Goal: Task Accomplishment & Management: Manage account settings

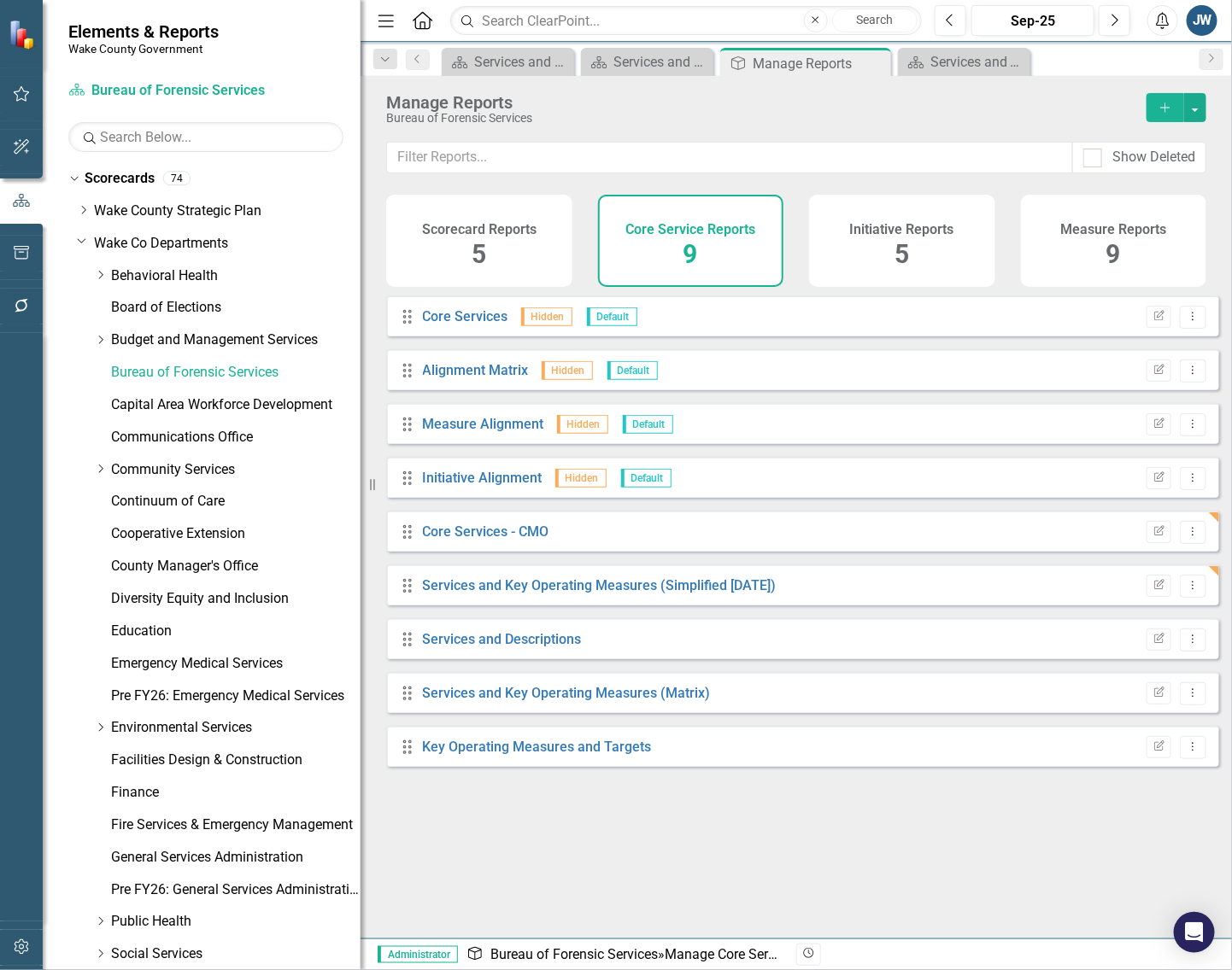
scroll to position [825, 0]
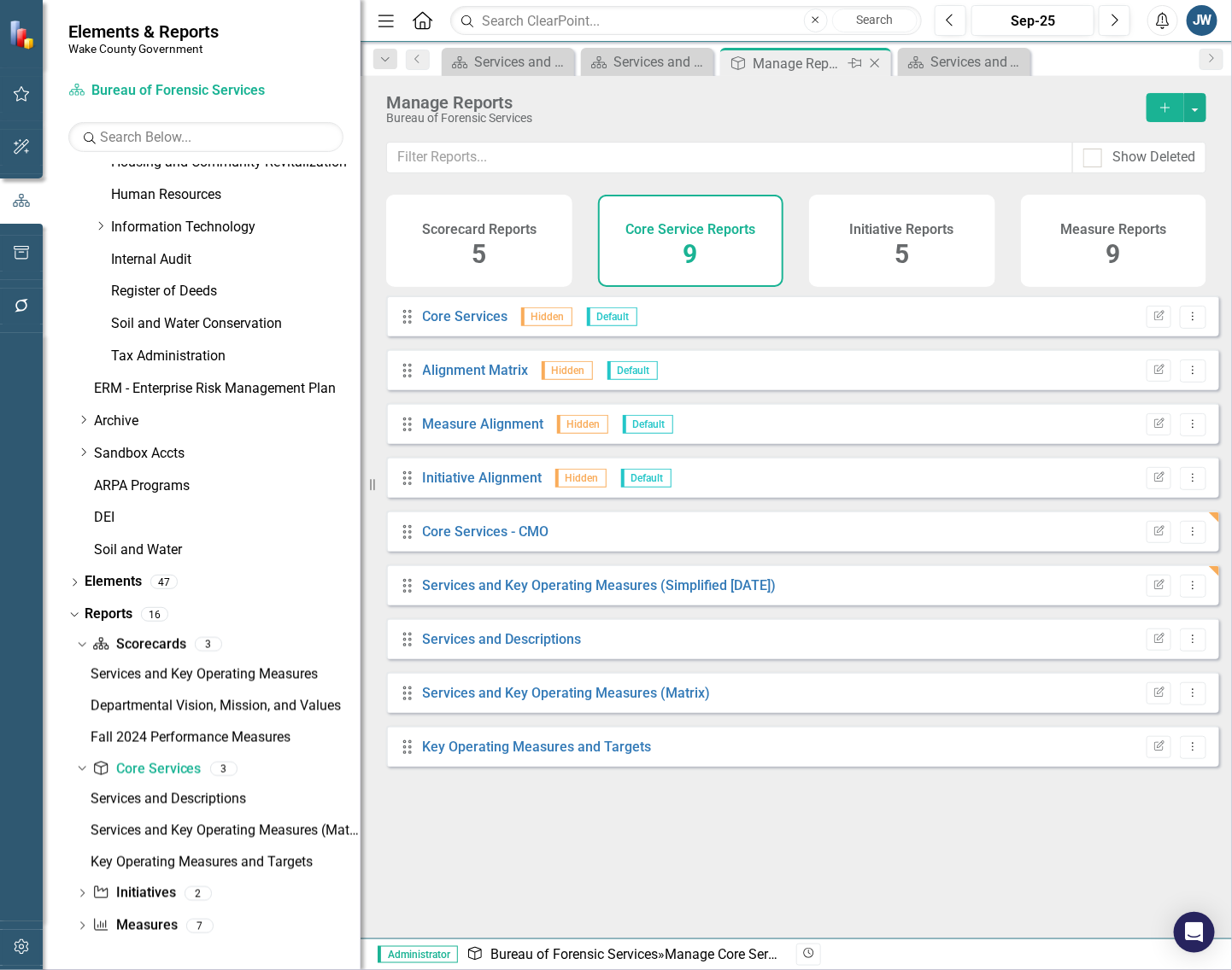
click at [875, 61] on icon at bounding box center [874, 63] width 10 height 10
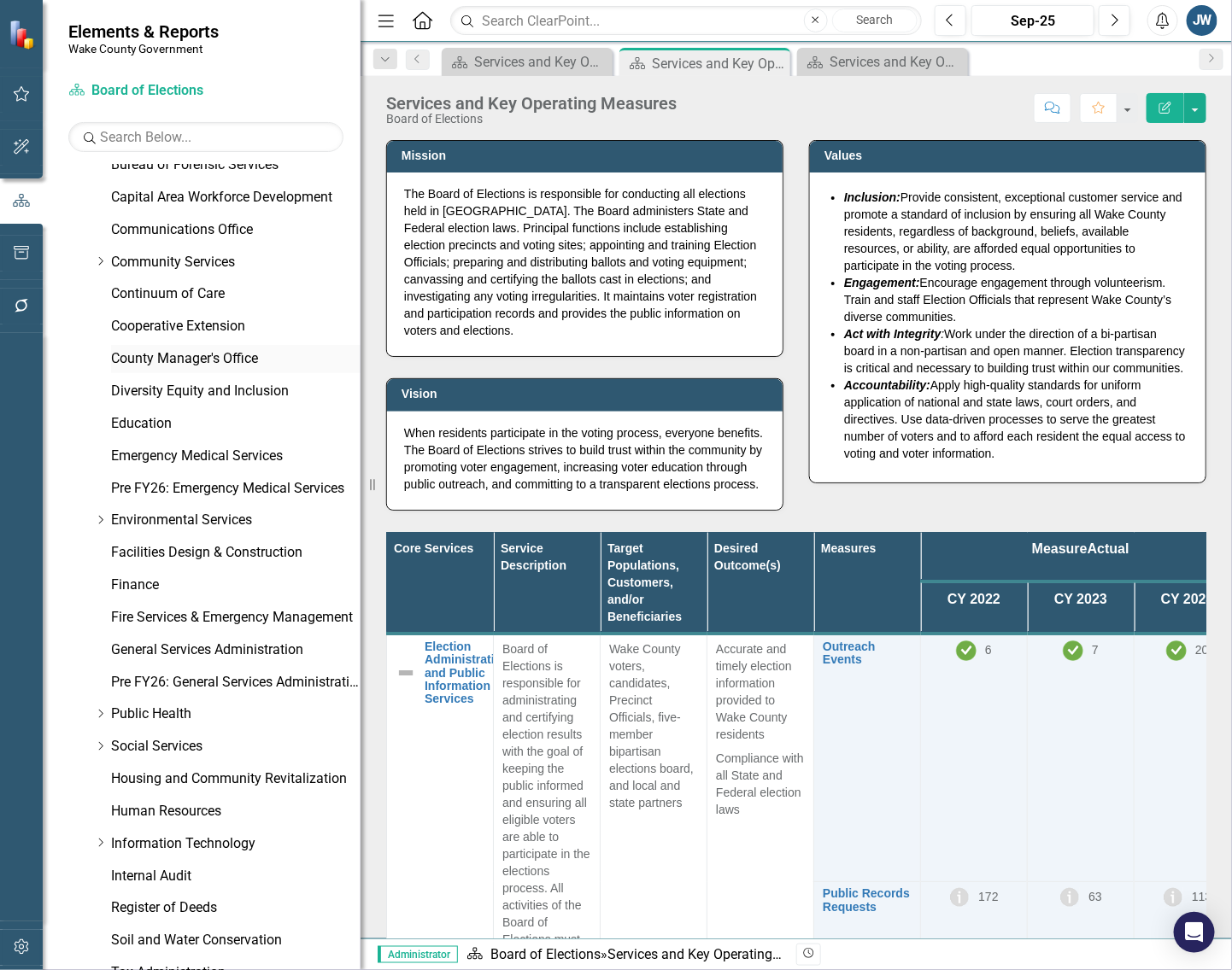
scroll to position [116, 0]
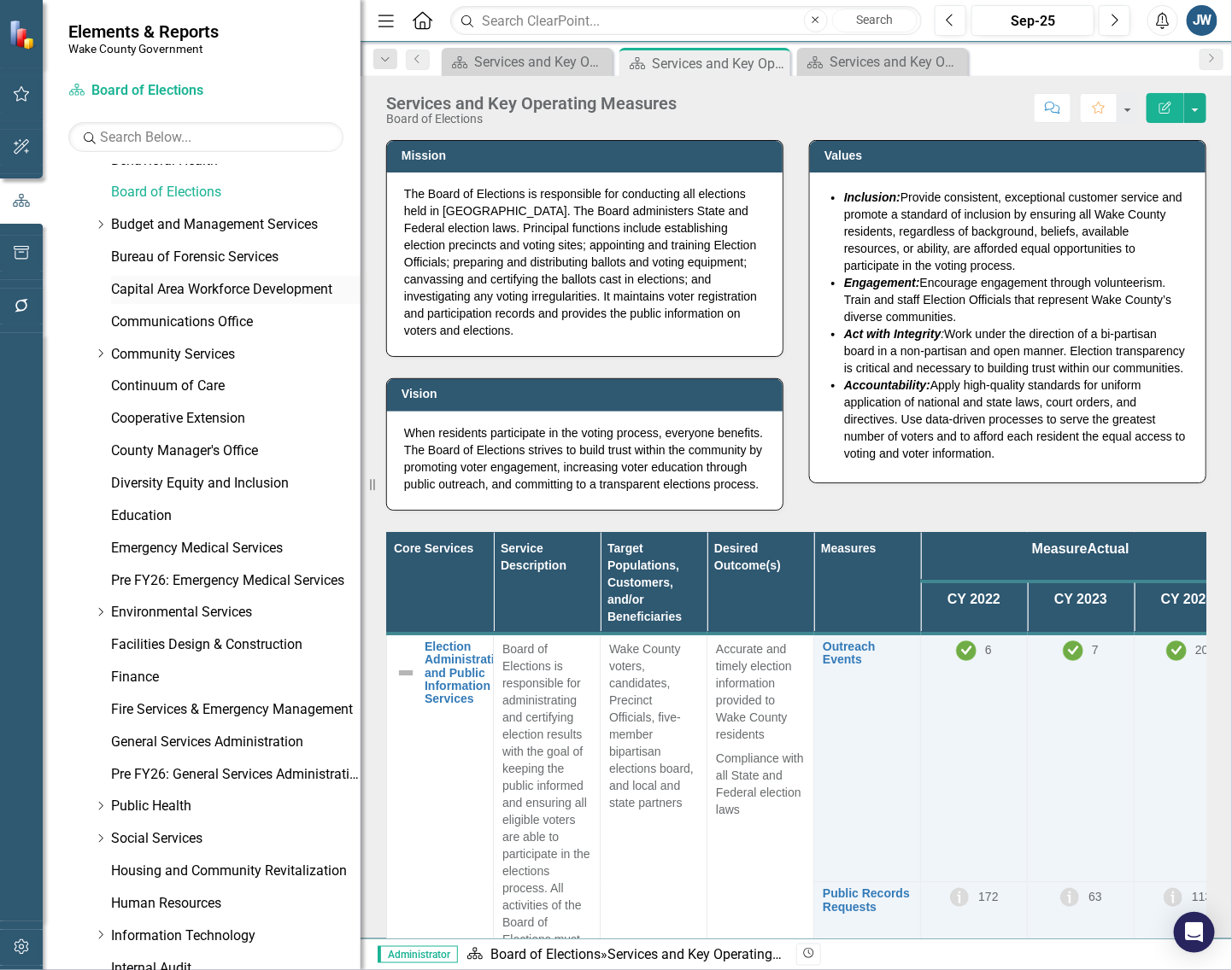
click at [171, 288] on link "Capital Area Workforce Development" at bounding box center [236, 290] width 250 height 19
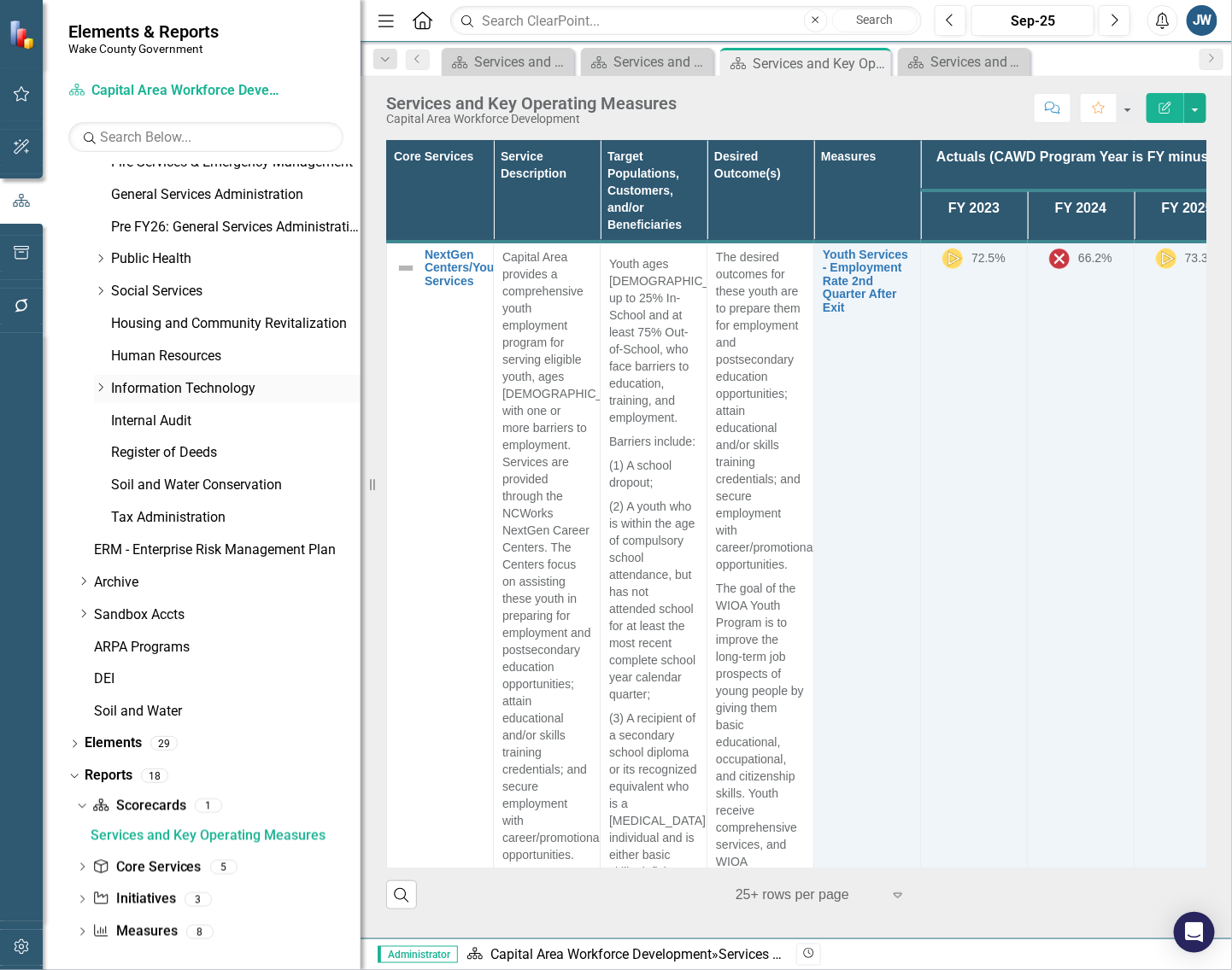
scroll to position [669, 0]
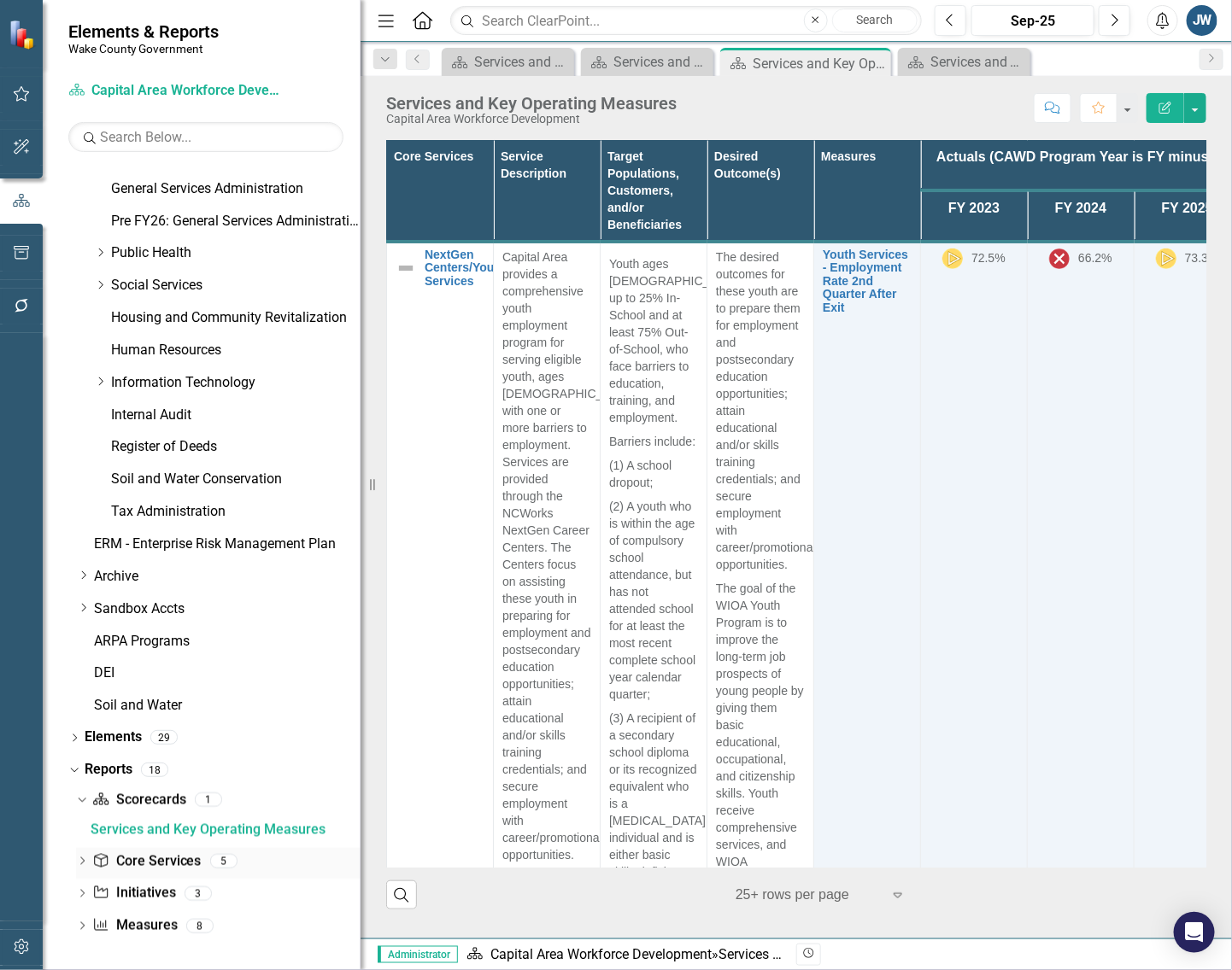
click at [77, 860] on icon "Dropdown" at bounding box center [82, 863] width 12 height 10
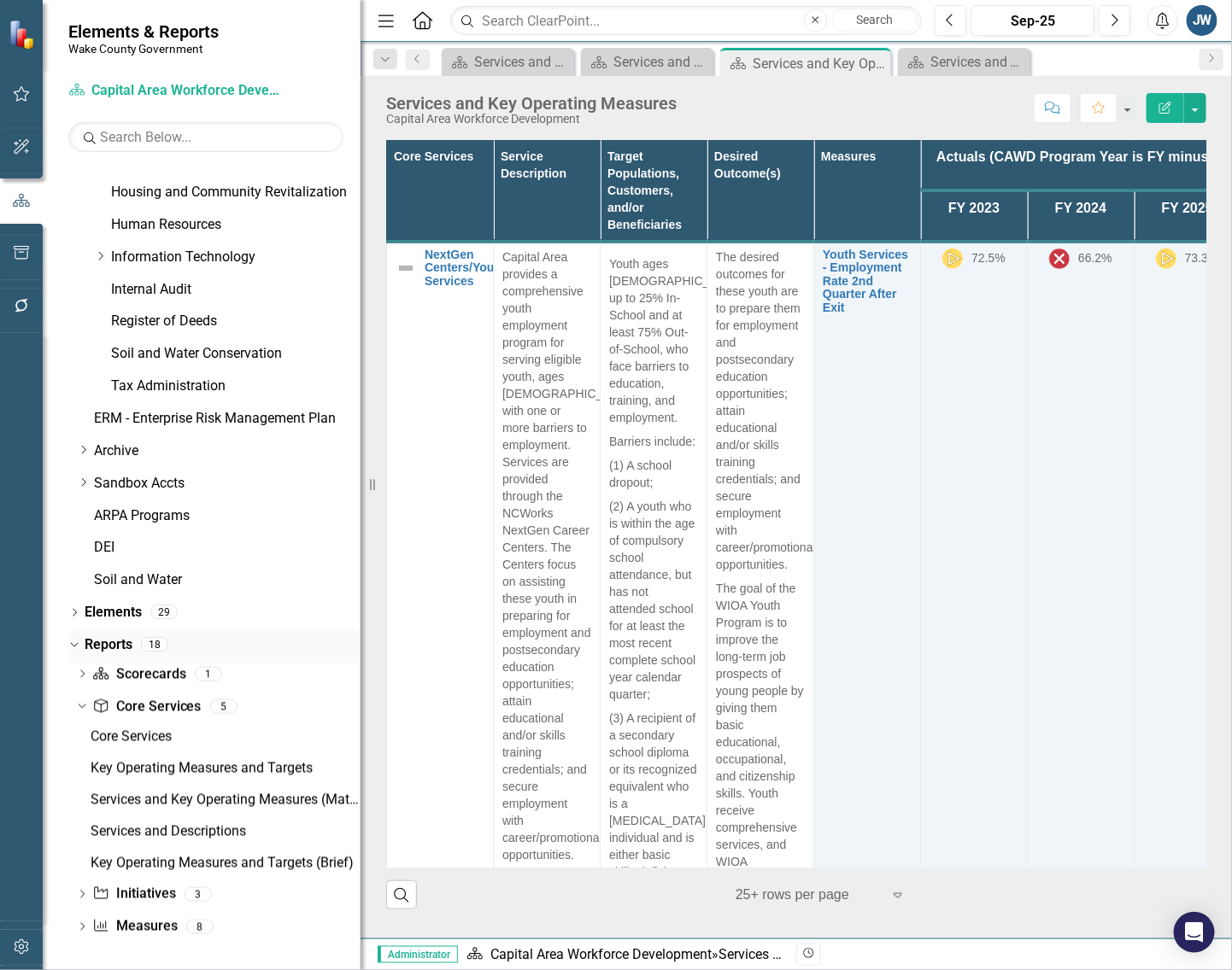
scroll to position [795, 0]
click at [148, 698] on link "Core Service Core Services" at bounding box center [146, 706] width 109 height 19
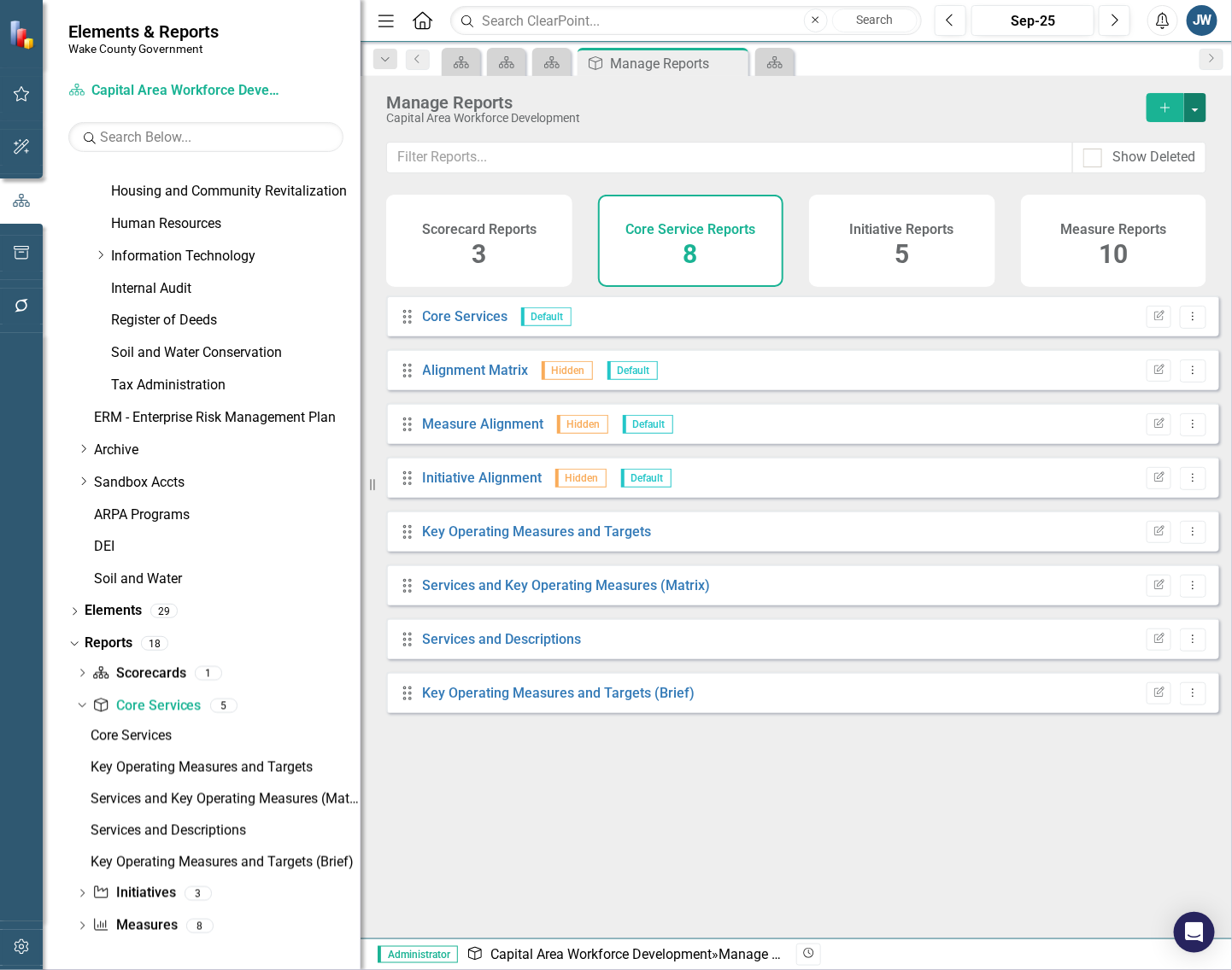
click at [1198, 98] on button "button" at bounding box center [1194, 107] width 22 height 29
click at [1129, 169] on link "Copy Add From Template" at bounding box center [1125, 171] width 159 height 32
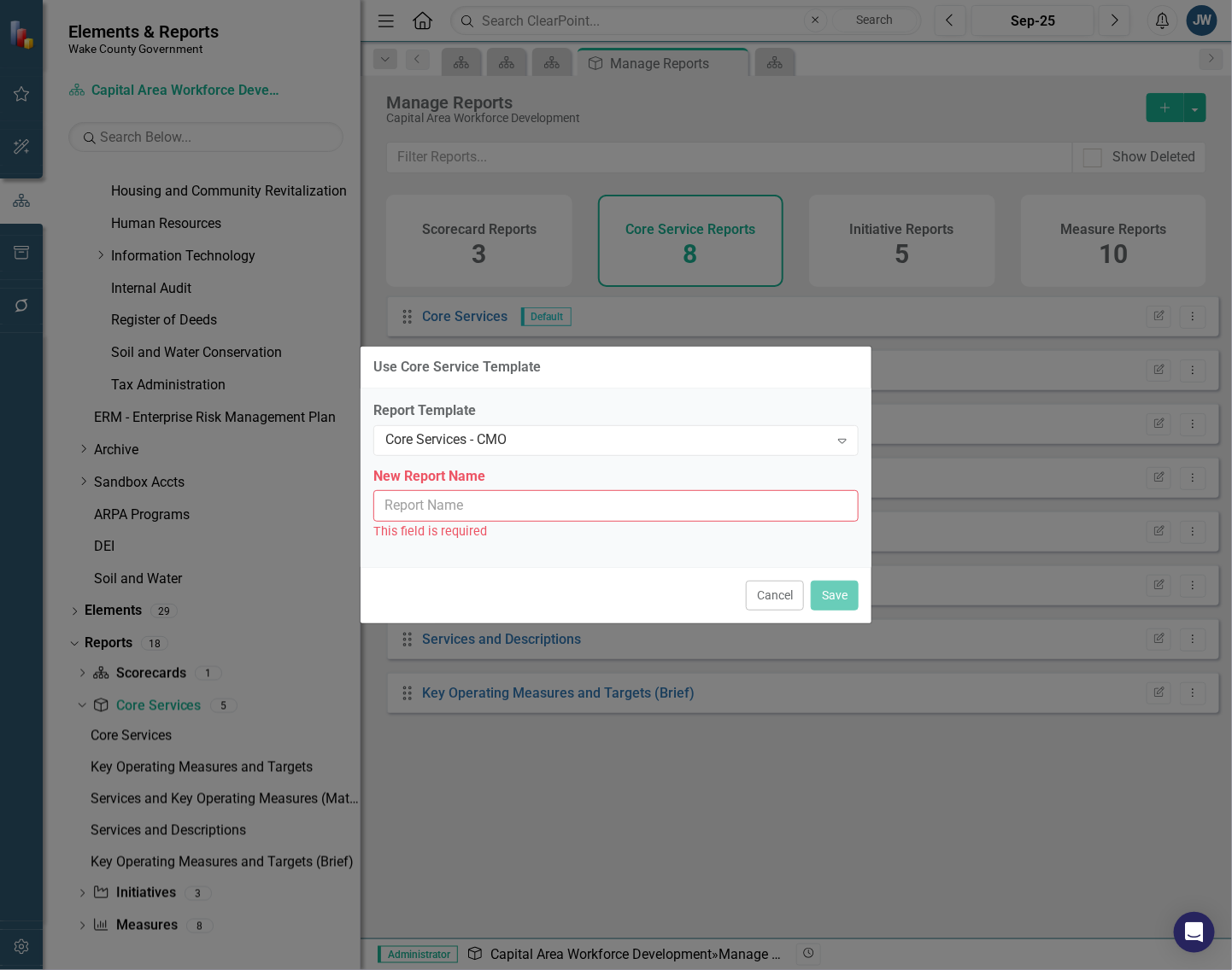
click at [529, 506] on input "New Report Name" at bounding box center [616, 506] width 485 height 32
type input "Core Services - CMO"
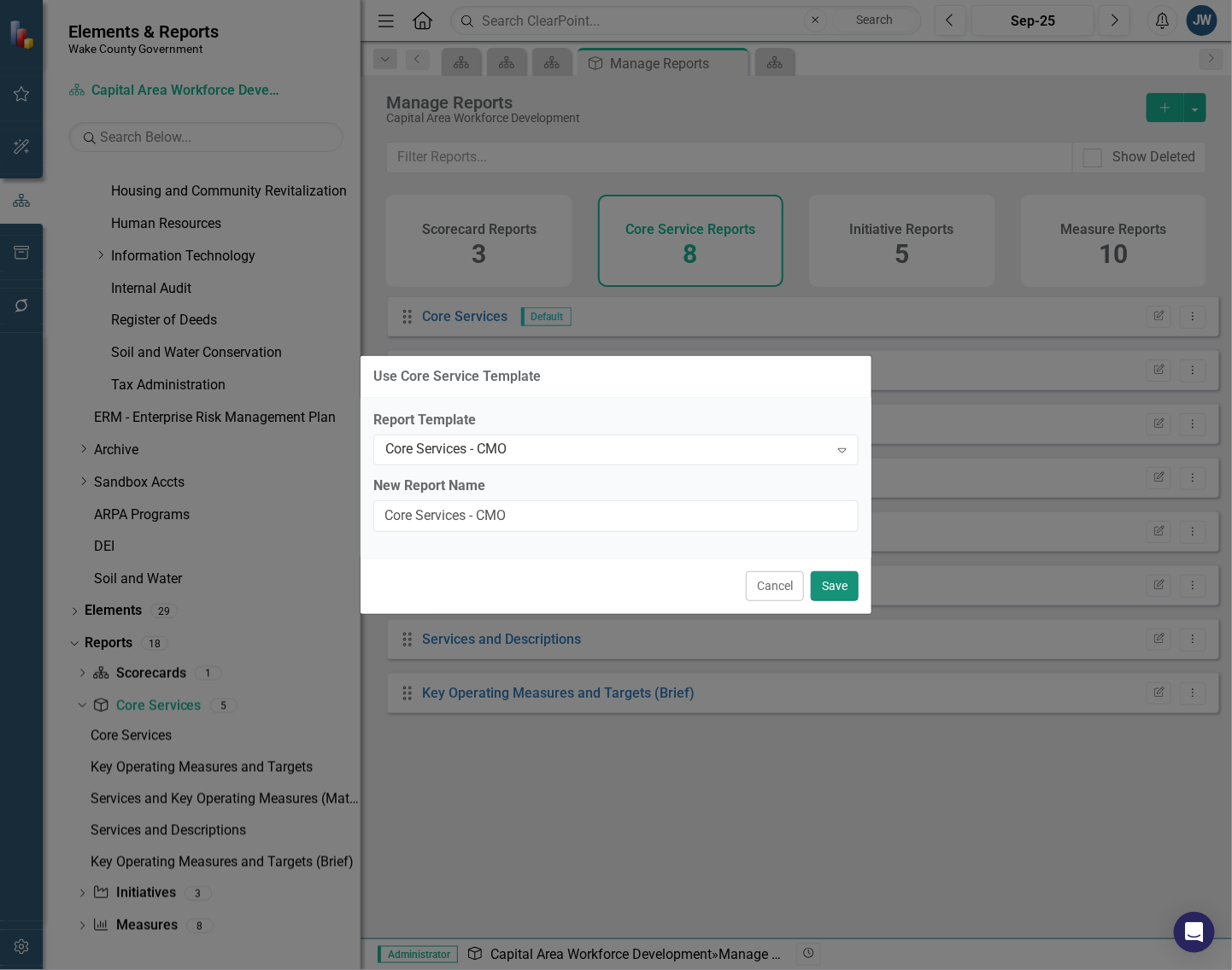
click at [829, 584] on button "Save" at bounding box center [834, 586] width 48 height 30
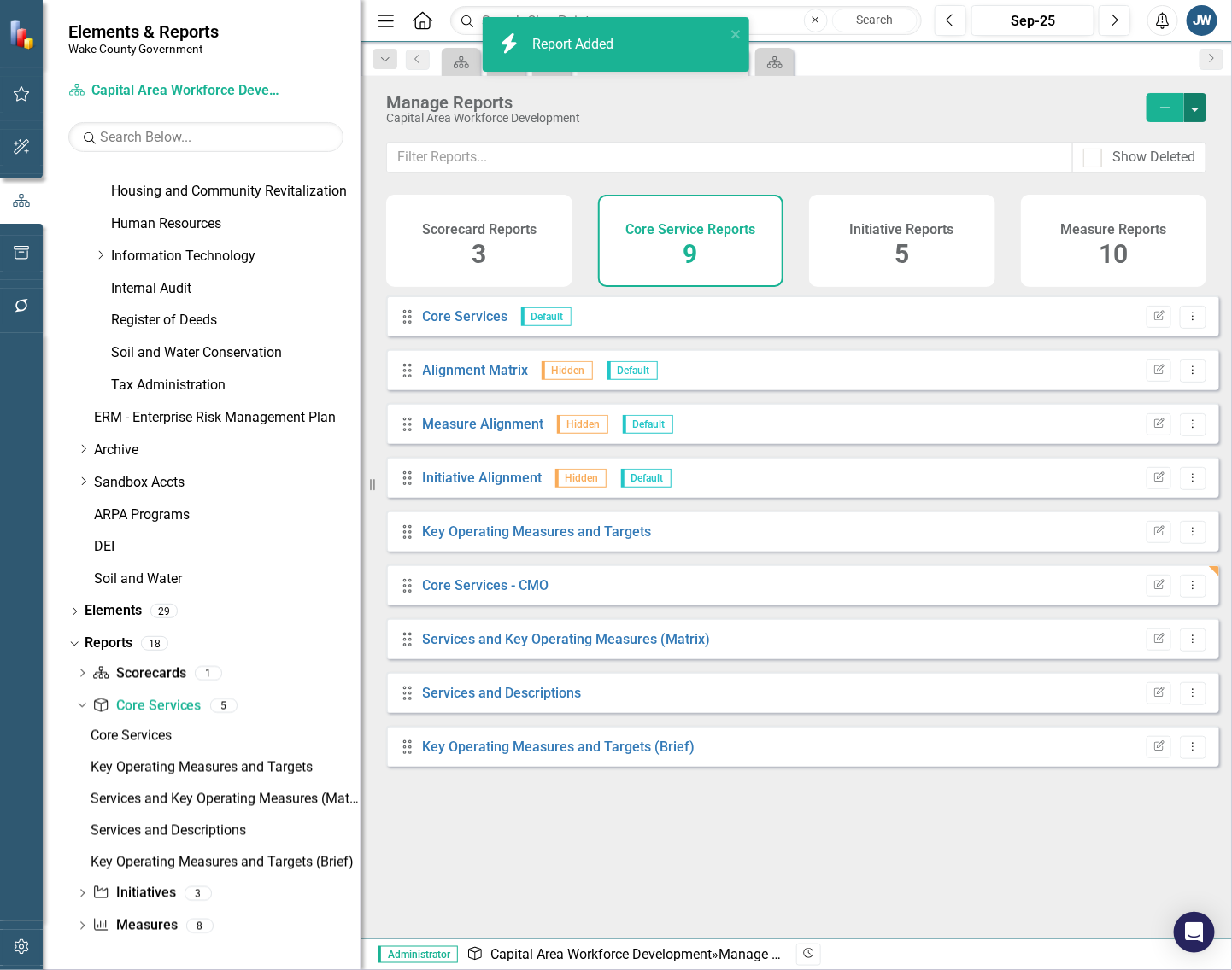
click at [1200, 110] on button "button" at bounding box center [1194, 107] width 22 height 29
click at [1164, 165] on link "Copy Add From Template" at bounding box center [1125, 171] width 159 height 32
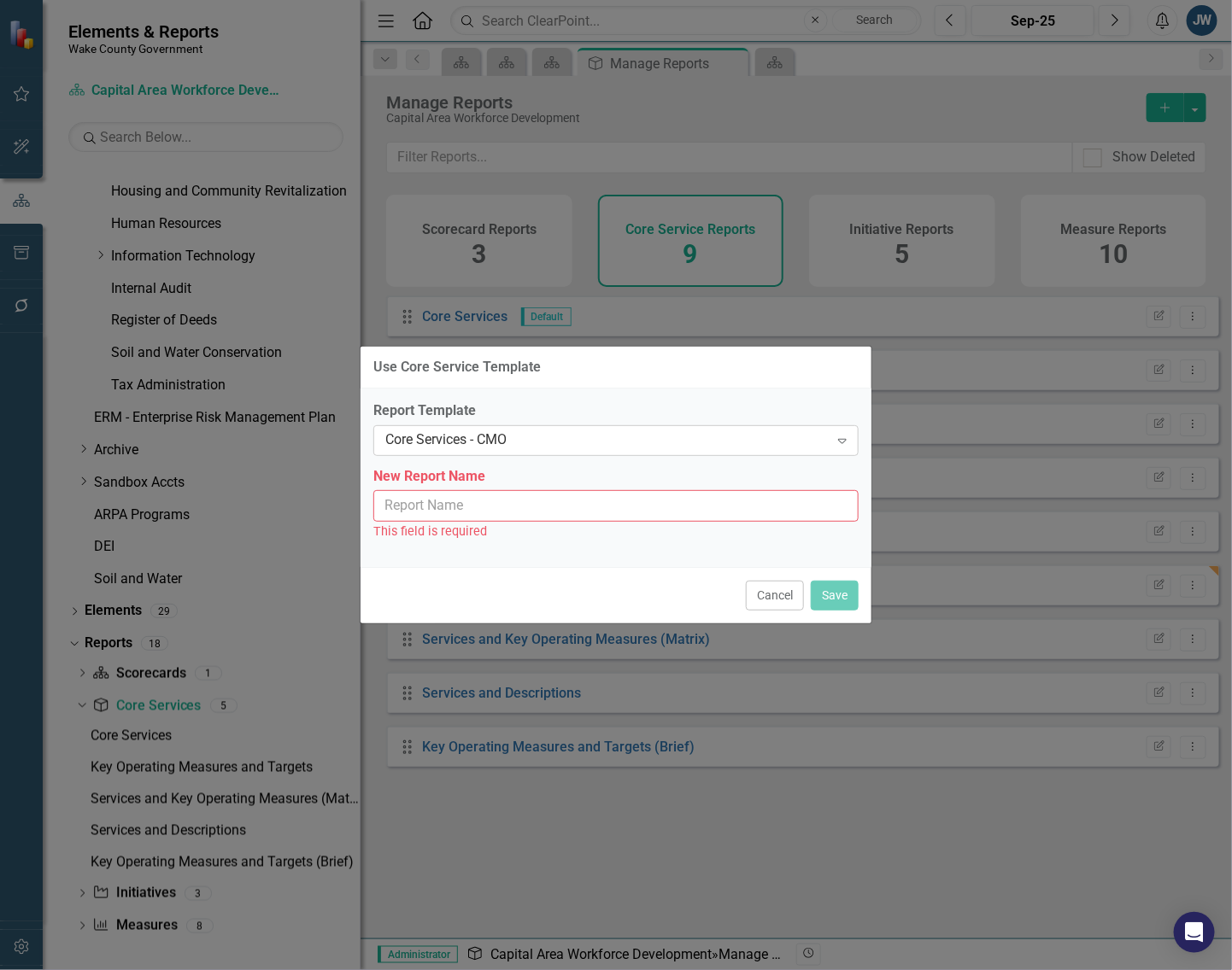
click at [544, 437] on div "Core Services - CMO" at bounding box center [607, 440] width 443 height 19
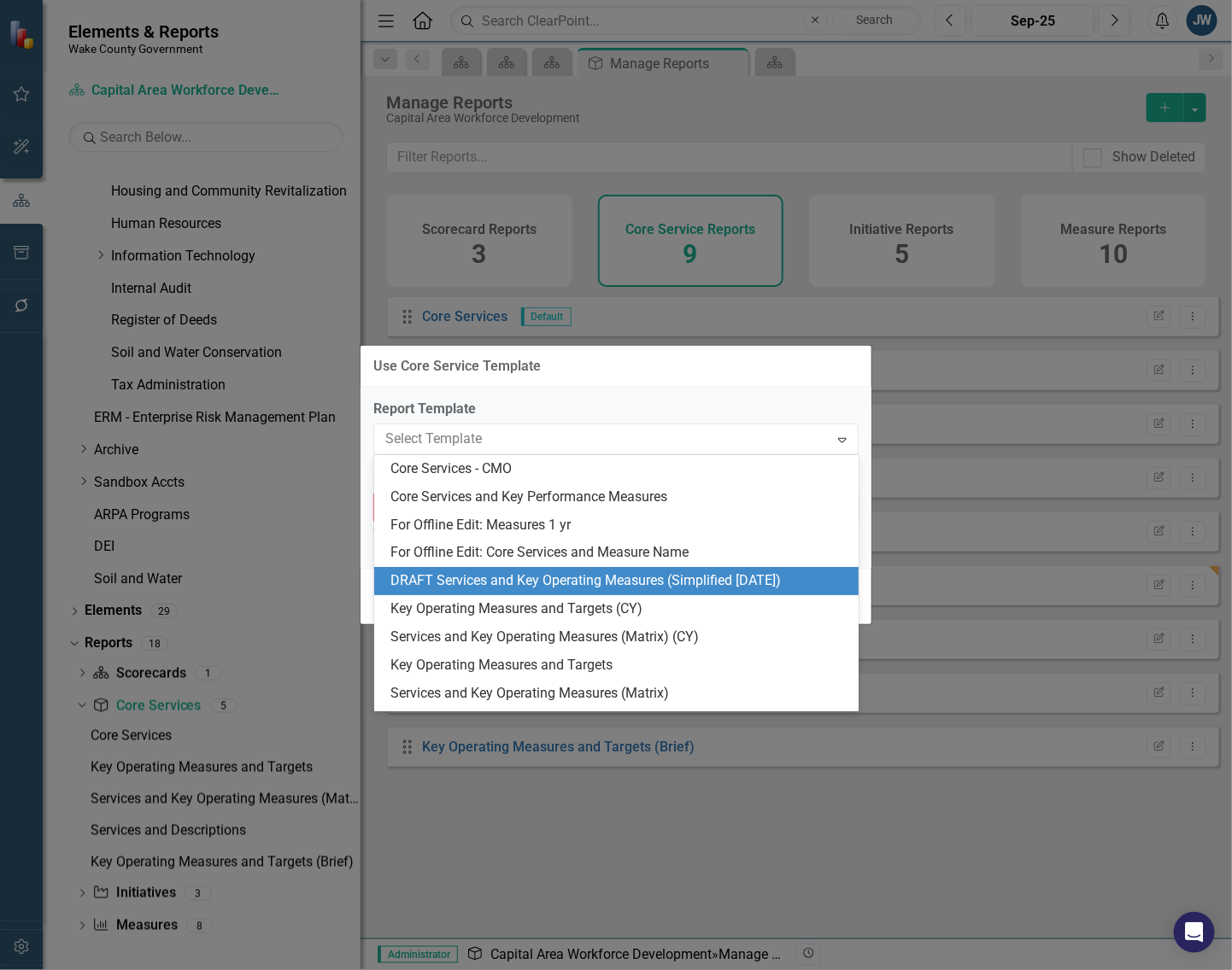
click at [505, 583] on div "DRAFT Services and Key Operating Measures (Simplified [DATE])" at bounding box center [620, 581] width 457 height 19
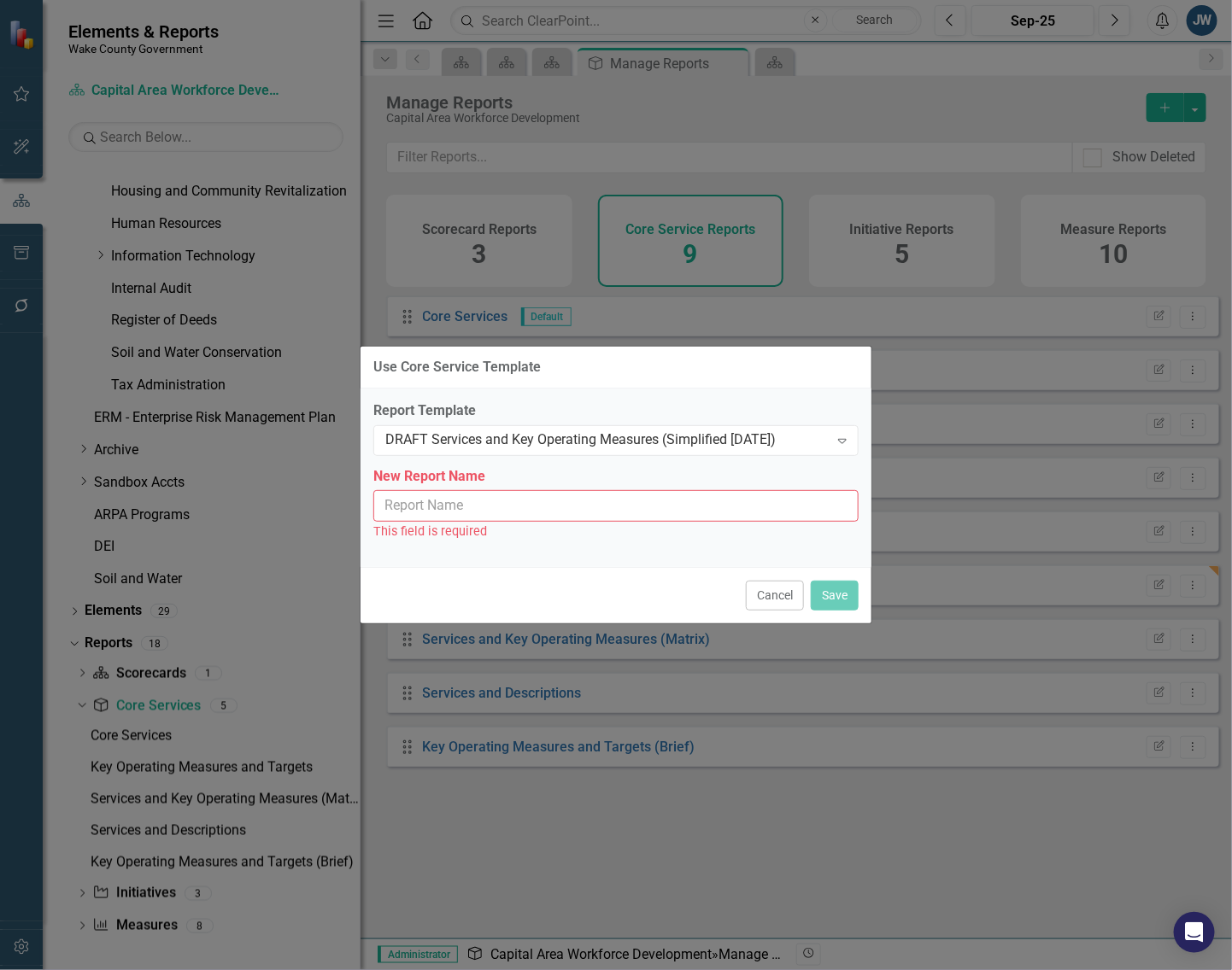
click at [564, 502] on input "New Report Name" at bounding box center [616, 506] width 485 height 32
type input "Services and Key Operating Measures (Simplified [DATE])"
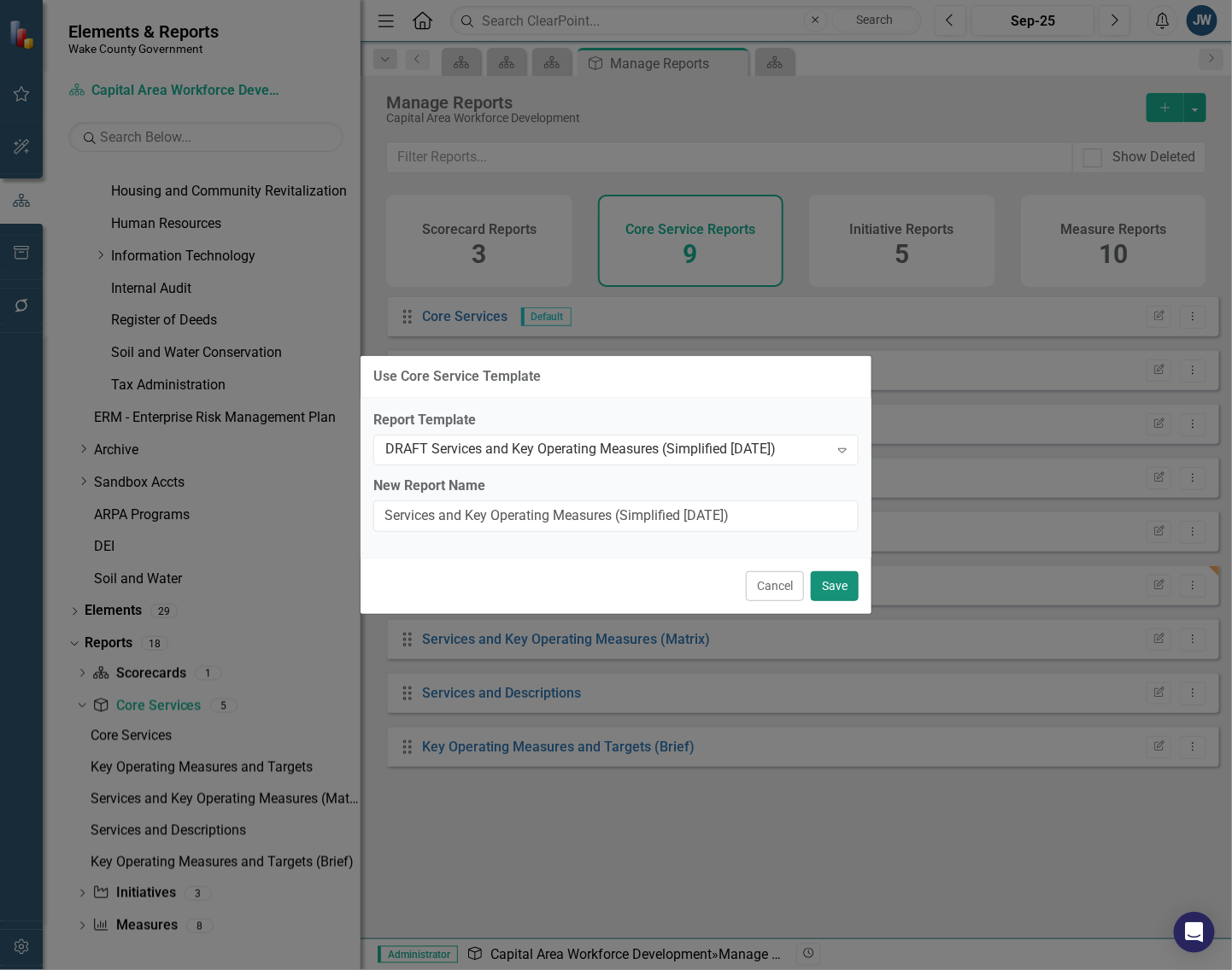
click at [832, 579] on button "Save" at bounding box center [834, 586] width 48 height 30
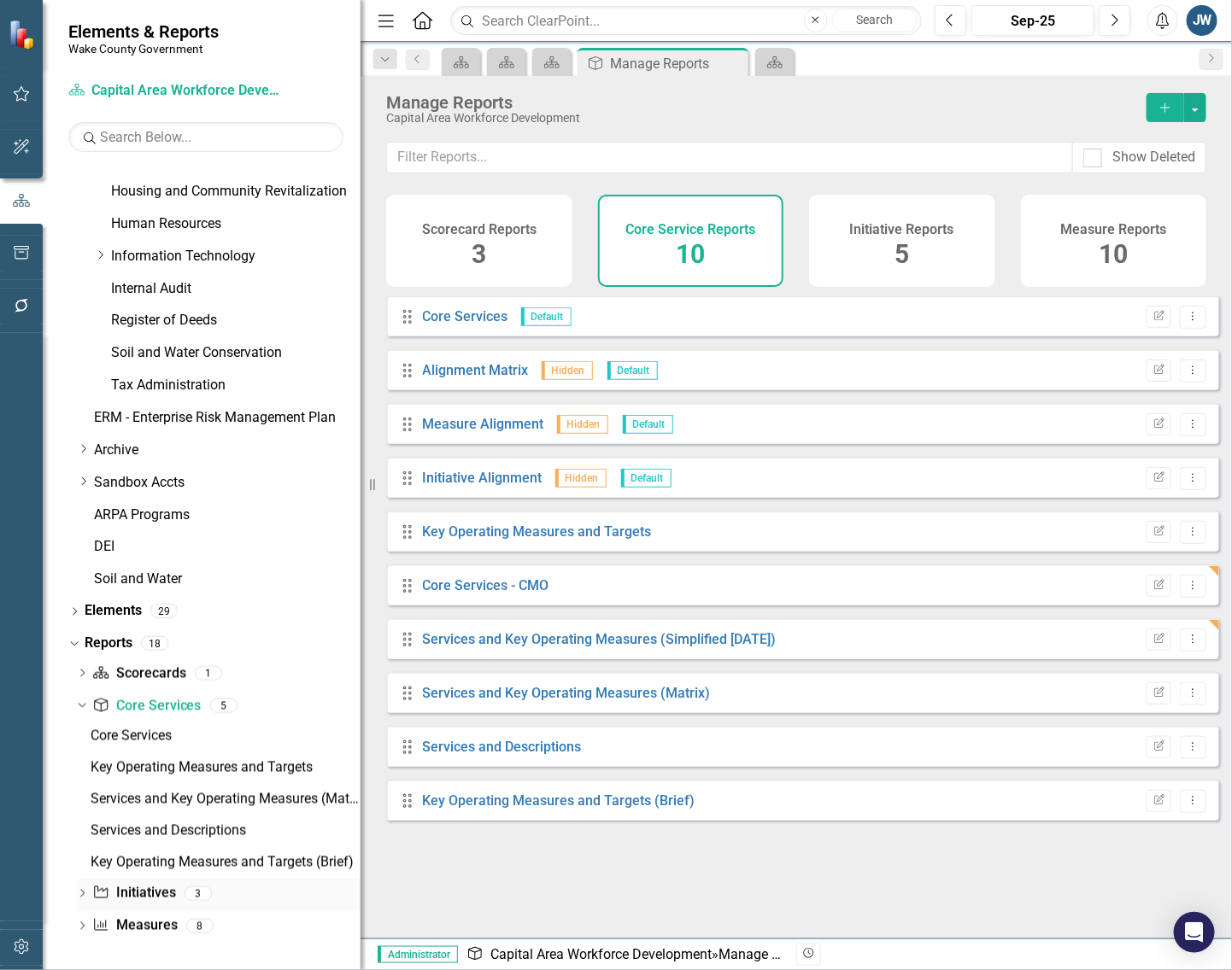
drag, startPoint x: 138, startPoint y: 891, endPoint x: 150, endPoint y: 890, distance: 12.0
click at [138, 891] on link "Initiative Initiatives" at bounding box center [133, 894] width 83 height 19
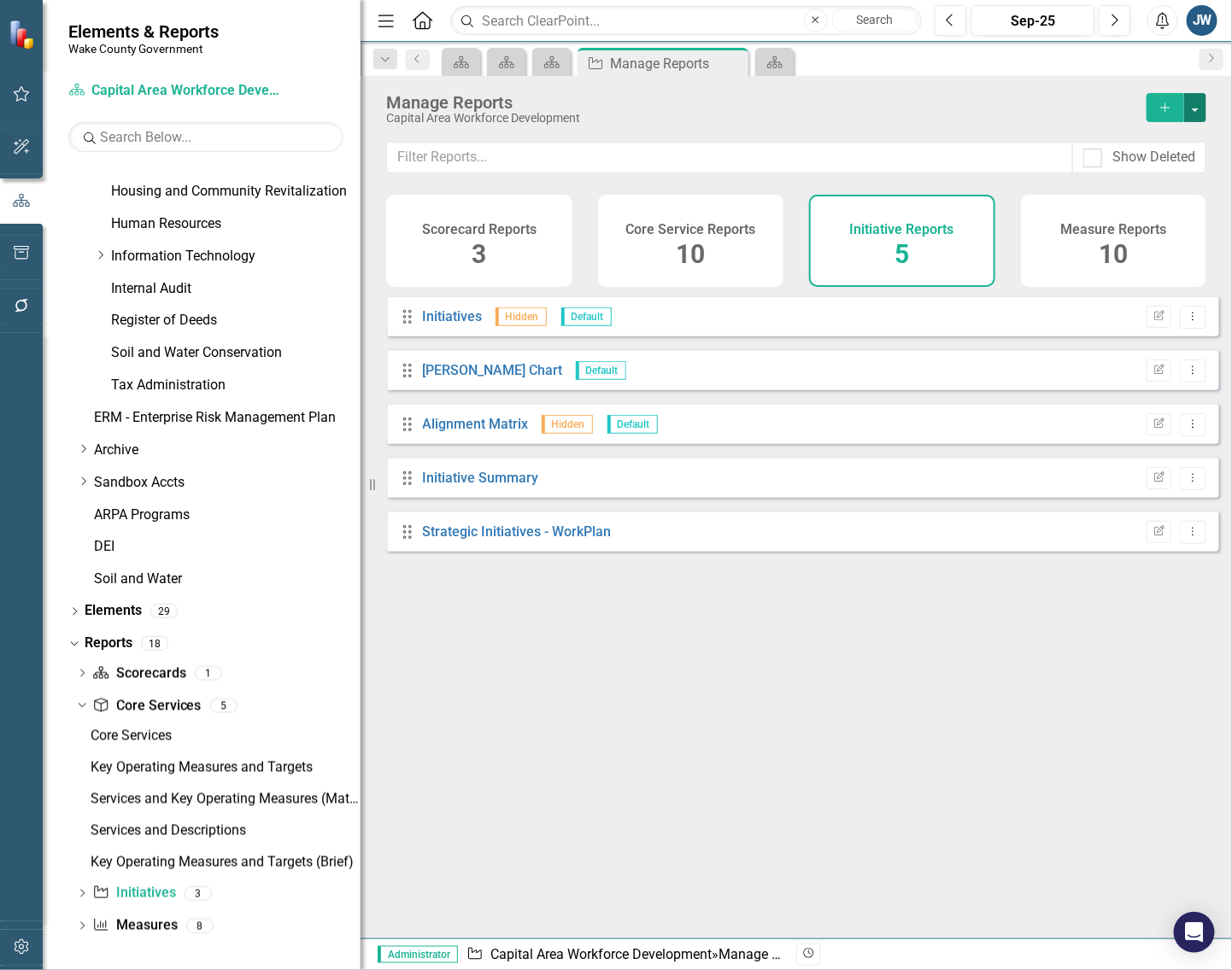
click at [1198, 100] on button "button" at bounding box center [1194, 107] width 22 height 29
click at [1129, 163] on link "Copy Add From Template" at bounding box center [1125, 171] width 159 height 32
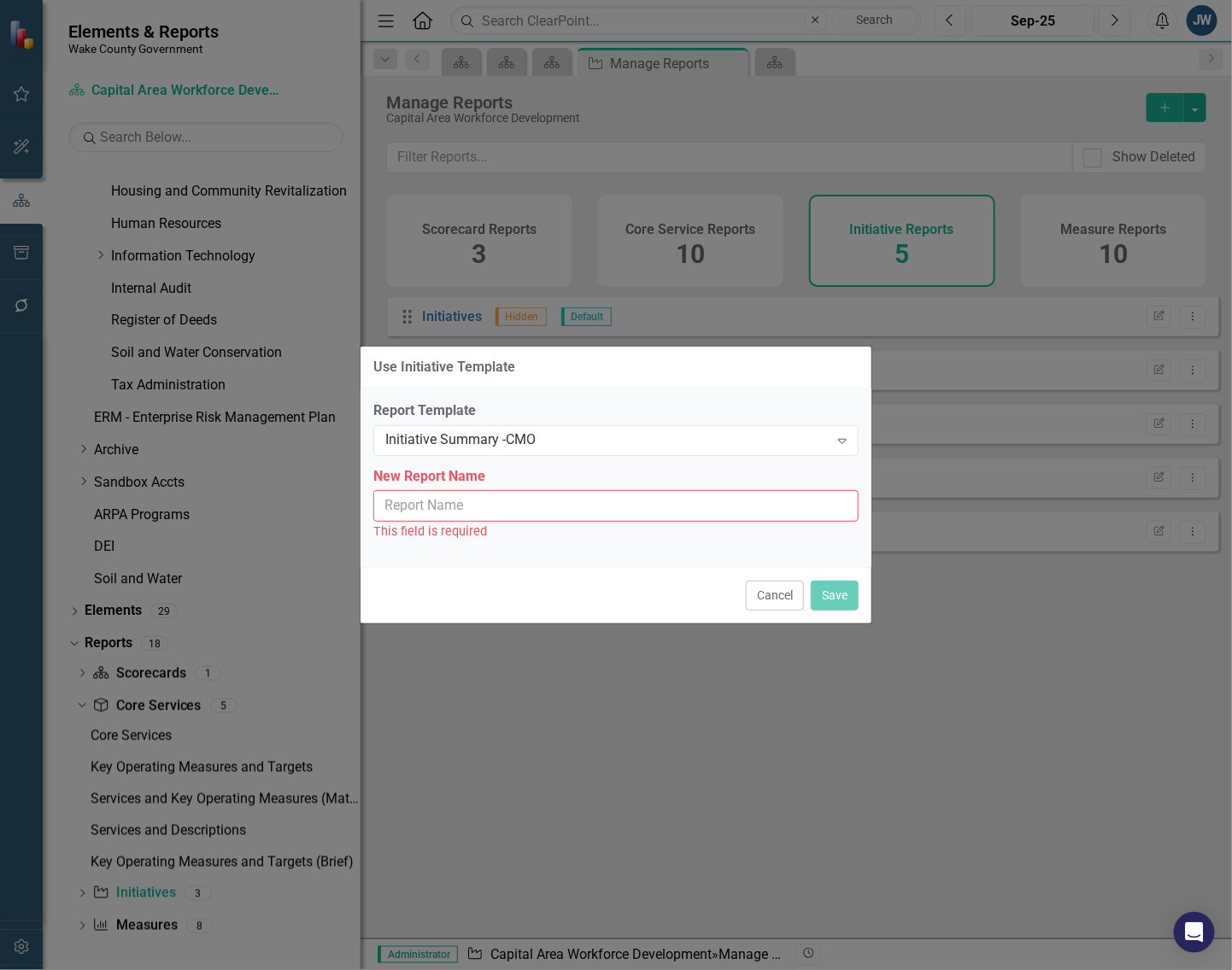
click at [577, 505] on input "New Report Name" at bounding box center [616, 506] width 485 height 32
type input "Initiative Summary - CMO"
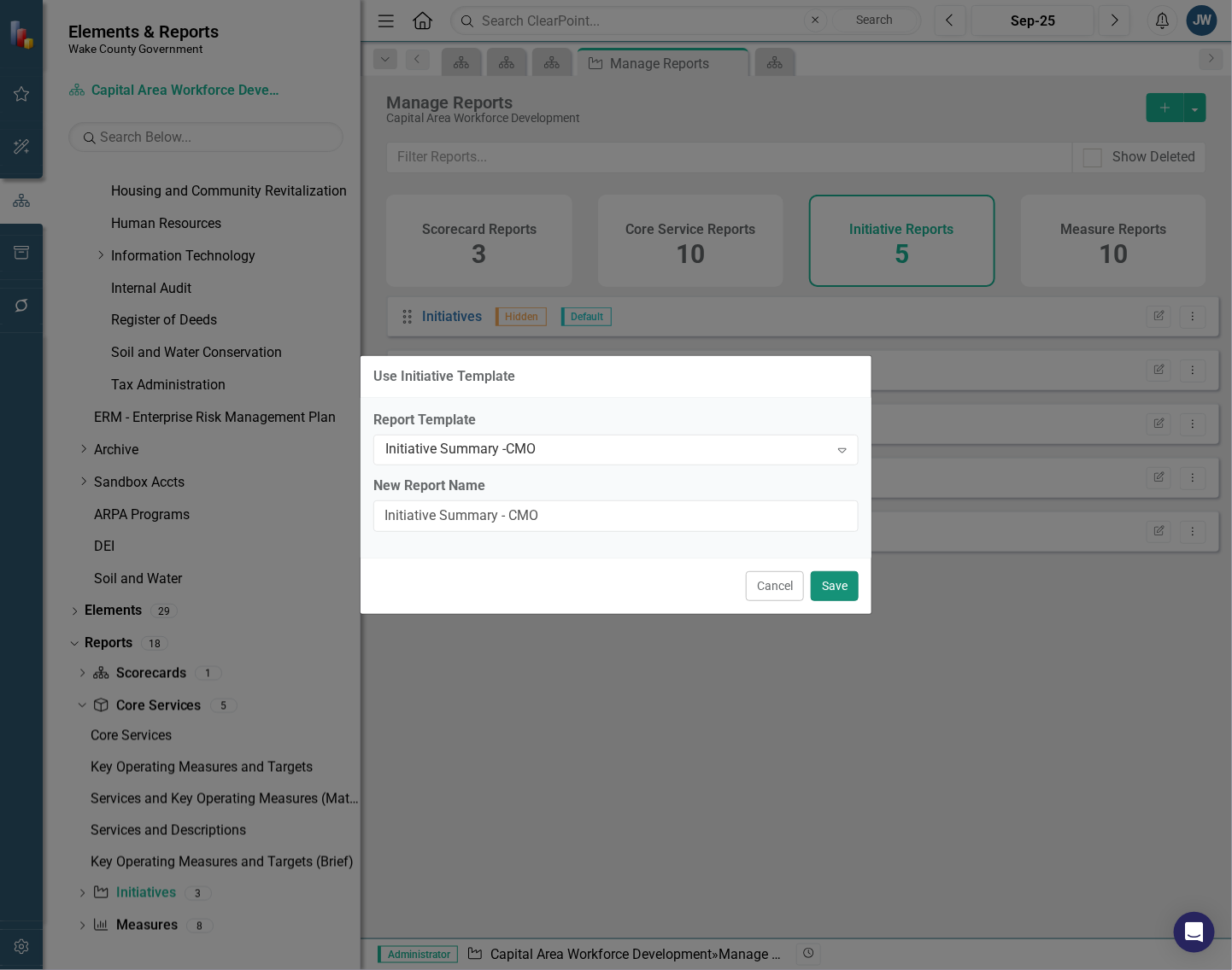
click at [827, 586] on button "Save" at bounding box center [834, 586] width 48 height 30
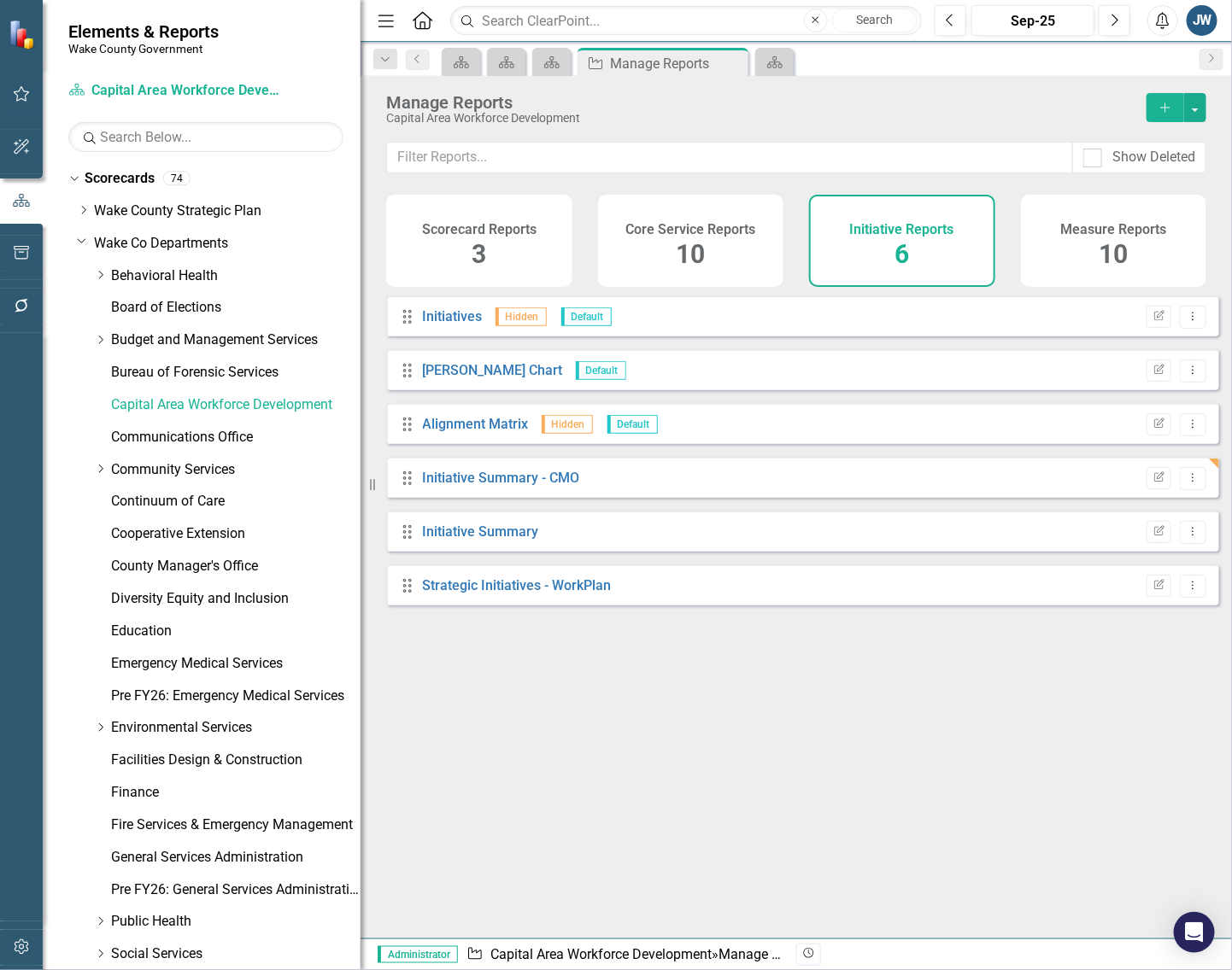
click at [581, 722] on div "Drag Initiatives Hidden Default Edit Report Dropdown Menu Drag Gantt Chart Defa…" at bounding box center [796, 610] width 871 height 630
click at [154, 433] on link "Communications Office" at bounding box center [236, 437] width 250 height 19
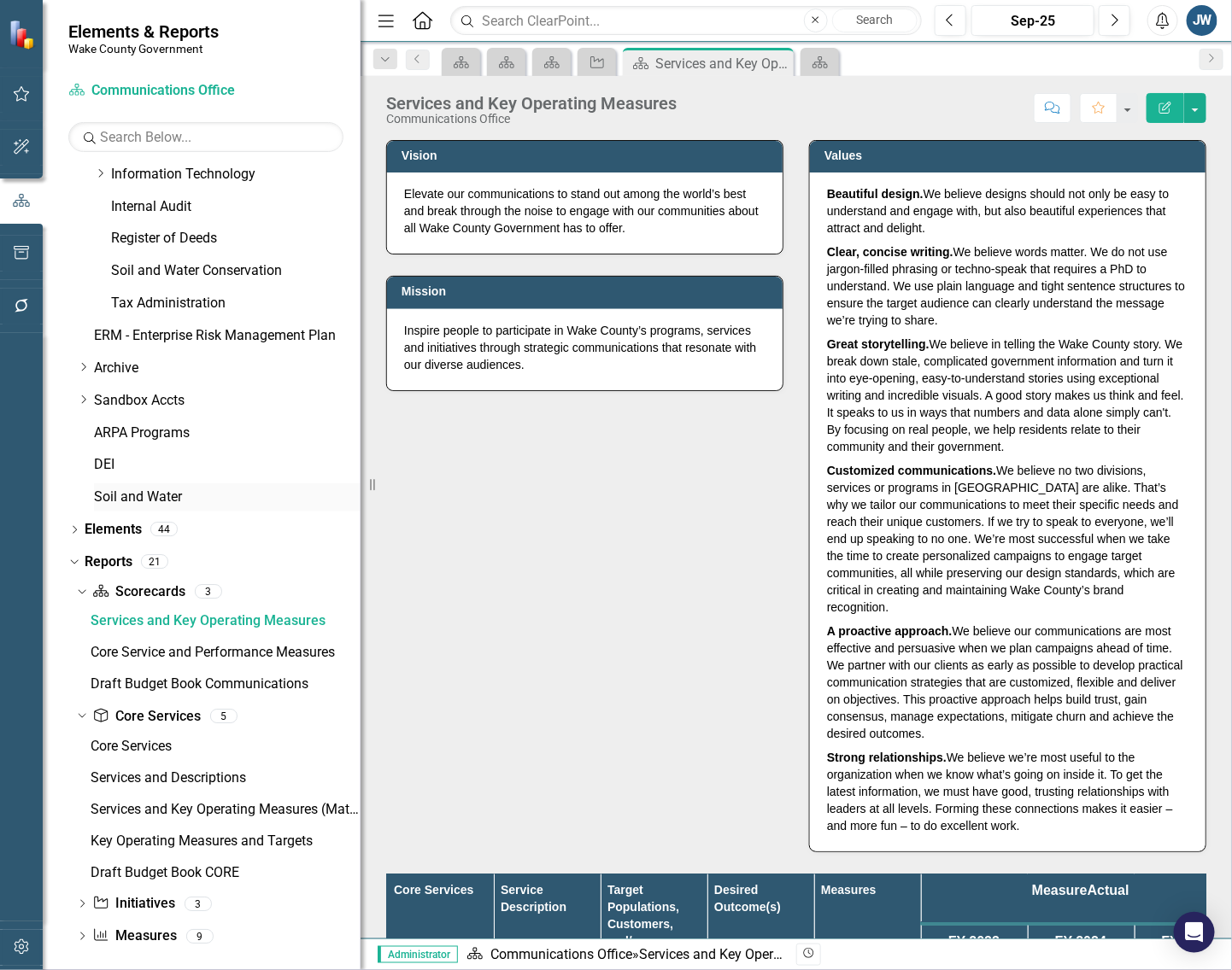
scroll to position [889, 0]
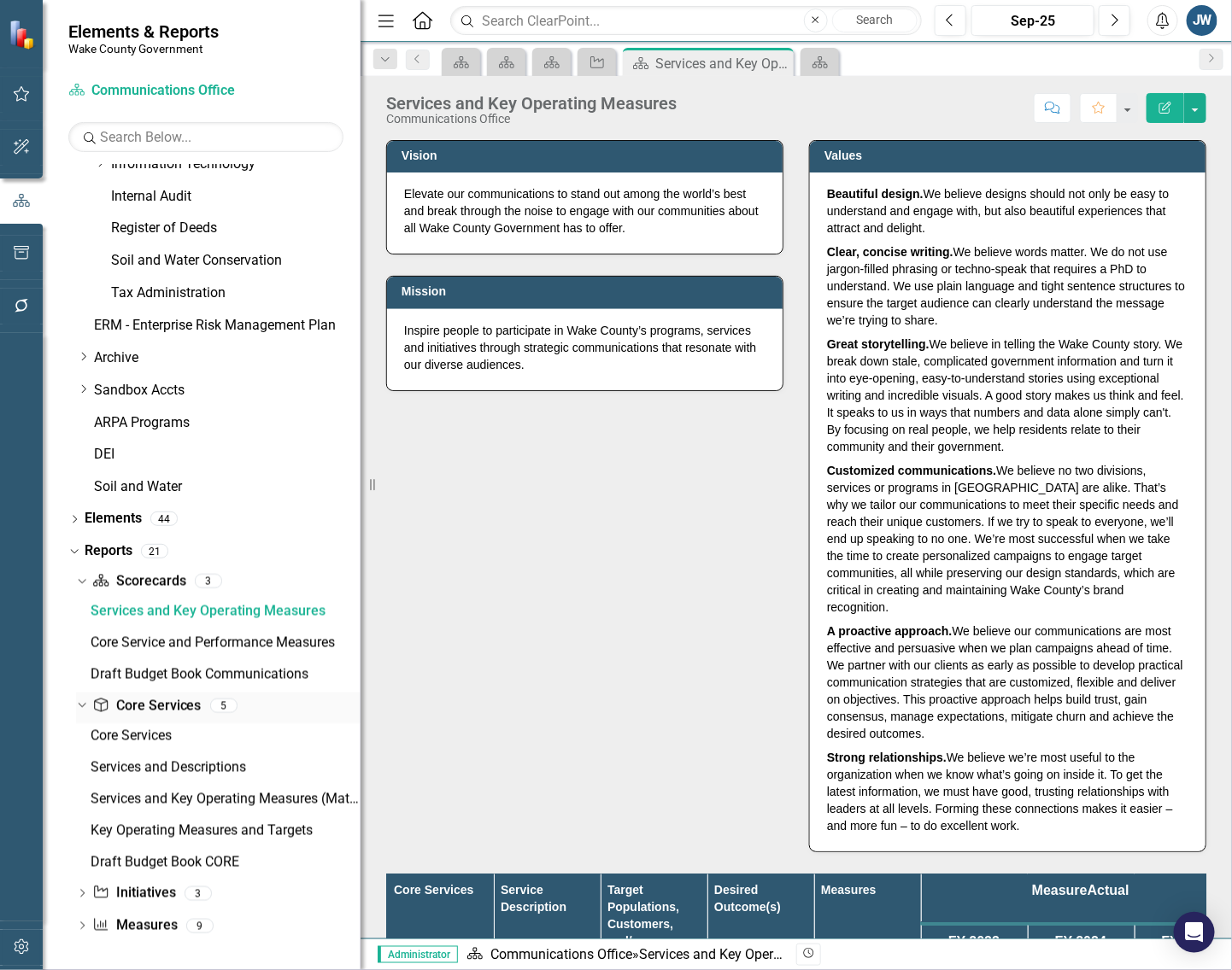
click at [175, 702] on link "Core Service Core Services" at bounding box center [146, 706] width 109 height 19
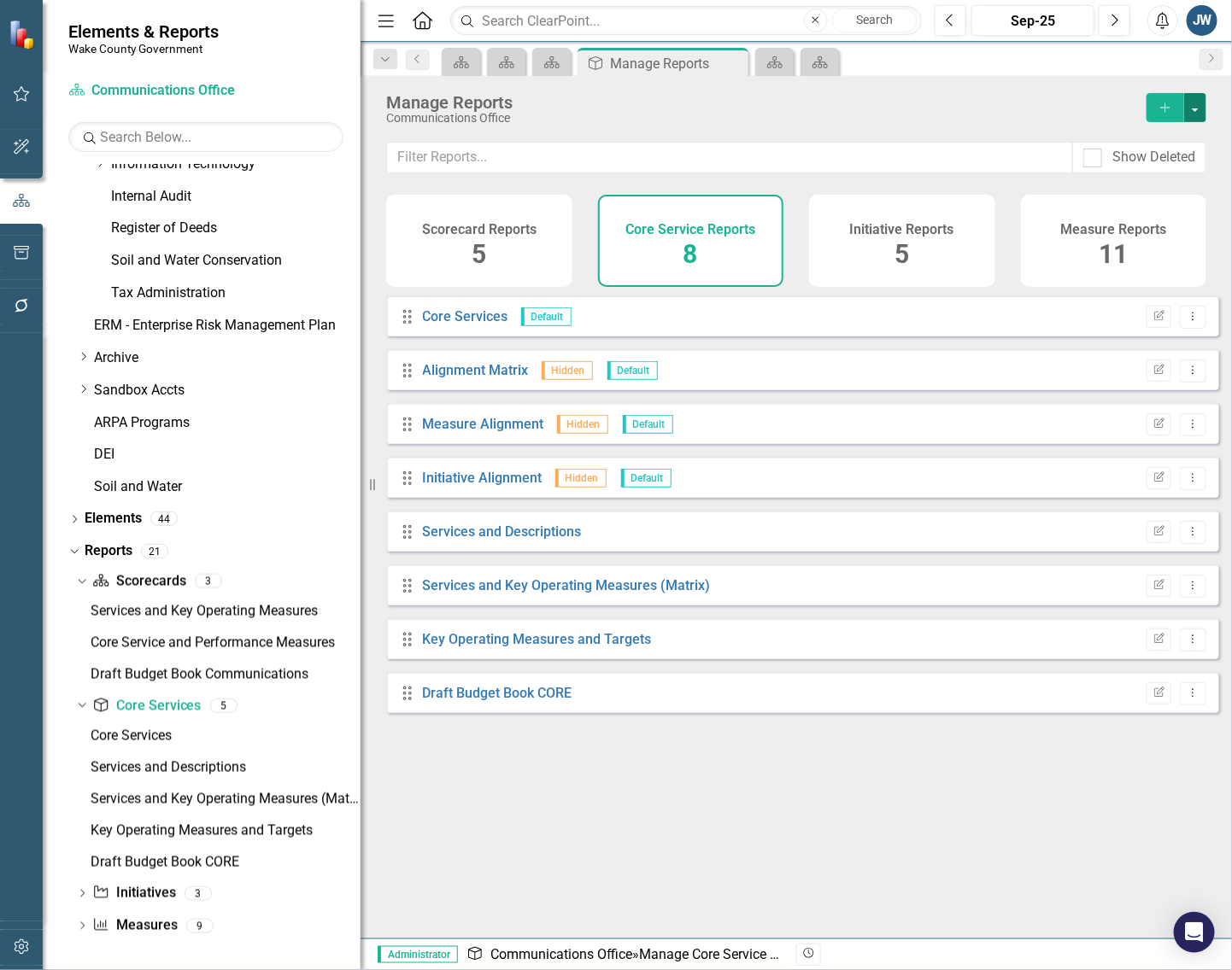
click at [1197, 103] on button "button" at bounding box center [1194, 107] width 22 height 29
click at [1110, 172] on link "Copy Add From Template" at bounding box center [1125, 171] width 159 height 32
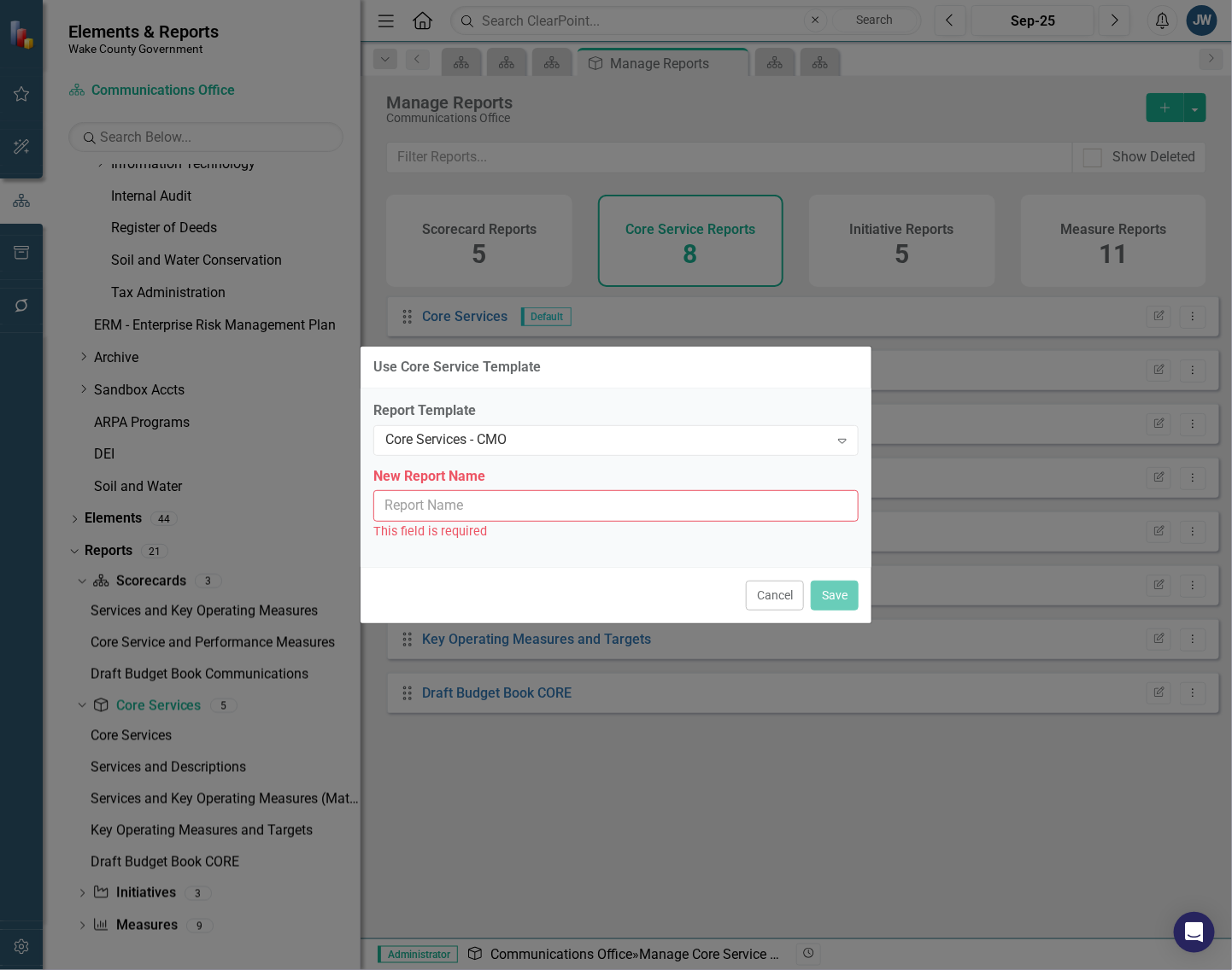
click at [568, 508] on input "New Report Name" at bounding box center [616, 506] width 485 height 32
type input "Core Services - CMO"
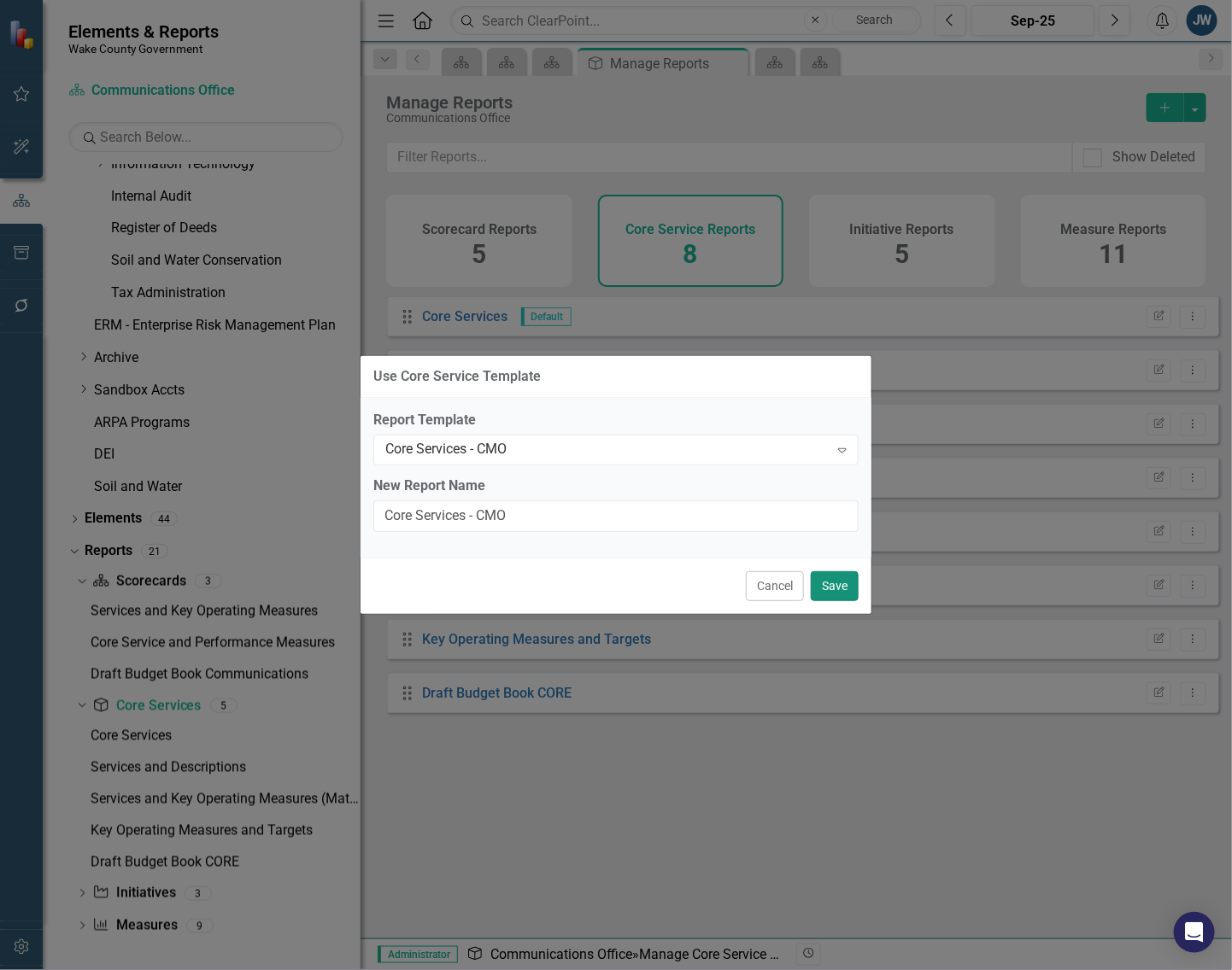
click at [829, 585] on button "Save" at bounding box center [834, 586] width 48 height 30
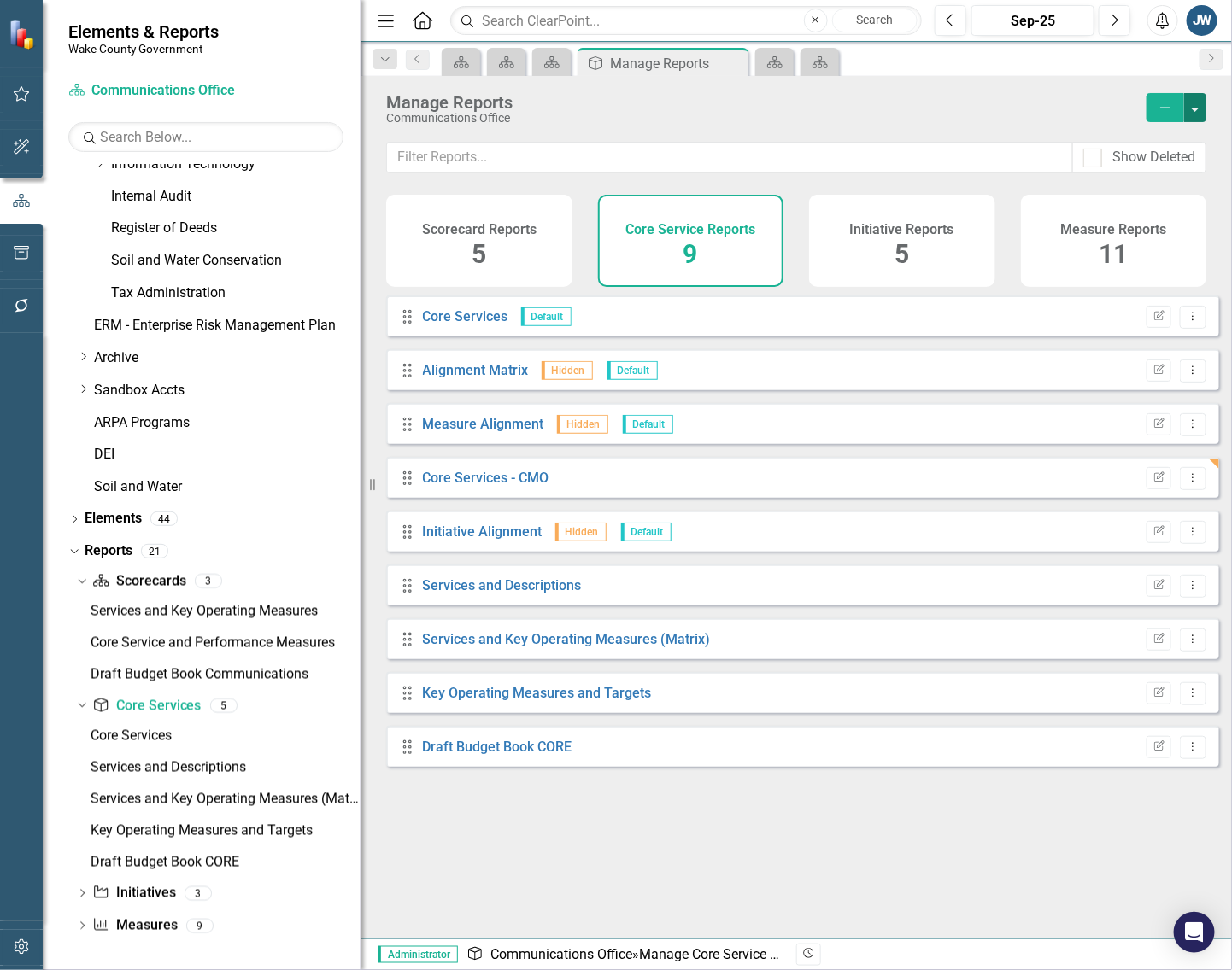
click at [1201, 107] on button "button" at bounding box center [1194, 107] width 22 height 29
click at [1162, 159] on link "Copy Add From Template" at bounding box center [1125, 171] width 159 height 32
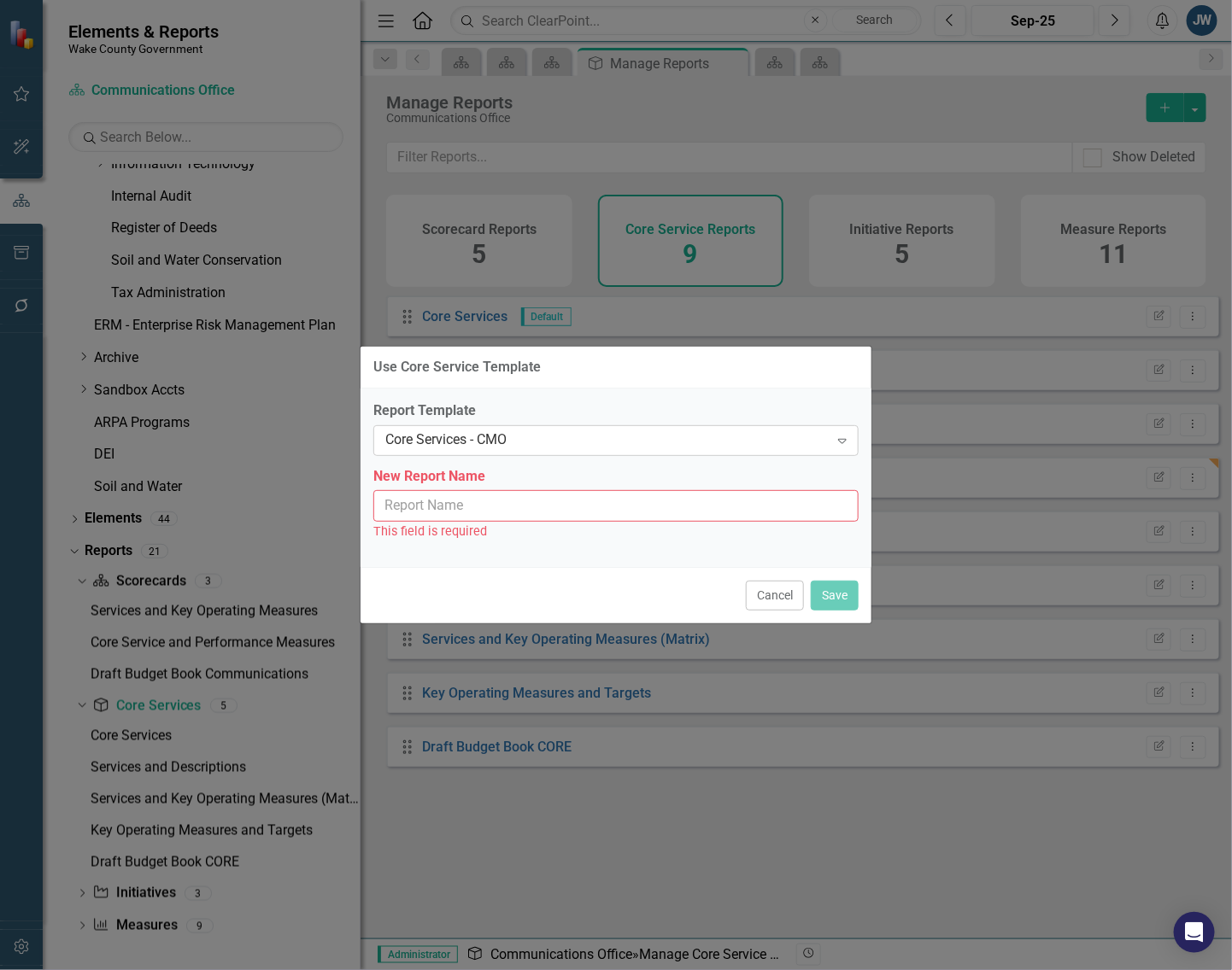
click at [578, 435] on div "Core Services - CMO" at bounding box center [607, 440] width 443 height 19
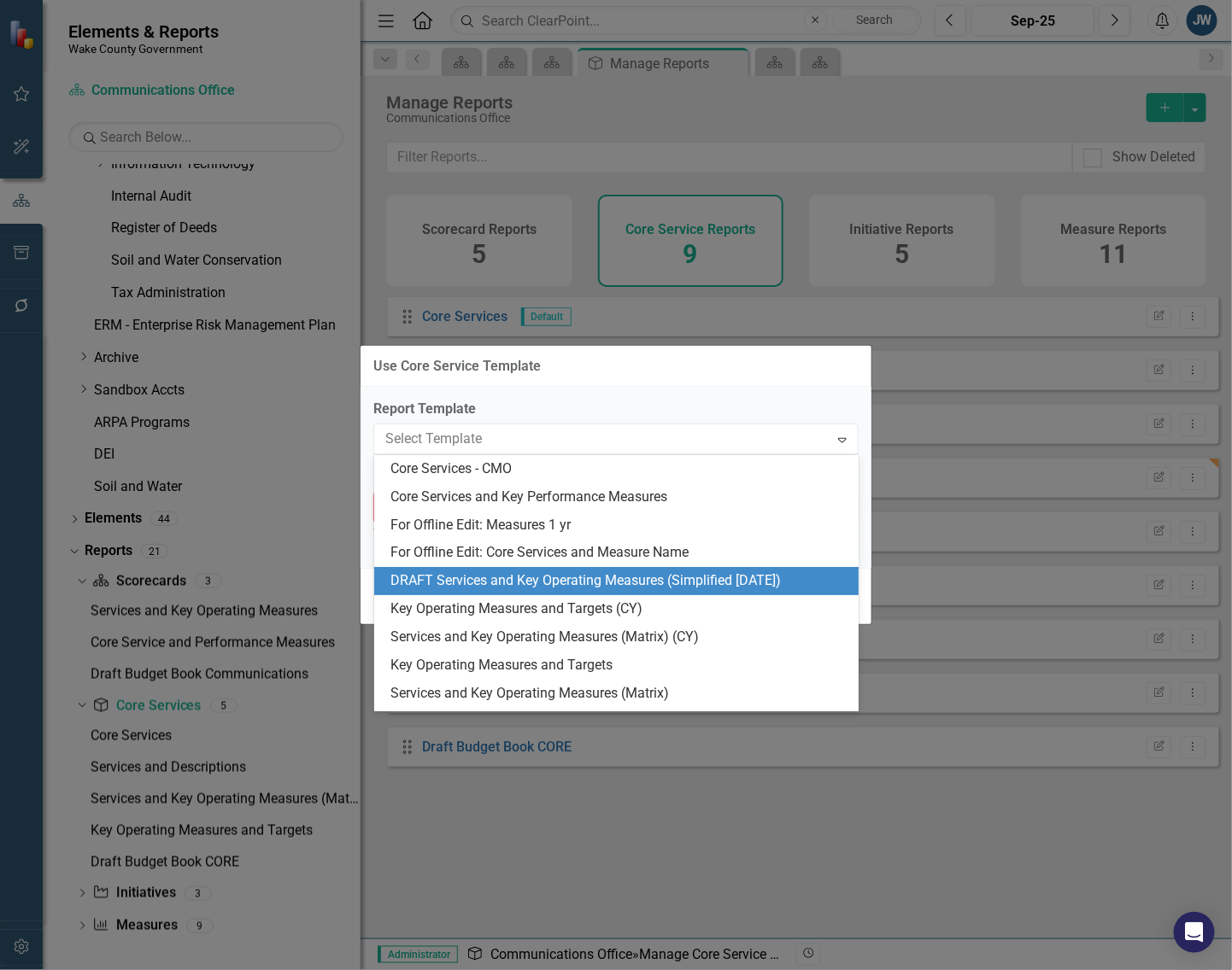
click at [545, 585] on div "DRAFT Services and Key Operating Measures (Simplified [DATE])" at bounding box center [620, 581] width 457 height 19
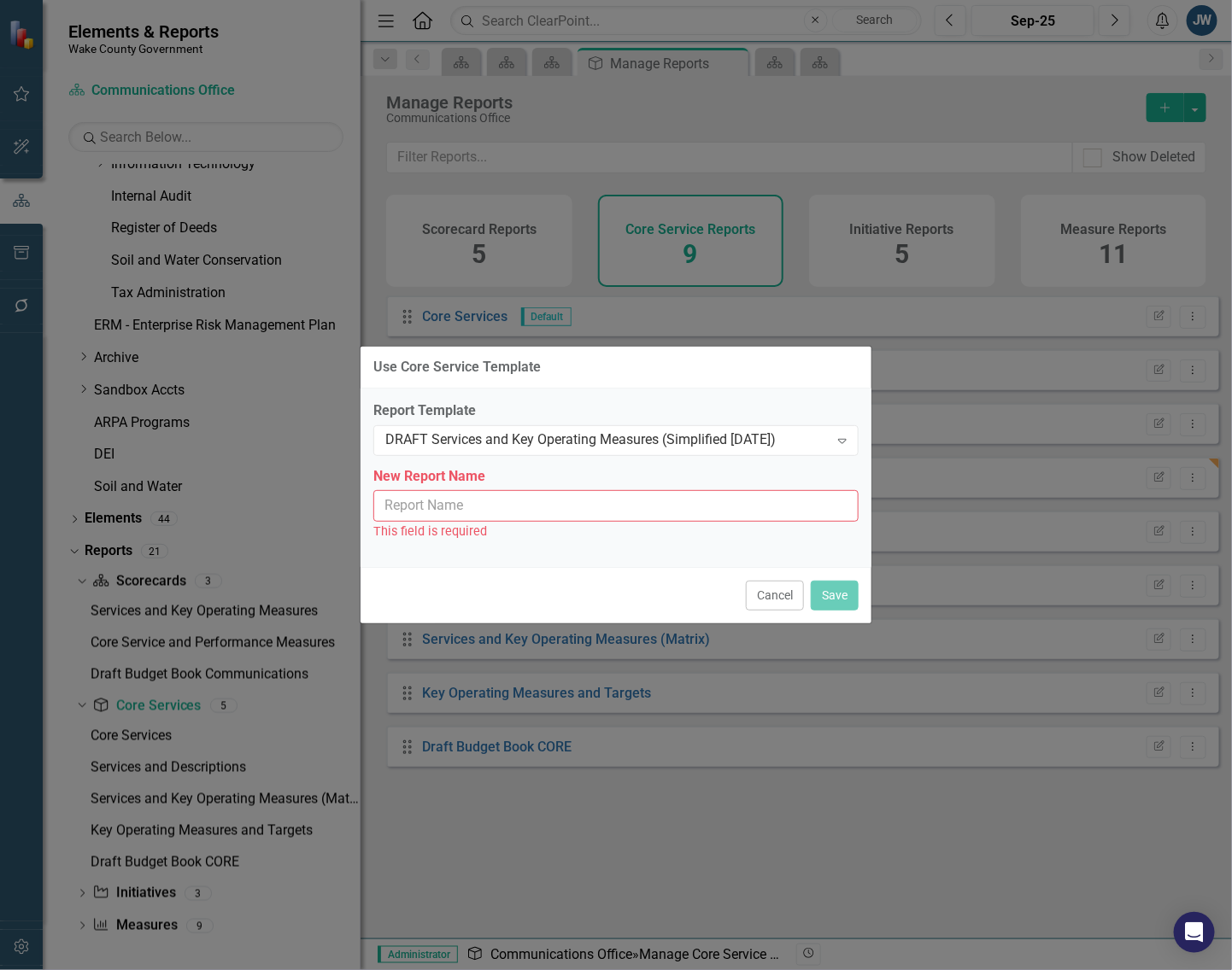
click at [525, 510] on input "New Report Name" at bounding box center [616, 506] width 485 height 32
type input "Services and Key Operating Measures (Simplified [DATE])"
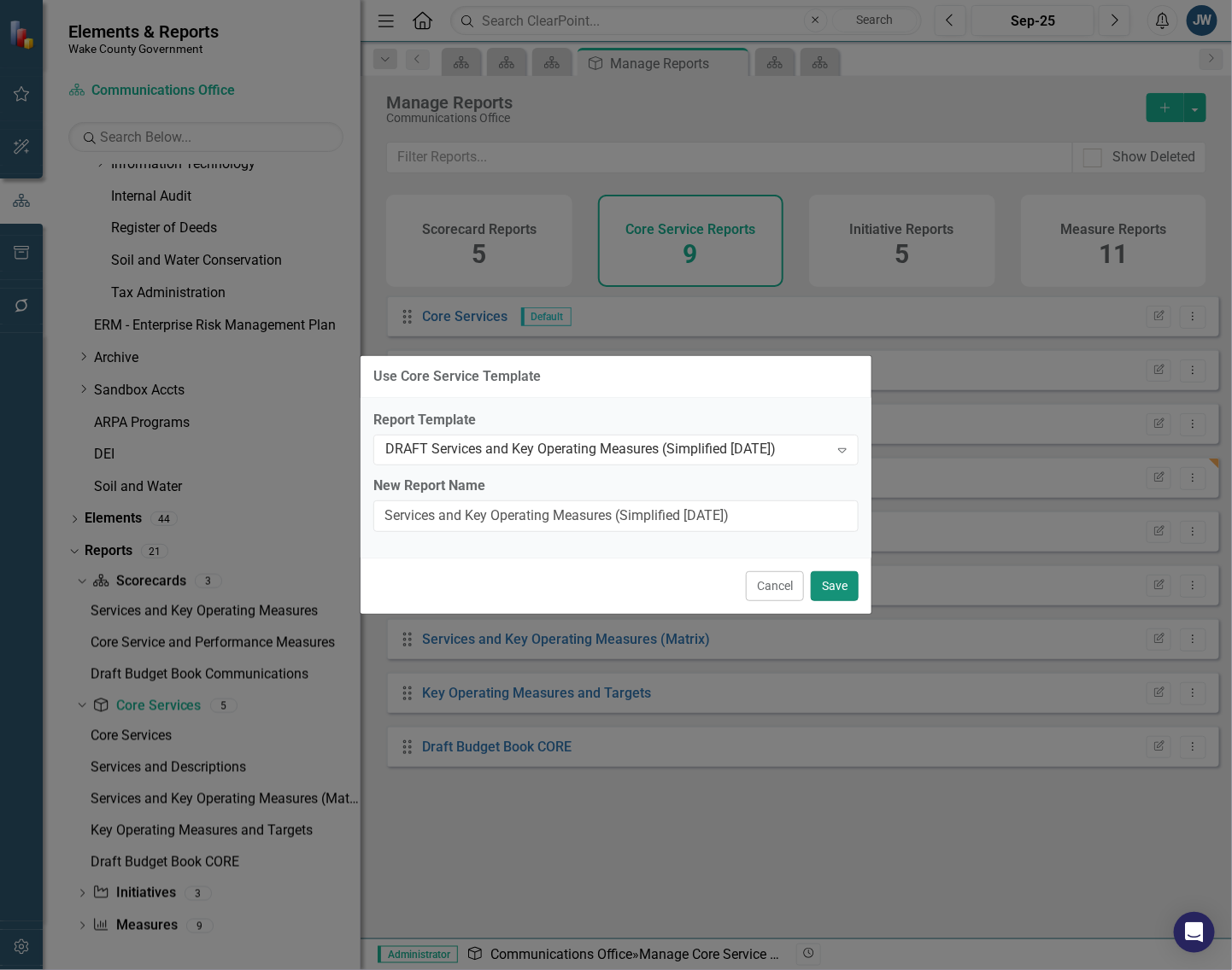
click at [835, 584] on button "Save" at bounding box center [834, 586] width 48 height 30
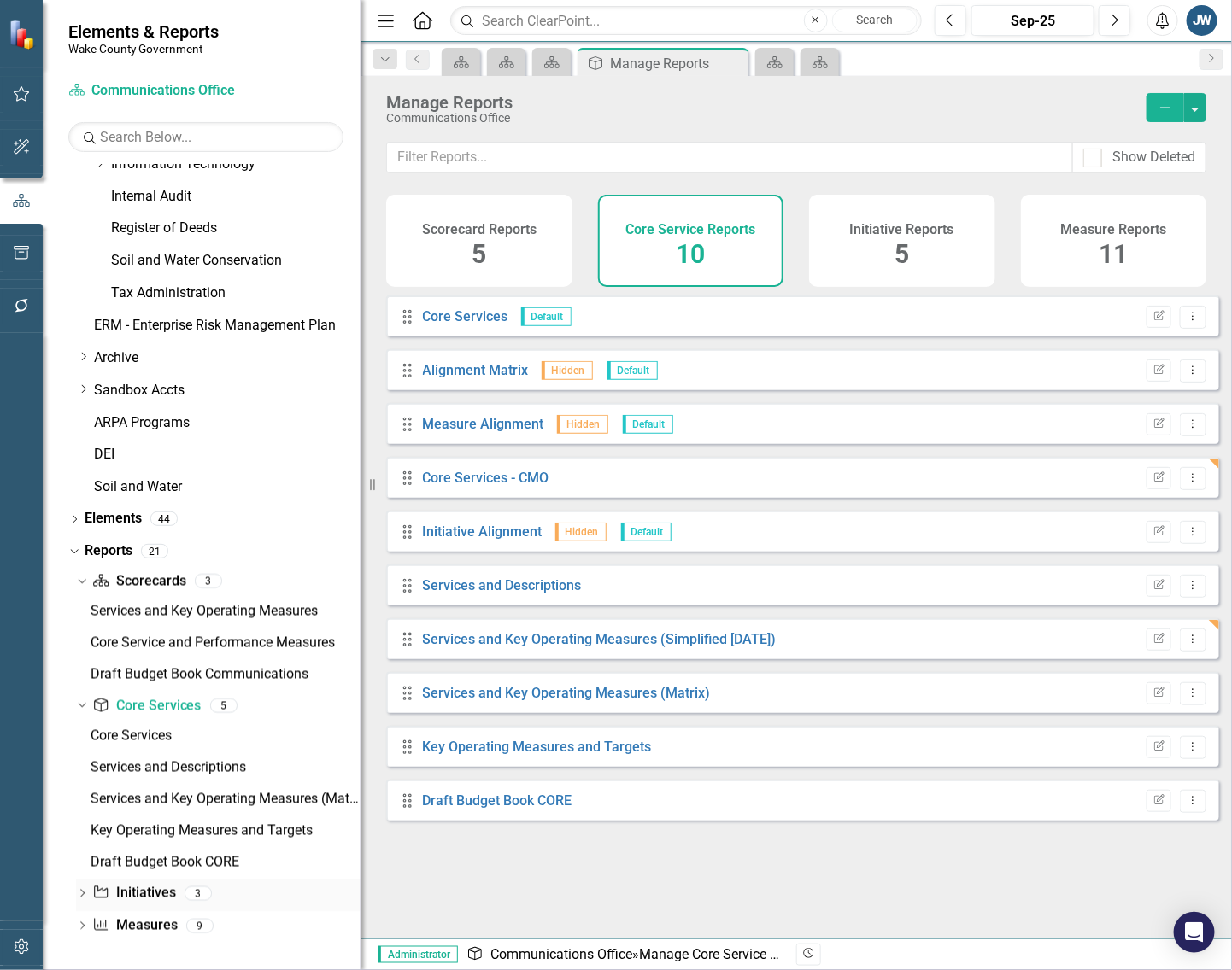
click at [159, 889] on link "Initiative Initiatives" at bounding box center [133, 894] width 83 height 19
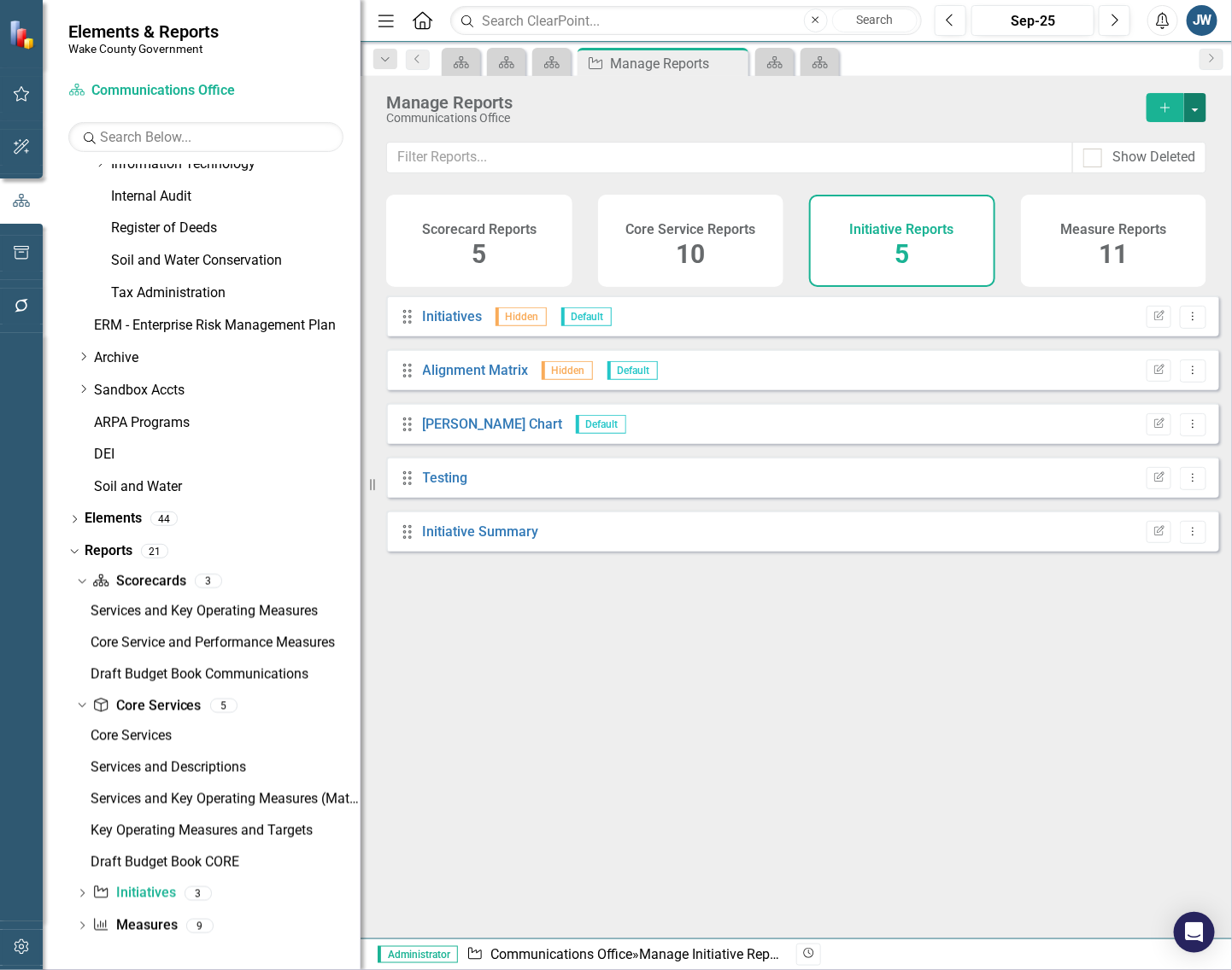
click at [1198, 109] on button "button" at bounding box center [1194, 107] width 22 height 29
click at [1151, 166] on link "Copy Add From Template" at bounding box center [1125, 171] width 159 height 32
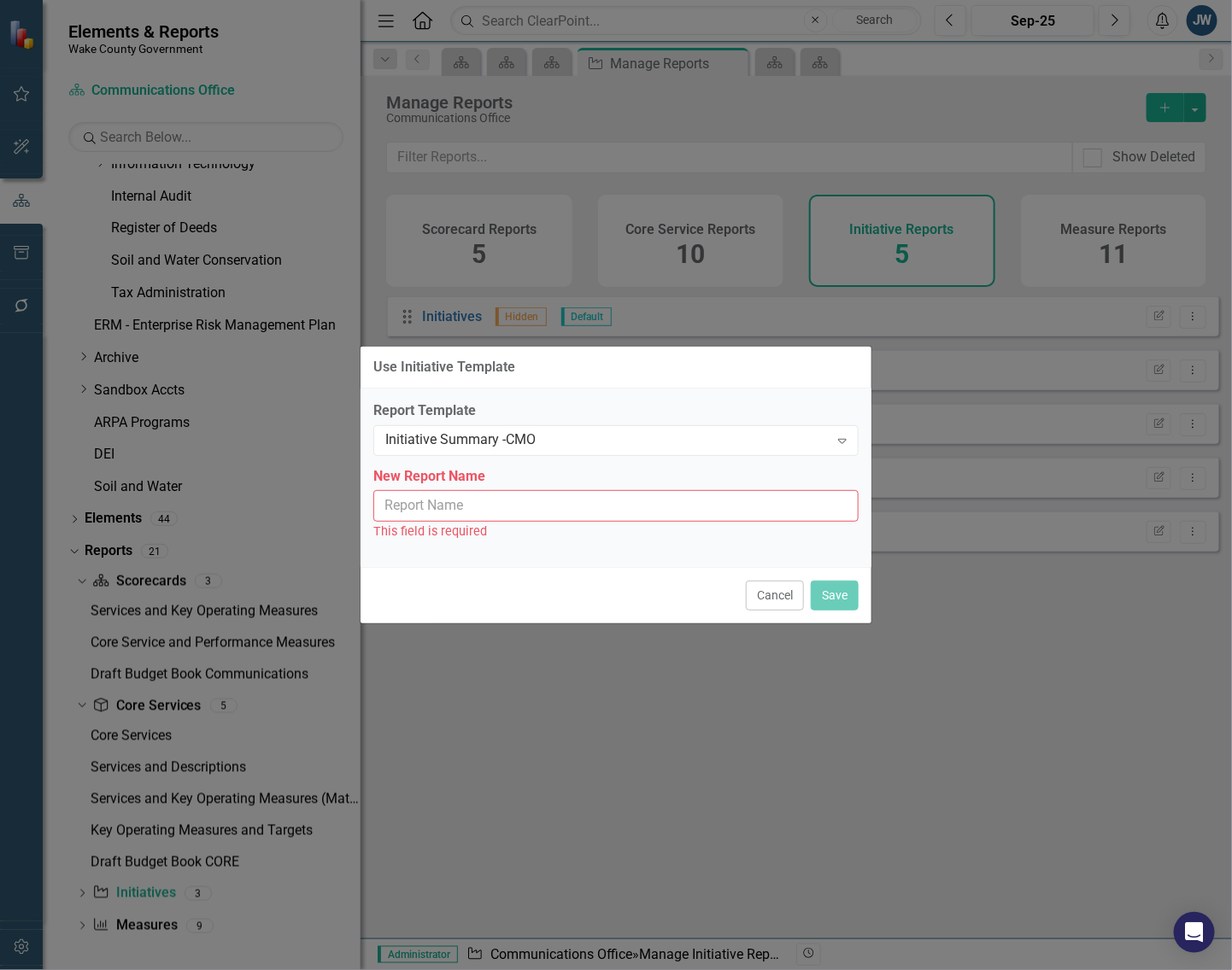
click at [590, 506] on input "New Report Name" at bounding box center [616, 506] width 485 height 32
type input "Initiative Summary - CMO"
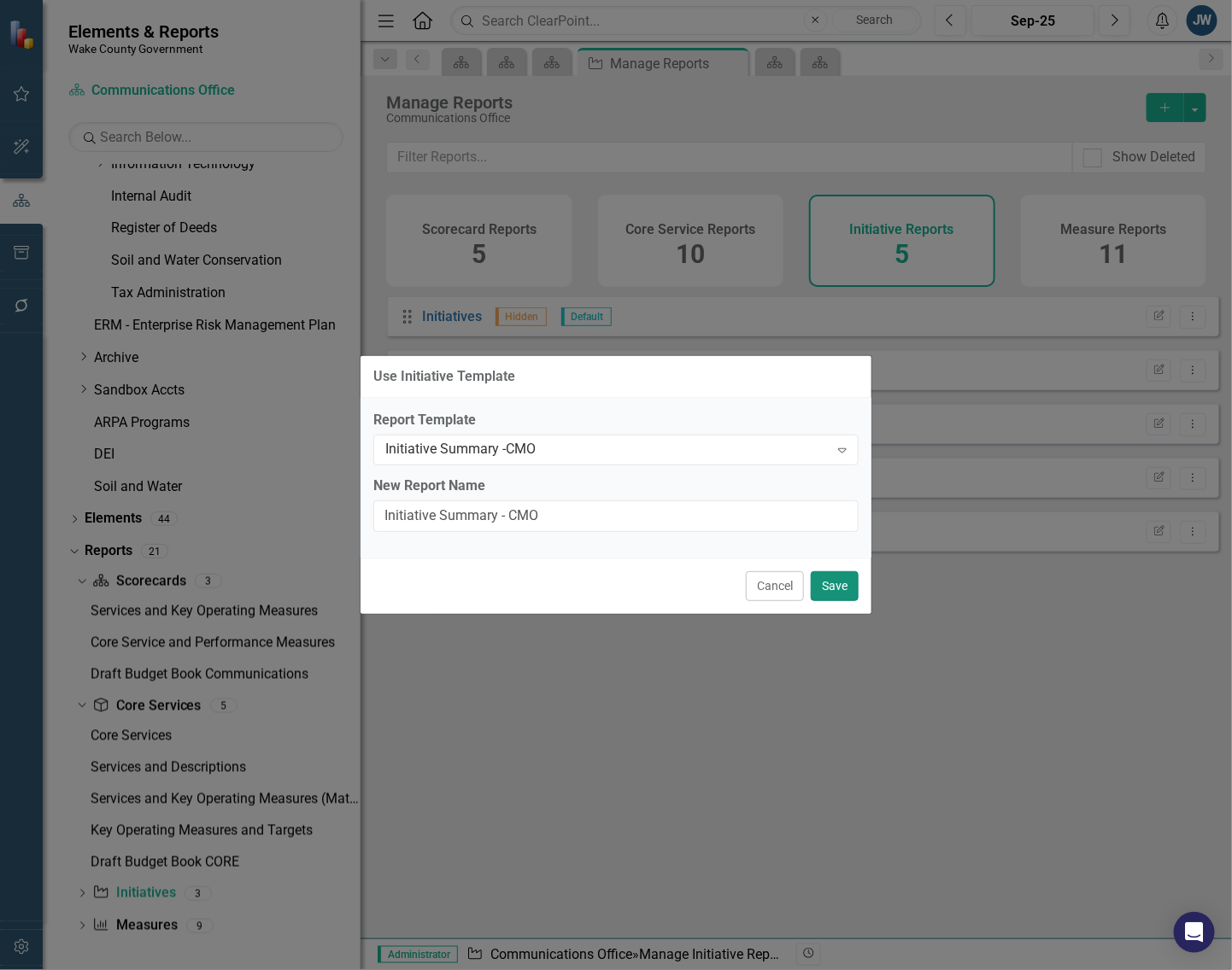
click at [838, 581] on button "Save" at bounding box center [834, 586] width 48 height 30
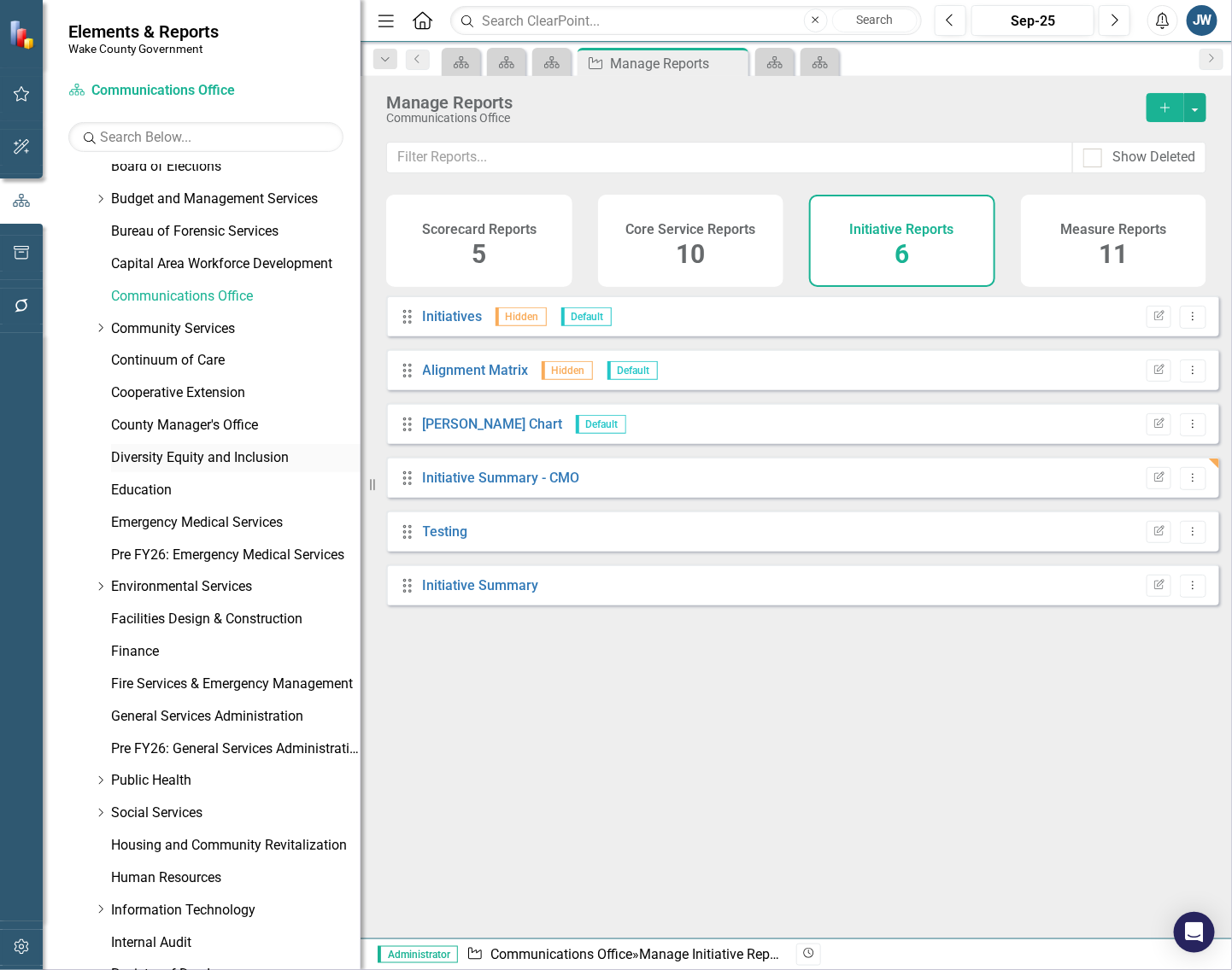
scroll to position [34, 0]
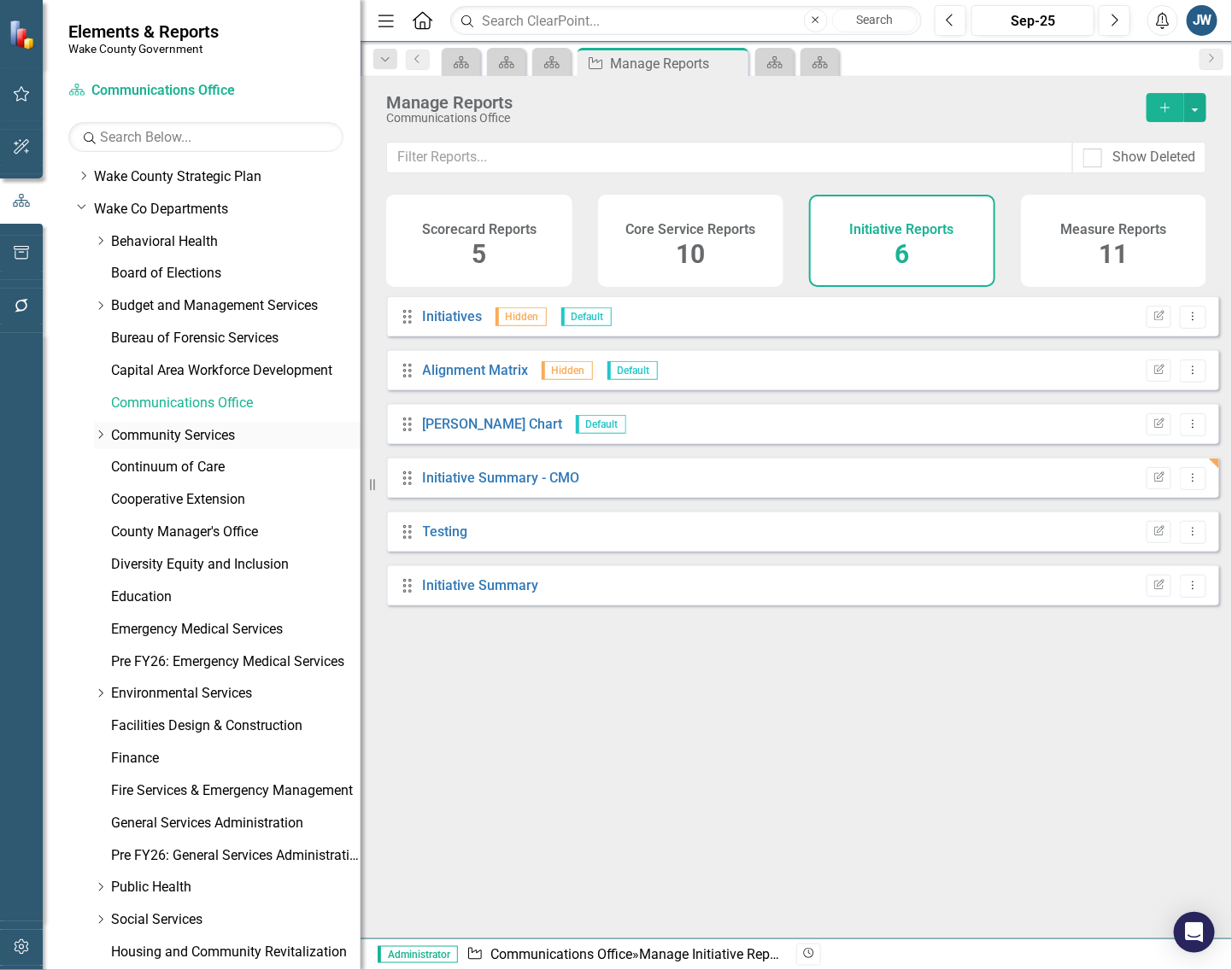
click at [103, 435] on icon "Dropdown" at bounding box center [100, 435] width 13 height 11
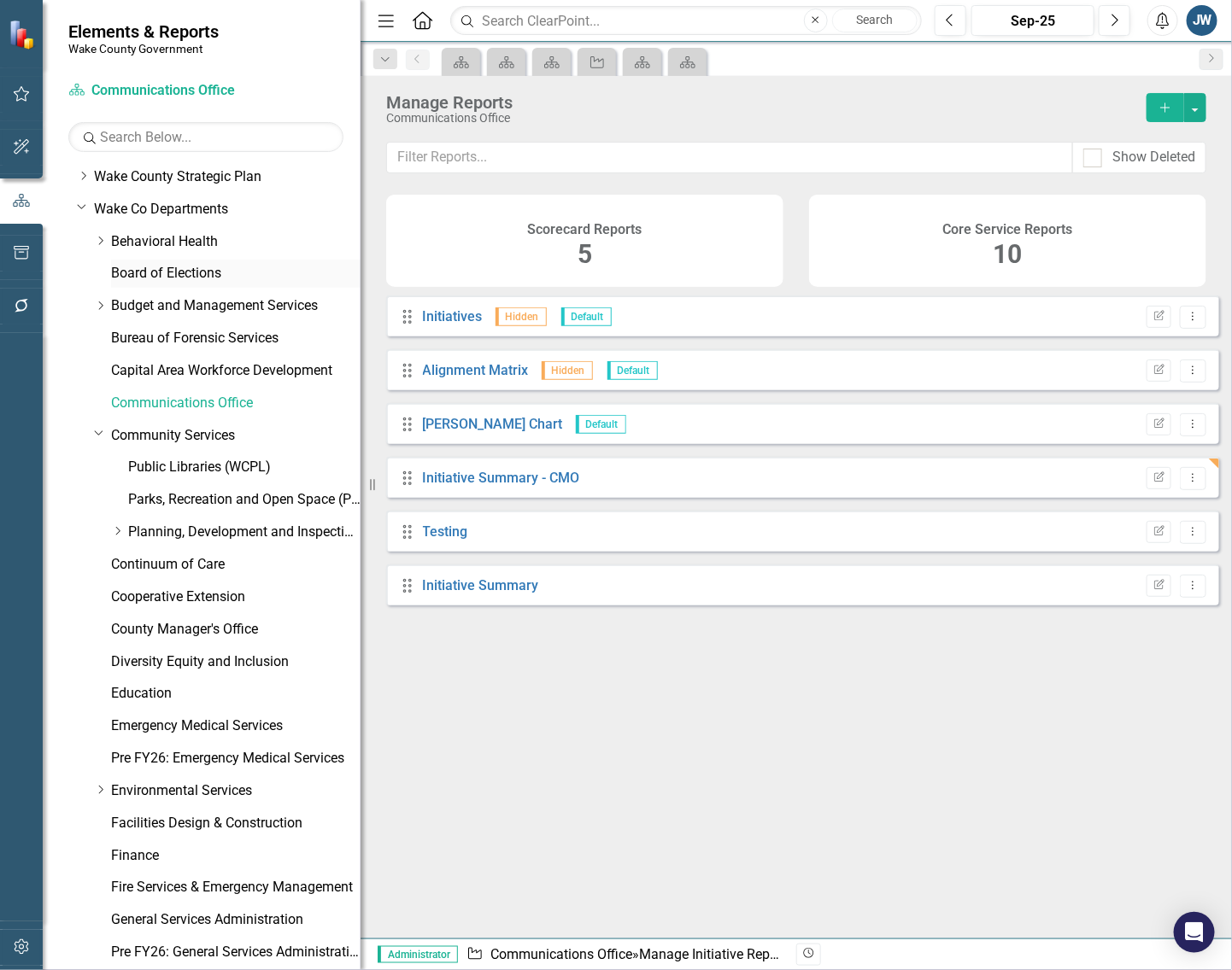
scroll to position [0, 0]
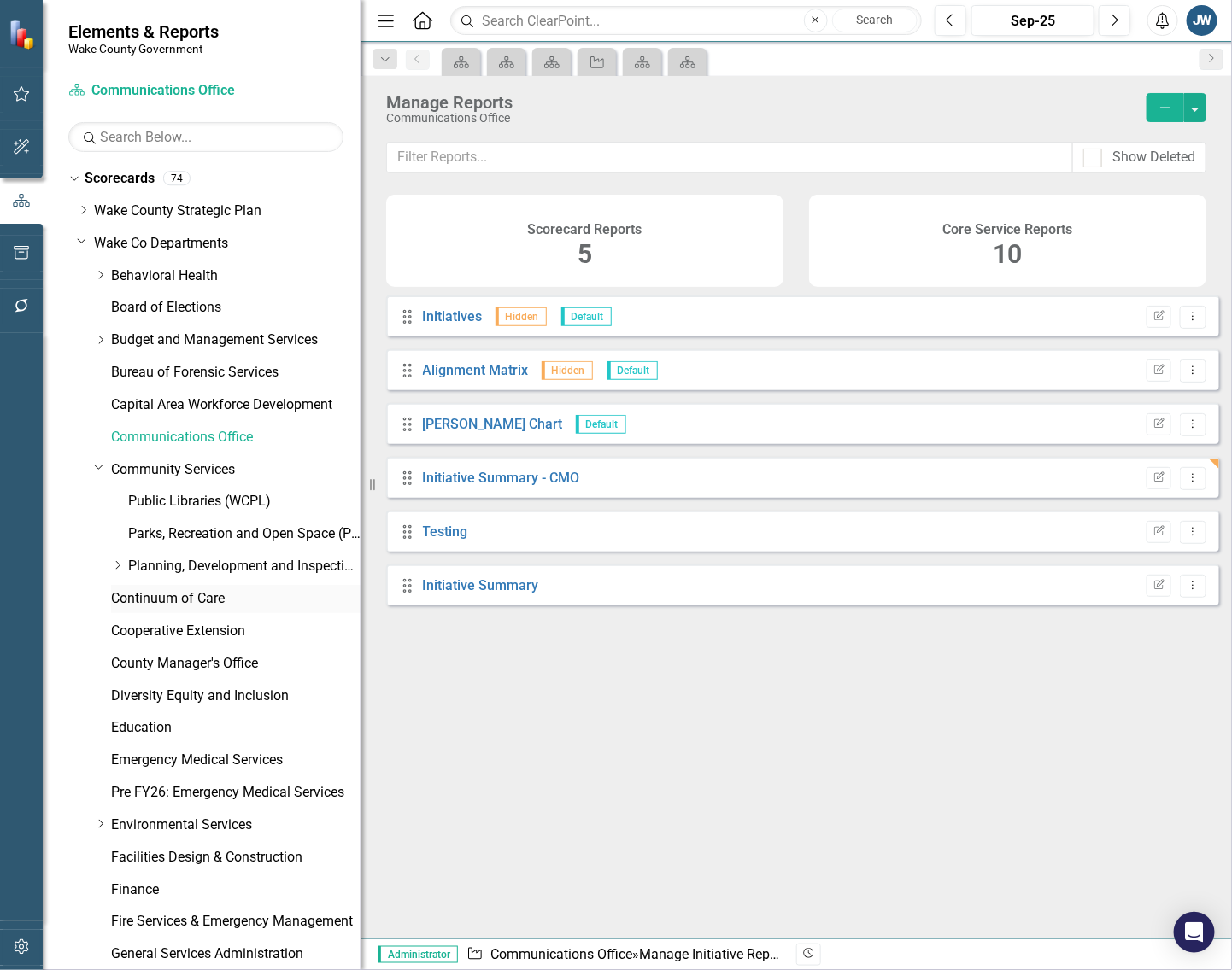
click at [163, 591] on link "Continuum of Care" at bounding box center [236, 599] width 250 height 19
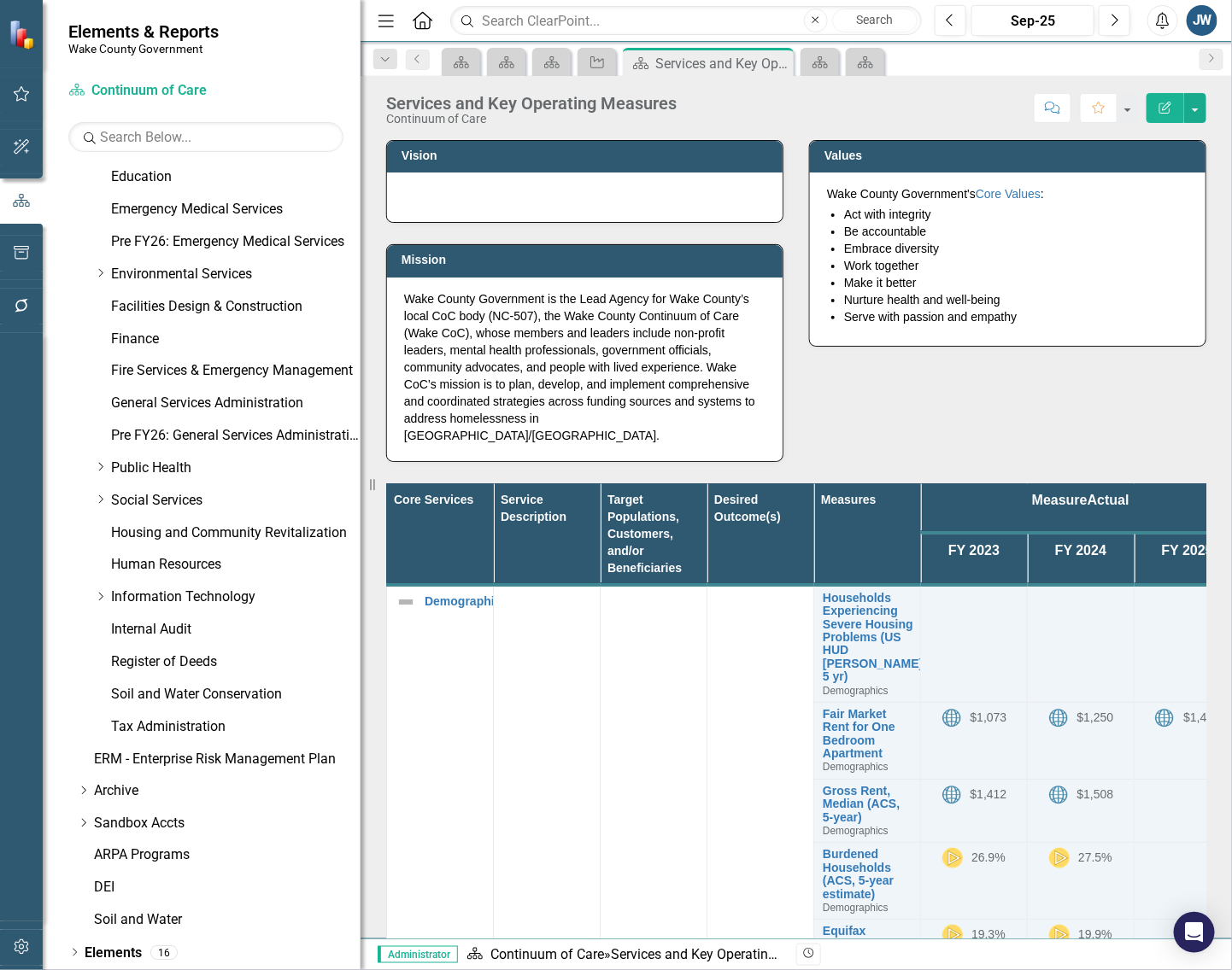
scroll to position [797, 0]
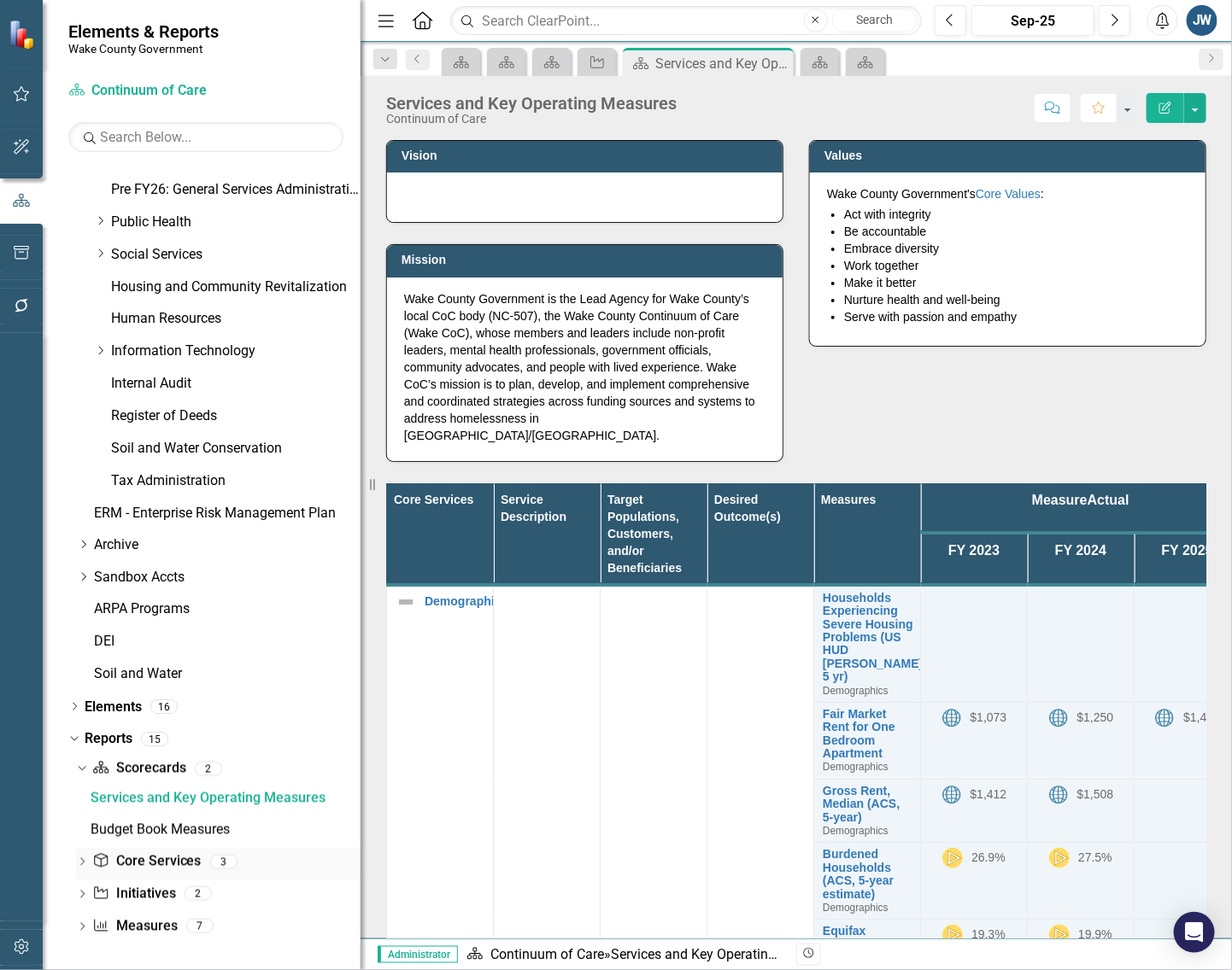
click at [188, 853] on link "Core Service Core Services" at bounding box center [146, 862] width 109 height 19
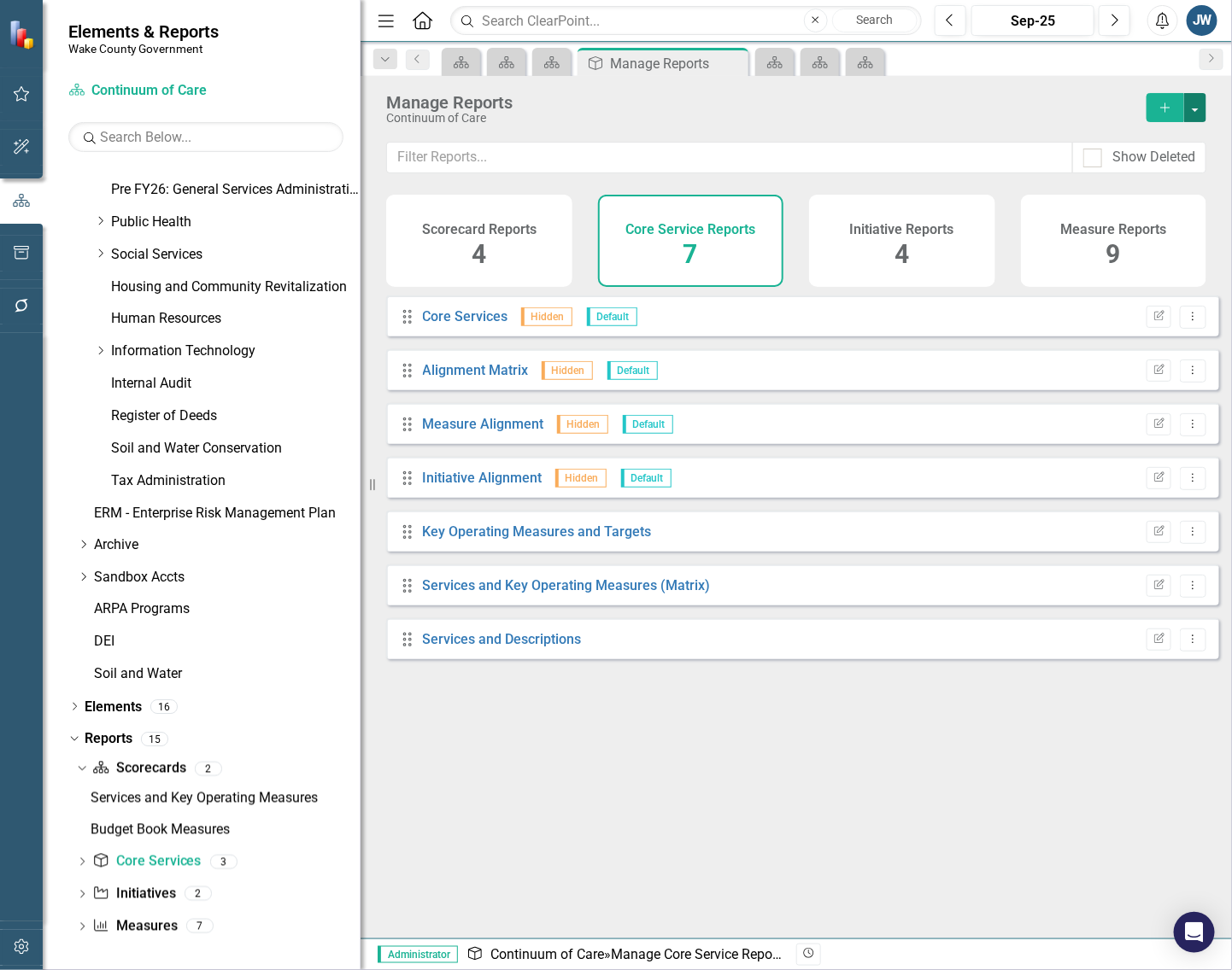
click at [1200, 104] on button "button" at bounding box center [1194, 107] width 22 height 29
click at [1138, 168] on link "Copy Add From Template" at bounding box center [1125, 171] width 159 height 32
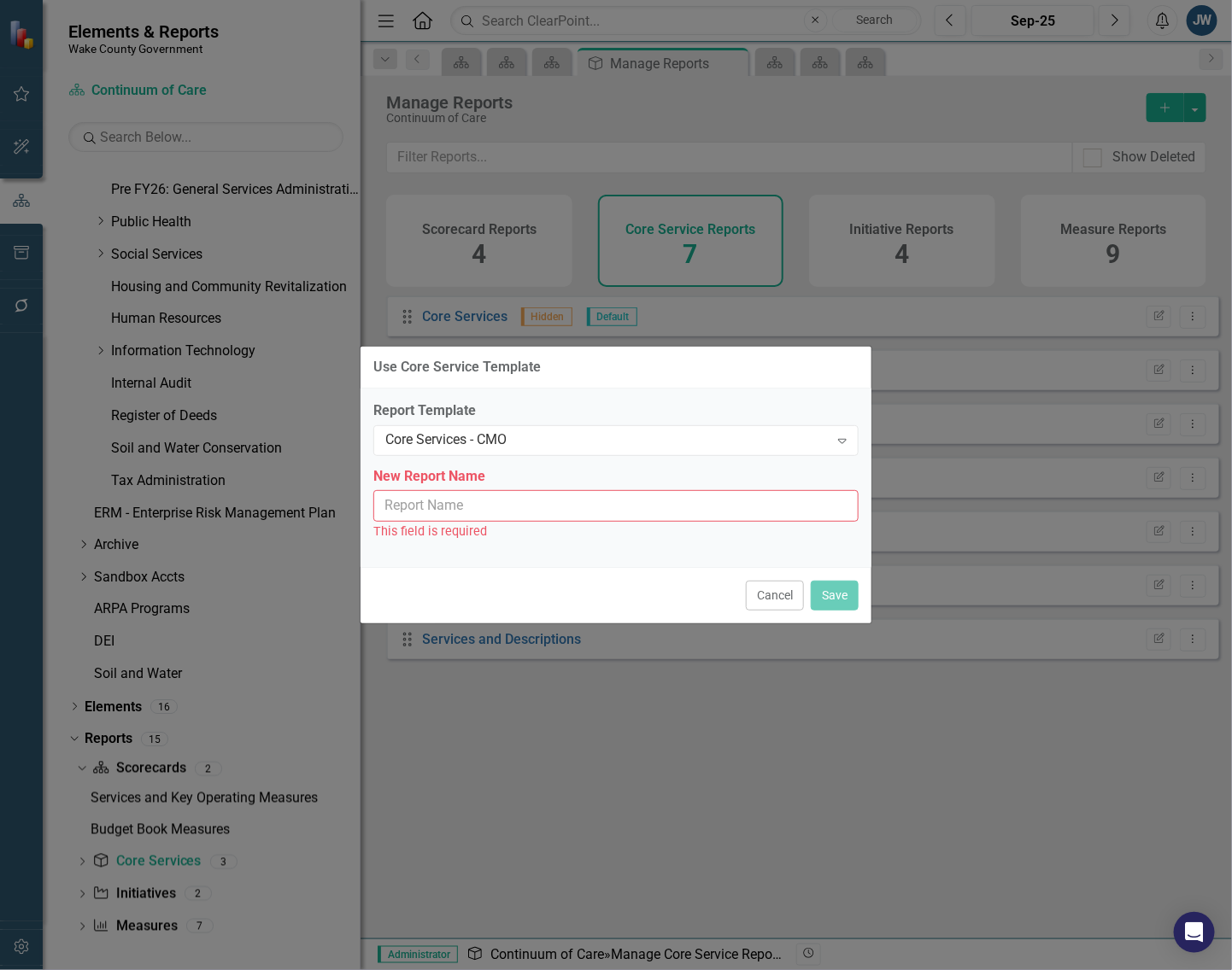
click at [575, 510] on input "New Report Name" at bounding box center [616, 506] width 485 height 32
type input "Core Services - CMO"
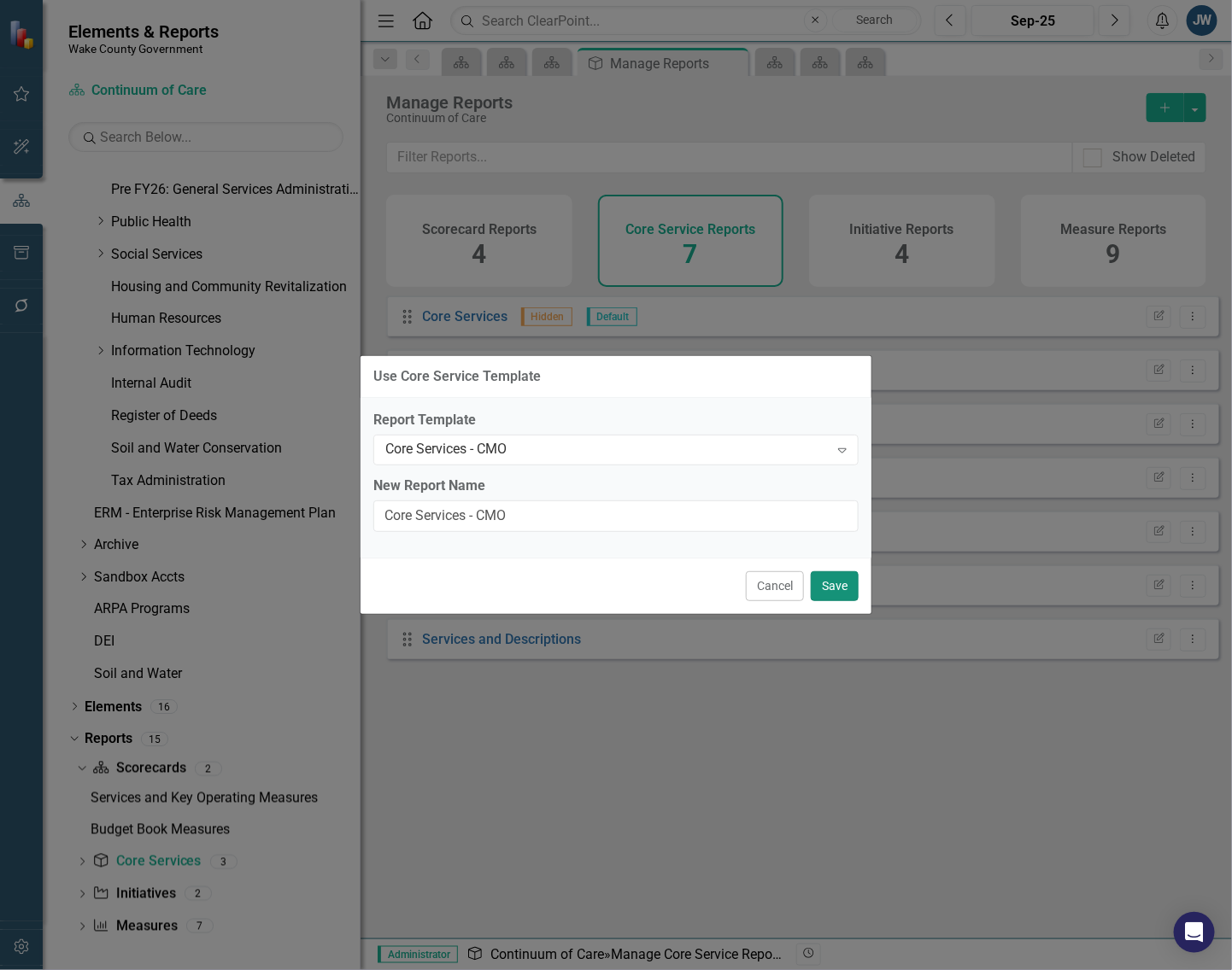
click at [822, 586] on button "Save" at bounding box center [834, 586] width 48 height 30
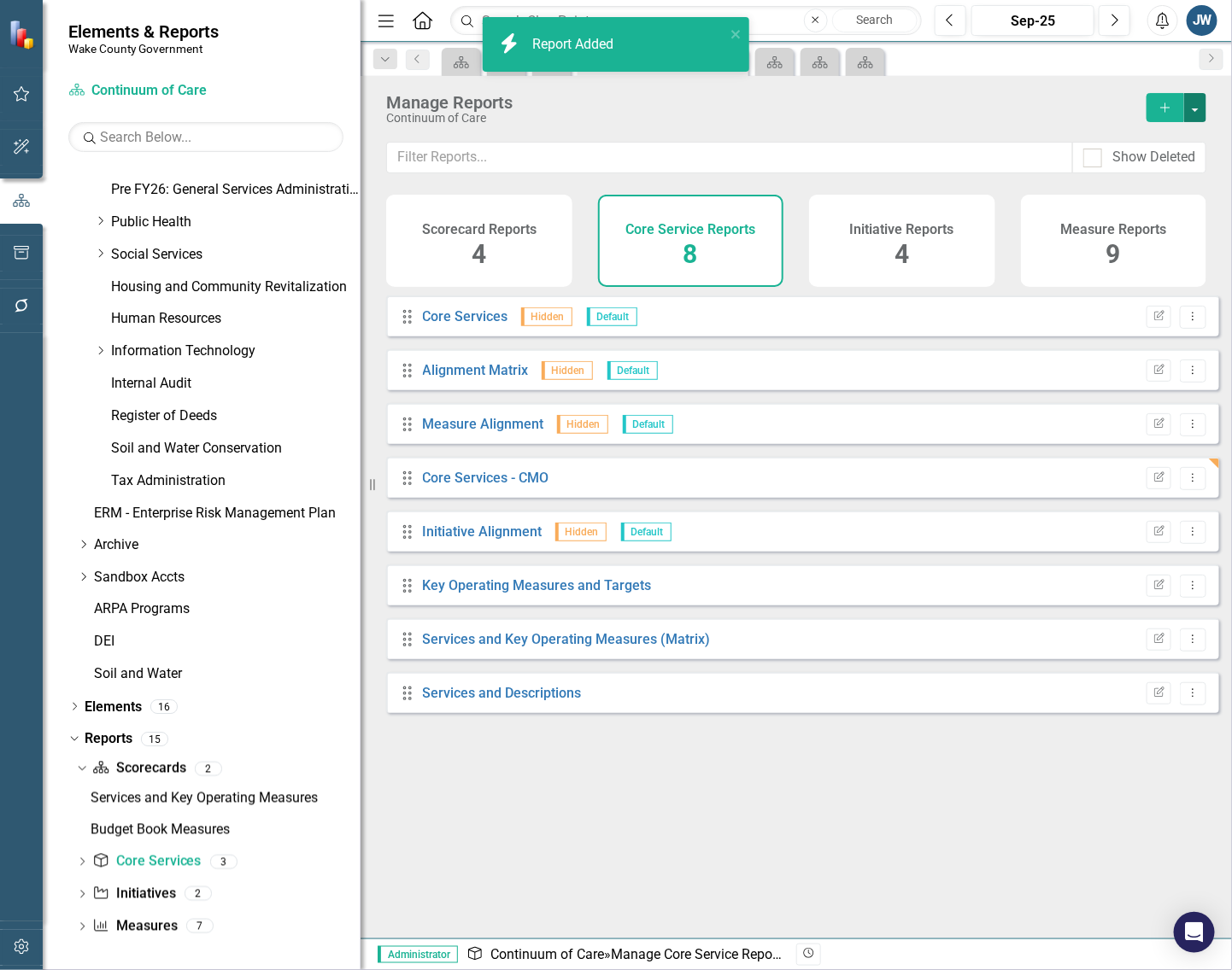
click at [1192, 107] on button "button" at bounding box center [1194, 107] width 22 height 29
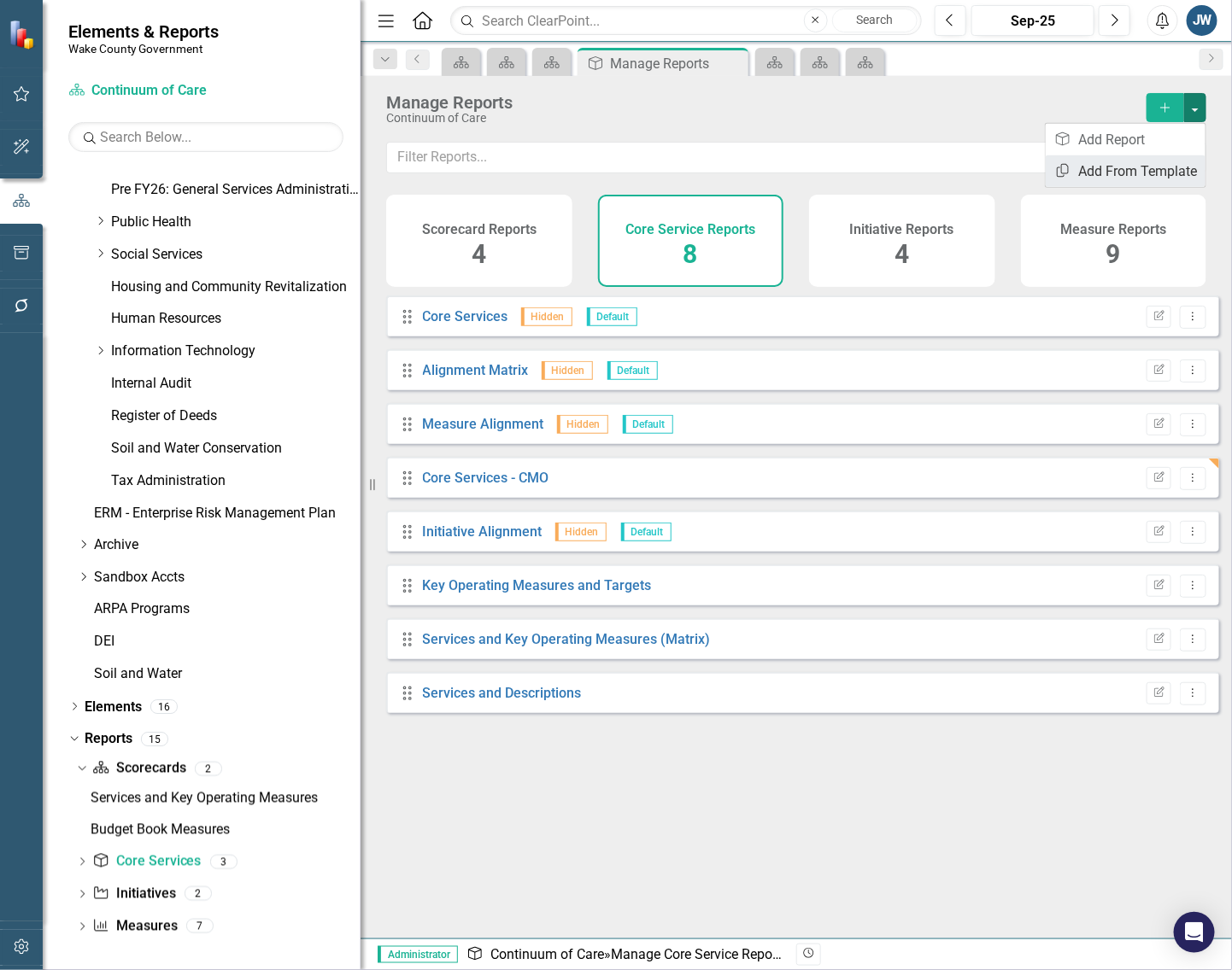
click at [1151, 160] on link "Copy Add From Template" at bounding box center [1125, 171] width 159 height 32
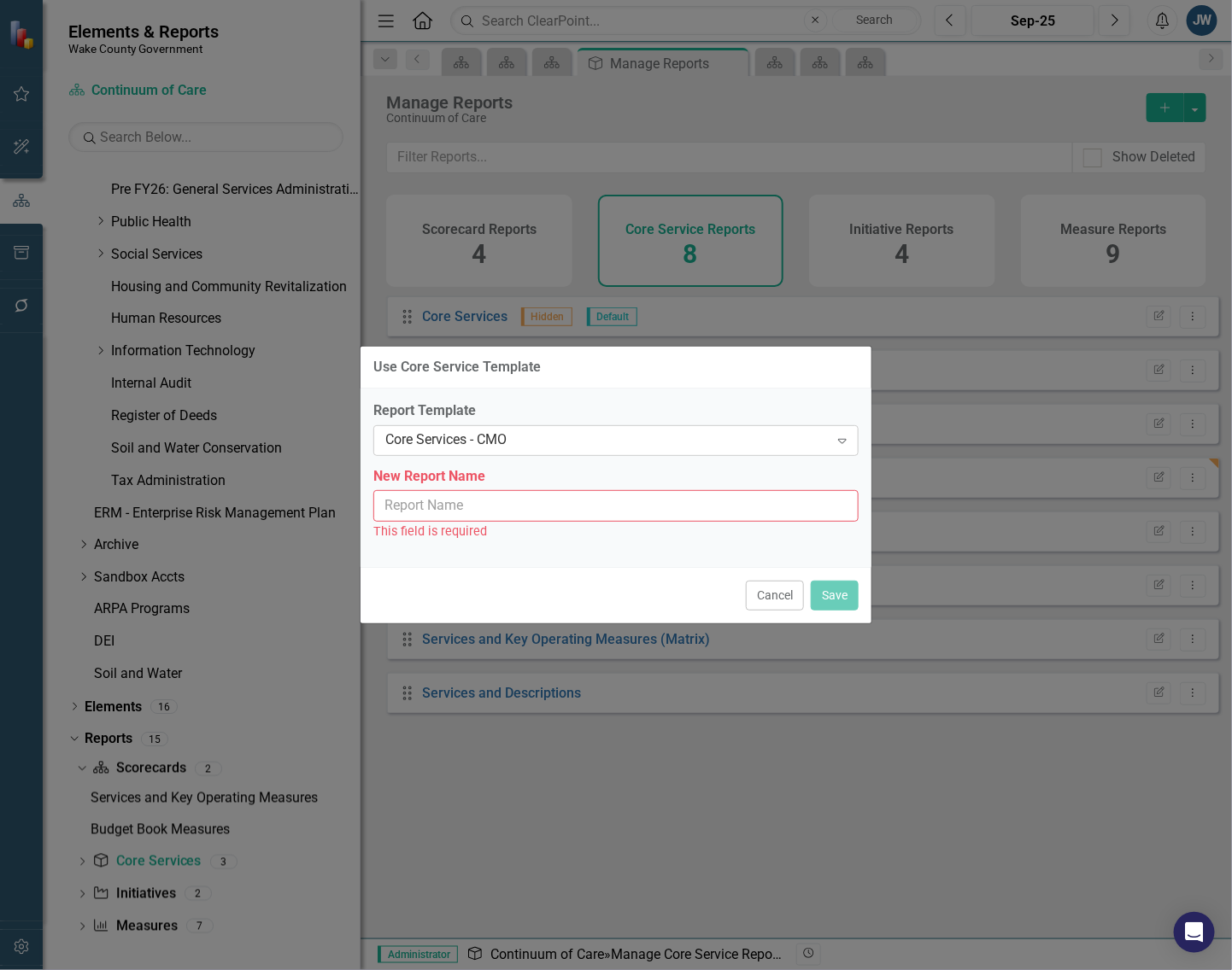
click at [617, 437] on div "Core Services - CMO" at bounding box center [607, 440] width 443 height 19
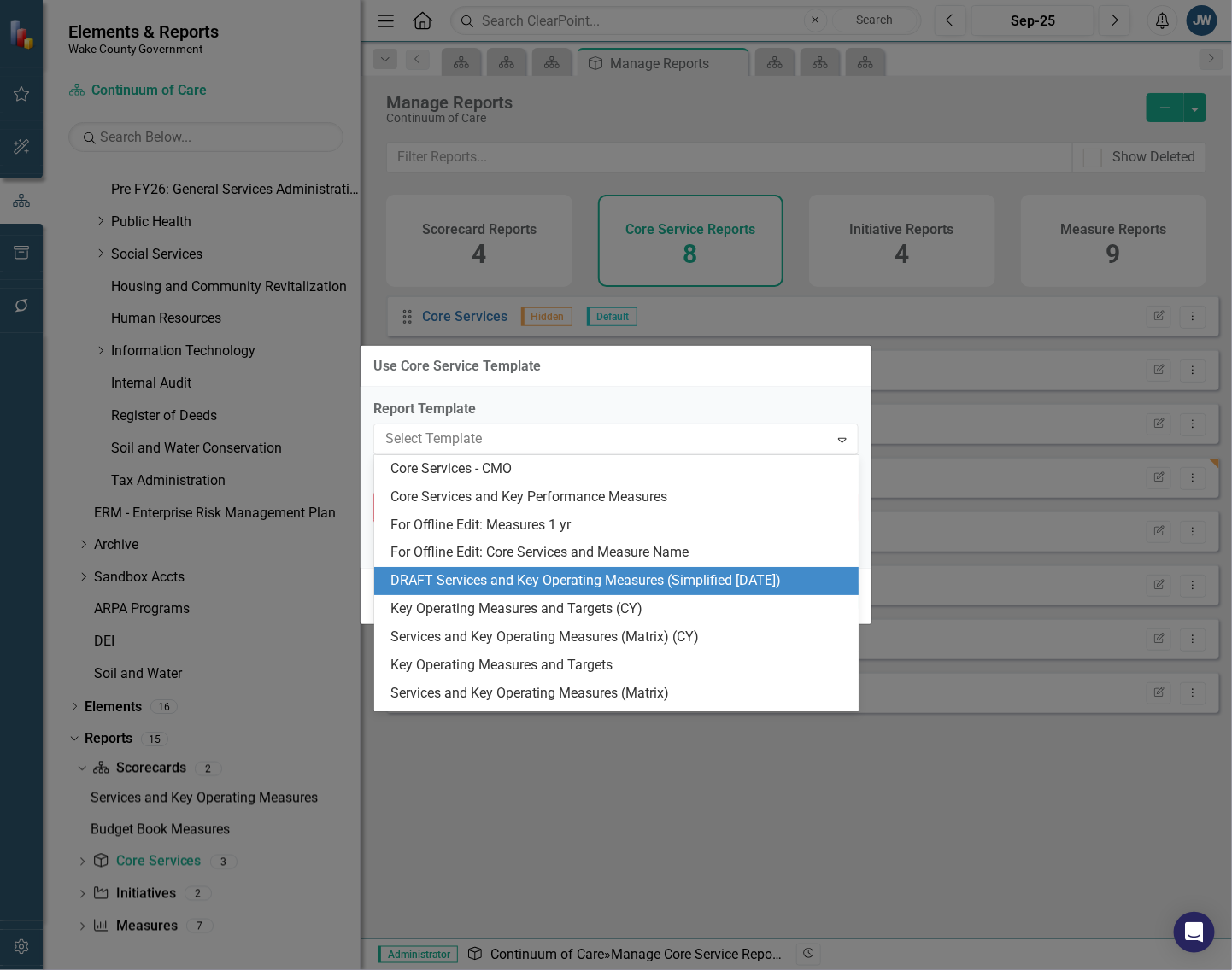
click at [568, 577] on div "DRAFT Services and Key Operating Measures (Simplified [DATE])" at bounding box center [620, 581] width 457 height 19
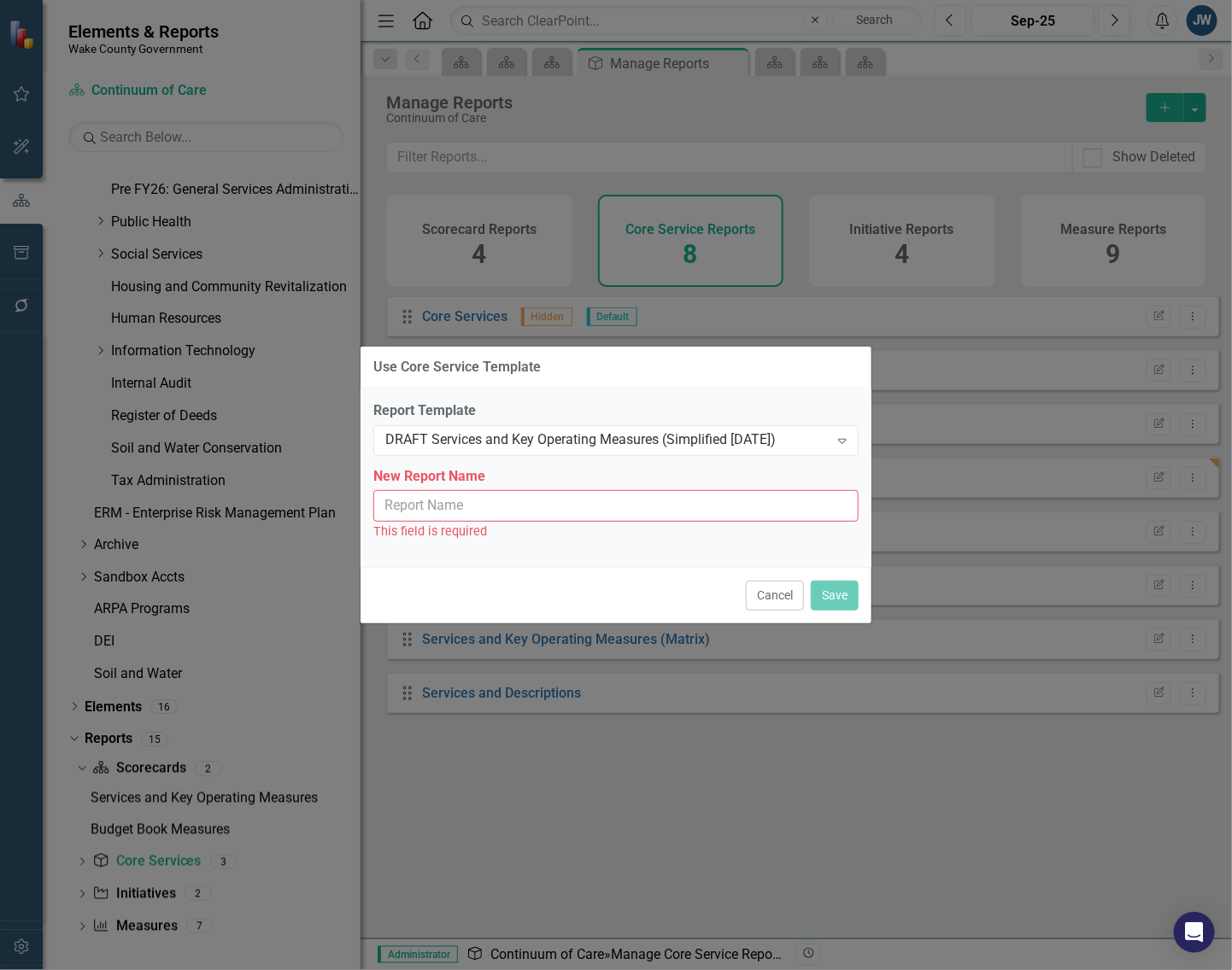
click at [617, 511] on input "New Report Name" at bounding box center [616, 506] width 485 height 32
type input "Services and Key Operating Measures (Simplified [DATE])"
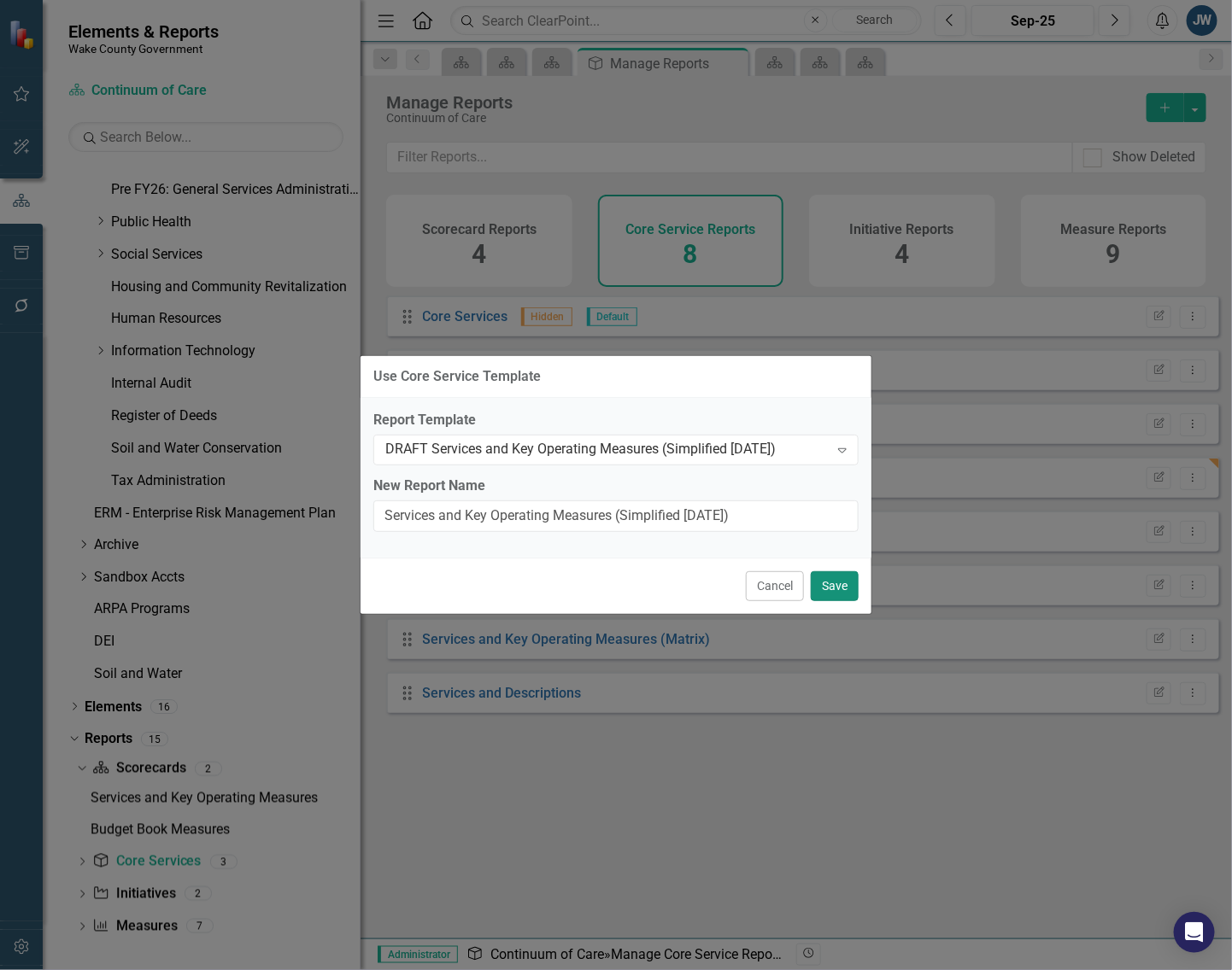
click at [842, 590] on button "Save" at bounding box center [834, 586] width 48 height 30
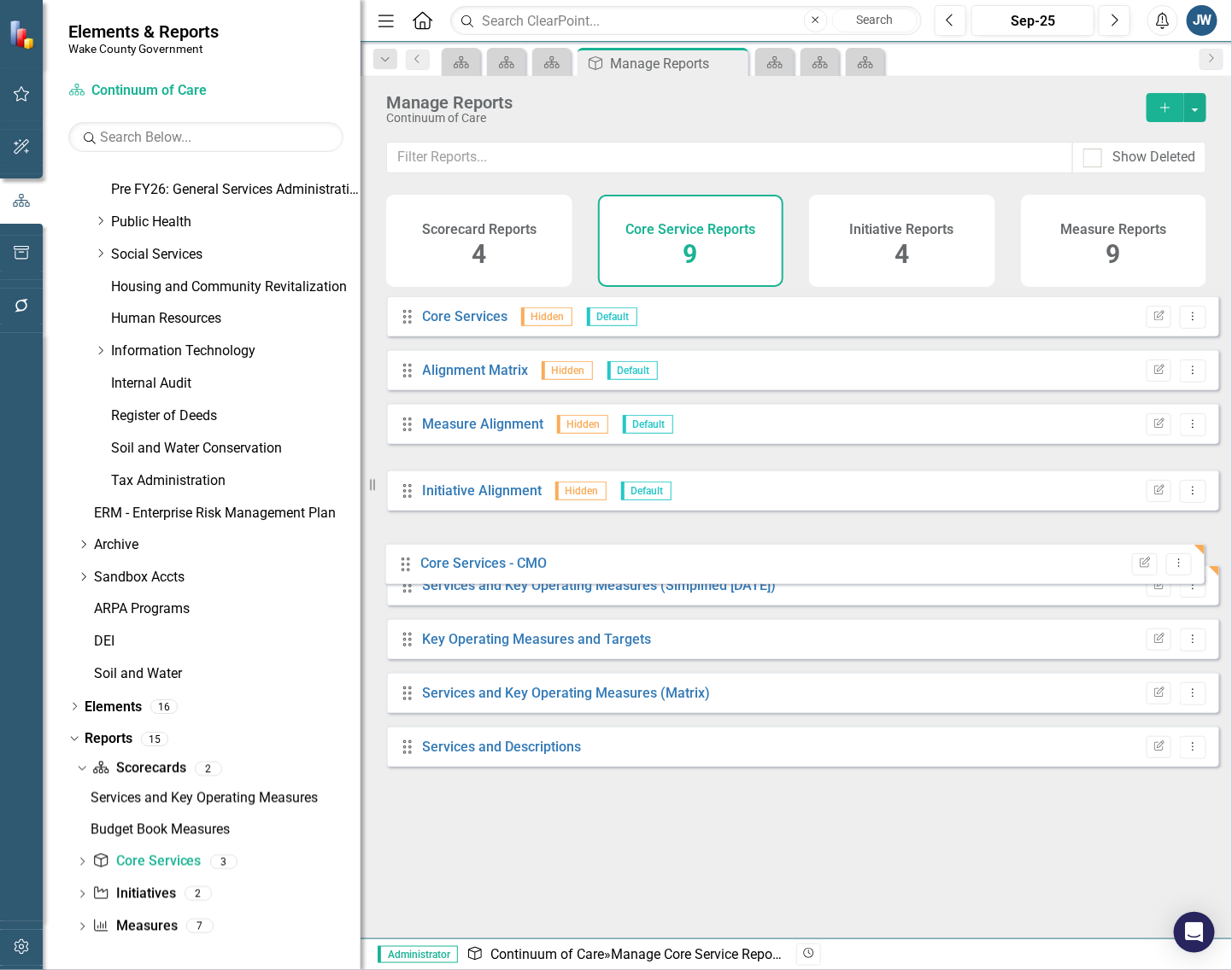
drag, startPoint x: 403, startPoint y: 489, endPoint x: 400, endPoint y: 549, distance: 60.1
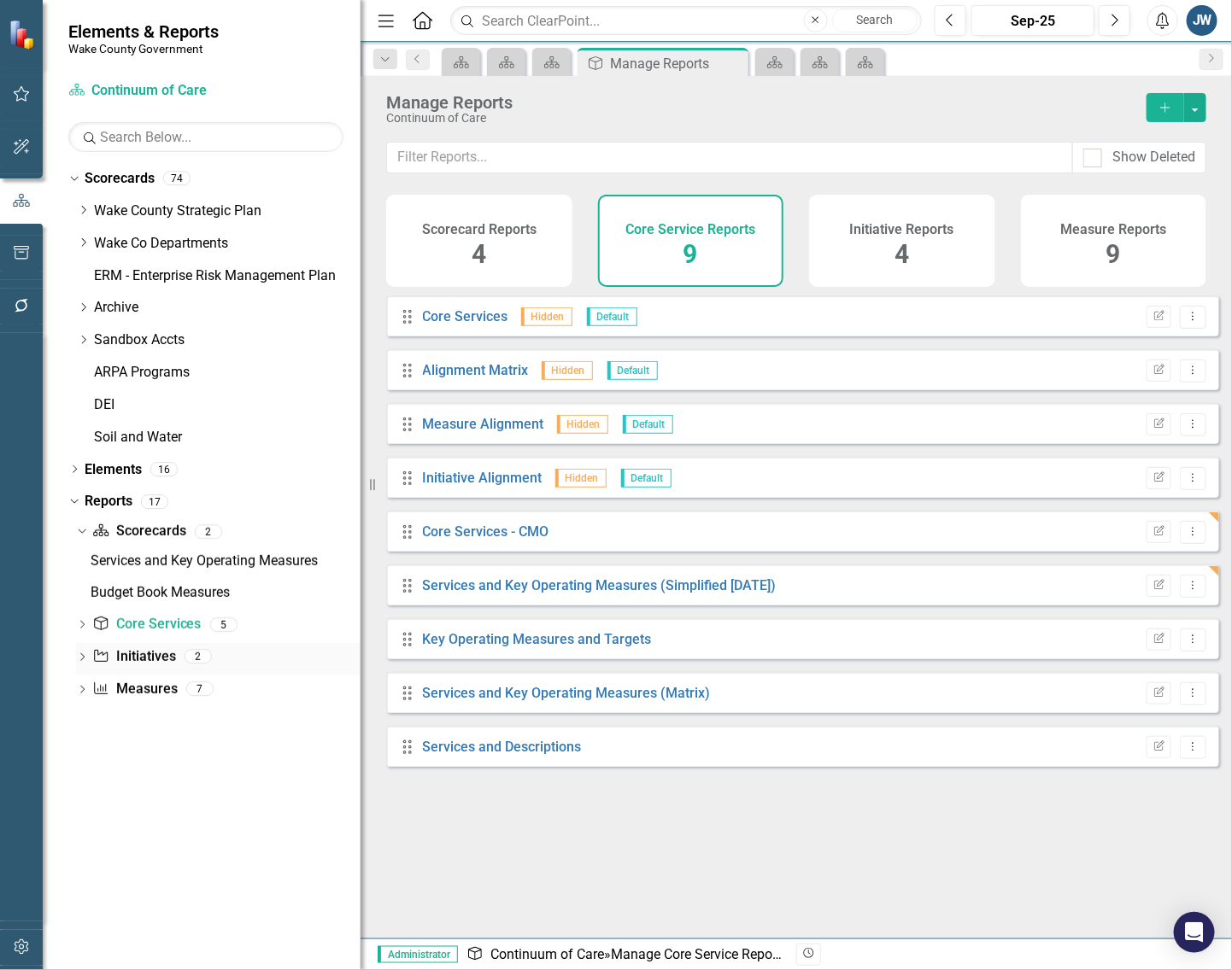
click at [124, 654] on link "Initiative Initiatives" at bounding box center [133, 657] width 83 height 19
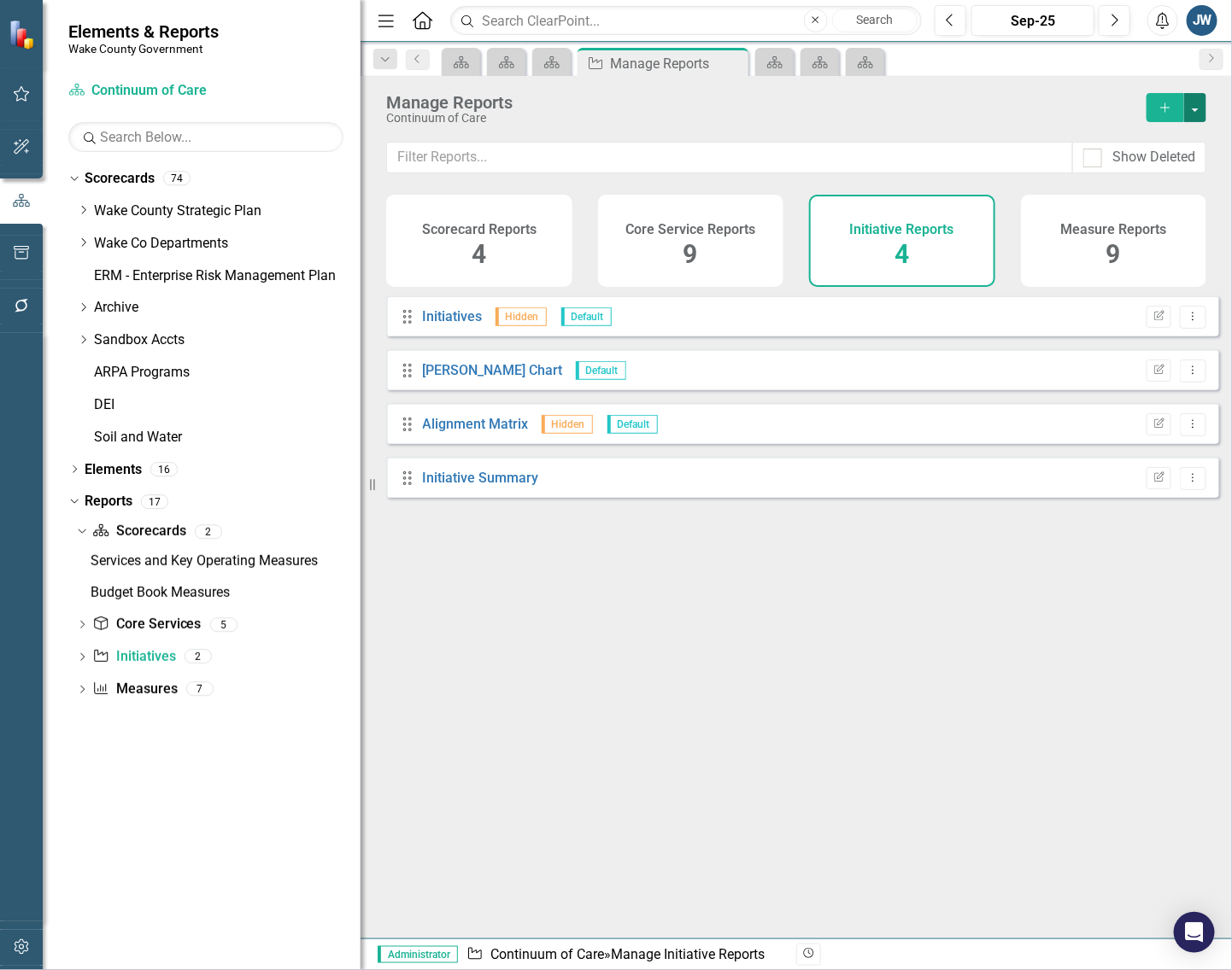
click at [1197, 103] on button "button" at bounding box center [1194, 107] width 22 height 29
click at [1170, 166] on link "Copy Add From Template" at bounding box center [1125, 171] width 159 height 32
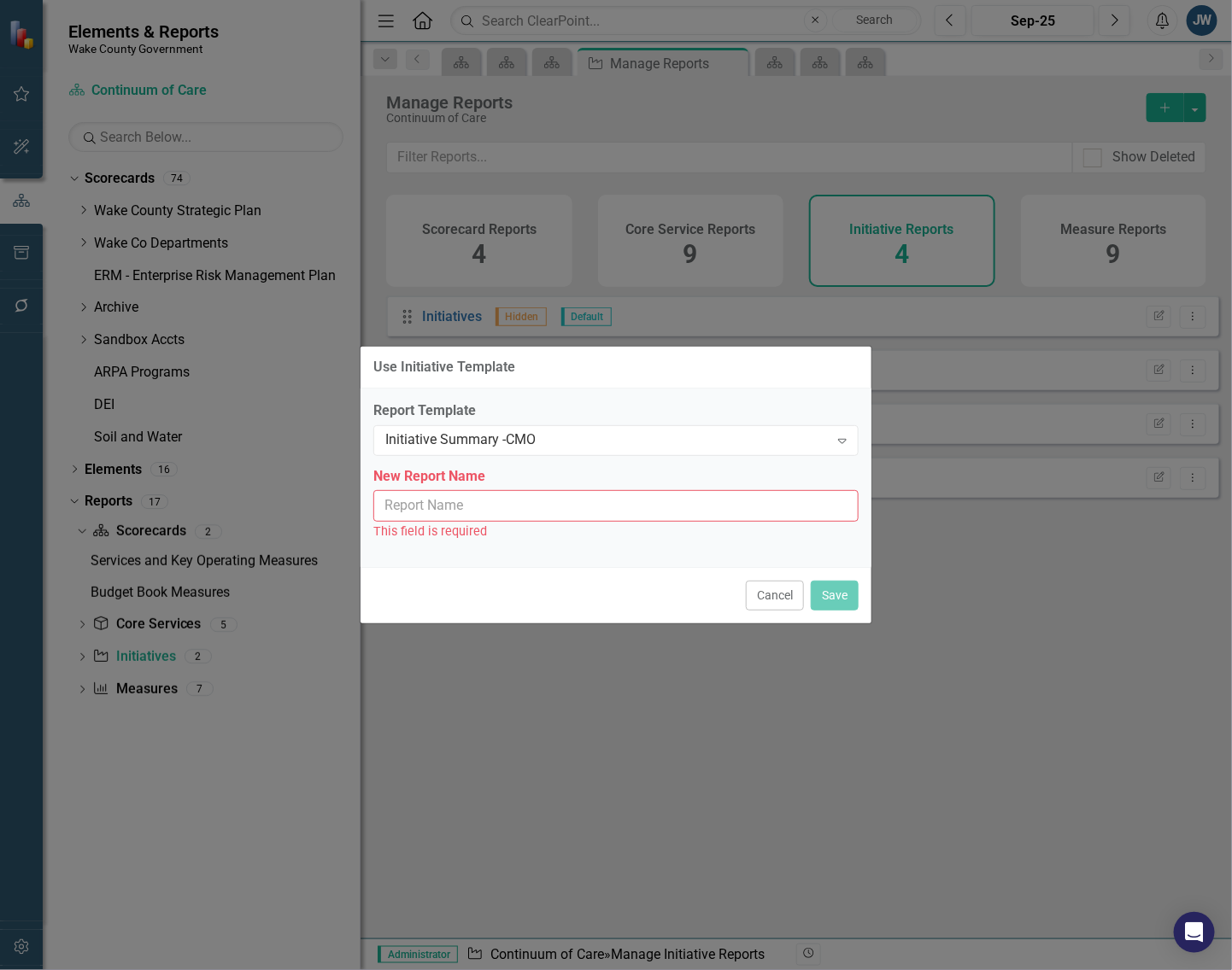
click at [668, 524] on div "This field is required" at bounding box center [616, 532] width 485 height 19
click at [663, 515] on input "New Report Name" at bounding box center [616, 506] width 485 height 32
type input "Initiative Summary - CMO"
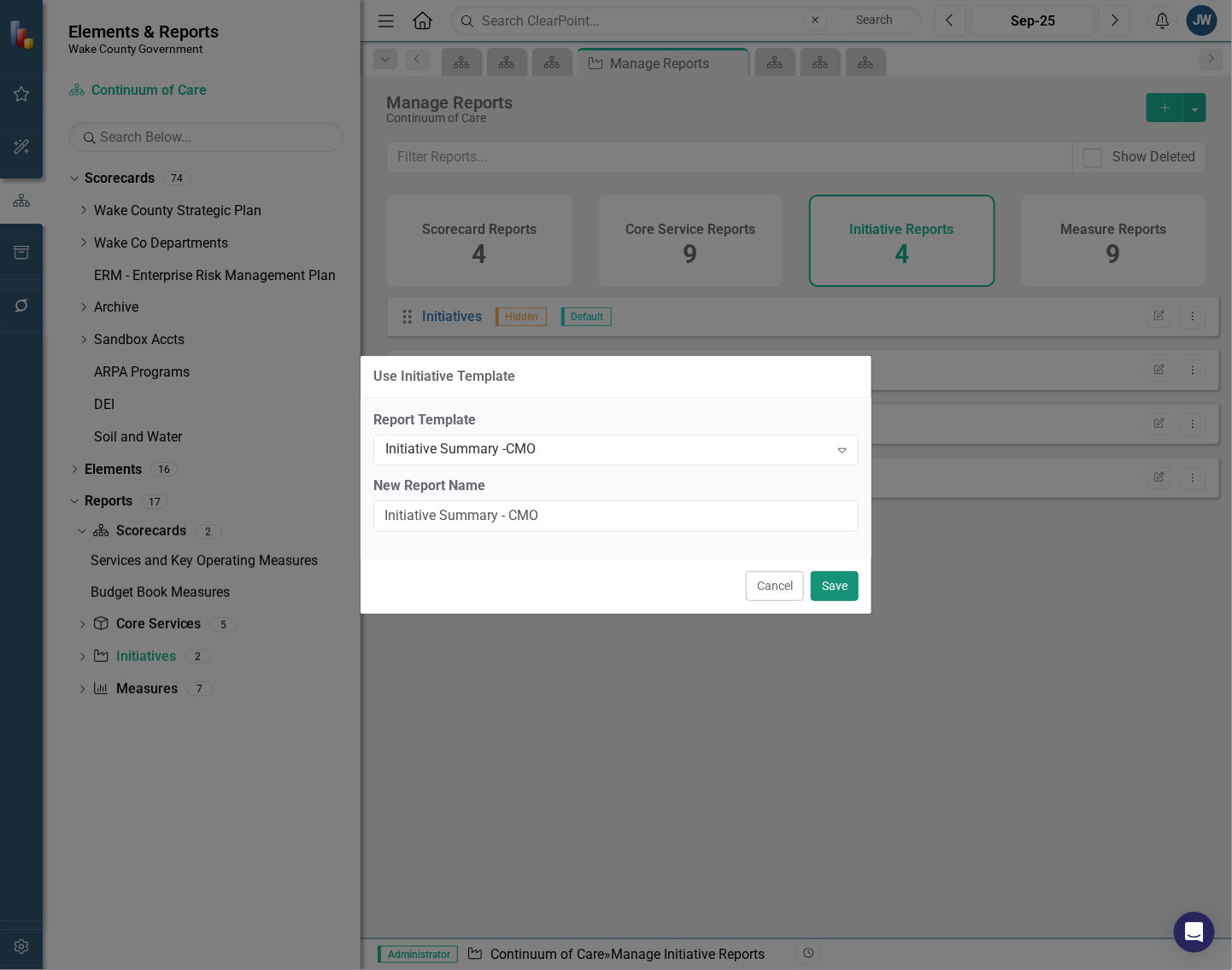
click at [831, 592] on button "Save" at bounding box center [834, 586] width 48 height 30
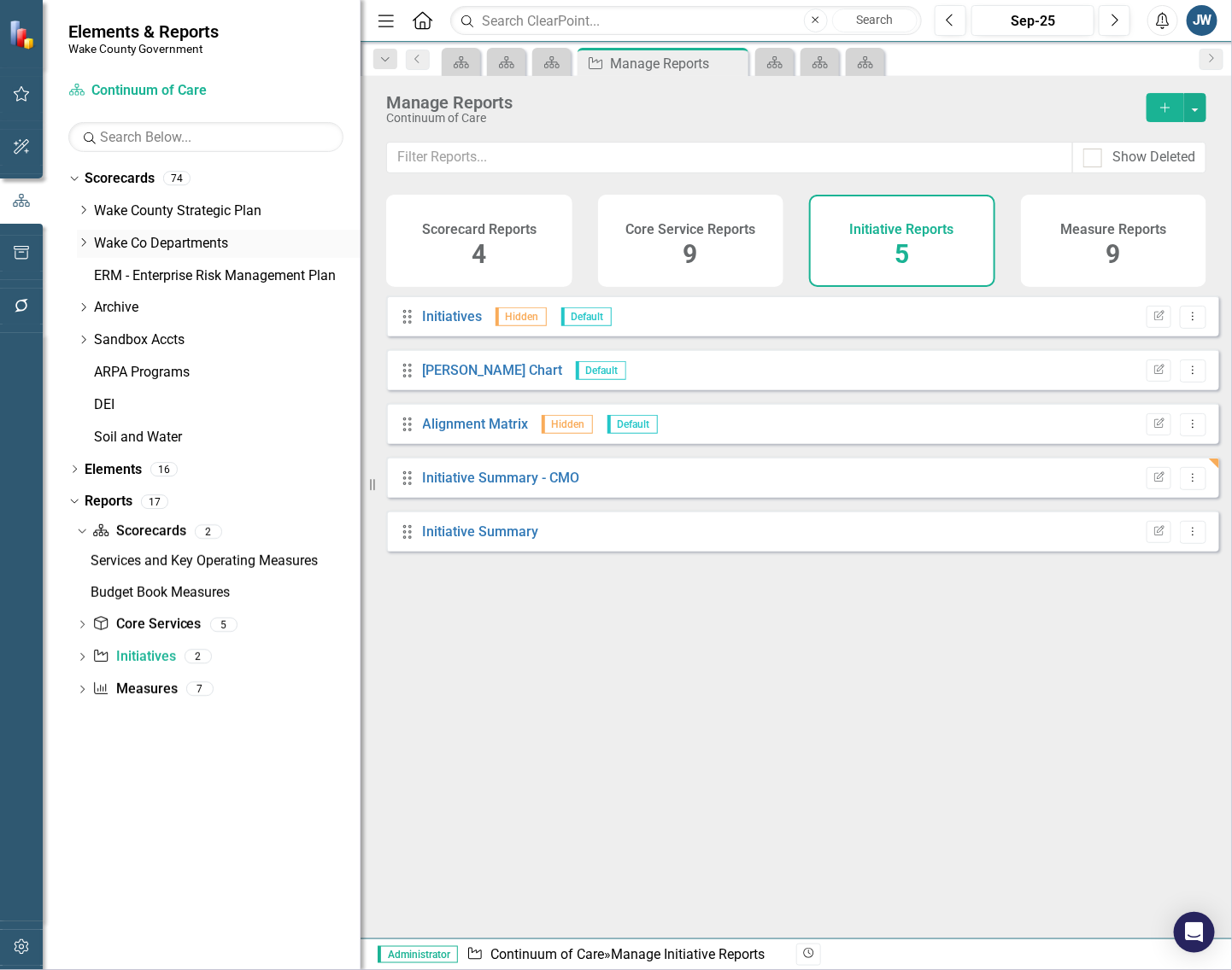
click at [84, 237] on icon "Dropdown" at bounding box center [83, 243] width 13 height 11
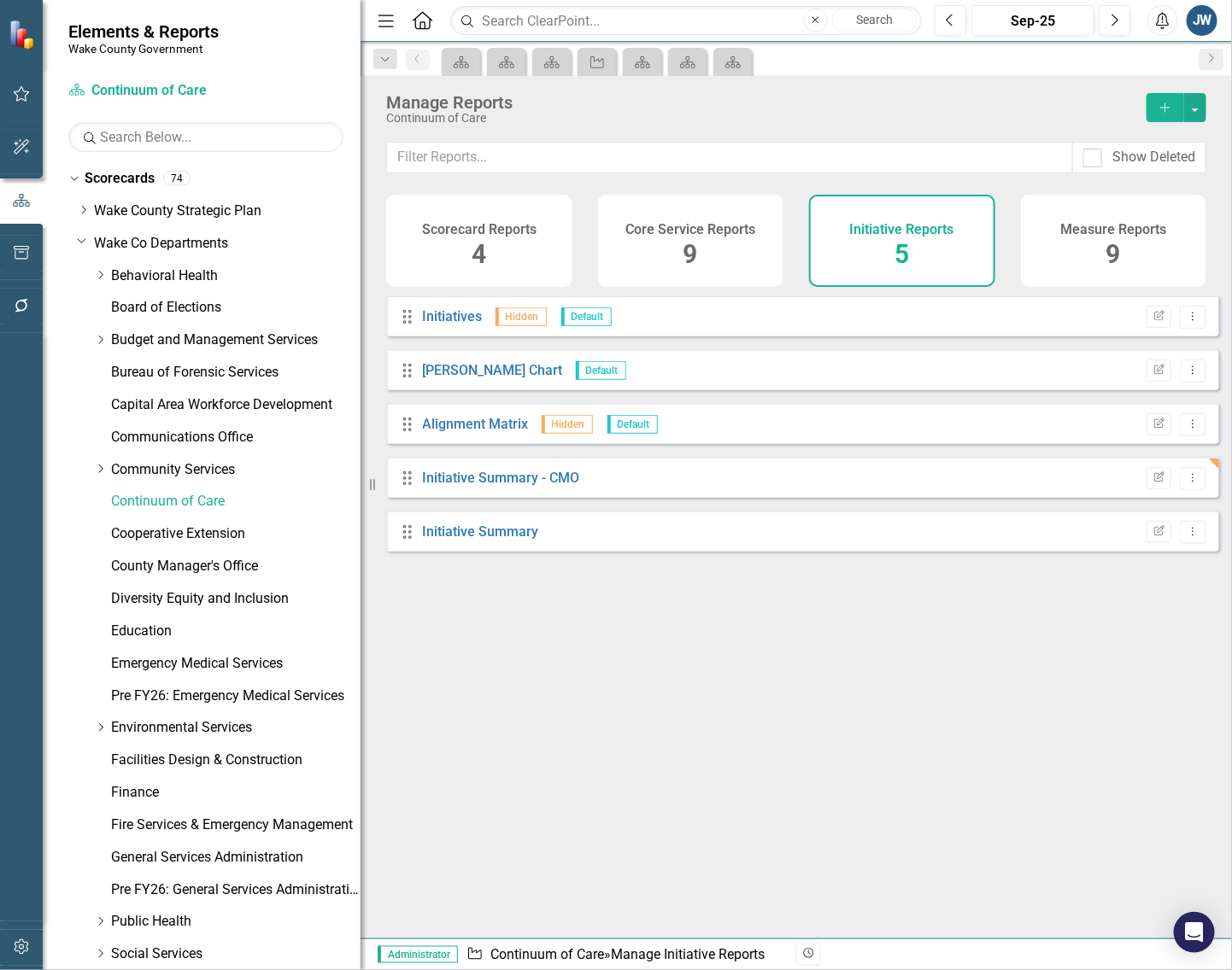
click at [611, 709] on div "Drag Initiatives Hidden Default Edit Report Dropdown Menu Drag [PERSON_NAME] Ch…" at bounding box center [796, 610] width 871 height 630
click at [202, 532] on link "Cooperative Extension" at bounding box center [236, 534] width 250 height 19
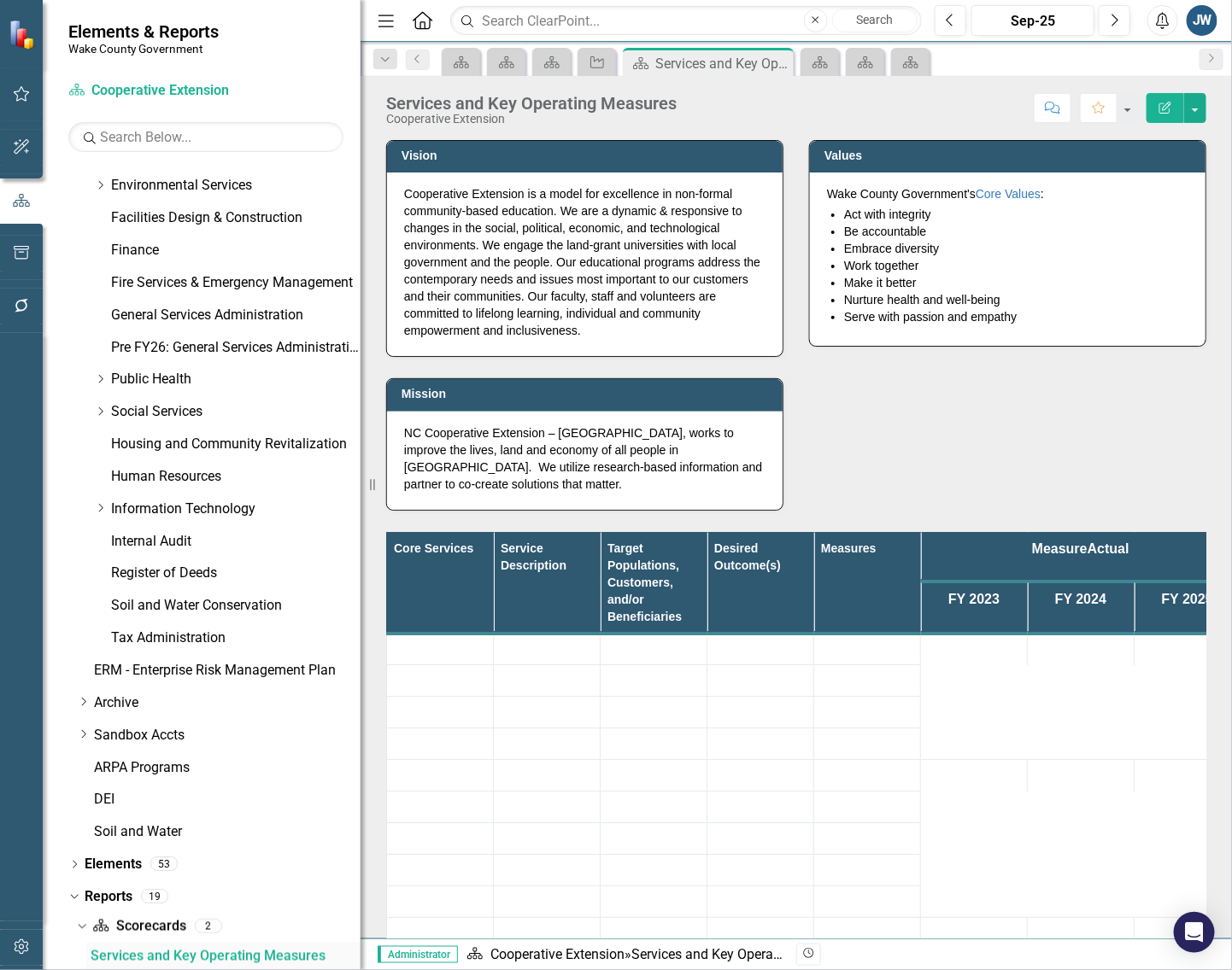
scroll to position [701, 0]
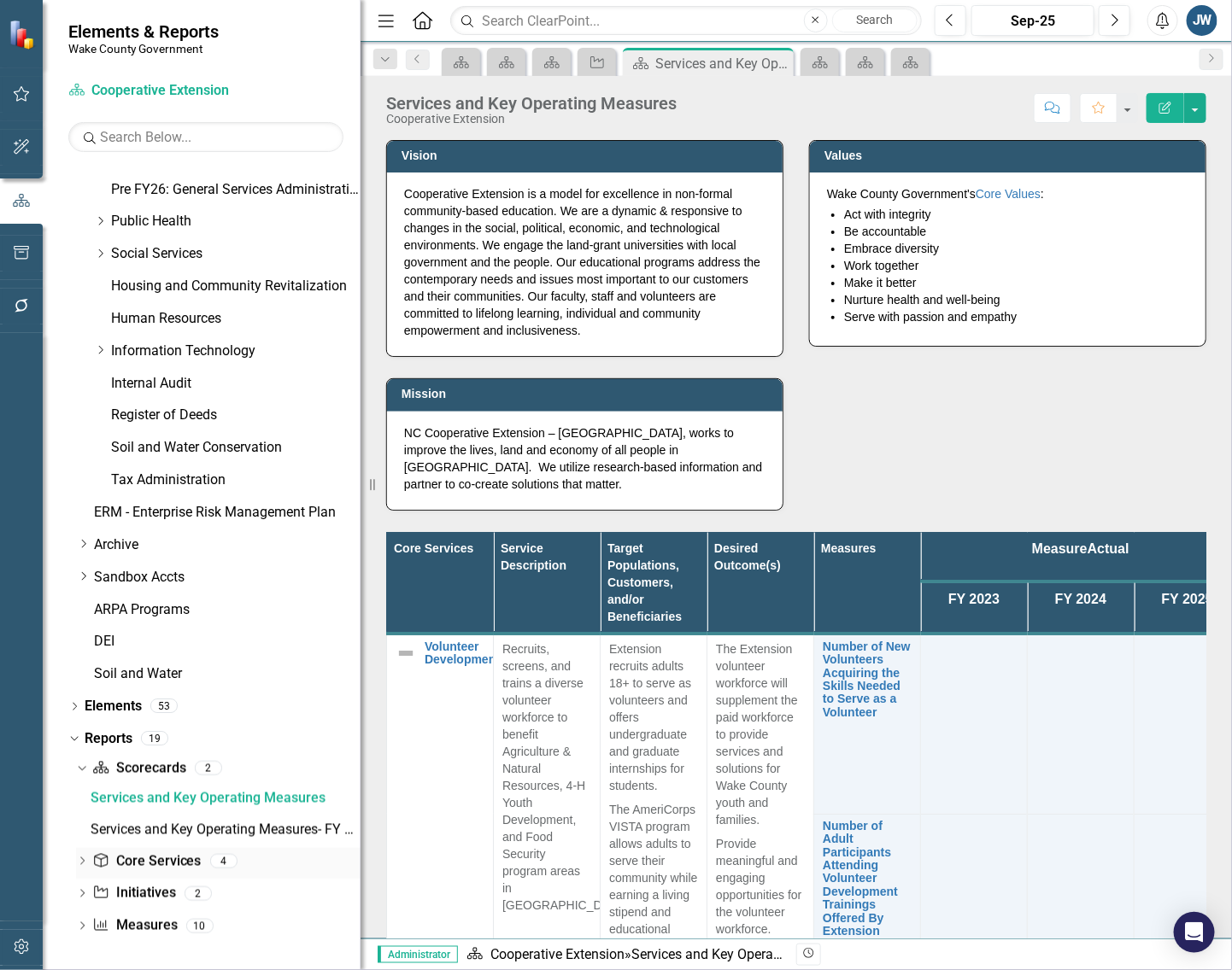
click at [158, 860] on link "Core Service Core Services" at bounding box center [146, 862] width 109 height 19
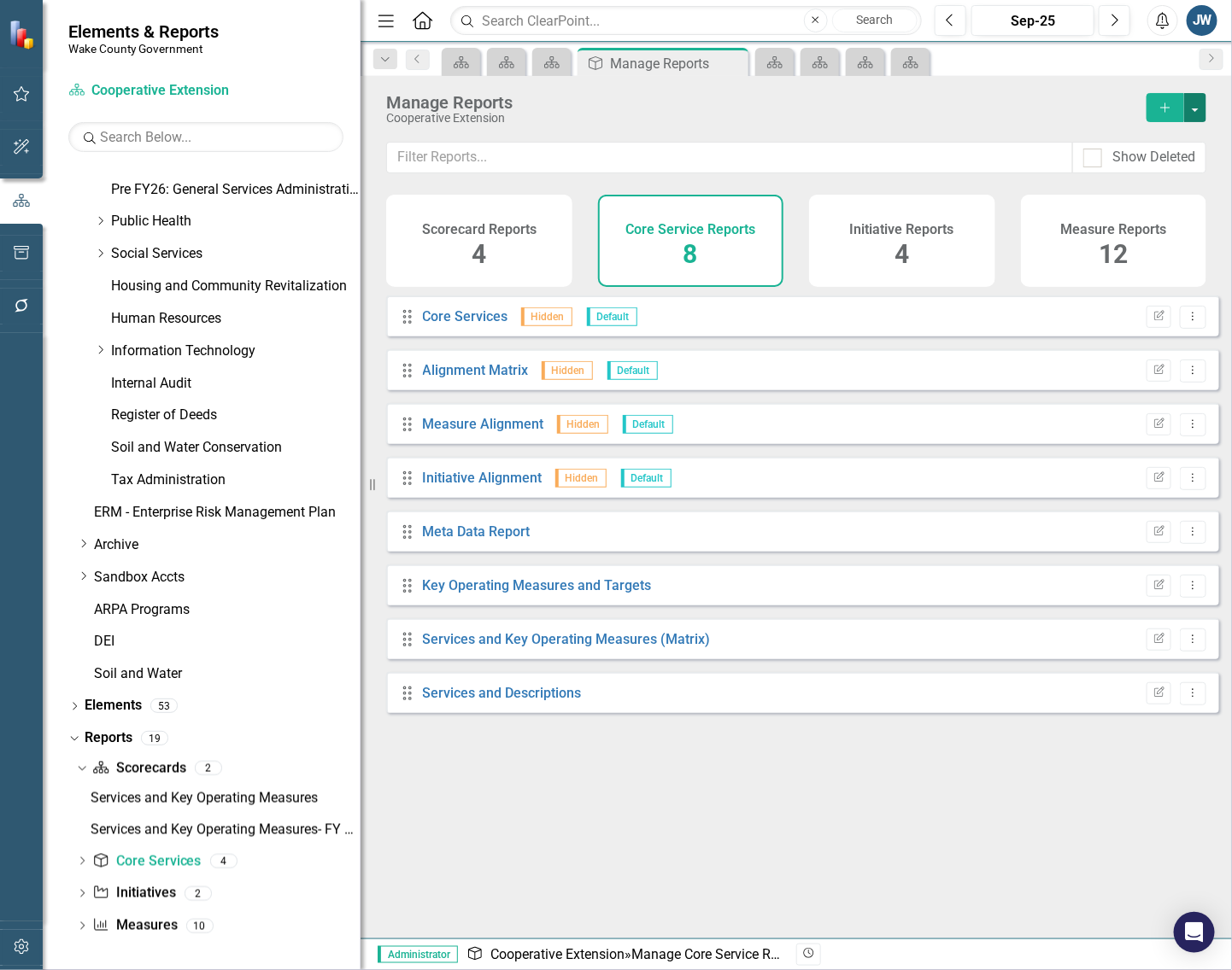
click at [1193, 104] on button "button" at bounding box center [1194, 107] width 22 height 29
click at [1158, 168] on link "Copy Add From Template" at bounding box center [1125, 171] width 159 height 32
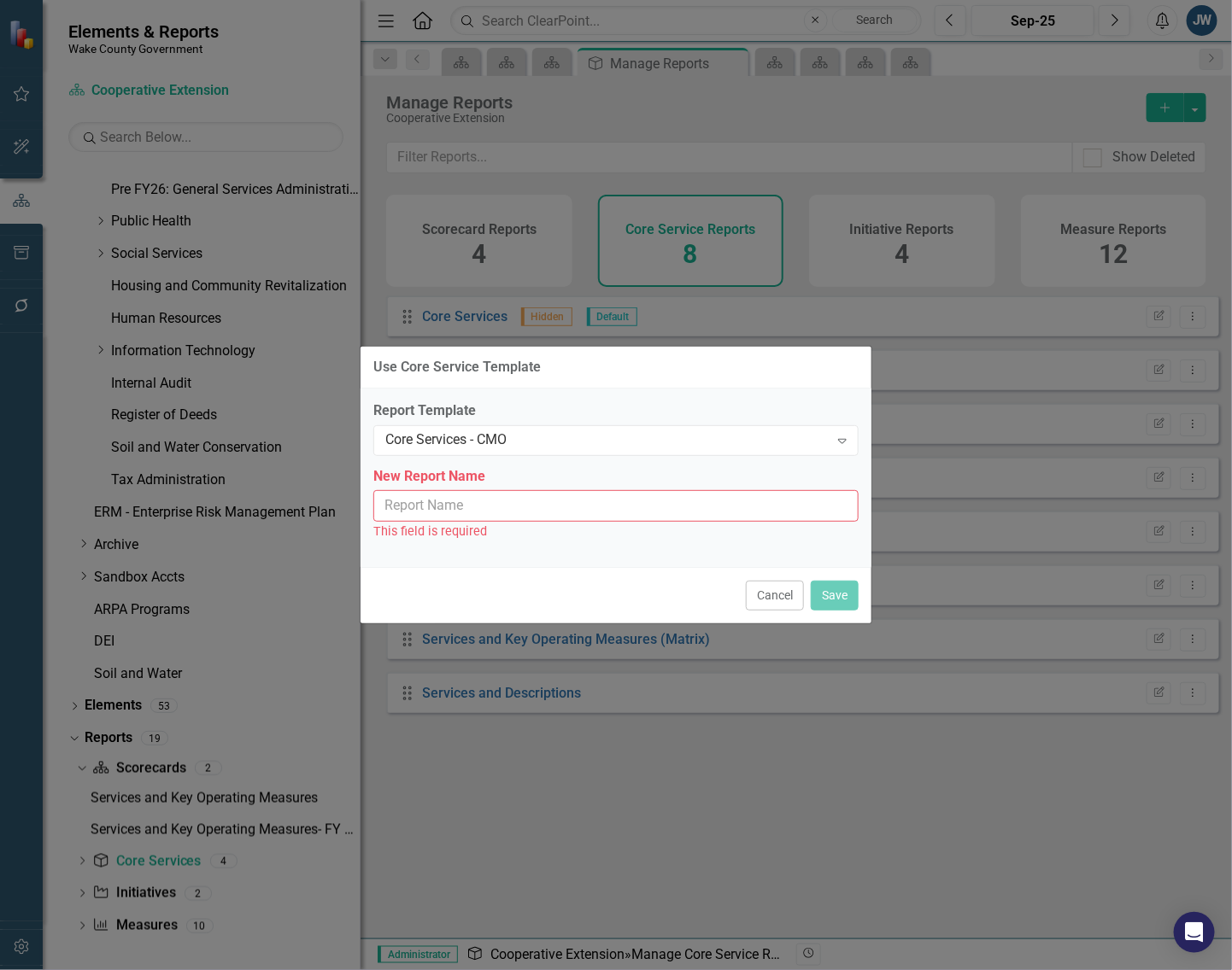
click at [561, 505] on input "New Report Name" at bounding box center [616, 506] width 485 height 32
type input "Core Services - CMO"
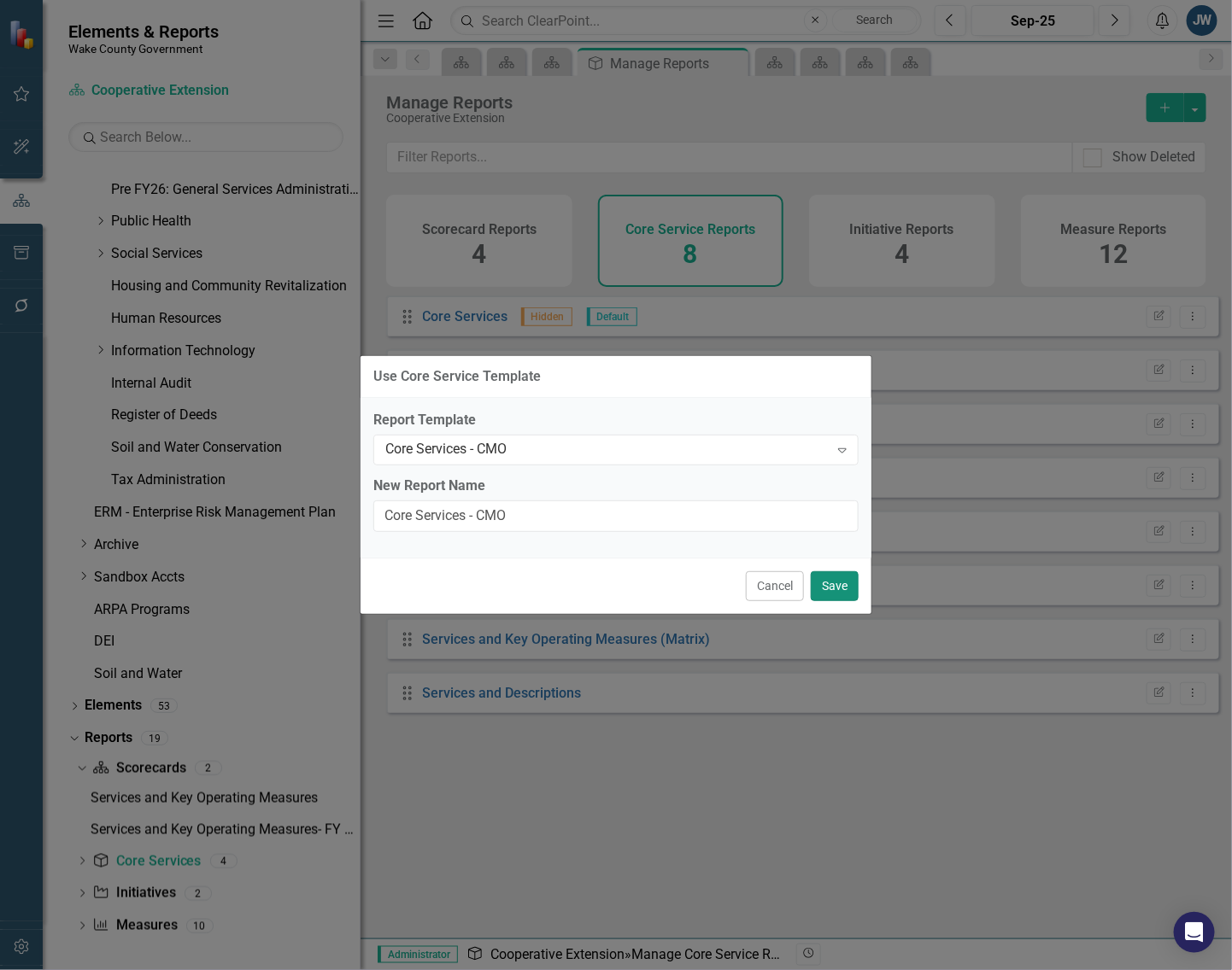
click at [830, 584] on button "Save" at bounding box center [834, 586] width 48 height 30
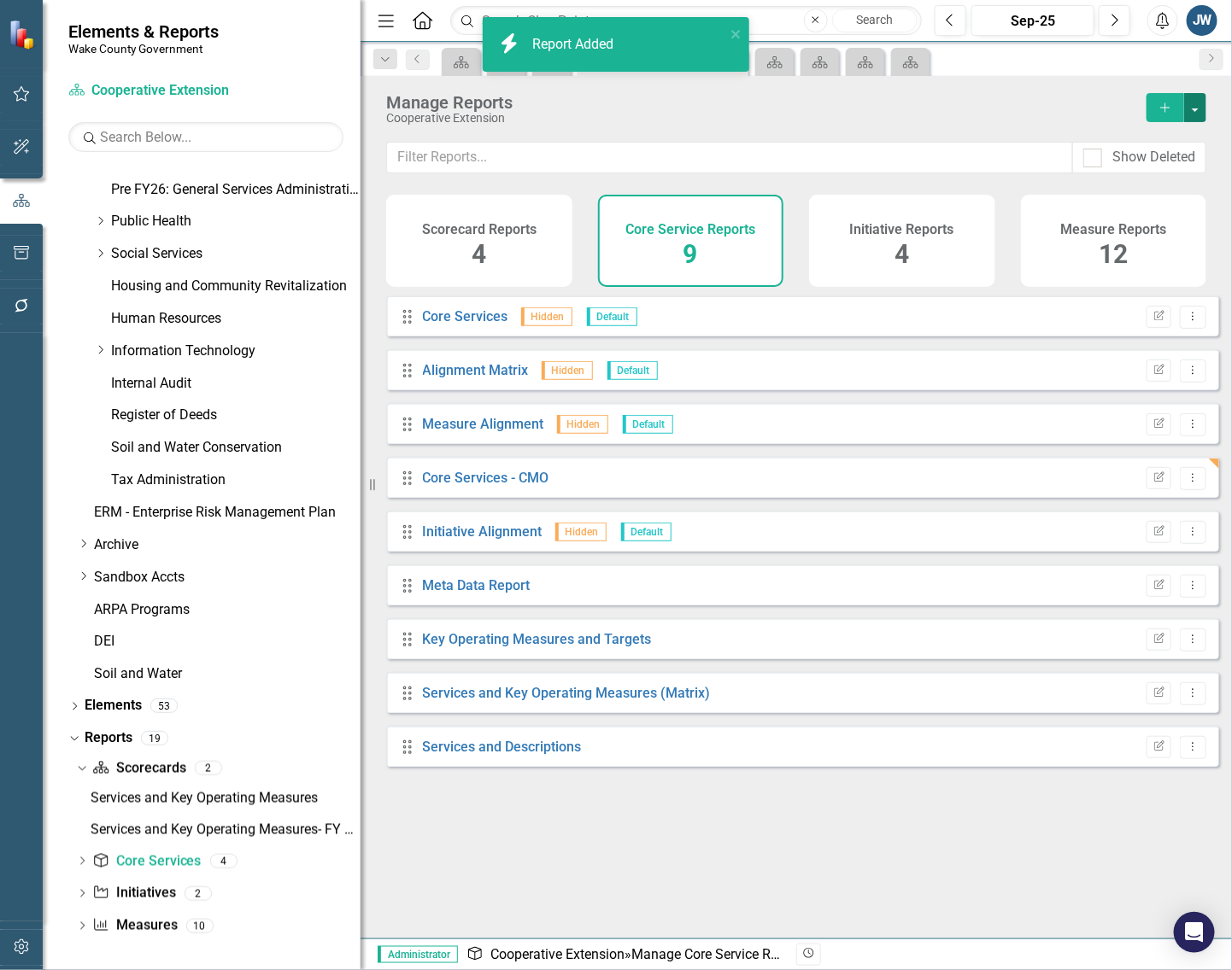
click at [1199, 98] on button "button" at bounding box center [1194, 107] width 22 height 29
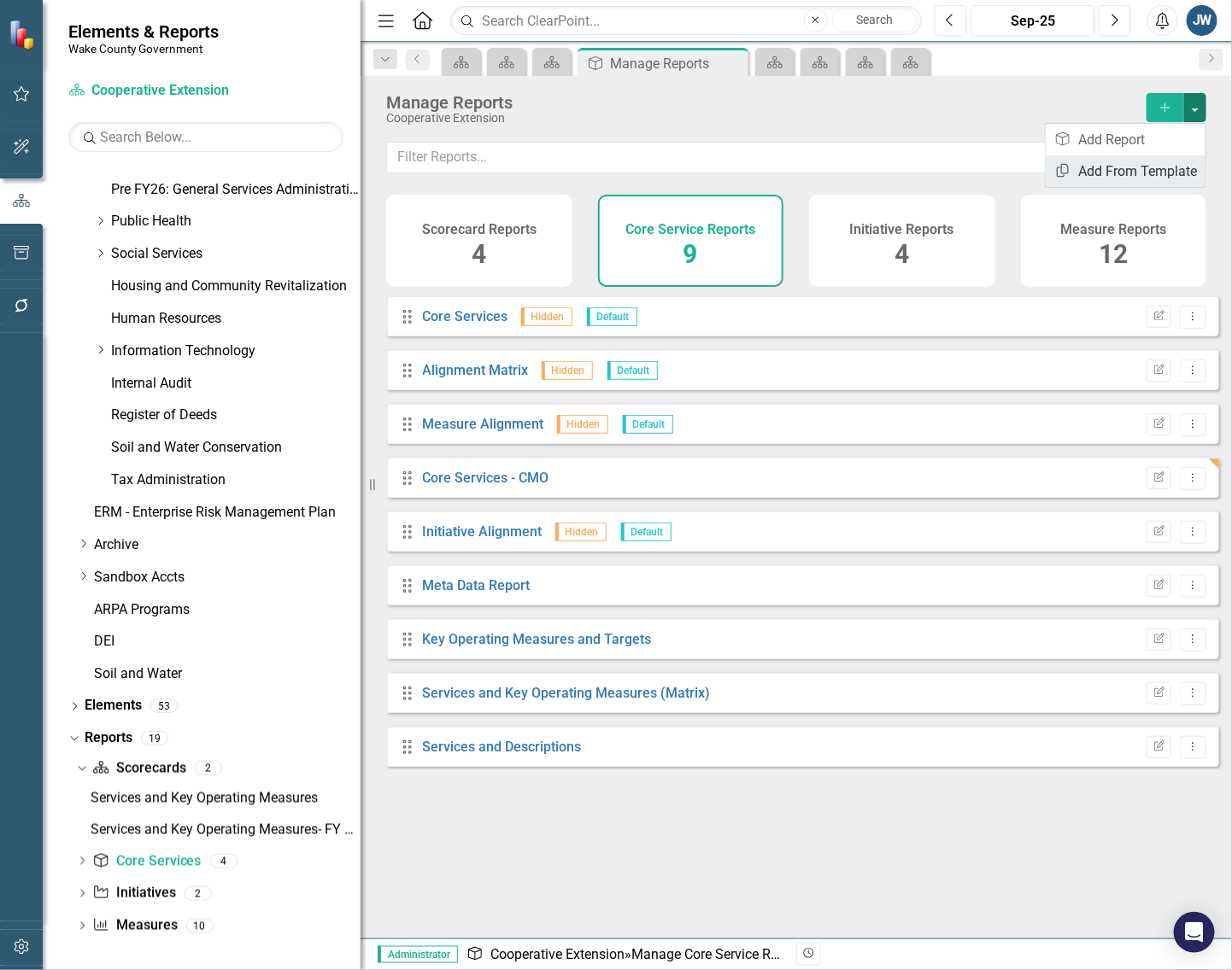
click at [1158, 169] on link "Copy Add From Template" at bounding box center [1125, 171] width 159 height 32
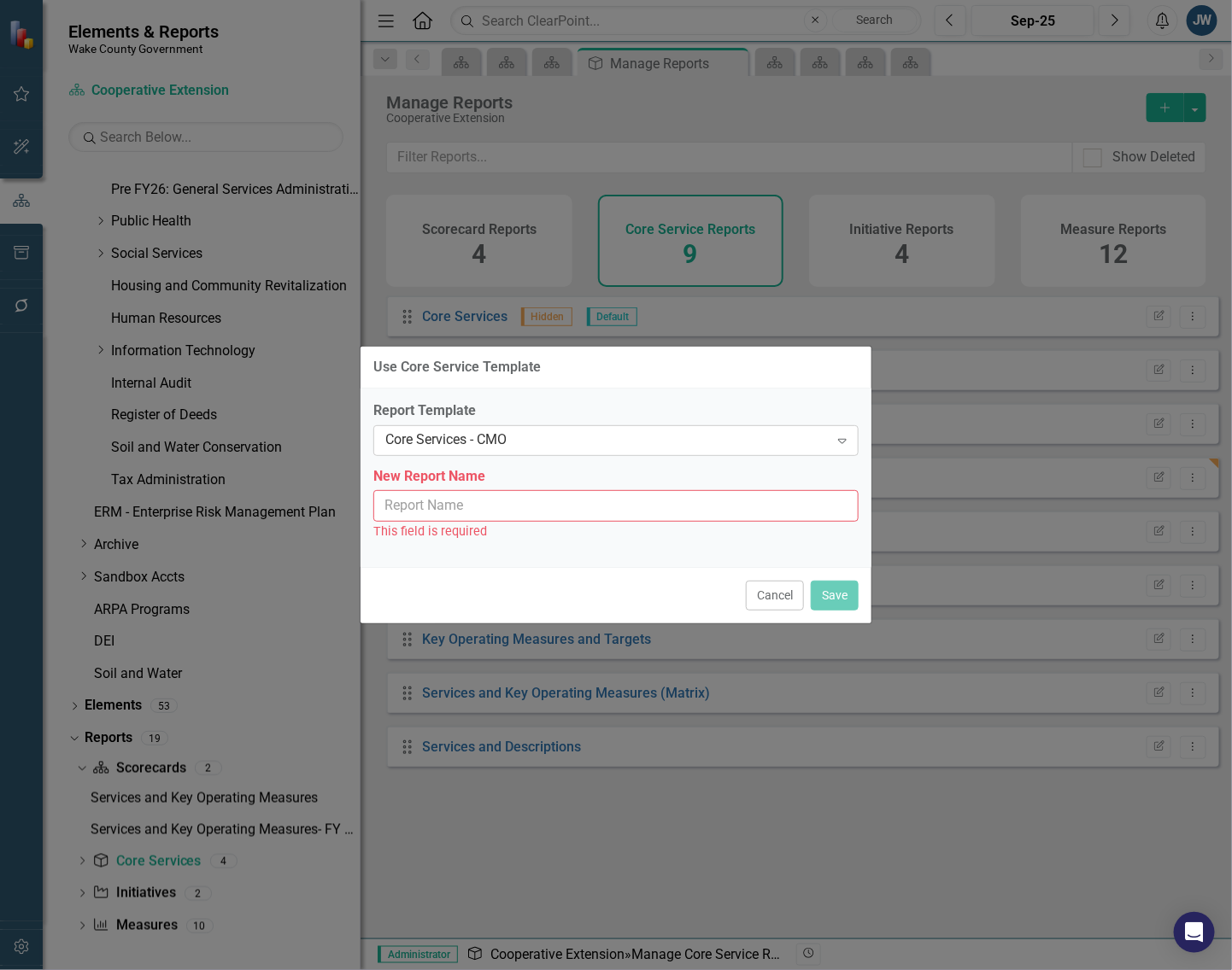
click at [634, 444] on div "Core Services - CMO" at bounding box center [607, 440] width 443 height 19
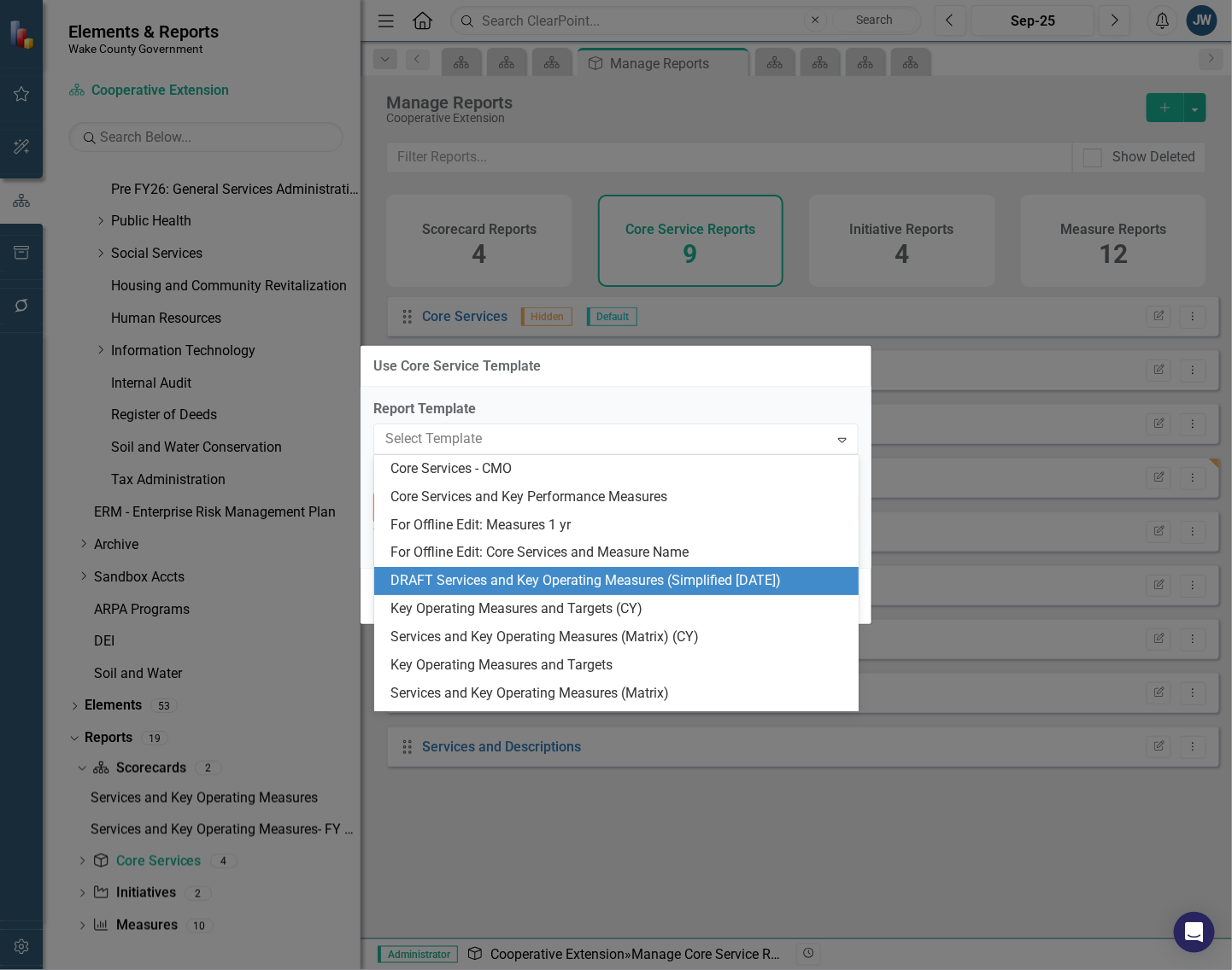
click at [606, 579] on div "DRAFT Services and Key Operating Measures (Simplified [DATE])" at bounding box center [620, 581] width 457 height 19
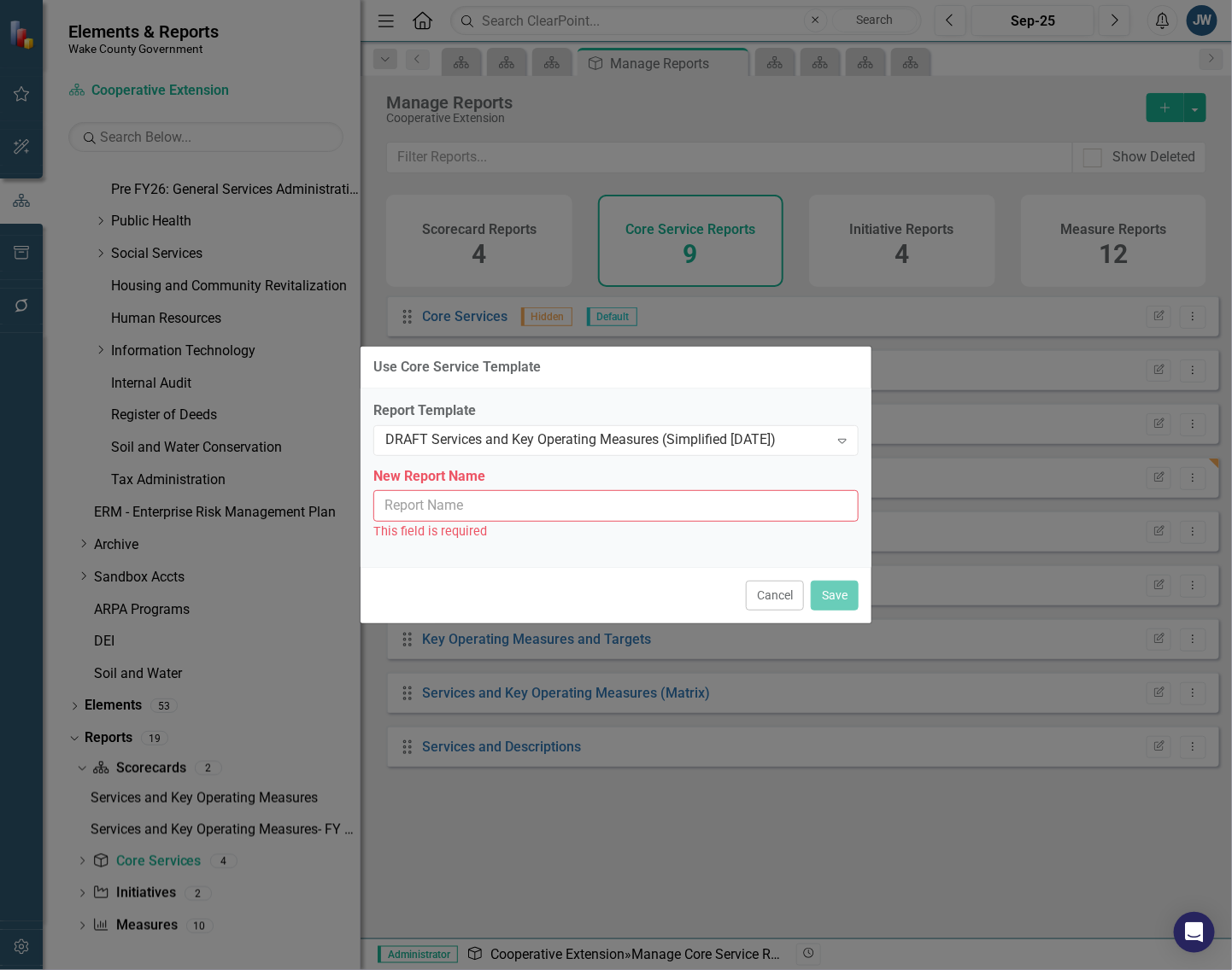
click at [606, 513] on input "New Report Name" at bounding box center [616, 506] width 485 height 32
type input "Services and Key Operating Measures (Simplified [DATE])"
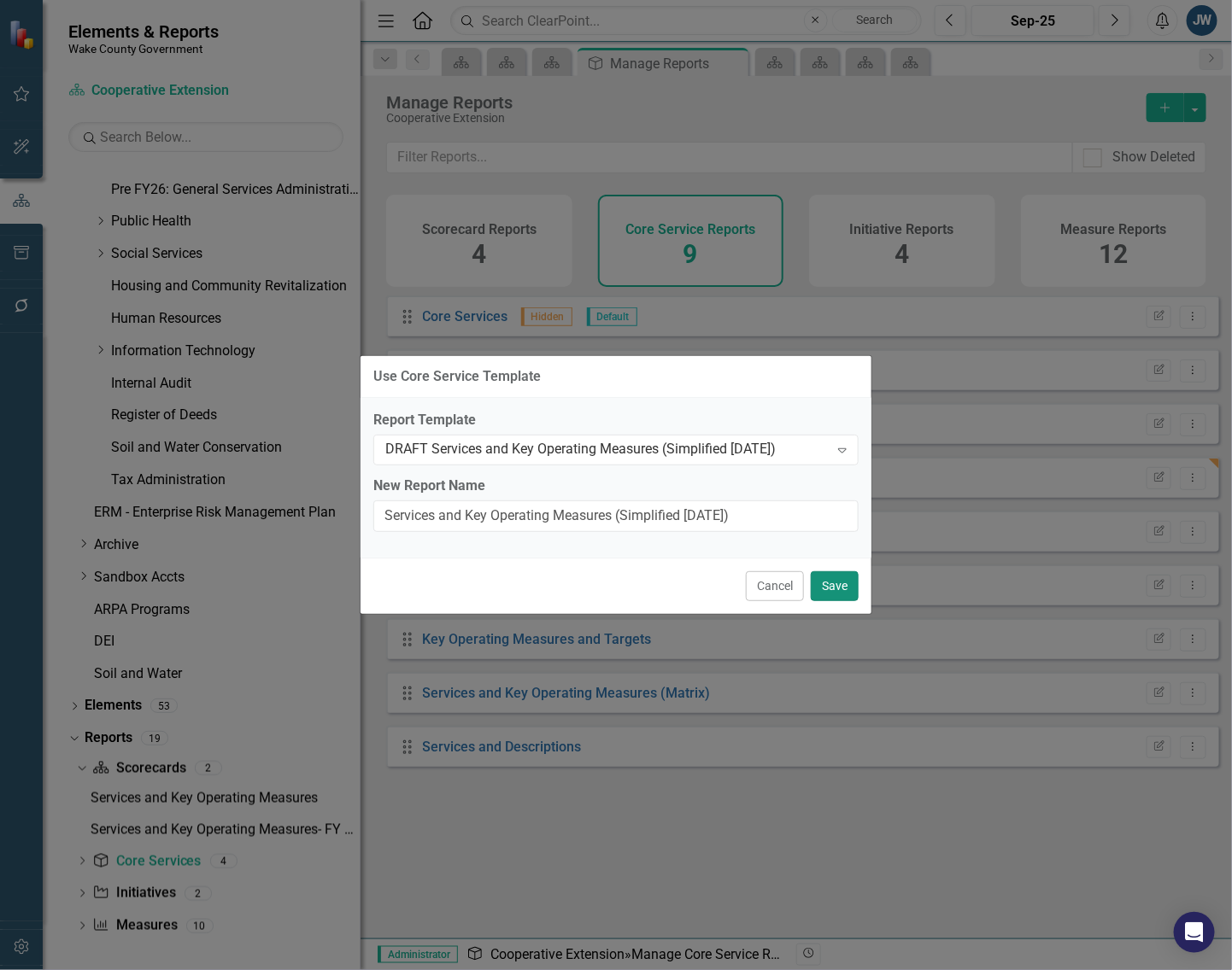
click at [839, 585] on button "Save" at bounding box center [834, 586] width 48 height 30
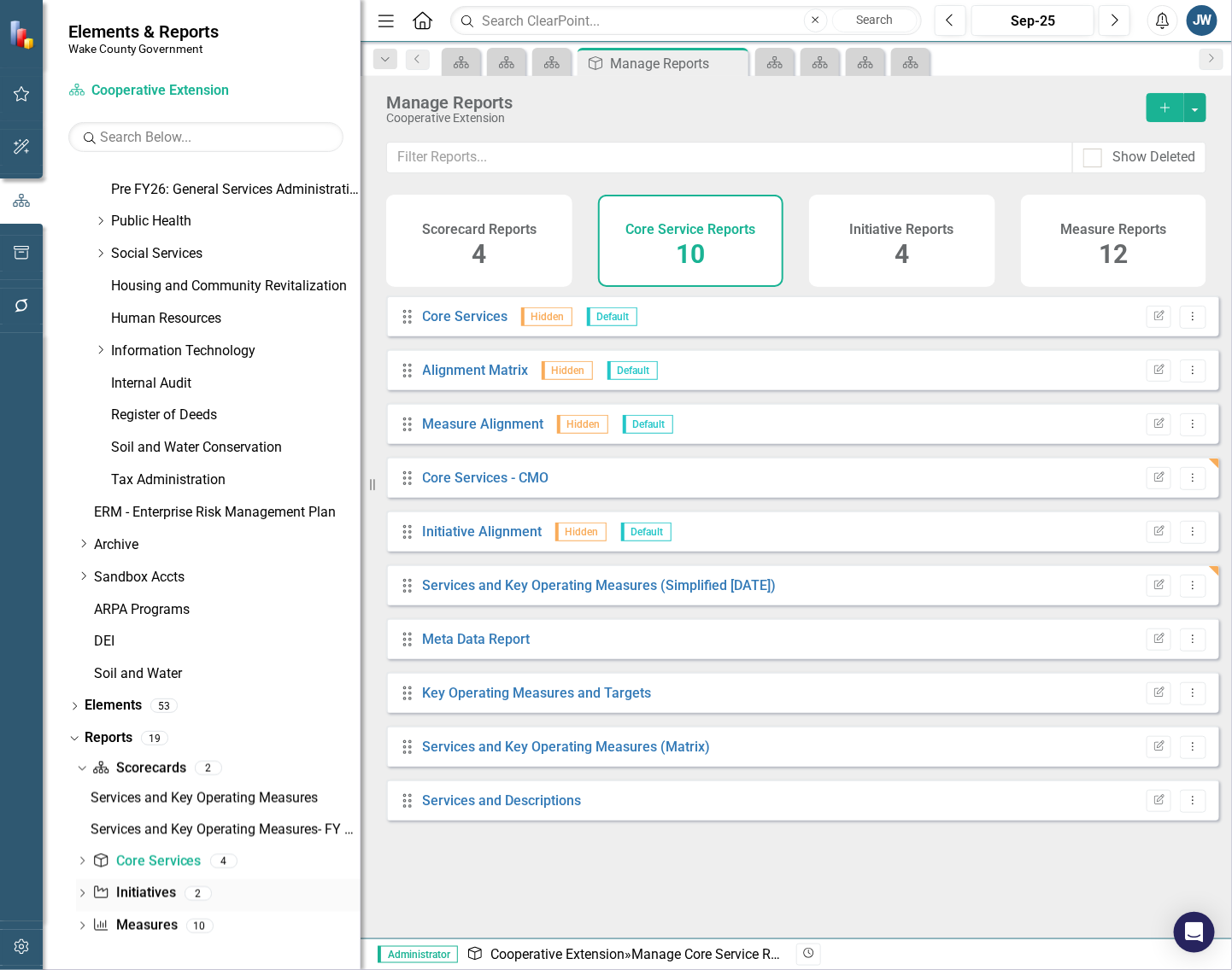
click at [150, 894] on link "Initiative Initiatives" at bounding box center [133, 894] width 83 height 19
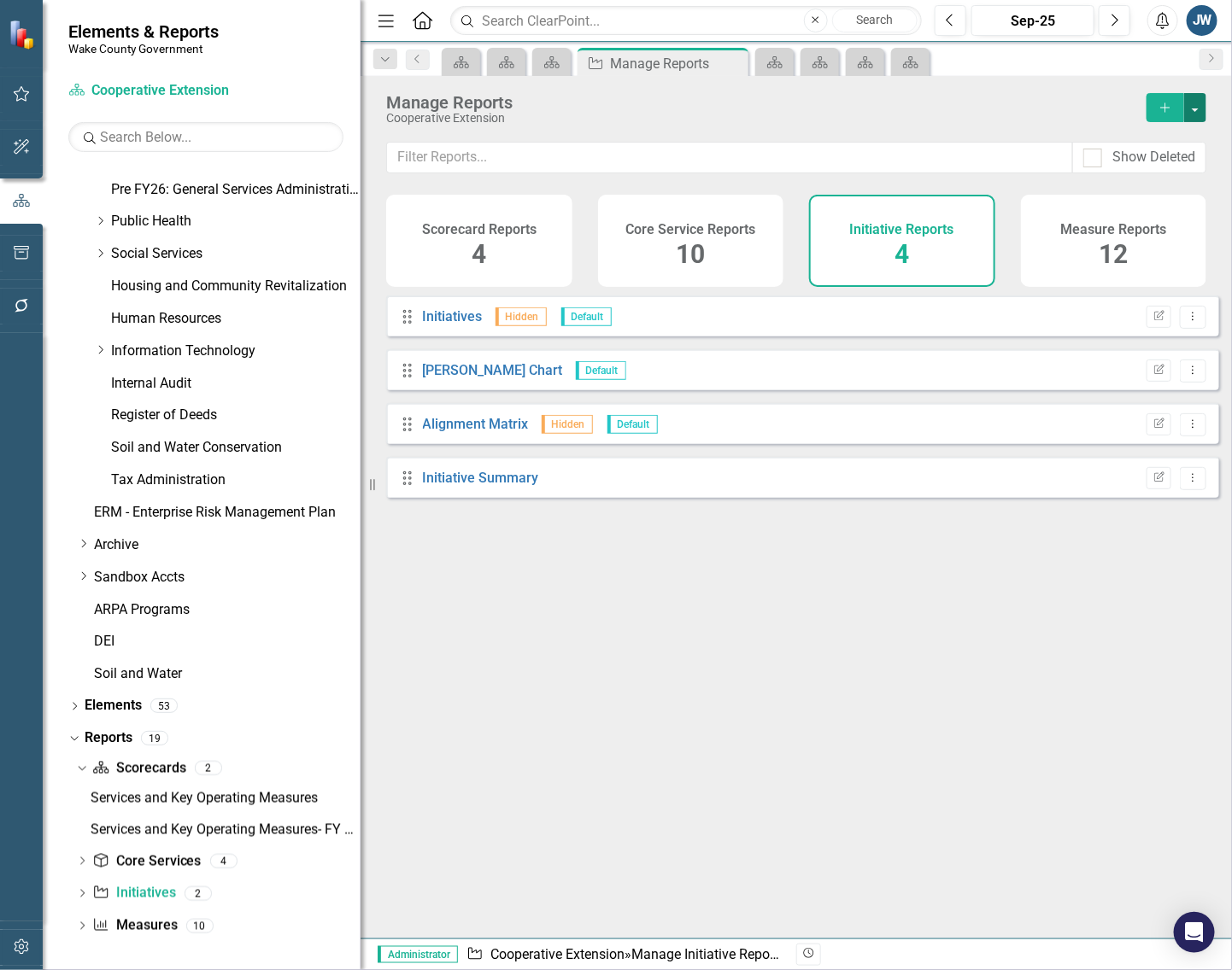
click at [1196, 108] on button "button" at bounding box center [1194, 107] width 22 height 29
click at [1146, 173] on link "Copy Add From Template" at bounding box center [1125, 171] width 159 height 32
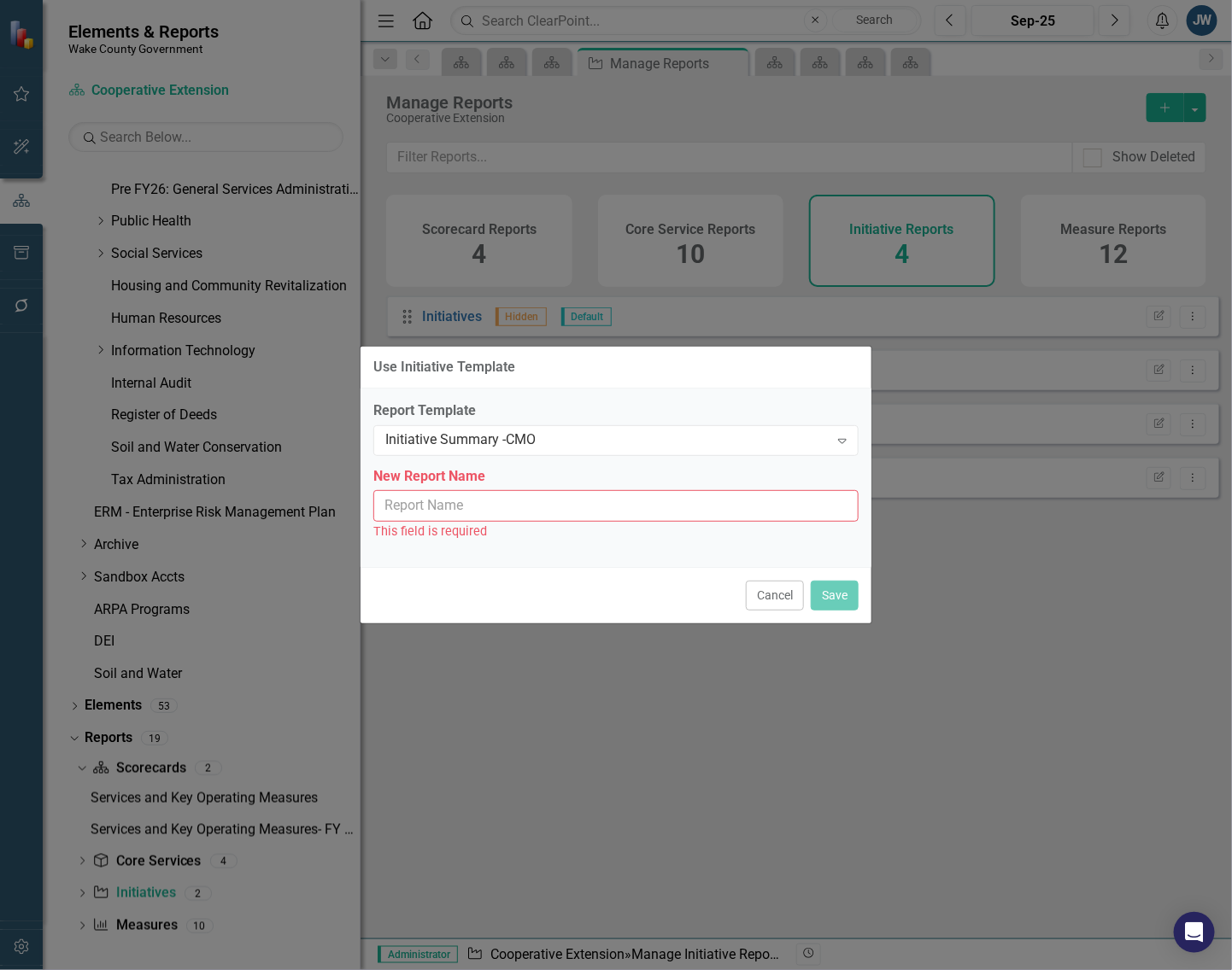
click at [603, 509] on input "New Report Name" at bounding box center [616, 506] width 485 height 32
type input "Initiative Summary - CMO"
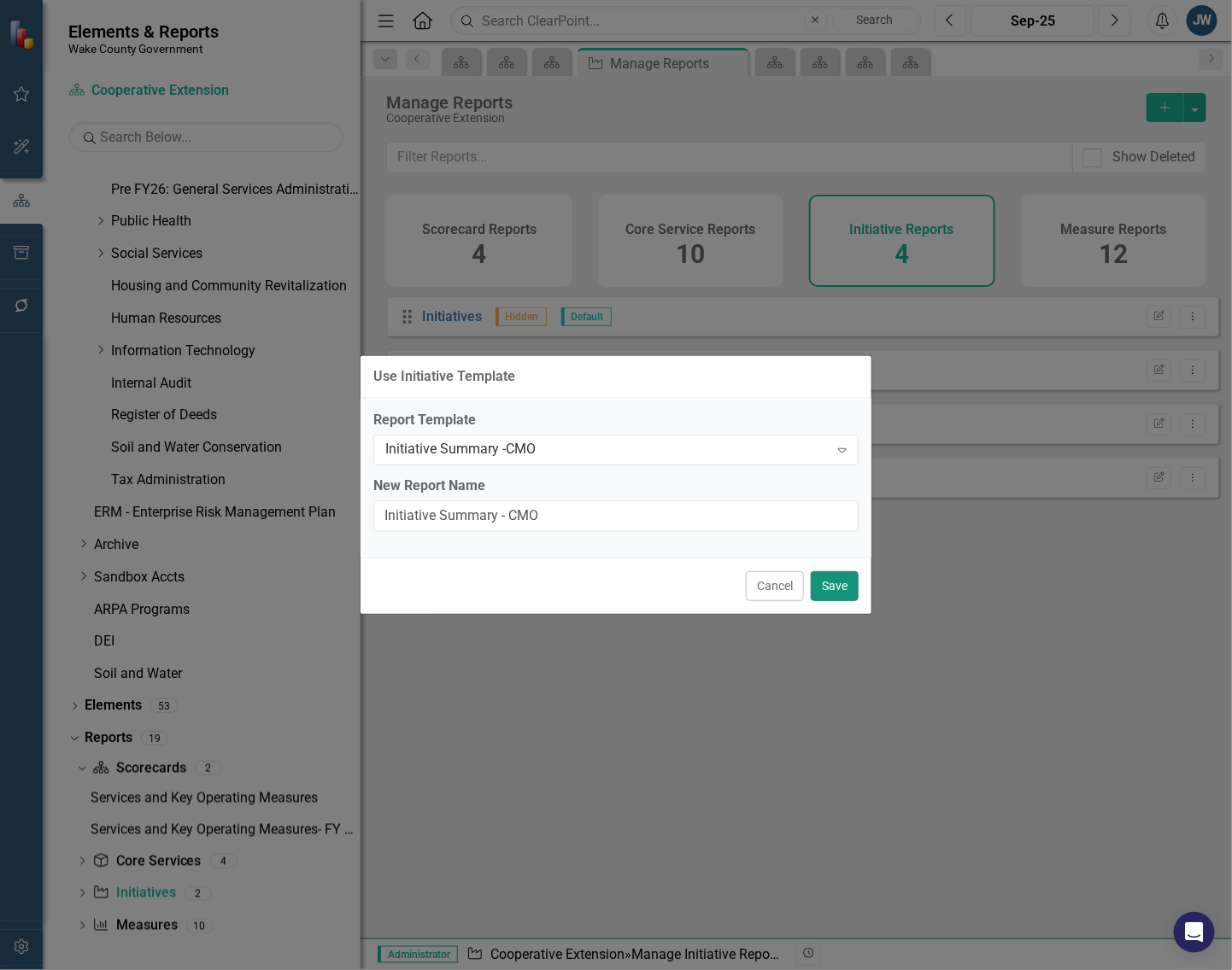
click at [839, 582] on button "Save" at bounding box center [834, 586] width 48 height 30
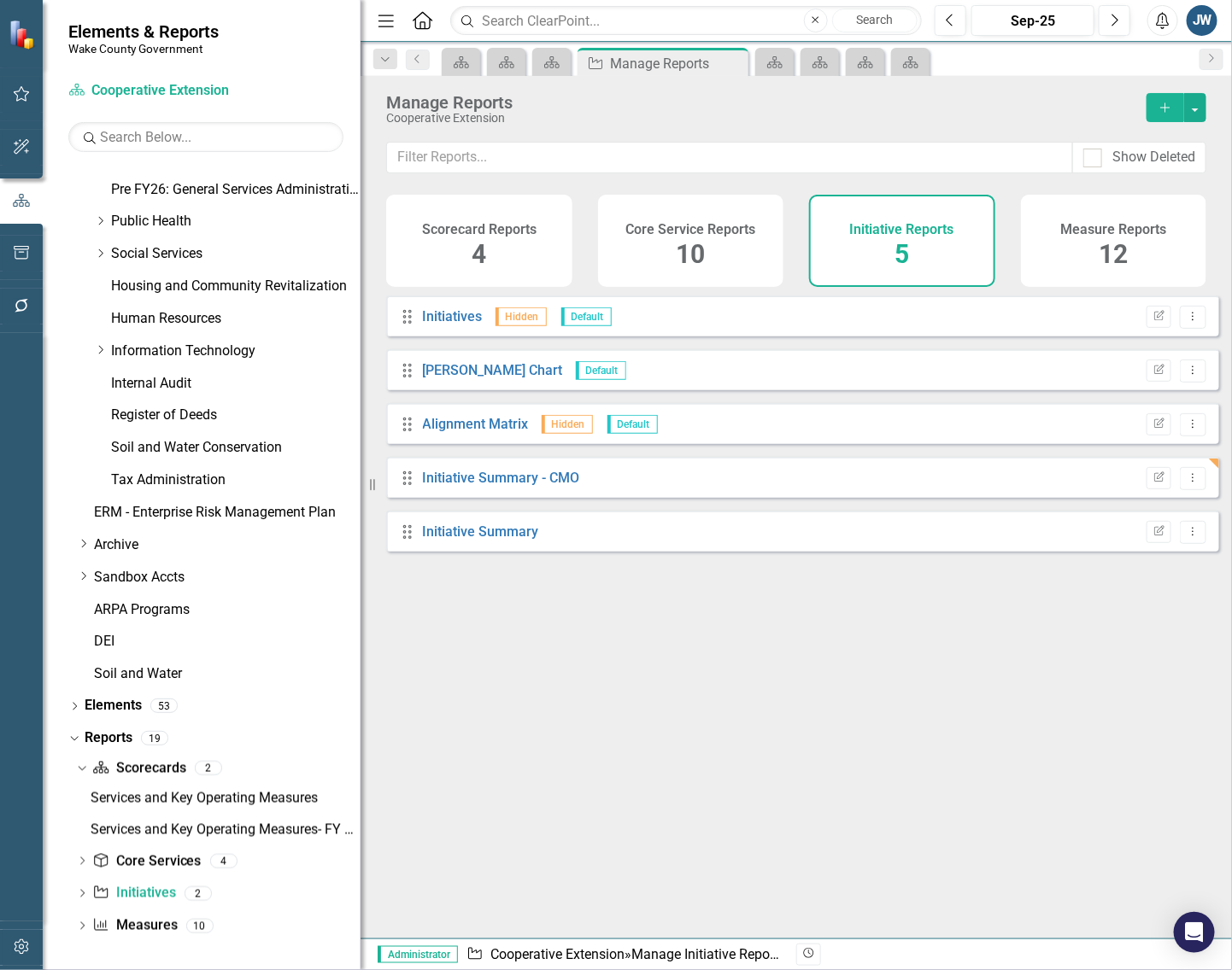
click at [676, 775] on div "Drag Initiatives Hidden Default Edit Report Dropdown Menu Drag [PERSON_NAME] Ch…" at bounding box center [796, 610] width 871 height 630
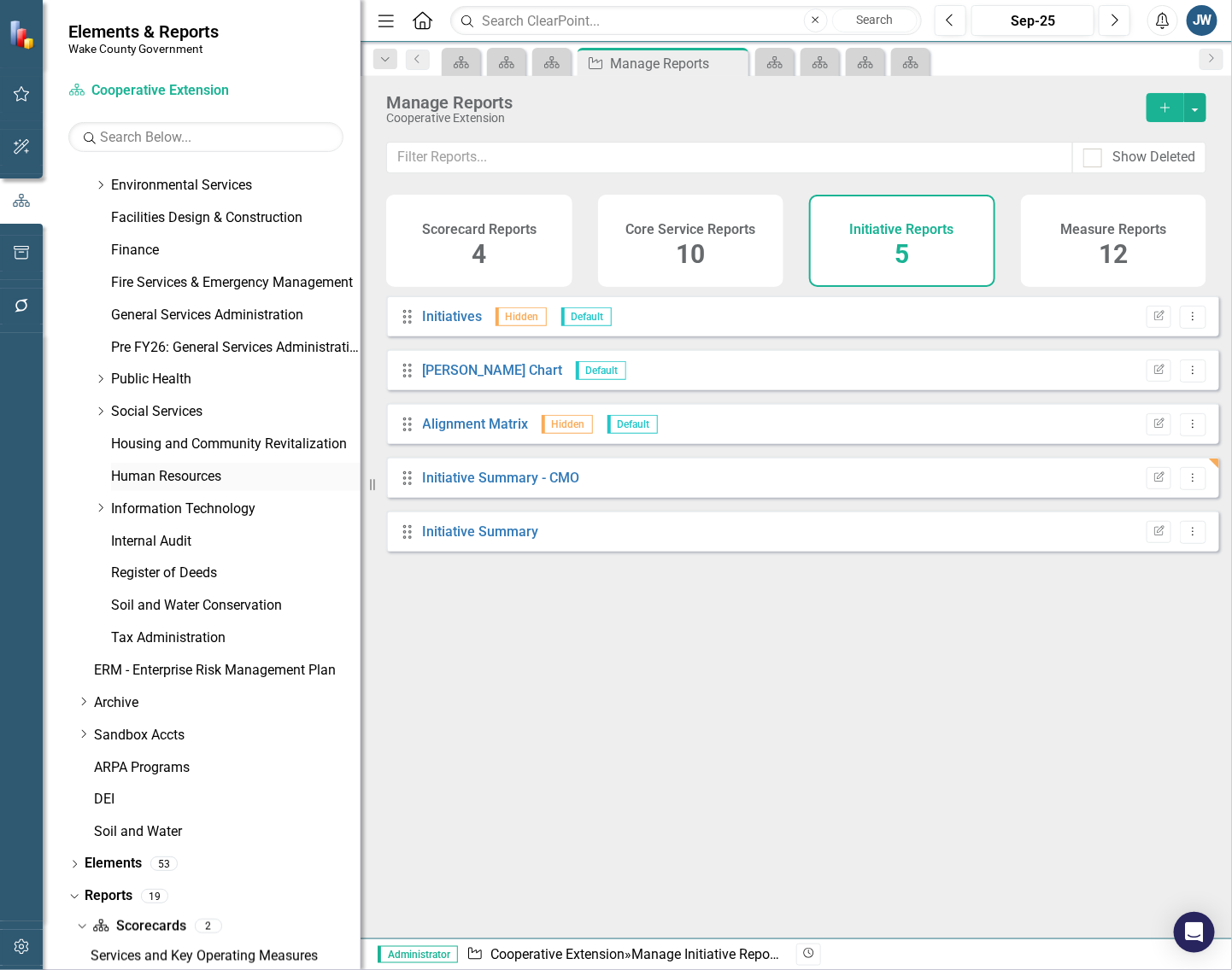
scroll to position [274, 0]
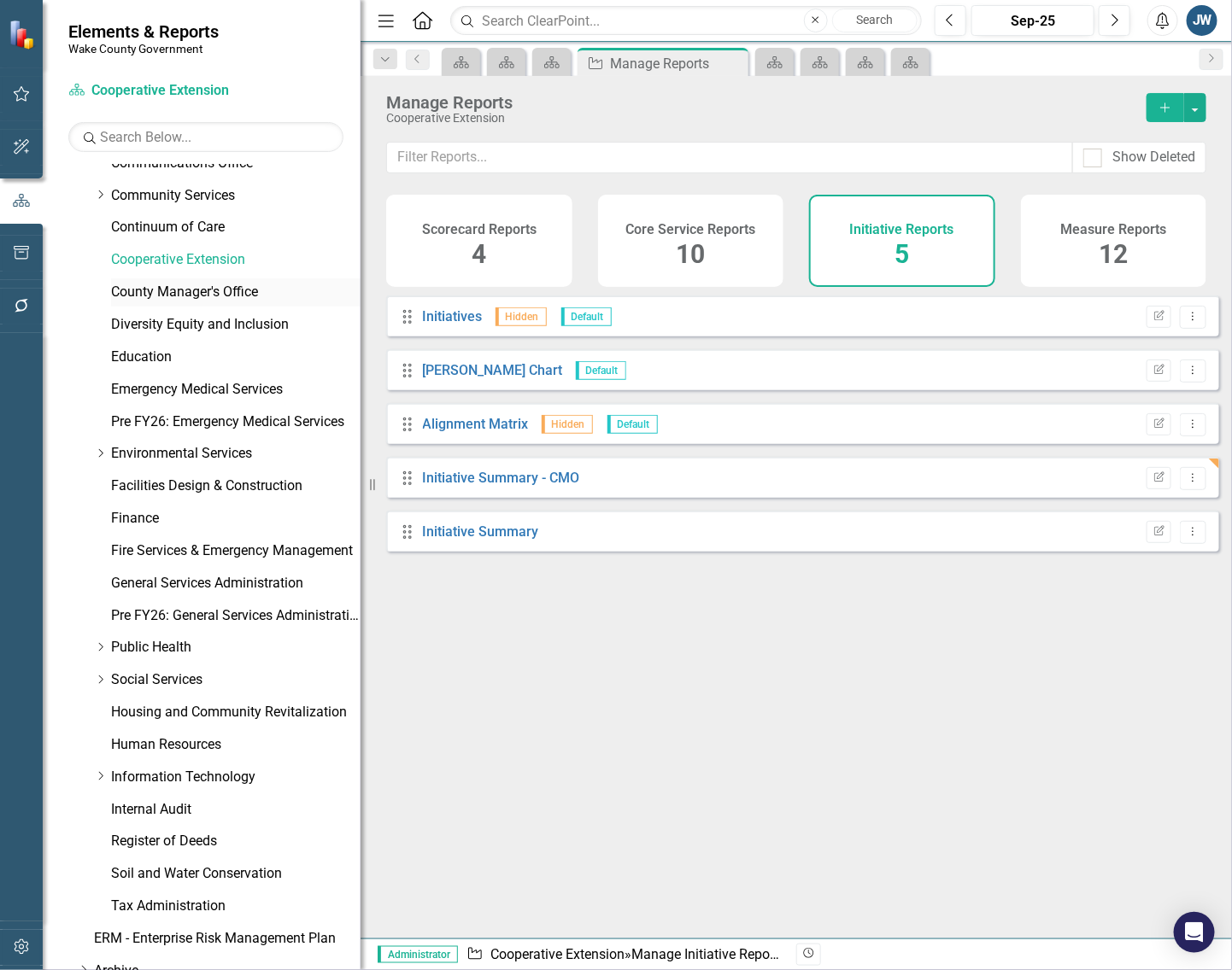
click at [196, 287] on link "County Manager's Office" at bounding box center [236, 293] width 250 height 19
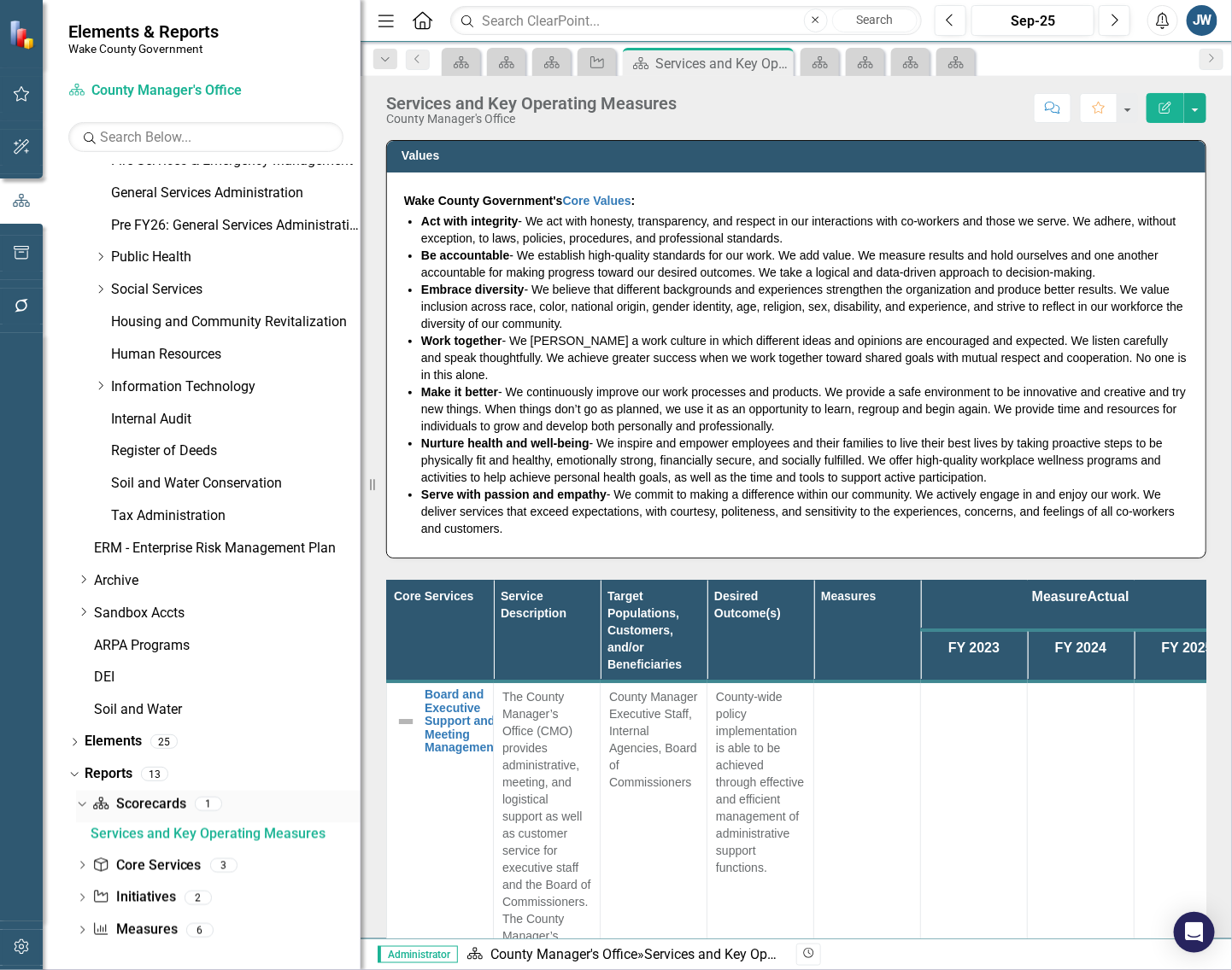
scroll to position [669, 0]
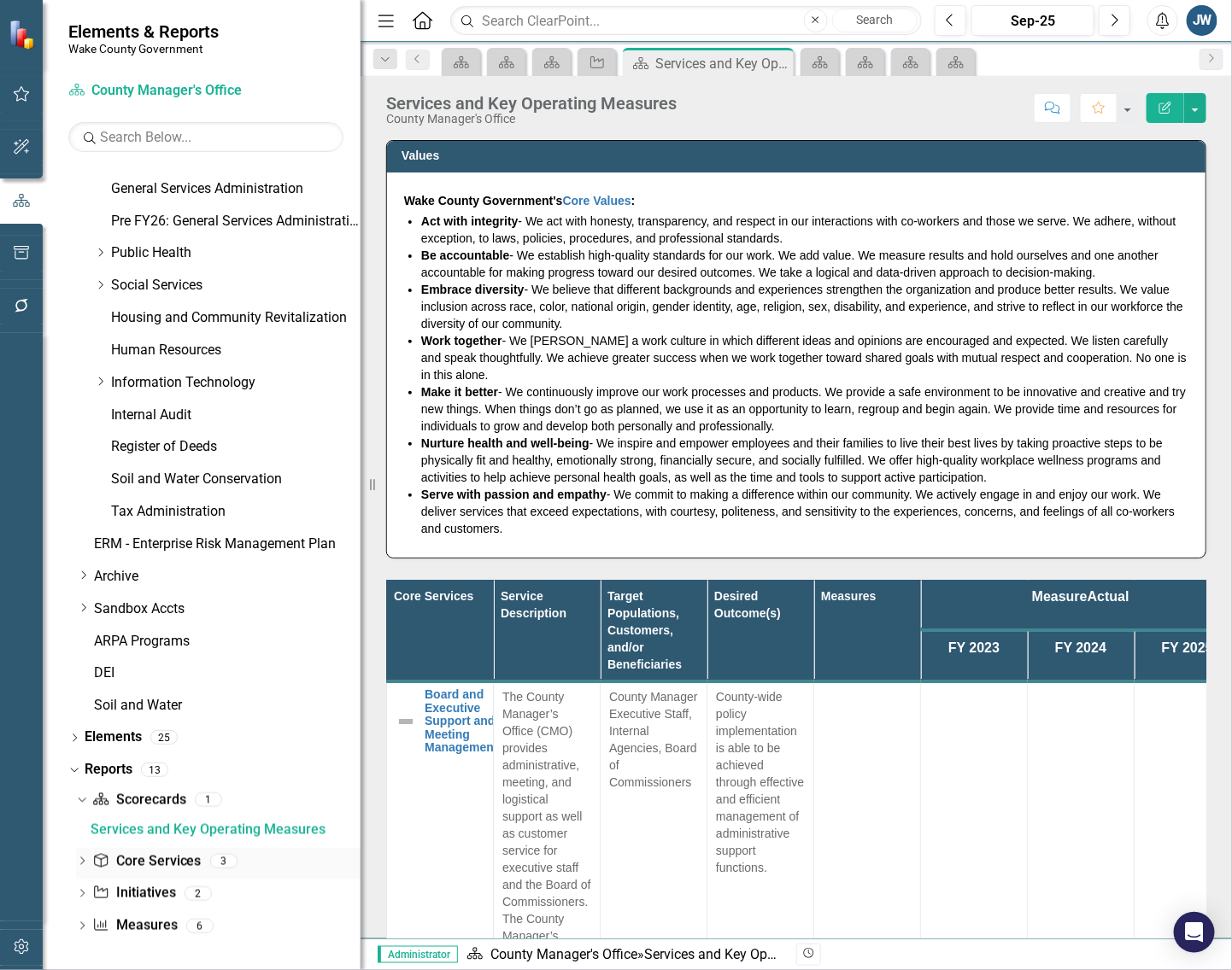
click at [154, 854] on link "Core Service Core Services" at bounding box center [146, 862] width 109 height 19
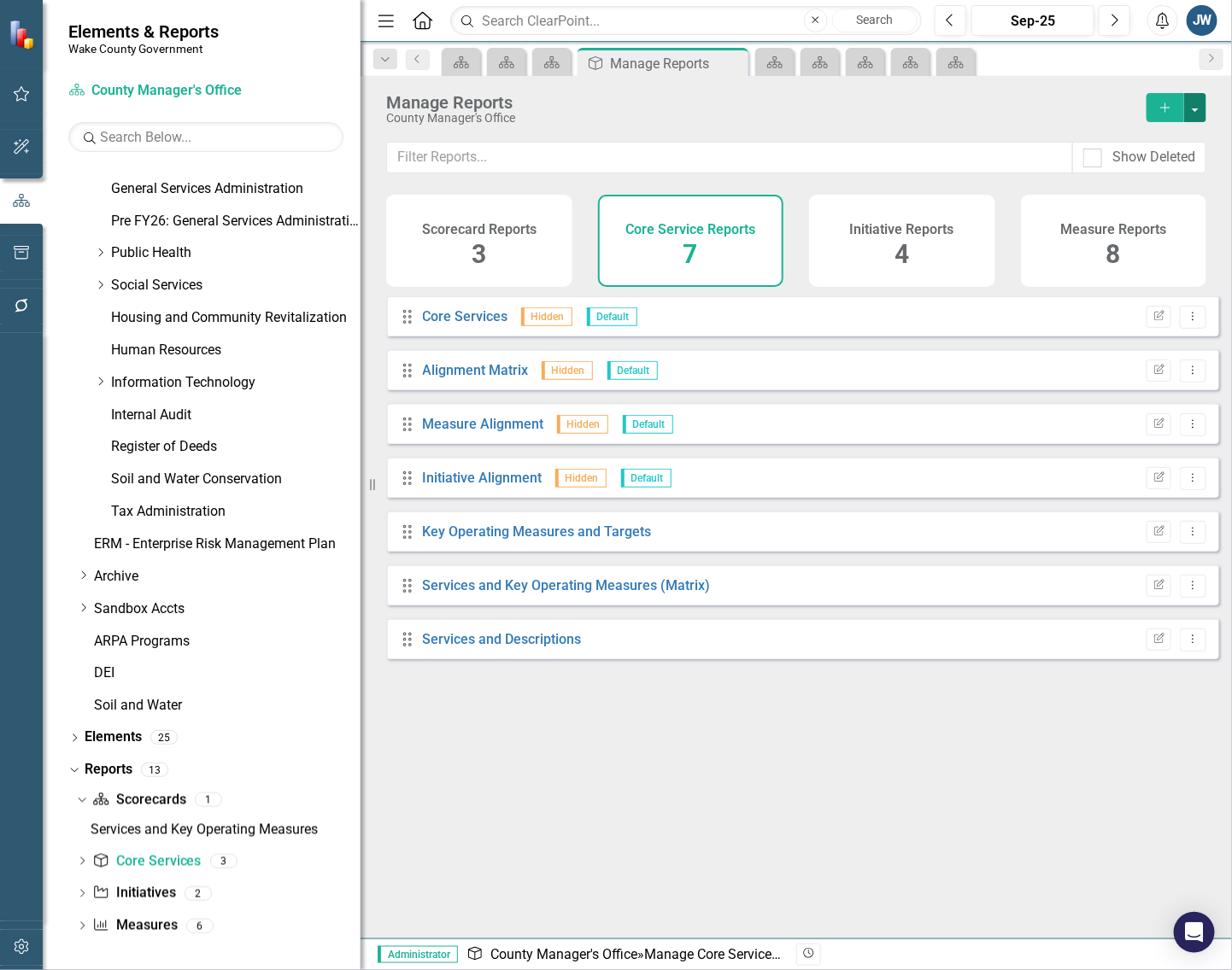
click at [1189, 108] on button "button" at bounding box center [1194, 107] width 22 height 29
click at [1159, 169] on link "Copy Add From Template" at bounding box center [1125, 171] width 159 height 32
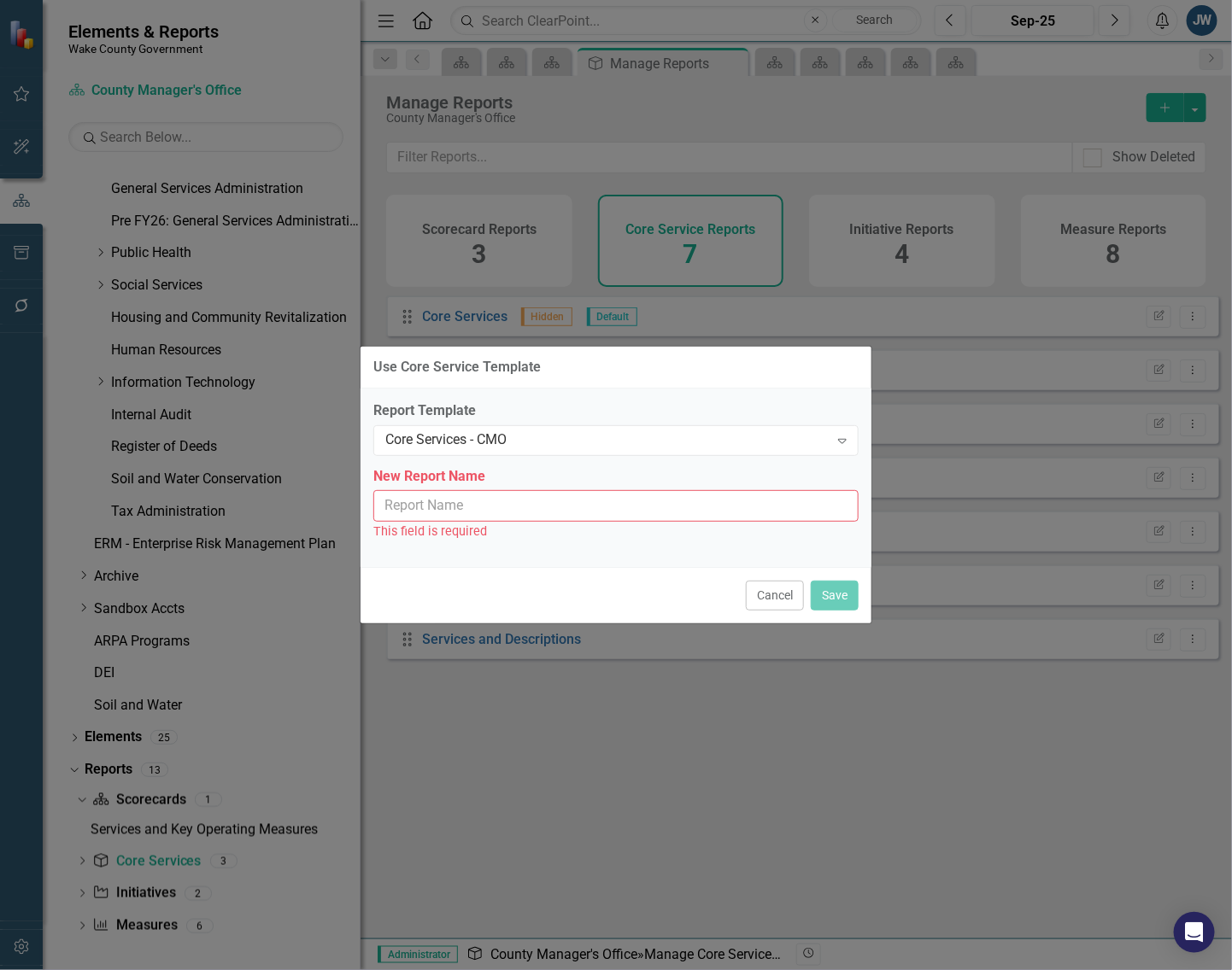
click at [638, 519] on input "New Report Name" at bounding box center [616, 506] width 485 height 32
type input "Core Services - CMO"
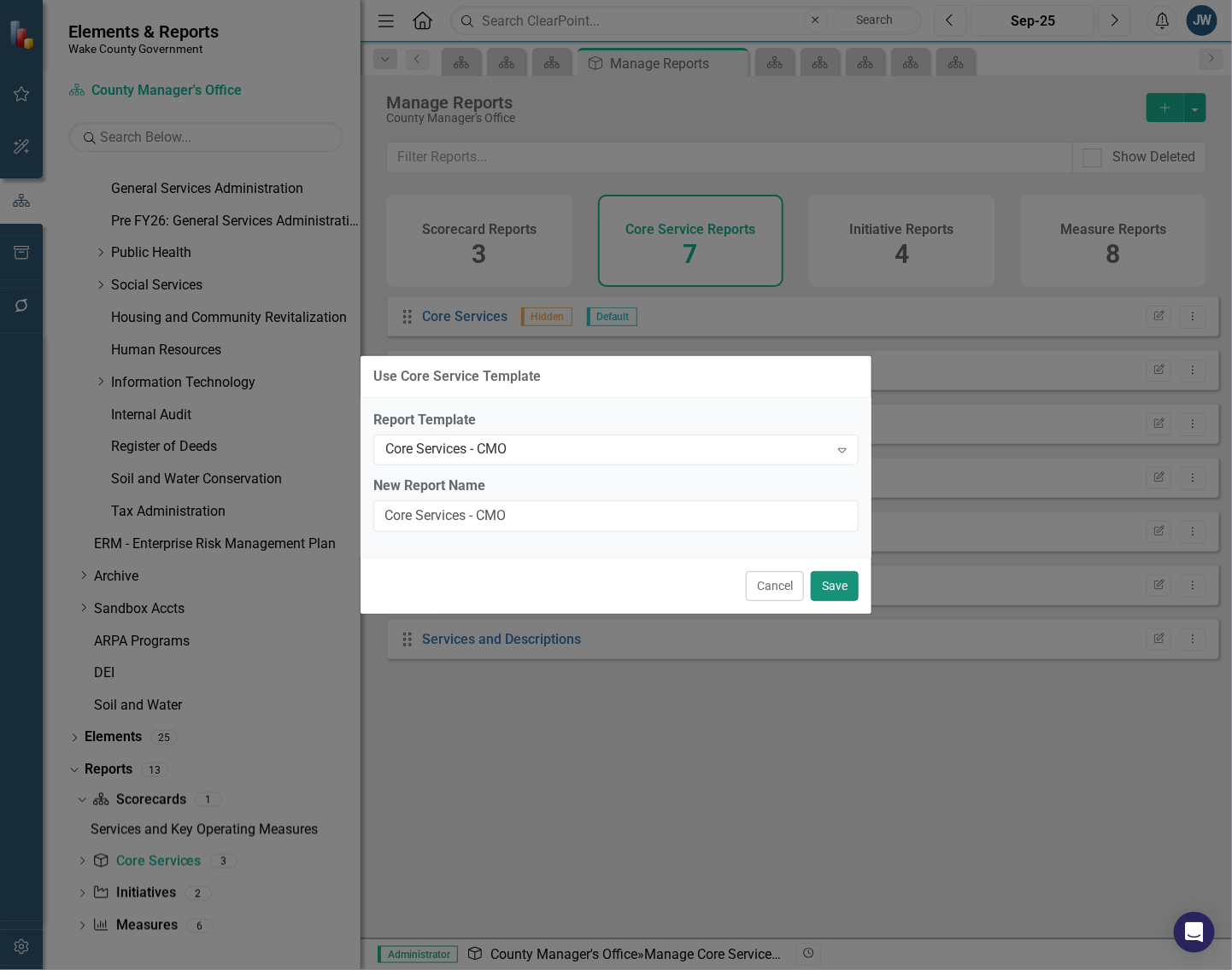
click at [830, 584] on button "Save" at bounding box center [834, 586] width 48 height 30
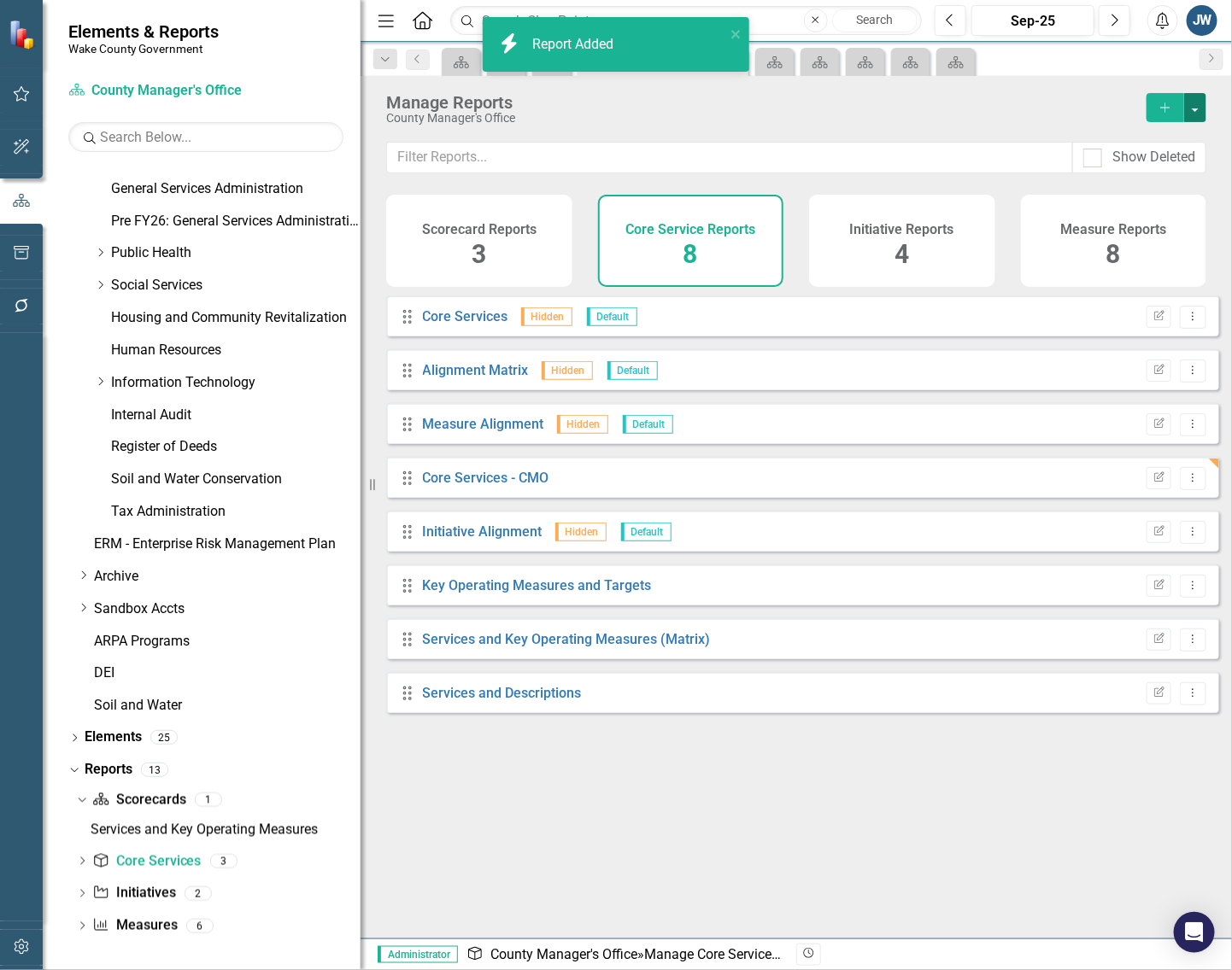
click at [1196, 112] on button "button" at bounding box center [1194, 107] width 22 height 29
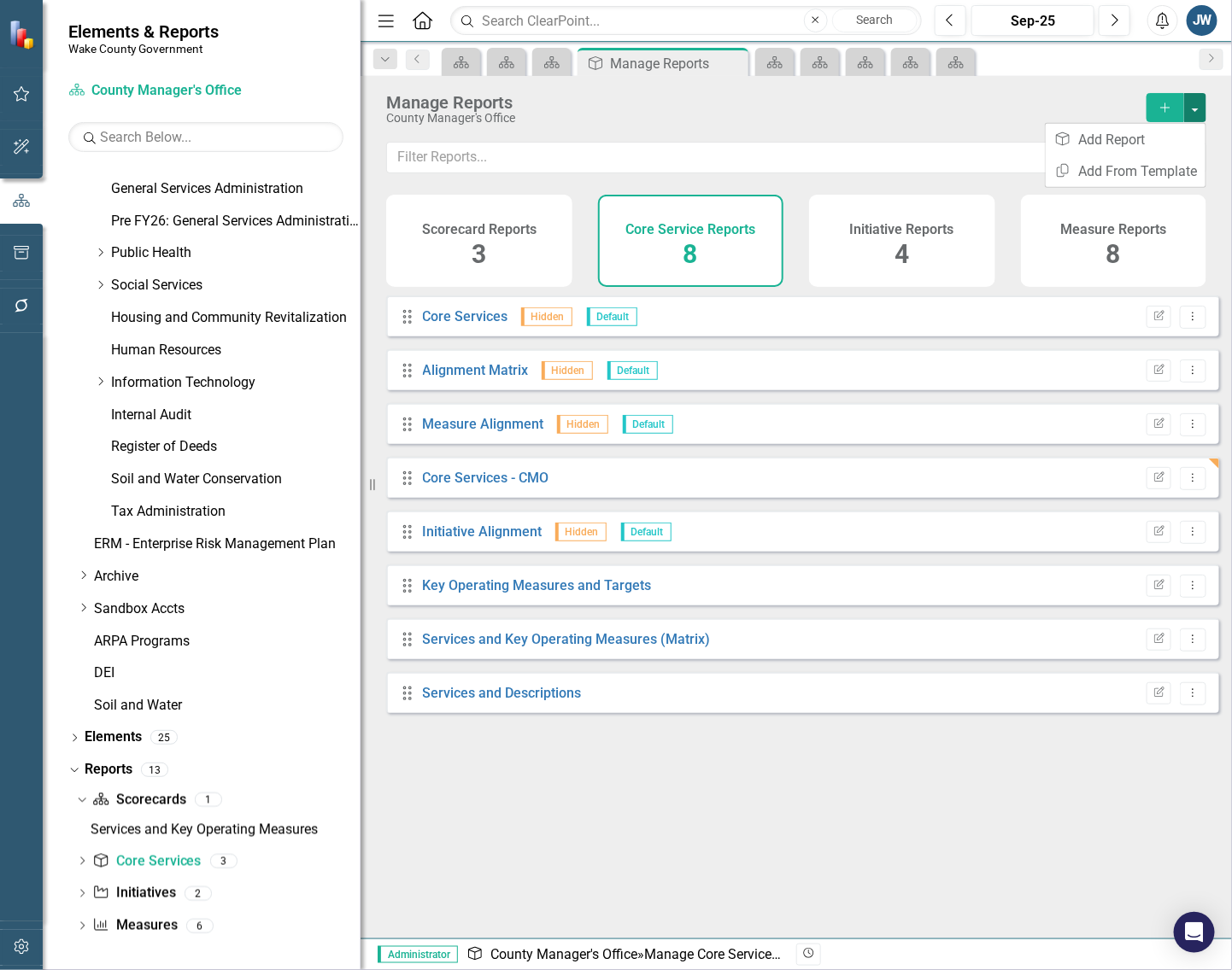
click at [1197, 112] on button "button" at bounding box center [1194, 107] width 22 height 29
click at [1174, 169] on link "Copy Add From Template" at bounding box center [1125, 171] width 159 height 32
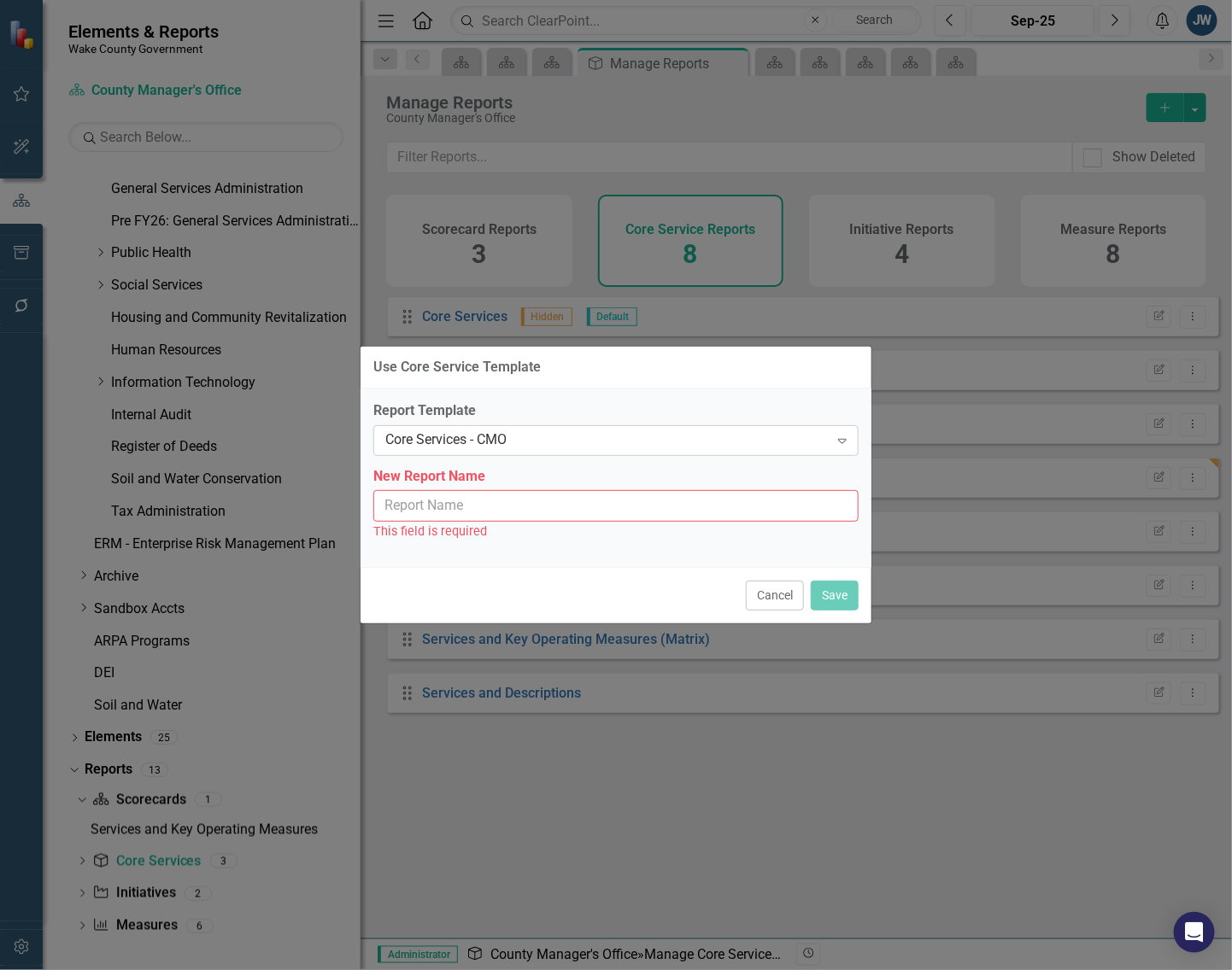
click at [669, 441] on div "Core Services - CMO" at bounding box center [607, 440] width 443 height 19
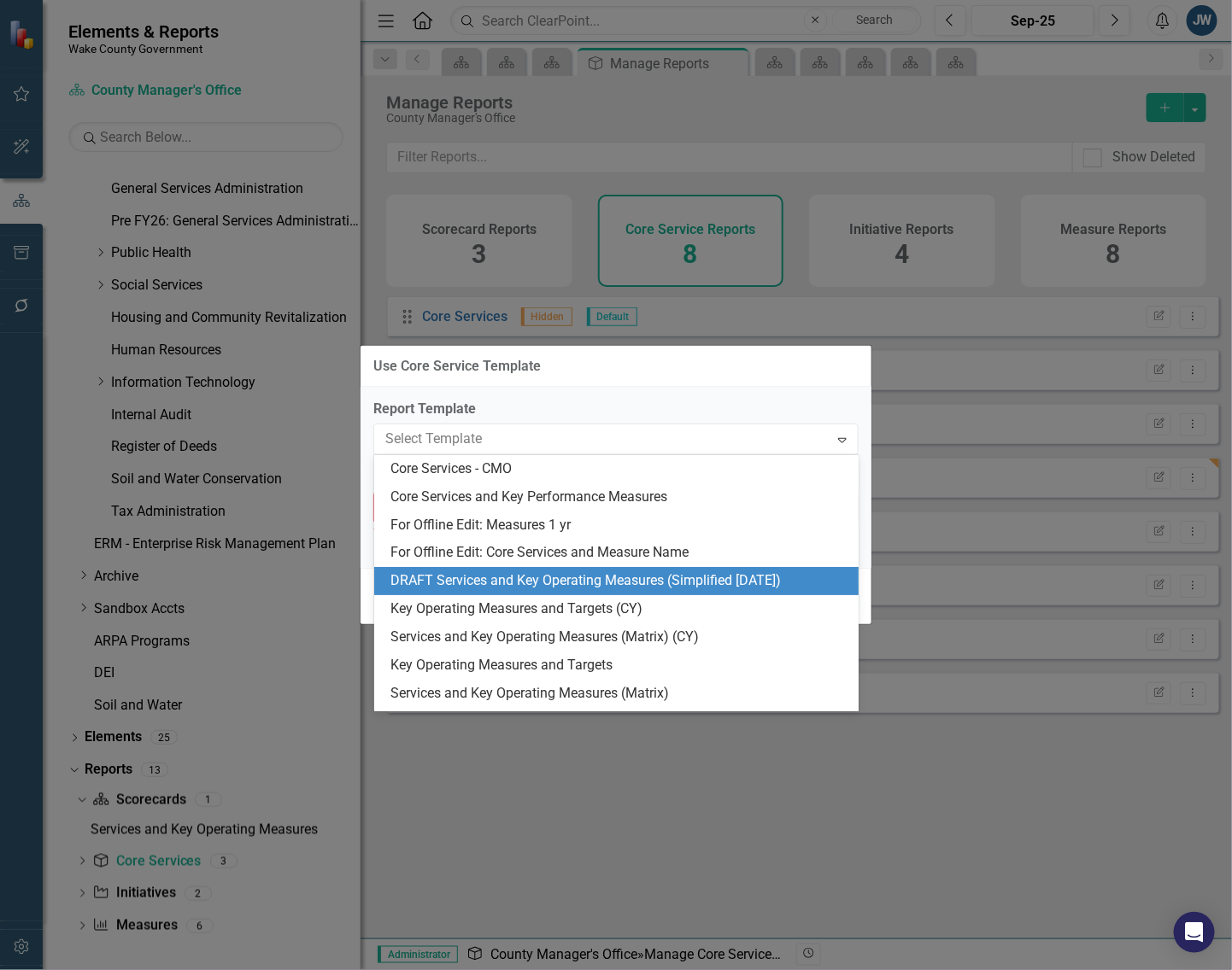
click at [584, 585] on div "DRAFT Services and Key Operating Measures (Simplified [DATE])" at bounding box center [620, 581] width 457 height 19
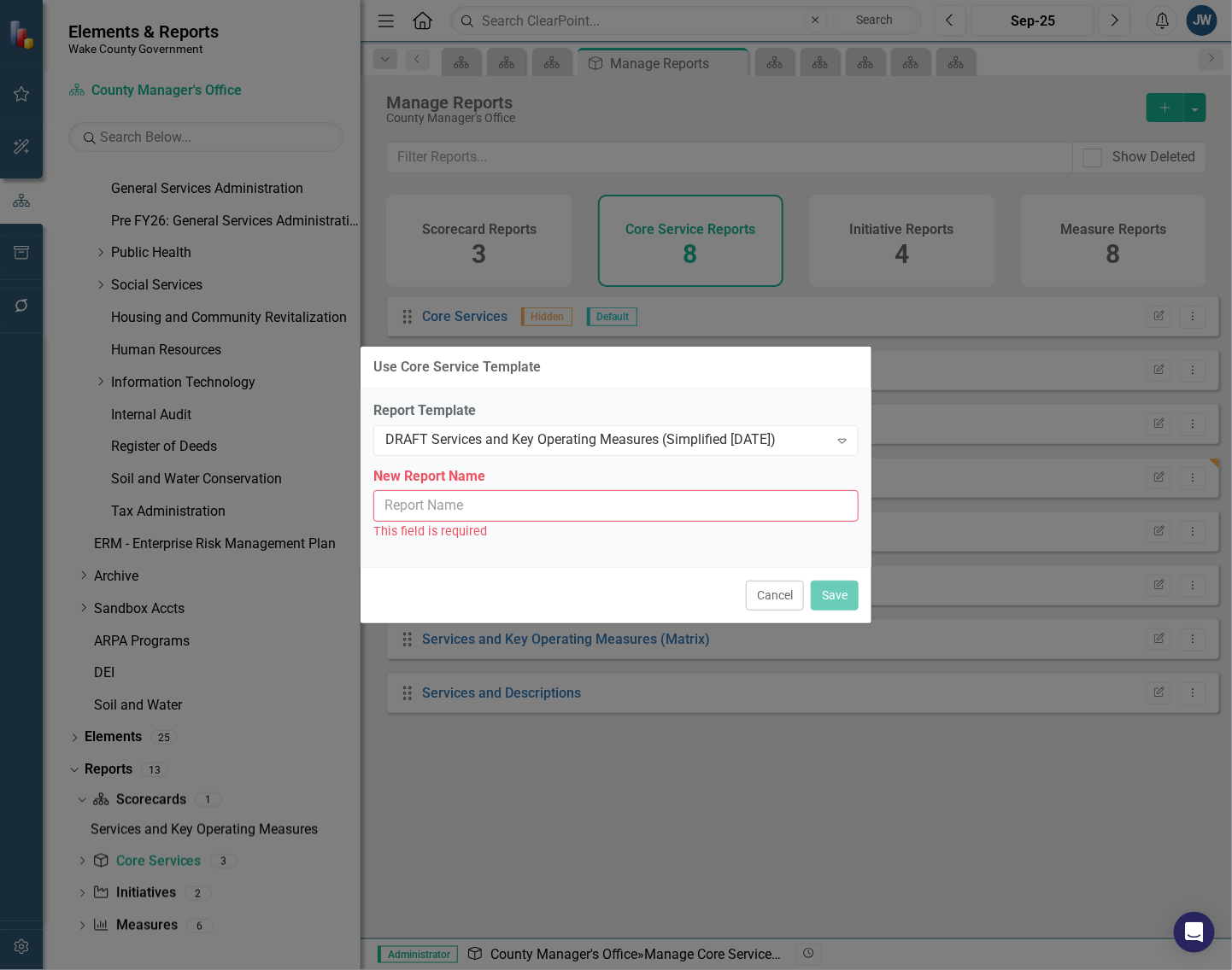
click at [655, 514] on input "New Report Name" at bounding box center [616, 506] width 485 height 32
type input "Services and Key Operating Measures (Simplified [DATE])"
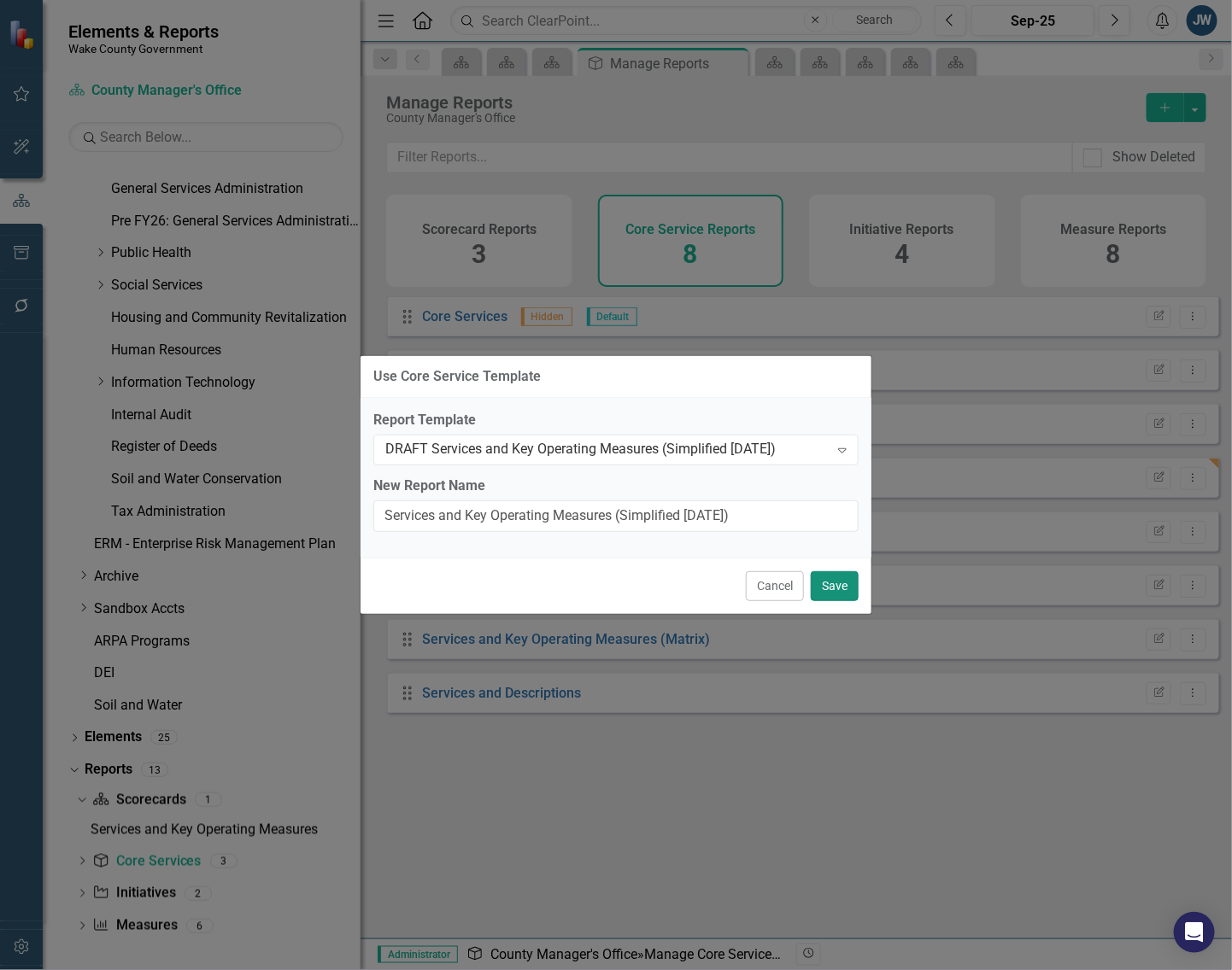
click at [837, 596] on button "Save" at bounding box center [834, 586] width 48 height 30
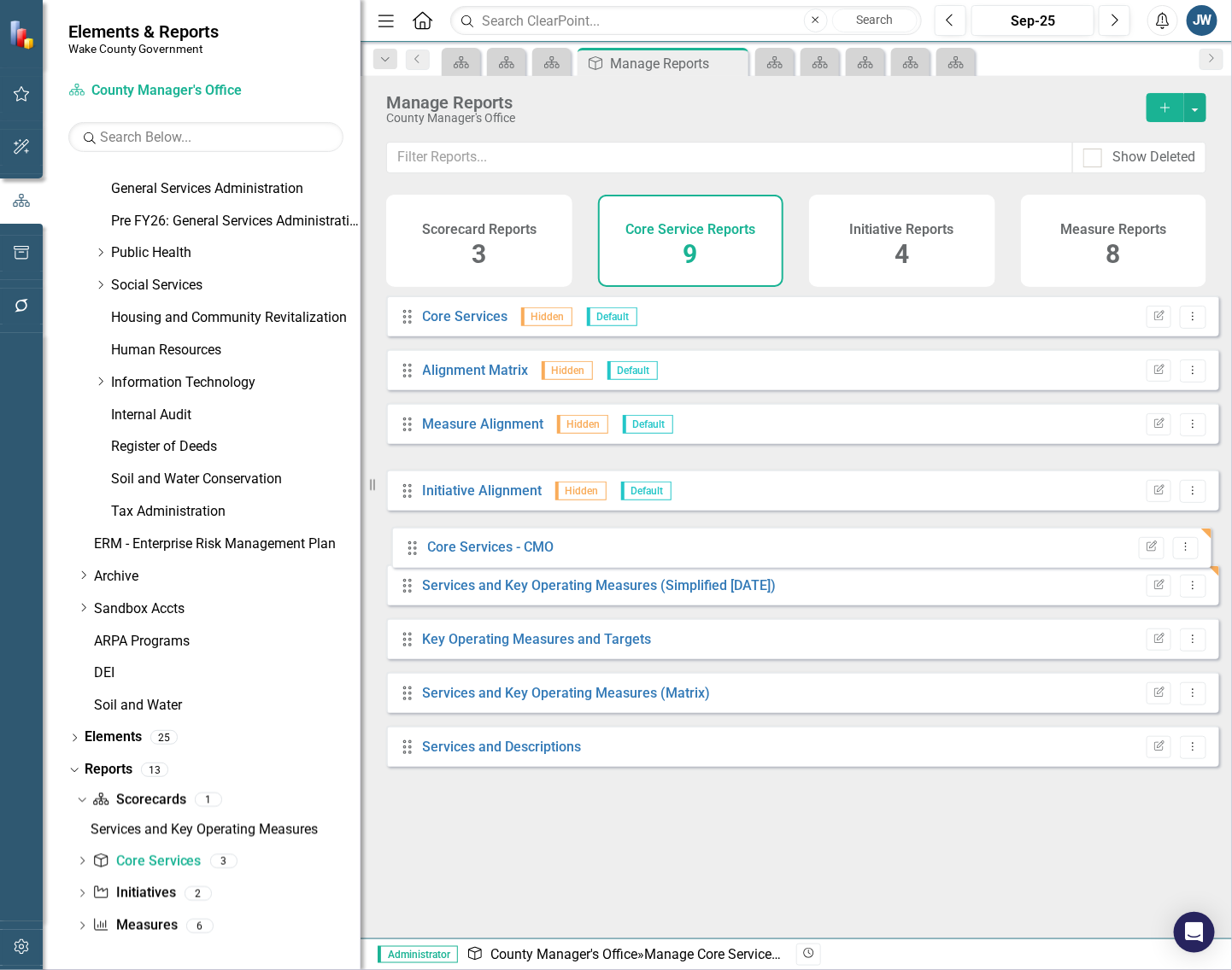
drag, startPoint x: 412, startPoint y: 498, endPoint x: 415, endPoint y: 557, distance: 59.1
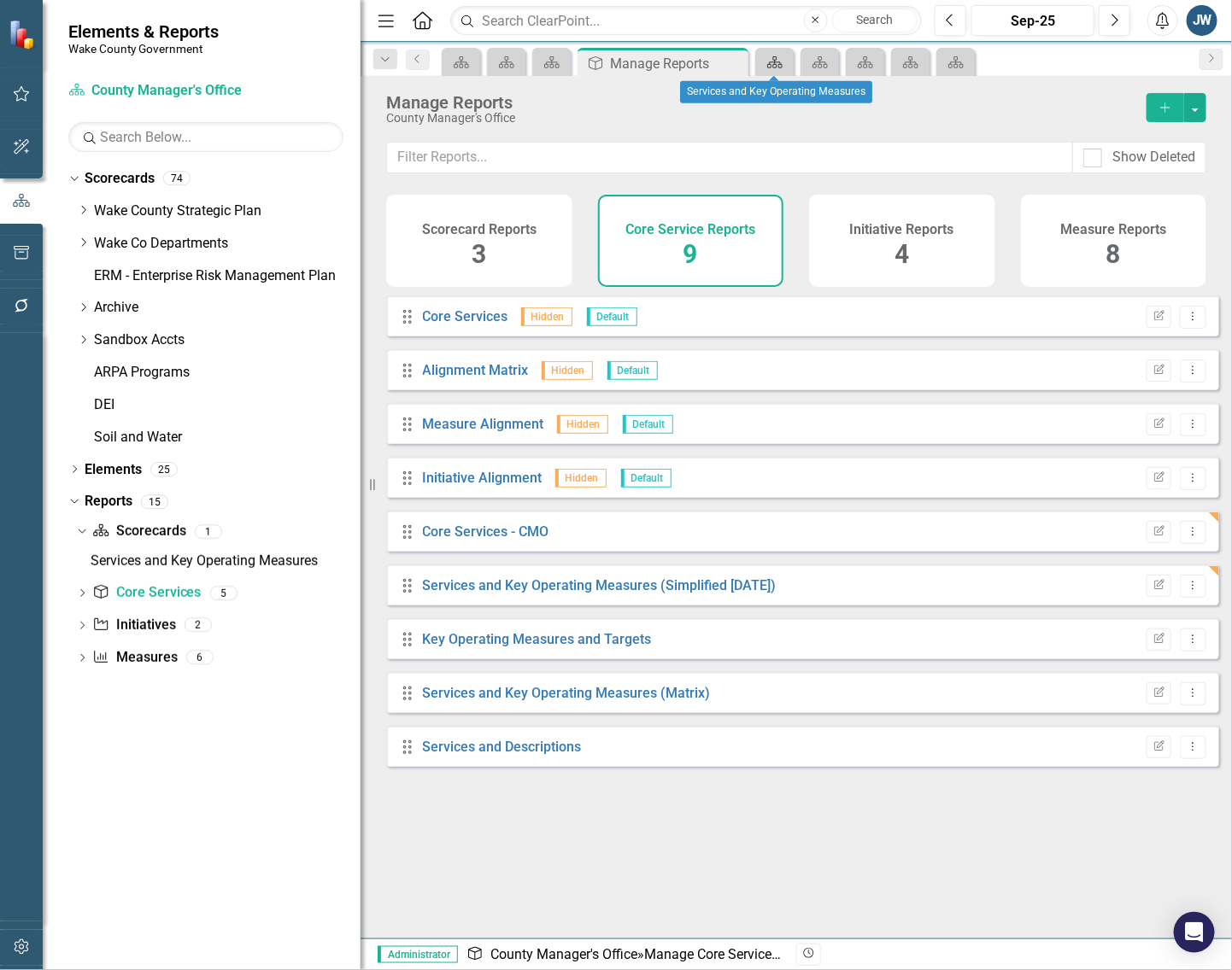
click at [775, 66] on icon at bounding box center [775, 62] width 16 height 12
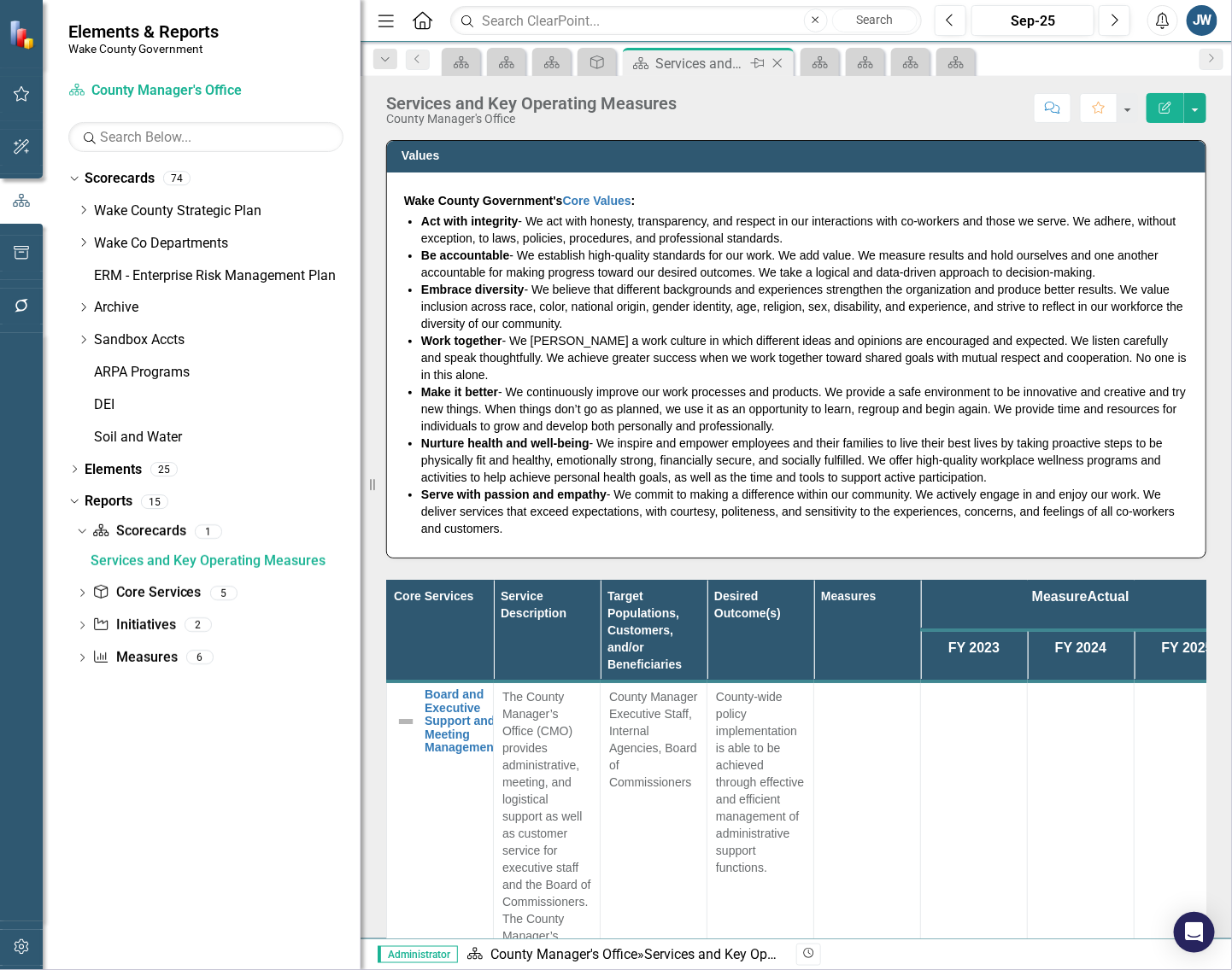
click at [775, 66] on icon "Close" at bounding box center [776, 63] width 17 height 14
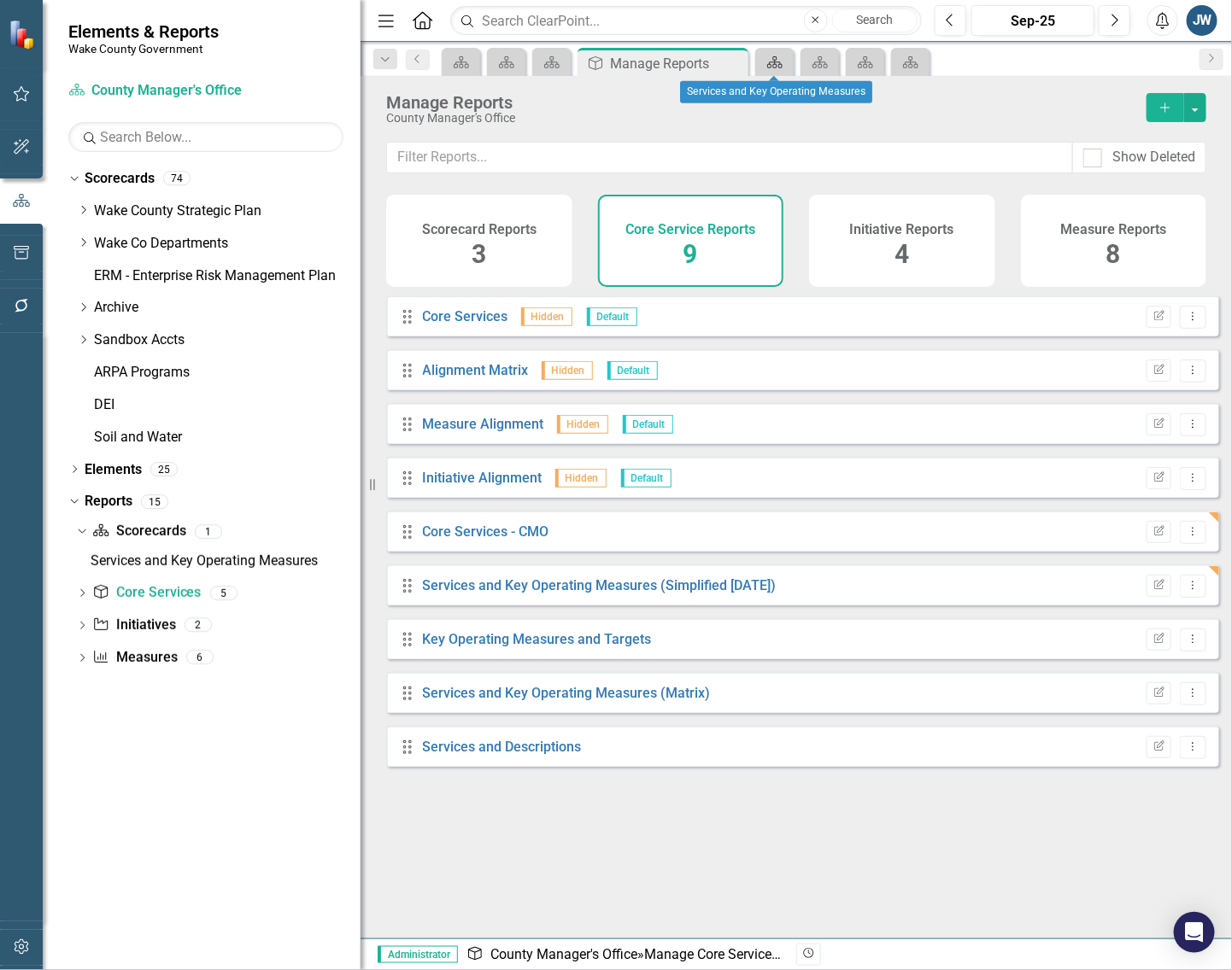
click at [777, 66] on icon "Scorecard" at bounding box center [774, 62] width 17 height 14
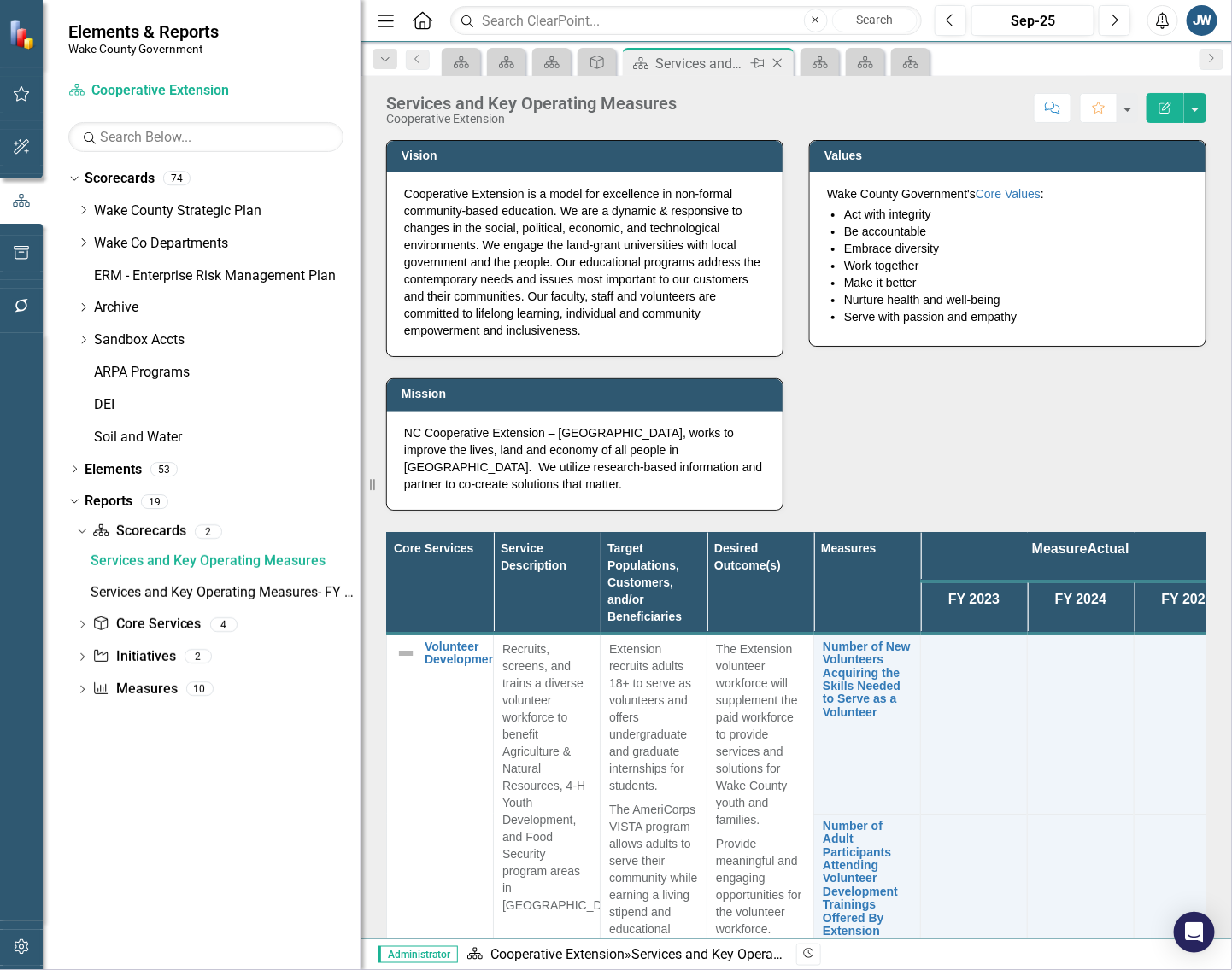
click at [780, 66] on icon at bounding box center [777, 63] width 10 height 10
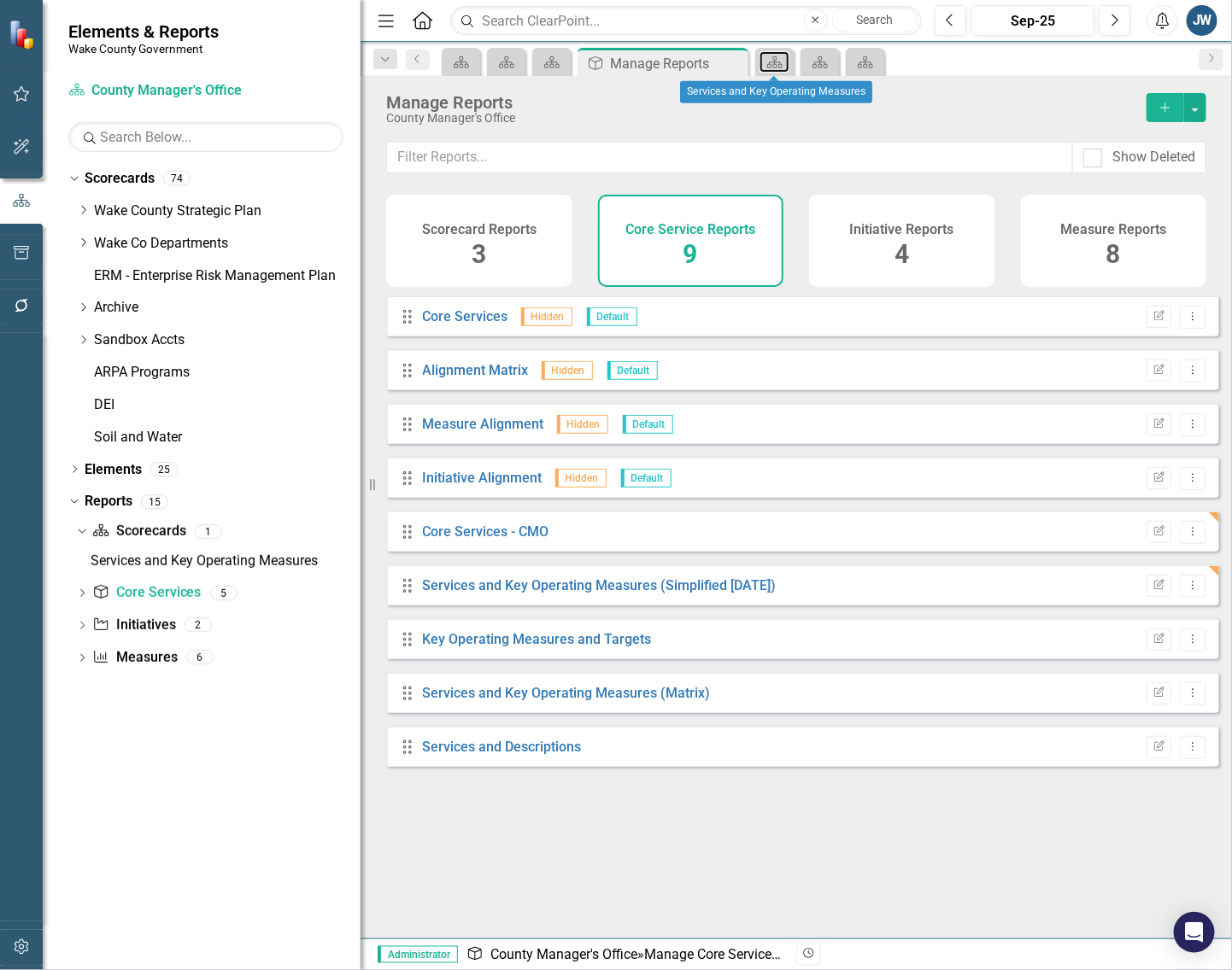
click at [780, 66] on icon "Scorecard" at bounding box center [774, 62] width 17 height 14
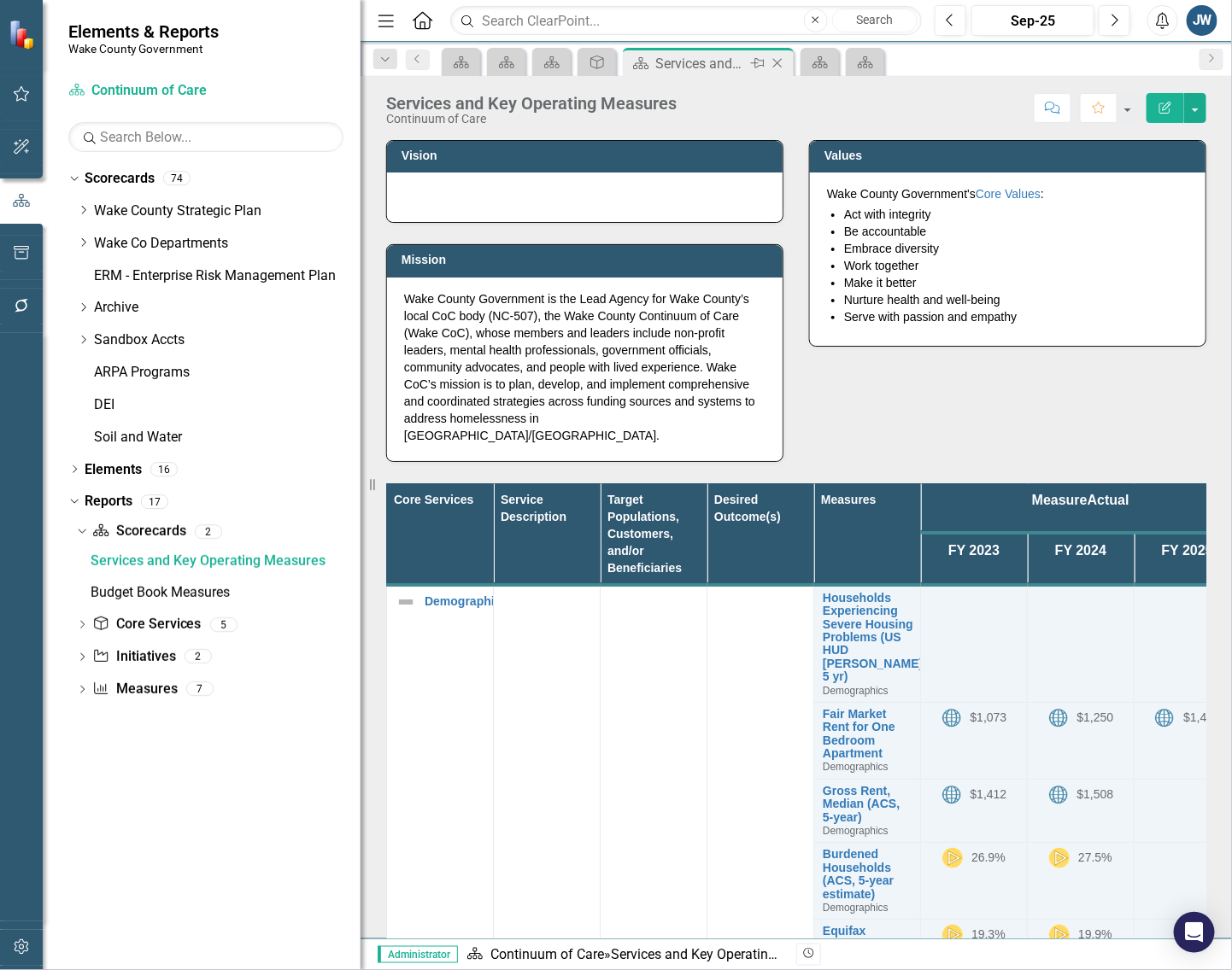
click at [775, 66] on icon "Close" at bounding box center [776, 63] width 17 height 14
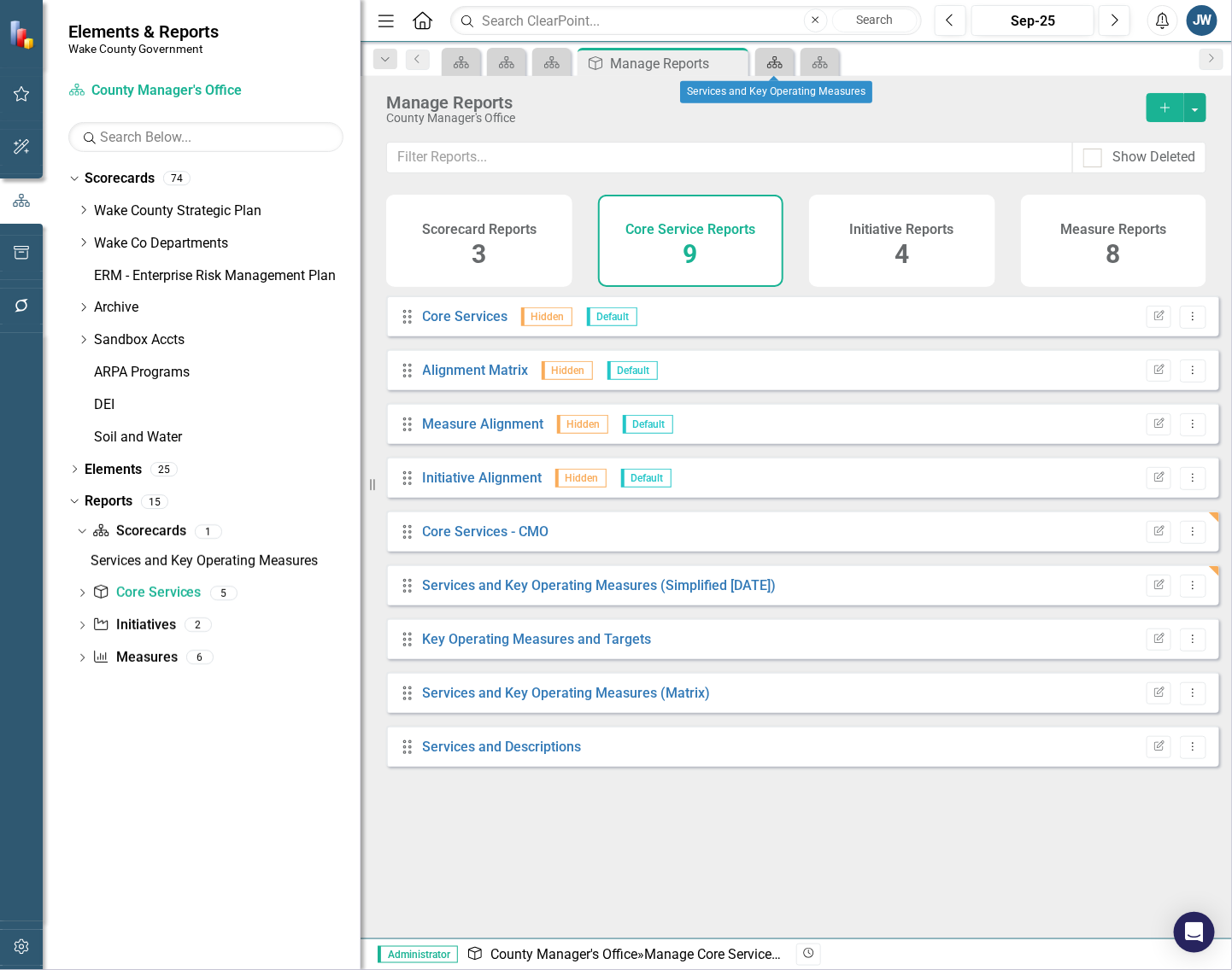
click at [775, 66] on icon at bounding box center [775, 62] width 16 height 12
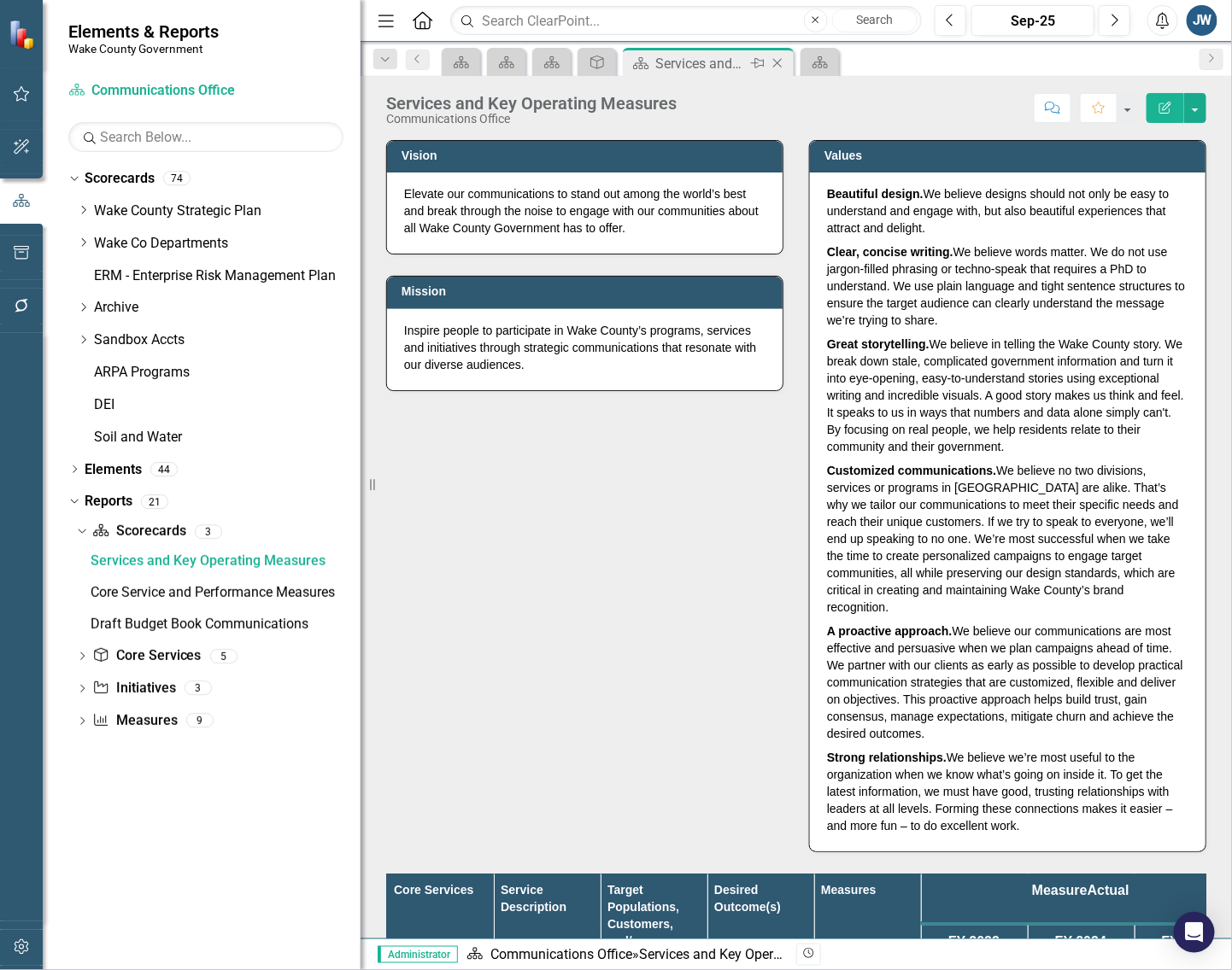
click at [778, 66] on icon "Close" at bounding box center [776, 63] width 17 height 14
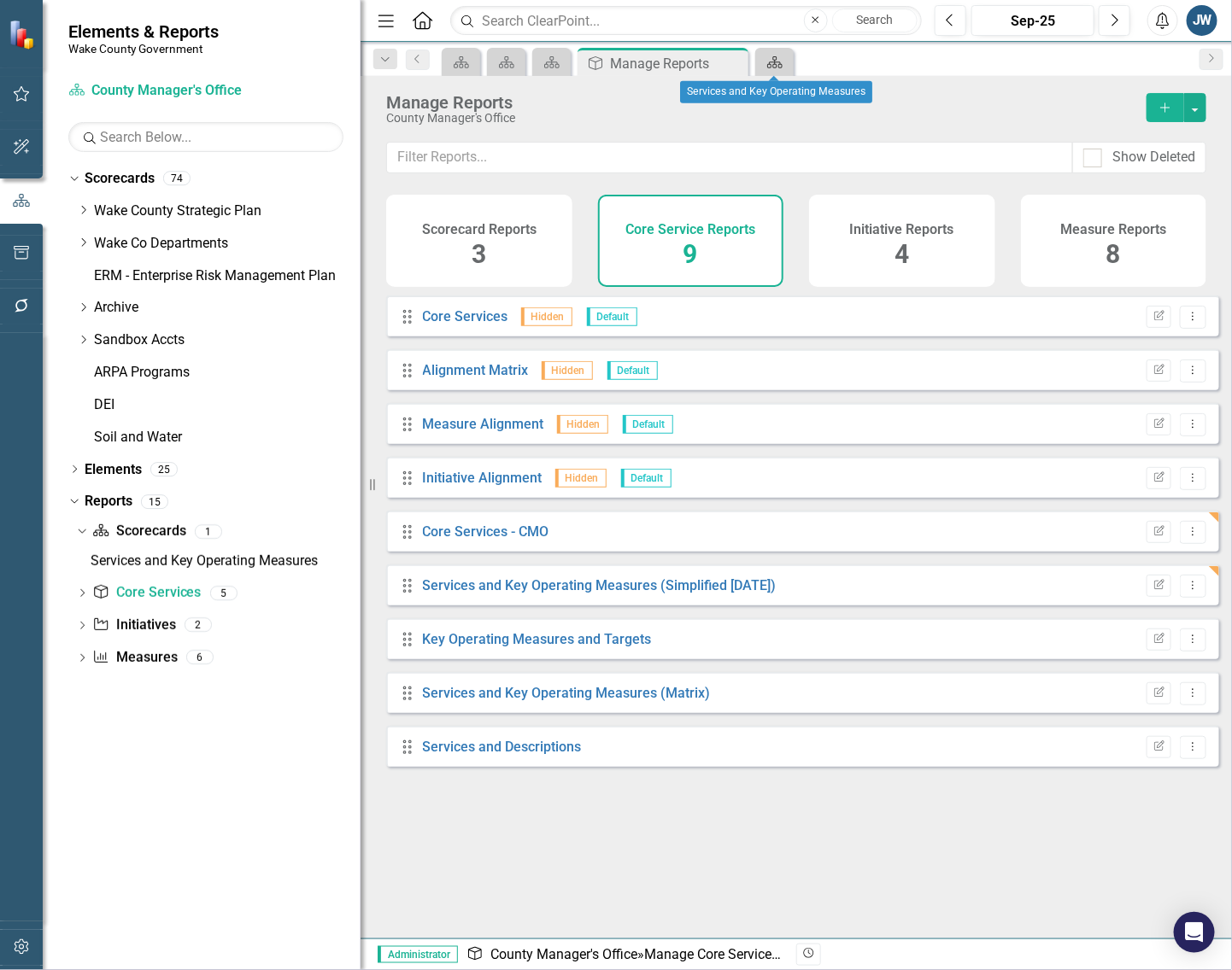
click at [778, 66] on icon at bounding box center [775, 62] width 16 height 12
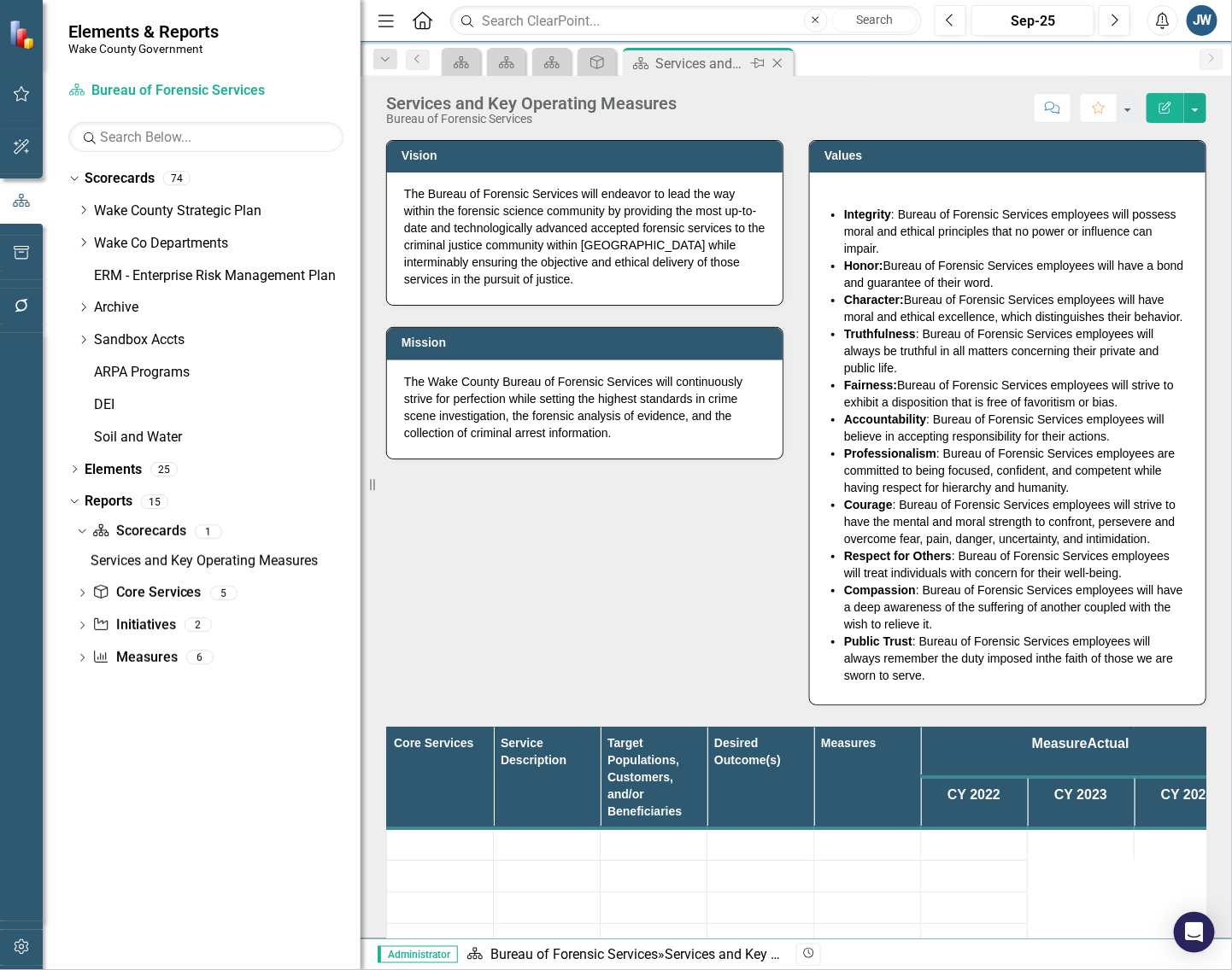
click at [782, 66] on icon "Close" at bounding box center [776, 63] width 17 height 14
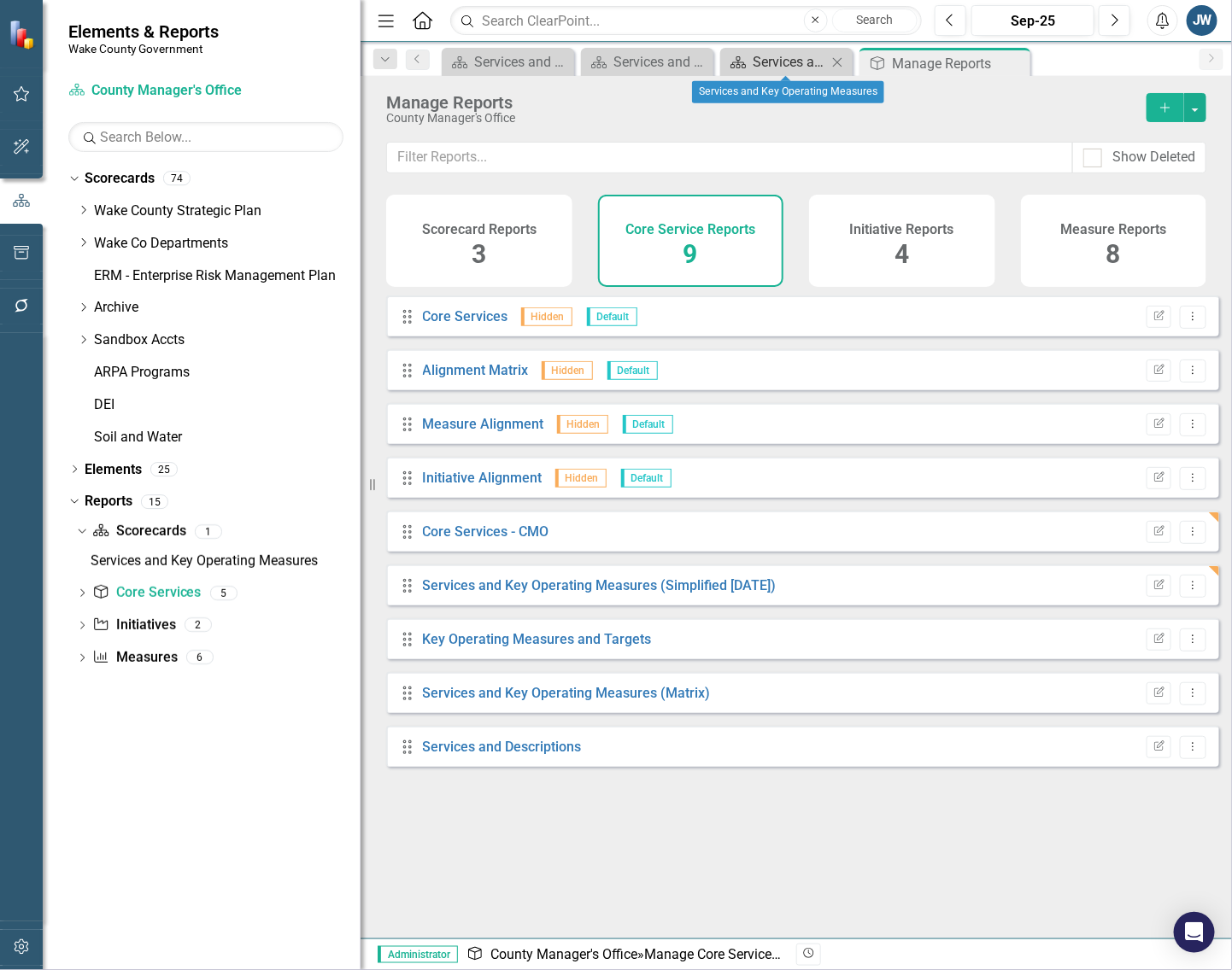
click at [767, 70] on div "Services and Key Operating Measures" at bounding box center [789, 61] width 74 height 21
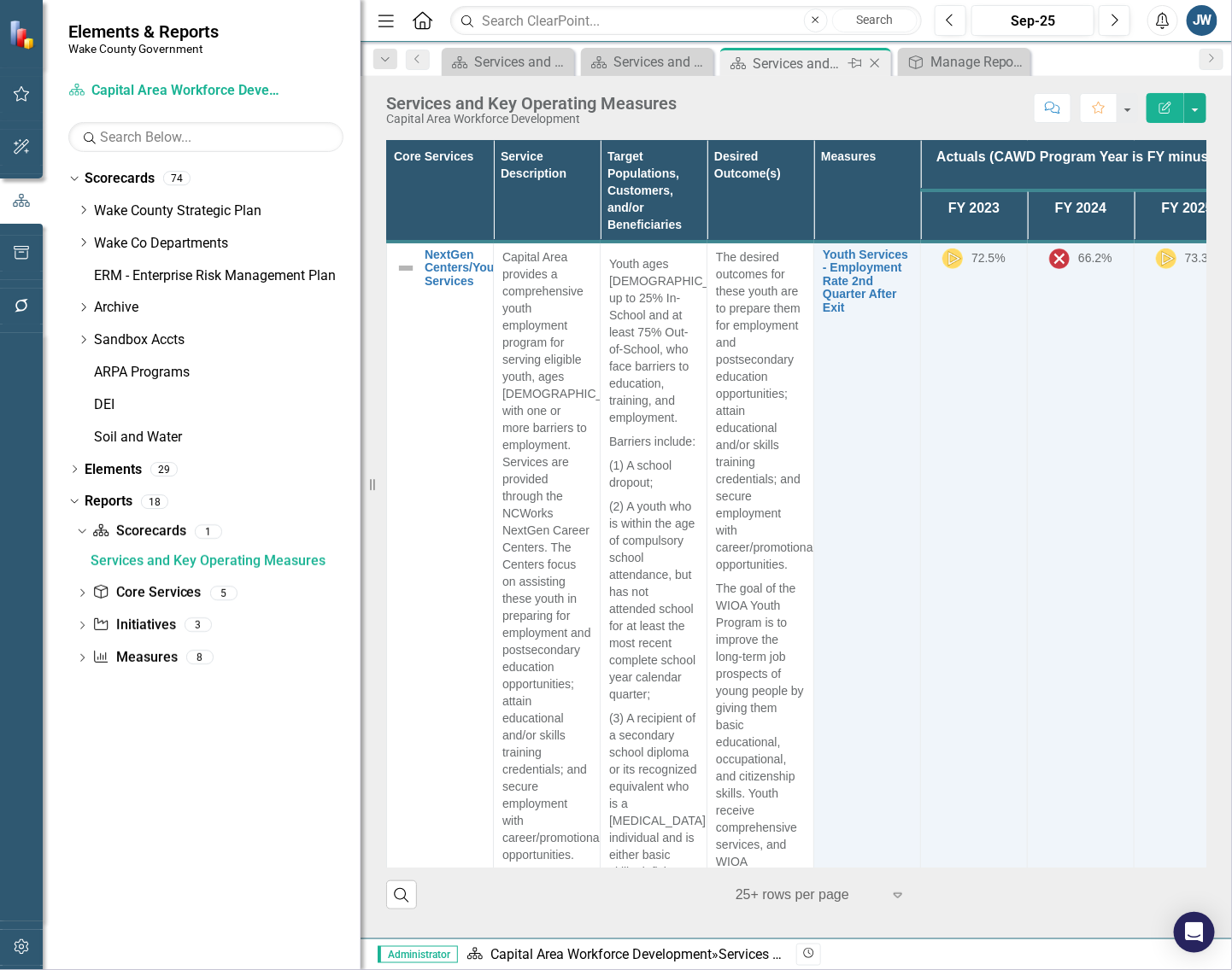
click at [873, 66] on icon "Close" at bounding box center [874, 63] width 17 height 14
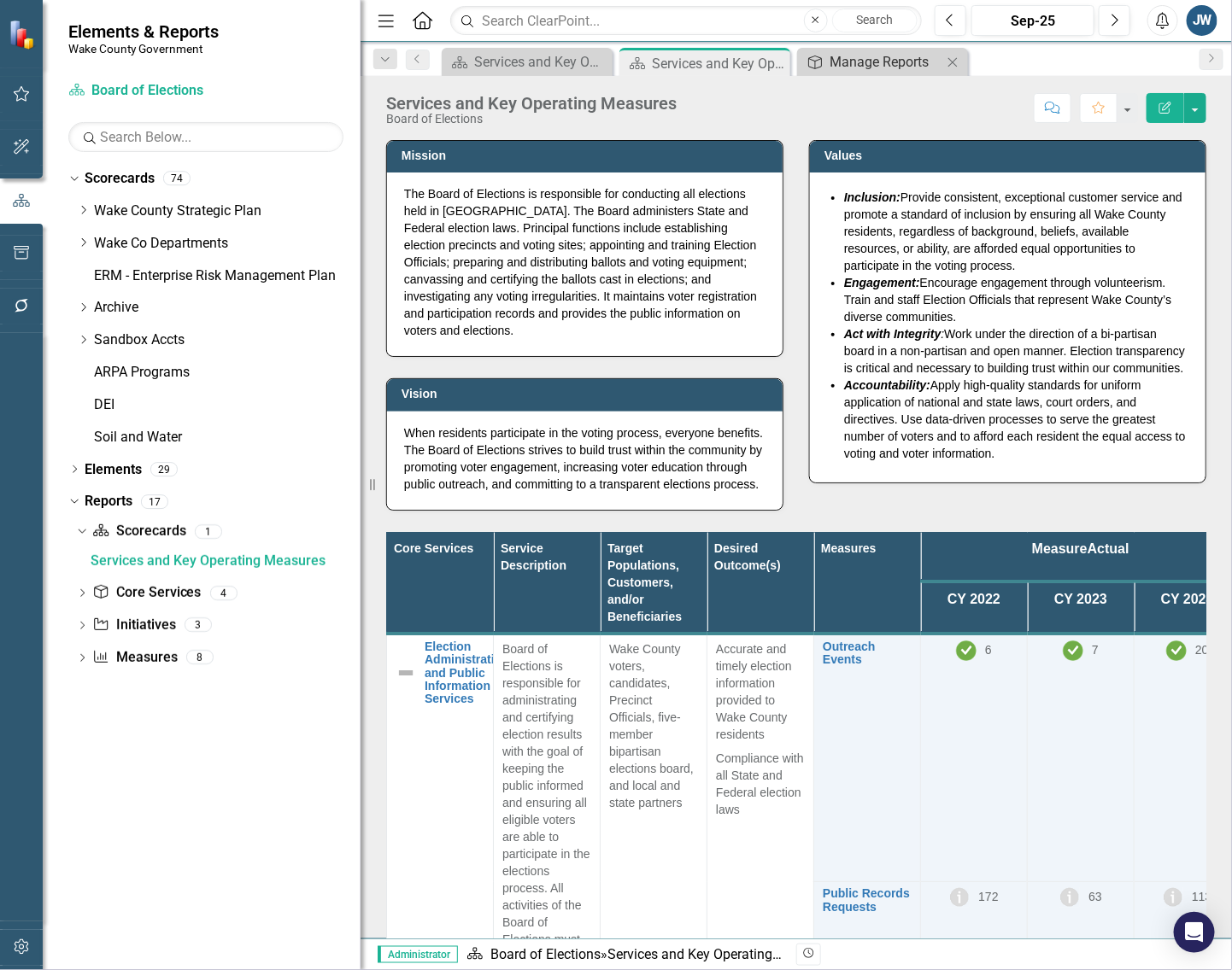
click at [843, 64] on div "Manage Reports" at bounding box center [885, 61] width 113 height 21
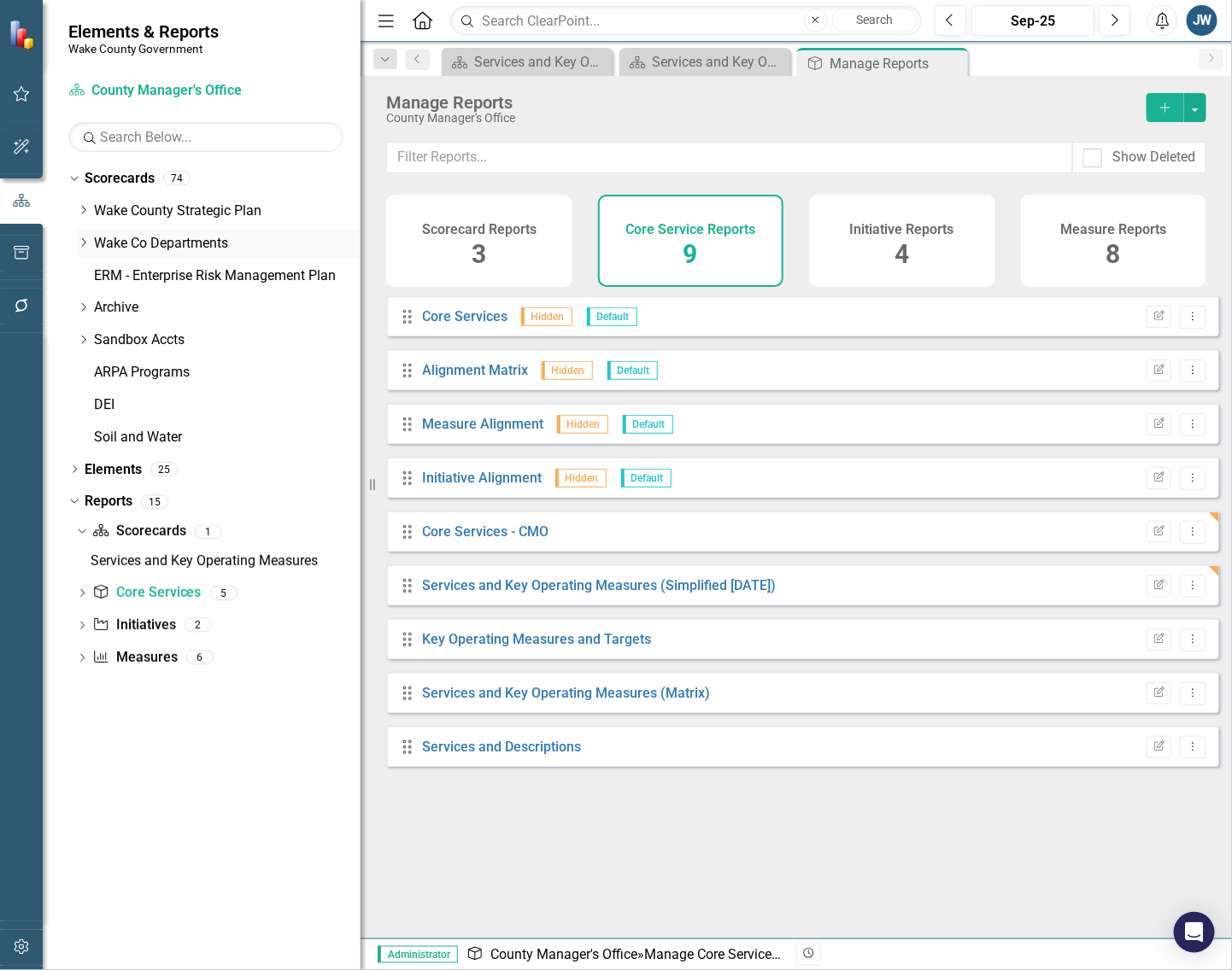
click at [78, 239] on icon "Dropdown" at bounding box center [83, 243] width 13 height 11
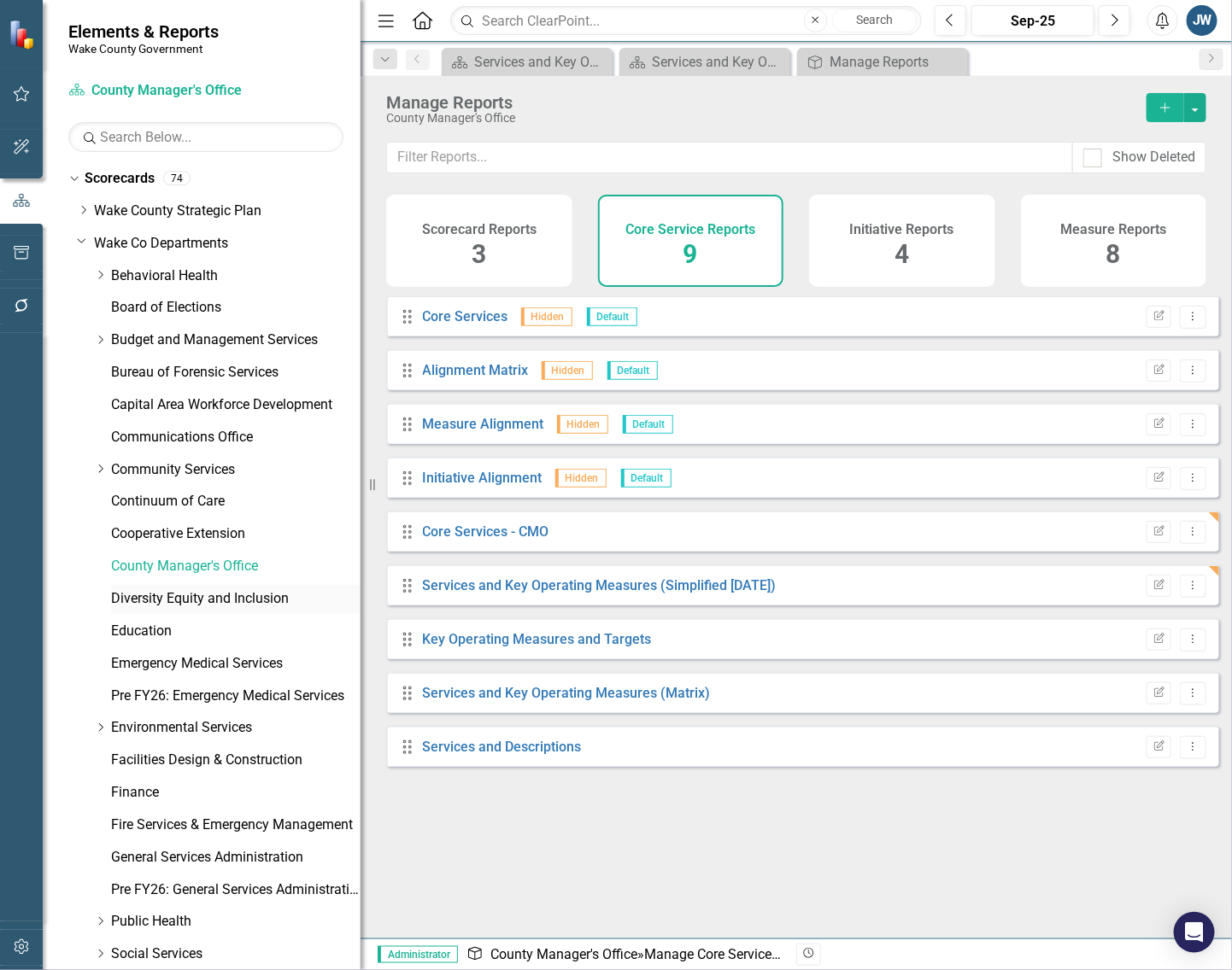
click at [121, 600] on link "Diversity Equity and Inclusion" at bounding box center [236, 599] width 250 height 19
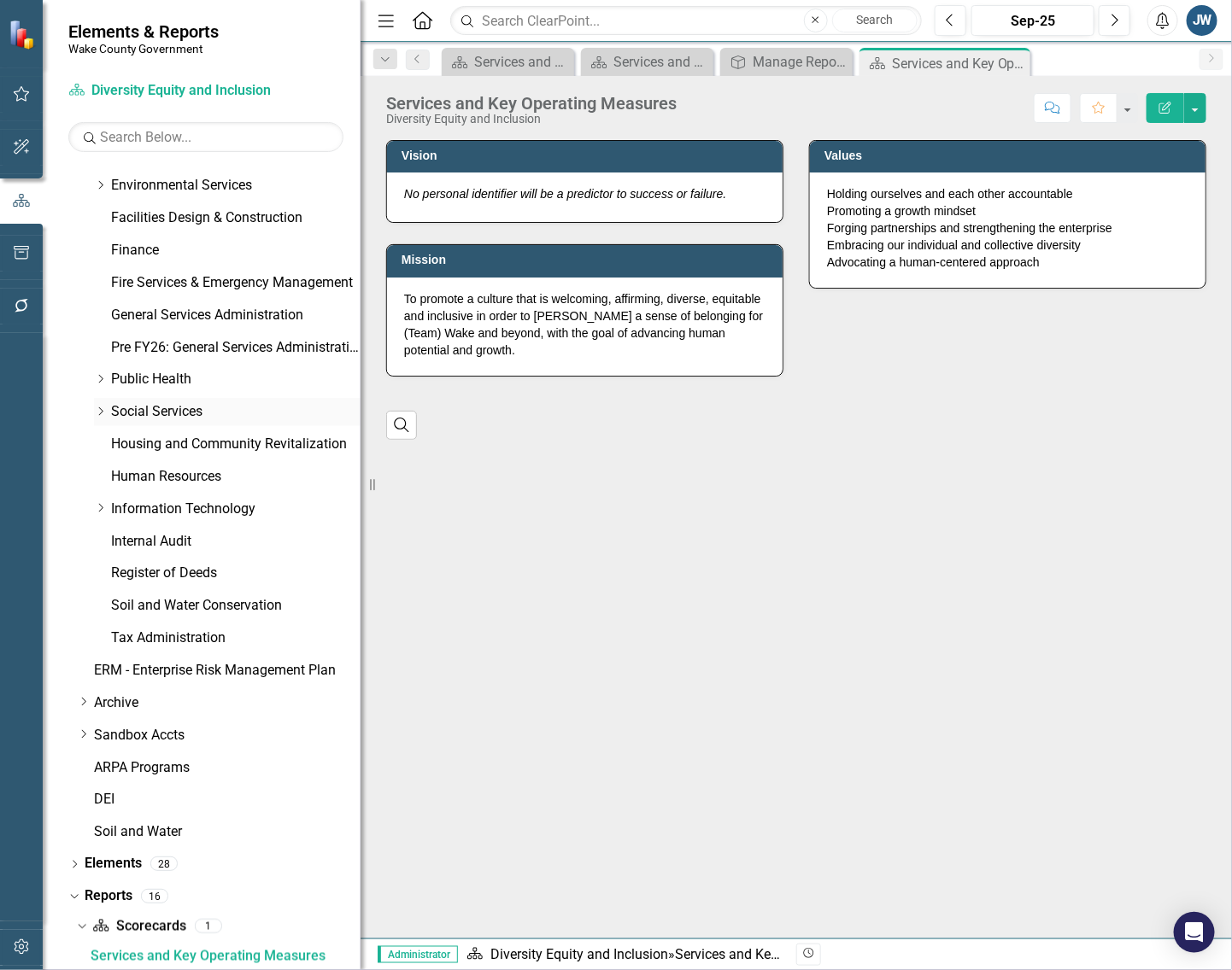
scroll to position [222, 0]
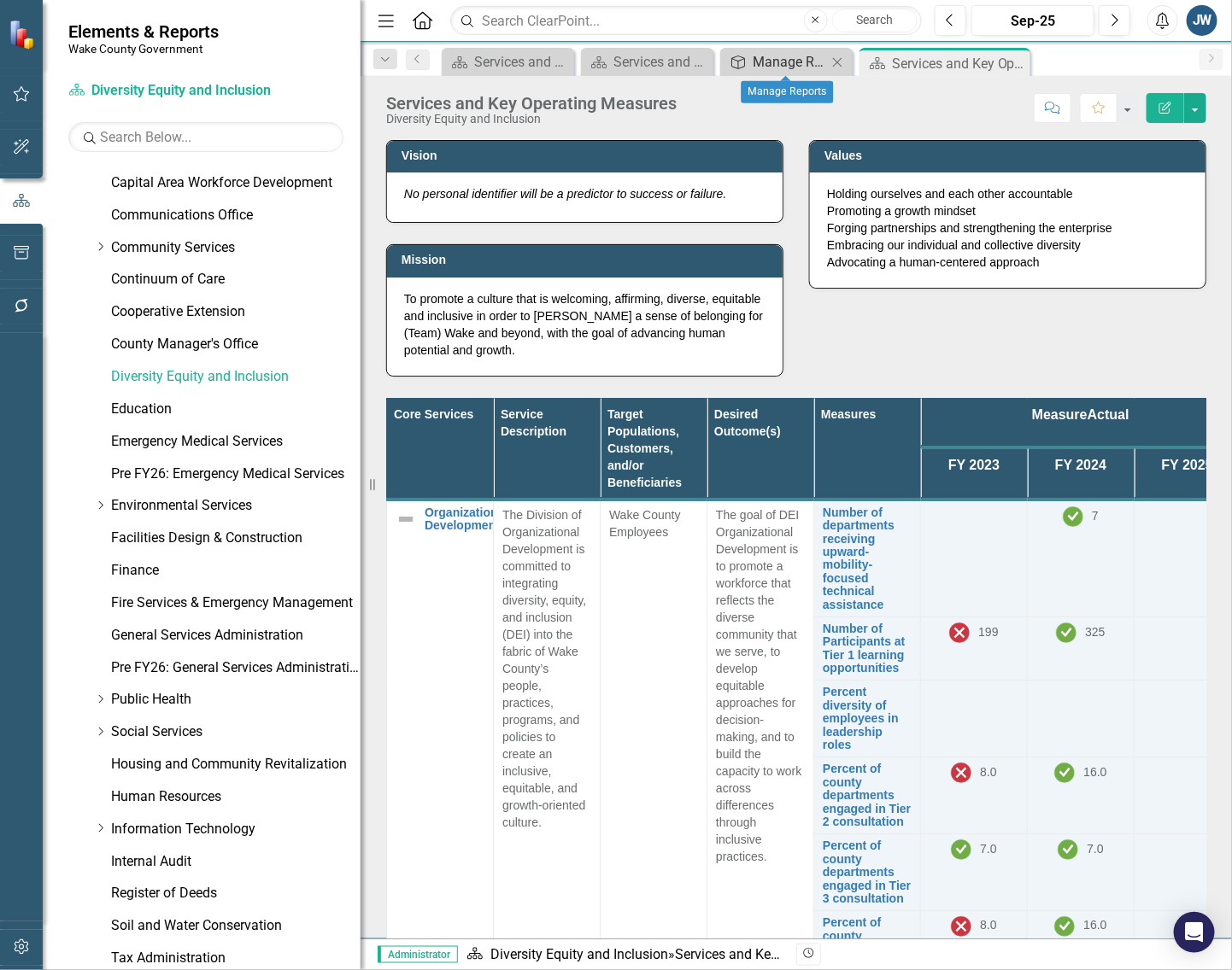
drag, startPoint x: 765, startPoint y: 70, endPoint x: 797, endPoint y: 68, distance: 32.1
click at [797, 68] on div "Manage Reports" at bounding box center [789, 61] width 74 height 21
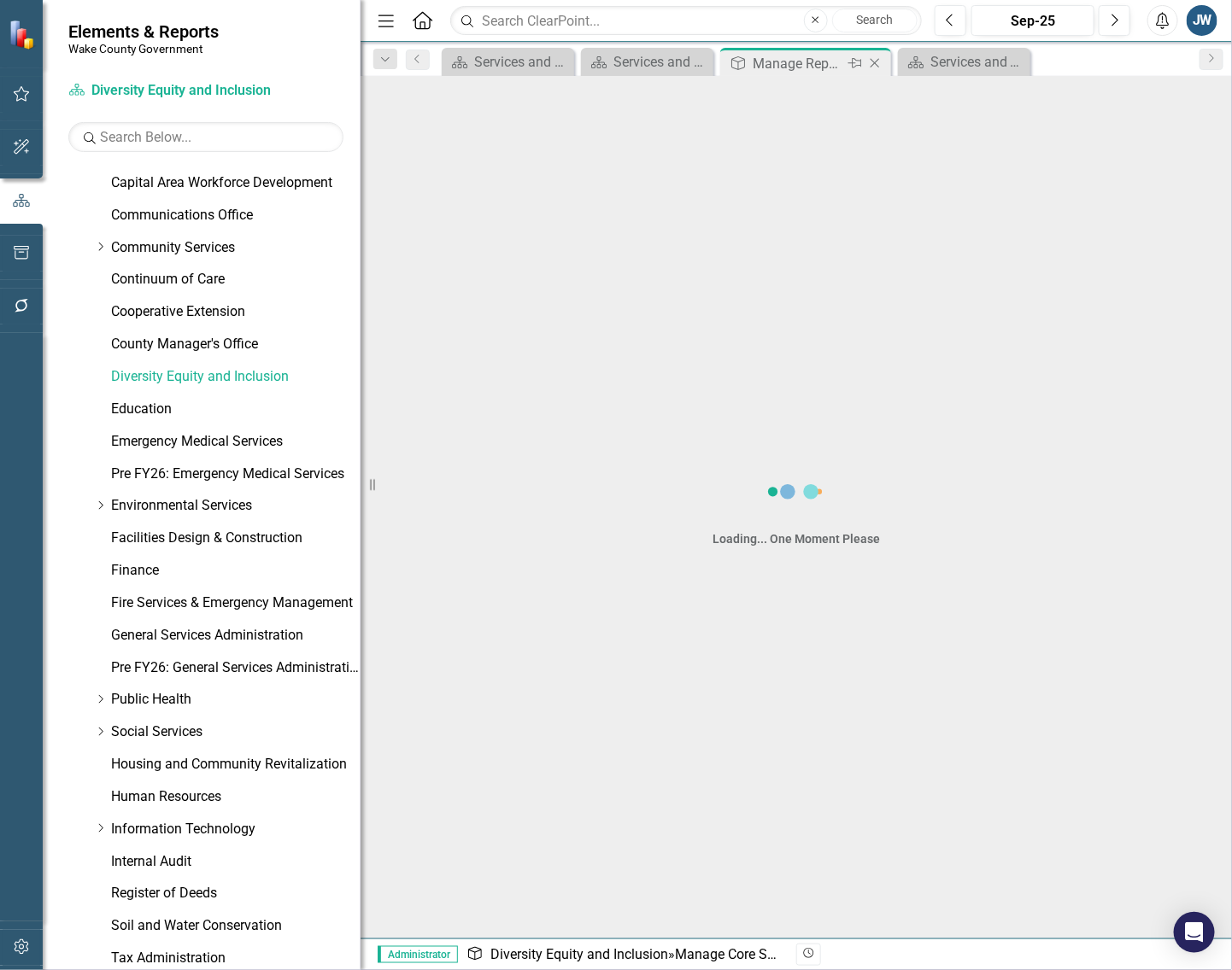
click at [774, 67] on div "Manage Reports" at bounding box center [798, 63] width 91 height 21
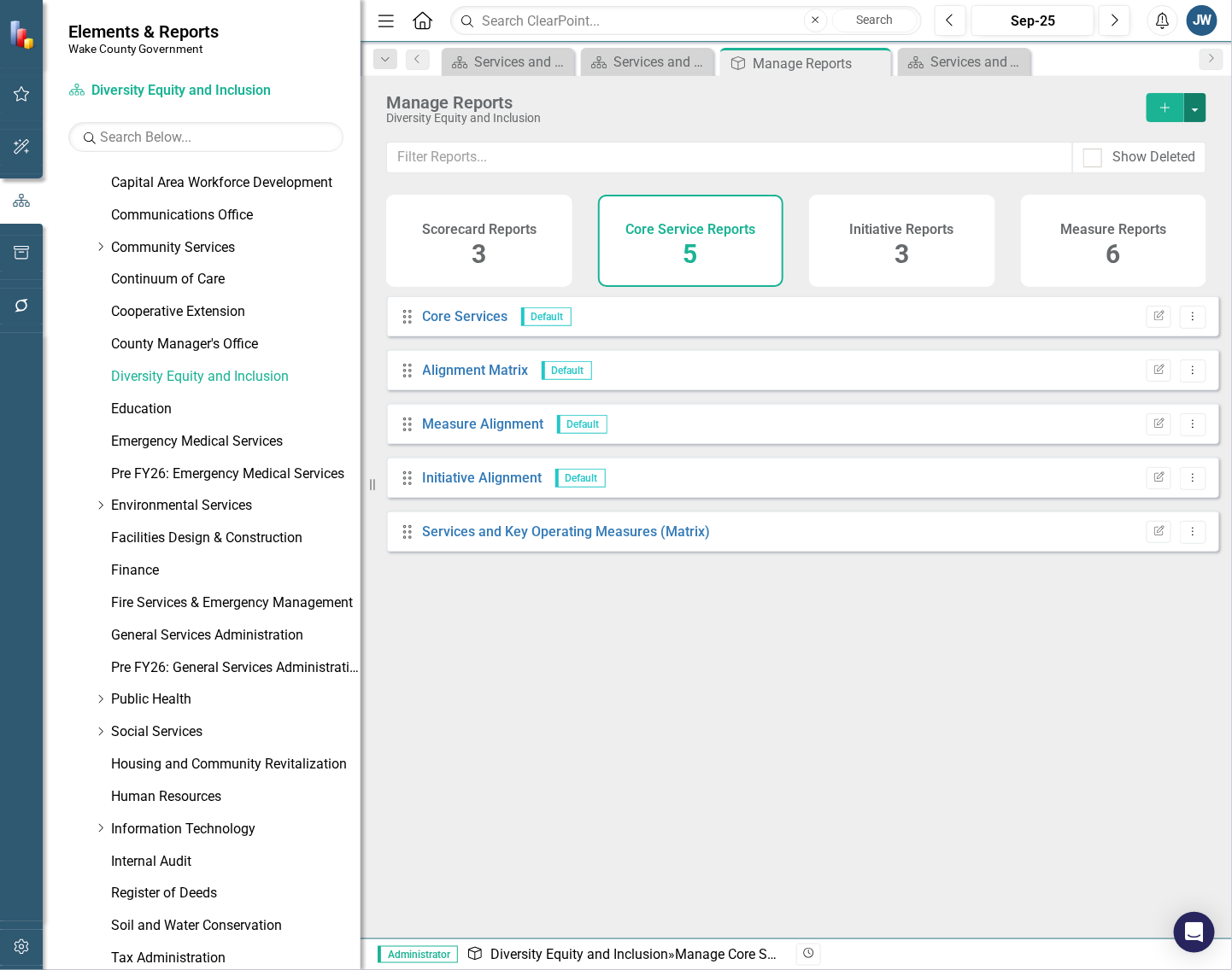
click at [1198, 112] on button "button" at bounding box center [1194, 107] width 22 height 29
click at [1166, 160] on link "Copy Add From Template" at bounding box center [1125, 171] width 159 height 32
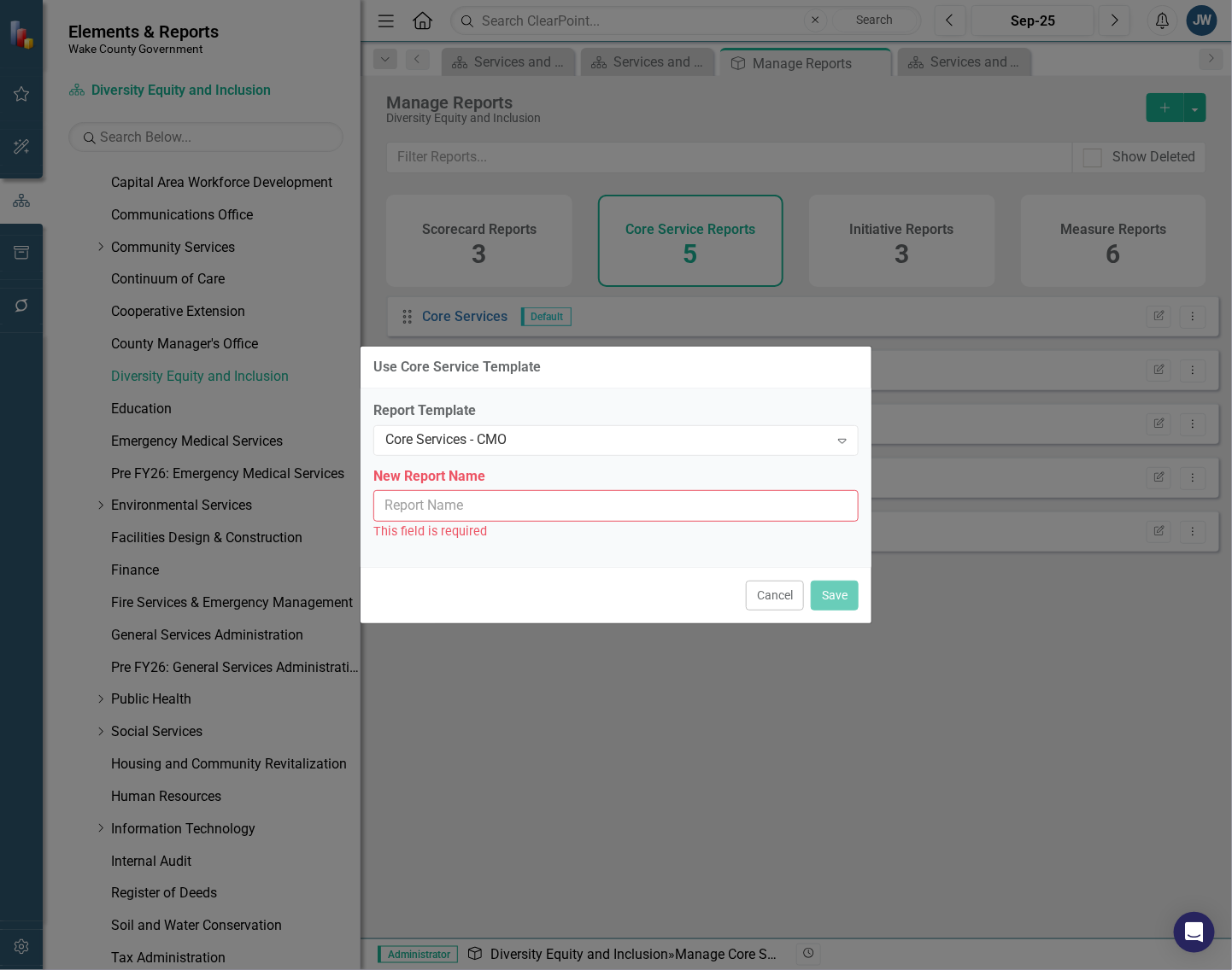
click at [681, 515] on input "New Report Name" at bounding box center [616, 506] width 485 height 32
type input "Core Services - CMO"
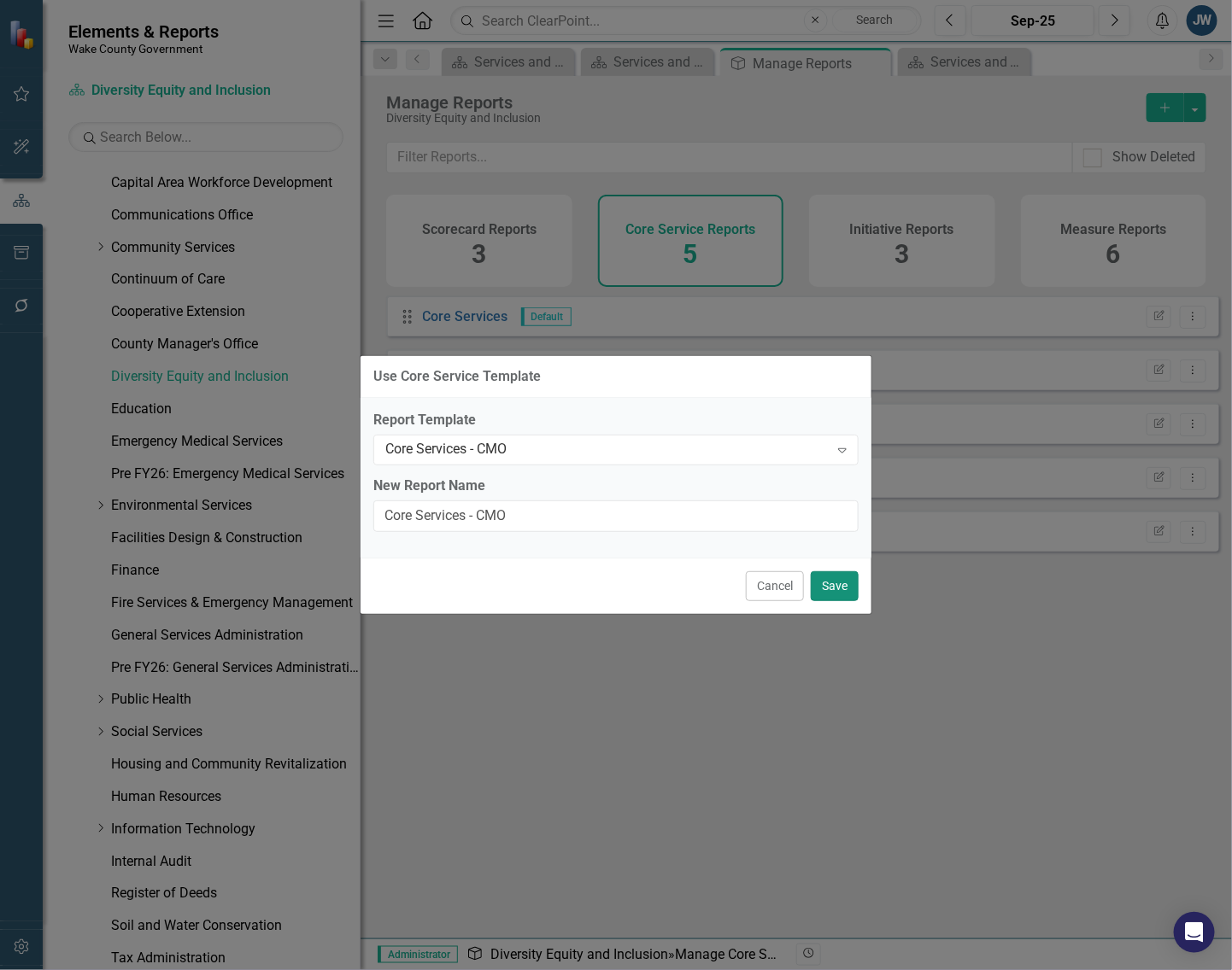
click at [833, 583] on button "Save" at bounding box center [834, 586] width 48 height 30
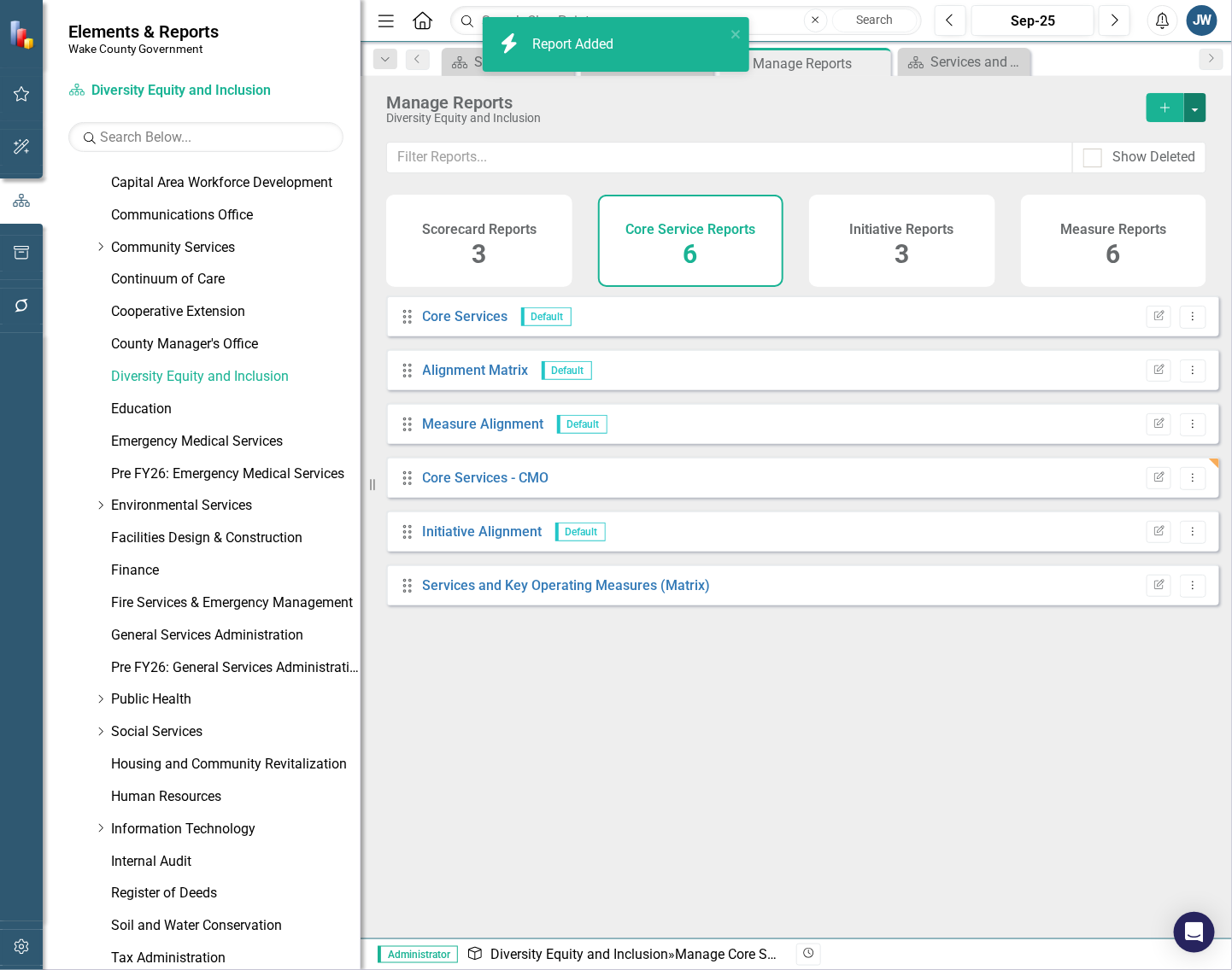
click at [1193, 109] on button "button" at bounding box center [1194, 107] width 22 height 29
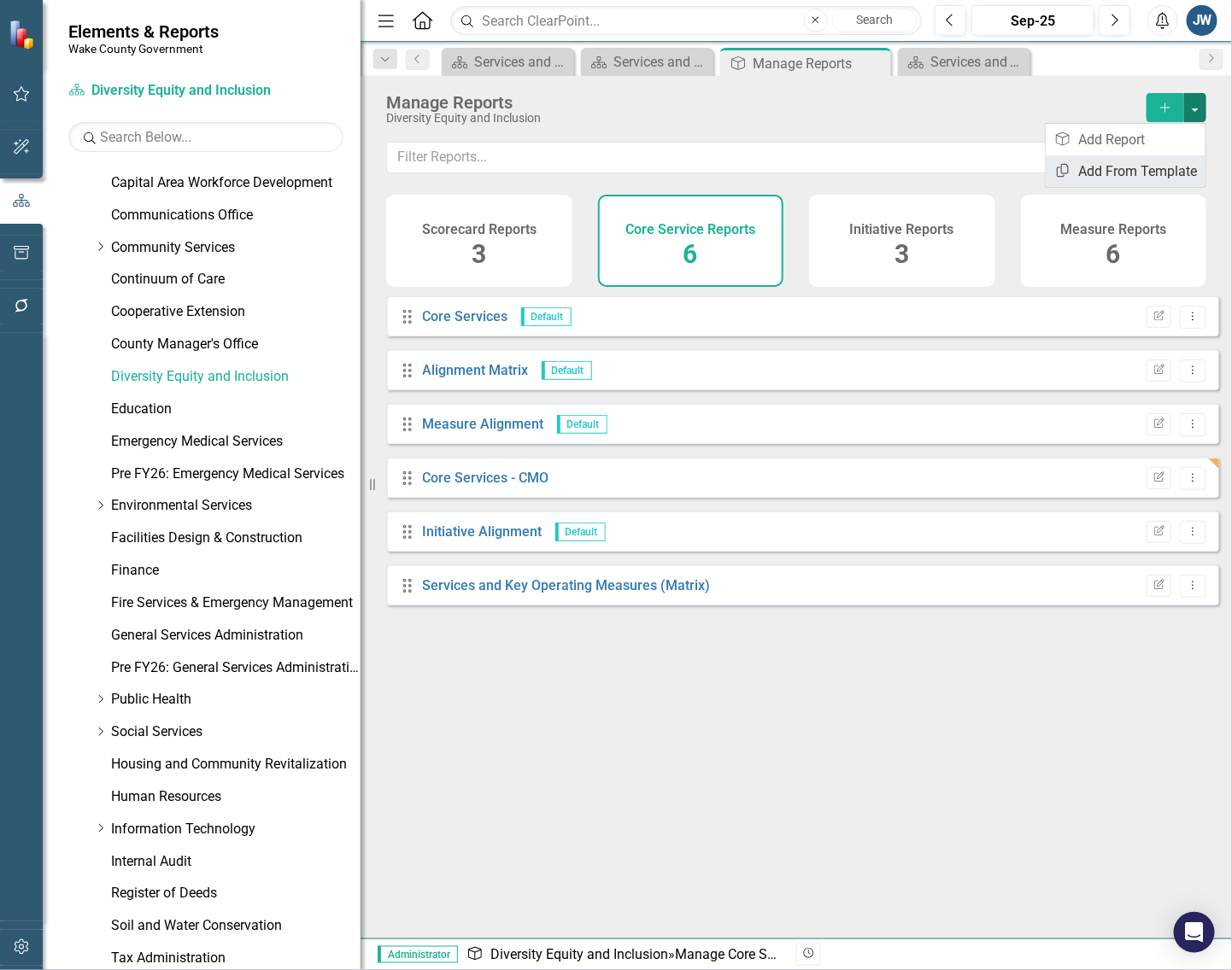
click at [1149, 166] on link "Copy Add From Template" at bounding box center [1125, 171] width 159 height 32
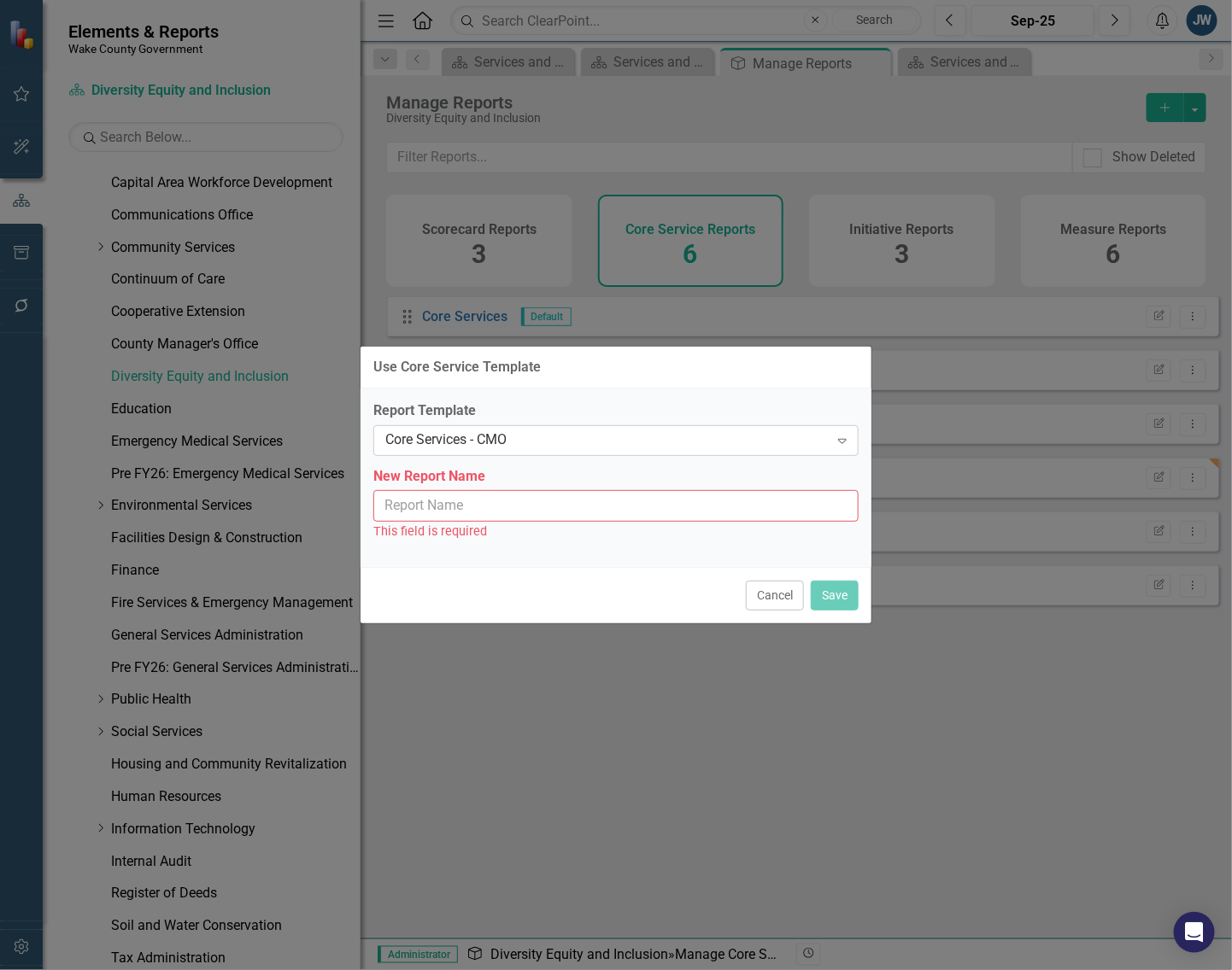
click at [733, 443] on div "Core Services - CMO" at bounding box center [607, 440] width 443 height 19
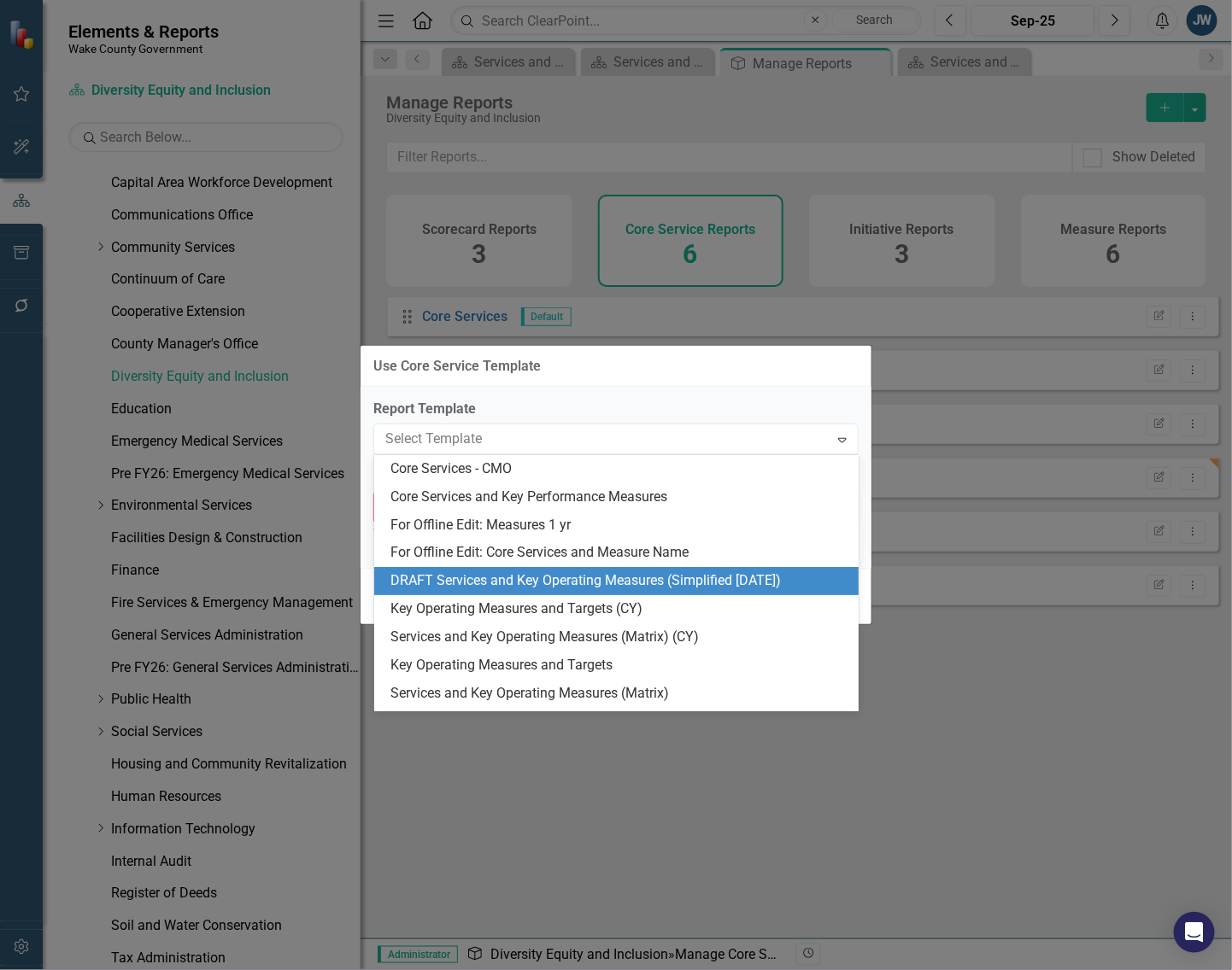
click at [581, 590] on div "DRAFT Services and Key Operating Measures (Simplified [DATE])" at bounding box center [620, 581] width 457 height 19
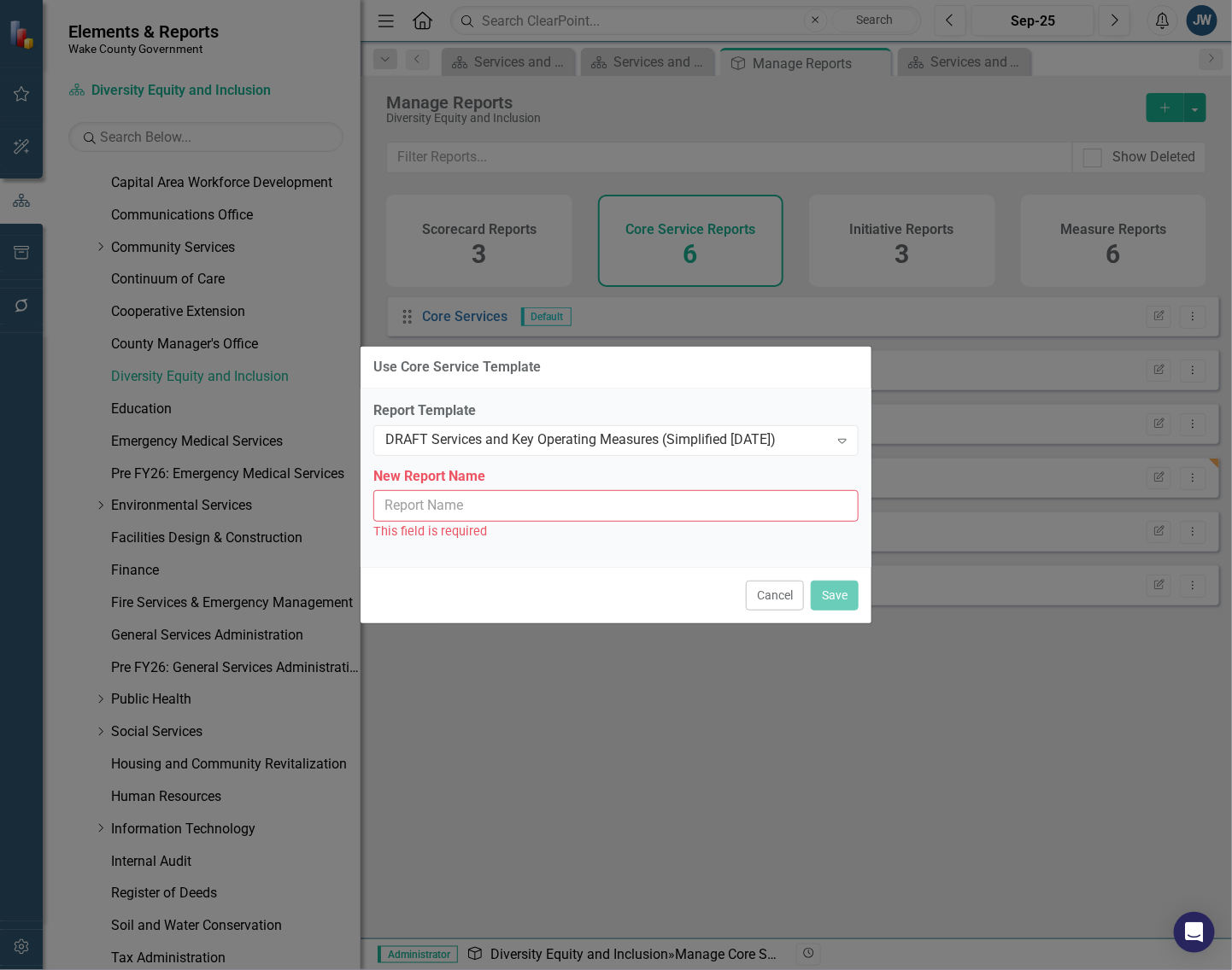
click at [626, 518] on input "New Report Name" at bounding box center [616, 506] width 485 height 32
type input "Services and Key Operating Measures (Simplified [DATE])"
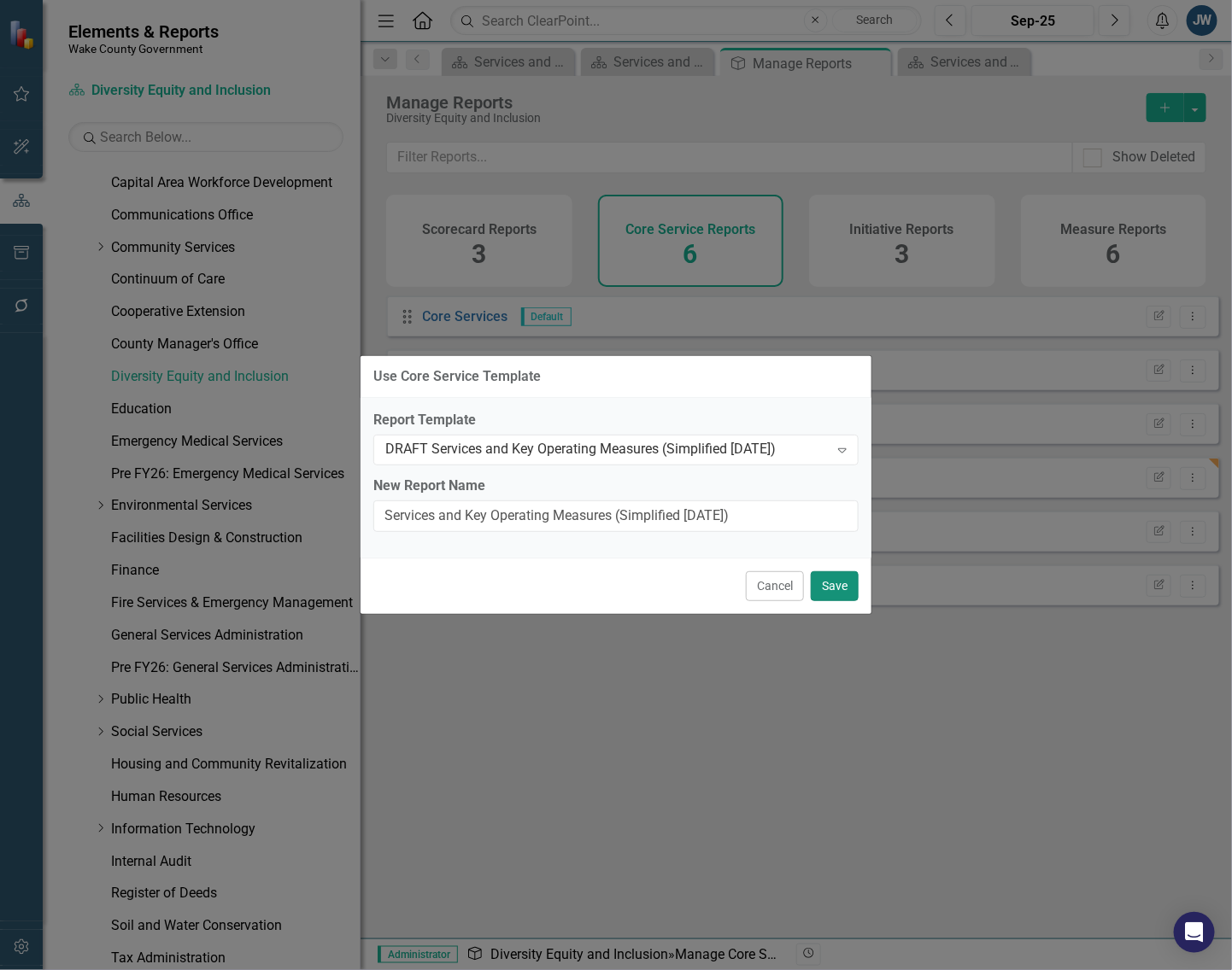
click at [835, 596] on button "Save" at bounding box center [834, 586] width 48 height 30
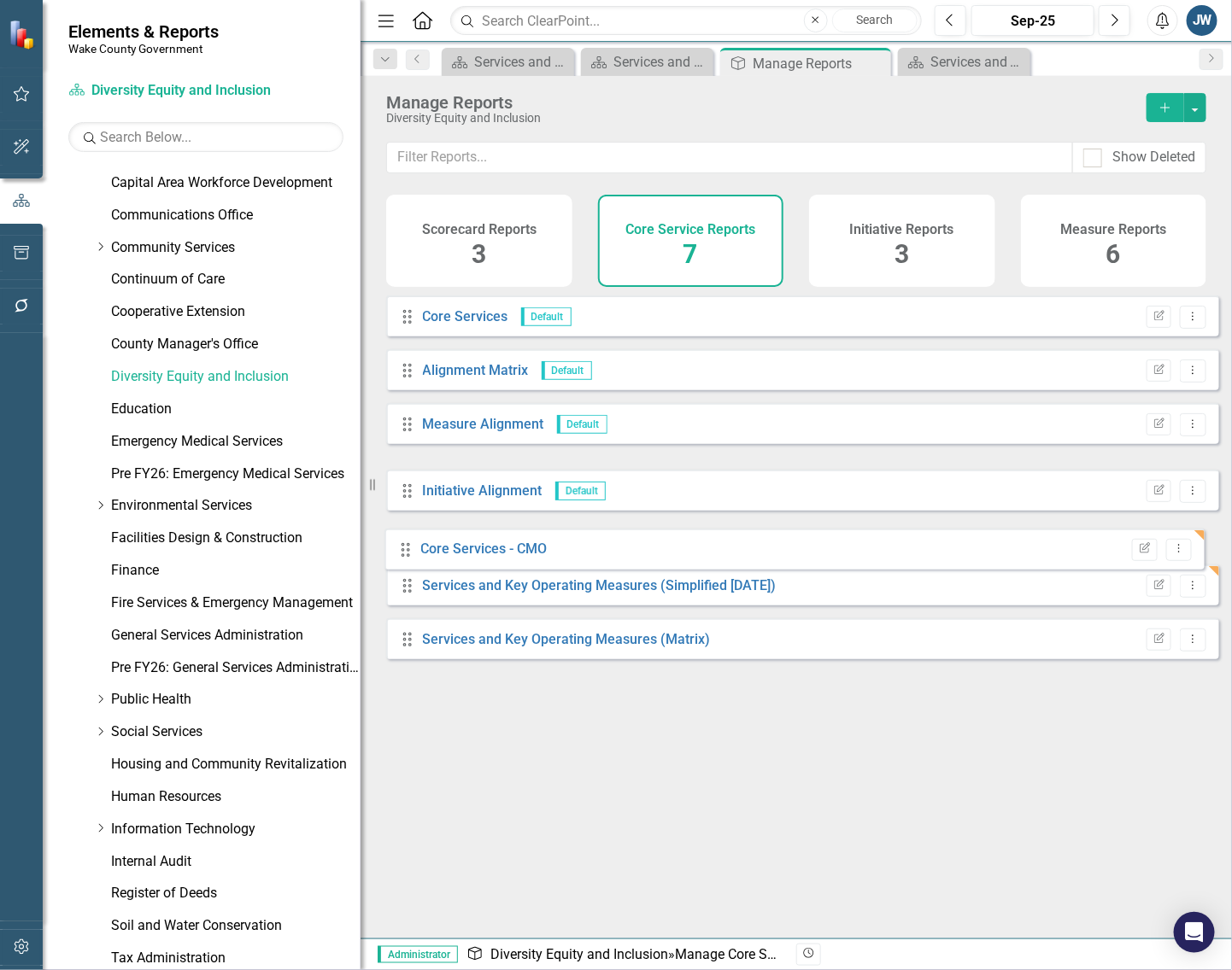
drag, startPoint x: 403, startPoint y: 492, endPoint x: 401, endPoint y: 551, distance: 59.0
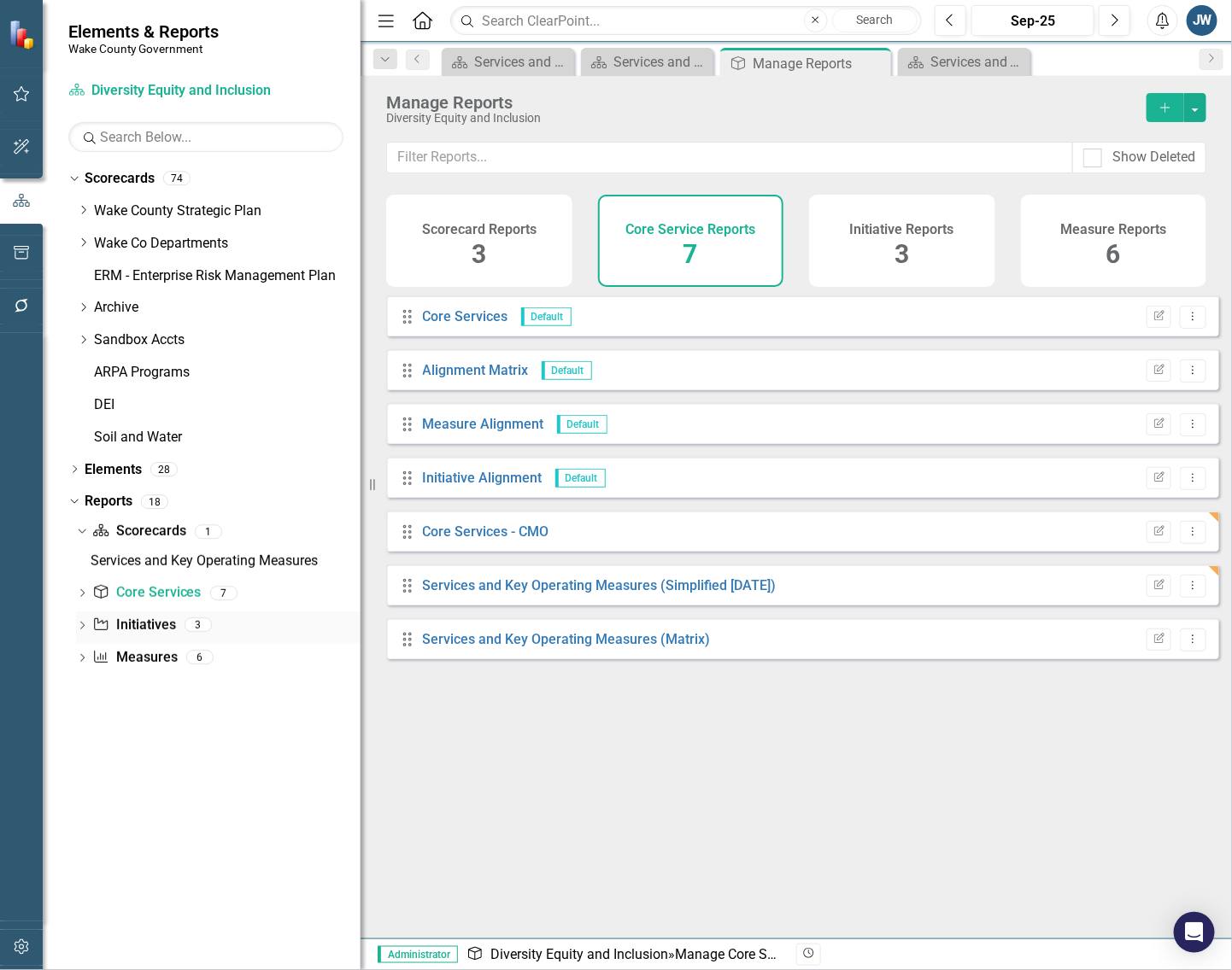
click at [148, 620] on link "Initiative Initiatives" at bounding box center [133, 626] width 83 height 19
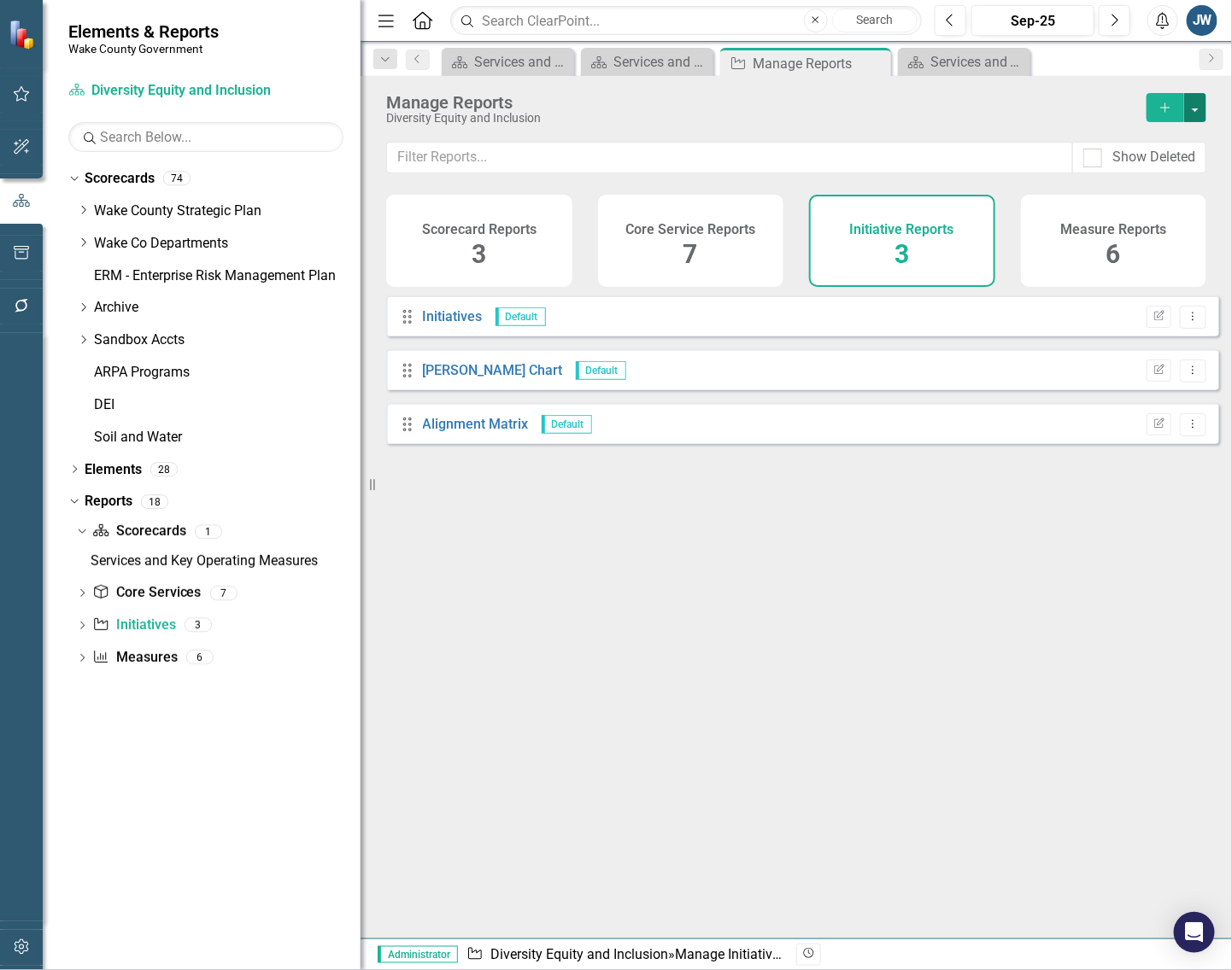
click at [1197, 103] on button "button" at bounding box center [1194, 107] width 22 height 29
click at [1128, 168] on link "Copy Add From Template" at bounding box center [1125, 171] width 159 height 32
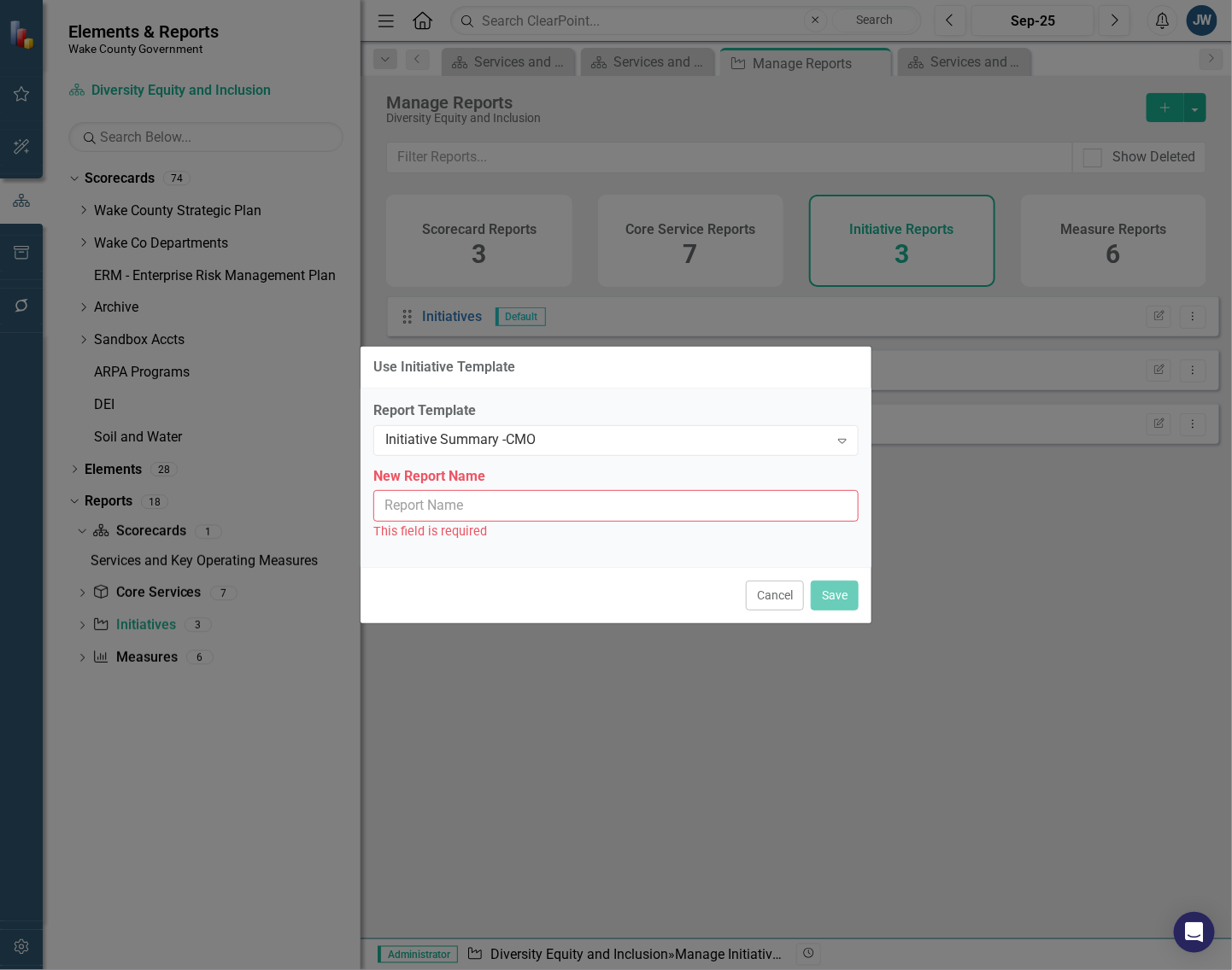
click at [649, 508] on input "New Report Name" at bounding box center [616, 506] width 485 height 32
type input "Initiative Summary - CMO"
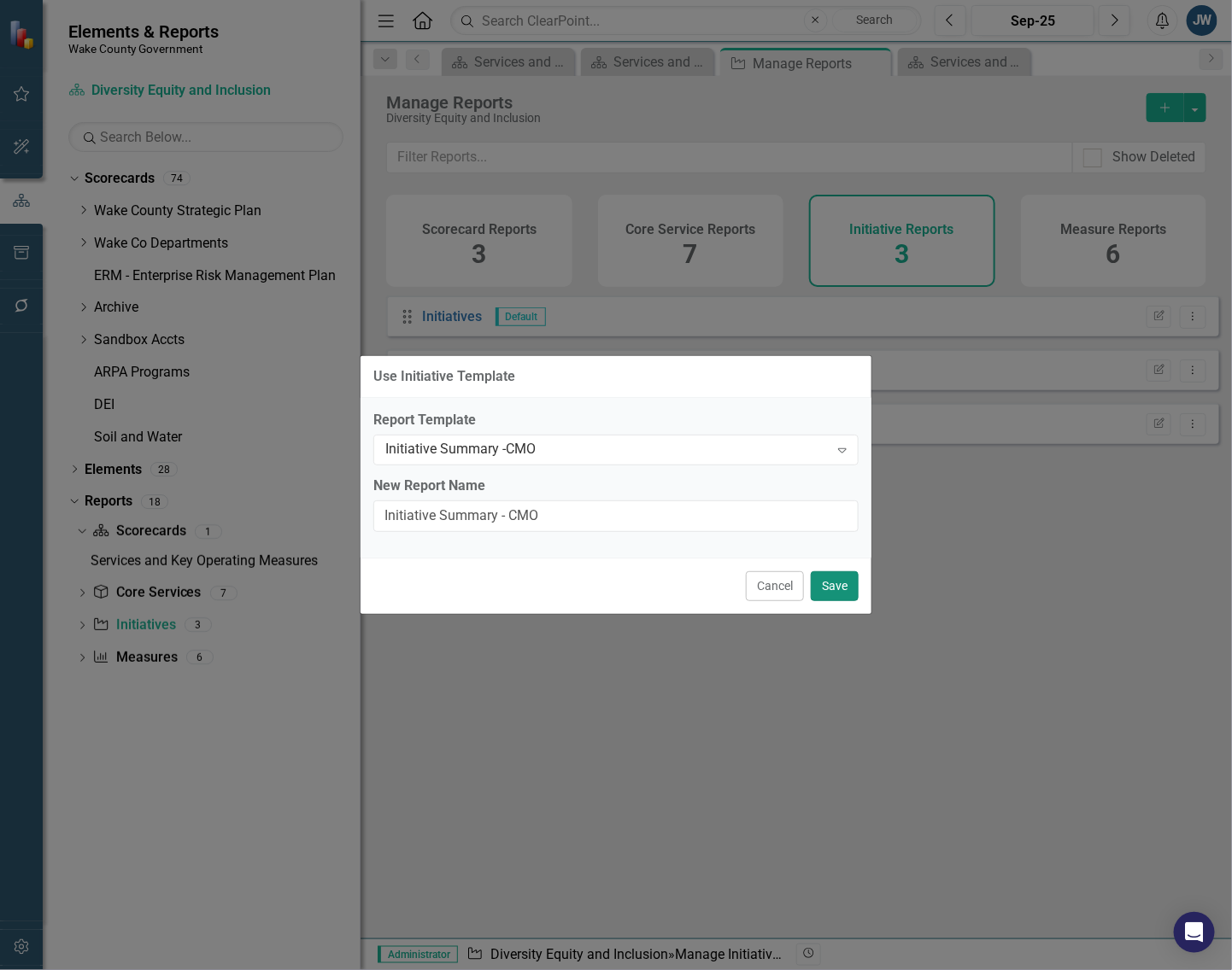
click at [843, 583] on button "Save" at bounding box center [834, 586] width 48 height 30
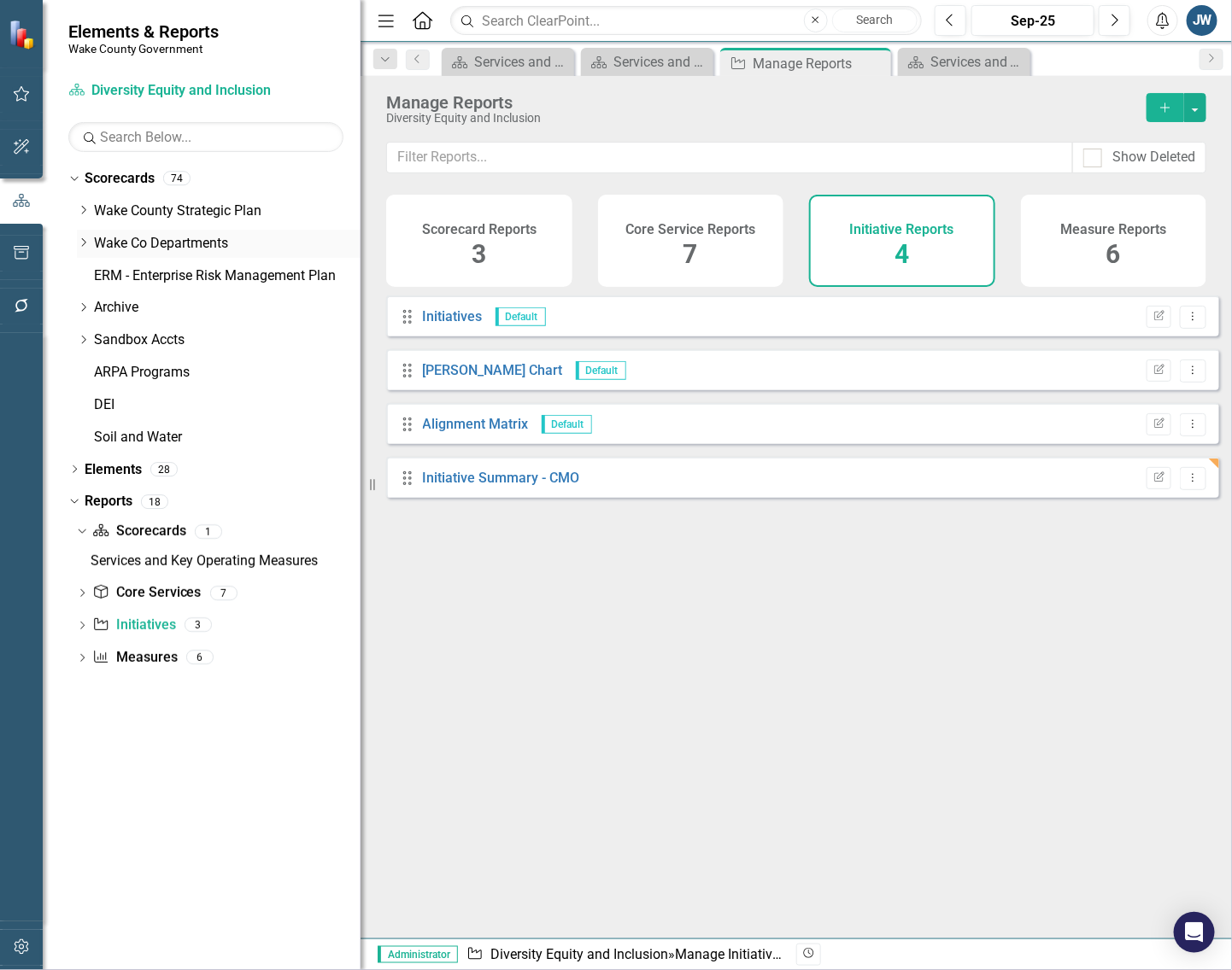
click at [83, 242] on icon "Dropdown" at bounding box center [83, 243] width 13 height 11
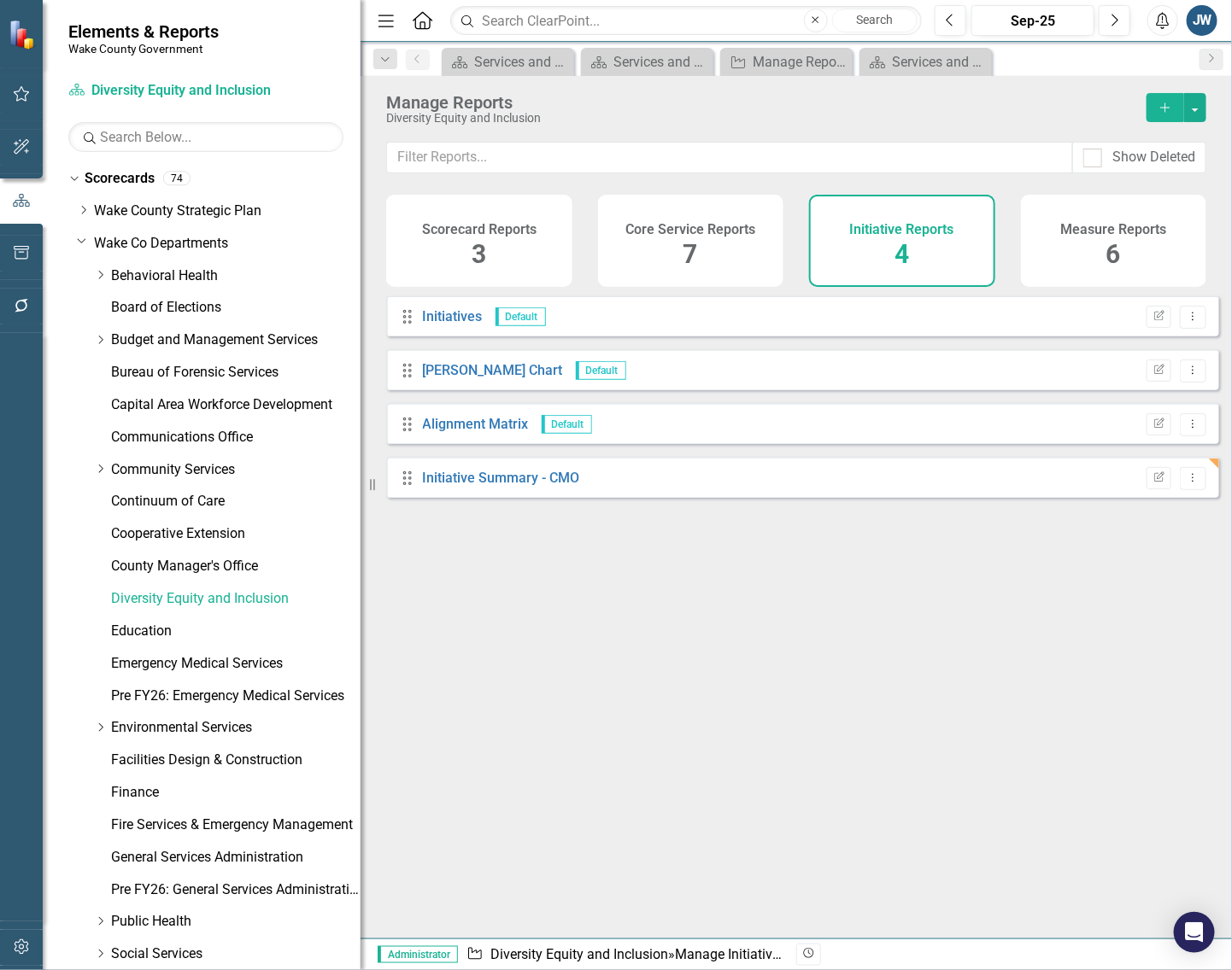
click at [593, 658] on div "Drag Initiatives Default Edit Report Dropdown Menu Drag Gantt Chart Default Edi…" at bounding box center [796, 610] width 871 height 630
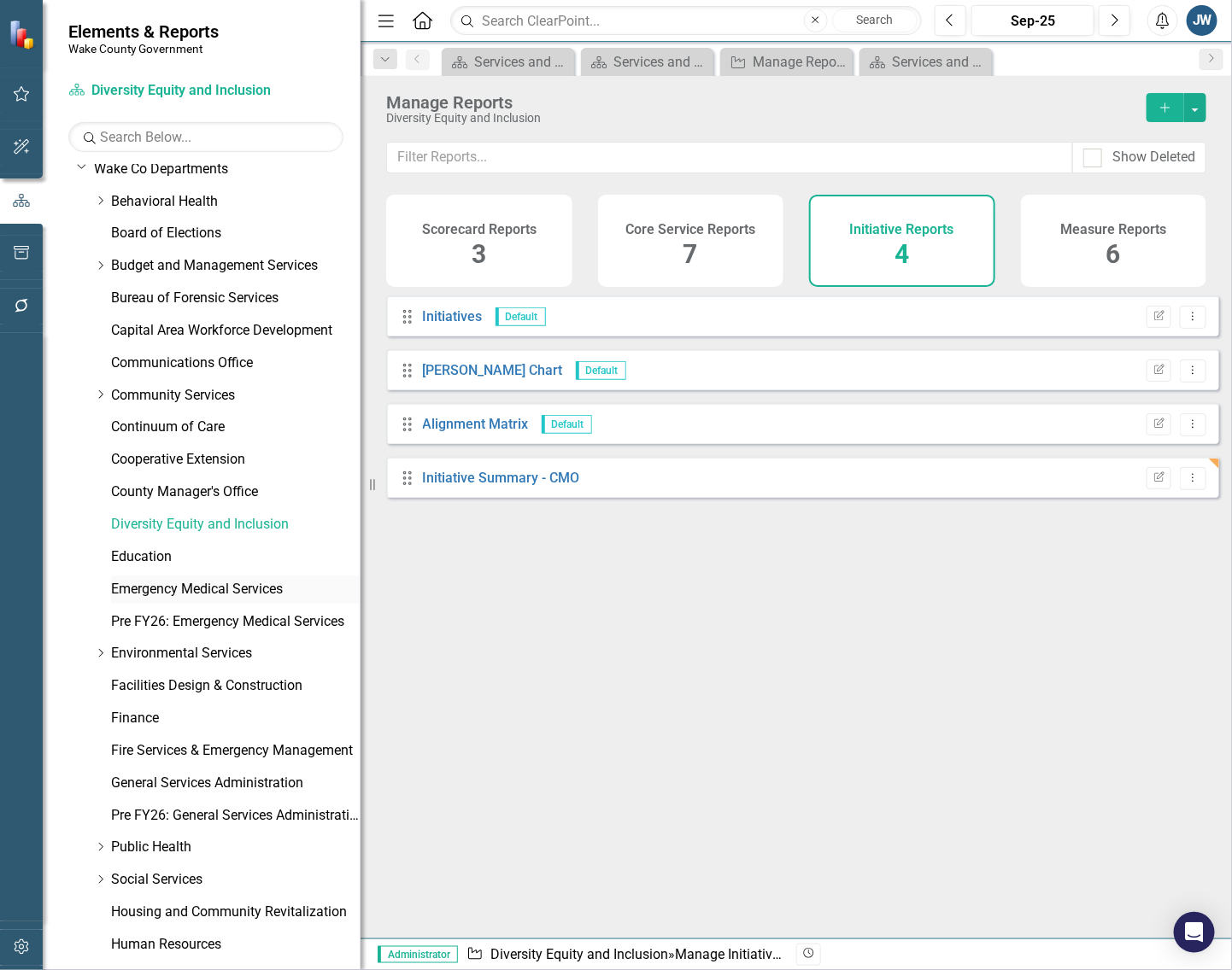
scroll to position [107, 0]
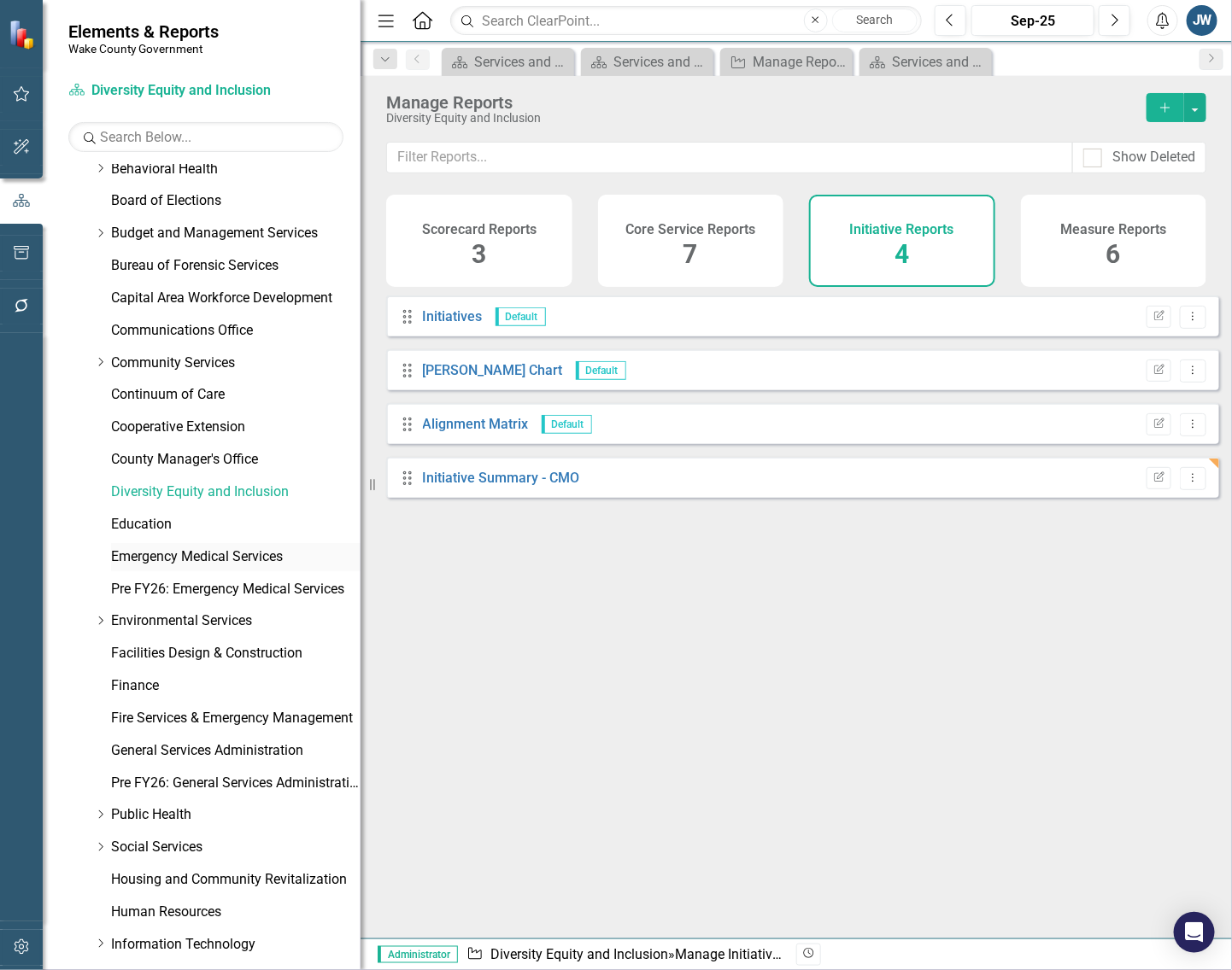
click at [153, 554] on link "Emergency Medical Services" at bounding box center [236, 557] width 250 height 19
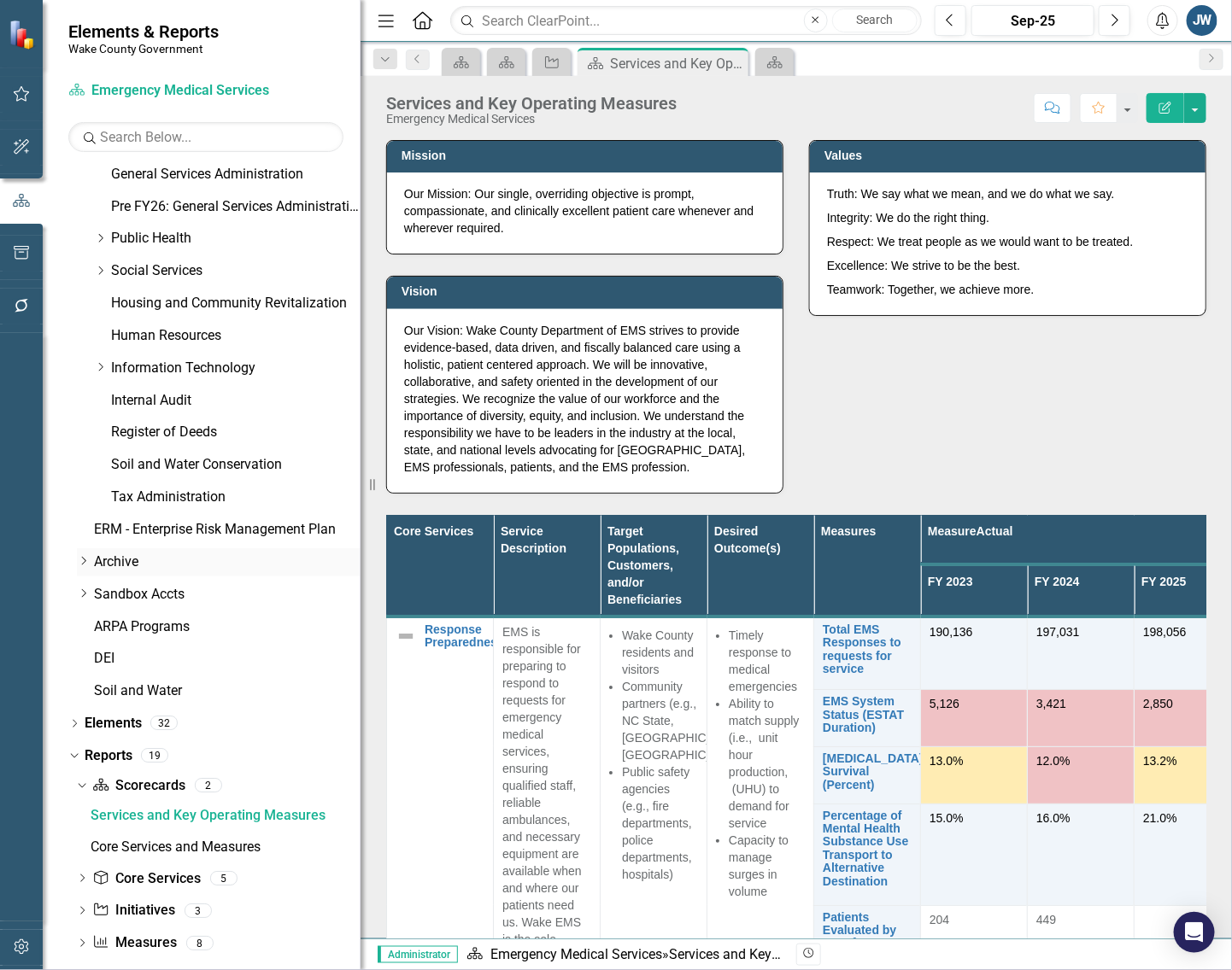
scroll to position [701, 0]
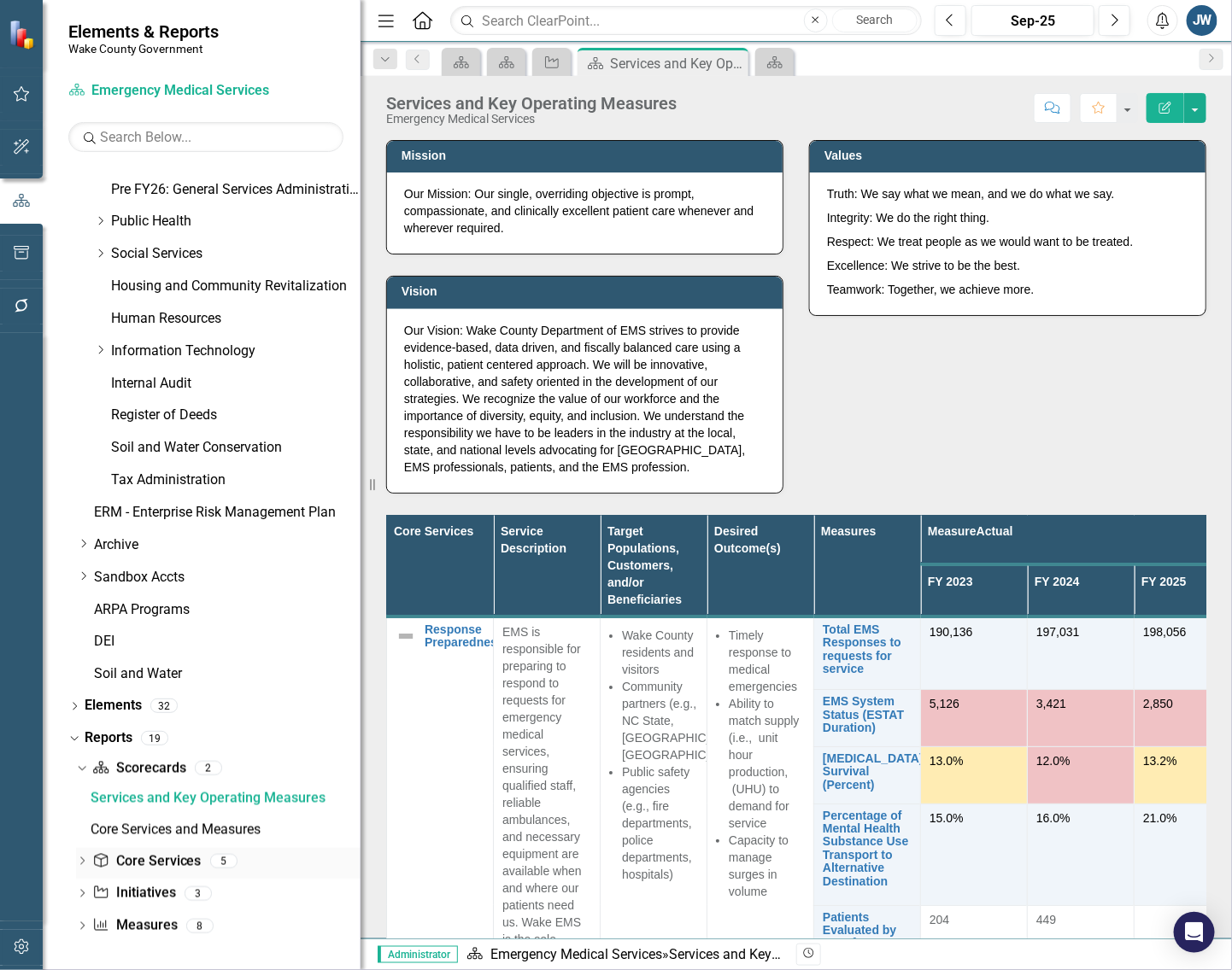
click at [139, 861] on link "Core Service Core Services" at bounding box center [146, 862] width 109 height 19
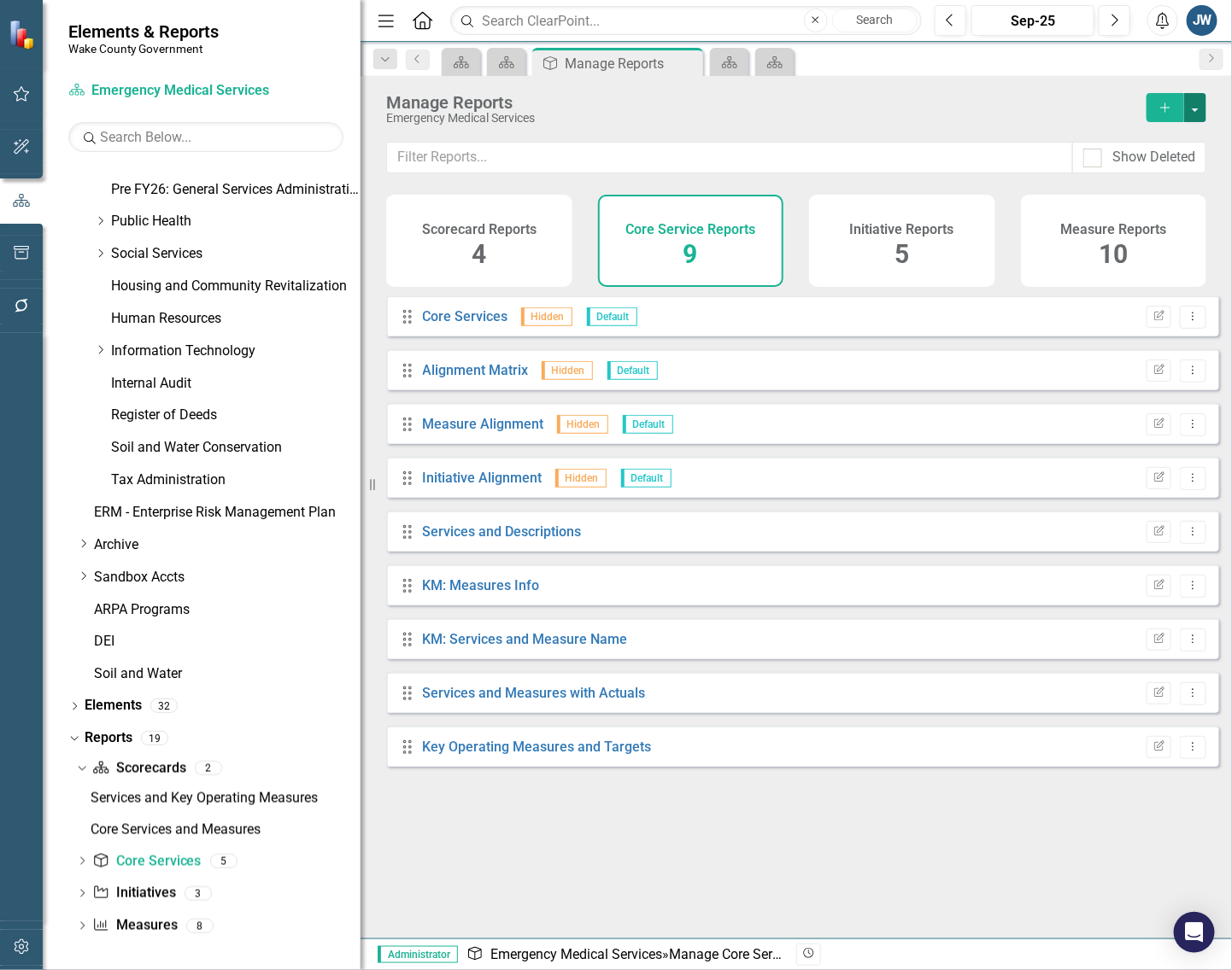
click at [1192, 105] on button "button" at bounding box center [1194, 107] width 22 height 29
click at [1155, 172] on link "Copy Add From Template" at bounding box center [1125, 171] width 159 height 32
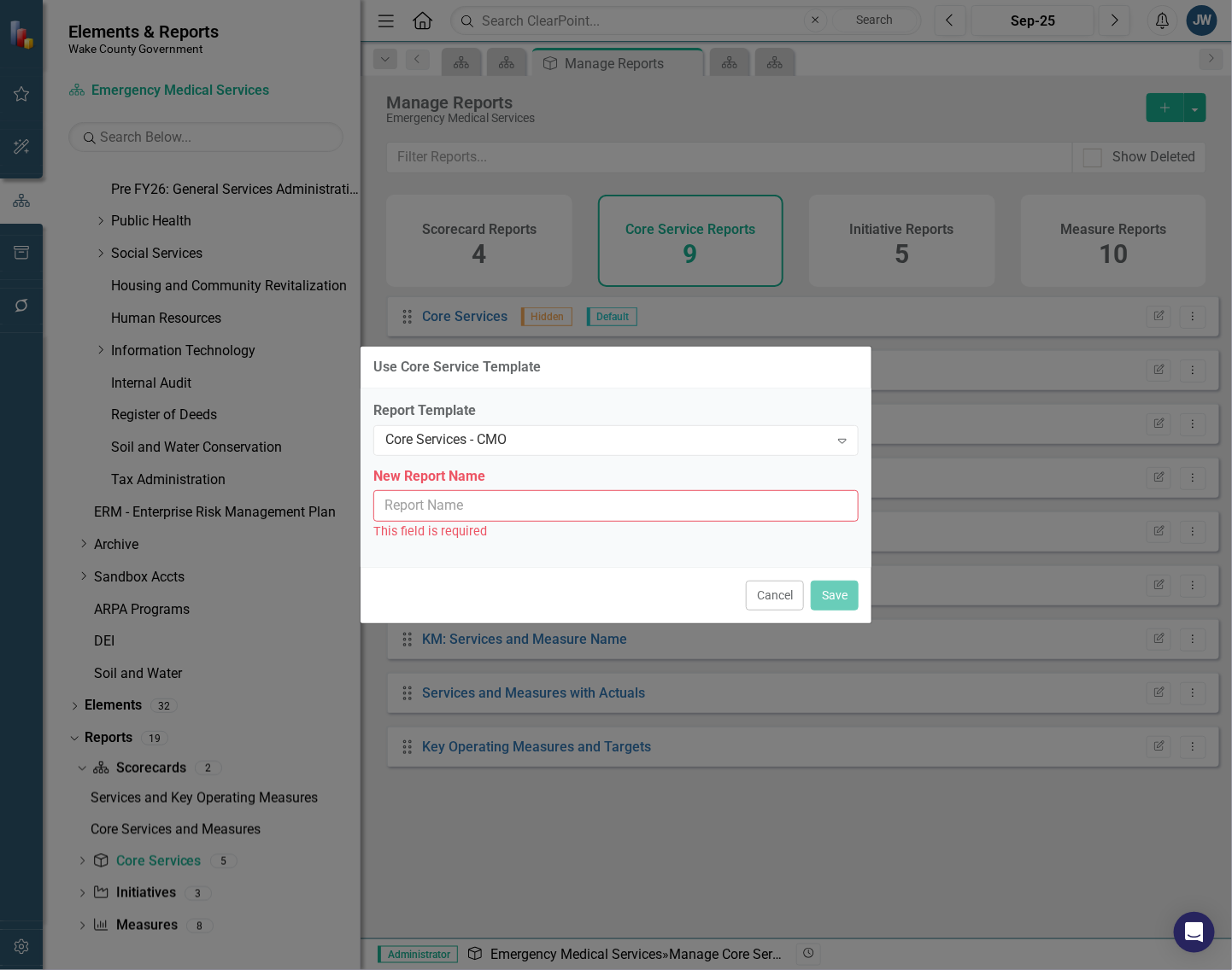
click at [581, 506] on input "New Report Name" at bounding box center [616, 506] width 485 height 32
type input "Core Services - CMO"
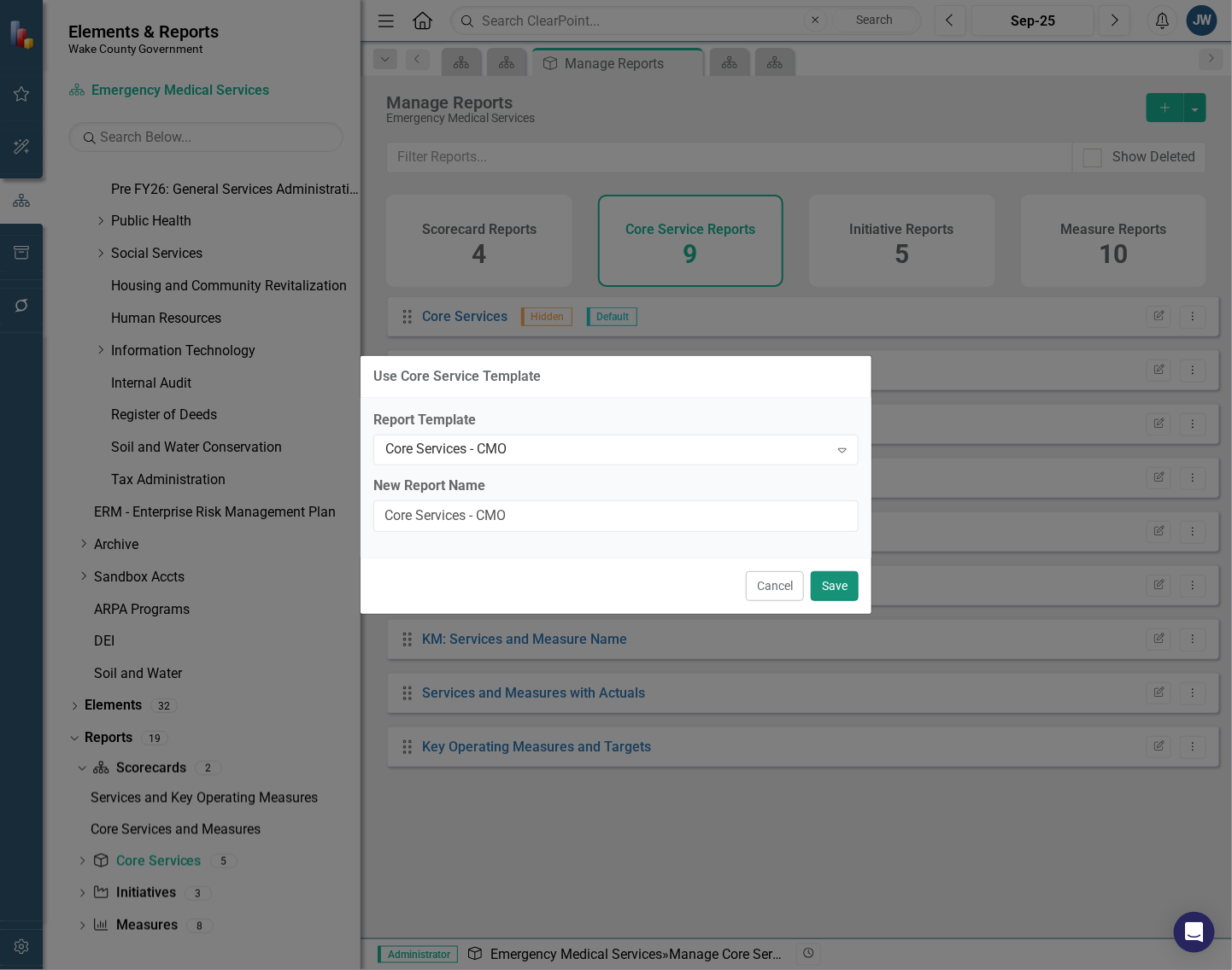
click at [843, 585] on button "Save" at bounding box center [834, 586] width 48 height 30
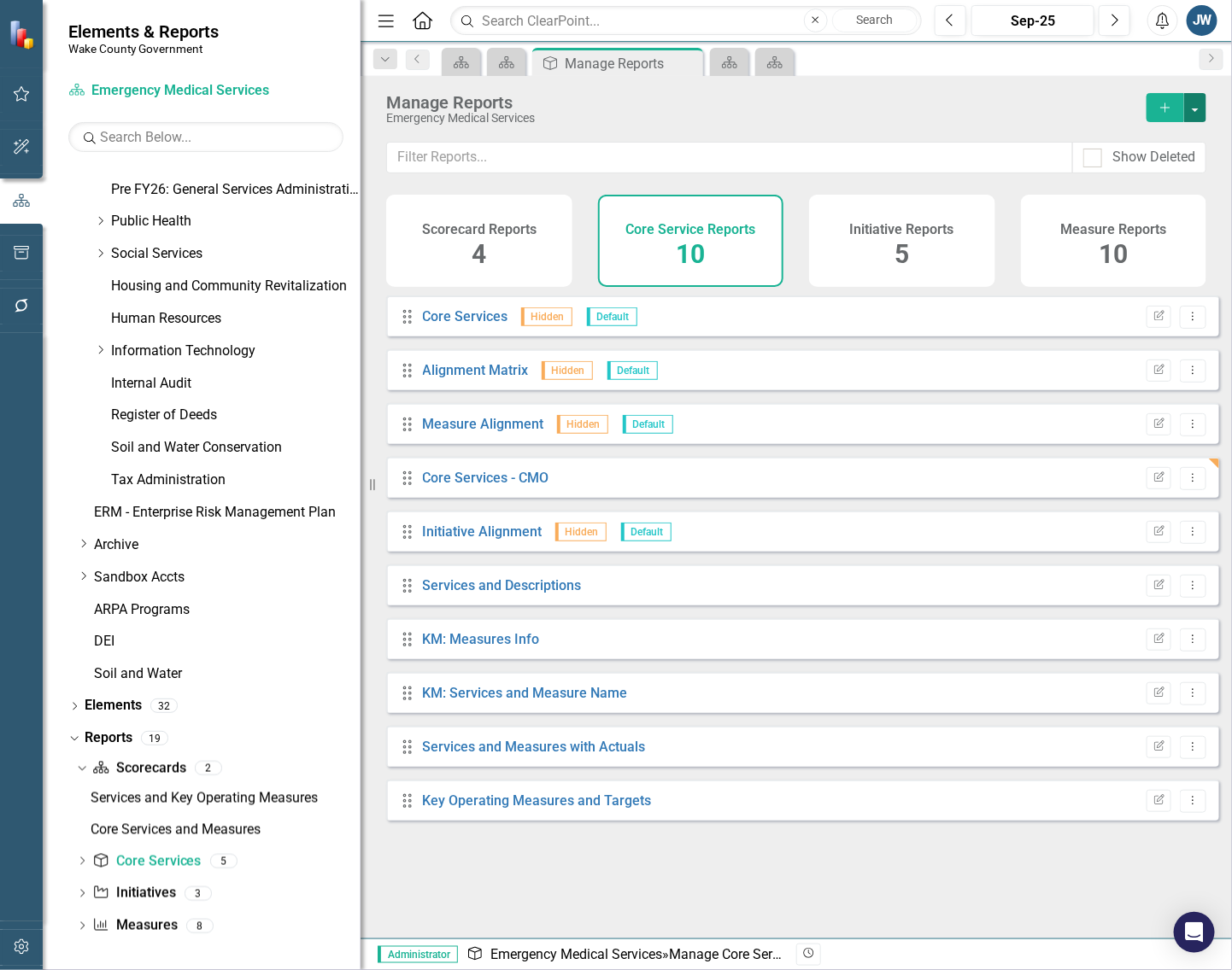
click at [1198, 107] on button "button" at bounding box center [1194, 107] width 22 height 29
click at [1144, 168] on link "Copy Add From Template" at bounding box center [1125, 171] width 159 height 32
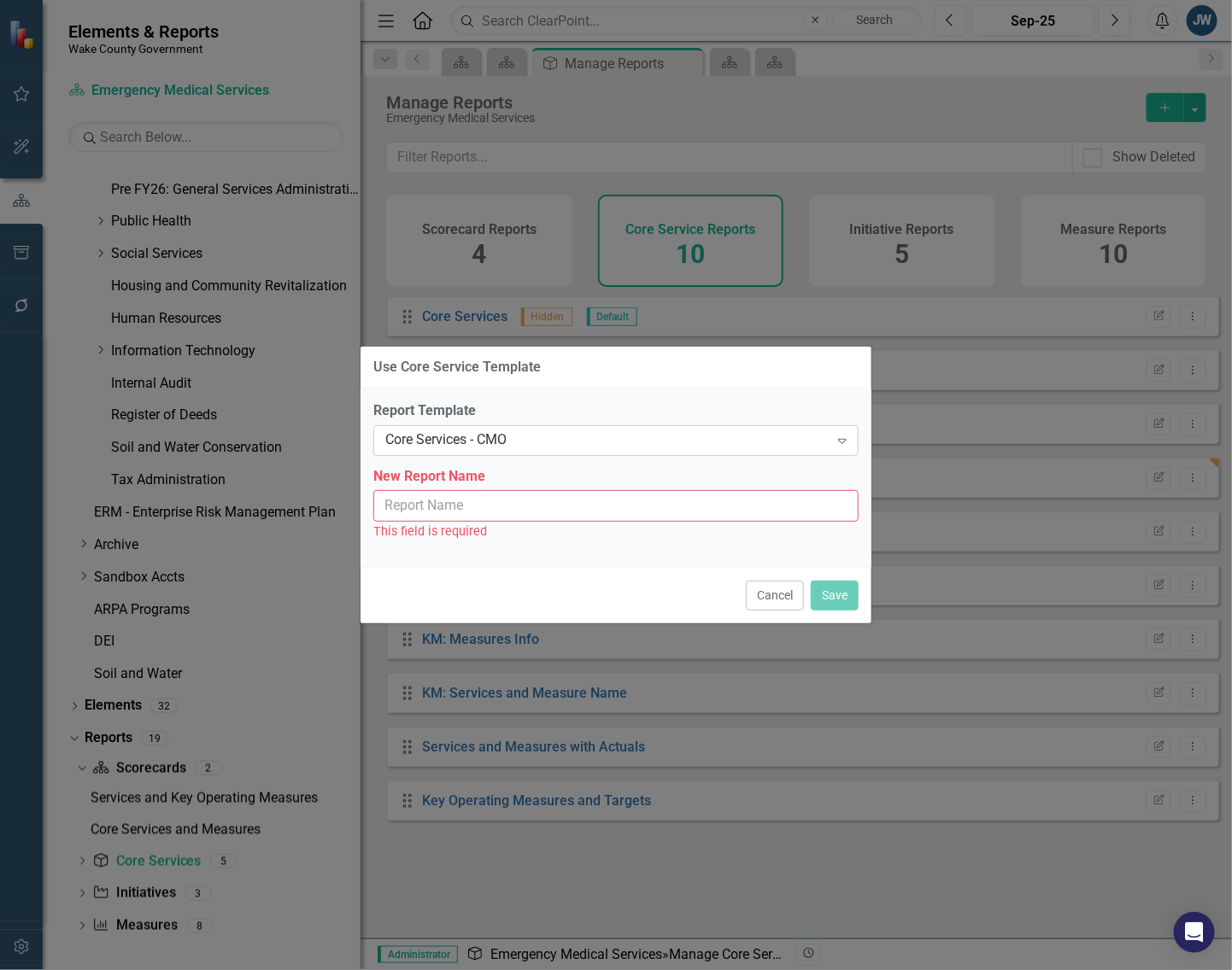
click at [677, 450] on div "Core Services - CMO" at bounding box center [607, 440] width 443 height 19
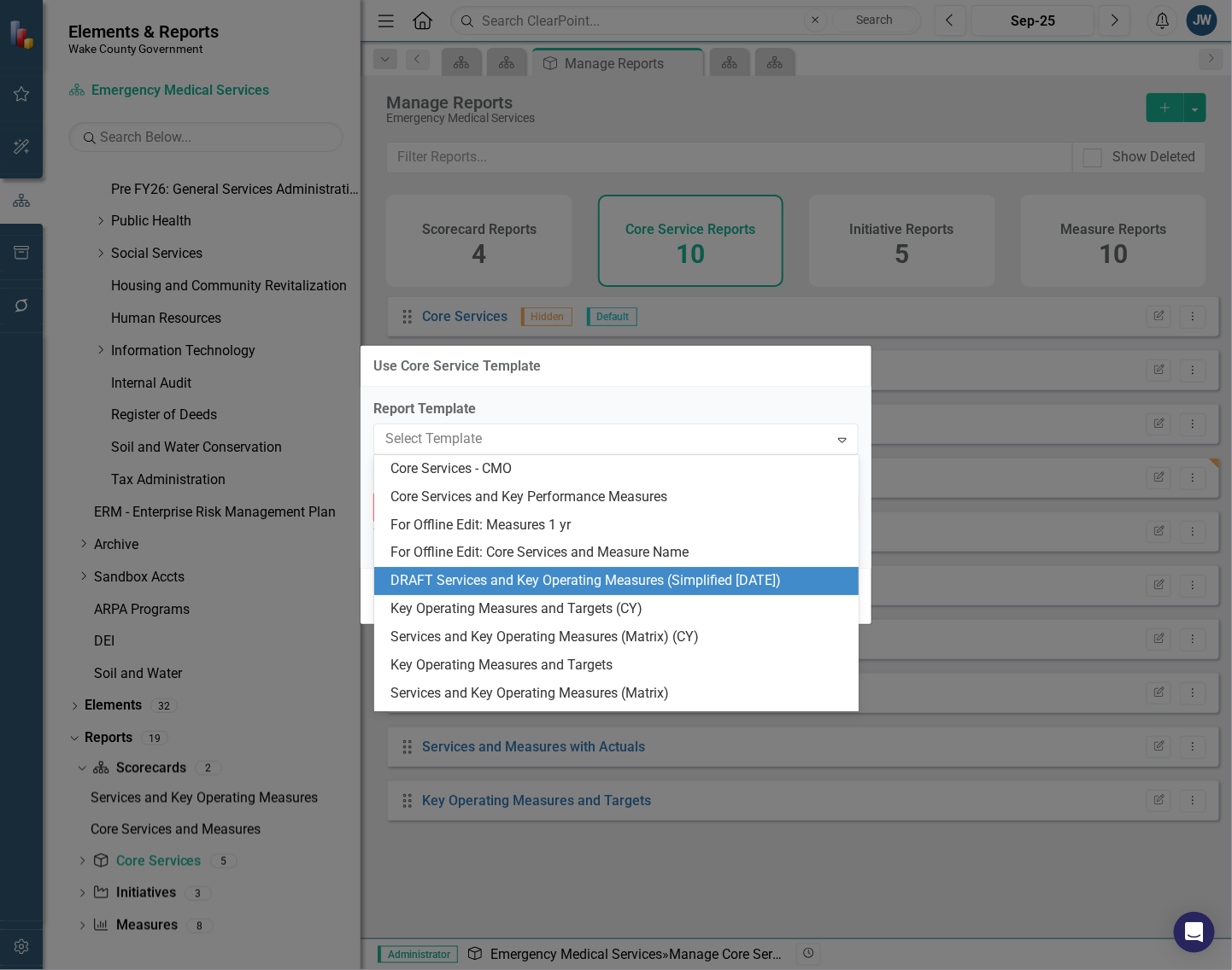
click at [628, 584] on div "DRAFT Services and Key Operating Measures (Simplified [DATE])" at bounding box center [620, 581] width 457 height 19
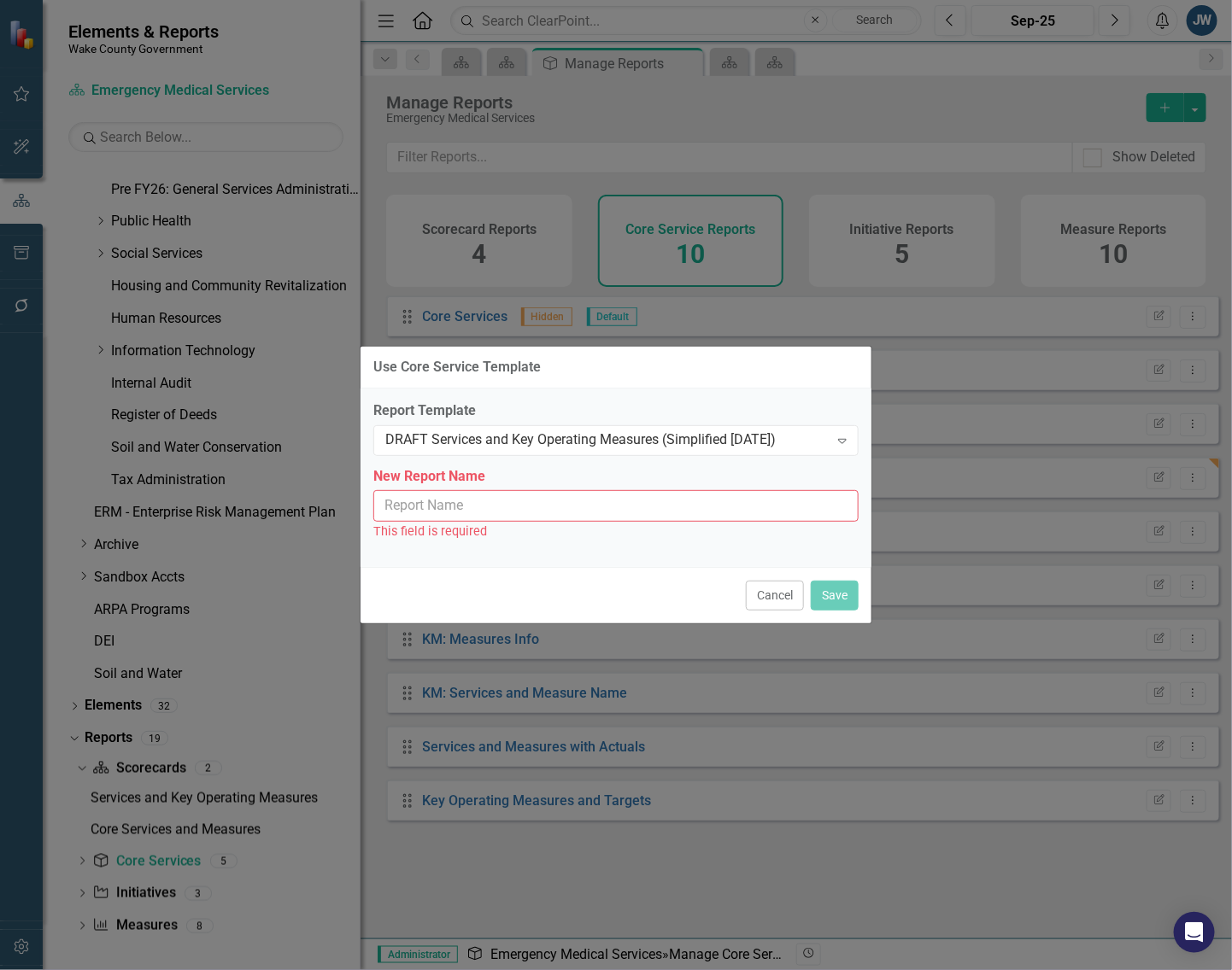
click at [598, 513] on input "New Report Name" at bounding box center [616, 506] width 485 height 32
type input "Services and Key Operating Measures (Simplified [DATE])"
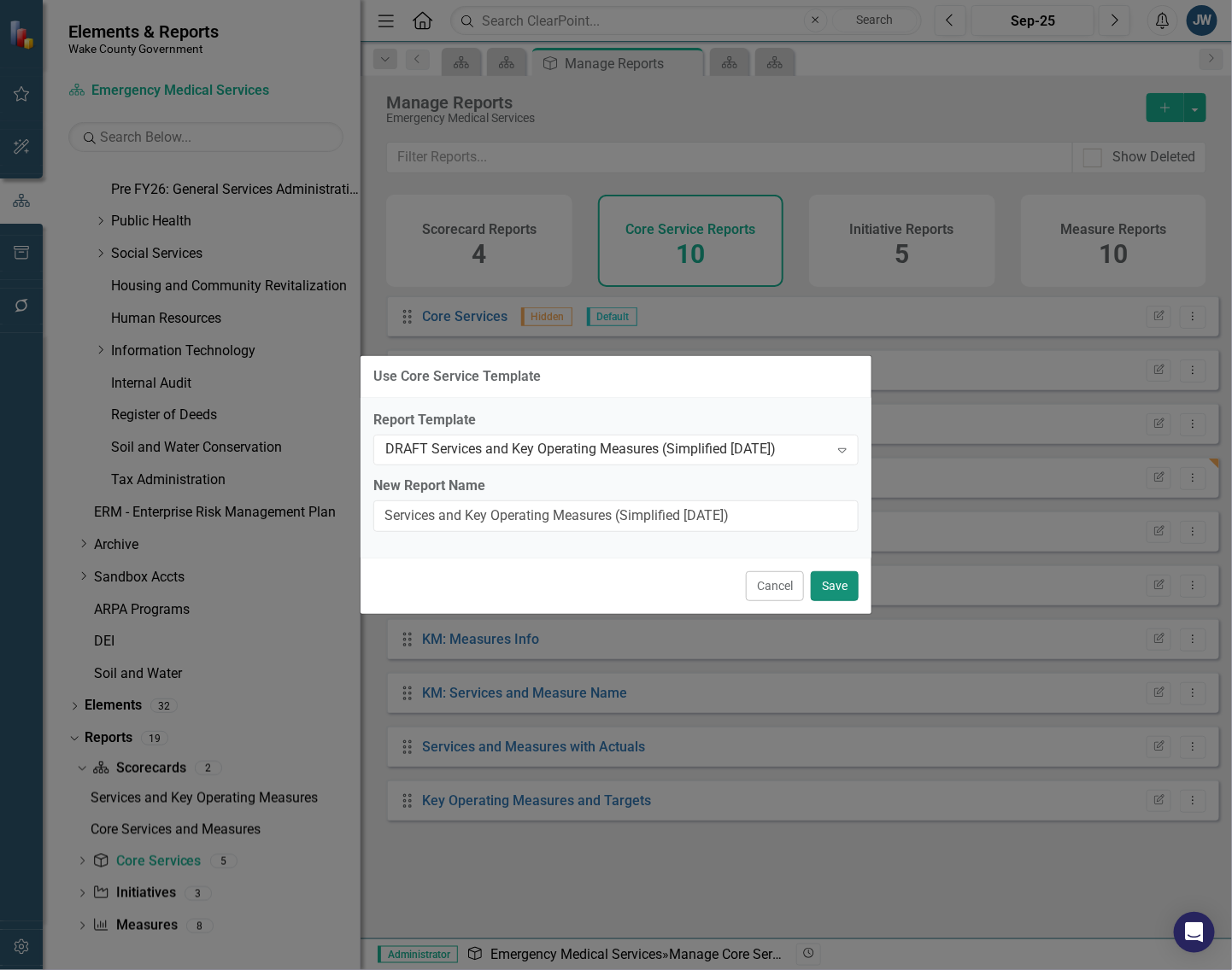
click at [839, 585] on button "Save" at bounding box center [834, 586] width 48 height 30
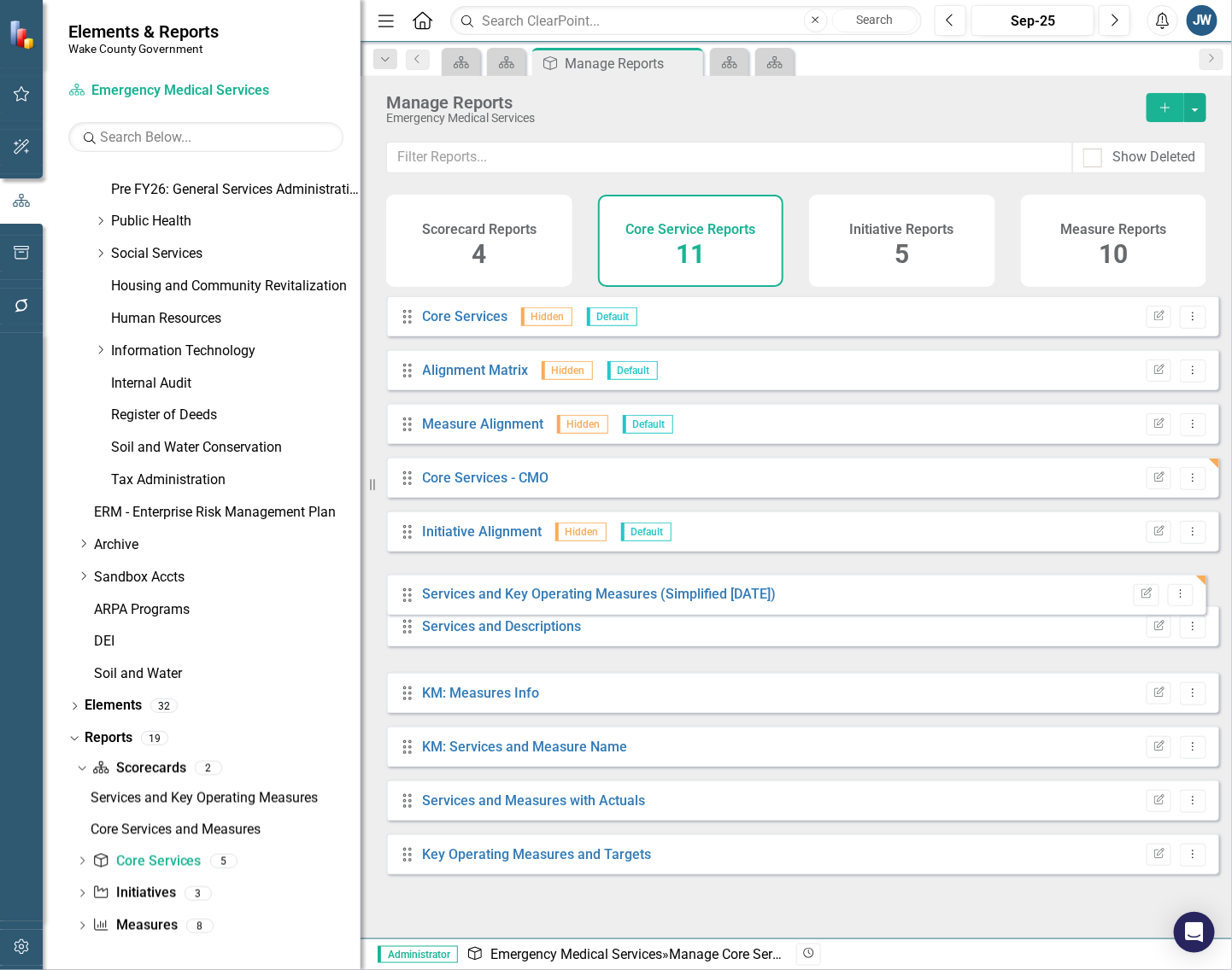
drag, startPoint x: 401, startPoint y: 659, endPoint x: 403, endPoint y: 593, distance: 66.0
click at [403, 593] on div "Drag Core Services Hidden Default Edit Report Dropdown Menu Drag Alignment Matr…" at bounding box center [803, 584] width 832 height 579
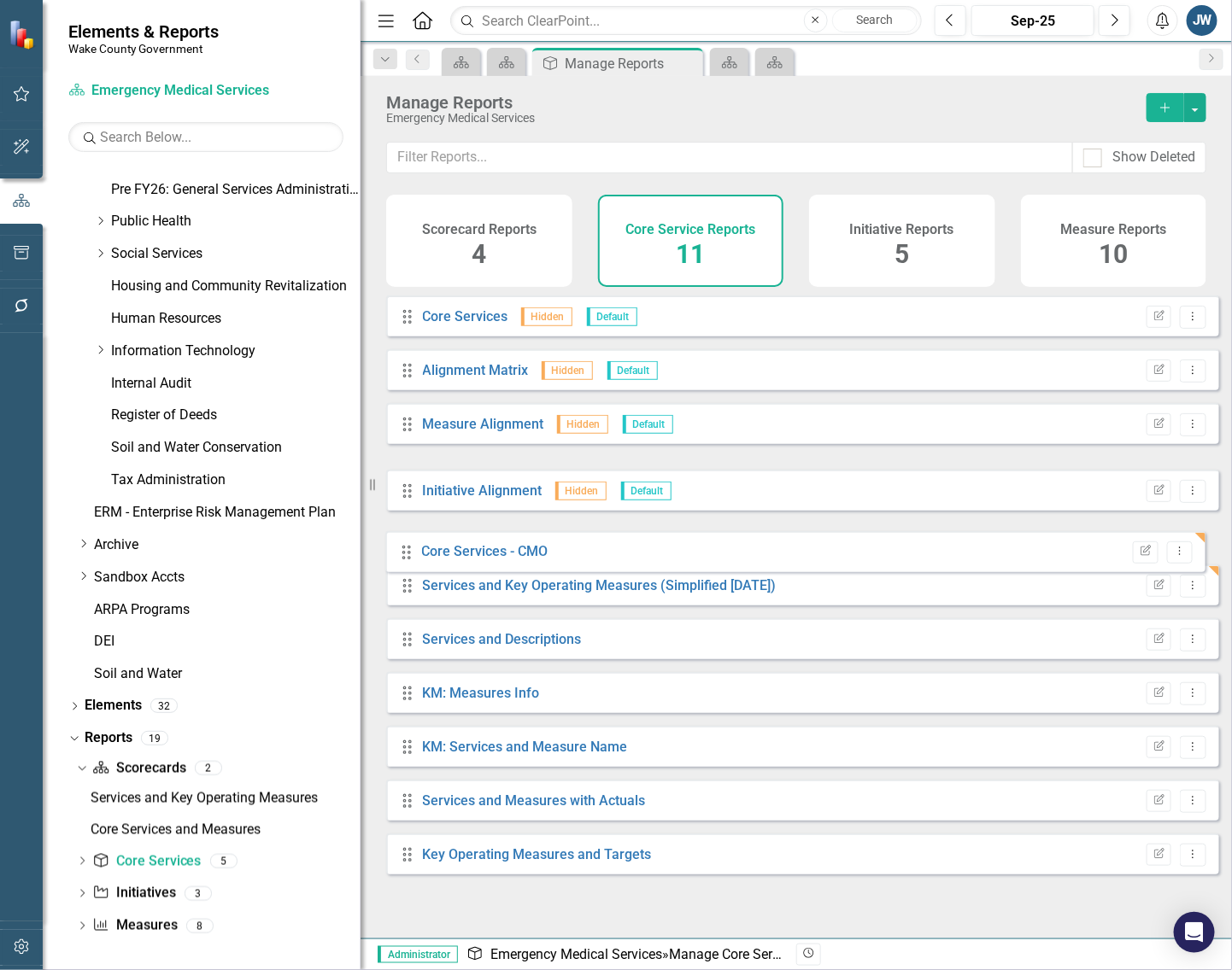
drag, startPoint x: 406, startPoint y: 496, endPoint x: 402, endPoint y: 558, distance: 62.1
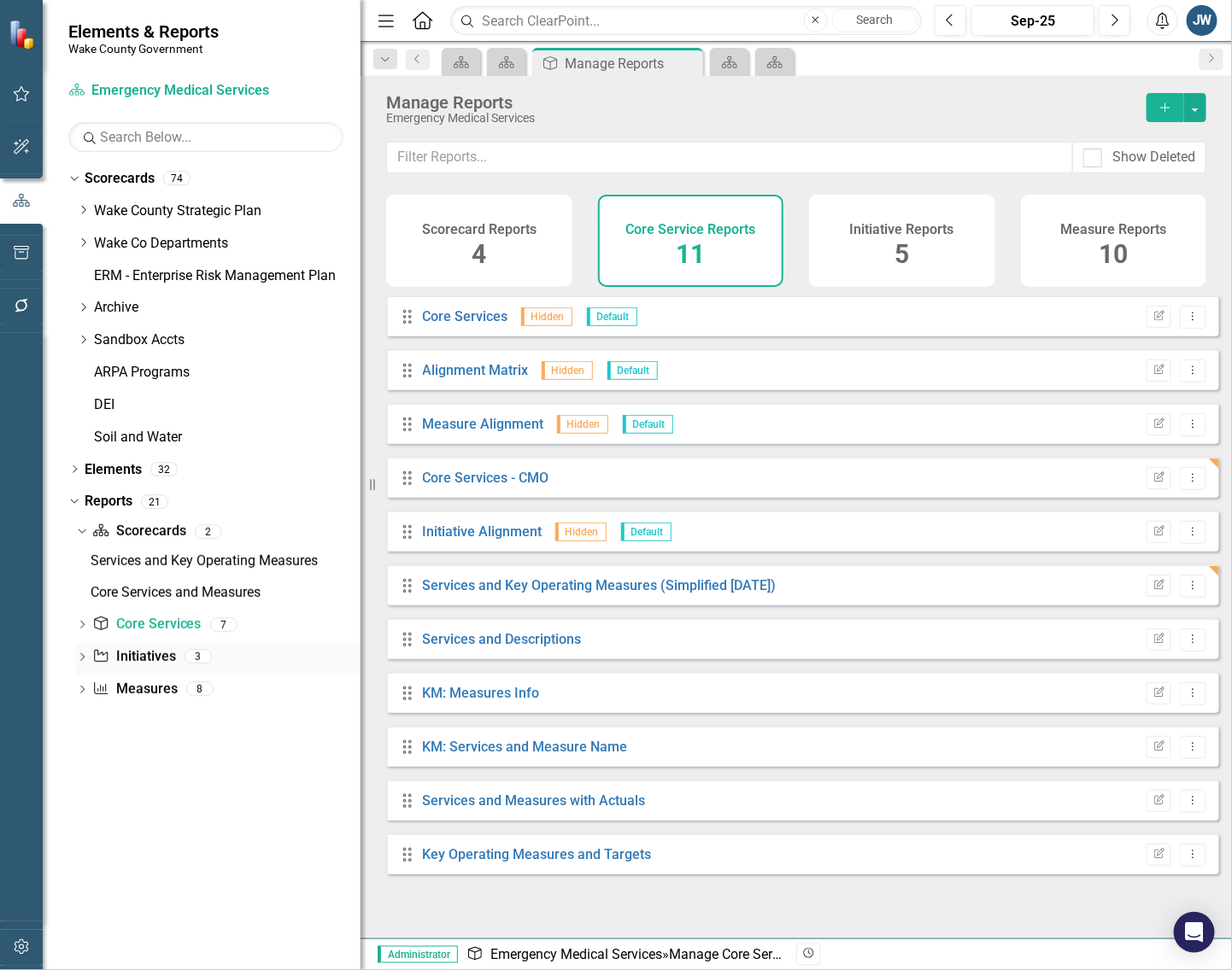
click at [138, 655] on link "Initiative Initiatives" at bounding box center [133, 657] width 83 height 19
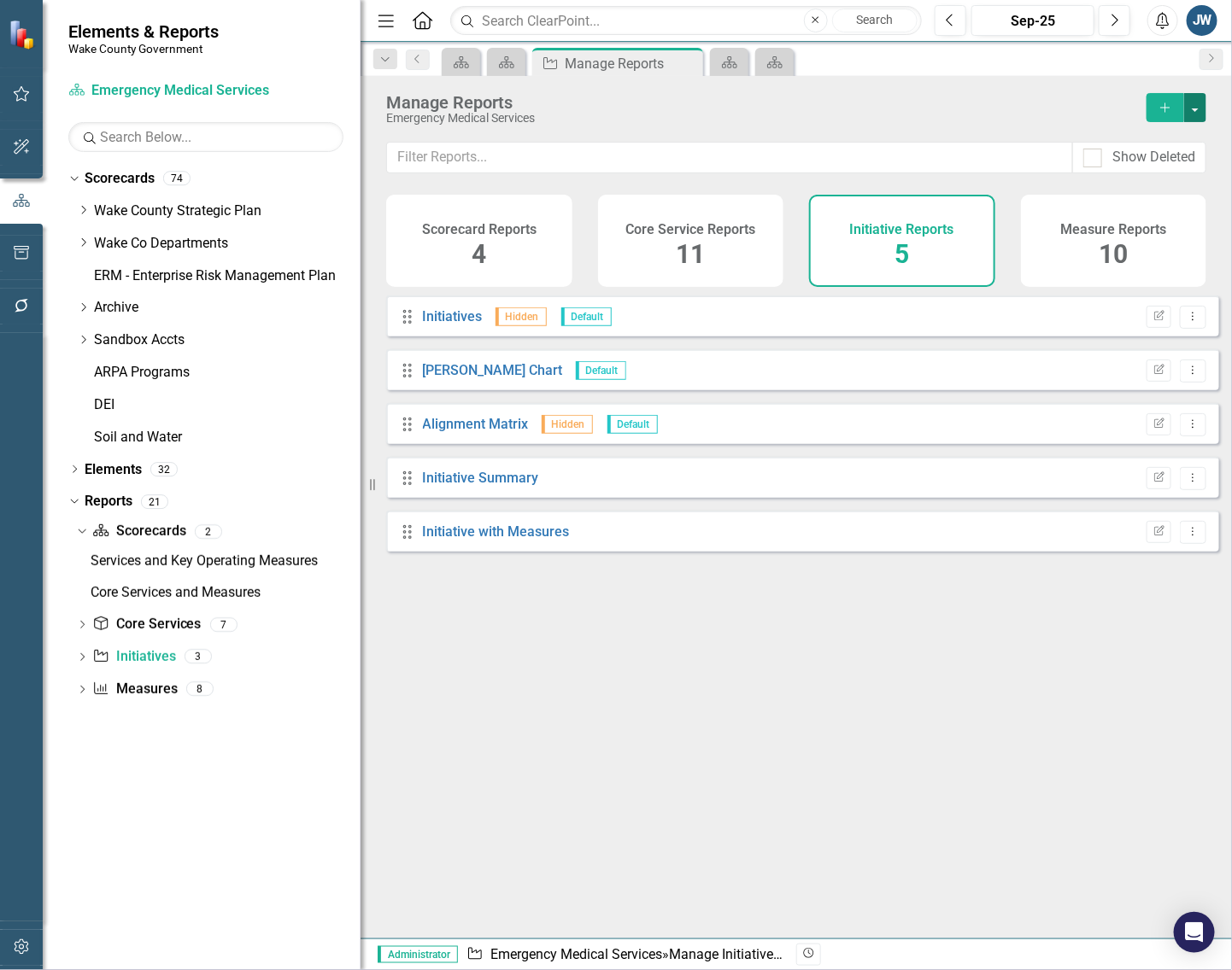
click at [1200, 107] on button "button" at bounding box center [1194, 107] width 22 height 29
click at [1158, 164] on link "Copy Add From Template" at bounding box center [1125, 171] width 159 height 32
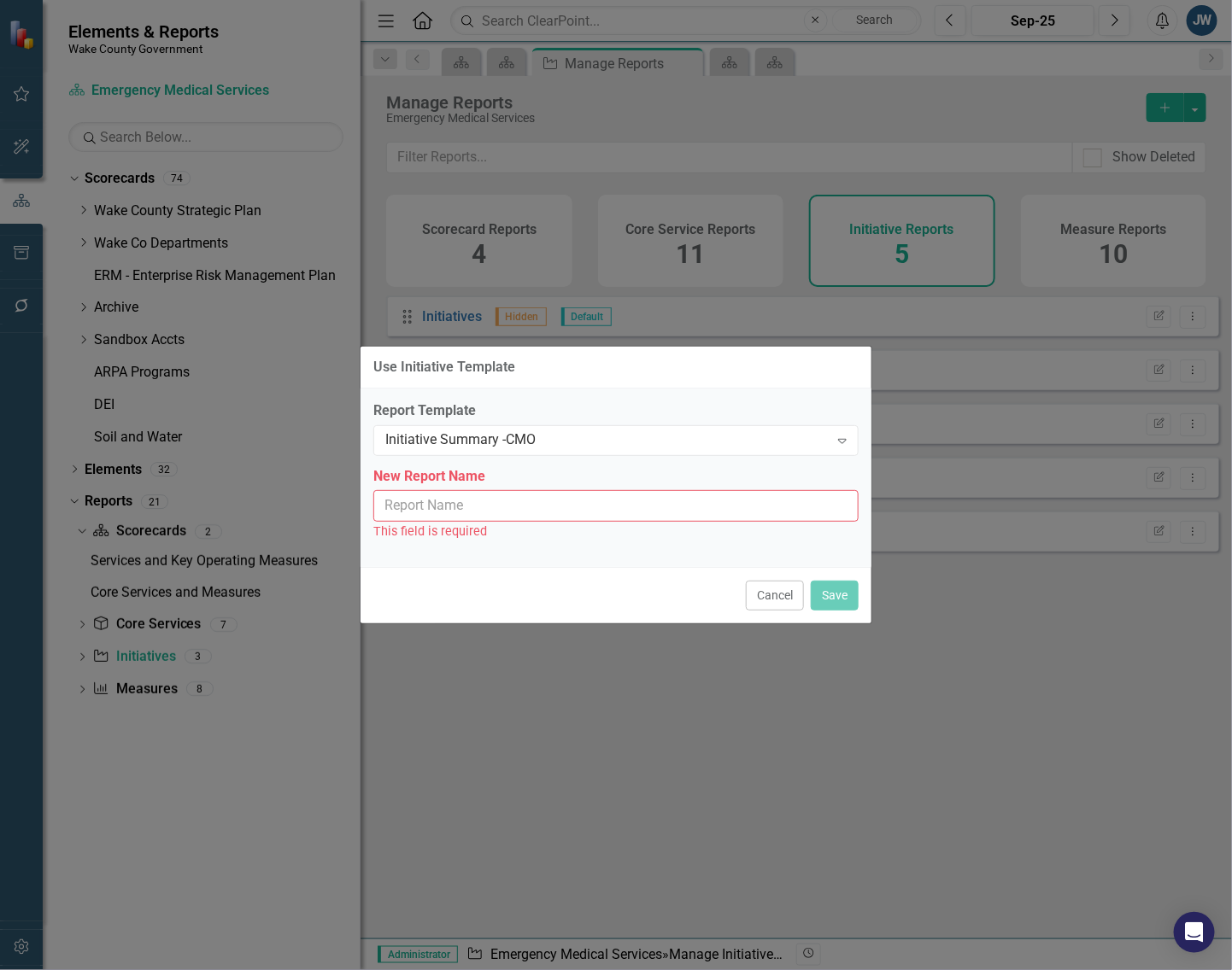
click at [599, 506] on input "New Report Name" at bounding box center [616, 506] width 485 height 32
type input "Initiative Summary - CMO"
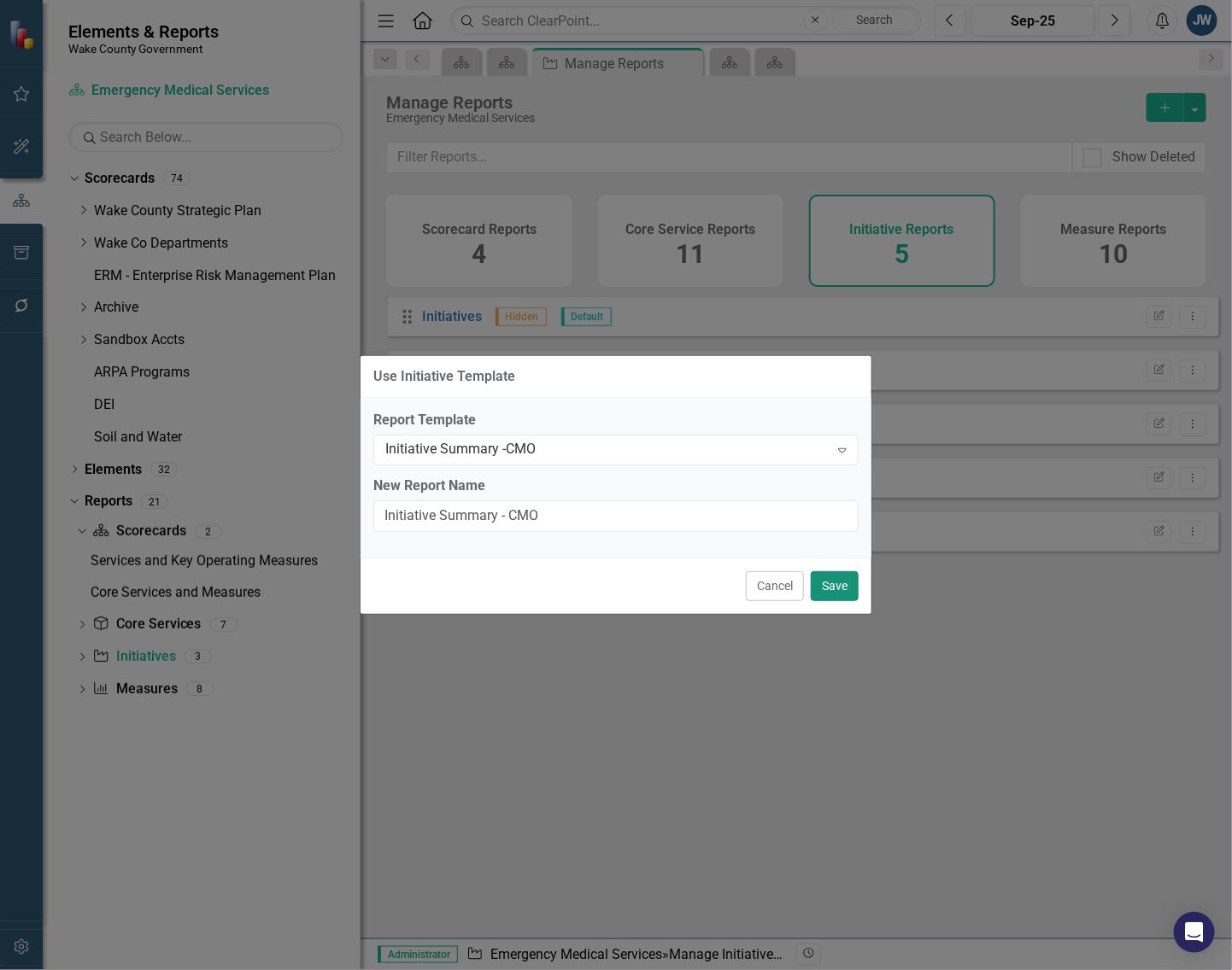
click at [838, 579] on button "Save" at bounding box center [834, 586] width 48 height 30
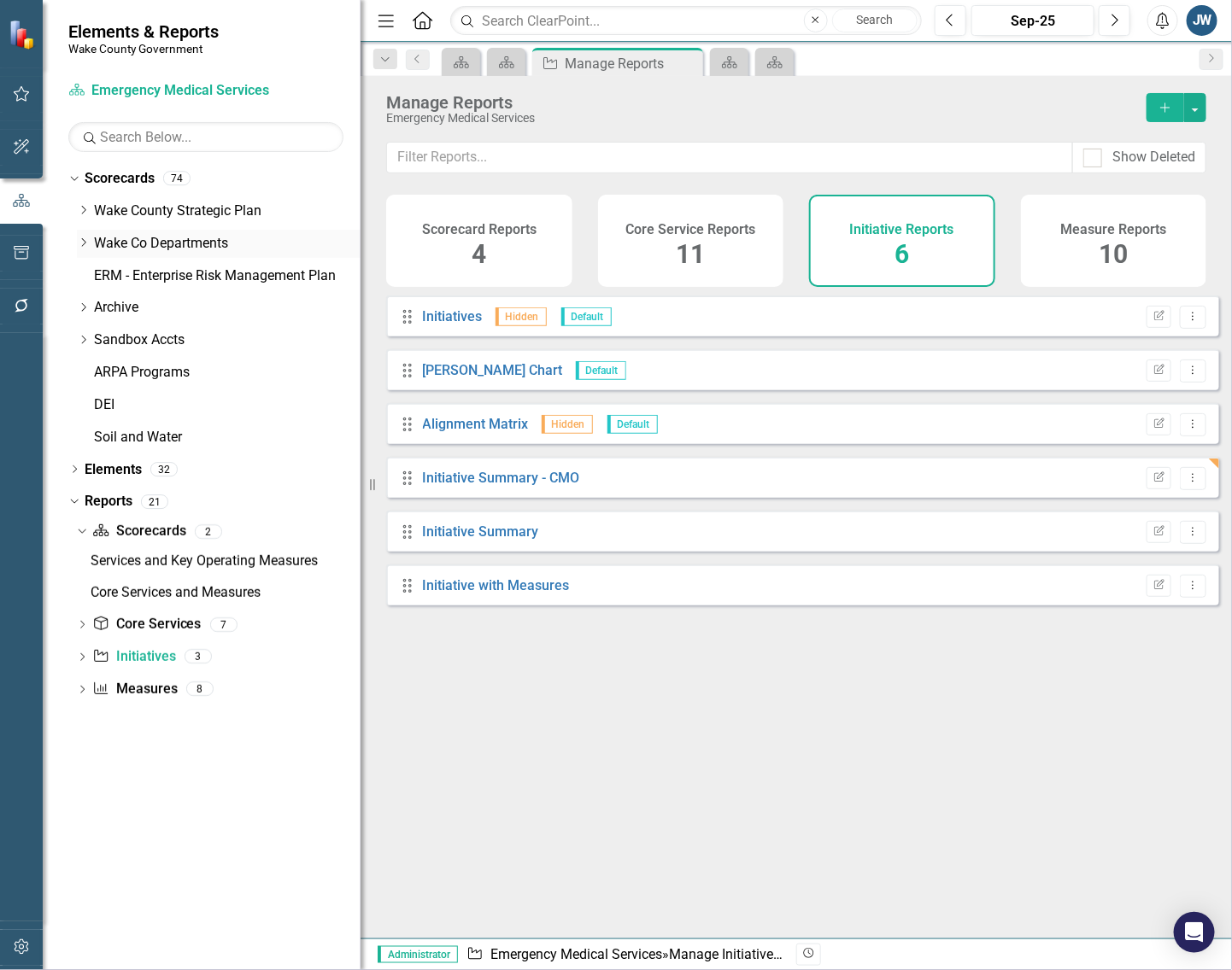
click at [84, 241] on icon "Dropdown" at bounding box center [83, 243] width 13 height 11
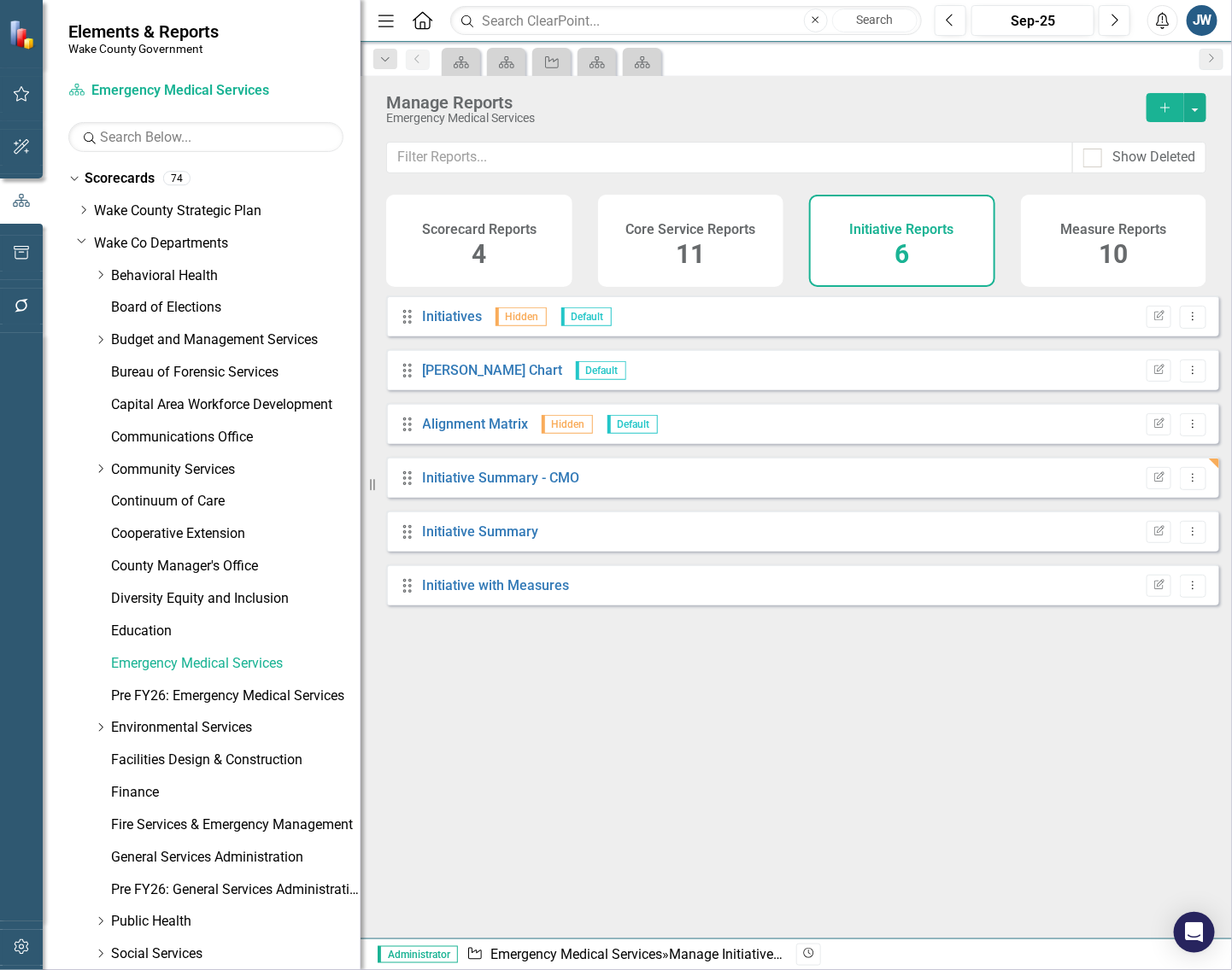
click at [591, 809] on div "Drag Initiatives Hidden Default Edit Report Dropdown Menu Drag Gantt Chart Defa…" at bounding box center [796, 610] width 871 height 630
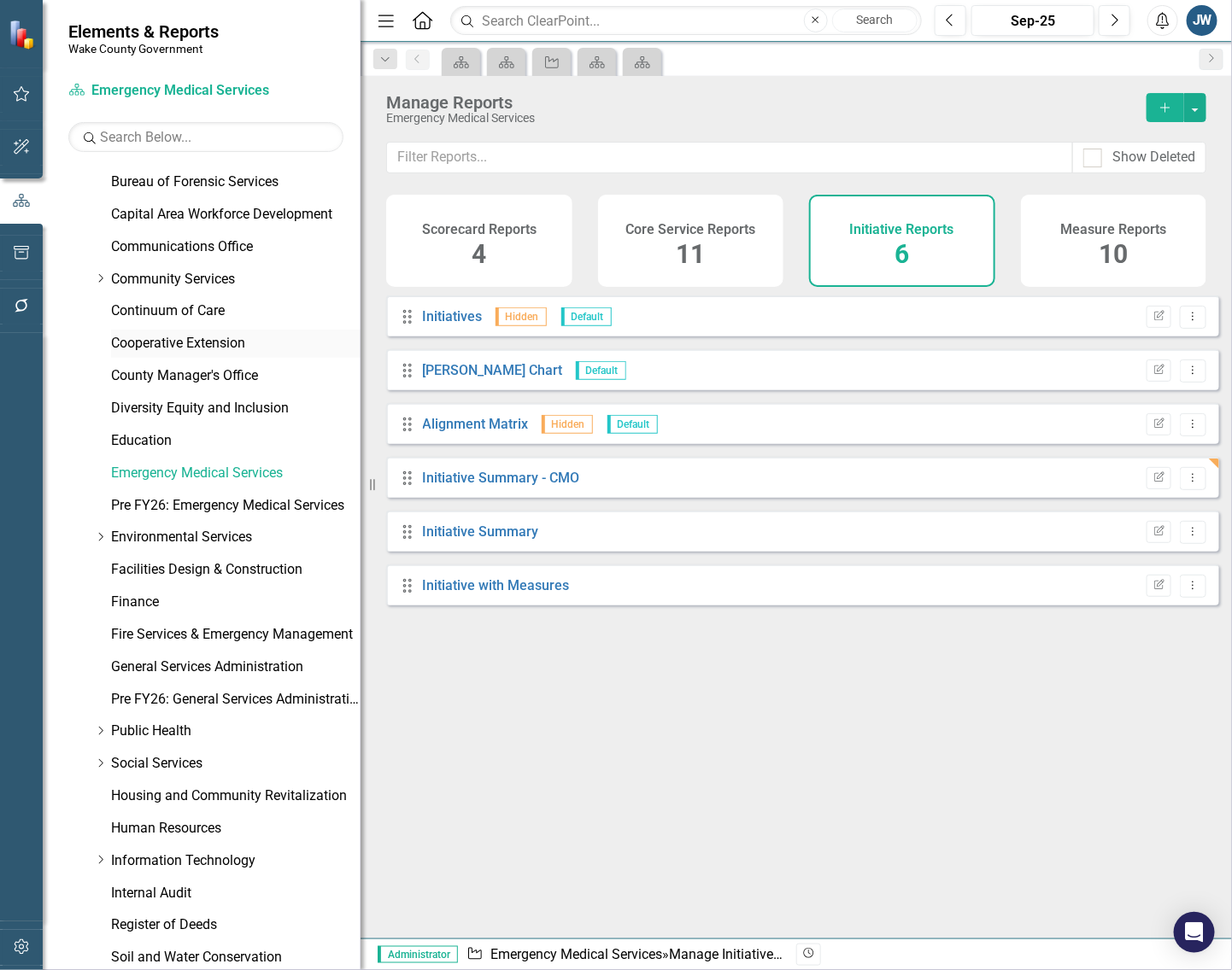
scroll to position [214, 0]
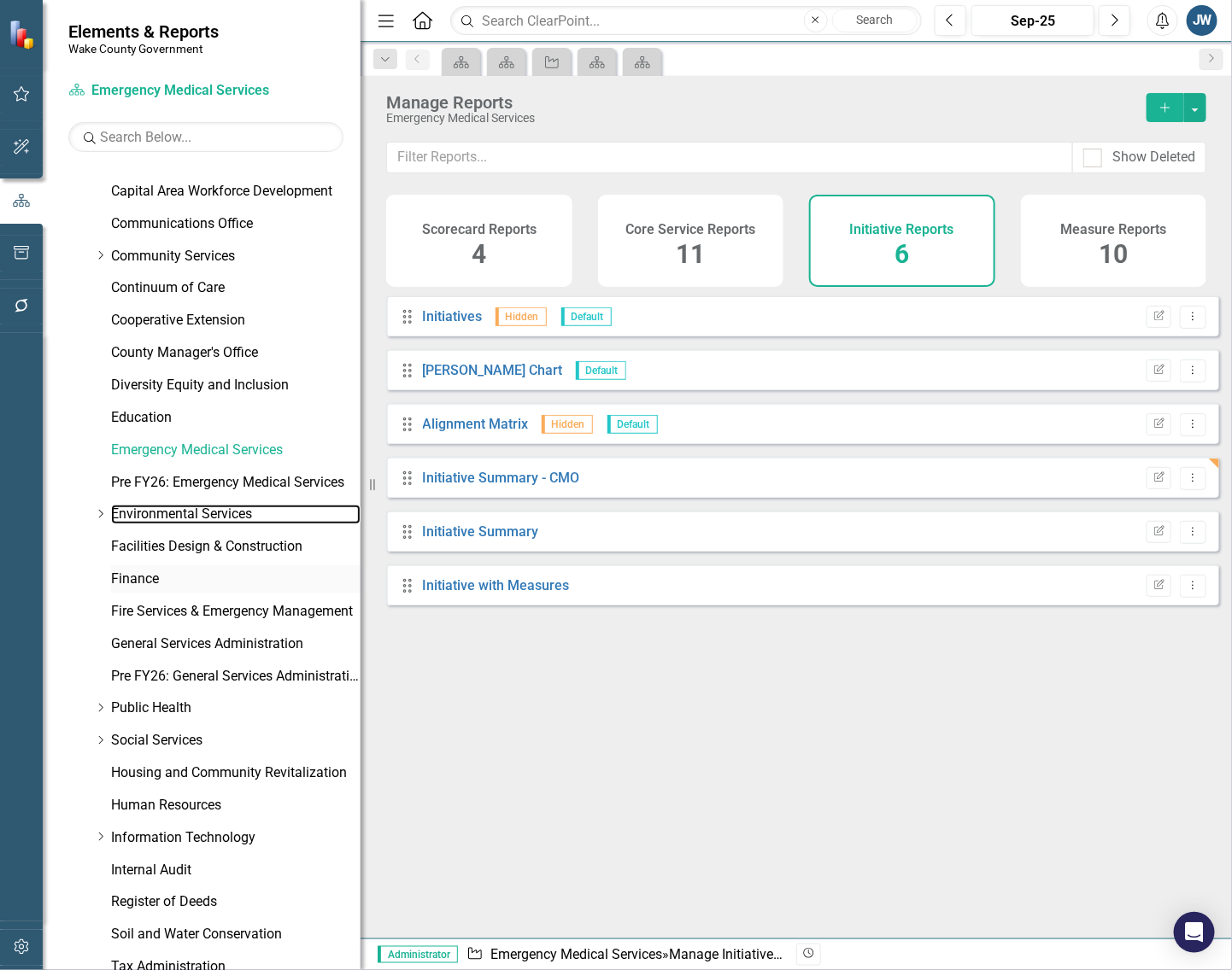
drag, startPoint x: 181, startPoint y: 508, endPoint x: 330, endPoint y: 577, distance: 164.2
click at [181, 508] on link "Environmental Services" at bounding box center [236, 514] width 250 height 19
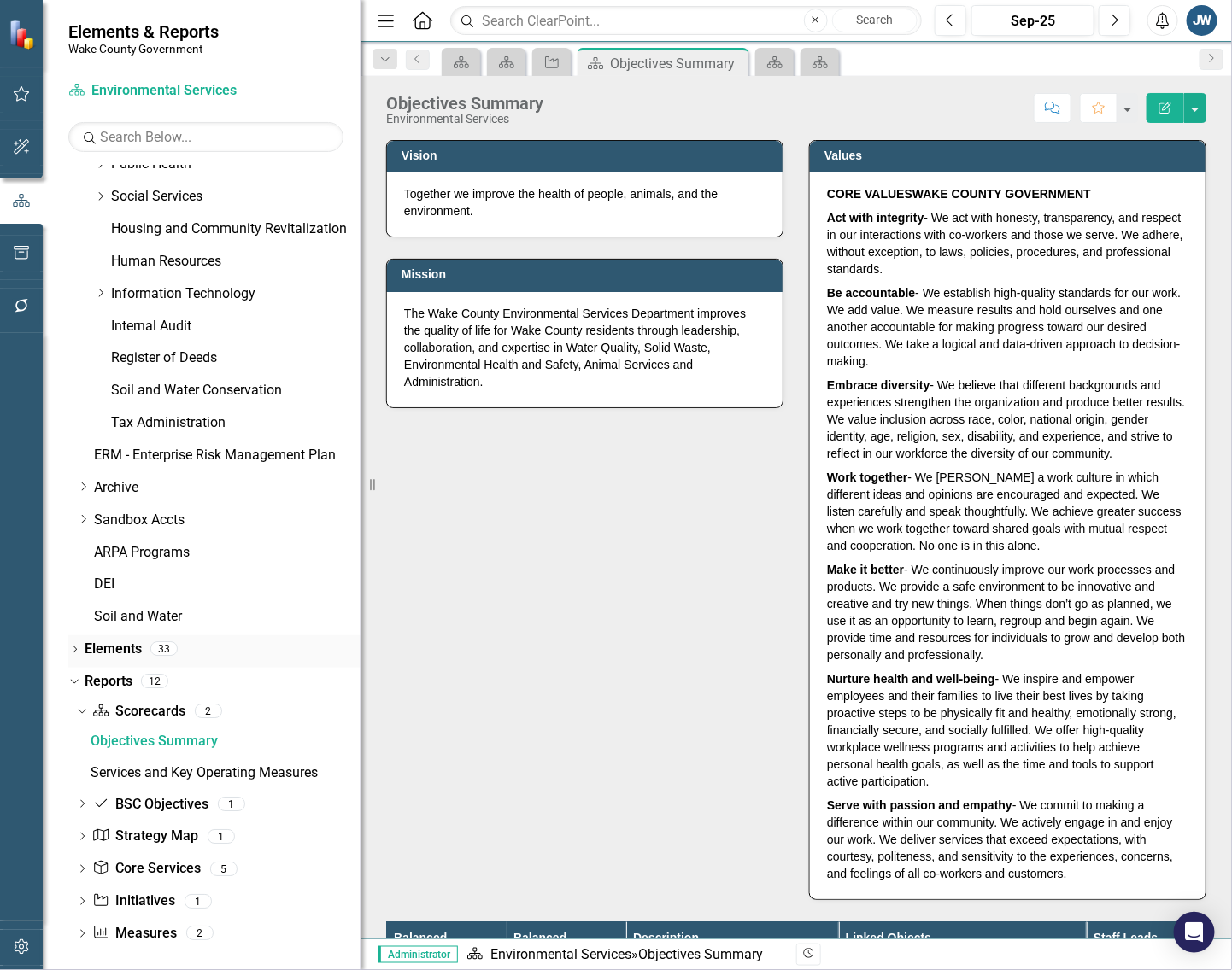
scroll to position [765, 0]
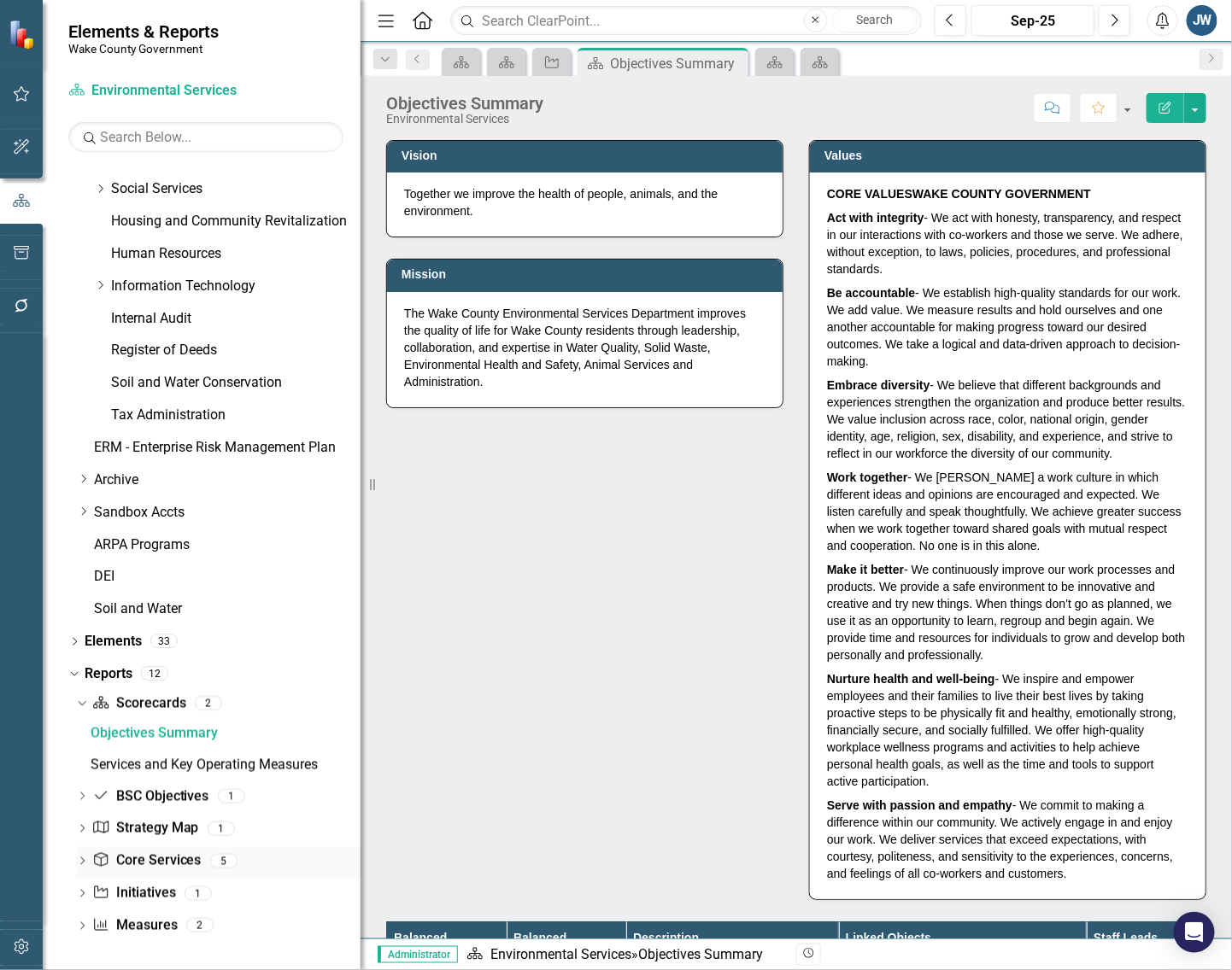
click at [133, 869] on link "Core Service Core Services" at bounding box center [146, 861] width 109 height 19
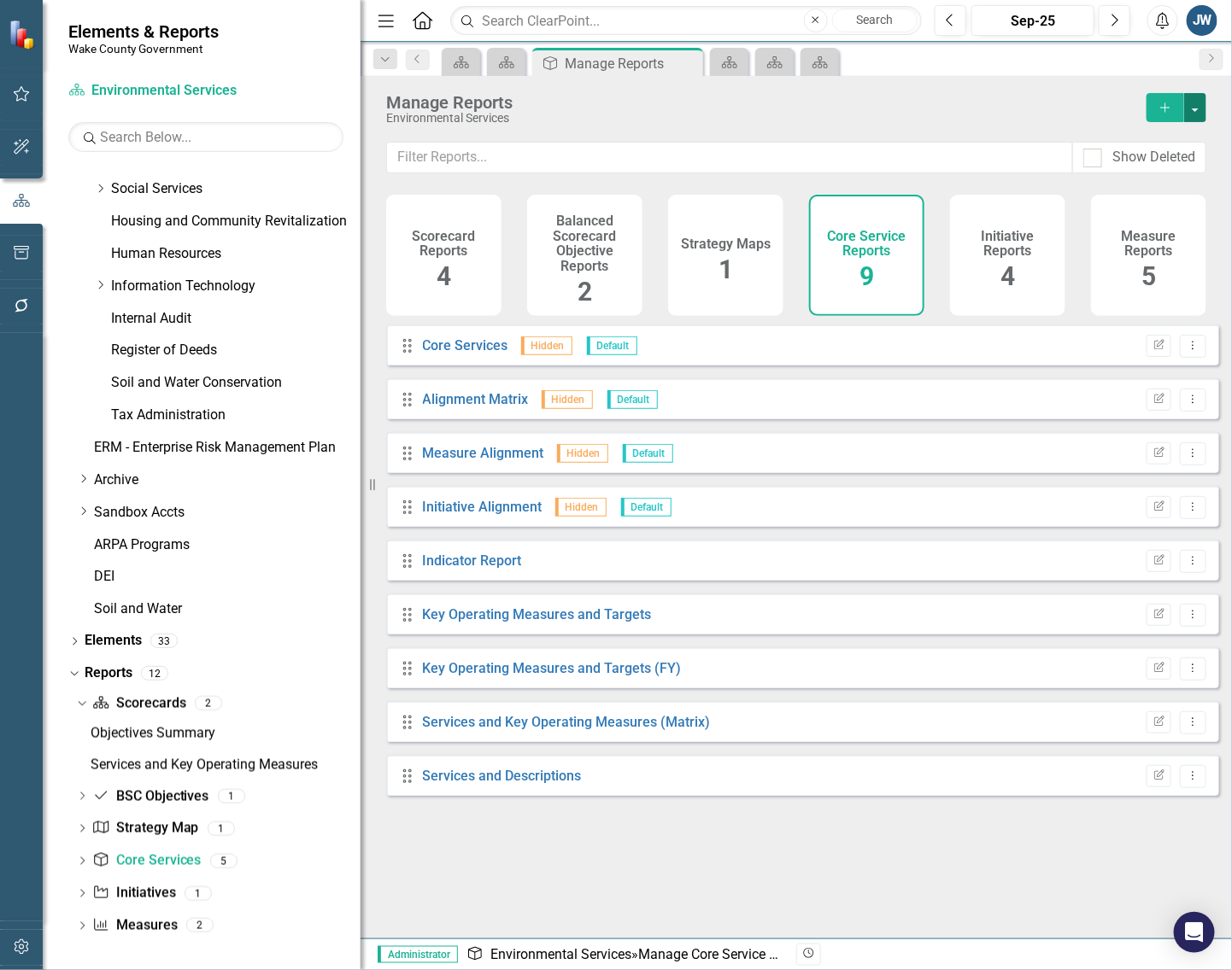
click at [1205, 103] on button "button" at bounding box center [1194, 107] width 22 height 29
click at [1147, 176] on link "Copy Add From Template" at bounding box center [1125, 171] width 159 height 32
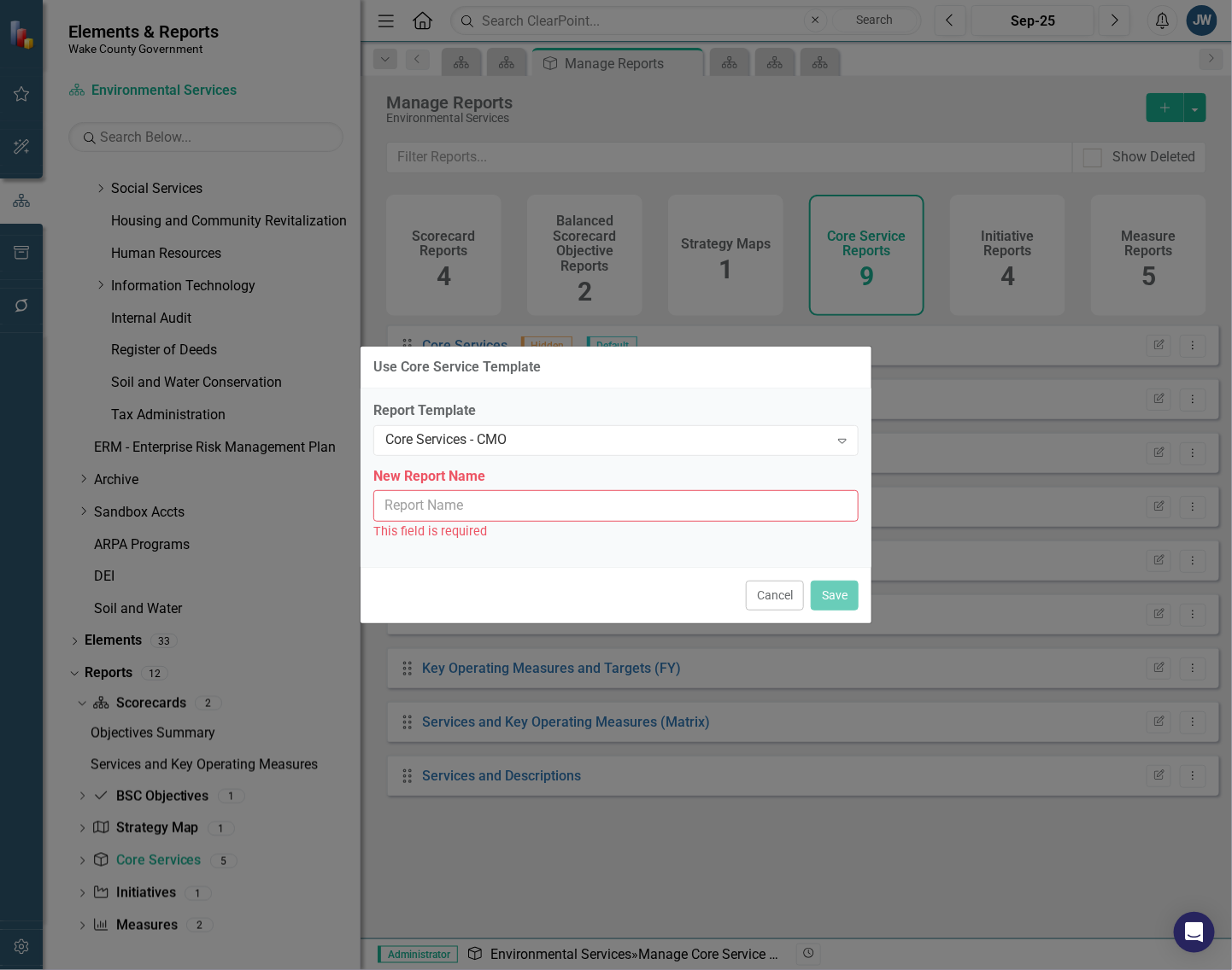
click at [662, 511] on input "New Report Name" at bounding box center [616, 506] width 485 height 32
type input "Core Services - CMO"
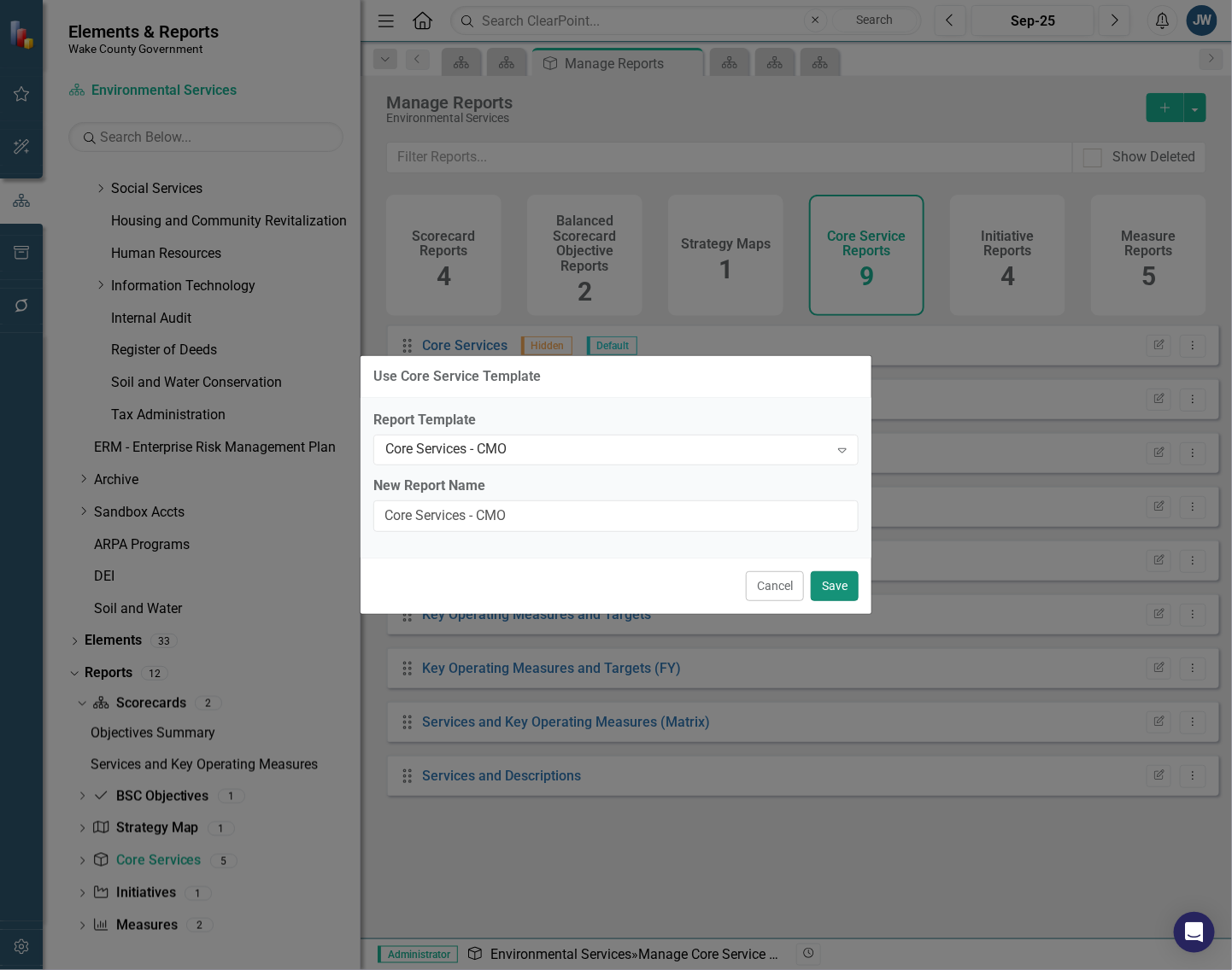
click at [835, 577] on button "Save" at bounding box center [834, 586] width 48 height 30
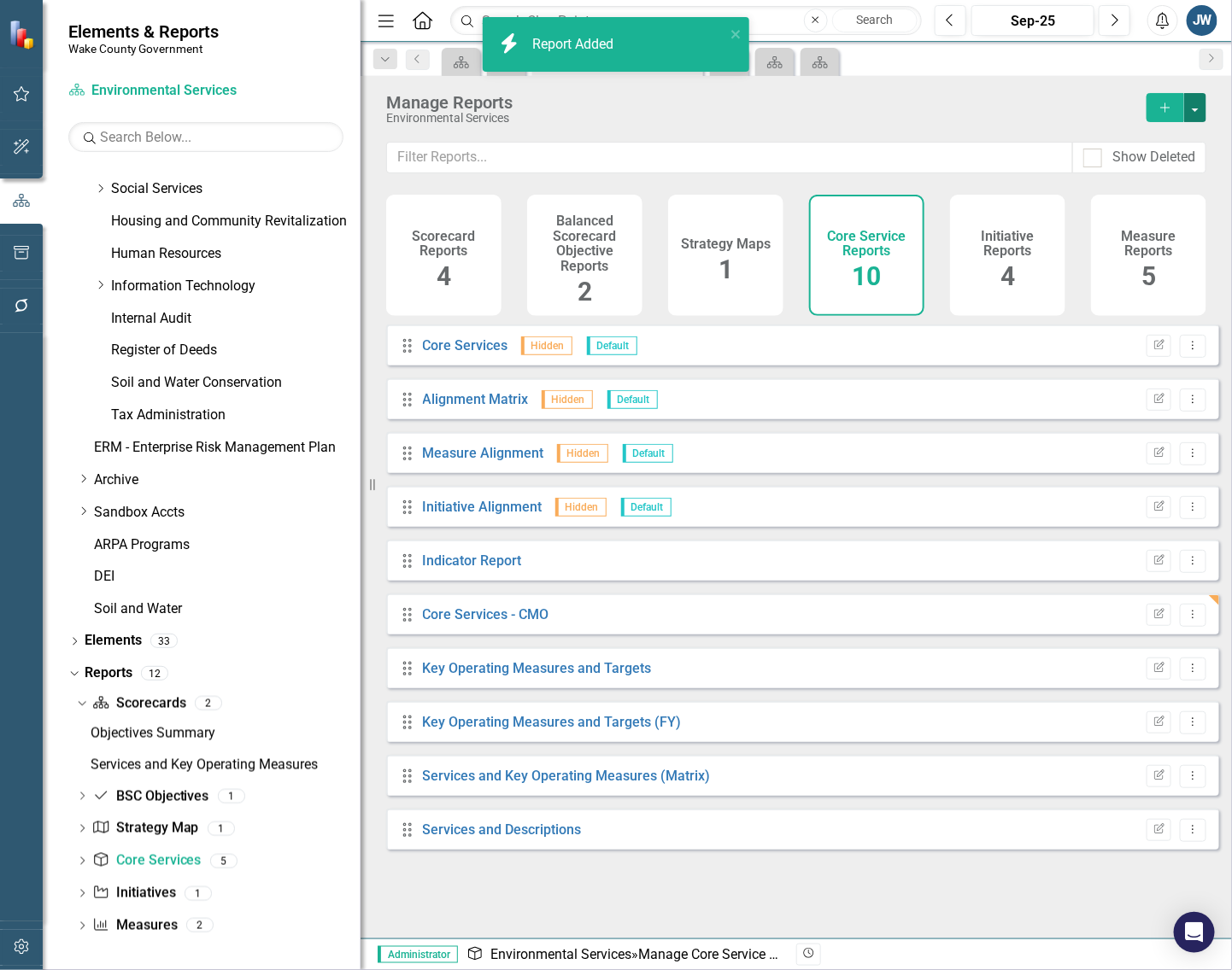
click at [1196, 109] on button "button" at bounding box center [1194, 107] width 22 height 29
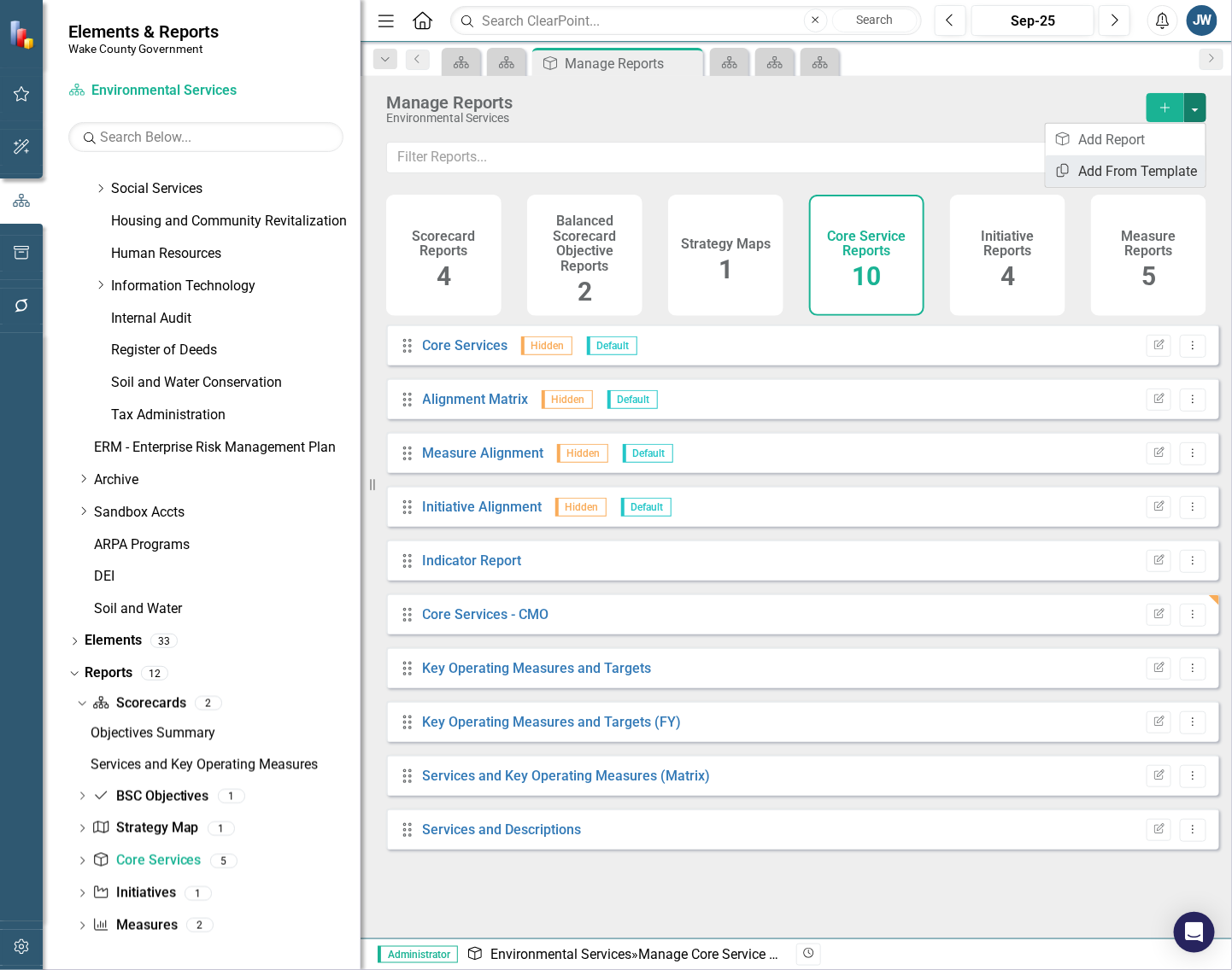
click at [1168, 162] on link "Copy Add From Template" at bounding box center [1125, 171] width 159 height 32
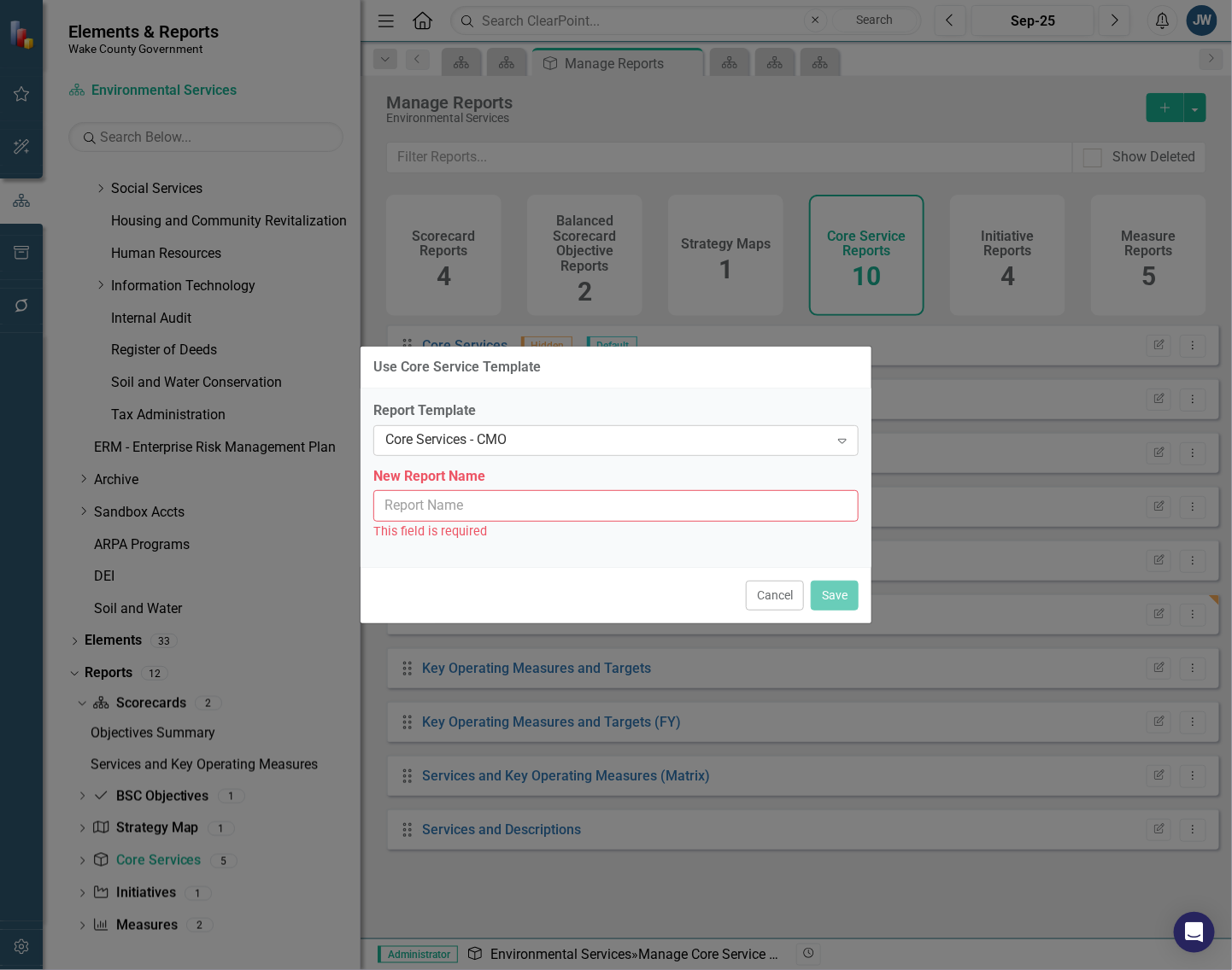
click at [656, 433] on div "Core Services - CMO" at bounding box center [607, 440] width 443 height 19
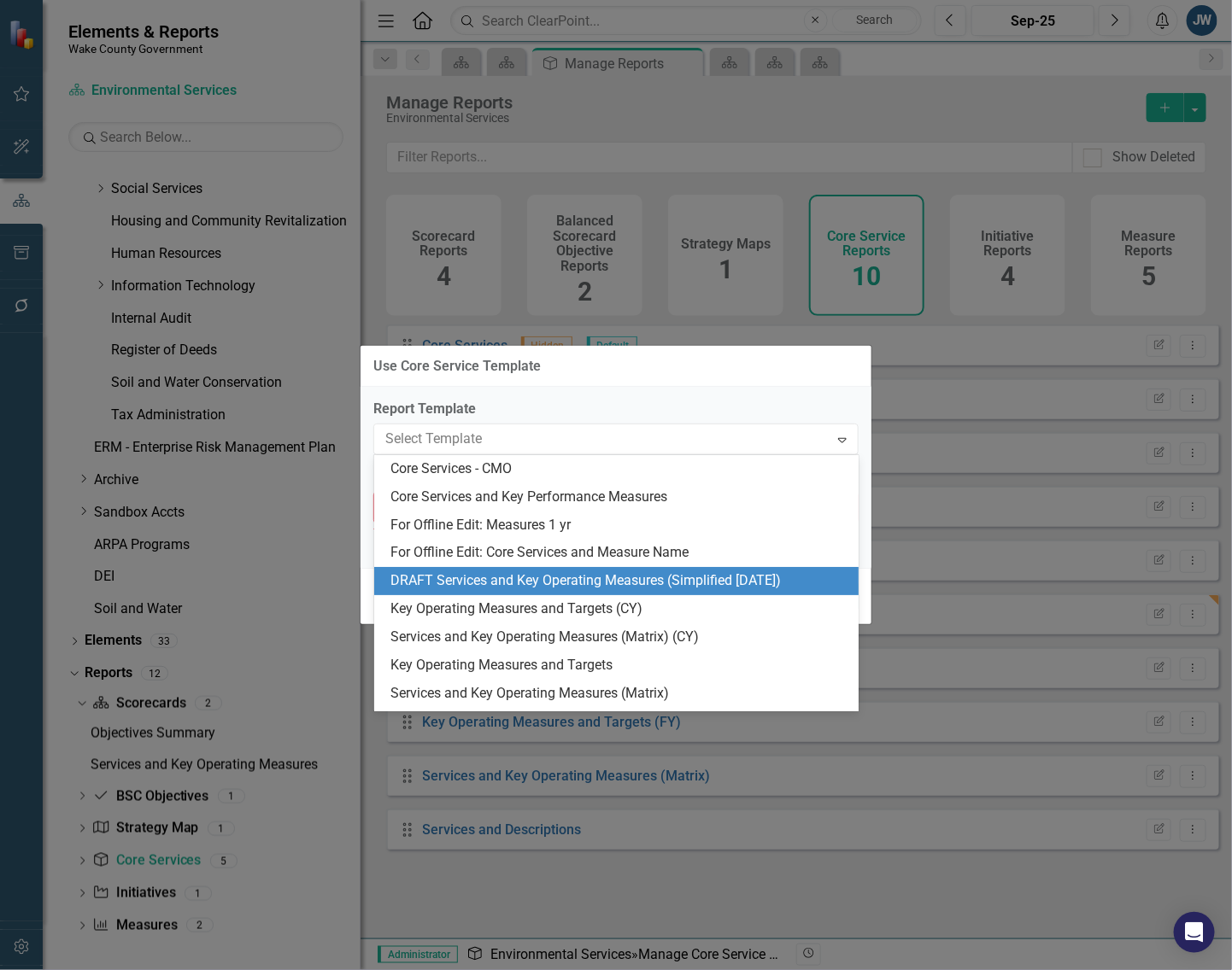
click at [552, 577] on div "DRAFT Services and Key Operating Measures (Simplified [DATE])" at bounding box center [620, 581] width 457 height 19
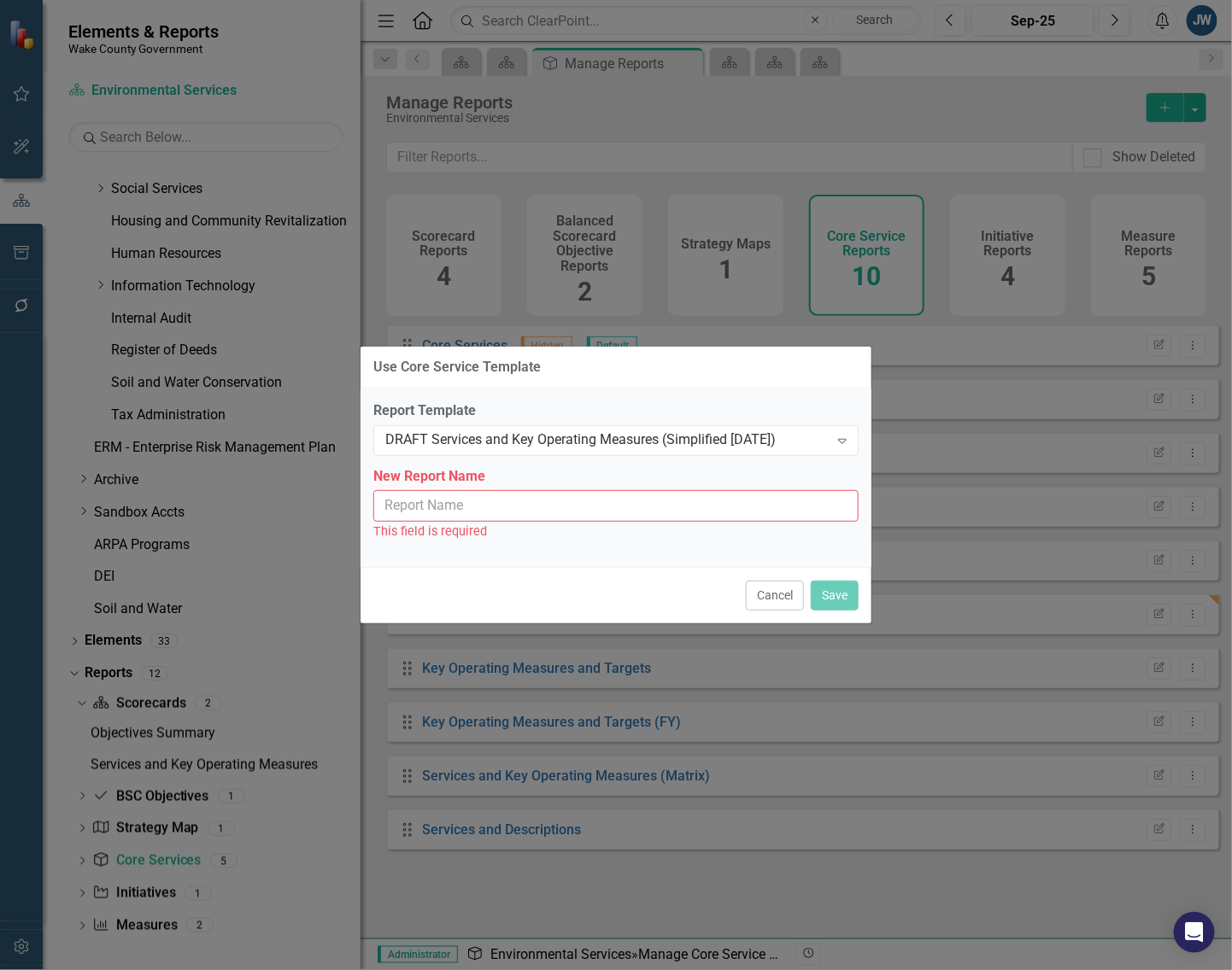
click at [556, 513] on input "New Report Name" at bounding box center [616, 506] width 485 height 32
type input "Services and Key Operating Measures (Simplified [DATE])"
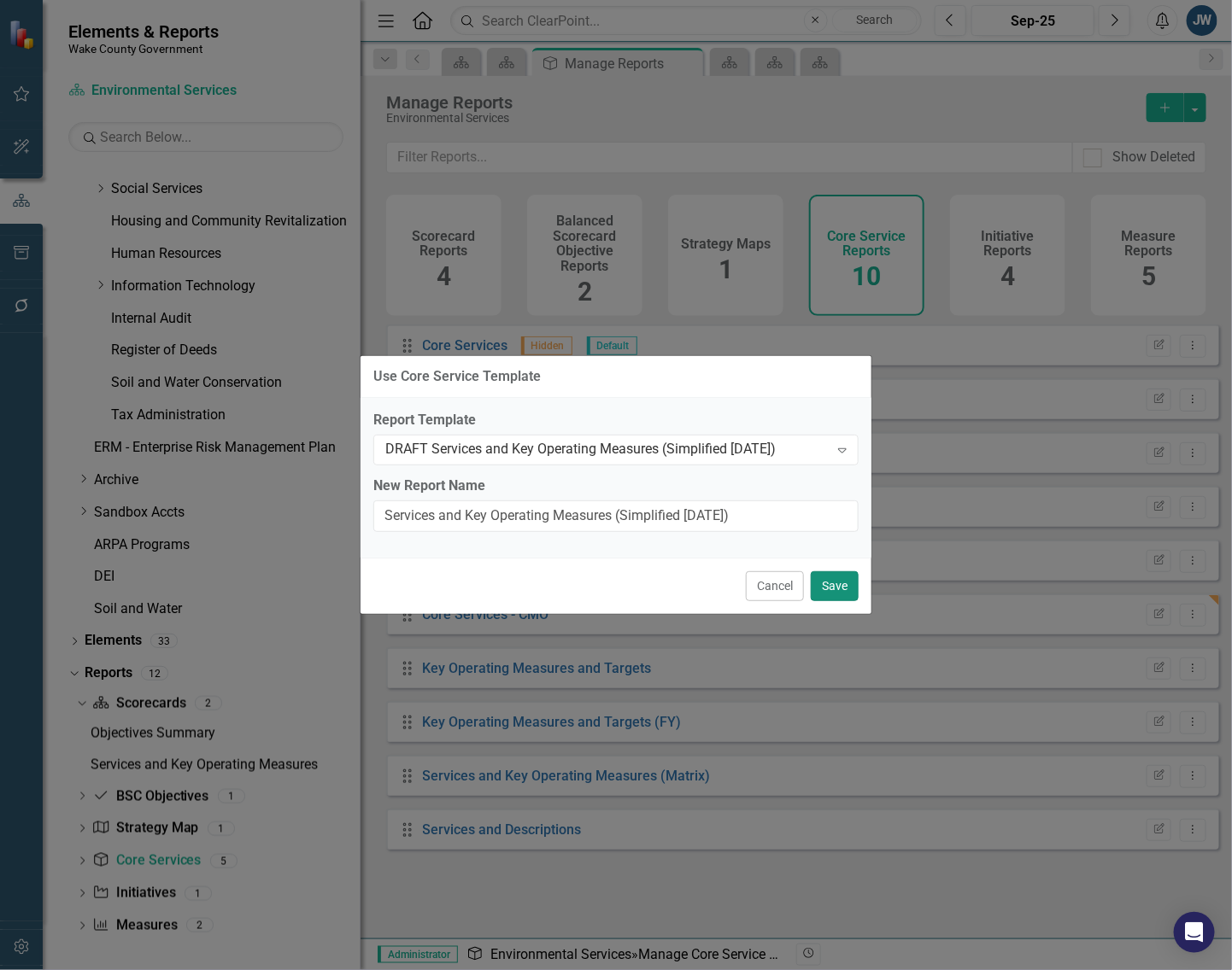
click at [842, 581] on button "Save" at bounding box center [834, 586] width 48 height 30
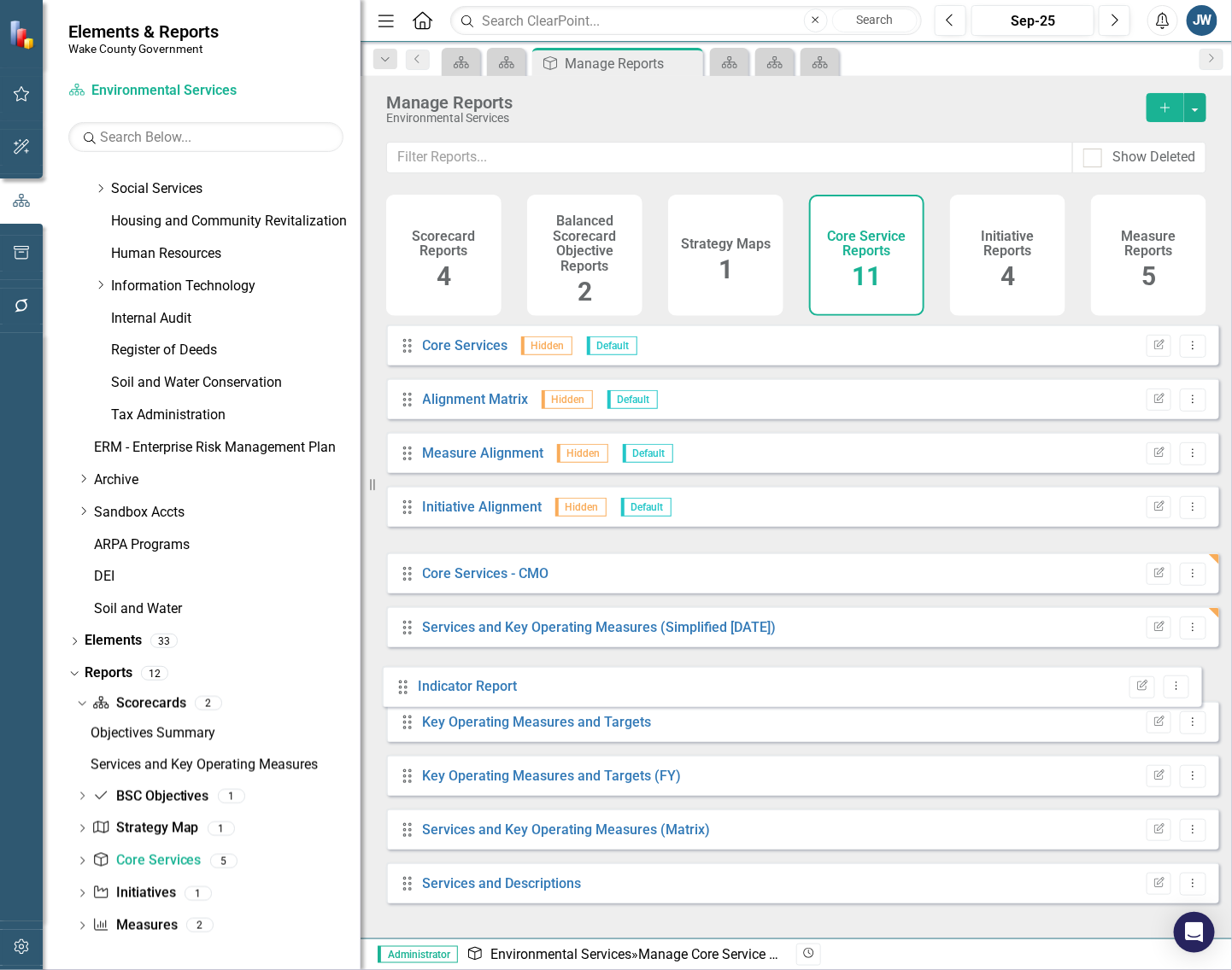
drag, startPoint x: 406, startPoint y: 570, endPoint x: 401, endPoint y: 683, distance: 113.1
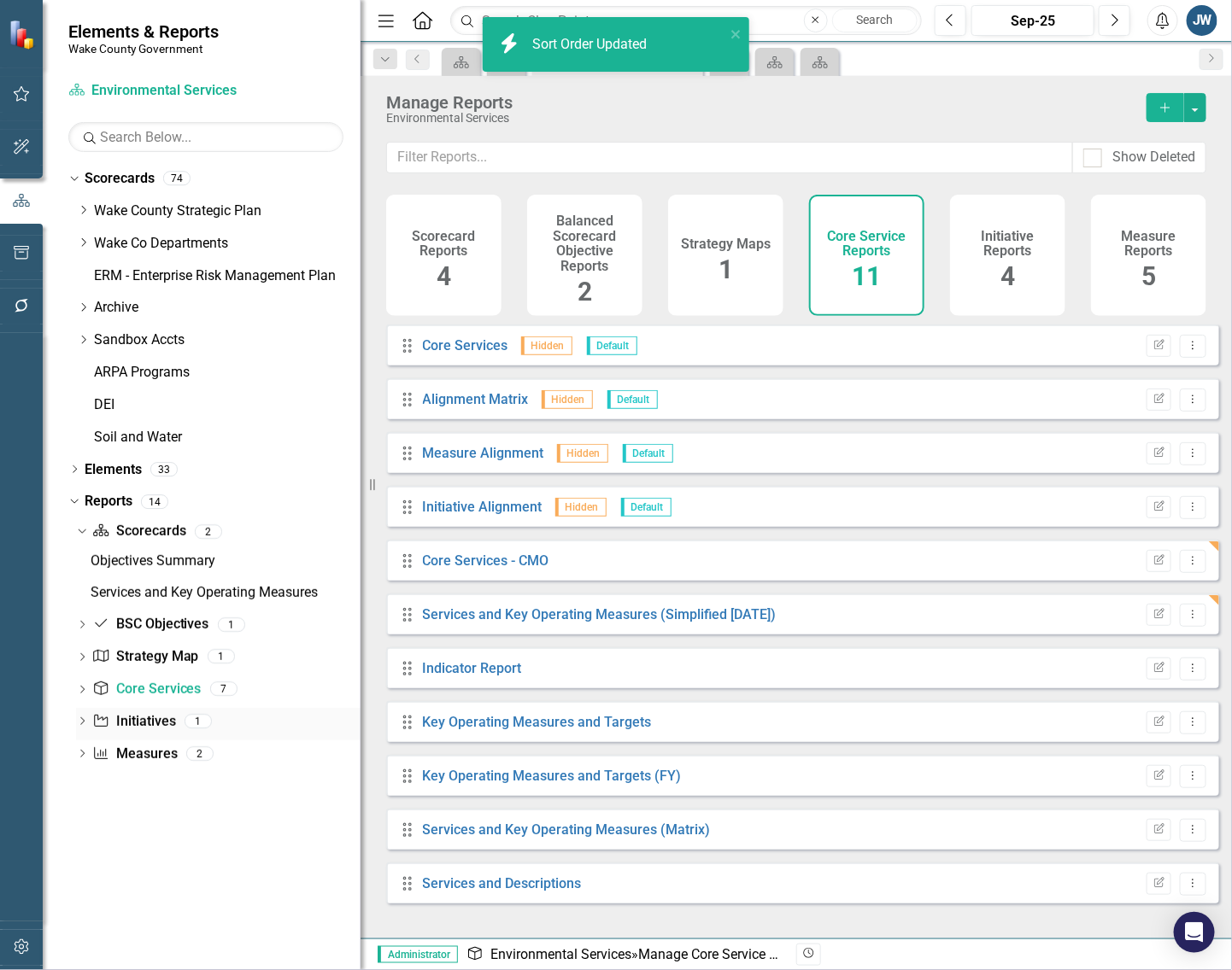
click at [147, 719] on link "Initiative Initiatives" at bounding box center [133, 722] width 83 height 19
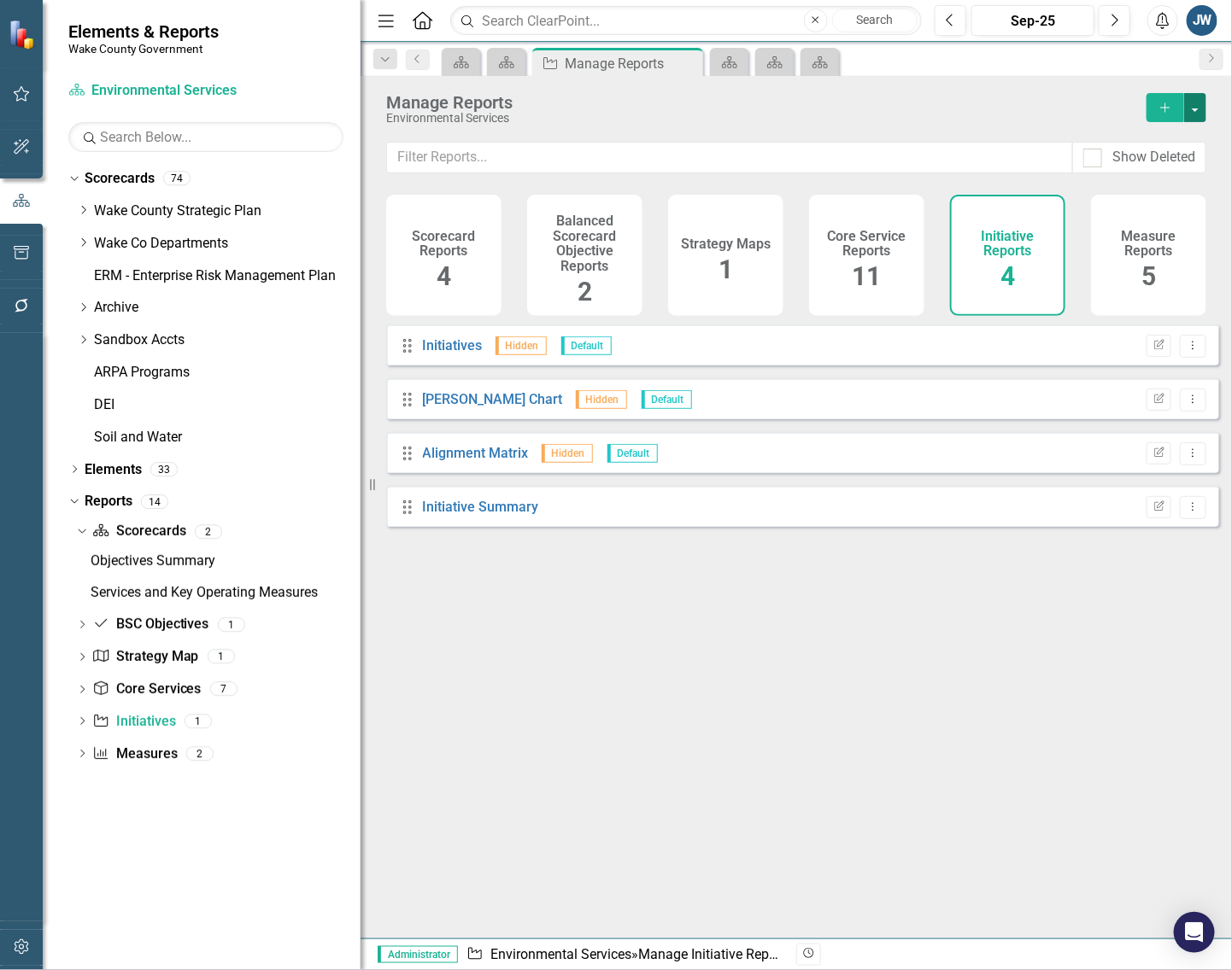
click at [1198, 103] on button "button" at bounding box center [1194, 107] width 22 height 29
click at [1153, 164] on link "Copy Add From Template" at bounding box center [1125, 171] width 159 height 32
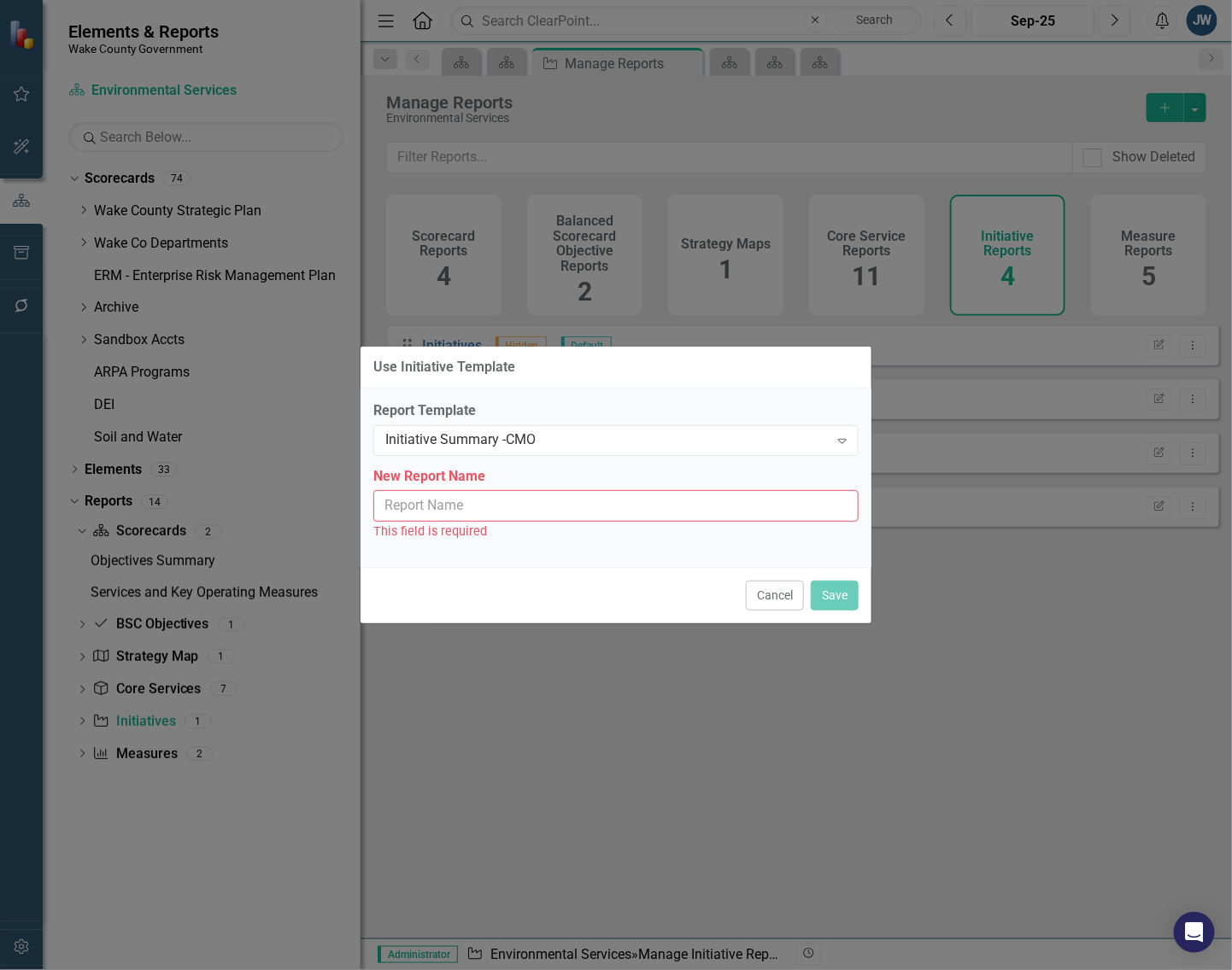
click at [607, 510] on input "New Report Name" at bounding box center [616, 506] width 485 height 32
type input "Initiative Summary - CMO"
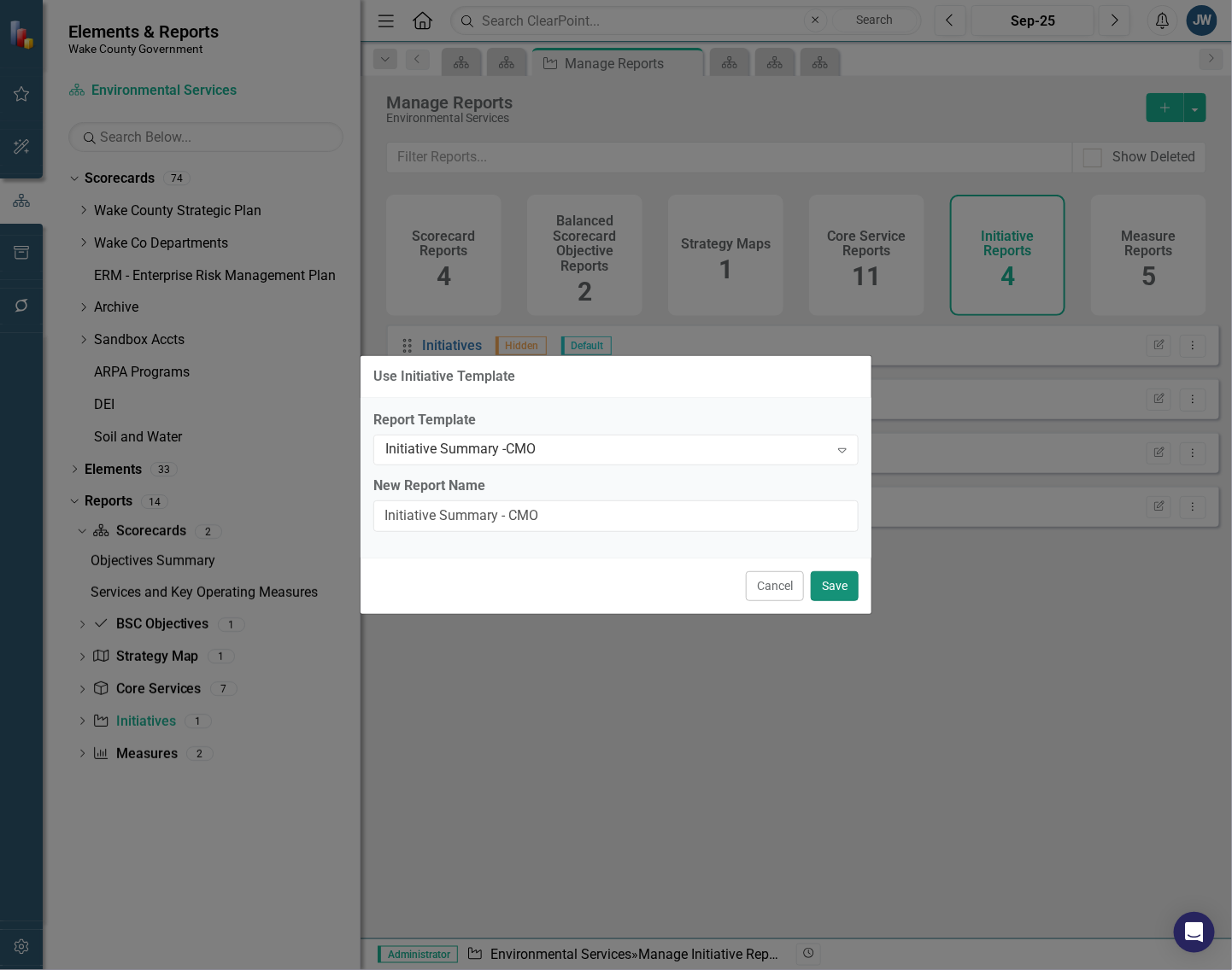
click at [833, 587] on button "Save" at bounding box center [834, 586] width 48 height 30
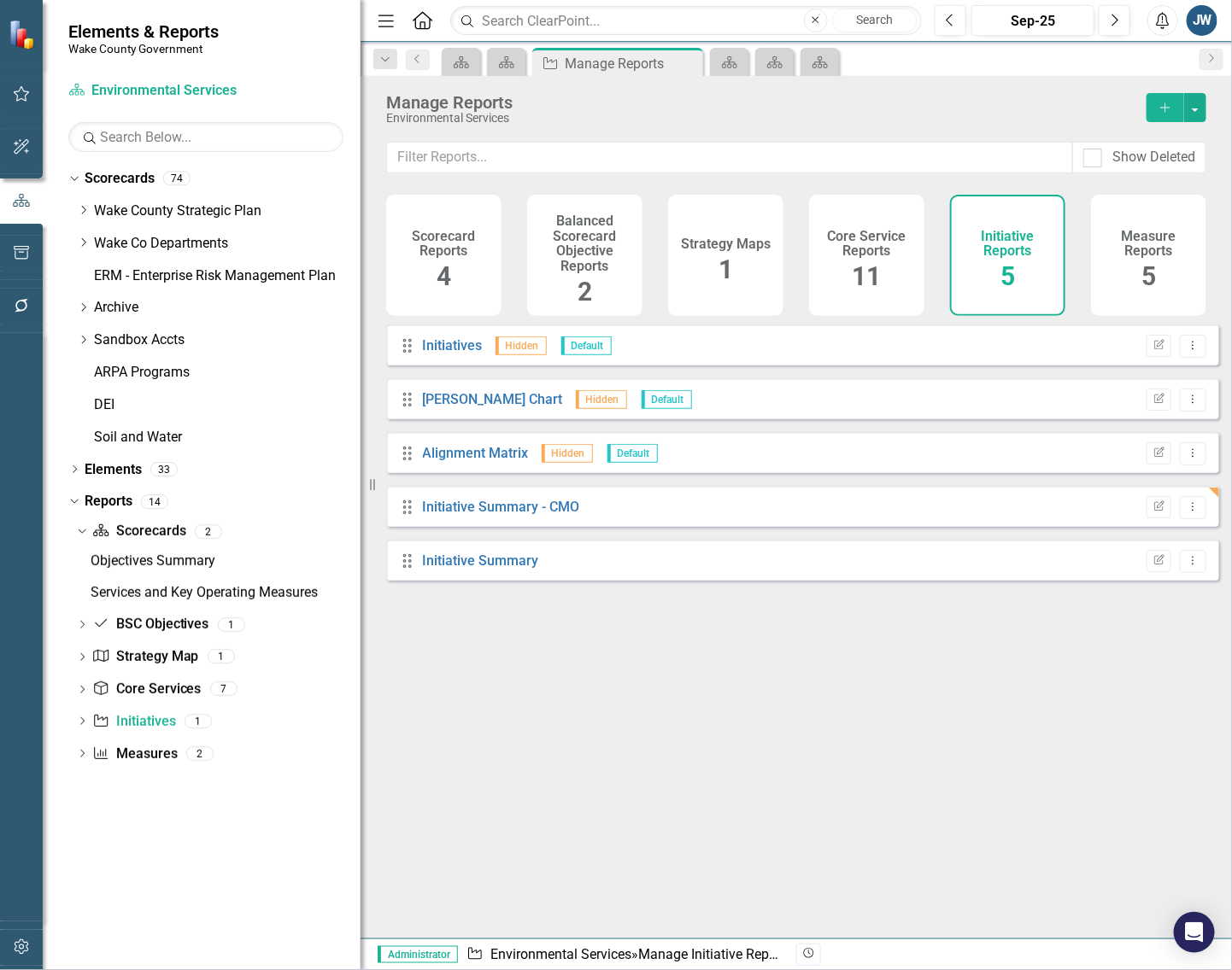
click at [655, 761] on div "Drag Initiatives Hidden Default Edit Report Dropdown Menu Drag [PERSON_NAME] Ch…" at bounding box center [796, 639] width 871 height 630
click at [79, 241] on icon "Dropdown" at bounding box center [83, 243] width 13 height 11
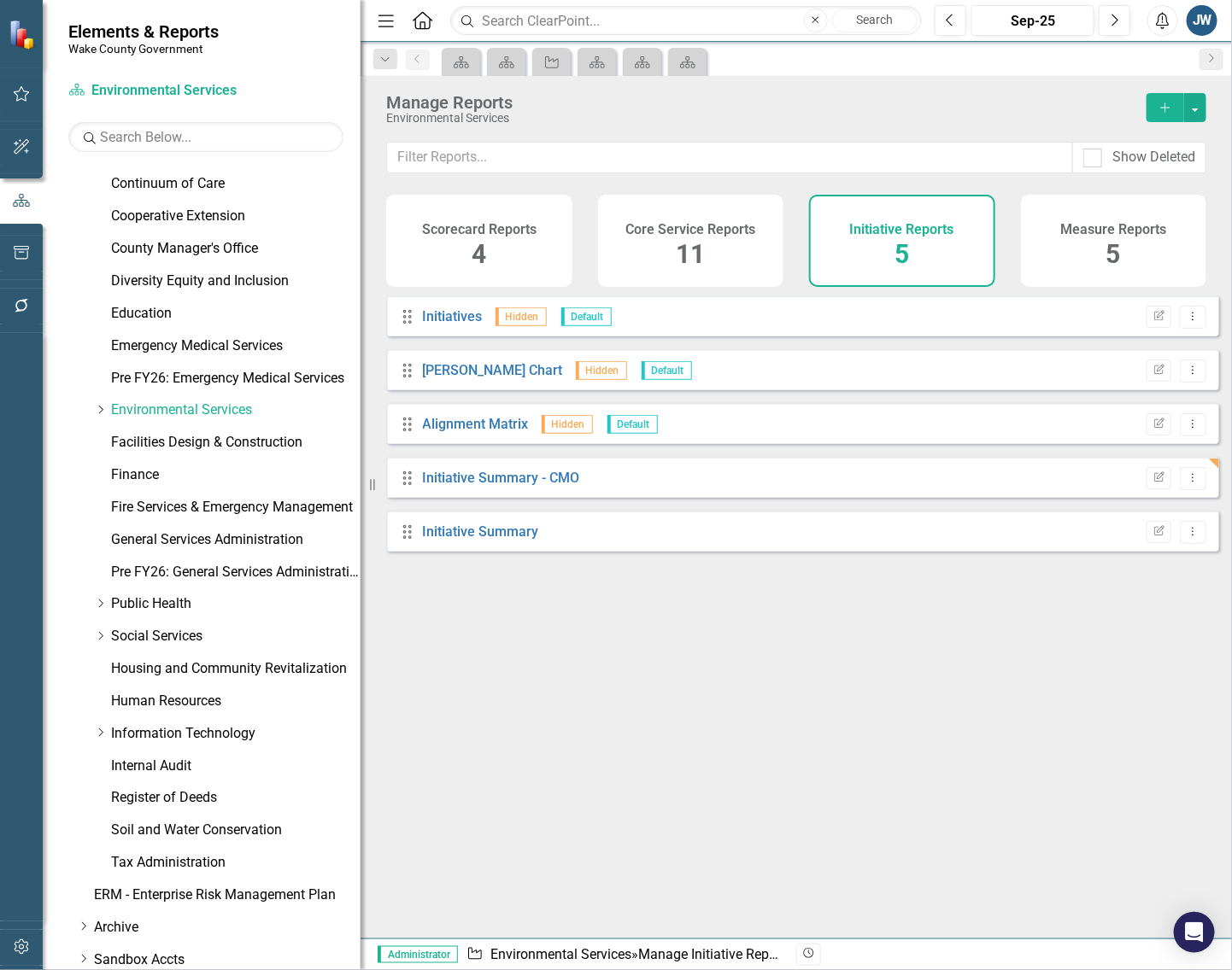
scroll to position [321, 0]
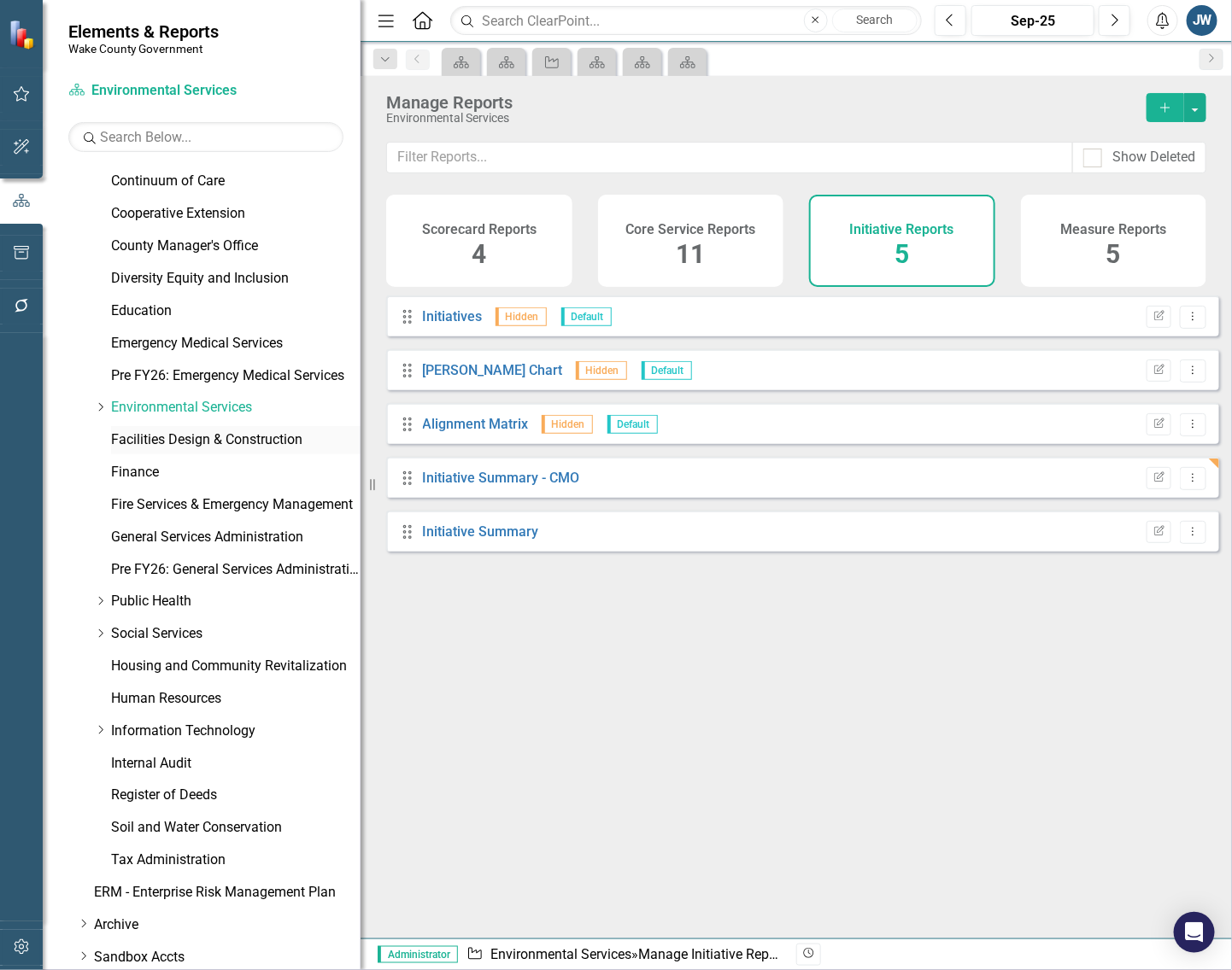
click at [232, 440] on link "Facilities Design & Construction" at bounding box center [236, 440] width 250 height 19
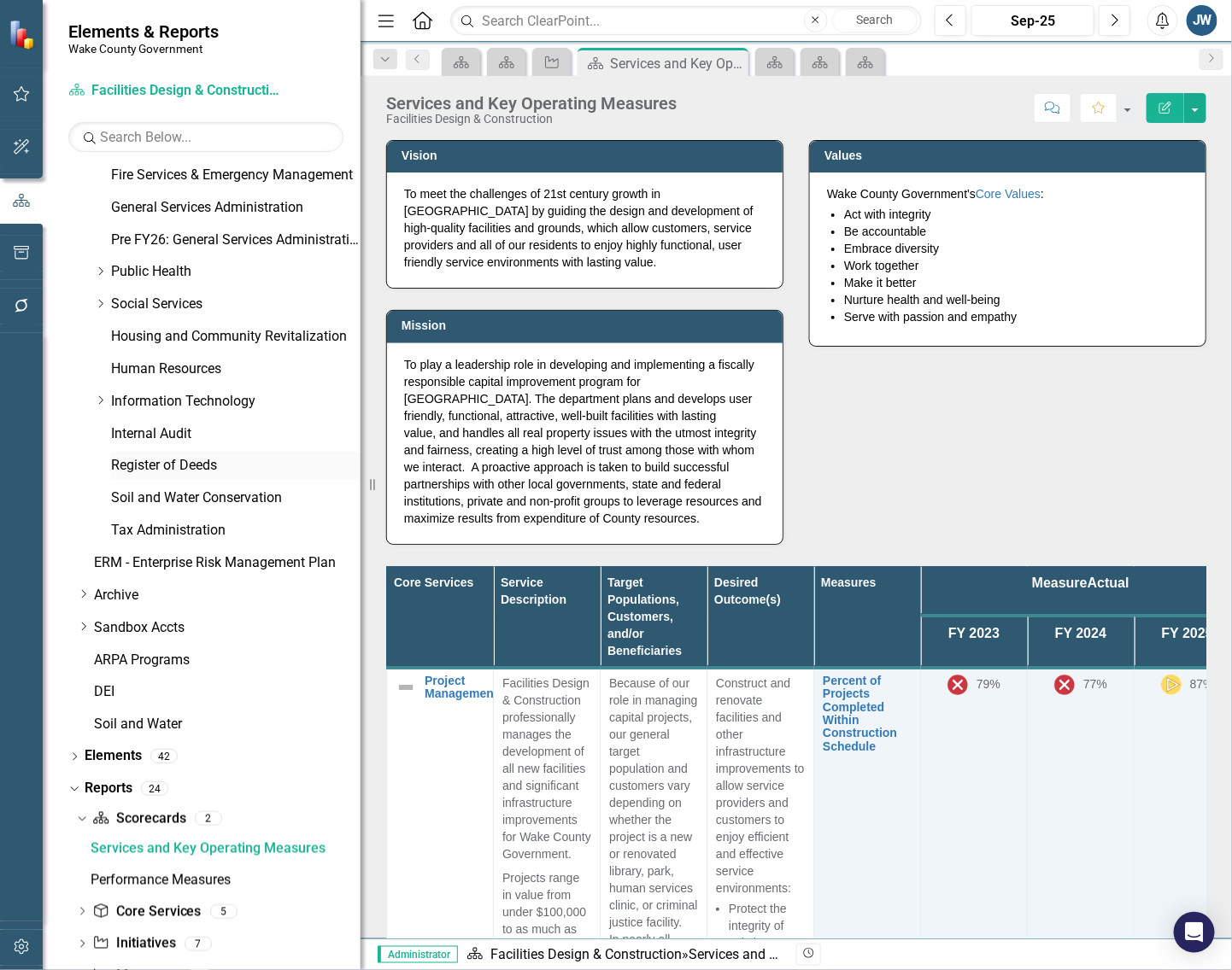
scroll to position [701, 0]
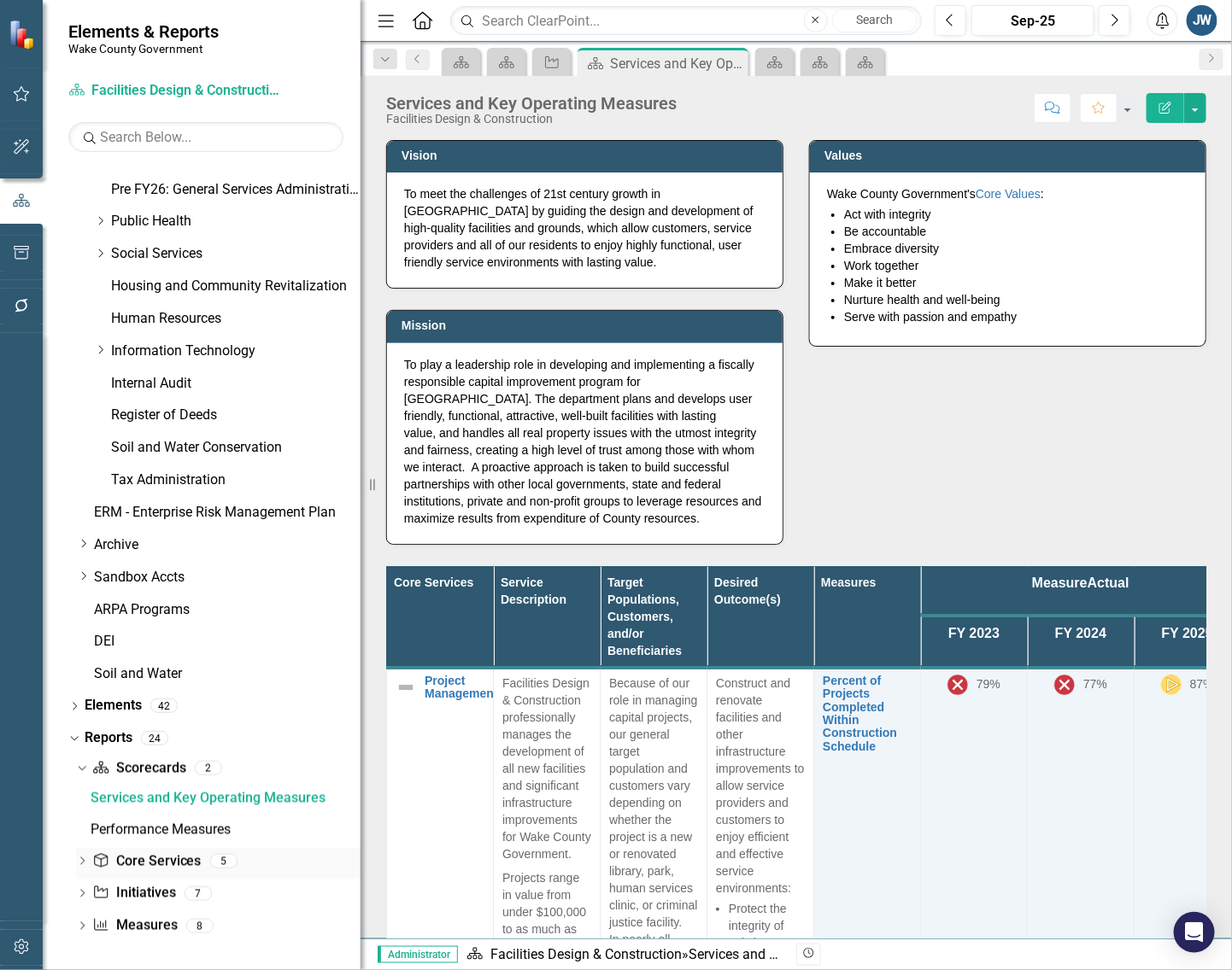
click at [153, 859] on link "Core Service Core Services" at bounding box center [146, 862] width 109 height 19
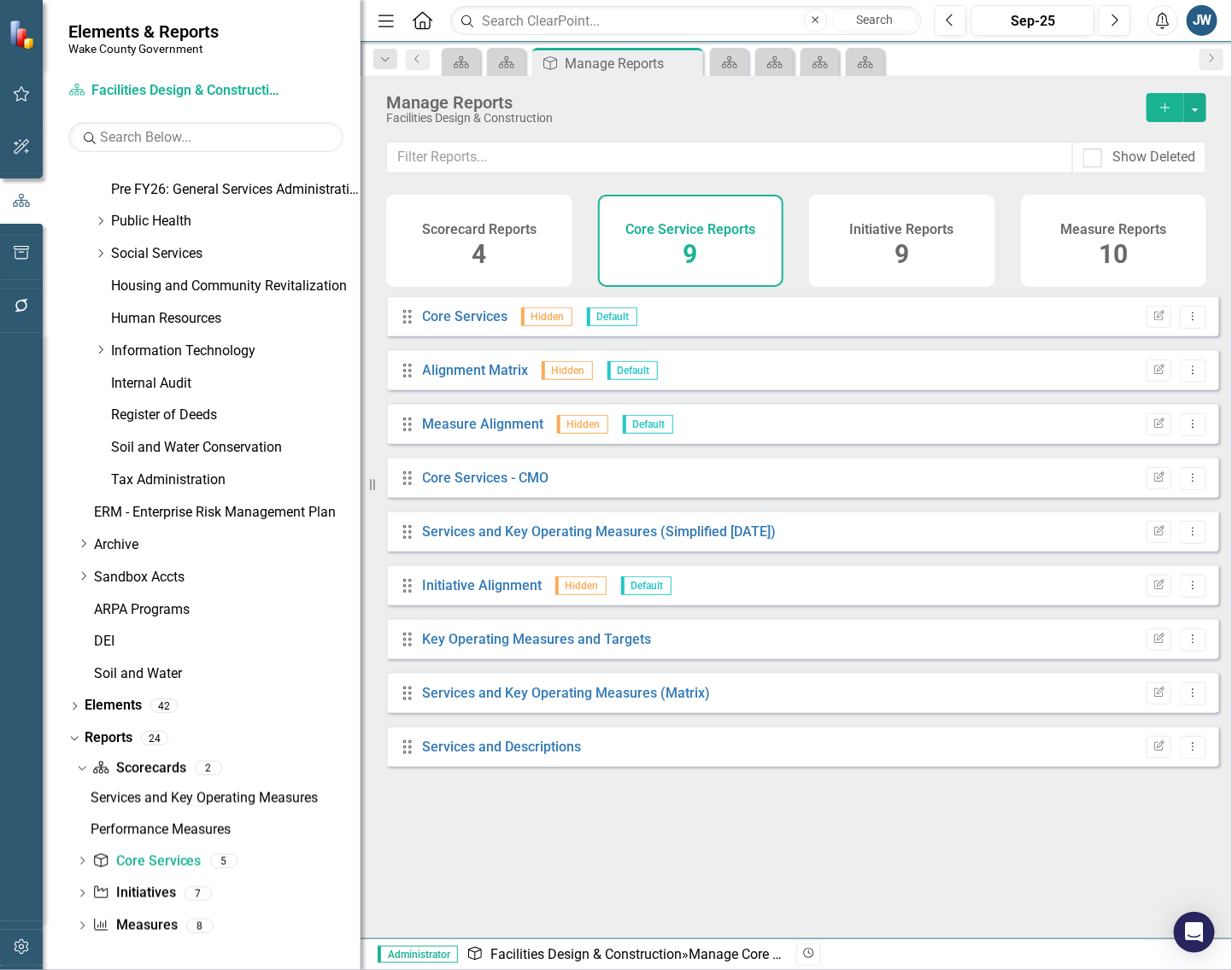
click at [529, 854] on div "Drag Core Services Hidden Default Edit Report Dropdown Menu Drag Alignment Matr…" at bounding box center [796, 610] width 871 height 630
click at [873, 58] on icon "Scorecard" at bounding box center [865, 62] width 17 height 14
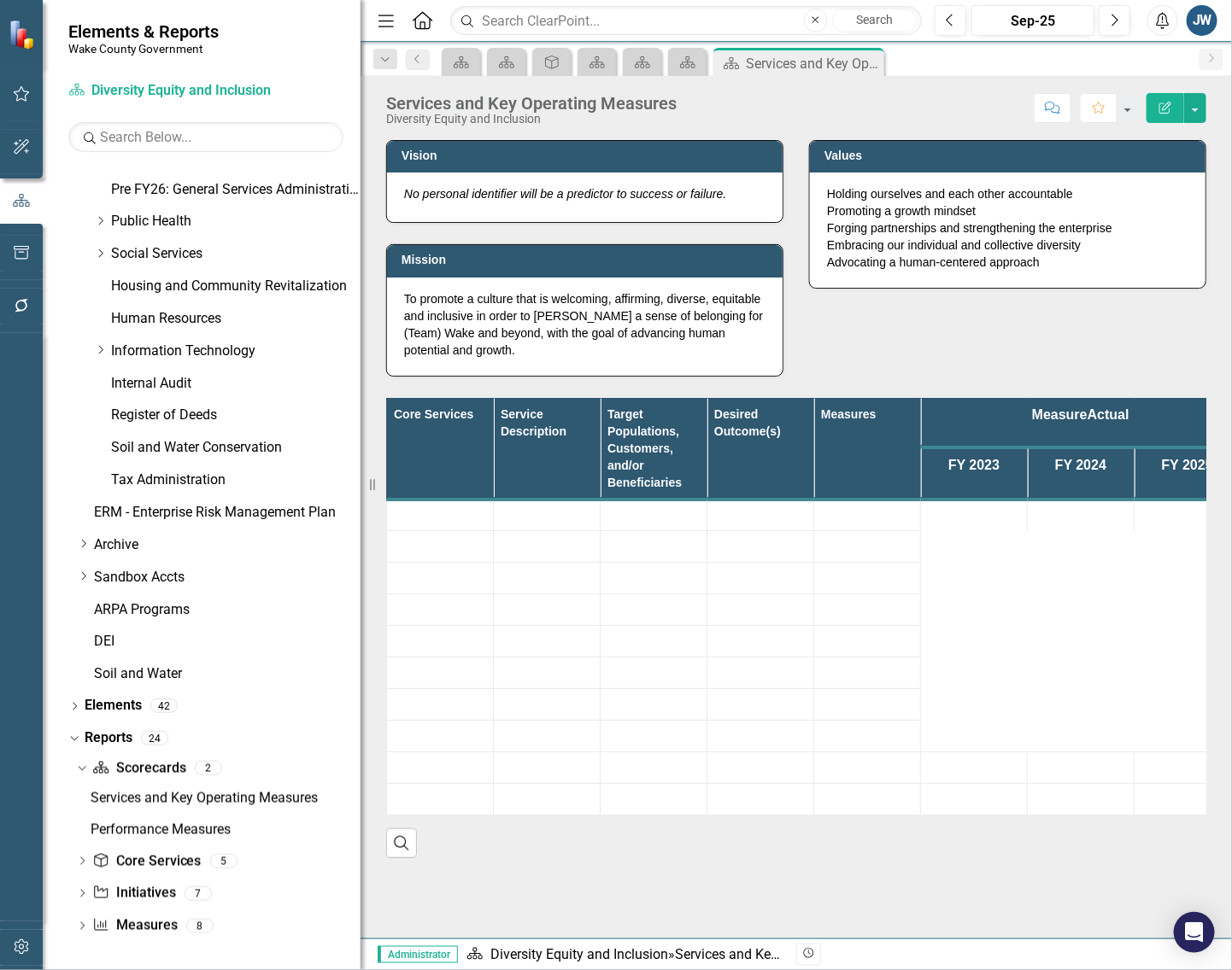
click at [0, 0] on icon "Close" at bounding box center [0, 0] width 0 height 0
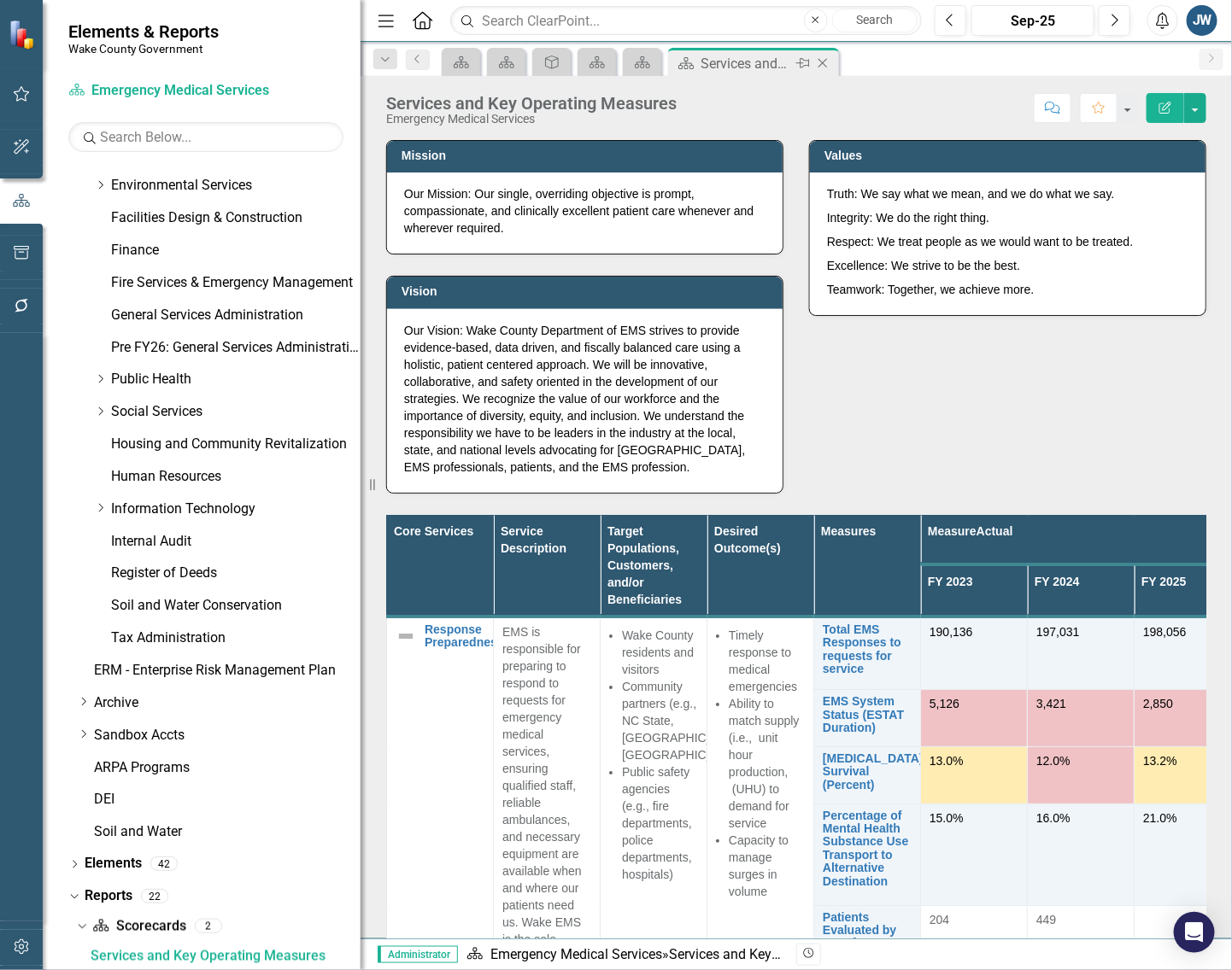
click at [825, 60] on icon "Close" at bounding box center [822, 63] width 17 height 14
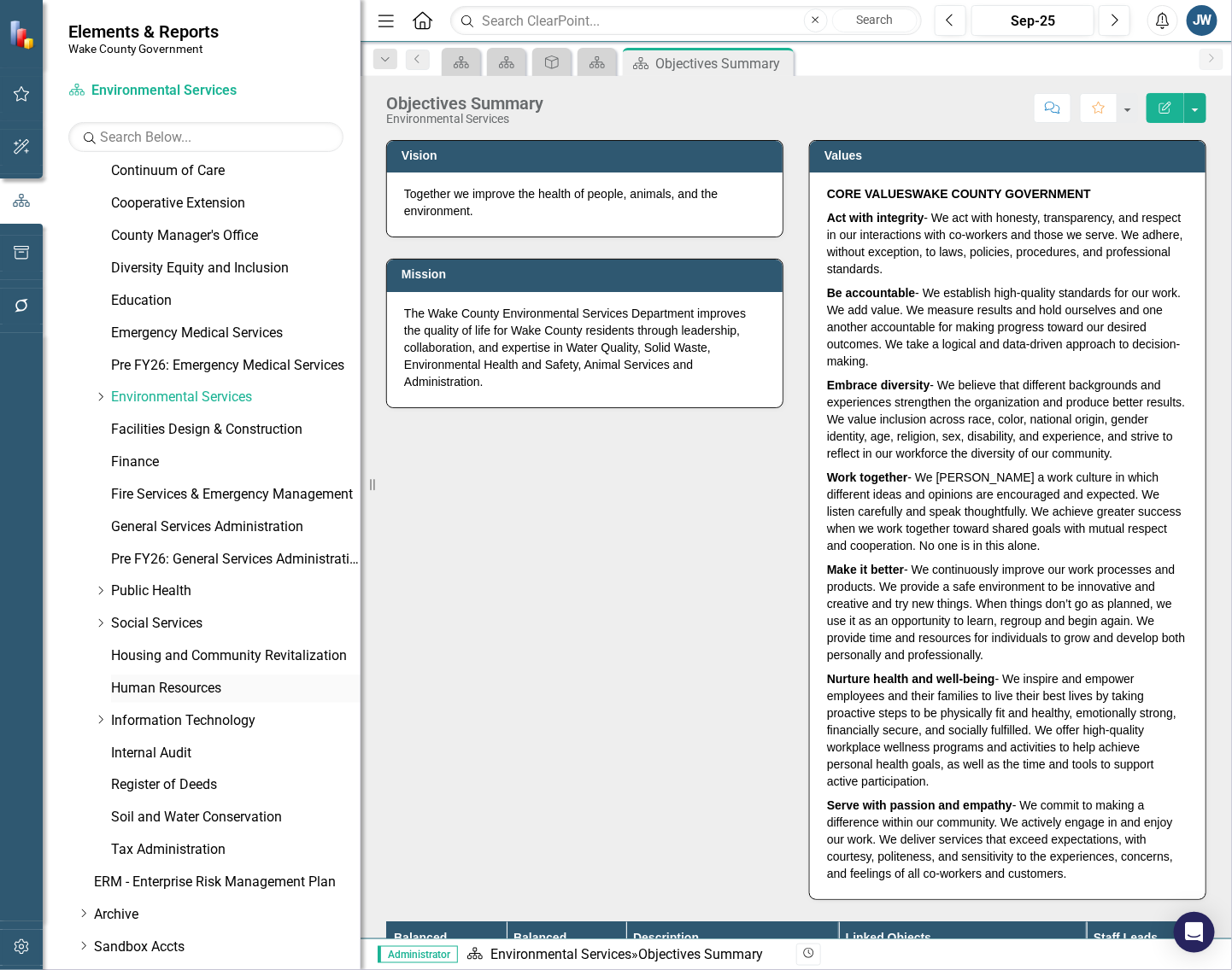
scroll to position [329, 0]
click at [146, 462] on link "Finance" at bounding box center [236, 464] width 250 height 19
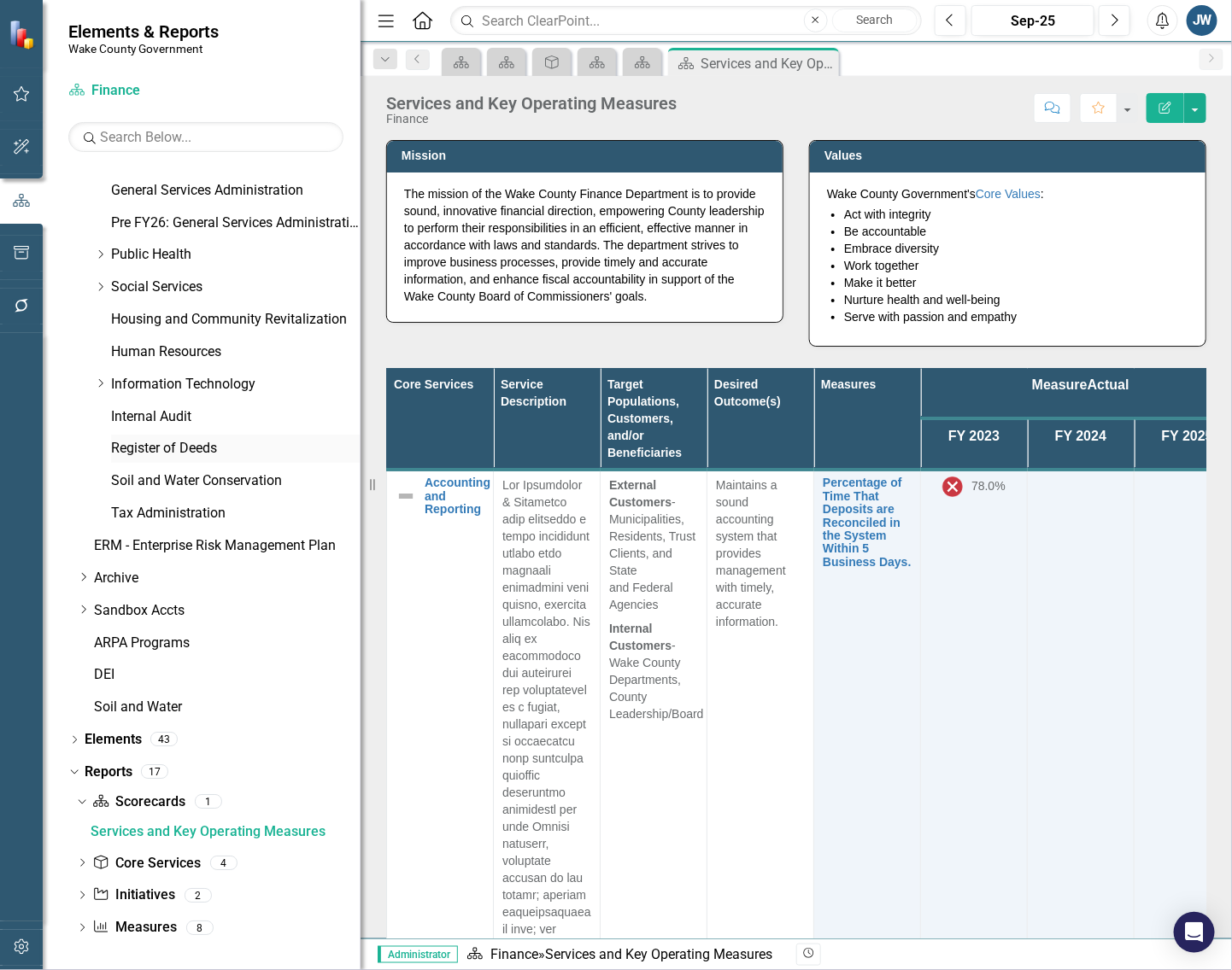
scroll to position [669, 0]
click at [165, 856] on link "Core Service Core Services" at bounding box center [146, 862] width 109 height 19
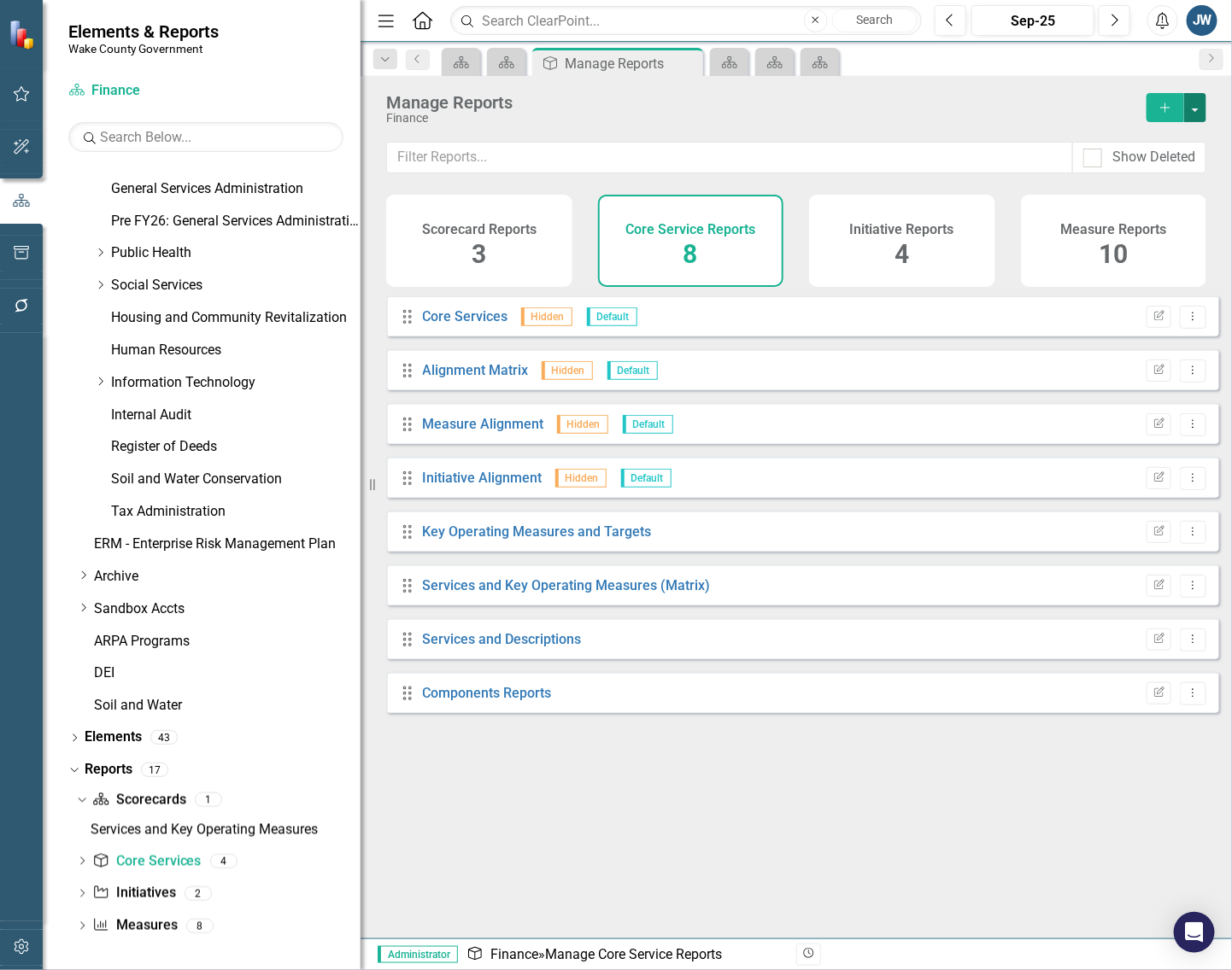
click at [1199, 103] on button "button" at bounding box center [1194, 107] width 22 height 29
click at [1129, 160] on link "Copy Add From Template" at bounding box center [1125, 171] width 159 height 32
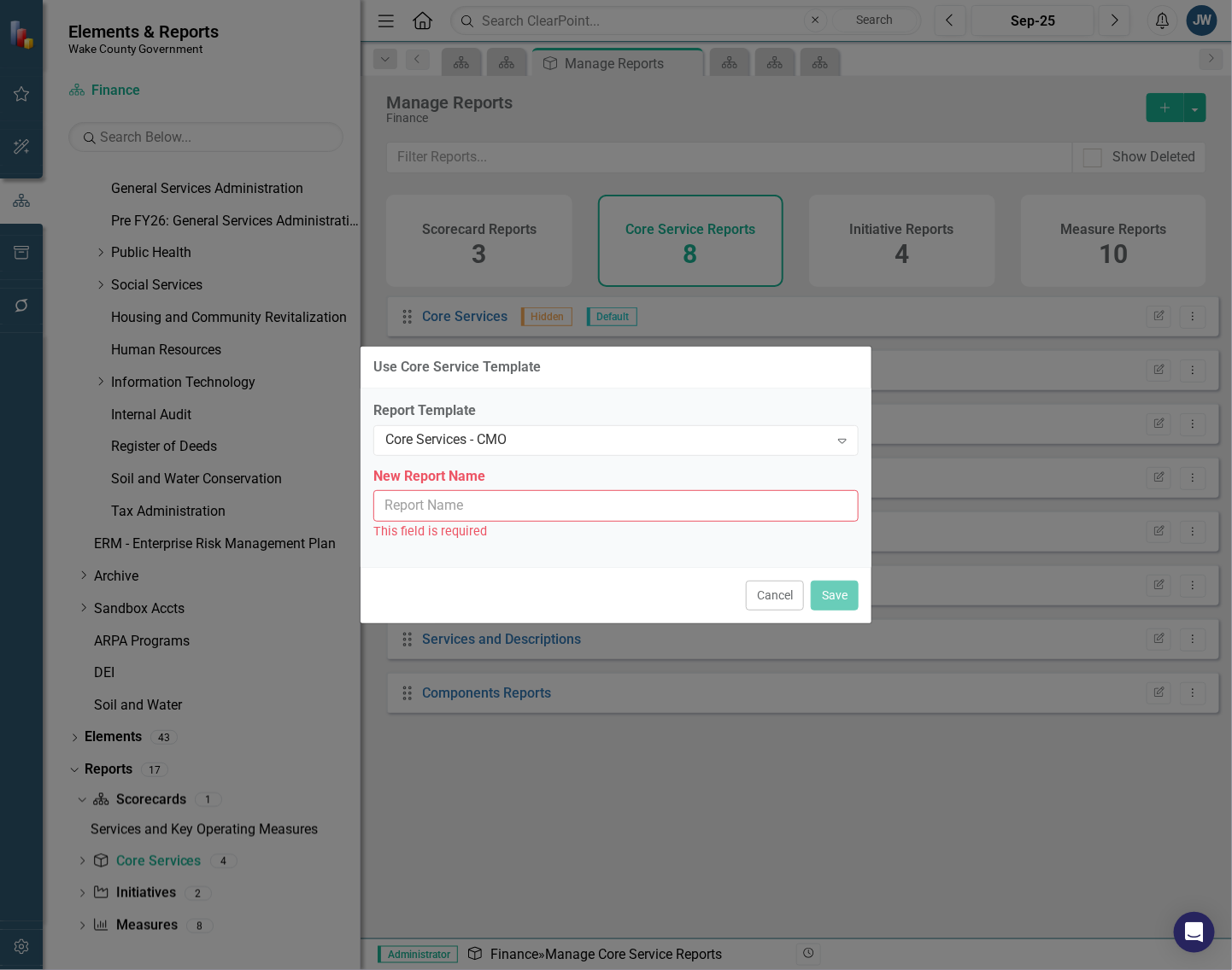
click at [549, 509] on input "New Report Name" at bounding box center [616, 506] width 485 height 32
type input "Core Services - CMO"
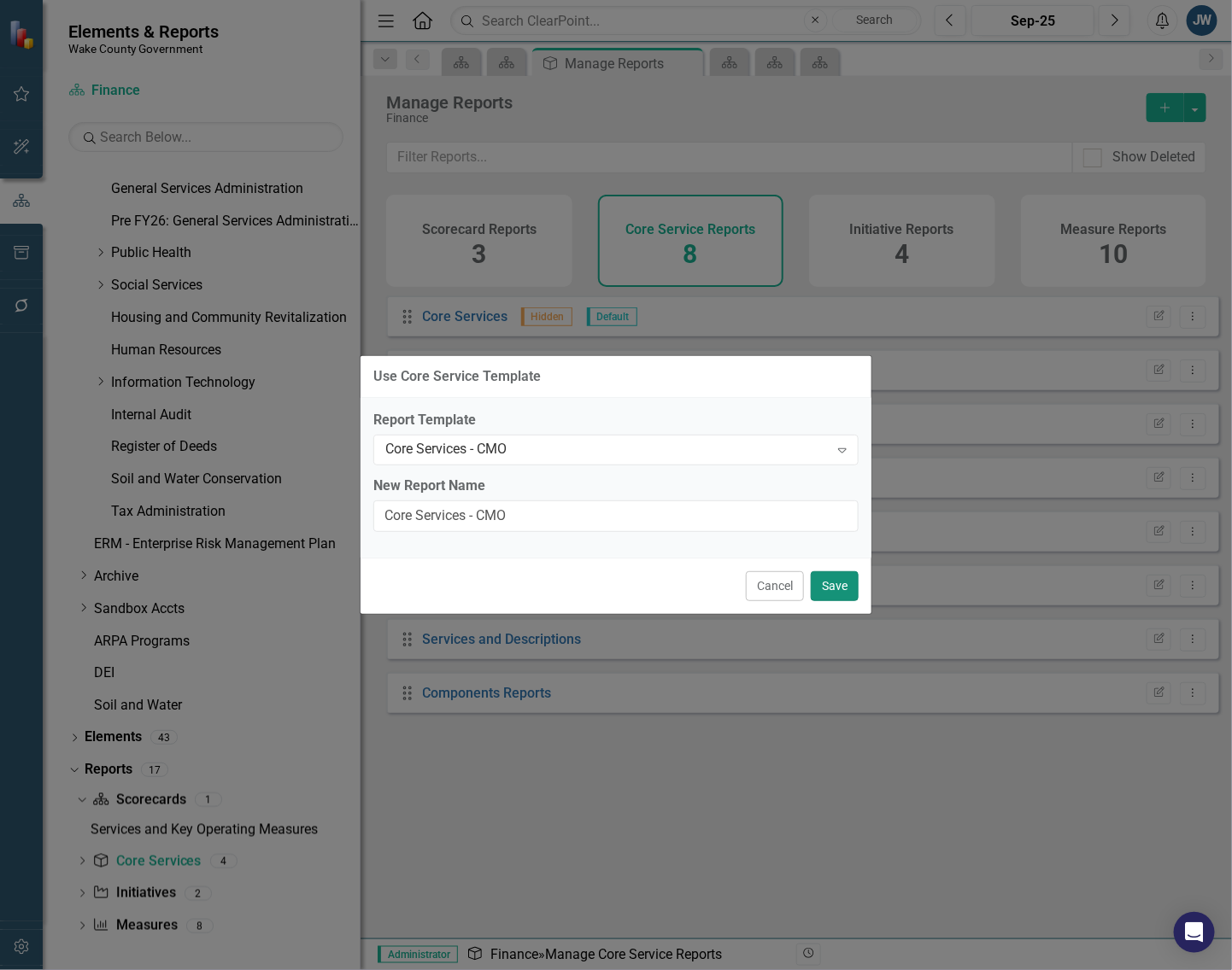
click at [841, 577] on button "Save" at bounding box center [834, 586] width 48 height 30
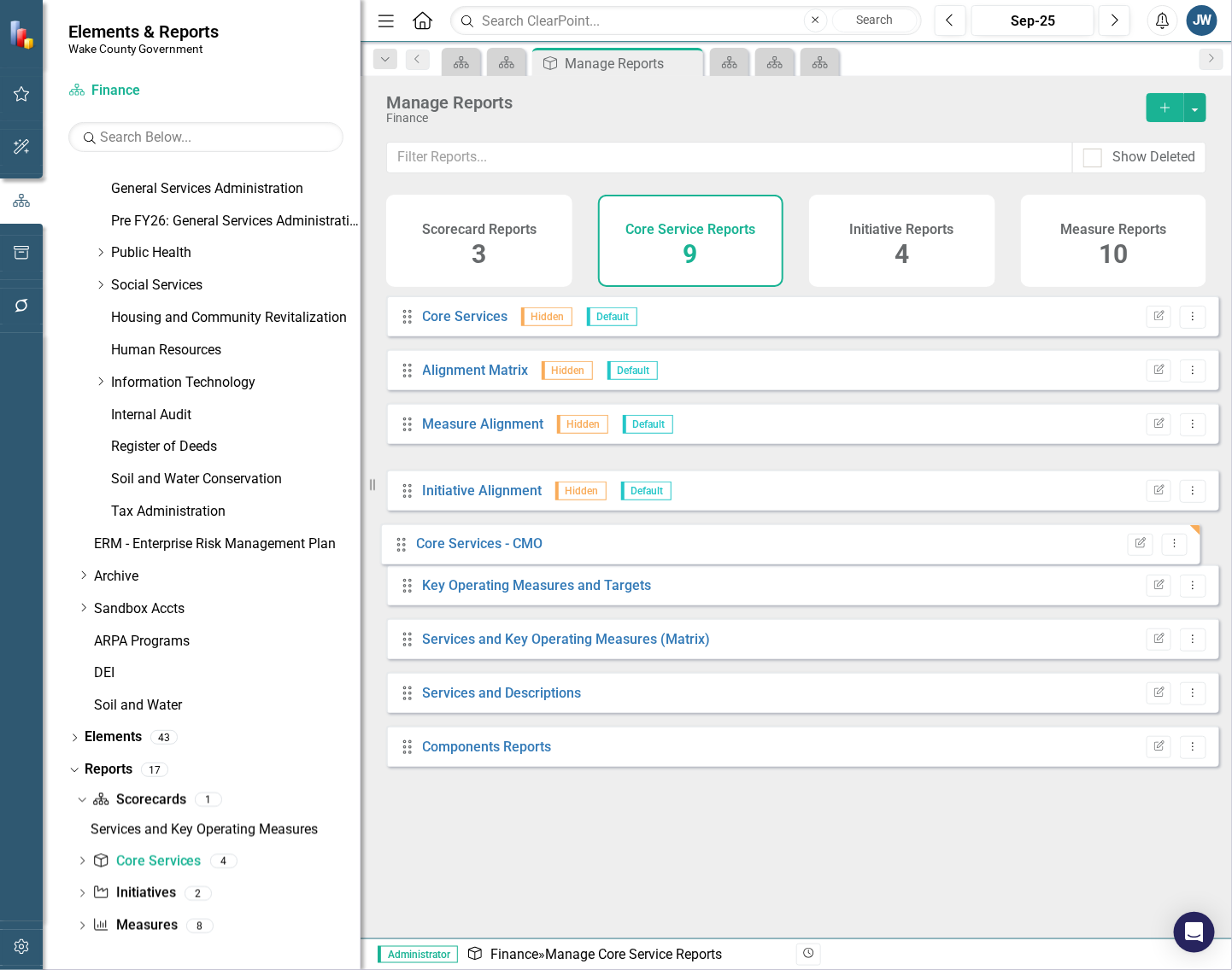
drag, startPoint x: 406, startPoint y: 492, endPoint x: 400, endPoint y: 545, distance: 53.3
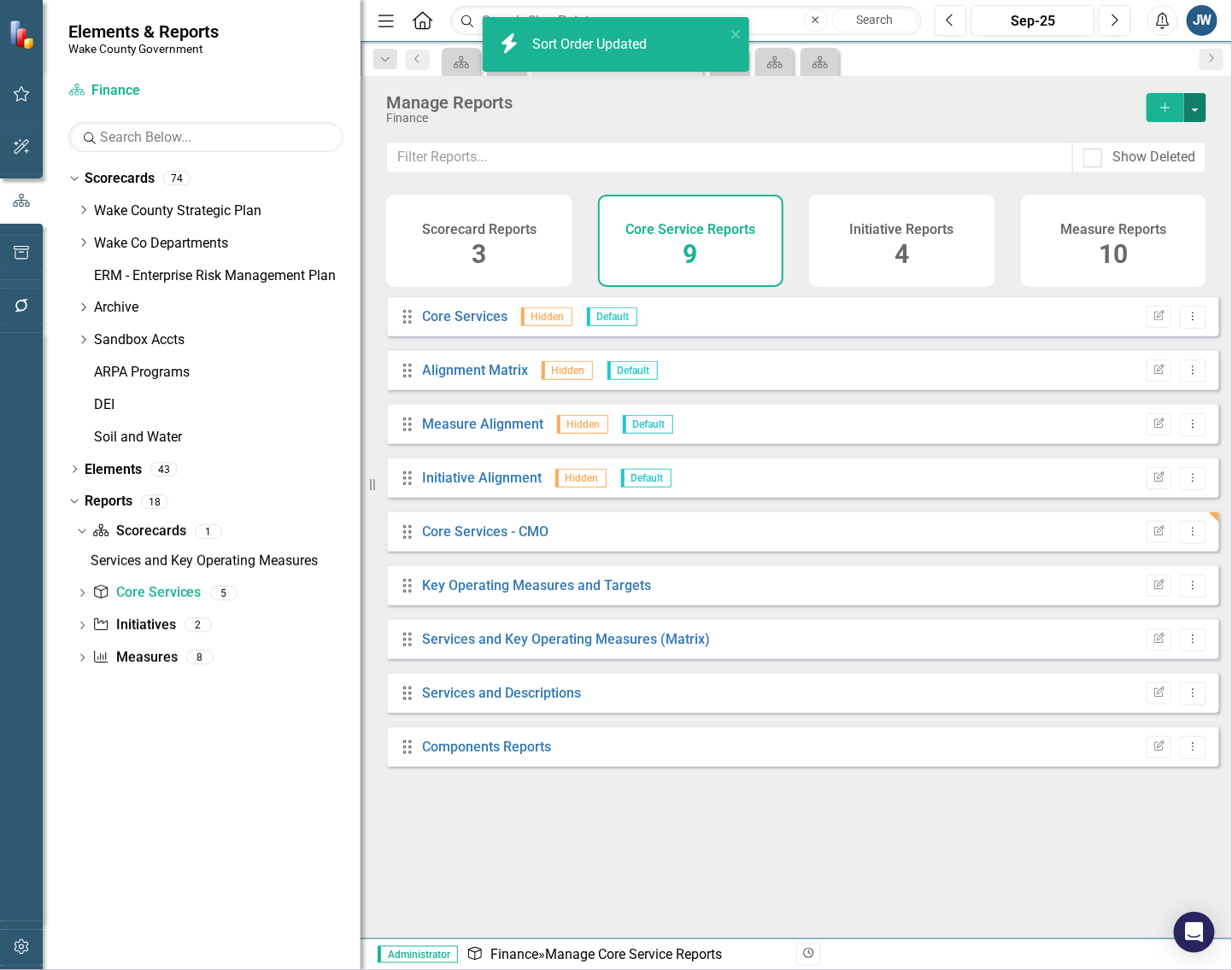
click at [1205, 107] on button "button" at bounding box center [1194, 107] width 22 height 29
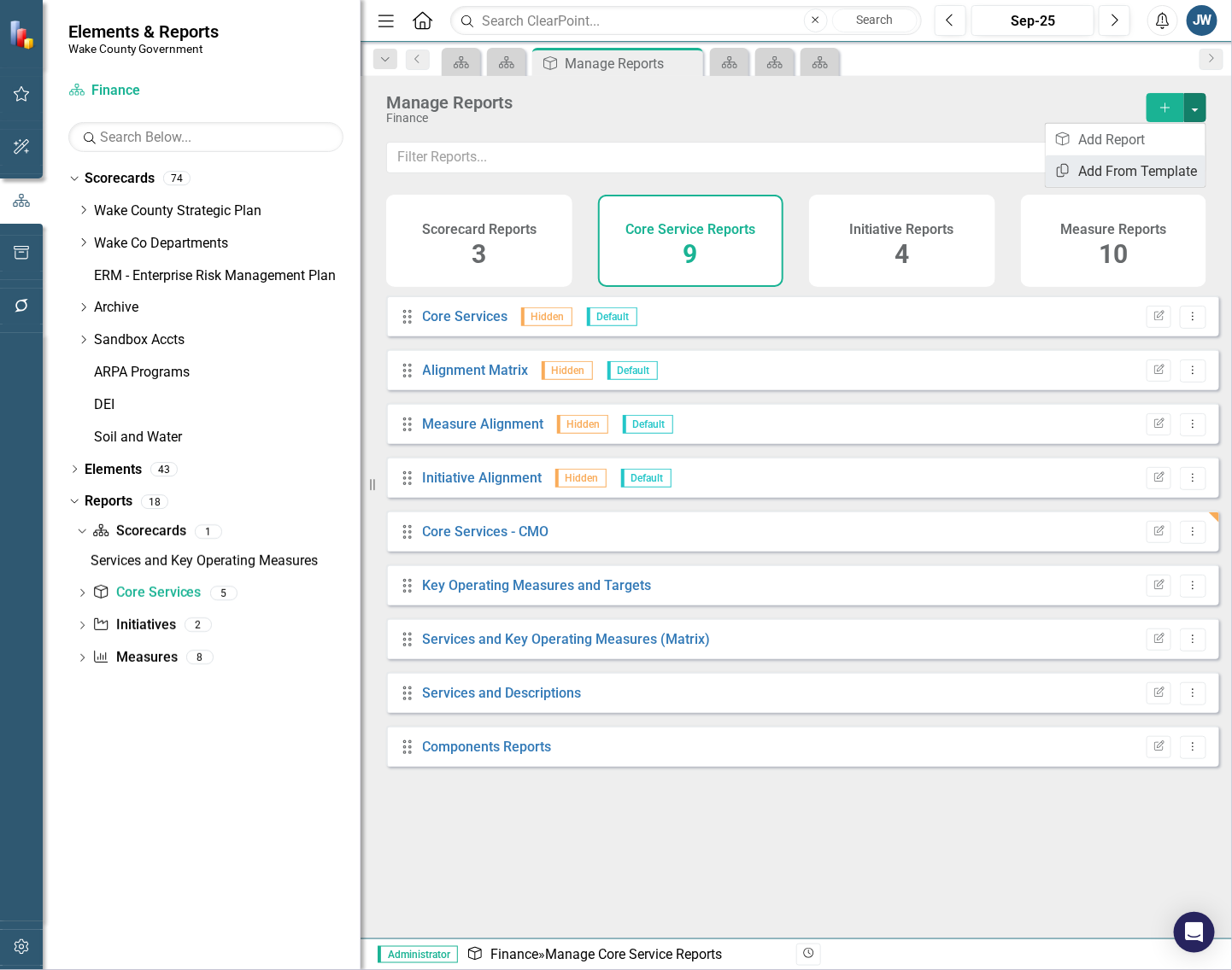
click at [1166, 163] on link "Copy Add From Template" at bounding box center [1125, 171] width 159 height 32
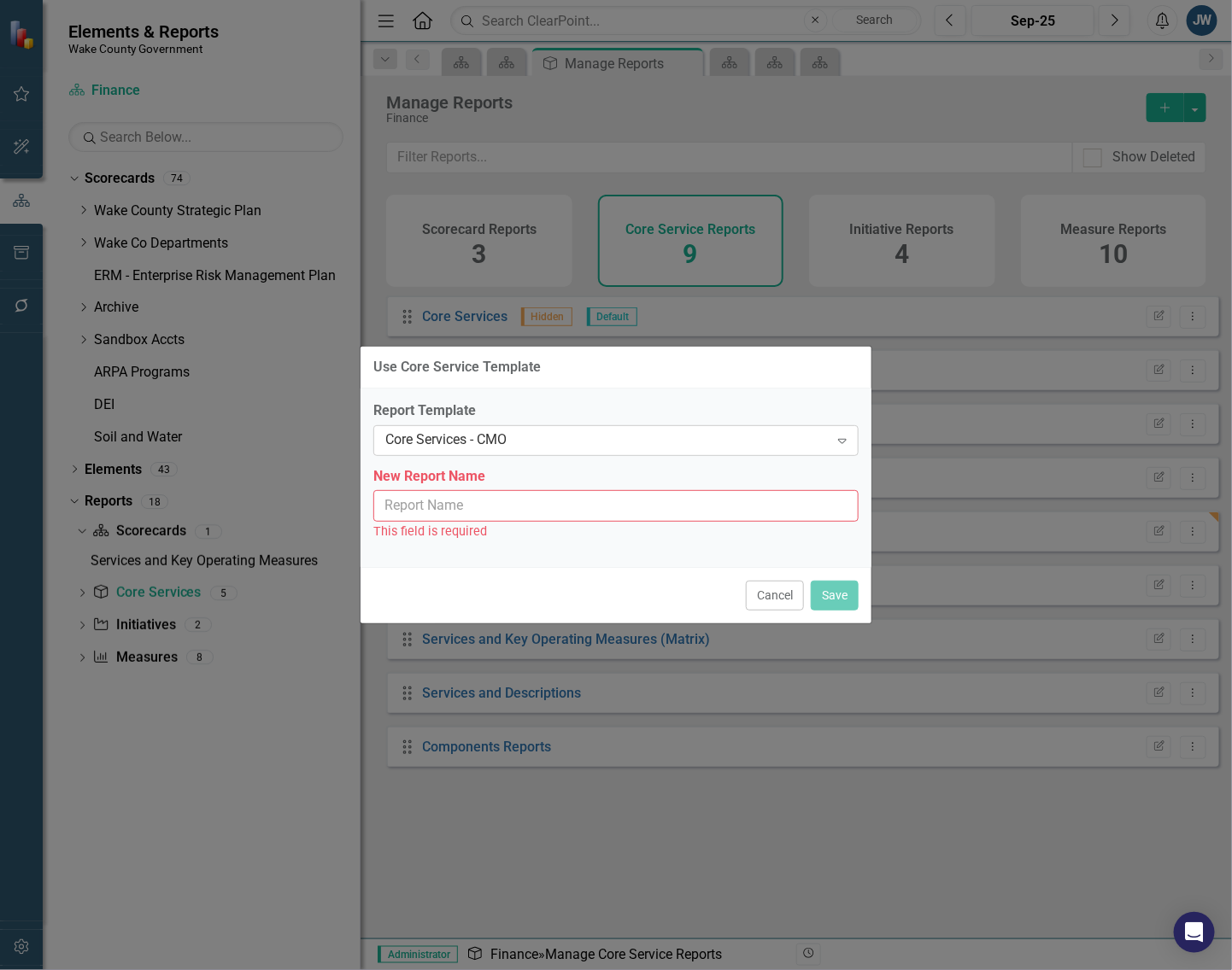
click at [587, 430] on div "Core Services - CMO" at bounding box center [607, 440] width 443 height 19
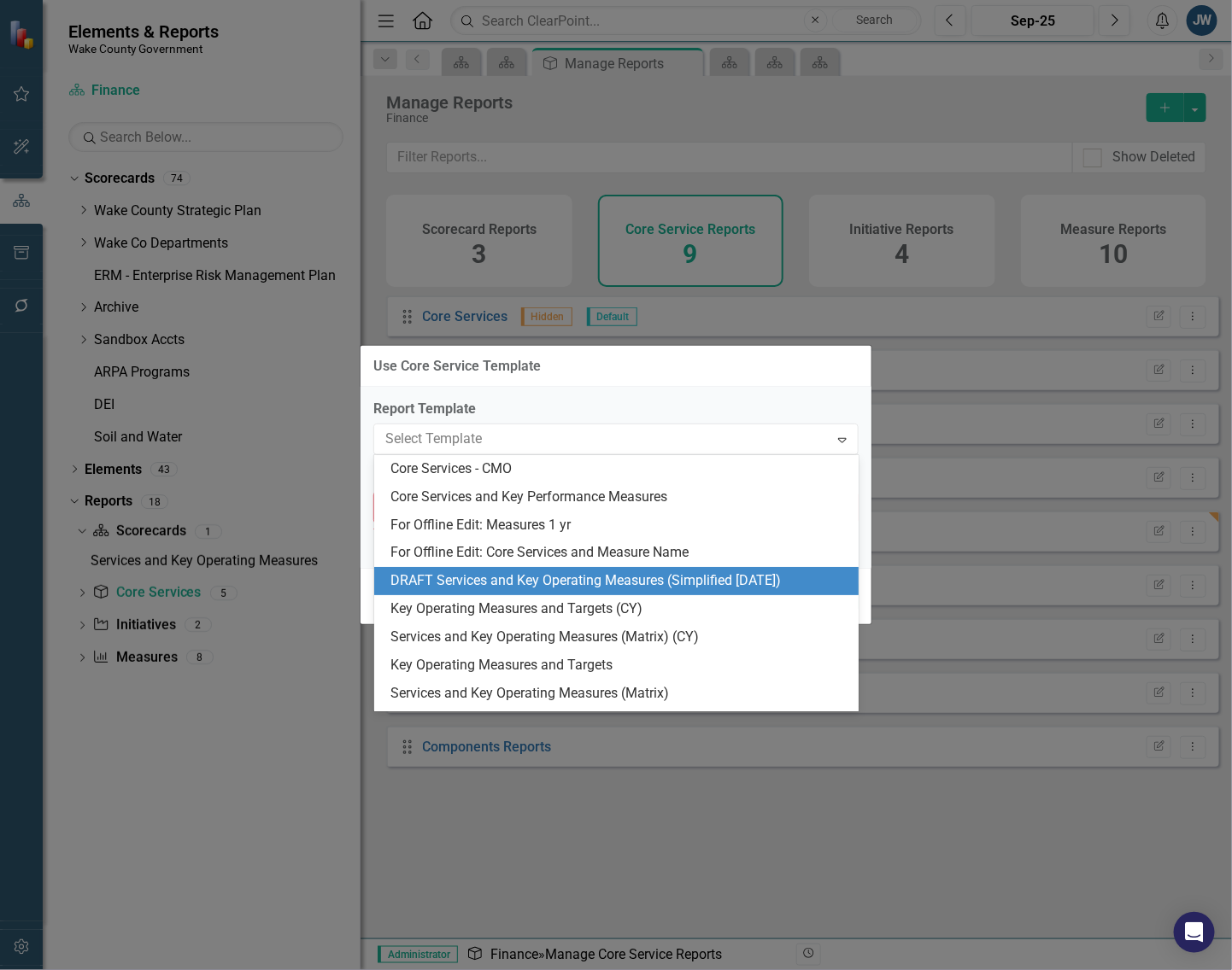
click at [525, 584] on div "DRAFT Services and Key Operating Measures (Simplified [DATE])" at bounding box center [620, 581] width 457 height 19
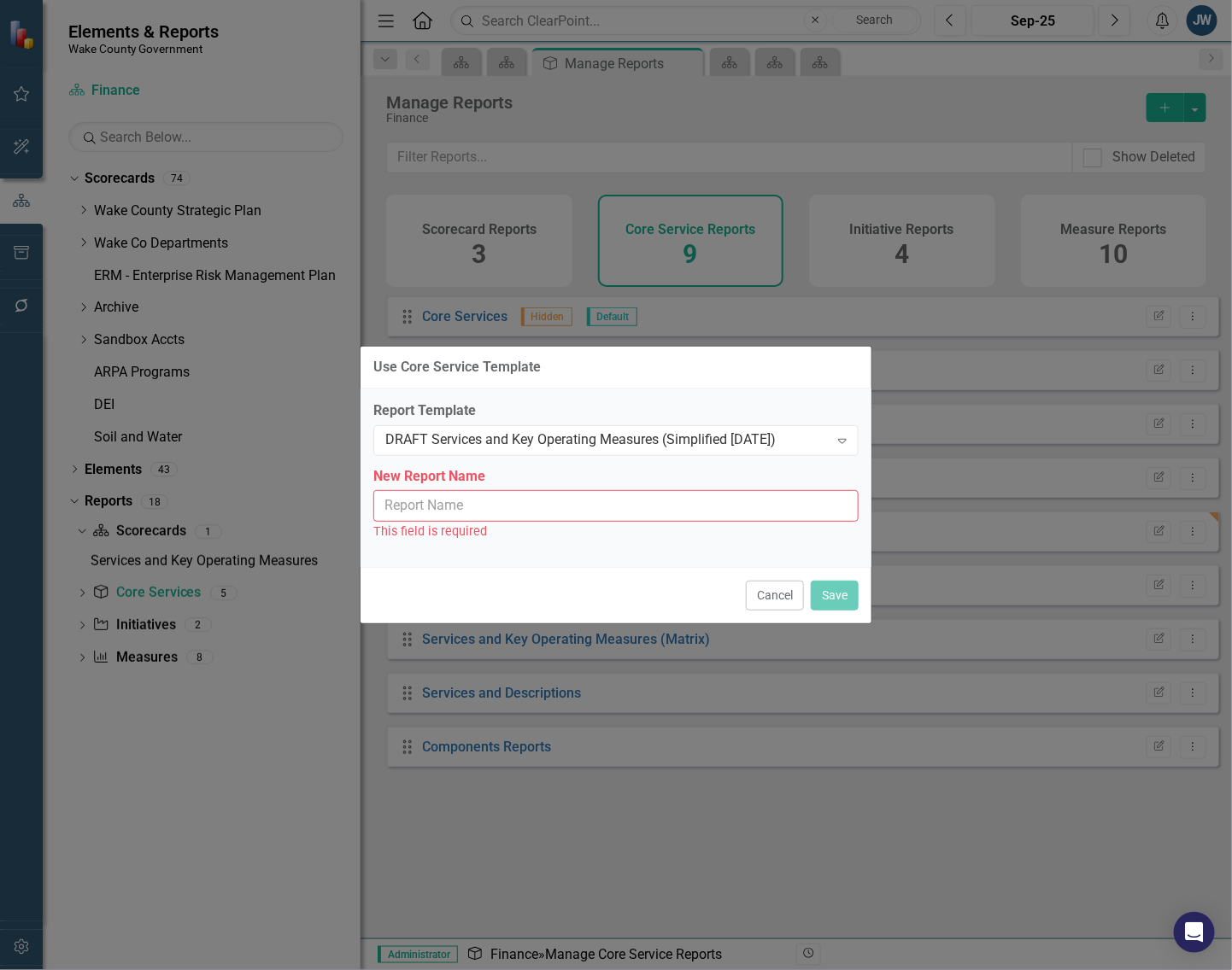
click at [544, 508] on input "New Report Name" at bounding box center [616, 506] width 485 height 32
type input "Services and Key Operating Measures (Simplified [DATE])"
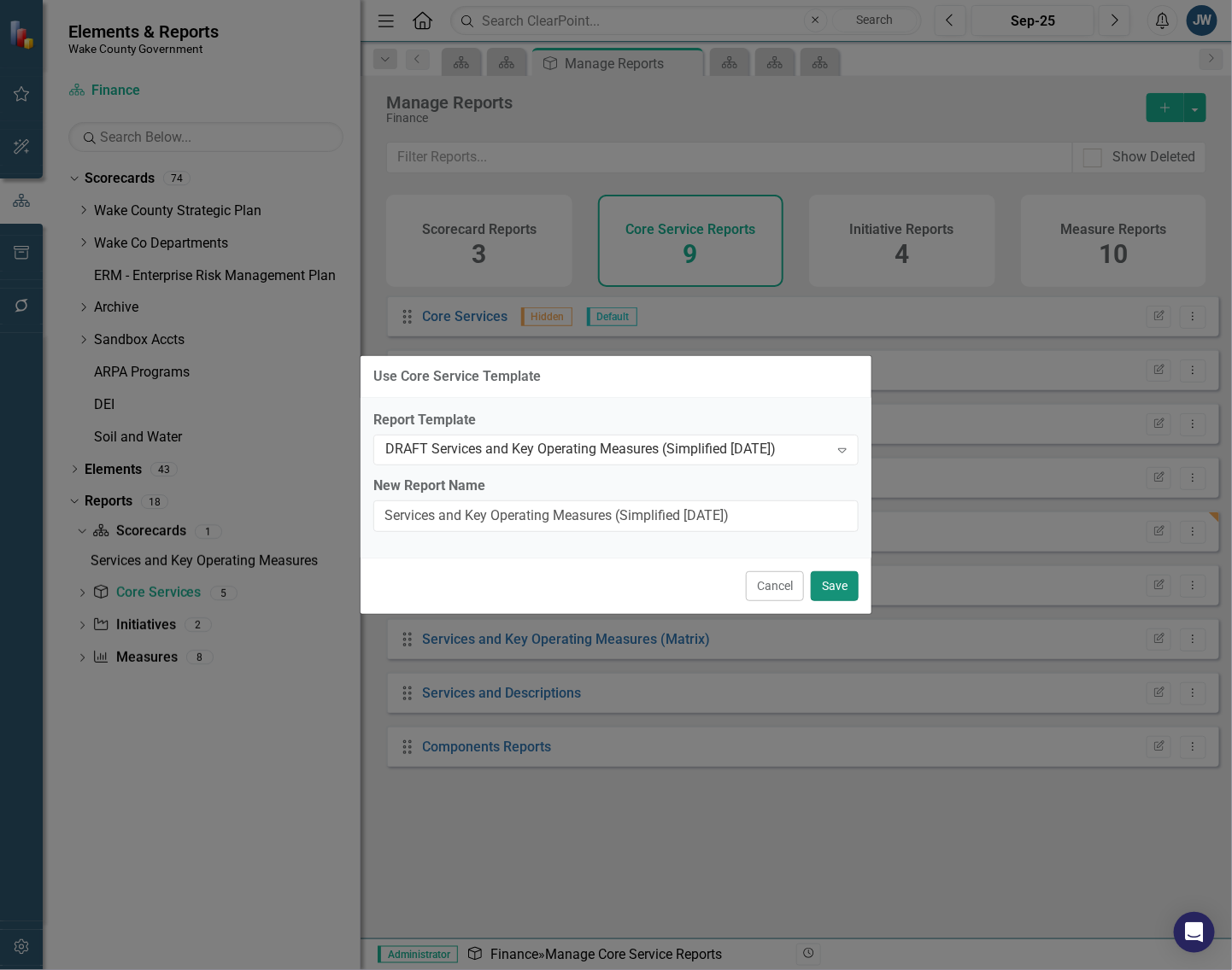
click at [842, 588] on button "Save" at bounding box center [834, 586] width 48 height 30
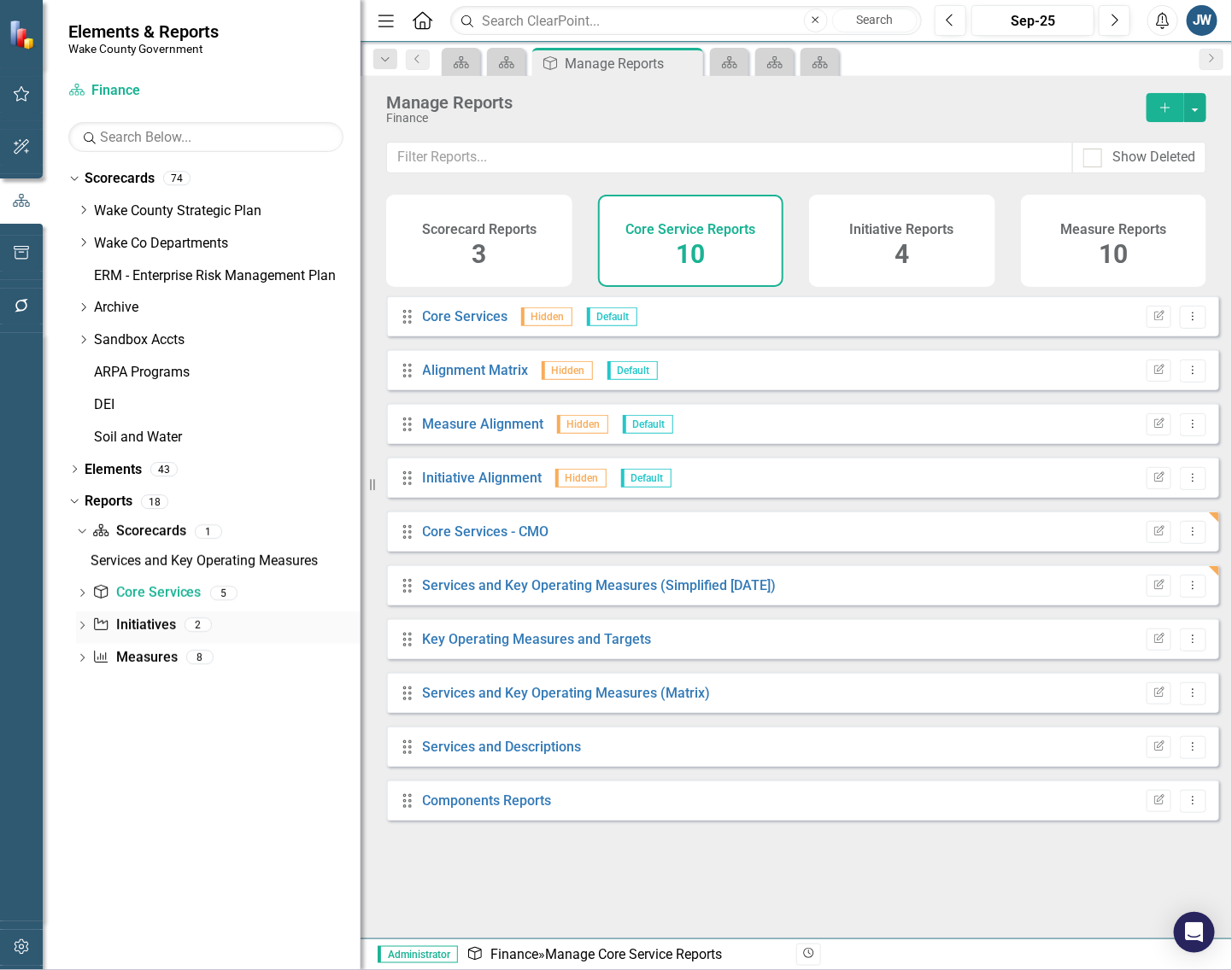
click at [173, 624] on link "Initiative Initiatives" at bounding box center [133, 626] width 83 height 19
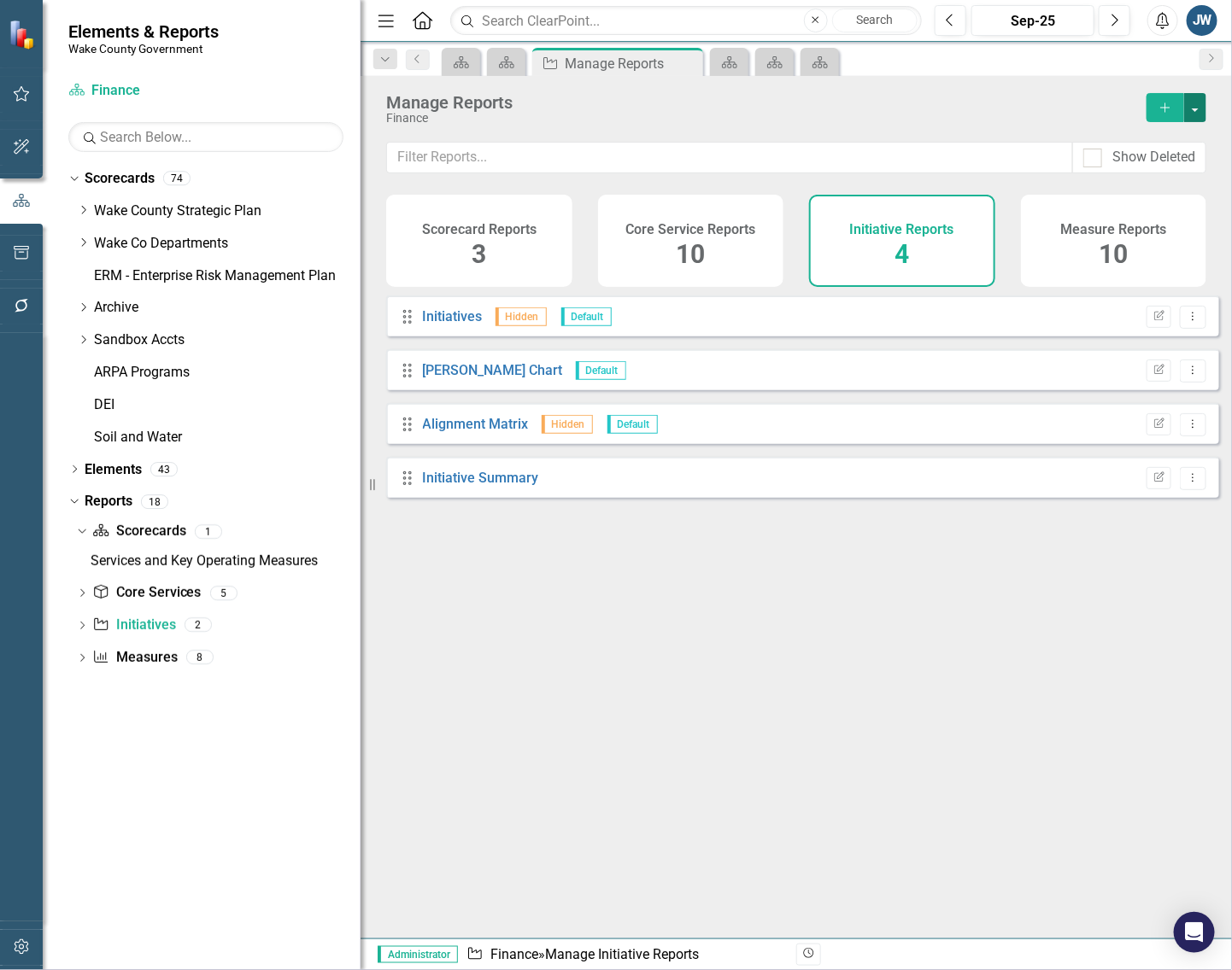
click at [1196, 104] on button "button" at bounding box center [1194, 107] width 22 height 29
click at [1140, 168] on link "Copy Add From Template" at bounding box center [1125, 171] width 159 height 32
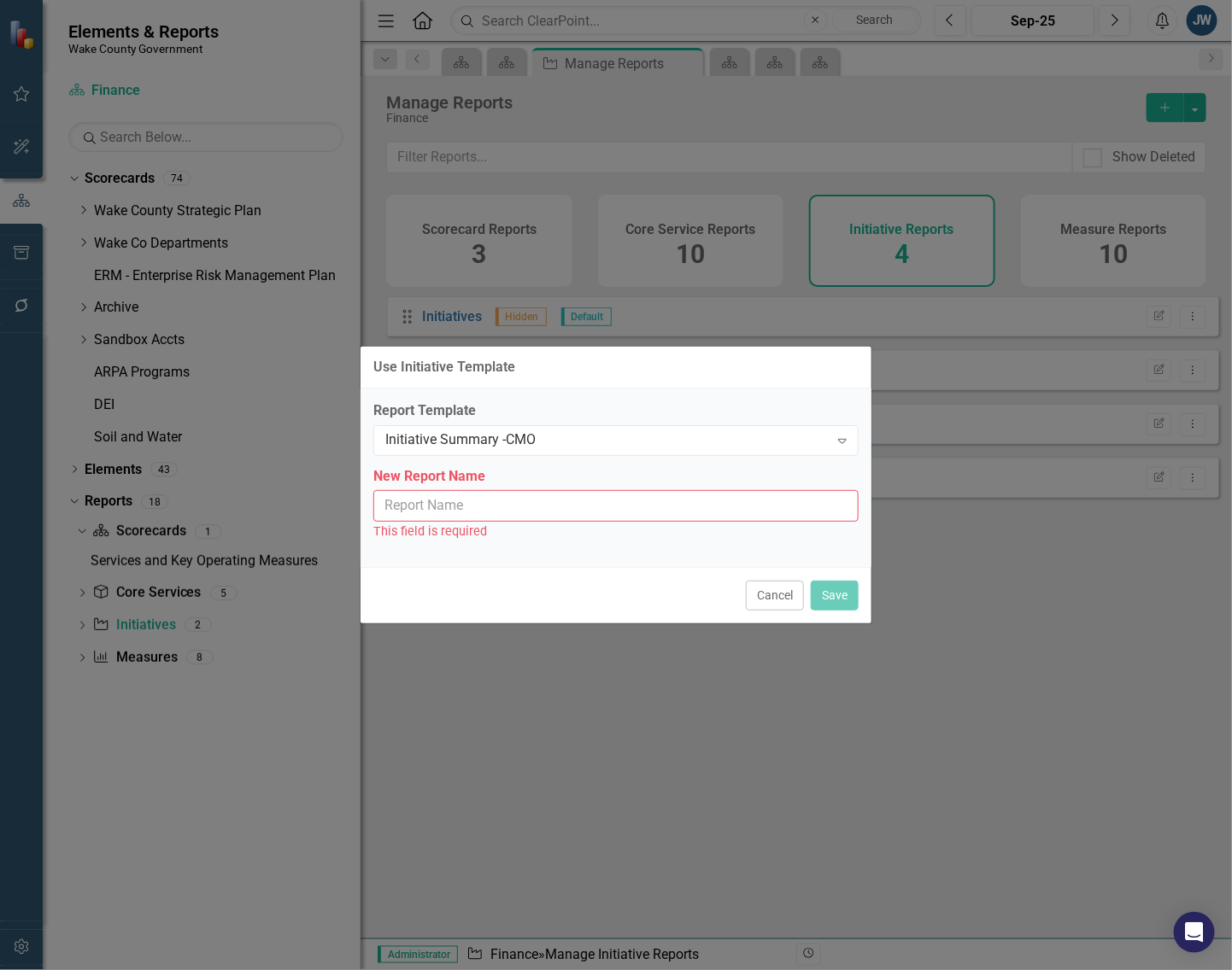
click at [562, 513] on input "New Report Name" at bounding box center [616, 506] width 485 height 32
type input "Initiative Summary - CMO"
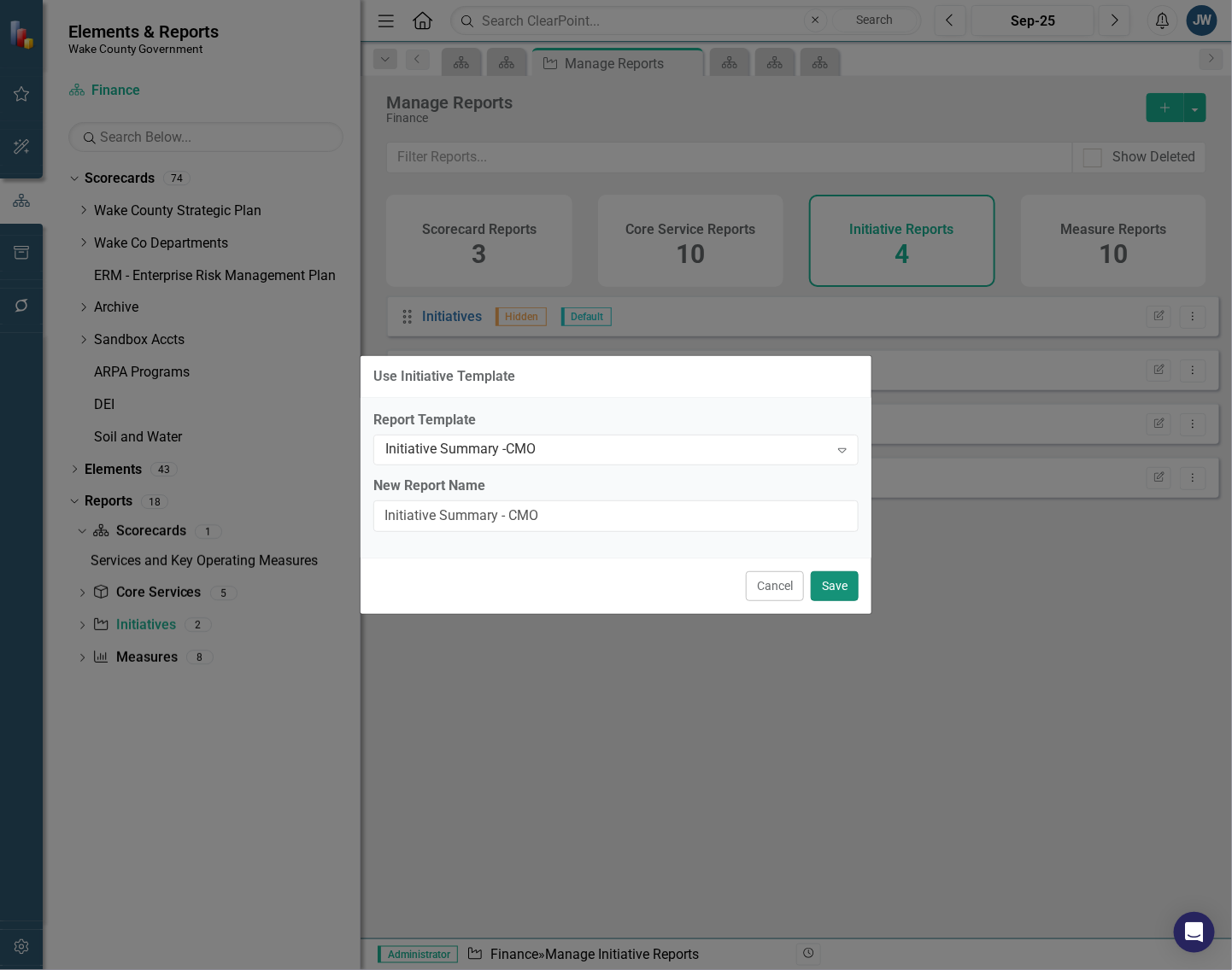
click at [855, 586] on button "Save" at bounding box center [834, 586] width 48 height 30
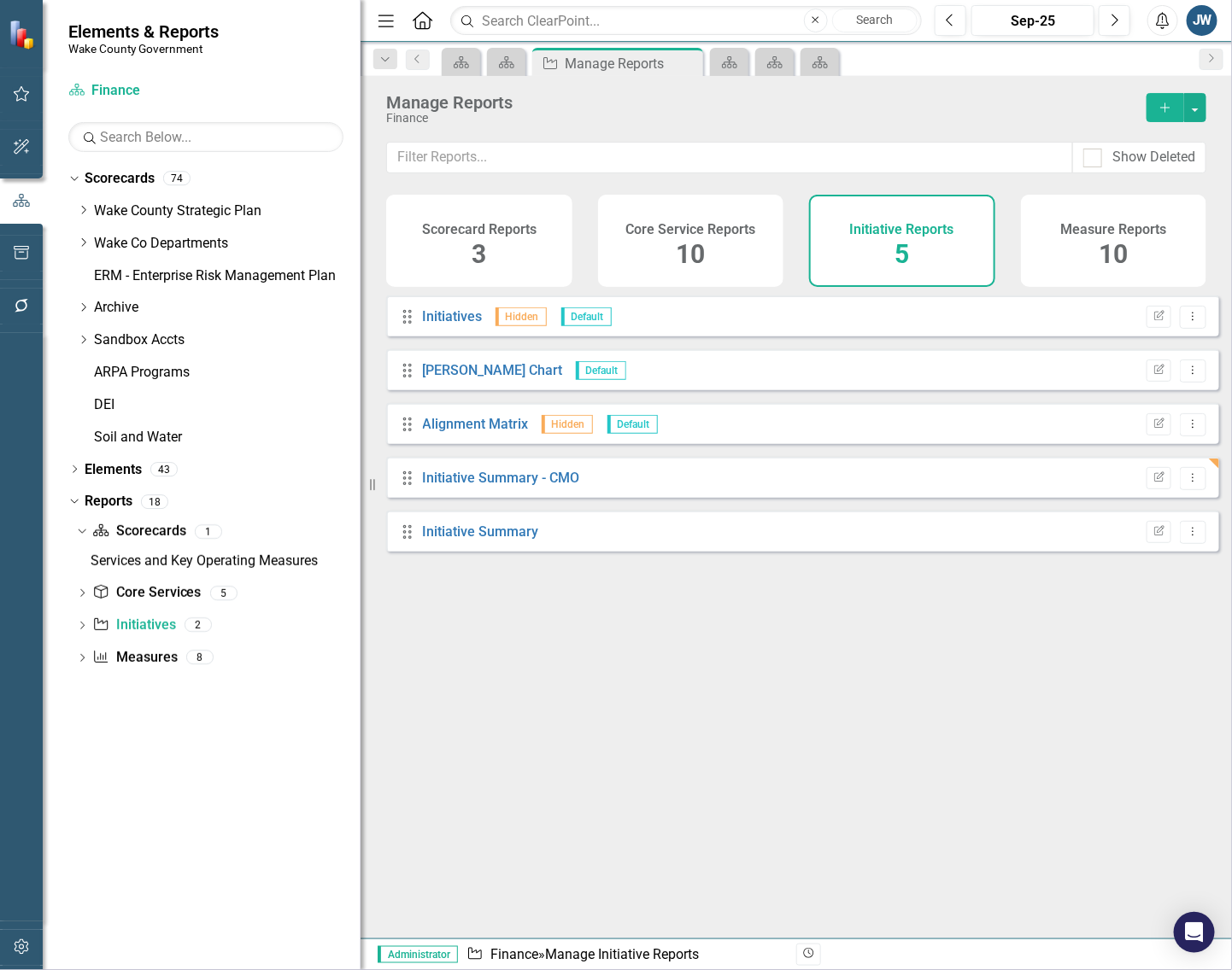
click at [572, 688] on div "Drag Initiatives Hidden Default Edit Report Dropdown Menu Drag [PERSON_NAME] Ch…" at bounding box center [796, 610] width 871 height 630
click at [81, 241] on icon "Dropdown" at bounding box center [83, 243] width 13 height 11
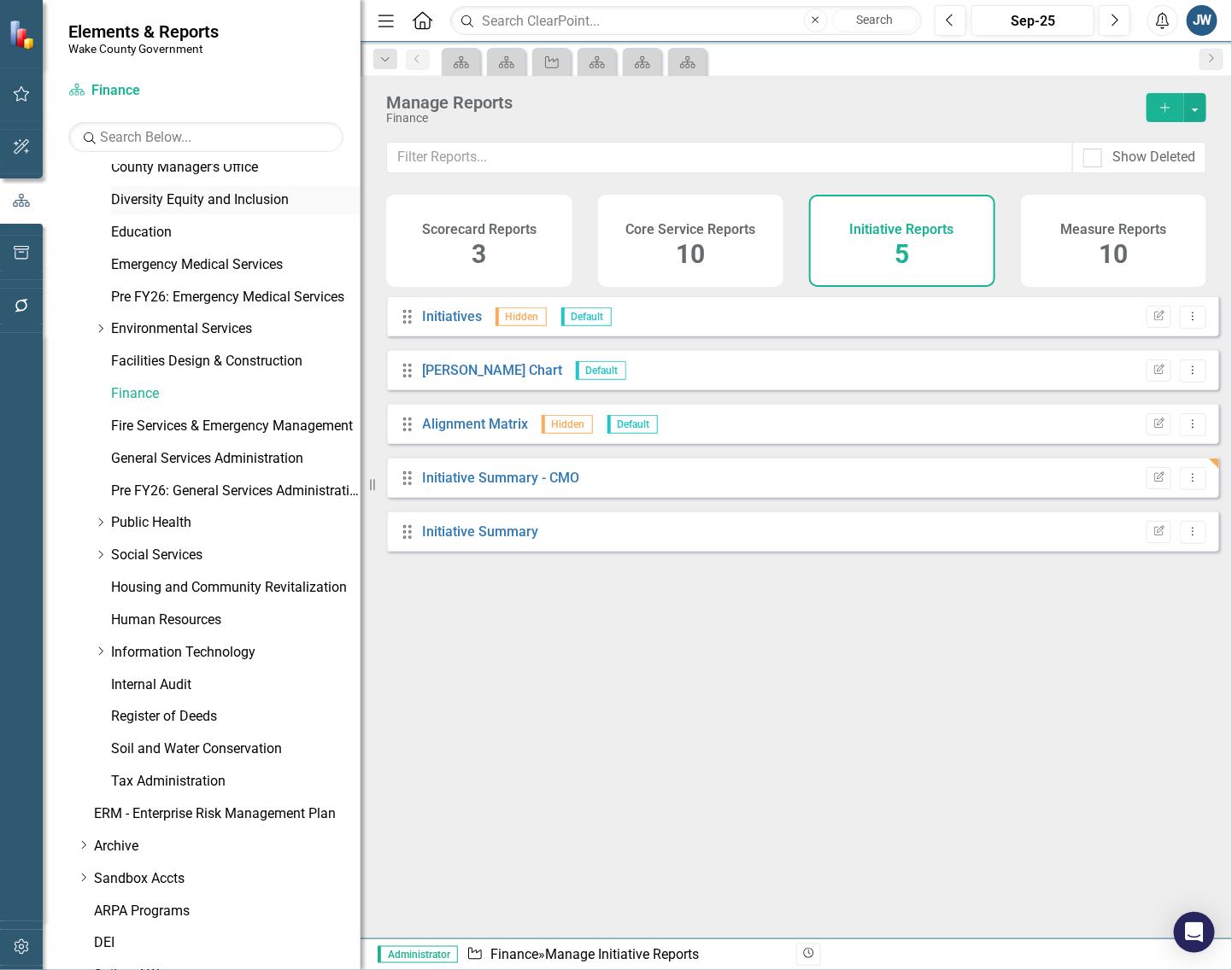
scroll to position [427, 0]
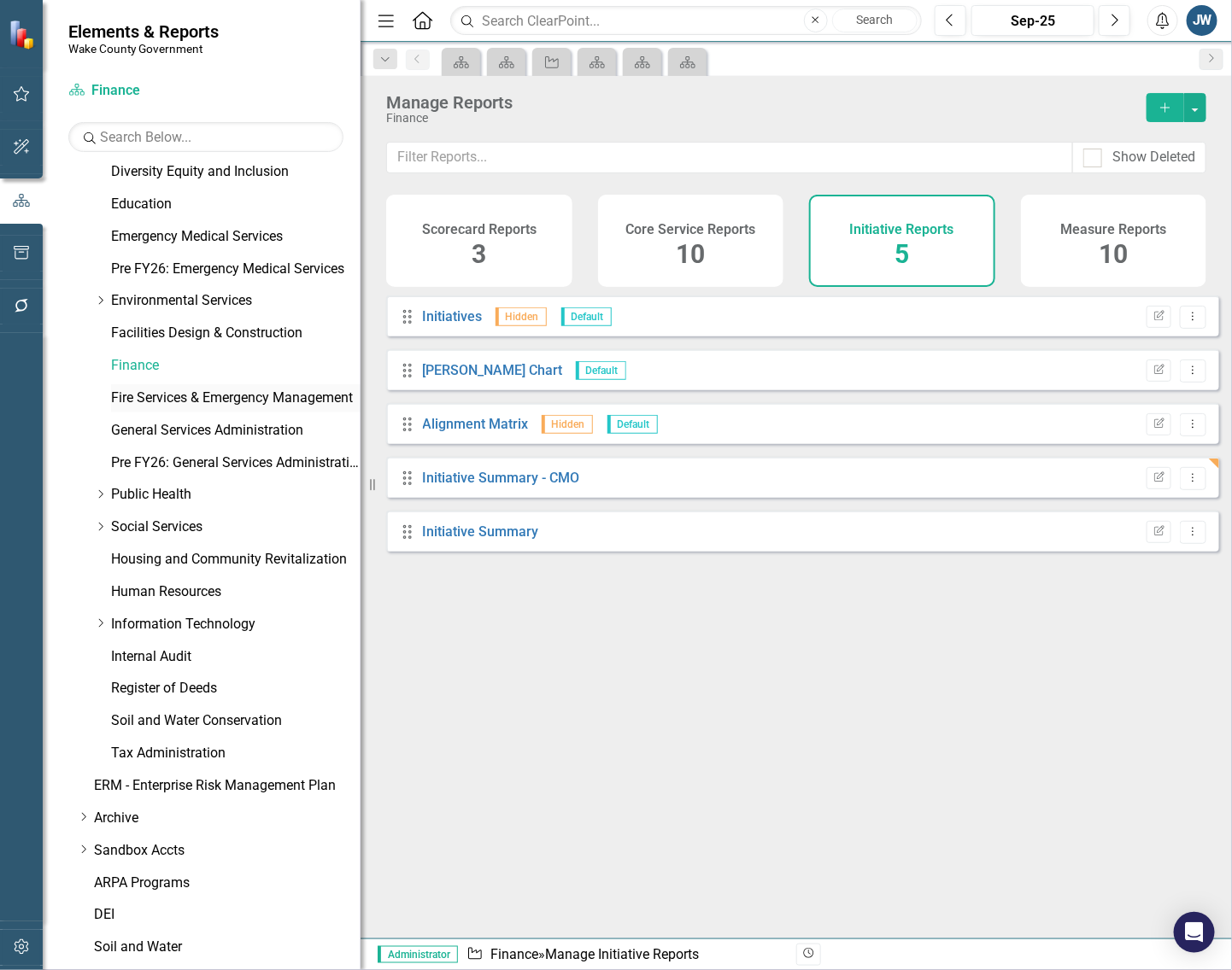
click at [167, 397] on link "Fire Services & Emergency Management" at bounding box center [236, 399] width 250 height 19
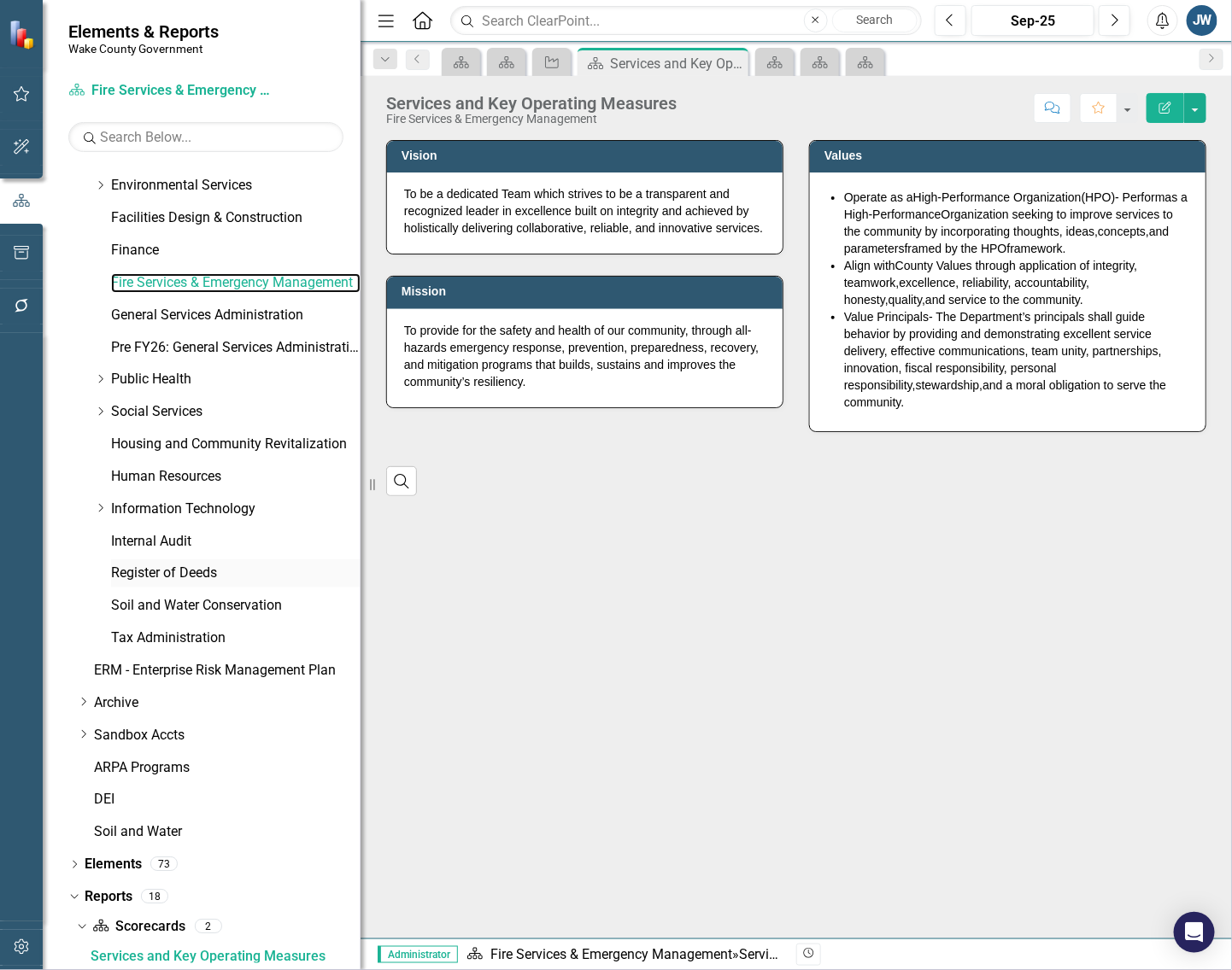
scroll to position [701, 0]
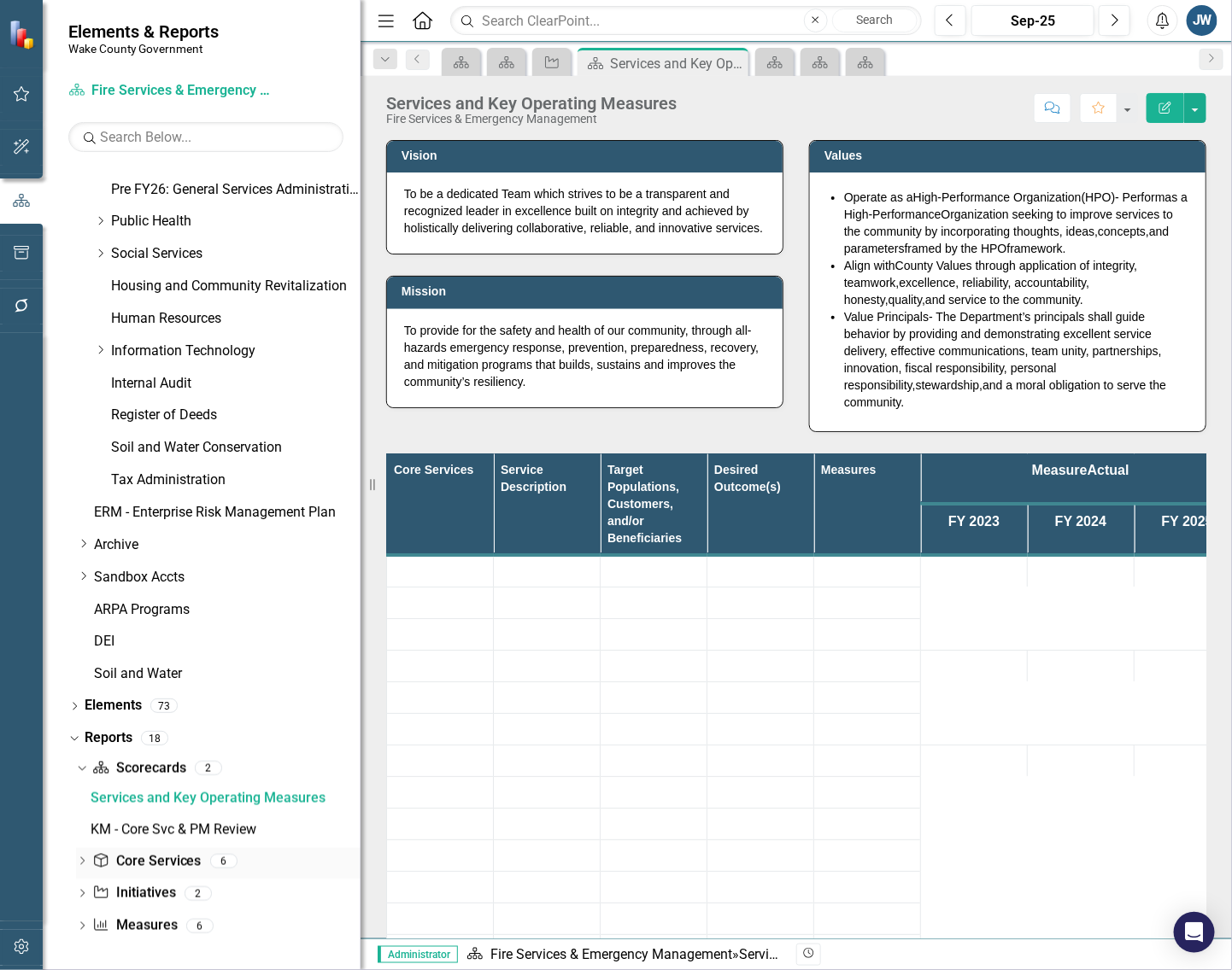
click at [159, 855] on link "Core Service Core Services" at bounding box center [146, 862] width 109 height 19
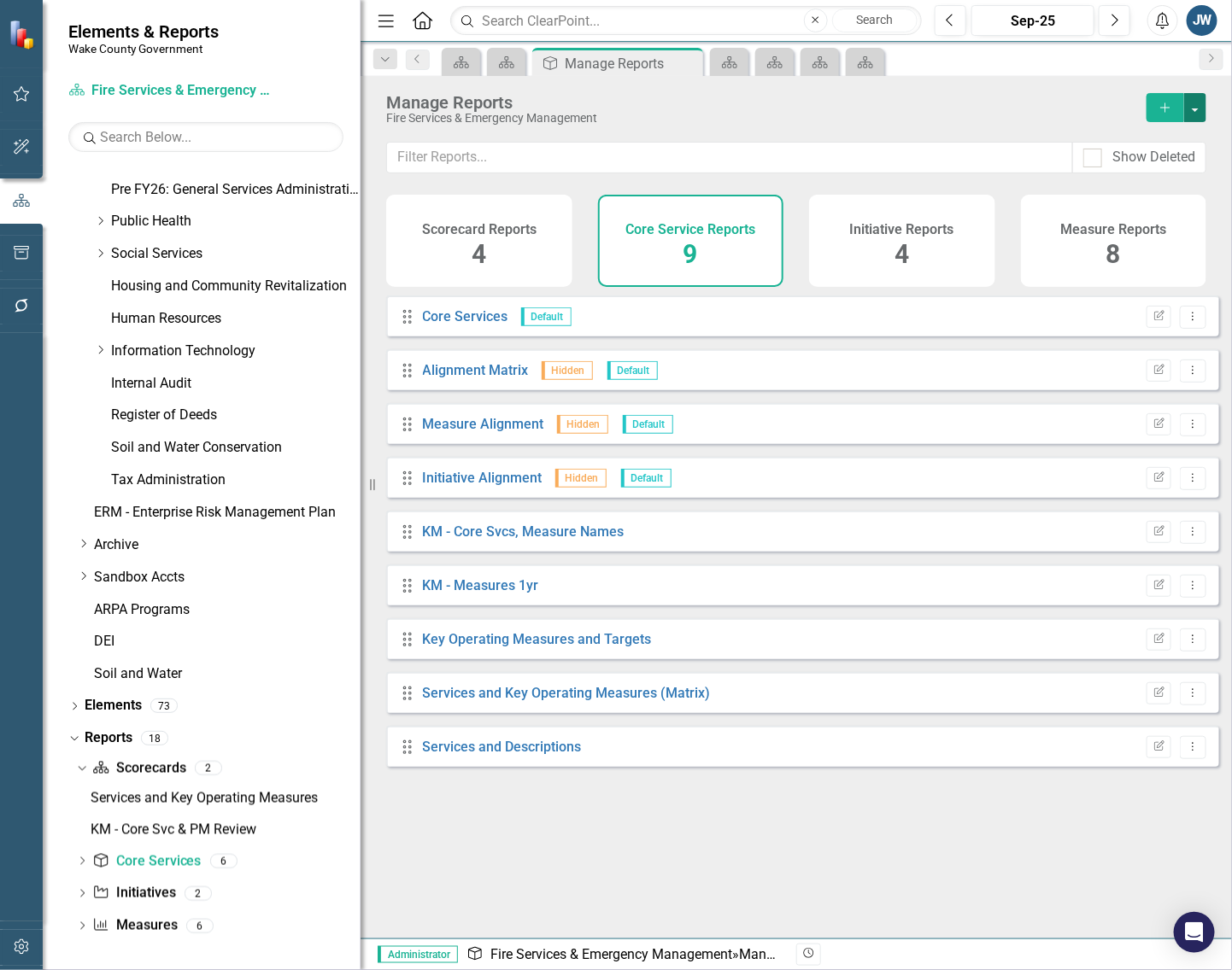
click at [1200, 107] on button "button" at bounding box center [1194, 107] width 22 height 29
click at [1164, 159] on link "Copy Add From Template" at bounding box center [1125, 171] width 159 height 32
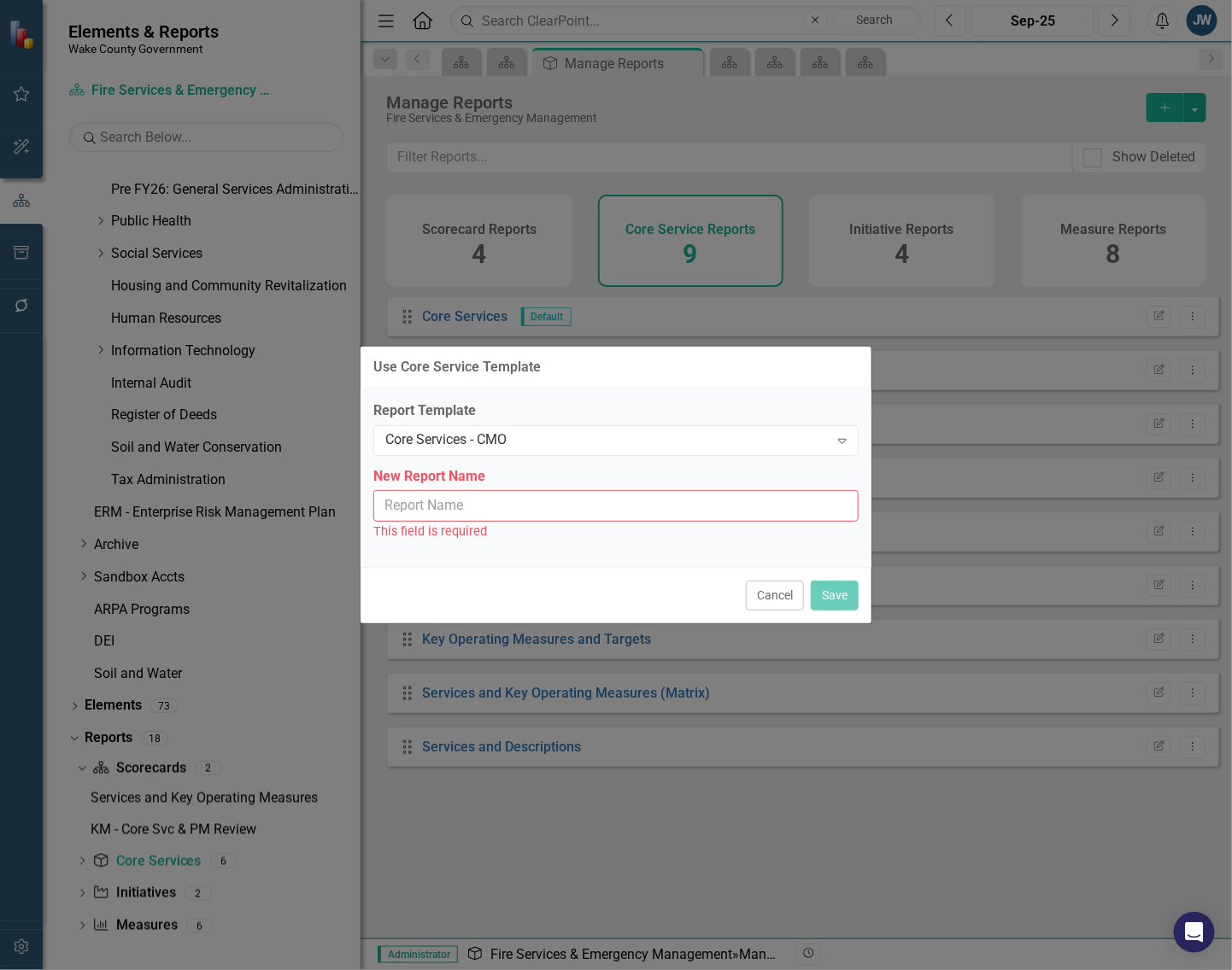
click at [609, 517] on input "New Report Name" at bounding box center [616, 506] width 485 height 32
type input "Core Services - CMO"
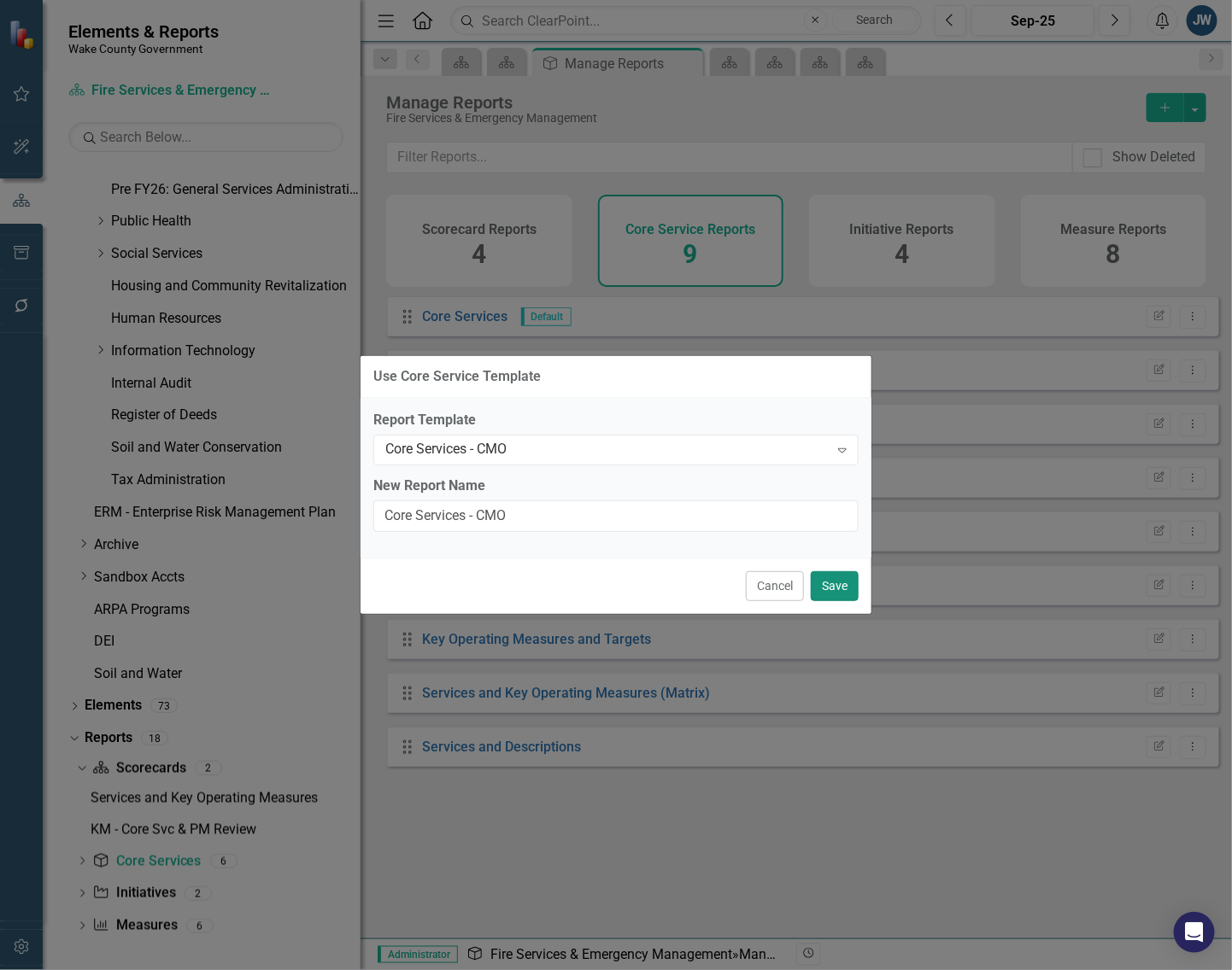
click at [843, 586] on button "Save" at bounding box center [834, 586] width 48 height 30
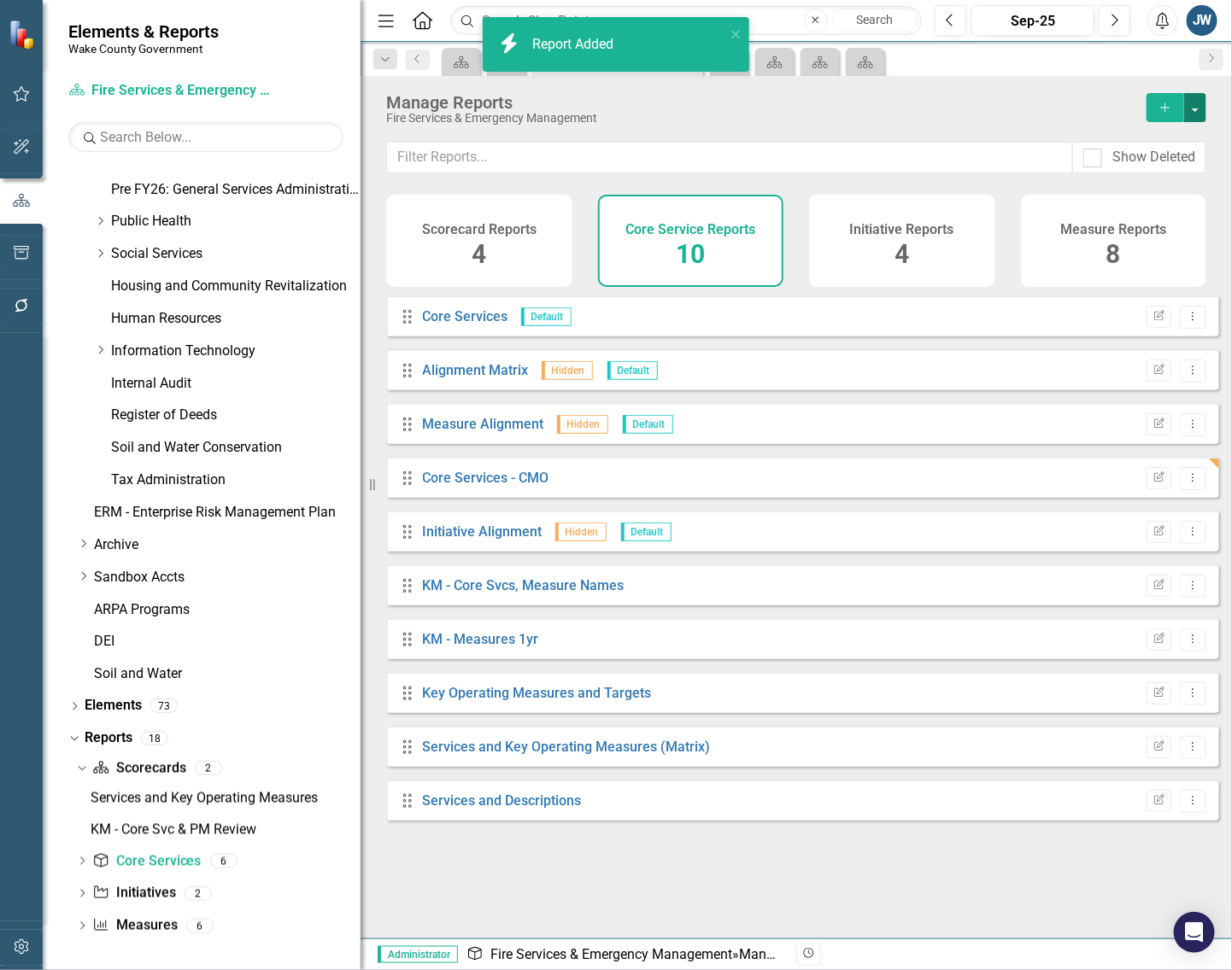
click at [1198, 109] on button "button" at bounding box center [1194, 107] width 22 height 29
click at [1158, 166] on link "Copy Add From Template" at bounding box center [1125, 171] width 159 height 32
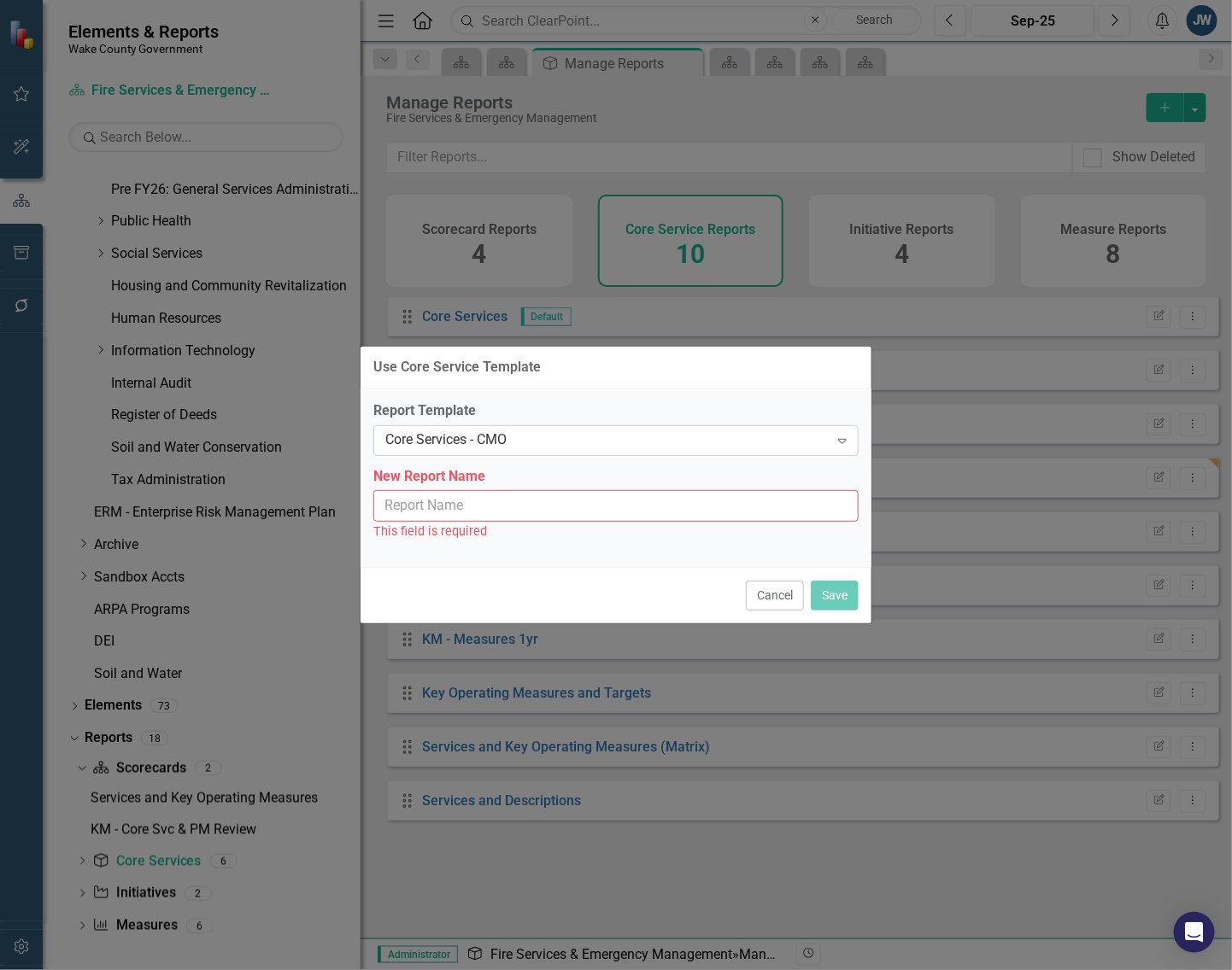
click at [596, 441] on div "Core Services - CMO" at bounding box center [607, 440] width 443 height 19
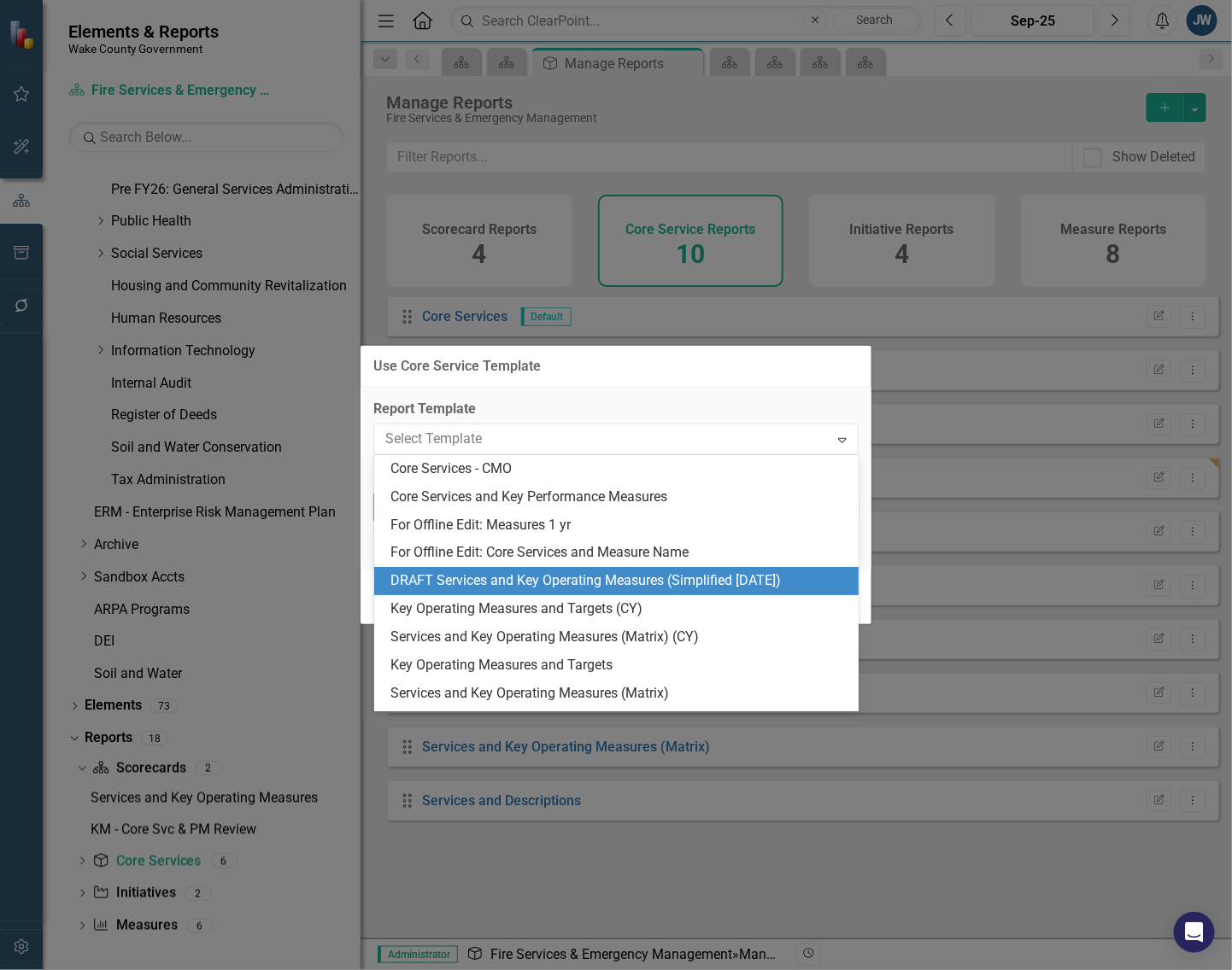
click at [553, 579] on div "DRAFT Services and Key Operating Measures (Simplified [DATE])" at bounding box center [620, 581] width 457 height 19
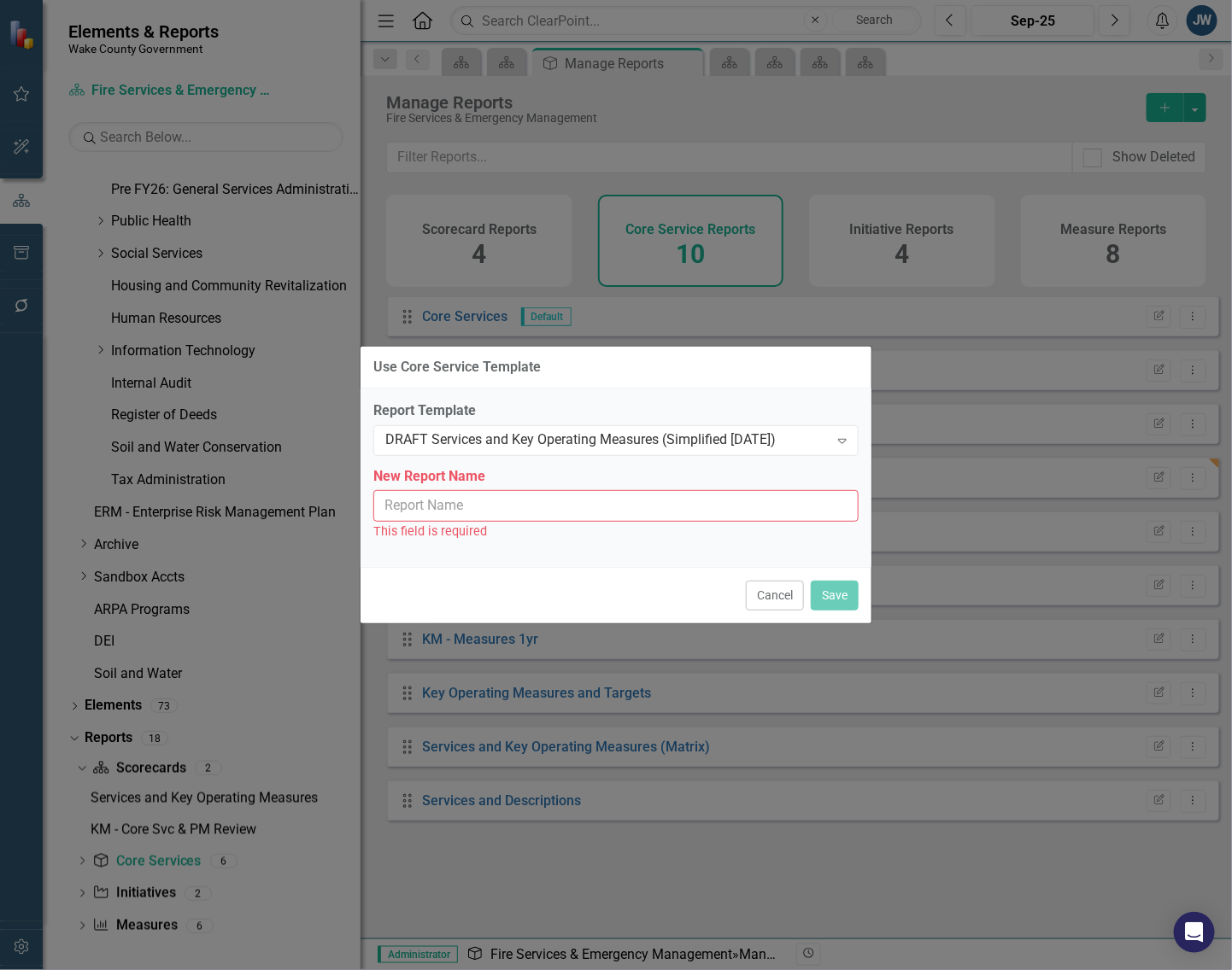
click at [562, 505] on input "New Report Name" at bounding box center [616, 506] width 485 height 32
type input "Services and Key Operating Measures (Simplified [DATE])"
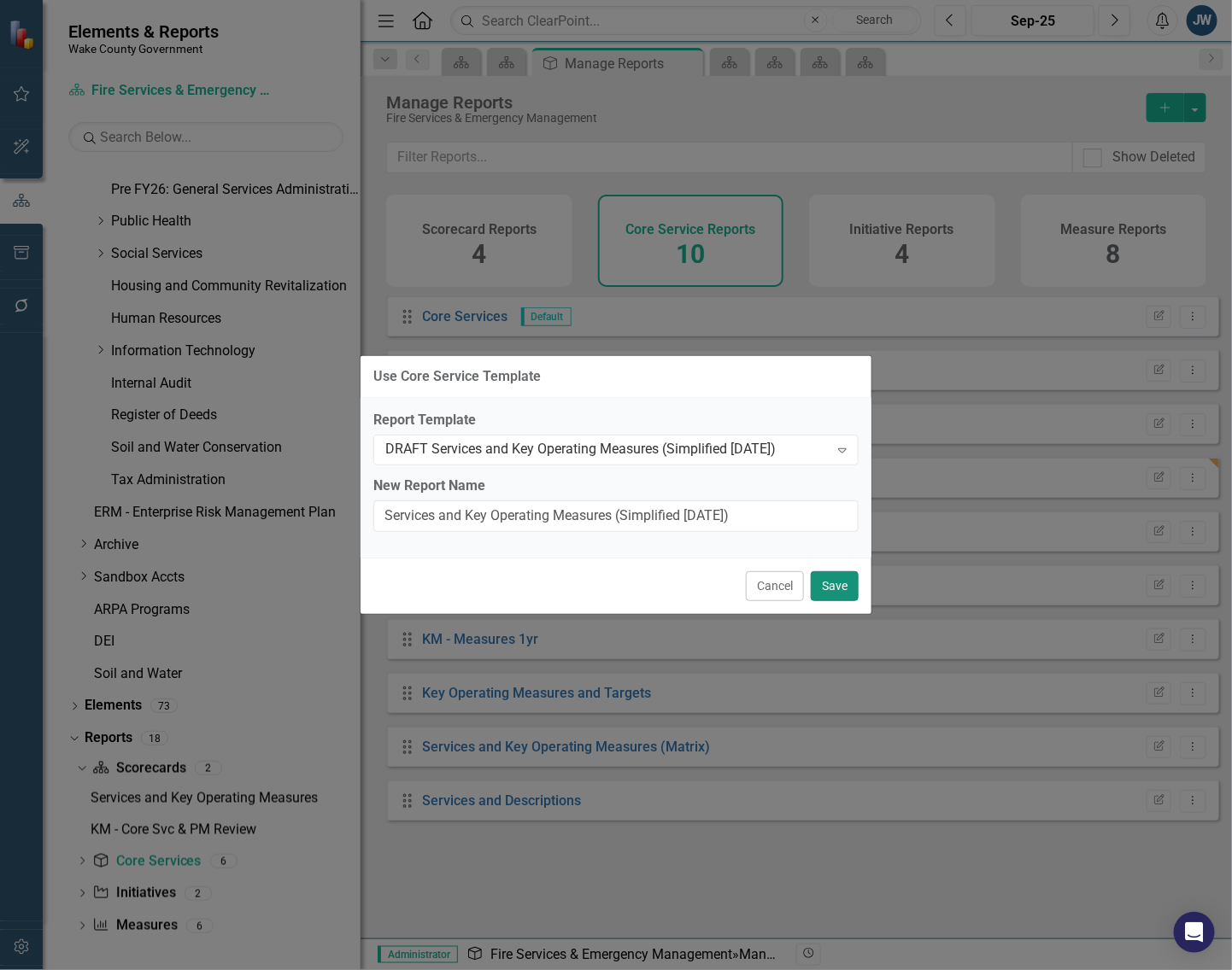
click at [829, 583] on button "Save" at bounding box center [834, 586] width 48 height 30
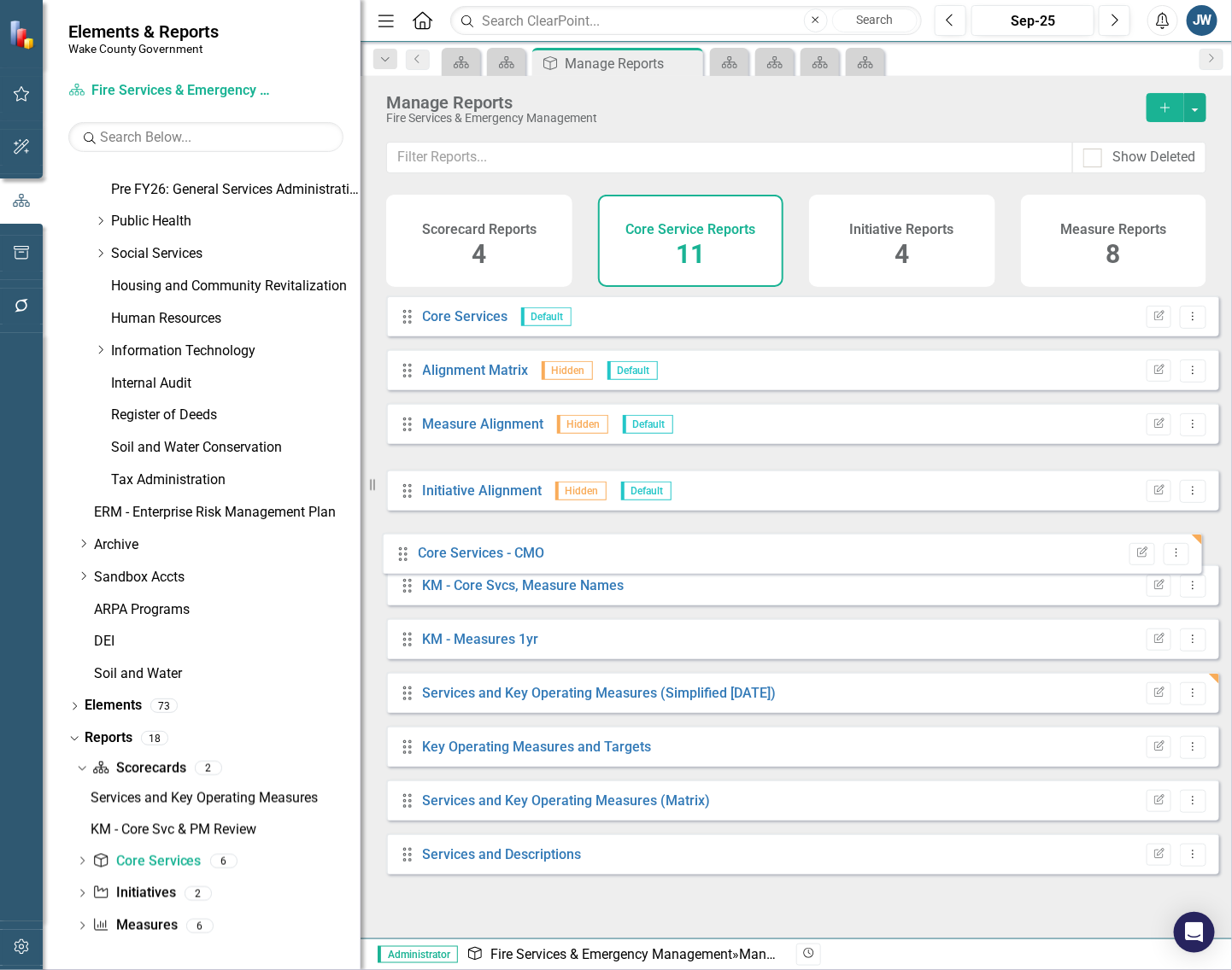
drag, startPoint x: 403, startPoint y: 490, endPoint x: 399, endPoint y: 552, distance: 62.1
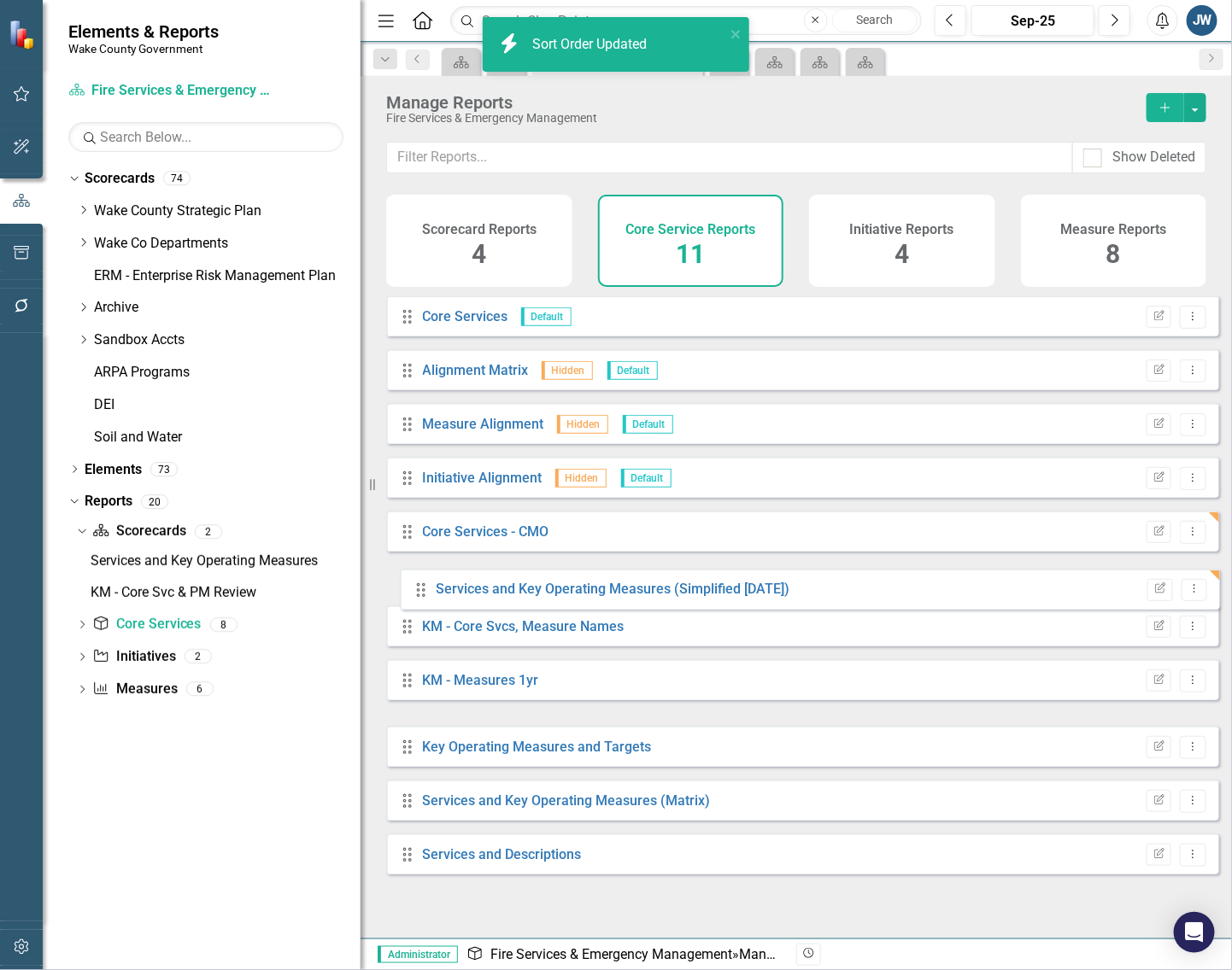
drag, startPoint x: 406, startPoint y: 707, endPoint x: 403, endPoint y: 604, distance: 103.0
click at [419, 591] on div "Drag Core Services Default Edit Report Dropdown Menu Drag Alignment Matrix Hidd…" at bounding box center [803, 584] width 832 height 579
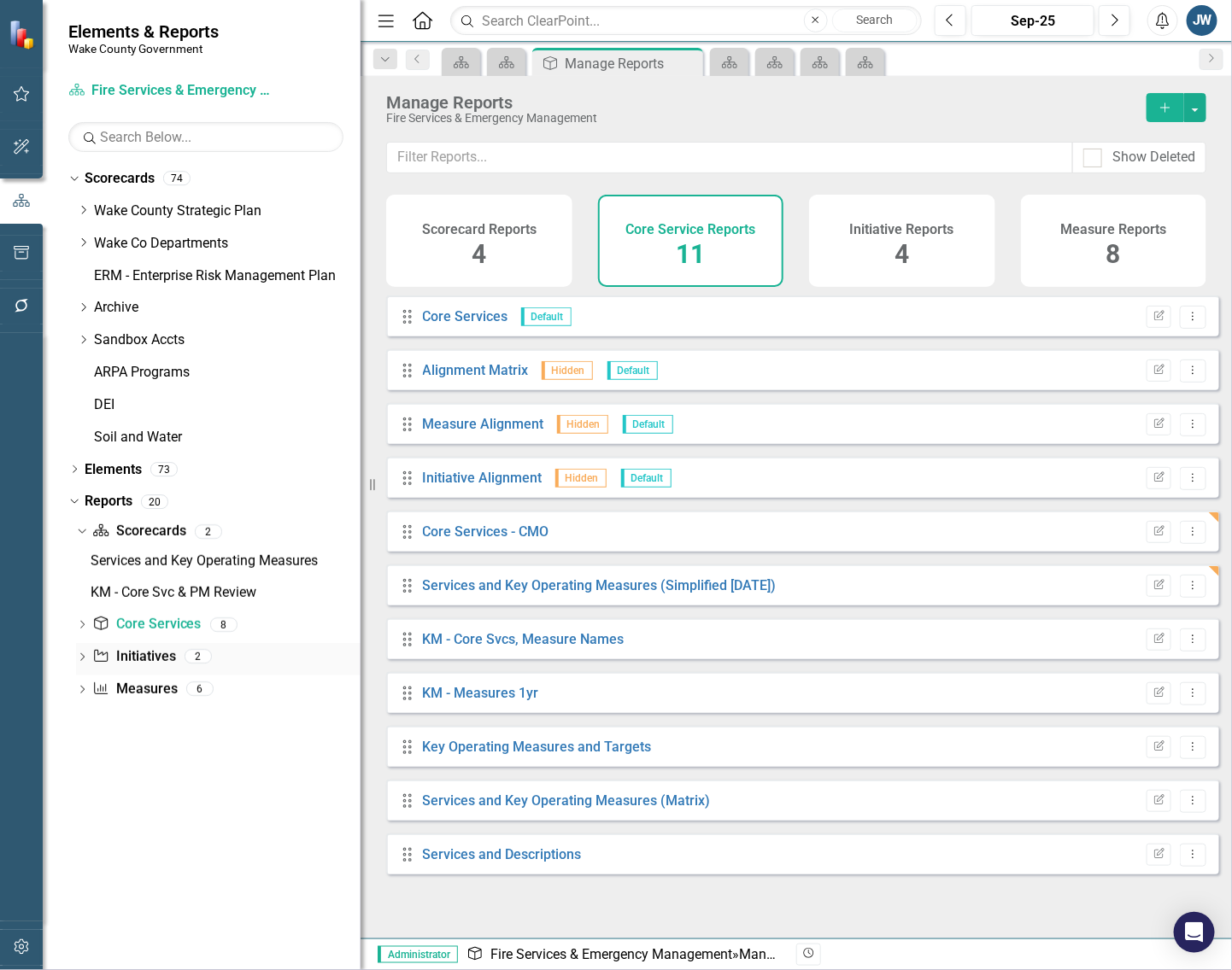
click at [152, 654] on link "Initiative Initiatives" at bounding box center [133, 657] width 83 height 19
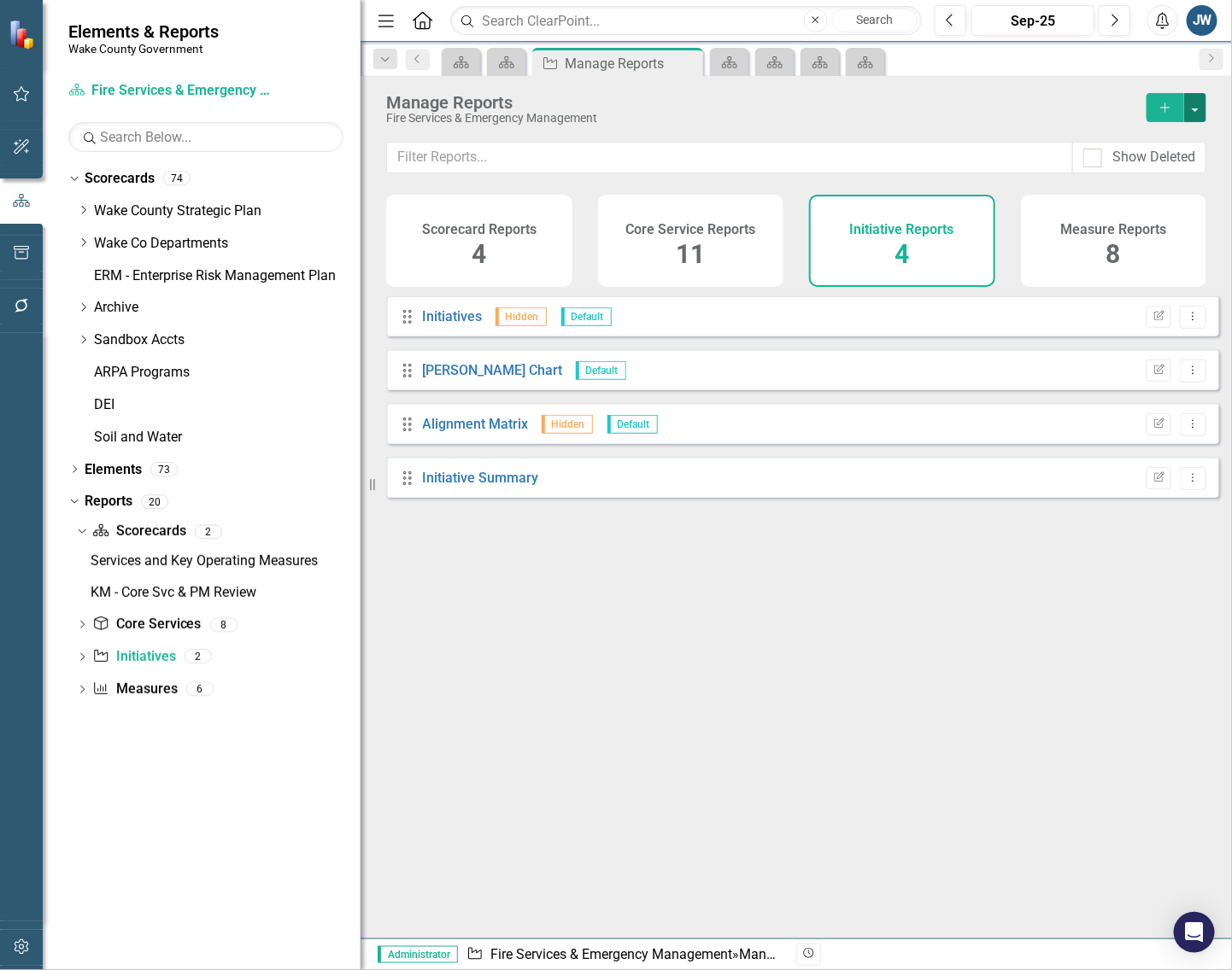
click at [1196, 103] on button "button" at bounding box center [1194, 107] width 22 height 29
click at [1130, 163] on link "Copy Add From Template" at bounding box center [1125, 171] width 159 height 32
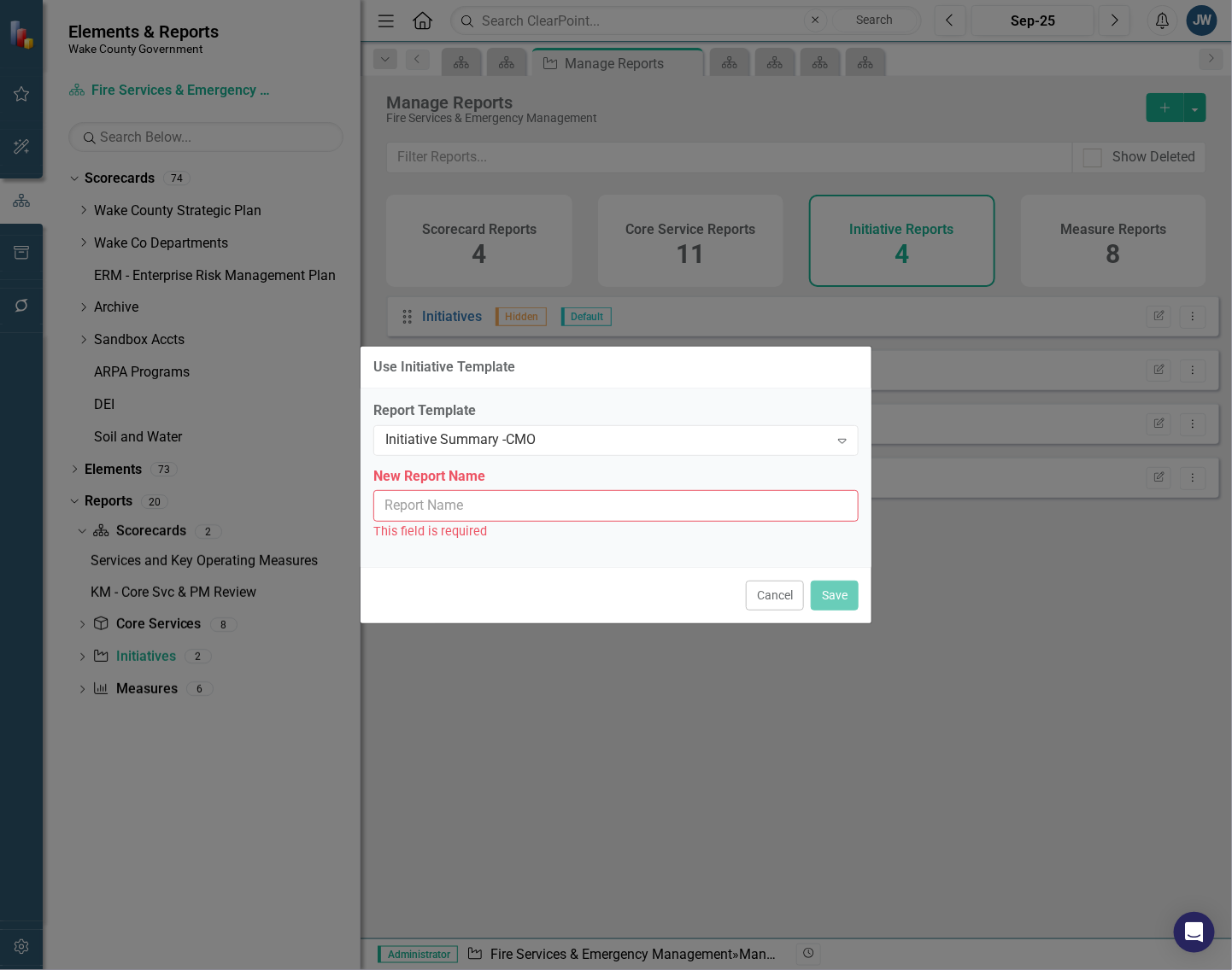
click at [624, 506] on input "New Report Name" at bounding box center [616, 506] width 485 height 32
type input "Initiative Summary - CMO"
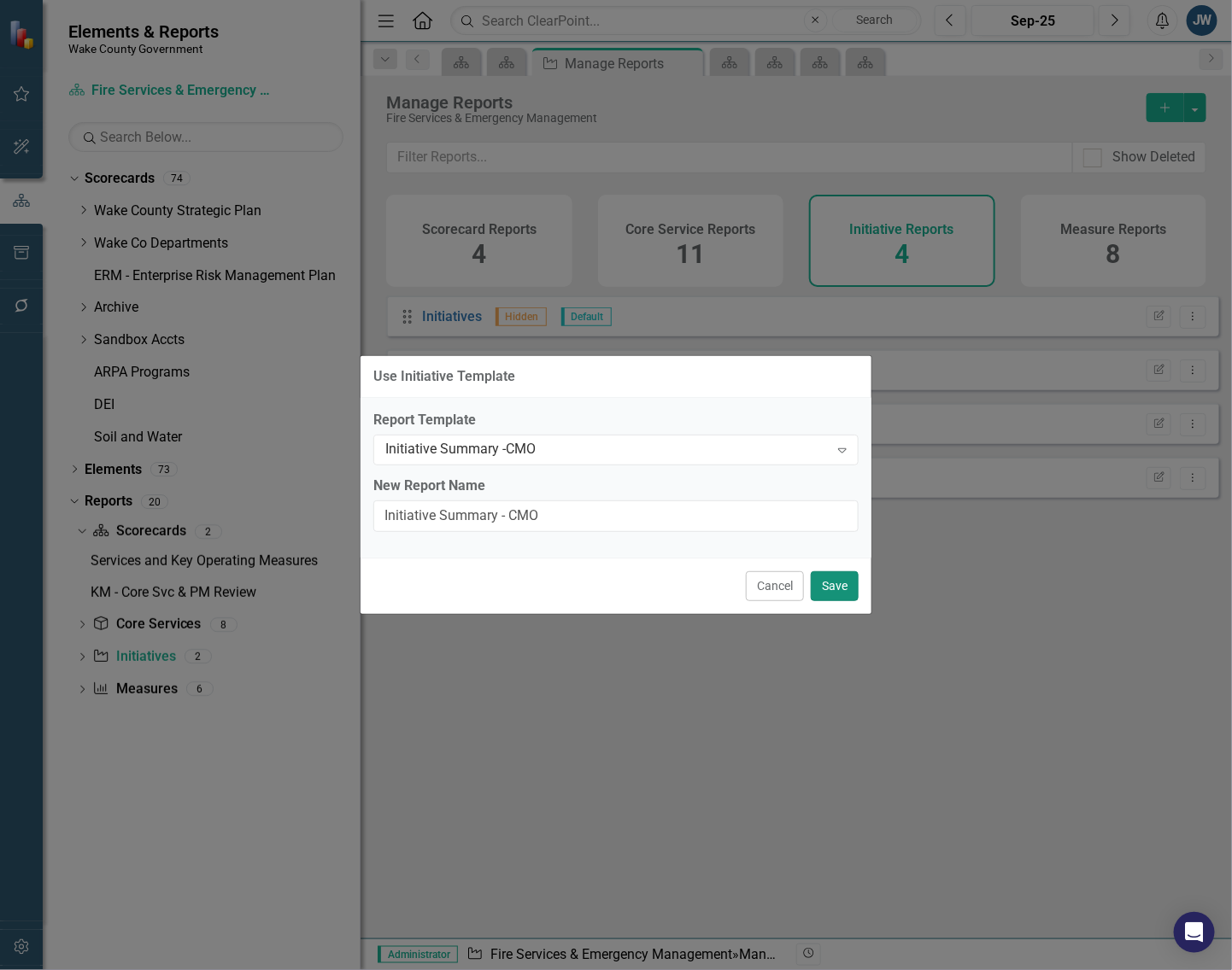
click at [829, 574] on button "Save" at bounding box center [834, 586] width 48 height 30
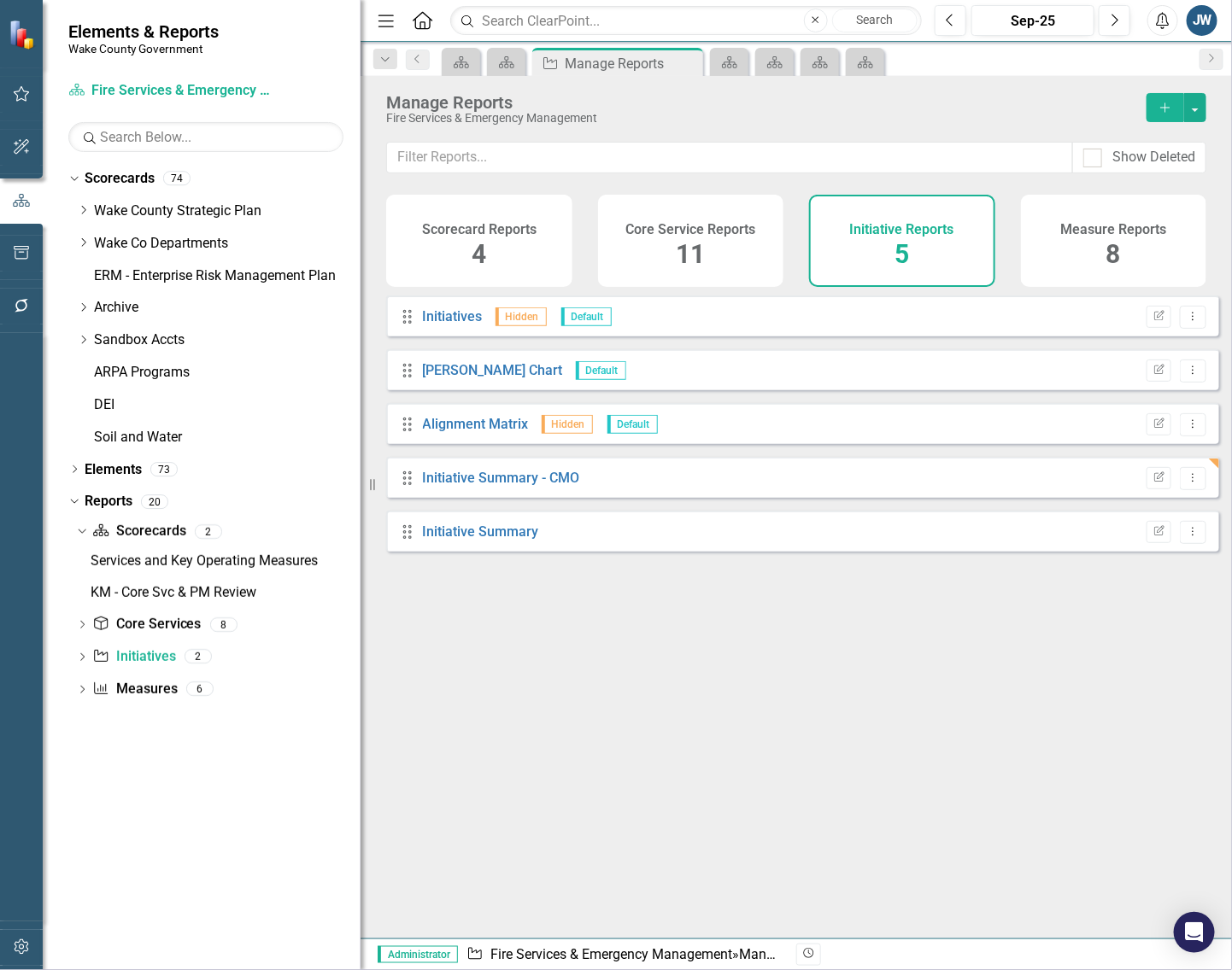
click at [471, 686] on div "Drag Initiatives Hidden Default Edit Report Dropdown Menu Drag [PERSON_NAME] Ch…" at bounding box center [796, 610] width 871 height 630
click at [80, 244] on icon "Dropdown" at bounding box center [83, 243] width 13 height 11
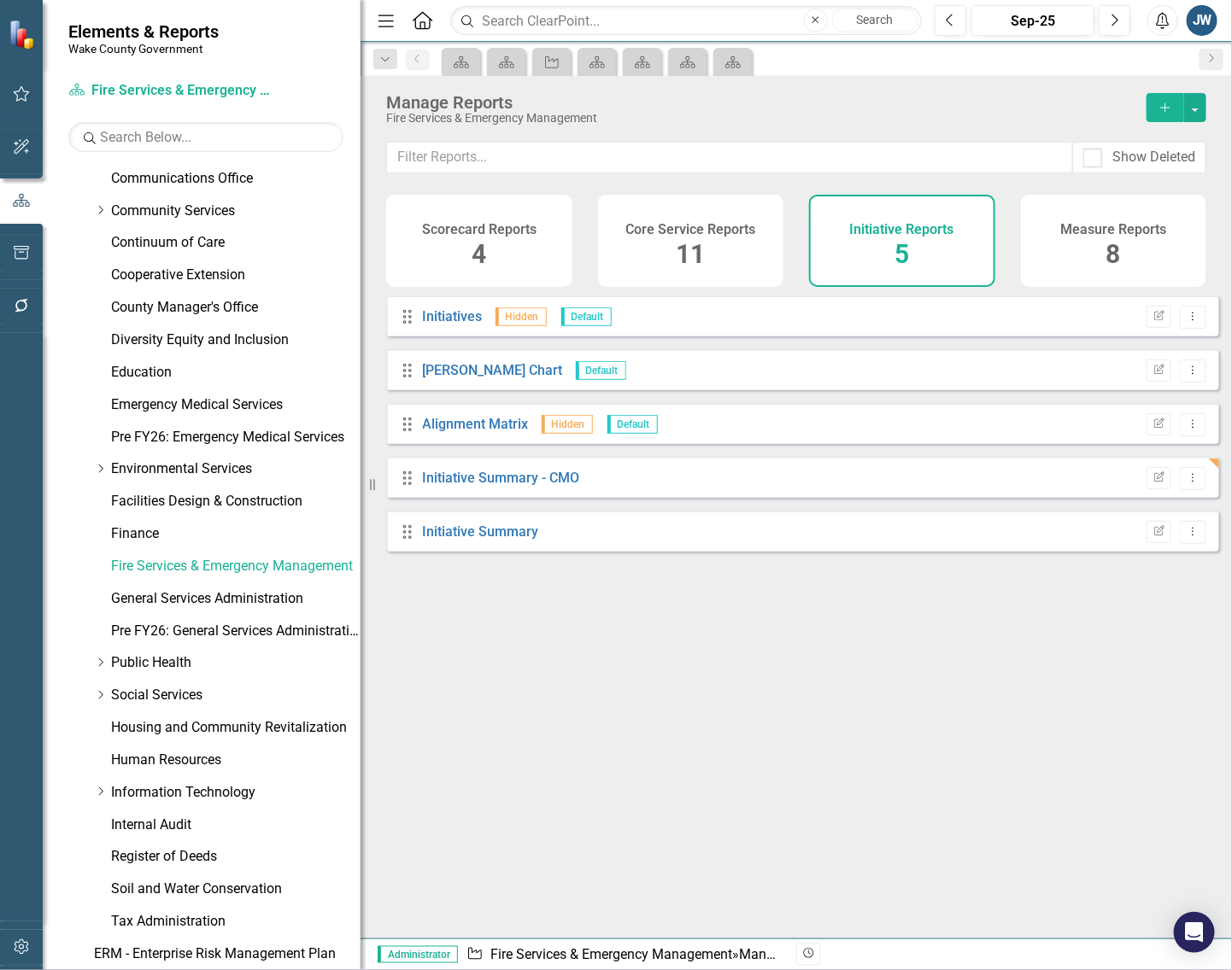
scroll to position [321, 0]
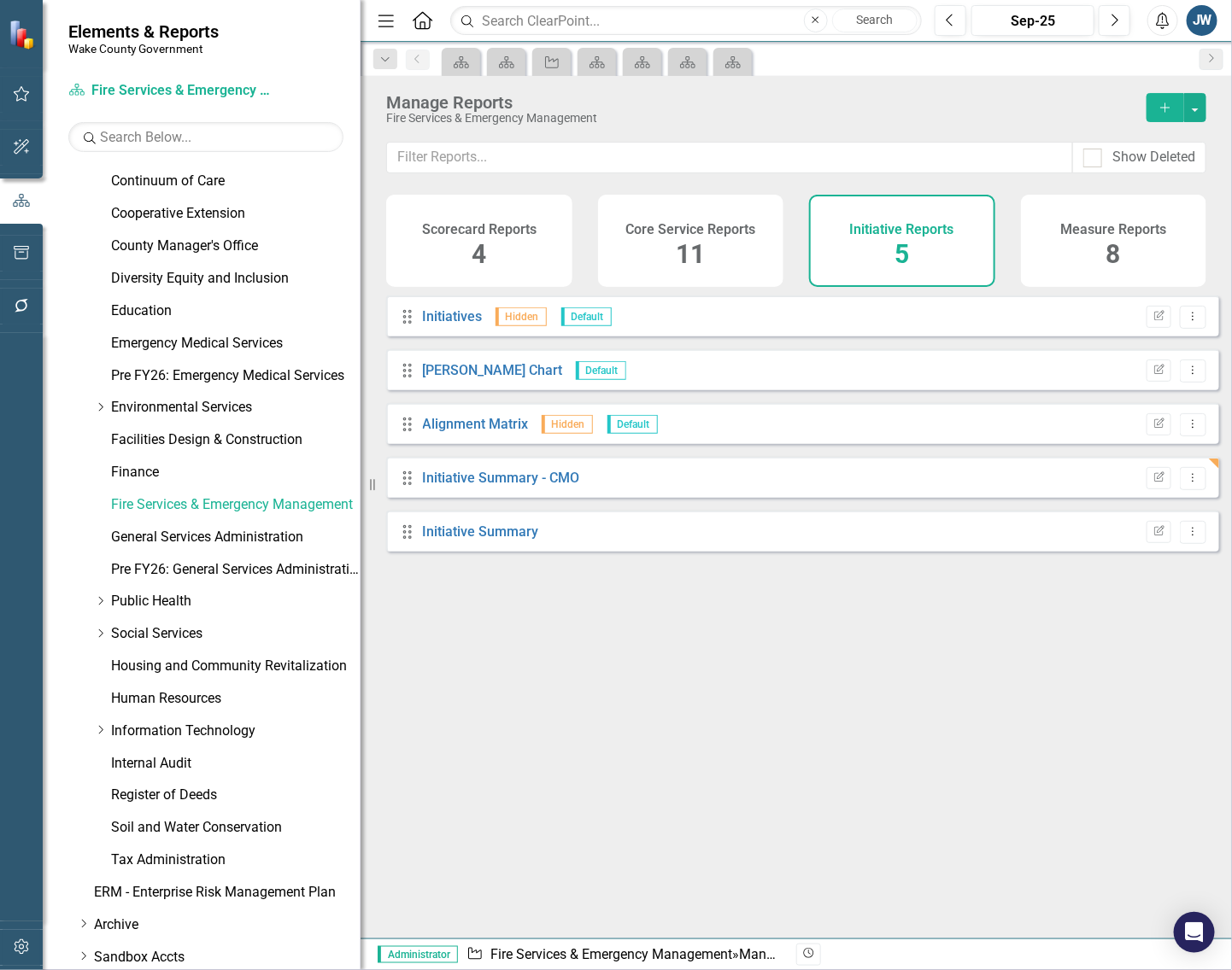
click at [563, 737] on div "Drag Initiatives Hidden Default Edit Report Dropdown Menu Drag [PERSON_NAME] Ch…" at bounding box center [796, 610] width 871 height 630
click at [151, 598] on link "Public Health" at bounding box center [236, 602] width 250 height 19
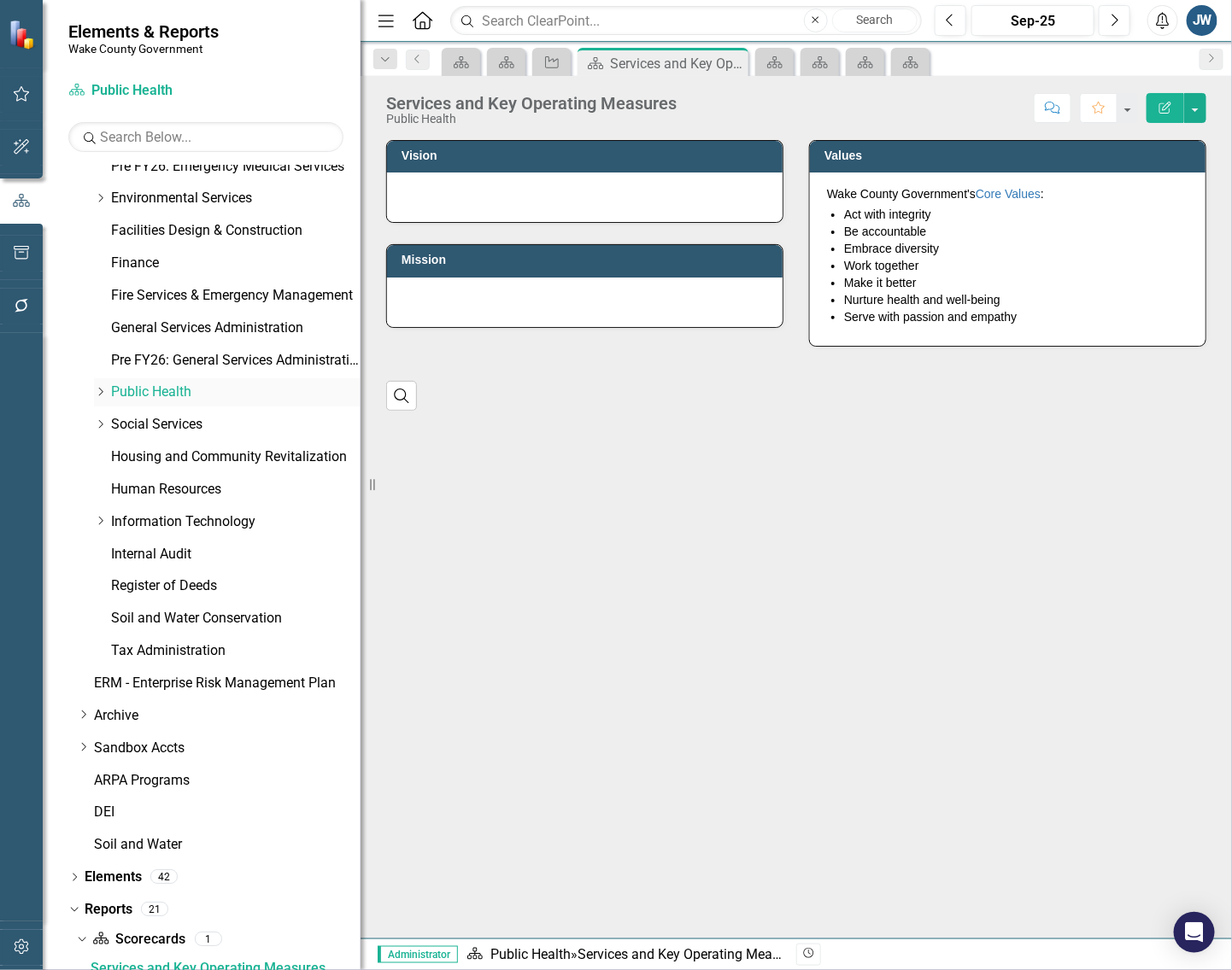
scroll to position [542, 0]
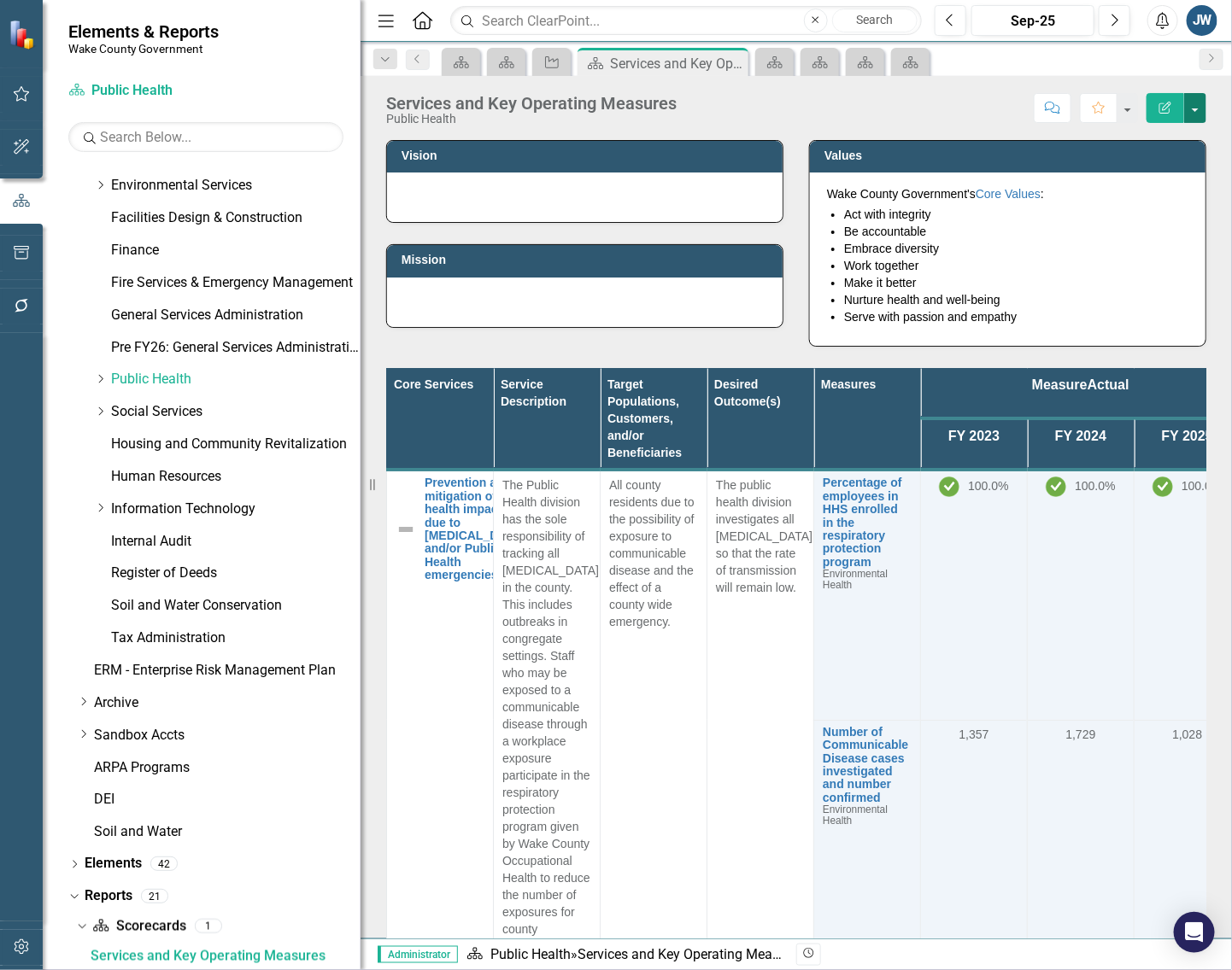
click at [1194, 107] on button "button" at bounding box center [1194, 108] width 22 height 30
click at [1159, 169] on link "Edit Report Edit Layout" at bounding box center [1136, 172] width 138 height 32
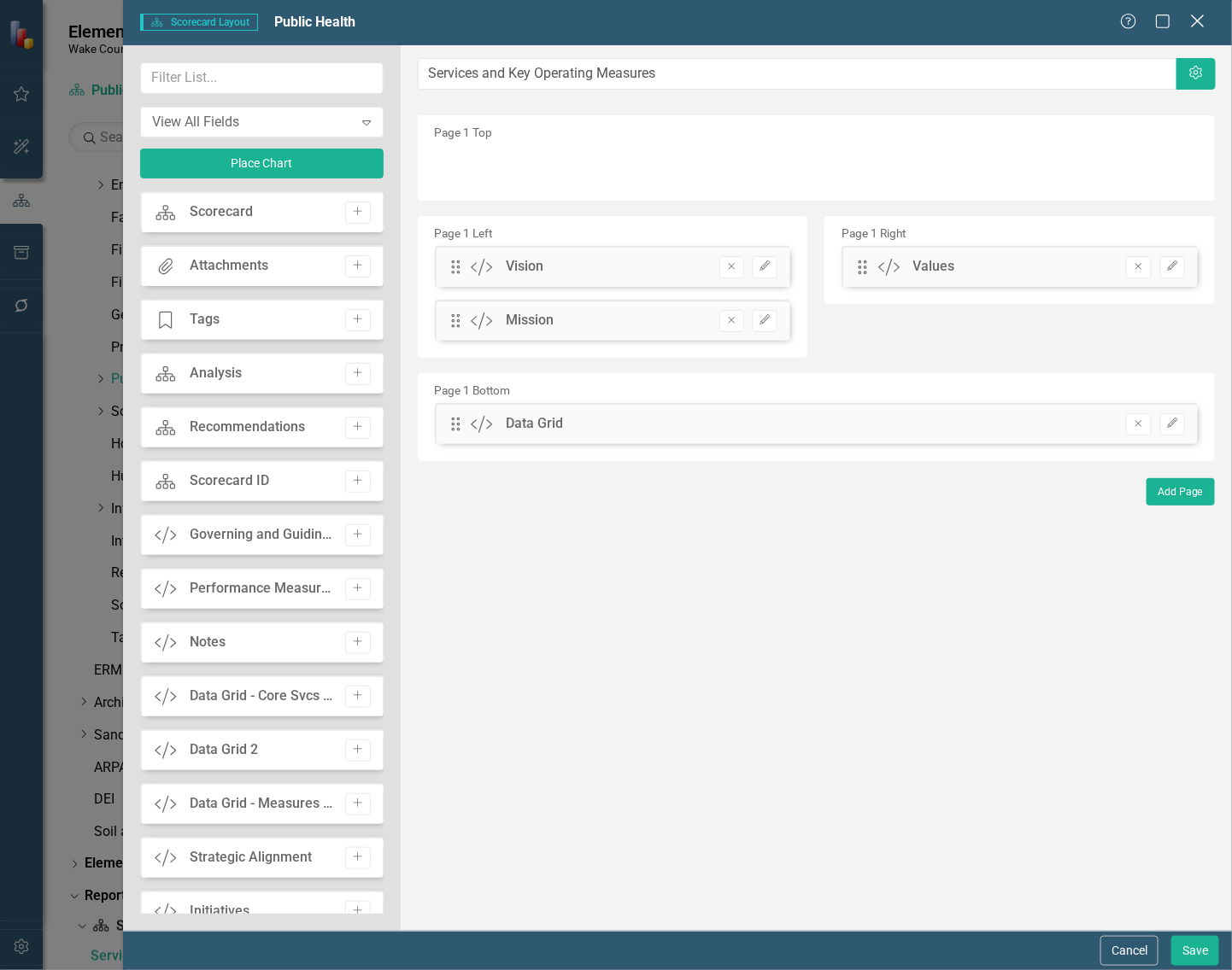
click at [1201, 17] on icon at bounding box center [1197, 21] width 13 height 13
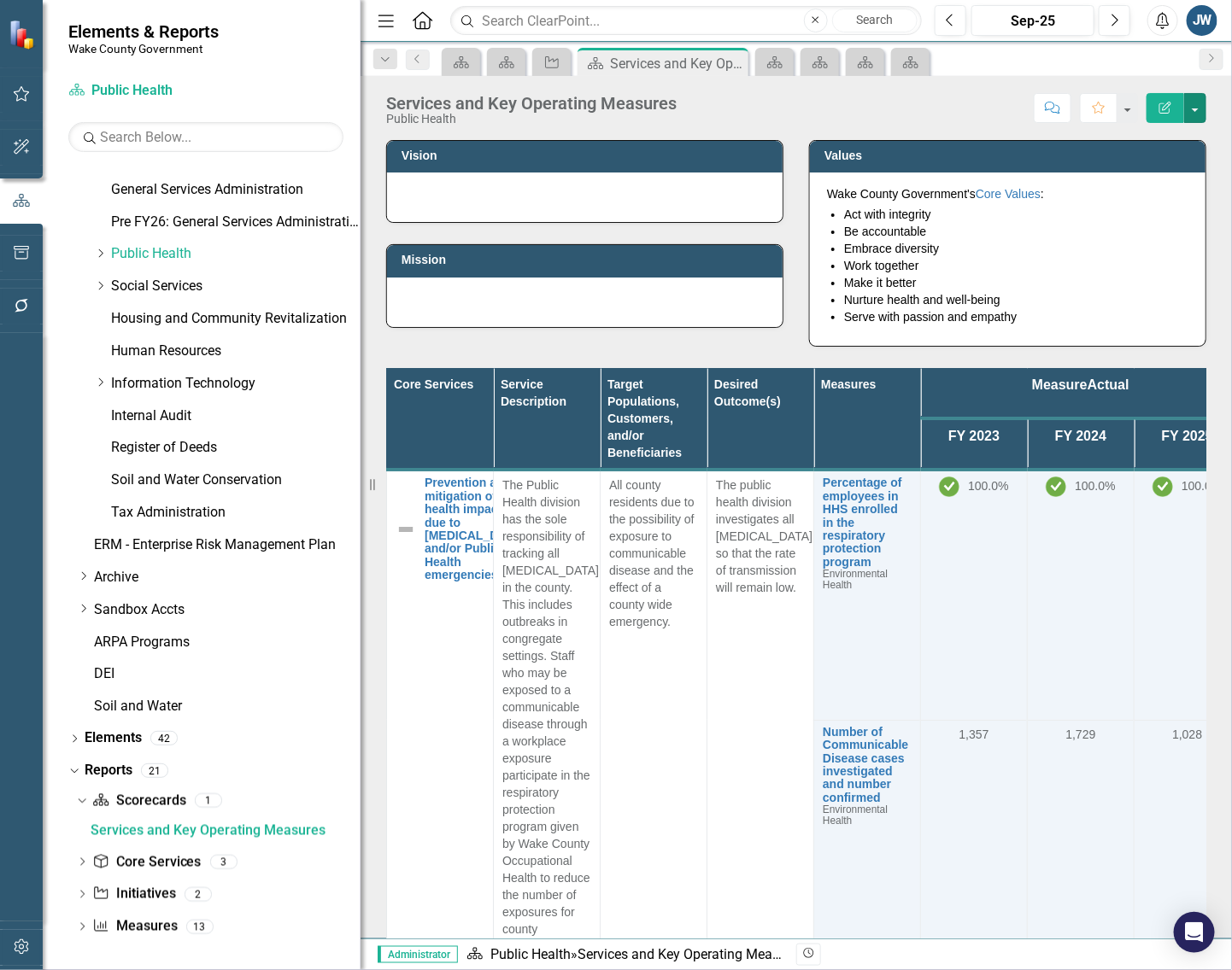
scroll to position [669, 0]
click at [163, 856] on link "Core Service Core Services" at bounding box center [146, 862] width 109 height 19
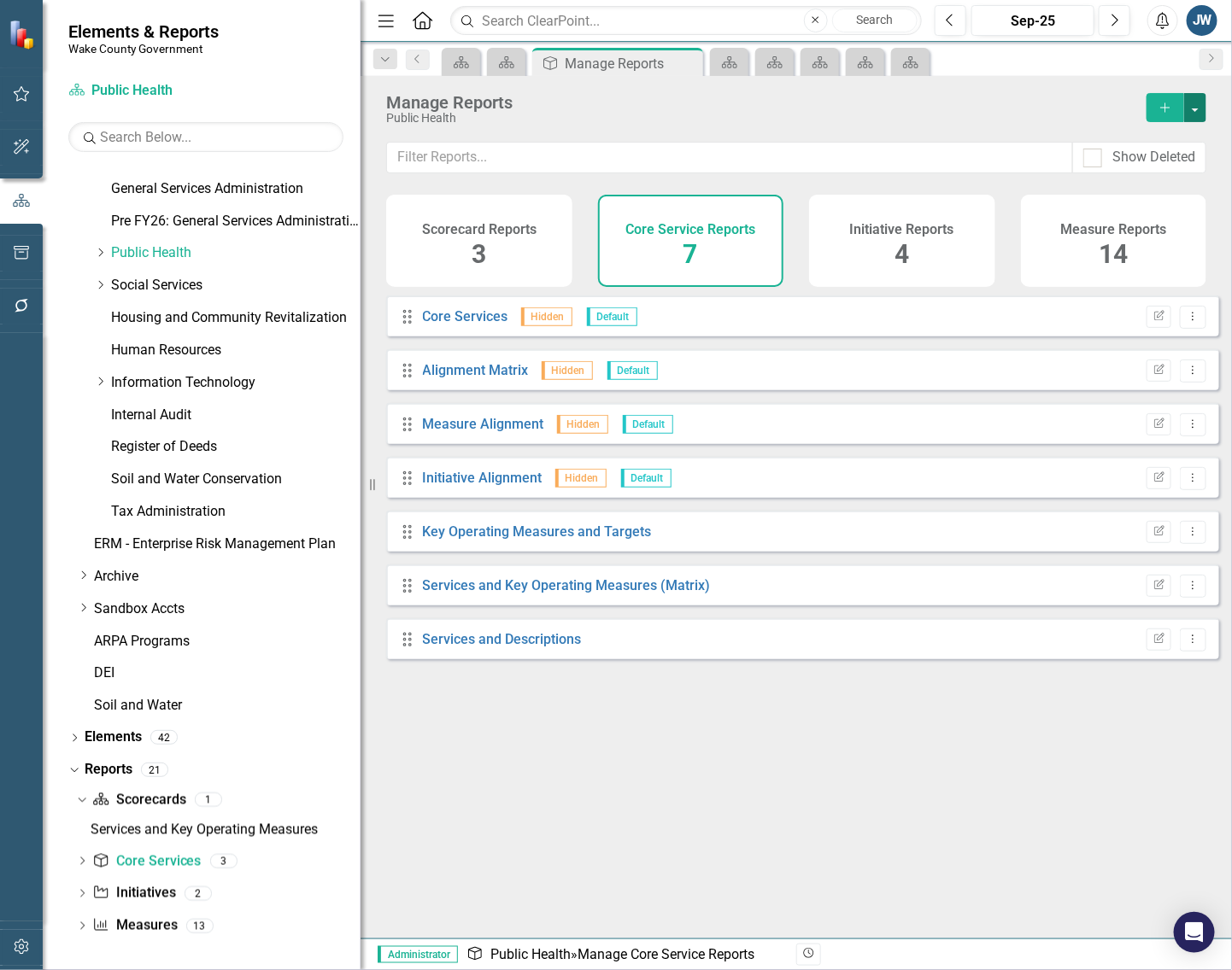
click at [1200, 107] on button "button" at bounding box center [1194, 107] width 22 height 29
click at [1158, 162] on link "Copy Add From Template" at bounding box center [1125, 171] width 159 height 32
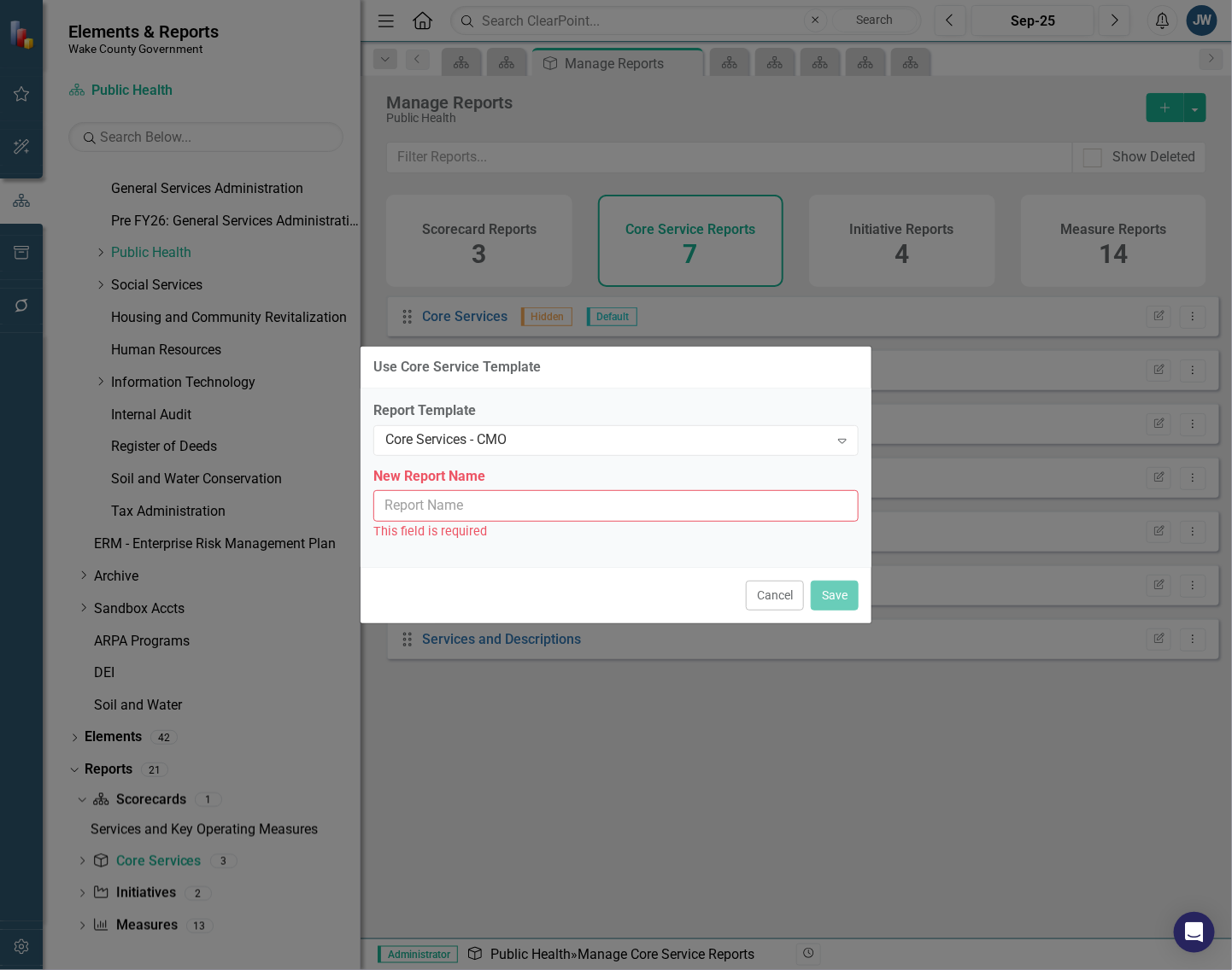
click at [591, 505] on input "New Report Name" at bounding box center [616, 506] width 485 height 32
type input "Core Services - CMO"
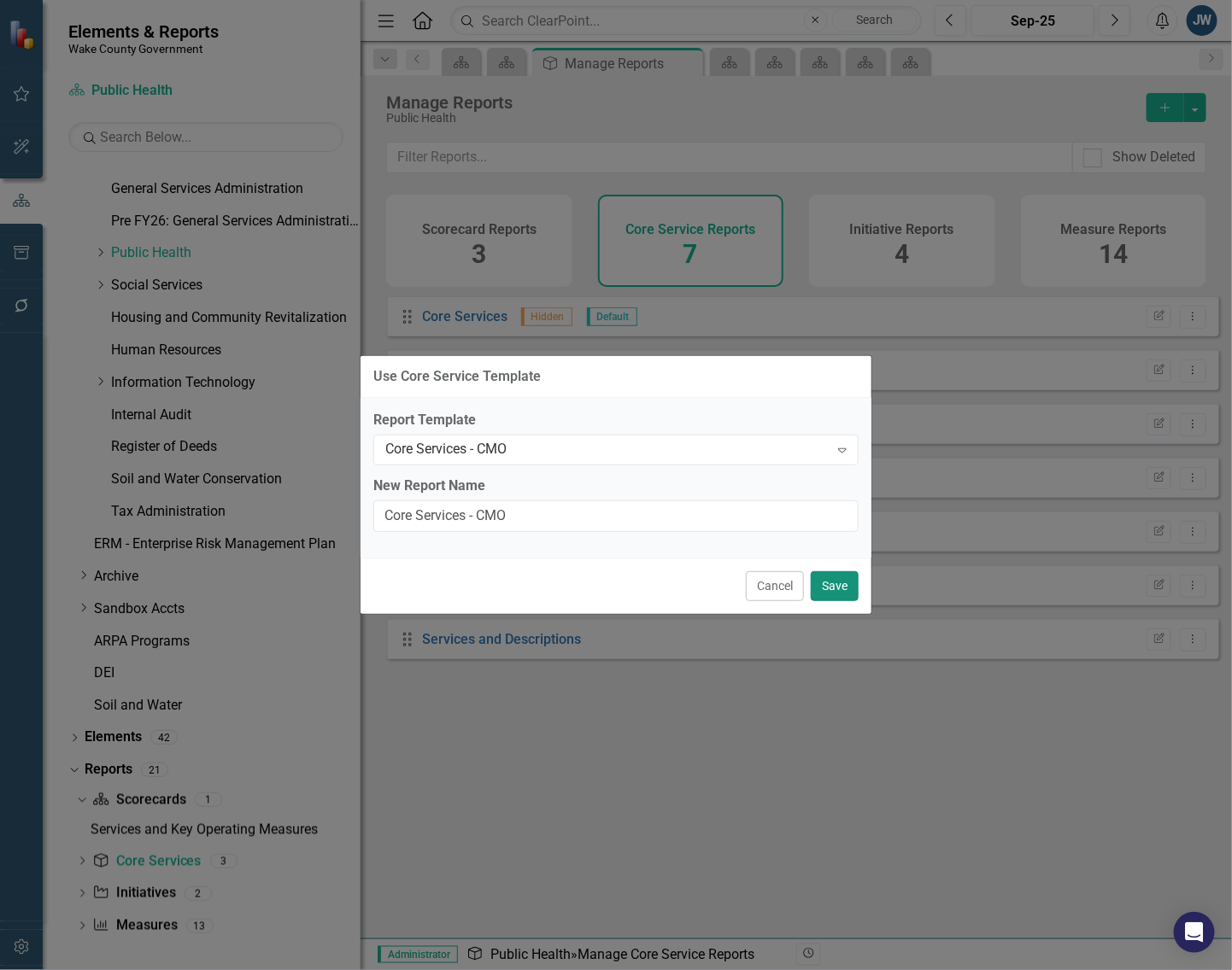
click at [831, 581] on button "Save" at bounding box center [834, 586] width 48 height 30
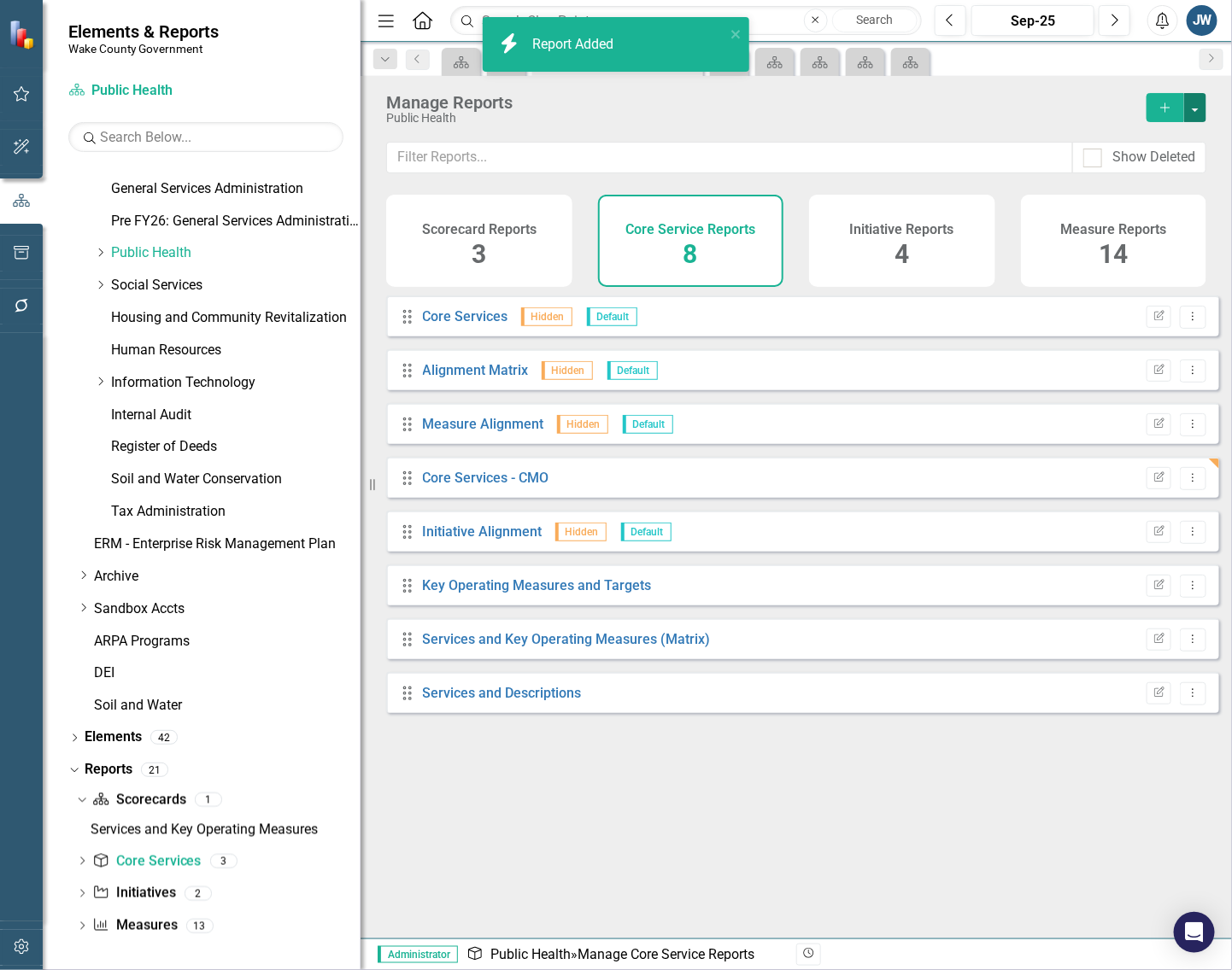
click at [1202, 103] on button "button" at bounding box center [1194, 107] width 22 height 29
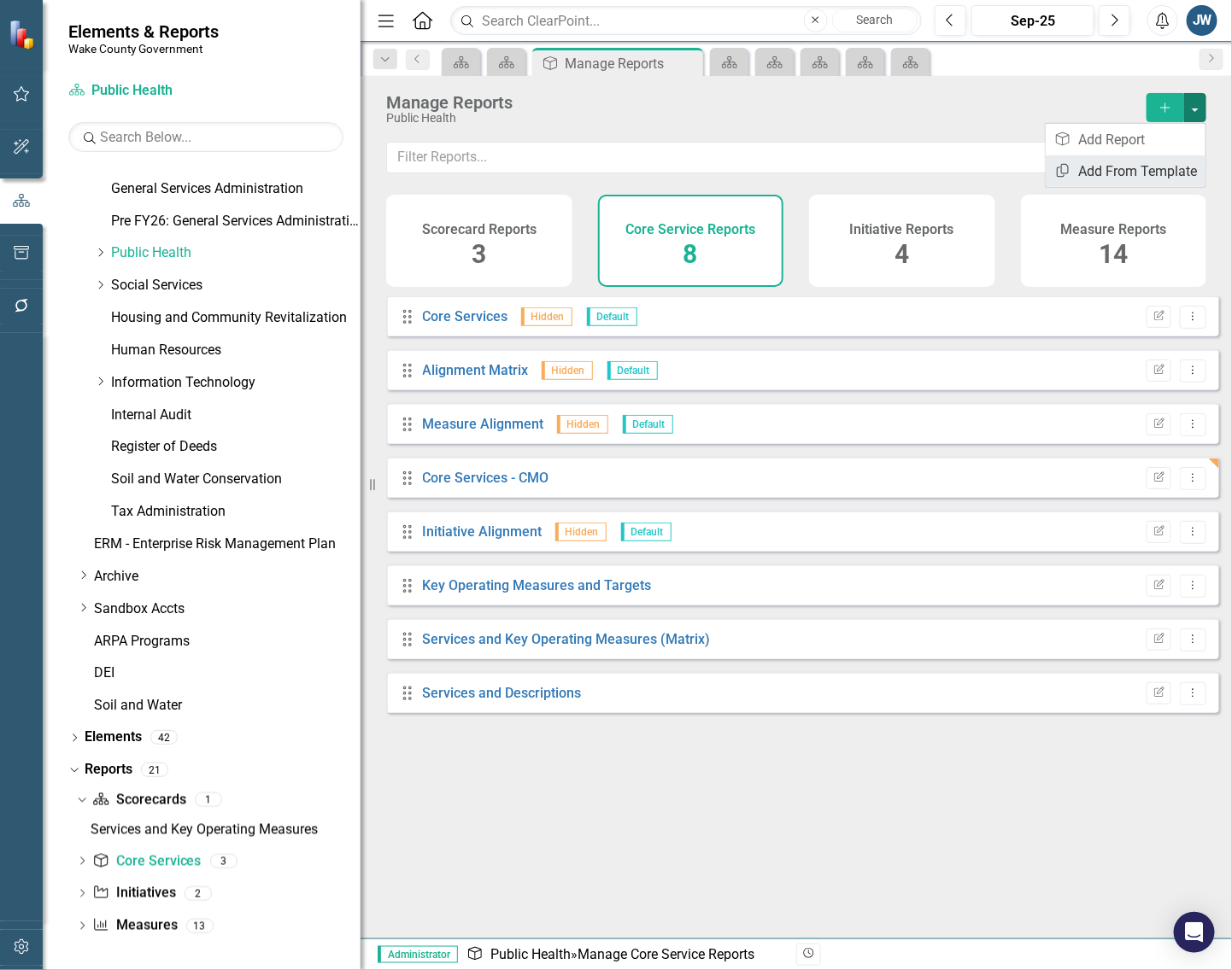
click at [1159, 165] on link "Copy Add From Template" at bounding box center [1125, 171] width 159 height 32
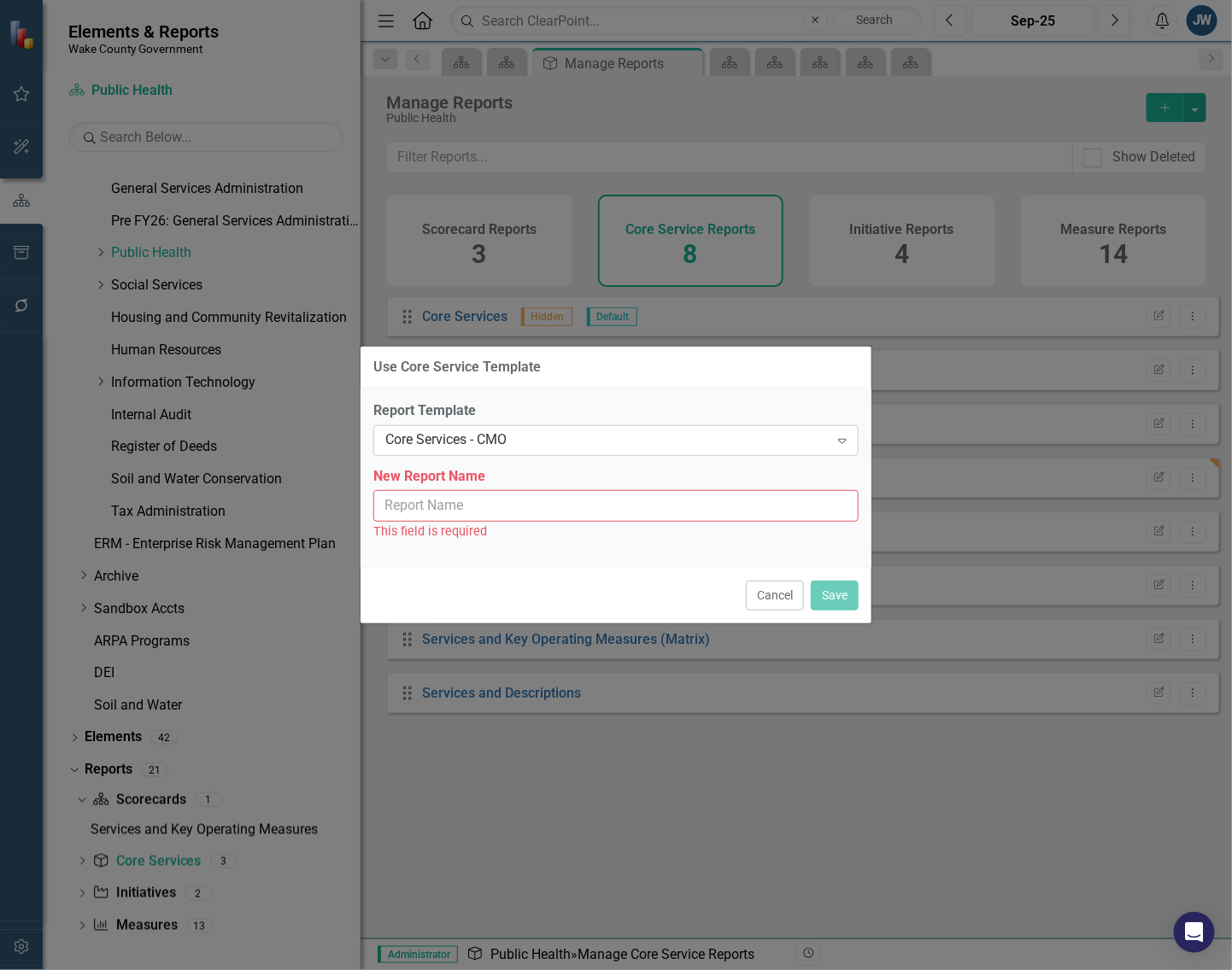
click at [596, 441] on div "Core Services - CMO" at bounding box center [607, 440] width 443 height 19
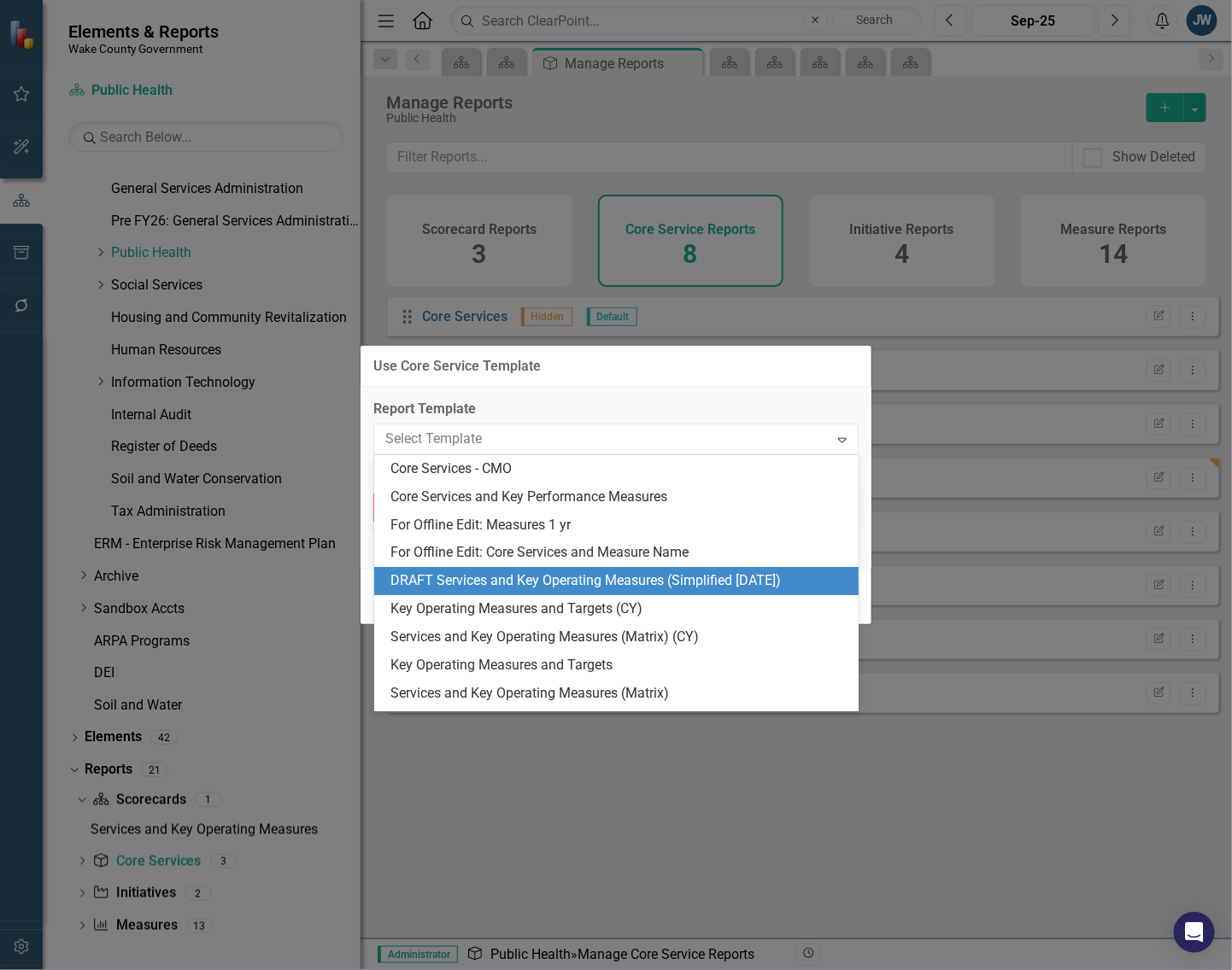
click at [587, 578] on div "DRAFT Services and Key Operating Measures (Simplified [DATE])" at bounding box center [620, 581] width 457 height 19
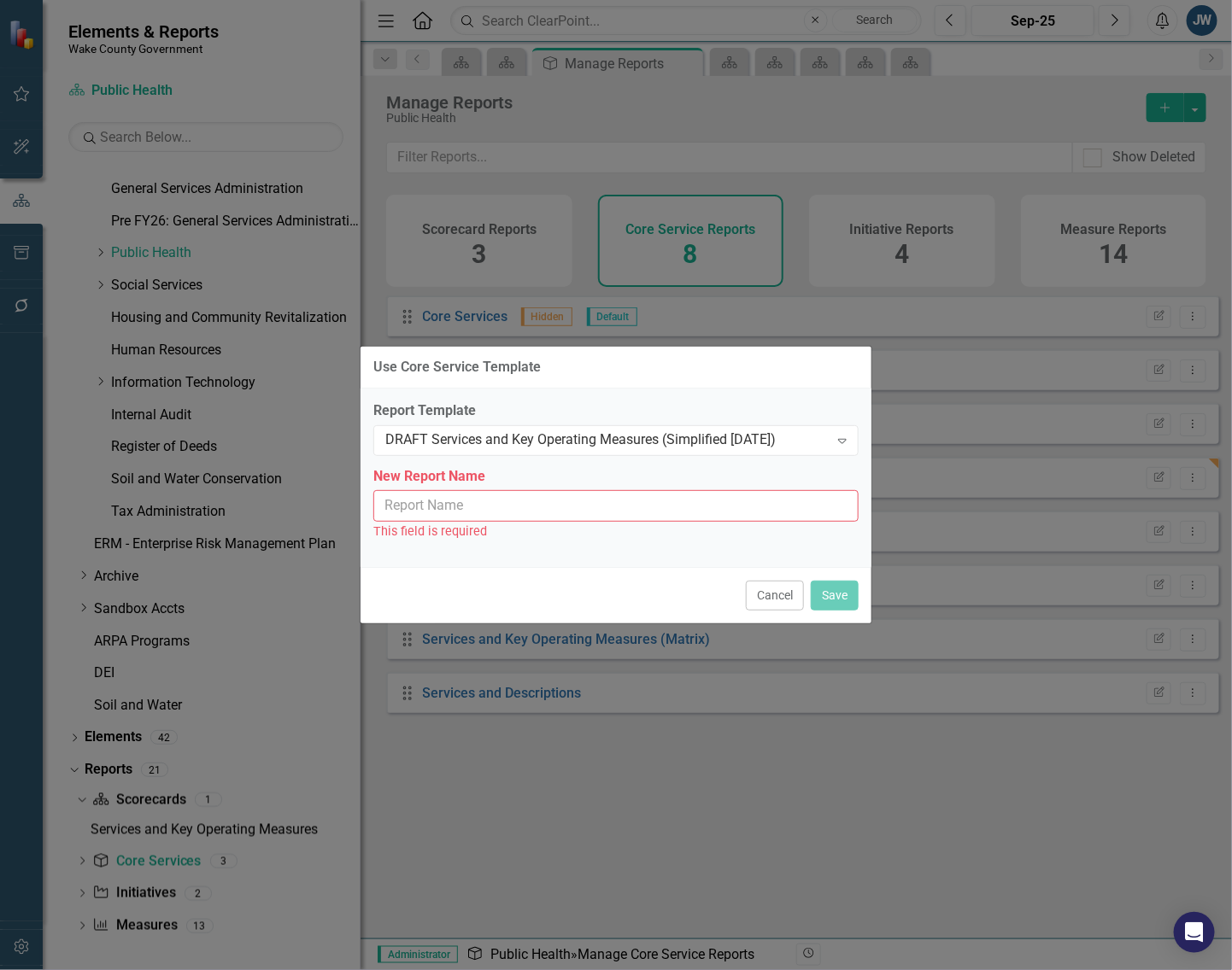
click at [585, 508] on input "New Report Name" at bounding box center [616, 506] width 485 height 32
type input "Services and Key Operating Measures (Simplified [DATE])"
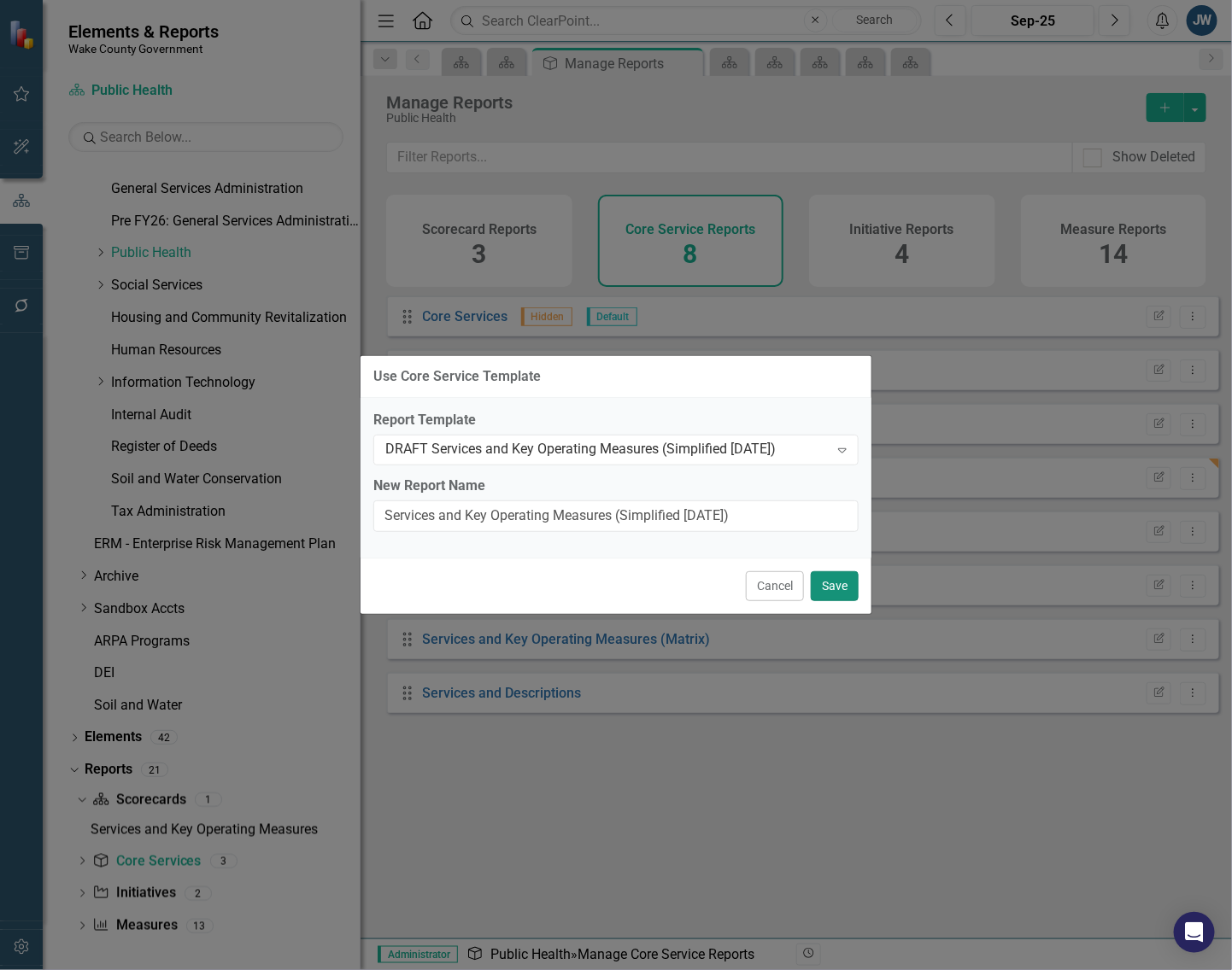
click at [832, 579] on button "Save" at bounding box center [834, 586] width 48 height 30
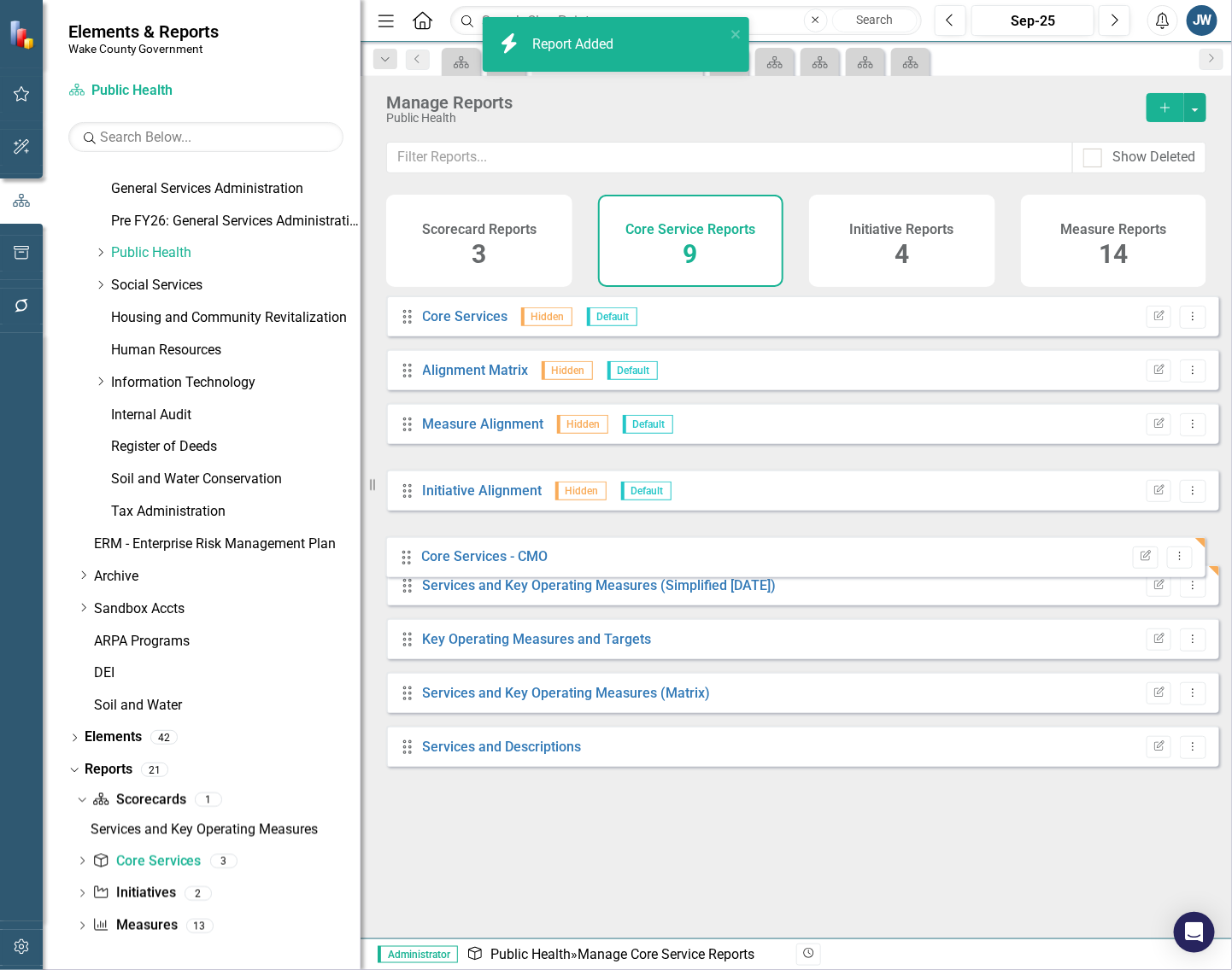
drag, startPoint x: 404, startPoint y: 491, endPoint x: 410, endPoint y: 531, distance: 40.4
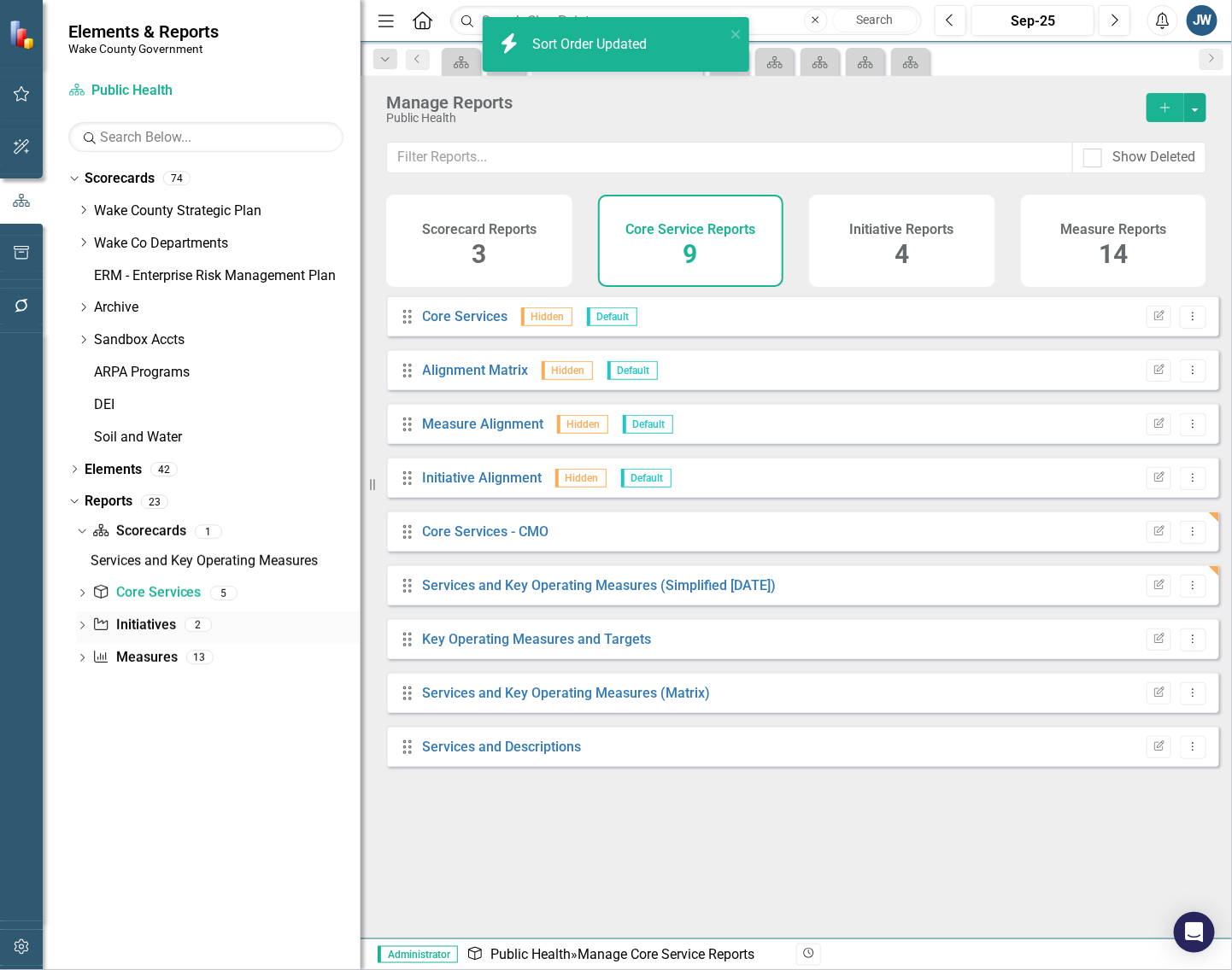
click at [148, 624] on link "Initiative Initiatives" at bounding box center [133, 626] width 83 height 19
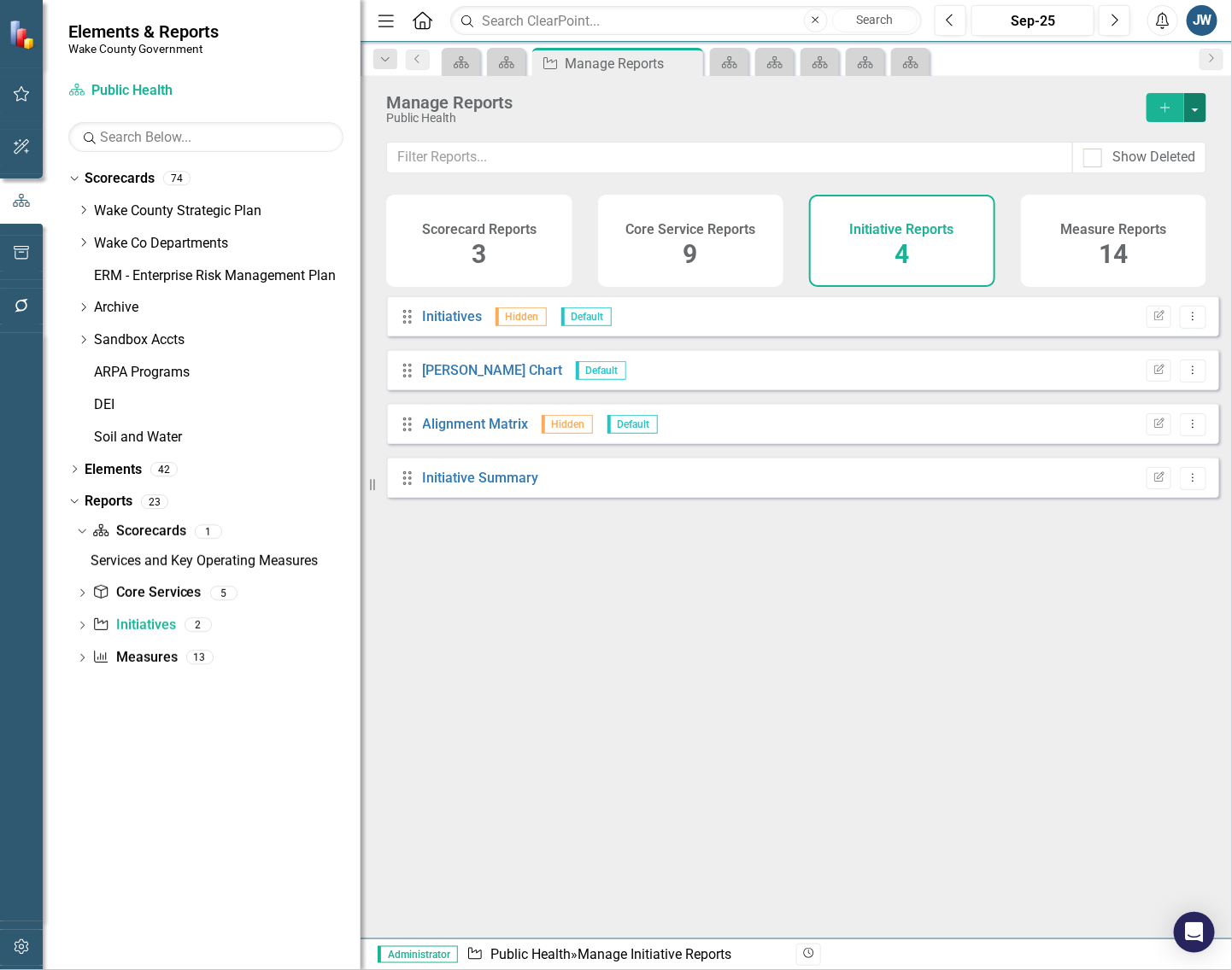
click at [1194, 108] on button "button" at bounding box center [1194, 107] width 22 height 29
click at [1163, 164] on link "Copy Add From Template" at bounding box center [1125, 171] width 159 height 32
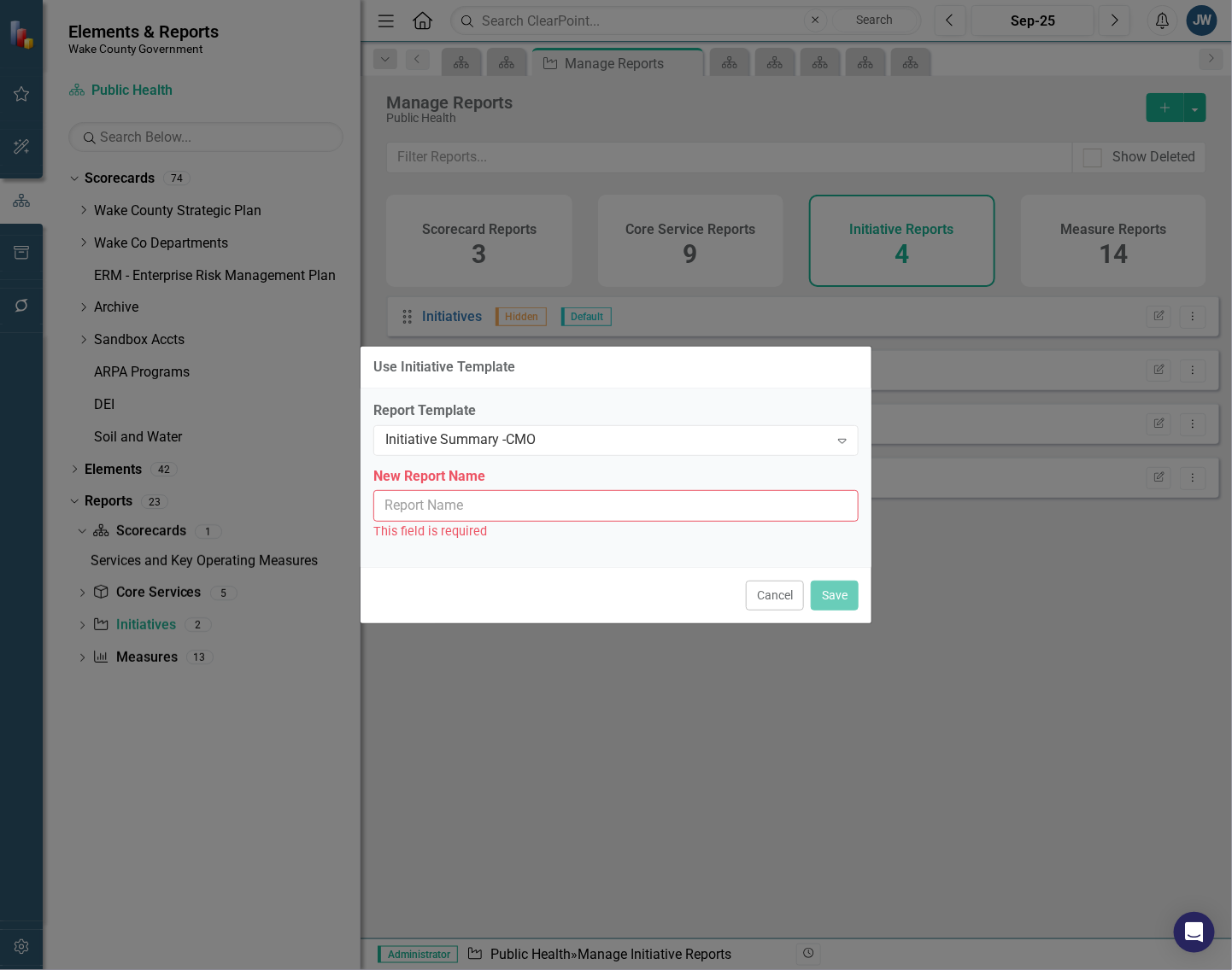
click at [591, 506] on input "New Report Name" at bounding box center [616, 506] width 485 height 32
type input "Initiative Summary - CMO"
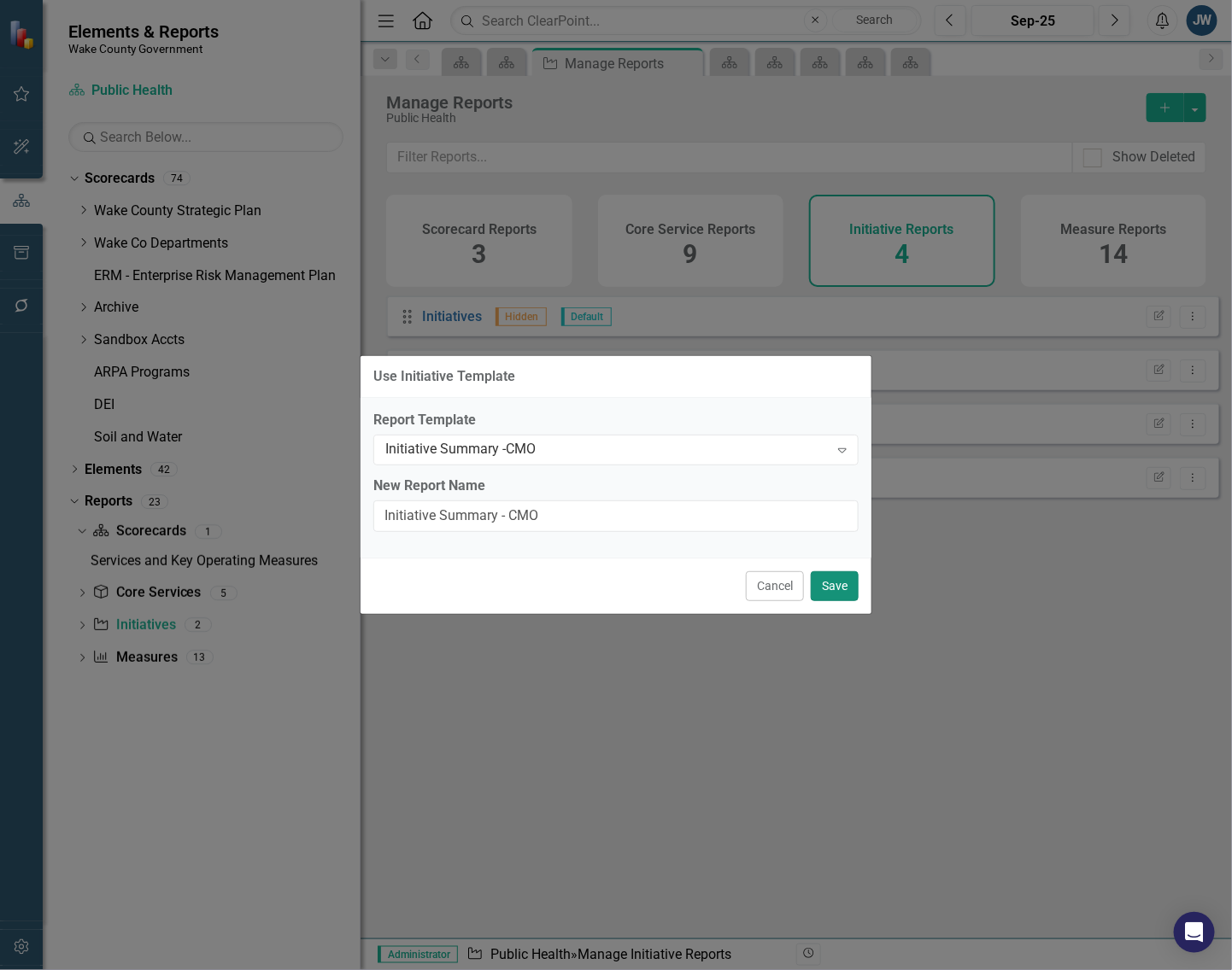
click at [834, 582] on button "Save" at bounding box center [834, 586] width 48 height 30
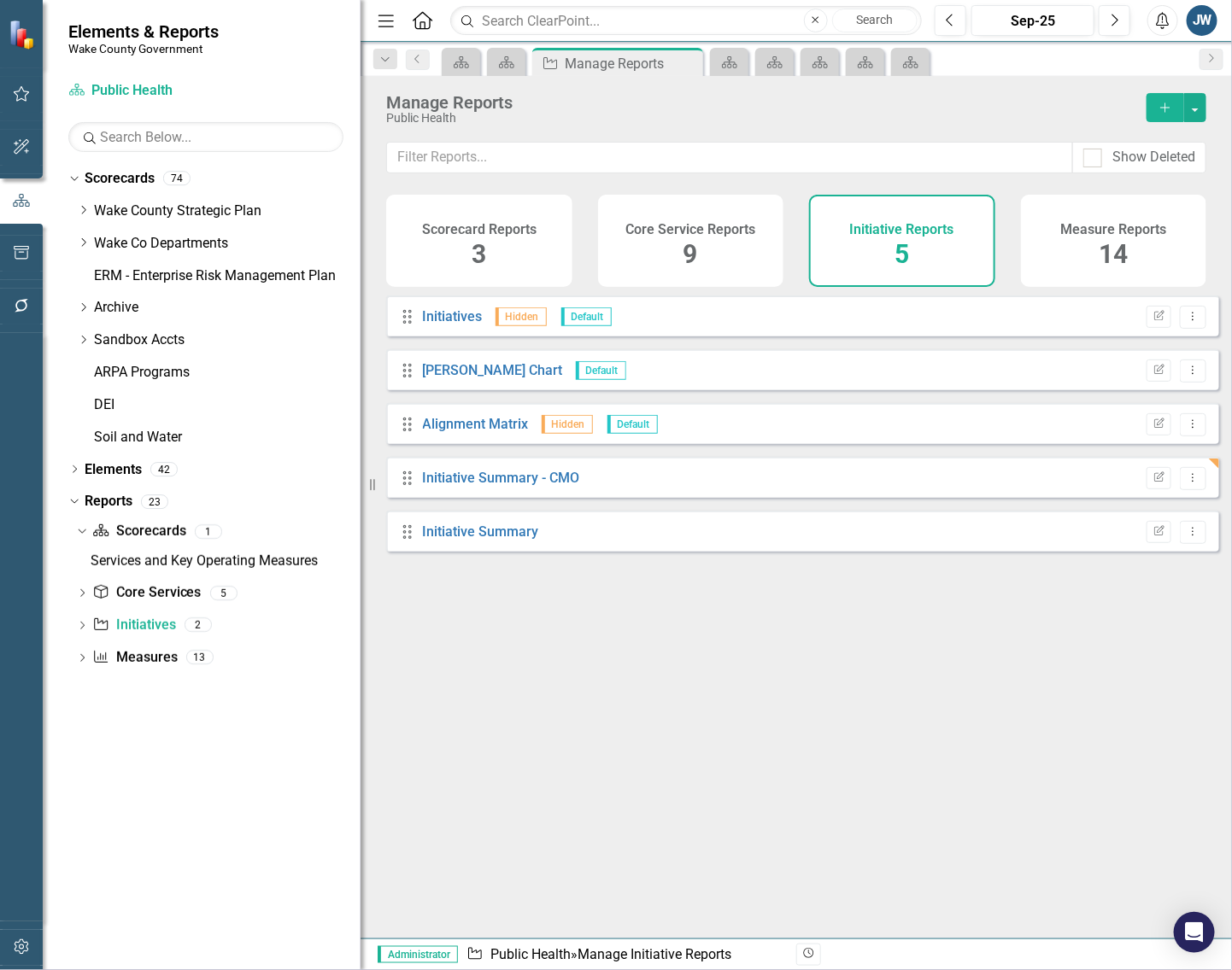
click at [543, 662] on div "Drag Initiatives Hidden Default Edit Report Dropdown Menu Drag [PERSON_NAME] Ch…" at bounding box center [796, 610] width 871 height 630
click at [920, 60] on link "Scorecard" at bounding box center [910, 61] width 30 height 21
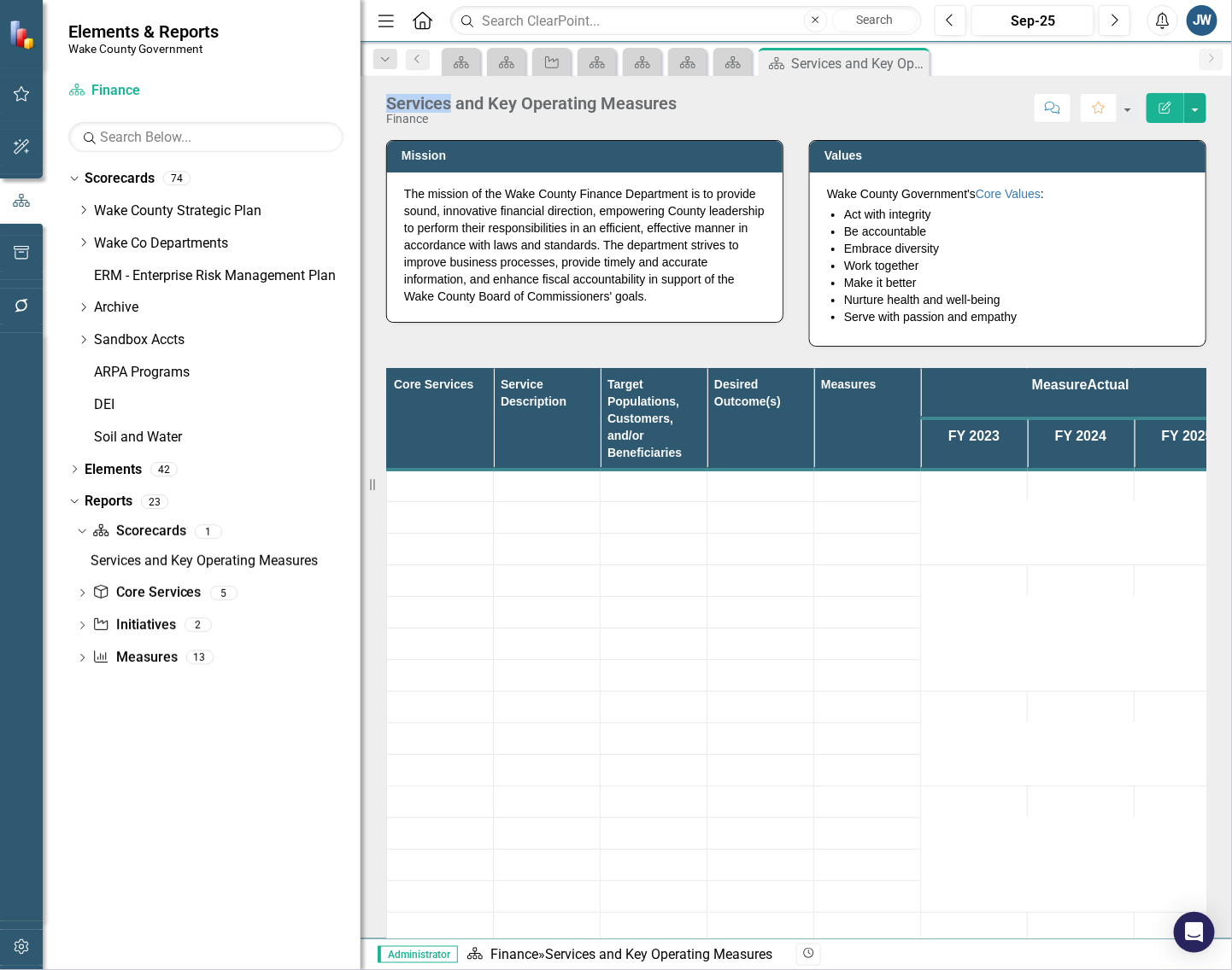
click at [0, 0] on icon "Close" at bounding box center [0, 0] width 0 height 0
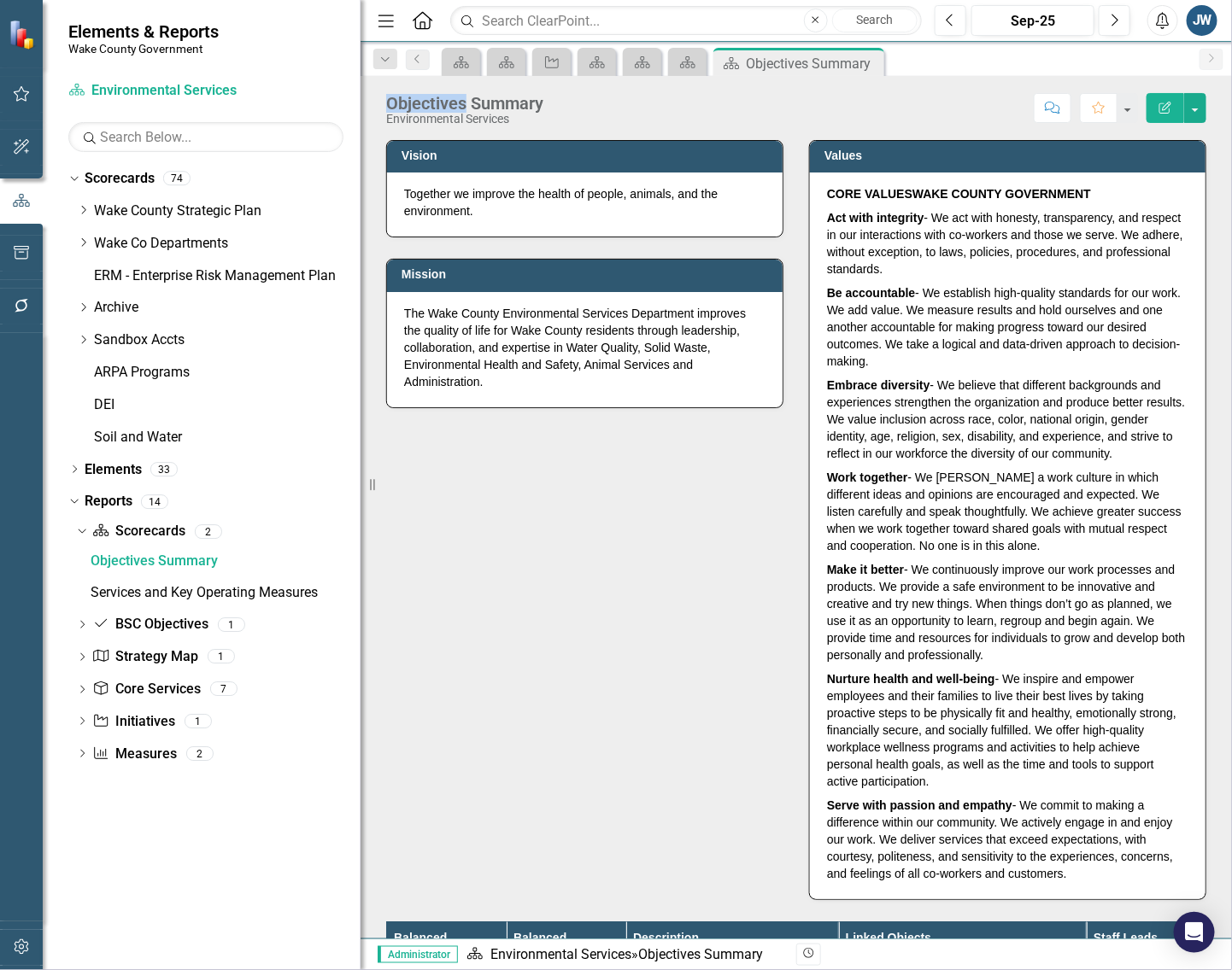
drag, startPoint x: 872, startPoint y: 62, endPoint x: 859, endPoint y: 67, distance: 13.9
click at [0, 0] on icon "Close" at bounding box center [0, 0] width 0 height 0
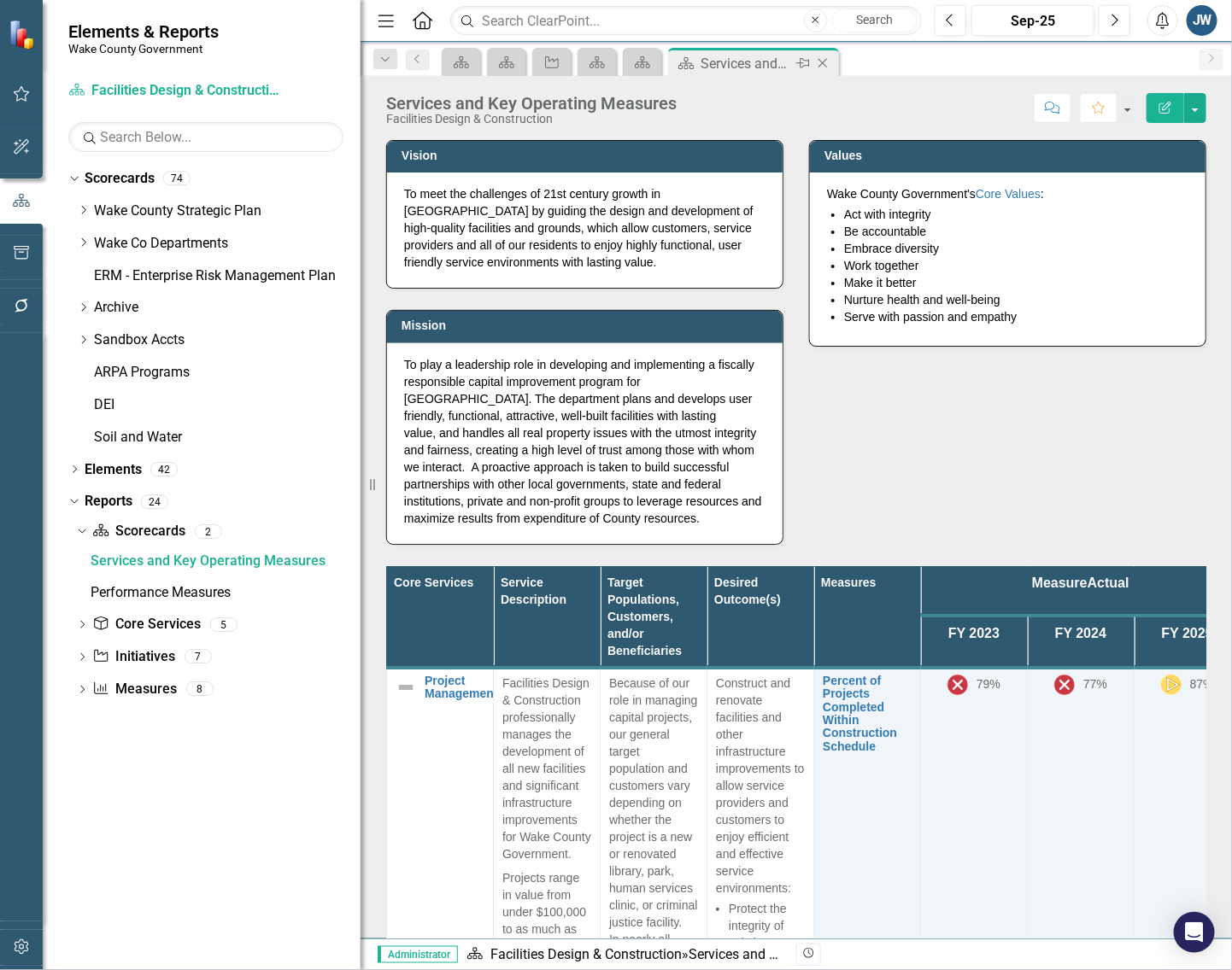
click at [821, 67] on icon "Close" at bounding box center [822, 63] width 17 height 14
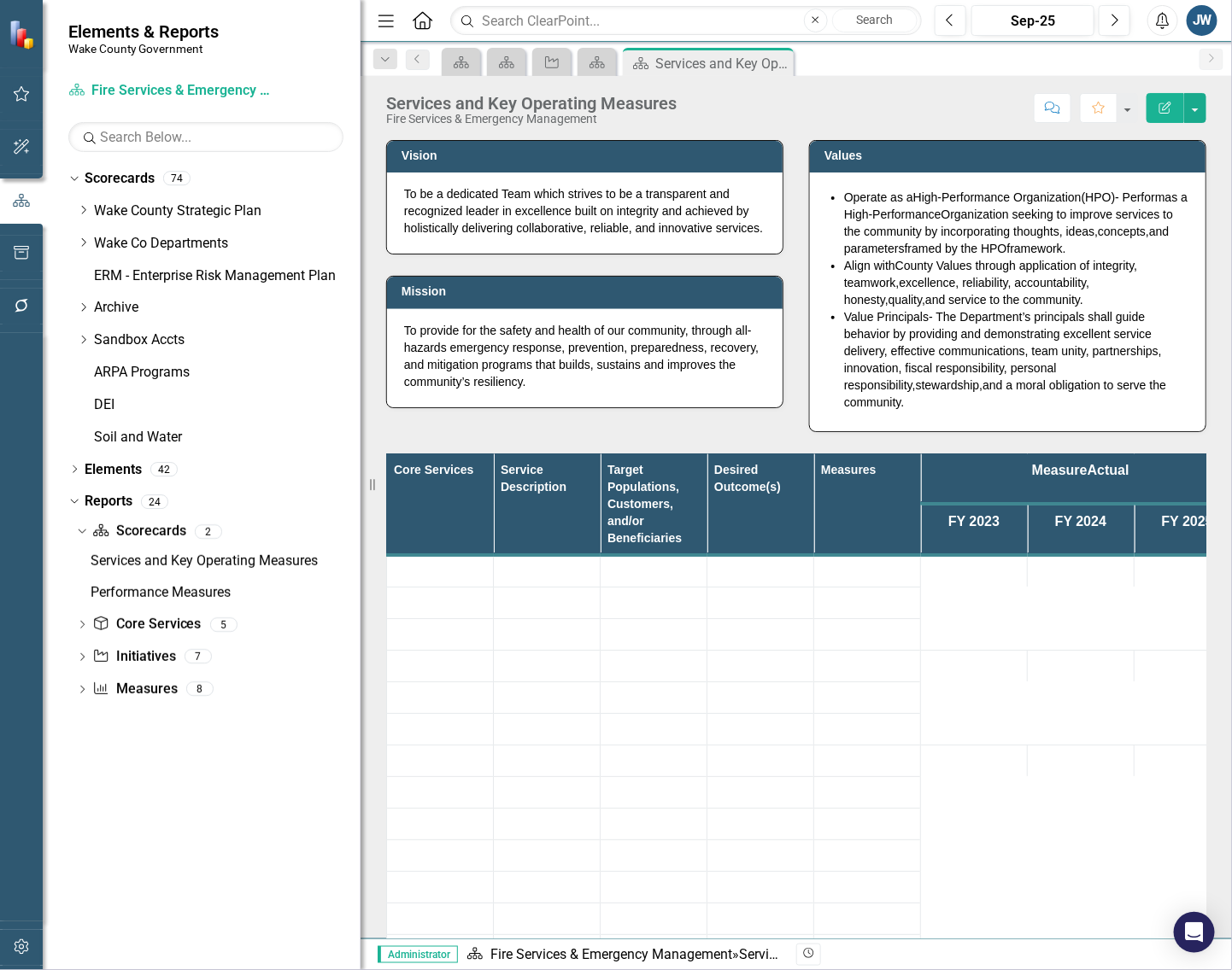
click at [0, 0] on icon "Close" at bounding box center [0, 0] width 0 height 0
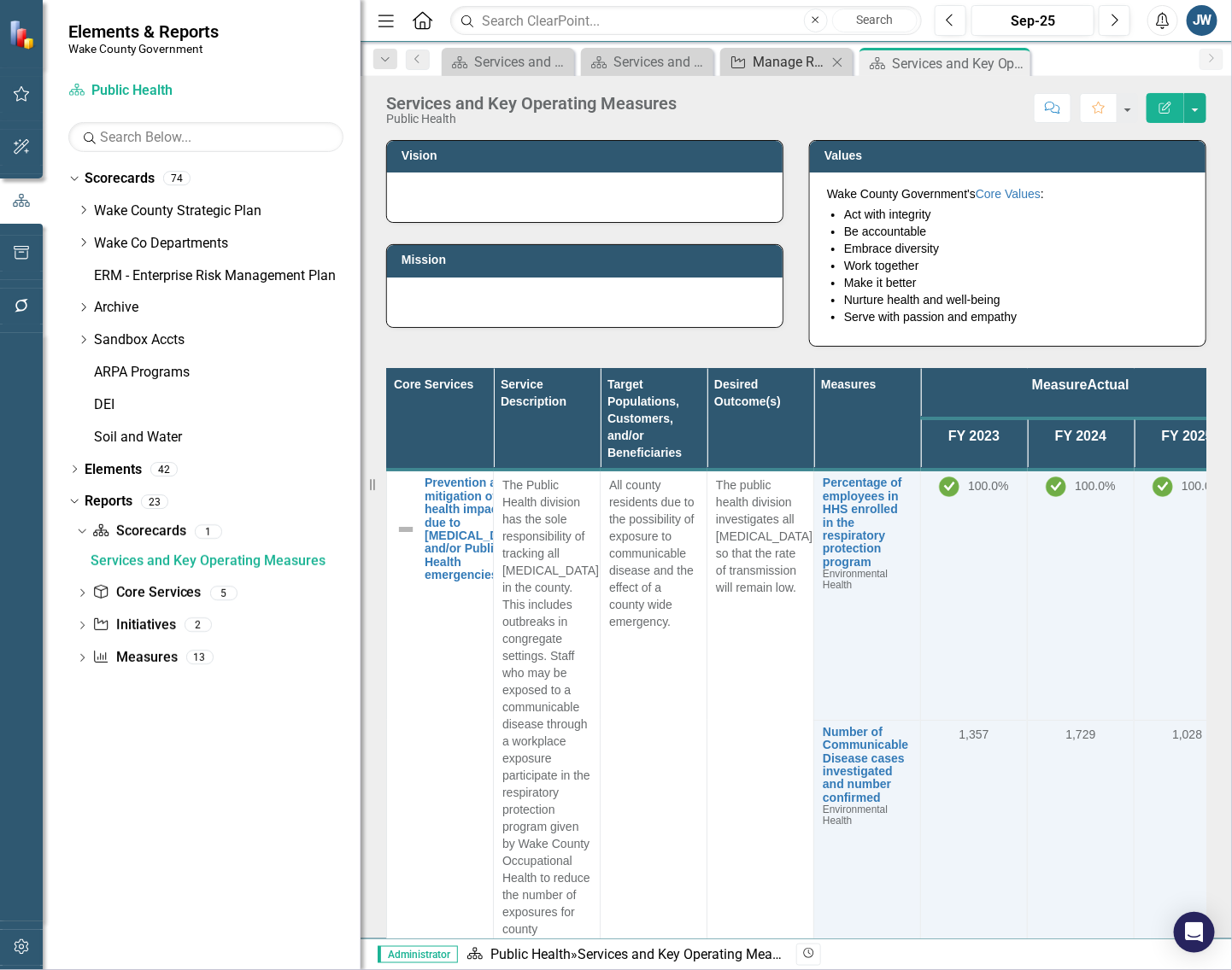
click at [767, 61] on div "Manage Reports" at bounding box center [789, 61] width 74 height 21
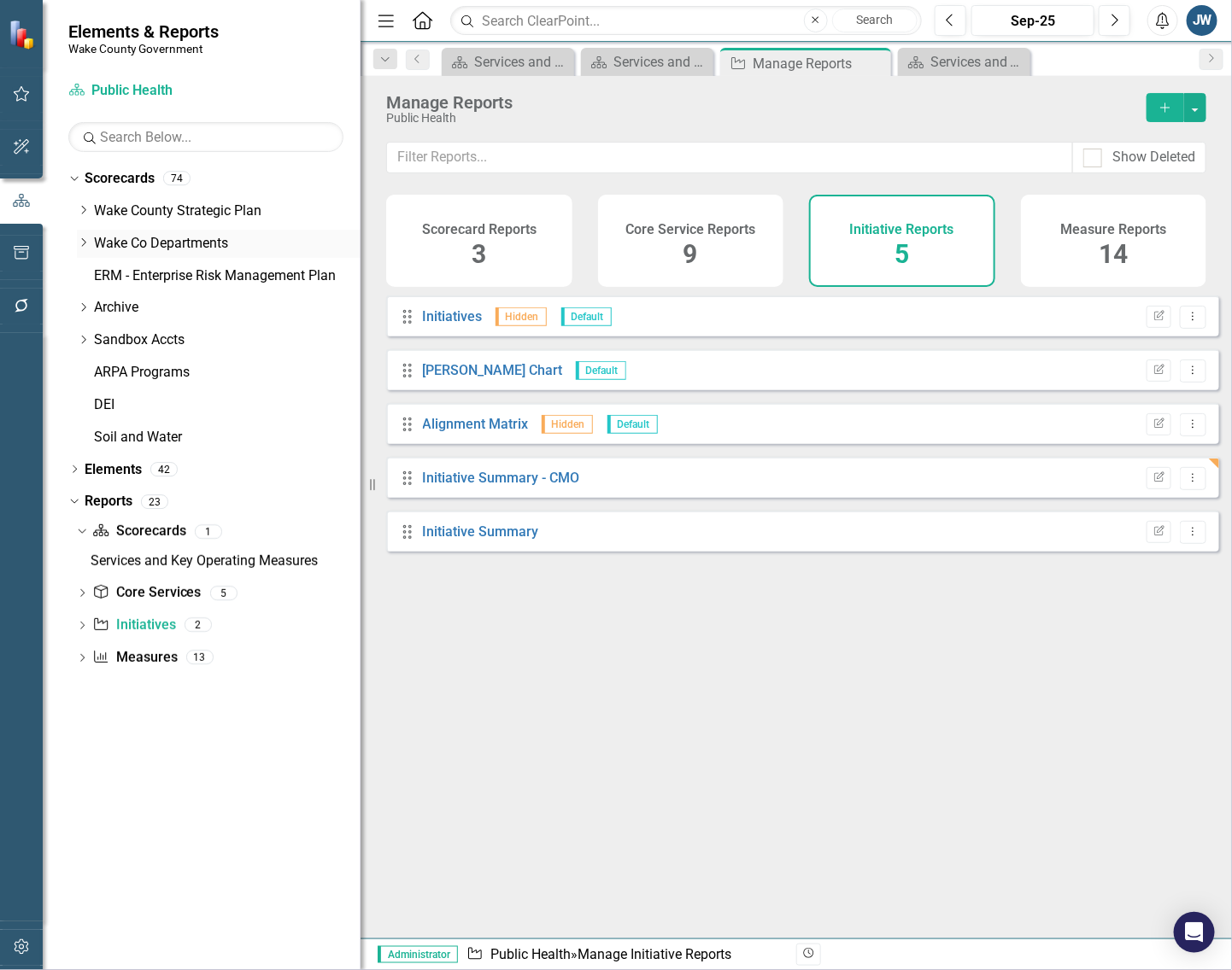
click at [83, 244] on icon "Dropdown" at bounding box center [83, 243] width 13 height 11
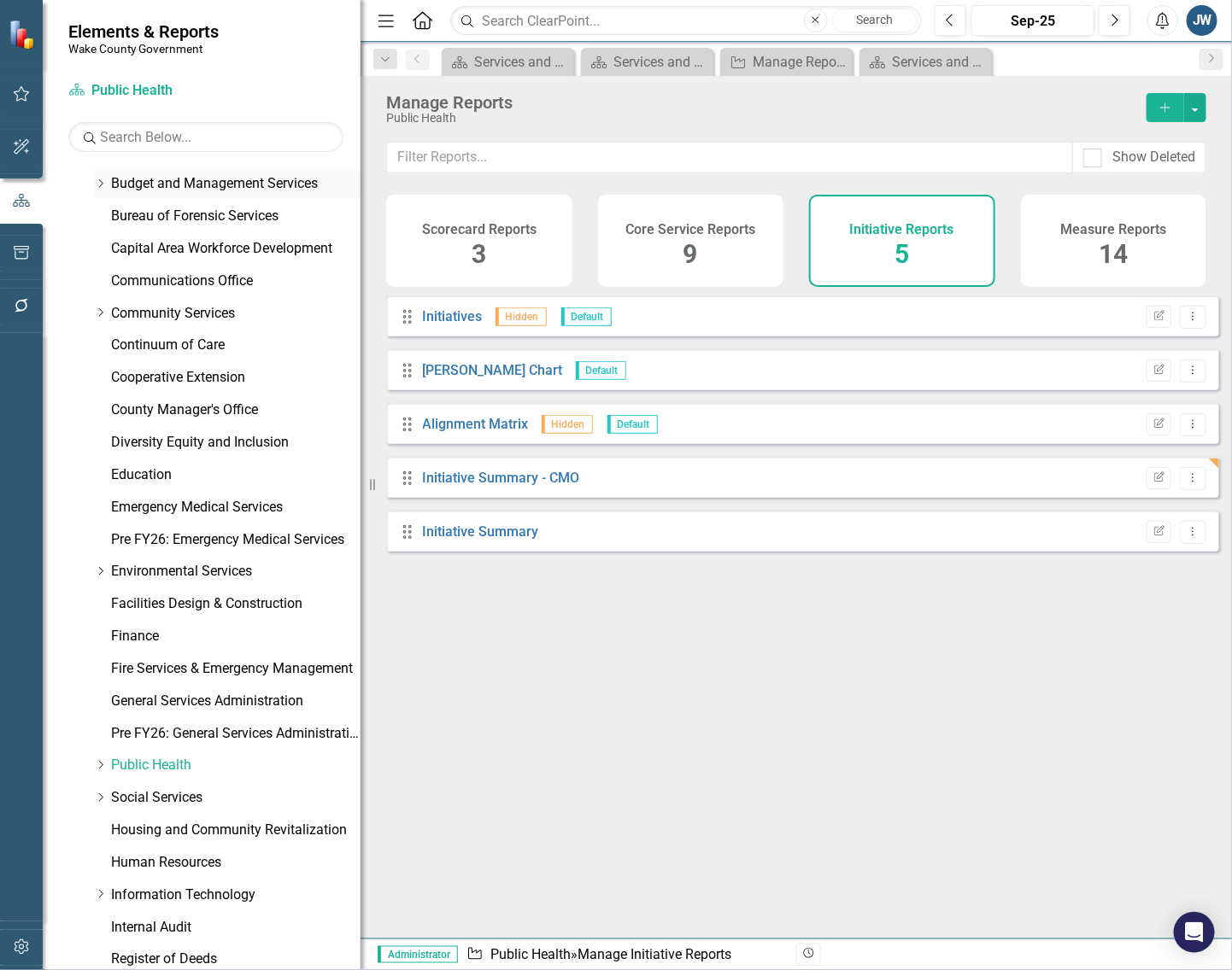
scroll to position [669, 0]
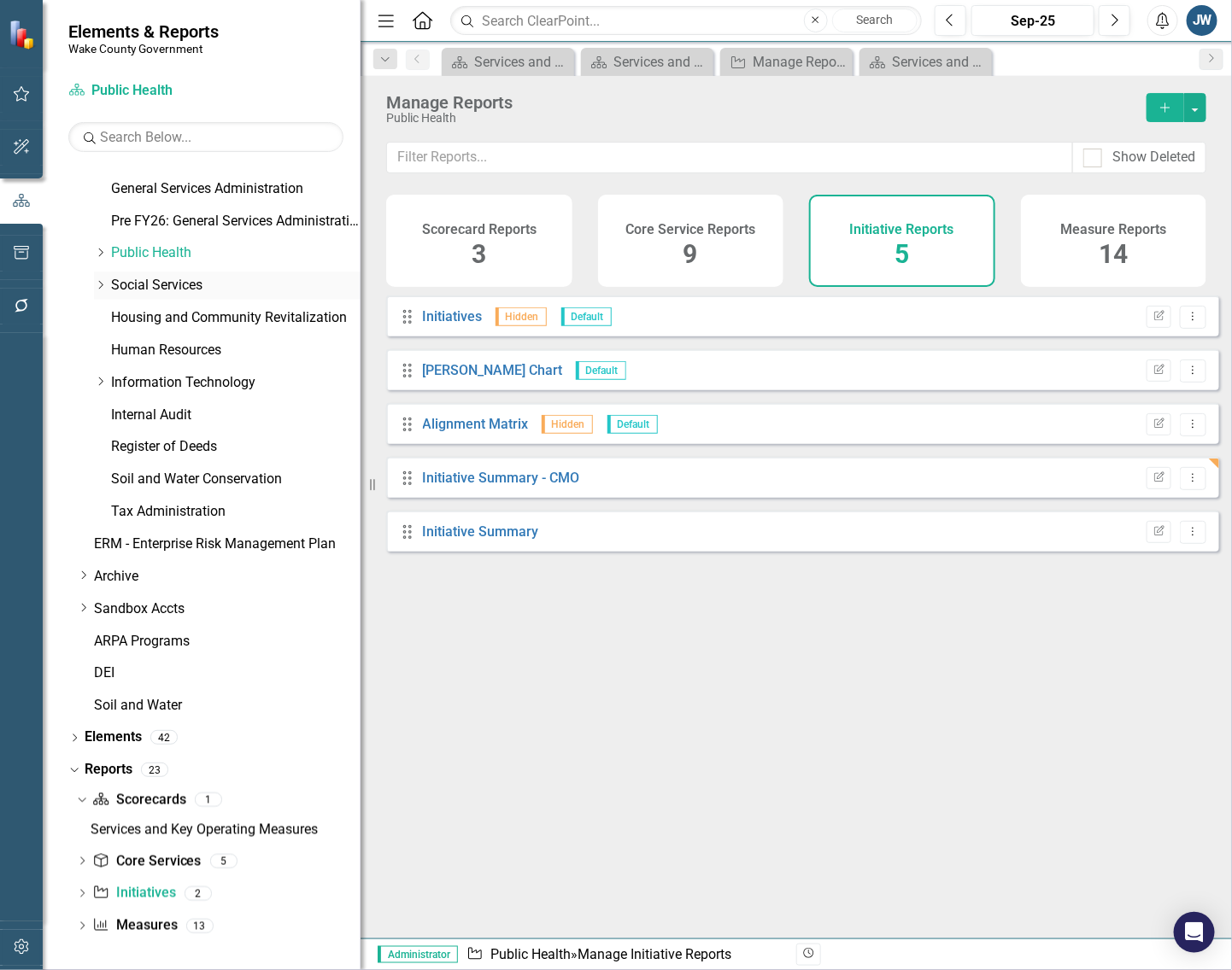
click at [148, 287] on link "Social Services" at bounding box center [236, 286] width 250 height 19
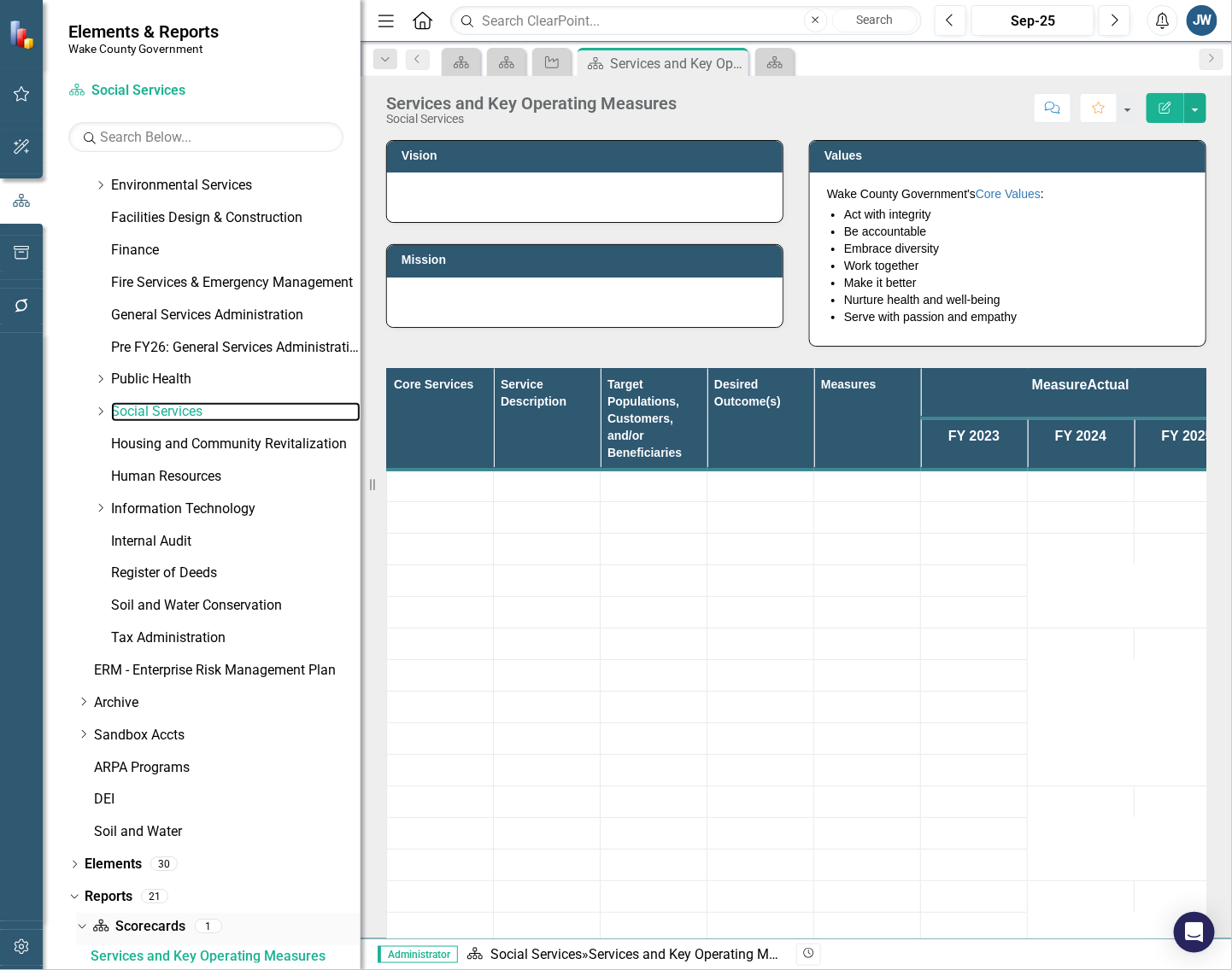
scroll to position [669, 0]
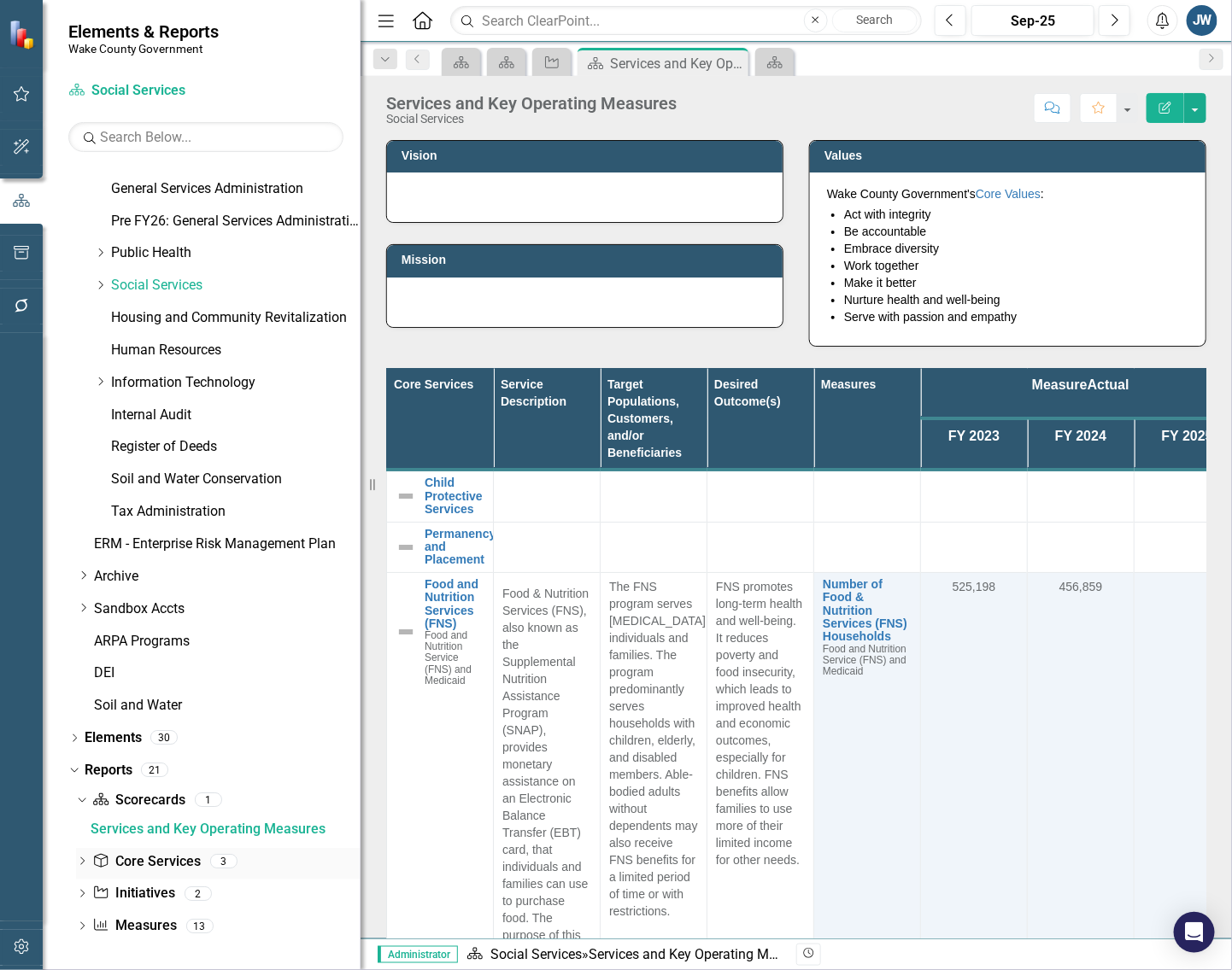
click at [132, 861] on link "Core Service Core Services" at bounding box center [146, 862] width 109 height 19
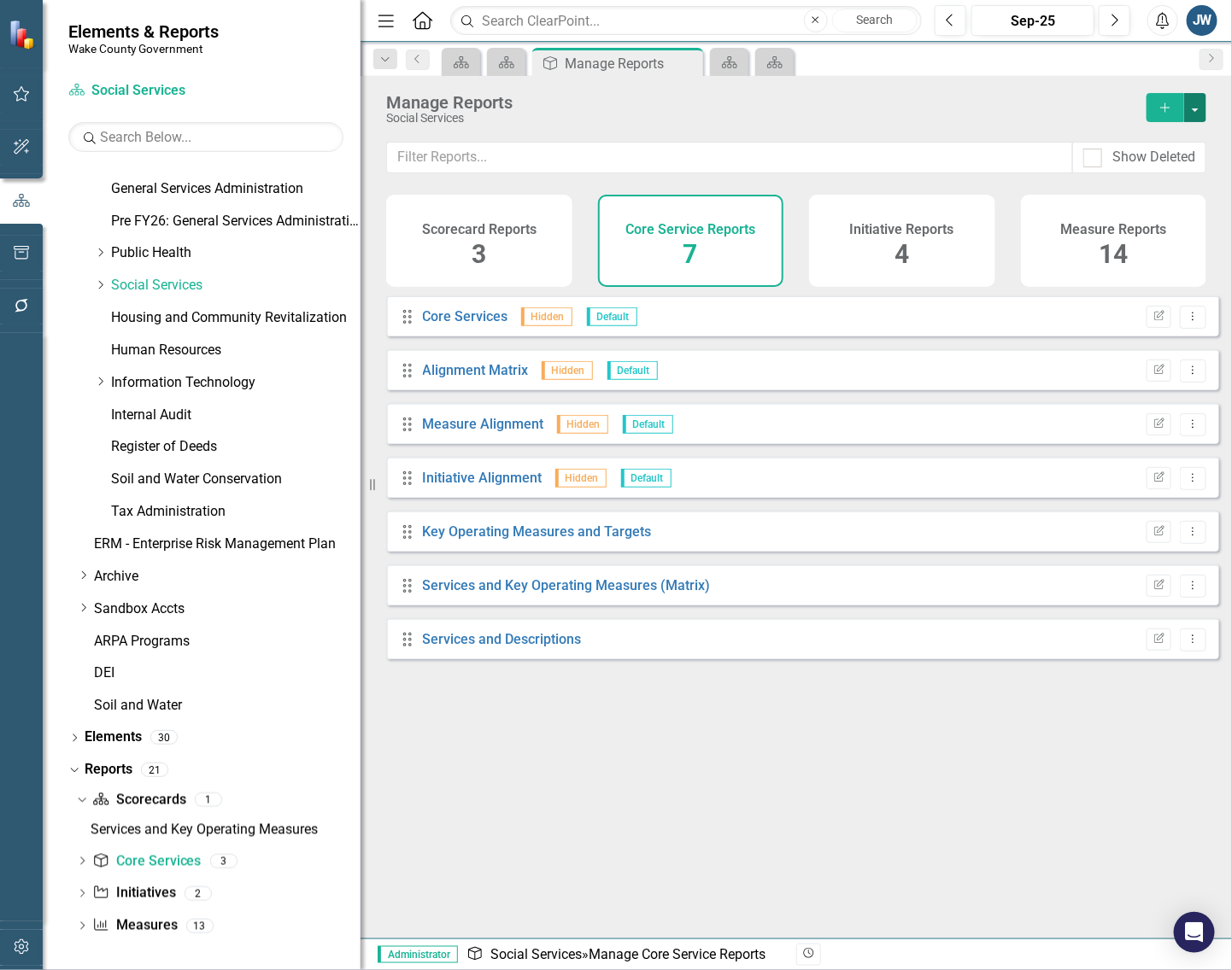
click at [1202, 113] on button "button" at bounding box center [1194, 107] width 22 height 29
click at [1144, 163] on link "Copy Add From Template" at bounding box center [1125, 171] width 159 height 32
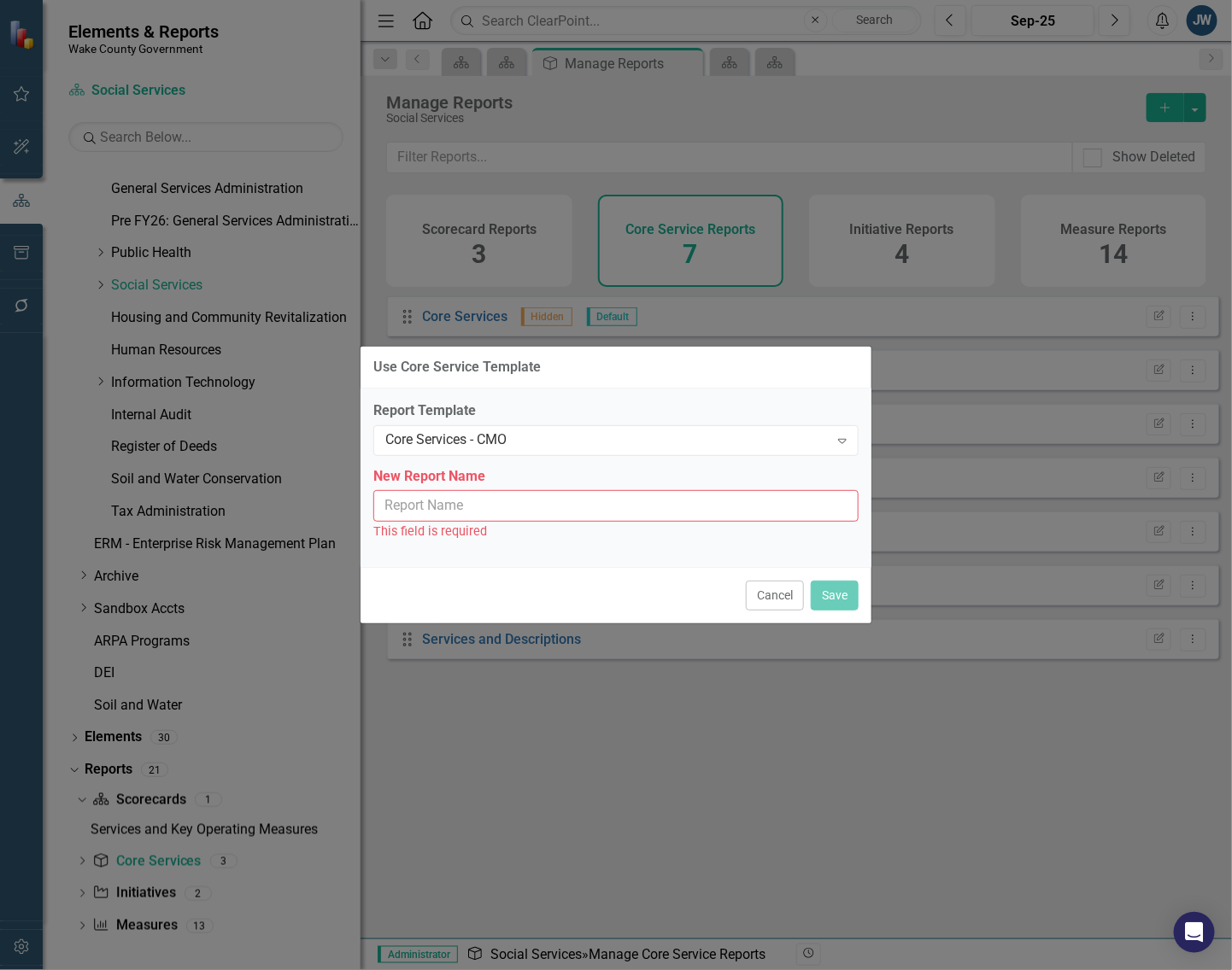
click at [668, 520] on input "New Report Name" at bounding box center [616, 506] width 485 height 32
type input "Core Services - CMO"
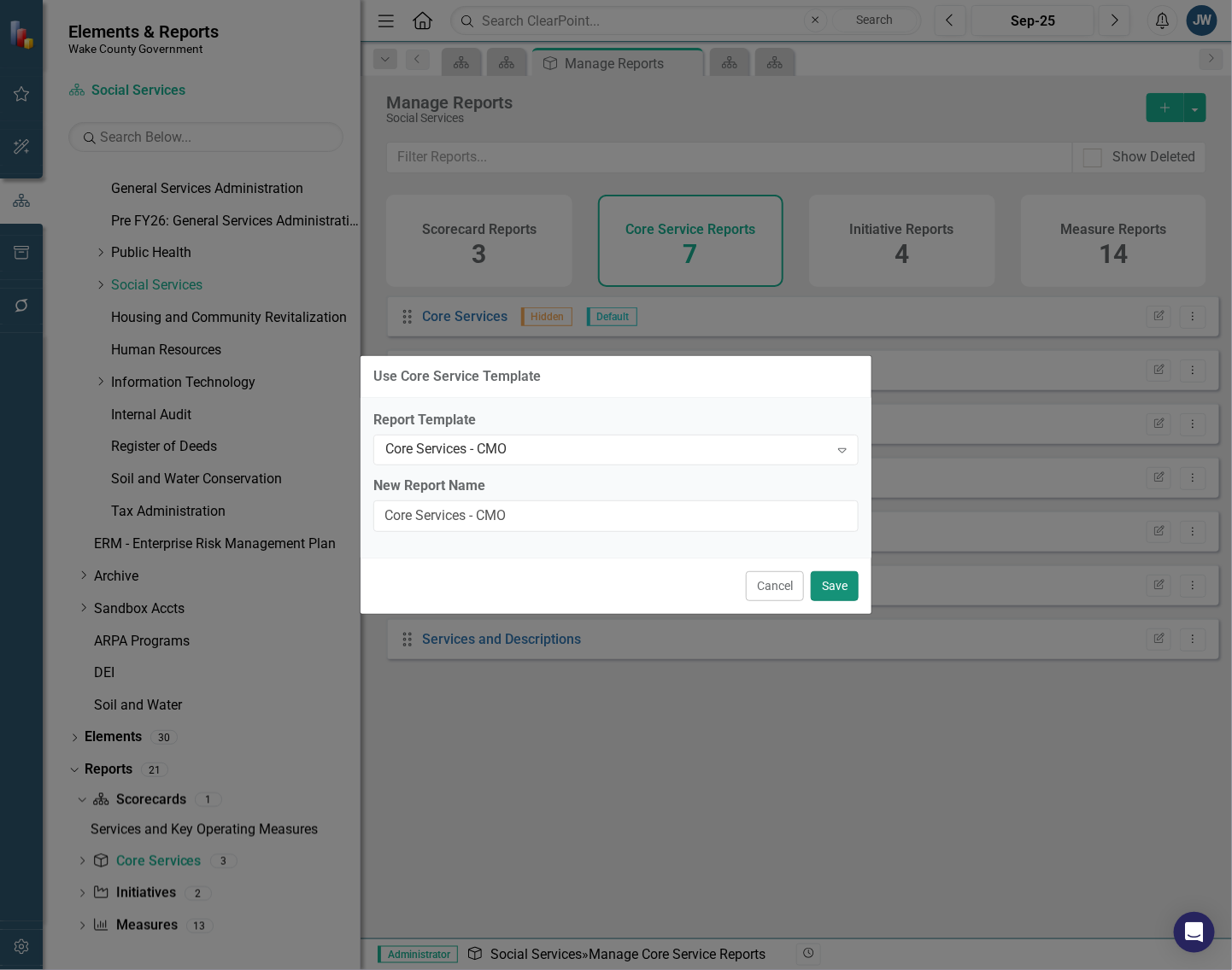
click at [838, 586] on button "Save" at bounding box center [834, 586] width 48 height 30
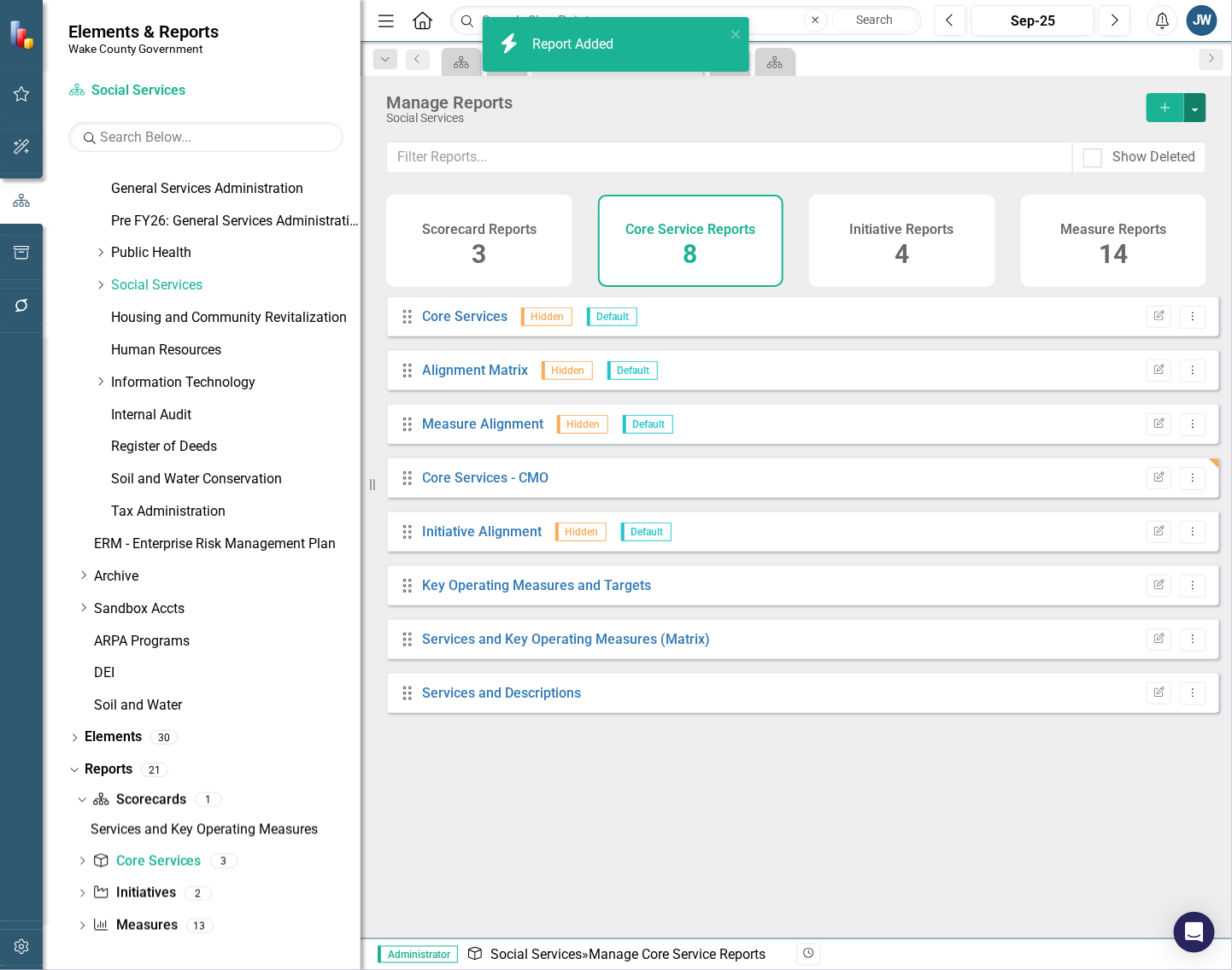
click at [1196, 107] on button "button" at bounding box center [1194, 107] width 22 height 29
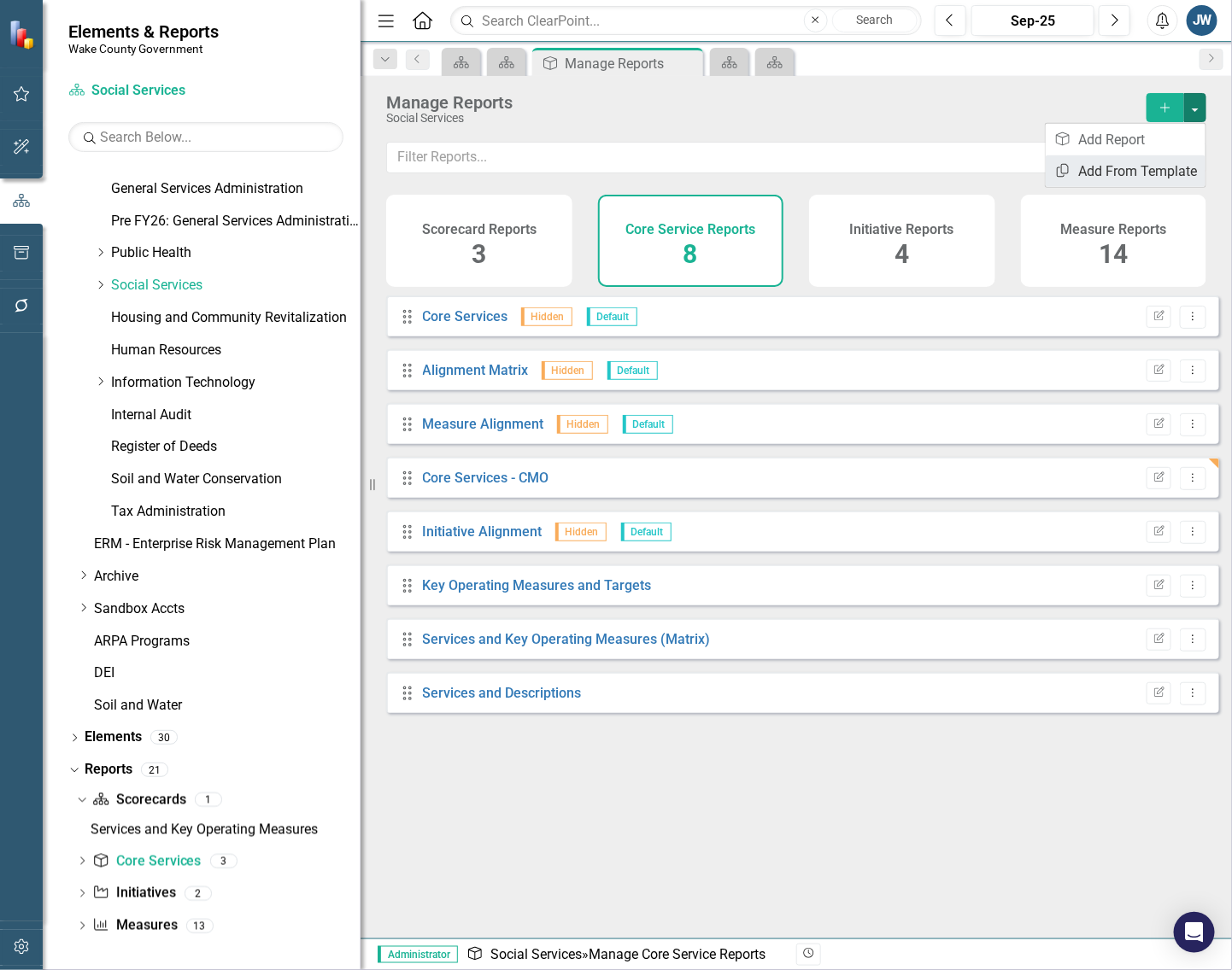
click at [1149, 167] on link "Copy Add From Template" at bounding box center [1125, 171] width 159 height 32
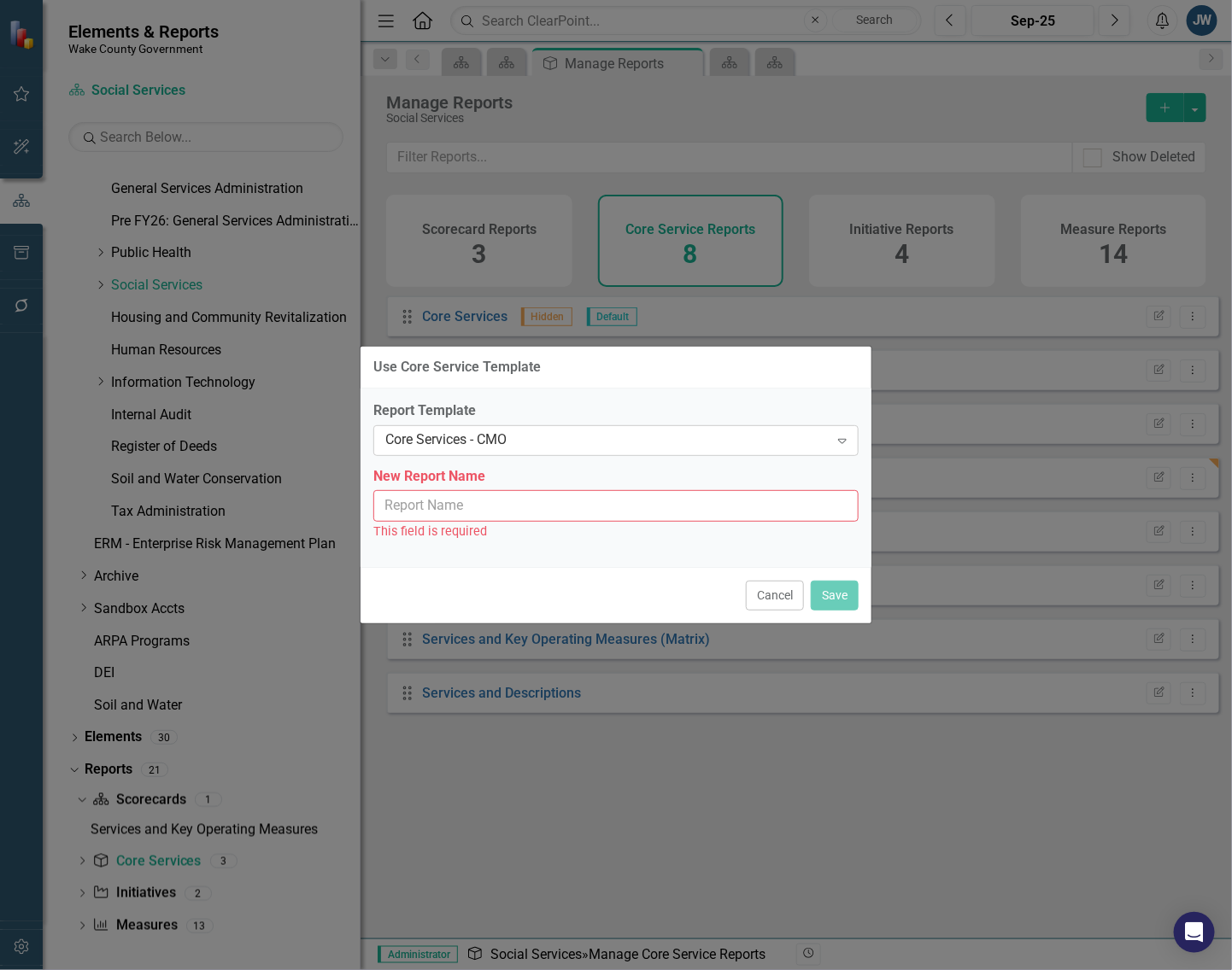
click at [599, 440] on div "Core Services - CMO" at bounding box center [607, 440] width 443 height 19
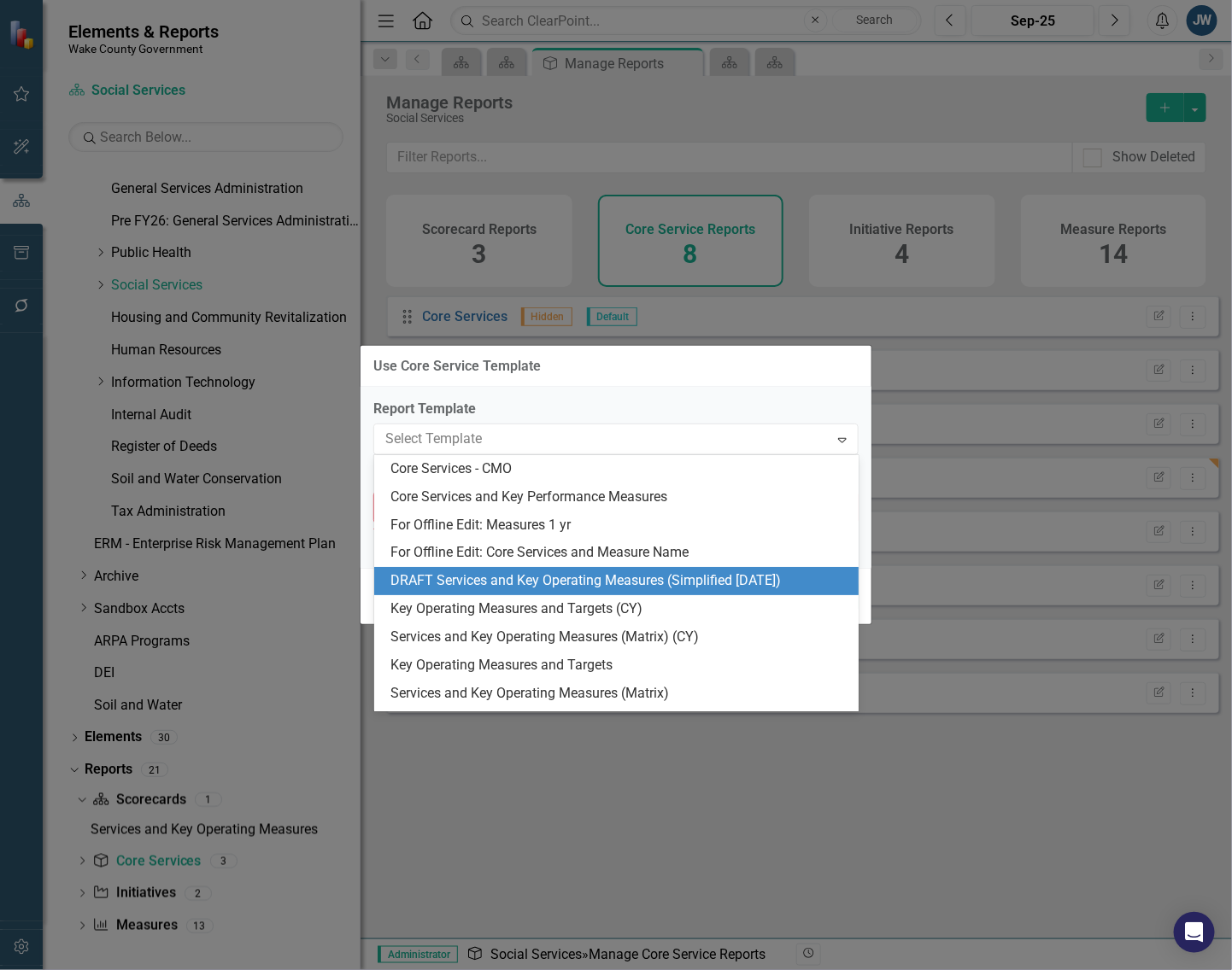
click at [543, 577] on div "DRAFT Services and Key Operating Measures (Simplified [DATE])" at bounding box center [620, 581] width 457 height 19
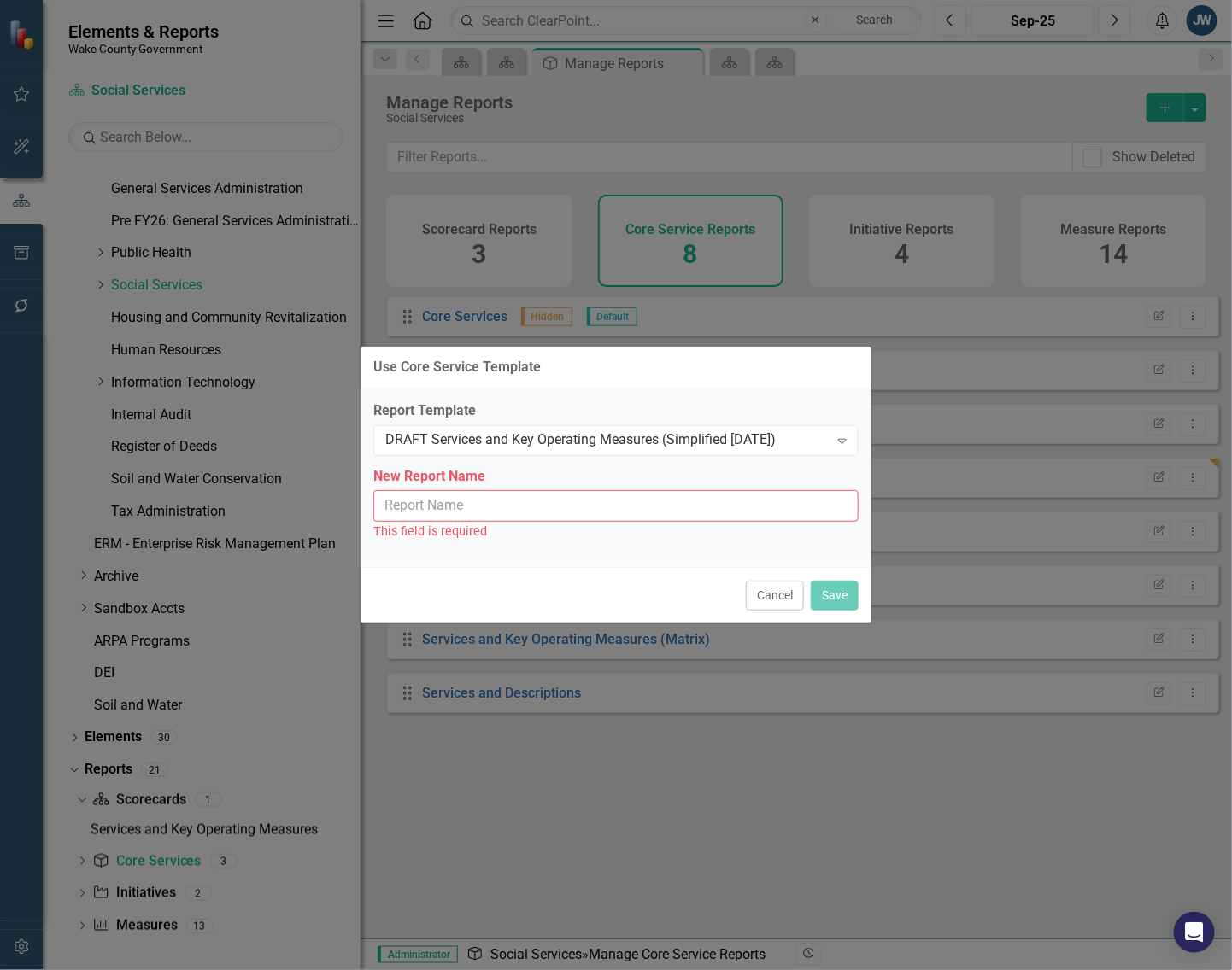
click at [636, 502] on input "New Report Name" at bounding box center [616, 506] width 485 height 32
type input "Services and Key Operating Measures (Simplified [DATE])"
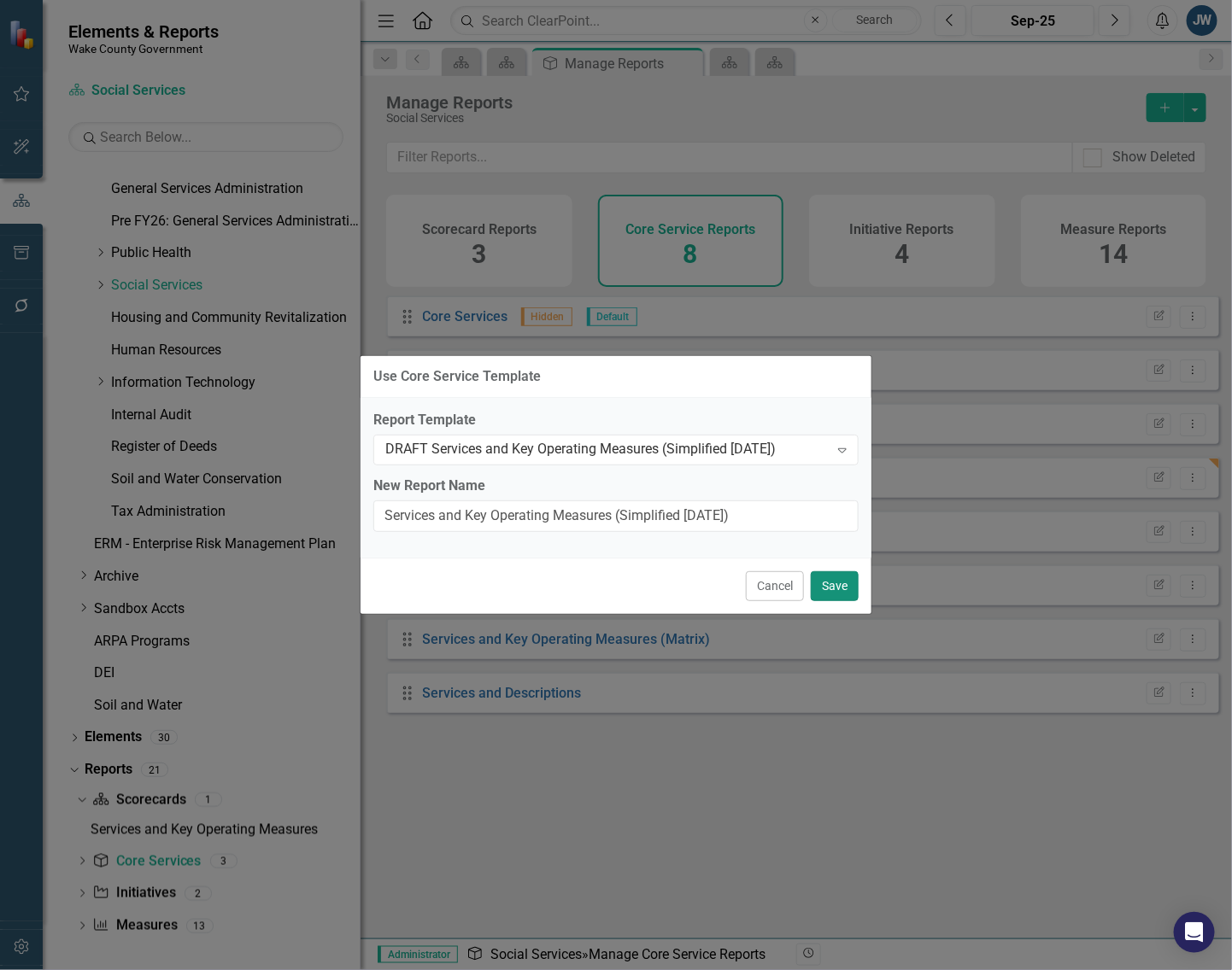
click at [846, 586] on button "Save" at bounding box center [834, 586] width 48 height 30
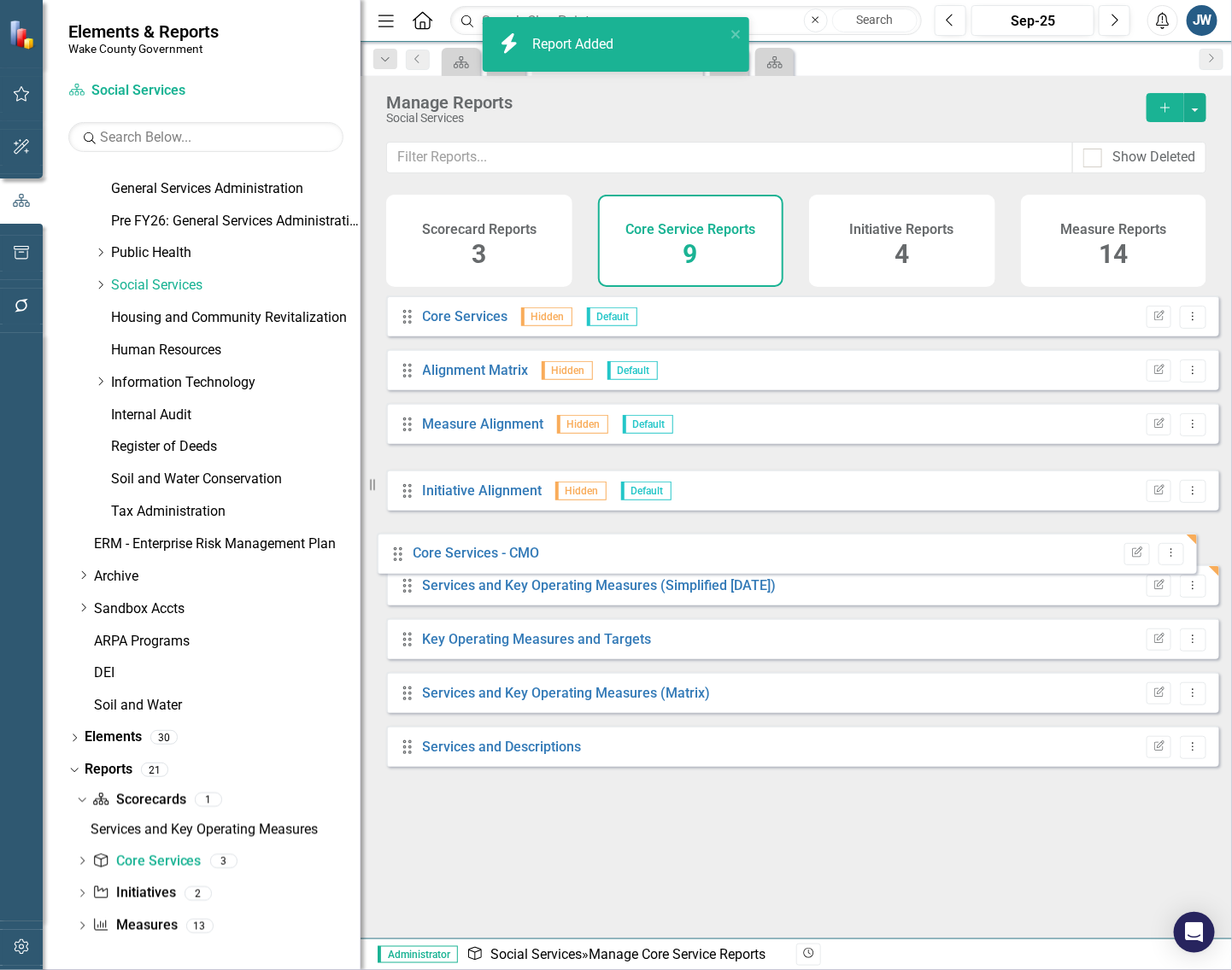
drag, startPoint x: 403, startPoint y: 492, endPoint x: 393, endPoint y: 547, distance: 55.9
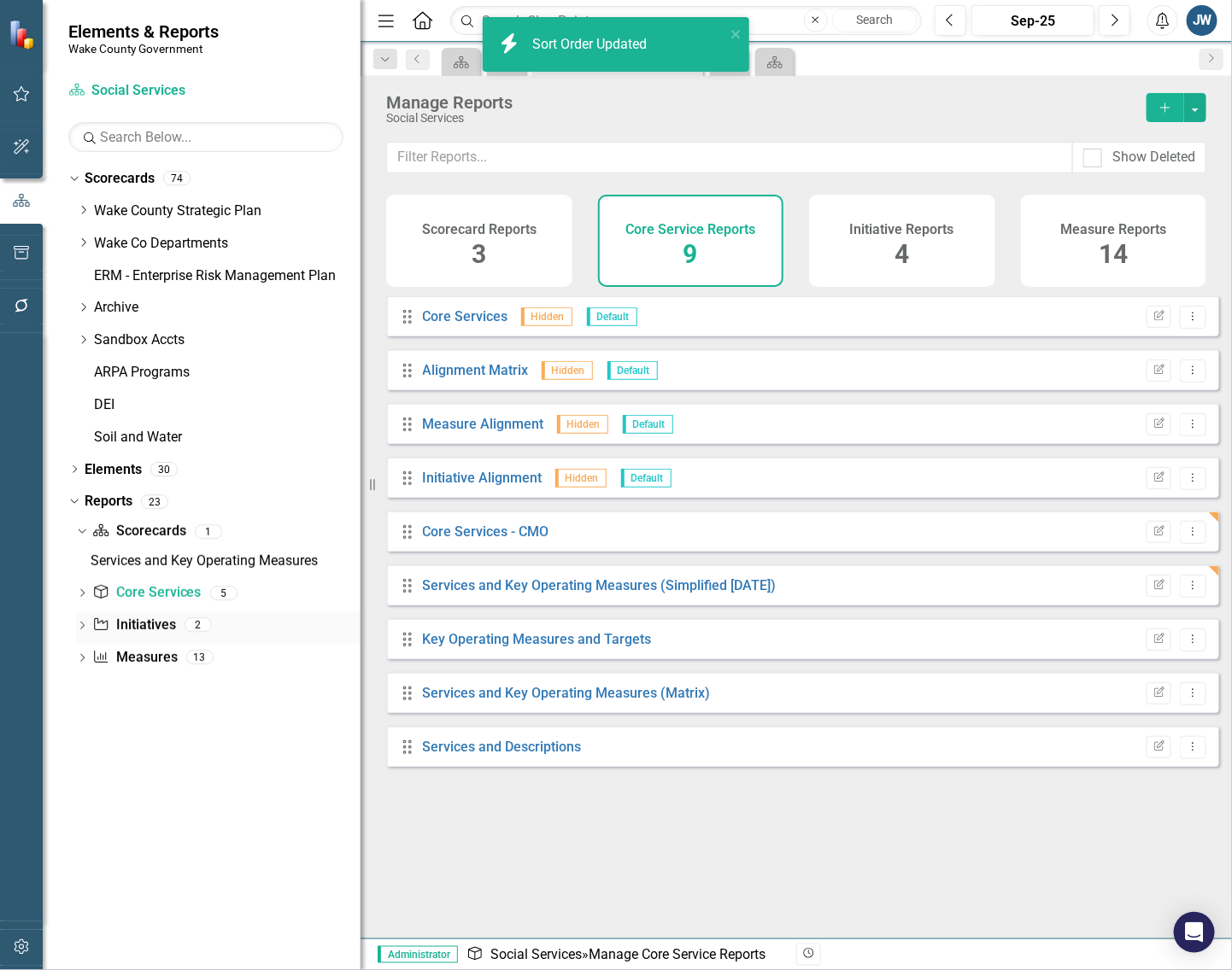
click at [126, 626] on link "Initiative Initiatives" at bounding box center [133, 626] width 83 height 19
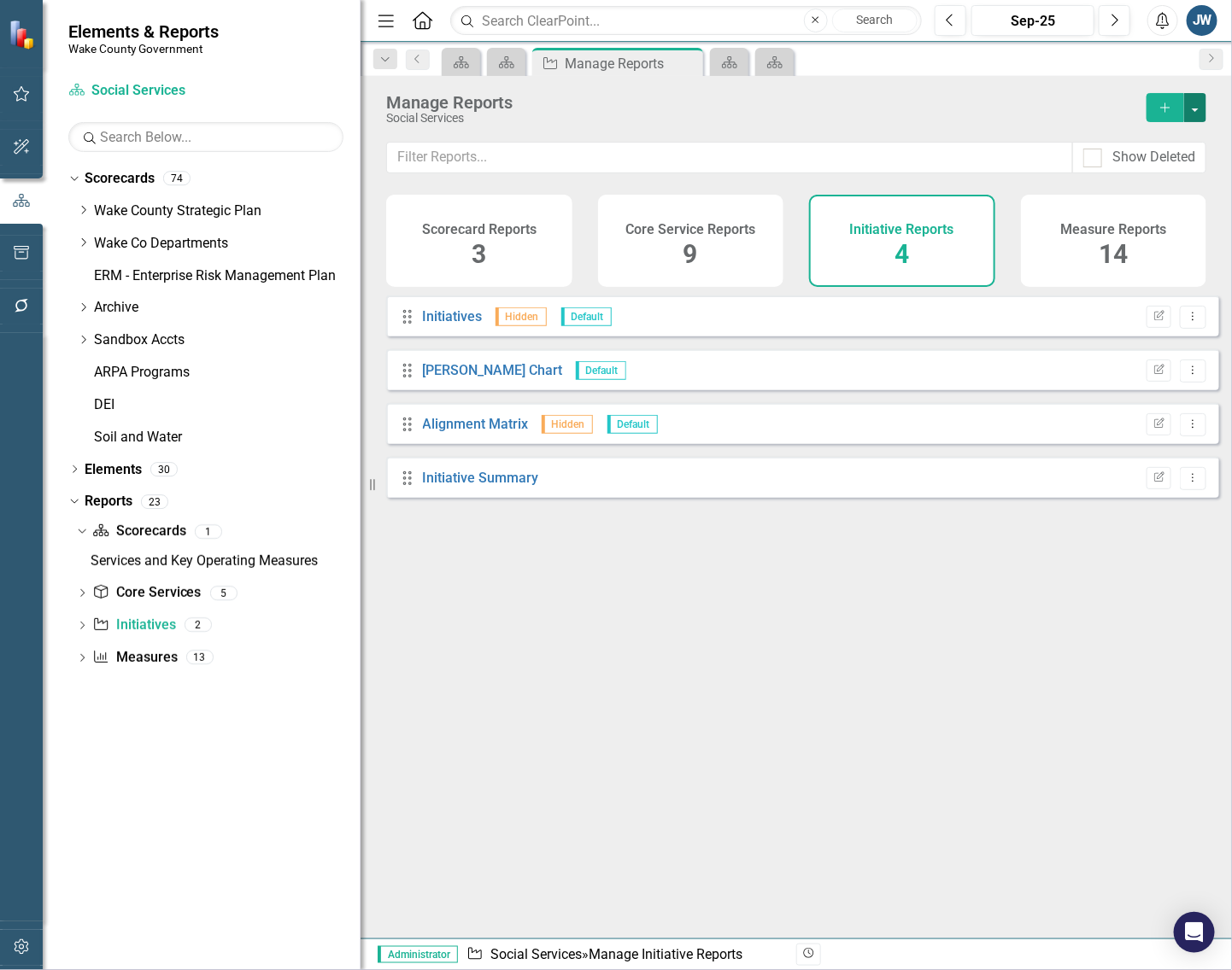
click at [1193, 114] on button "button" at bounding box center [1194, 107] width 22 height 29
click at [1156, 168] on link "Copy Add From Template" at bounding box center [1125, 171] width 159 height 32
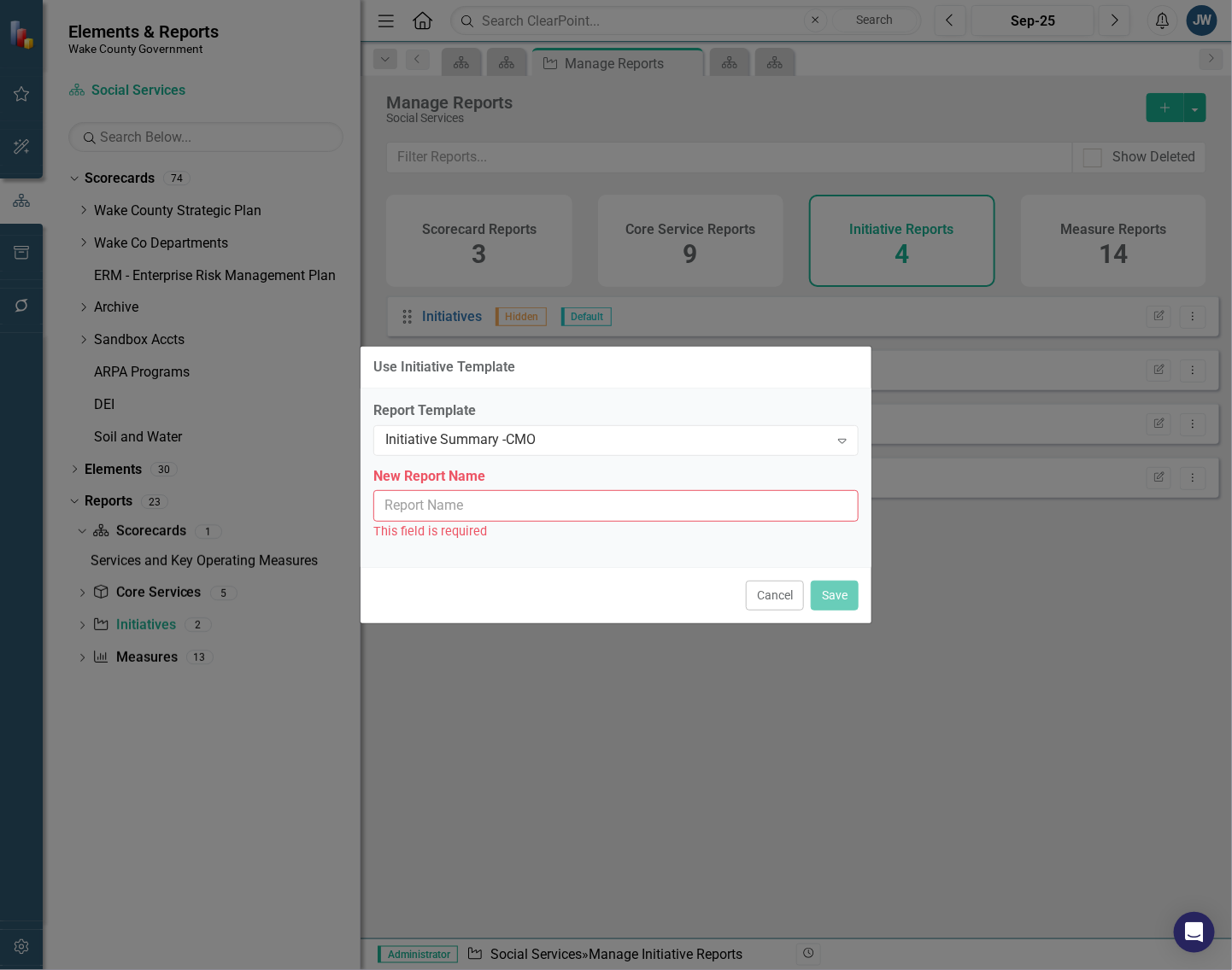
click at [611, 510] on input "New Report Name" at bounding box center [616, 506] width 485 height 32
type input "Initiative Summary - CMO"
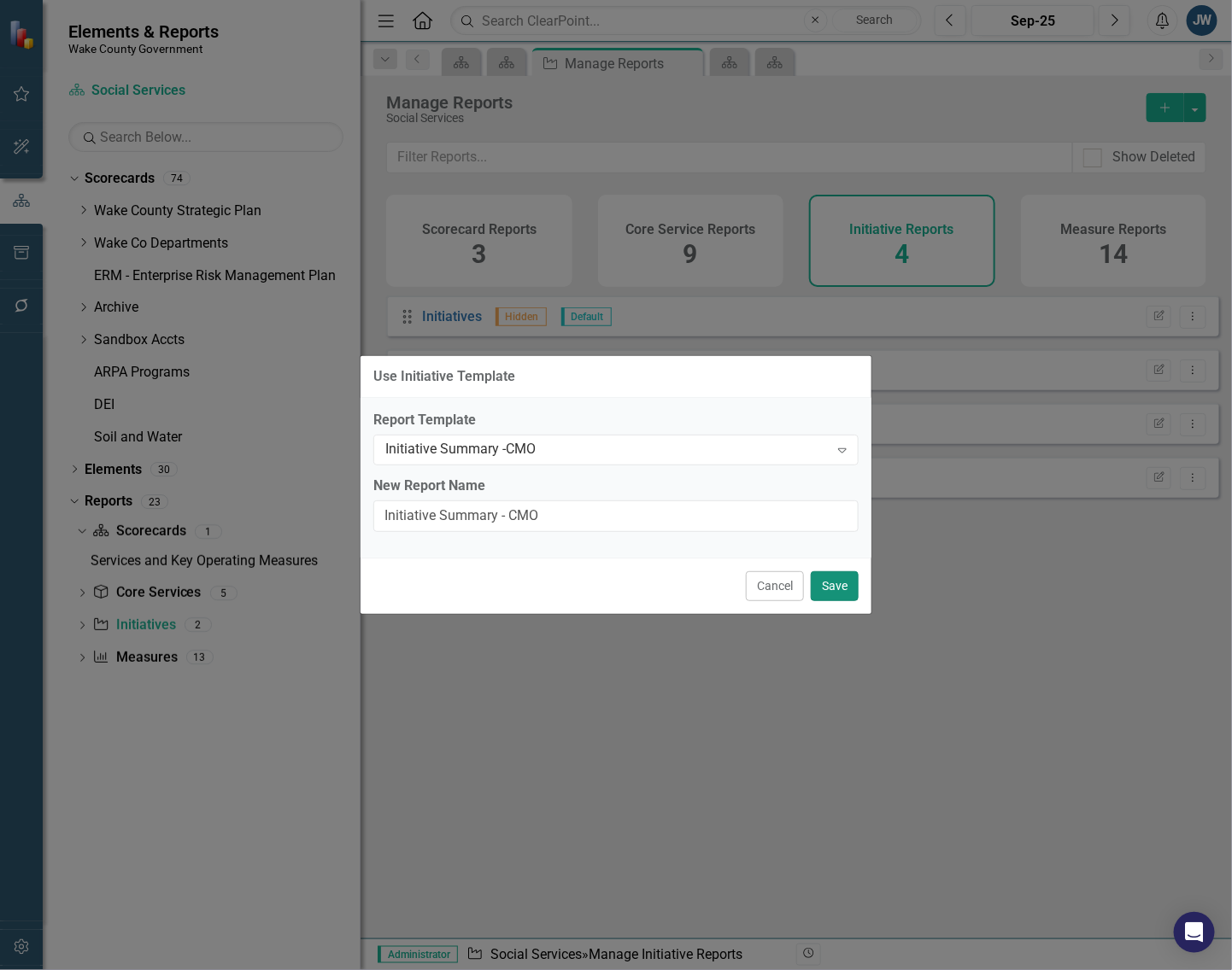
click at [835, 591] on button "Save" at bounding box center [834, 586] width 48 height 30
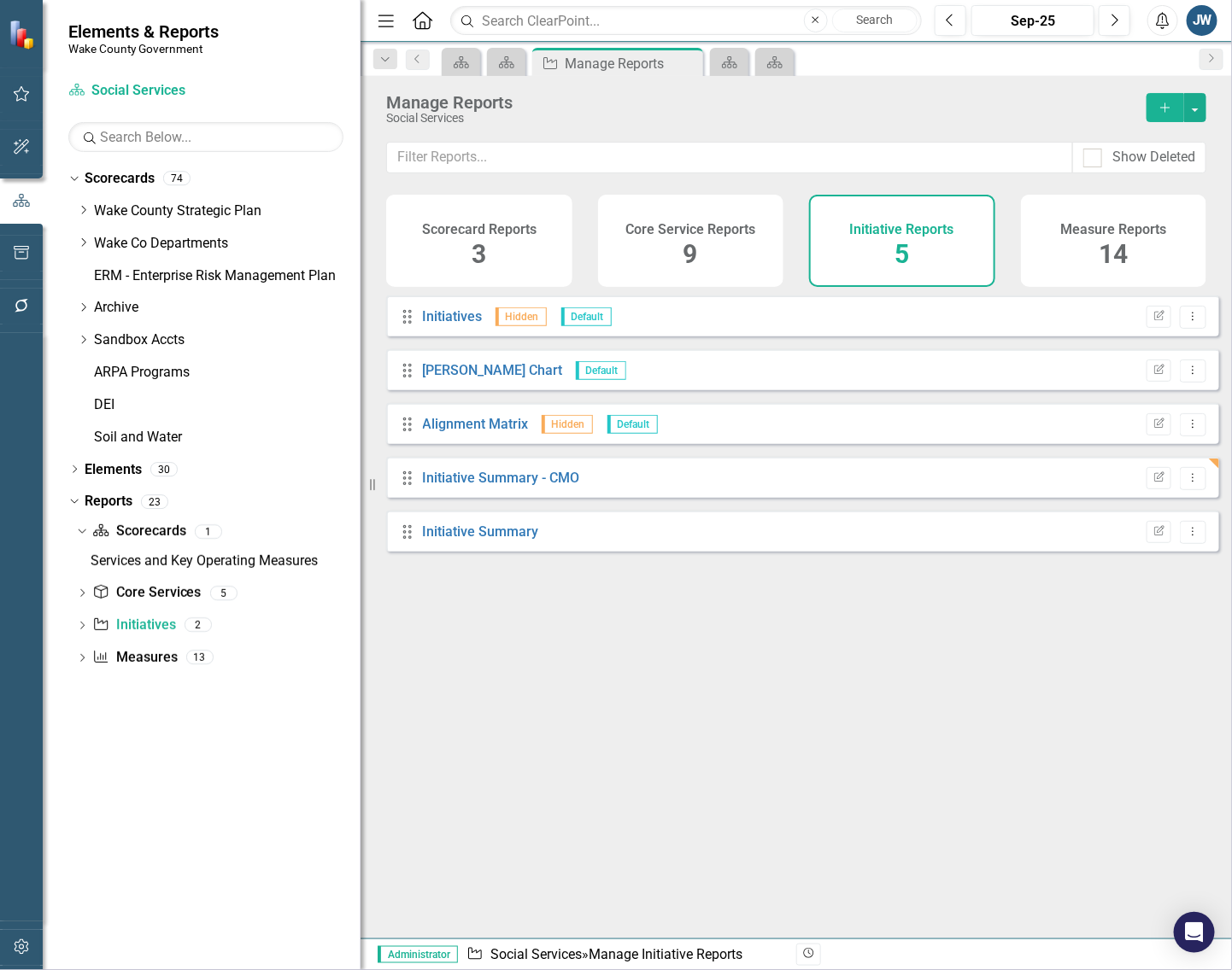
click at [569, 723] on div "Drag Initiatives Hidden Default Edit Report Dropdown Menu Drag [PERSON_NAME] Ch…" at bounding box center [796, 610] width 871 height 630
click at [83, 240] on icon "Dropdown" at bounding box center [83, 243] width 13 height 11
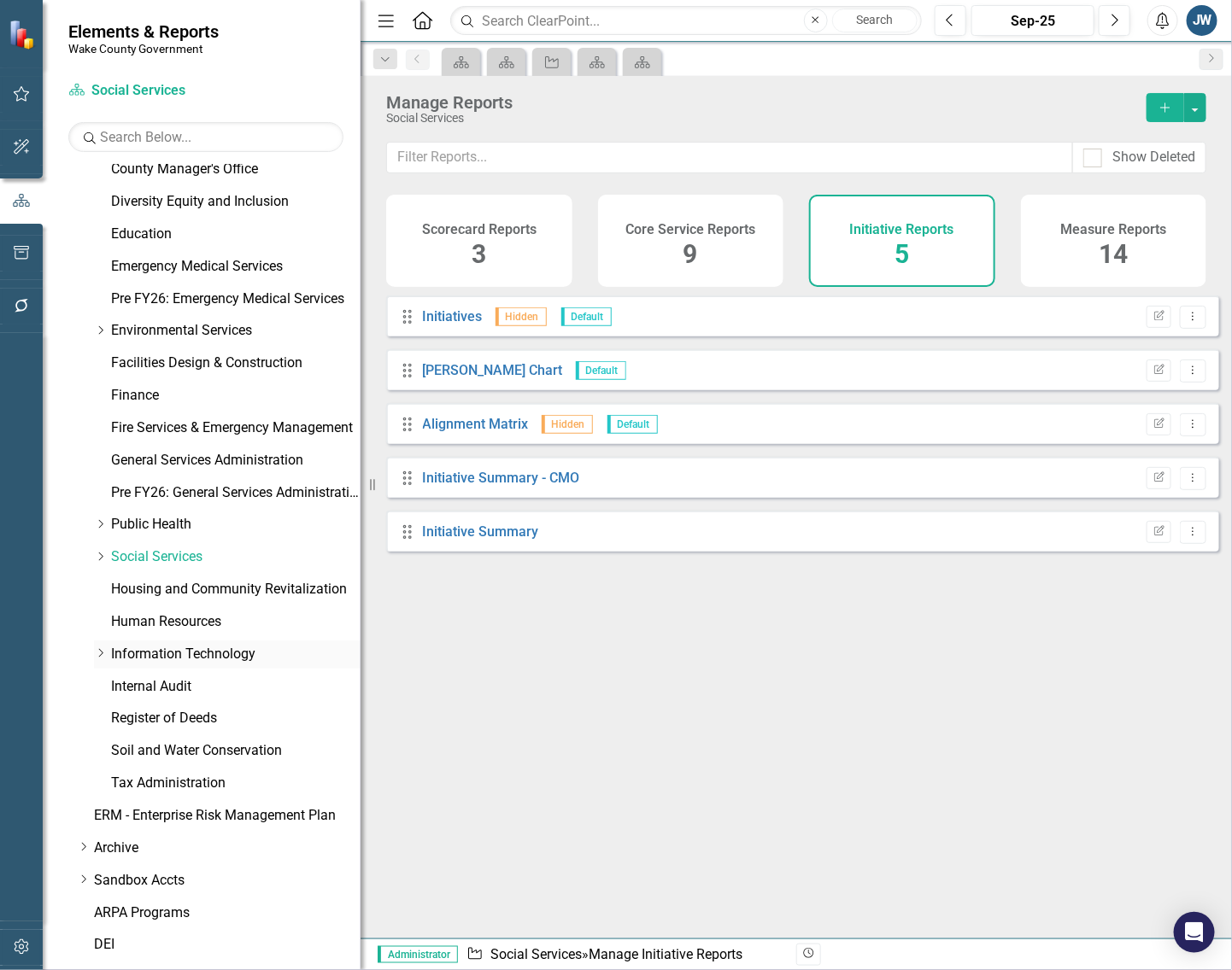
scroll to position [427, 0]
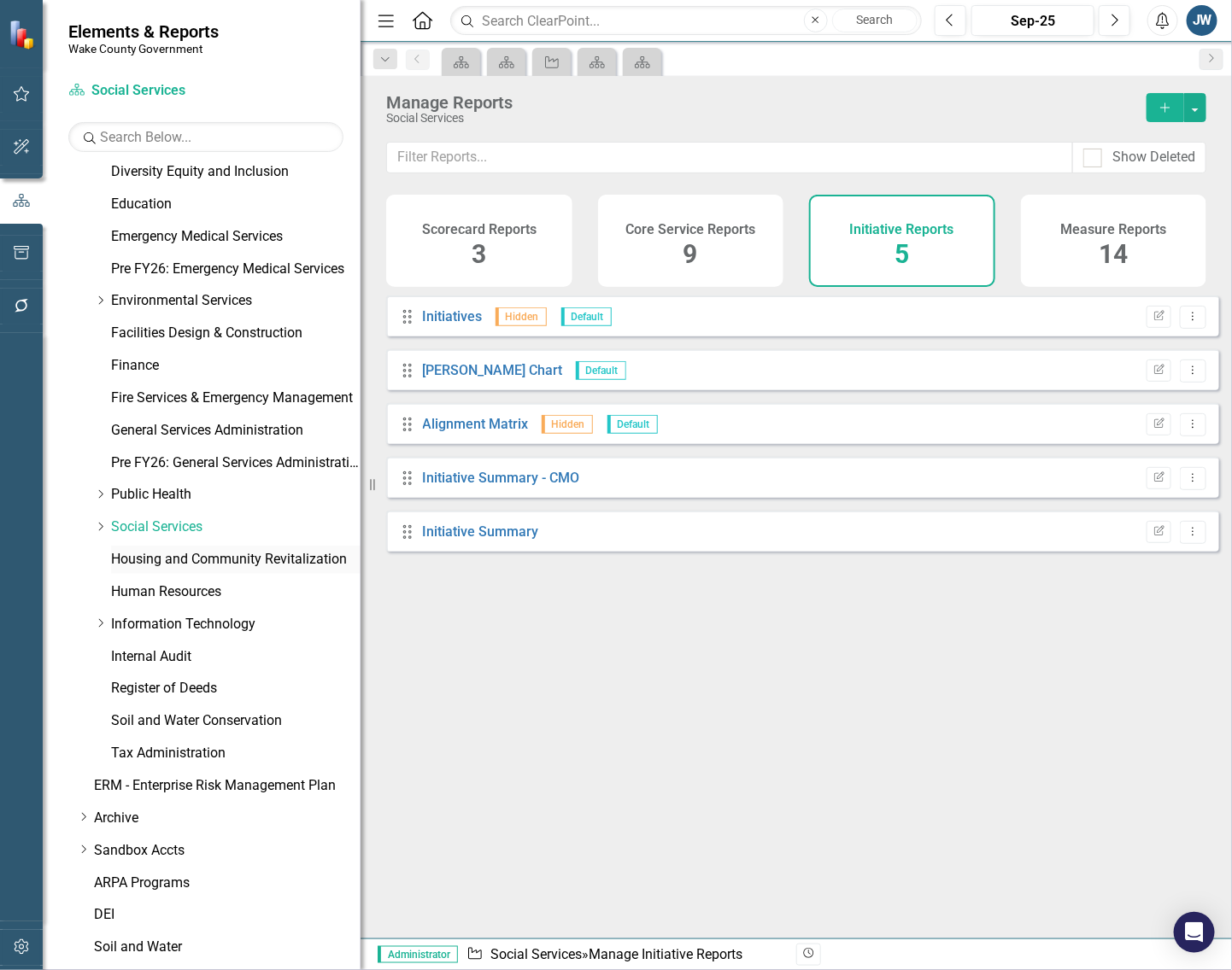
click at [152, 562] on link "Housing and Community Revitalization" at bounding box center [236, 560] width 250 height 19
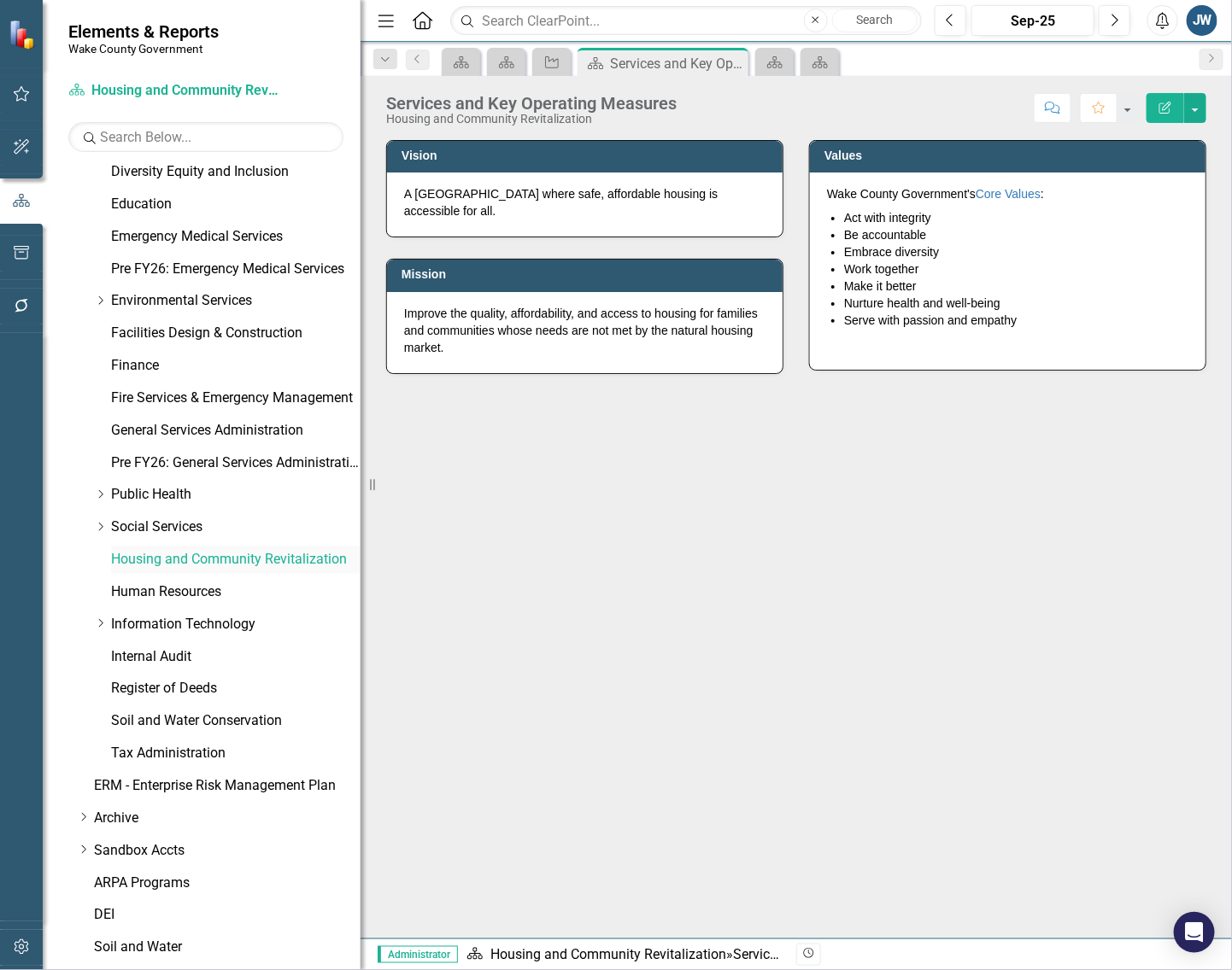
scroll to position [542, 0]
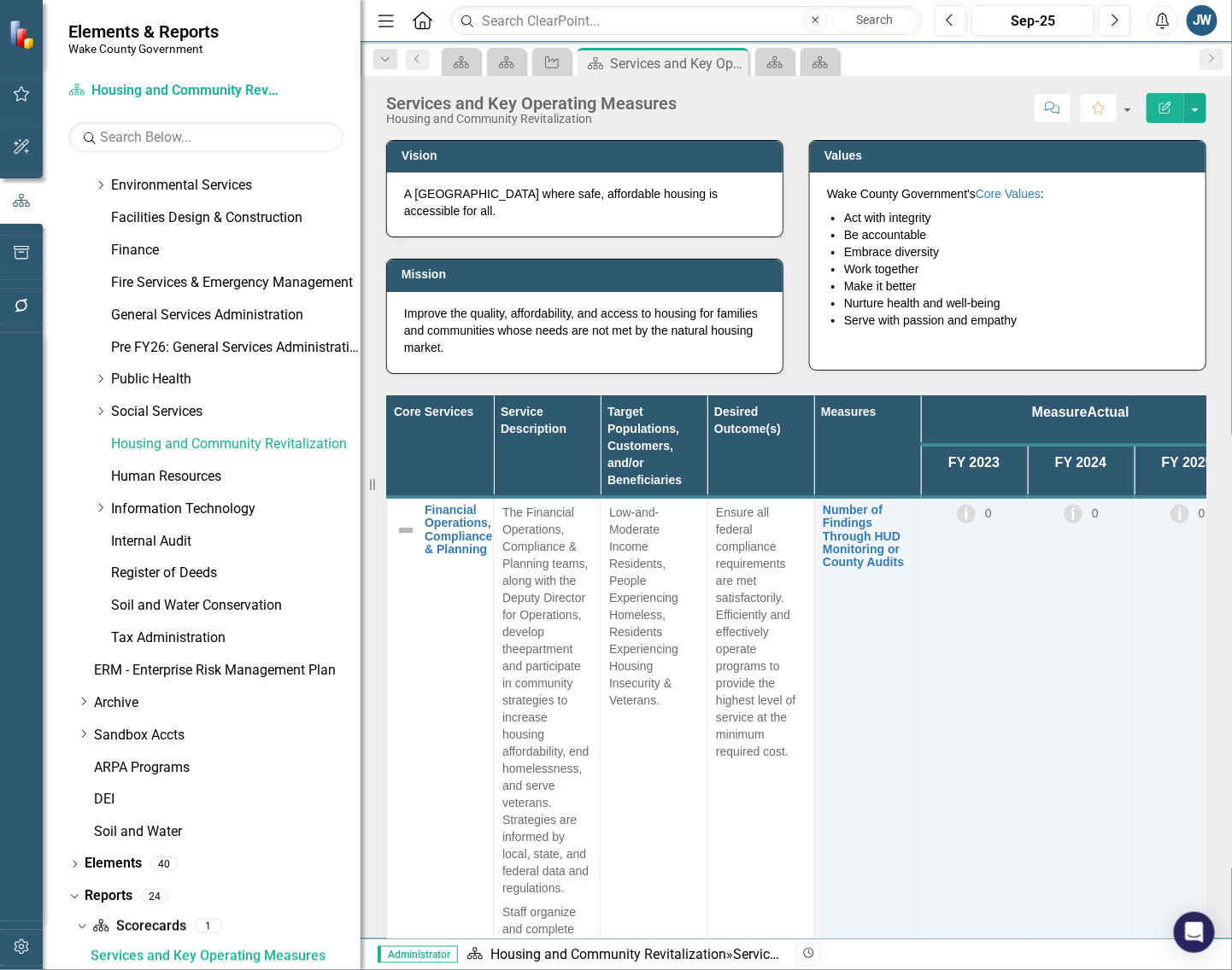
click at [1077, 642] on td "0" at bounding box center [1081, 817] width 107 height 641
click at [285, 446] on link "Housing and Community Revitalization" at bounding box center [236, 444] width 250 height 19
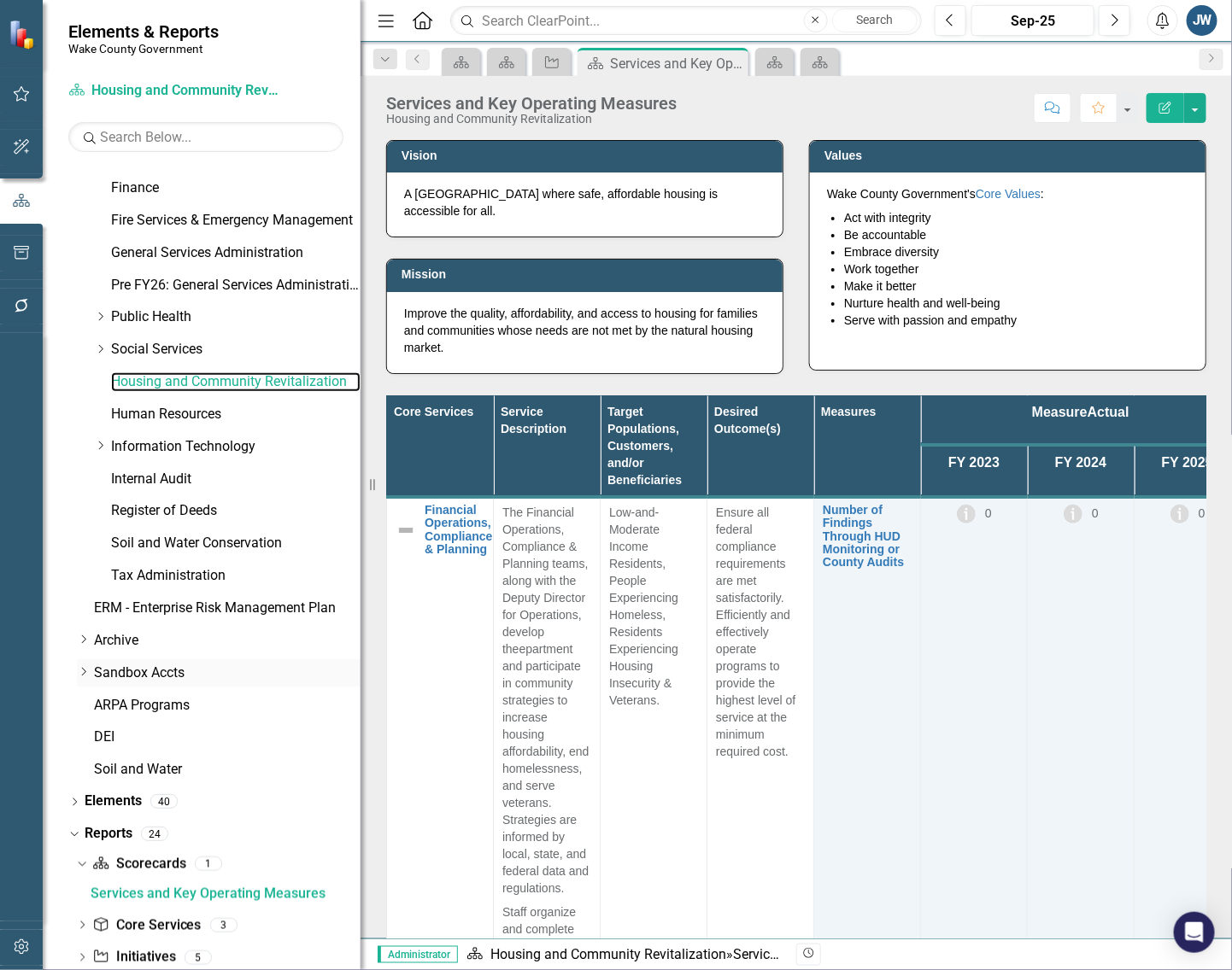
scroll to position [669, 0]
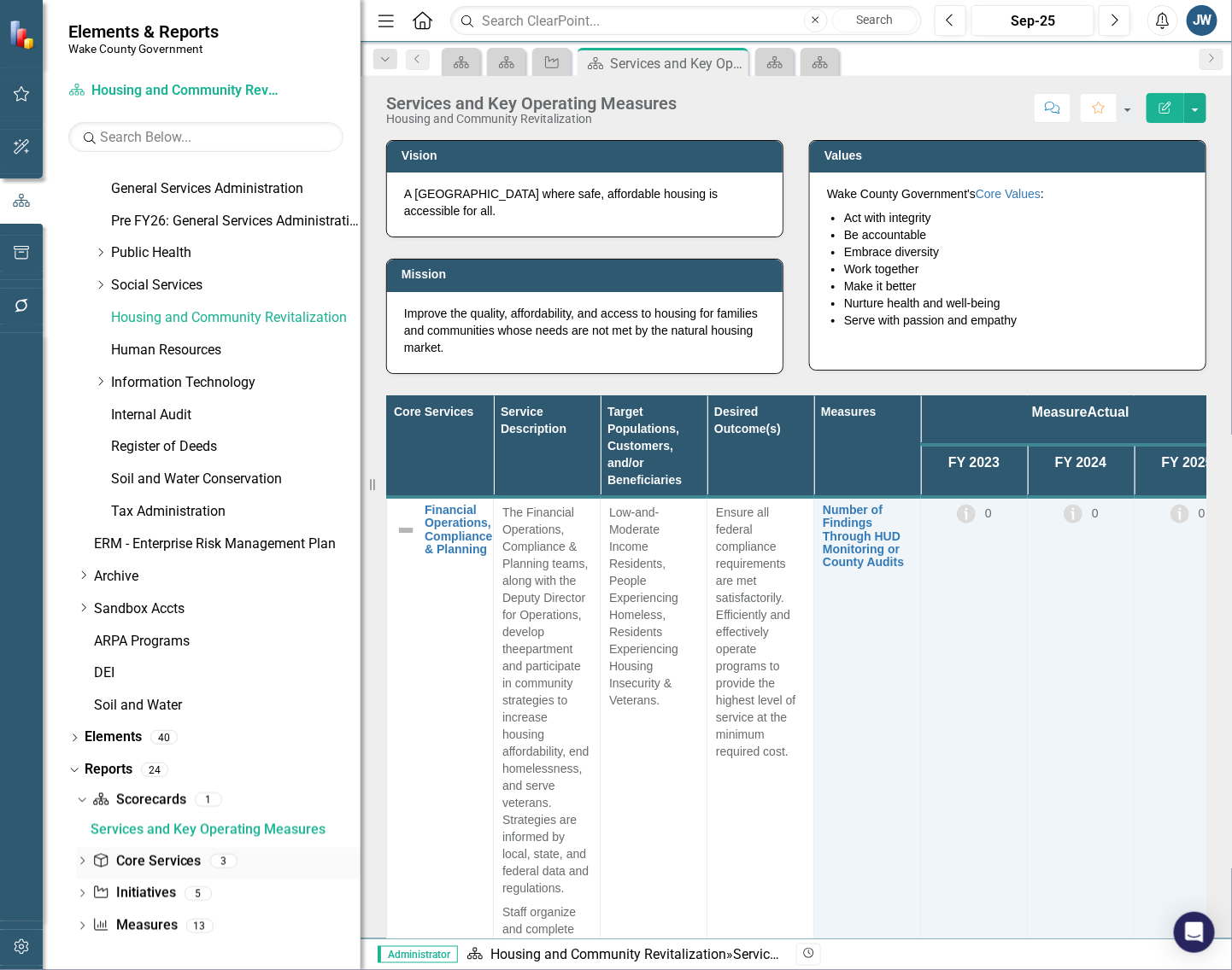
click at [159, 860] on link "Core Service Core Services" at bounding box center [146, 862] width 109 height 19
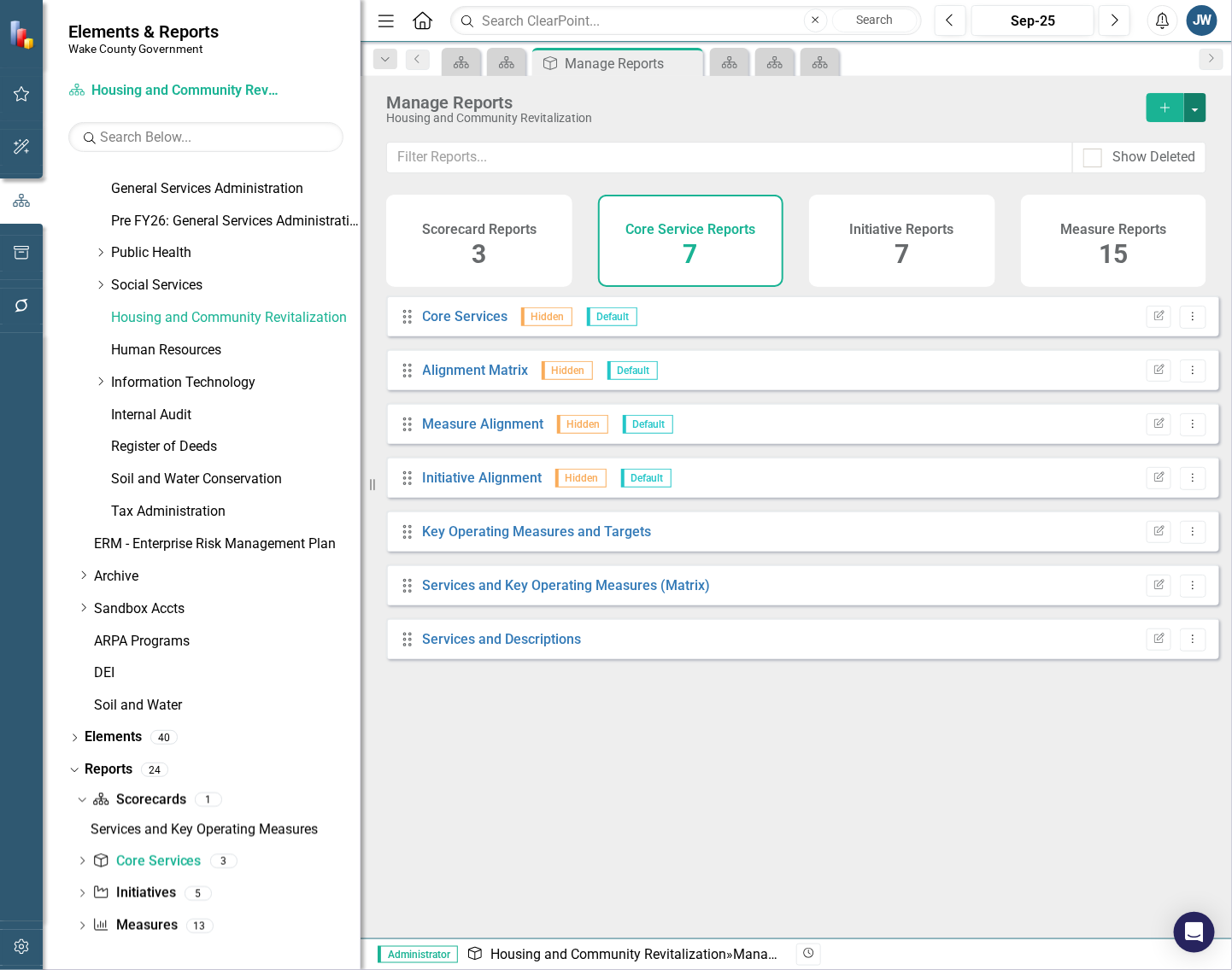
click at [1196, 107] on button "button" at bounding box center [1194, 107] width 22 height 29
click at [1133, 168] on link "Copy Add From Template" at bounding box center [1125, 171] width 159 height 32
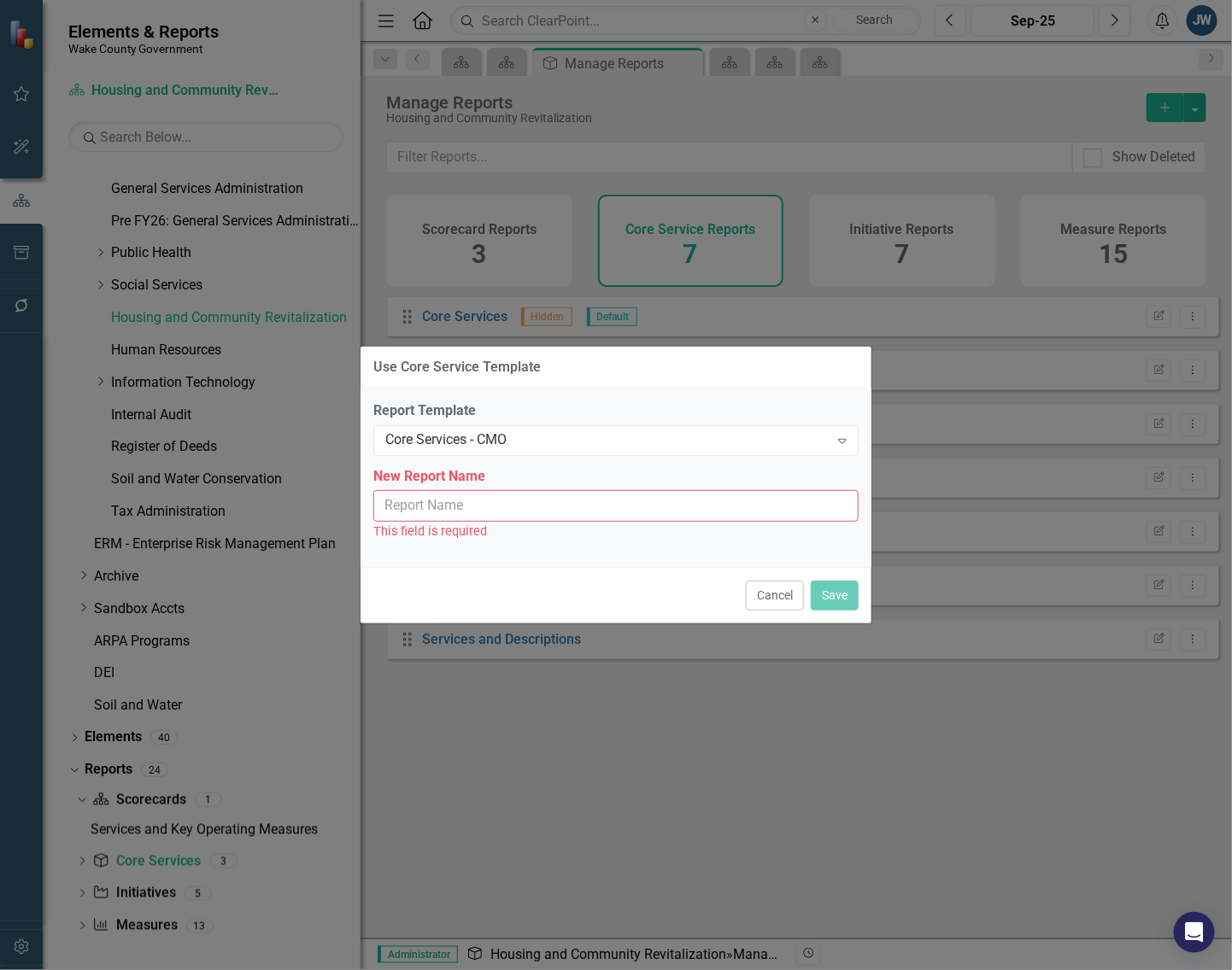
click at [558, 508] on input "New Report Name" at bounding box center [616, 506] width 485 height 32
type input "Core Services - CMO"
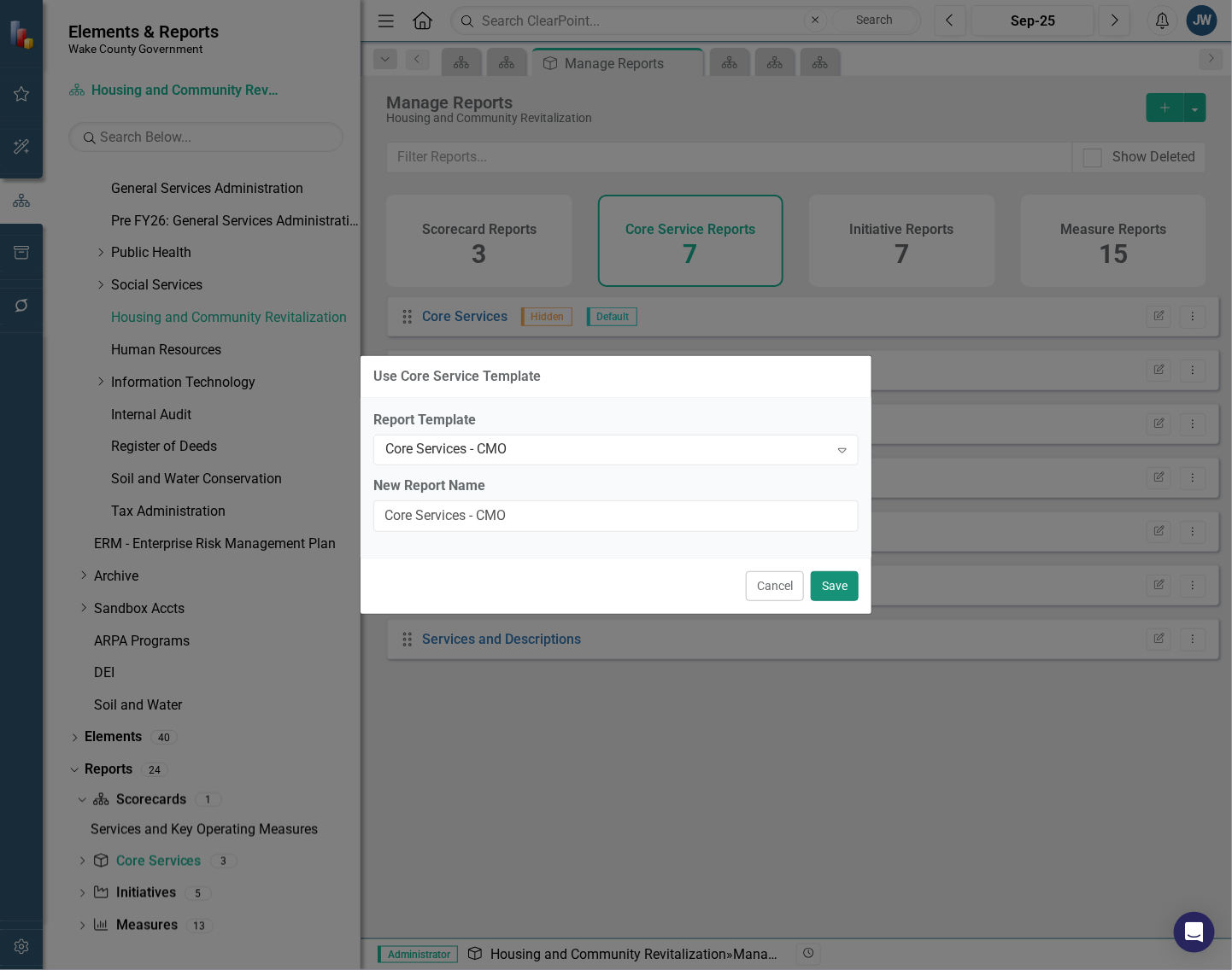
click at [837, 583] on button "Save" at bounding box center [834, 586] width 48 height 30
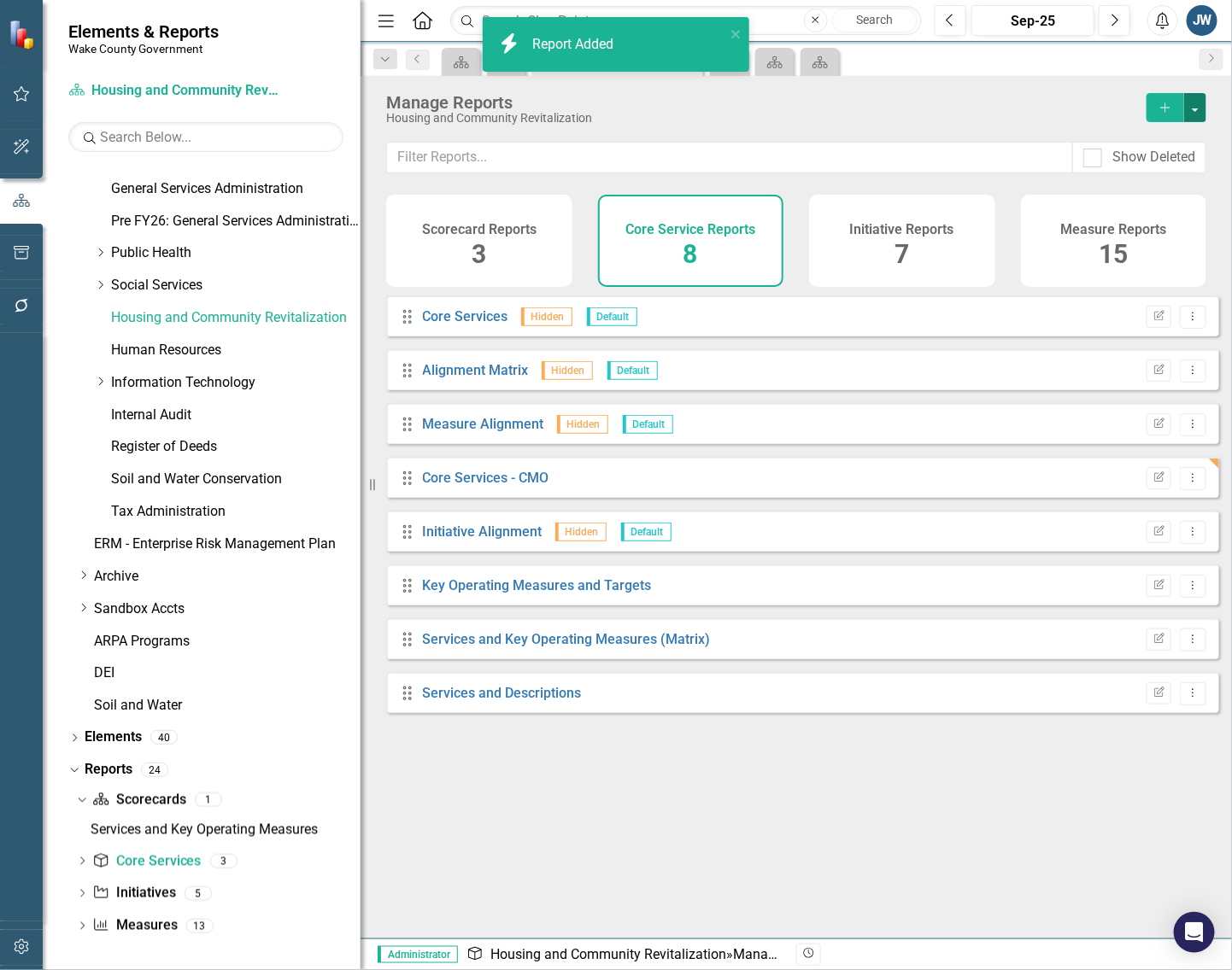
click at [1199, 104] on button "button" at bounding box center [1194, 107] width 22 height 29
click at [1154, 168] on link "Copy Add From Template" at bounding box center [1125, 171] width 159 height 32
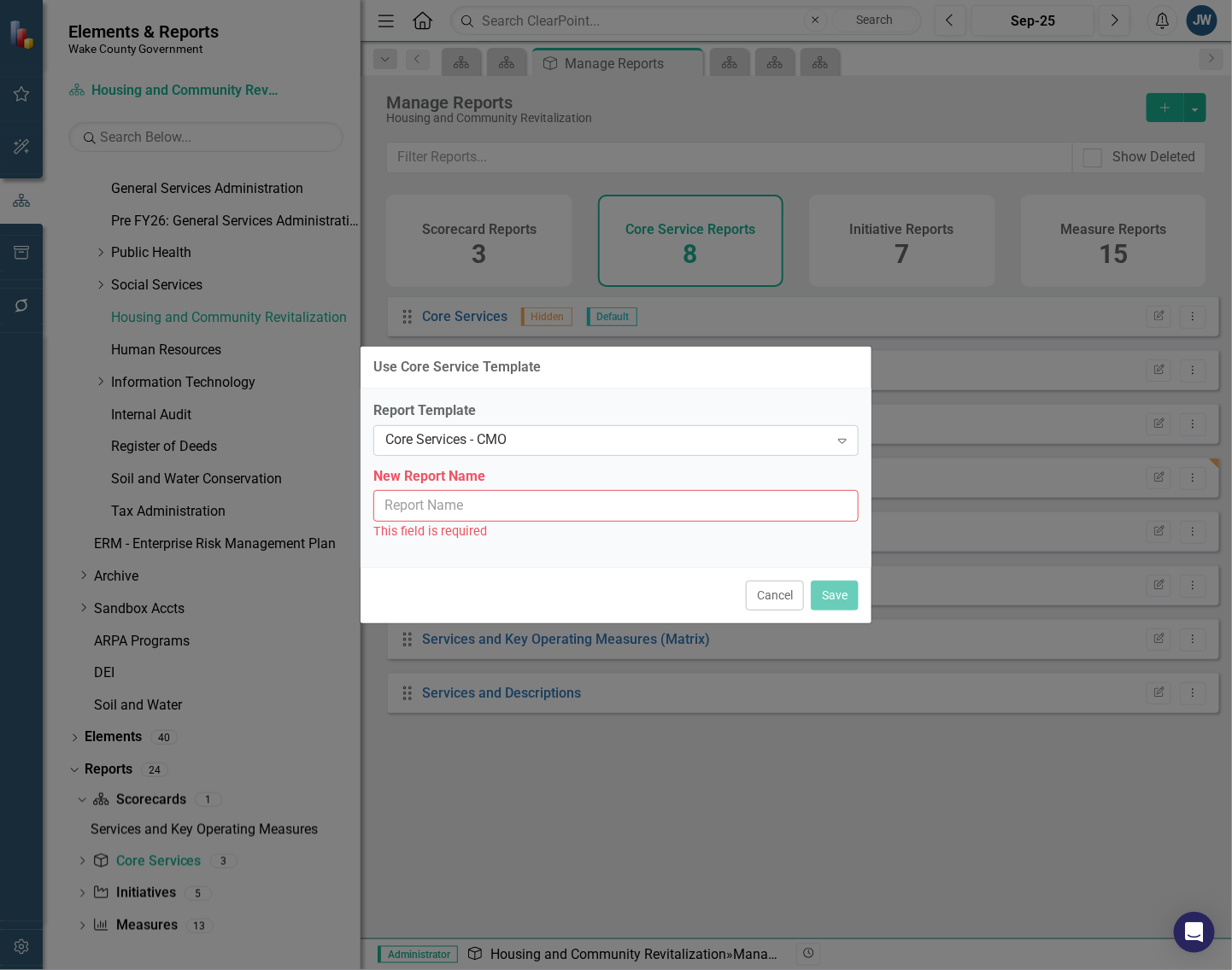
click at [697, 446] on div "Core Services - CMO" at bounding box center [607, 440] width 443 height 19
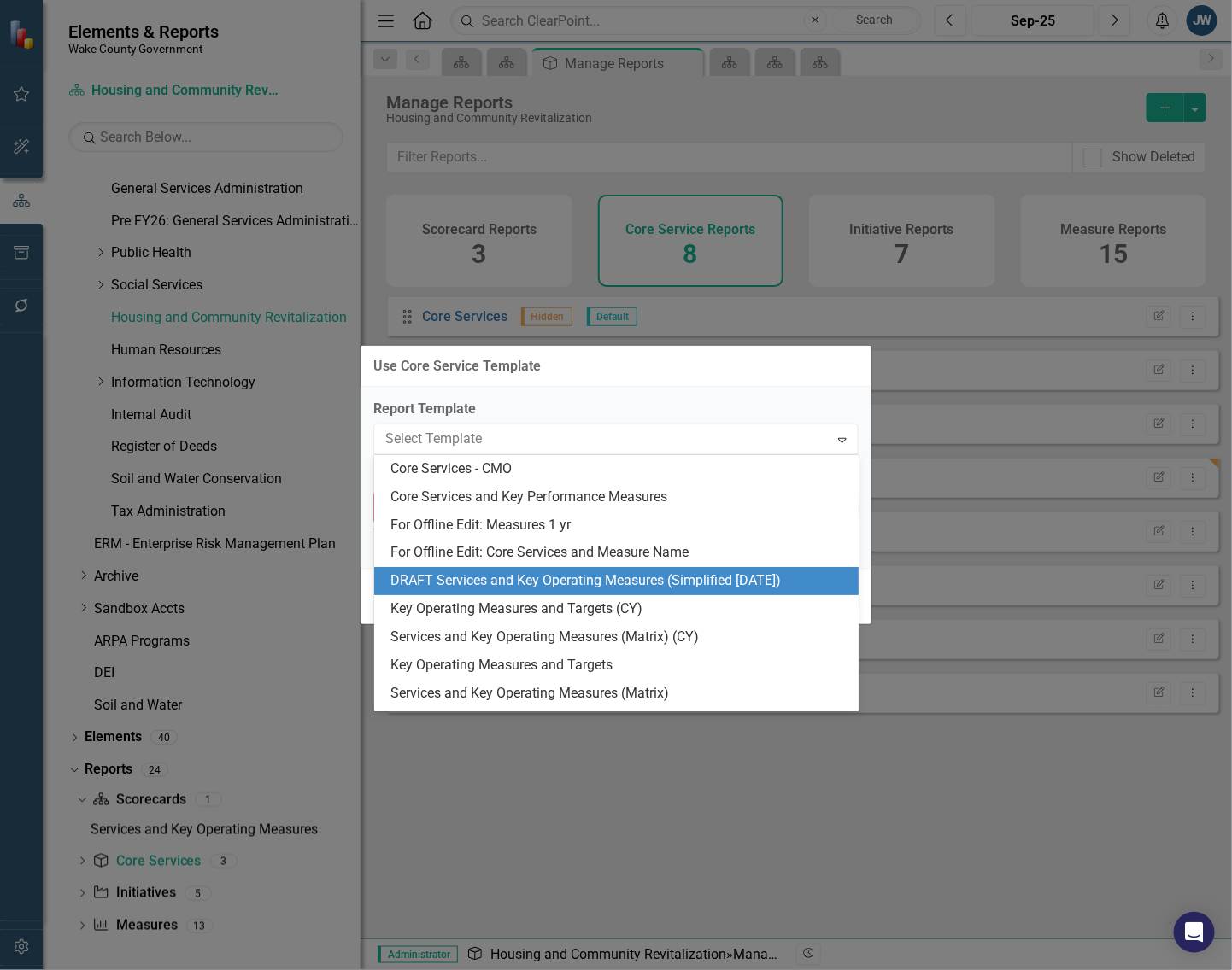
click at [587, 586] on div "DRAFT Services and Key Operating Measures (Simplified [DATE])" at bounding box center [620, 581] width 457 height 19
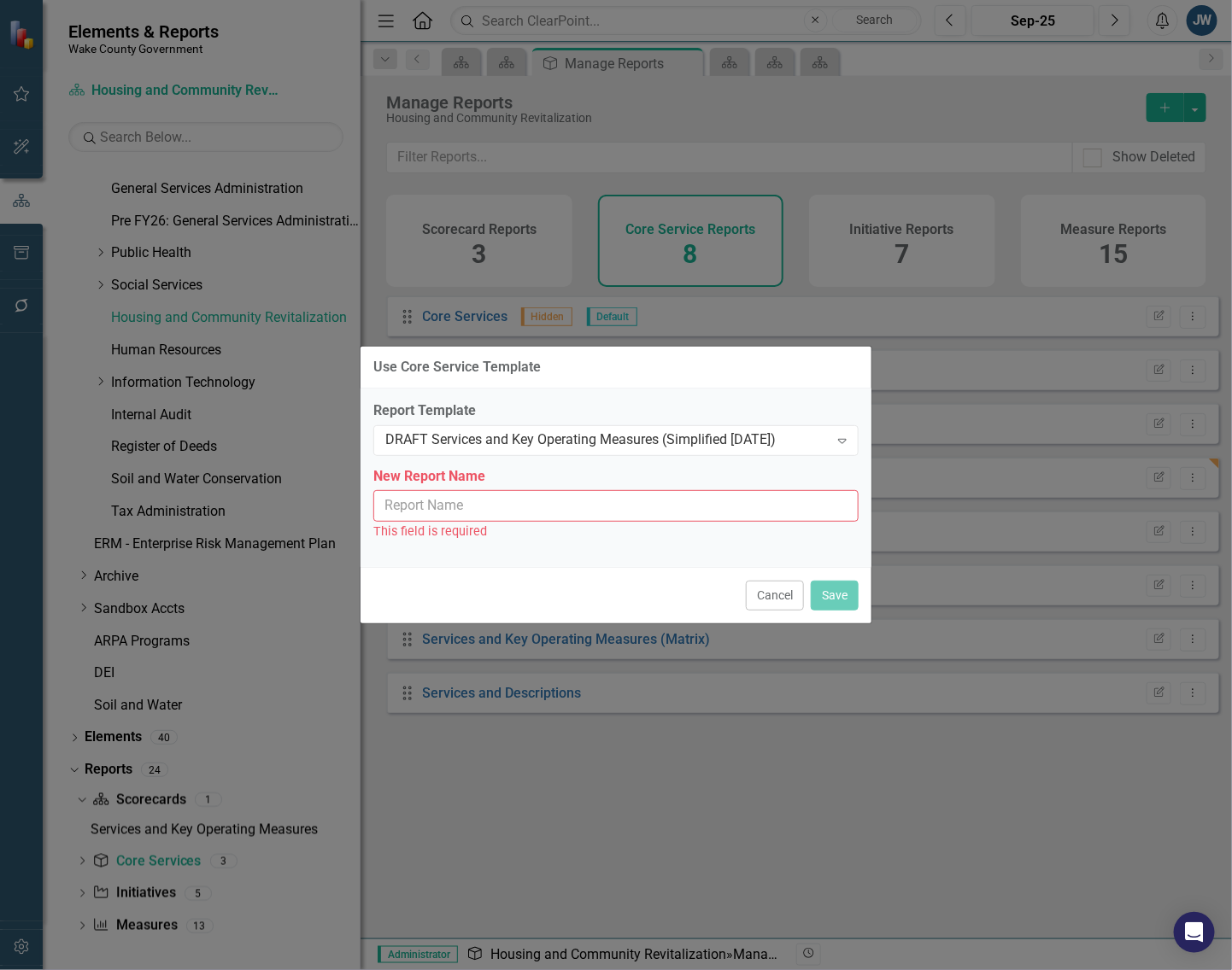
click at [641, 509] on input "New Report Name" at bounding box center [616, 506] width 485 height 32
type input "Services and Key Operating Measures (Simplified [DATE])"
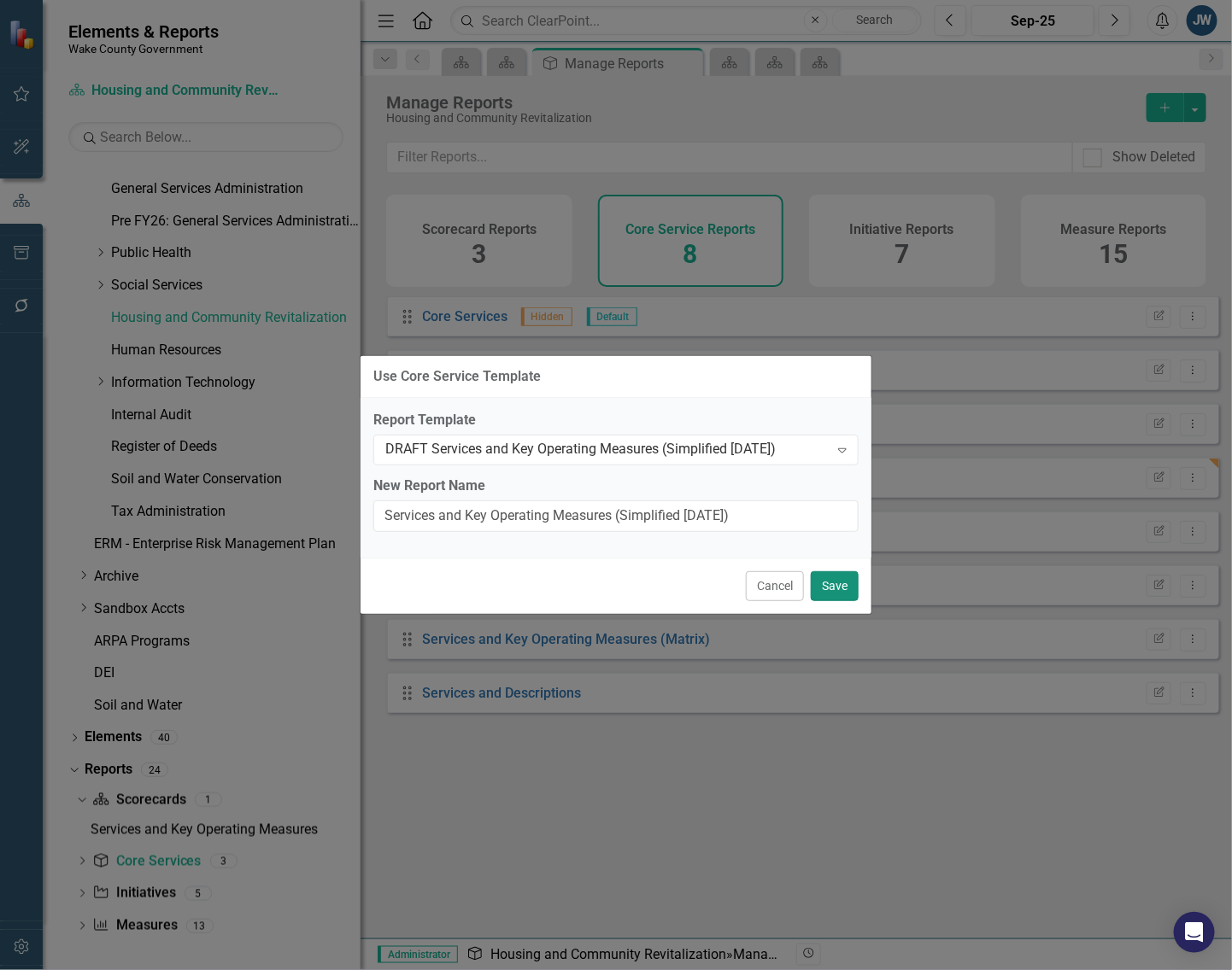
click at [841, 578] on button "Save" at bounding box center [834, 586] width 48 height 30
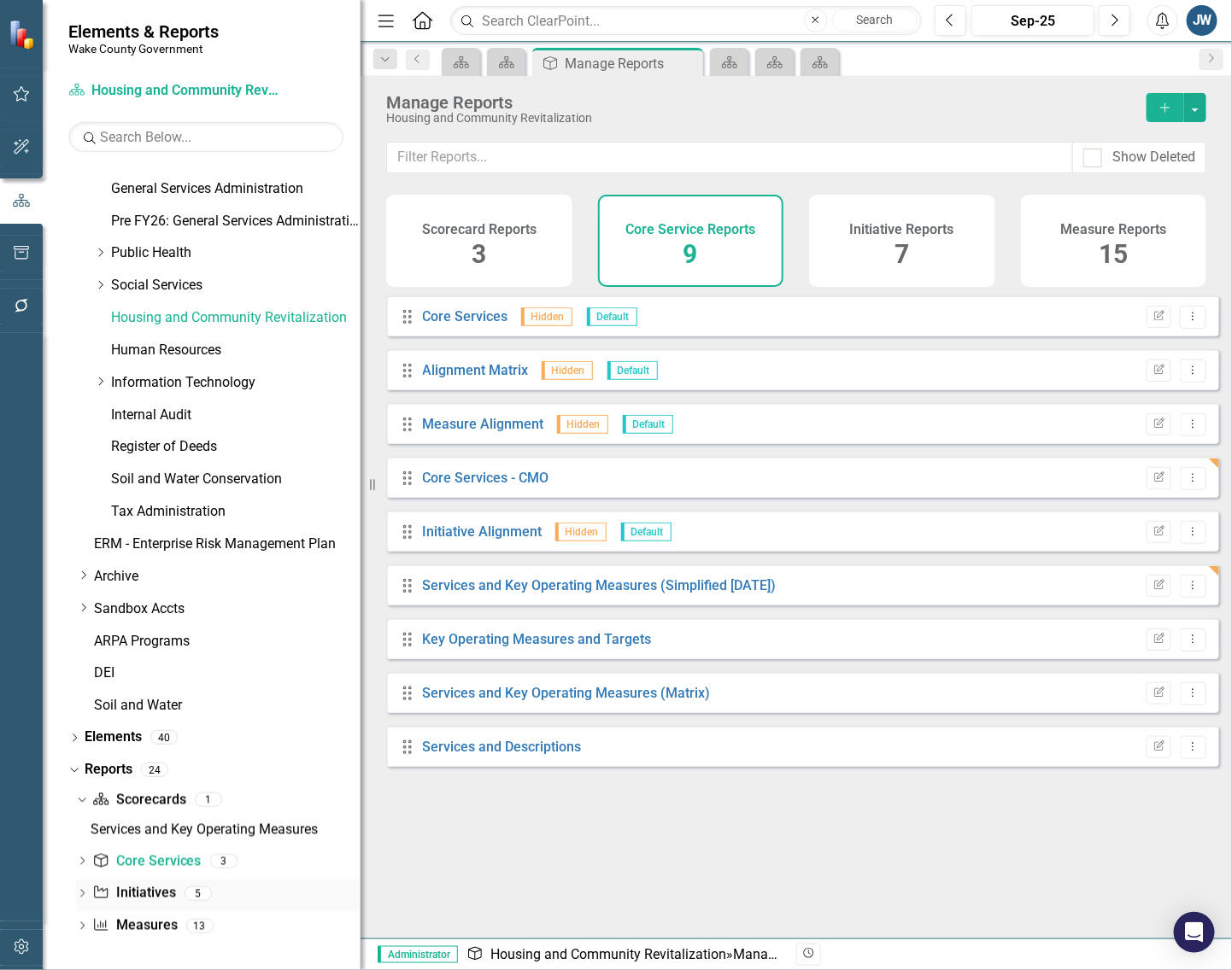
click at [144, 891] on link "Initiative Initiatives" at bounding box center [133, 894] width 83 height 19
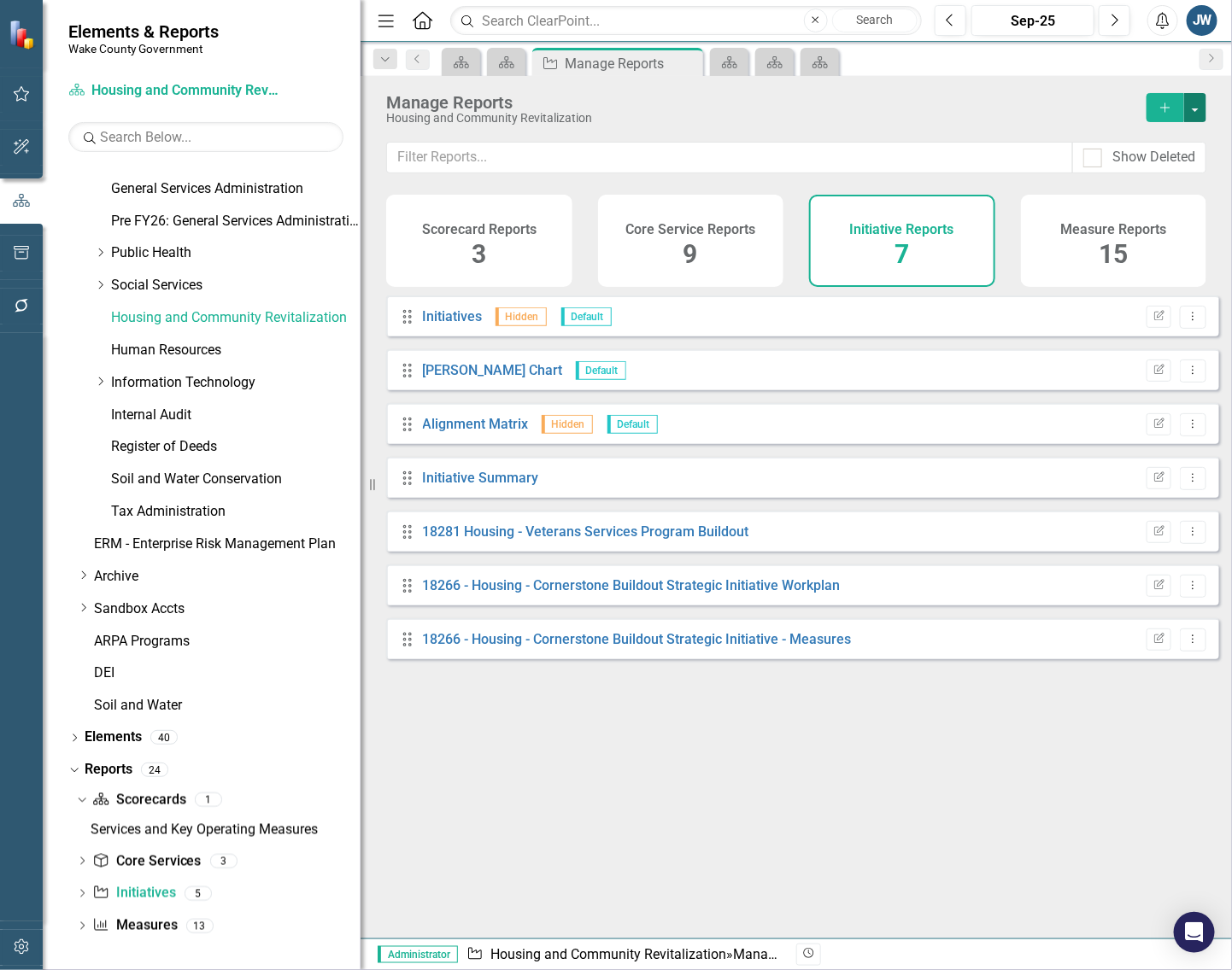
click at [1196, 103] on button "button" at bounding box center [1194, 107] width 22 height 29
click at [1113, 176] on link "Copy Add From Template" at bounding box center [1125, 171] width 159 height 32
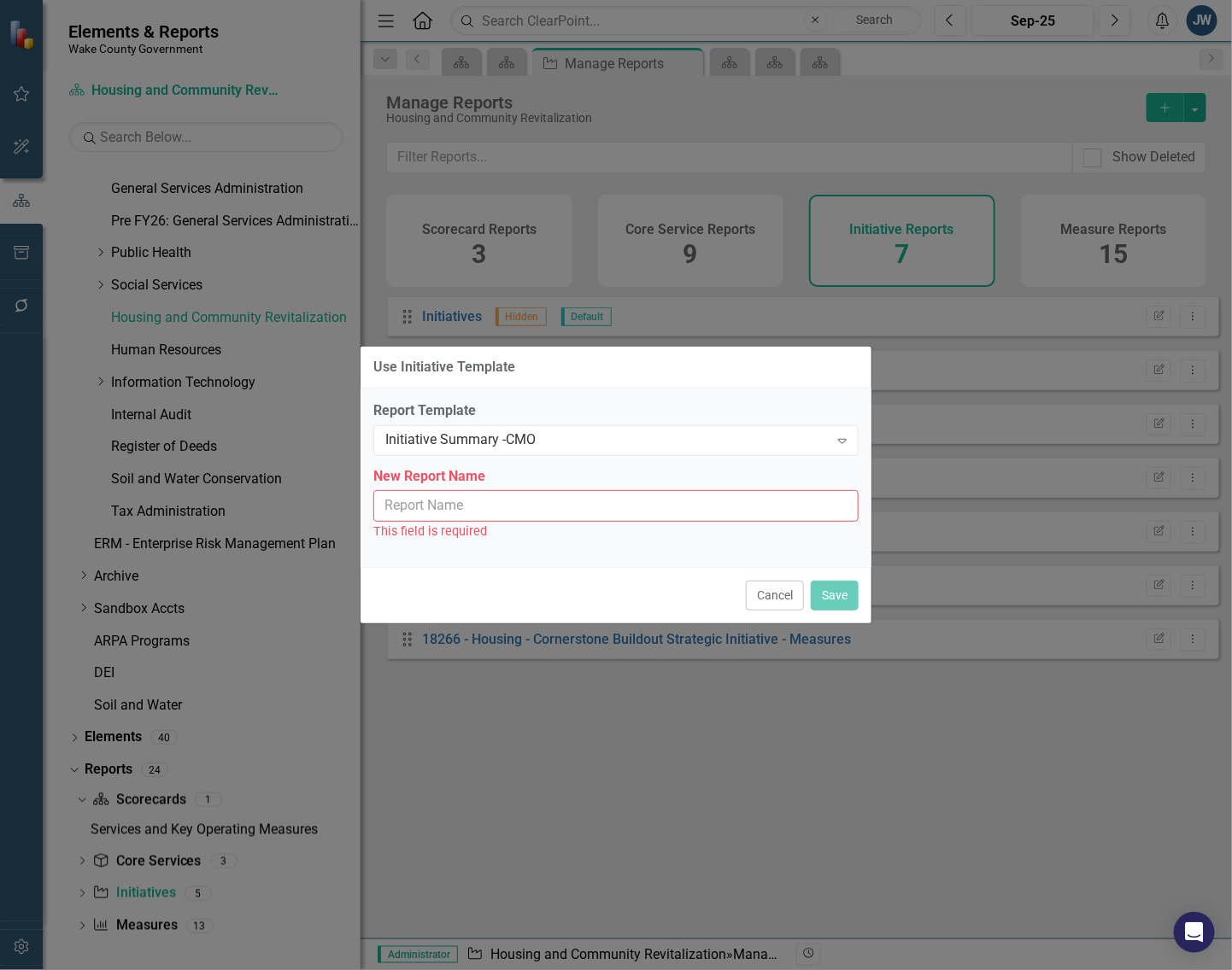
click at [570, 514] on input "New Report Name" at bounding box center [616, 506] width 485 height 32
type input "Initiative Summary - CMO"
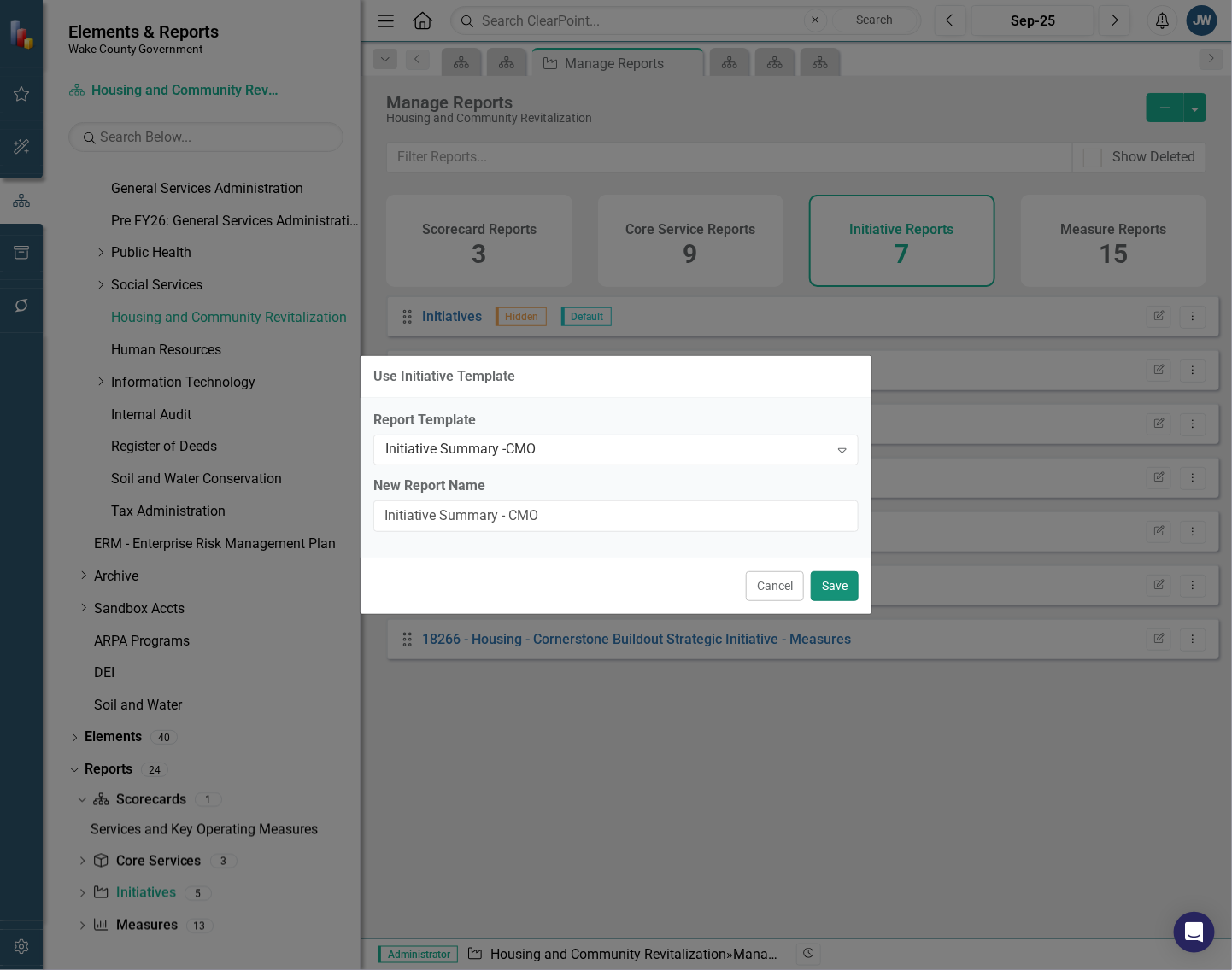
click at [837, 586] on button "Save" at bounding box center [834, 586] width 48 height 30
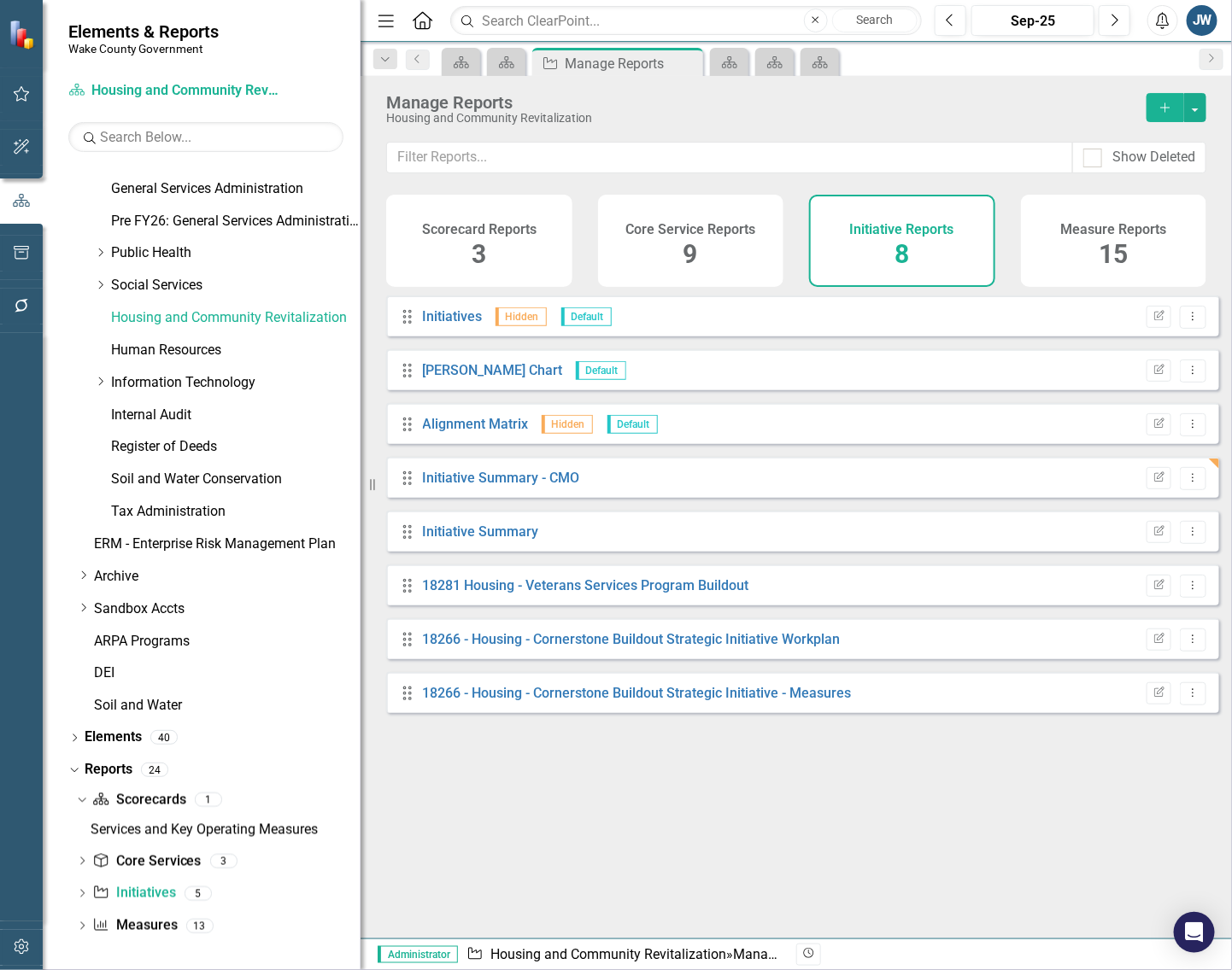
click at [592, 804] on div "Drag Initiatives Hidden Default Edit Report Dropdown Menu Drag Gantt Chart Defa…" at bounding box center [796, 610] width 871 height 630
click at [795, 842] on div "Drag Initiatives Hidden Default Edit Report Dropdown Menu Drag Gantt Chart Defa…" at bounding box center [796, 610] width 871 height 630
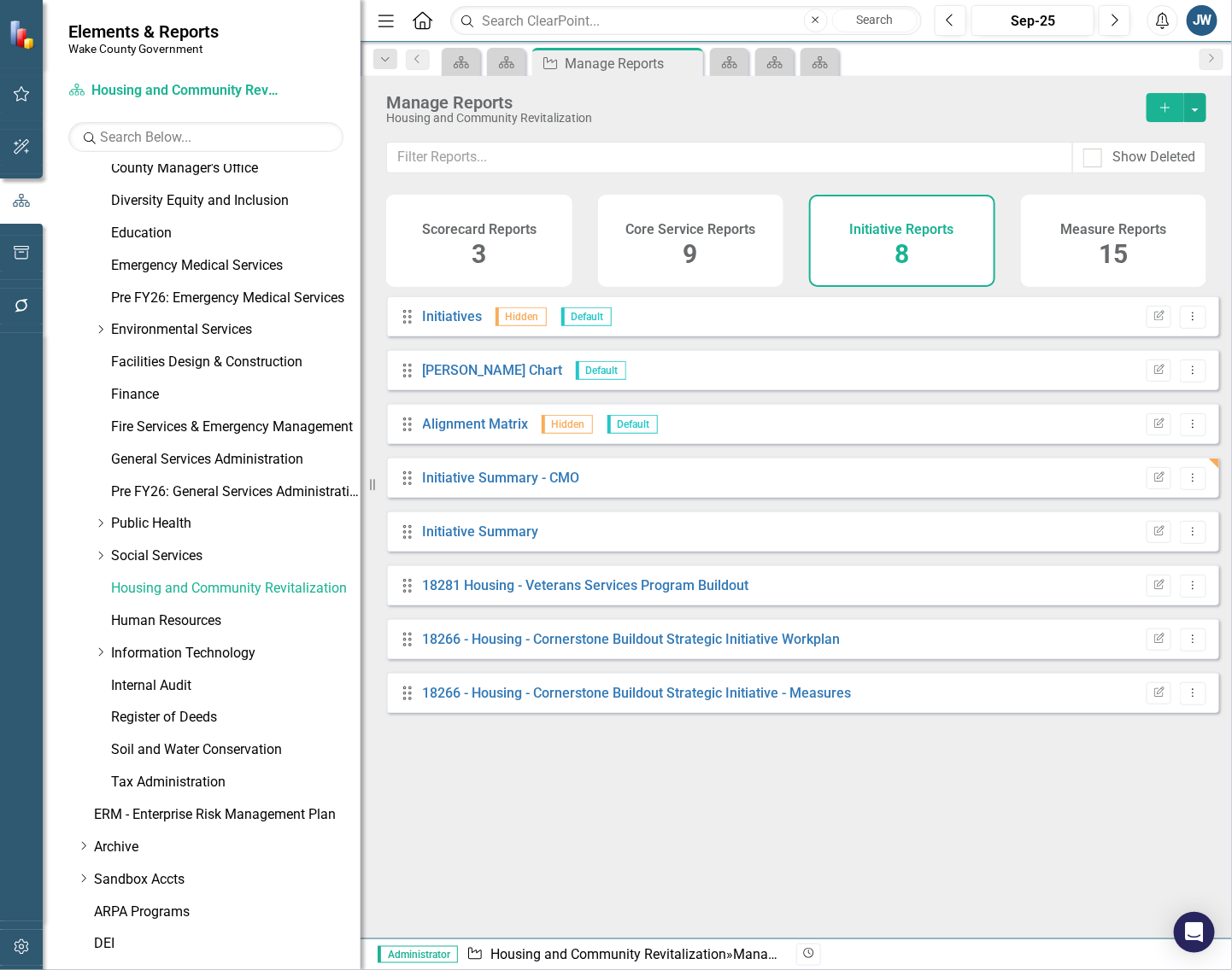
scroll to position [427, 0]
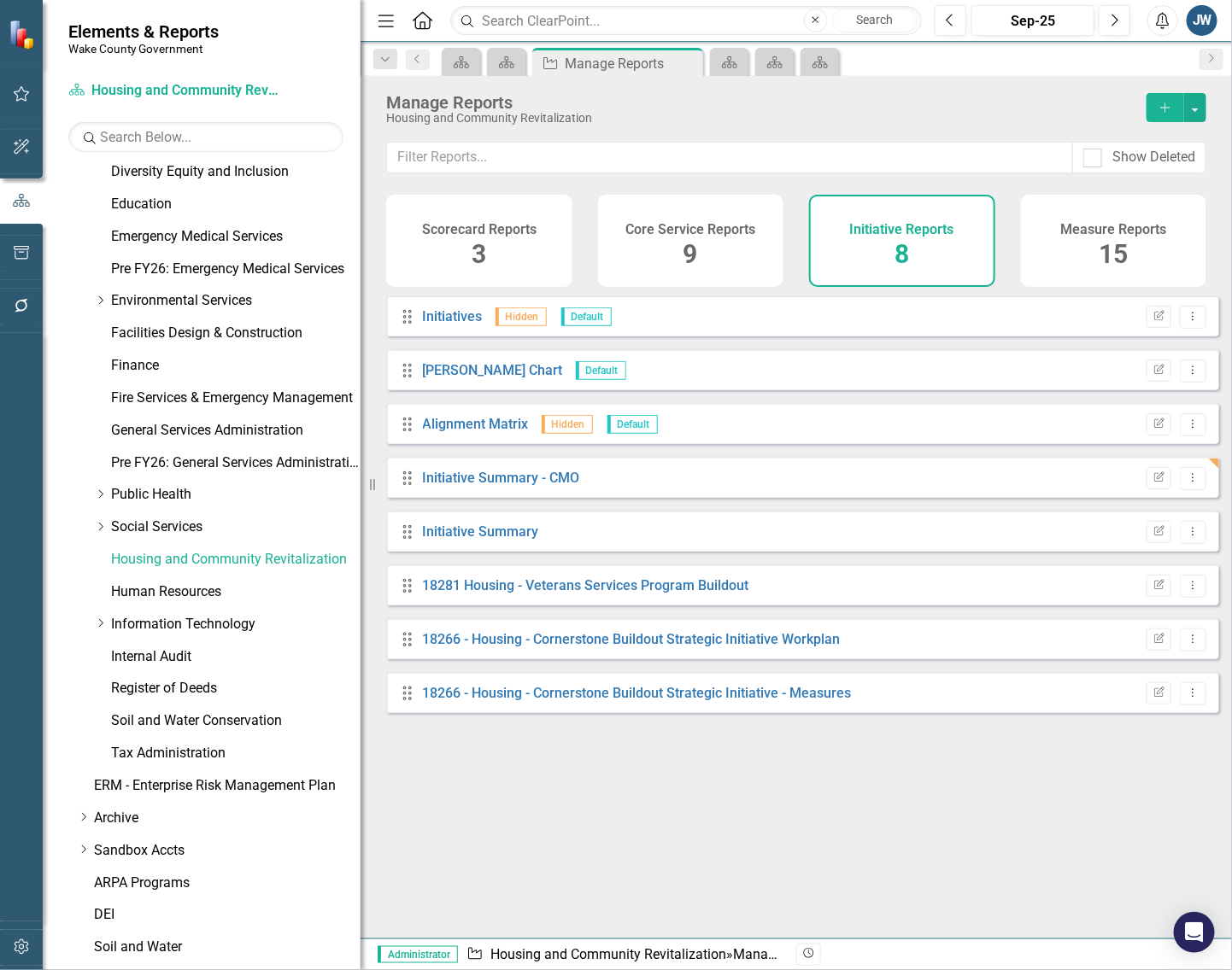
click at [514, 850] on div "Drag Initiatives Hidden Default Edit Report Dropdown Menu Drag Gantt Chart Defa…" at bounding box center [796, 610] width 871 height 630
click at [137, 590] on link "Human Resources" at bounding box center [236, 592] width 250 height 19
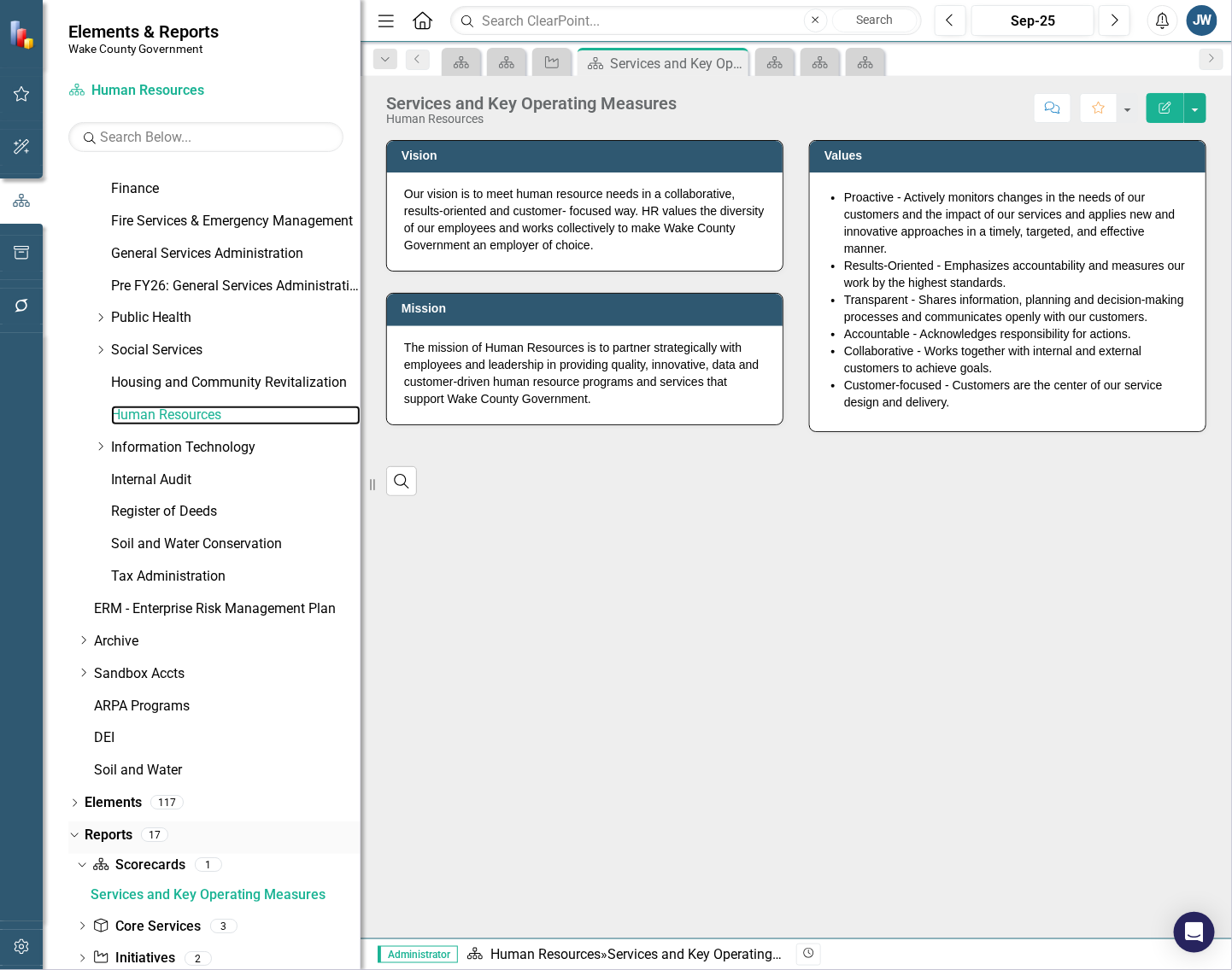
scroll to position [669, 0]
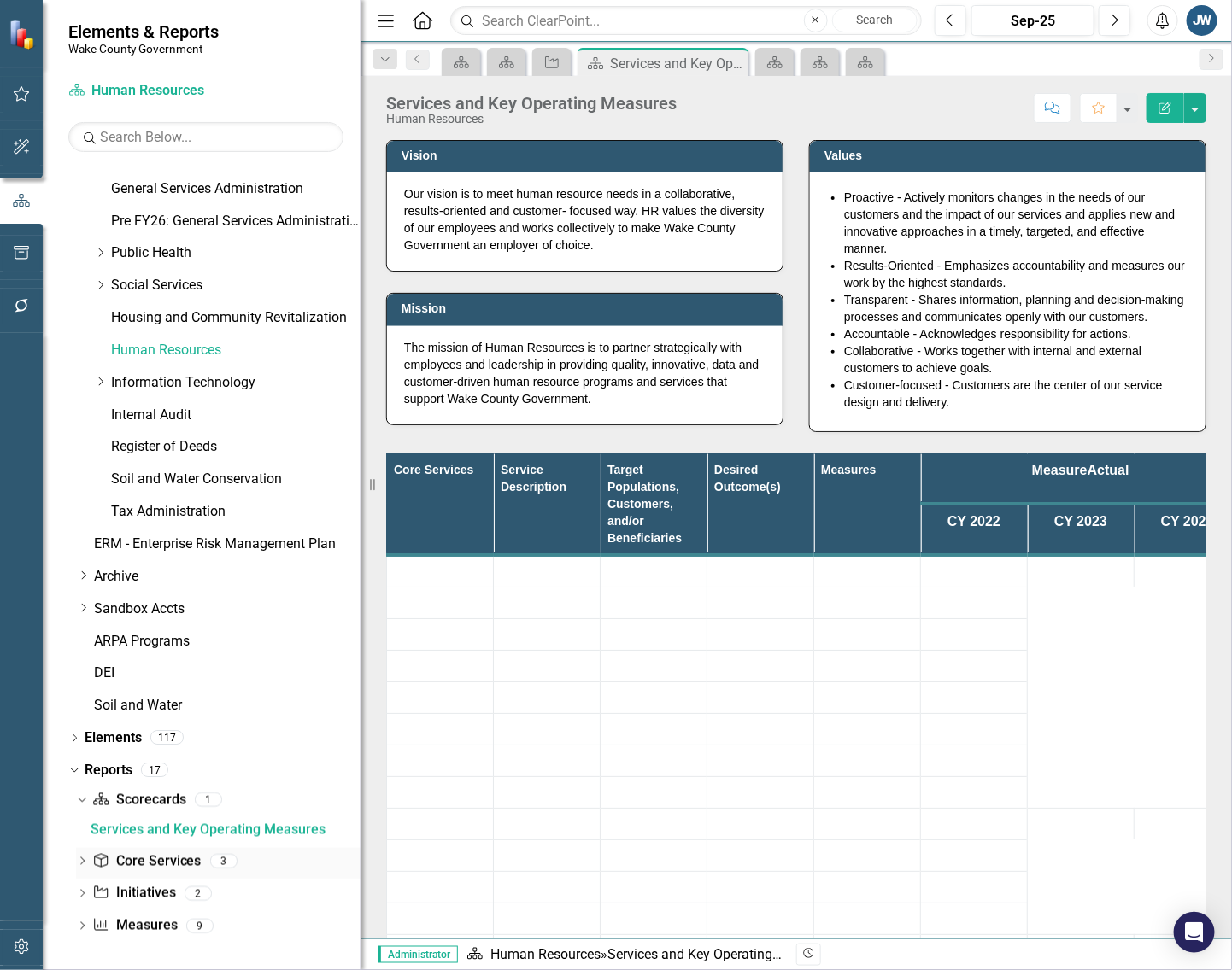
click at [166, 855] on link "Core Service Core Services" at bounding box center [146, 862] width 109 height 19
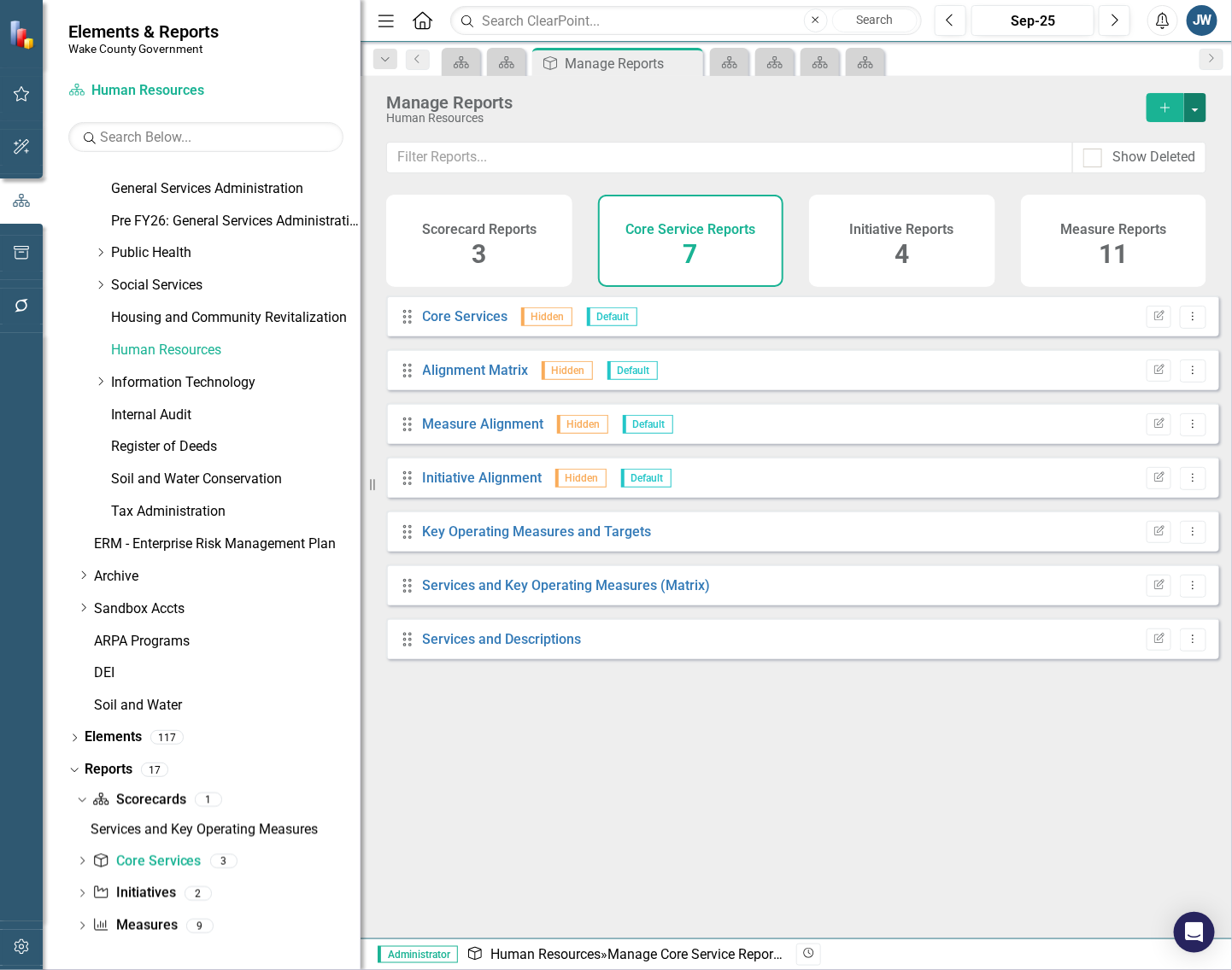
click at [1197, 99] on button "button" at bounding box center [1194, 107] width 22 height 29
click at [1132, 165] on link "Copy Add From Template" at bounding box center [1125, 171] width 159 height 32
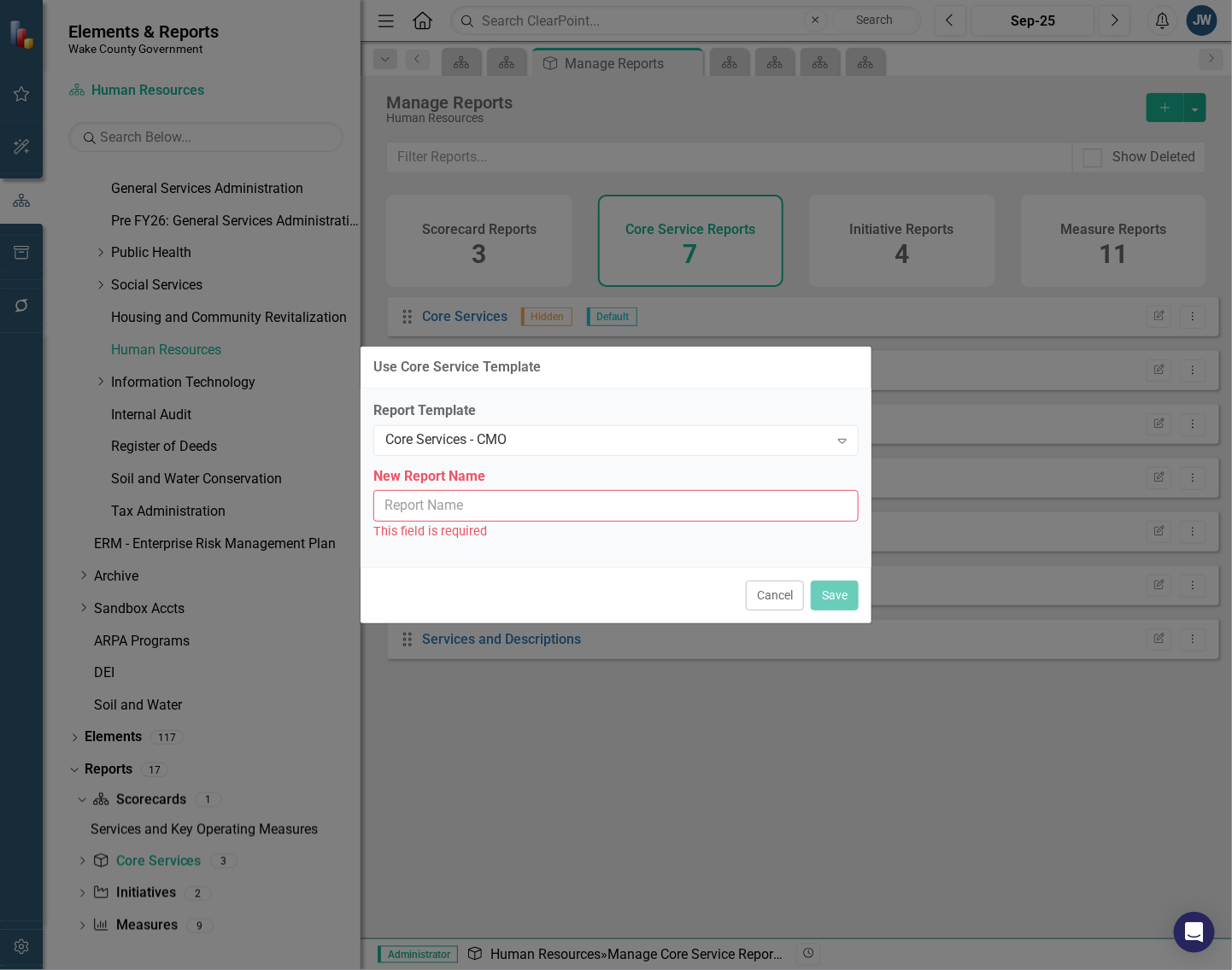
click at [698, 514] on input "New Report Name" at bounding box center [616, 506] width 485 height 32
type input "Core Services - CMO"
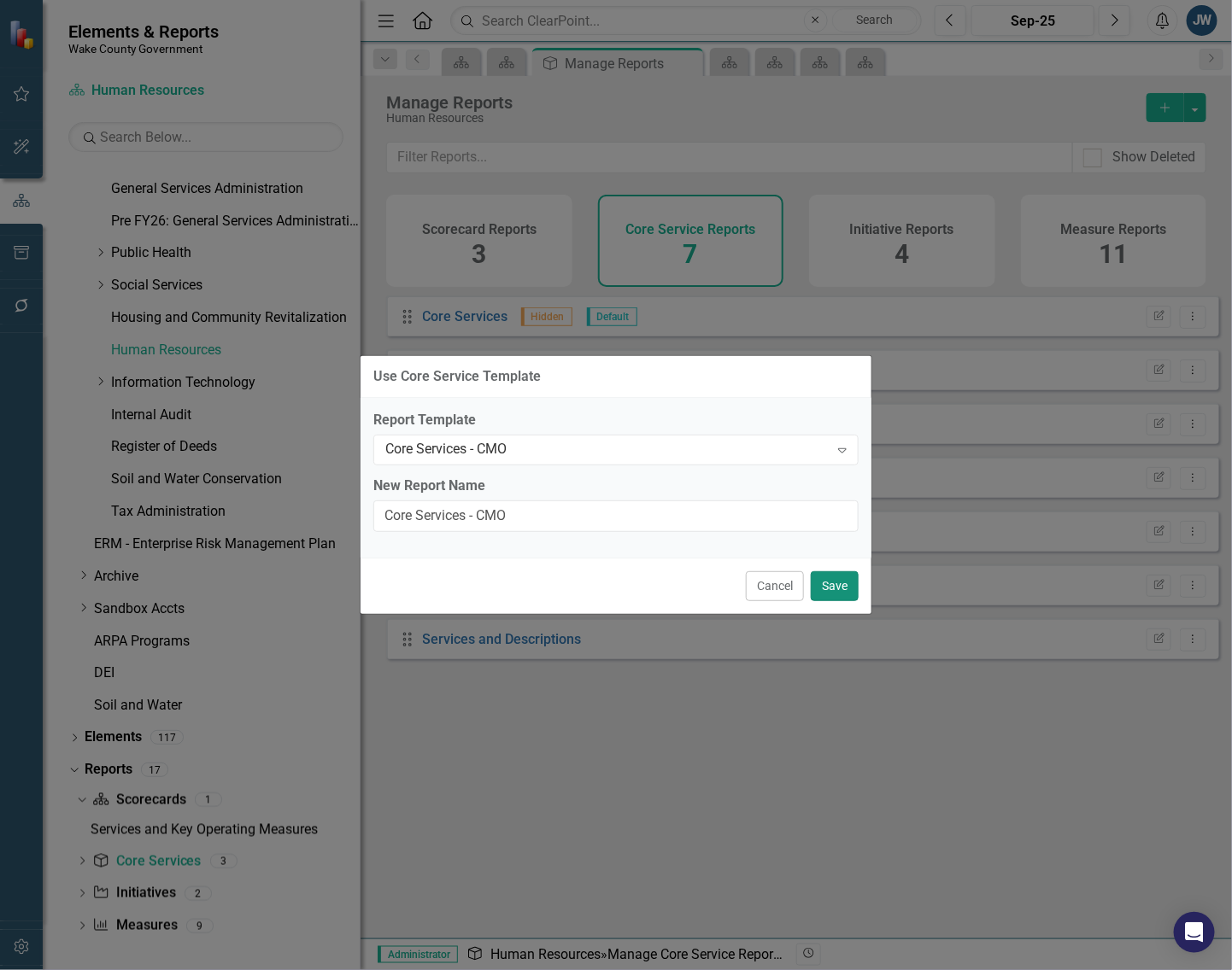
click at [844, 586] on button "Save" at bounding box center [834, 586] width 48 height 30
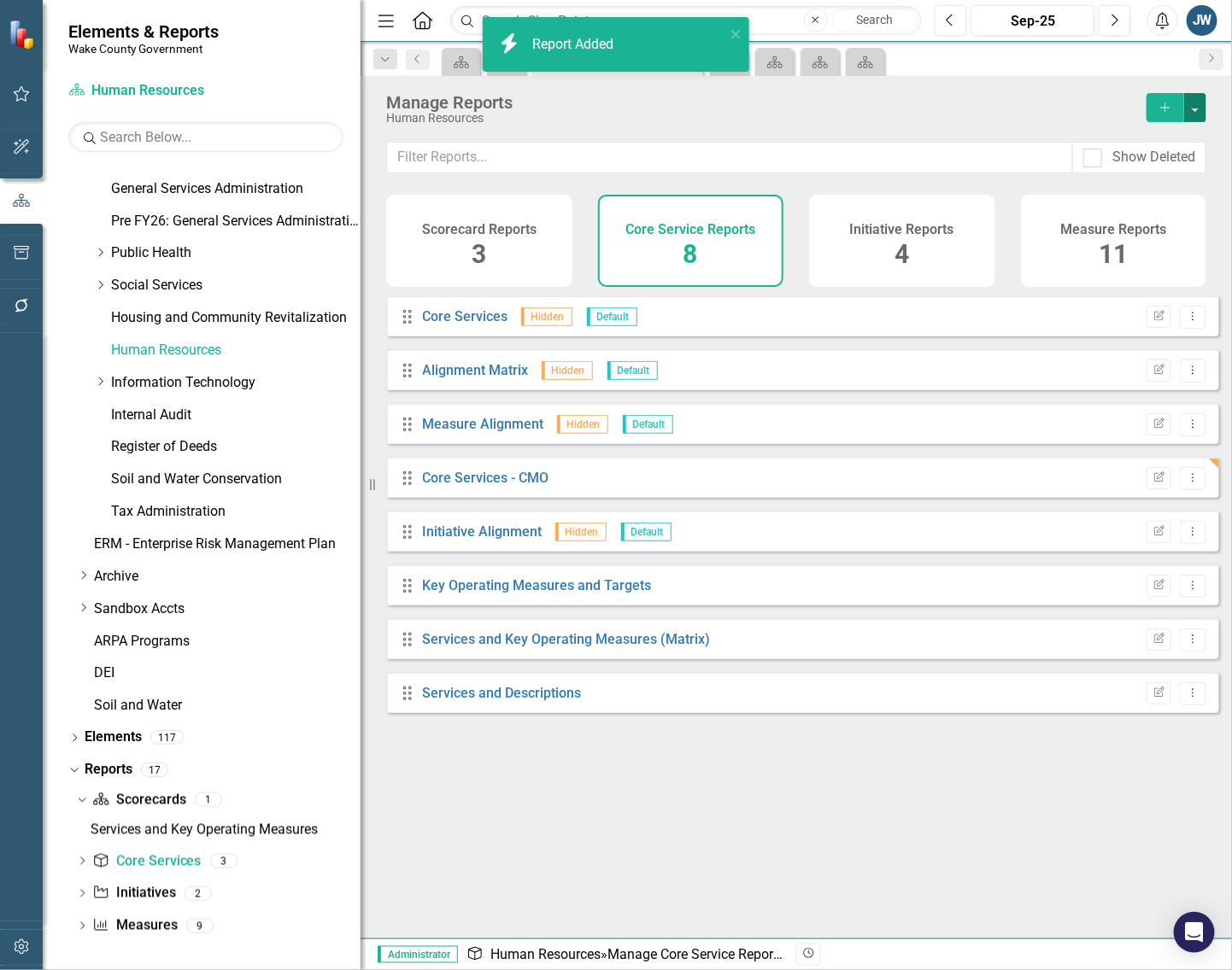
click at [1197, 105] on button "button" at bounding box center [1194, 107] width 22 height 29
click at [1180, 169] on link "Copy Add From Template" at bounding box center [1125, 171] width 159 height 32
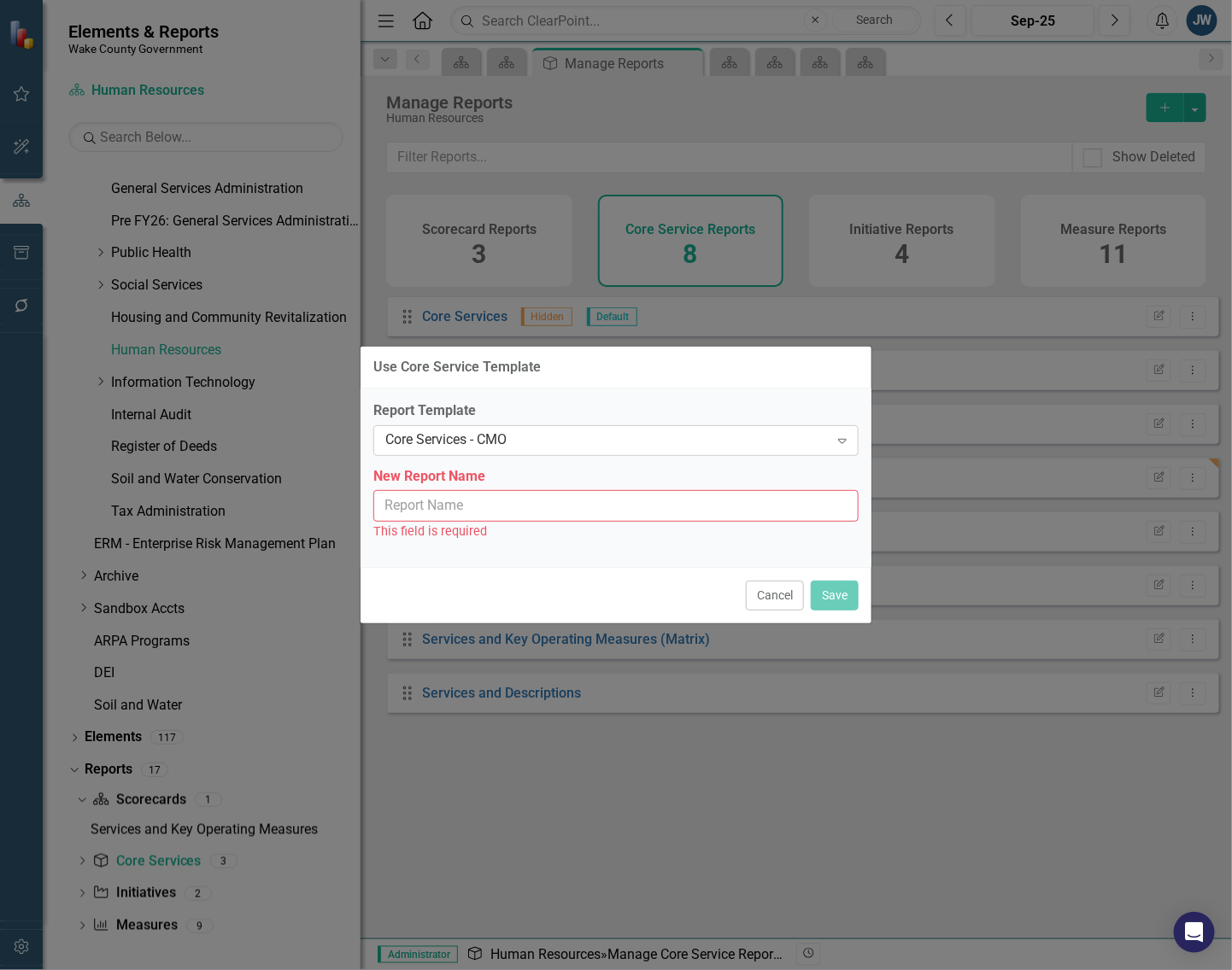
click at [621, 437] on div "Core Services - CMO" at bounding box center [607, 440] width 443 height 19
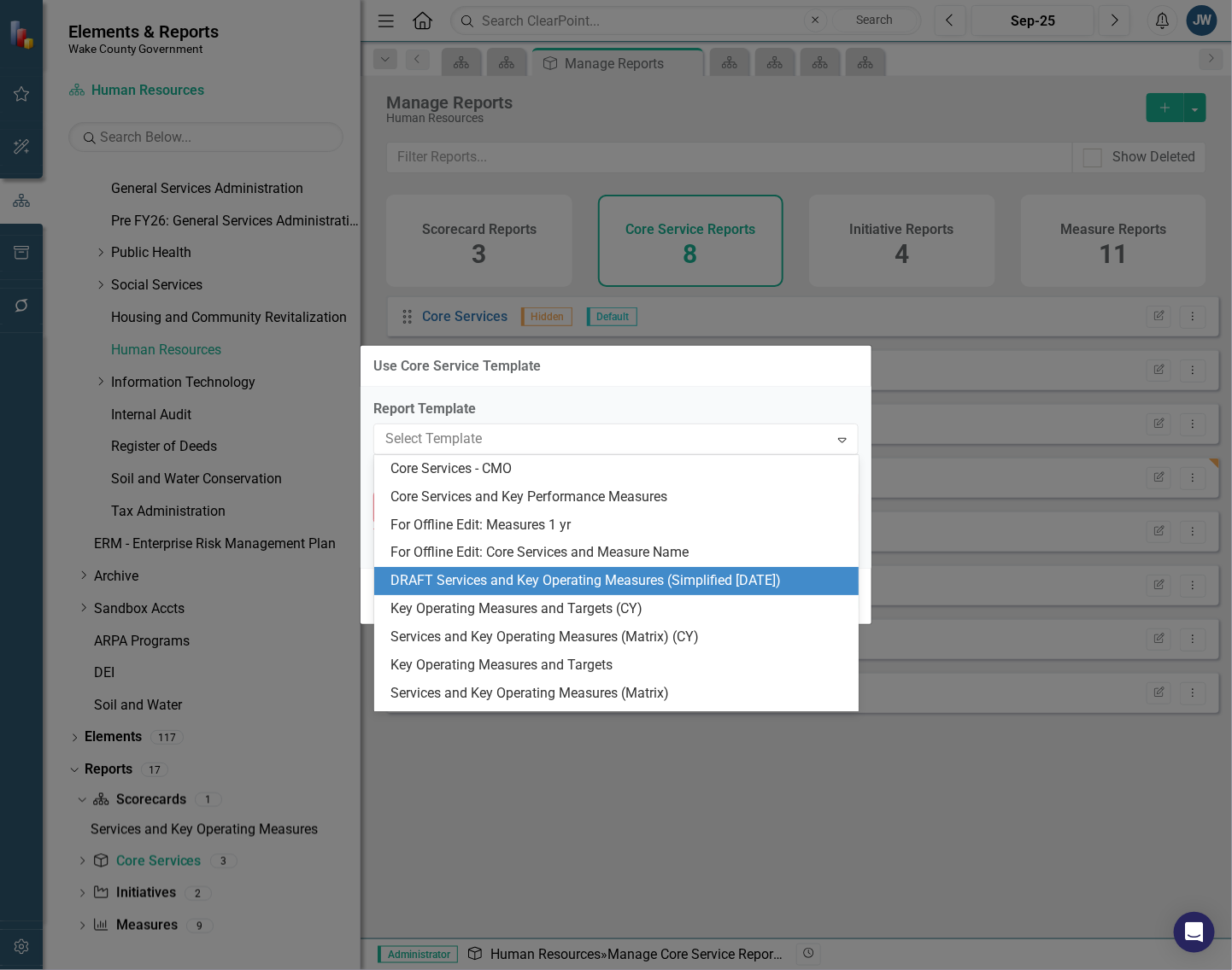
click at [558, 581] on div "DRAFT Services and Key Operating Measures (Simplified [DATE])" at bounding box center [620, 581] width 457 height 19
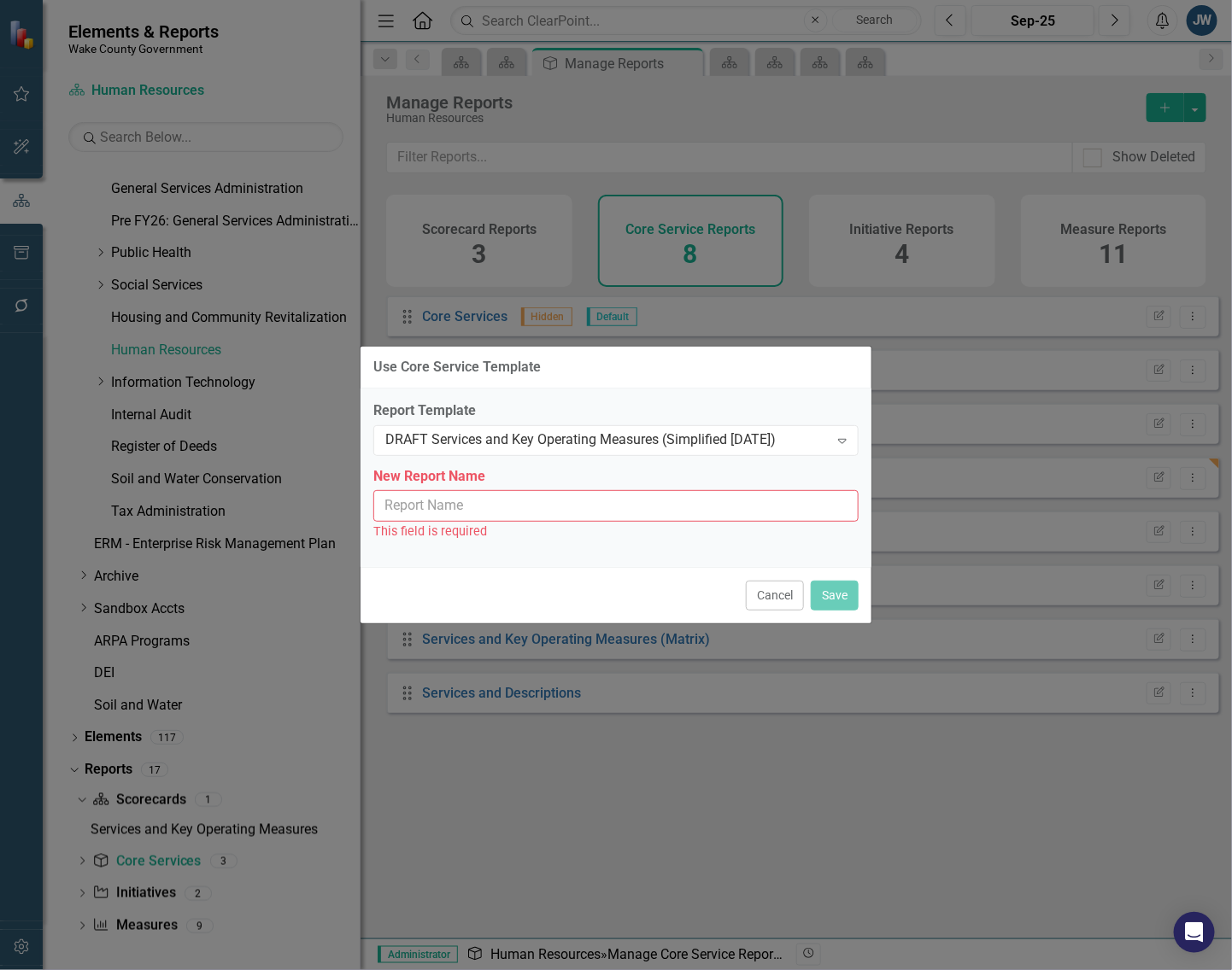
click at [556, 502] on input "New Report Name" at bounding box center [616, 506] width 485 height 32
type input "Services and Key Operating Measures (Simplified [DATE])"
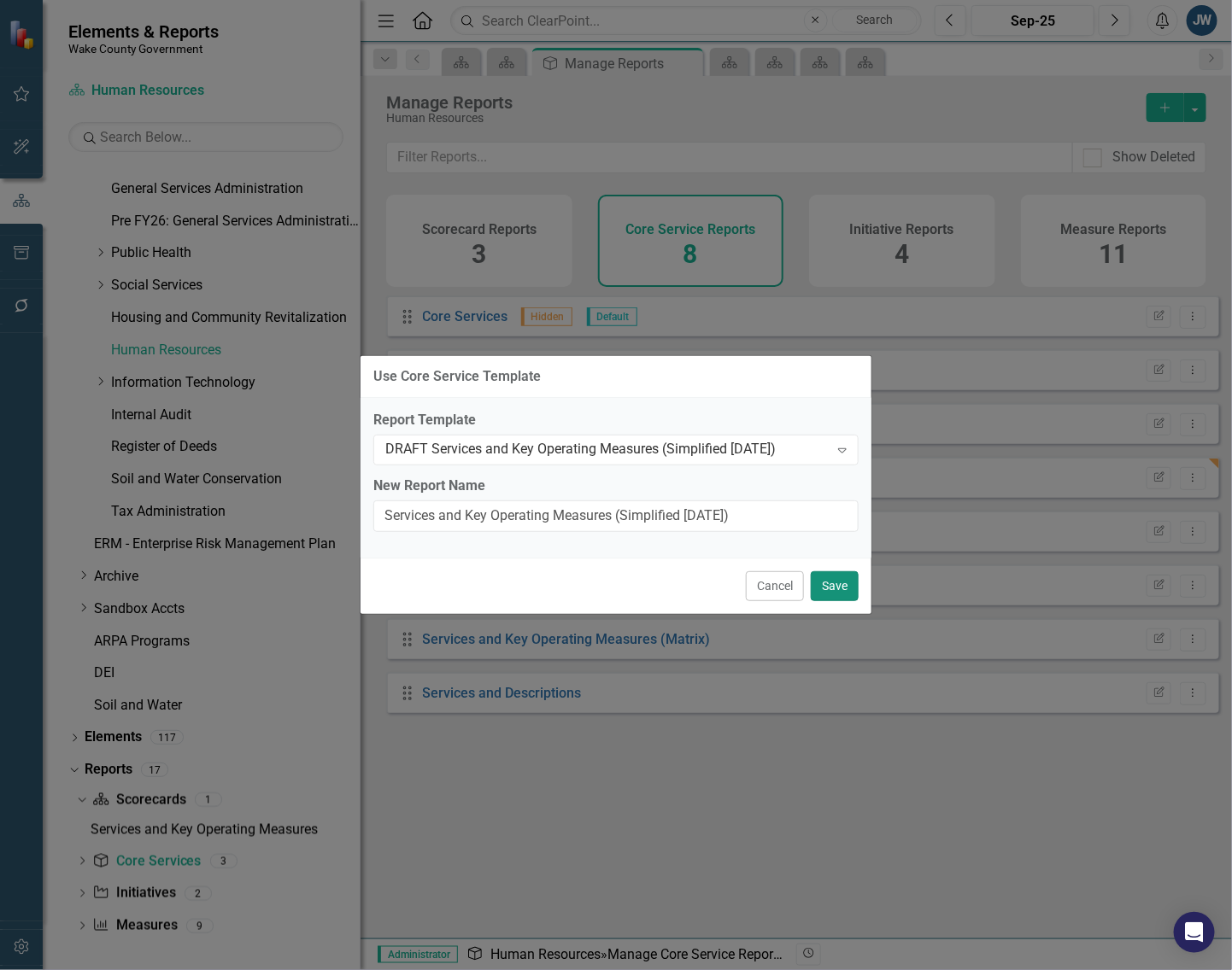
click at [837, 578] on button "Save" at bounding box center [834, 586] width 48 height 30
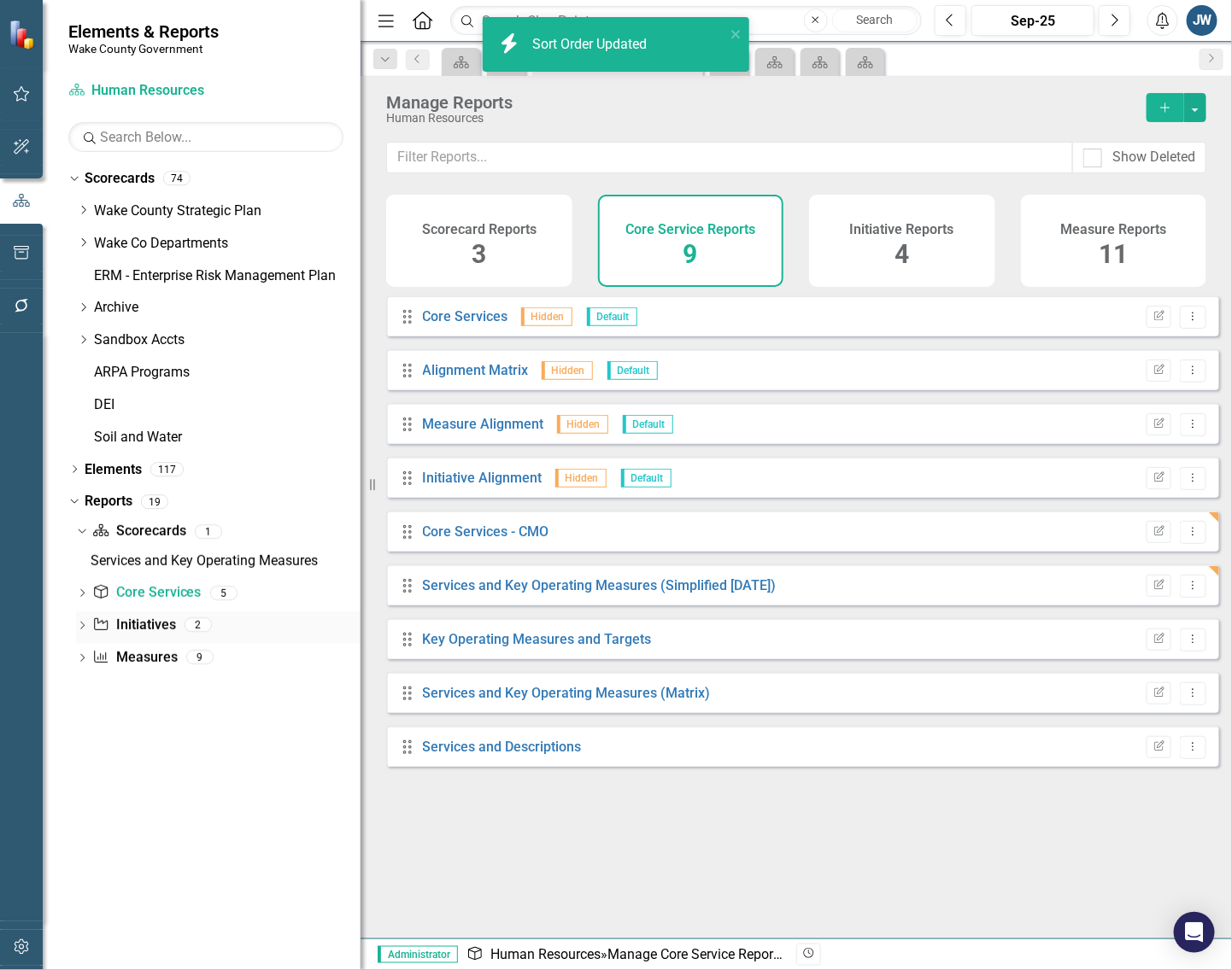
click at [135, 626] on link "Initiative Initiatives" at bounding box center [133, 626] width 83 height 19
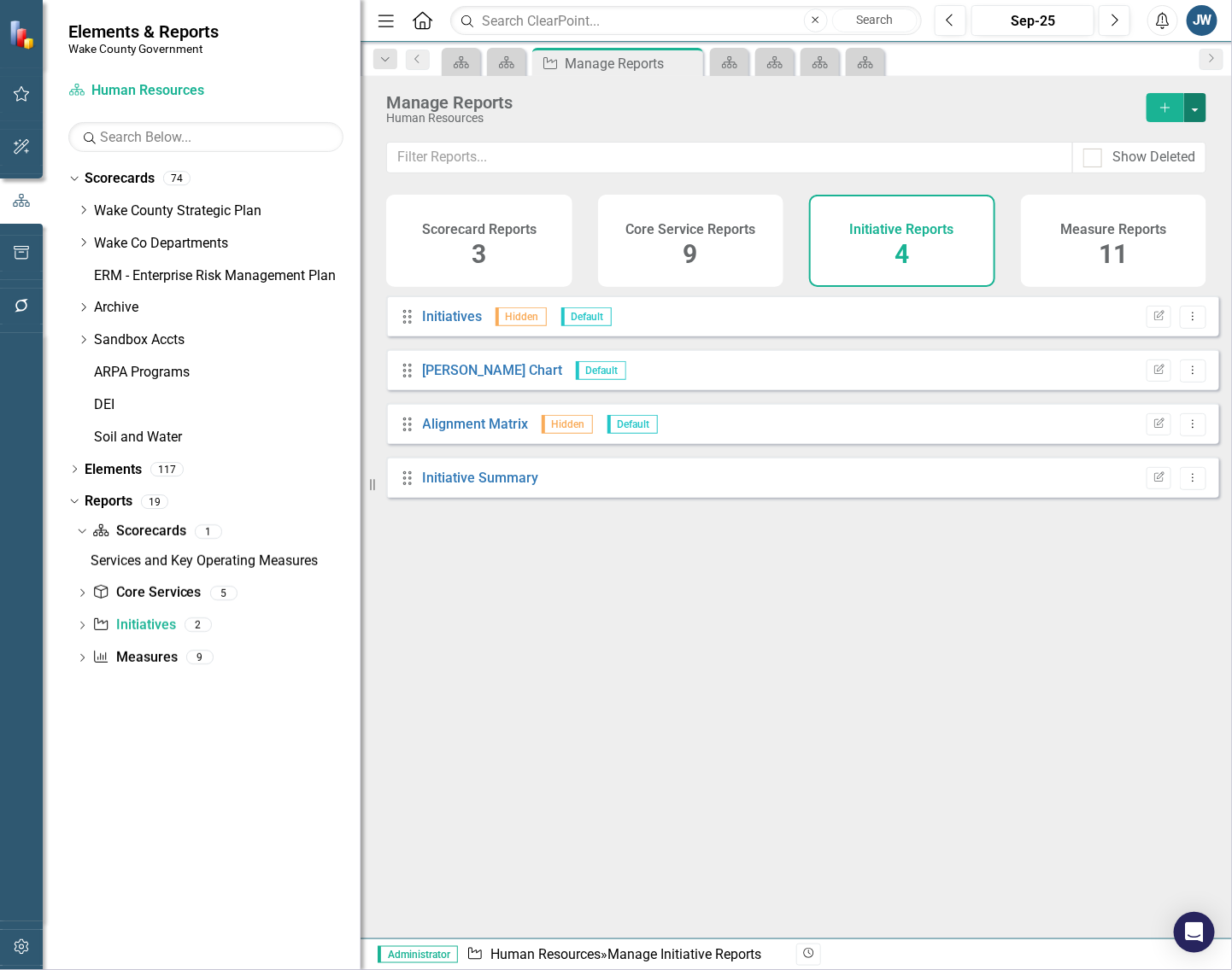
click at [1193, 110] on button "button" at bounding box center [1194, 107] width 22 height 29
click at [1162, 165] on link "Copy Add From Template" at bounding box center [1125, 171] width 159 height 32
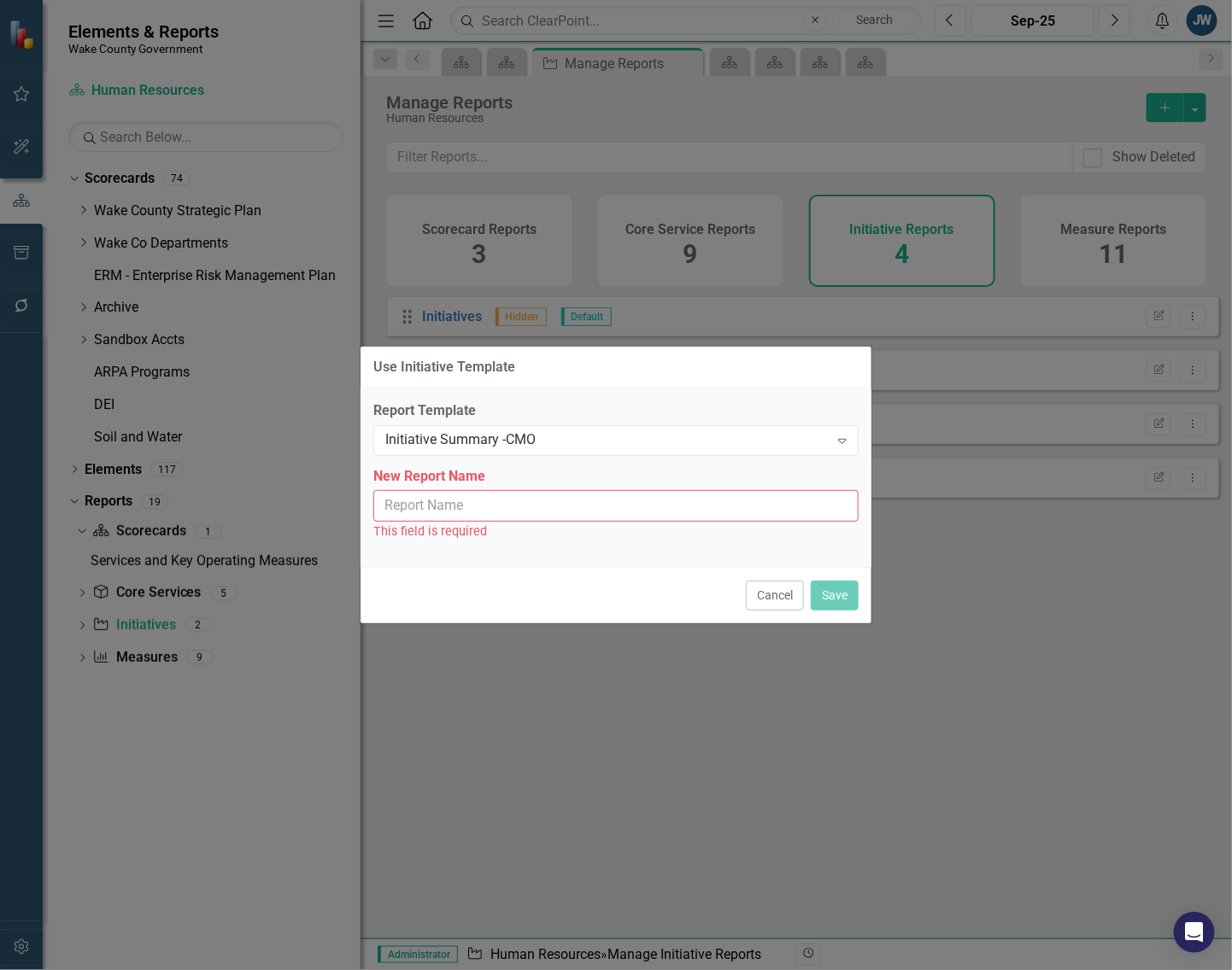
click at [520, 506] on input "New Report Name" at bounding box center [616, 506] width 485 height 32
type input "Initiative Summary - CMO"
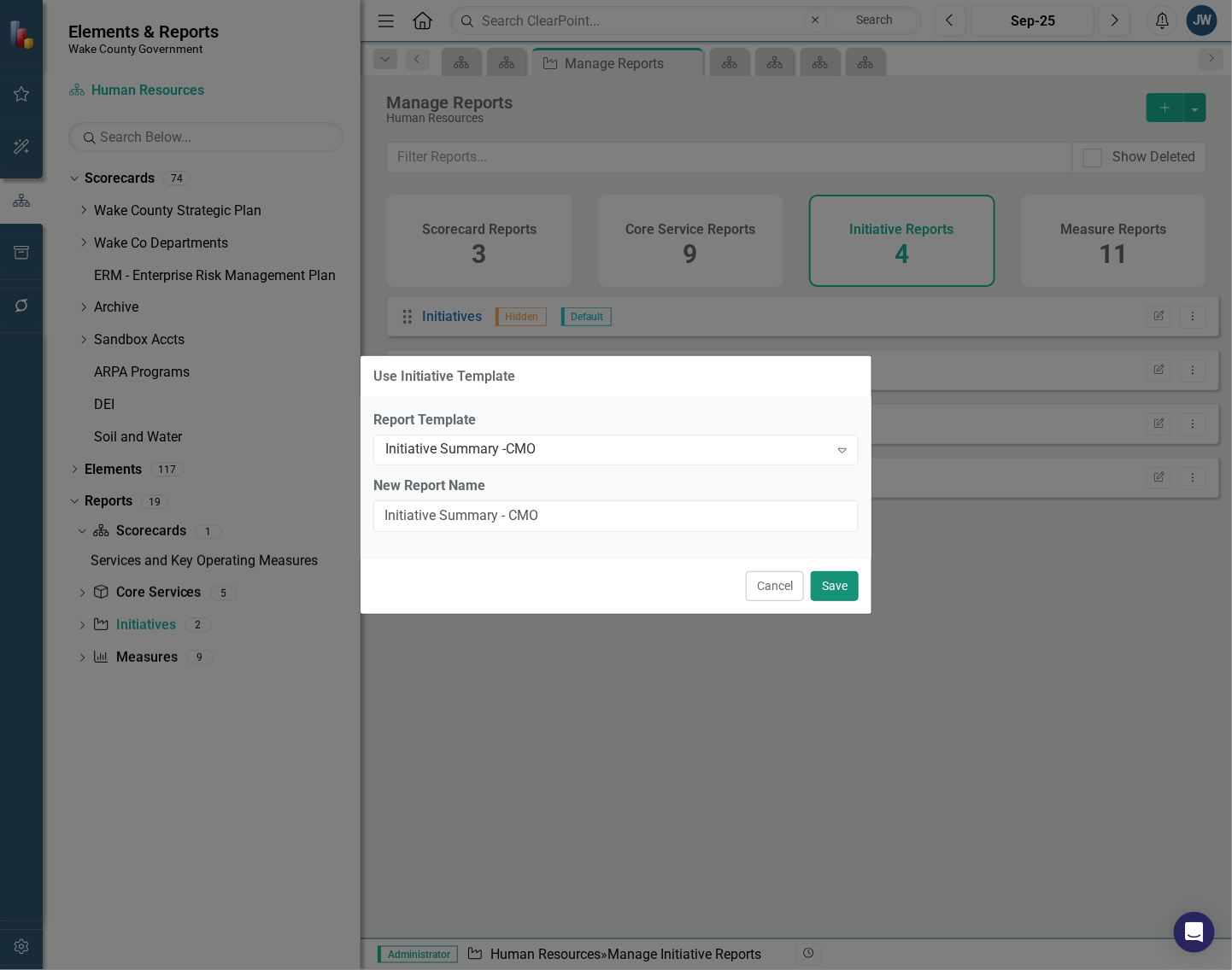
click at [831, 586] on button "Save" at bounding box center [834, 586] width 48 height 30
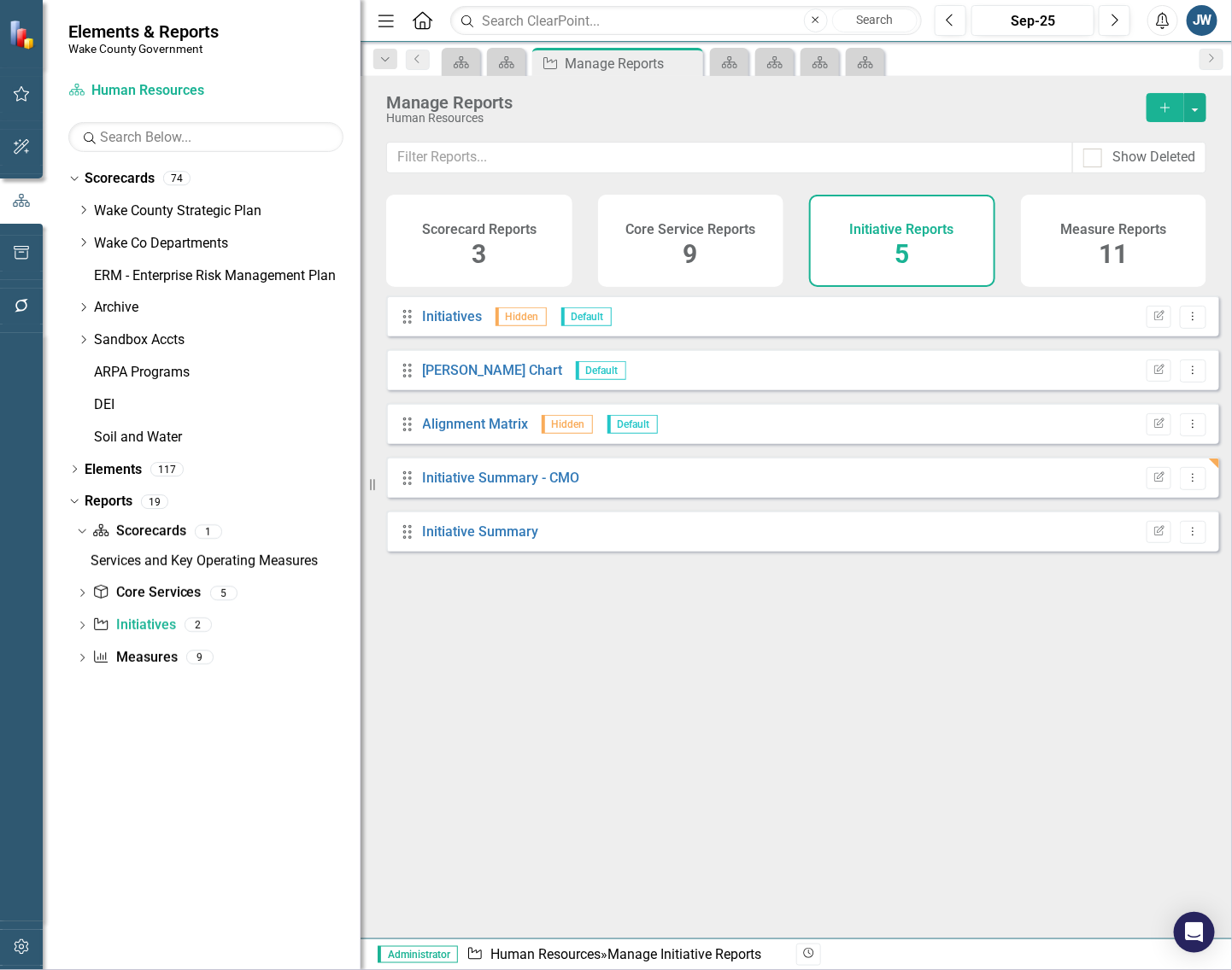
click at [662, 617] on div "Drag Initiatives Hidden Default Edit Report Dropdown Menu Drag [PERSON_NAME] Ch…" at bounding box center [796, 610] width 871 height 630
click at [83, 241] on icon "Dropdown" at bounding box center [83, 243] width 13 height 11
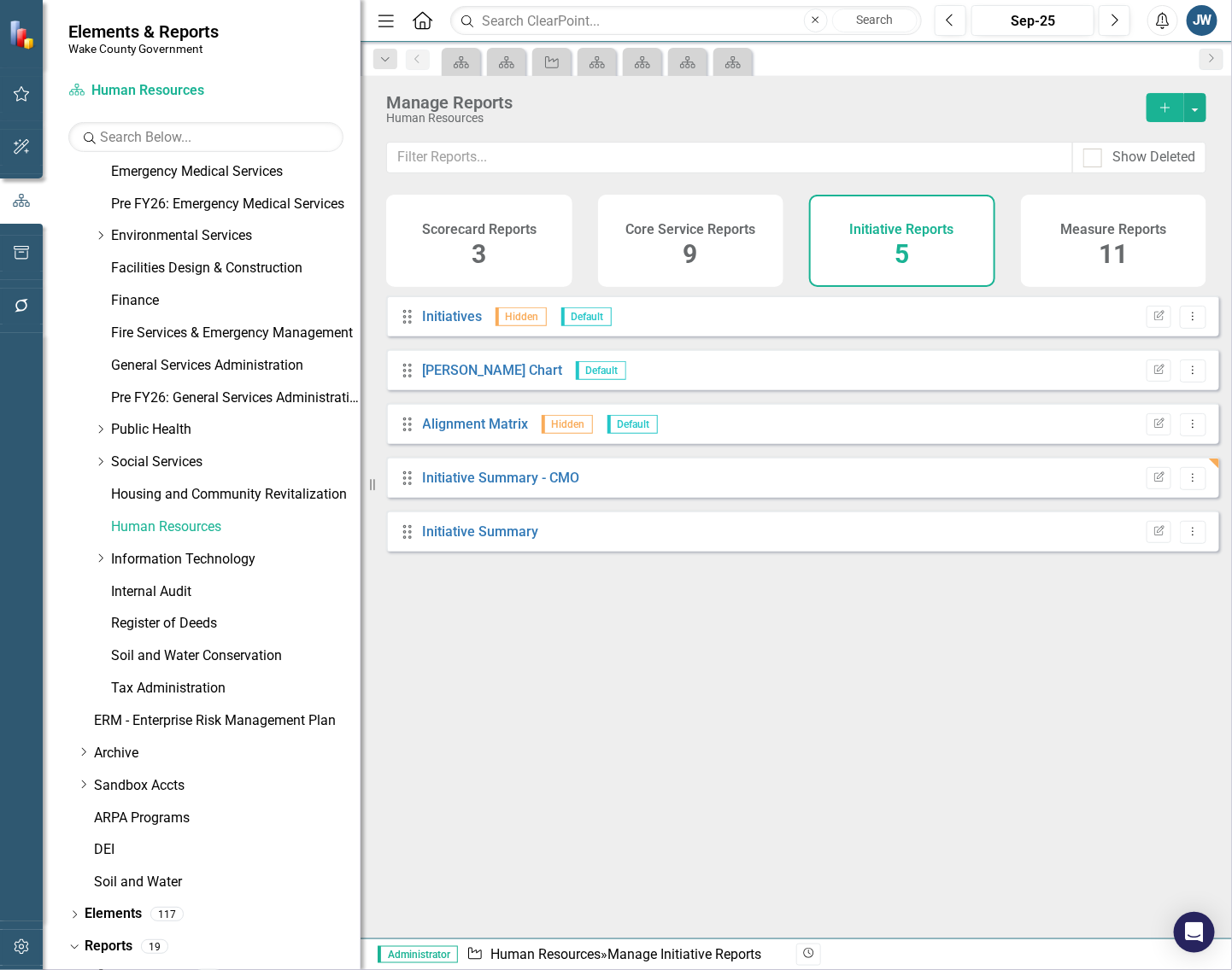
scroll to position [669, 0]
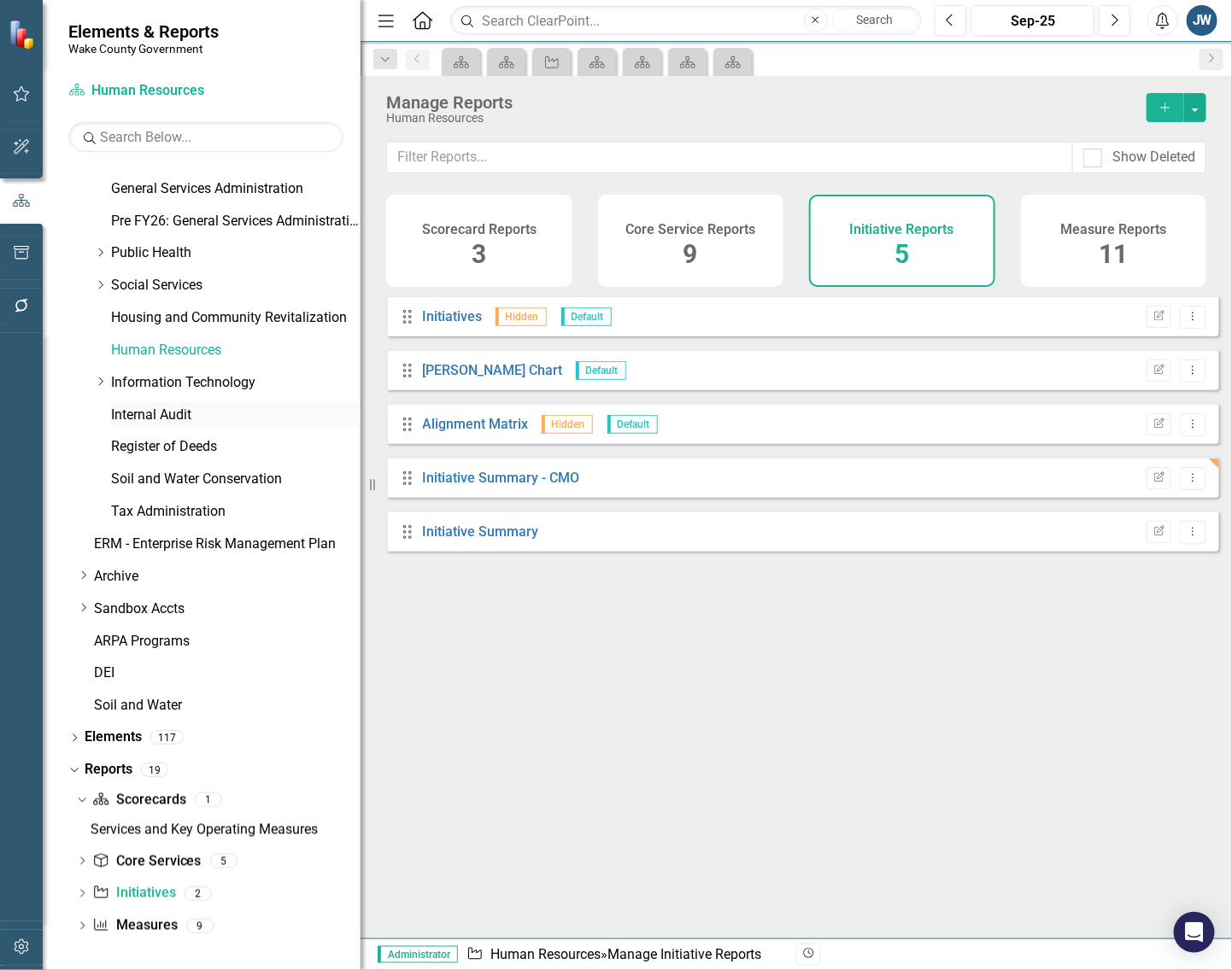
click at [150, 410] on link "Internal Audit" at bounding box center [236, 415] width 250 height 19
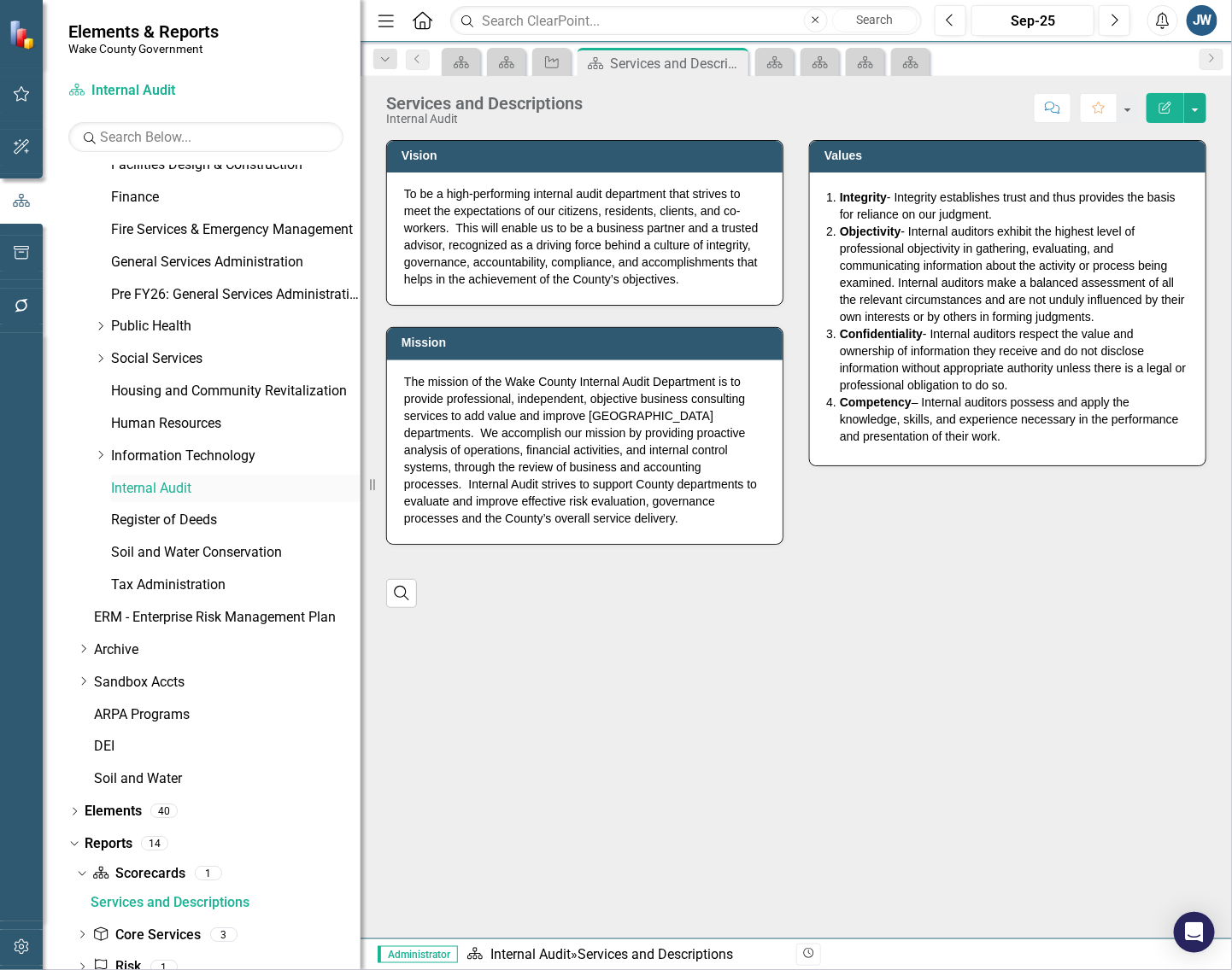
scroll to position [542, 0]
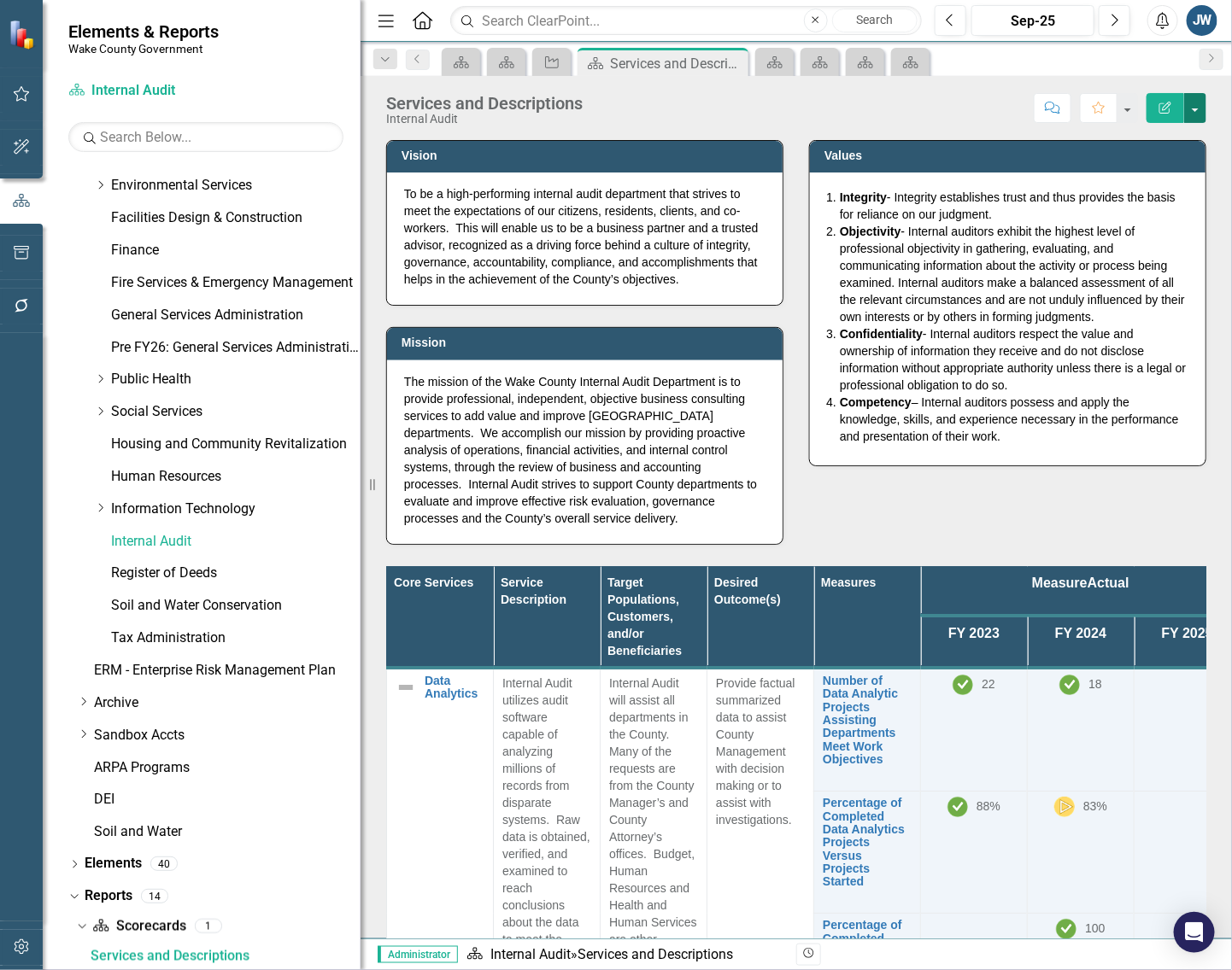
click at [1202, 109] on button "button" at bounding box center [1194, 108] width 22 height 30
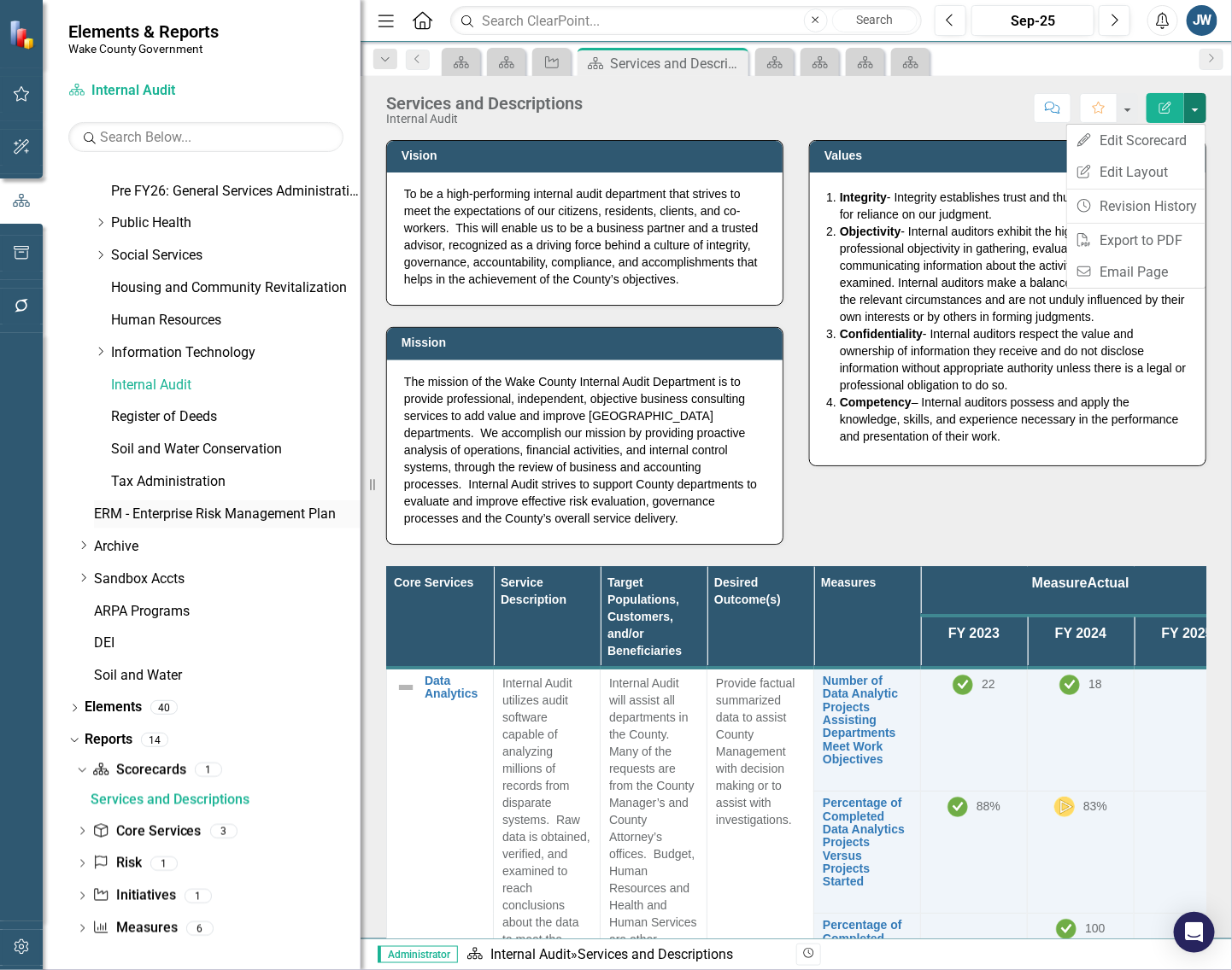
scroll to position [701, 0]
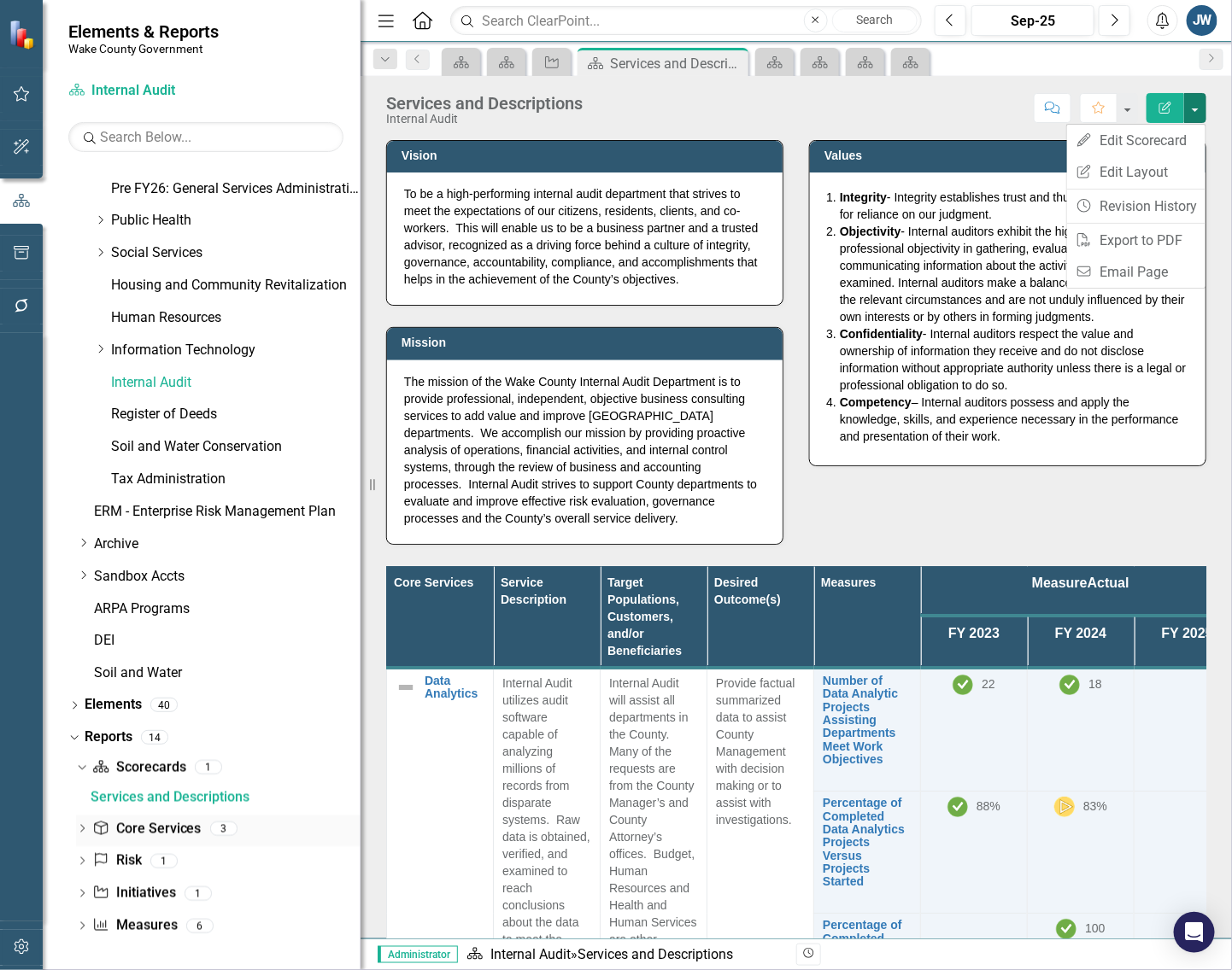
click at [159, 825] on link "Core Service Core Services" at bounding box center [146, 830] width 109 height 19
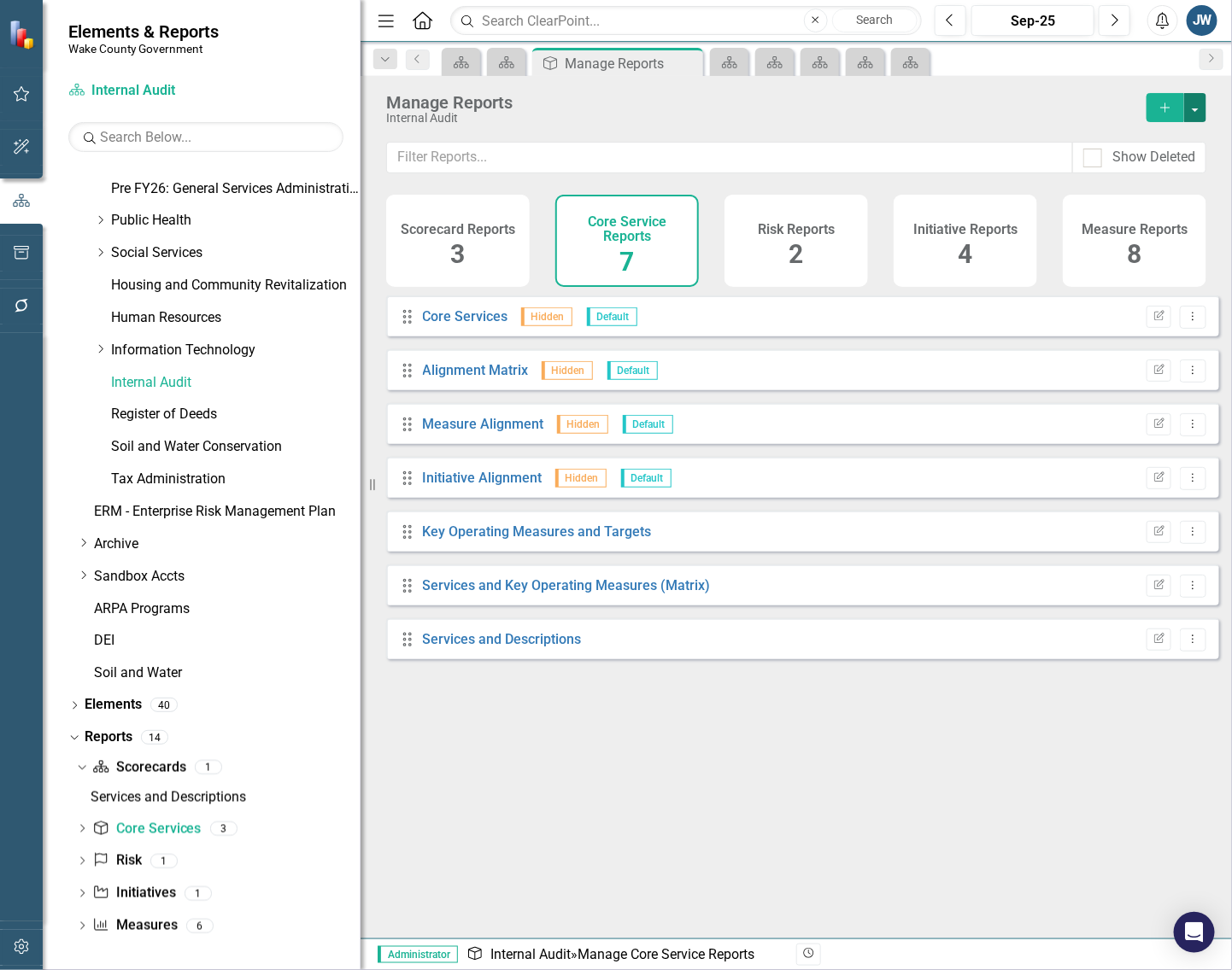
click at [1199, 107] on button "button" at bounding box center [1194, 107] width 22 height 29
click at [1167, 162] on link "Copy Add From Template" at bounding box center [1125, 171] width 159 height 32
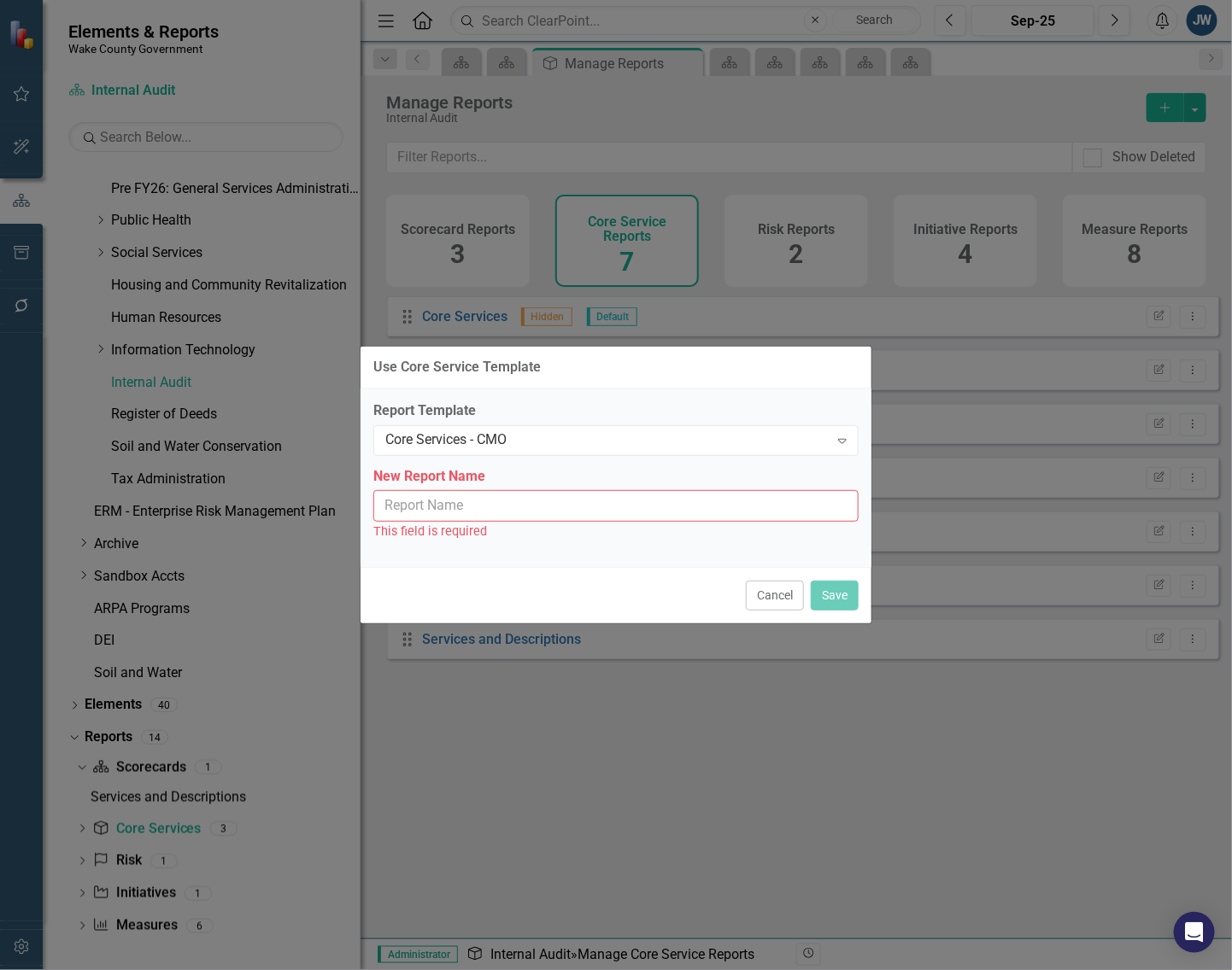
click at [584, 514] on input "New Report Name" at bounding box center [616, 506] width 485 height 32
type input "Core Services - CMO"
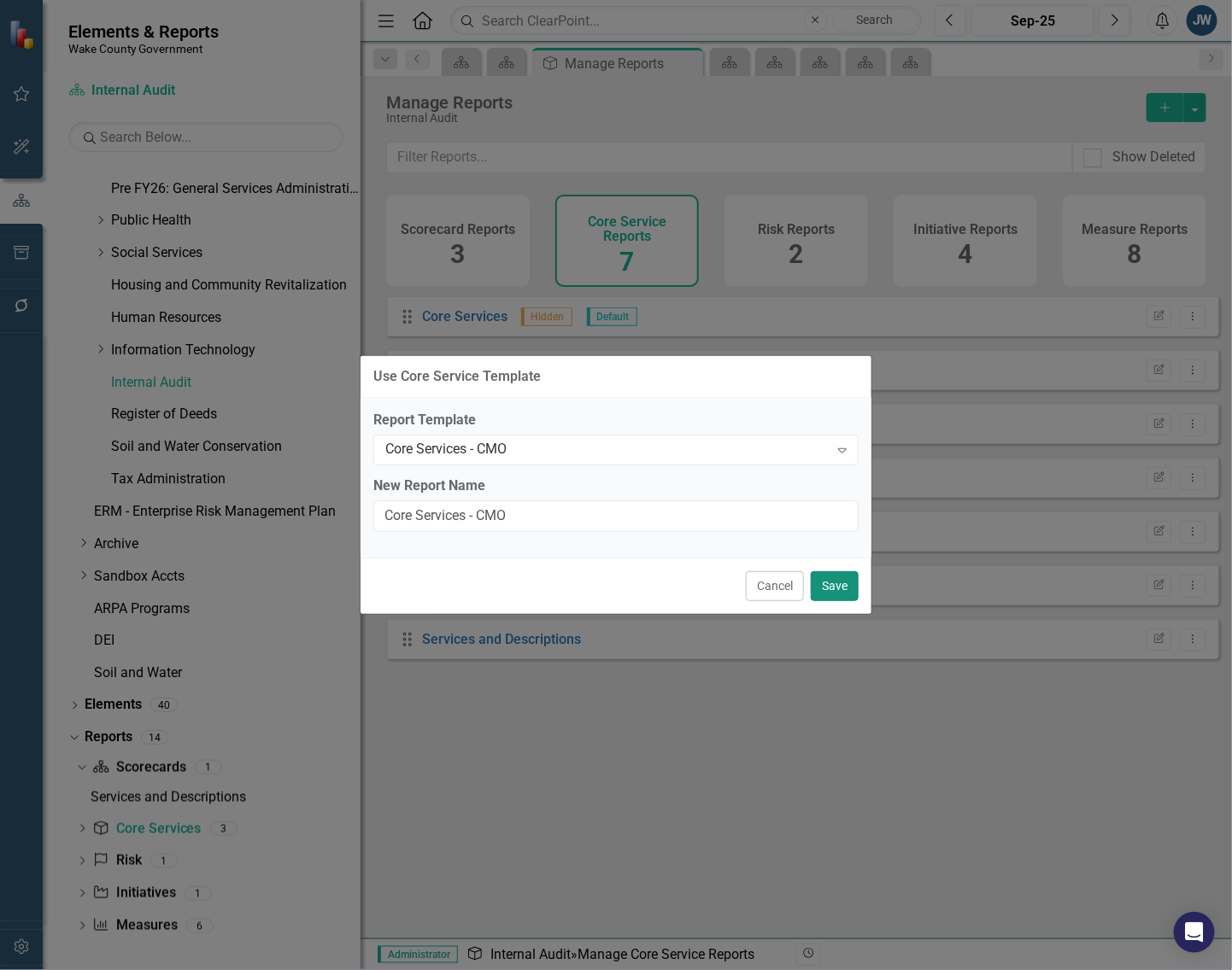
click at [838, 581] on button "Save" at bounding box center [834, 586] width 48 height 30
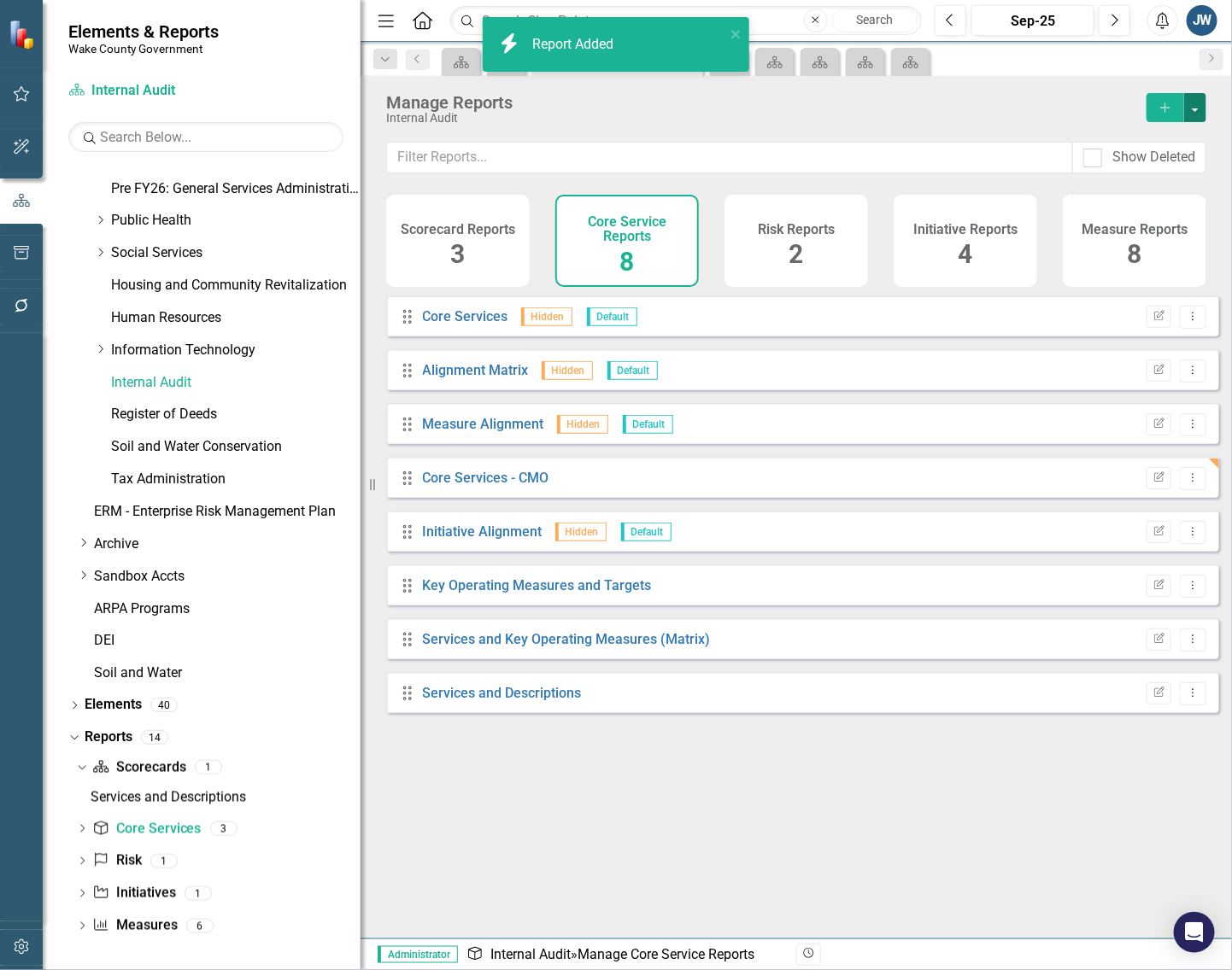
click at [1193, 98] on button "button" at bounding box center [1194, 107] width 22 height 29
click at [1133, 173] on link "Copy Add From Template" at bounding box center [1125, 171] width 159 height 32
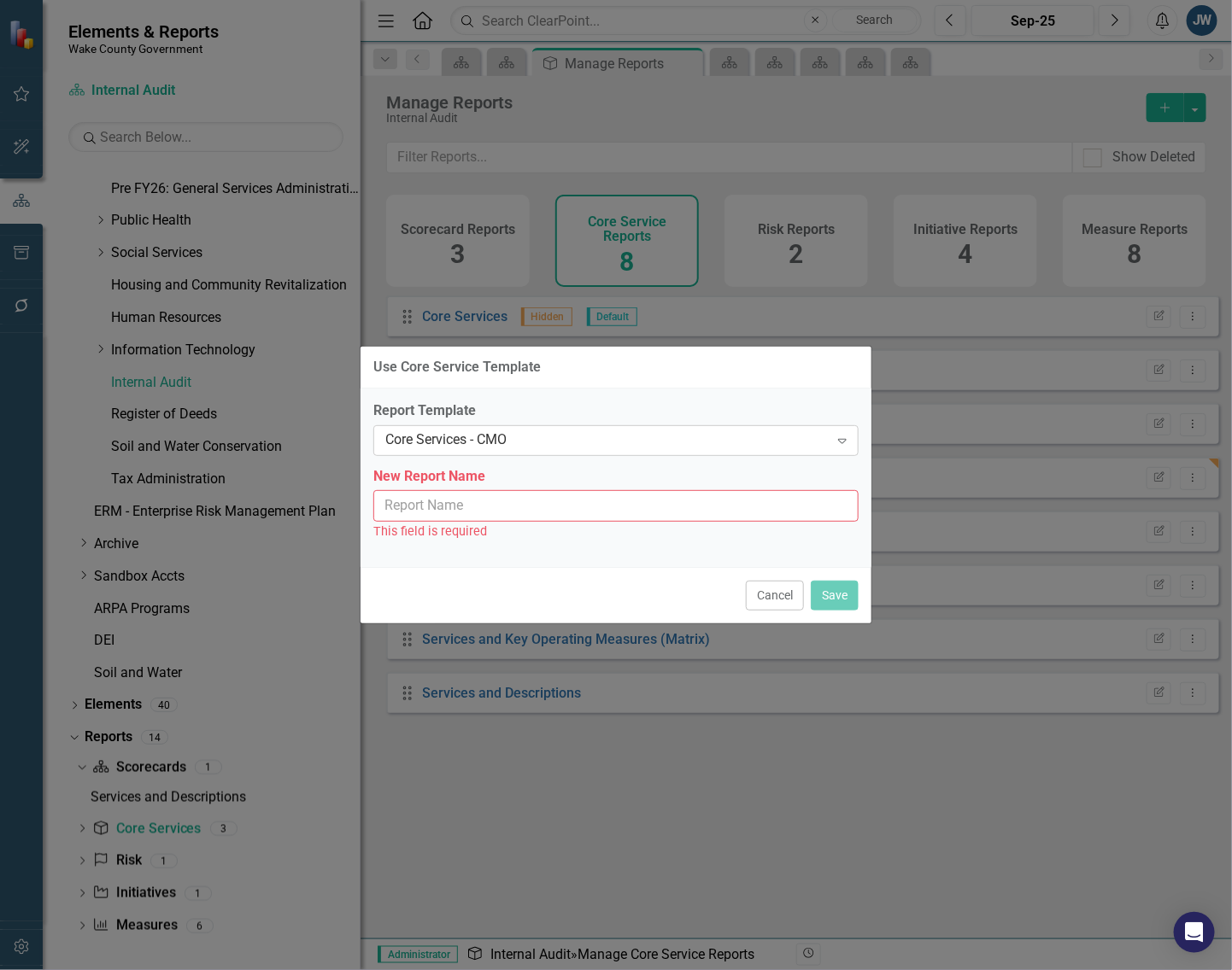
click at [520, 431] on div "Core Services - CMO" at bounding box center [607, 440] width 443 height 19
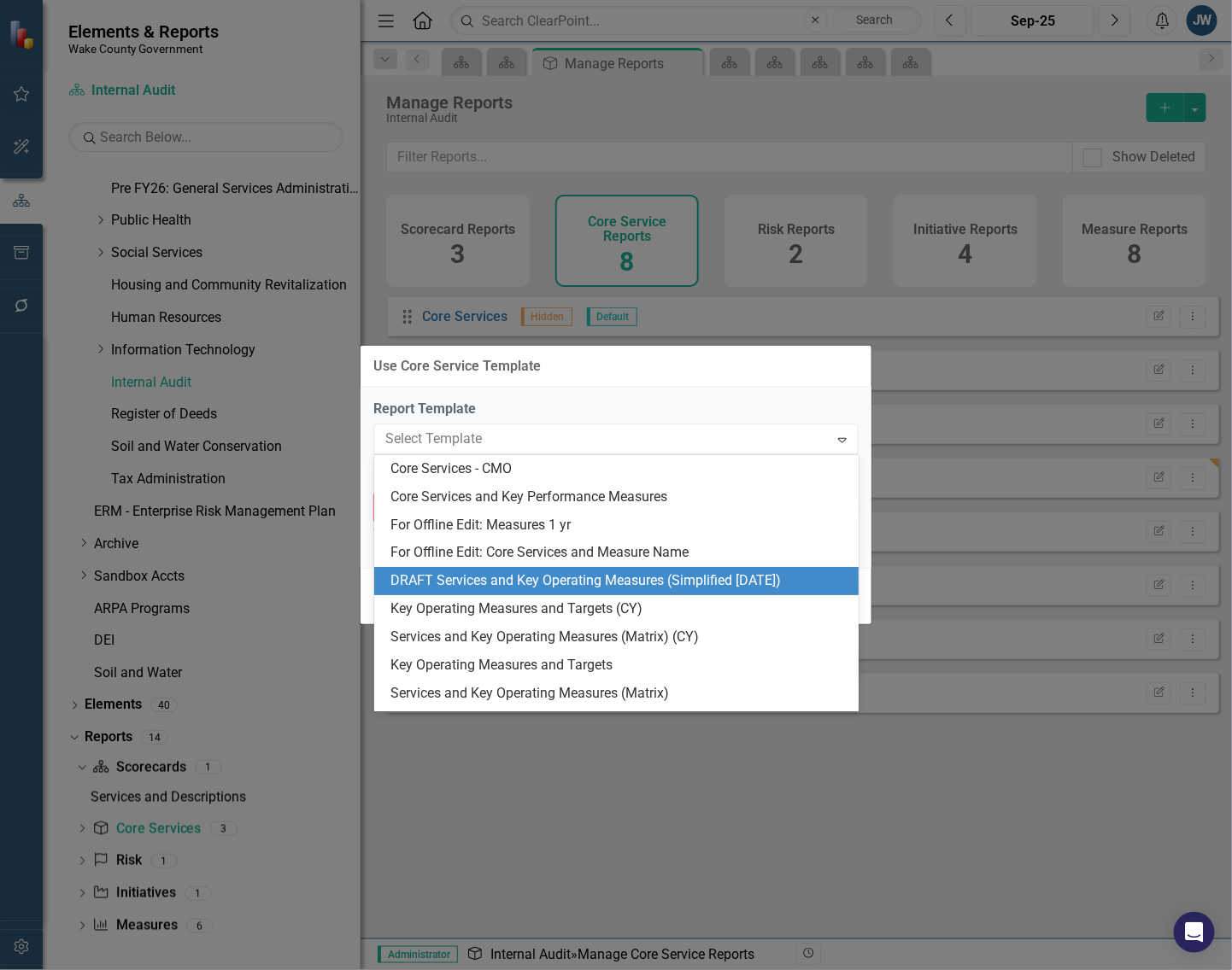
click at [495, 583] on div "DRAFT Services and Key Operating Measures (Simplified [DATE])" at bounding box center [620, 581] width 457 height 19
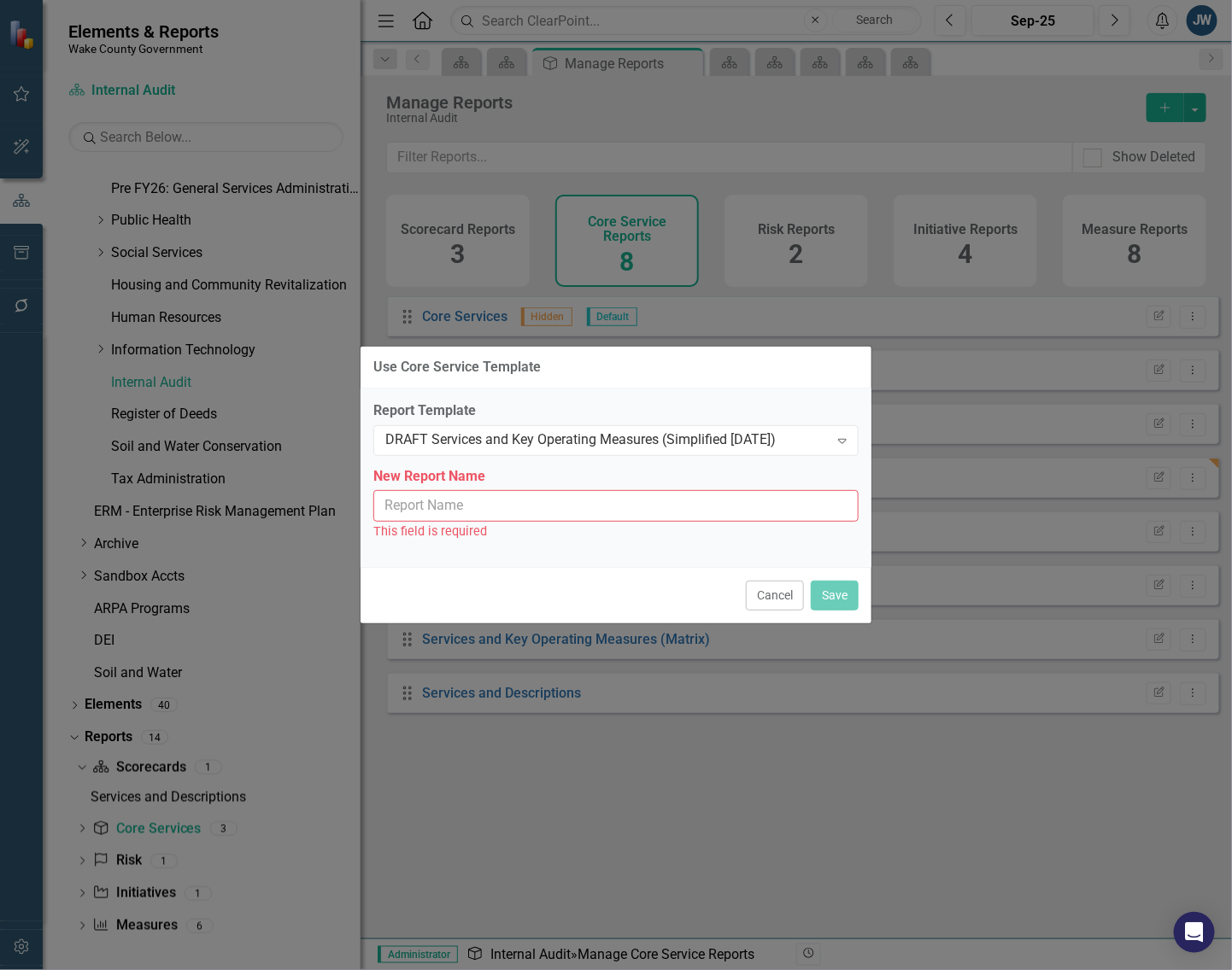
click at [536, 502] on input "New Report Name" at bounding box center [616, 506] width 485 height 32
type input "Services and Key Operating Measures (Simplified [DATE])"
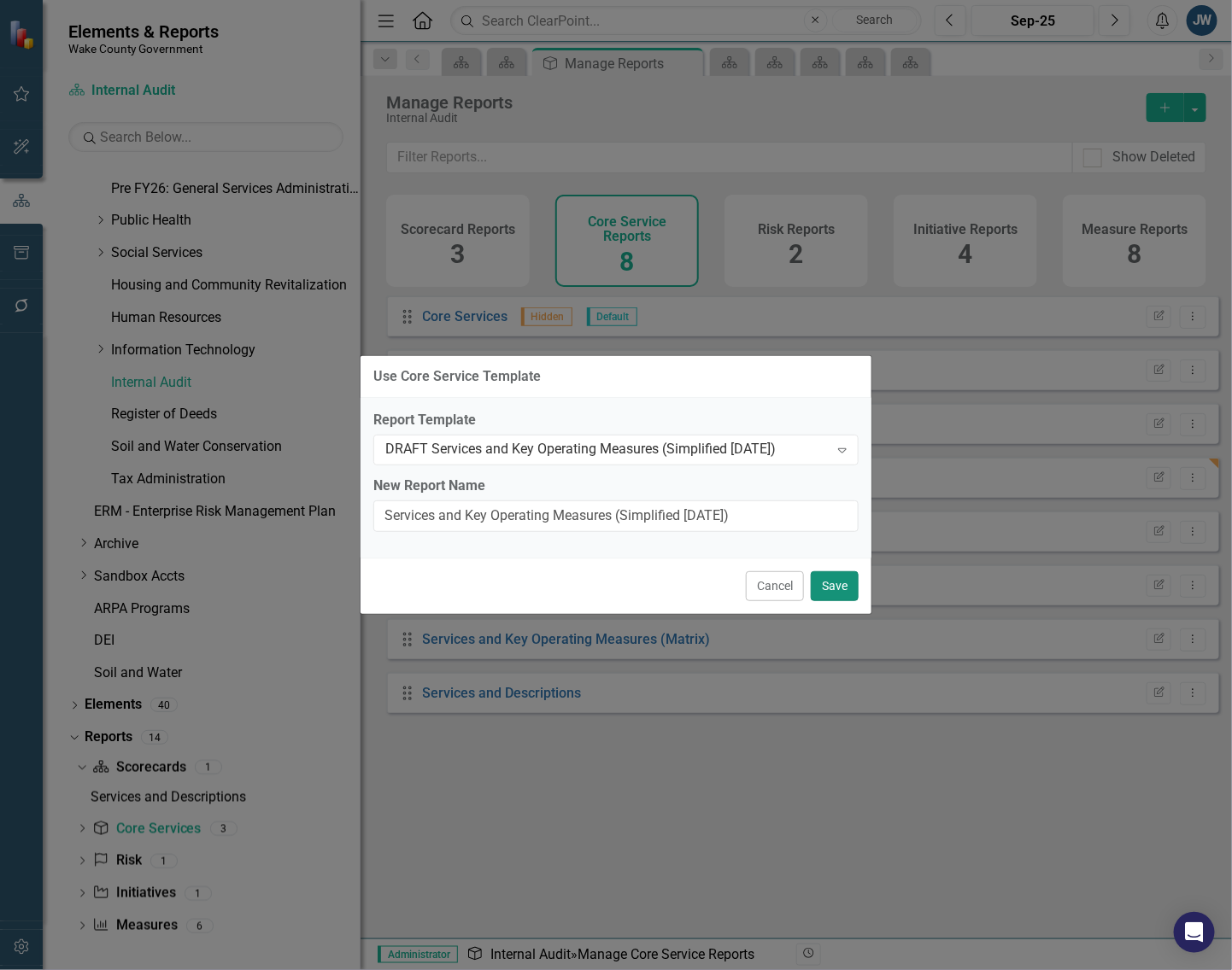
click at [829, 583] on button "Save" at bounding box center [834, 586] width 48 height 30
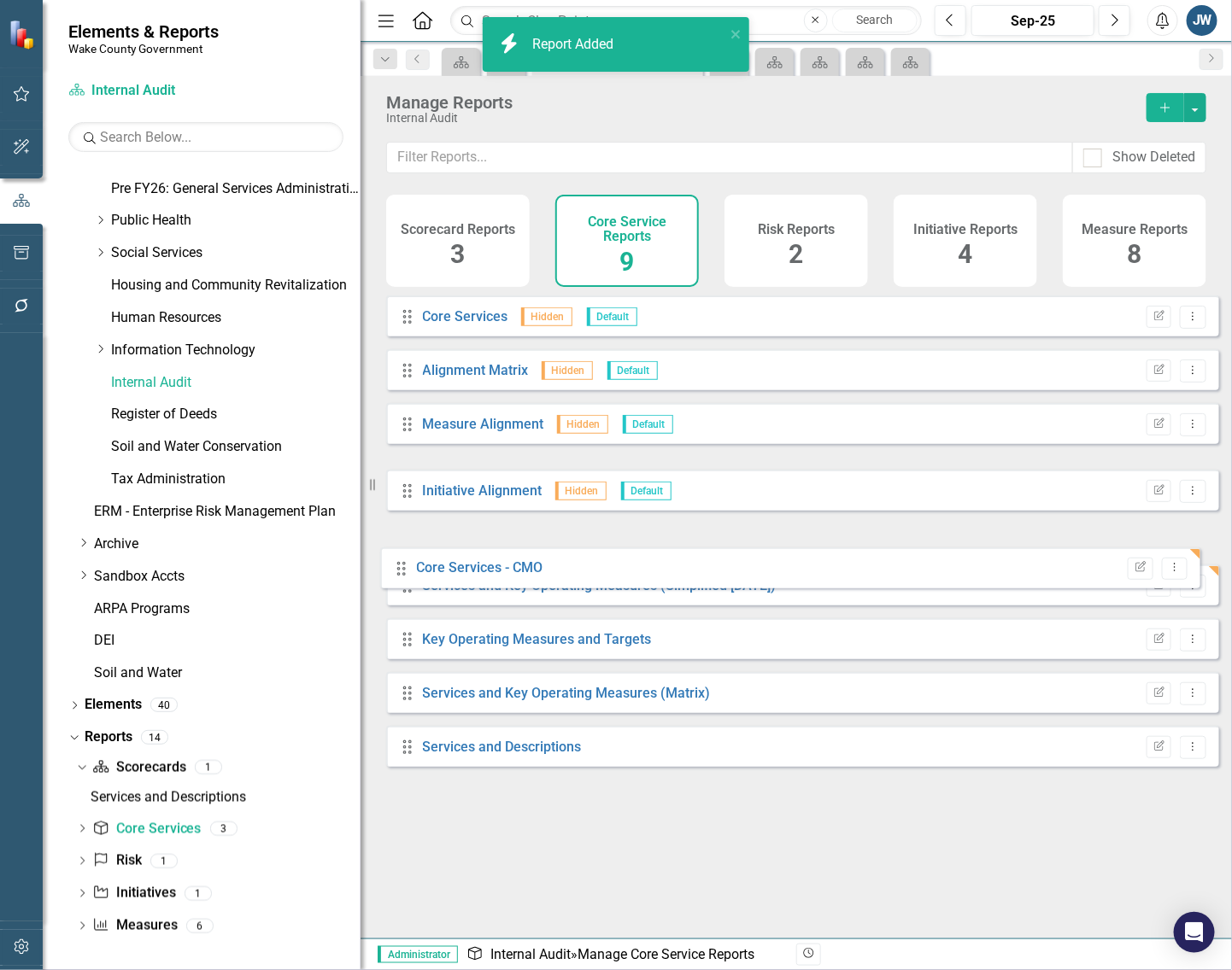
drag, startPoint x: 404, startPoint y: 497, endPoint x: 398, endPoint y: 574, distance: 77.2
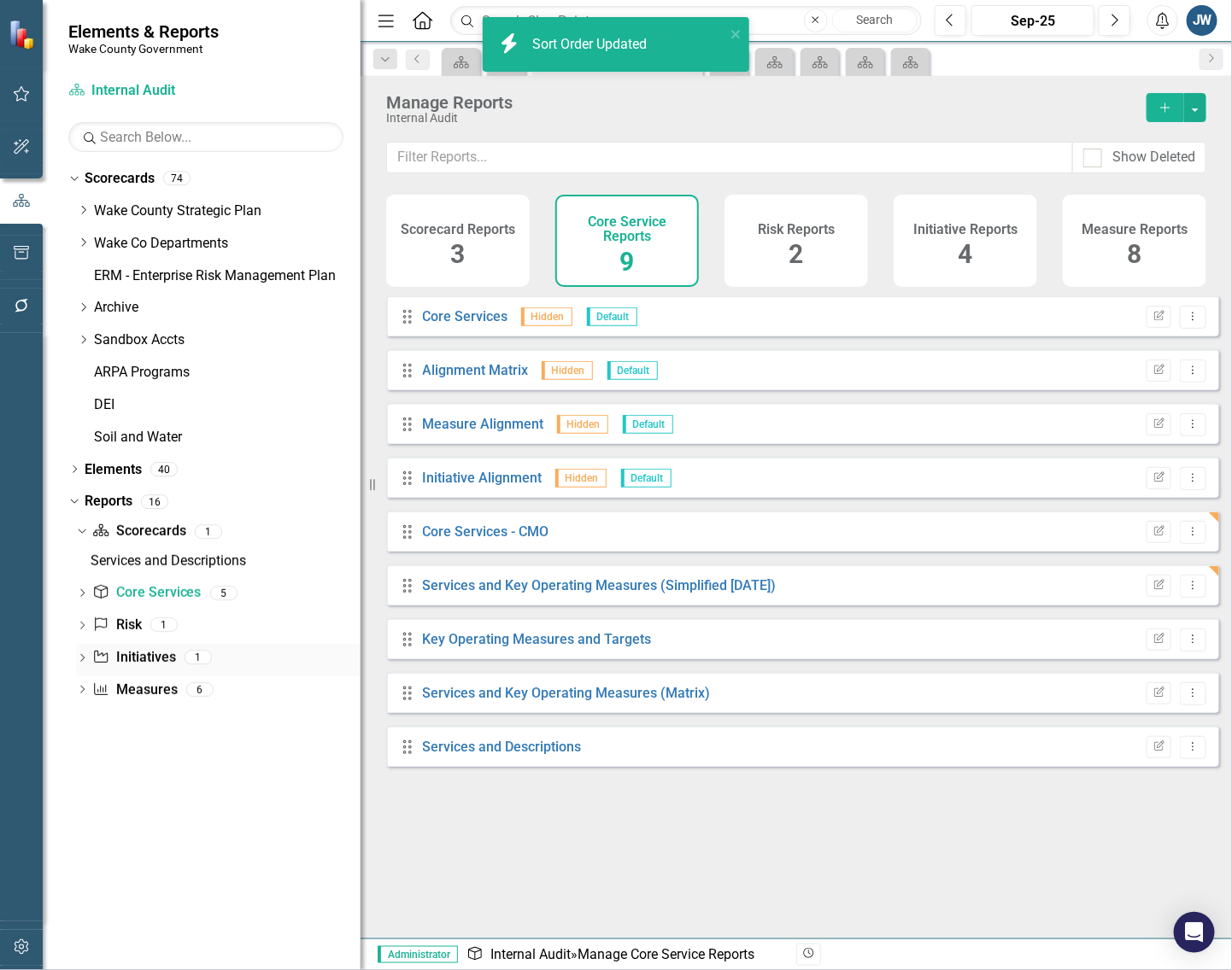
click at [139, 660] on link "Initiative Initiatives" at bounding box center [133, 658] width 83 height 19
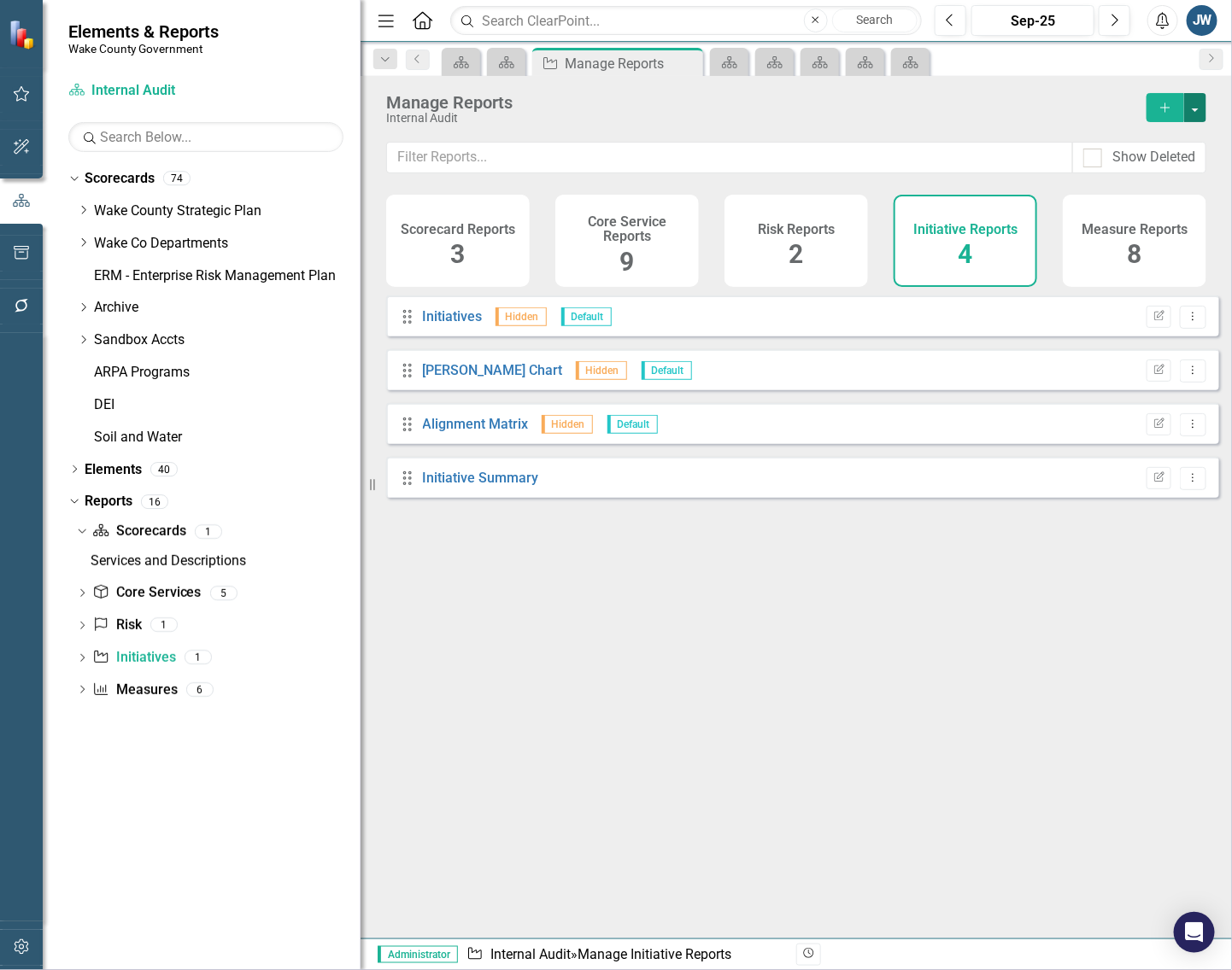
click at [1194, 111] on button "button" at bounding box center [1194, 107] width 22 height 29
click at [1166, 165] on link "Copy Add From Template" at bounding box center [1125, 171] width 159 height 32
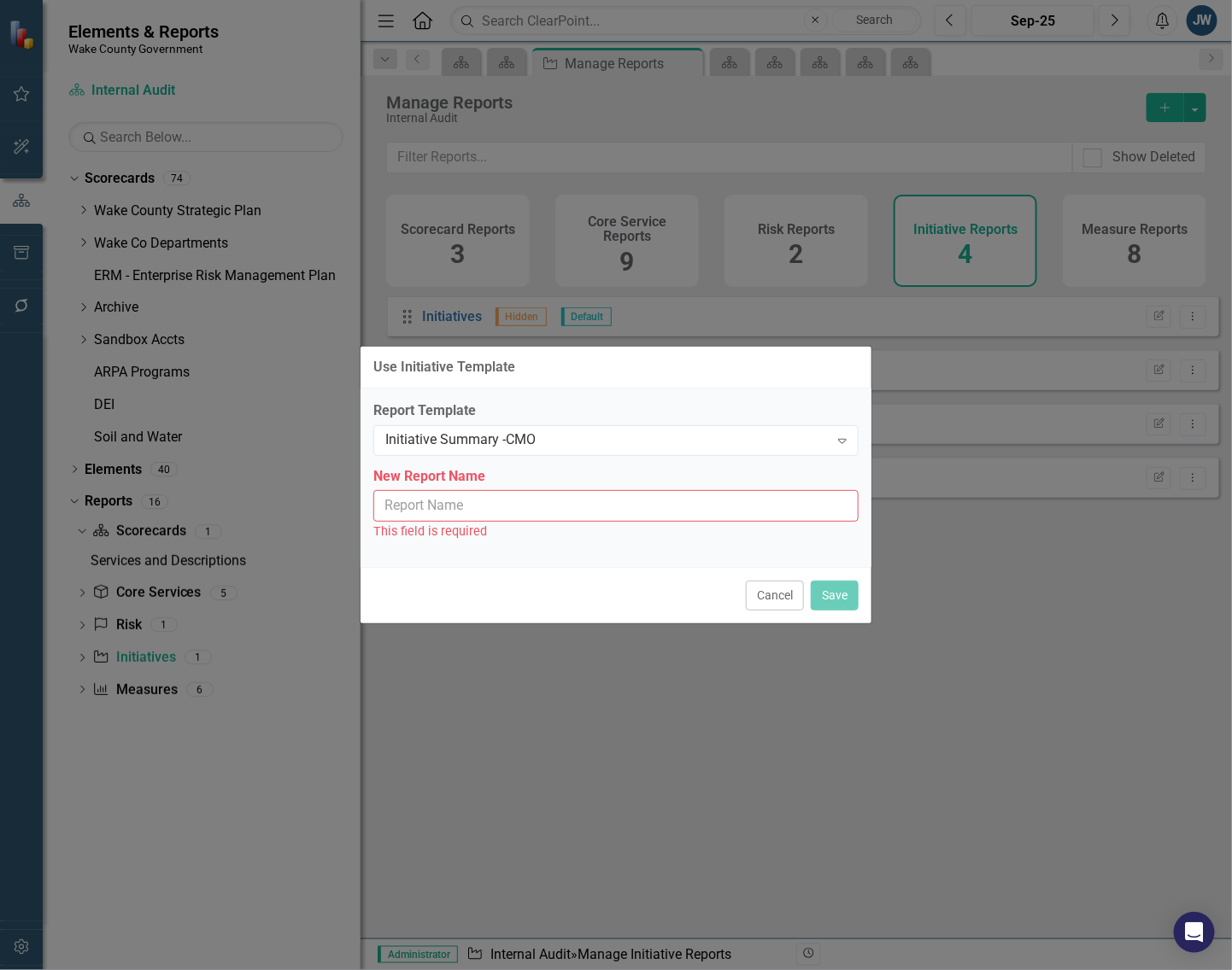
click at [664, 509] on input "New Report Name" at bounding box center [616, 506] width 485 height 32
type input "Initiative Summary - CMO"
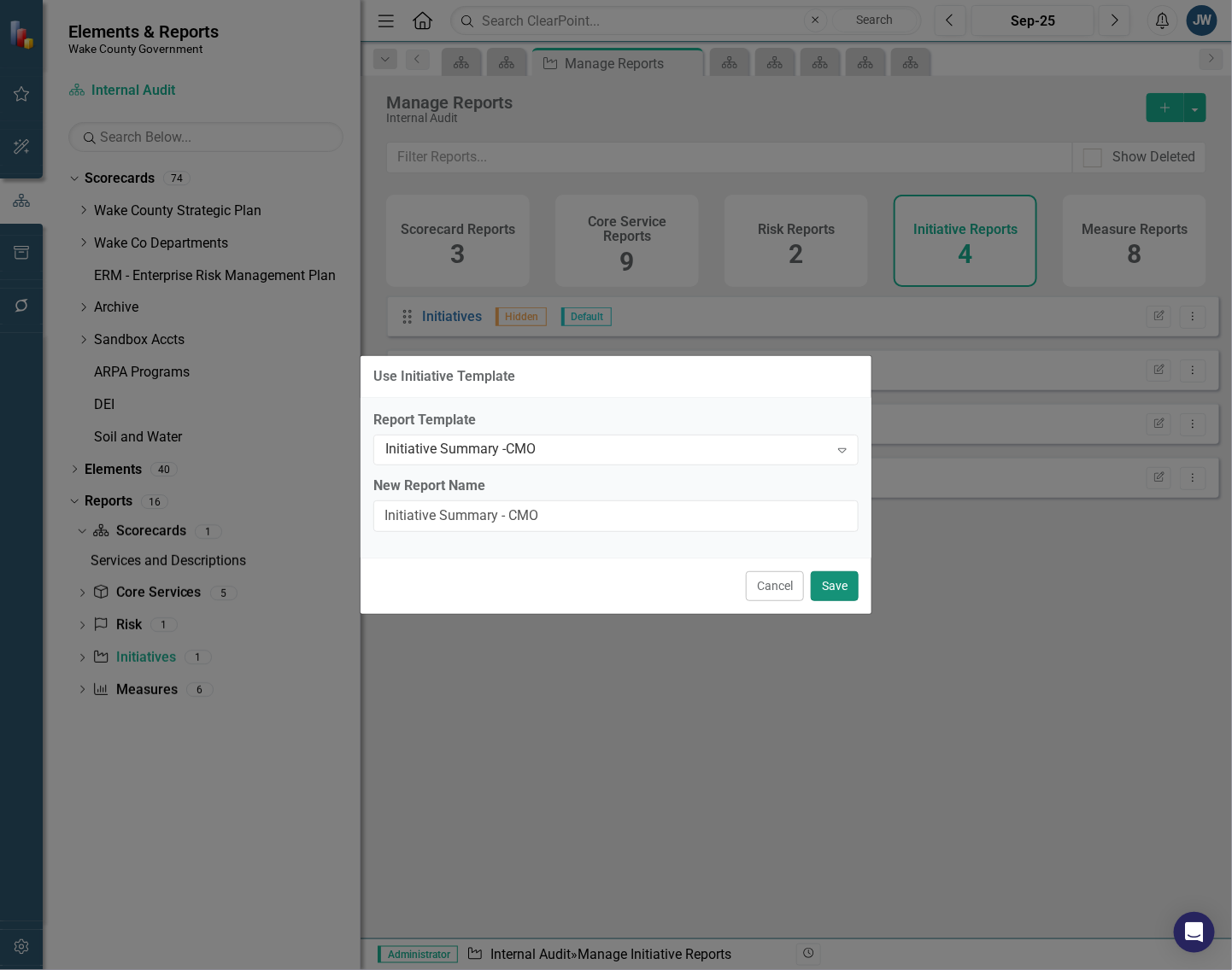
click at [830, 583] on button "Save" at bounding box center [834, 586] width 48 height 30
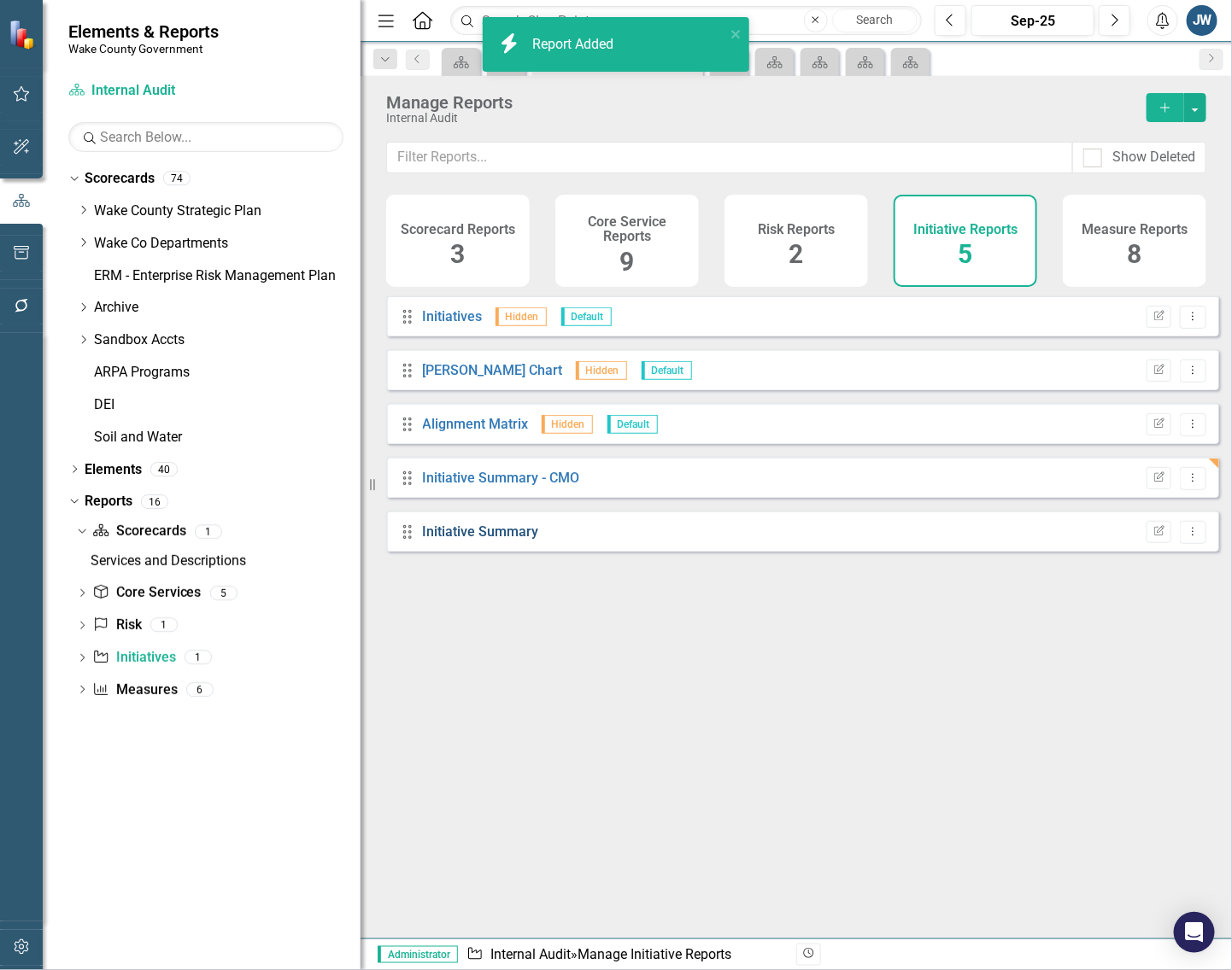
click at [463, 540] on link "Initiative Summary" at bounding box center [481, 532] width 117 height 17
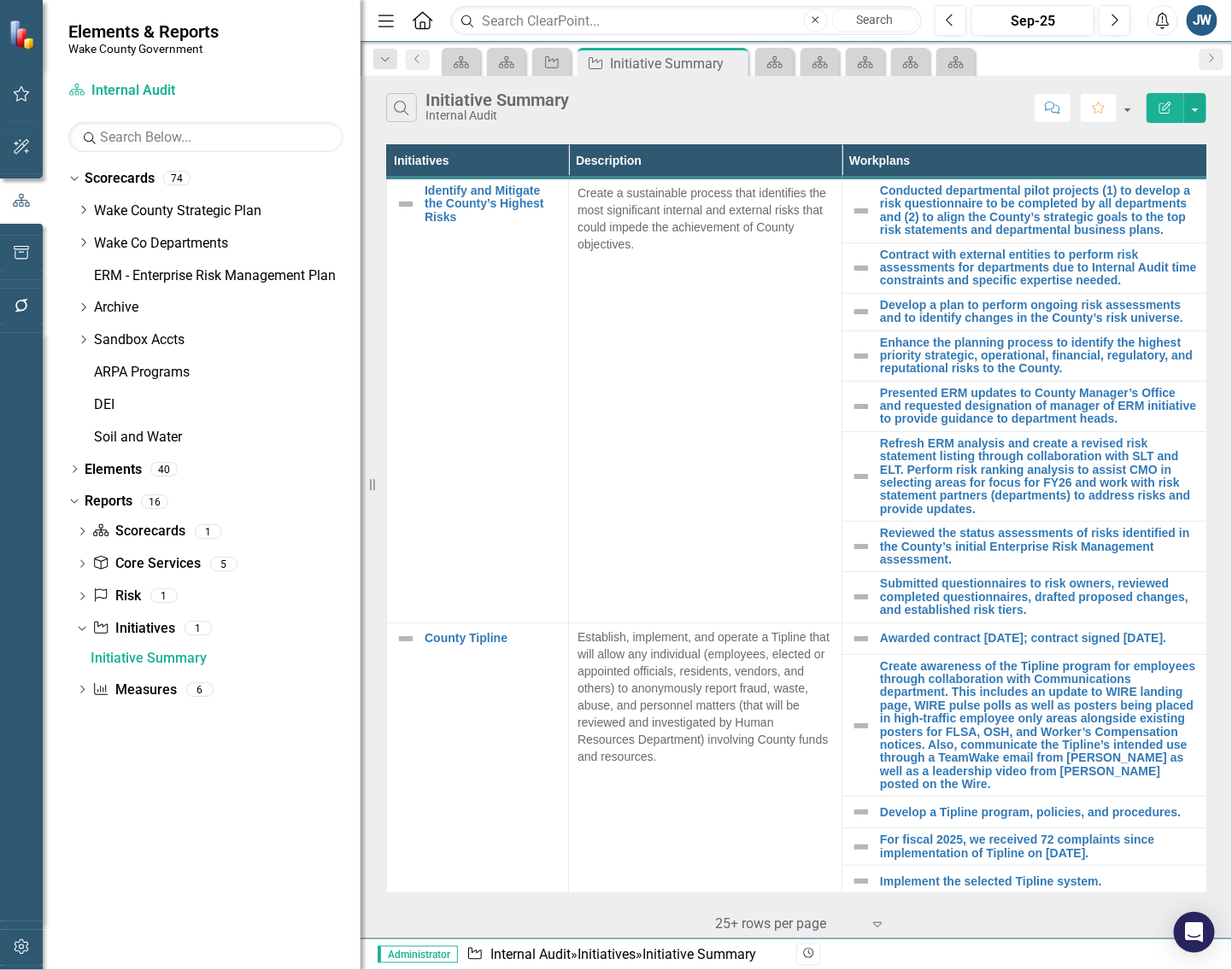
click at [1158, 103] on icon "Edit Report" at bounding box center [1165, 108] width 16 height 12
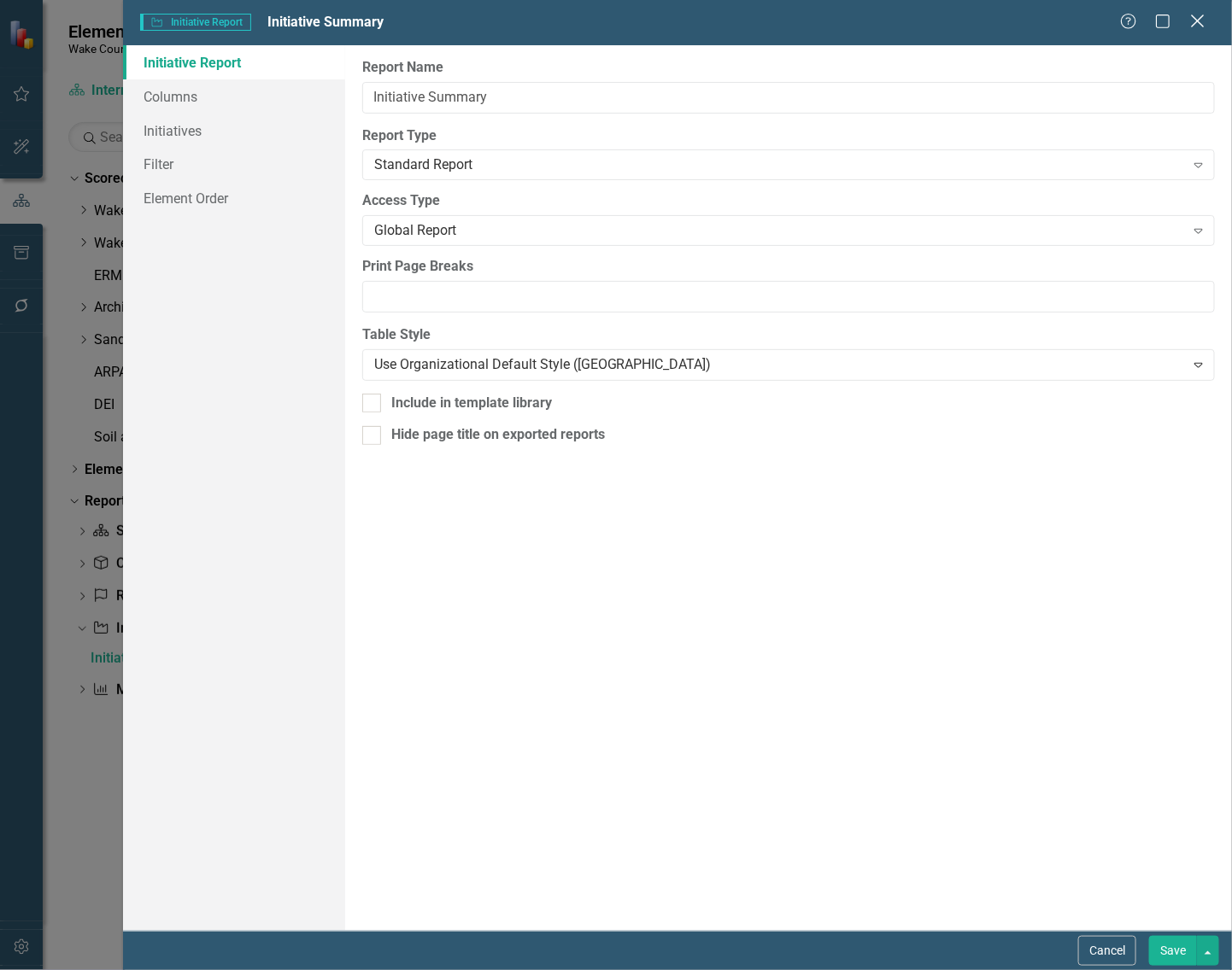
click at [1203, 16] on icon at bounding box center [1197, 21] width 13 height 13
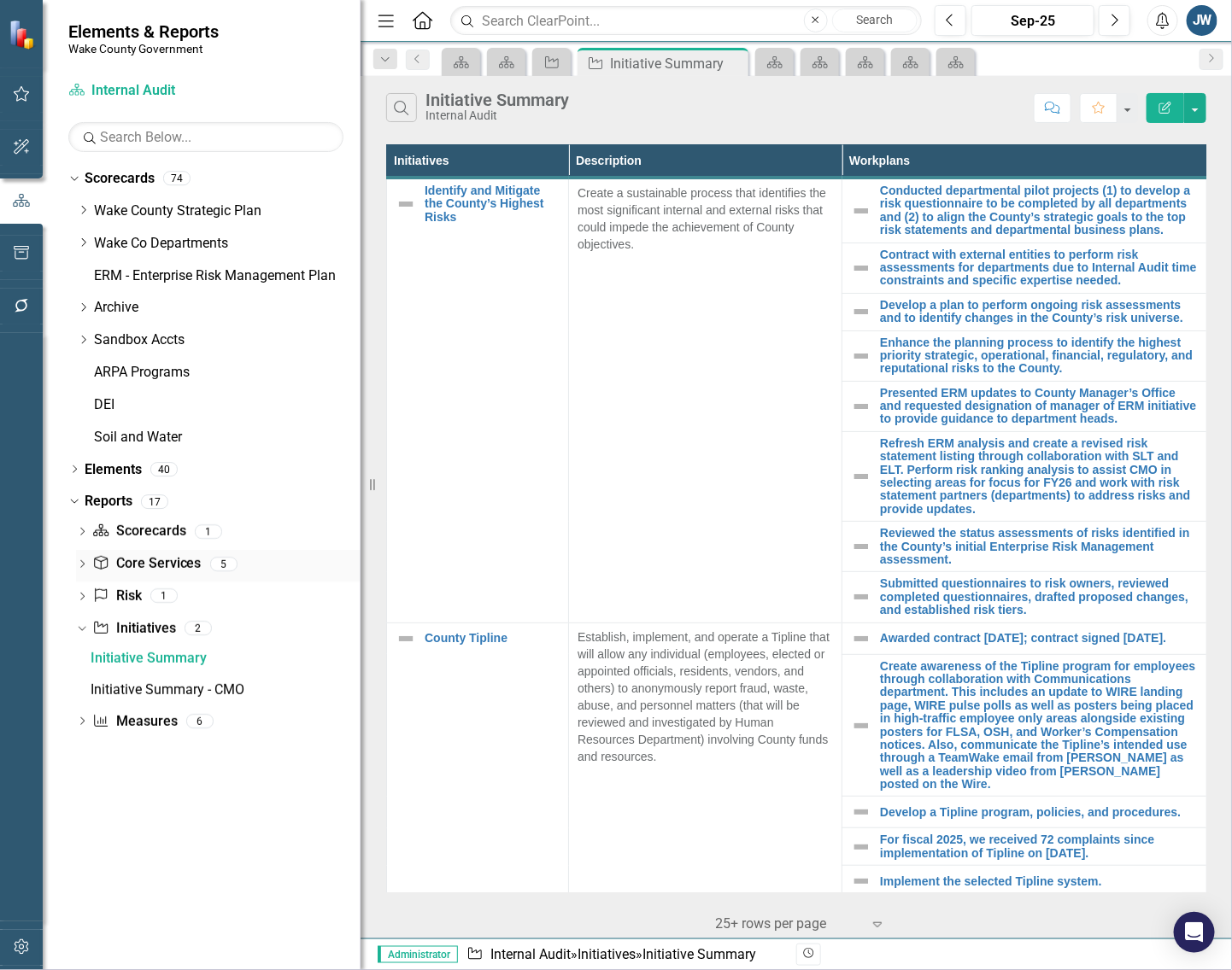
click at [146, 556] on link "Core Service Core Services" at bounding box center [146, 564] width 109 height 19
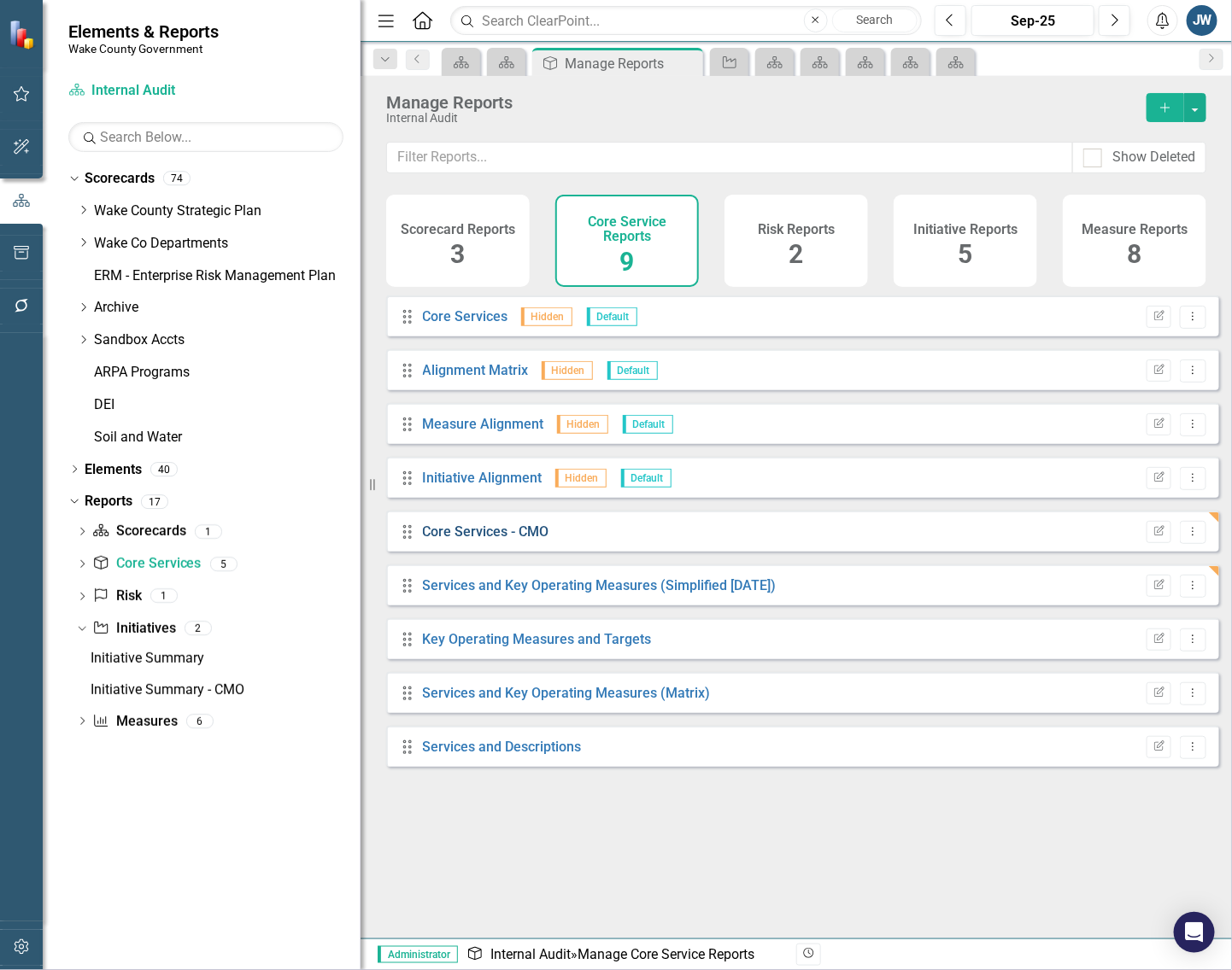
click at [477, 540] on link "Core Services - CMO" at bounding box center [486, 532] width 126 height 17
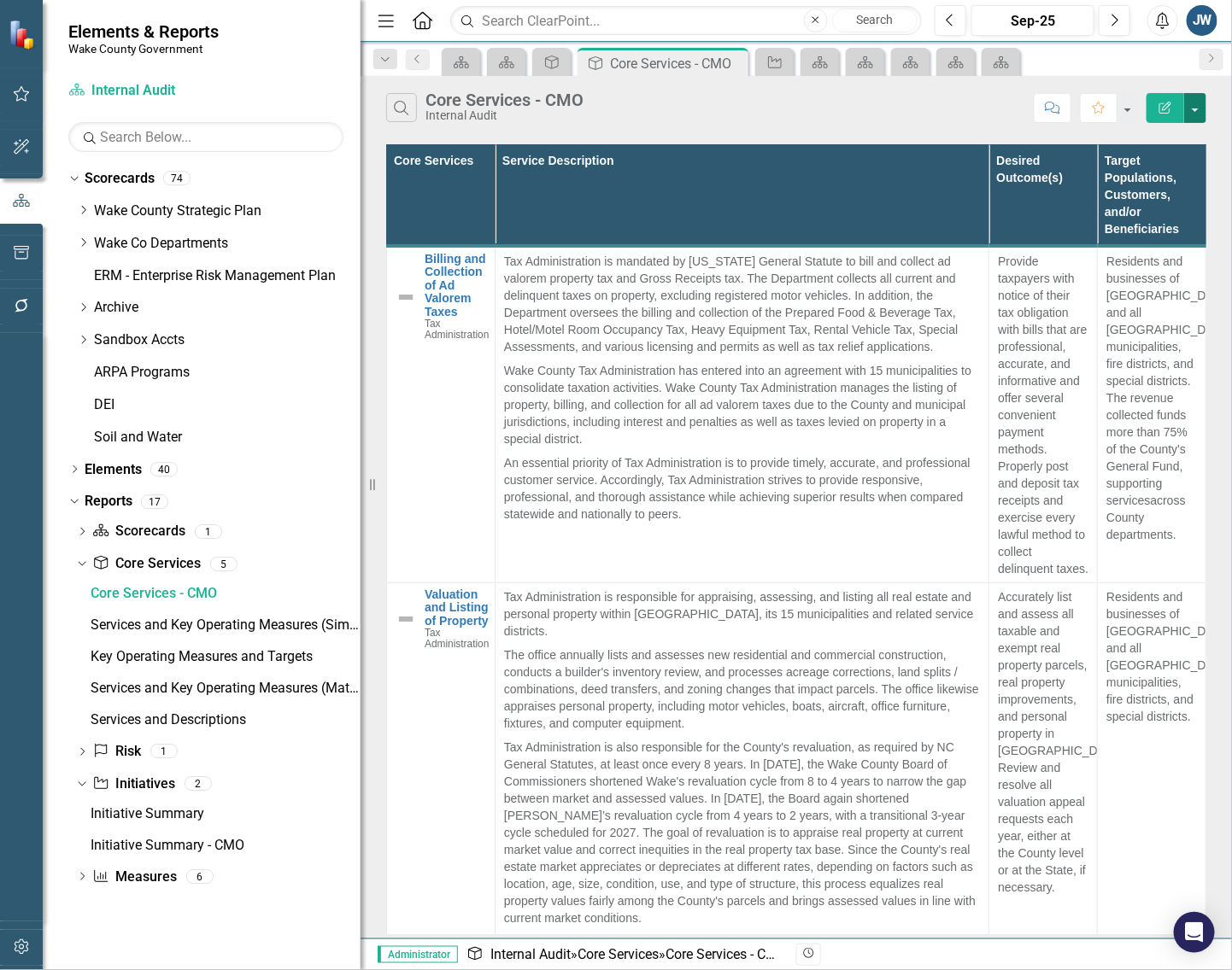
click at [1190, 105] on button "button" at bounding box center [1194, 108] width 22 height 30
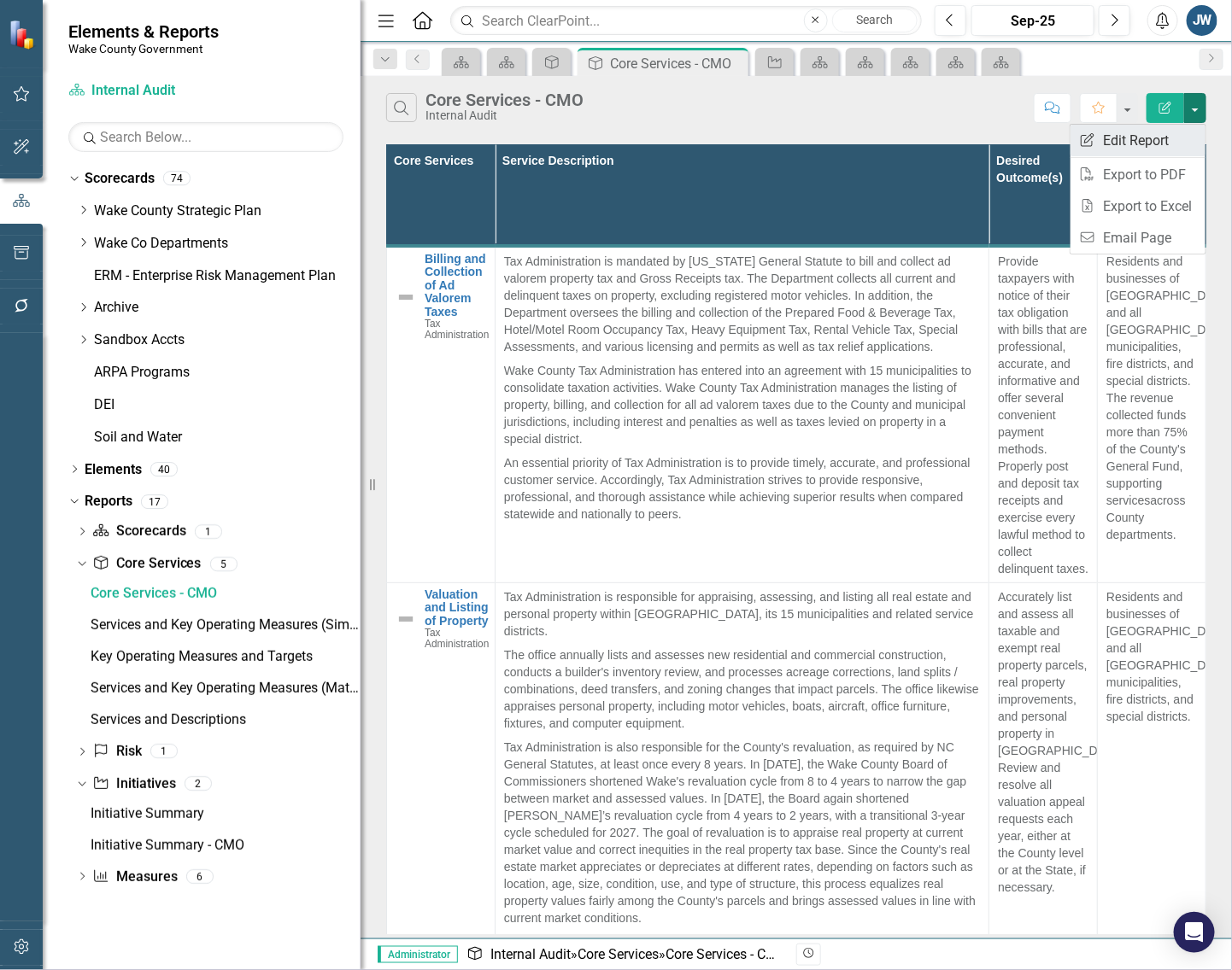
click at [1141, 138] on link "Edit Report Edit Report" at bounding box center [1137, 140] width 135 height 32
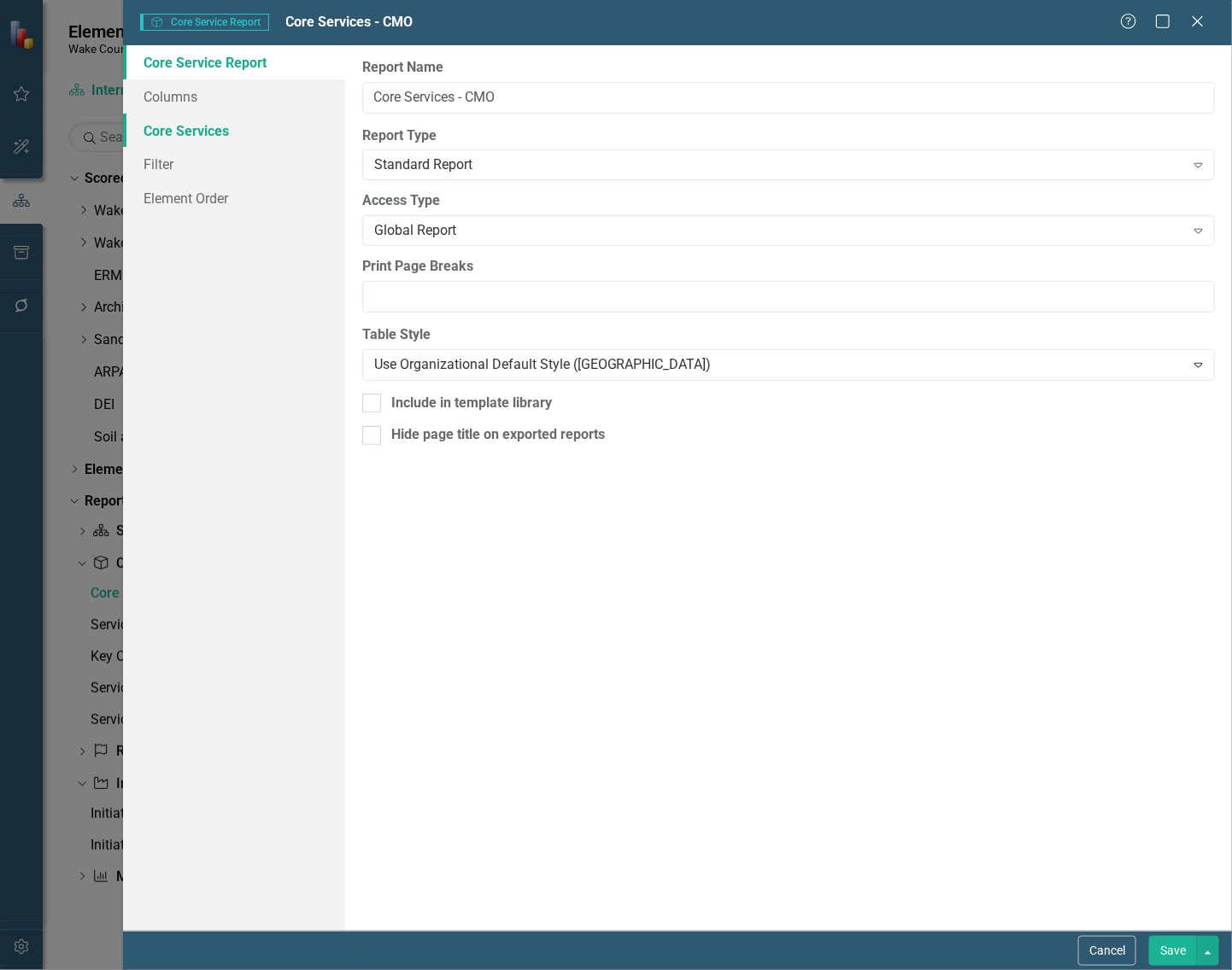
click at [208, 129] on link "Core Services" at bounding box center [233, 131] width 222 height 34
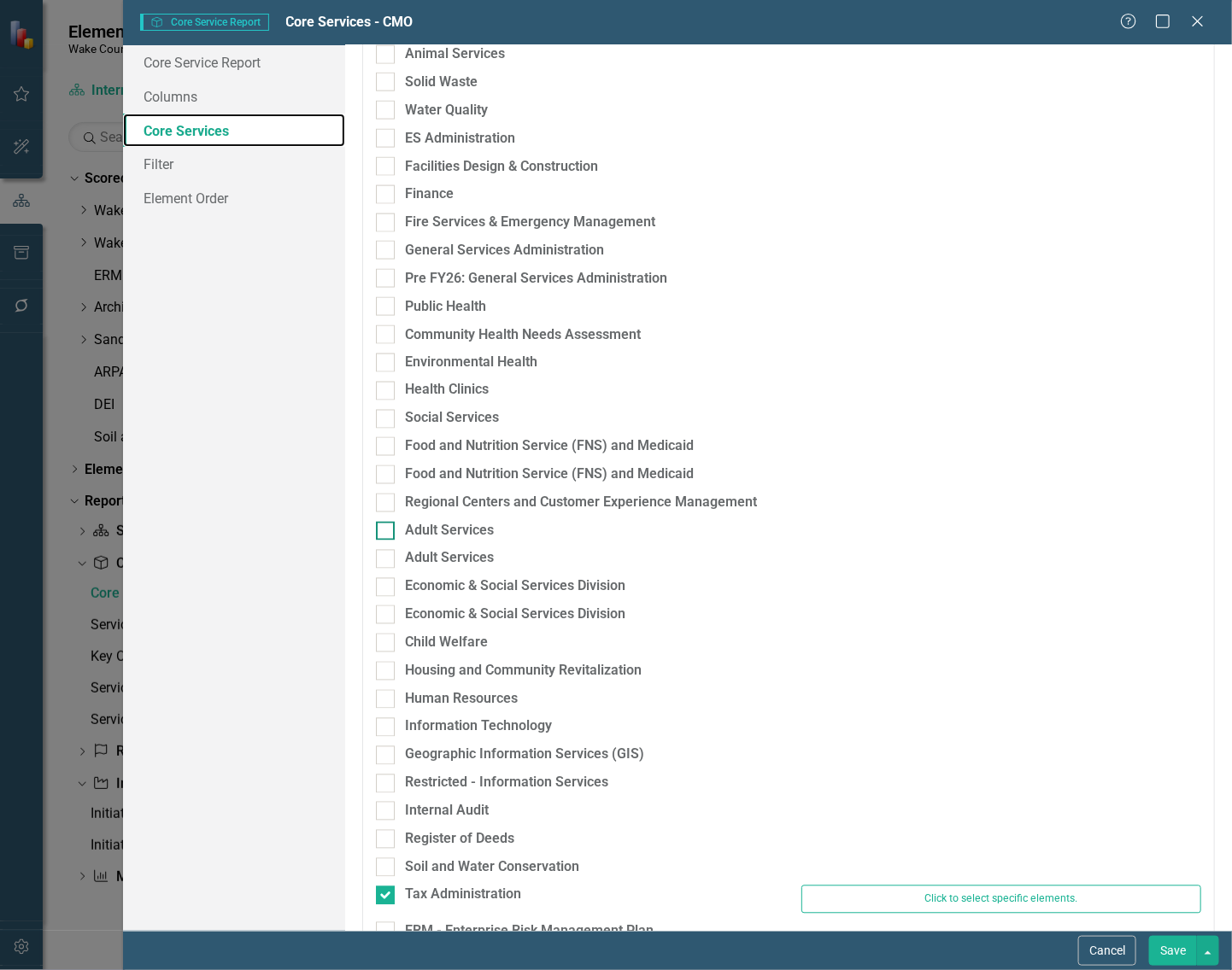
scroll to position [1098, 0]
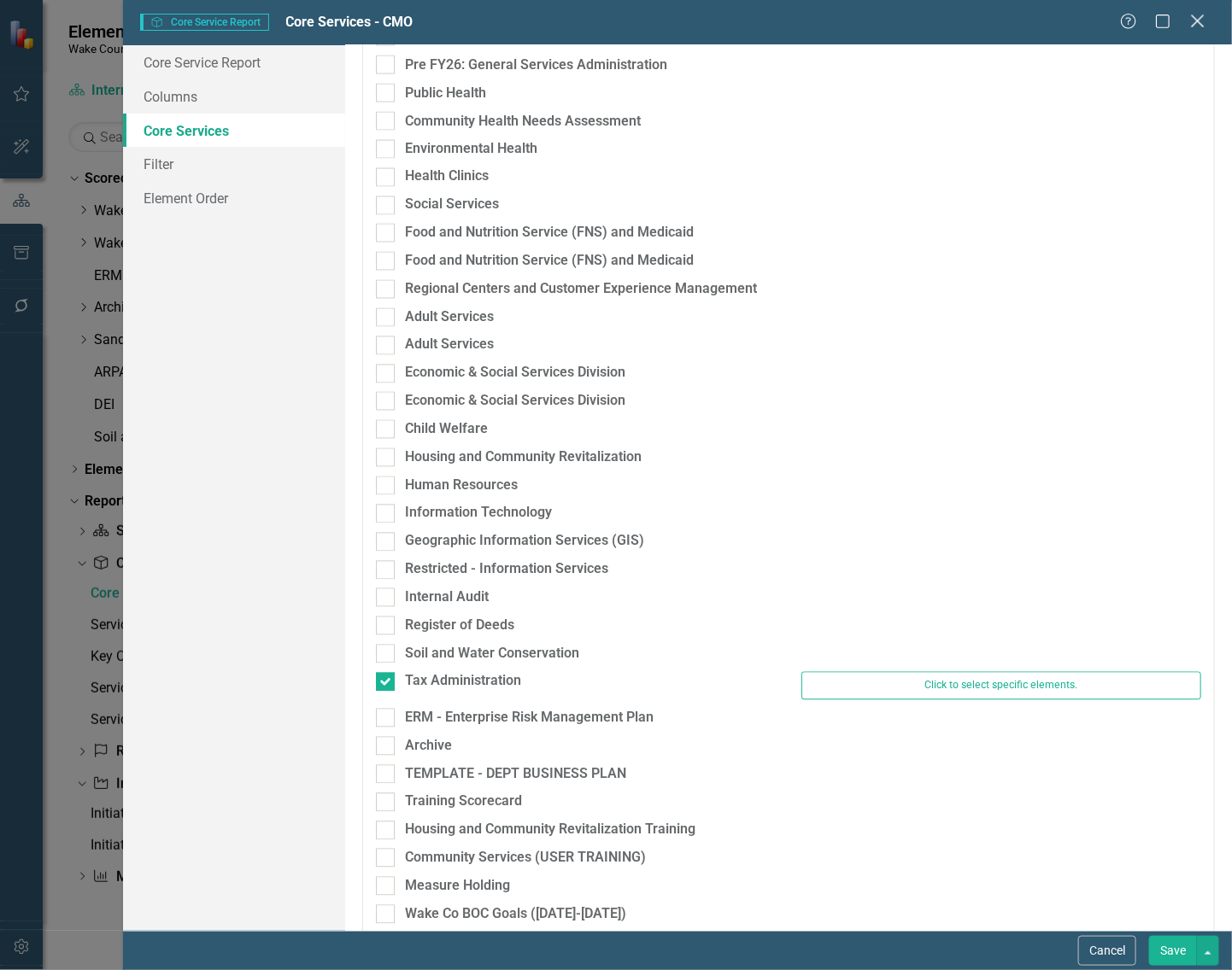
click at [1197, 22] on icon at bounding box center [1197, 21] width 13 height 13
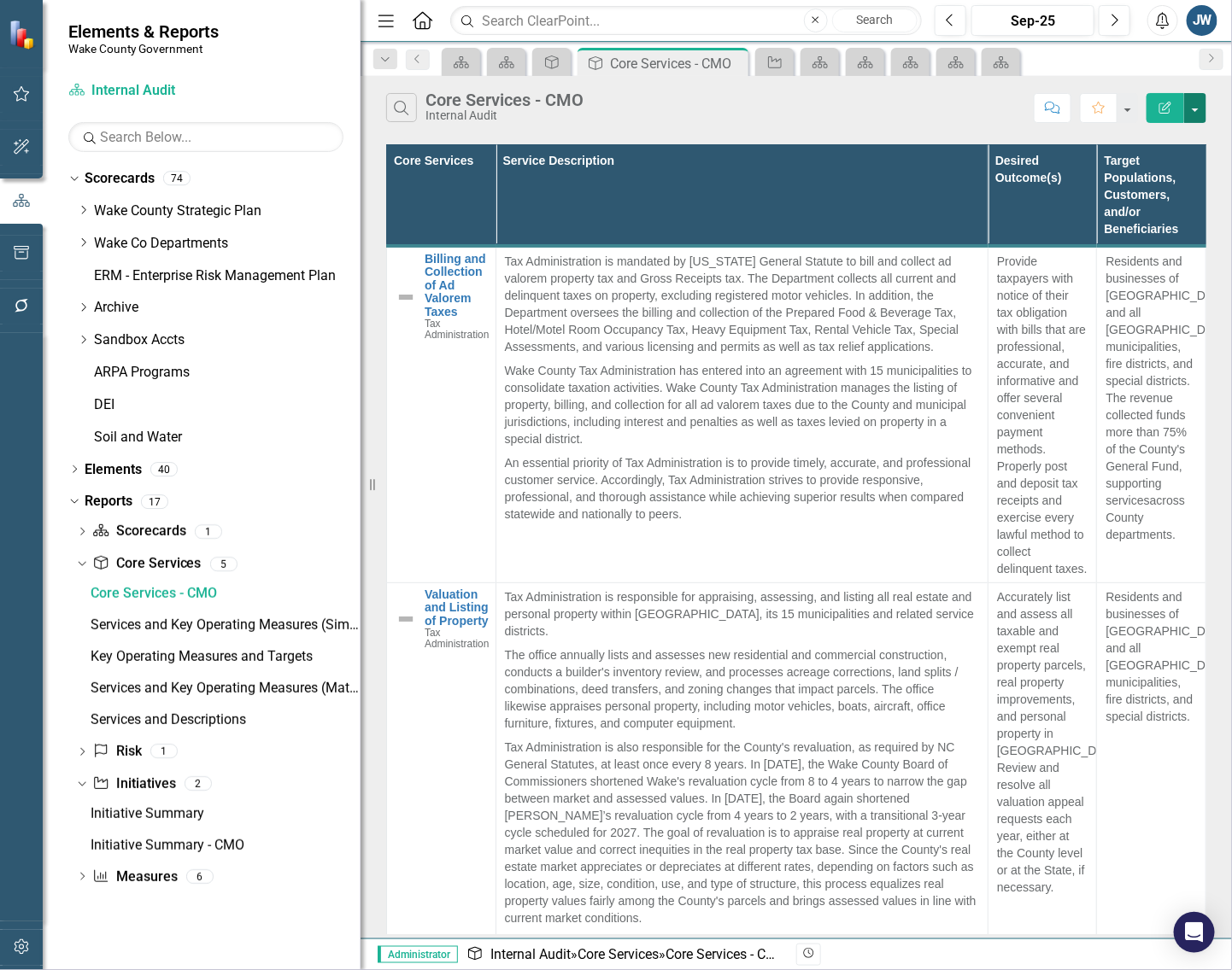
click at [1196, 111] on button "button" at bounding box center [1194, 108] width 22 height 30
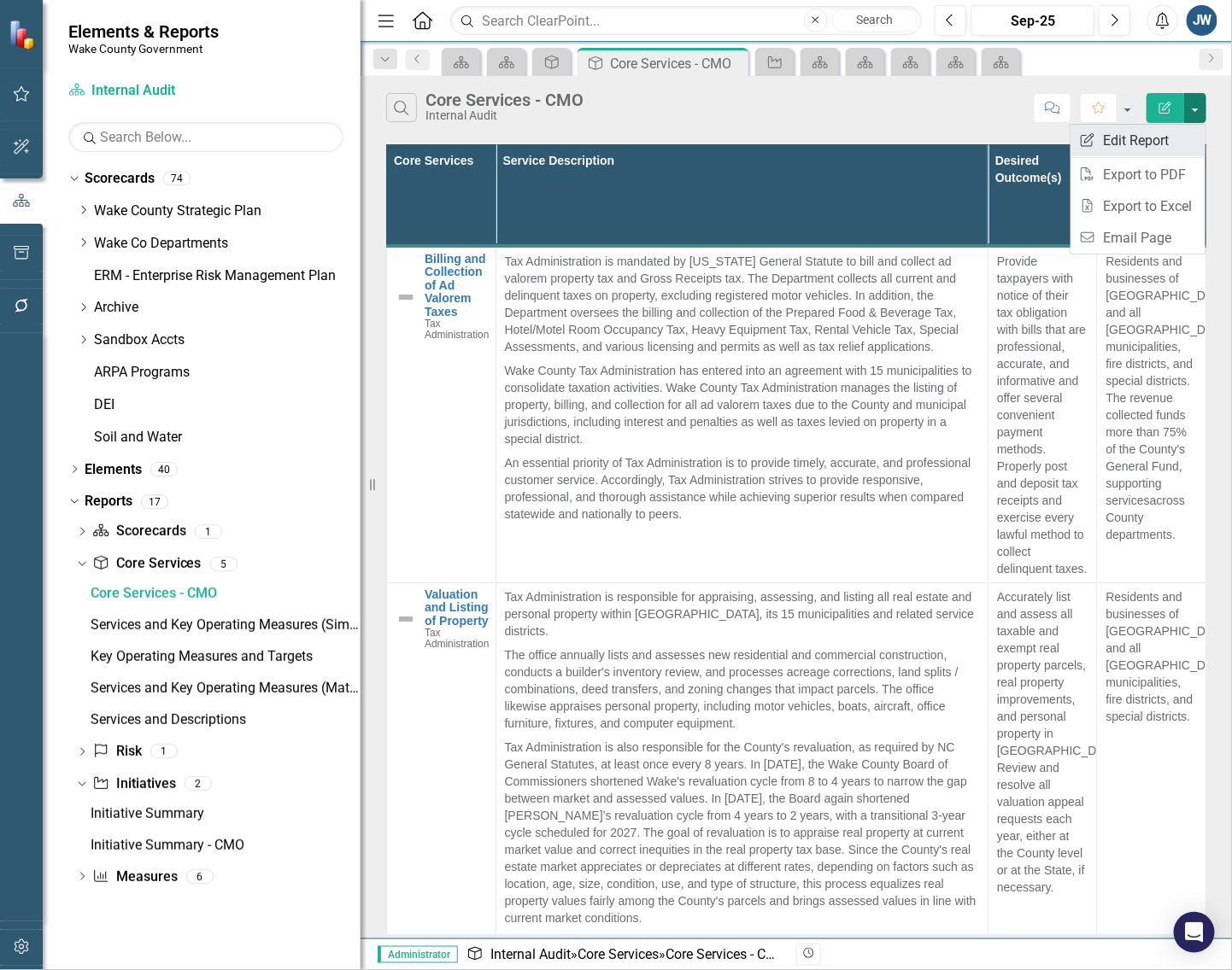
click at [1125, 143] on link "Edit Report Edit Report" at bounding box center [1137, 140] width 135 height 32
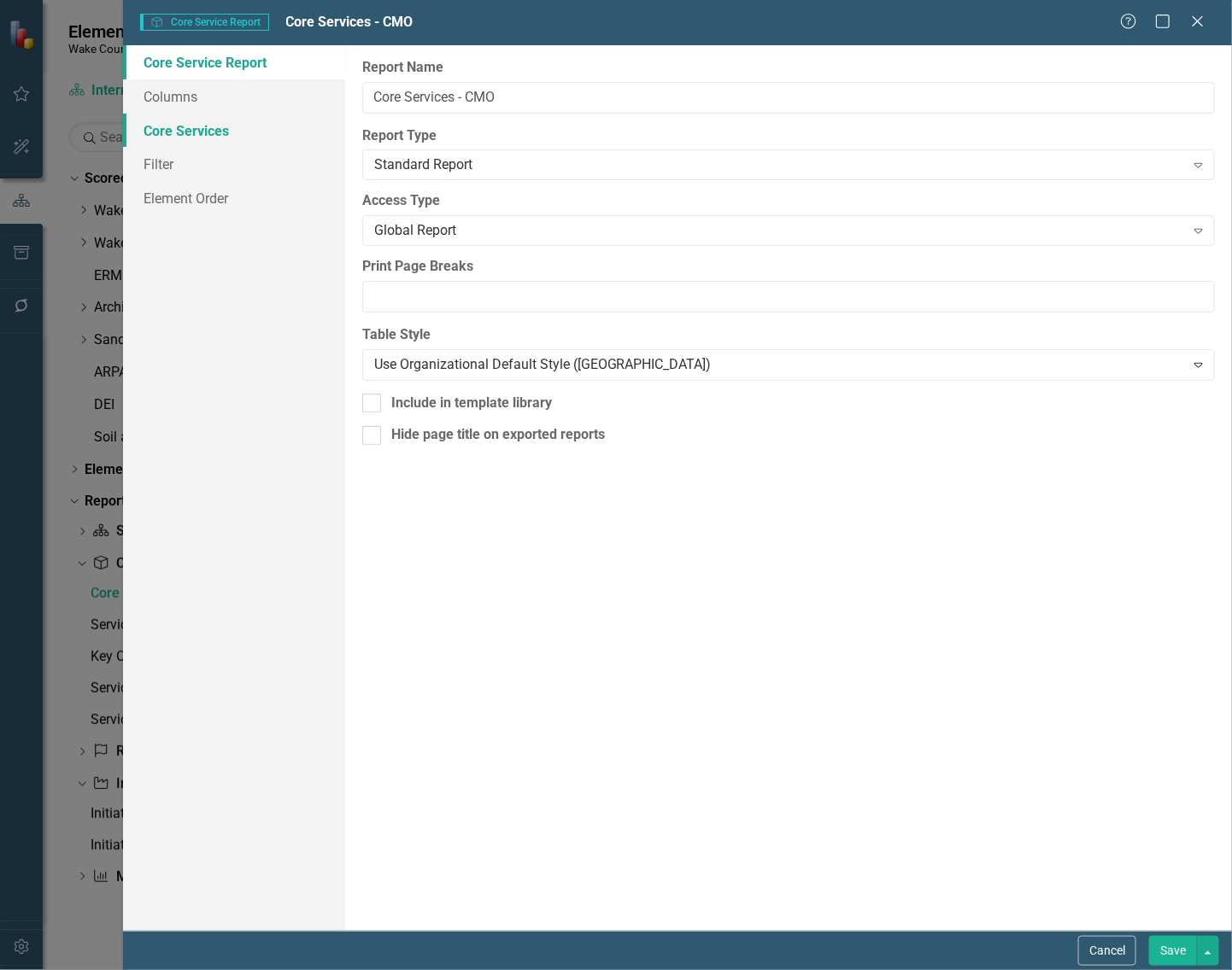
click at [185, 121] on link "Core Services" at bounding box center [233, 131] width 222 height 34
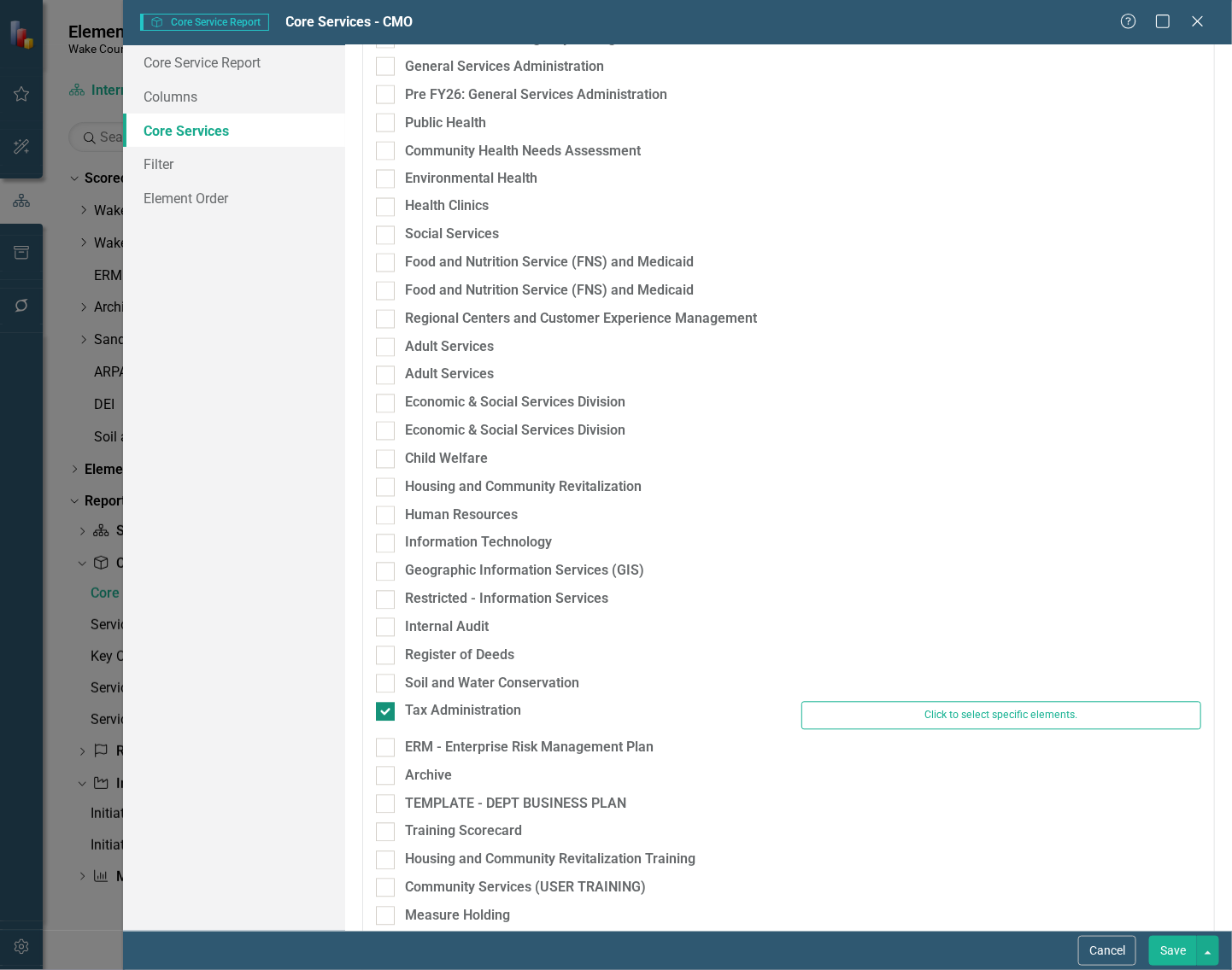
click at [382, 709] on input "Tax Administration" at bounding box center [381, 708] width 11 height 11
checkbox input "false"
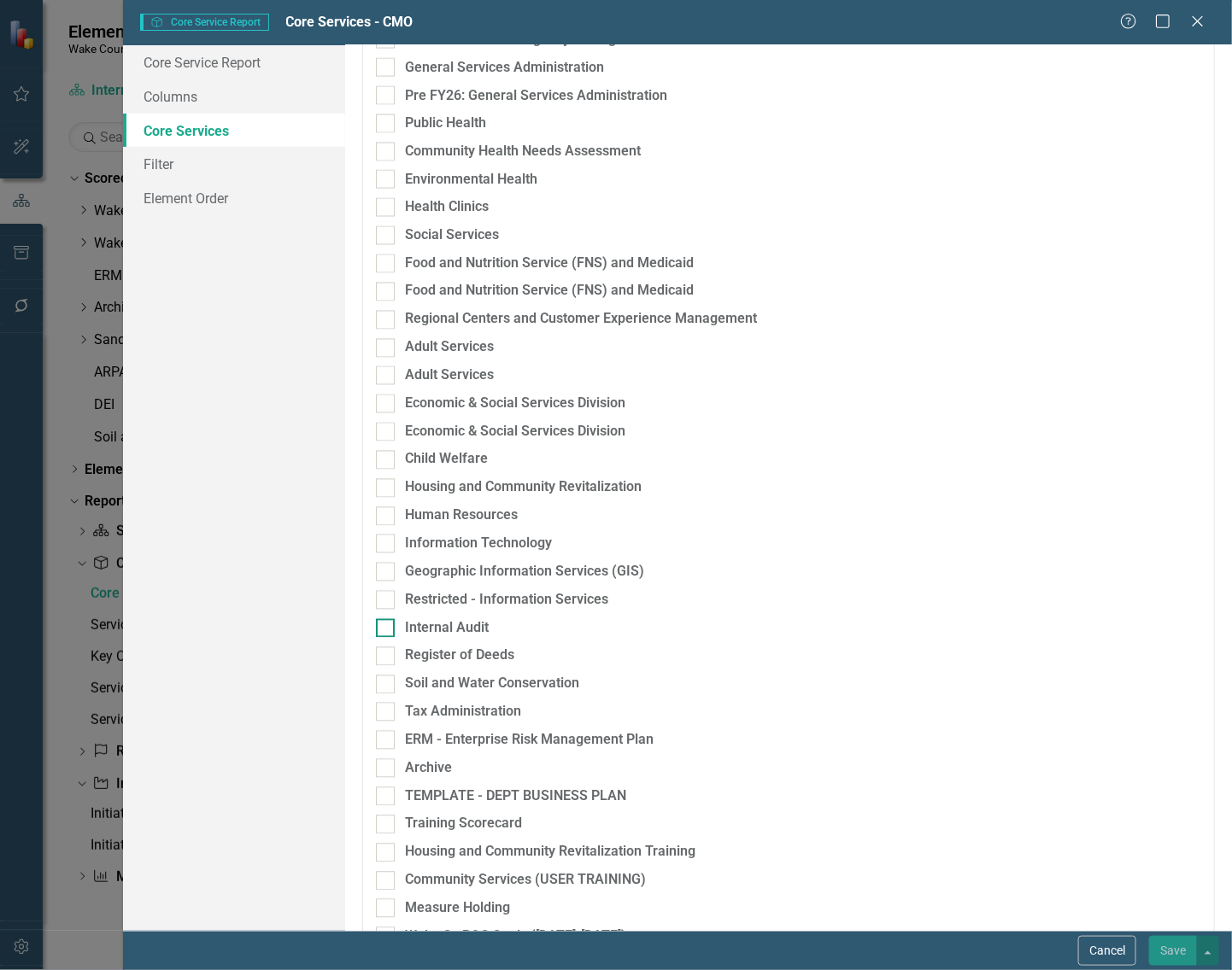
click at [391, 628] on div at bounding box center [385, 628] width 18 height 18
click at [387, 628] on input "Internal Audit" at bounding box center [381, 625] width 11 height 11
checkbox input "true"
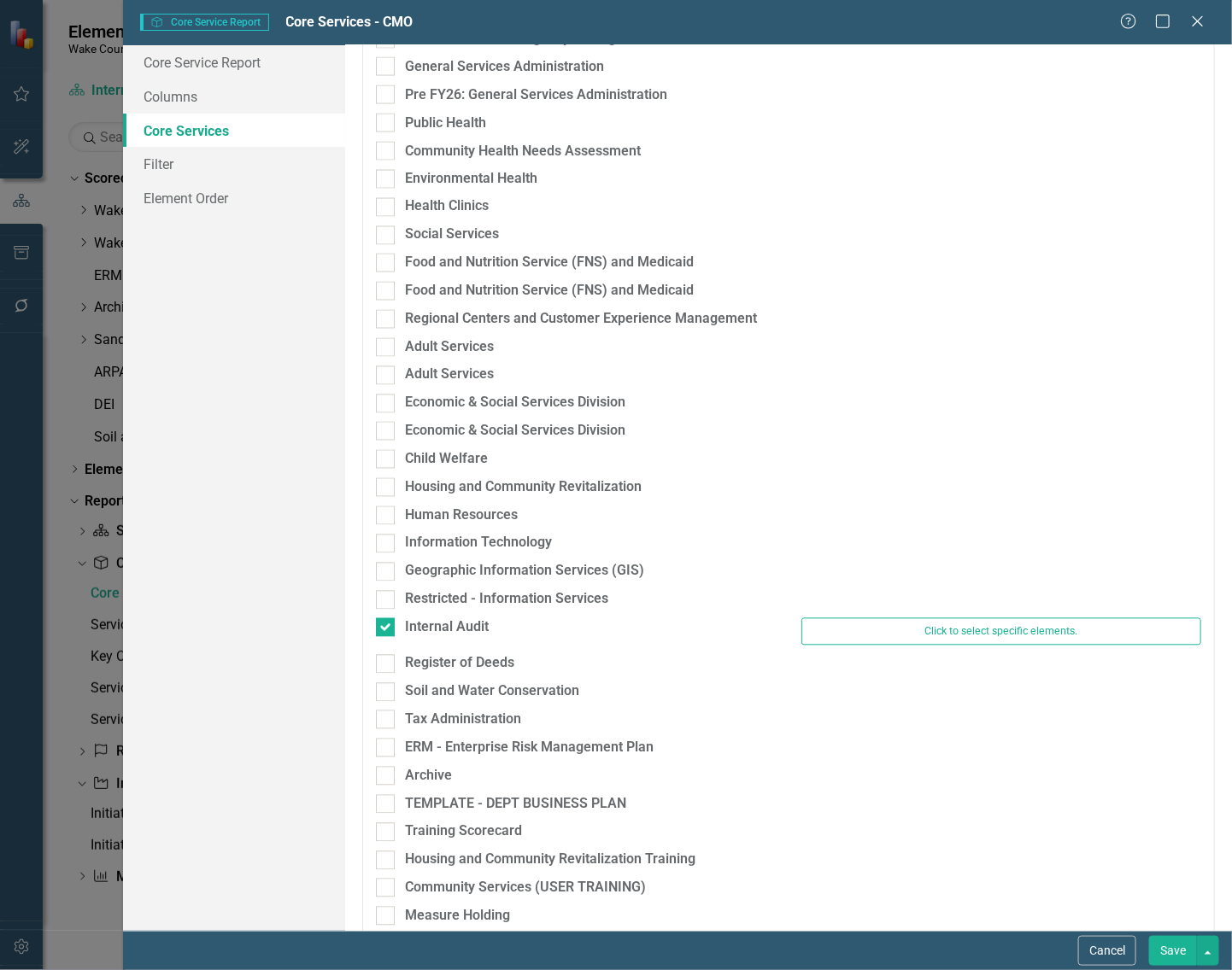
click at [1166, 946] on button "Save" at bounding box center [1172, 951] width 48 height 30
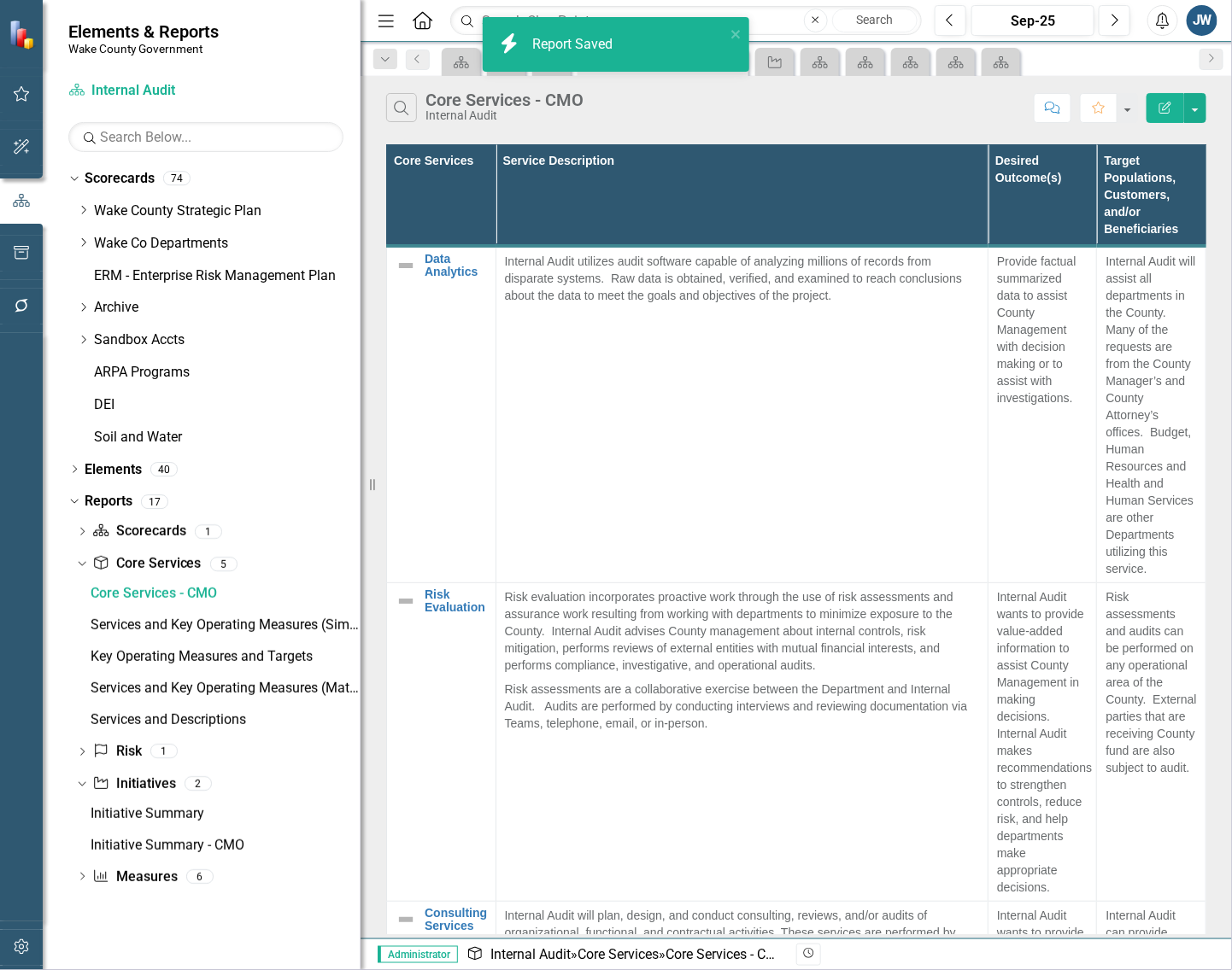
click at [723, 113] on div "Search Core Services - CMO Internal Audit" at bounding box center [705, 107] width 639 height 29
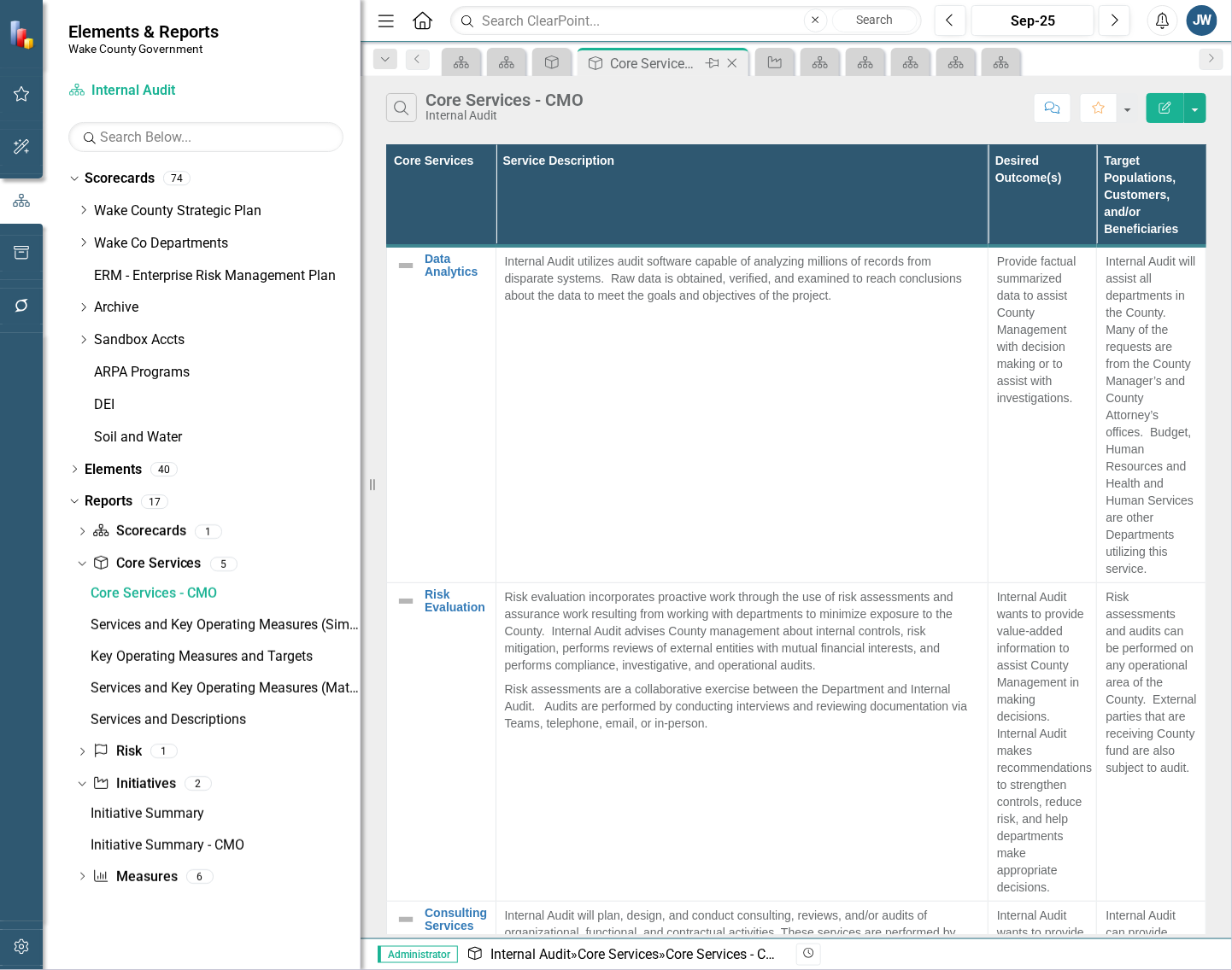
click at [743, 64] on div "Close" at bounding box center [733, 63] width 21 height 21
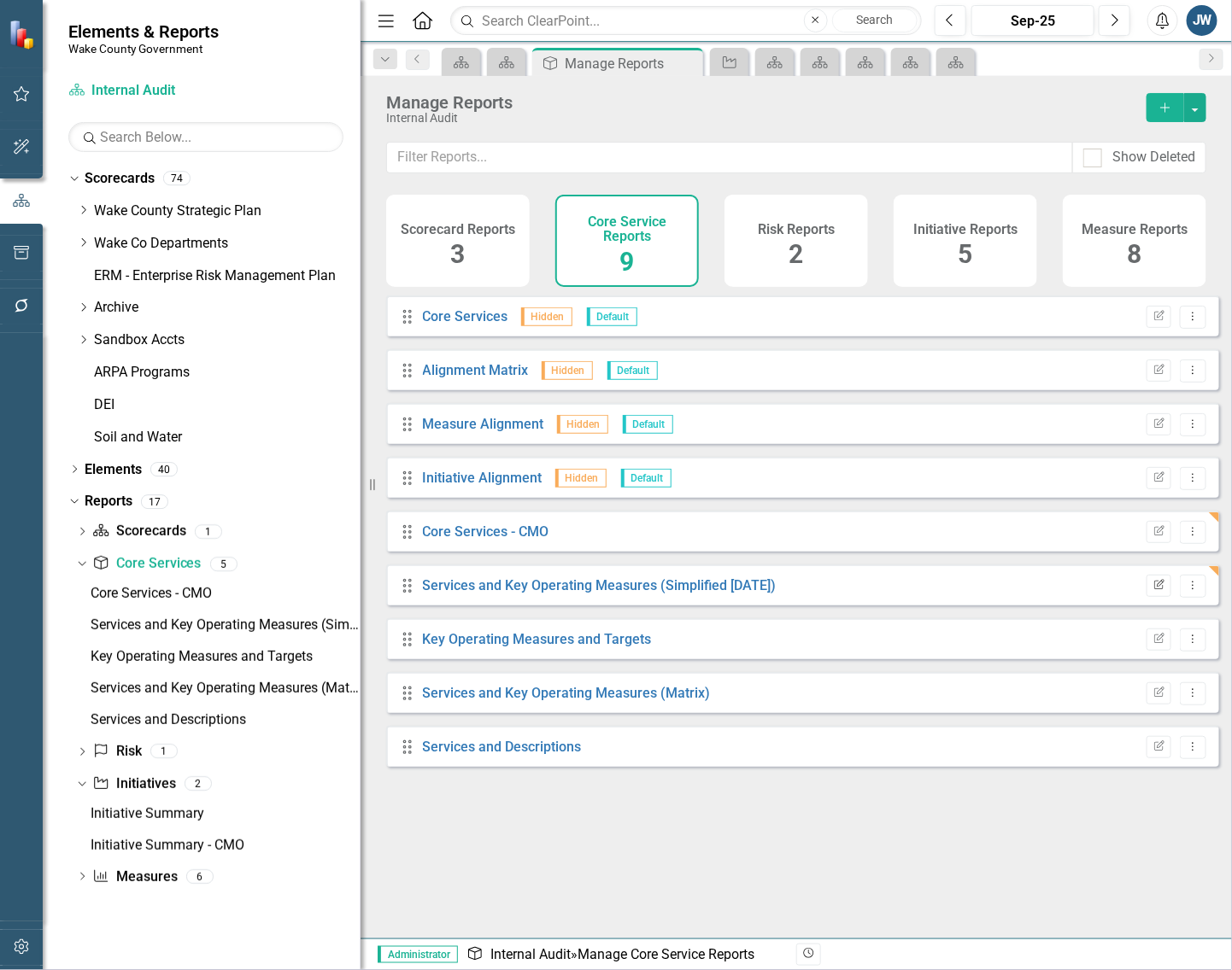
click at [1152, 591] on icon "Edit Report" at bounding box center [1158, 586] width 13 height 11
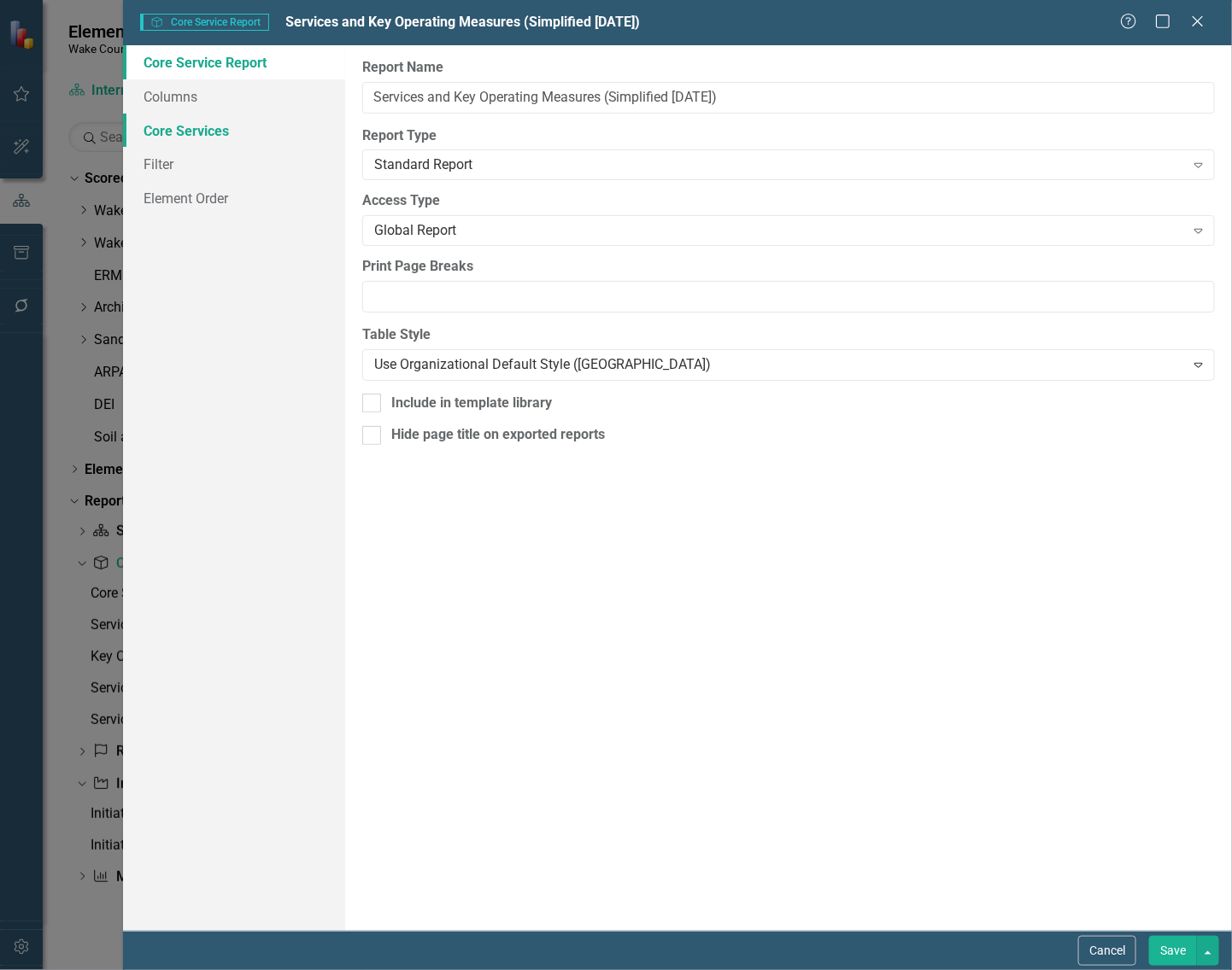
click at [180, 124] on link "Core Services" at bounding box center [233, 131] width 222 height 34
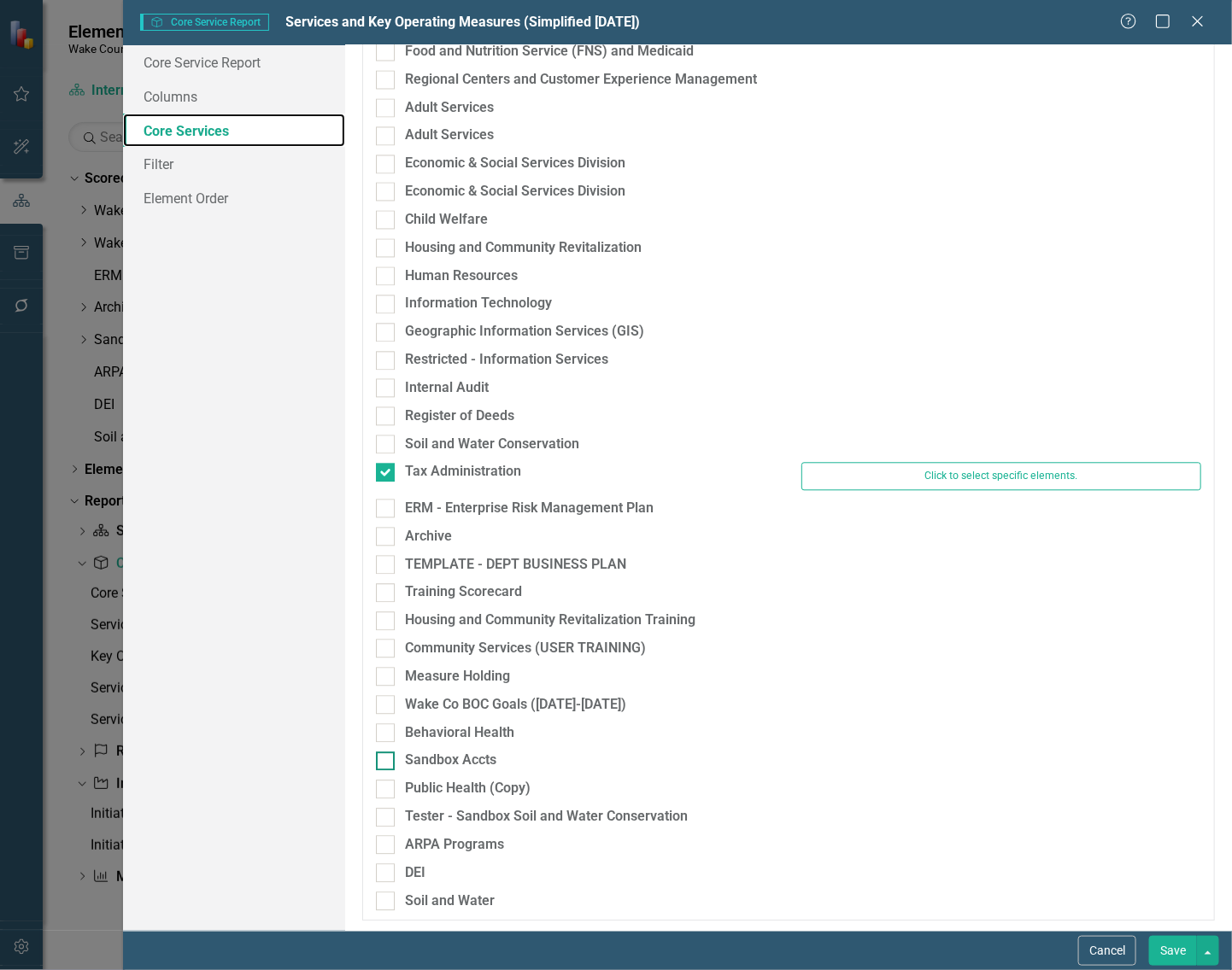
scroll to position [1311, 0]
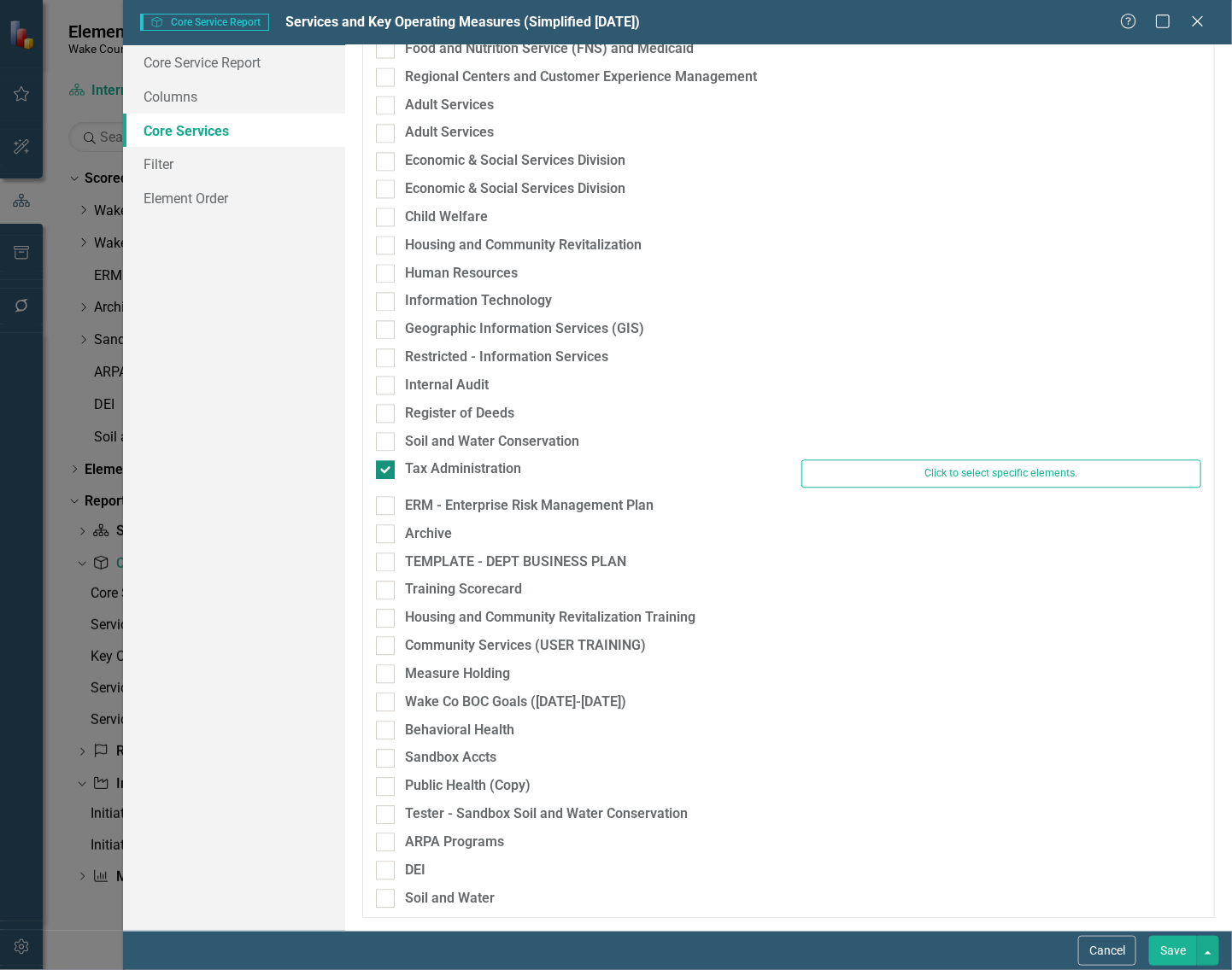
click at [391, 464] on div at bounding box center [385, 469] width 18 height 18
click at [387, 464] on input "Tax Administration" at bounding box center [381, 465] width 11 height 11
checkbox input "false"
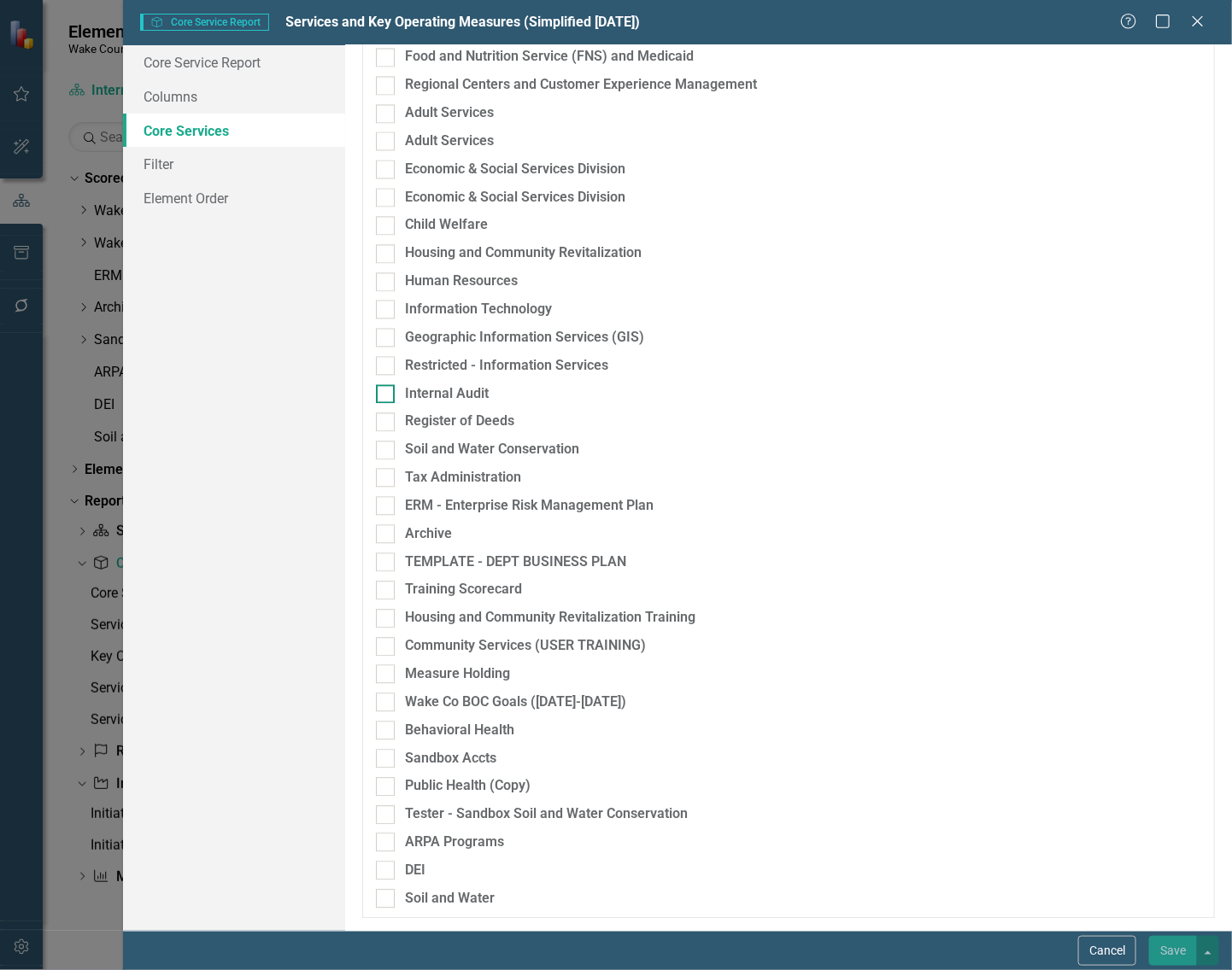
click at [383, 393] on input "Internal Audit" at bounding box center [381, 390] width 11 height 11
checkbox input "true"
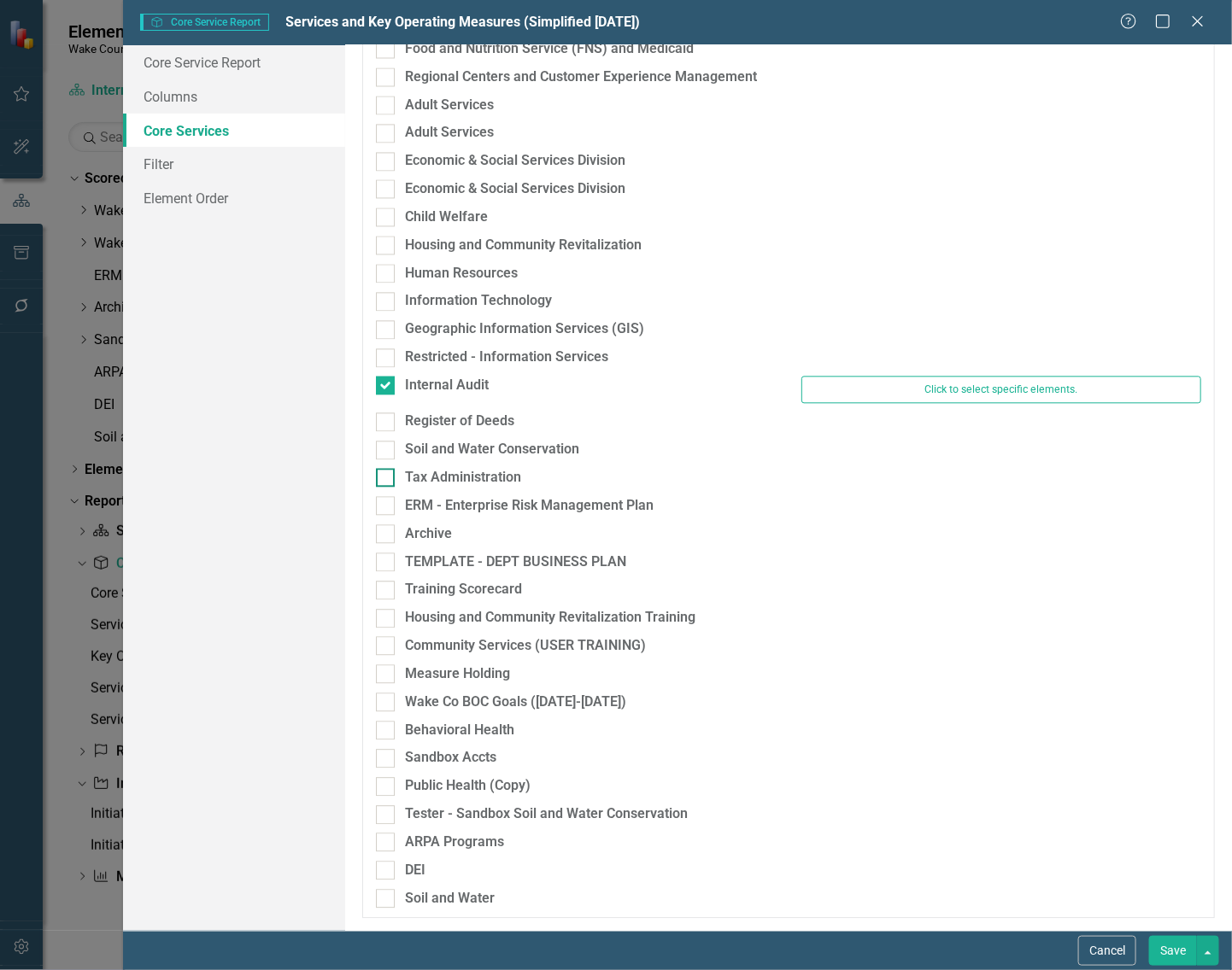
scroll to position [1302, 0]
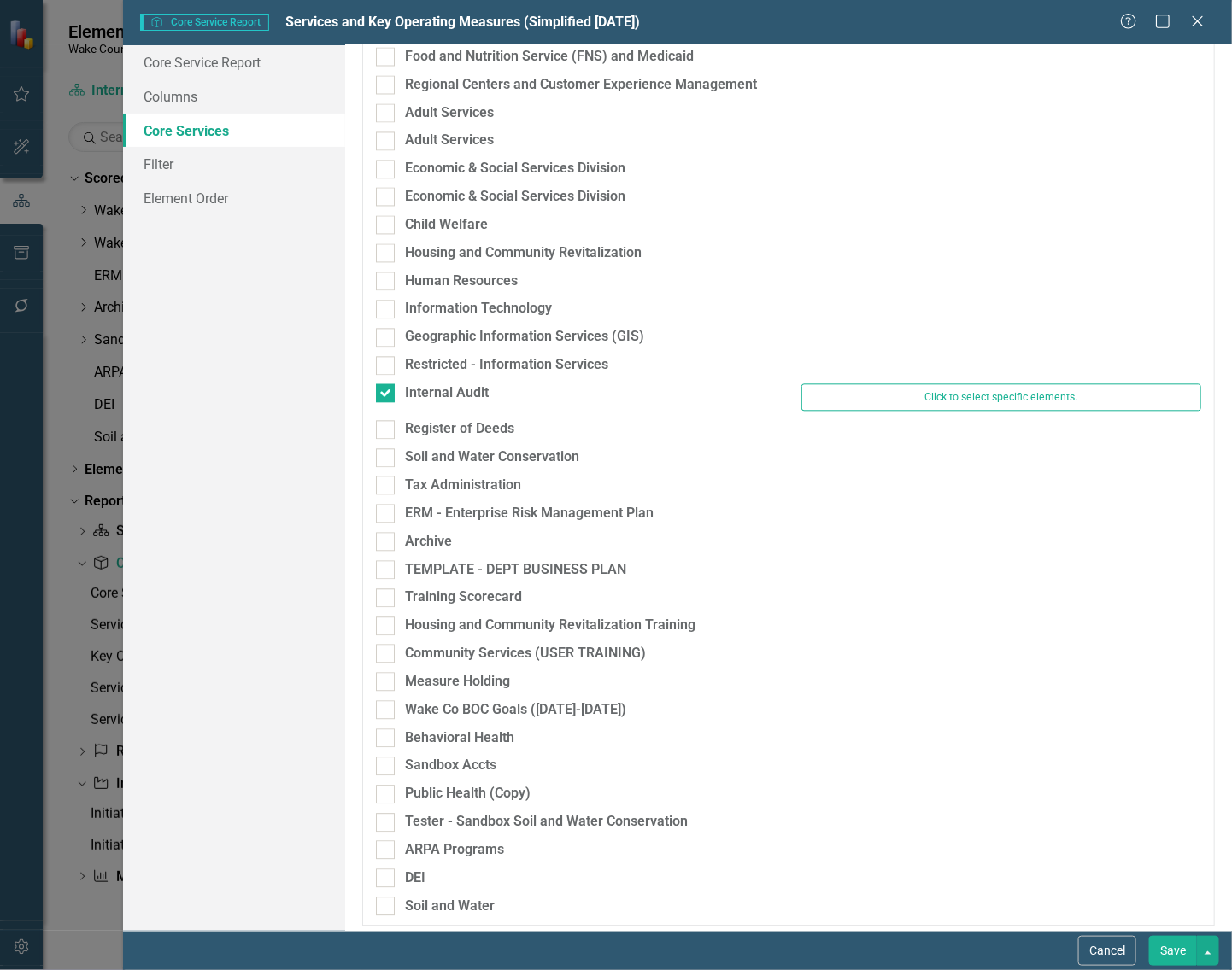
click at [1165, 951] on button "Save" at bounding box center [1172, 951] width 48 height 30
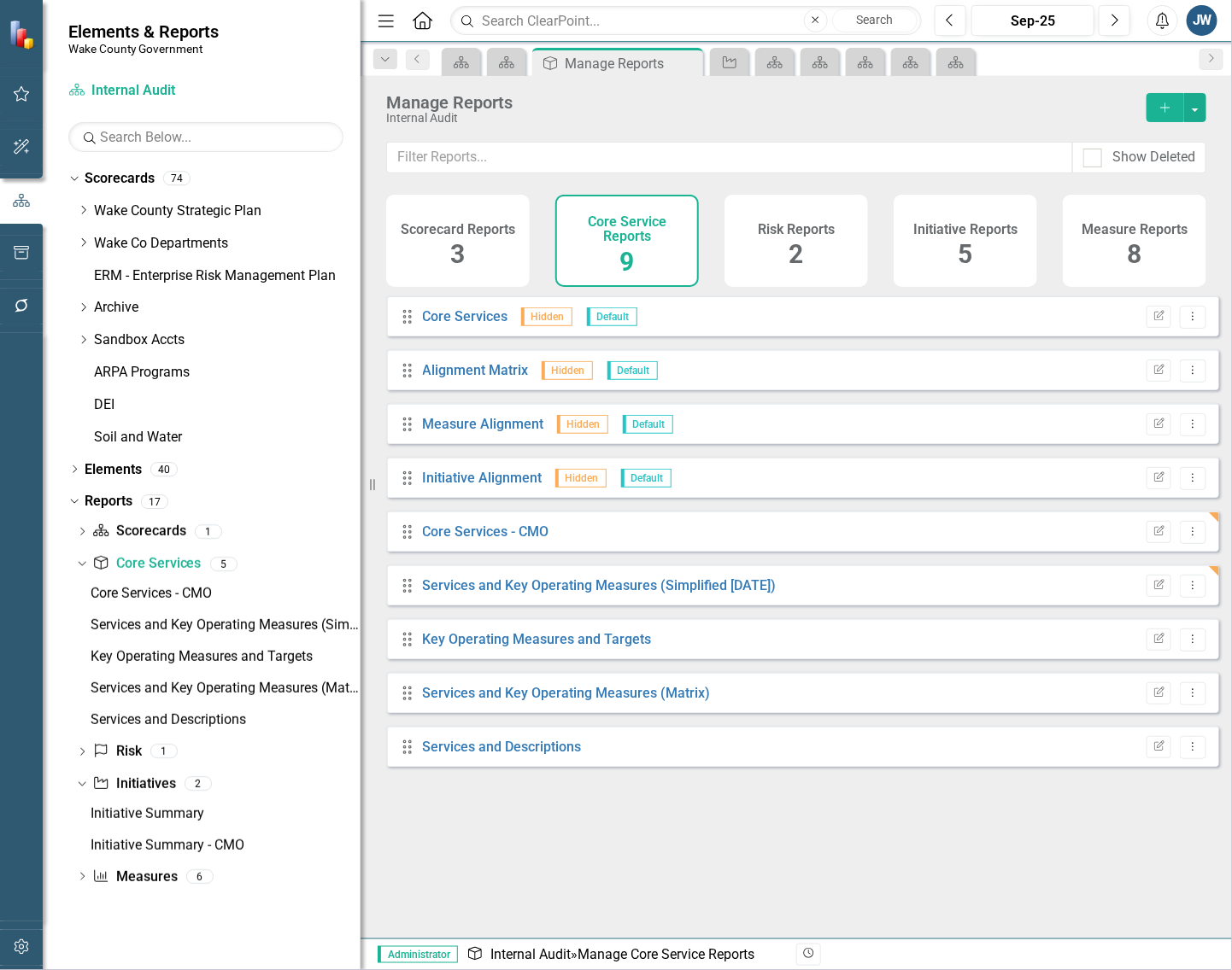
click at [604, 110] on div "Manage Reports" at bounding box center [758, 102] width 743 height 18
click at [152, 783] on link "Initiative Initiatives" at bounding box center [133, 784] width 83 height 19
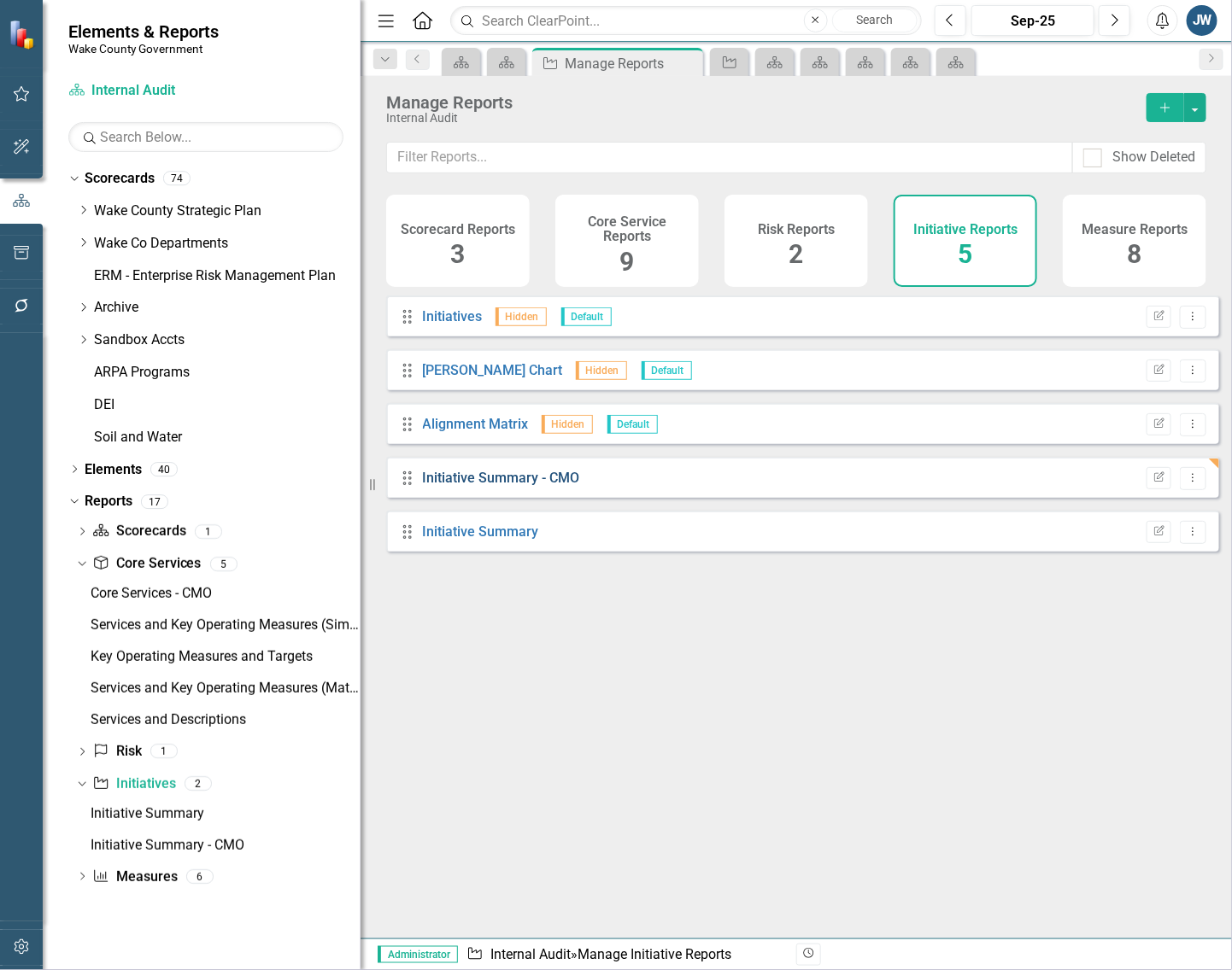
click at [464, 483] on link "Initiative Summary - CMO" at bounding box center [501, 478] width 157 height 17
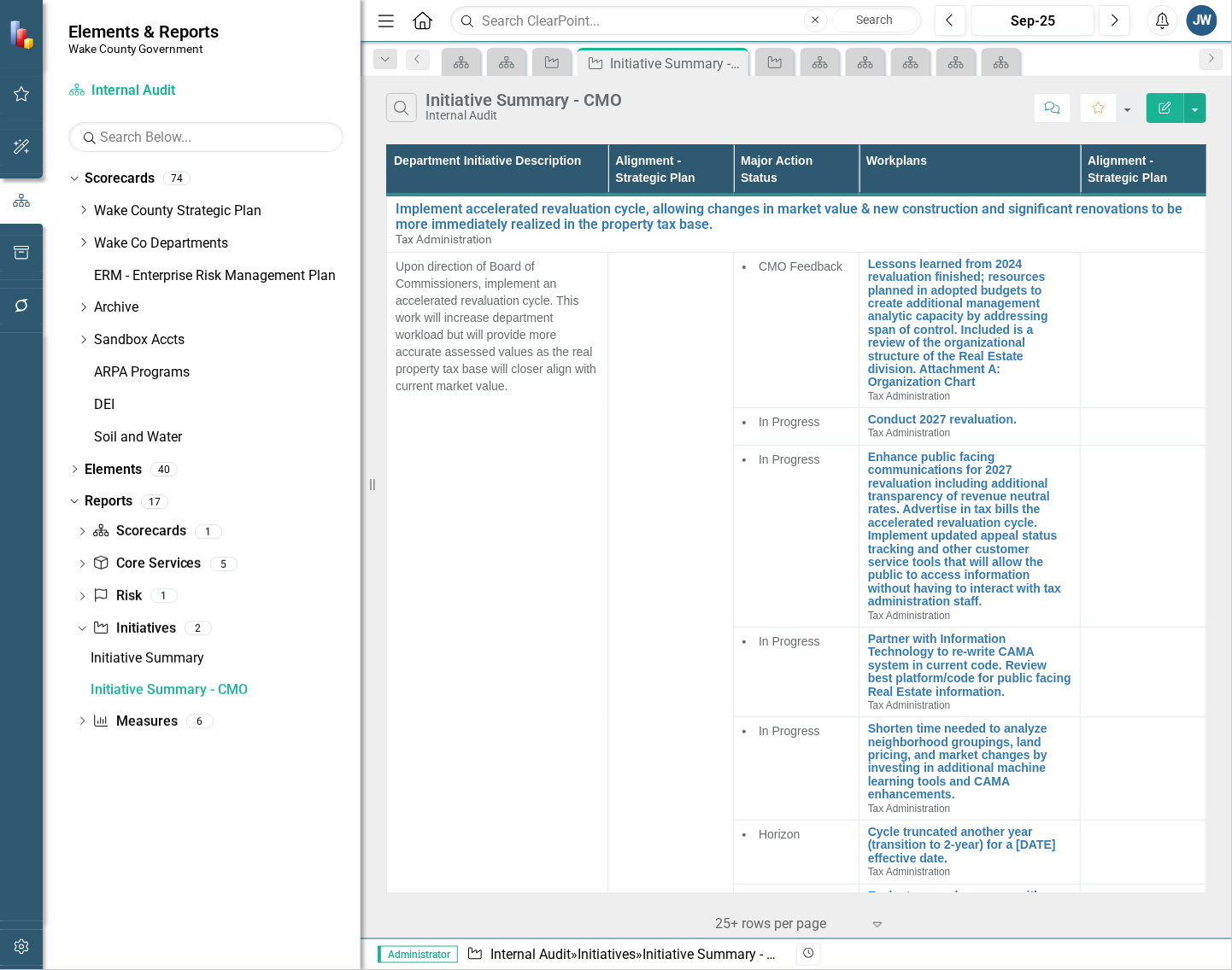
click at [1167, 108] on icon "Edit Report" at bounding box center [1165, 108] width 16 height 12
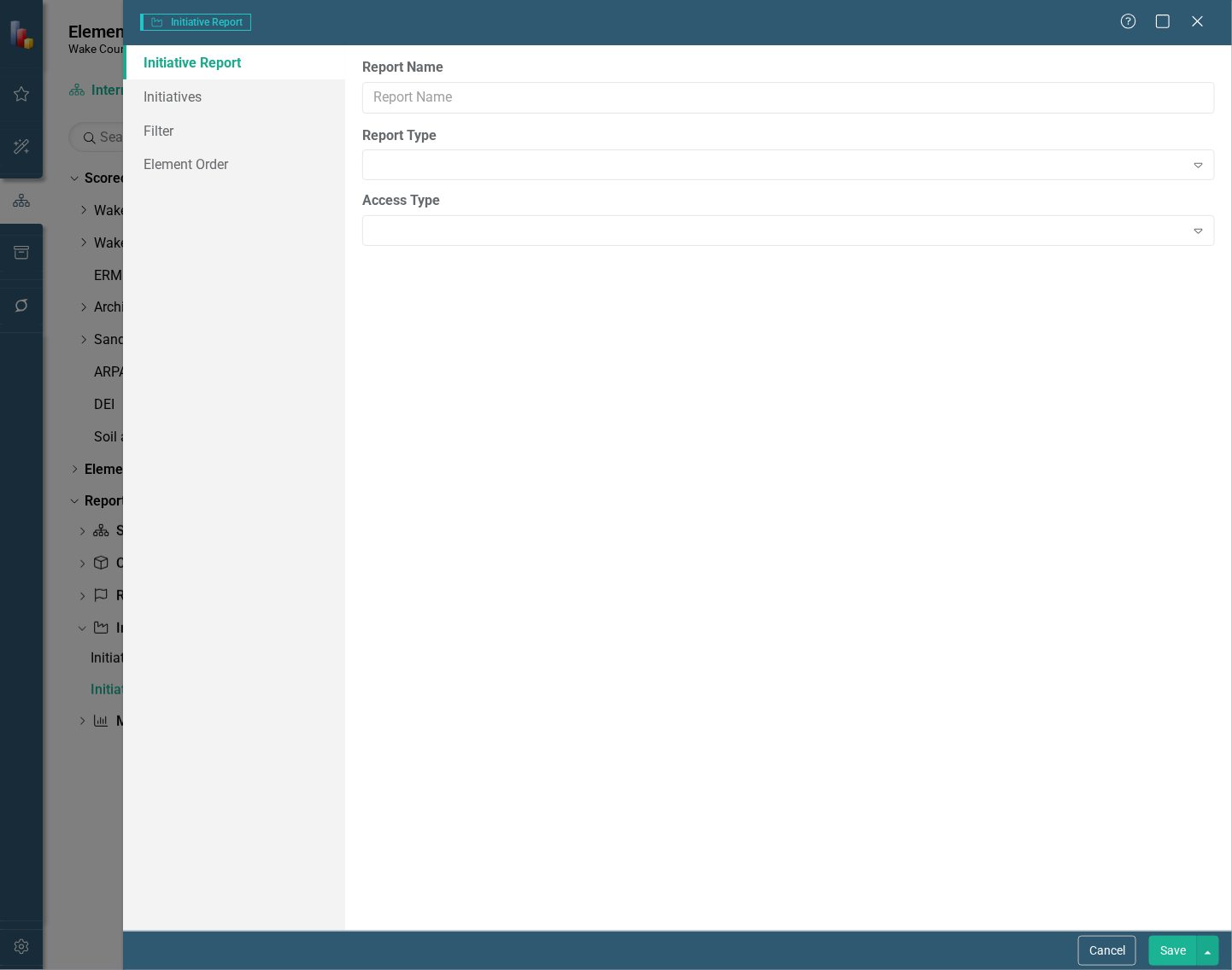
type input "Initiative Summary - CMO"
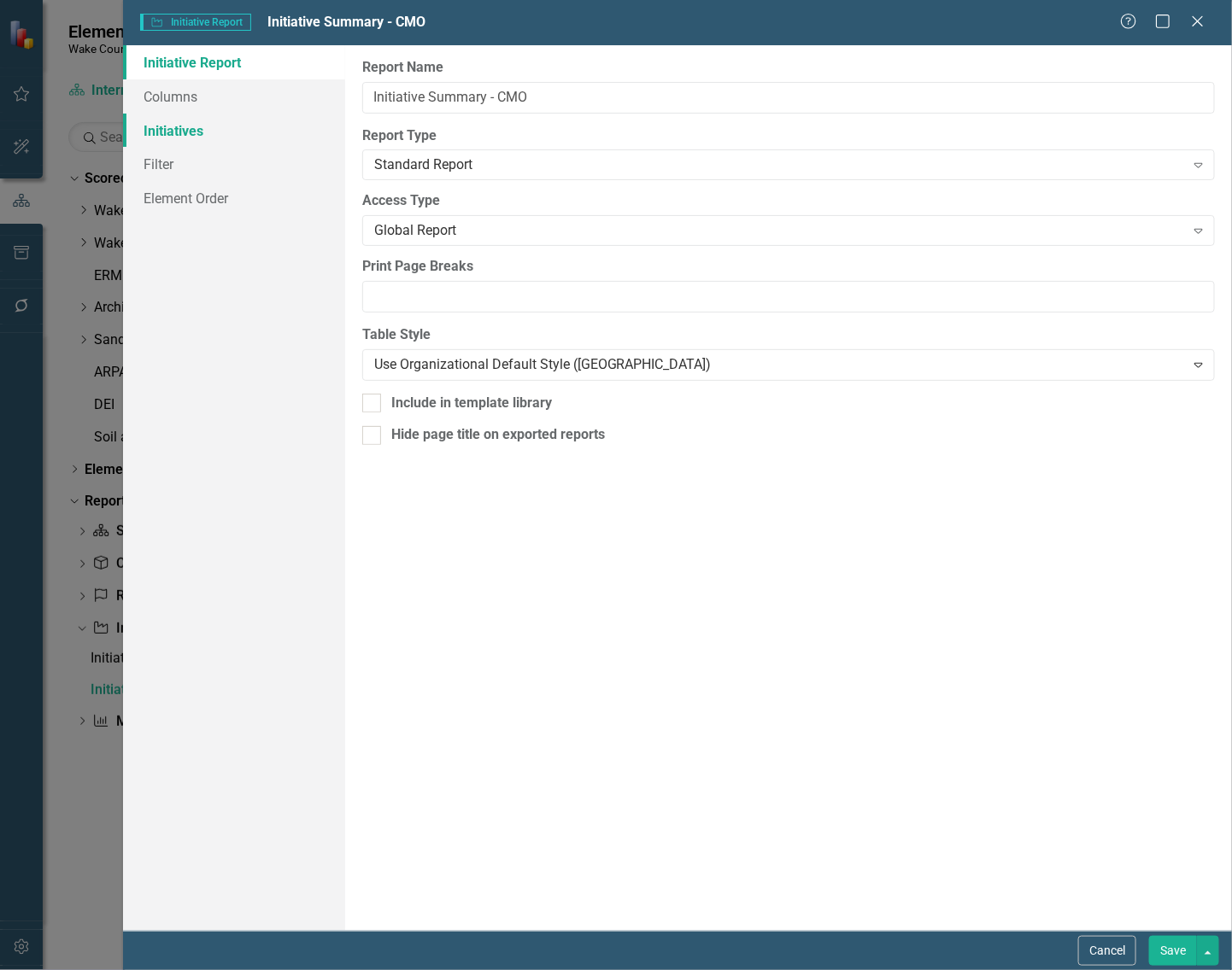
click at [180, 124] on link "Initiatives" at bounding box center [233, 131] width 222 height 34
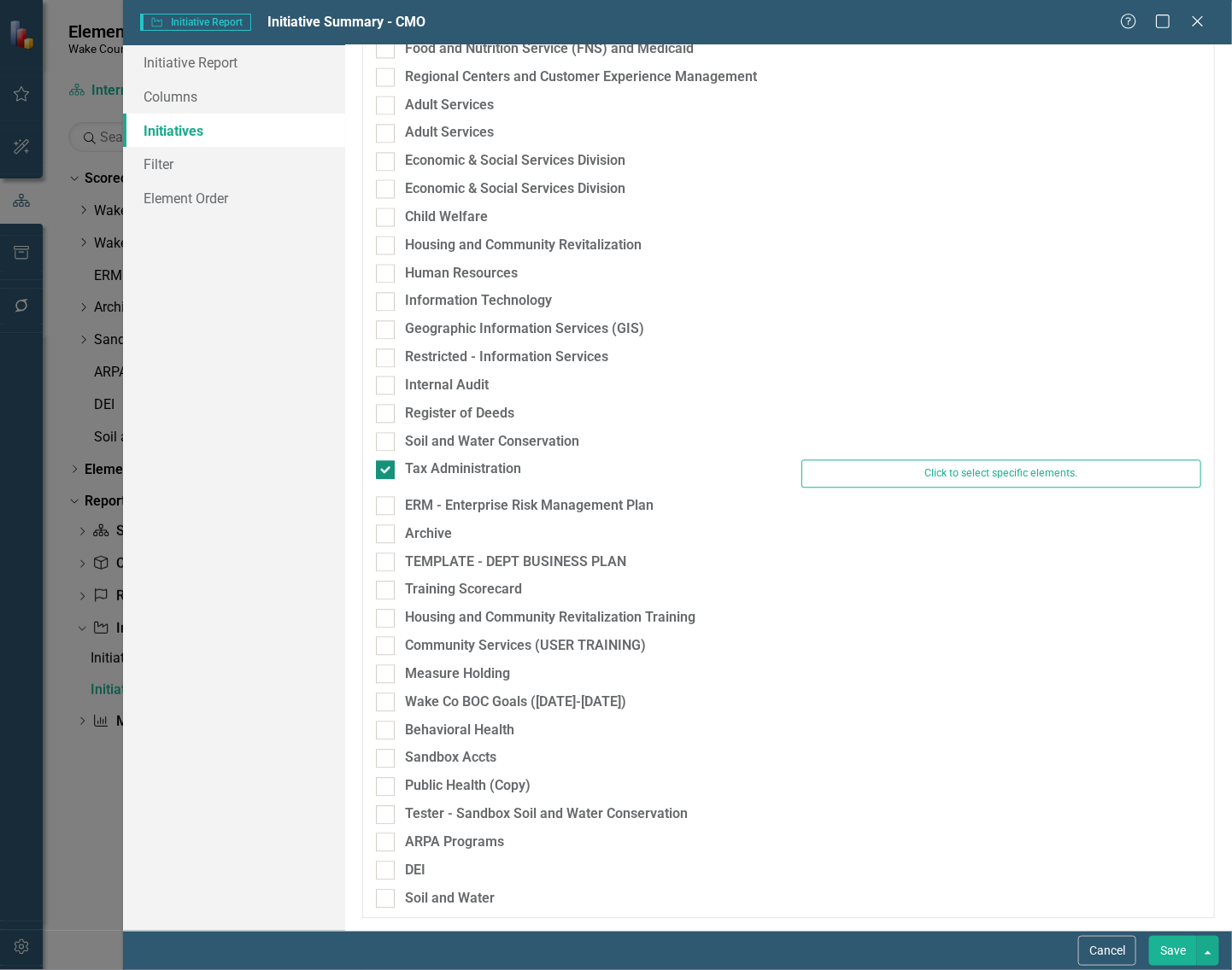
drag, startPoint x: 389, startPoint y: 464, endPoint x: 389, endPoint y: 479, distance: 15.0
click at [389, 466] on div at bounding box center [385, 469] width 18 height 18
click at [387, 466] on input "Tax Administration" at bounding box center [381, 465] width 11 height 11
checkbox input "false"
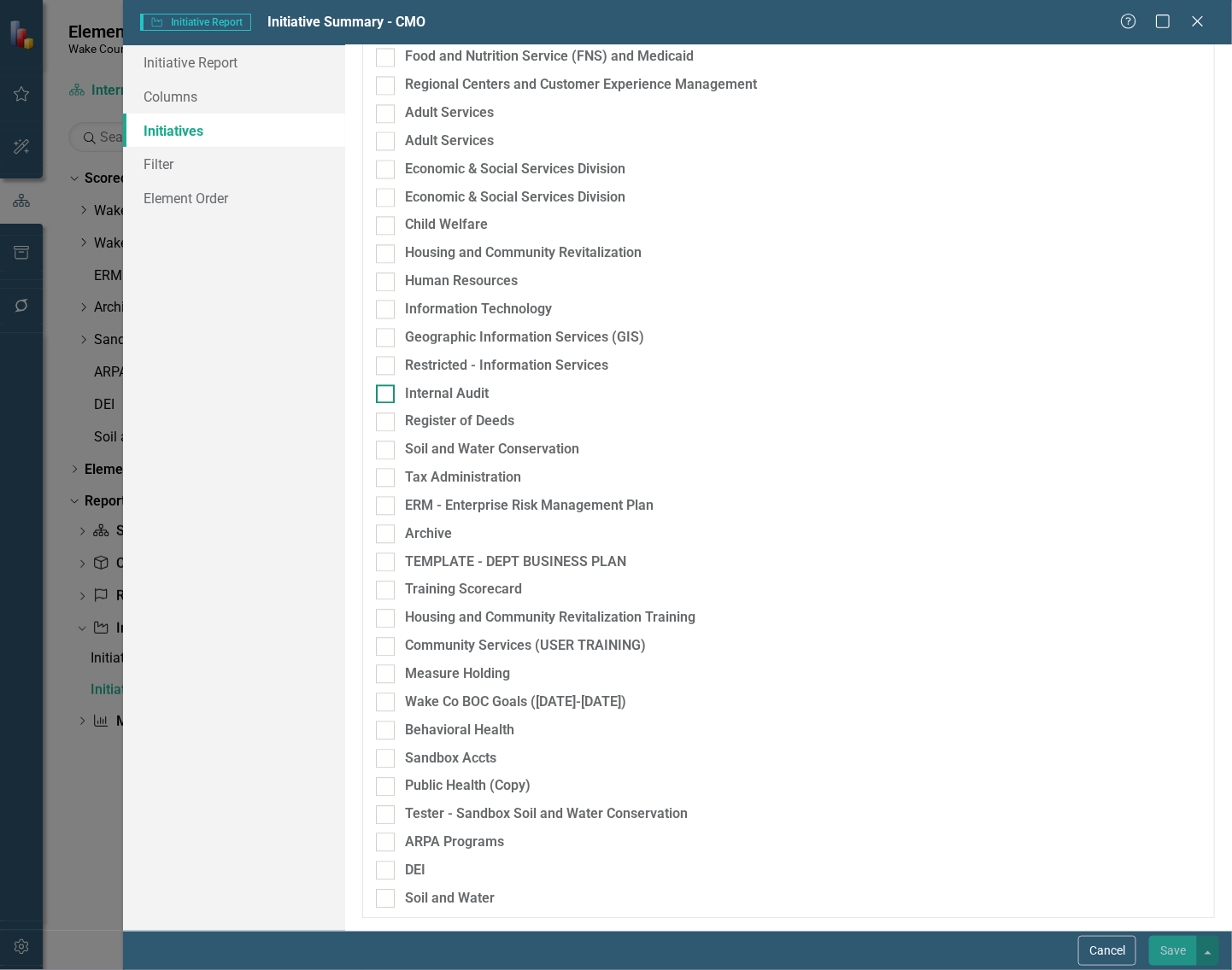
click at [385, 391] on input "Internal Audit" at bounding box center [381, 390] width 11 height 11
checkbox input "true"
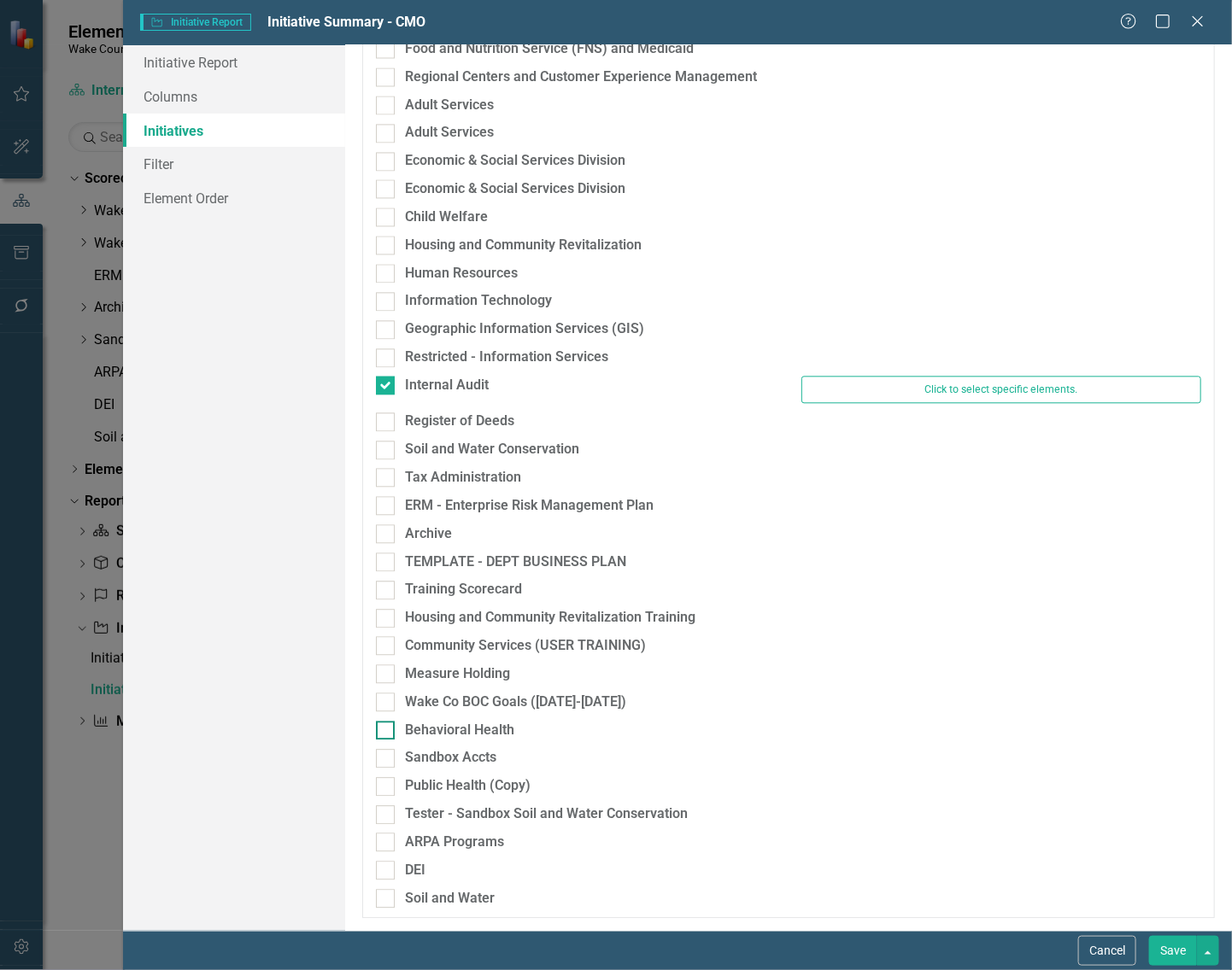
scroll to position [1302, 0]
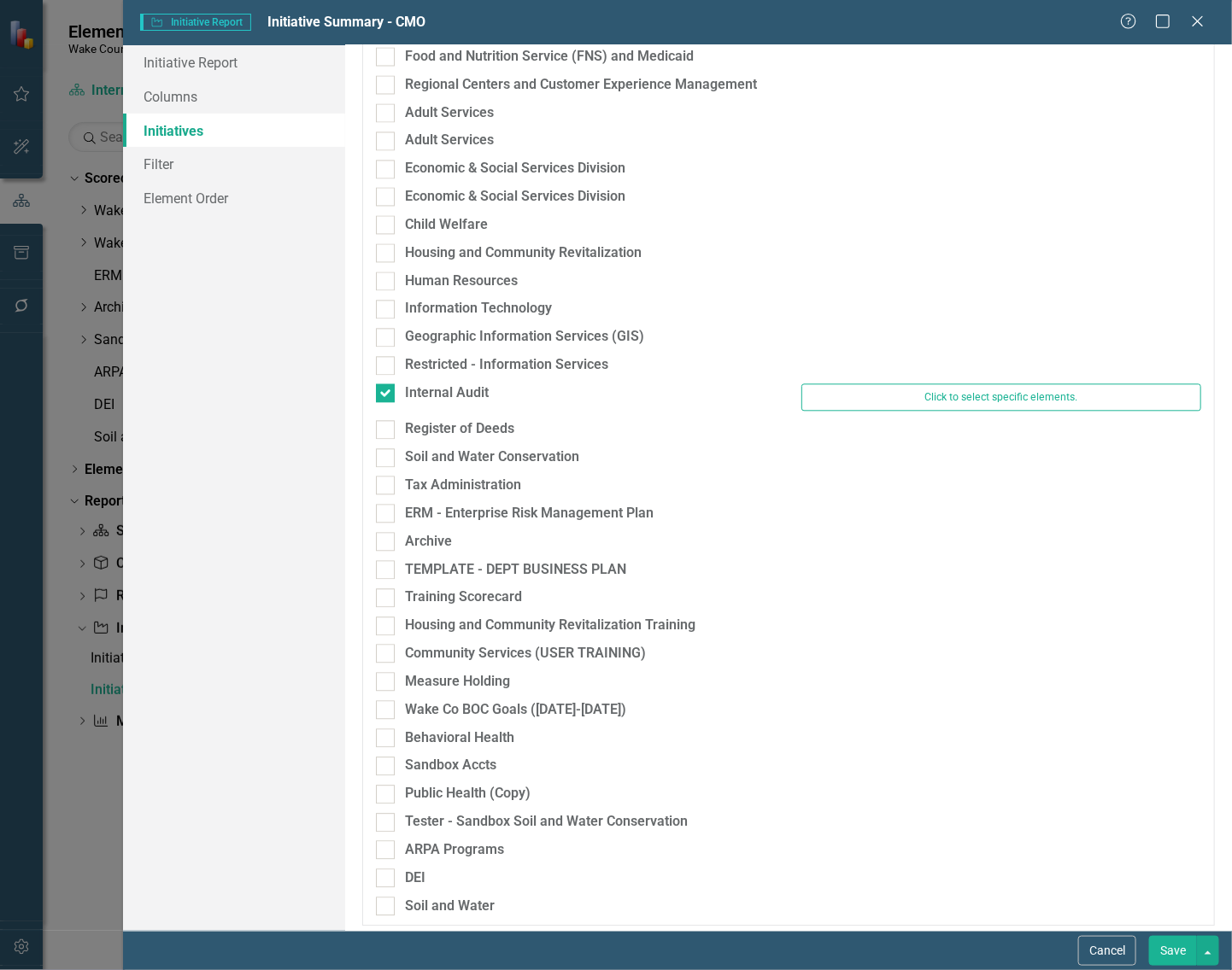
click at [1170, 946] on button "Save" at bounding box center [1172, 951] width 48 height 30
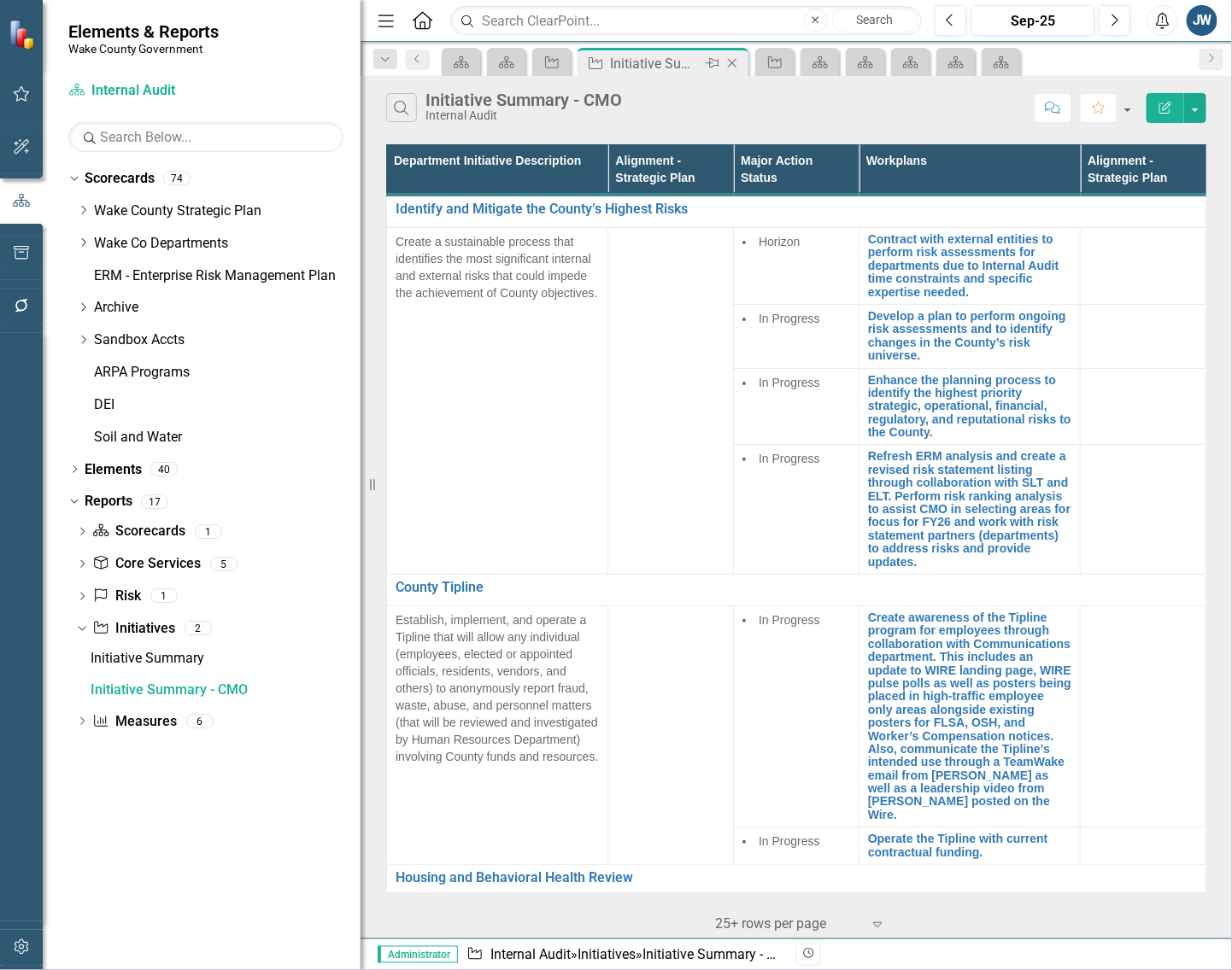
click at [735, 60] on icon "Close" at bounding box center [732, 63] width 17 height 14
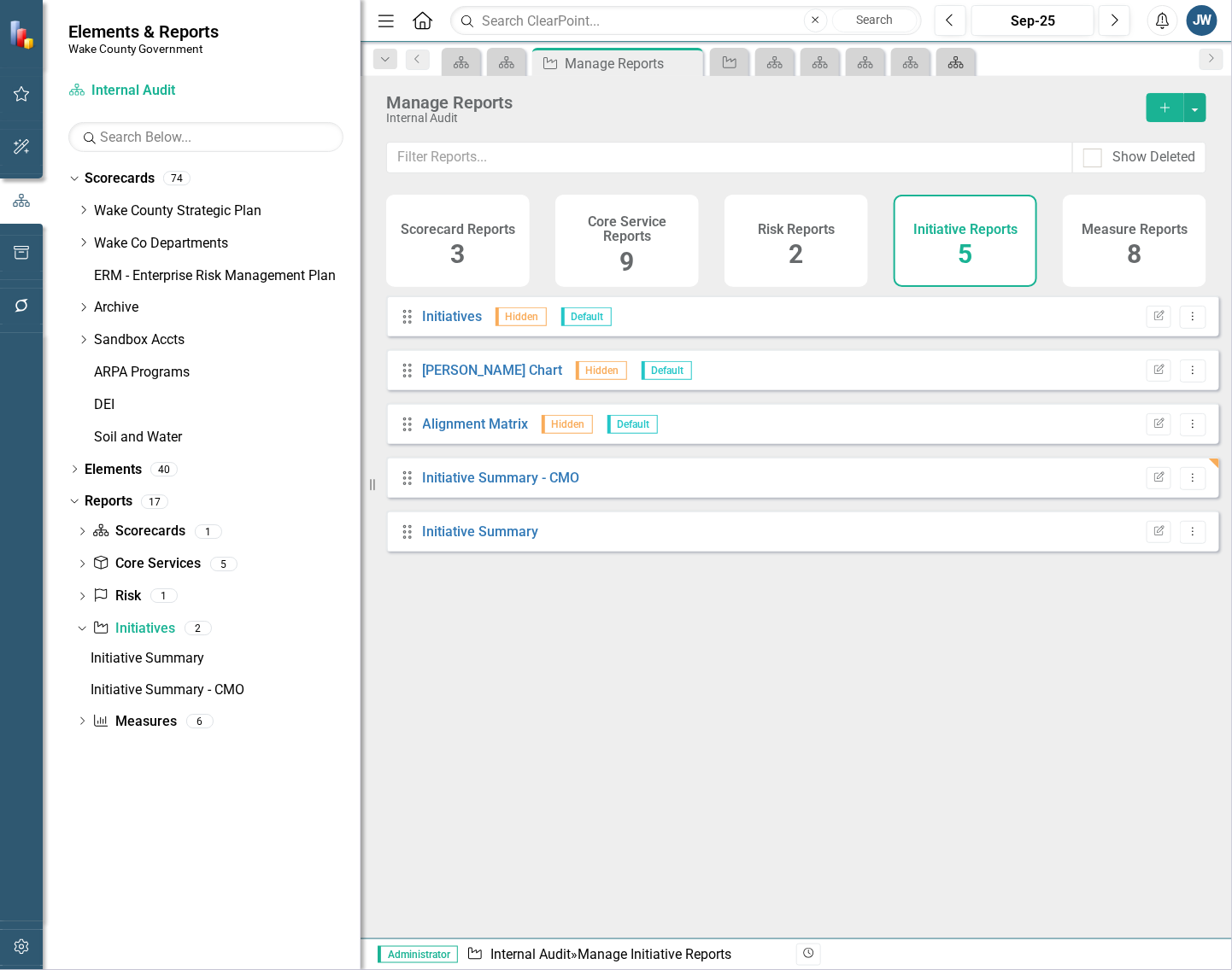
click at [965, 61] on link "Scorecard" at bounding box center [955, 61] width 30 height 21
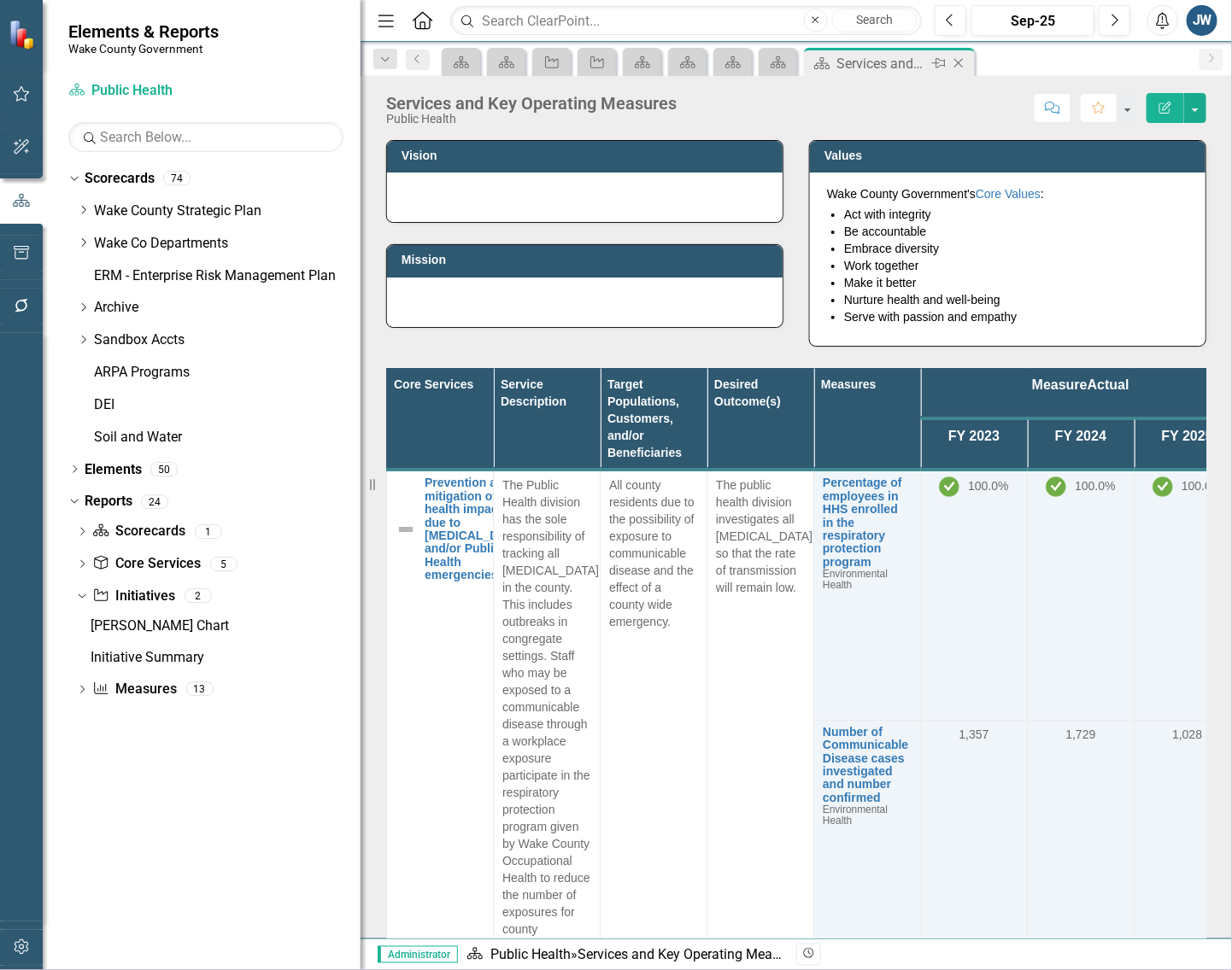
click at [955, 61] on icon "Close" at bounding box center [958, 63] width 17 height 14
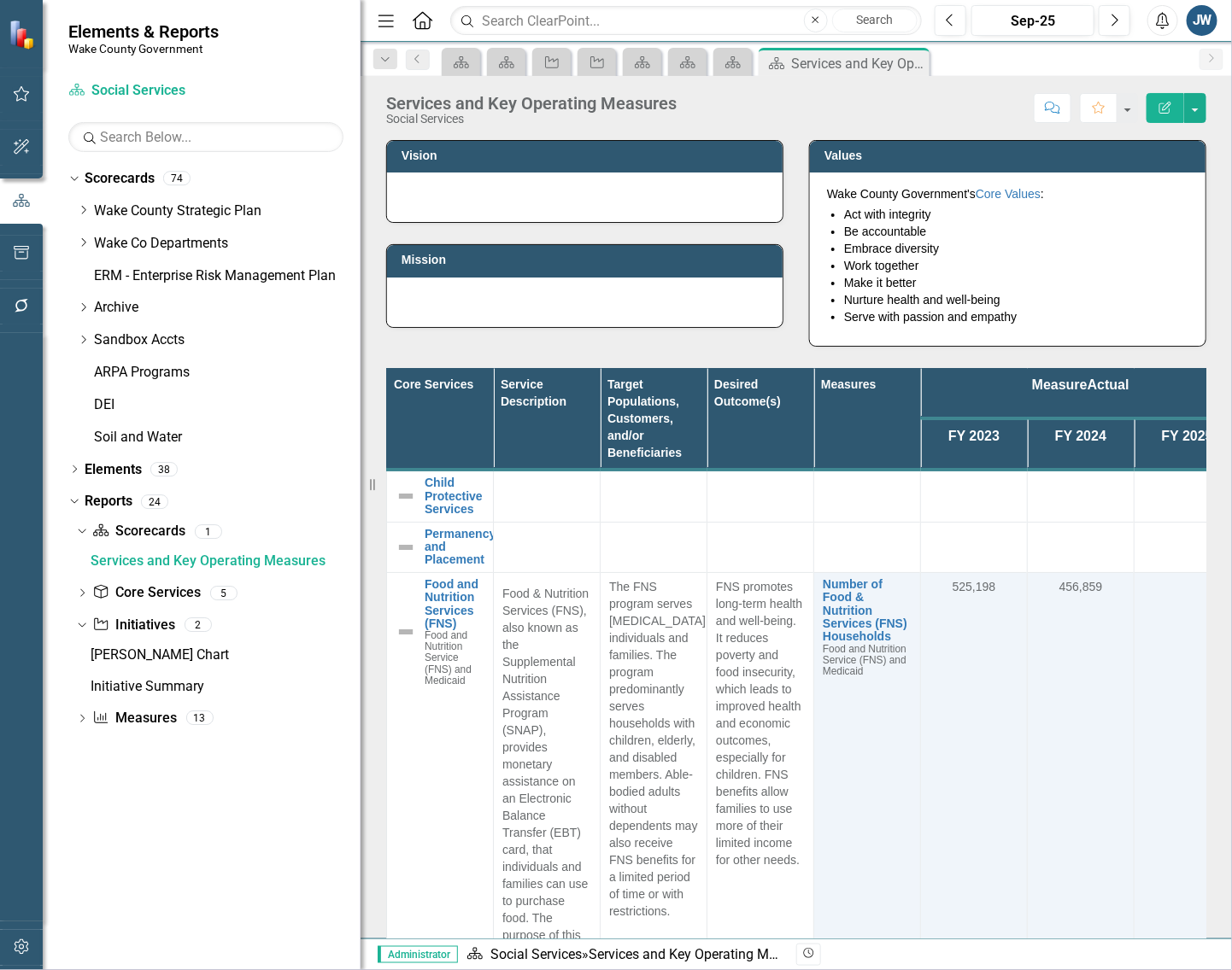
click at [0, 0] on icon "Close" at bounding box center [0, 0] width 0 height 0
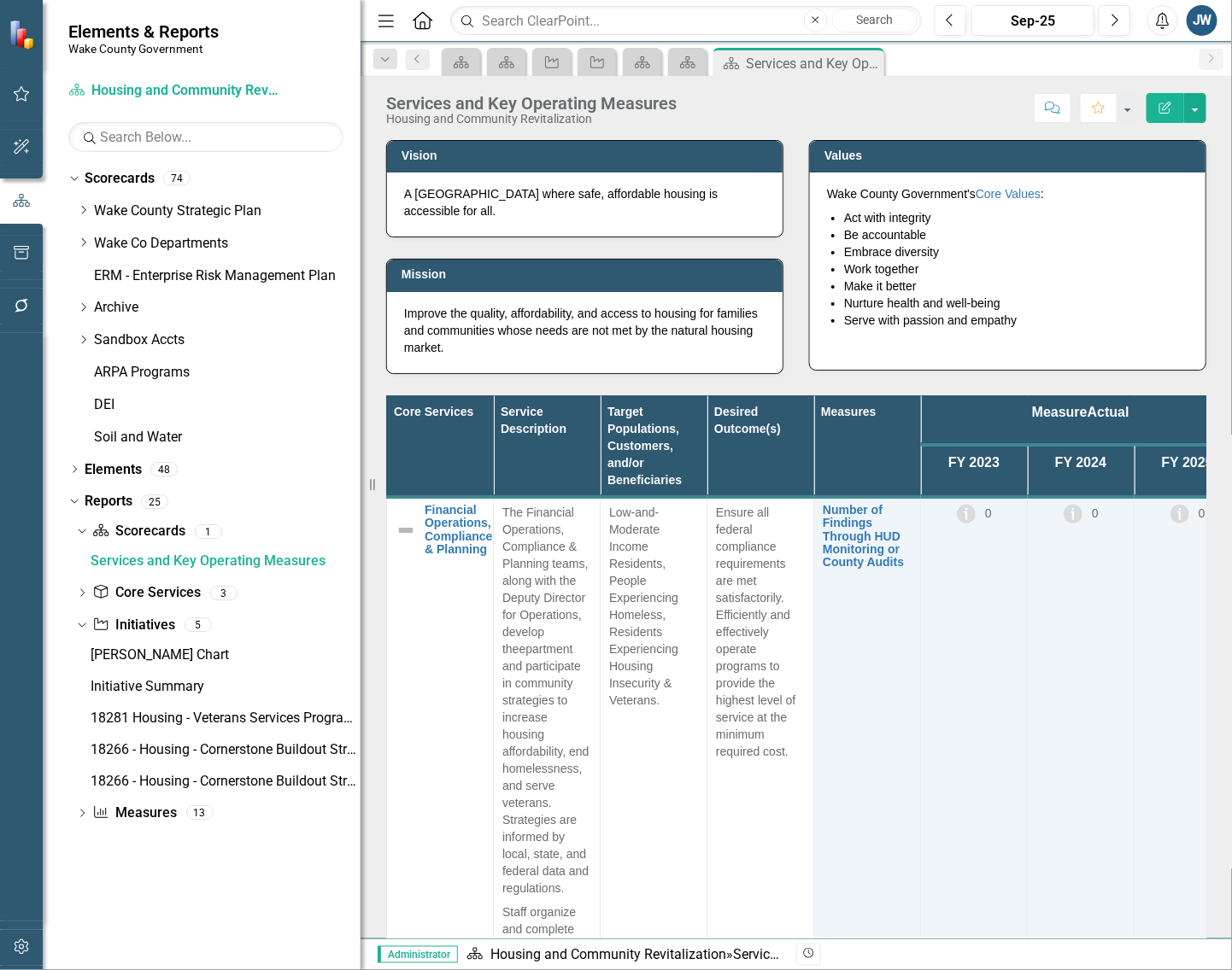
click at [0, 0] on icon "Close" at bounding box center [0, 0] width 0 height 0
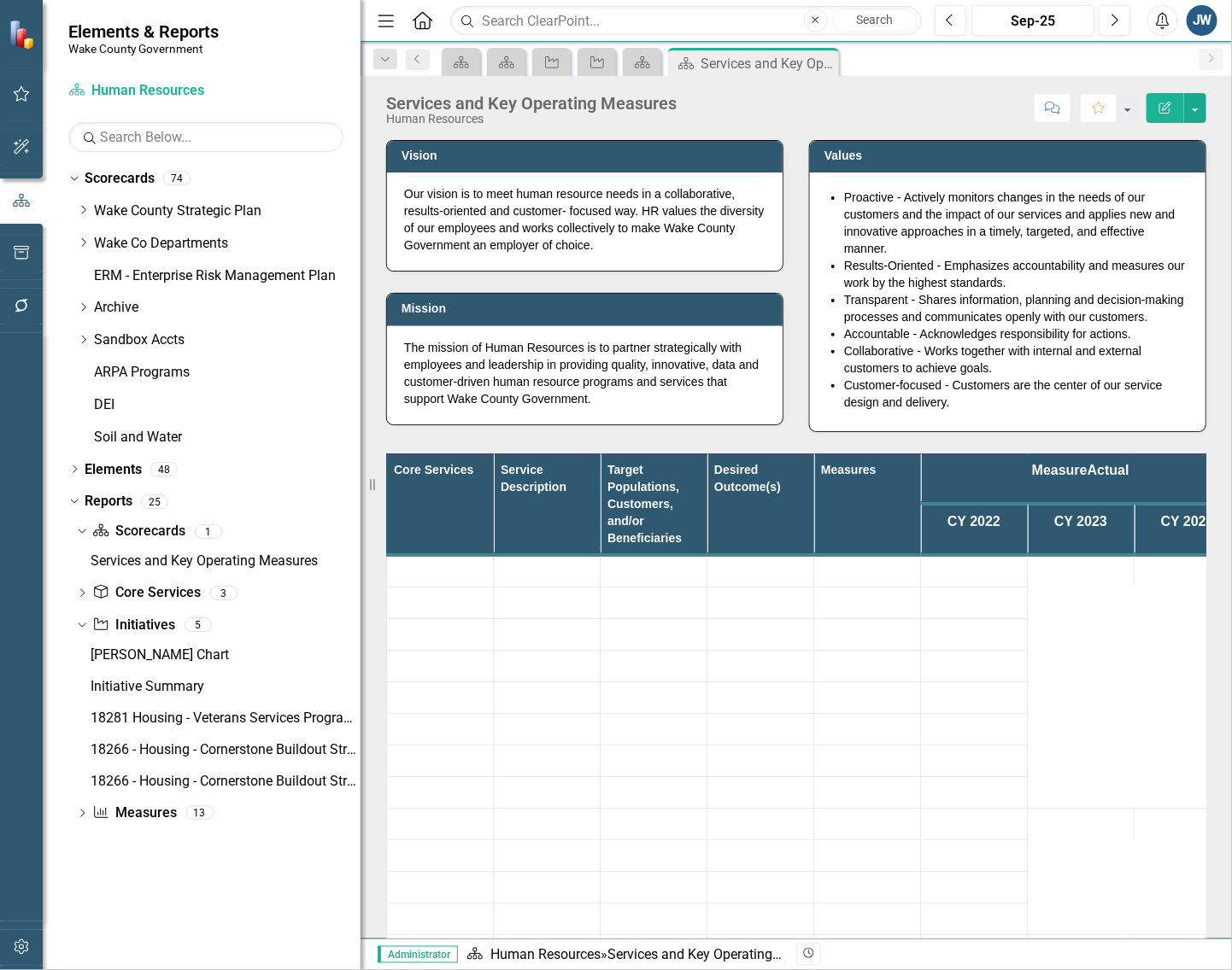
click at [0, 0] on icon "Close" at bounding box center [0, 0] width 0 height 0
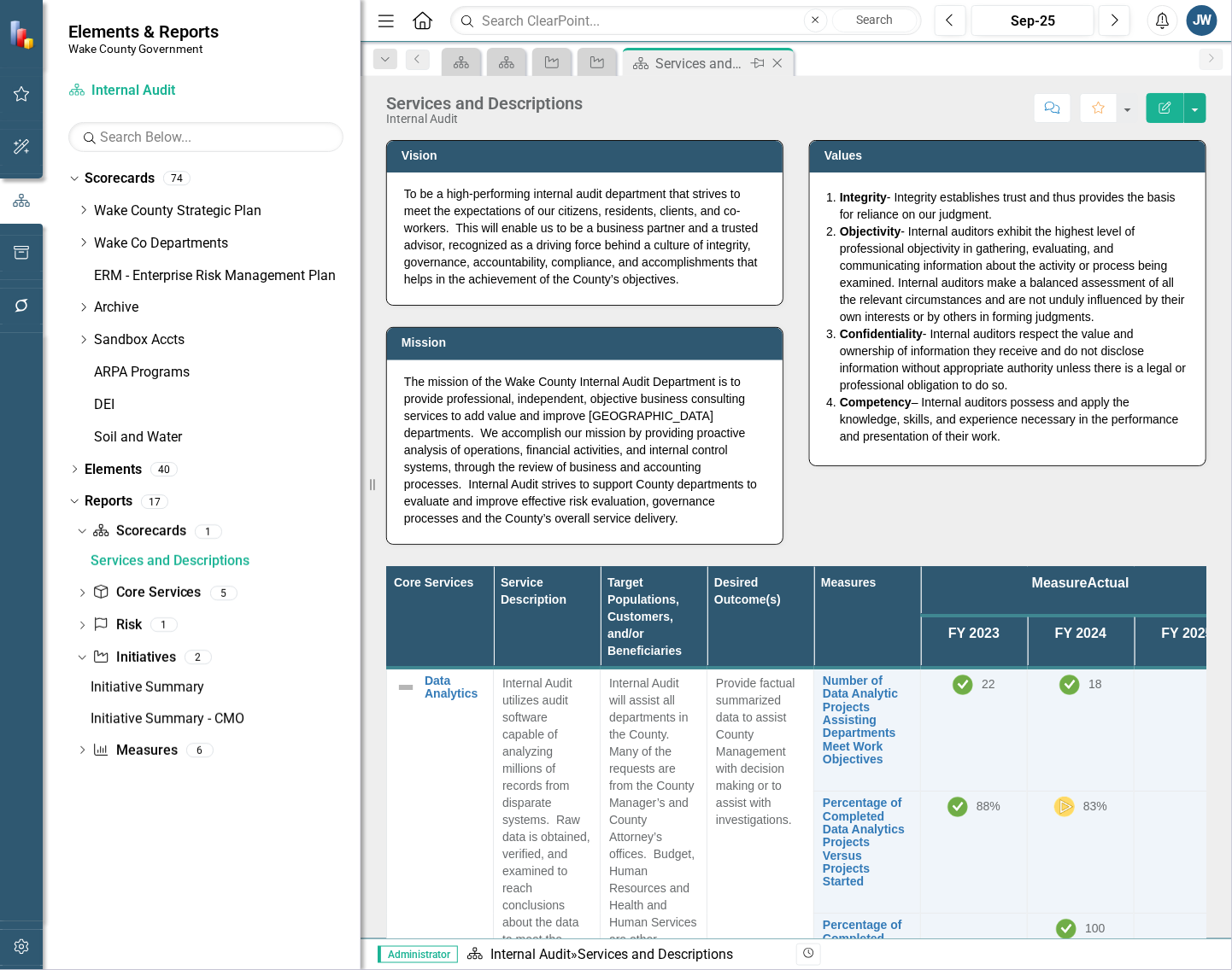
click at [789, 65] on div "Scorecard Services and Descriptions Pin Close" at bounding box center [708, 62] width 171 height 28
click at [782, 65] on icon "Close" at bounding box center [776, 63] width 17 height 14
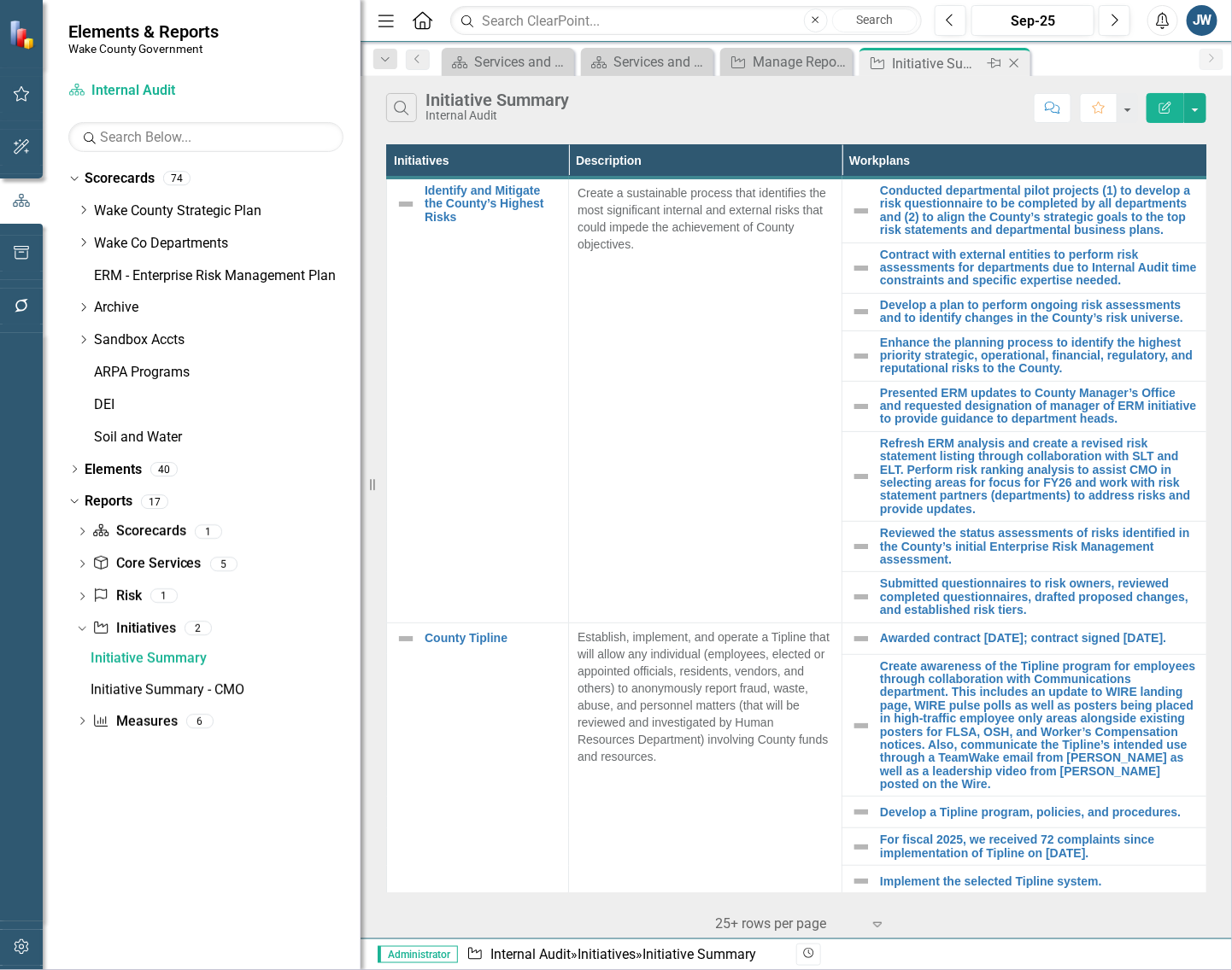
click at [1010, 58] on icon "Close" at bounding box center [1013, 63] width 17 height 14
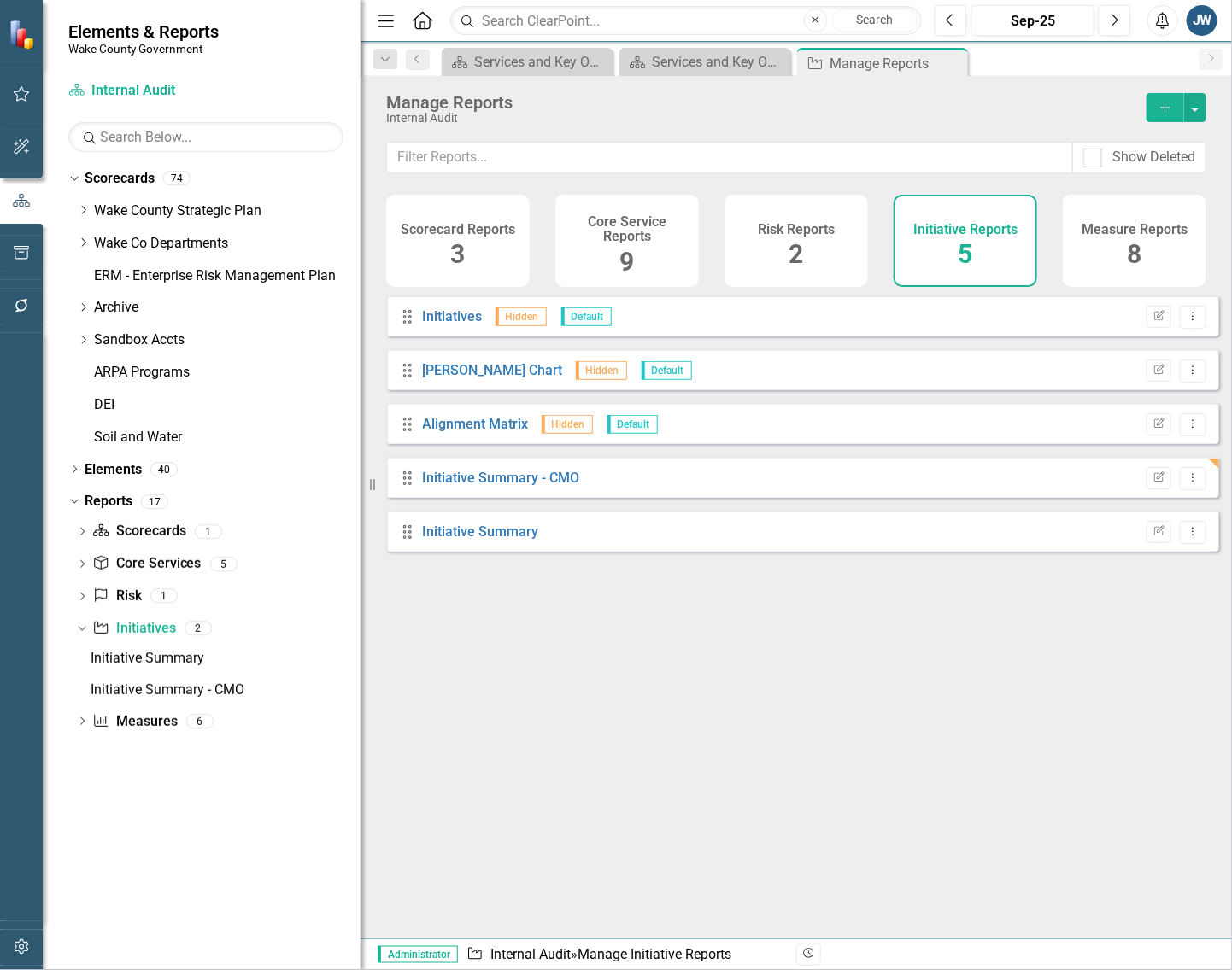
click at [696, 672] on div "Drag Initiatives Hidden Default Edit Report Dropdown Menu Drag [PERSON_NAME] Ch…" at bounding box center [796, 610] width 871 height 630
click at [84, 240] on icon "Dropdown" at bounding box center [83, 243] width 13 height 11
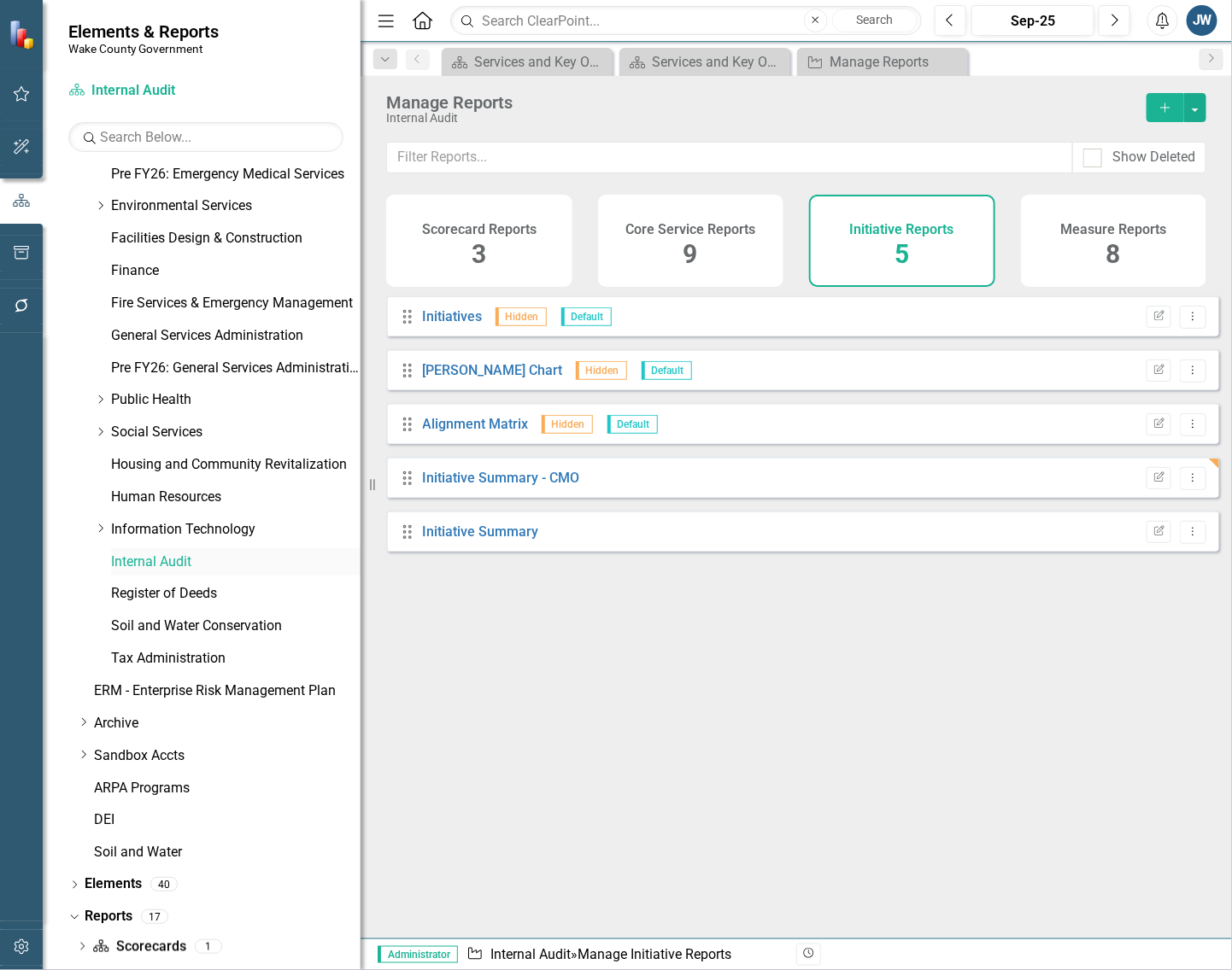
scroll to position [520, 0]
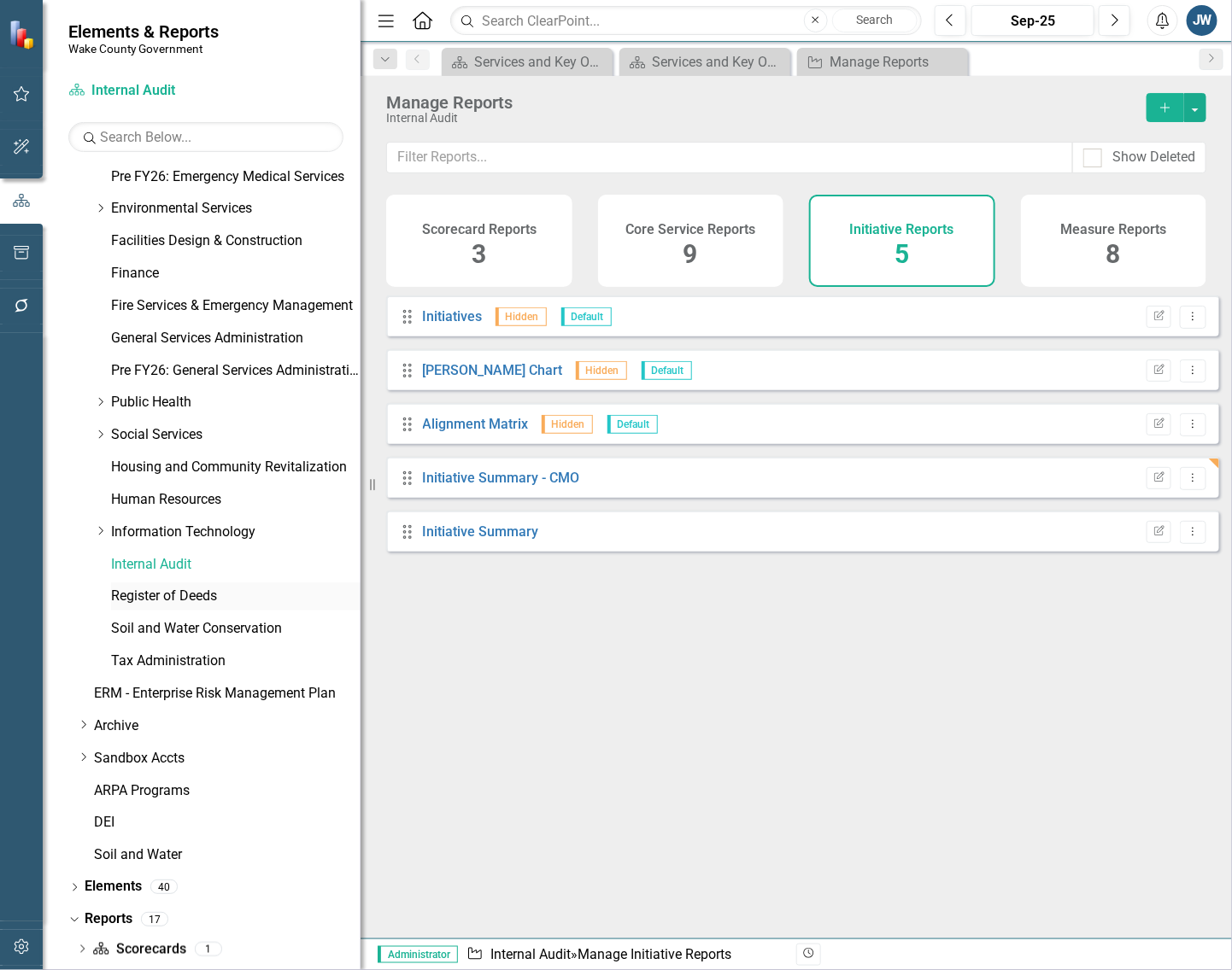
click at [178, 598] on link "Register of Deeds" at bounding box center [236, 597] width 250 height 19
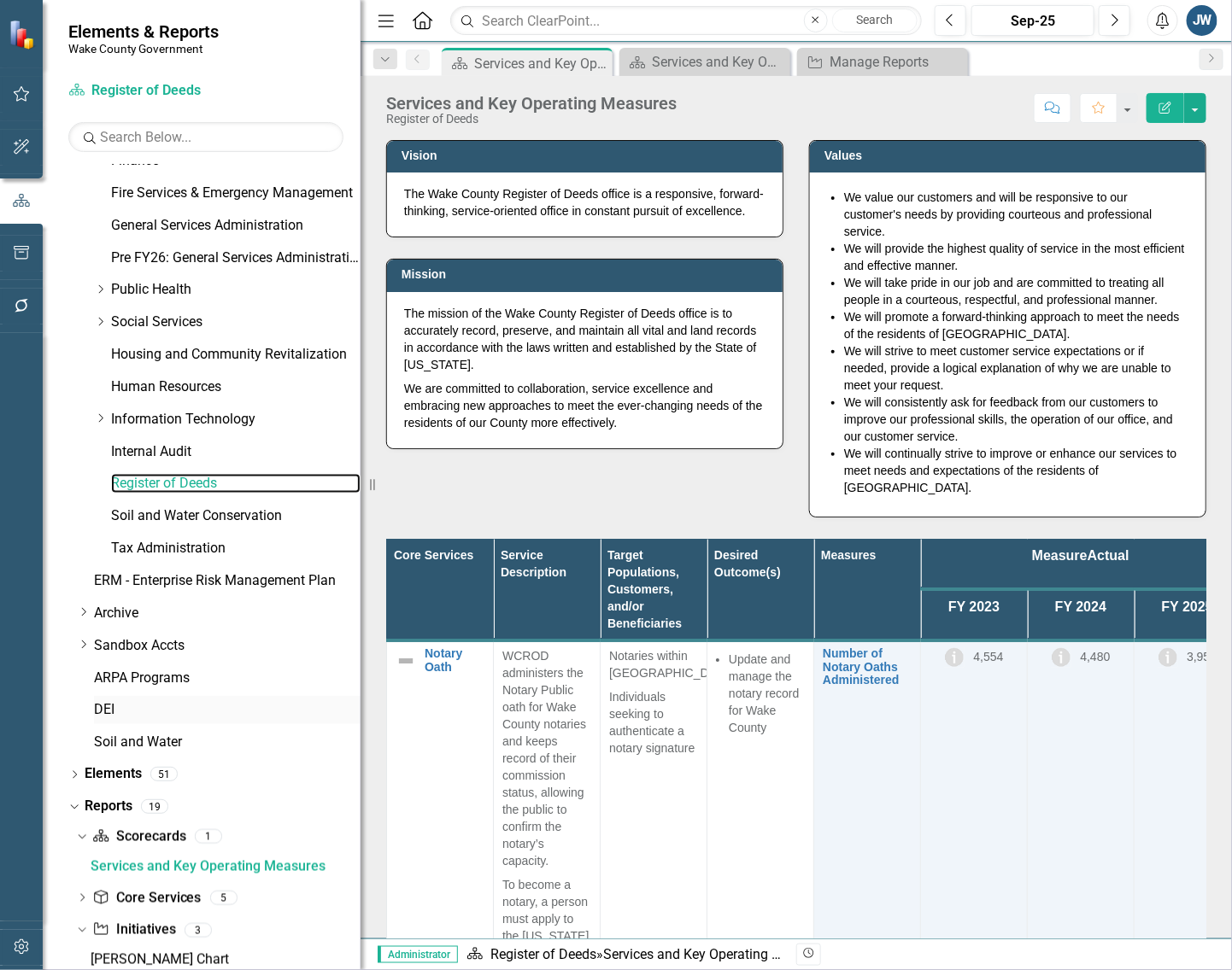
scroll to position [761, 0]
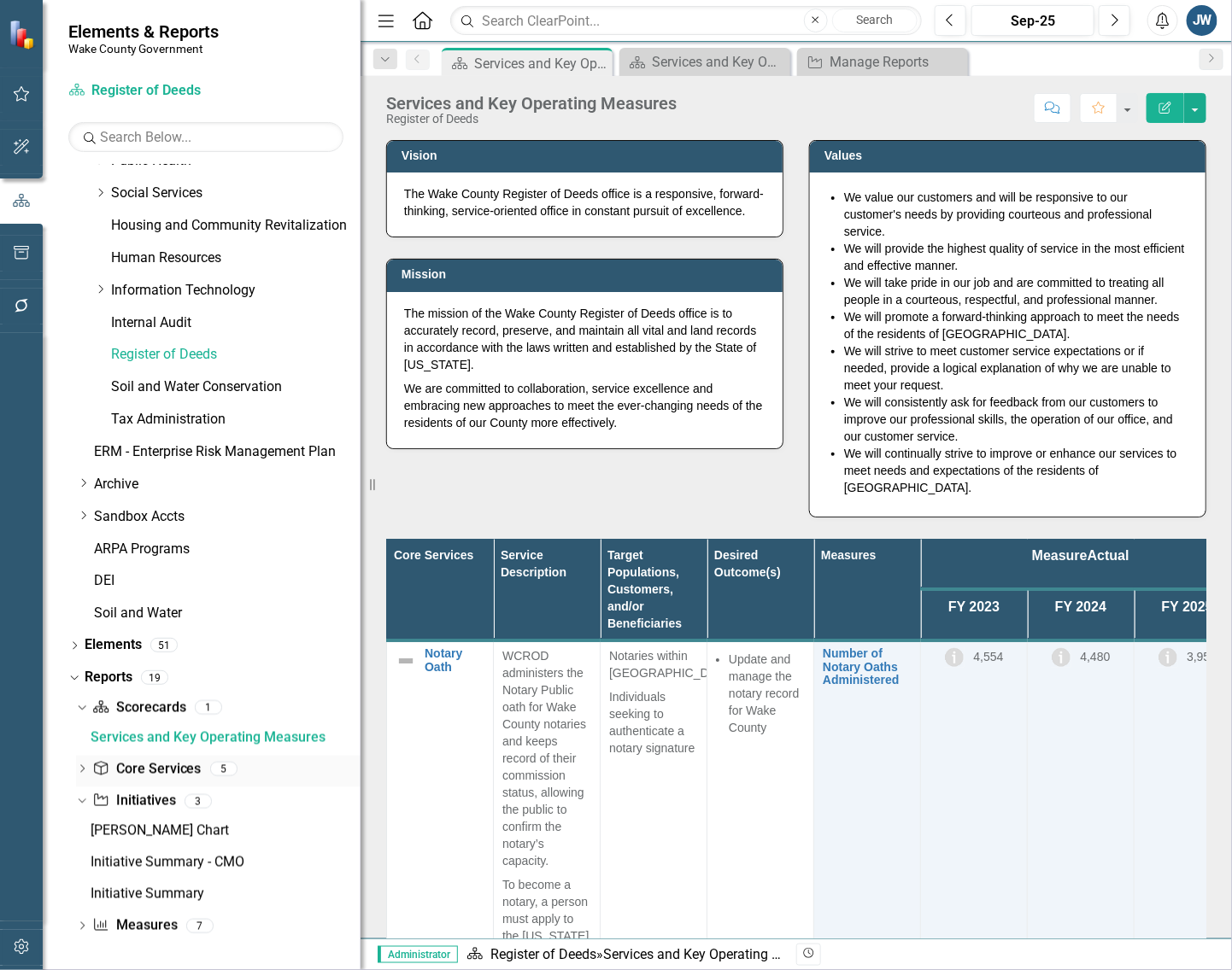
click at [131, 770] on link "Core Service Core Services" at bounding box center [146, 770] width 109 height 19
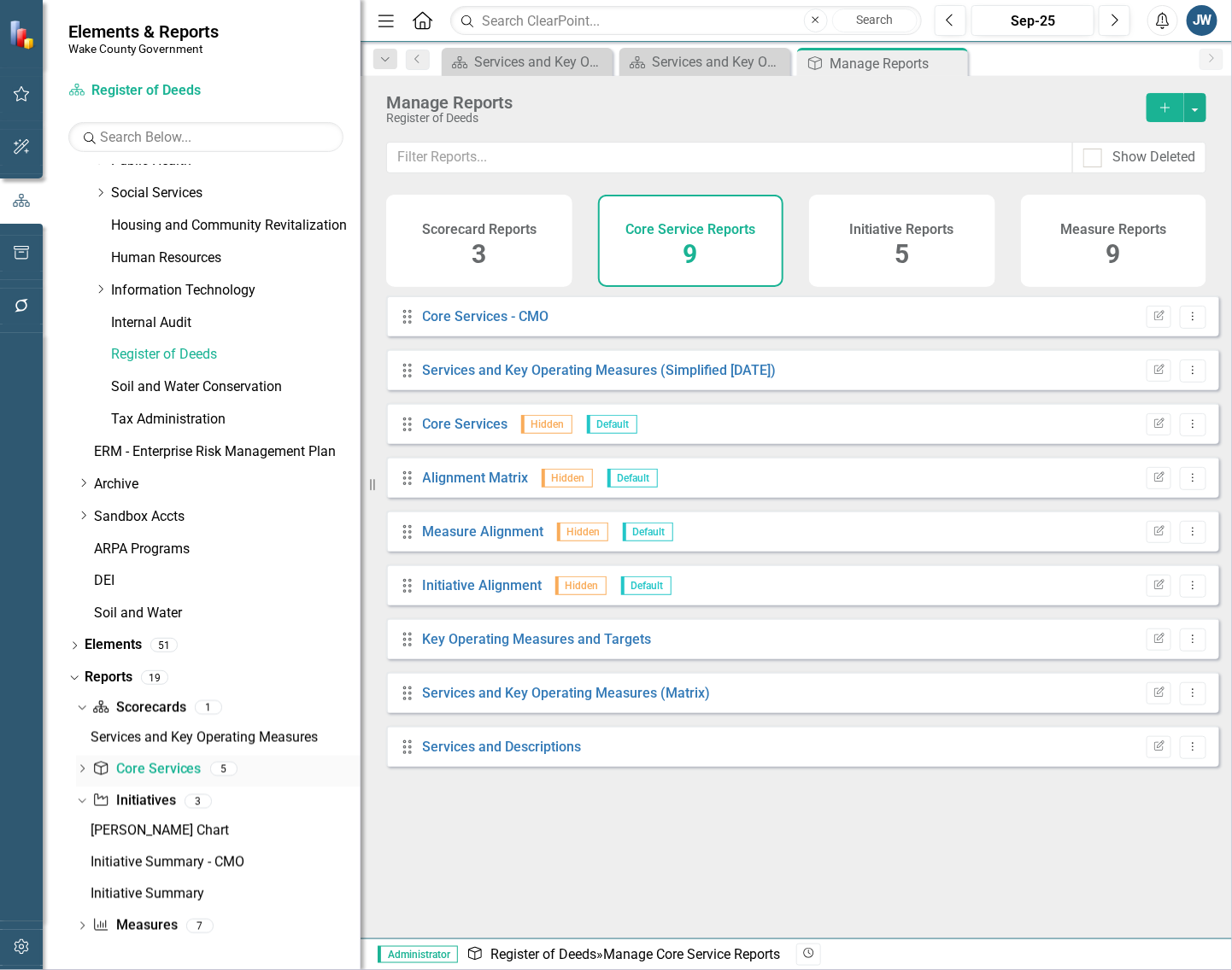
click at [131, 770] on link "Core Service Core Services" at bounding box center [146, 770] width 109 height 19
click at [124, 800] on link "Initiative Initiatives" at bounding box center [133, 802] width 83 height 19
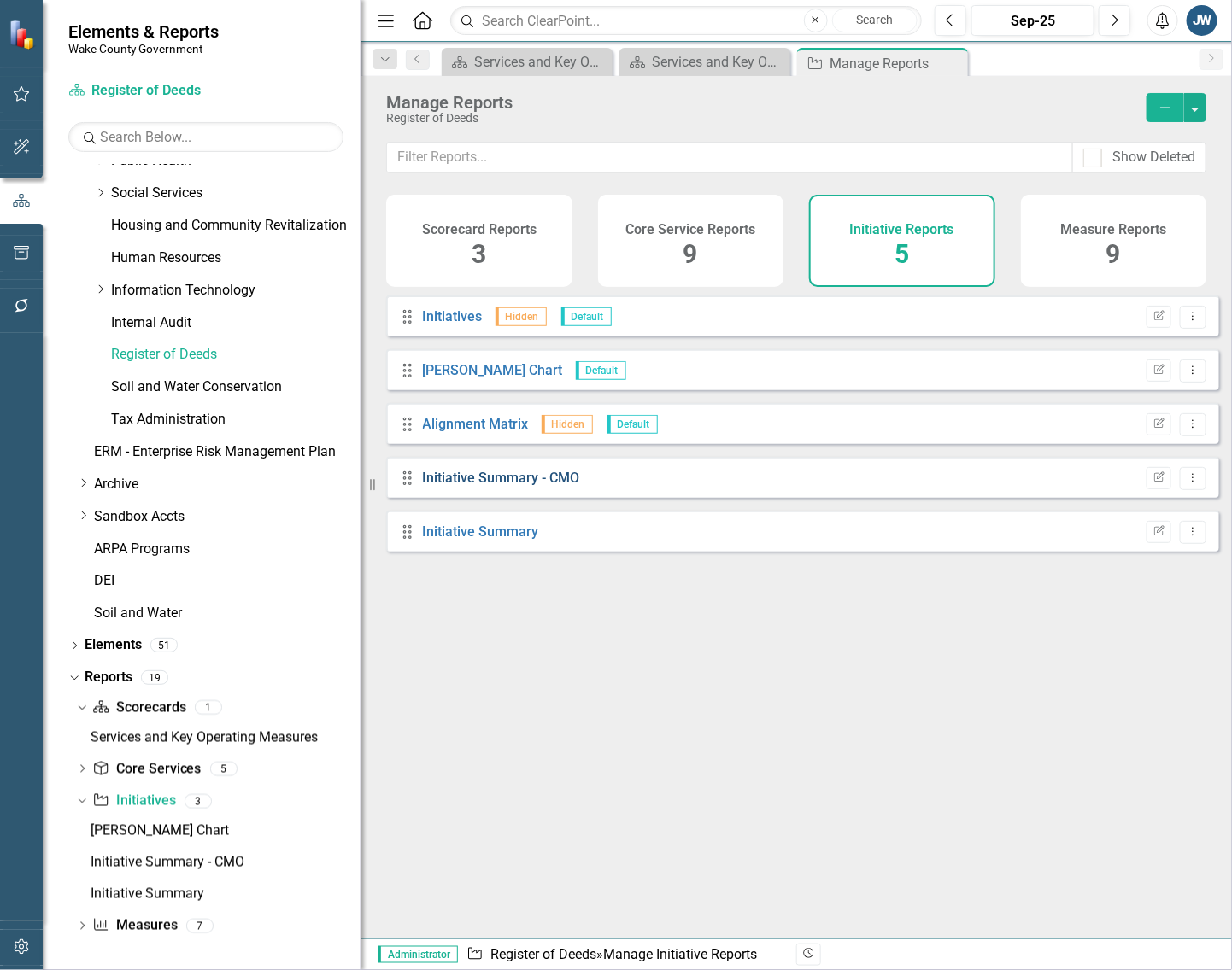
click at [483, 486] on link "Initiative Summary - CMO" at bounding box center [501, 478] width 157 height 17
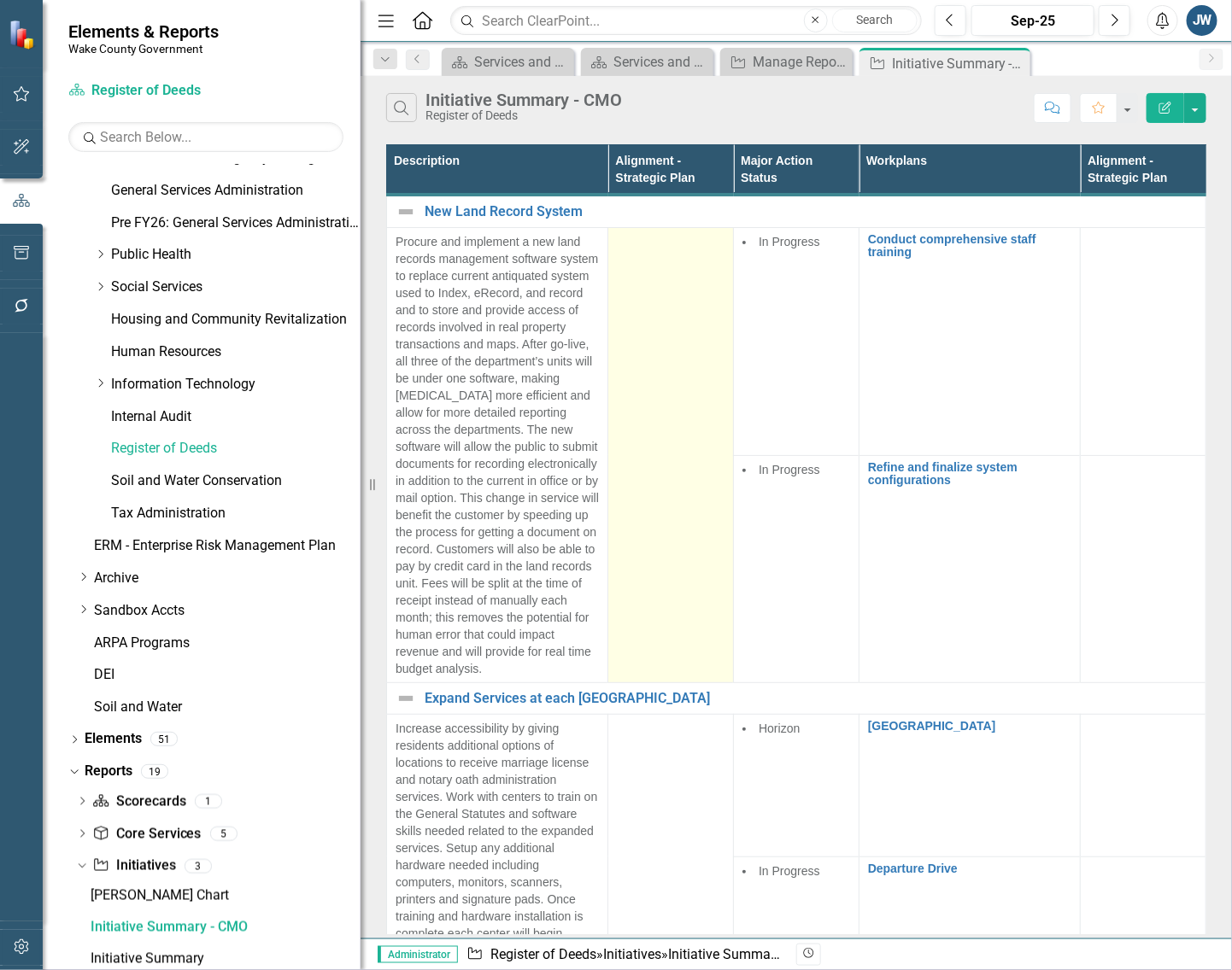
scroll to position [638, 0]
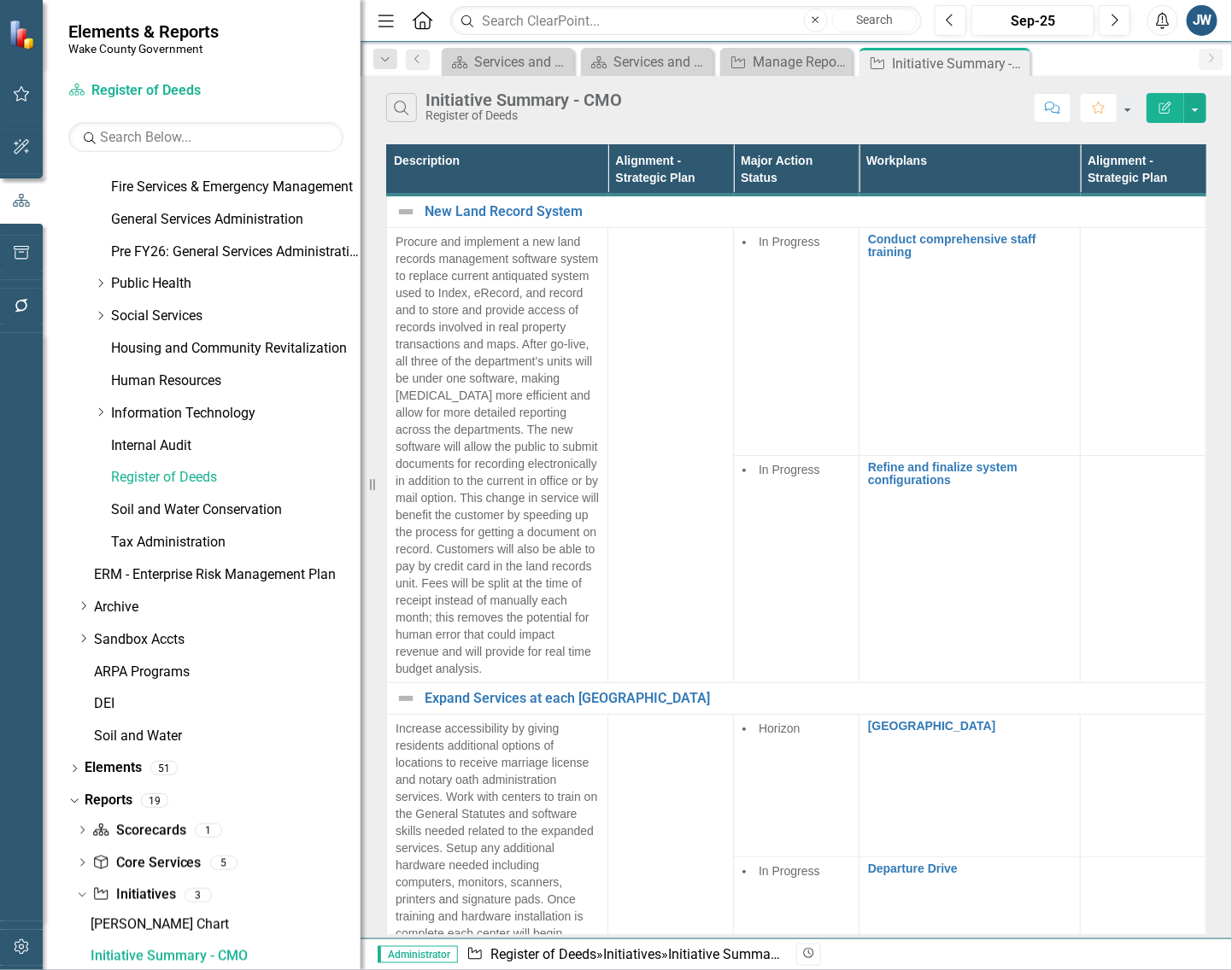
click at [1166, 103] on icon "Edit Report" at bounding box center [1165, 108] width 16 height 12
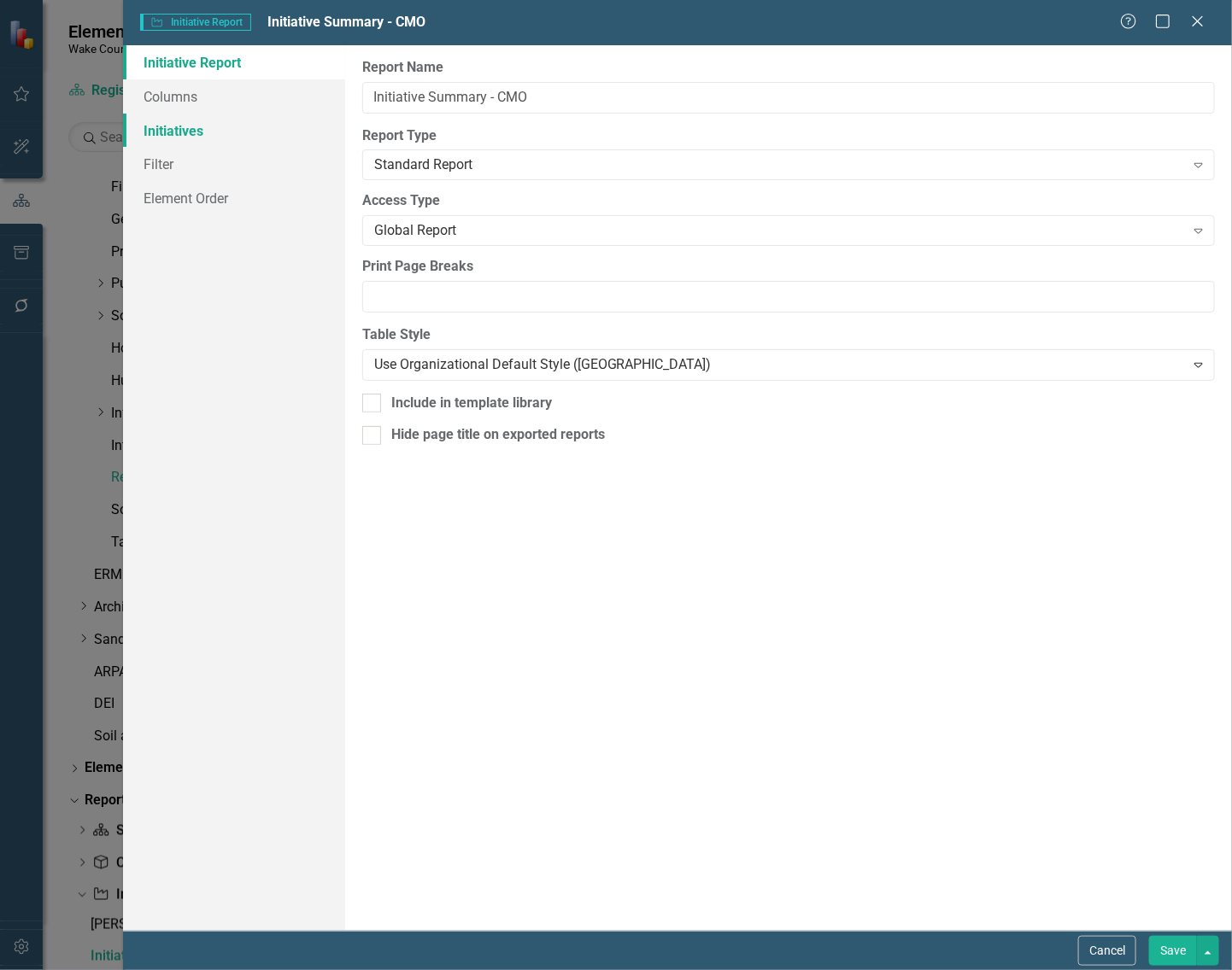
click at [177, 124] on link "Initiatives" at bounding box center [233, 131] width 222 height 34
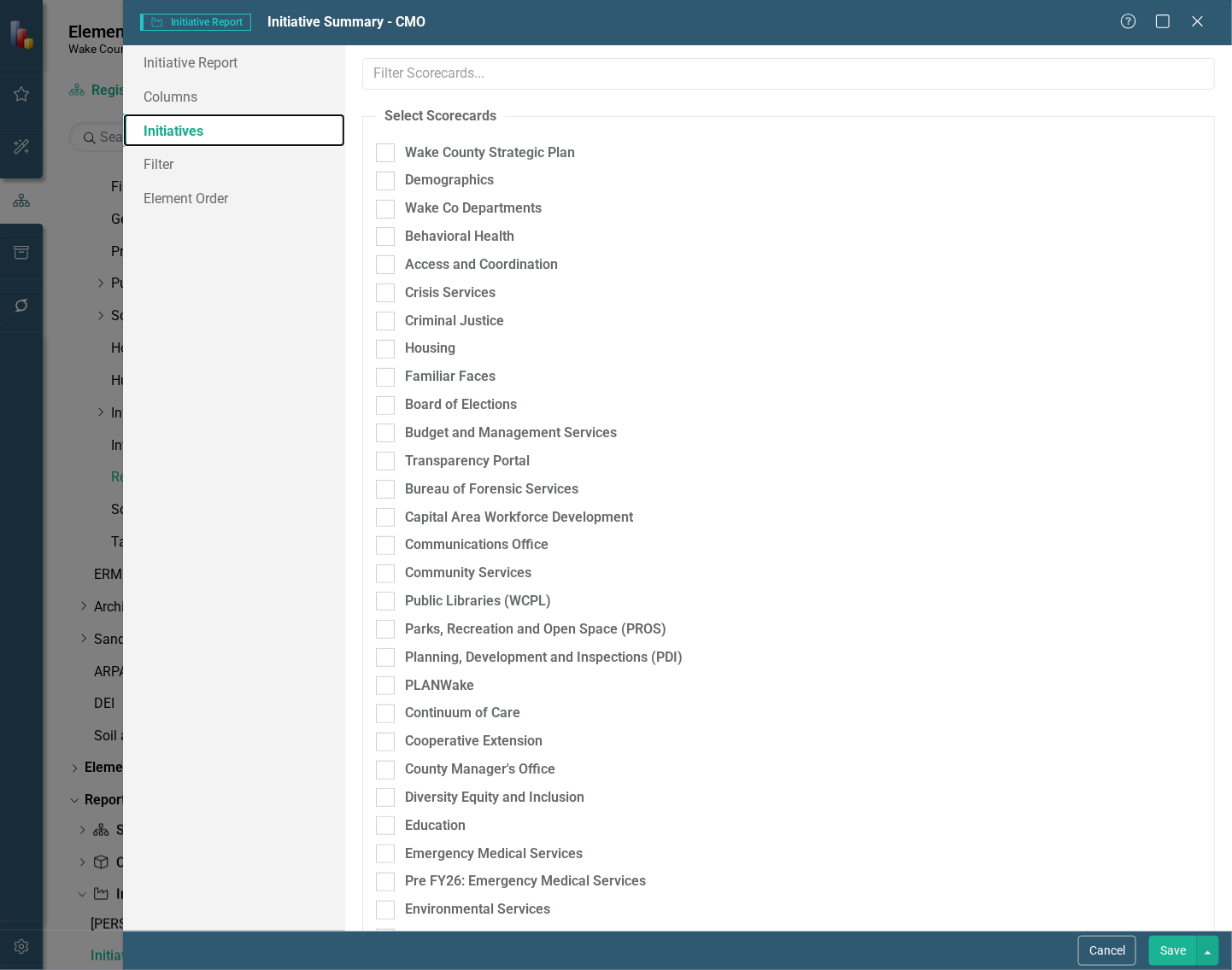
scroll to position [854, 0]
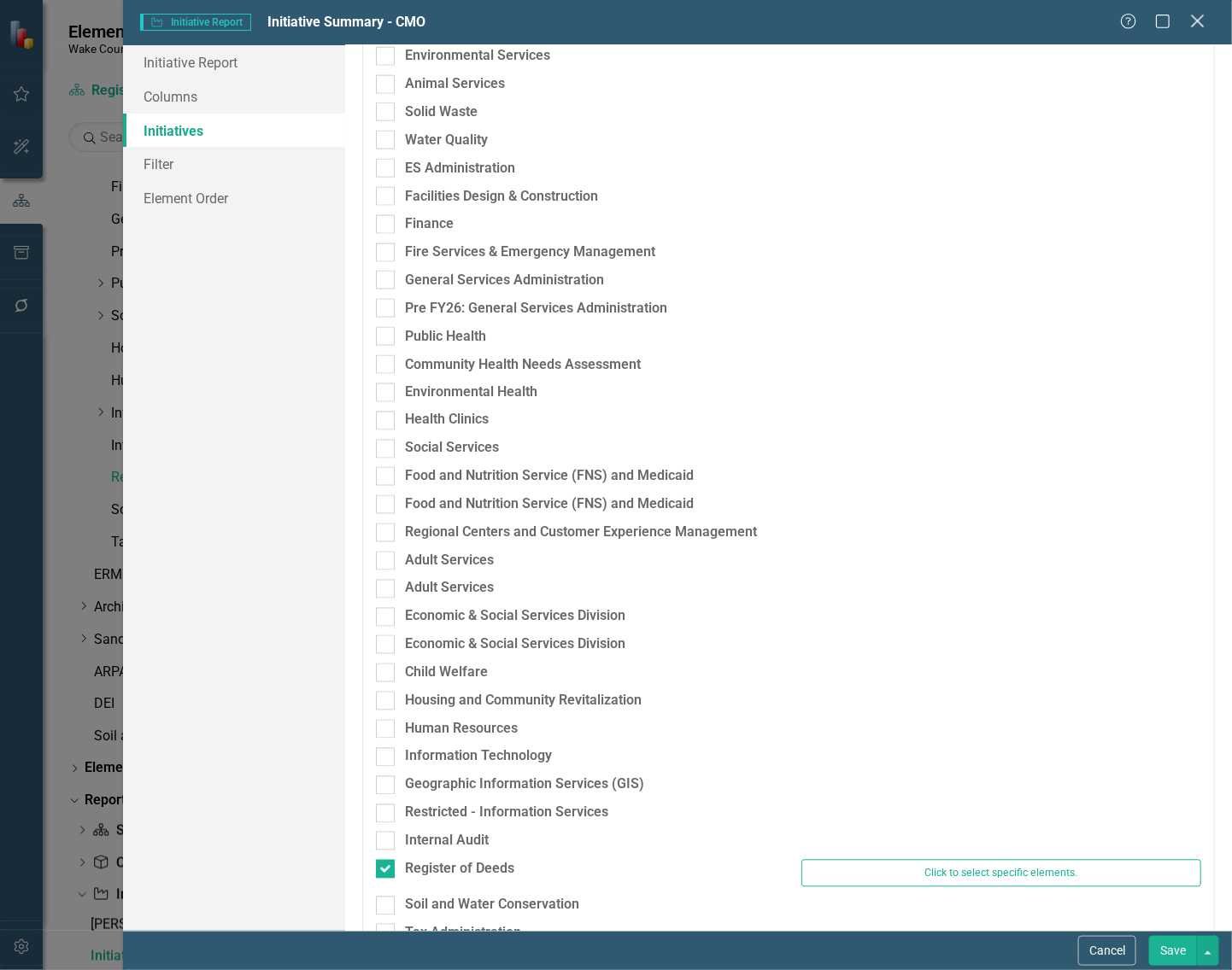
click at [1200, 21] on icon "Close" at bounding box center [1197, 21] width 21 height 17
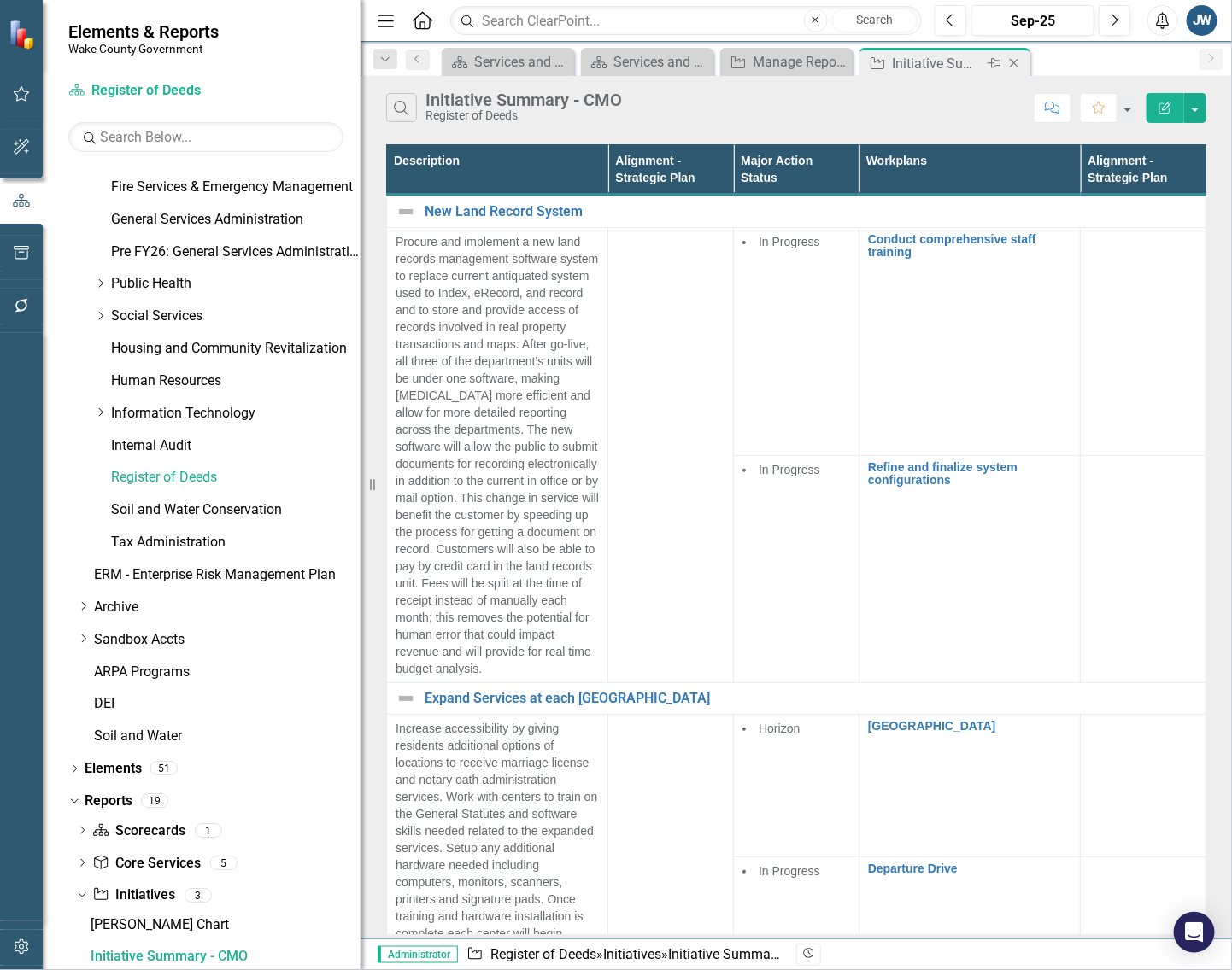
click at [1009, 58] on icon "Close" at bounding box center [1013, 63] width 17 height 14
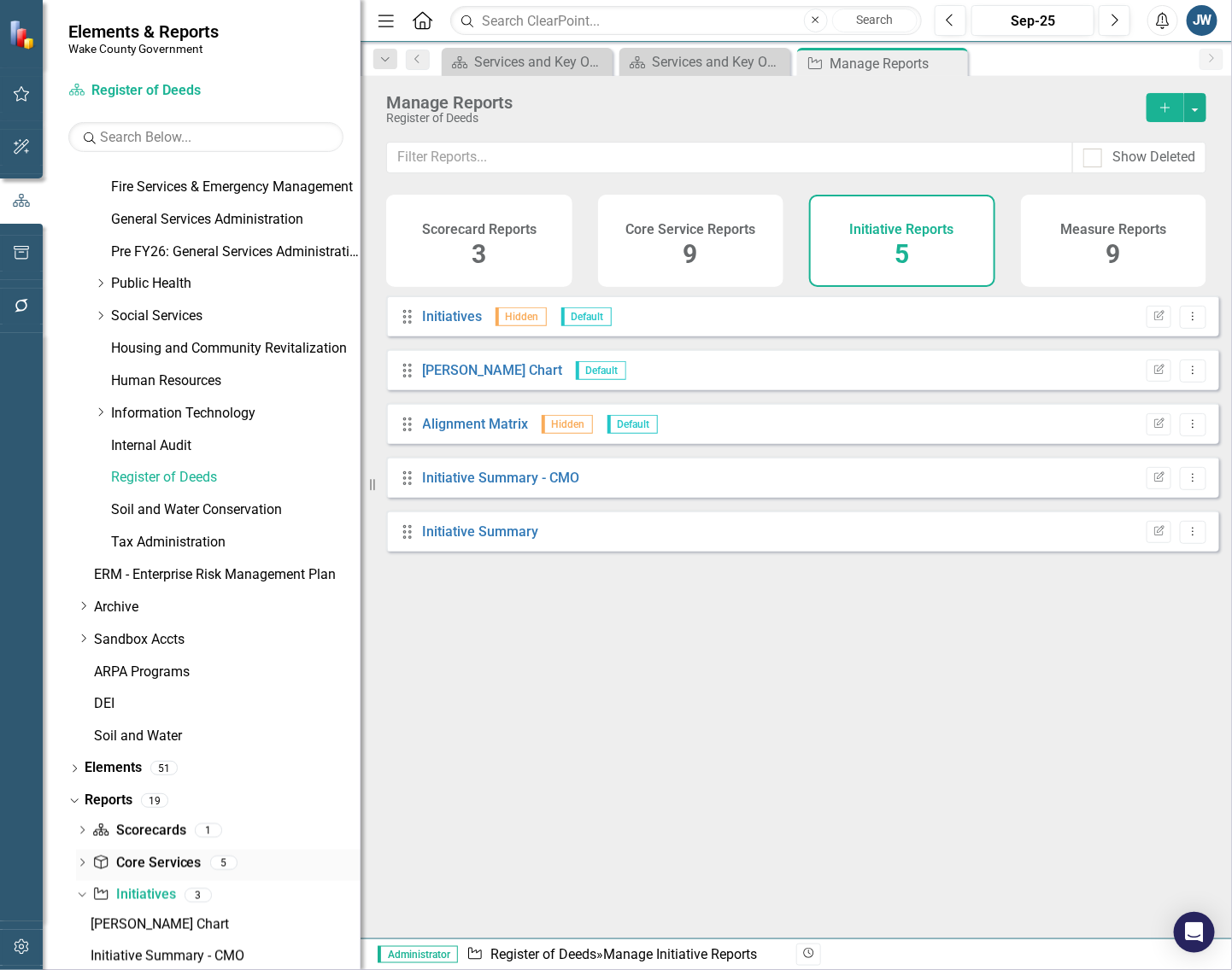
click at [139, 861] on link "Core Service Core Services" at bounding box center [146, 864] width 109 height 19
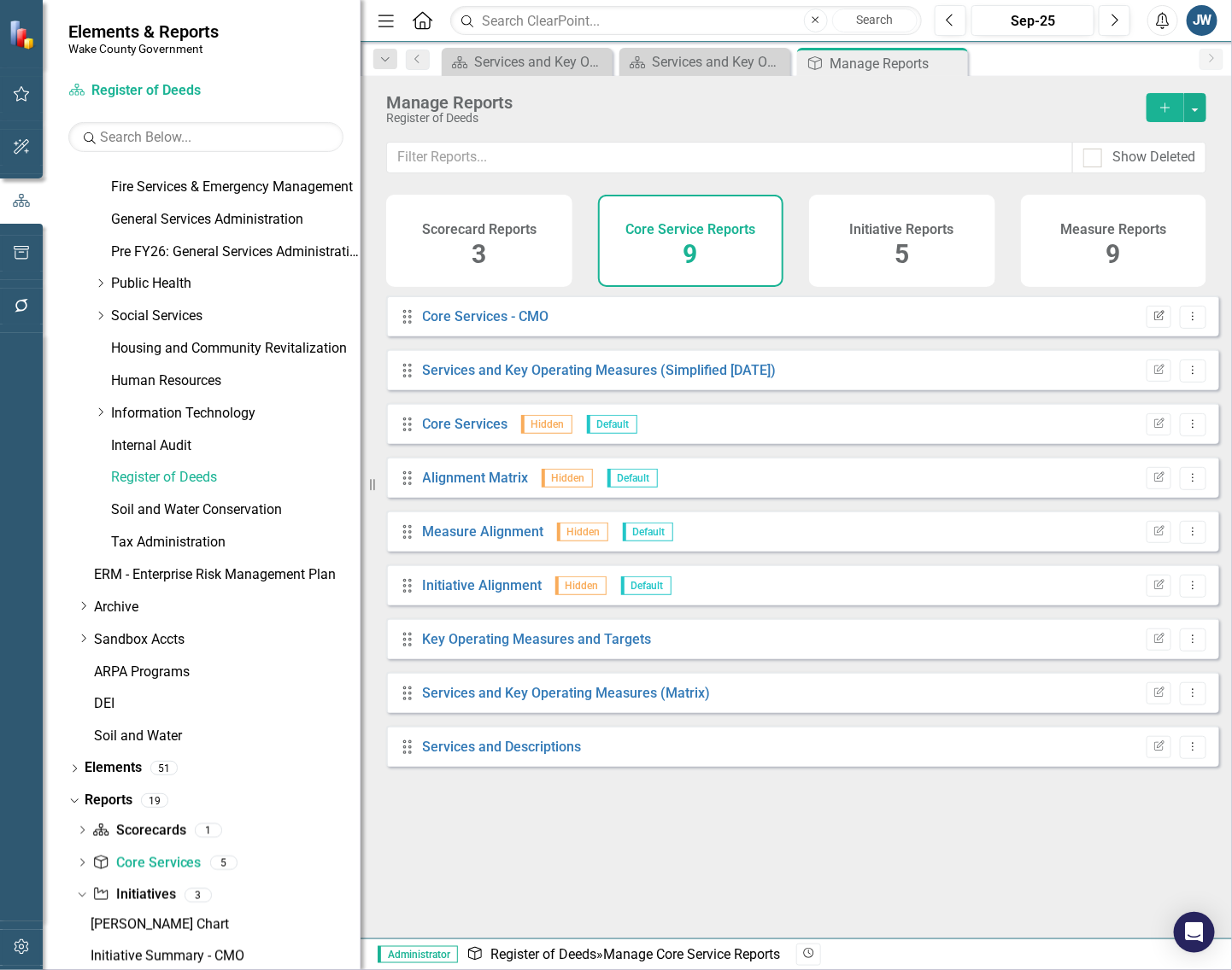
click at [1152, 322] on icon "Edit Report" at bounding box center [1158, 317] width 13 height 11
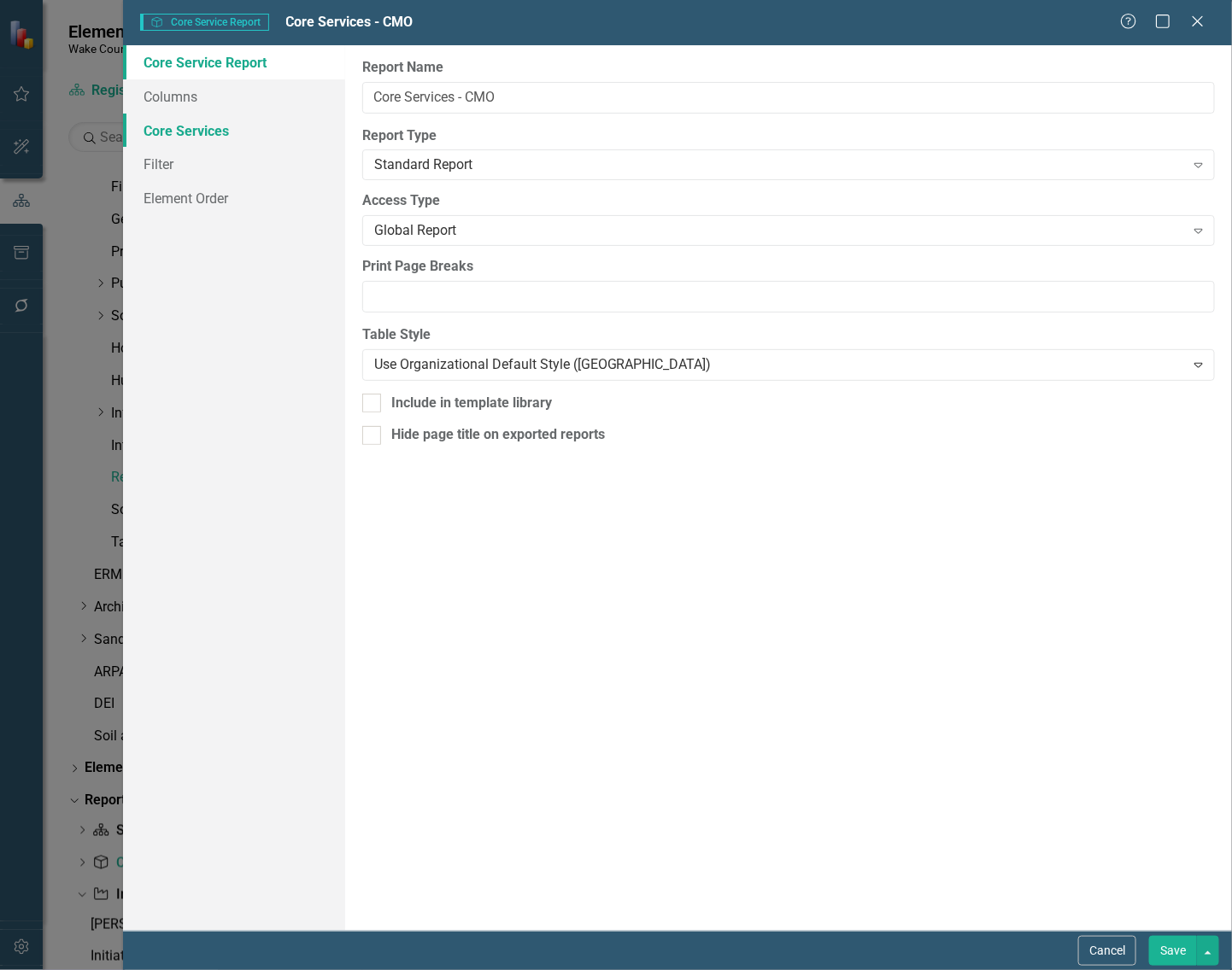
click at [186, 126] on link "Core Services" at bounding box center [233, 131] width 222 height 34
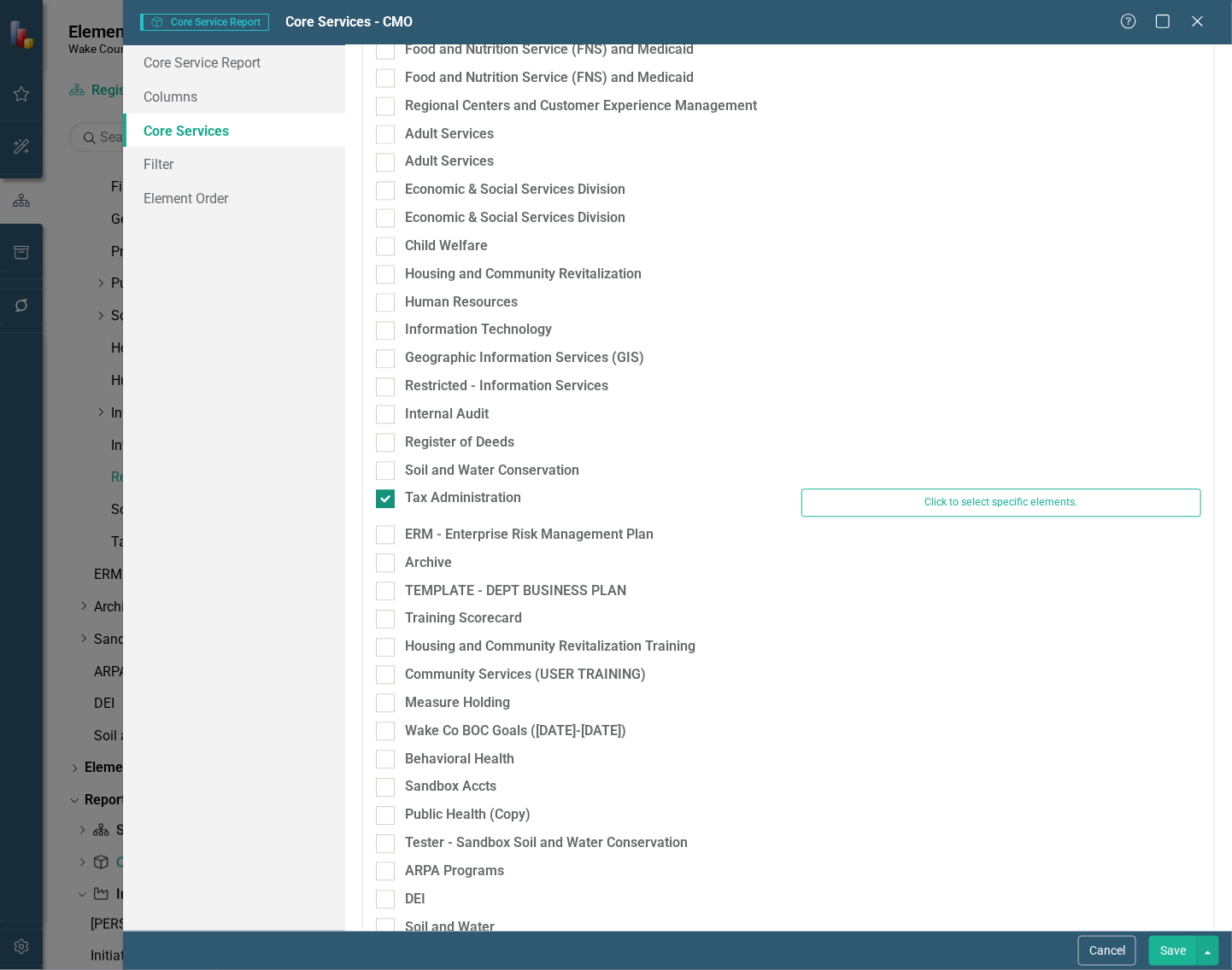
click at [386, 498] on input "Tax Administration" at bounding box center [381, 495] width 11 height 11
checkbox input "false"
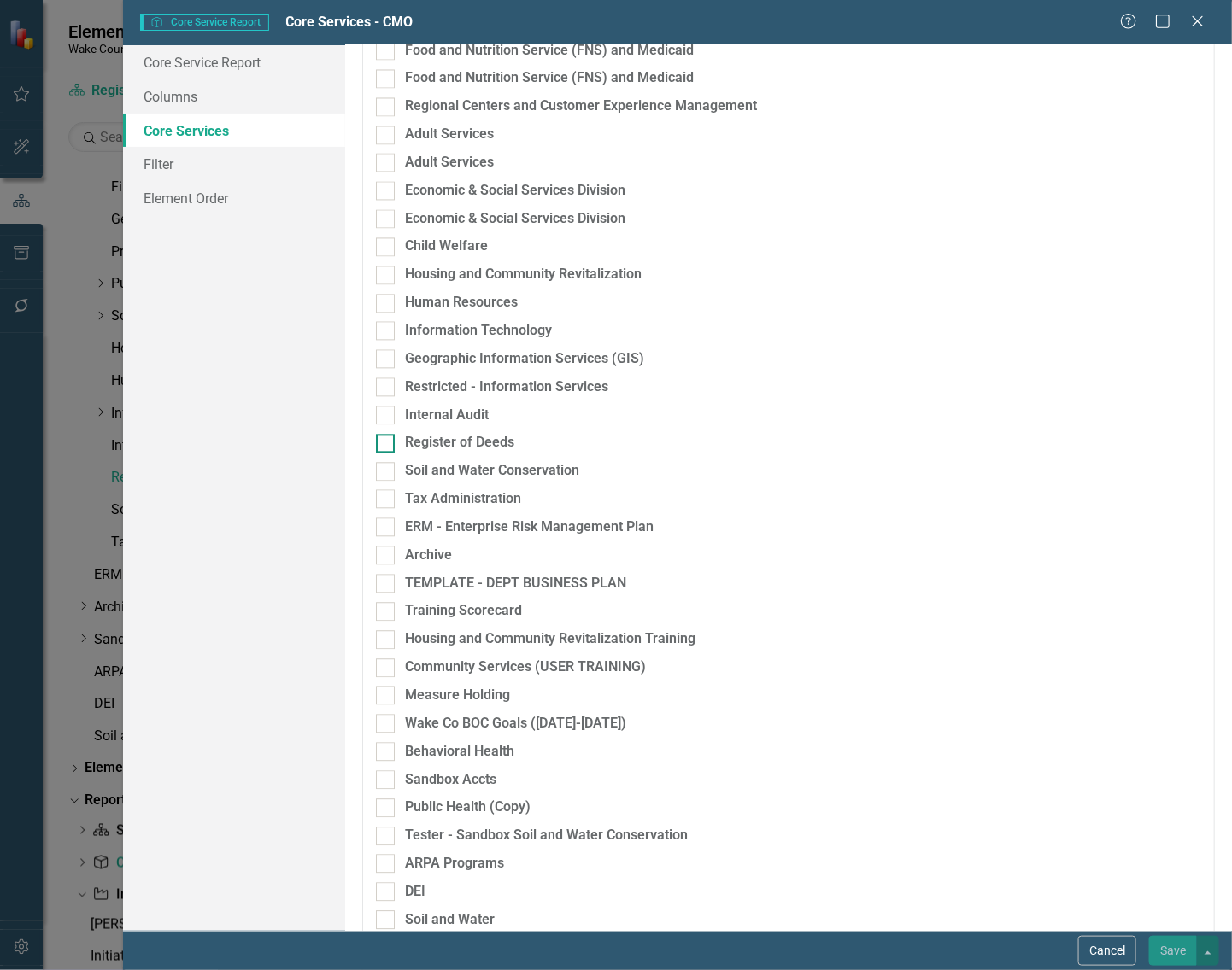
click at [383, 438] on input "Register of Deeds" at bounding box center [381, 439] width 11 height 11
checkbox input "true"
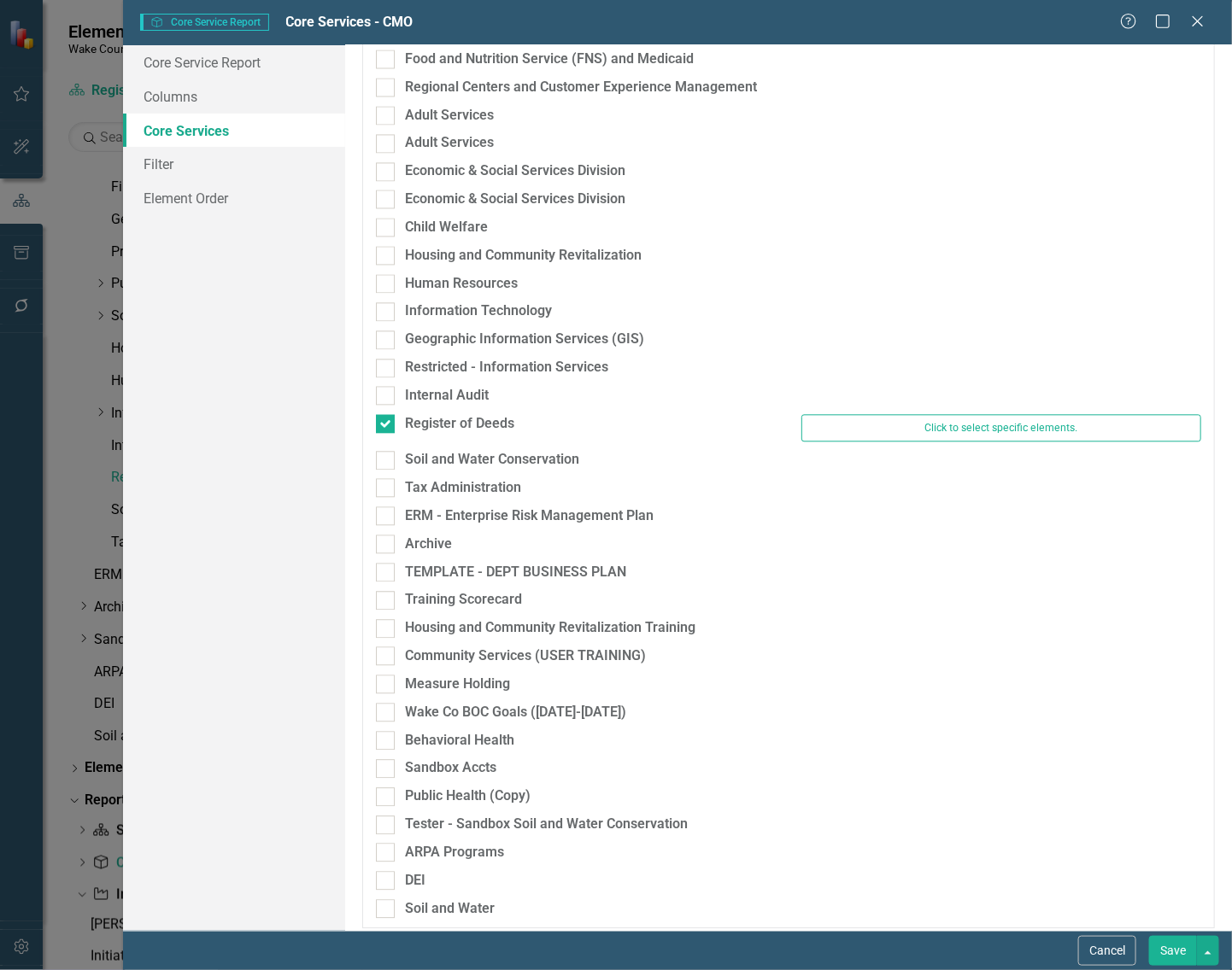
scroll to position [1281, 0]
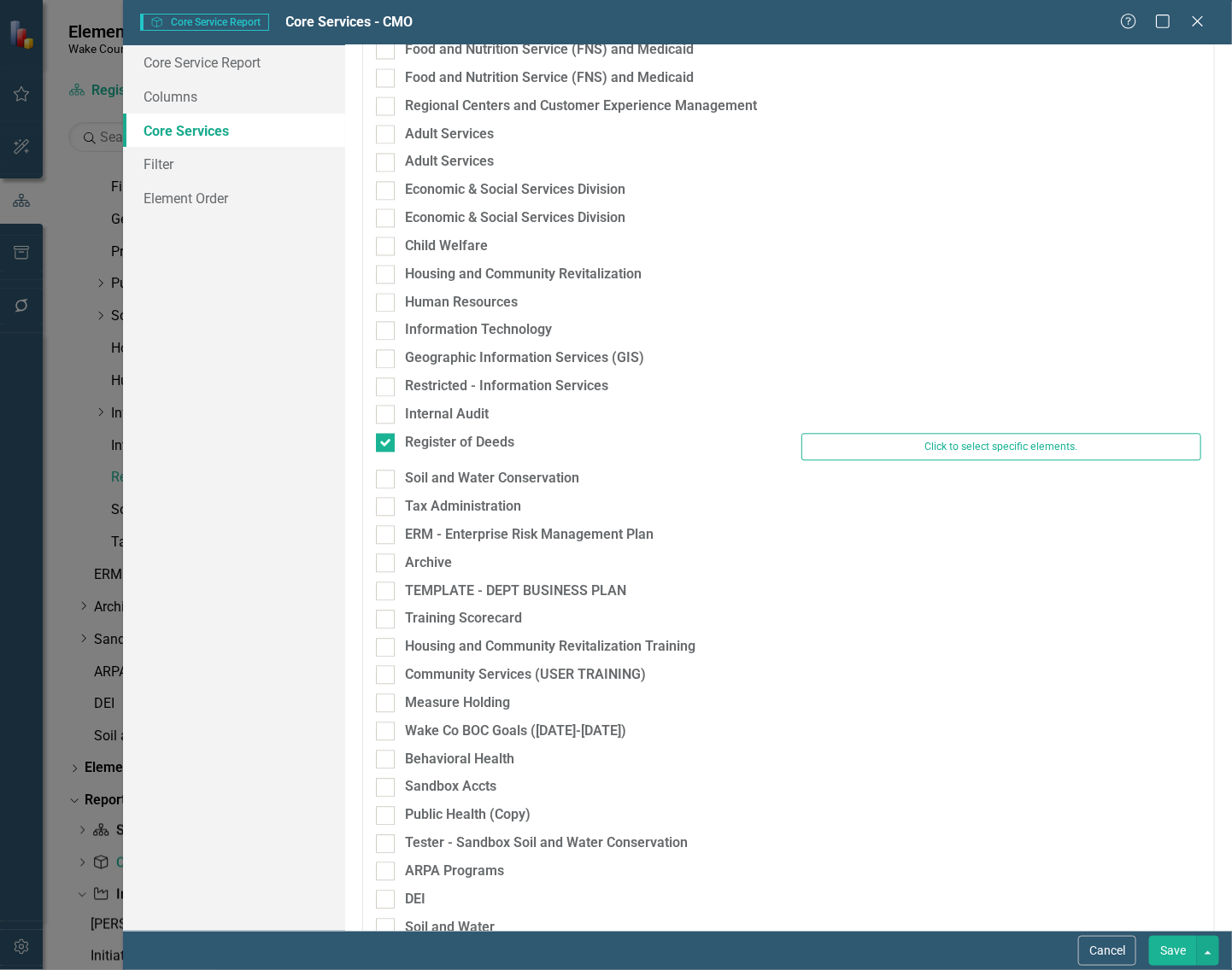
click at [1185, 949] on button "Save" at bounding box center [1172, 951] width 48 height 30
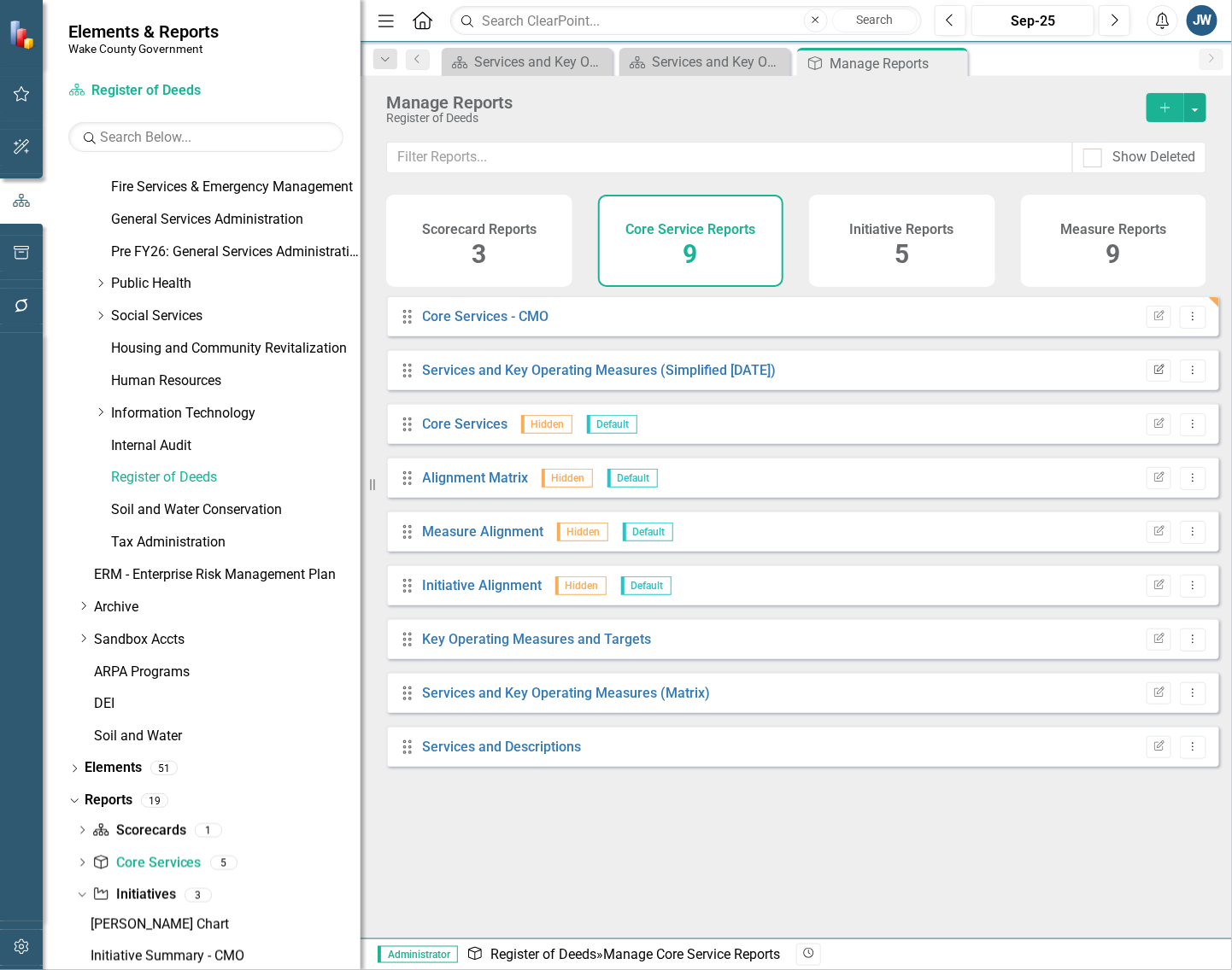
click at [1152, 376] on icon "Edit Report" at bounding box center [1158, 371] width 13 height 11
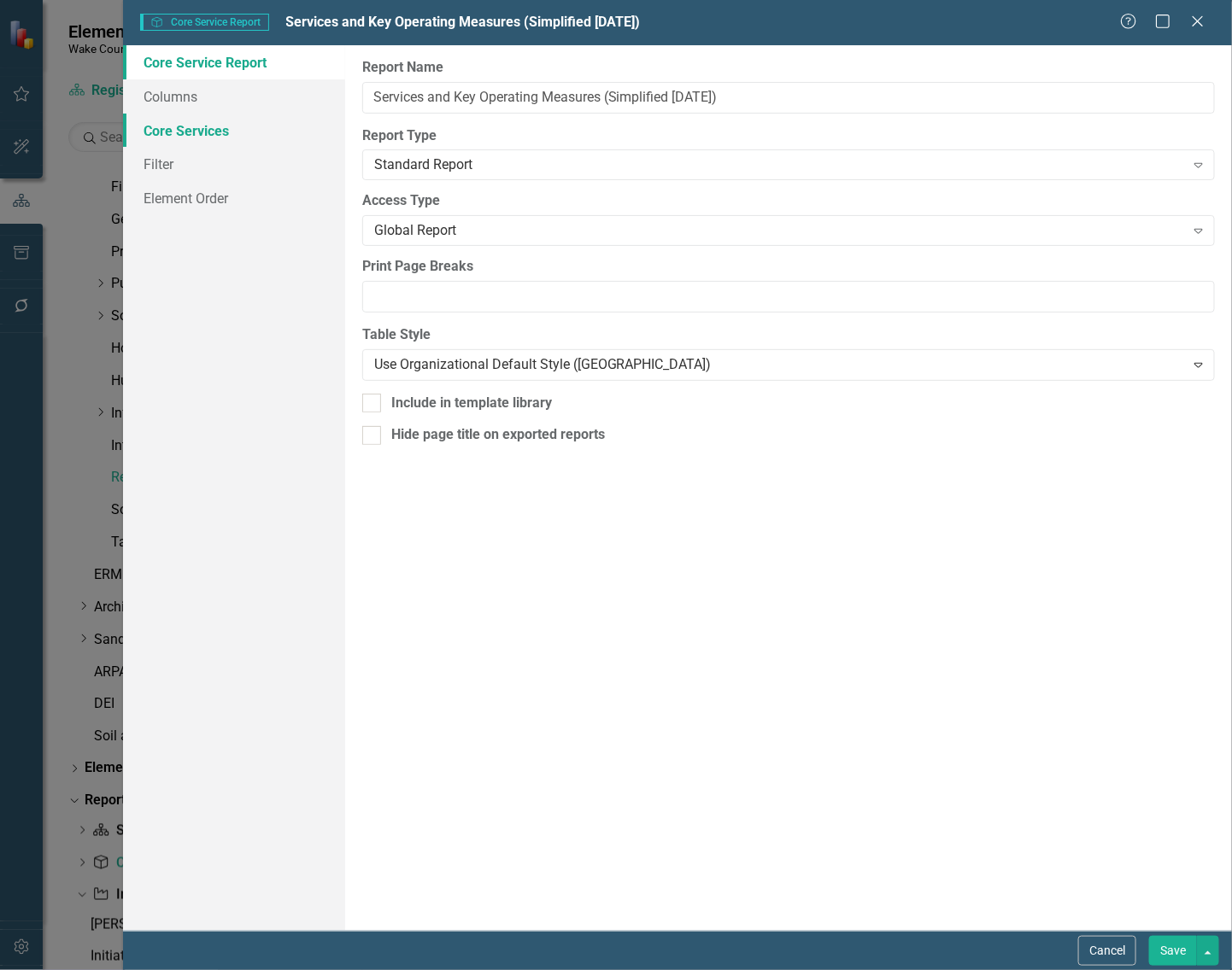
click at [181, 133] on link "Core Services" at bounding box center [233, 131] width 222 height 34
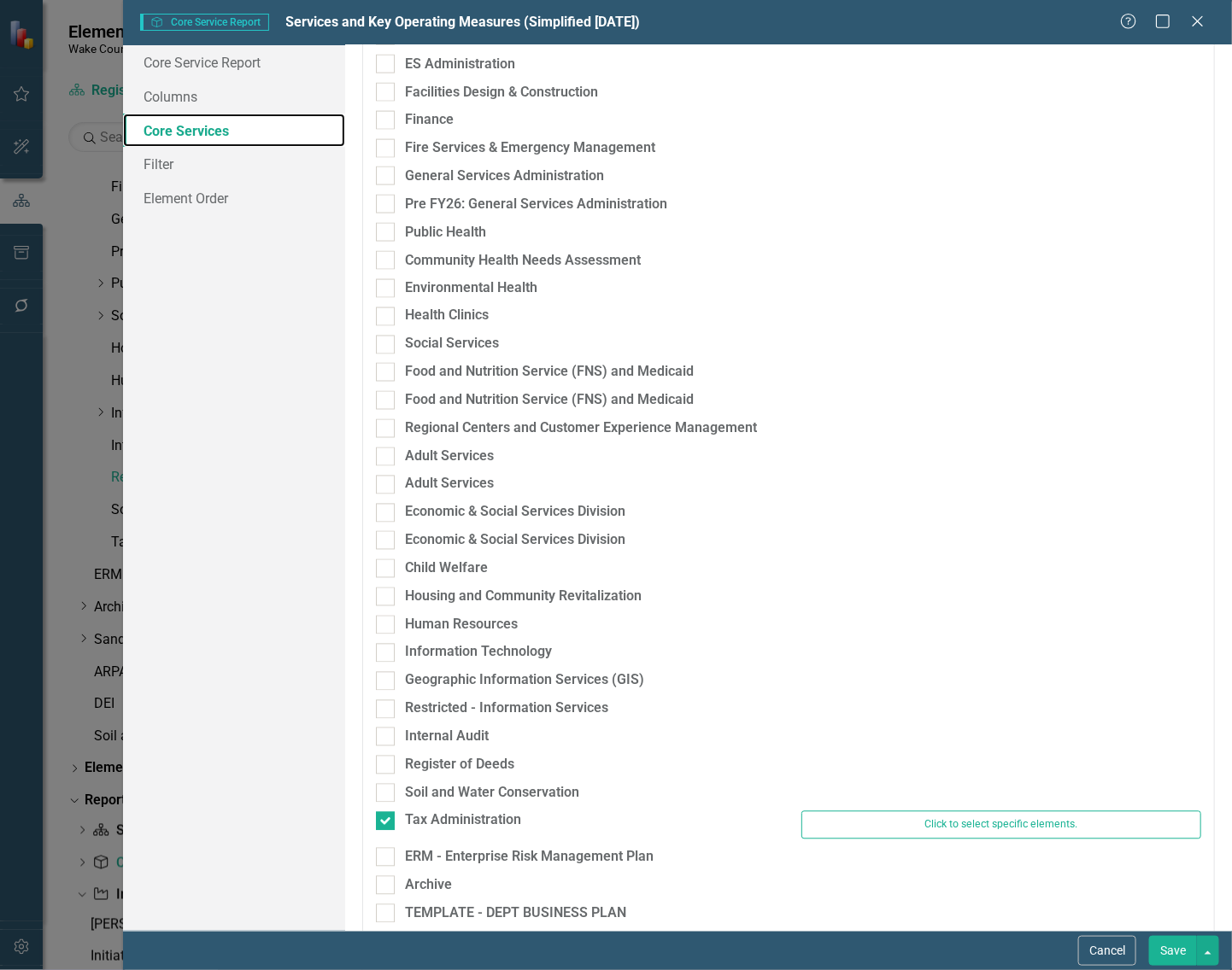
scroll to position [1174, 0]
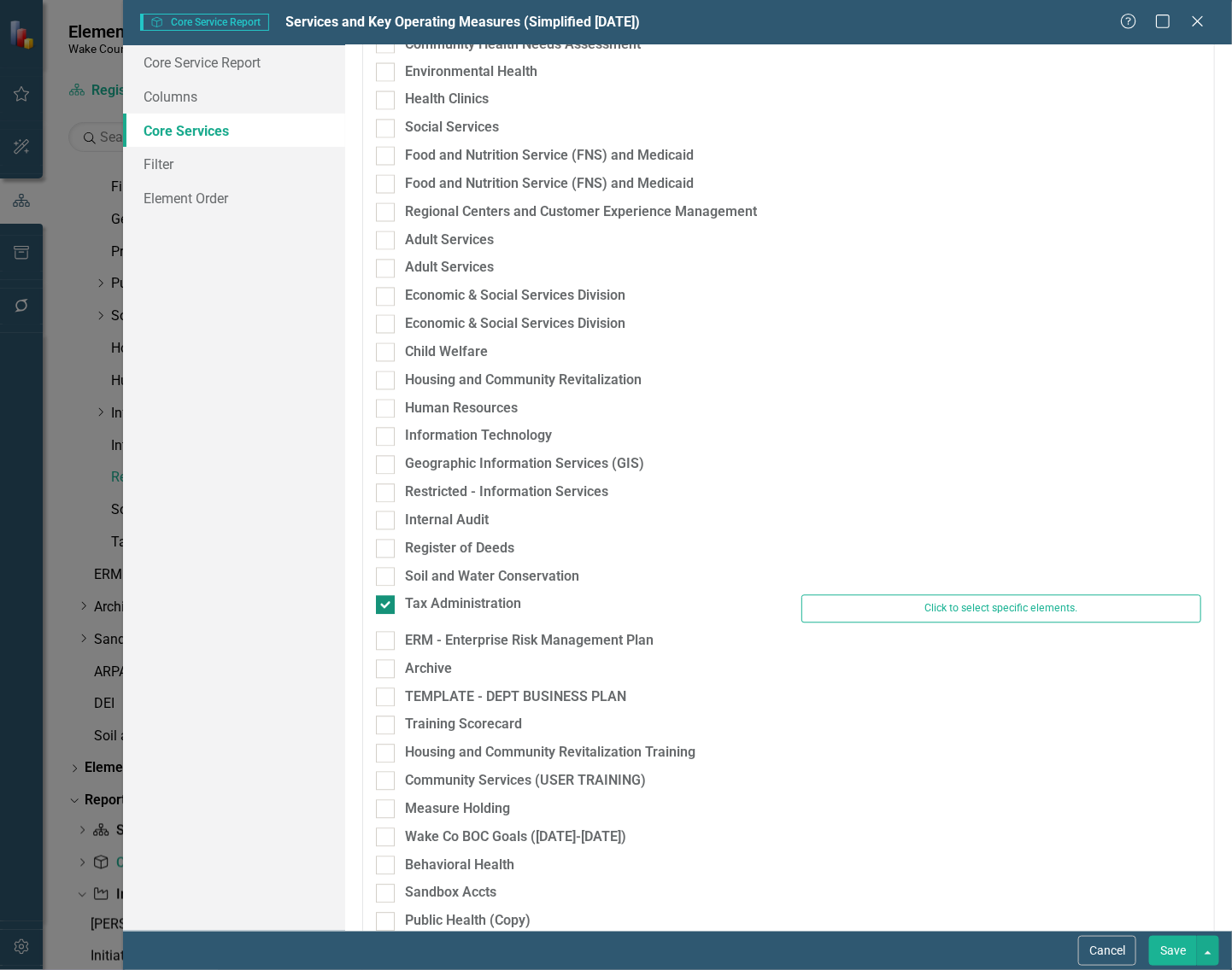
click at [386, 609] on div at bounding box center [385, 605] width 18 height 18
click at [386, 607] on input "Tax Administration" at bounding box center [381, 601] width 11 height 11
checkbox input "false"
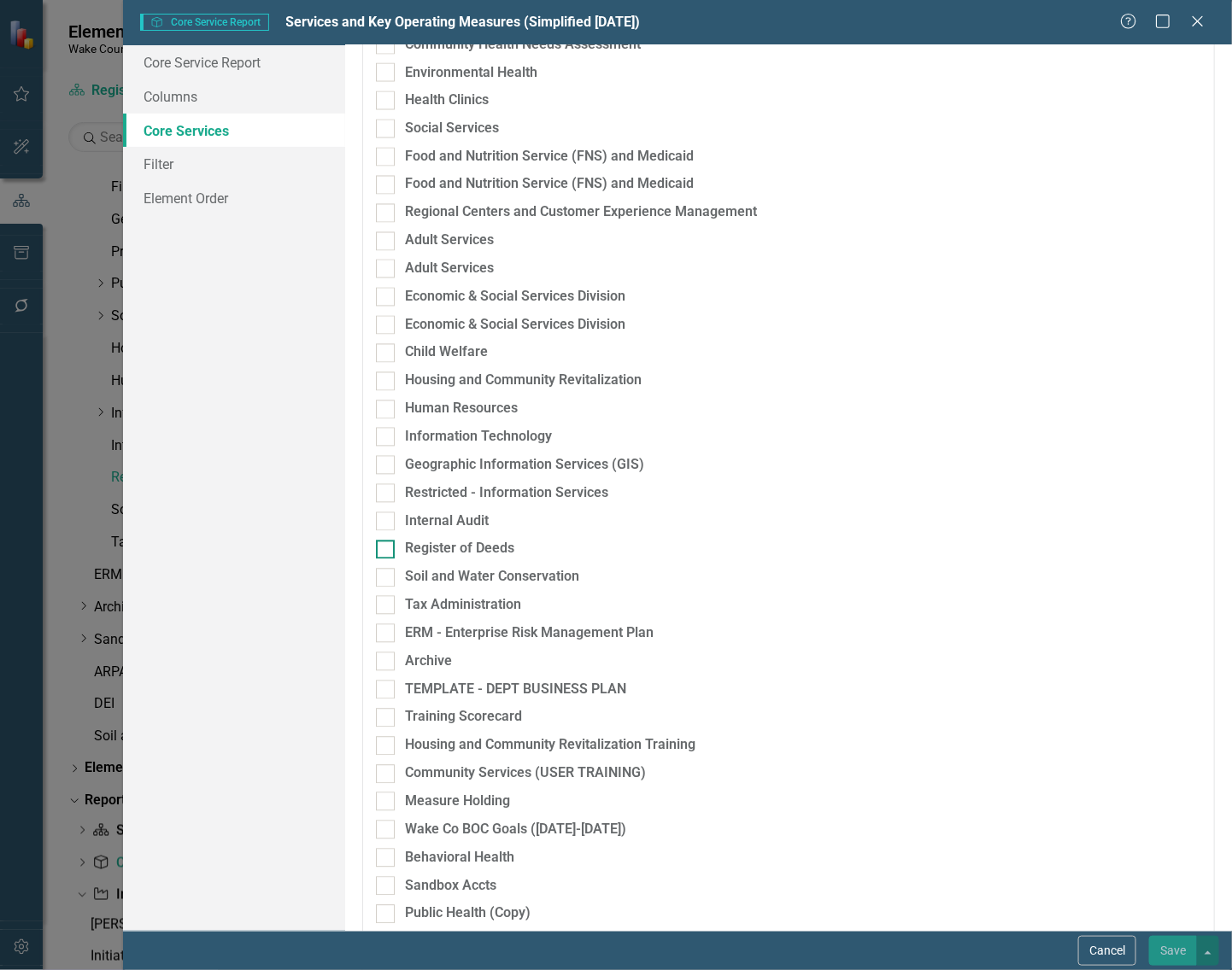
click at [386, 549] on input "Register of Deeds" at bounding box center [381, 546] width 11 height 11
checkbox input "true"
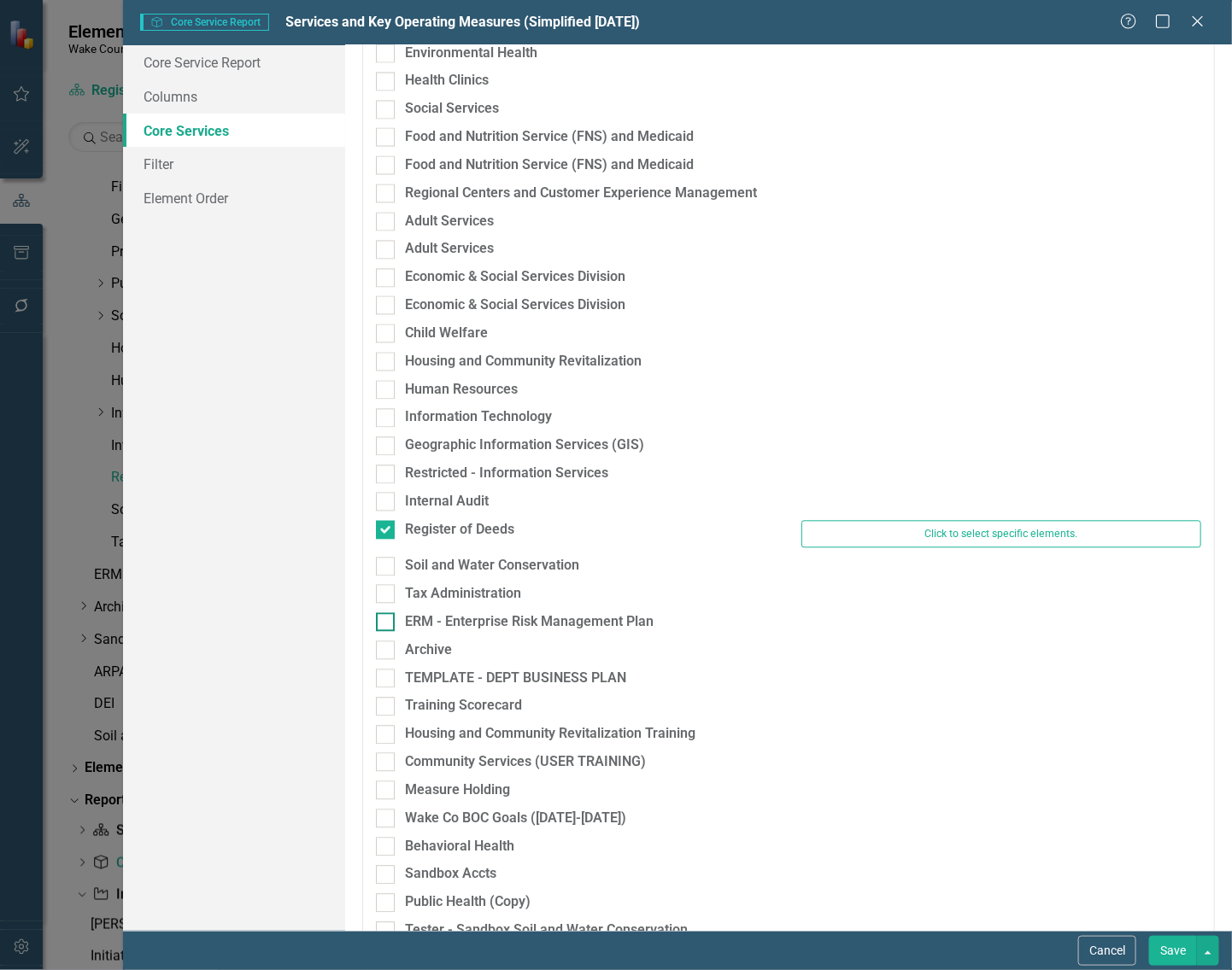
scroll to position [1174, 0]
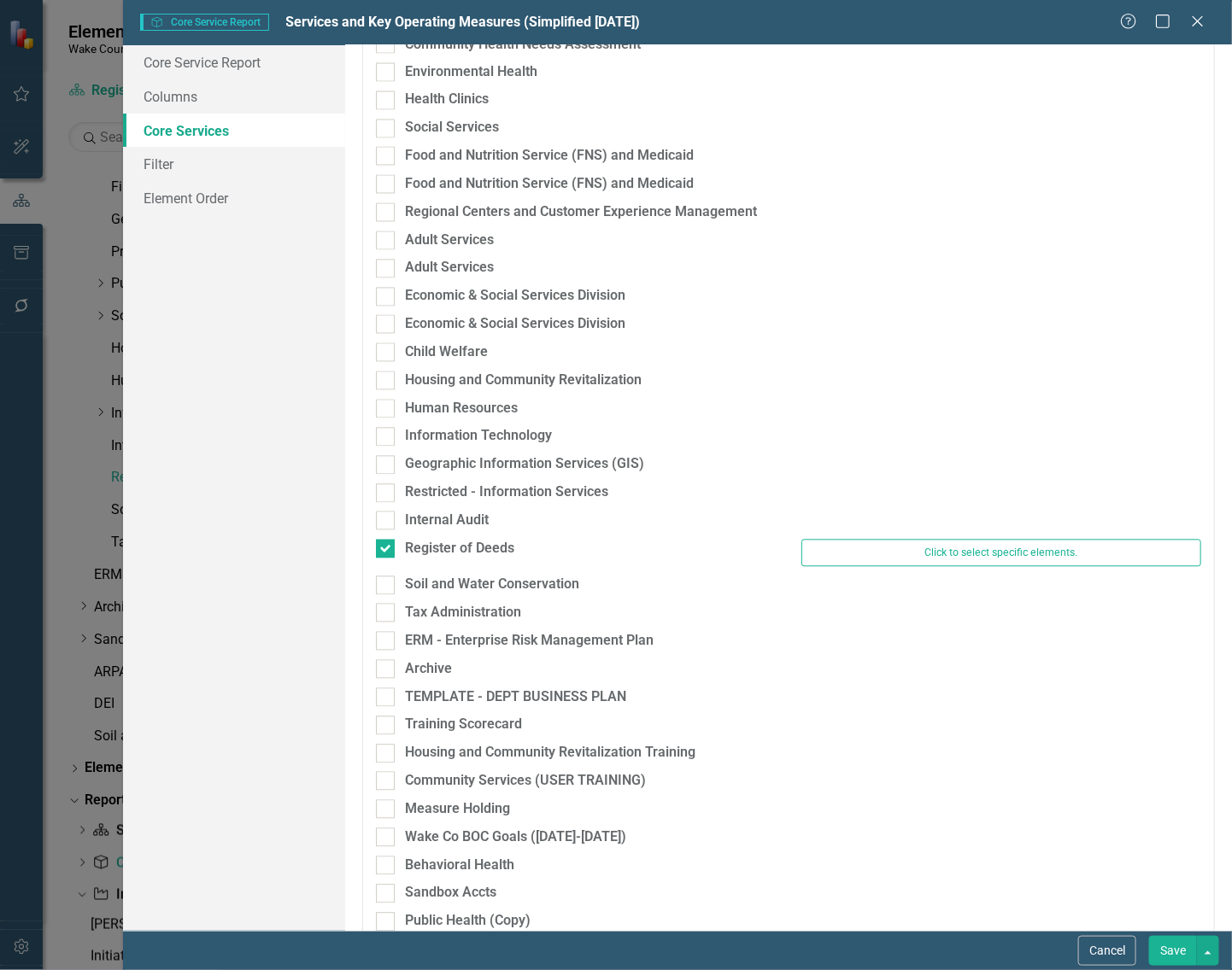
click at [1179, 949] on button "Save" at bounding box center [1172, 951] width 48 height 30
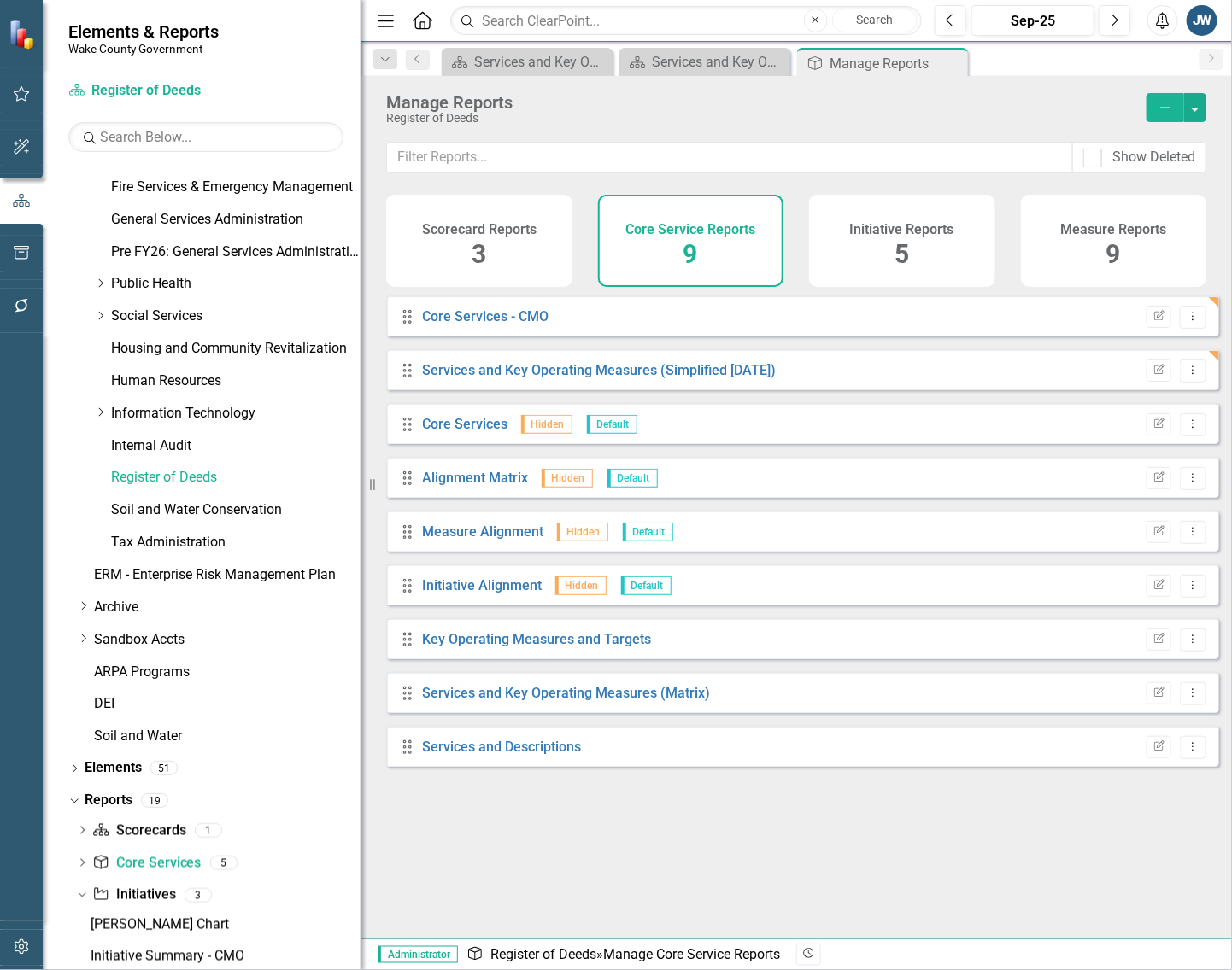
click at [613, 838] on div "Drag Core Services - CMO Edit Report Dropdown Menu Drag Services and Key Operat…" at bounding box center [796, 610] width 871 height 630
drag, startPoint x: 958, startPoint y: 61, endPoint x: 949, endPoint y: 71, distance: 13.5
click at [0, 0] on icon "Close" at bounding box center [0, 0] width 0 height 0
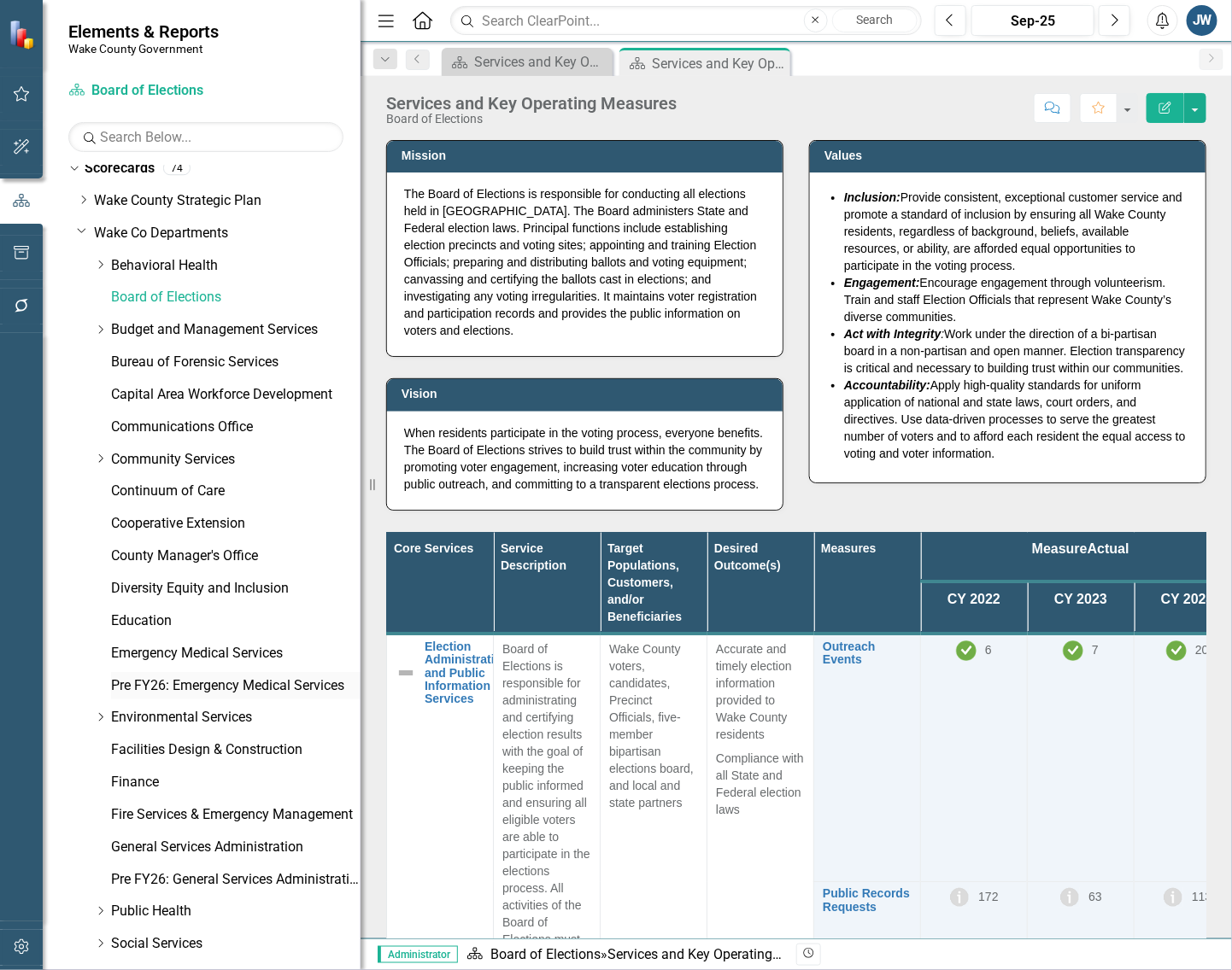
scroll to position [9, 0]
click at [378, 529] on div "Core Services Service Description Target Populations, Customers, and/or Benefic…" at bounding box center [796, 906] width 846 height 791
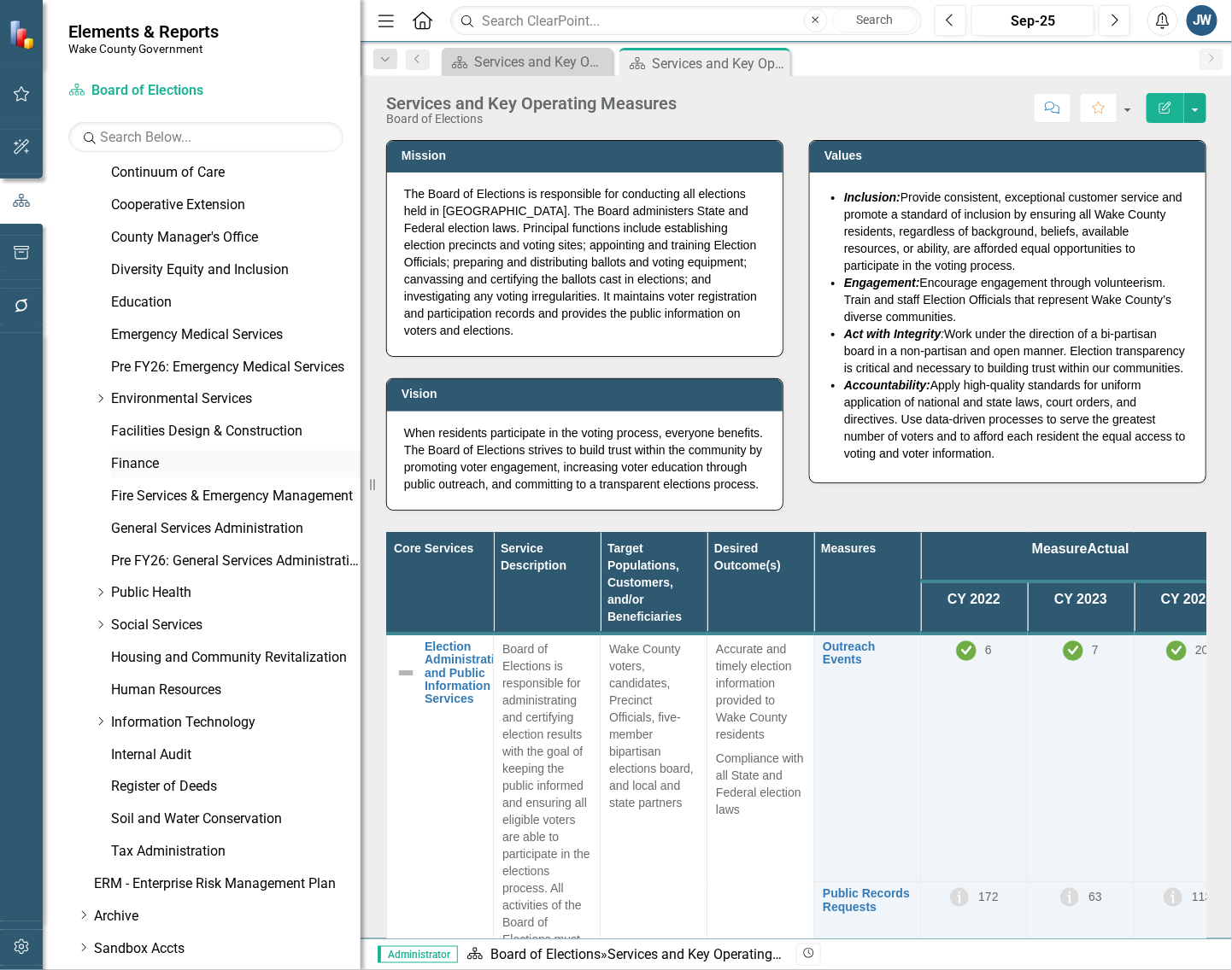
scroll to position [435, 0]
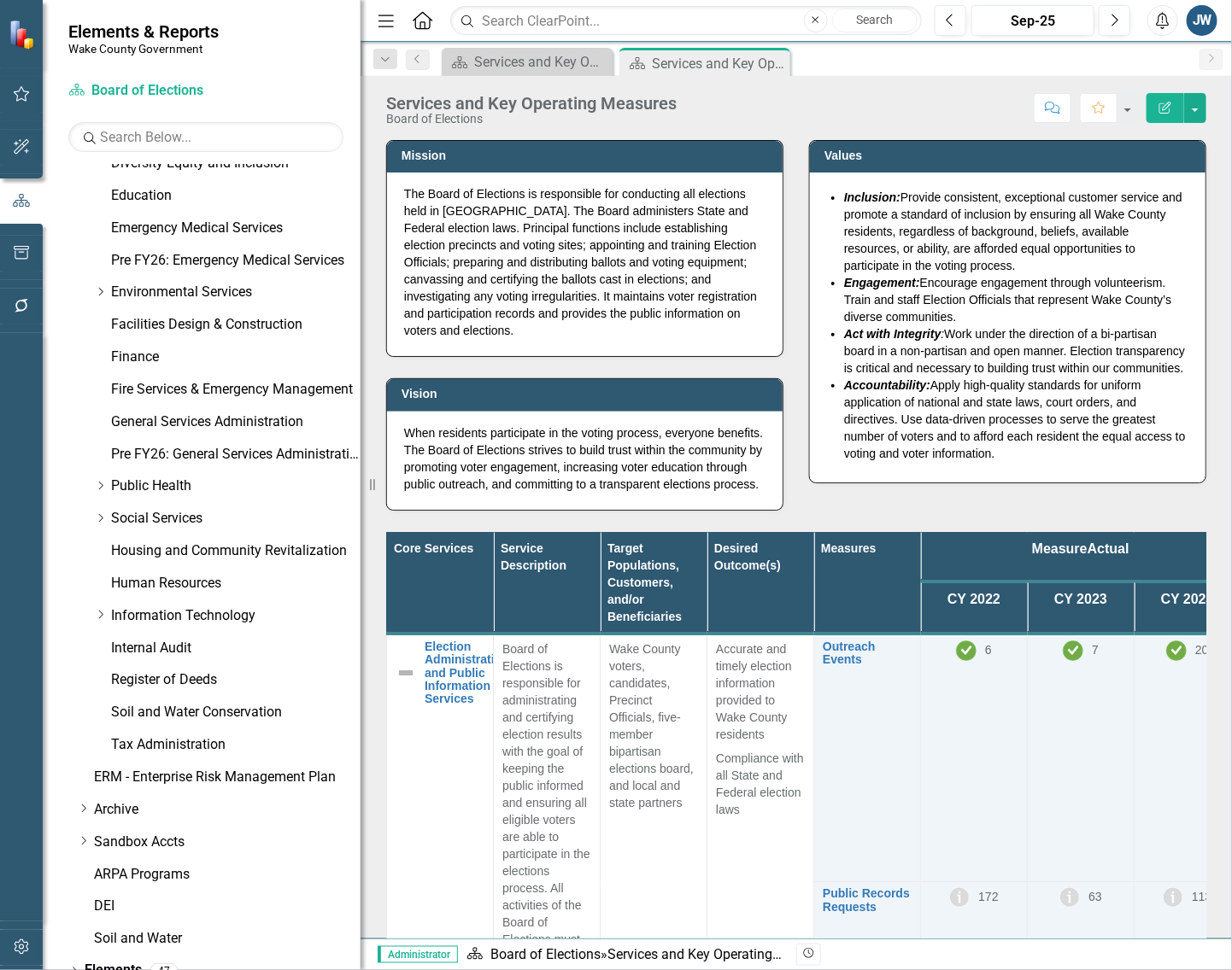
click at [556, 540] on div "Core Services Service Description Target Populations, Customers, and/or Benefic…" at bounding box center [796, 906] width 846 height 791
click at [181, 707] on link "Soil and Water Conservation" at bounding box center [236, 712] width 250 height 19
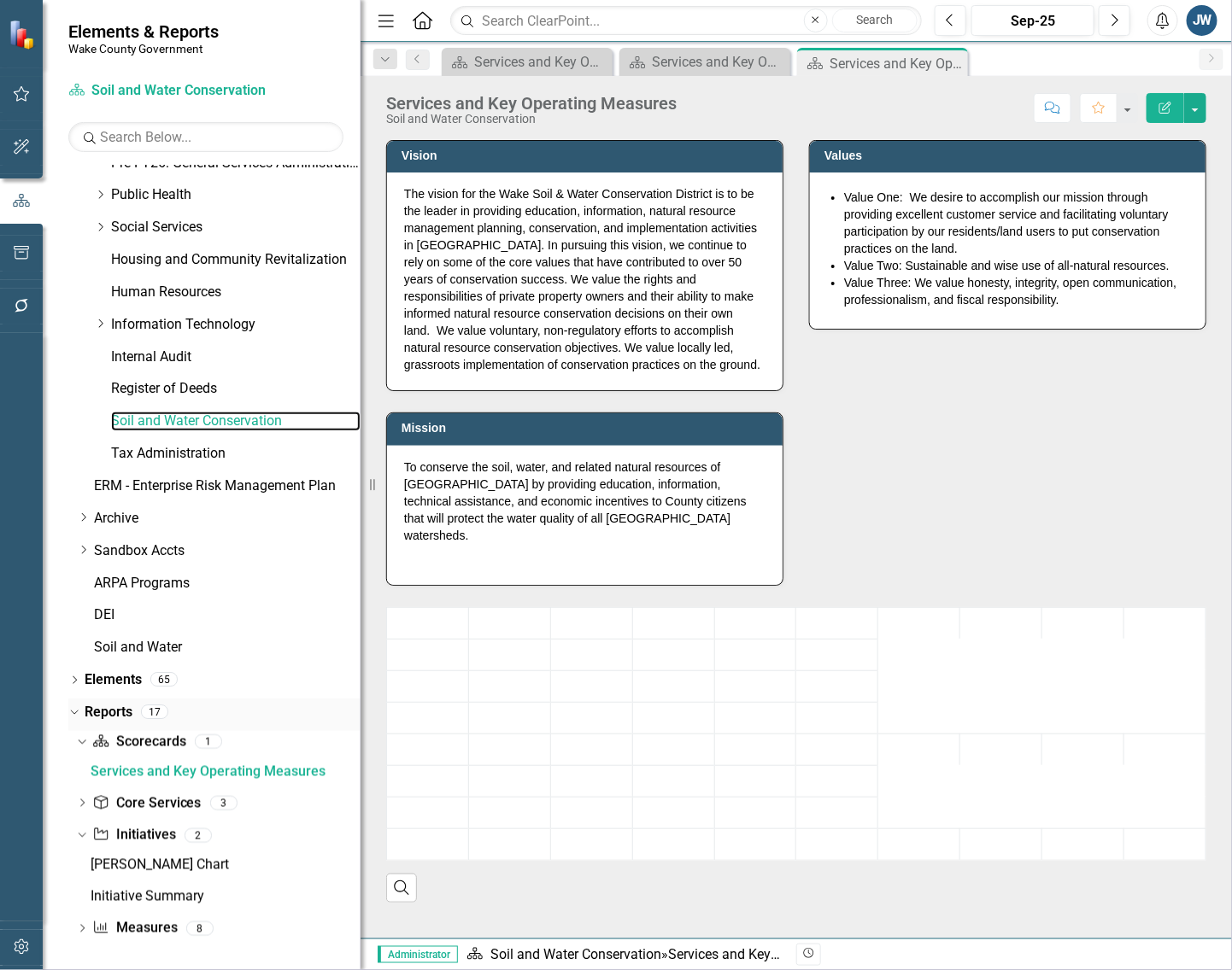
scroll to position [730, 0]
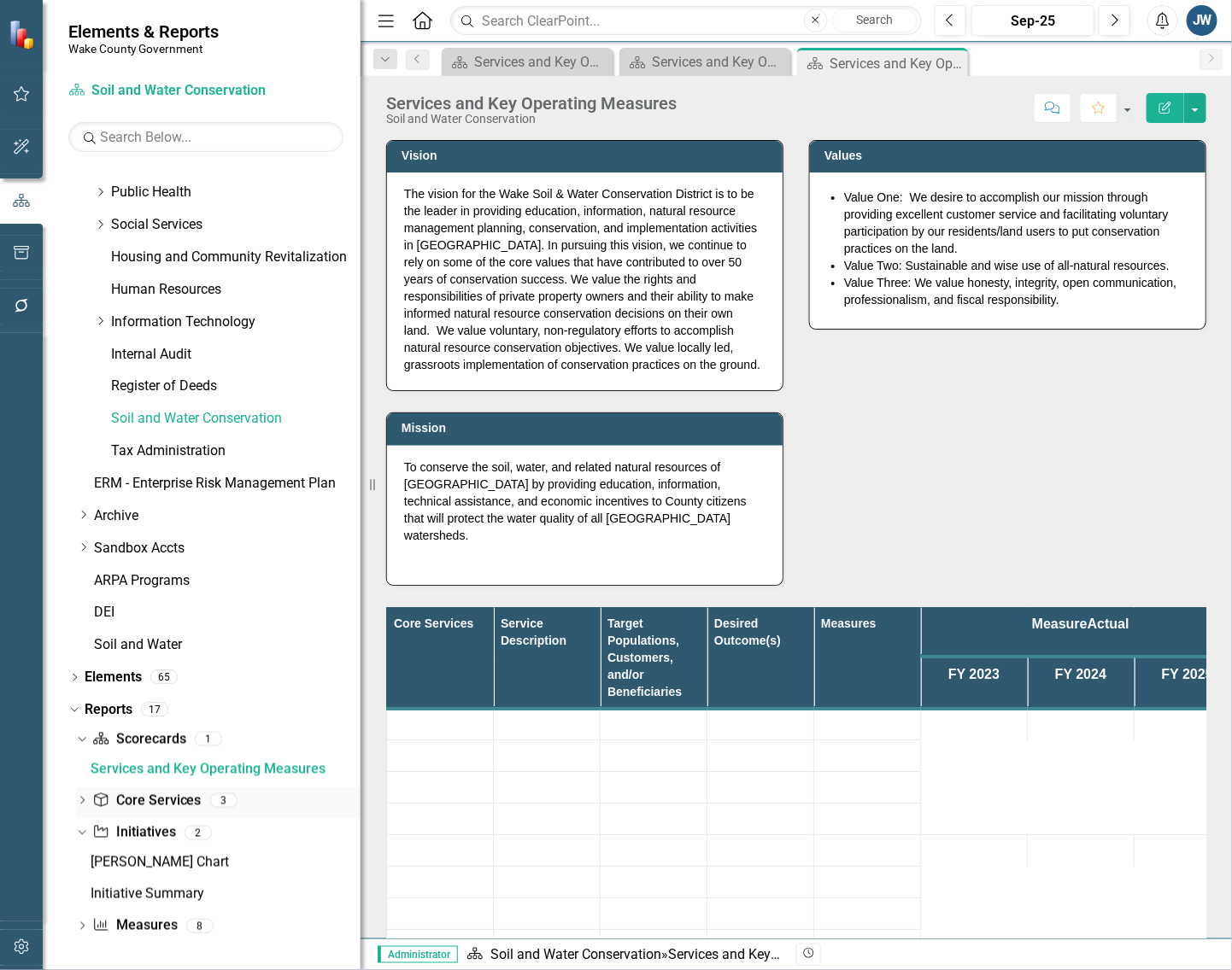
click at [153, 795] on link "Core Service Core Services" at bounding box center [146, 802] width 109 height 19
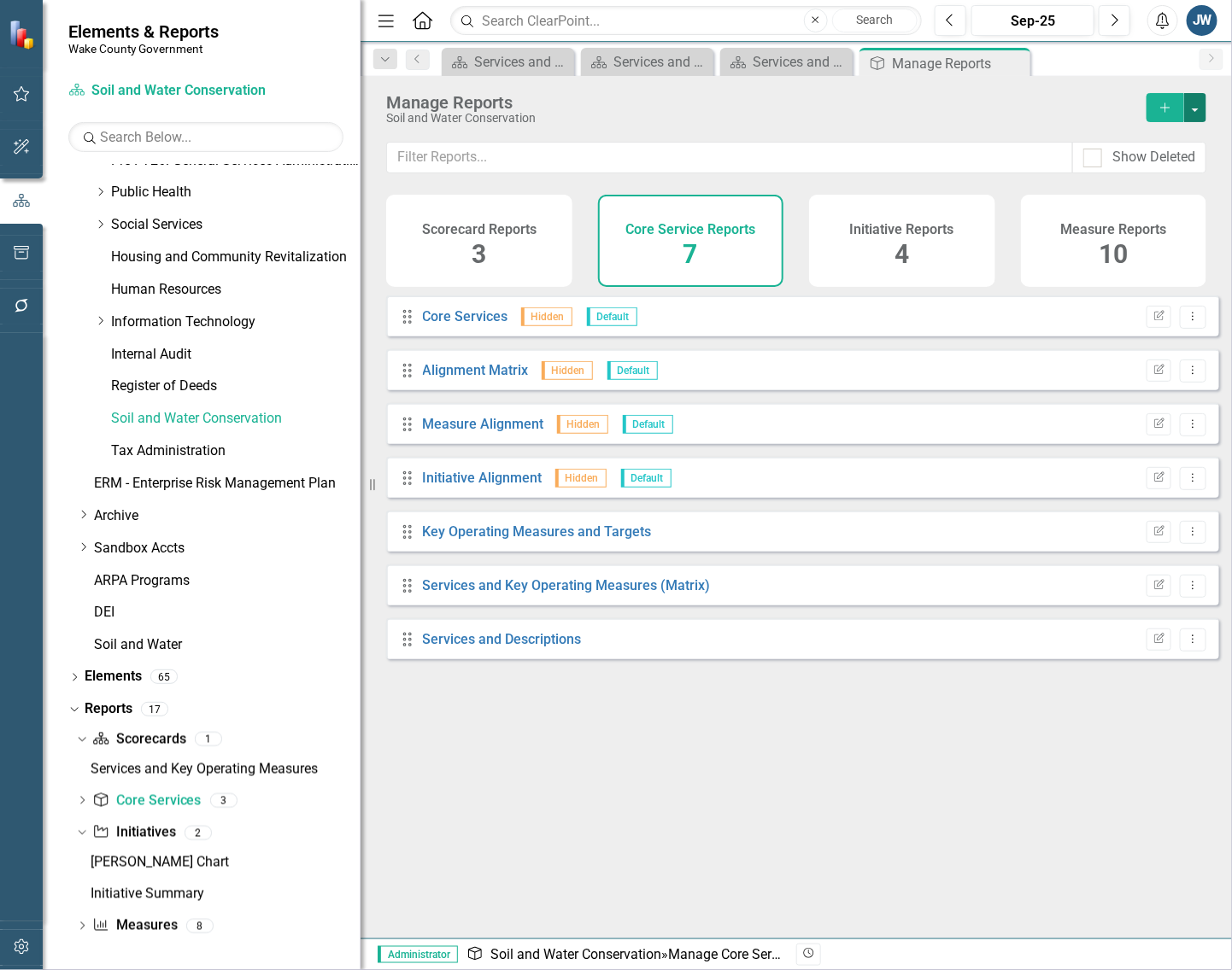
click at [1200, 112] on button "button" at bounding box center [1194, 107] width 22 height 29
click at [1145, 165] on link "Copy Add From Template" at bounding box center [1125, 171] width 159 height 32
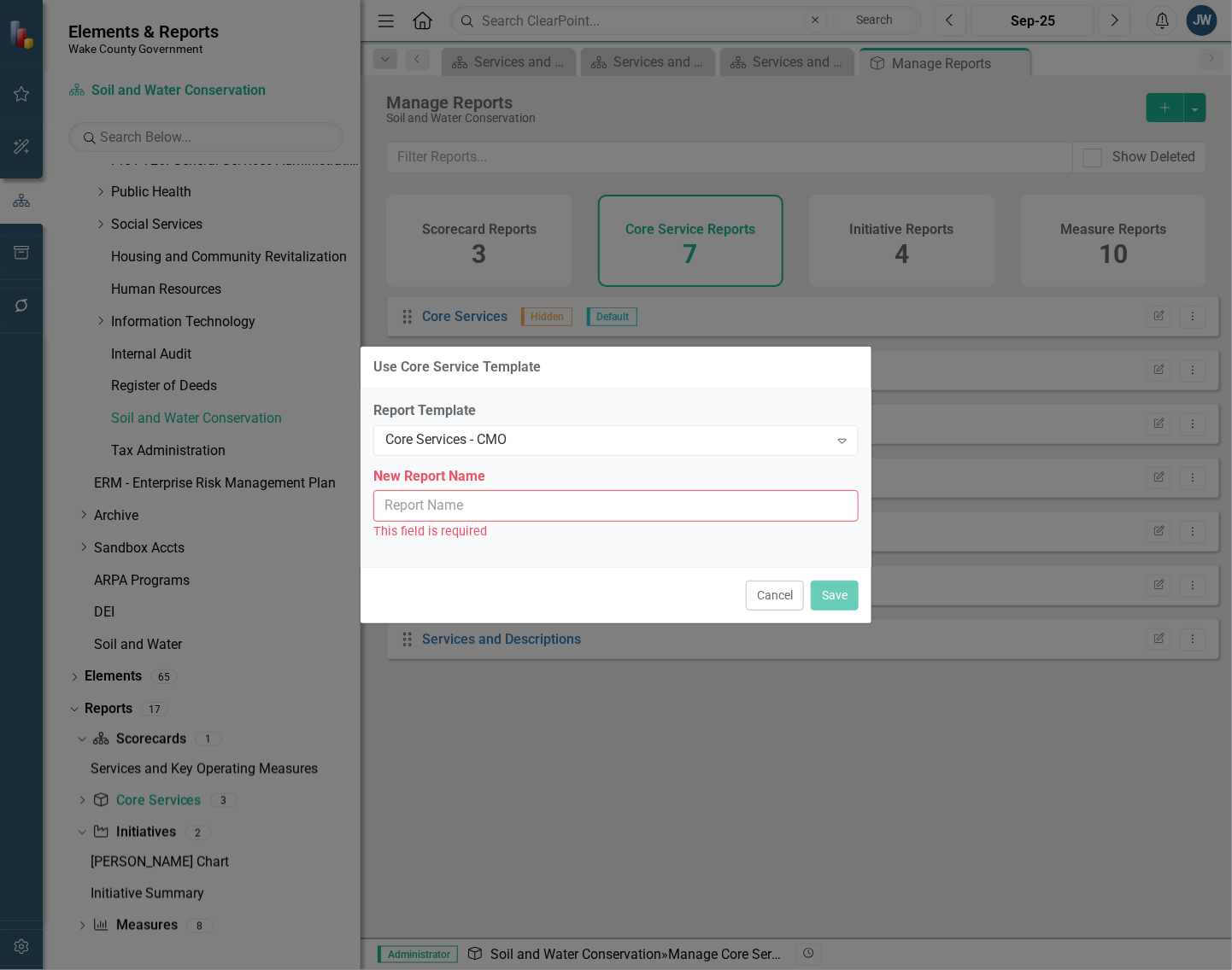
click at [525, 498] on input "New Report Name" at bounding box center [616, 506] width 485 height 32
type input "Core Services - CMO"
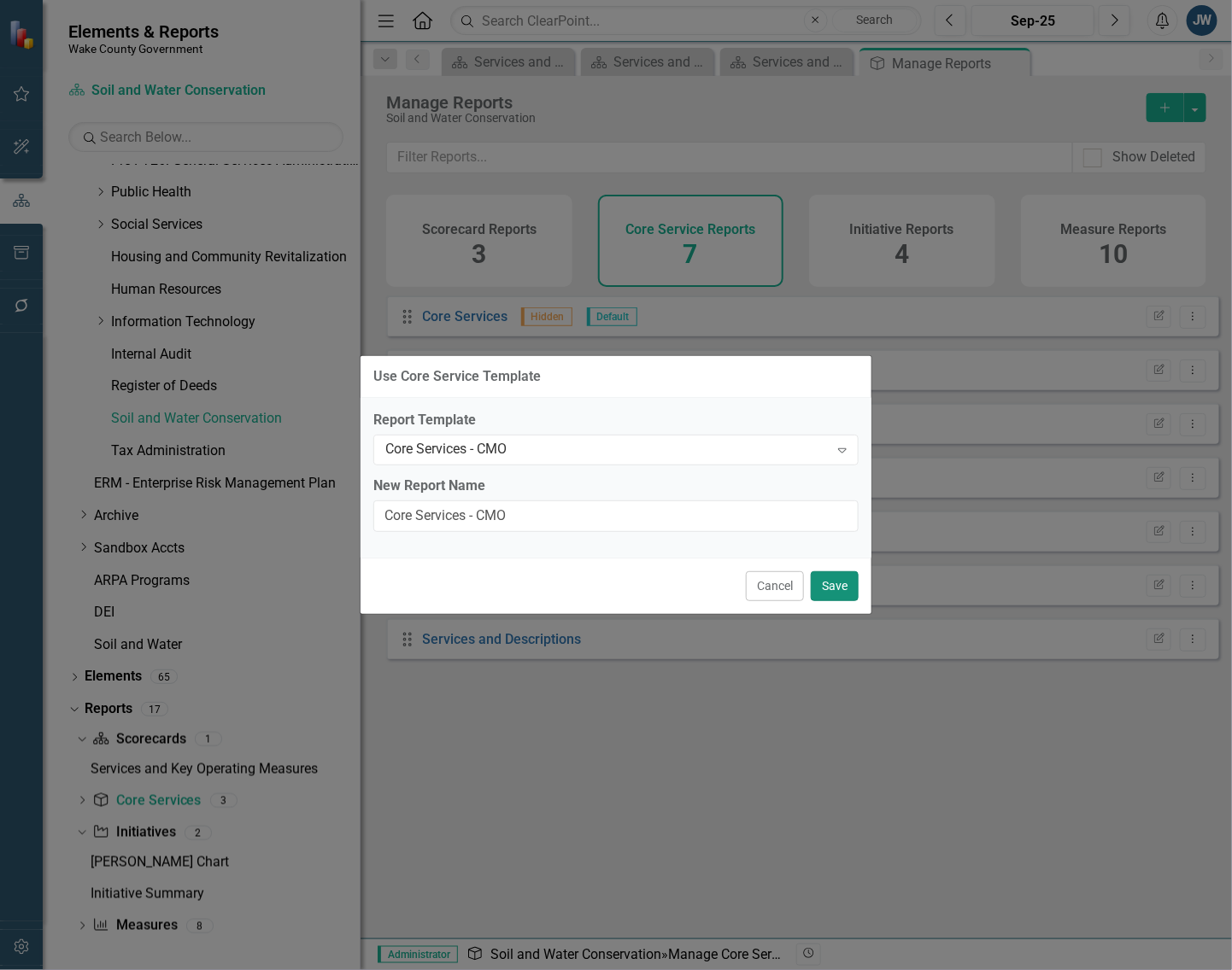
click at [838, 579] on button "Save" at bounding box center [834, 586] width 48 height 30
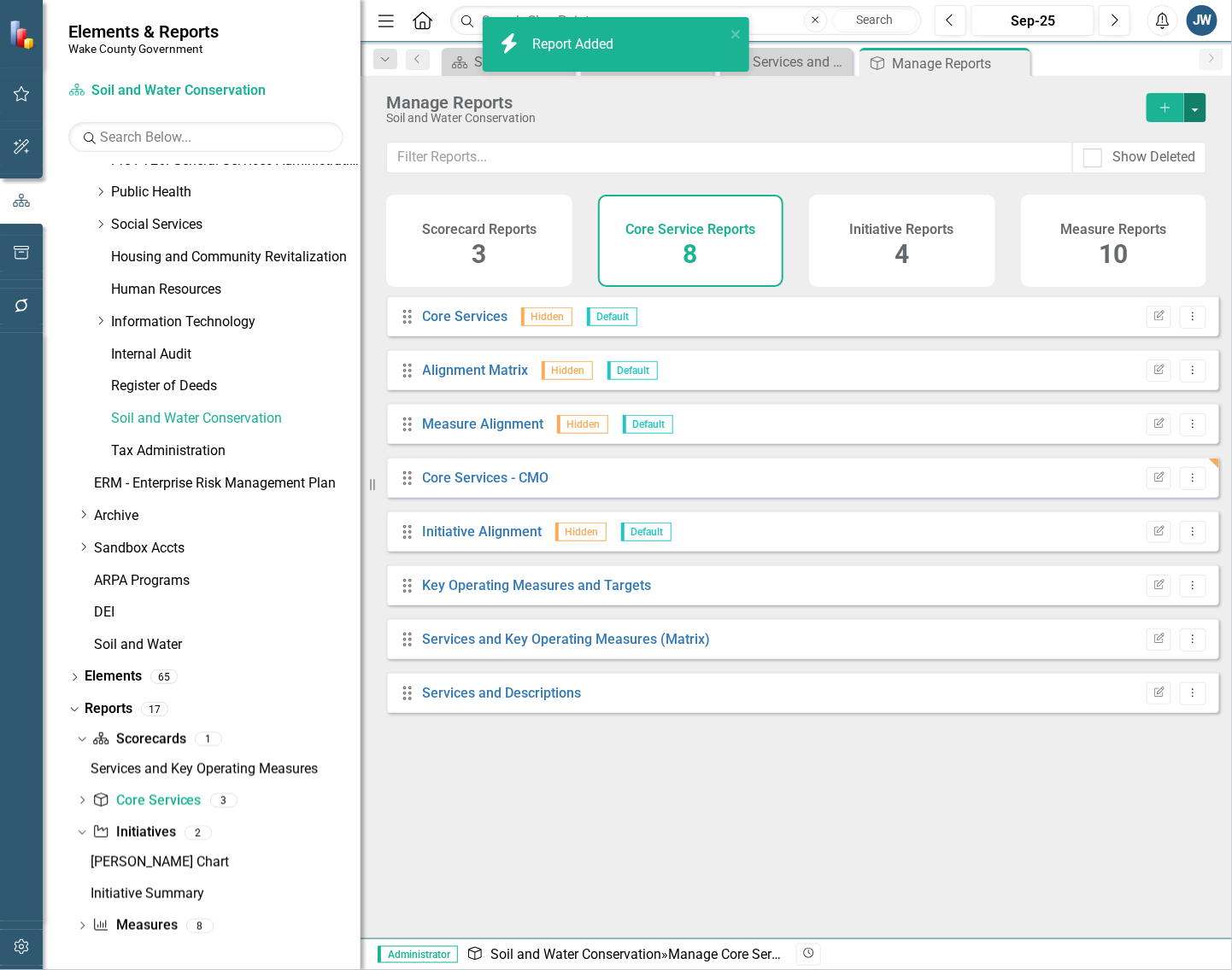
click at [1188, 104] on button "button" at bounding box center [1194, 107] width 22 height 29
click at [1144, 167] on link "Copy Add From Template" at bounding box center [1125, 171] width 159 height 32
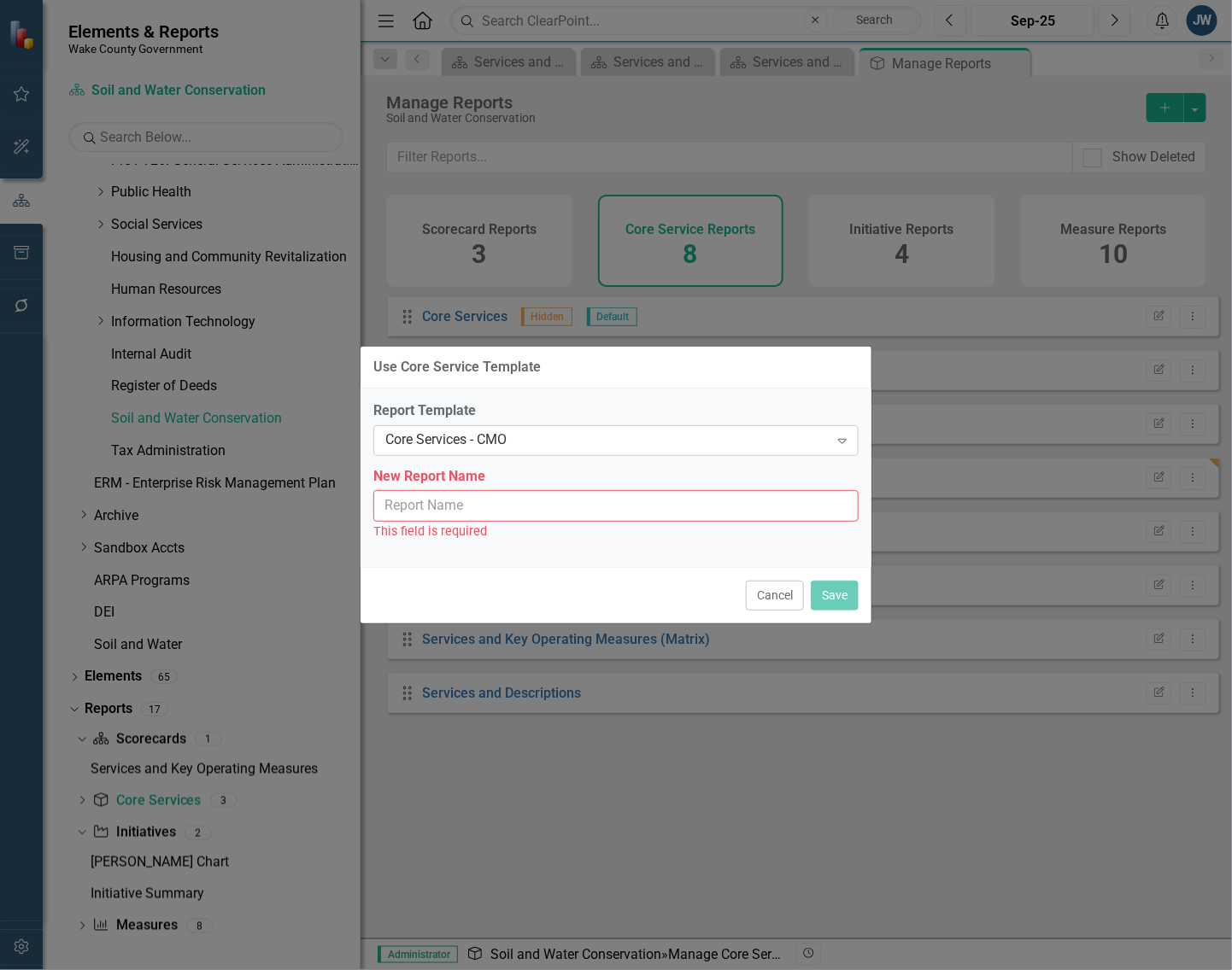
click at [538, 432] on div "Core Services - CMO" at bounding box center [607, 440] width 443 height 19
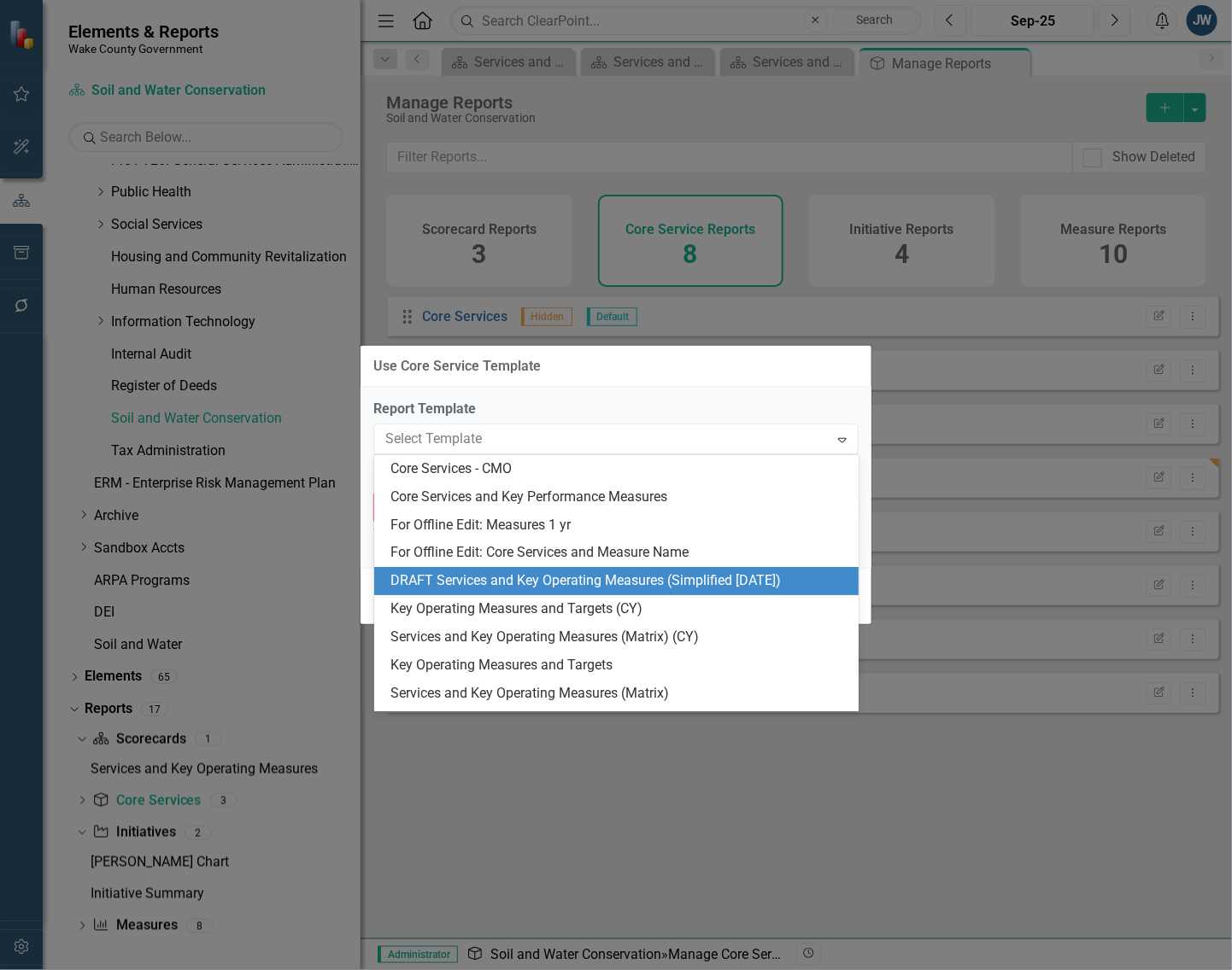
click at [495, 577] on div "DRAFT Services and Key Operating Measures (Simplified [DATE])" at bounding box center [620, 581] width 457 height 19
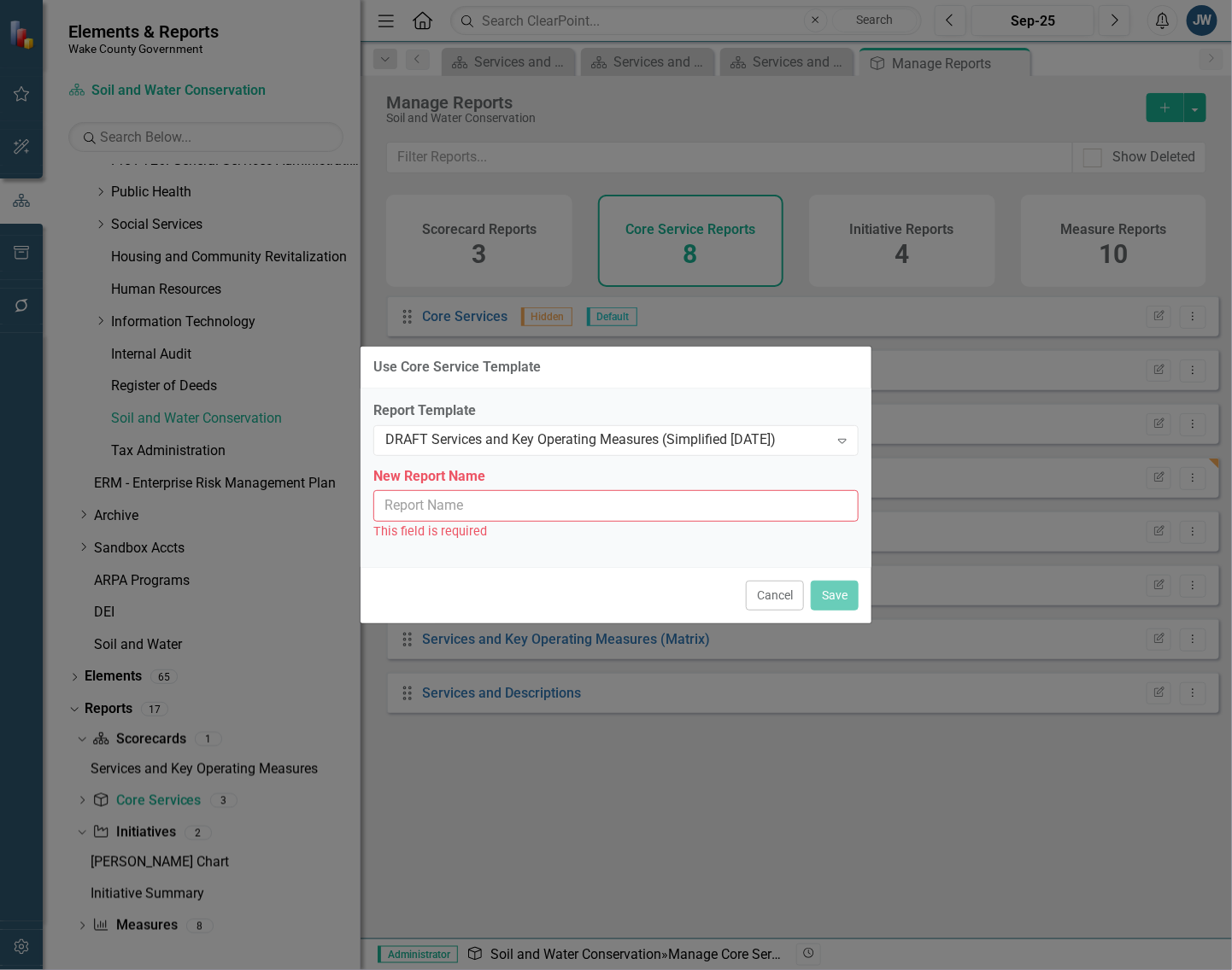
click at [529, 502] on input "New Report Name" at bounding box center [616, 506] width 485 height 32
type input "Services and Key Operating Measures (Simplified [DATE])"
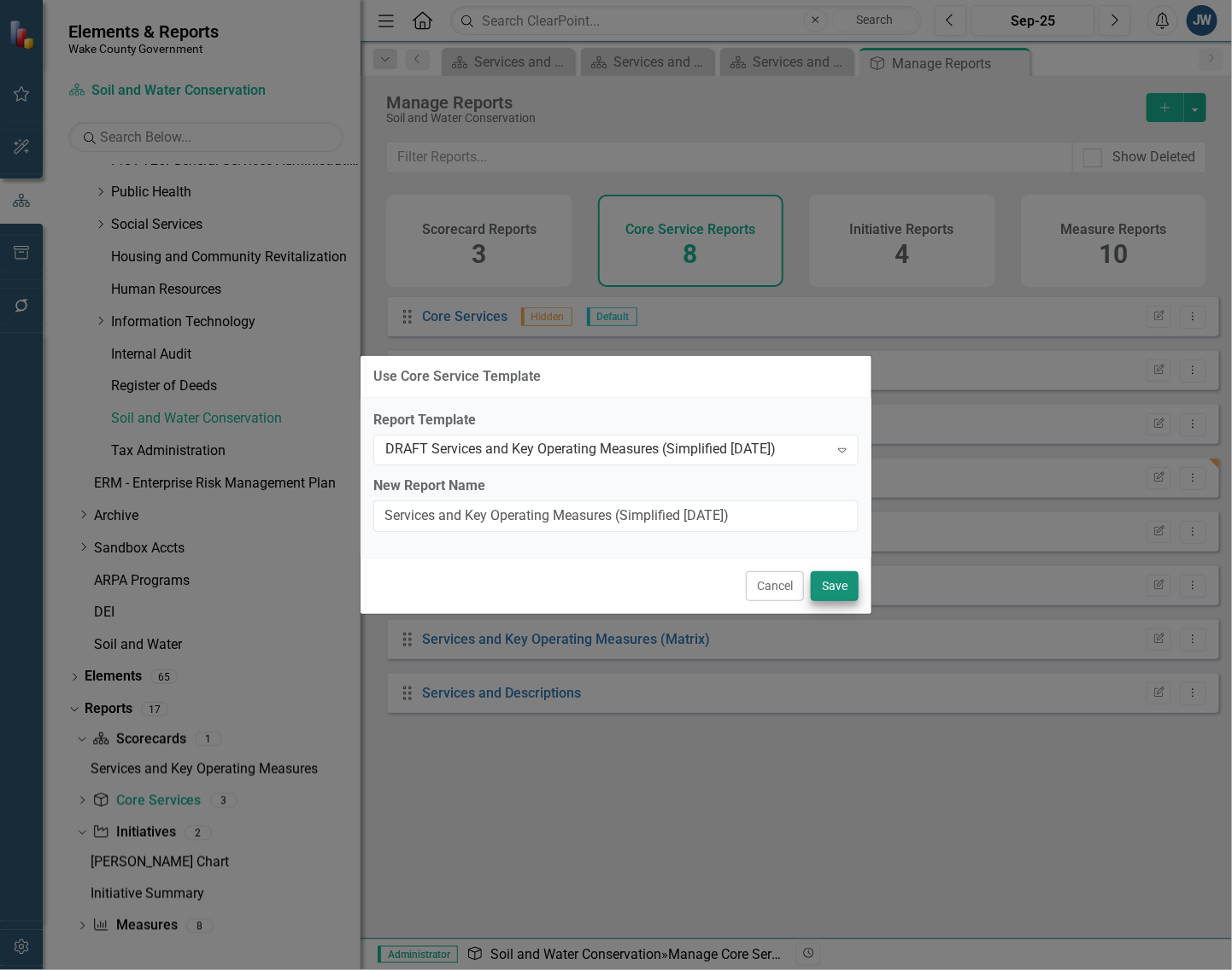
drag, startPoint x: 860, startPoint y: 582, endPoint x: 852, endPoint y: 583, distance: 8.1
click at [853, 582] on div "Cancel Save" at bounding box center [615, 586] width 511 height 56
click at [839, 585] on button "Save" at bounding box center [834, 586] width 48 height 30
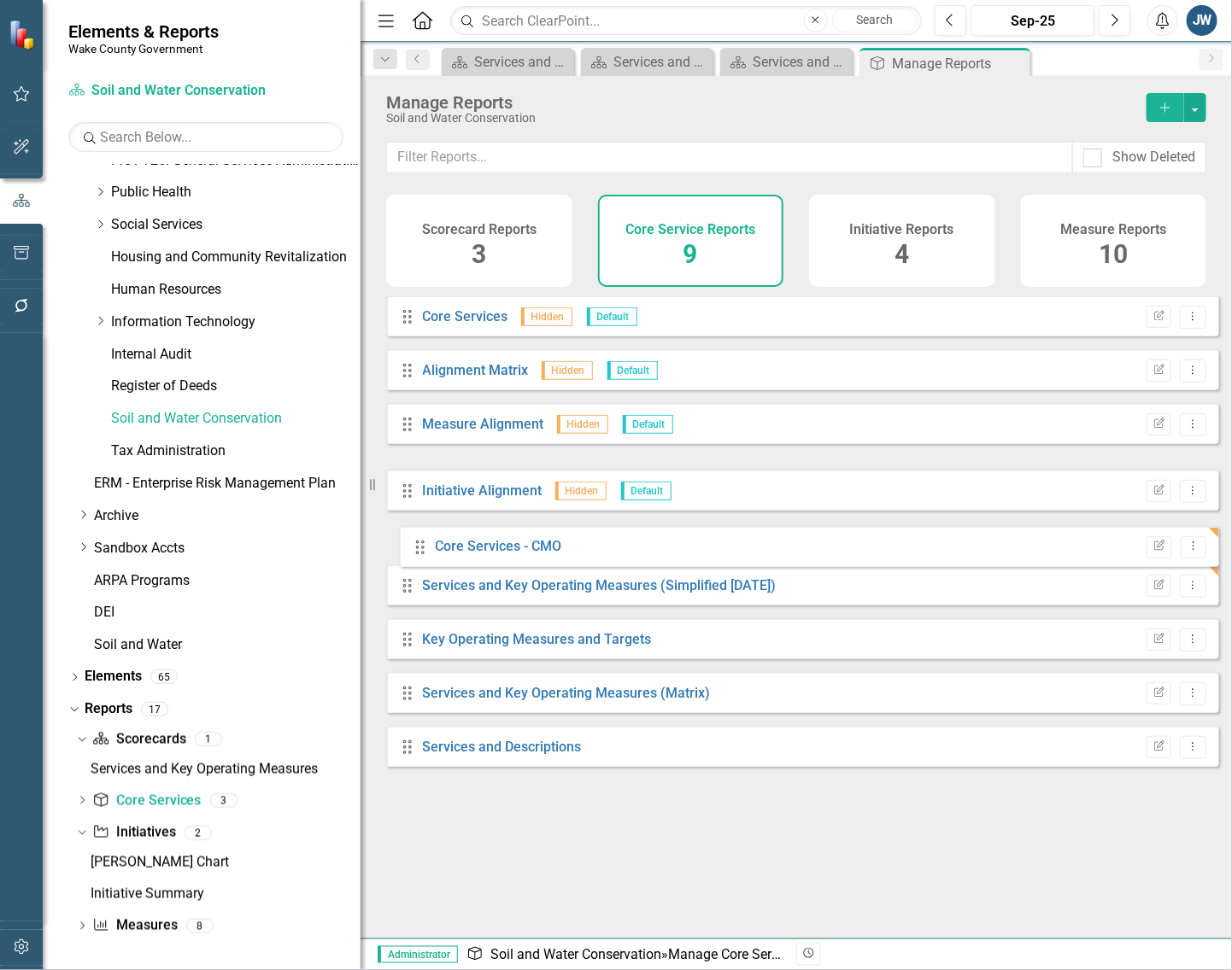
drag, startPoint x: 406, startPoint y: 493, endPoint x: 419, endPoint y: 549, distance: 57.5
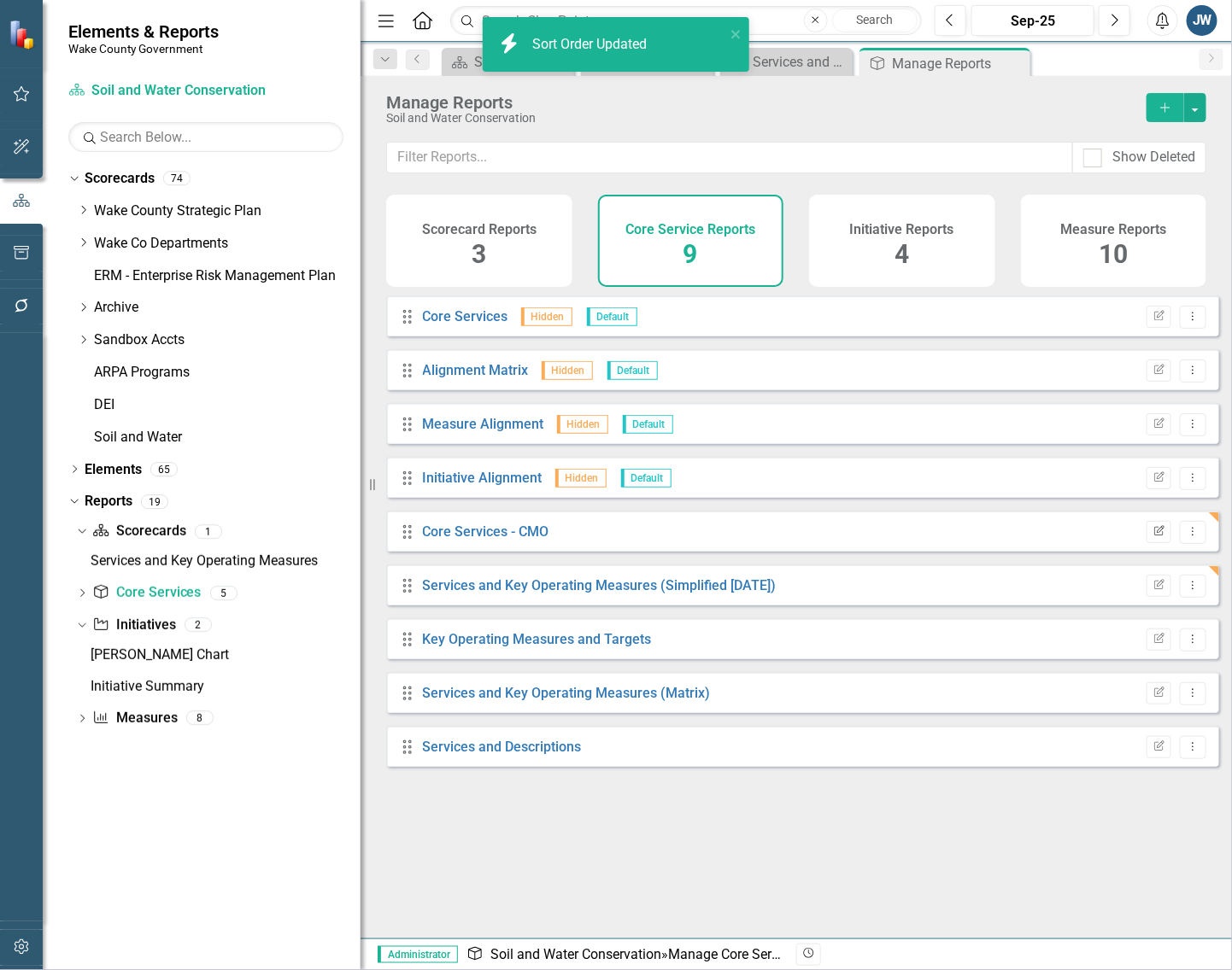
click at [1146, 538] on button "Edit Report" at bounding box center [1158, 532] width 25 height 22
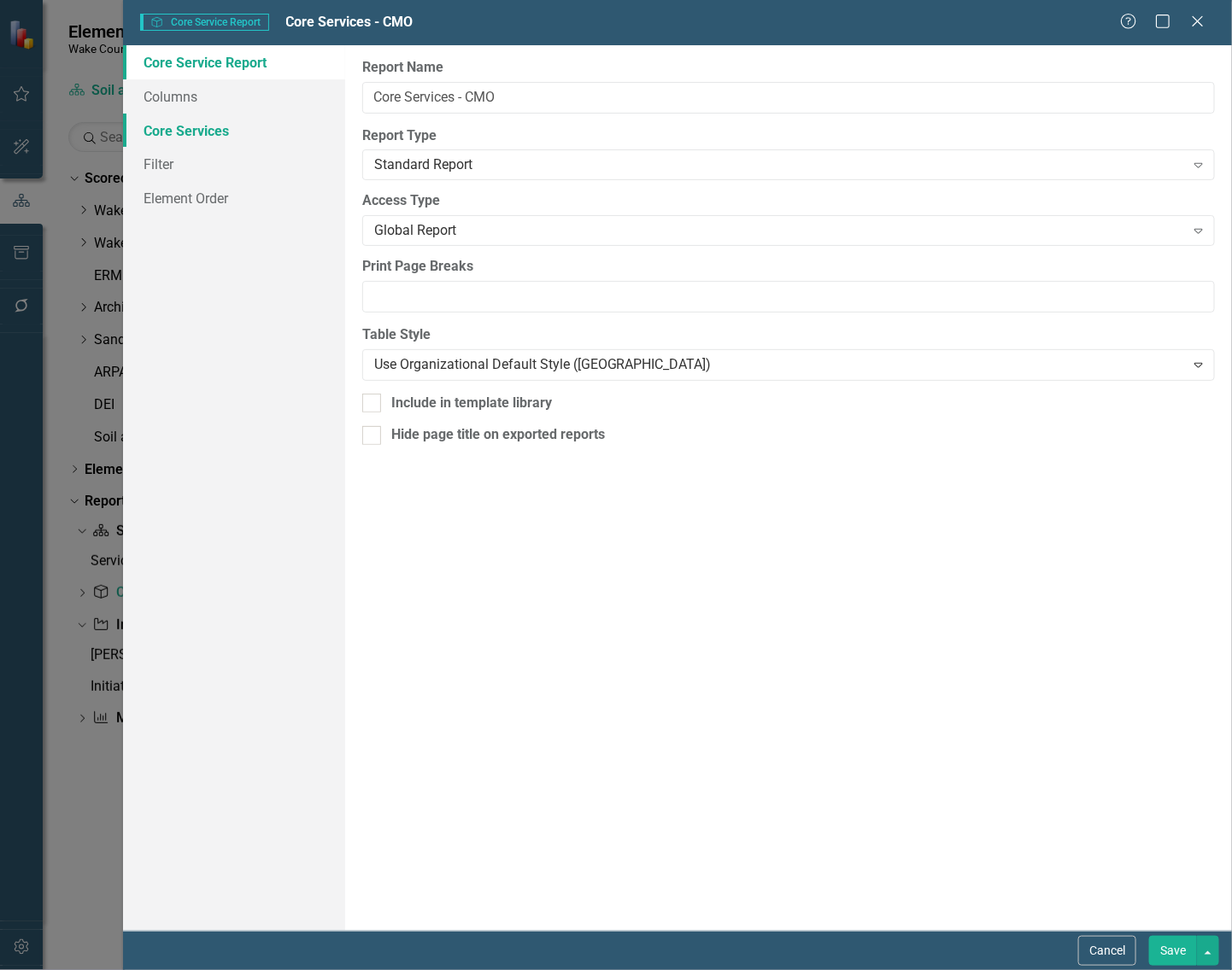
click at [159, 122] on link "Core Services" at bounding box center [233, 131] width 222 height 34
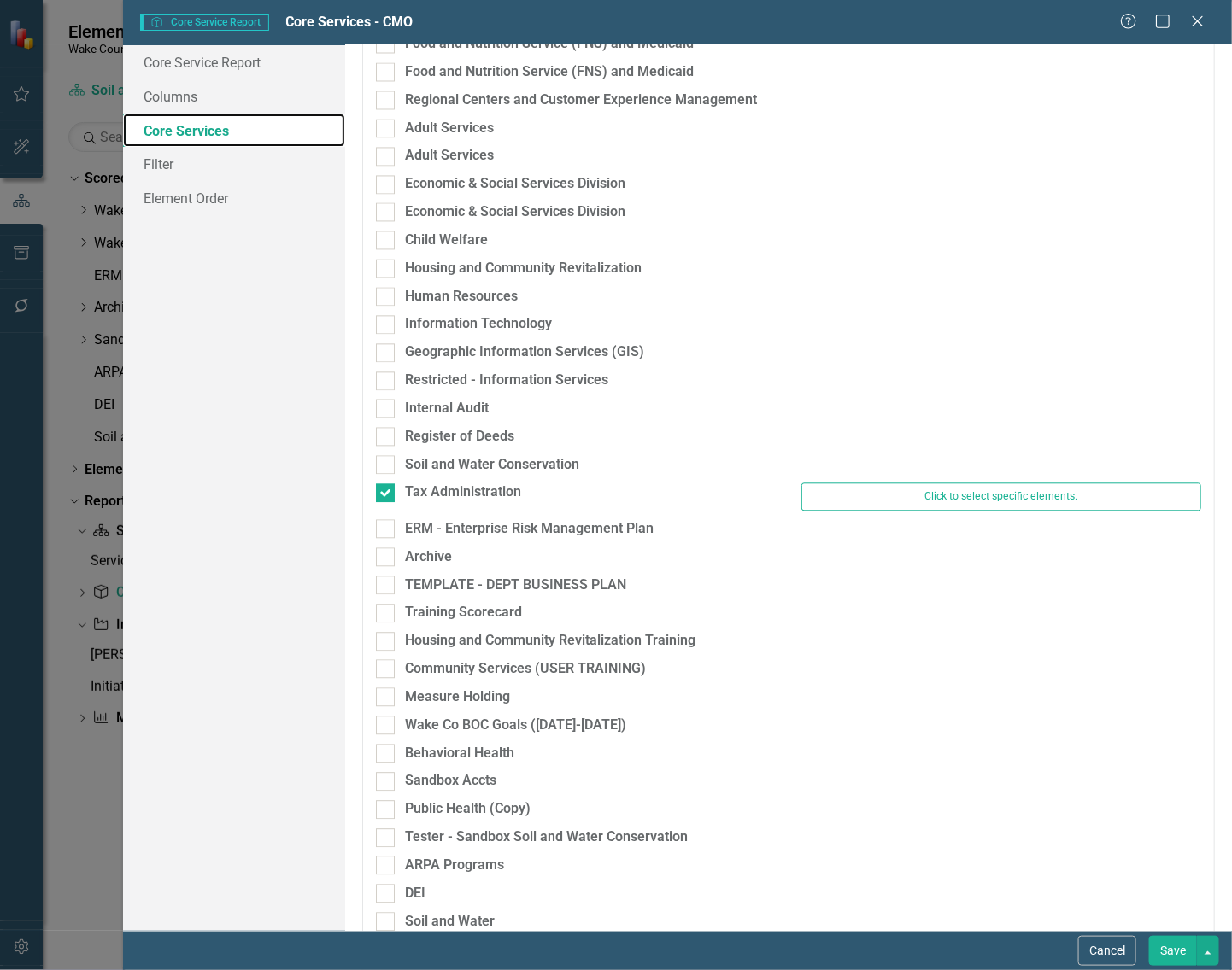
scroll to position [1311, 0]
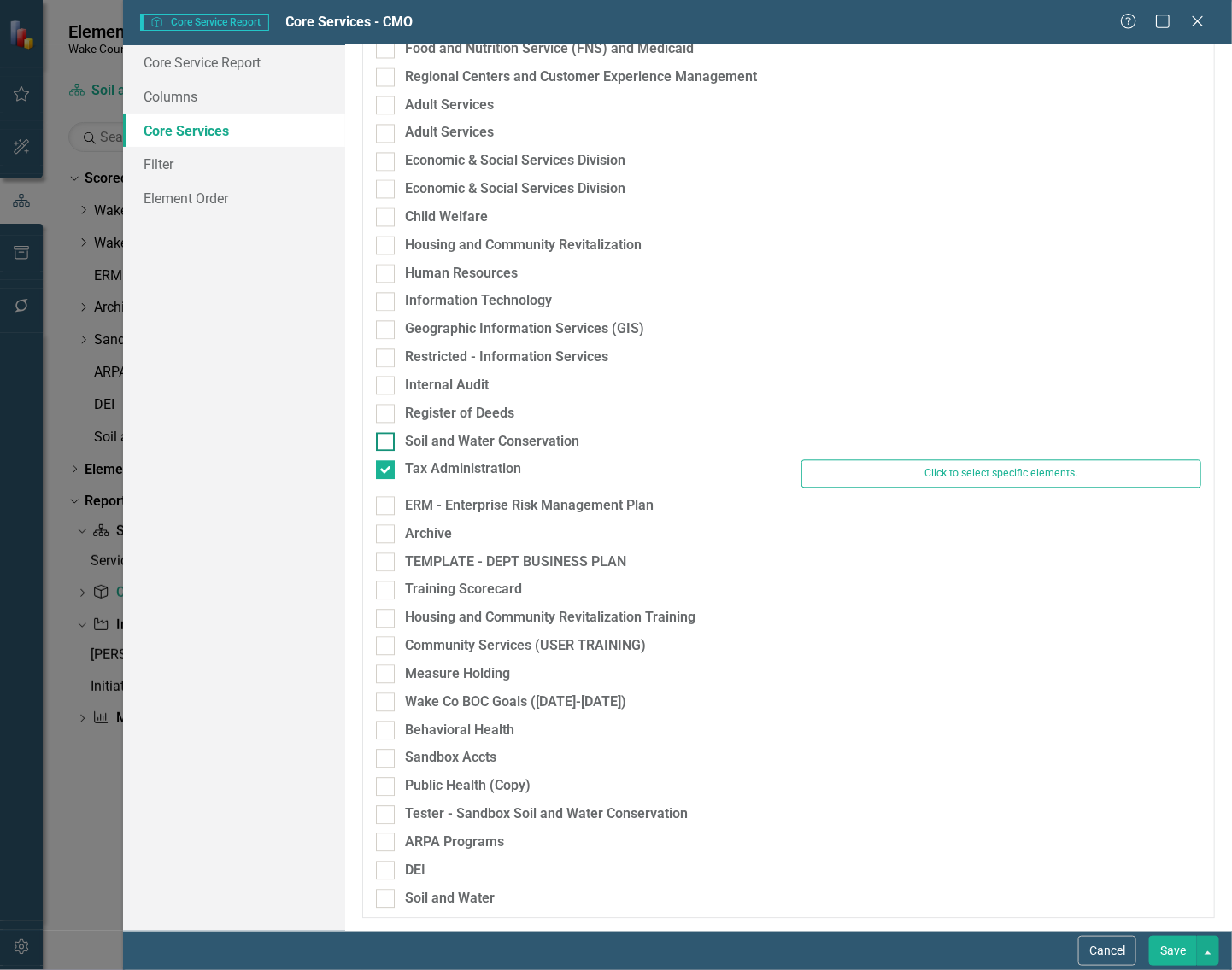
click at [393, 435] on div at bounding box center [385, 441] width 18 height 18
click at [387, 435] on input "Soil and Water Conservation" at bounding box center [381, 437] width 11 height 11
checkbox input "true"
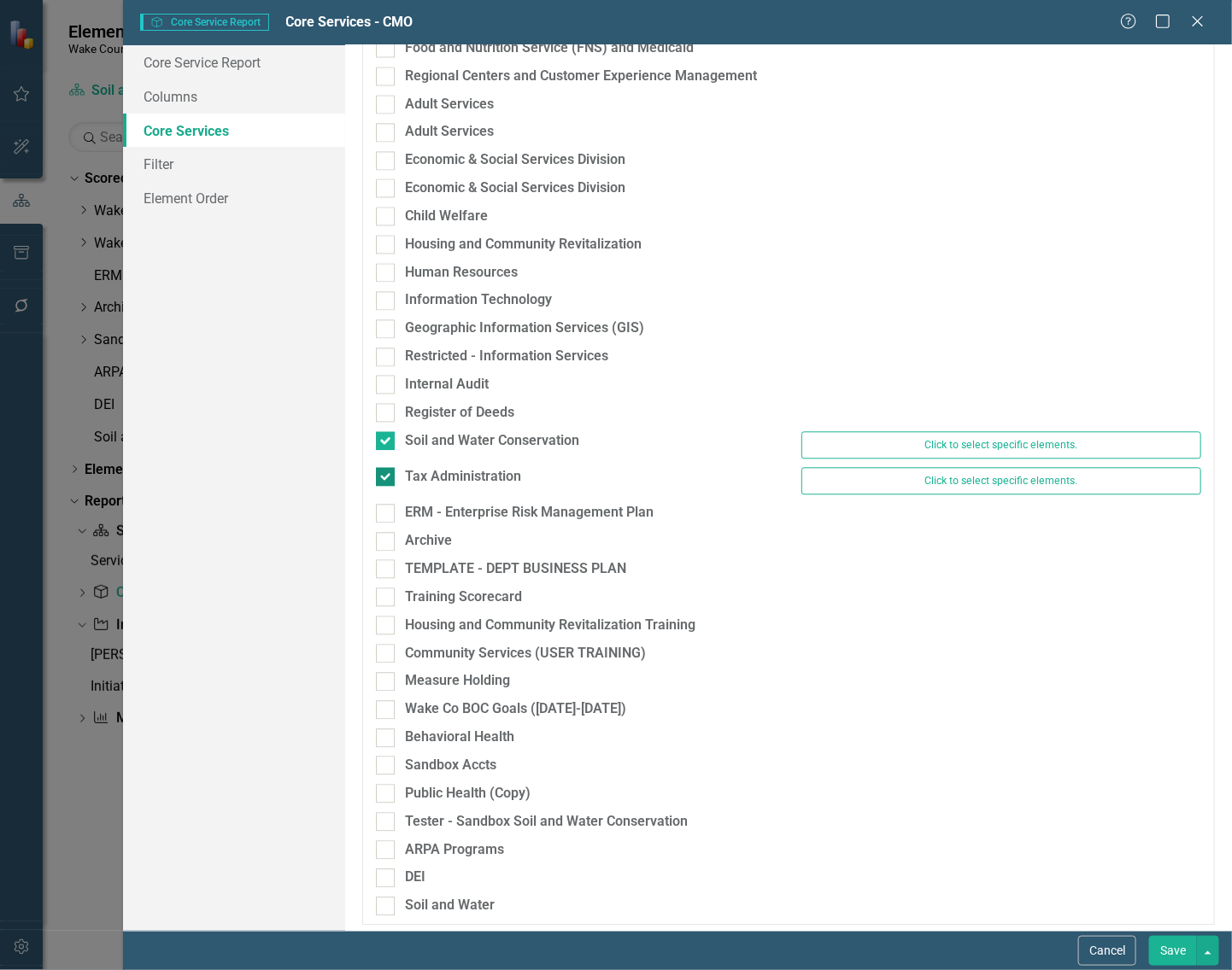
click at [387, 472] on div at bounding box center [385, 476] width 18 height 18
click at [387, 472] on input "Tax Administration" at bounding box center [381, 472] width 11 height 11
checkbox input "false"
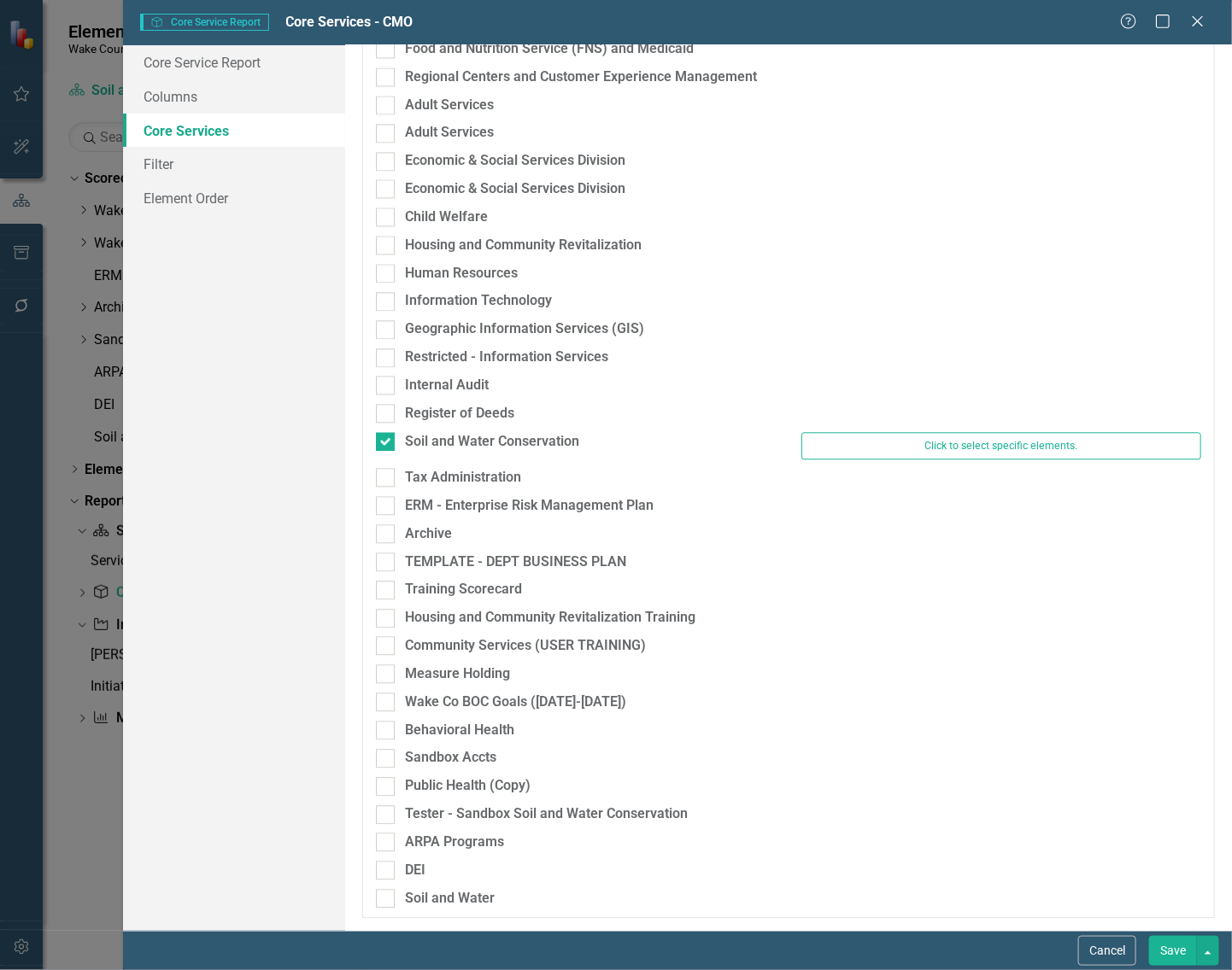
click at [1172, 953] on button "Save" at bounding box center [1172, 951] width 48 height 30
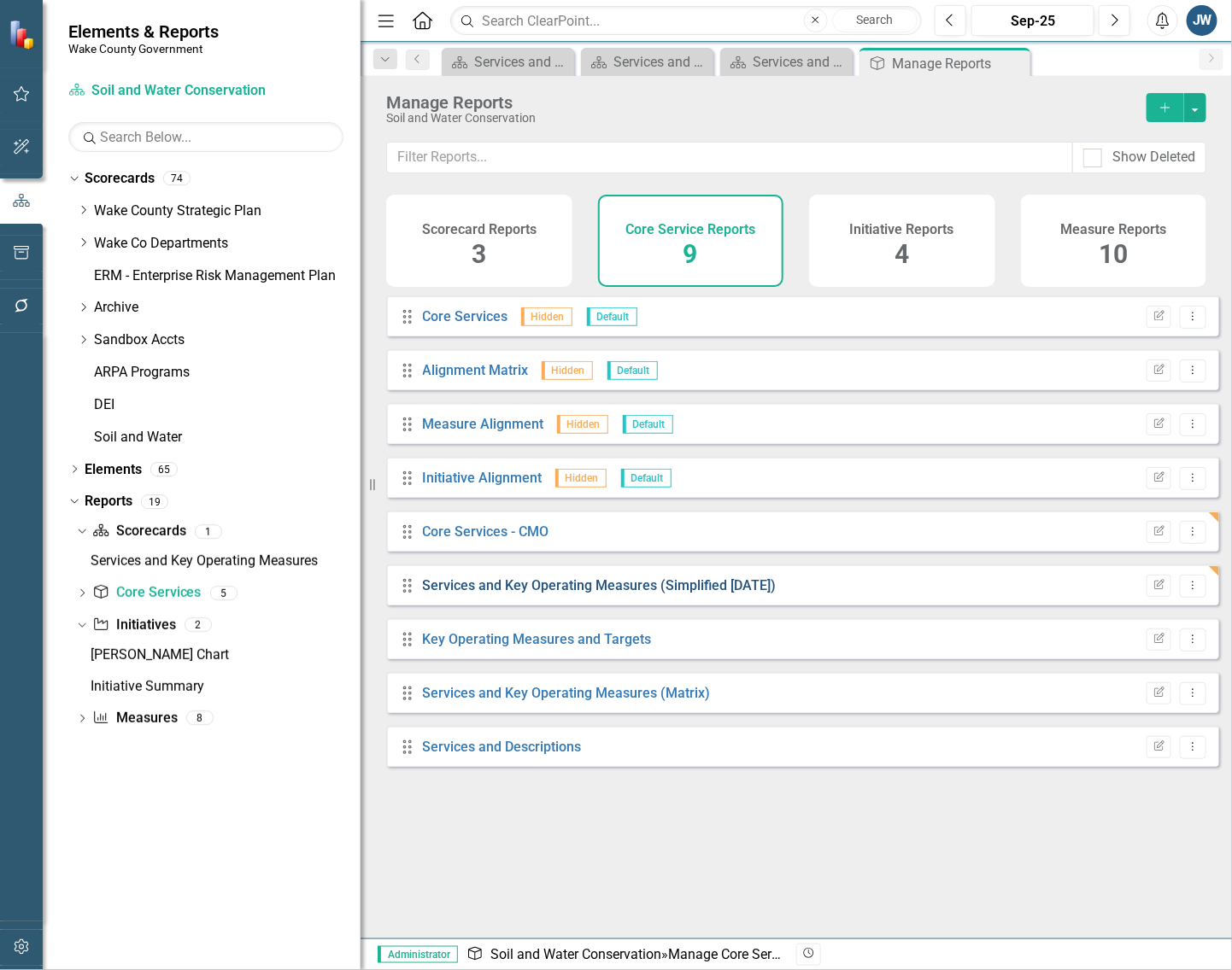
click at [612, 593] on link "Services and Key Operating Measures (Simplified [DATE])" at bounding box center [600, 585] width 354 height 17
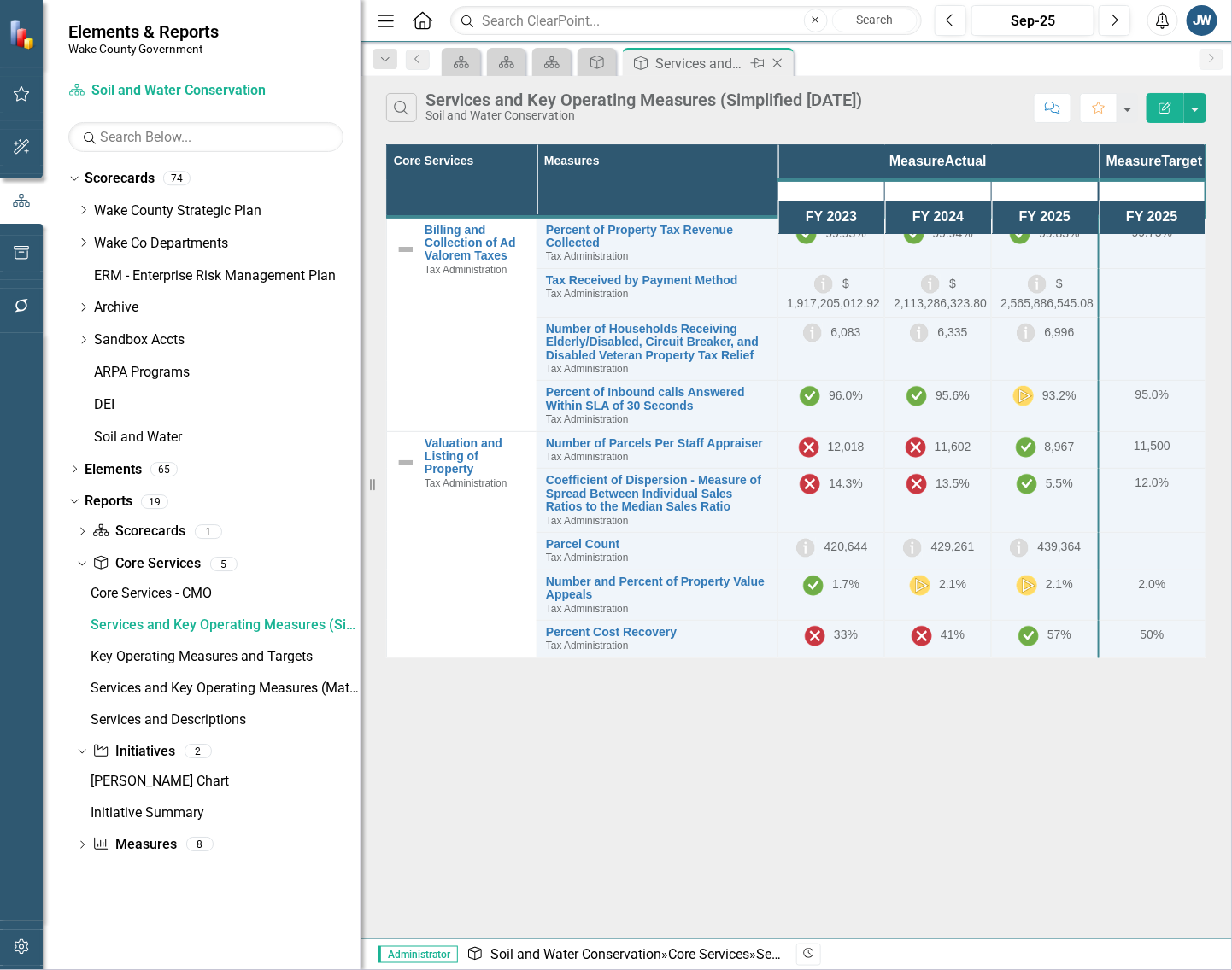
click at [773, 57] on icon "Close" at bounding box center [776, 63] width 17 height 14
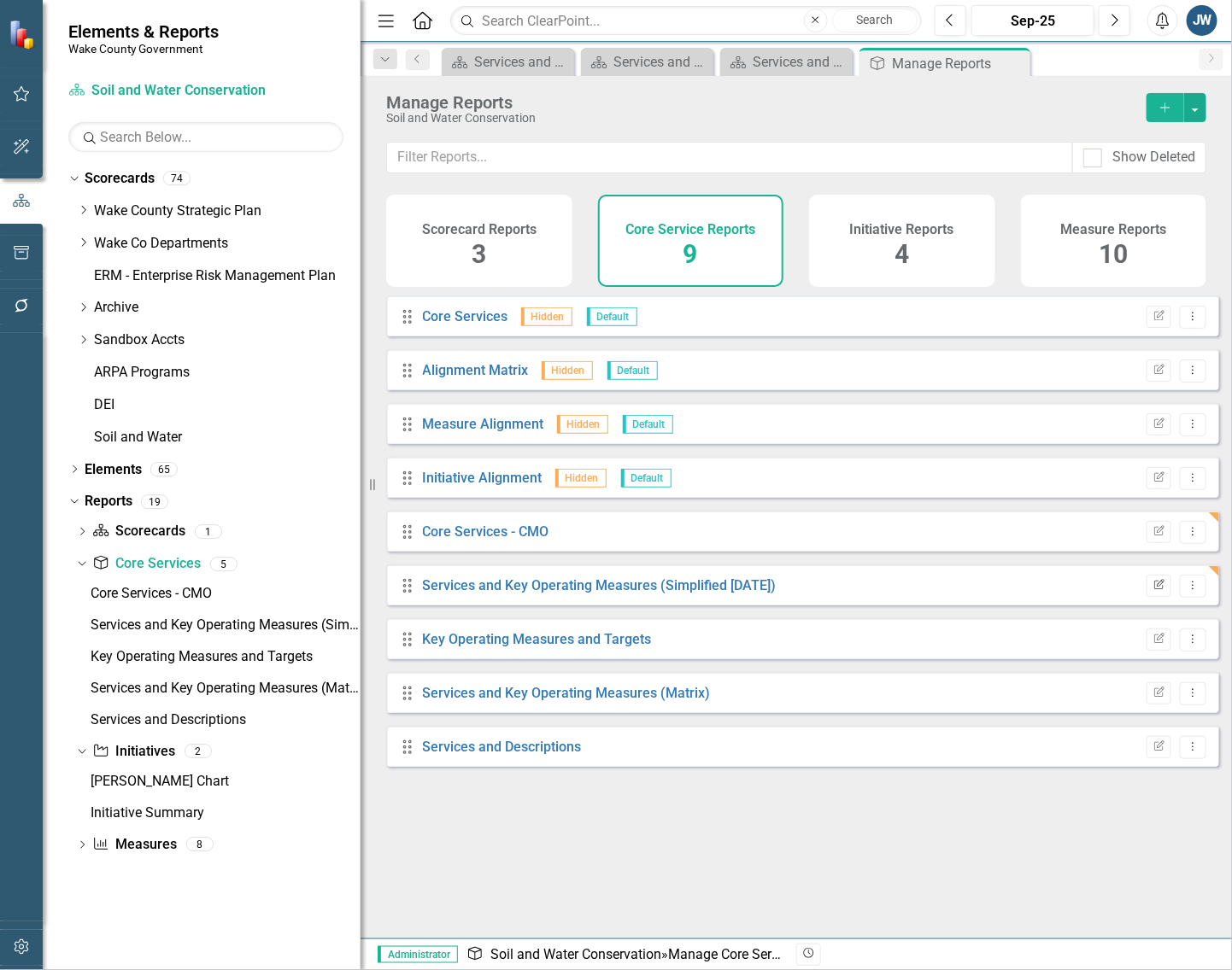
click at [1152, 591] on icon "Edit Report" at bounding box center [1158, 586] width 13 height 11
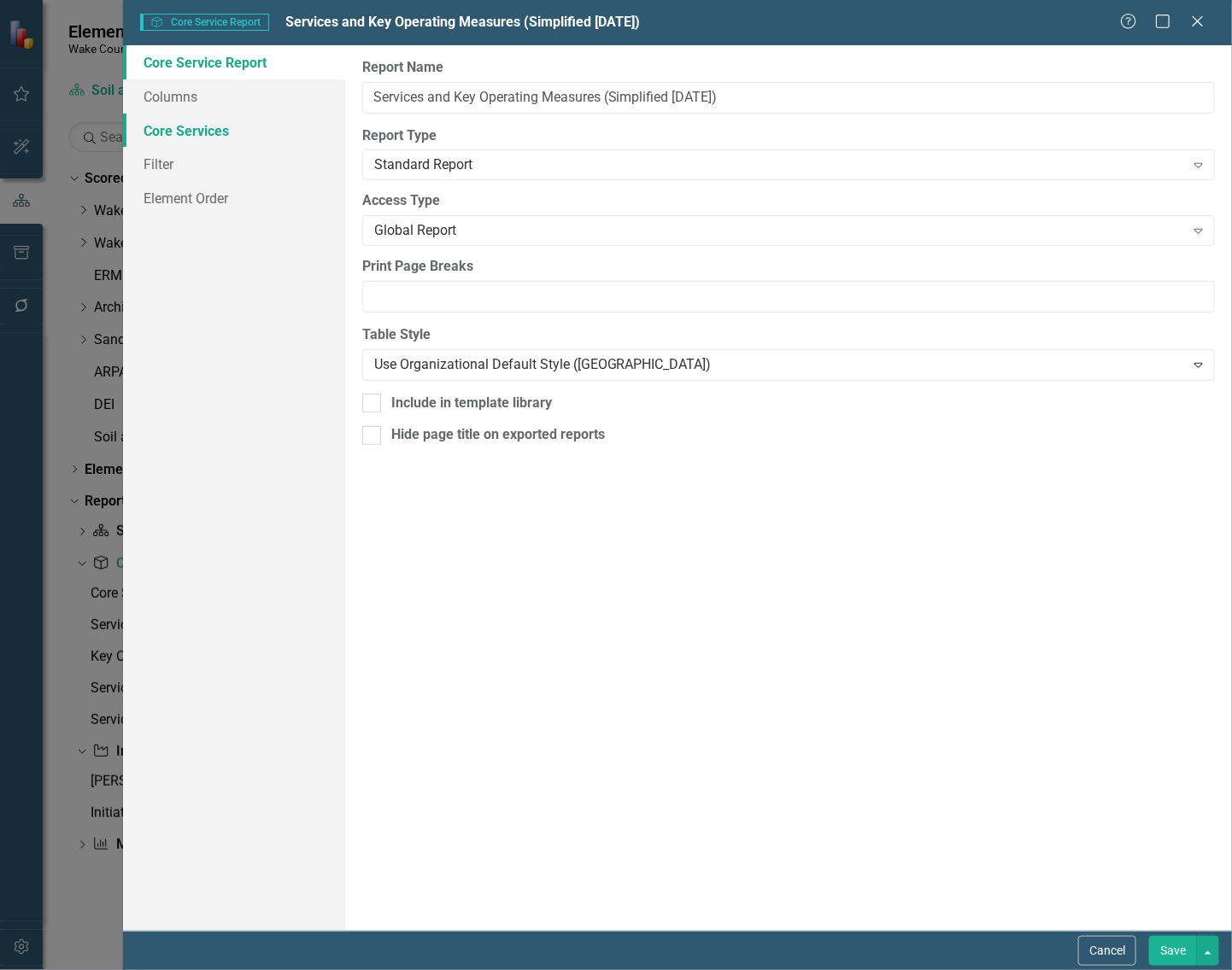
click at [194, 128] on link "Core Services" at bounding box center [233, 131] width 222 height 34
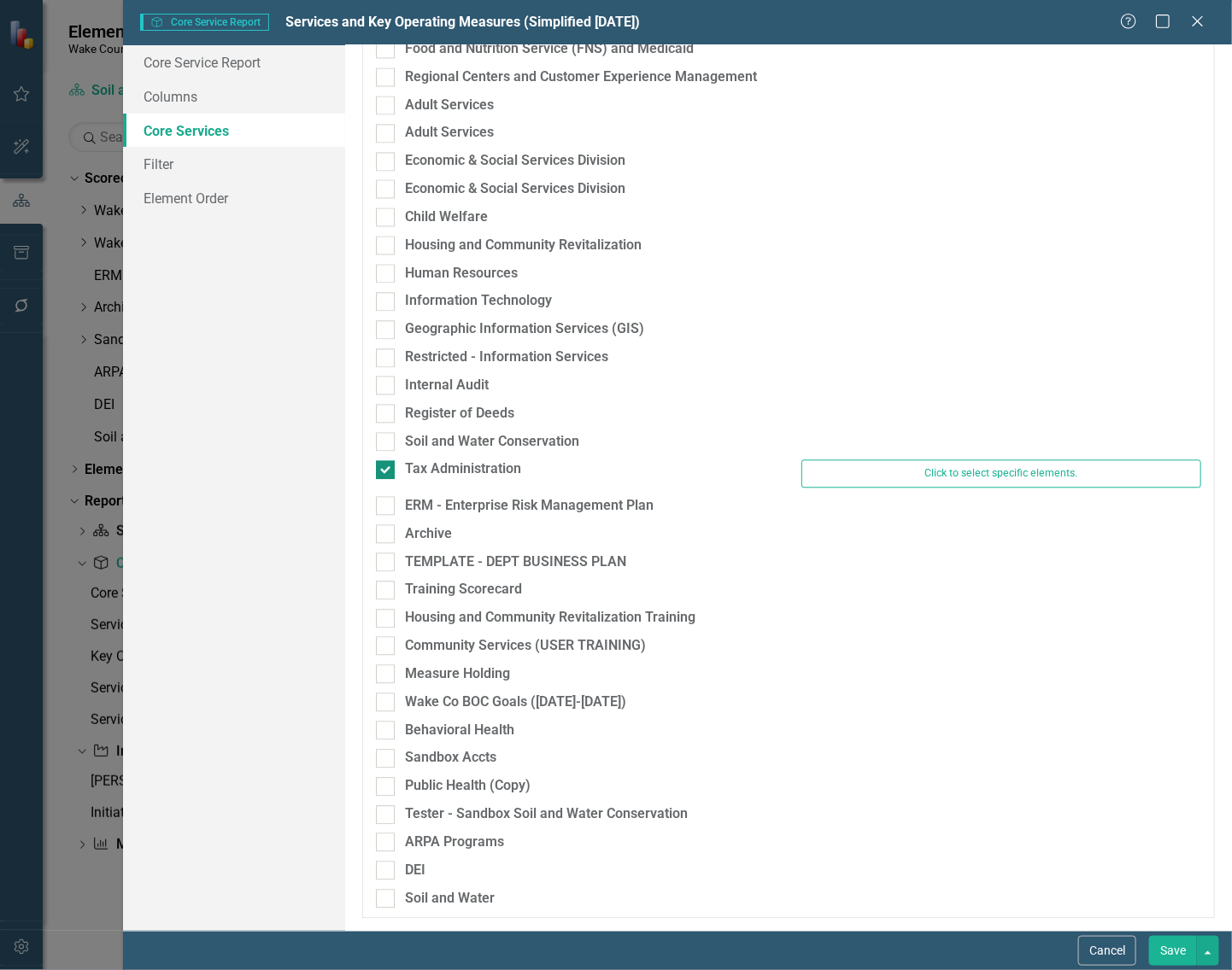
click at [386, 468] on input "Tax Administration" at bounding box center [381, 465] width 11 height 11
checkbox input "false"
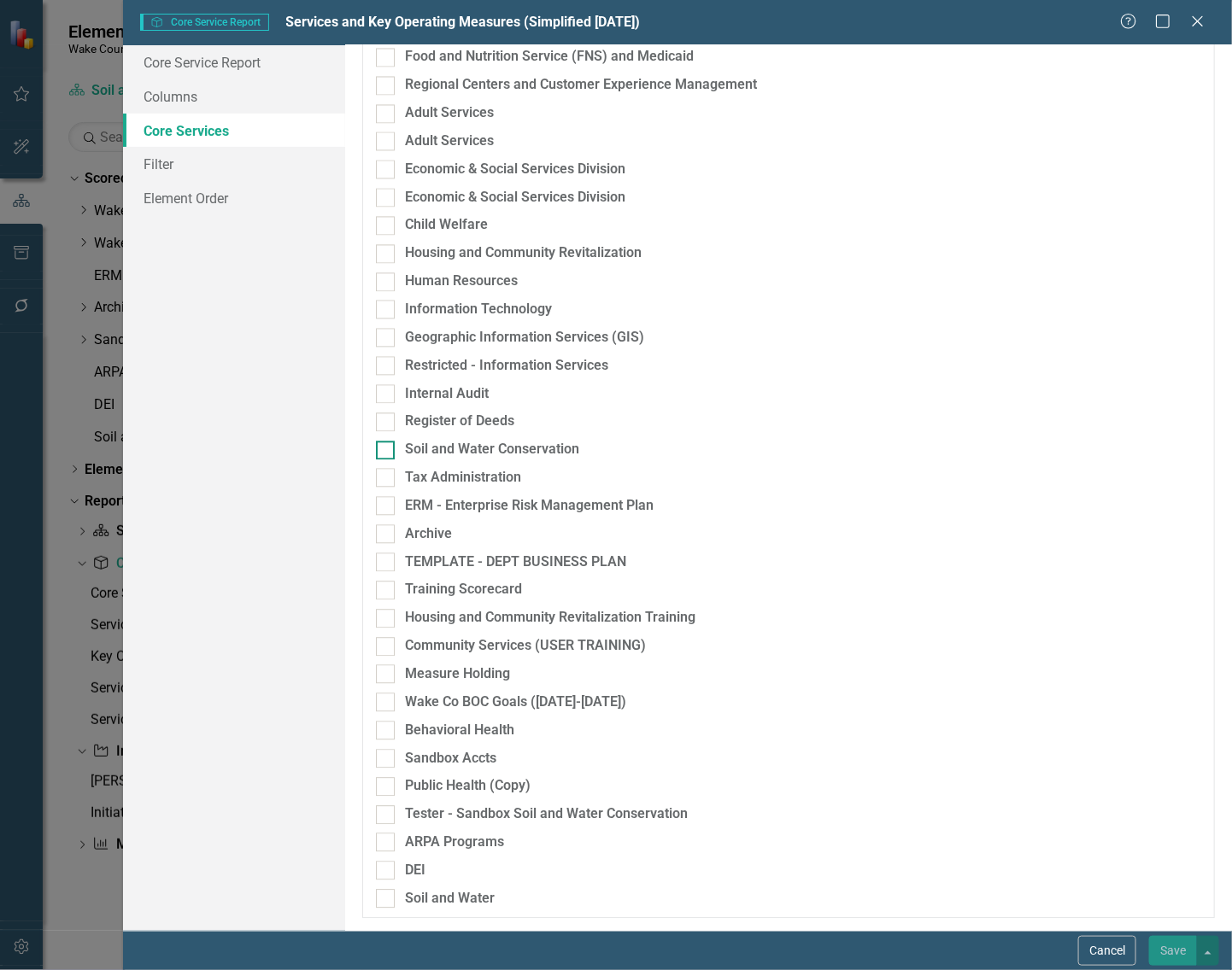
click at [385, 447] on input "Soil and Water Conservation" at bounding box center [381, 446] width 11 height 11
checkbox input "true"
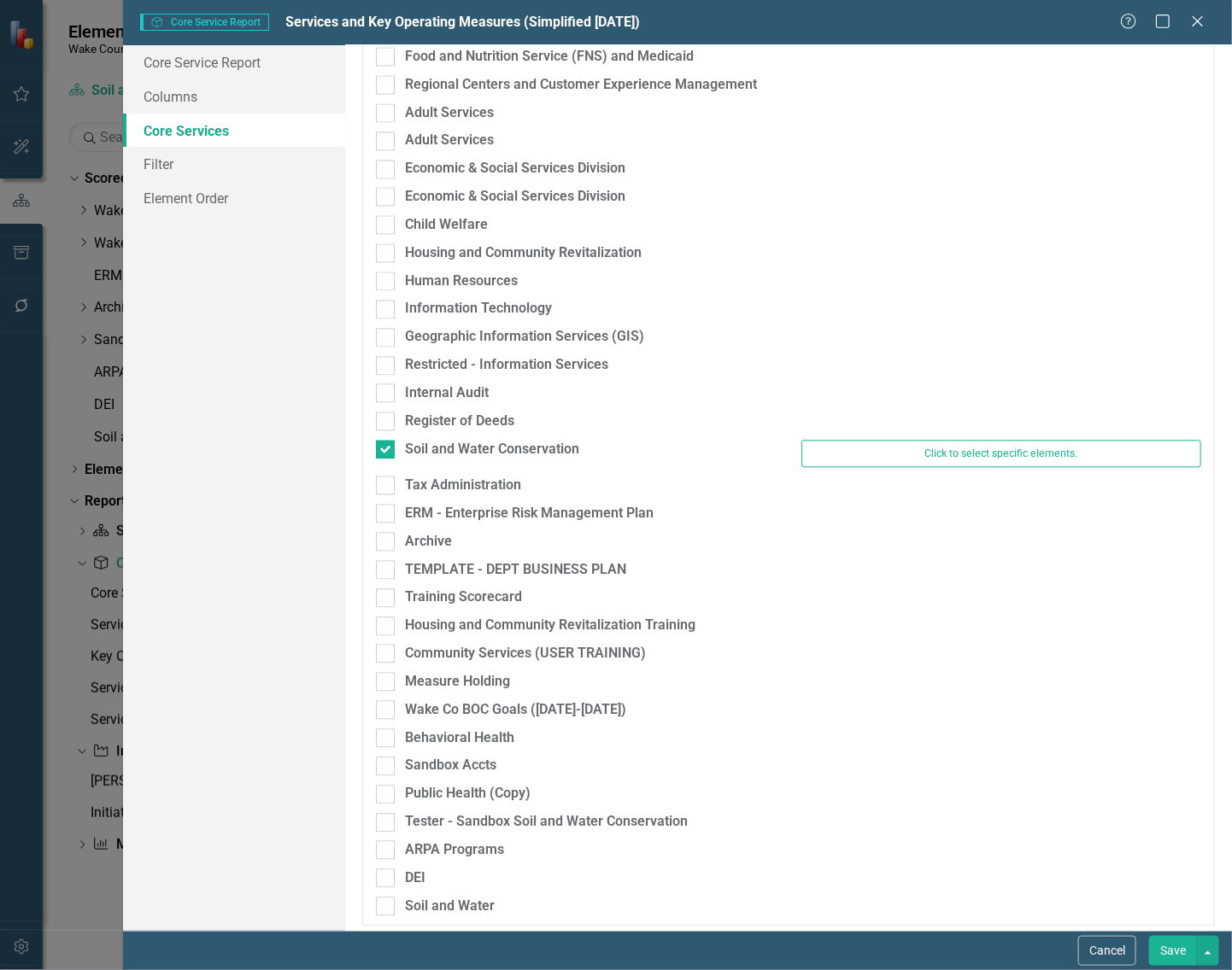
click at [1164, 952] on button "Save" at bounding box center [1172, 951] width 48 height 30
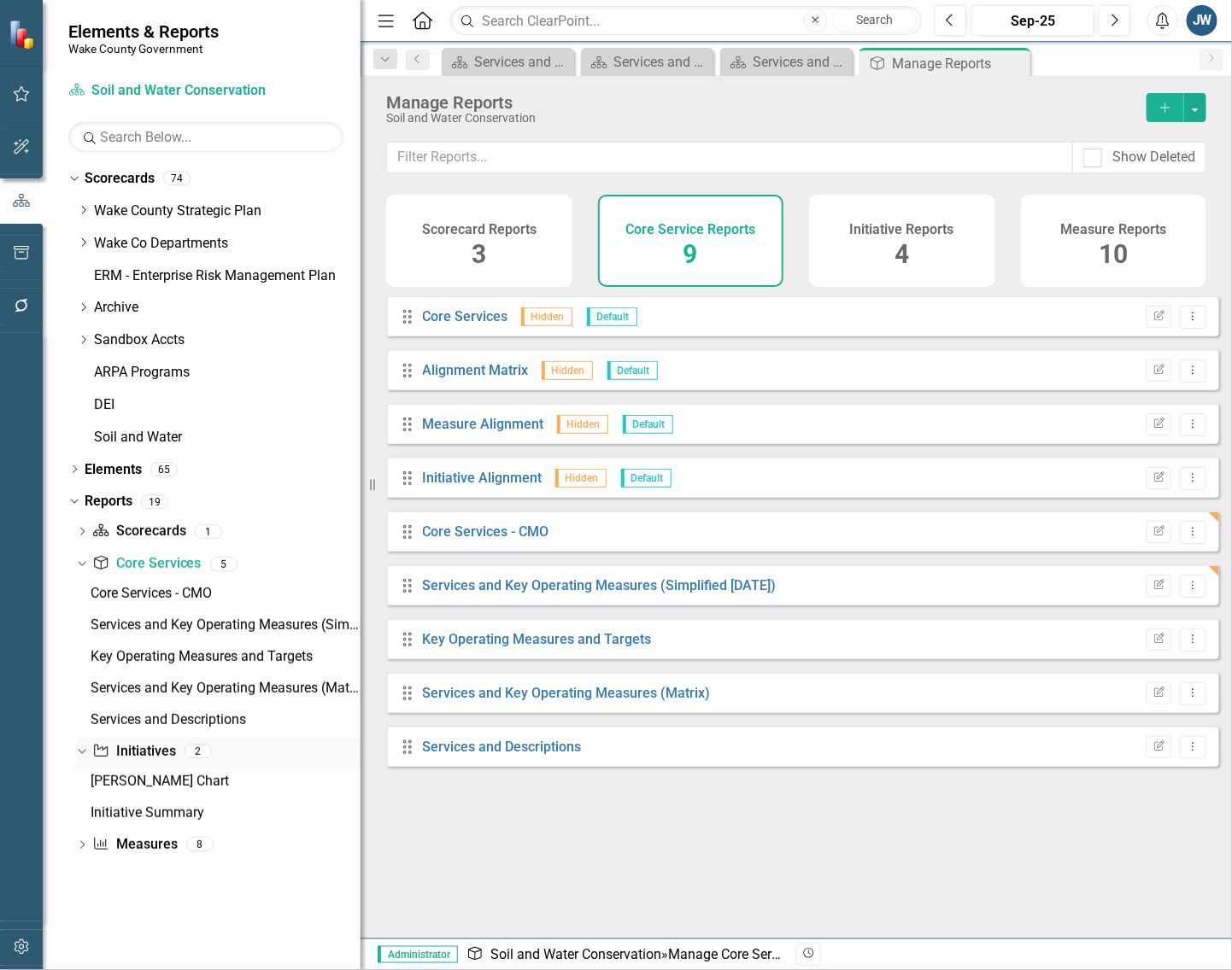
click at [132, 754] on link "Initiative Initiatives" at bounding box center [133, 752] width 83 height 19
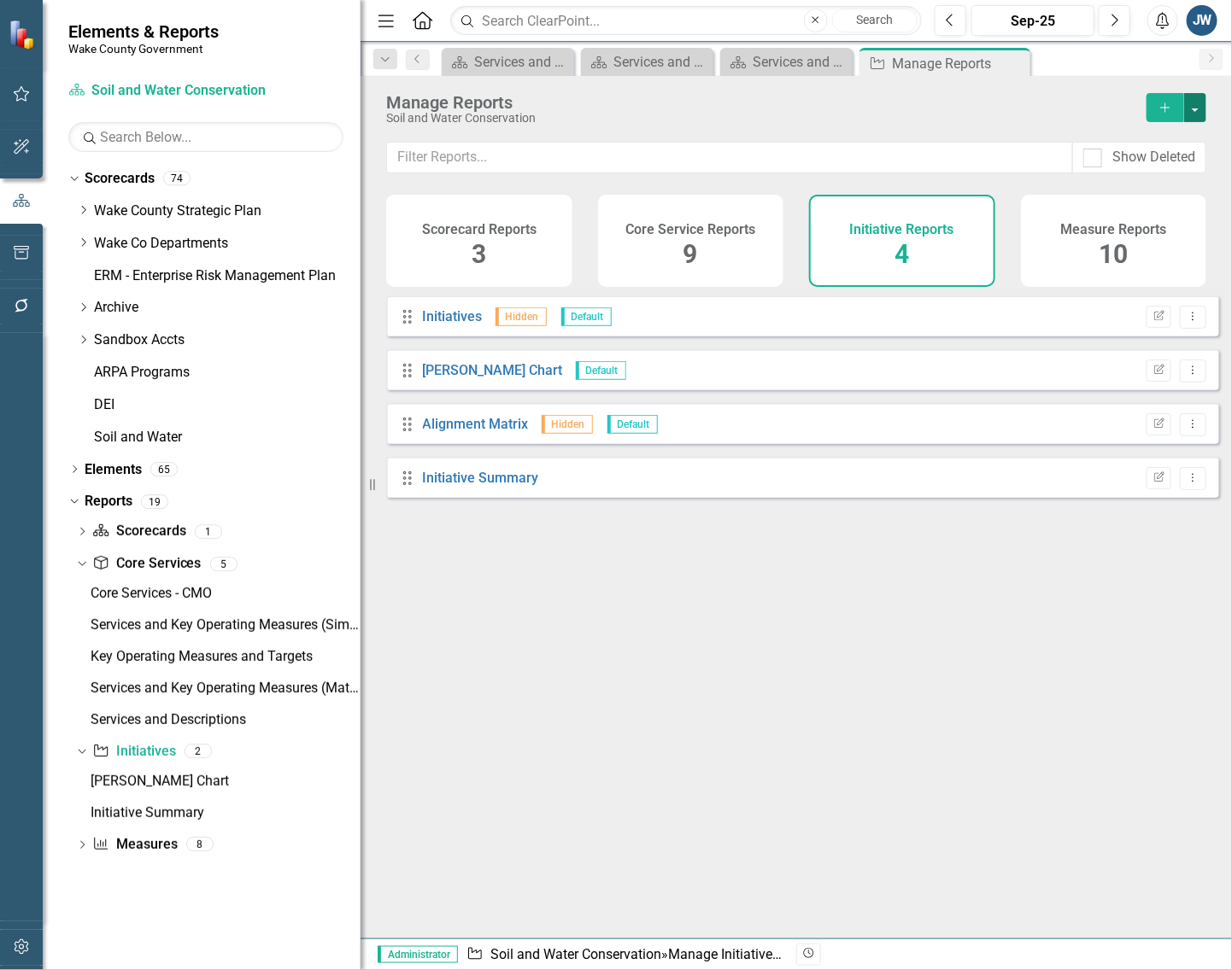
click at [1200, 101] on button "button" at bounding box center [1194, 107] width 22 height 29
click at [1160, 162] on link "Copy Add From Template" at bounding box center [1125, 171] width 159 height 32
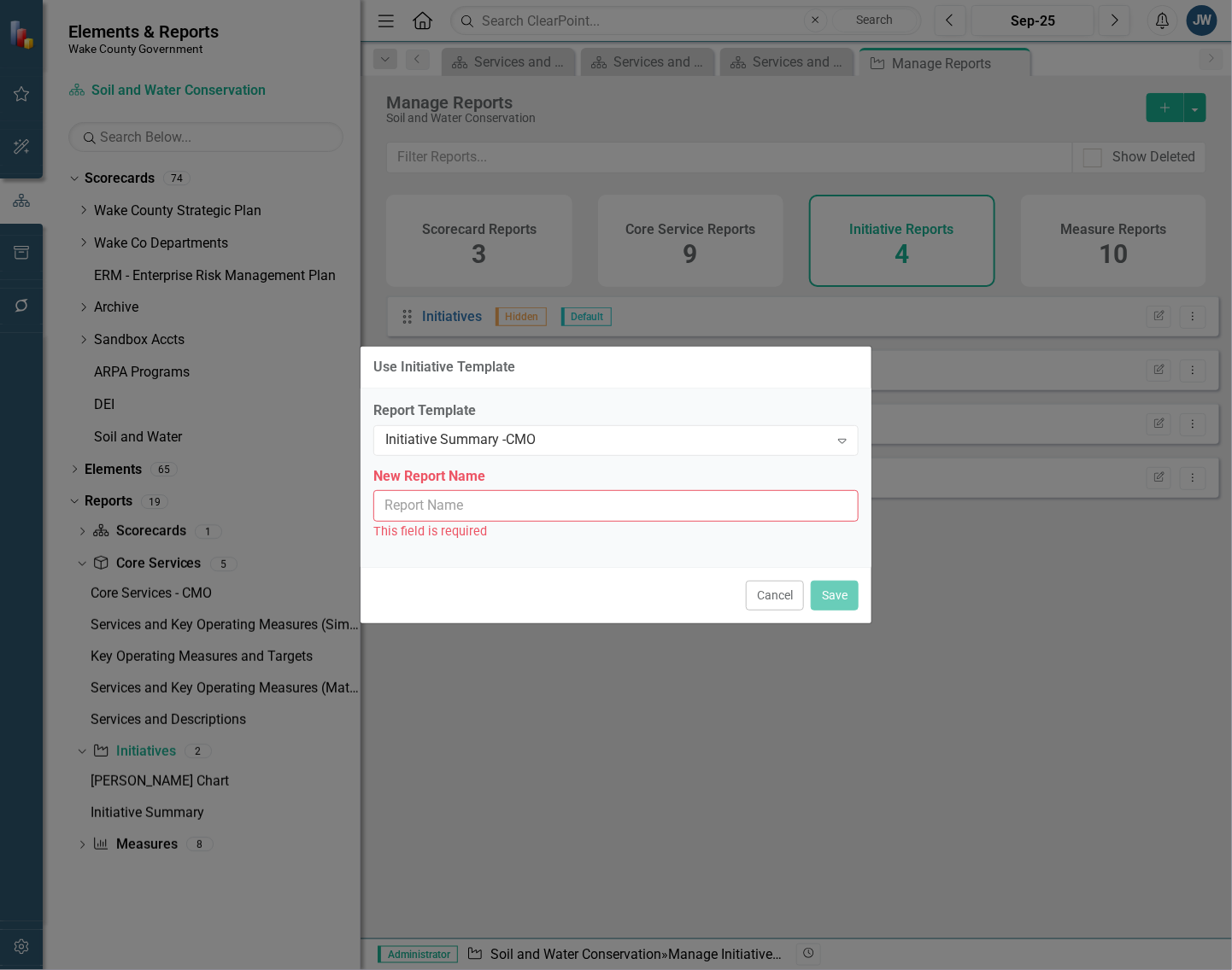
click at [487, 504] on input "New Report Name" at bounding box center [616, 506] width 485 height 32
type input "Initiative Summary - CMO"
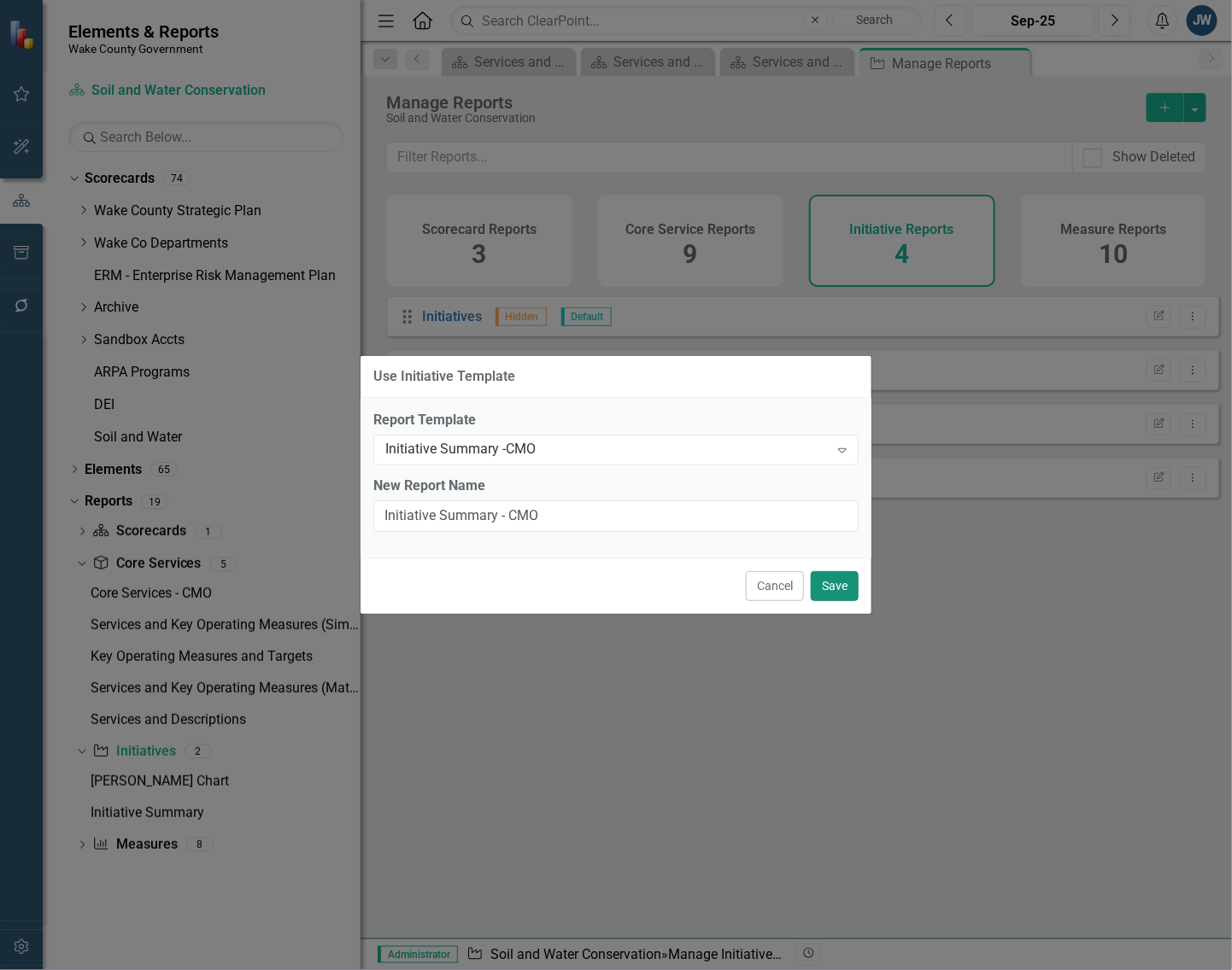
click at [842, 587] on button "Save" at bounding box center [834, 586] width 48 height 30
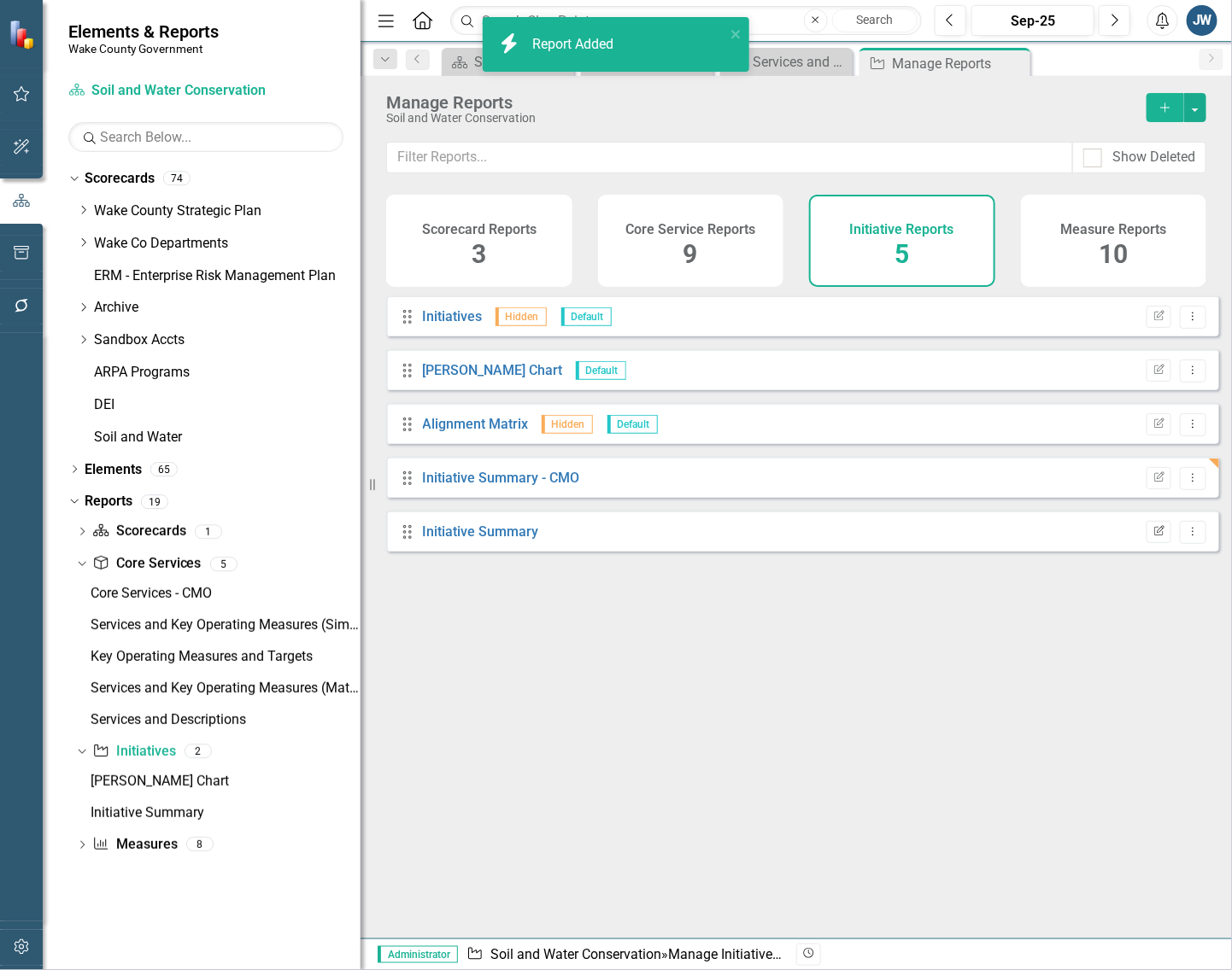
click at [1150, 536] on button "Edit Report" at bounding box center [1158, 532] width 25 height 22
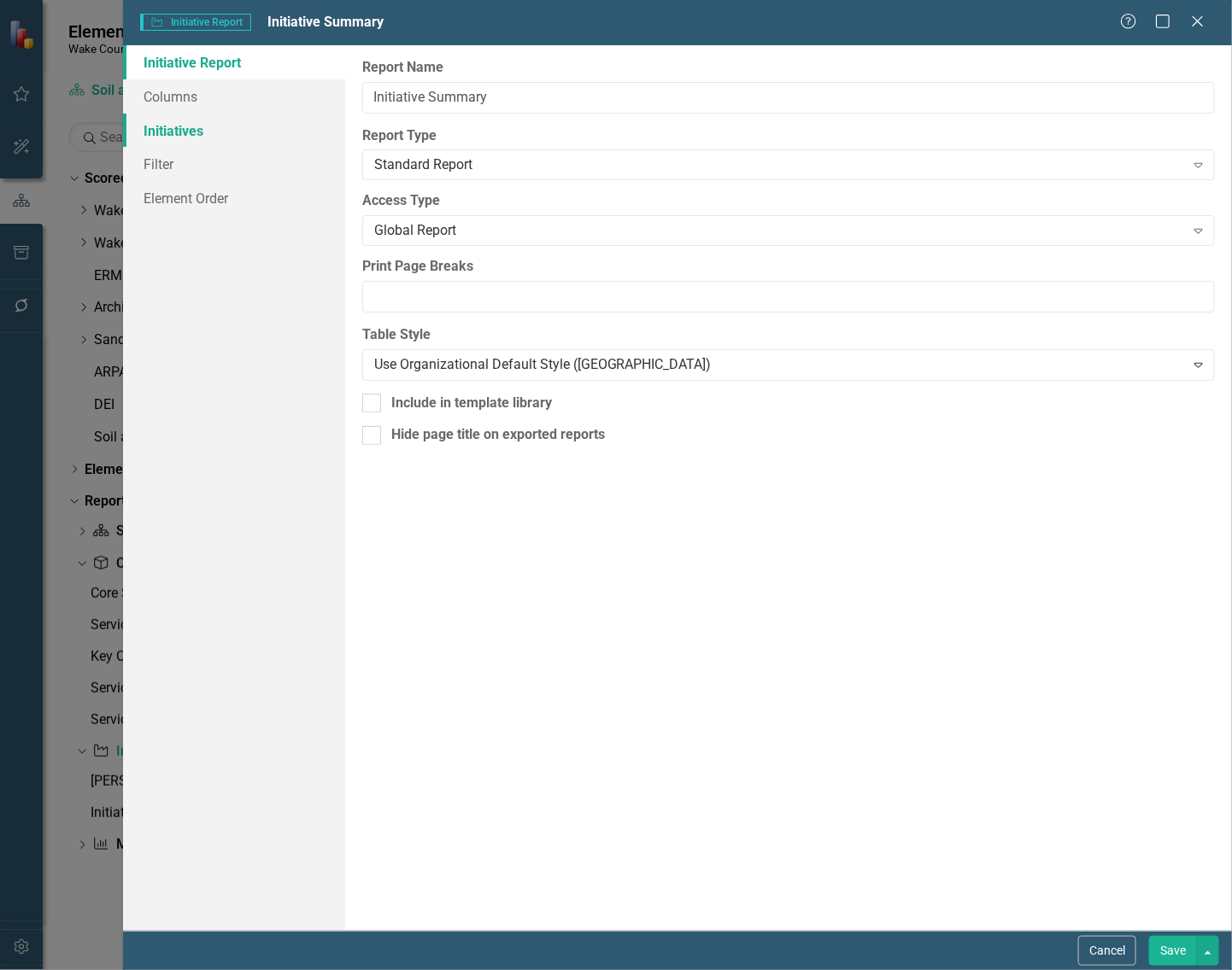
click at [173, 128] on link "Initiatives" at bounding box center [233, 131] width 222 height 34
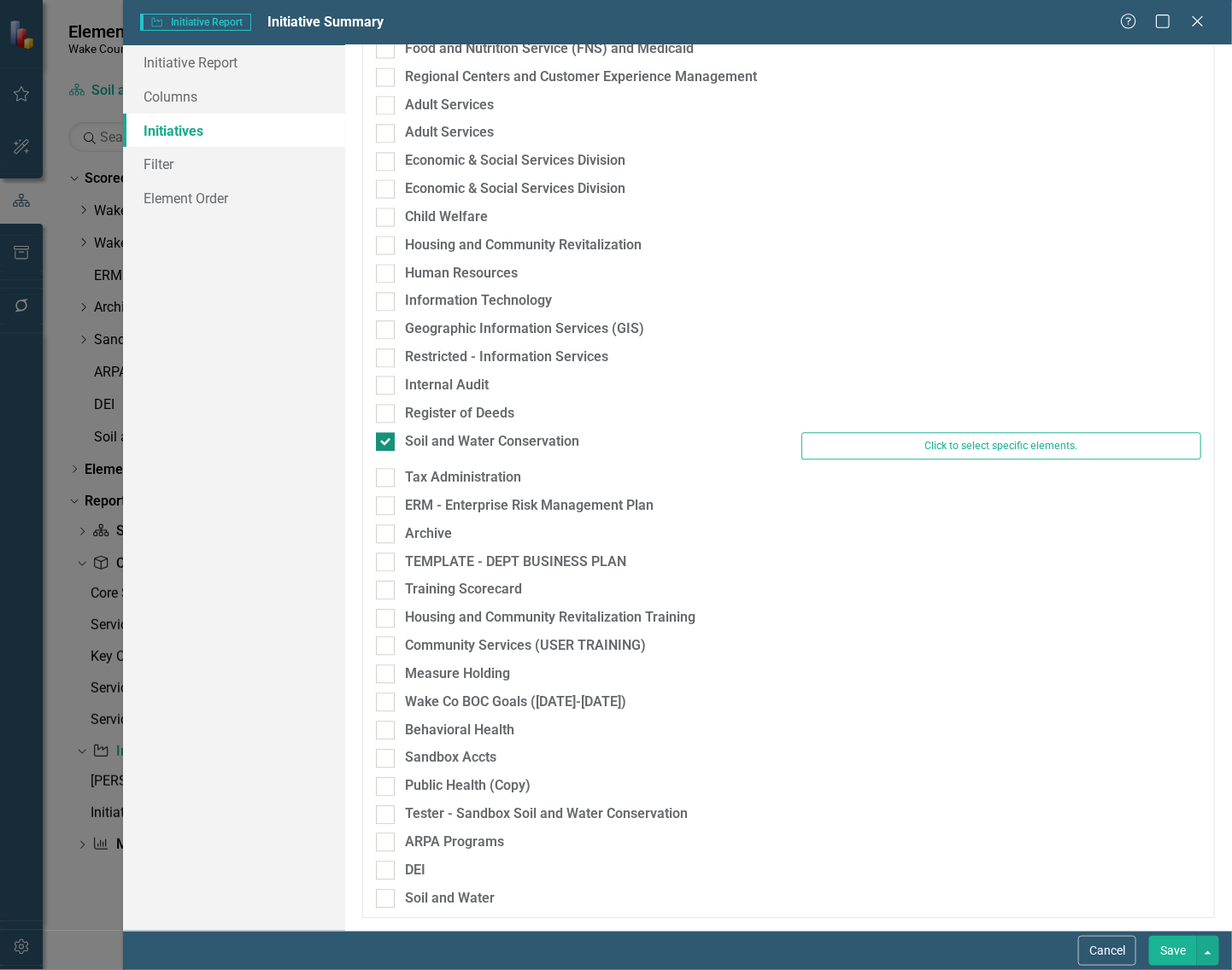
click at [389, 443] on div at bounding box center [385, 441] width 18 height 18
click at [387, 443] on input "Soil and Water Conservation" at bounding box center [381, 437] width 11 height 11
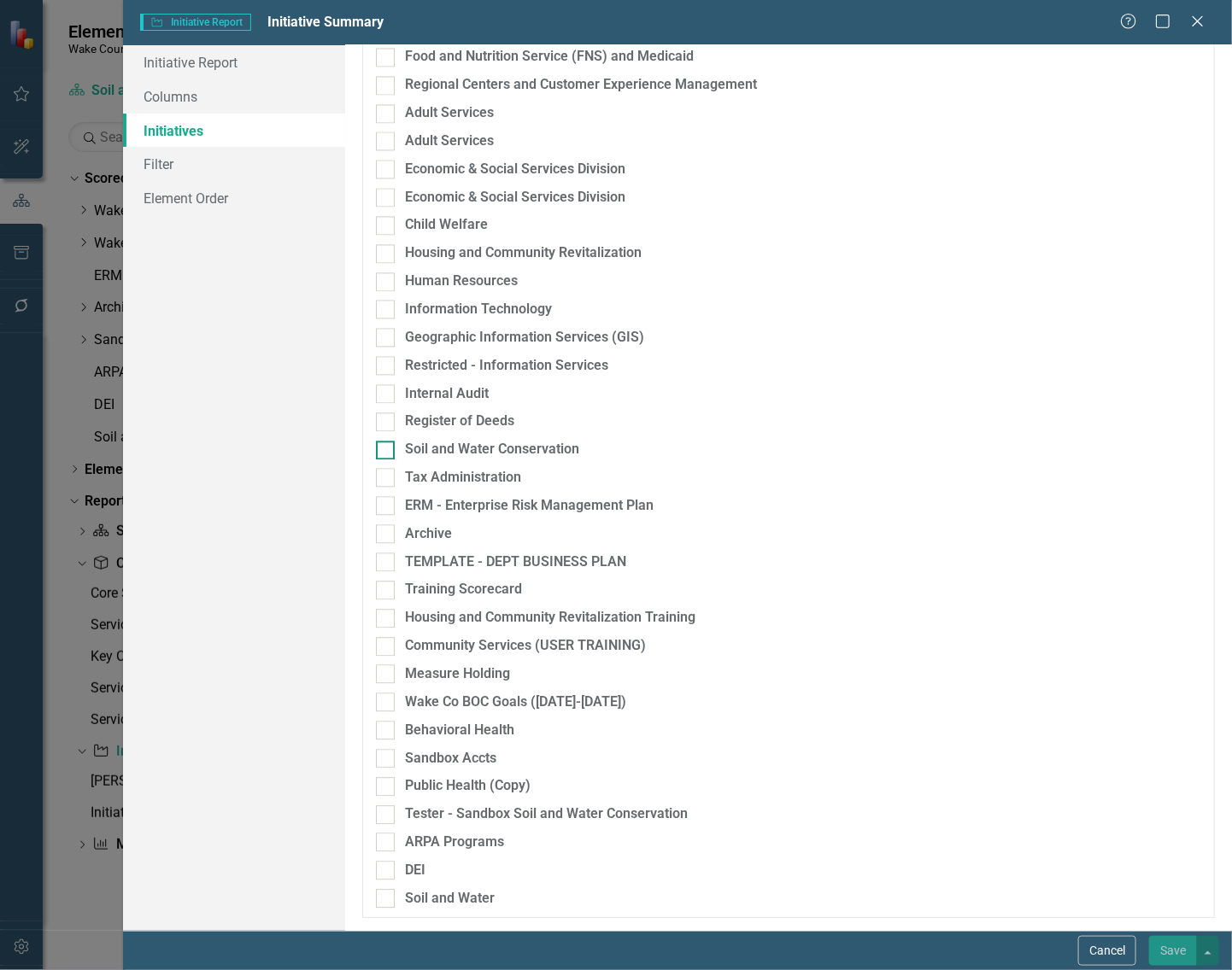
click at [386, 449] on input "Soil and Water Conservation" at bounding box center [381, 446] width 11 height 11
checkbox input "true"
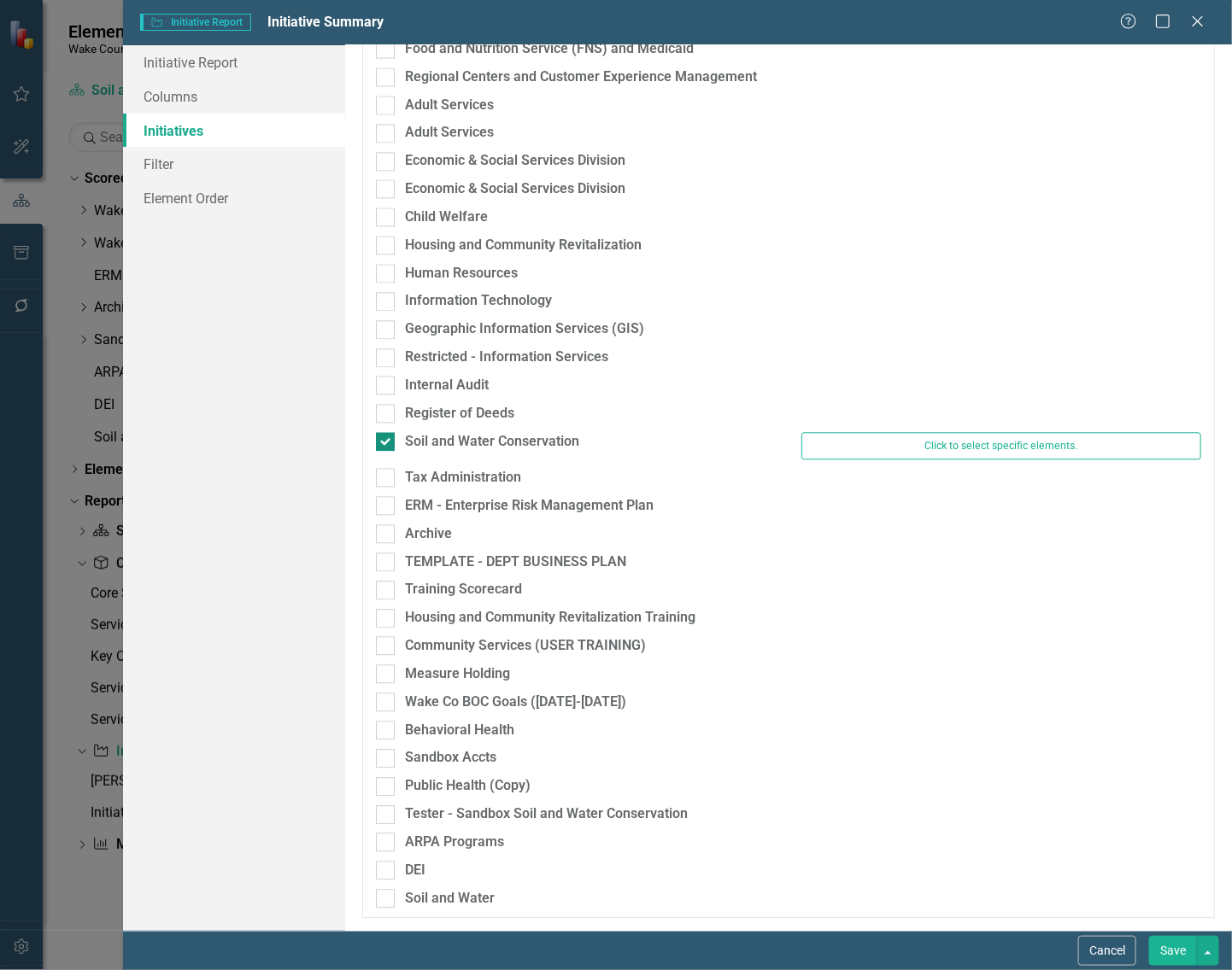
scroll to position [1311, 0]
click at [1159, 952] on button "Save" at bounding box center [1172, 951] width 48 height 30
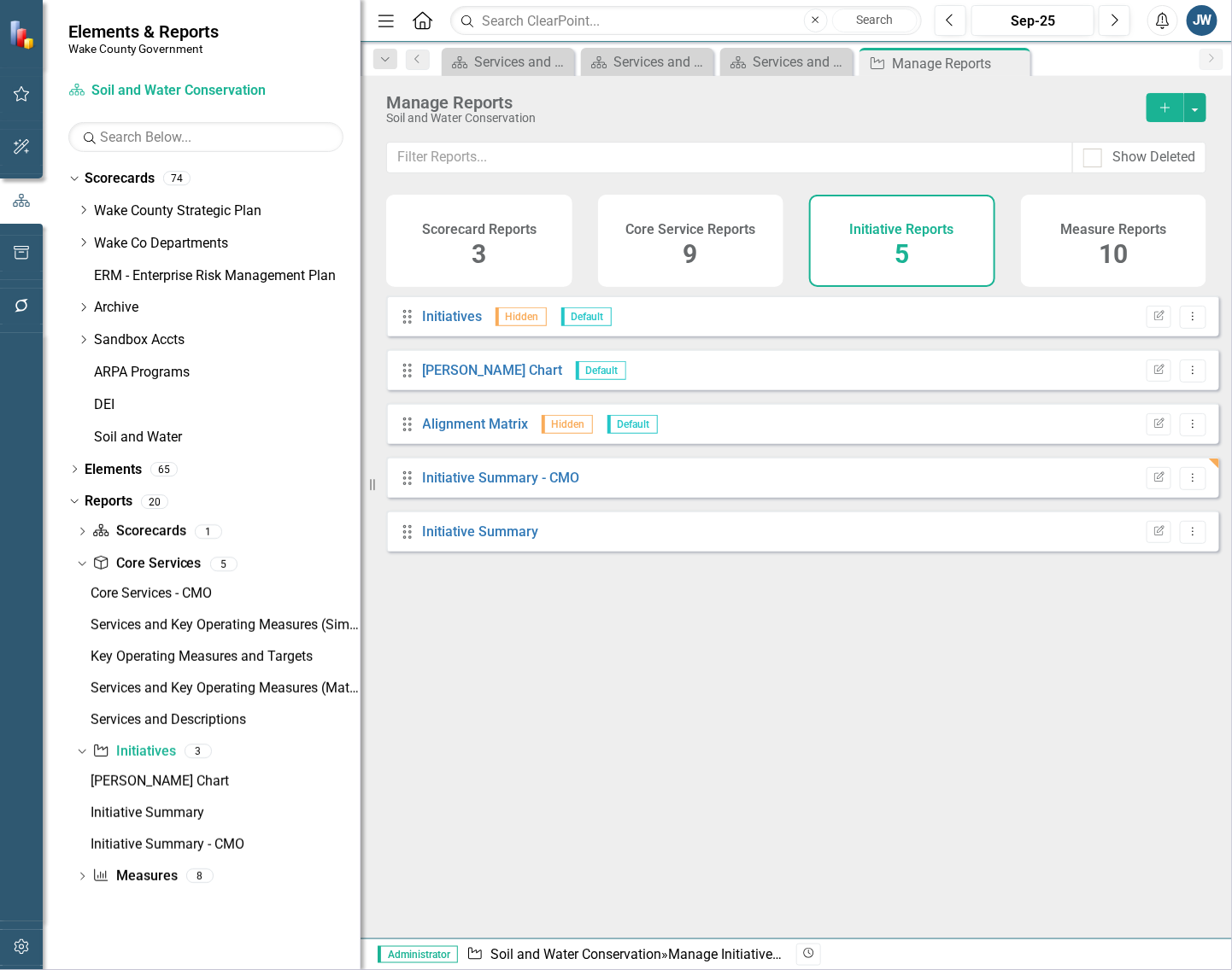
click at [679, 701] on div "Drag Initiatives Hidden Default Edit Report Dropdown Menu Drag [PERSON_NAME] Ch…" at bounding box center [796, 610] width 871 height 630
click at [81, 237] on div "Dropdown Wake Co Departments" at bounding box center [219, 244] width 284 height 28
click at [84, 241] on icon "Dropdown" at bounding box center [83, 243] width 13 height 11
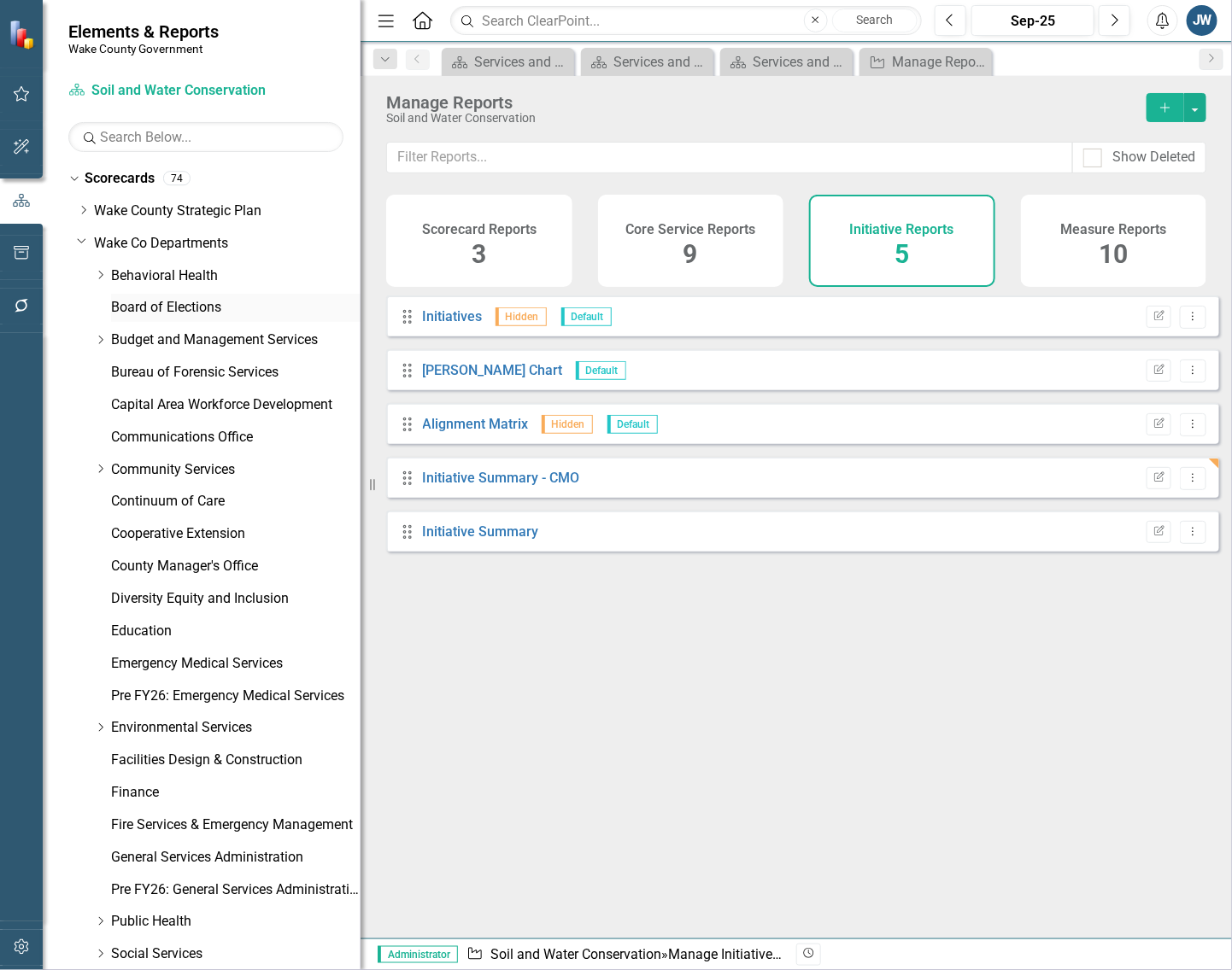
click at [124, 308] on link "Board of Elections" at bounding box center [236, 308] width 250 height 19
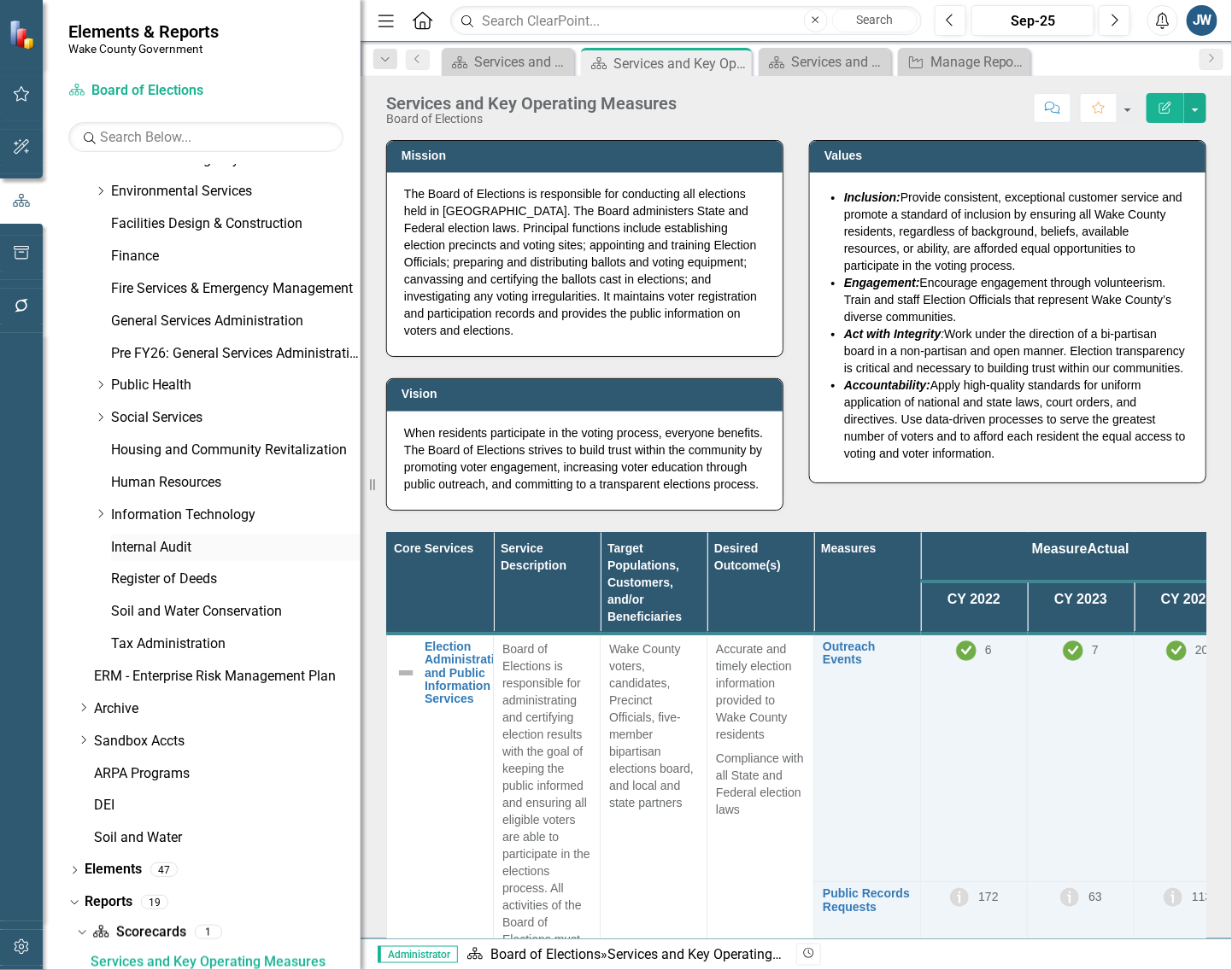
scroll to position [885, 0]
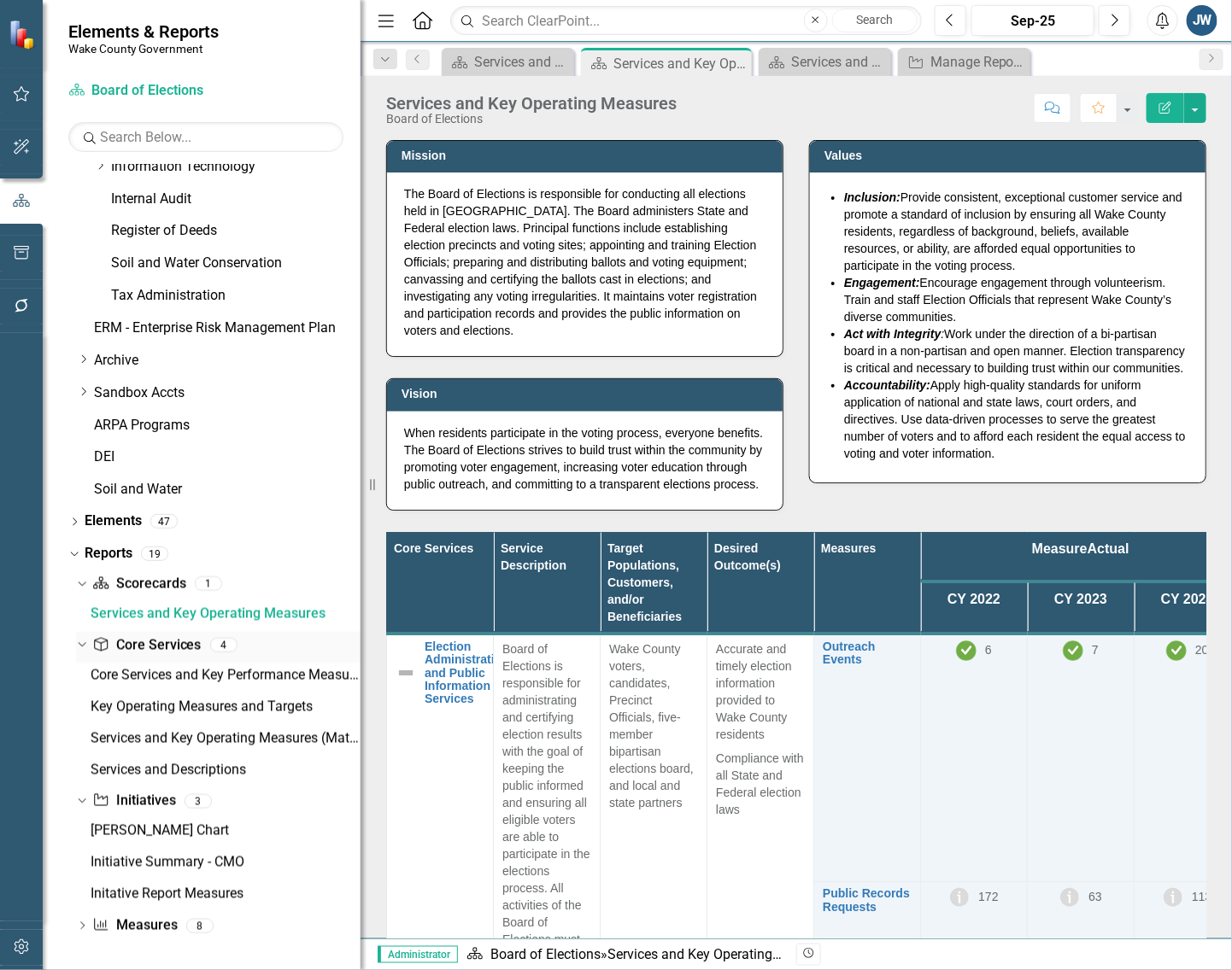
click at [169, 642] on link "Core Service Core Services" at bounding box center [146, 646] width 109 height 19
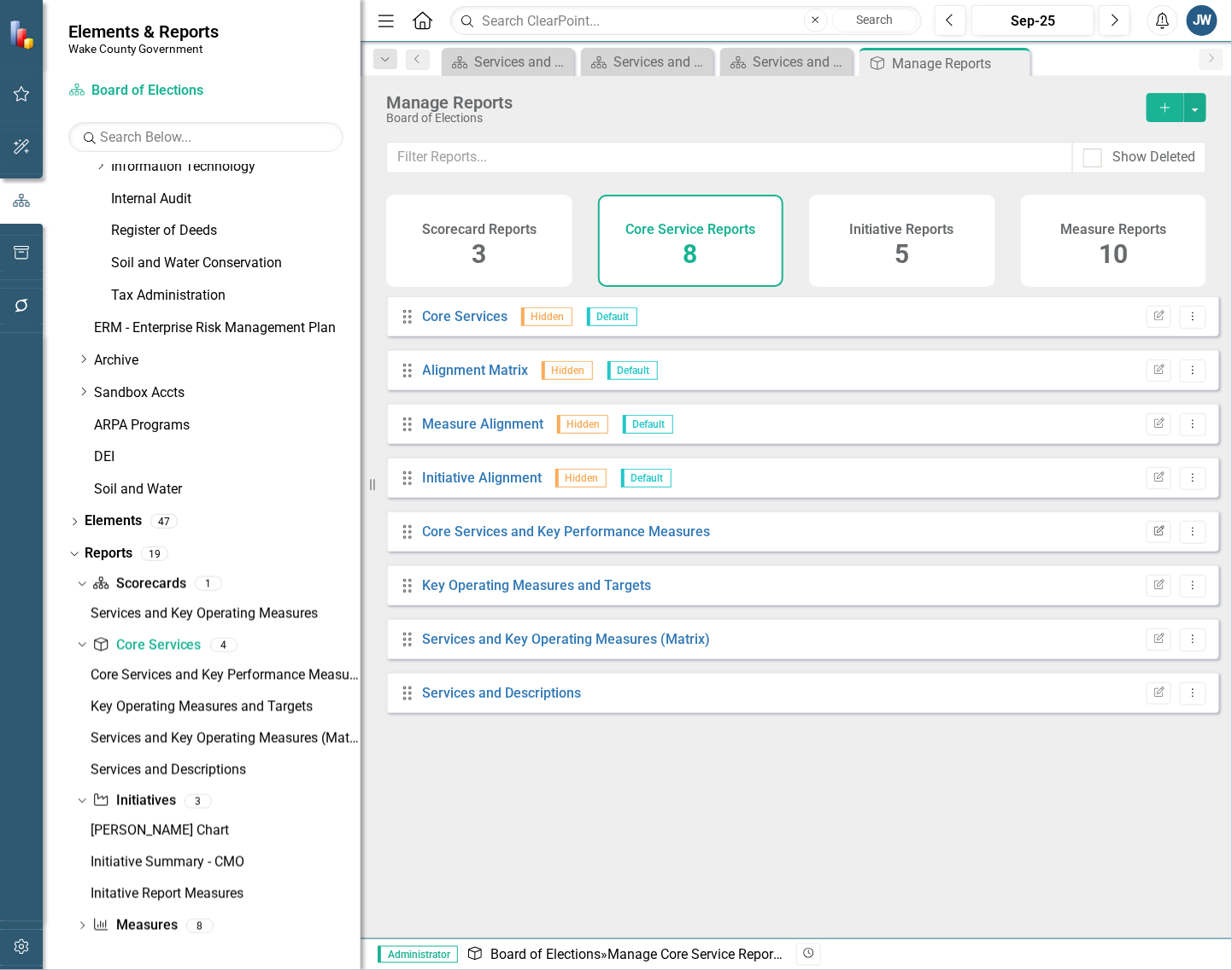
click at [1152, 537] on icon "Edit Report" at bounding box center [1158, 532] width 13 height 11
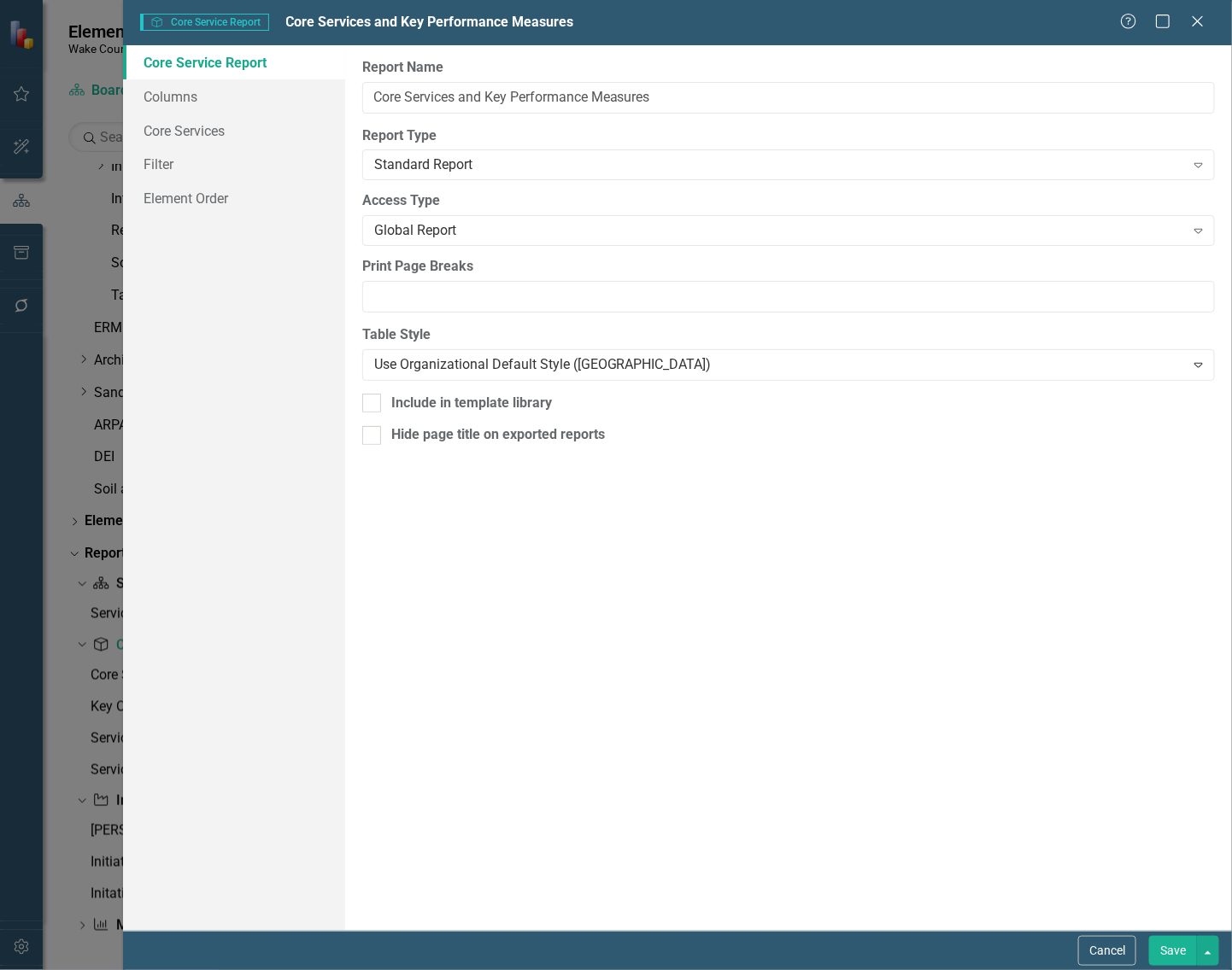
click at [1186, 23] on div "Help Maximize Close" at bounding box center [1167, 23] width 95 height 19
click at [1196, 18] on icon at bounding box center [1197, 21] width 13 height 13
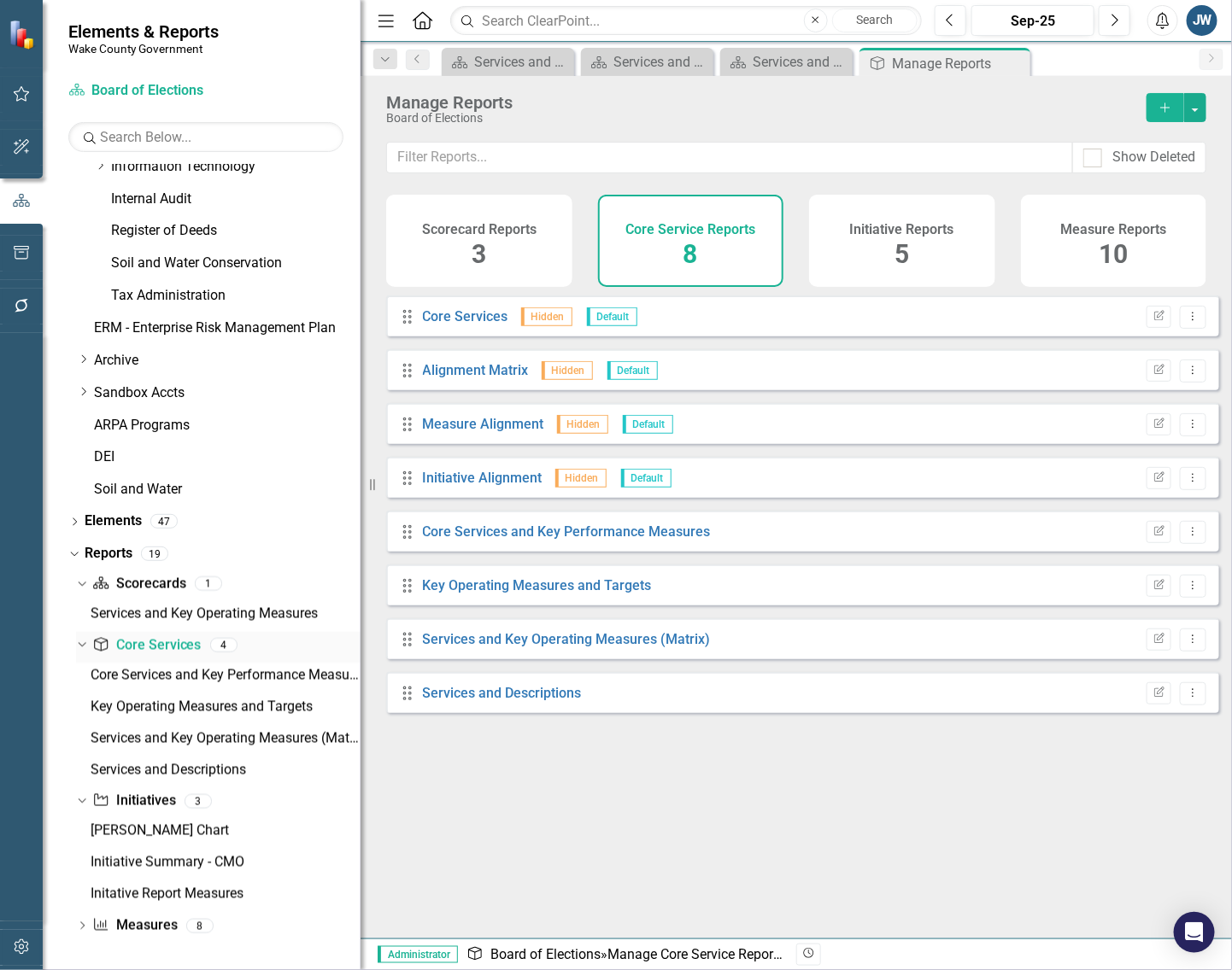
click at [154, 639] on link "Core Service Core Services" at bounding box center [146, 646] width 109 height 19
click at [1196, 103] on button "button" at bounding box center [1194, 107] width 22 height 29
click at [1151, 163] on link "Copy Add From Template" at bounding box center [1125, 171] width 159 height 32
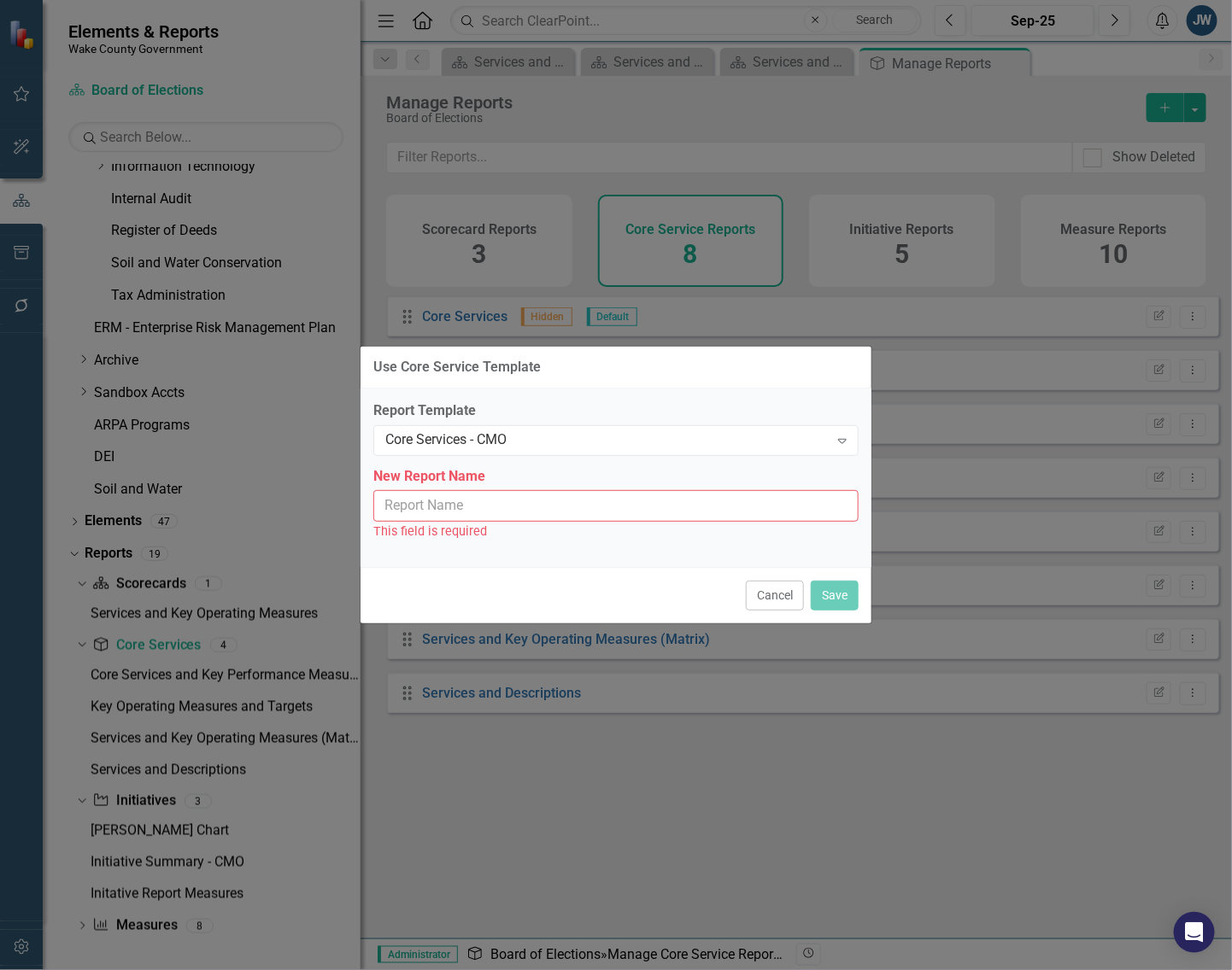
click at [423, 513] on input "New Report Name" at bounding box center [616, 506] width 485 height 32
type input "Core Services - CMO"
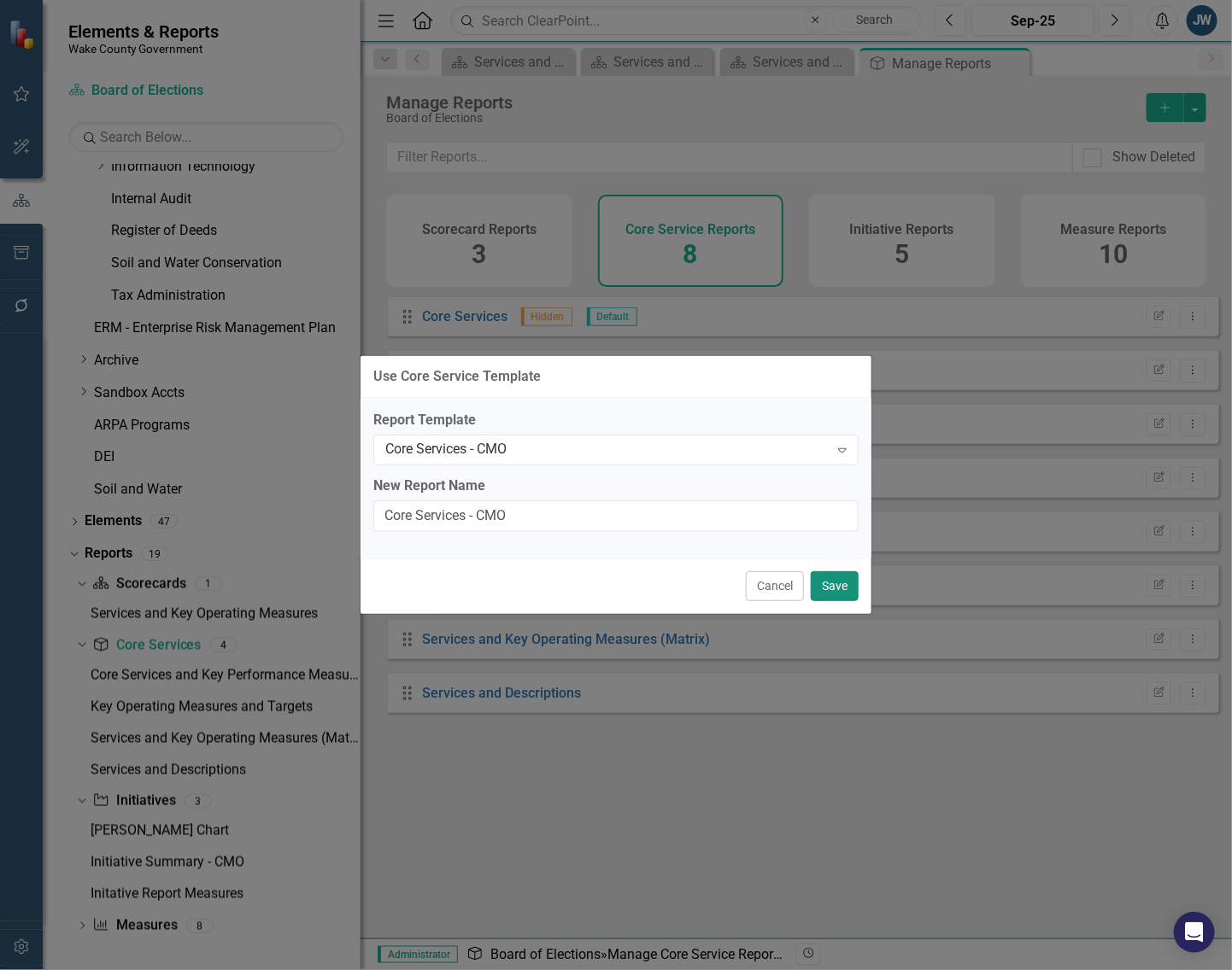
click at [829, 582] on button "Save" at bounding box center [834, 586] width 48 height 30
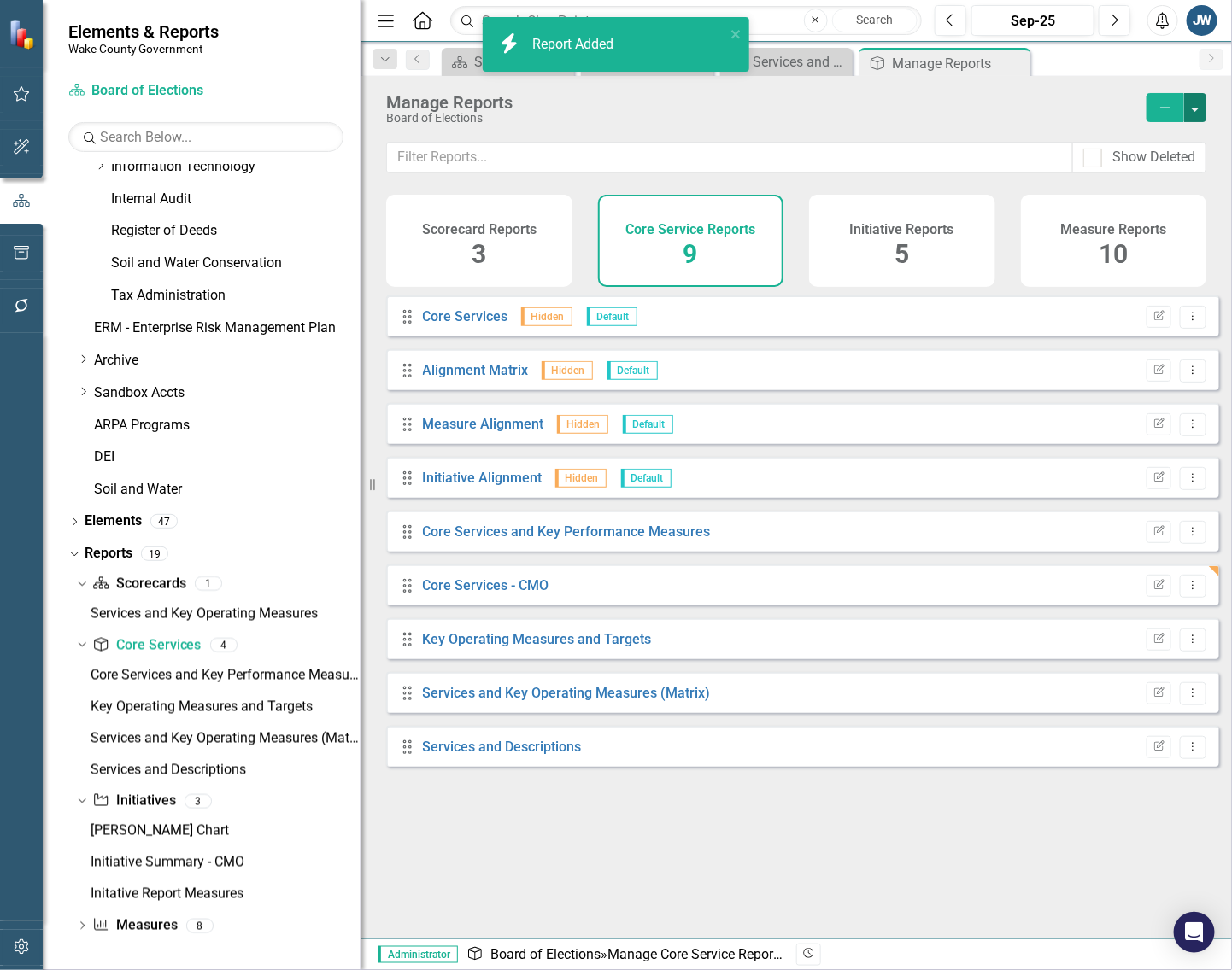
click at [1193, 109] on button "button" at bounding box center [1194, 107] width 22 height 29
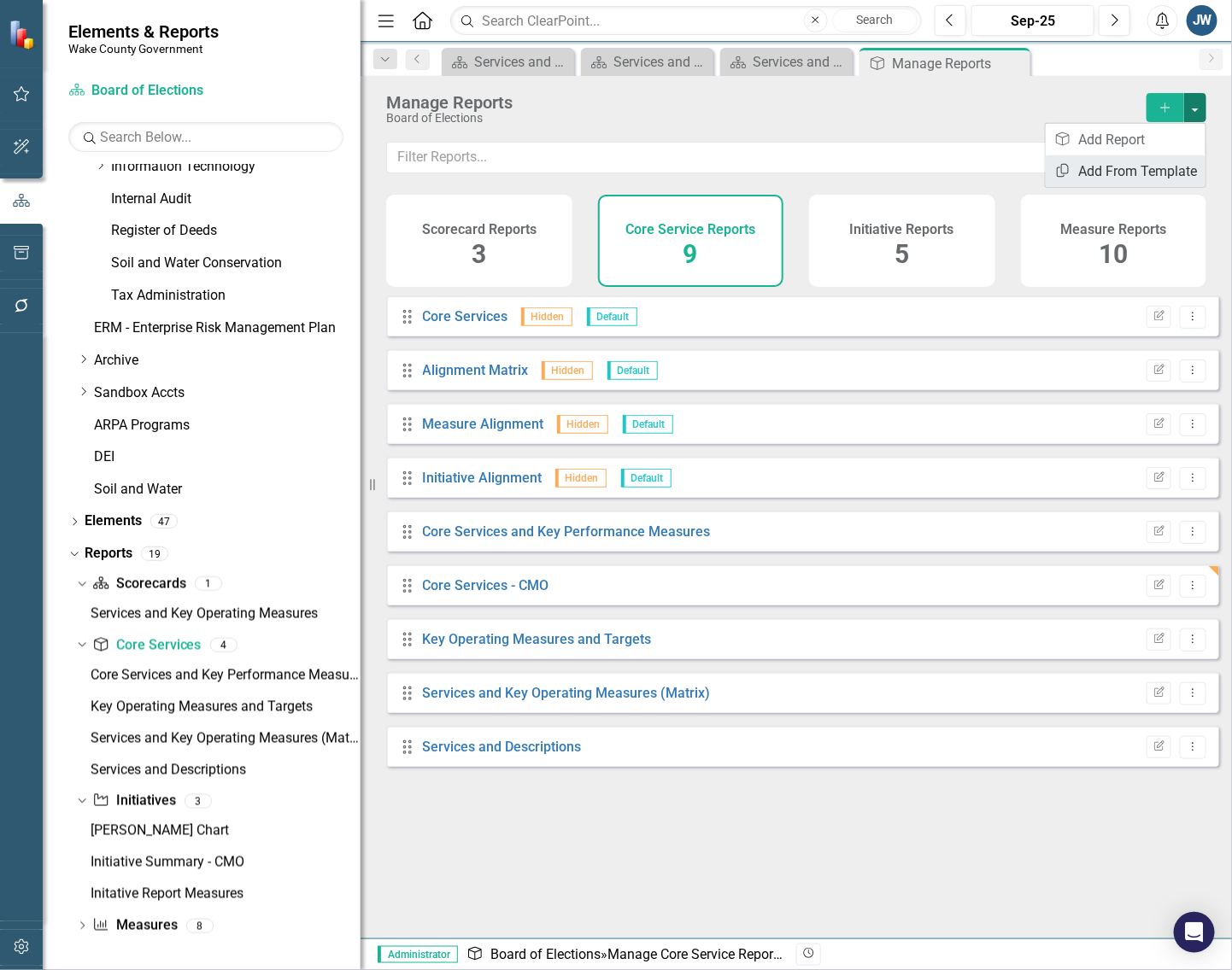
click at [1155, 162] on link "Copy Add From Template" at bounding box center [1125, 171] width 159 height 32
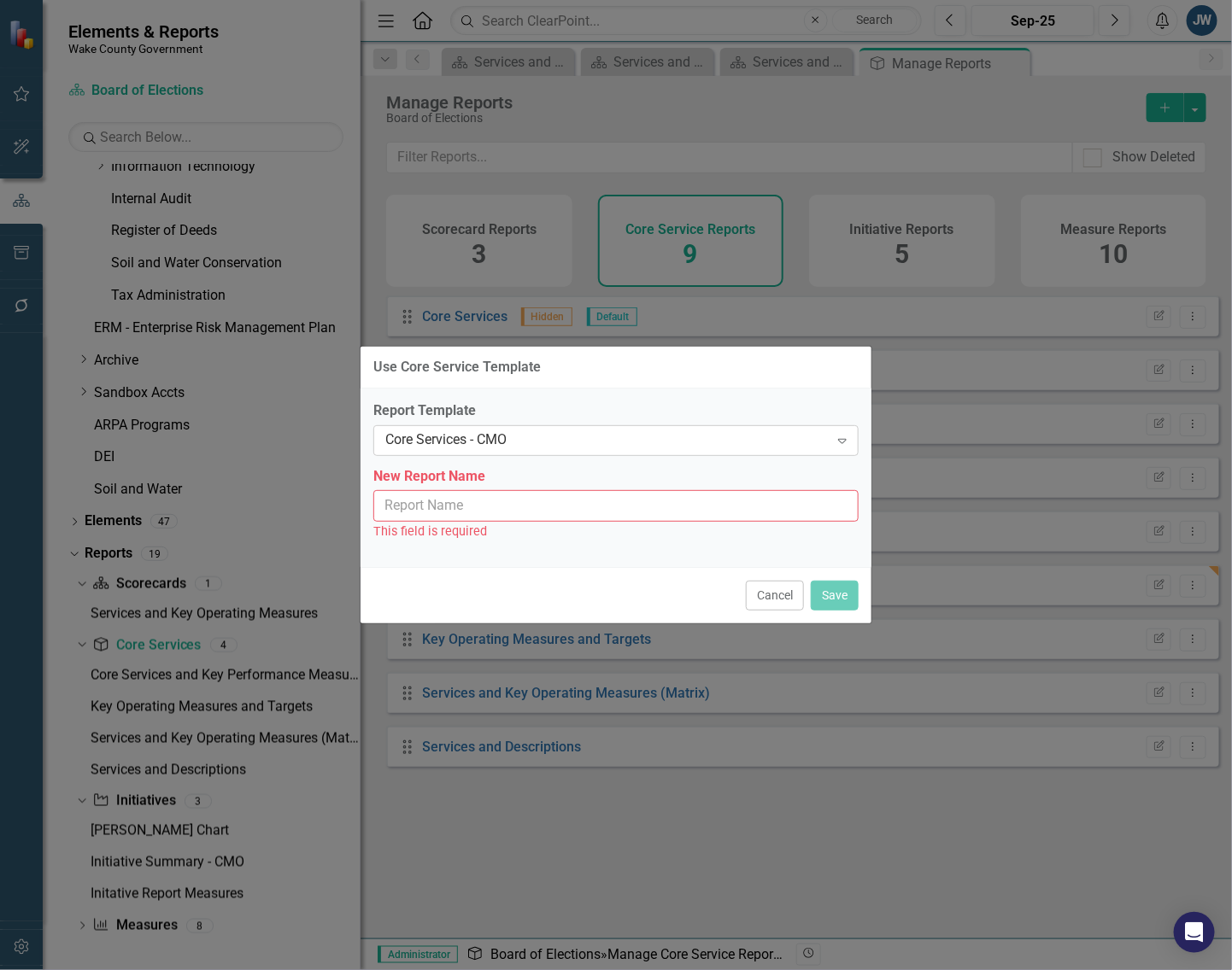
click at [591, 436] on div "Core Services - CMO" at bounding box center [607, 440] width 443 height 19
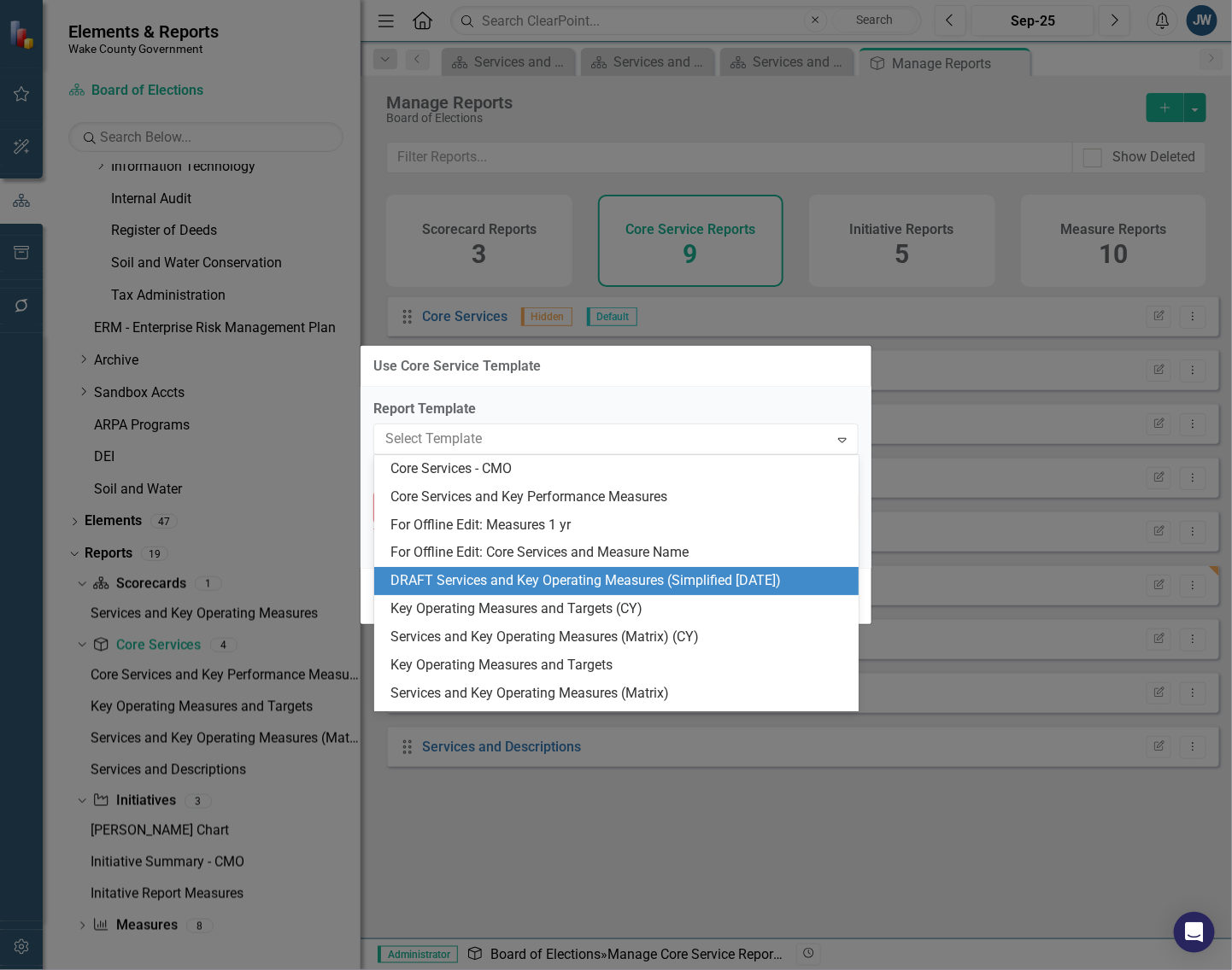
click at [535, 592] on div "DRAFT Services and Key Operating Measures (Simplified [DATE])" at bounding box center [617, 581] width 485 height 28
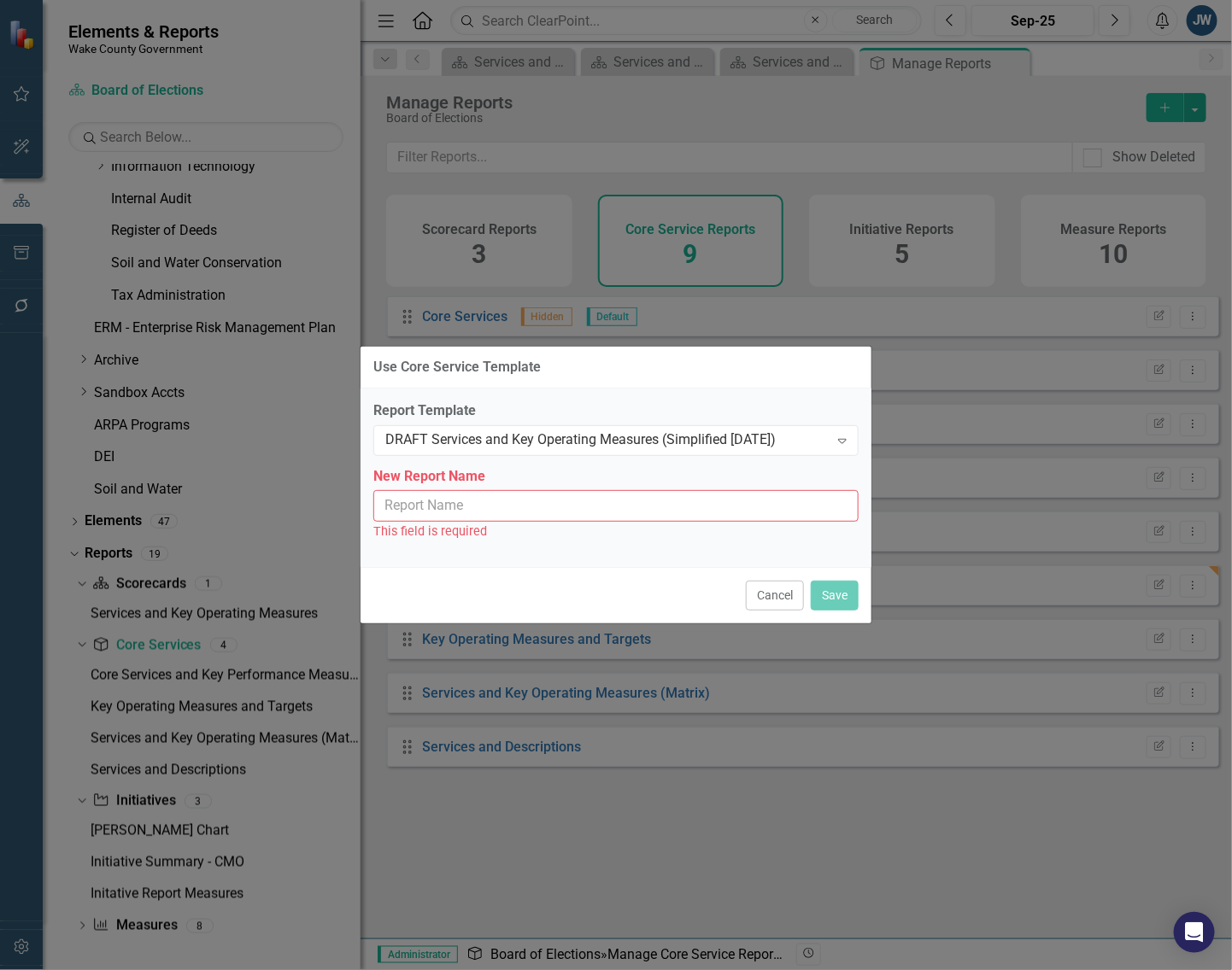
click at [570, 510] on input "New Report Name" at bounding box center [616, 506] width 485 height 32
type input "Services and Key Operating Measures (Simplified [DATE])"
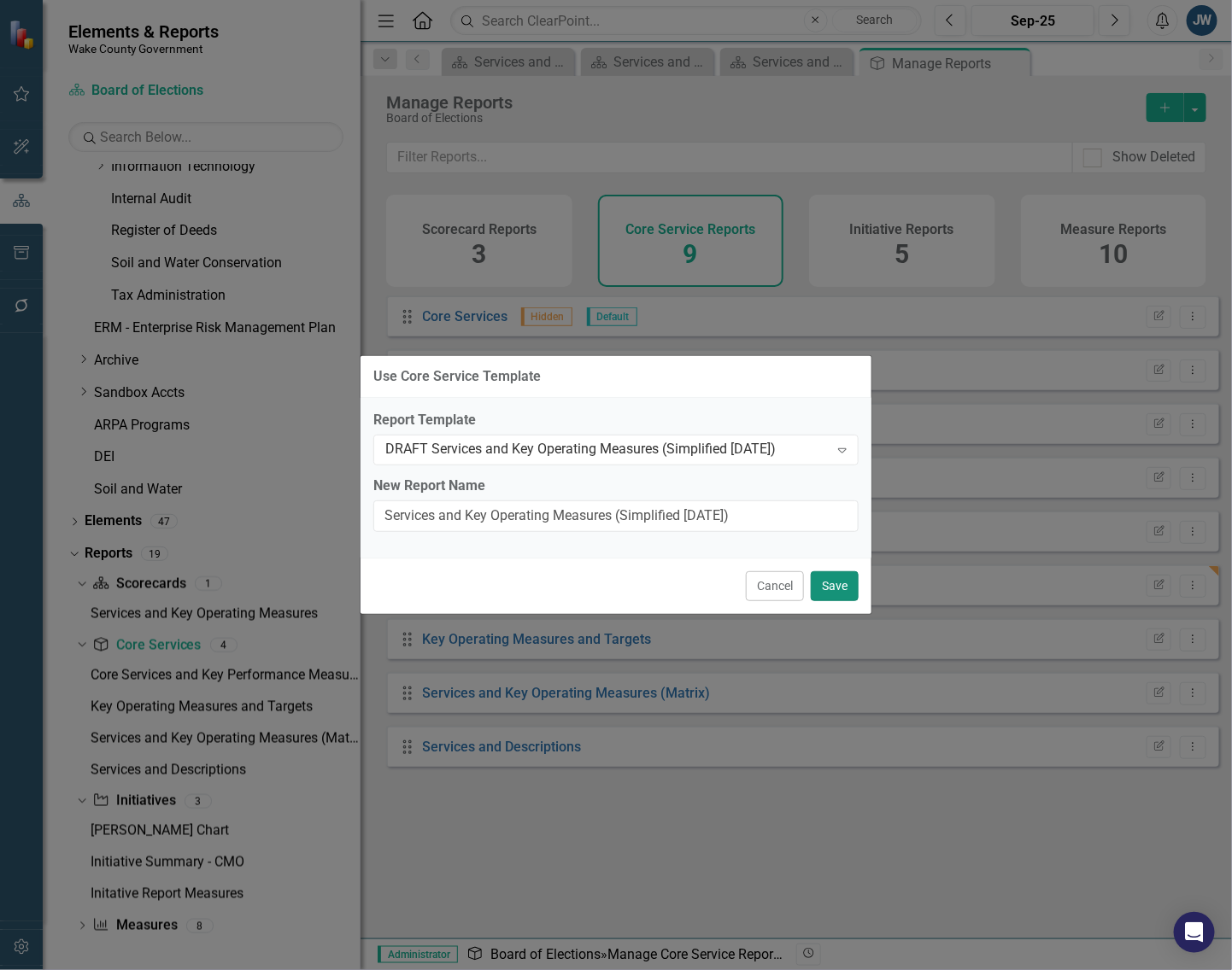
click at [831, 587] on button "Save" at bounding box center [834, 586] width 48 height 30
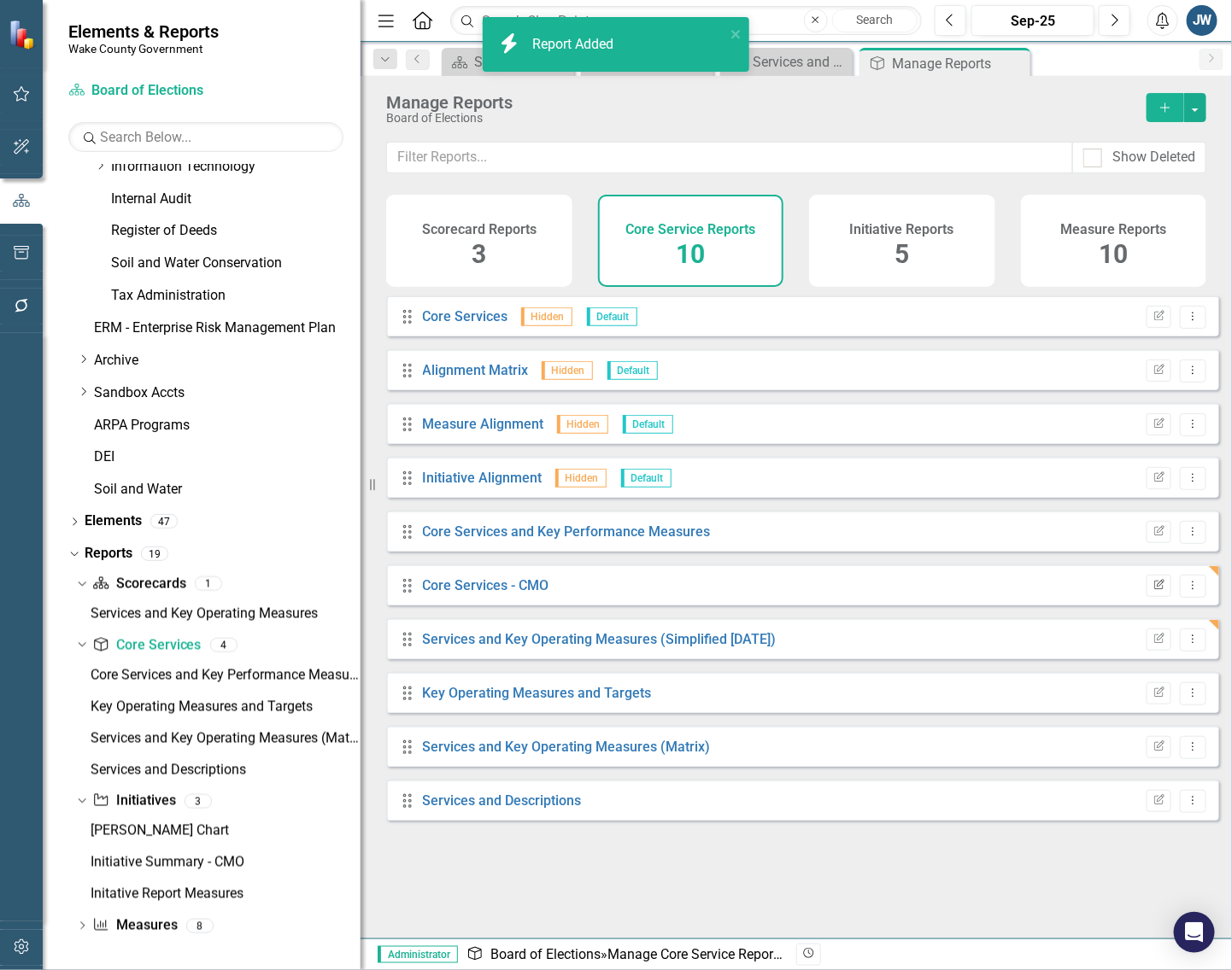
click at [1152, 591] on icon "Edit Report" at bounding box center [1158, 586] width 13 height 11
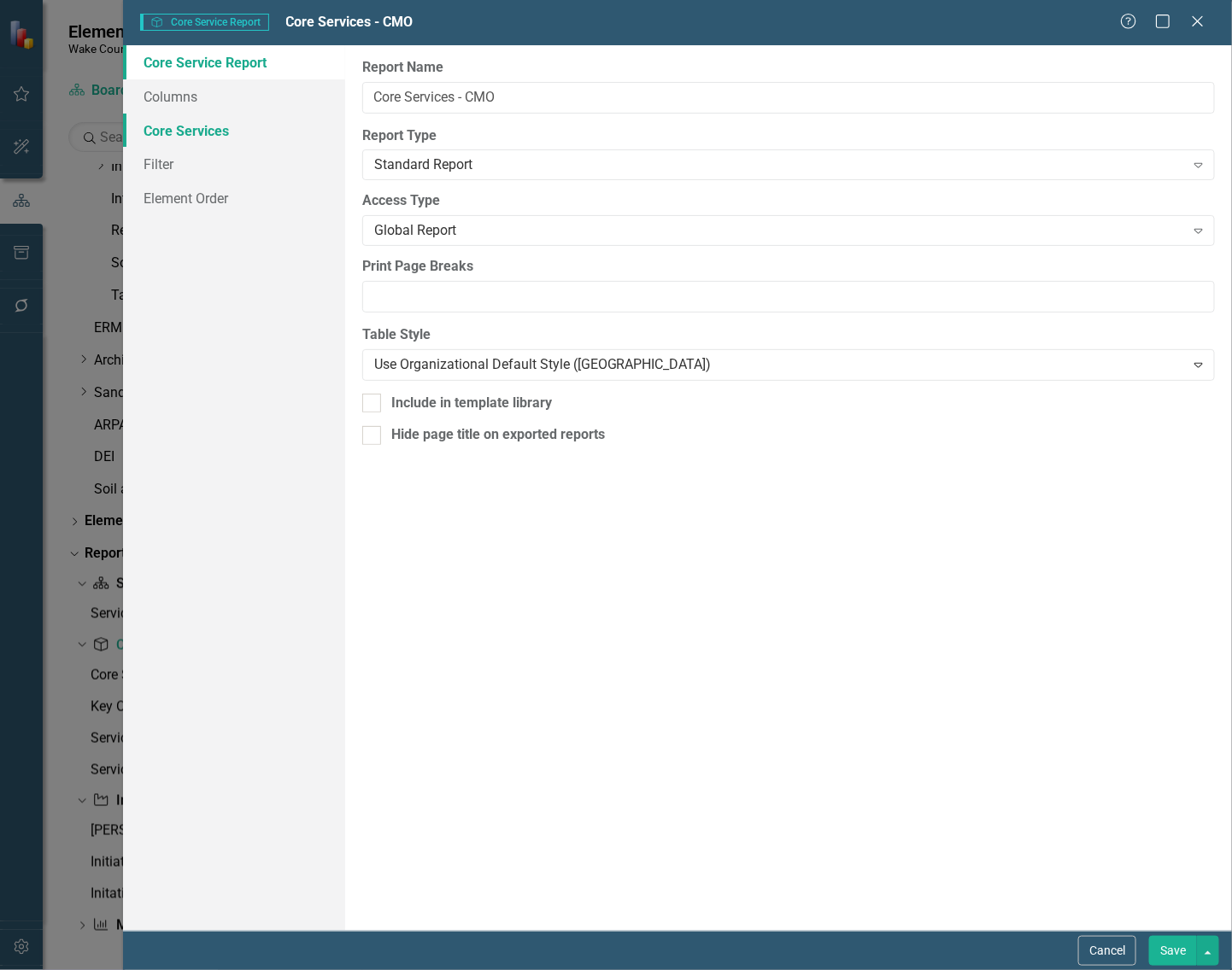
click at [180, 128] on link "Core Services" at bounding box center [233, 131] width 222 height 34
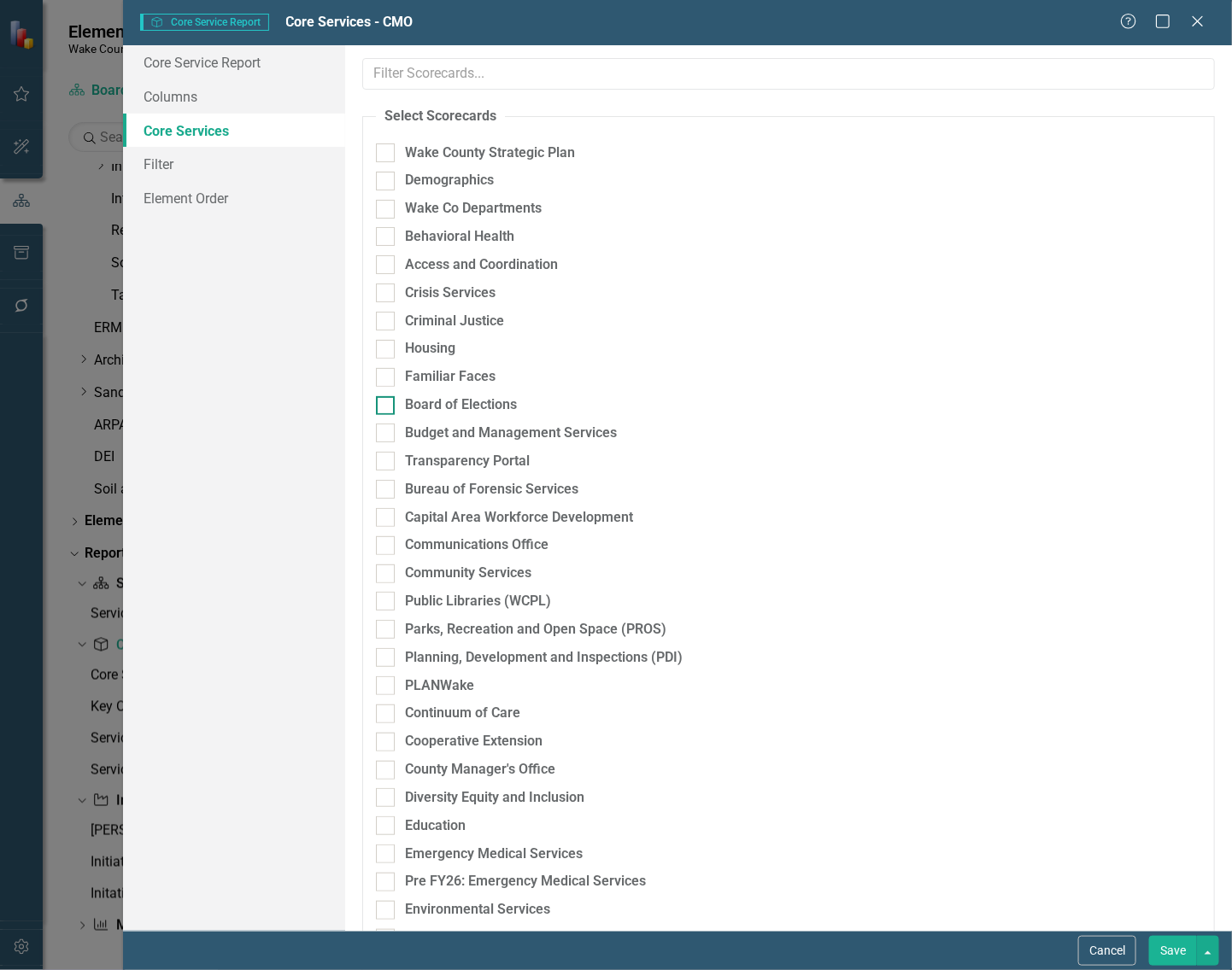
click at [386, 404] on input "Board of Elections" at bounding box center [381, 401] width 11 height 11
checkbox input "true"
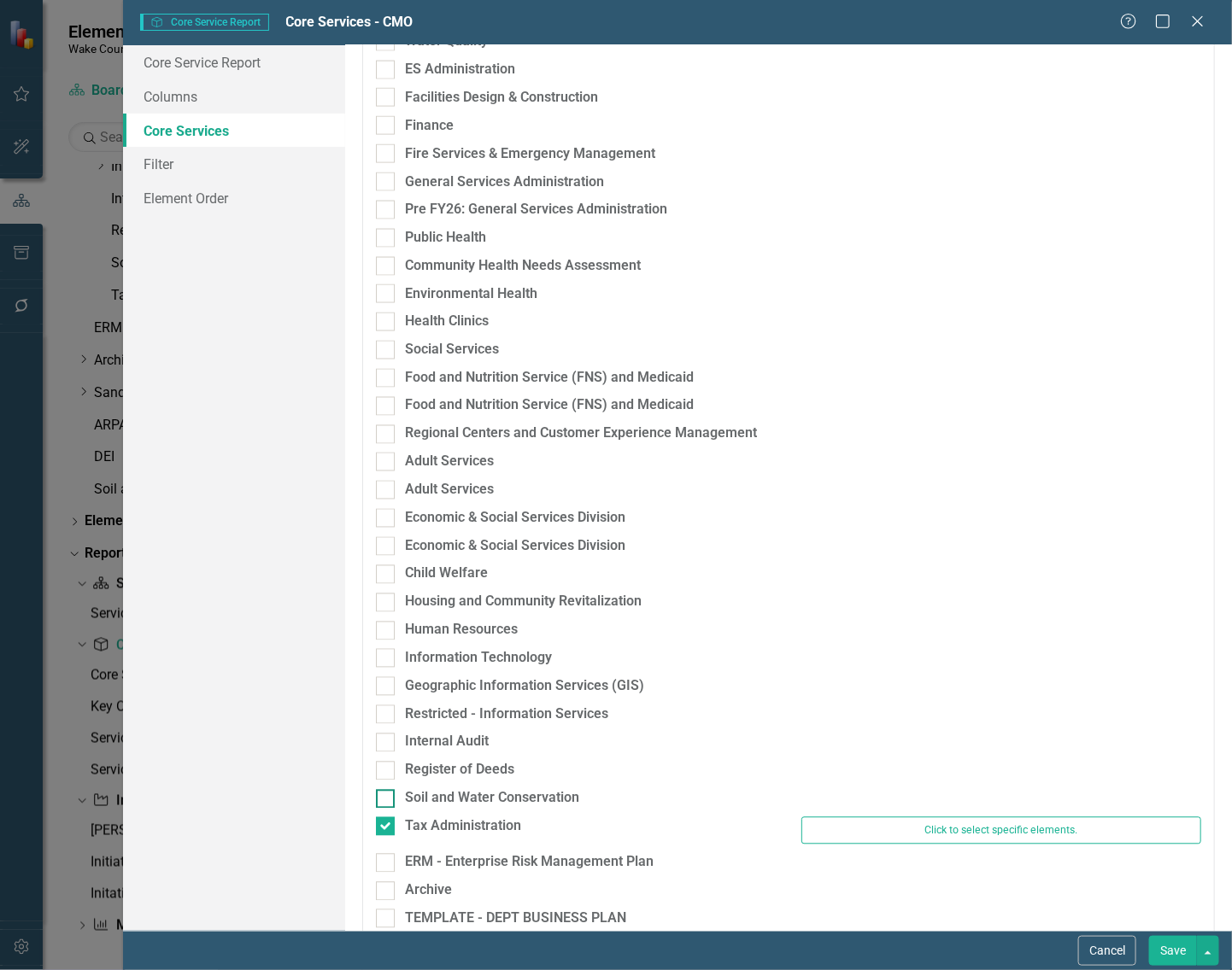
scroll to position [1320, 0]
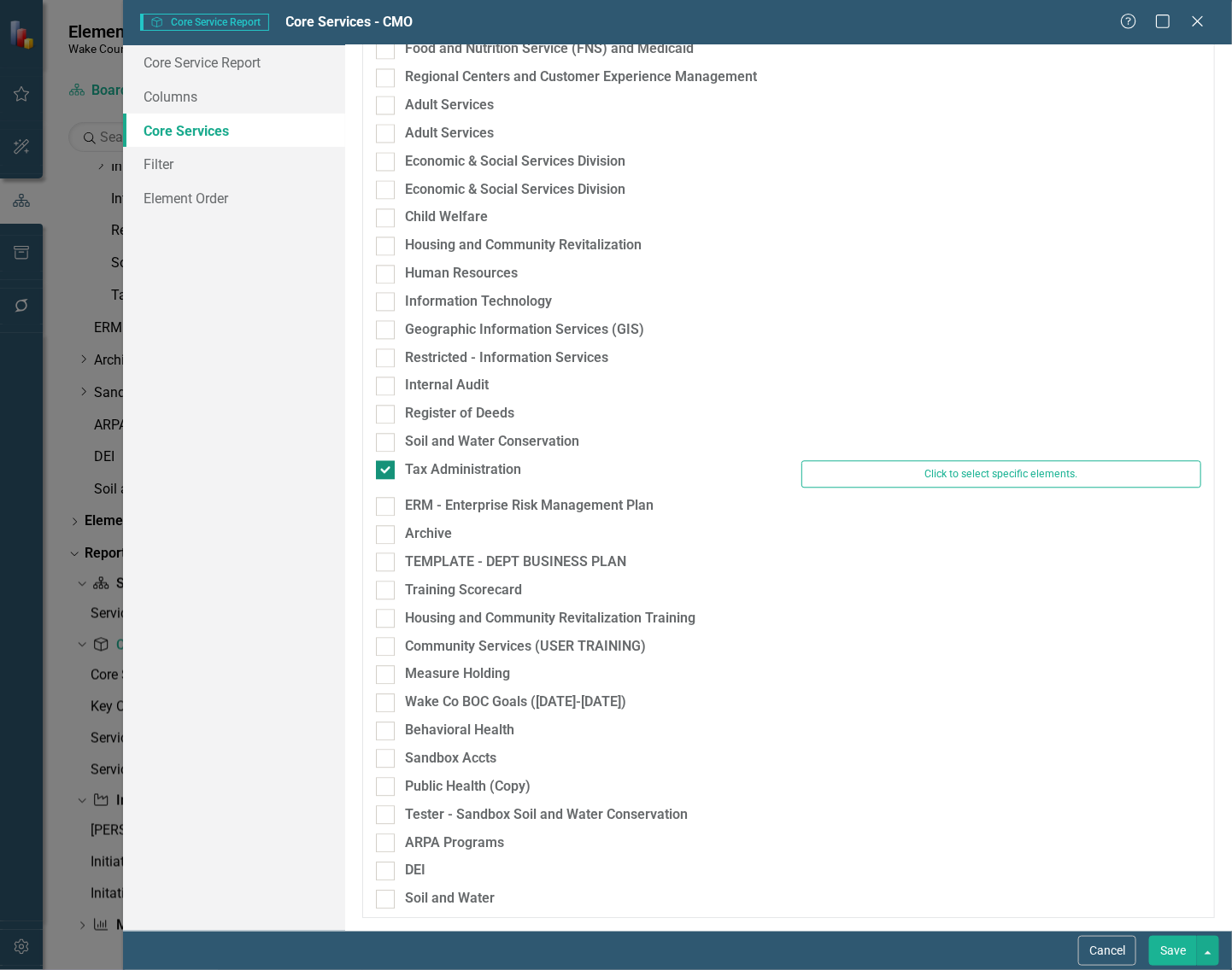
click at [387, 468] on div at bounding box center [385, 469] width 18 height 18
click at [387, 468] on input "Tax Administration" at bounding box center [381, 465] width 11 height 11
checkbox input "false"
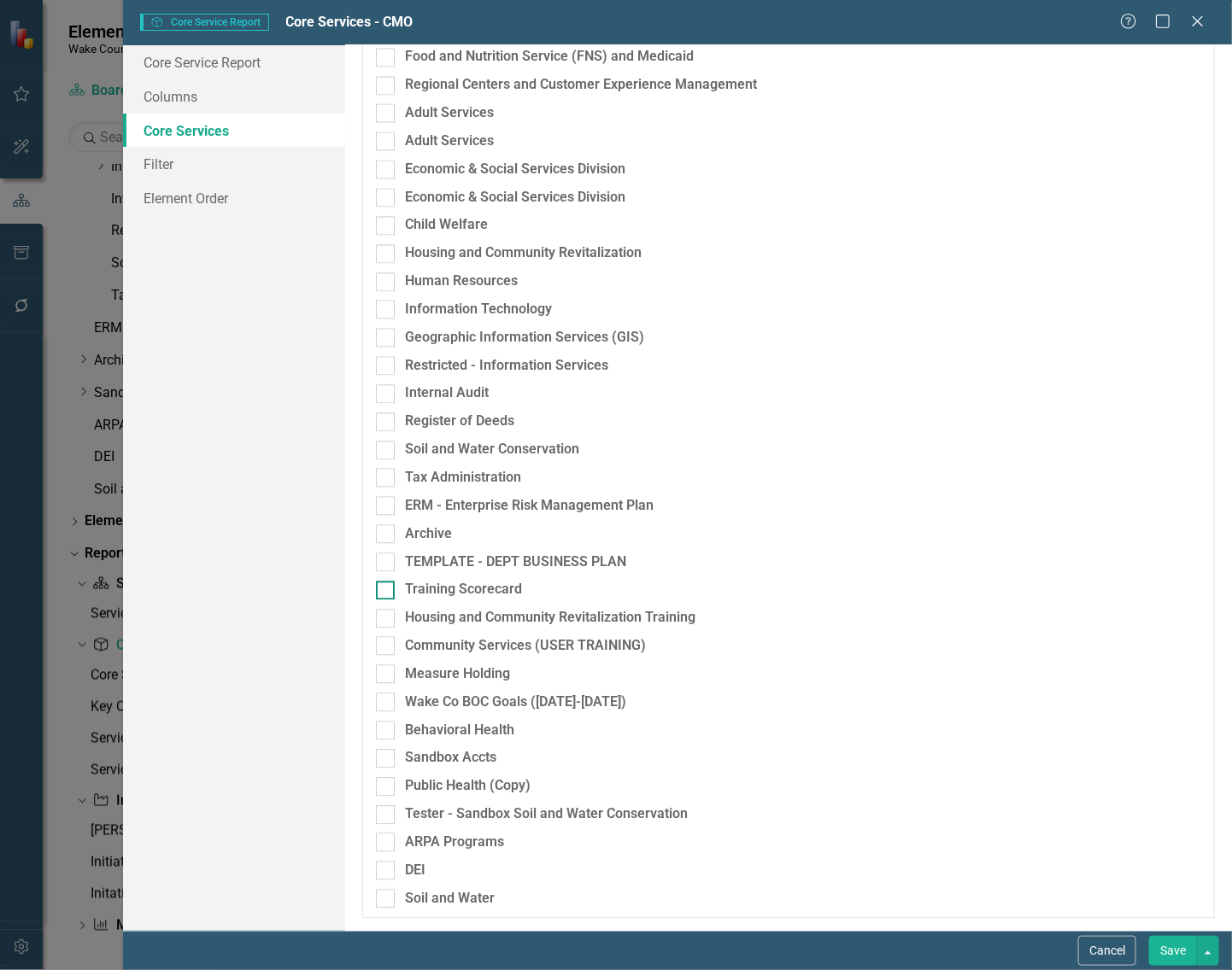
scroll to position [1311, 0]
click at [1179, 955] on button "Save" at bounding box center [1172, 951] width 48 height 30
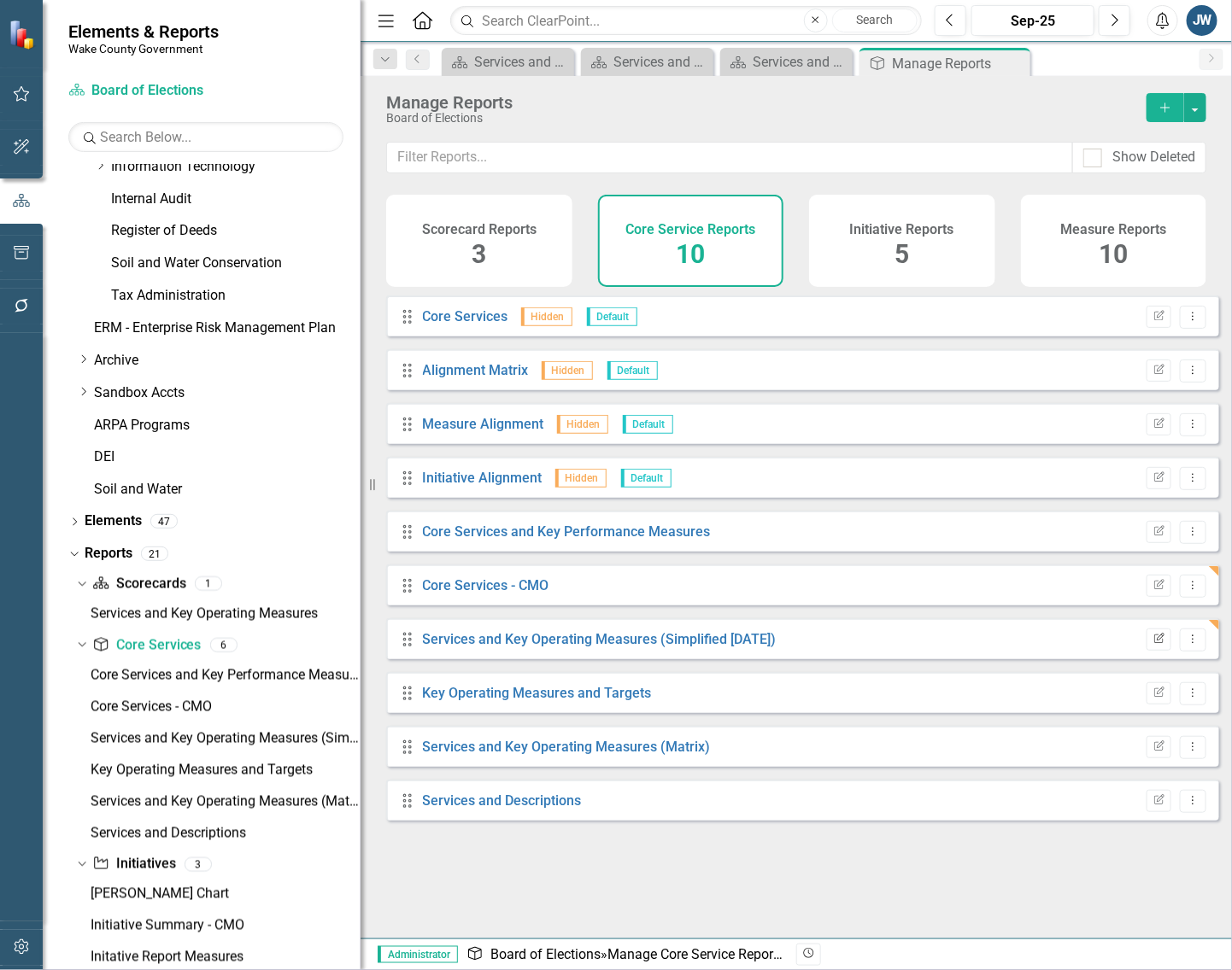
click at [1152, 645] on icon "Edit Report" at bounding box center [1158, 640] width 13 height 11
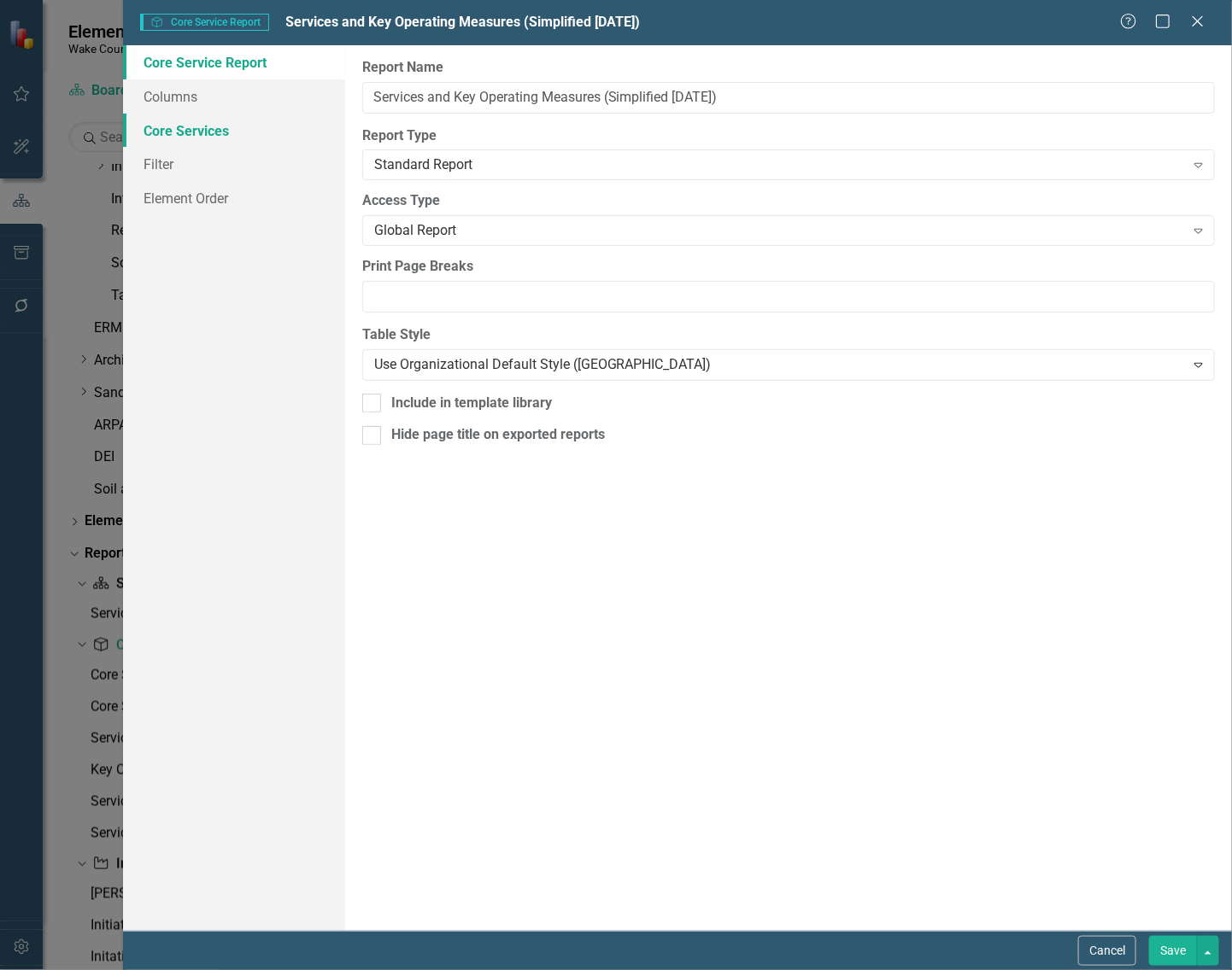
click at [185, 129] on link "Core Services" at bounding box center [233, 131] width 222 height 34
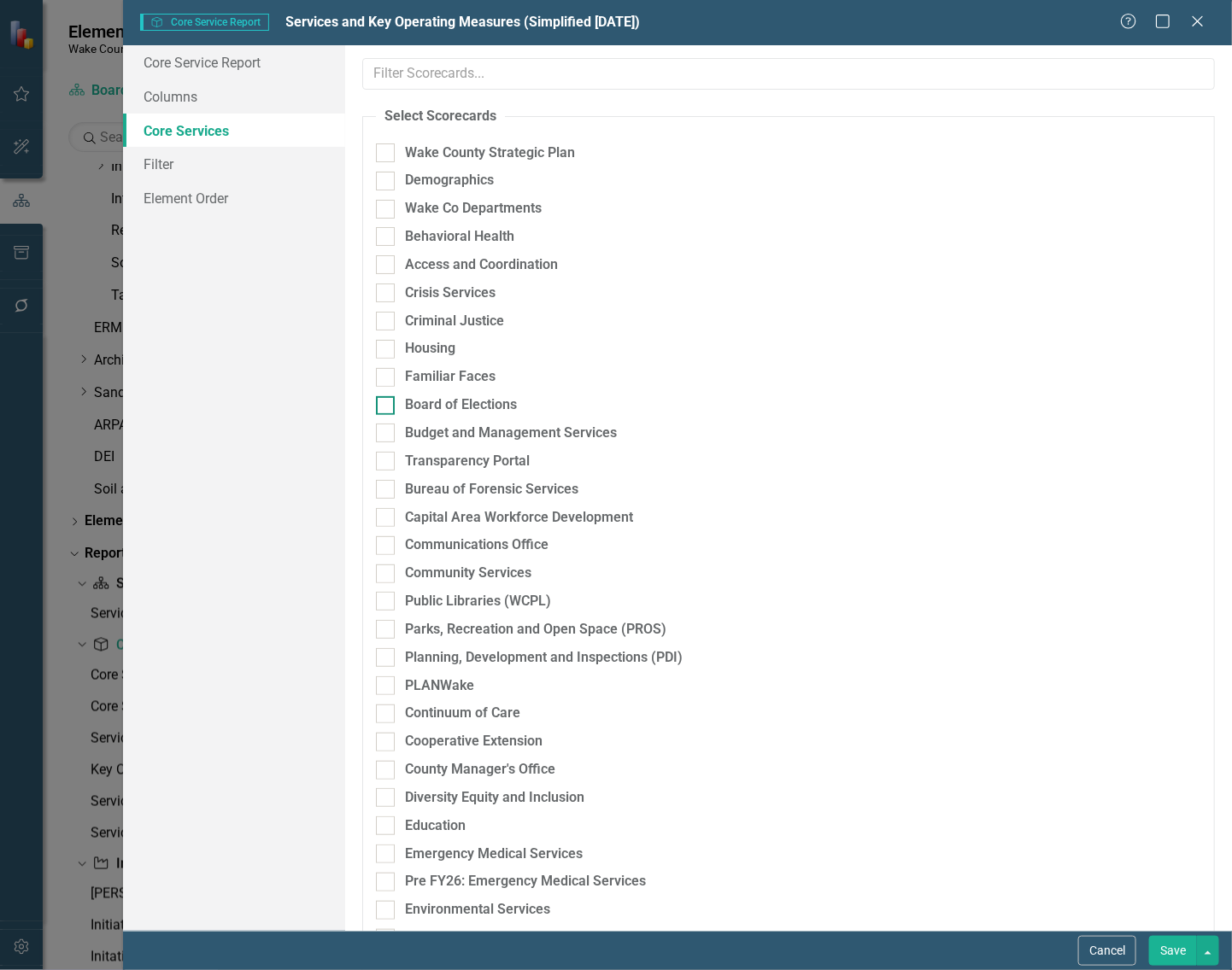
click at [393, 403] on div at bounding box center [385, 405] width 18 height 18
click at [387, 403] on input "Board of Elections" at bounding box center [381, 401] width 11 height 11
checkbox input "true"
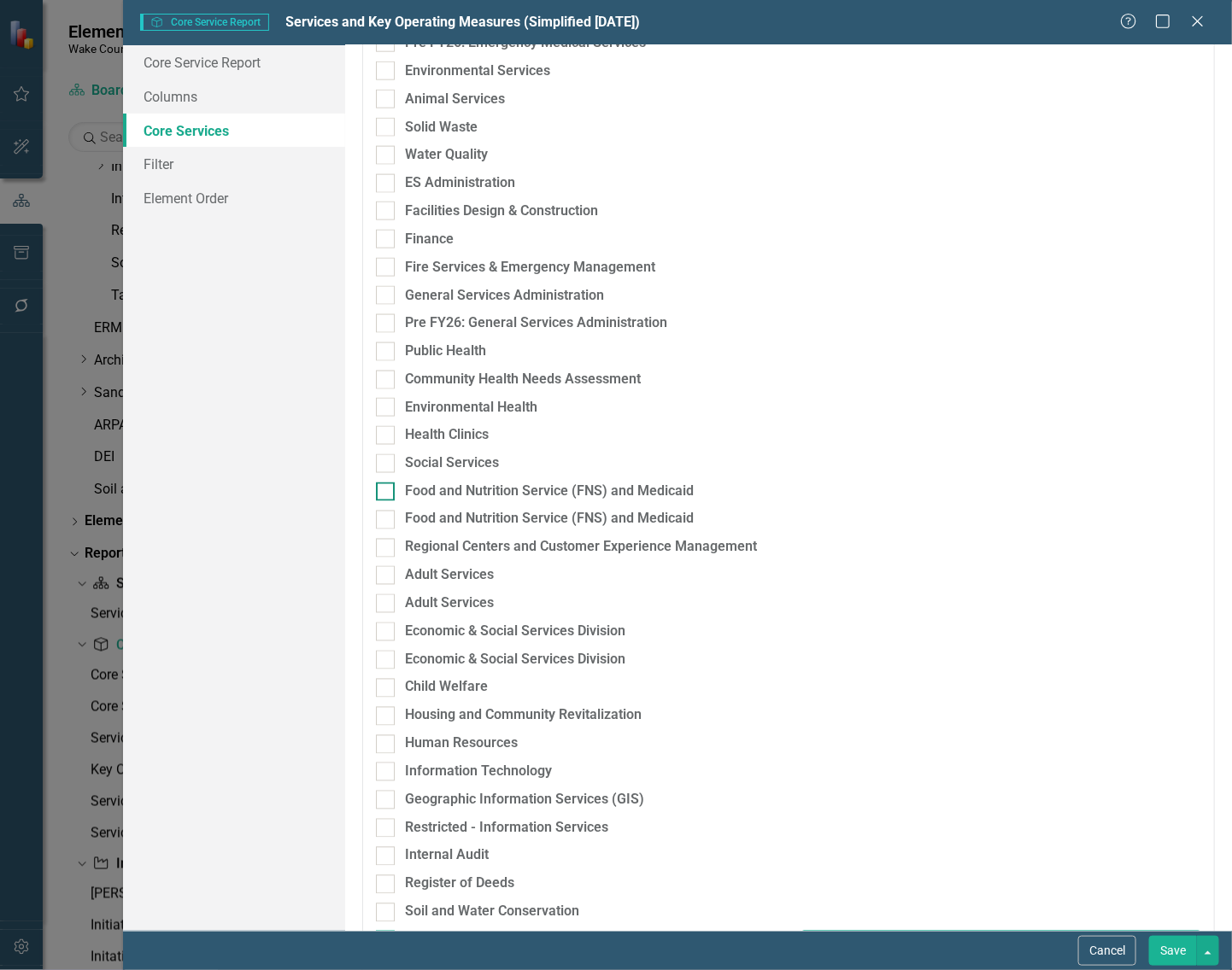
scroll to position [961, 0]
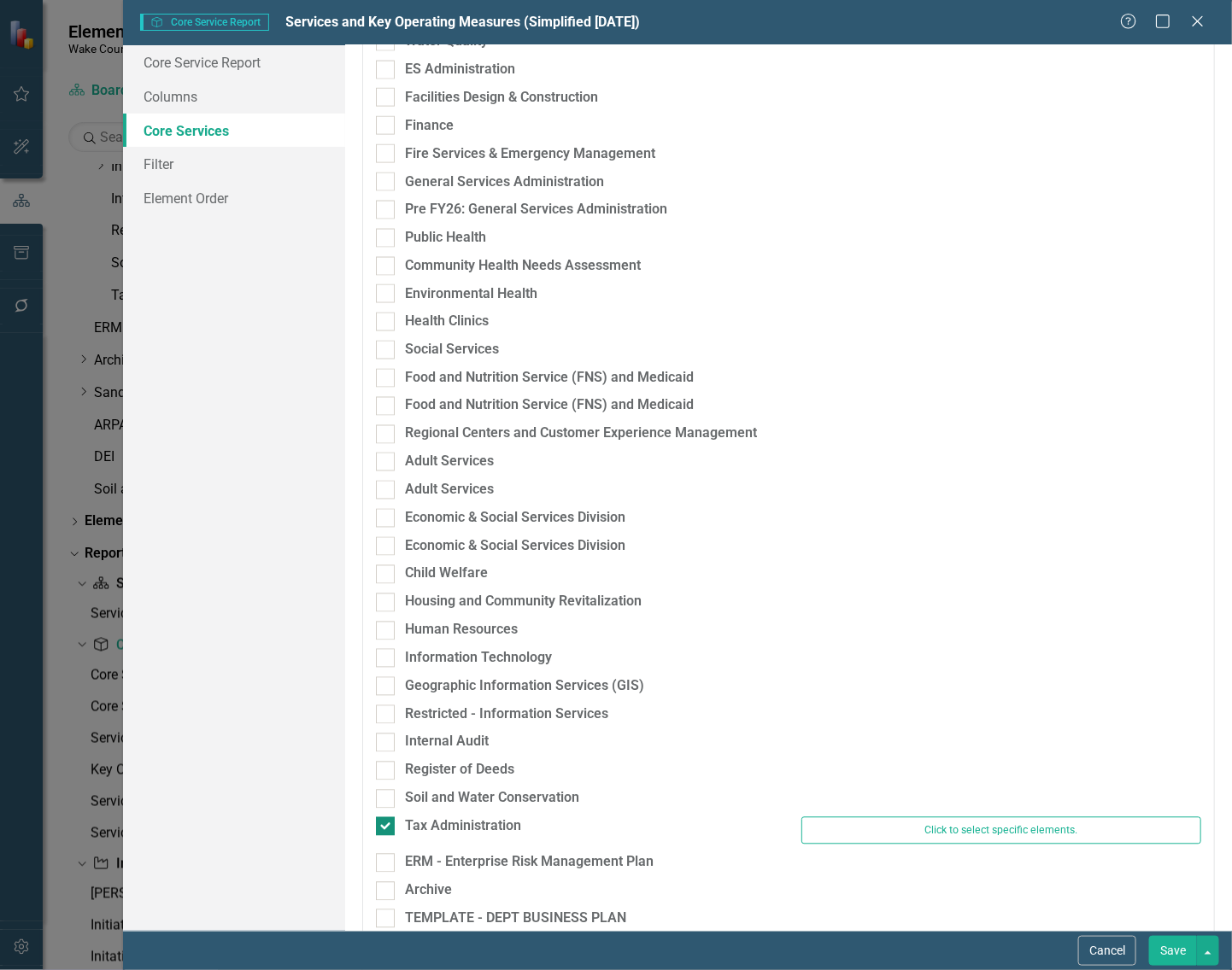
click at [386, 825] on input "Tax Administration" at bounding box center [381, 823] width 11 height 11
checkbox input "false"
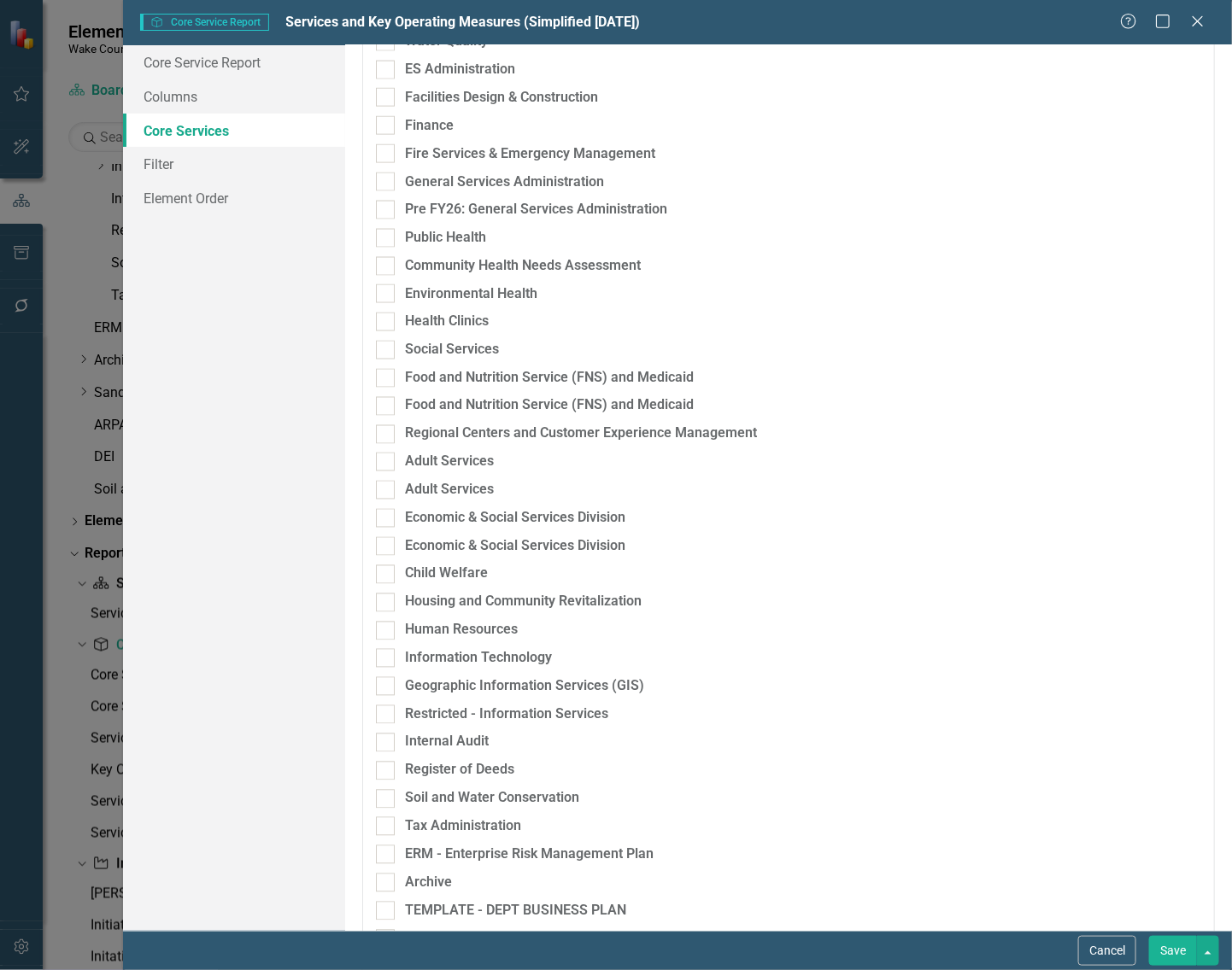
click at [1164, 951] on button "Save" at bounding box center [1172, 951] width 48 height 30
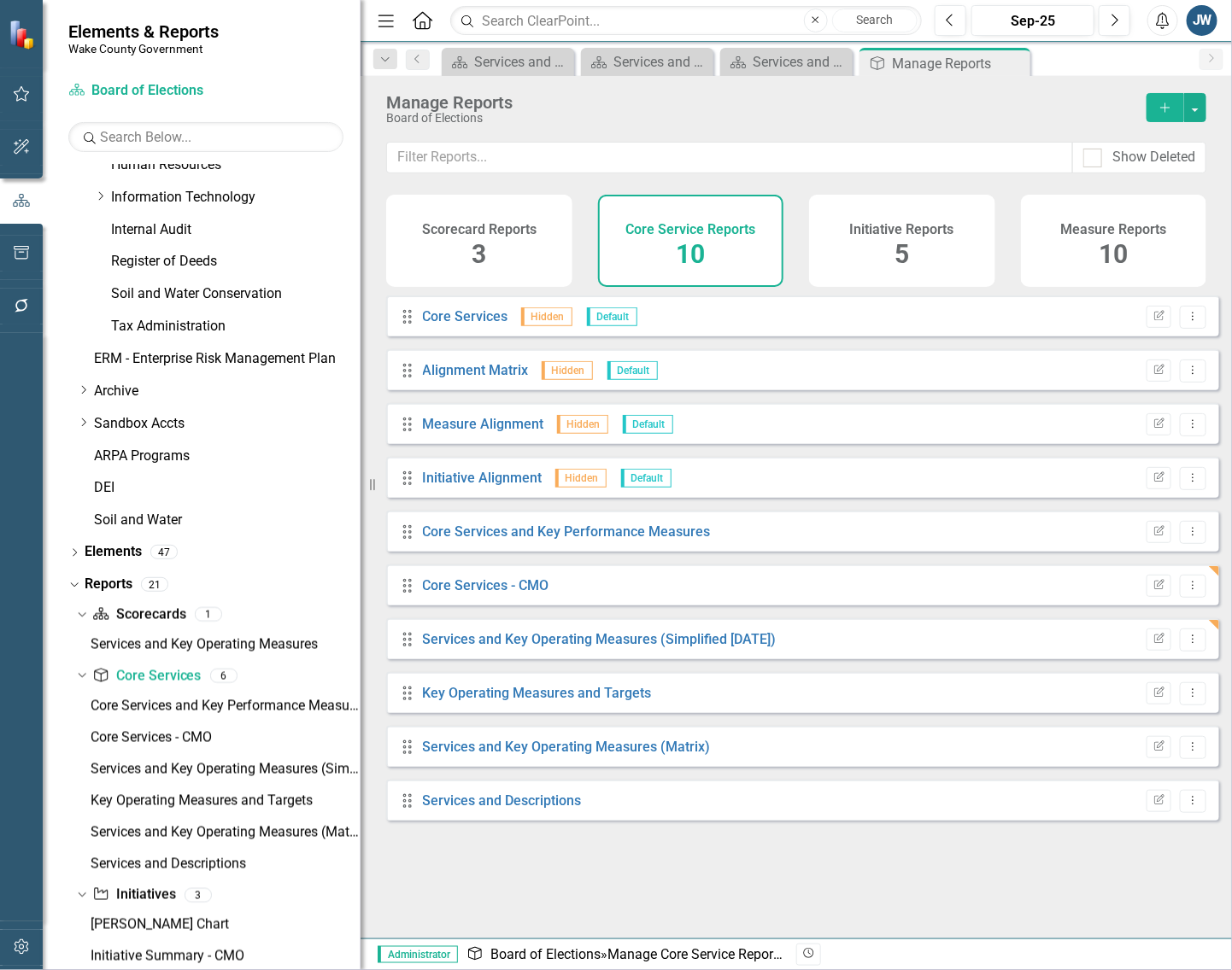
scroll to position [949, 0]
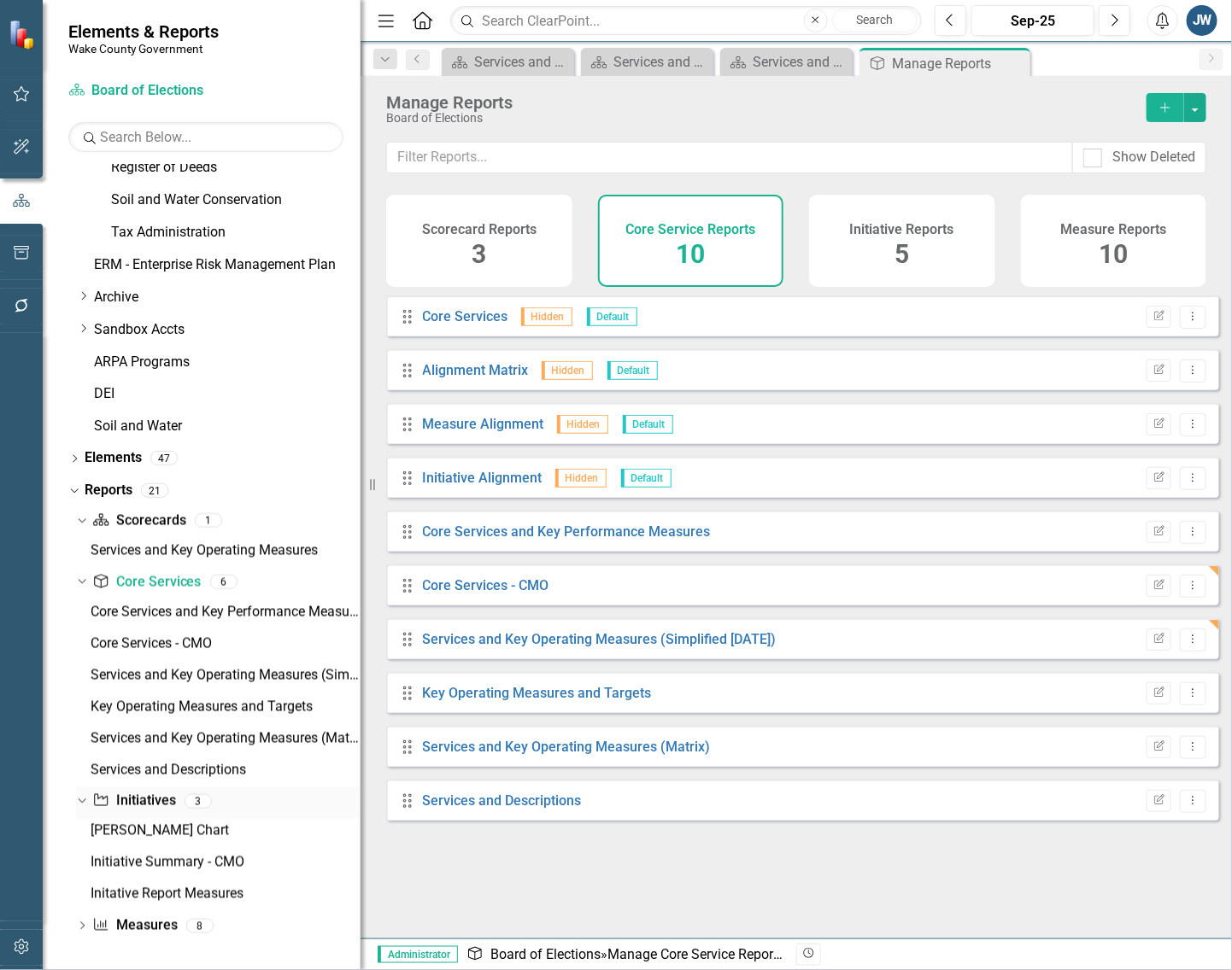
click at [150, 788] on div "Initiative Initiatives" at bounding box center [133, 802] width 83 height 28
click at [150, 796] on link "Initiative Initiatives" at bounding box center [133, 802] width 83 height 19
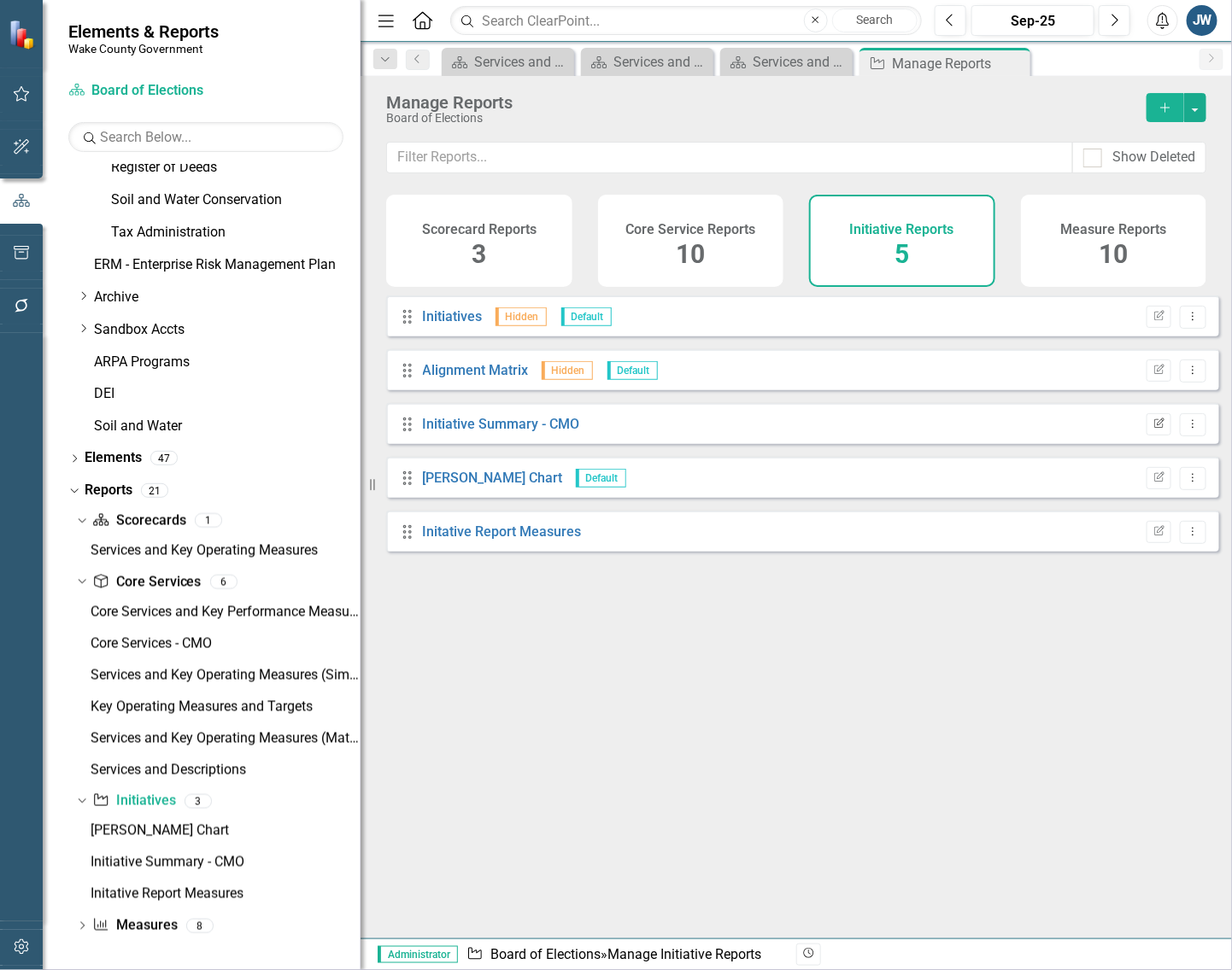
click at [1152, 429] on icon "Edit Report" at bounding box center [1158, 425] width 13 height 11
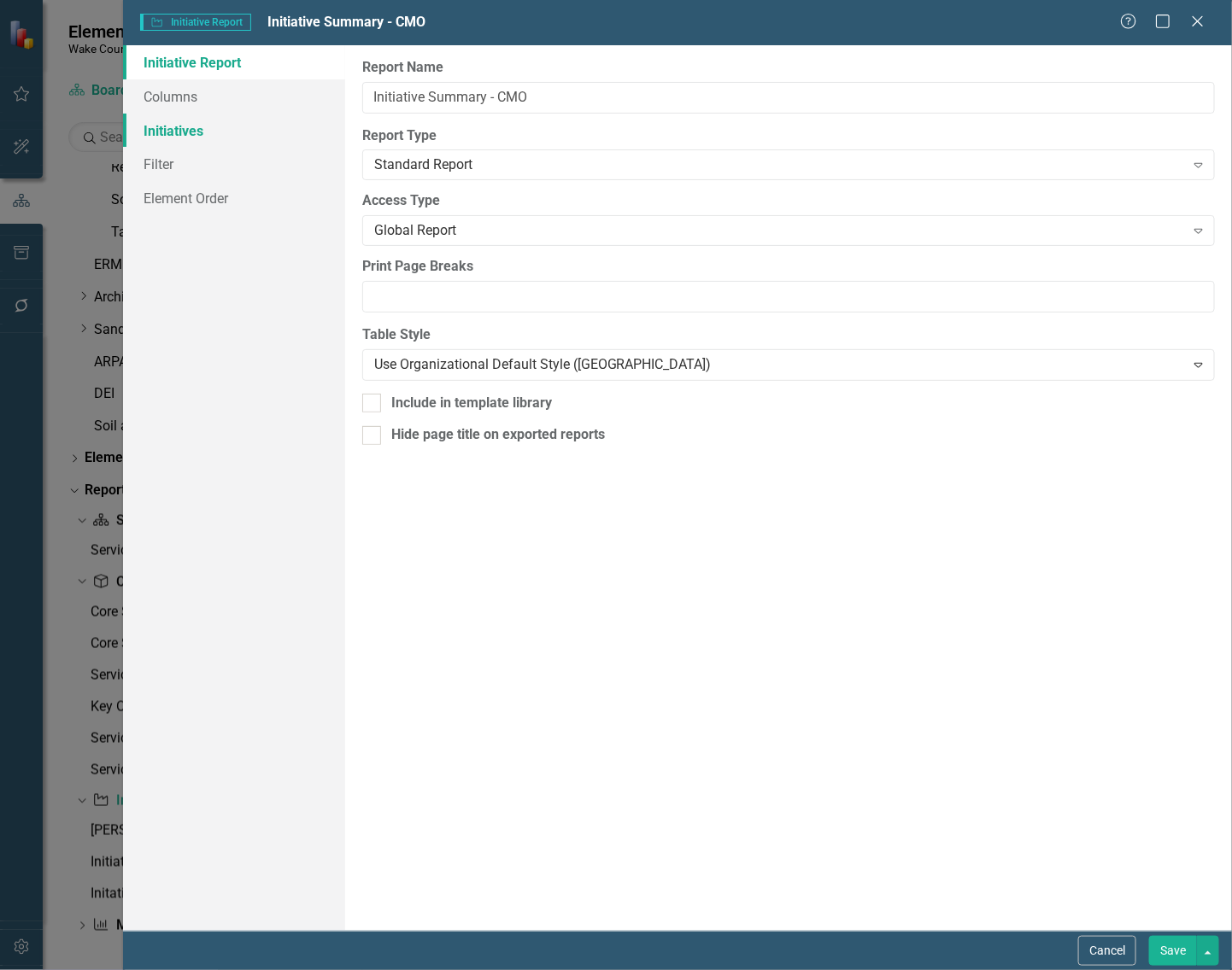
click at [202, 126] on link "Initiatives" at bounding box center [233, 131] width 222 height 34
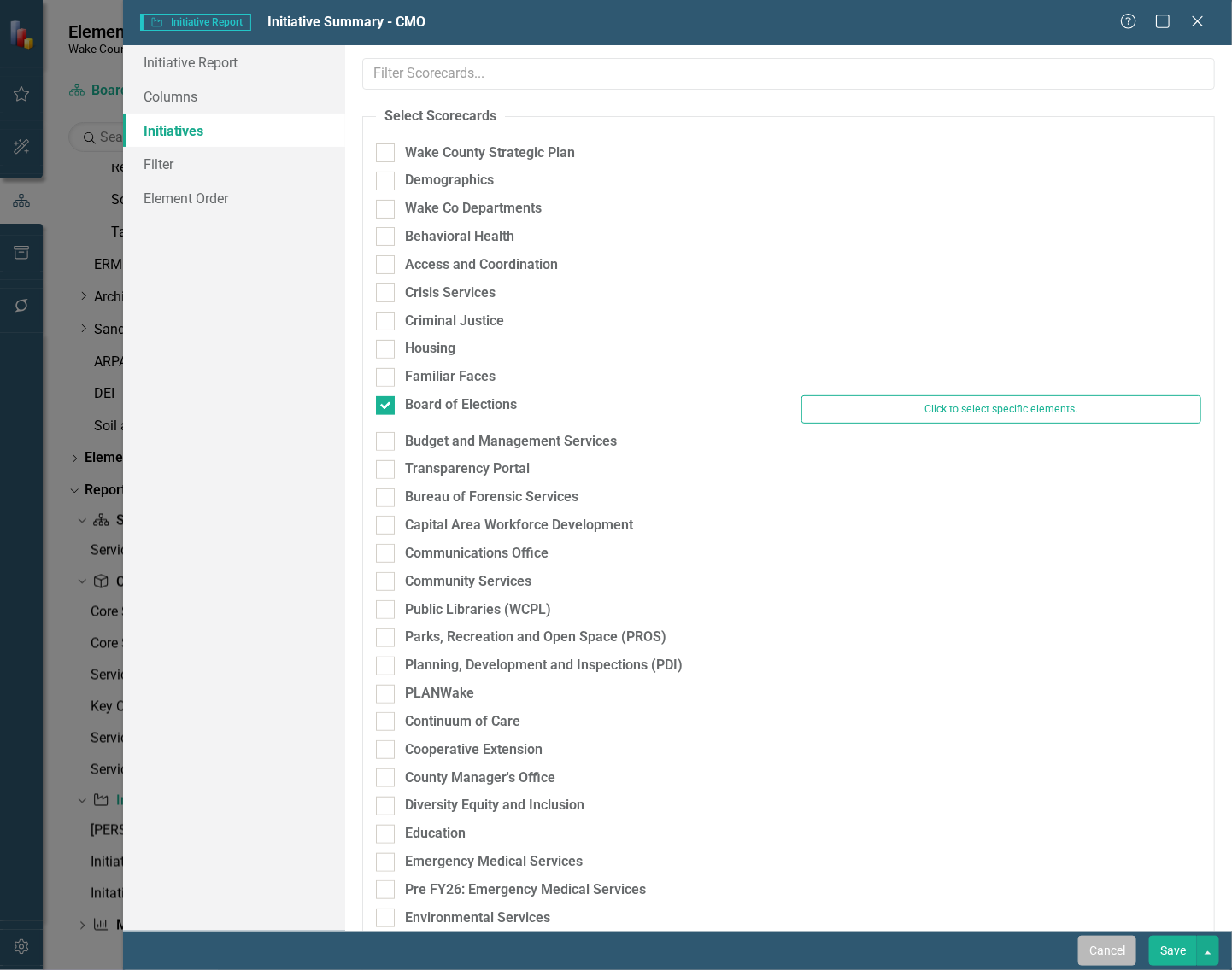
click at [1108, 948] on button "Cancel" at bounding box center [1107, 951] width 58 height 30
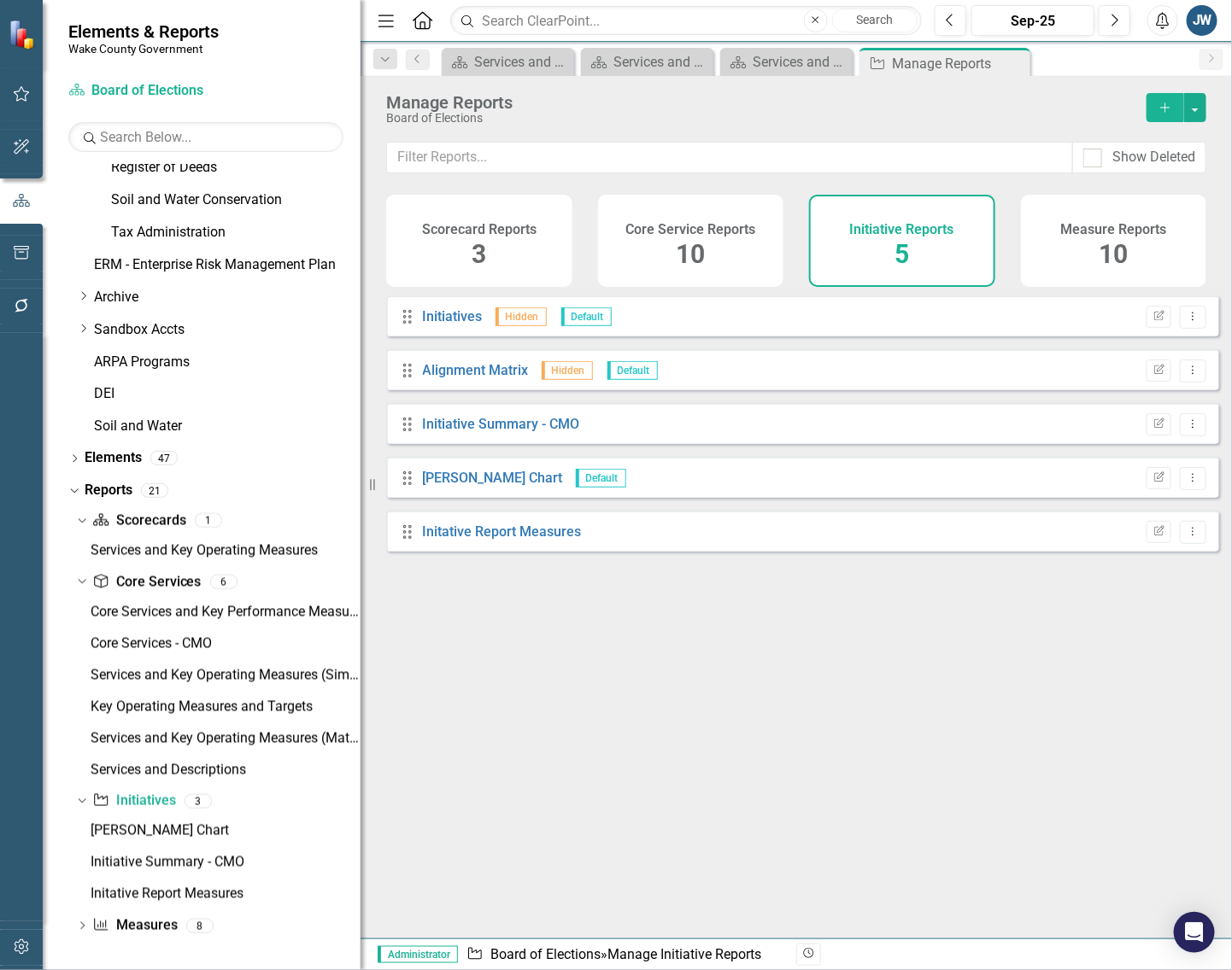
click at [535, 697] on div "Drag Initiatives Hidden Default Edit Report Dropdown Menu Drag Alignment Matrix…" at bounding box center [796, 610] width 871 height 630
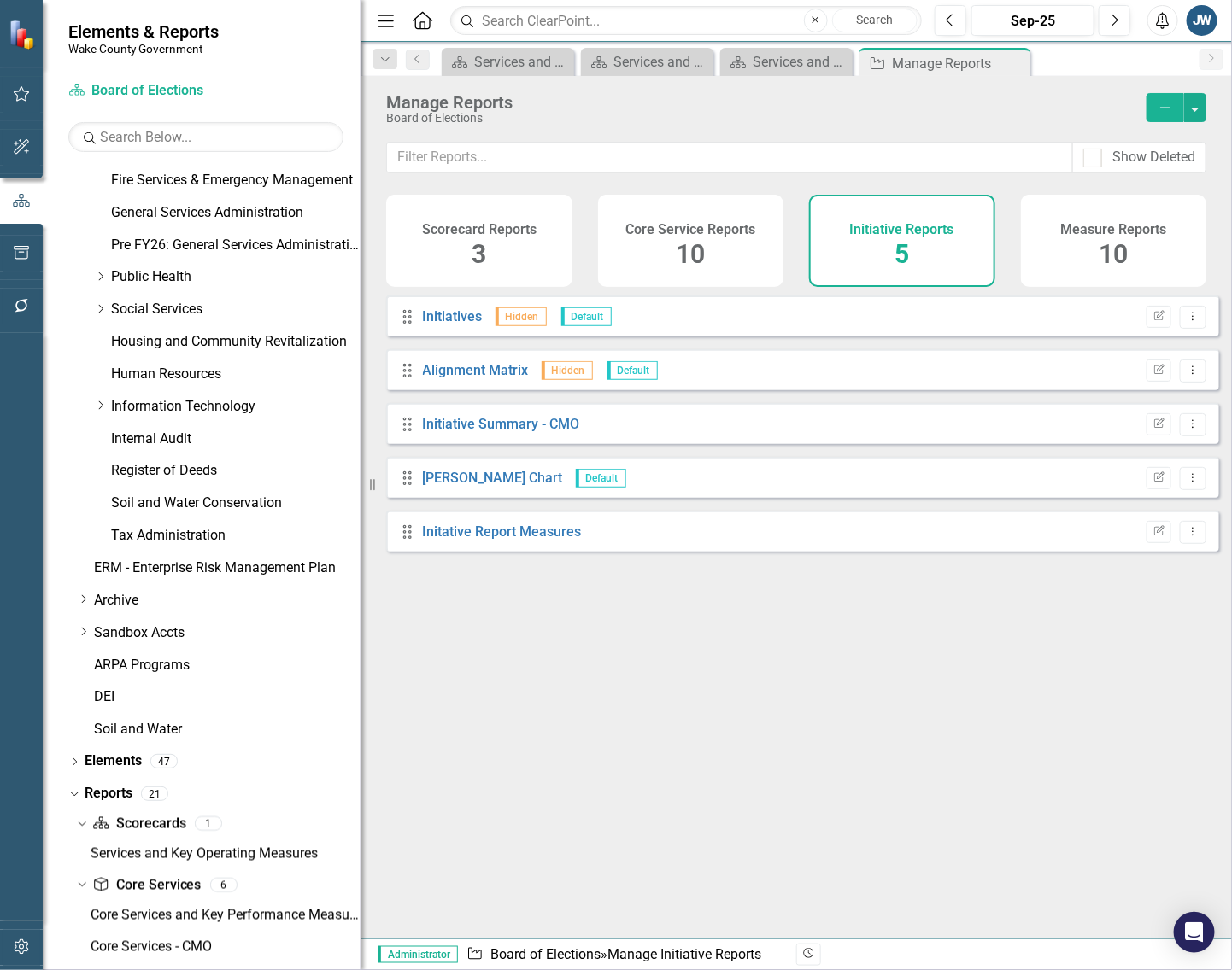
scroll to position [308, 0]
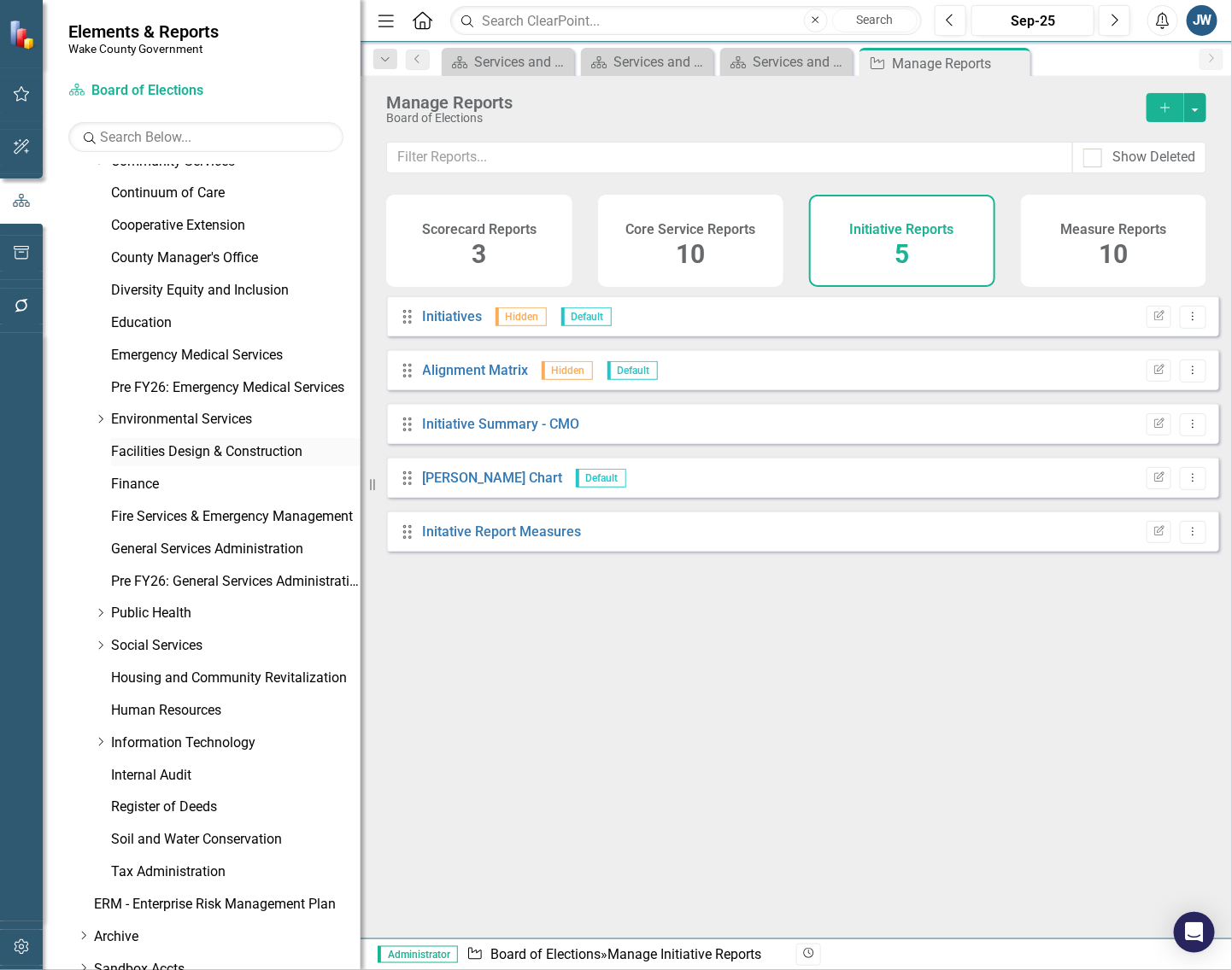
click at [154, 449] on link "Facilities Design & Construction" at bounding box center [236, 452] width 250 height 19
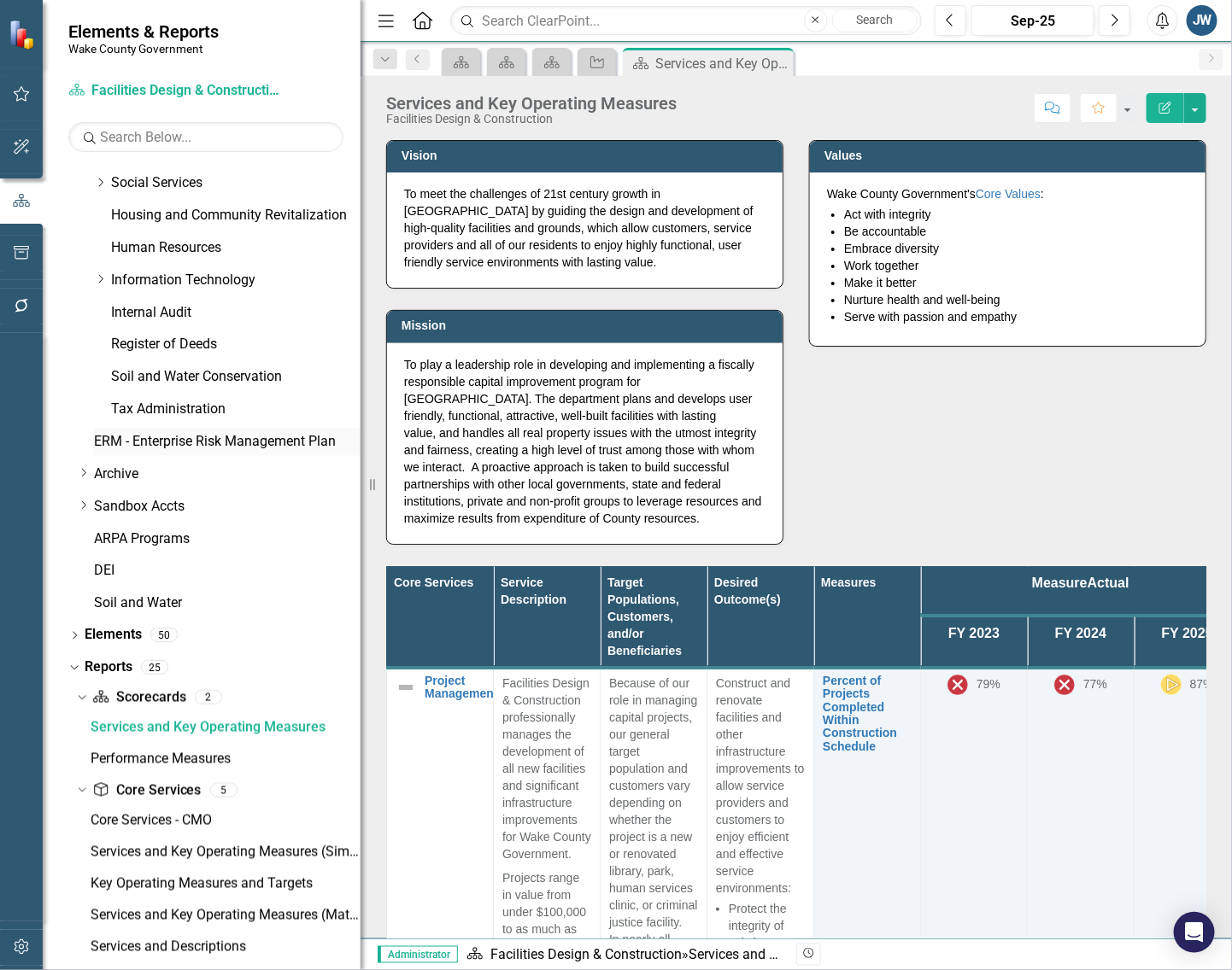
scroll to position [1074, 0]
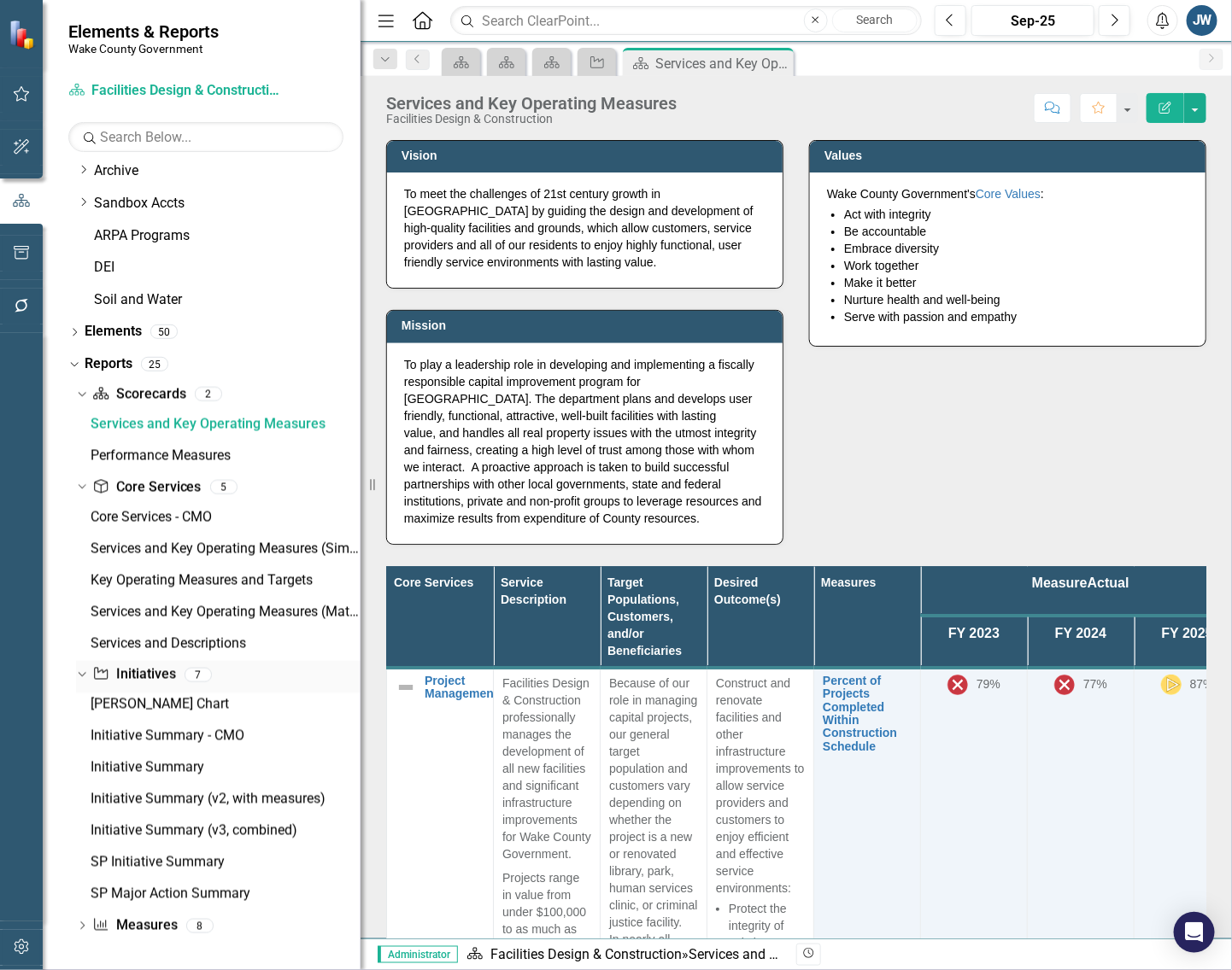
click at [126, 669] on link "Initiative Initiatives" at bounding box center [133, 675] width 83 height 19
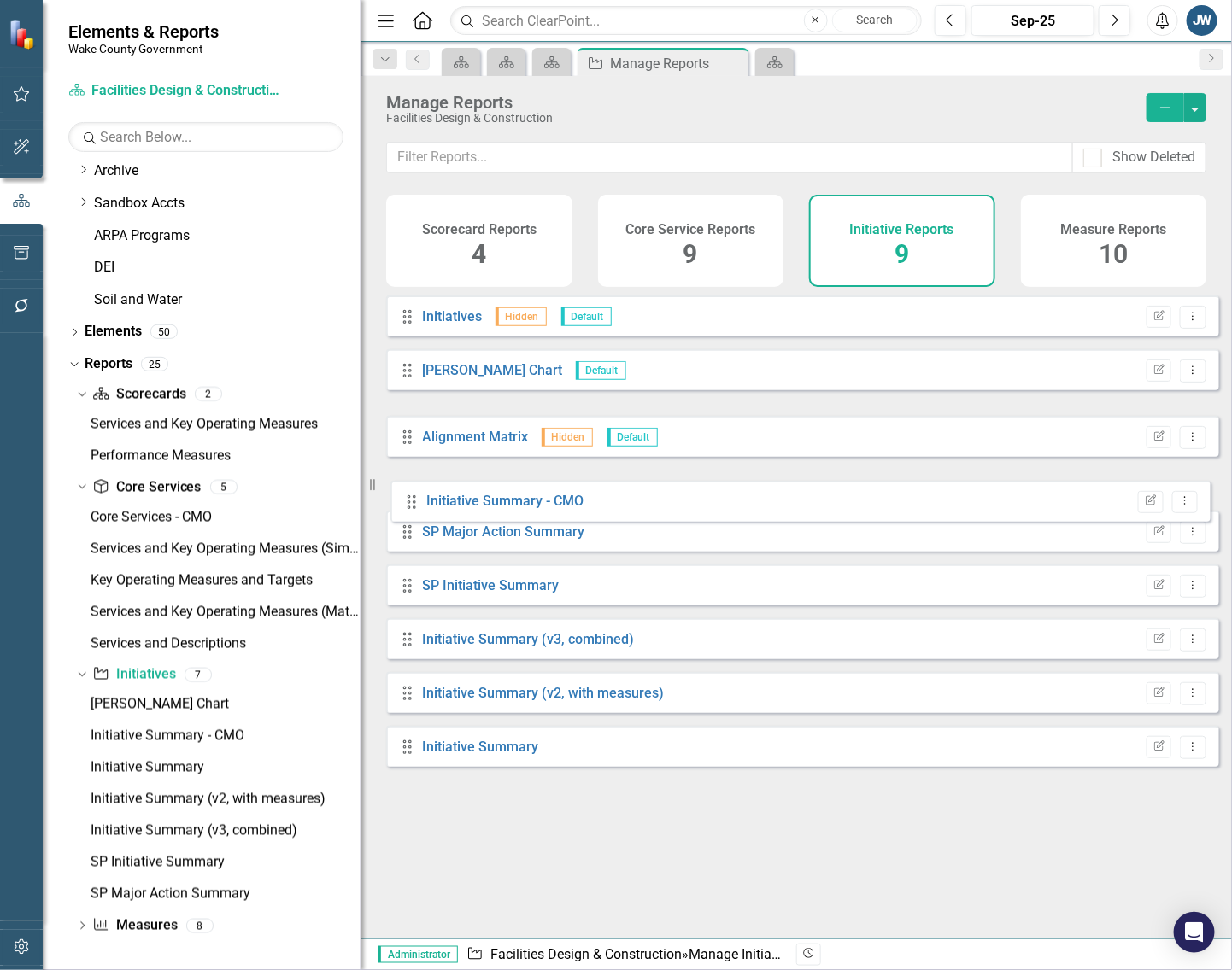
drag, startPoint x: 407, startPoint y: 432, endPoint x: 412, endPoint y: 497, distance: 65.2
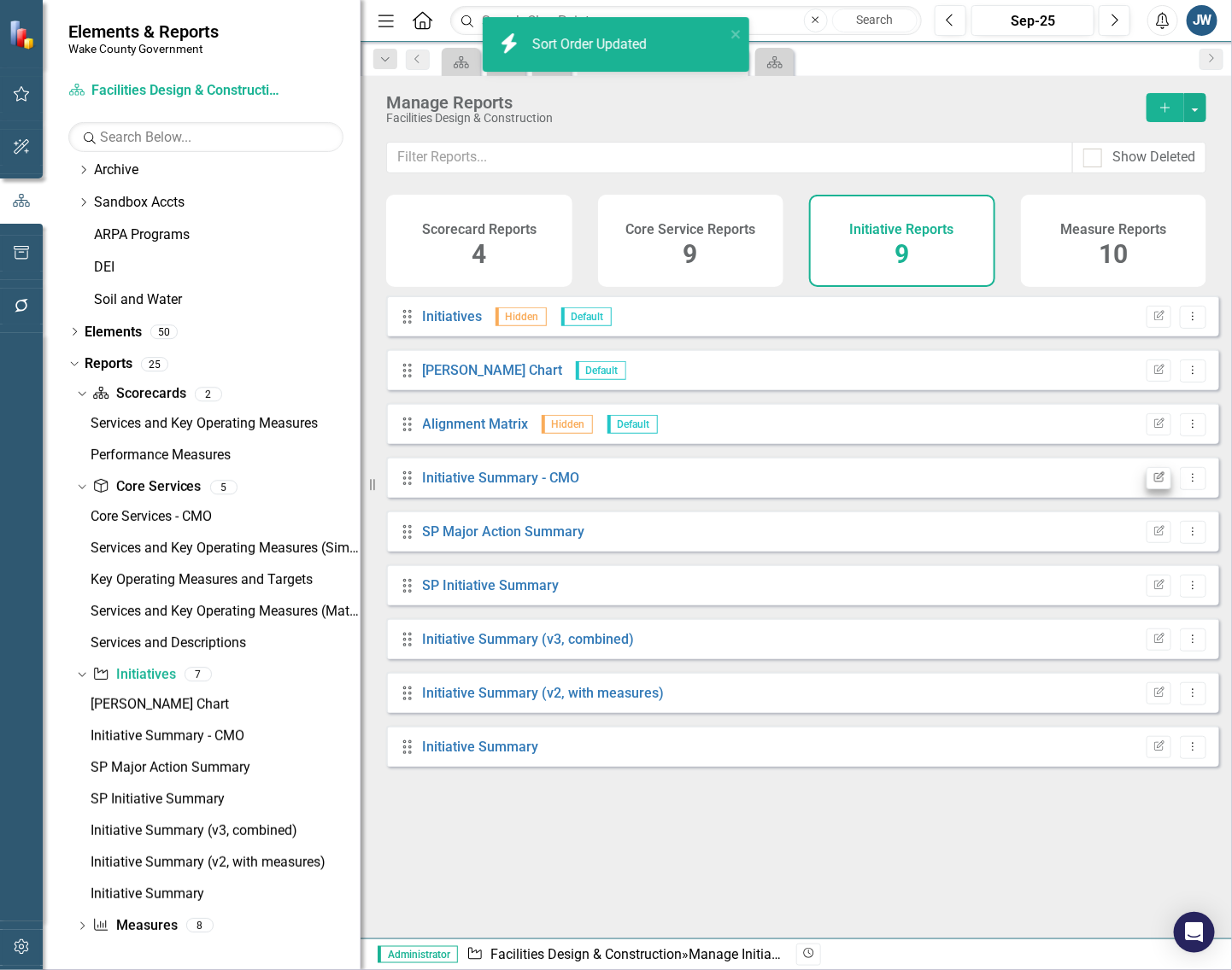
scroll to position [138, 0]
click at [1152, 484] on icon "Edit Report" at bounding box center [1158, 478] width 13 height 11
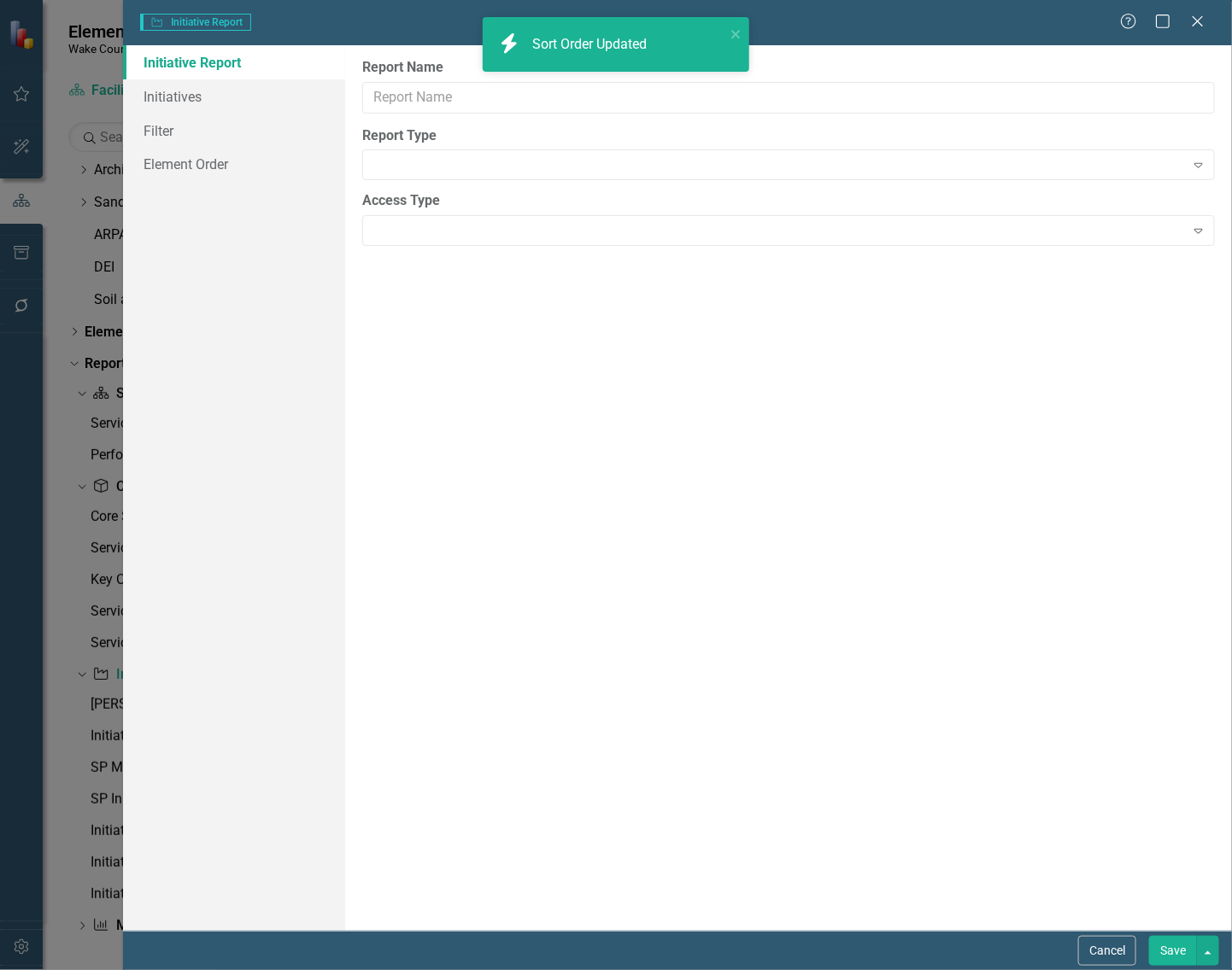
type input "Initiative Summary - CMO"
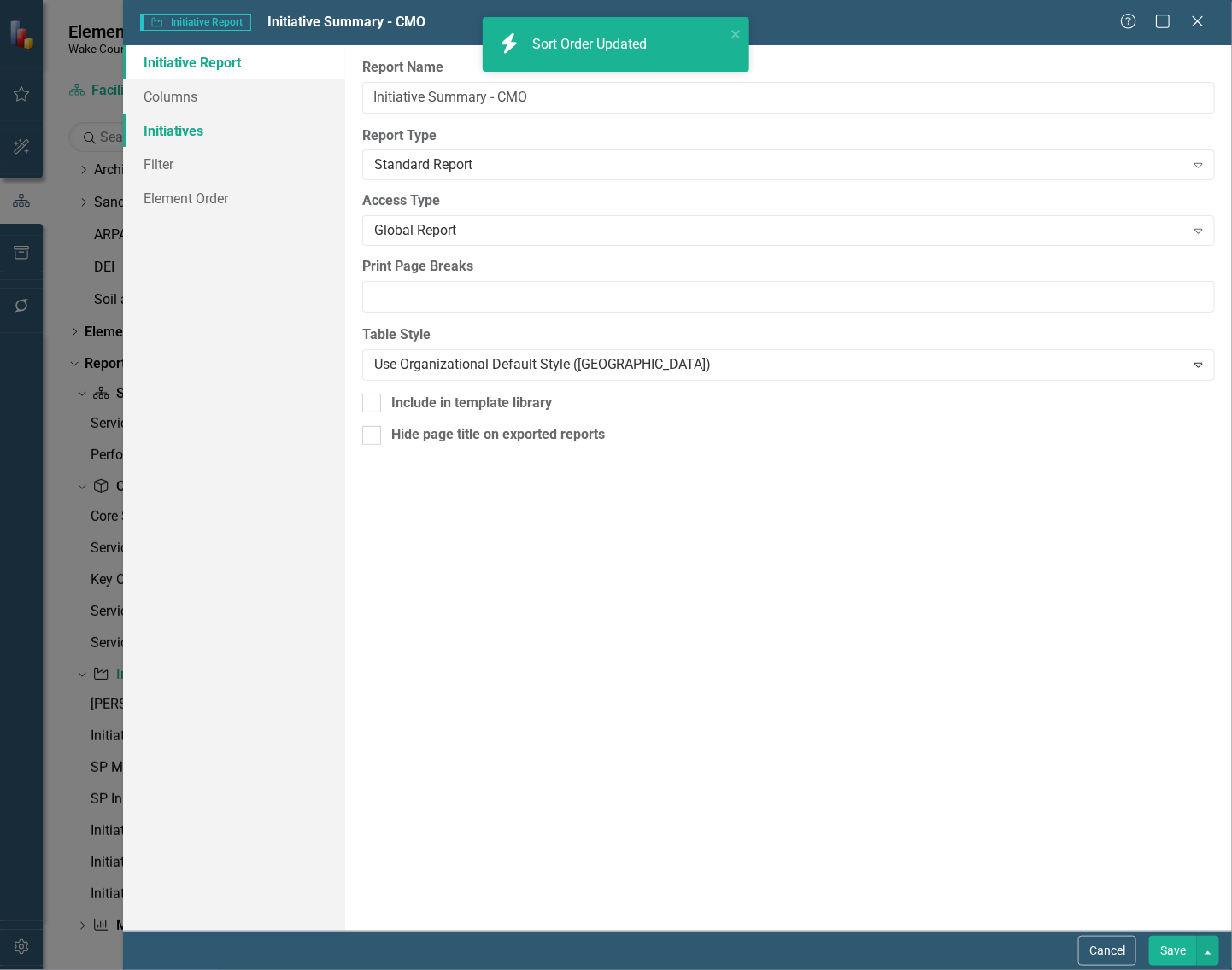
click at [155, 126] on link "Initiatives" at bounding box center [233, 131] width 222 height 34
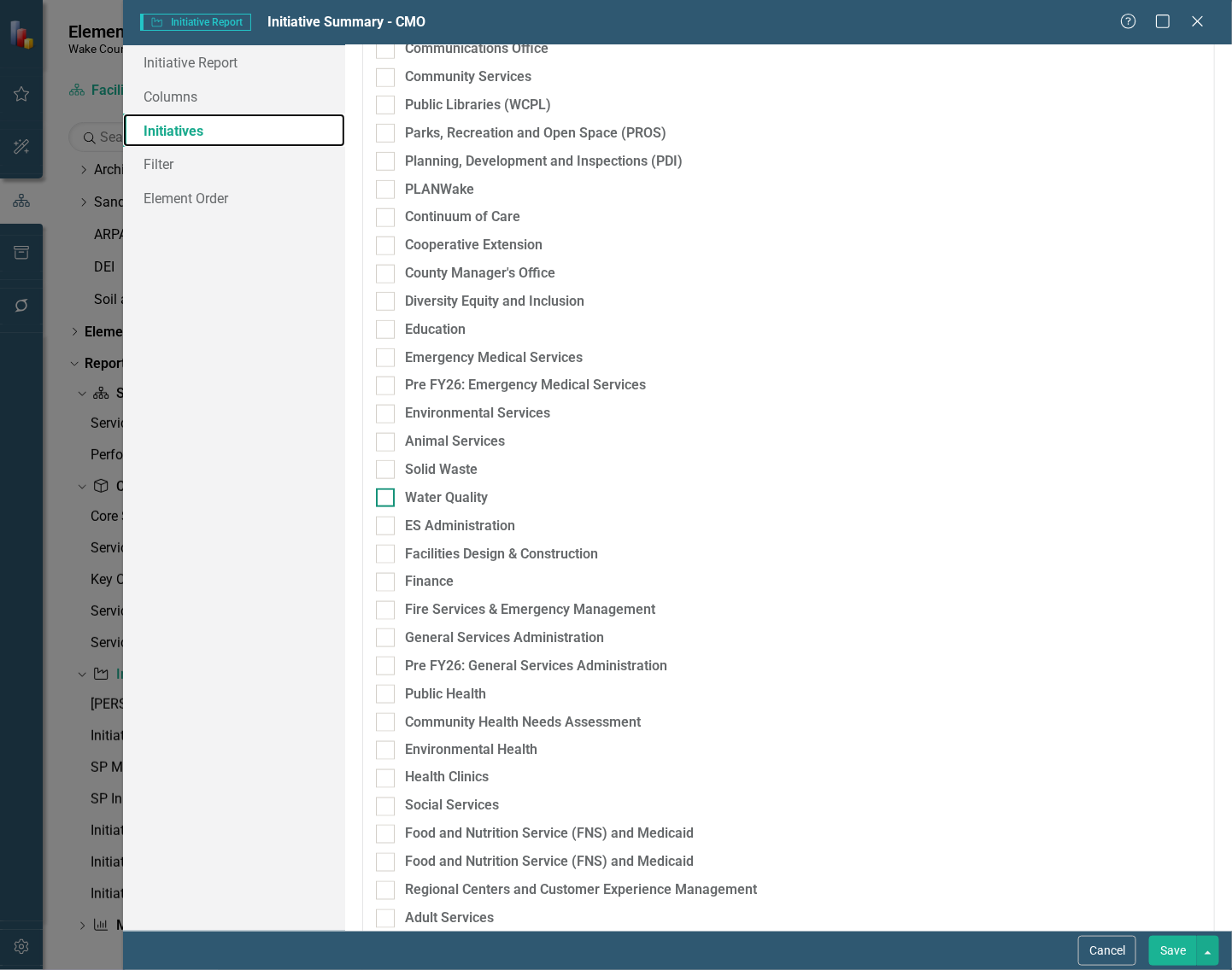
scroll to position [534, 0]
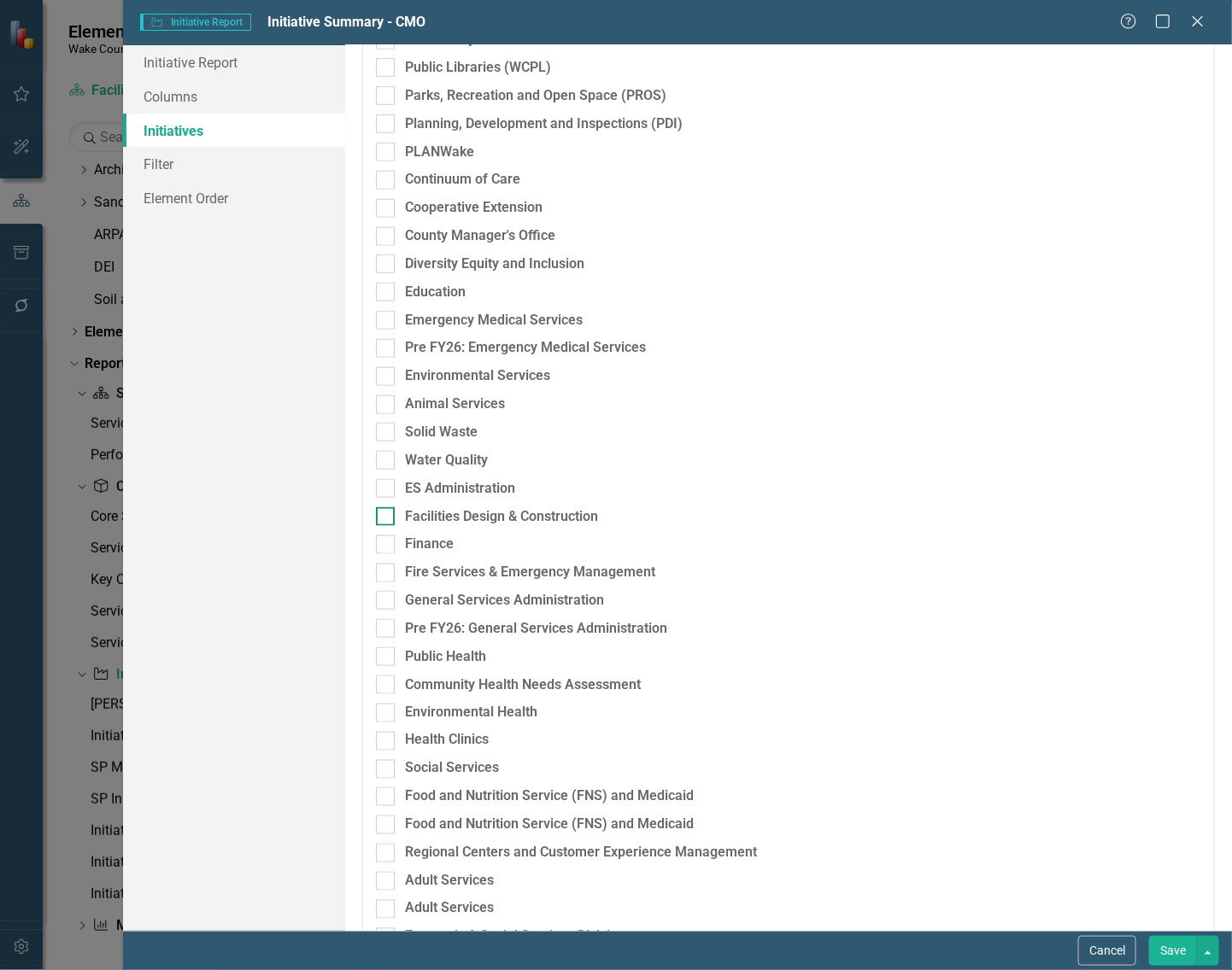
click at [383, 517] on input "Facilities Design & Construction" at bounding box center [381, 513] width 11 height 11
checkbox input "true"
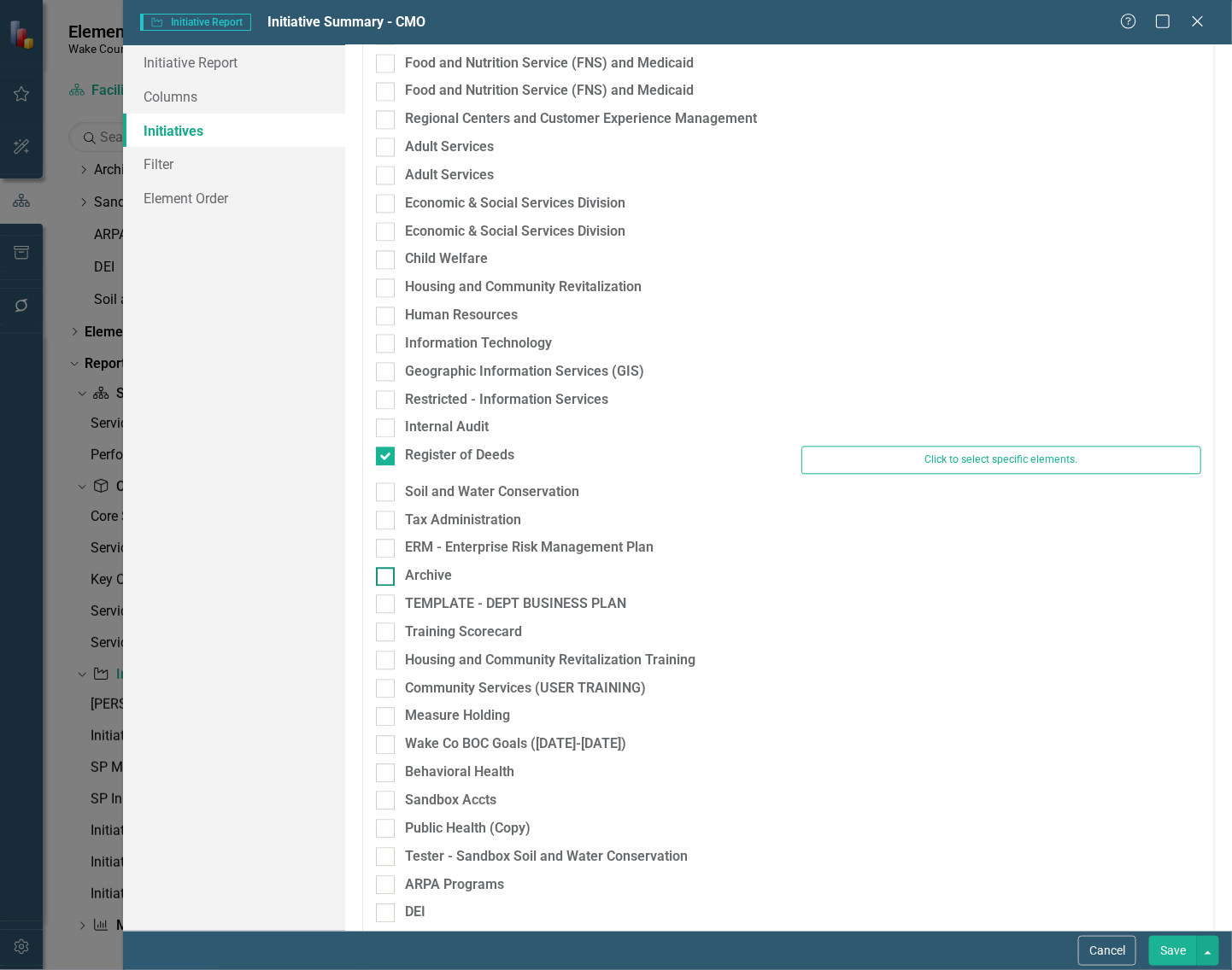
scroll to position [1281, 0]
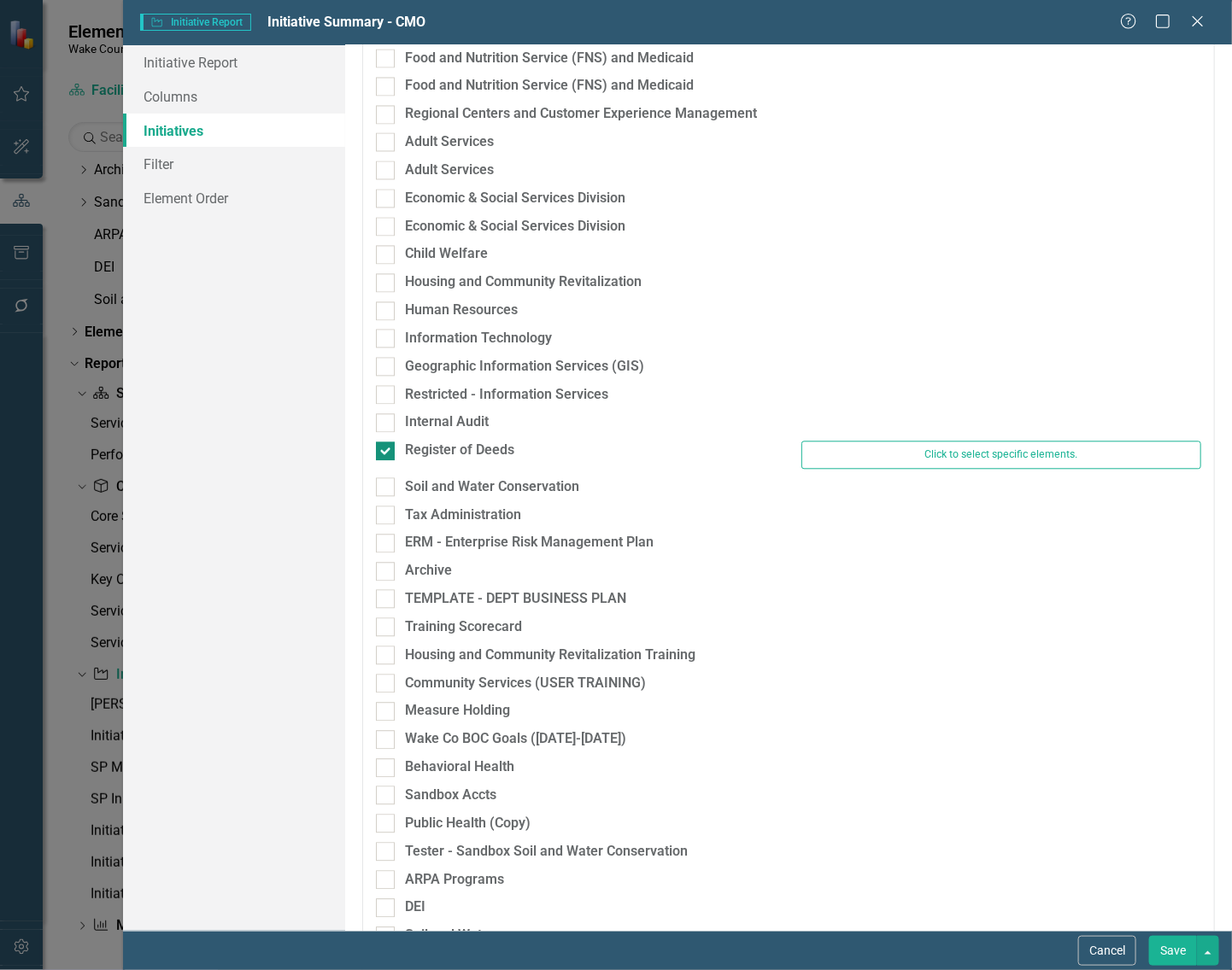
click at [386, 445] on input "Register of Deeds" at bounding box center [381, 447] width 11 height 11
checkbox input "false"
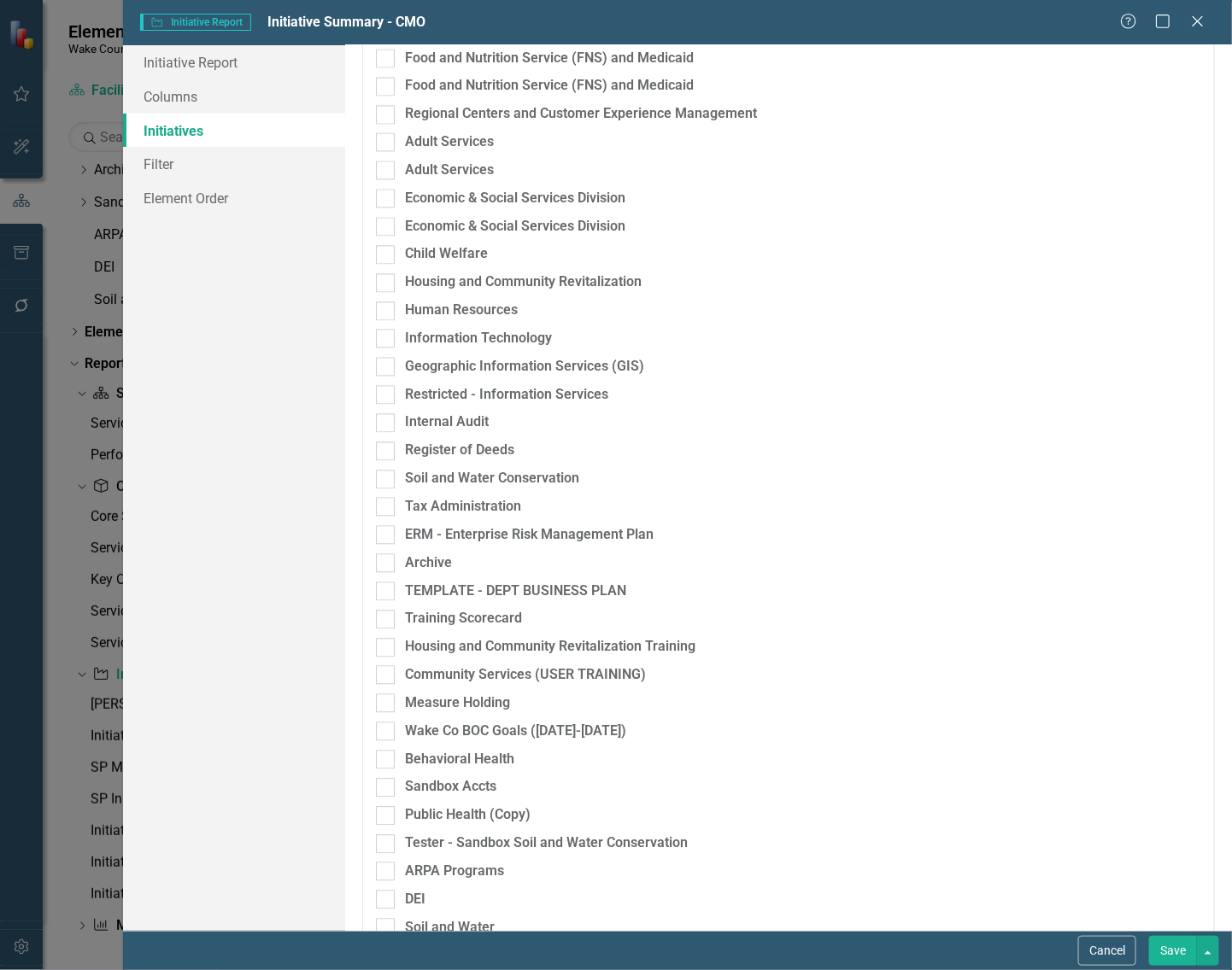
click at [1158, 951] on button "Save" at bounding box center [1172, 951] width 48 height 30
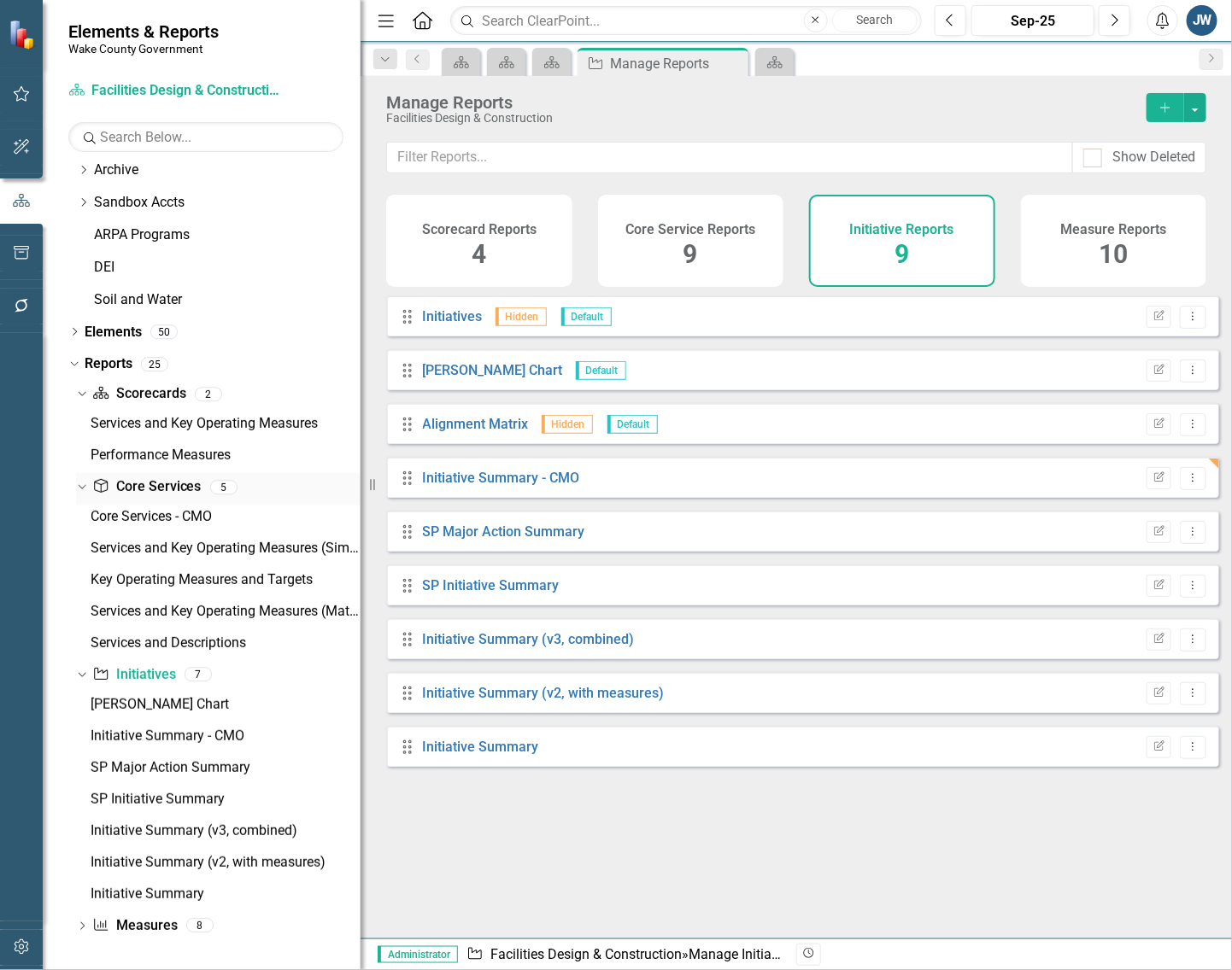
click at [150, 483] on link "Core Service Core Services" at bounding box center [146, 487] width 109 height 19
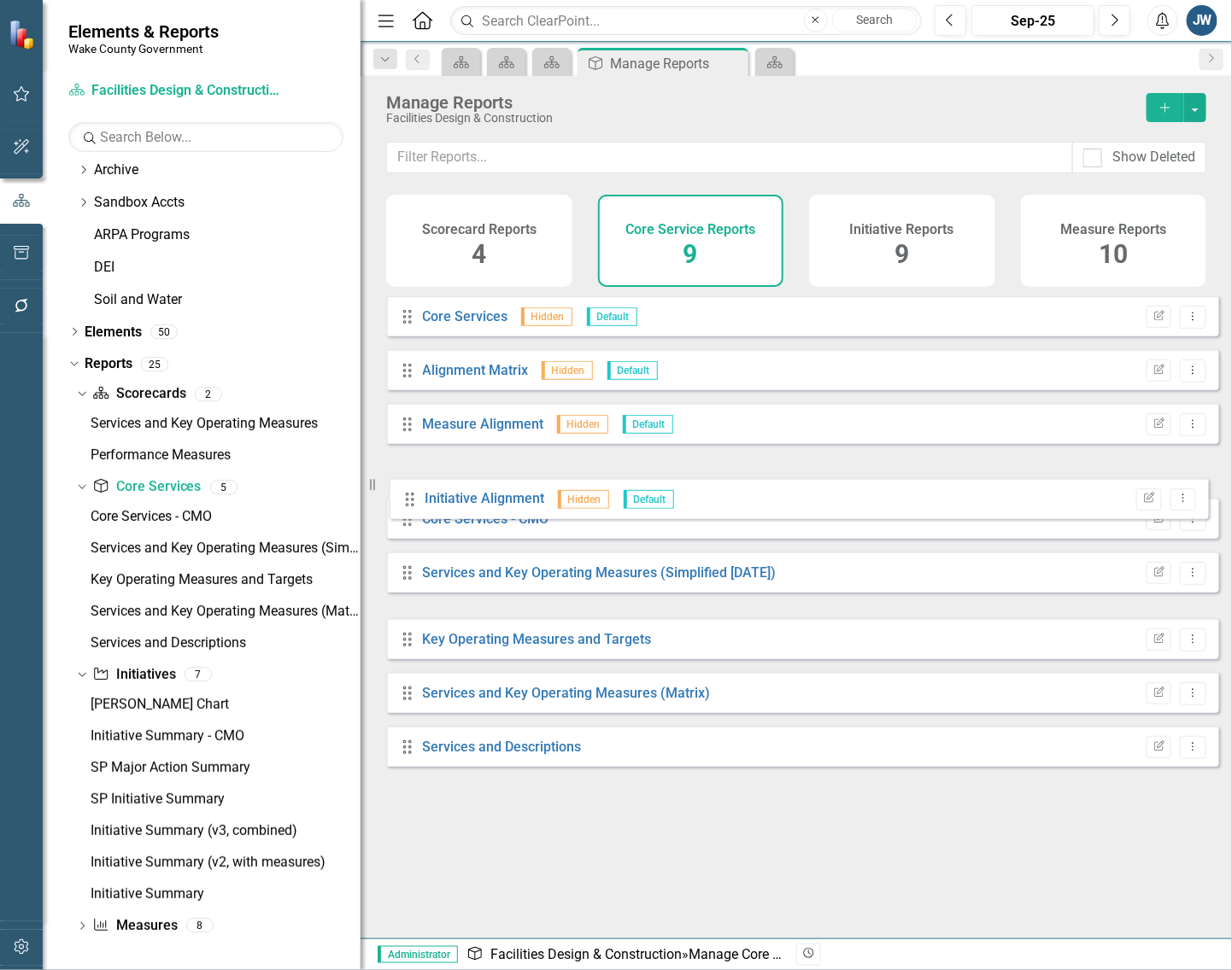
drag, startPoint x: 404, startPoint y: 599, endPoint x: 403, endPoint y: 488, distance: 111.0
click at [403, 488] on div "Drag Core Services Hidden Default Edit Report Dropdown Menu Drag Alignment Matr…" at bounding box center [803, 531] width 832 height 471
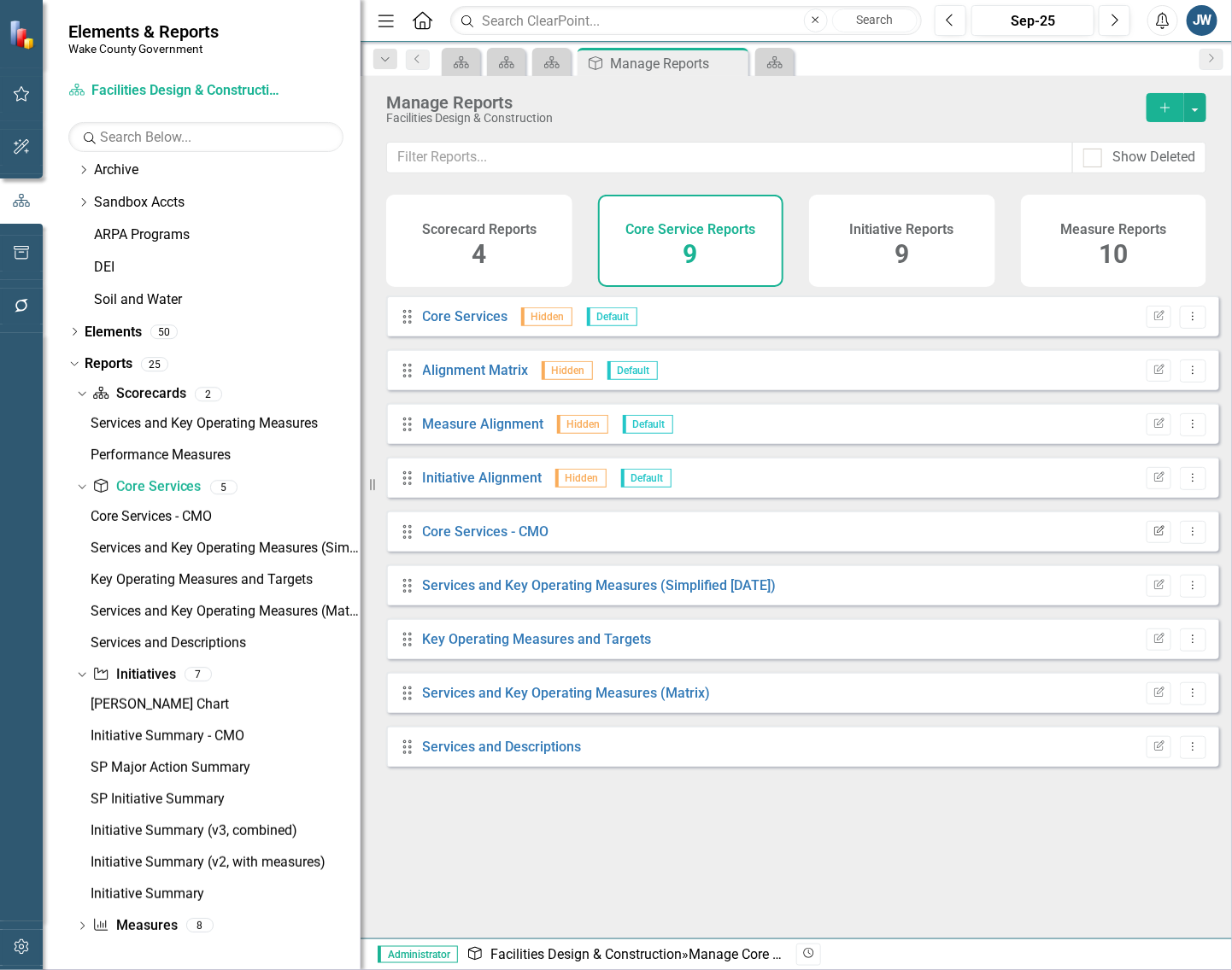
click at [1154, 535] on icon "button" at bounding box center [1159, 530] width 11 height 11
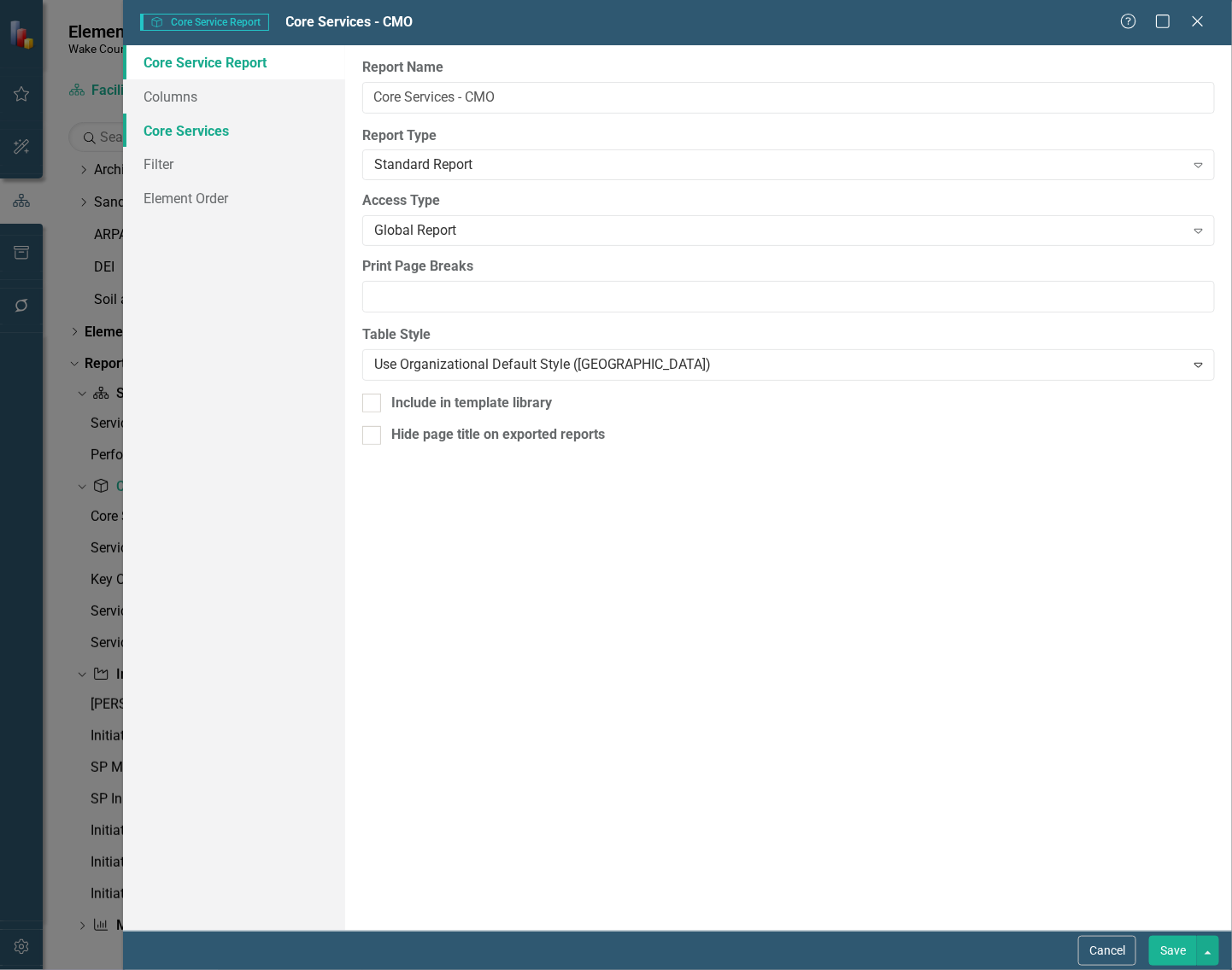
click at [206, 124] on link "Core Services" at bounding box center [233, 131] width 222 height 34
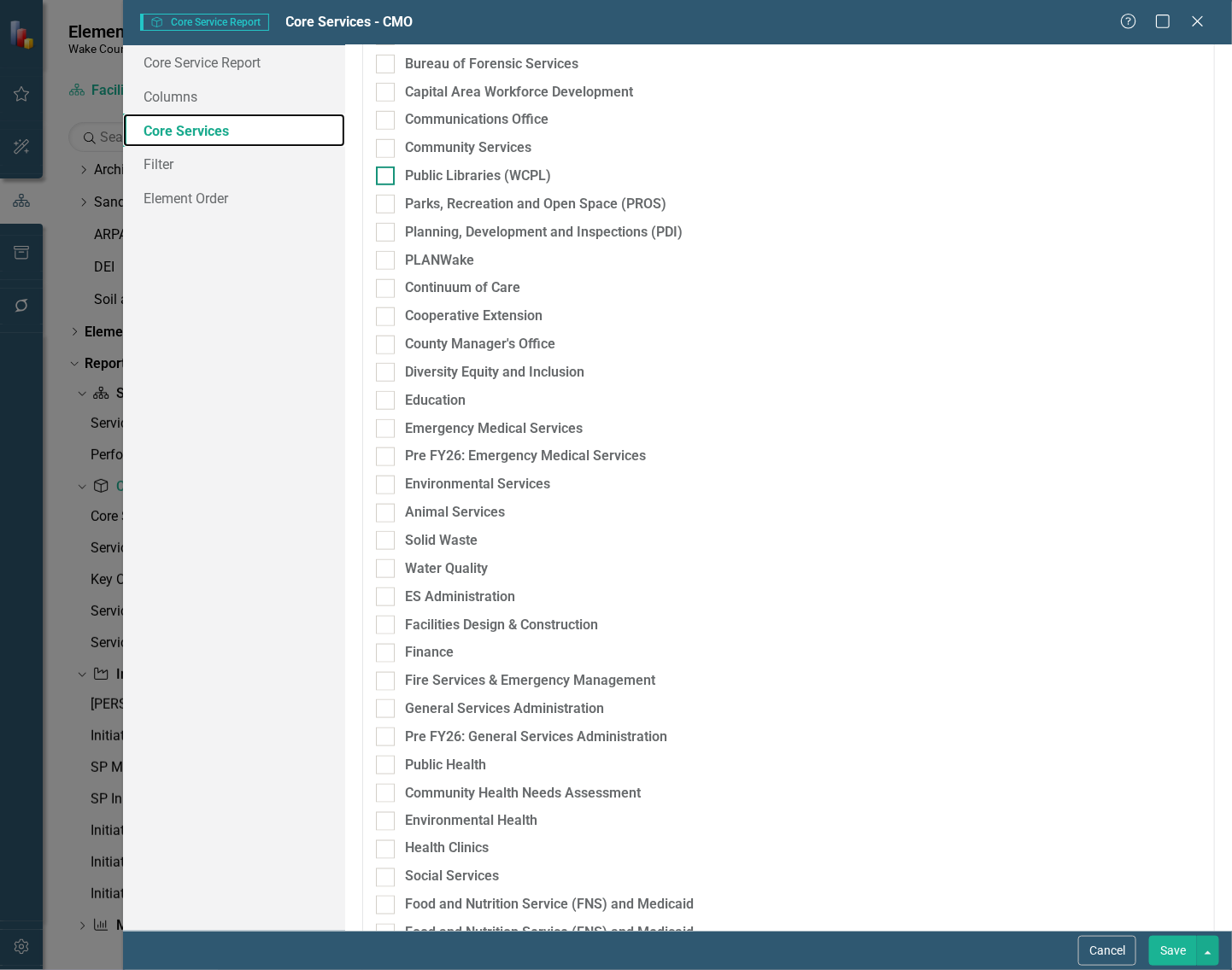
scroll to position [427, 0]
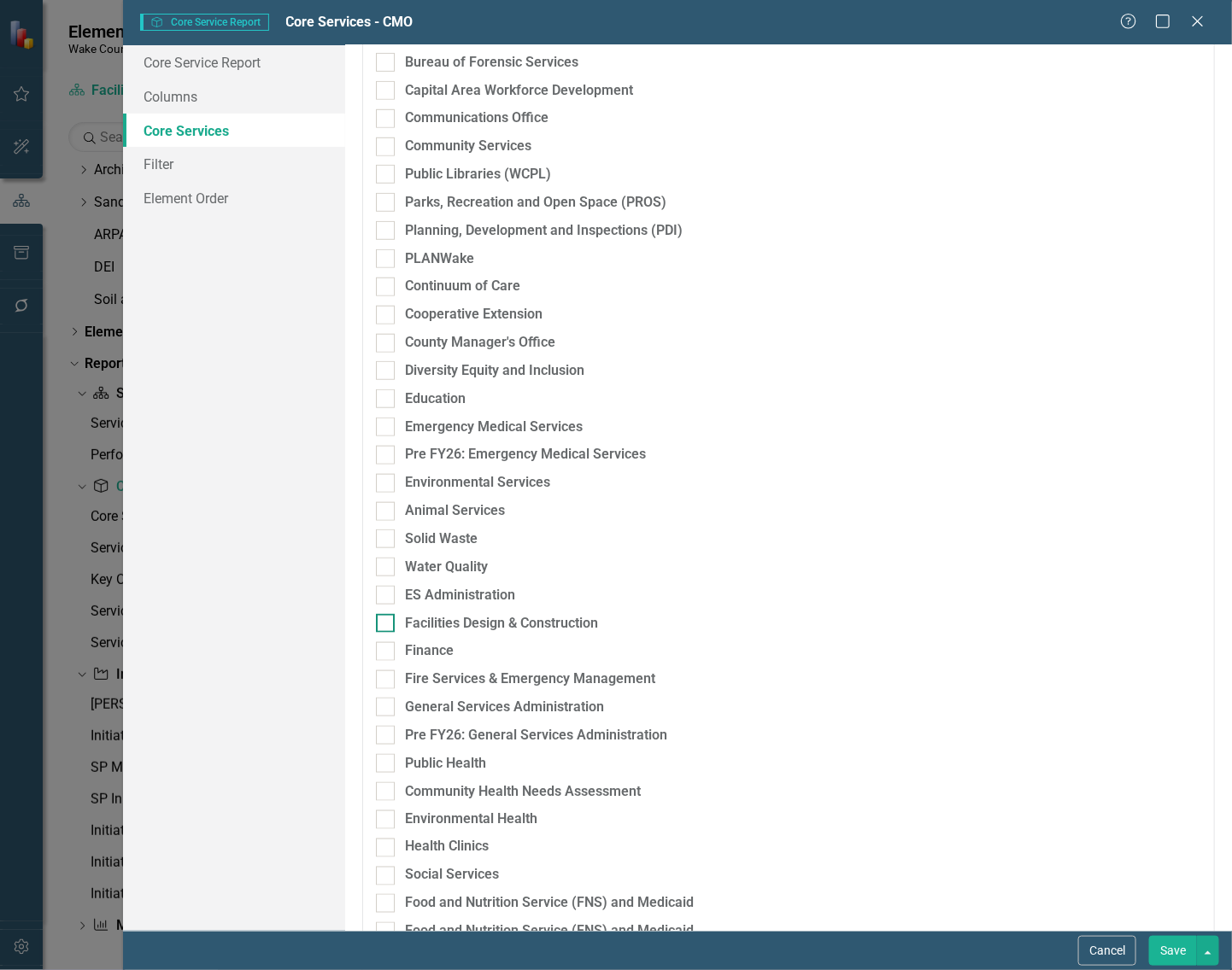
click at [386, 626] on input "Facilities Design & Construction" at bounding box center [381, 620] width 11 height 11
checkbox input "true"
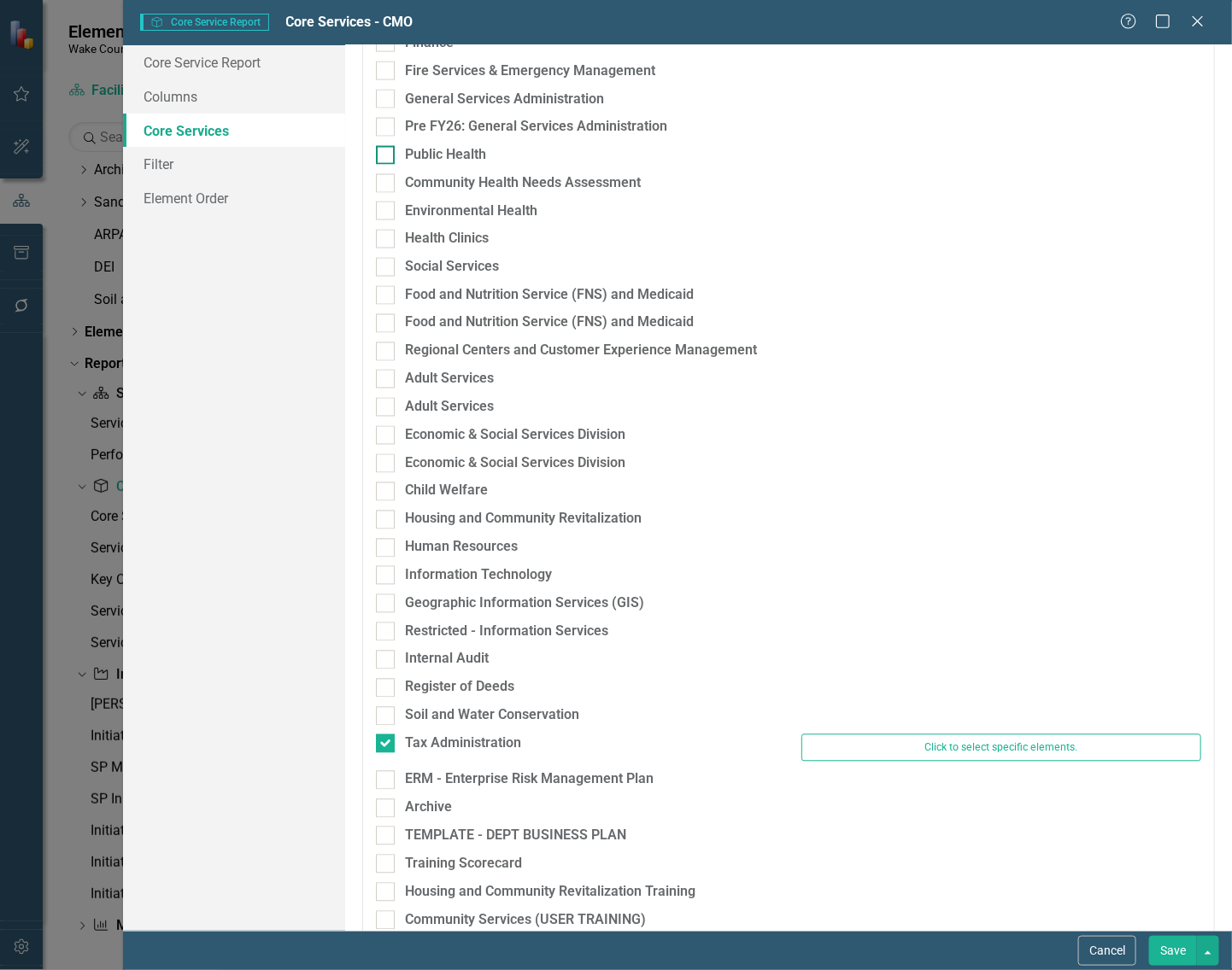
scroll to position [1174, 0]
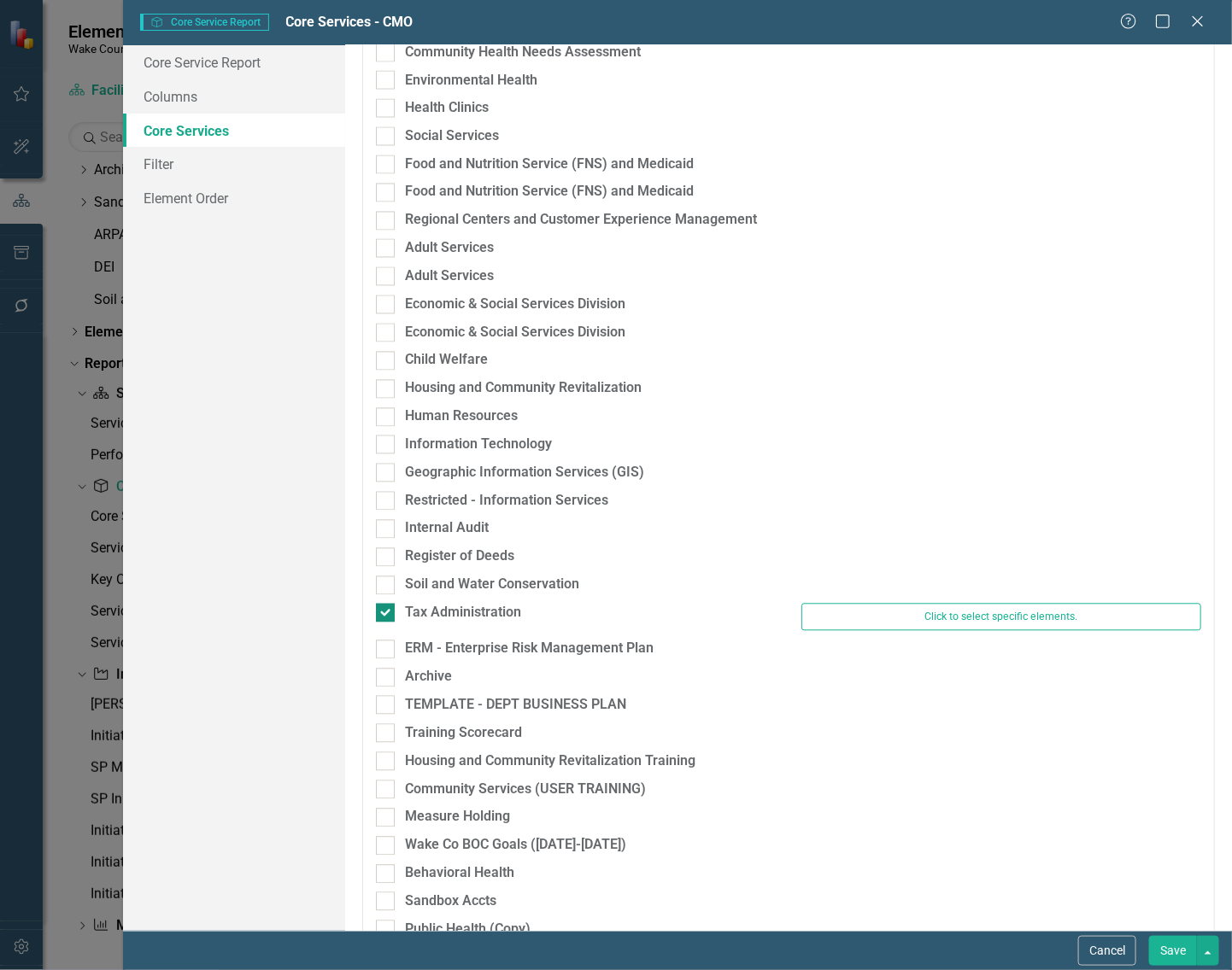
click at [389, 612] on div at bounding box center [385, 612] width 18 height 18
click at [387, 612] on input "Tax Administration" at bounding box center [381, 609] width 11 height 11
checkbox input "false"
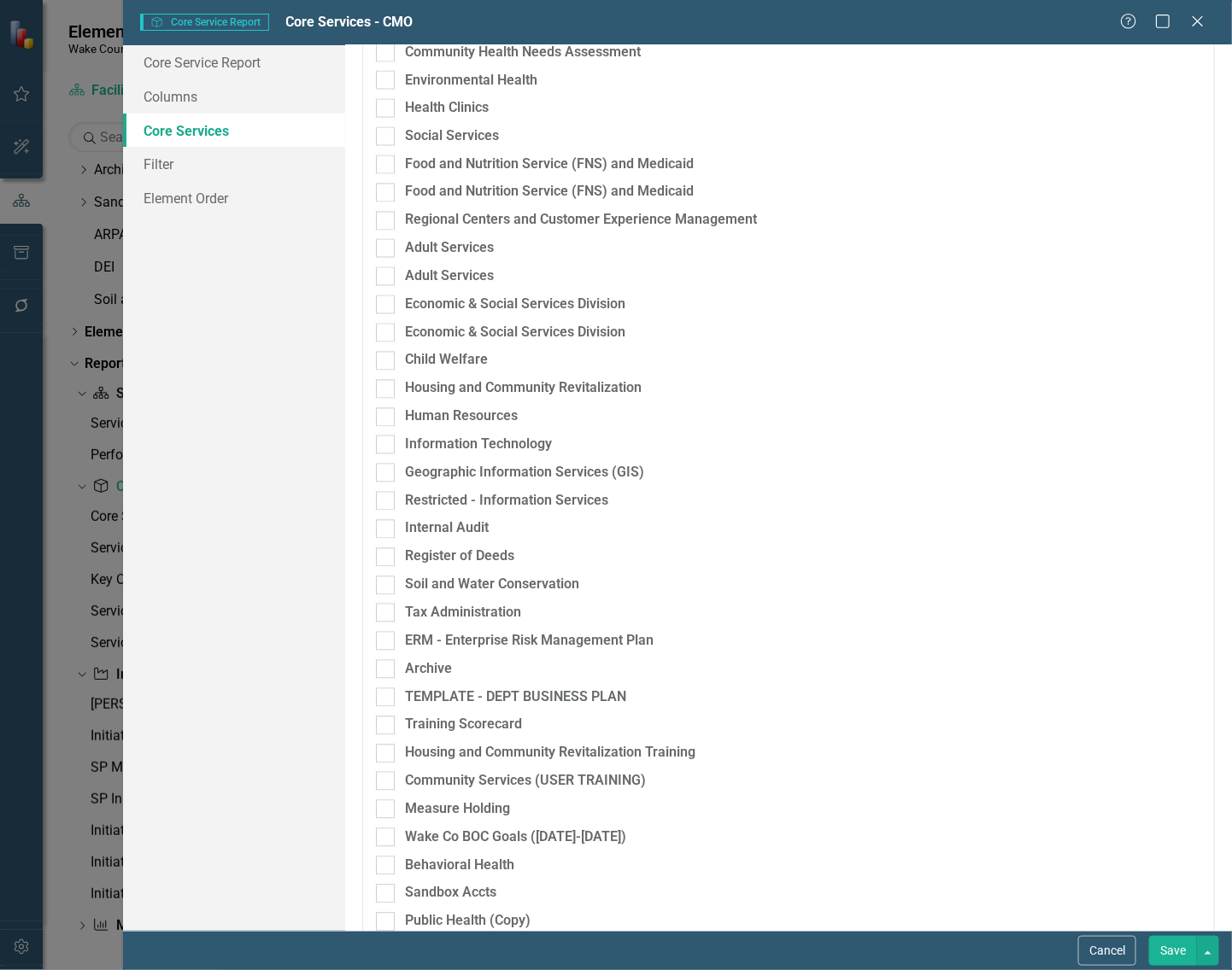
click at [1167, 954] on button "Save" at bounding box center [1172, 951] width 48 height 30
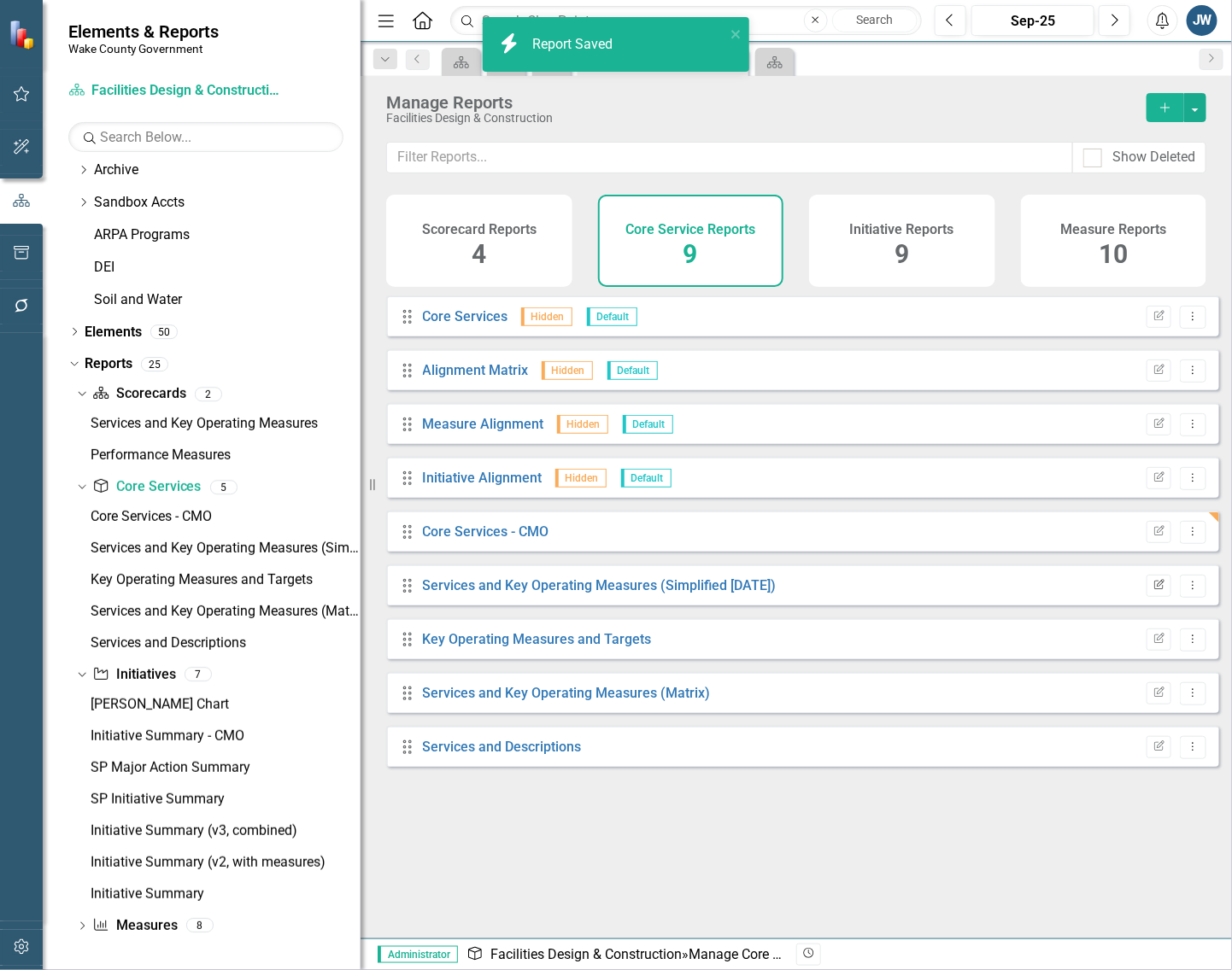
click at [1146, 597] on button "Edit Report" at bounding box center [1158, 585] width 25 height 22
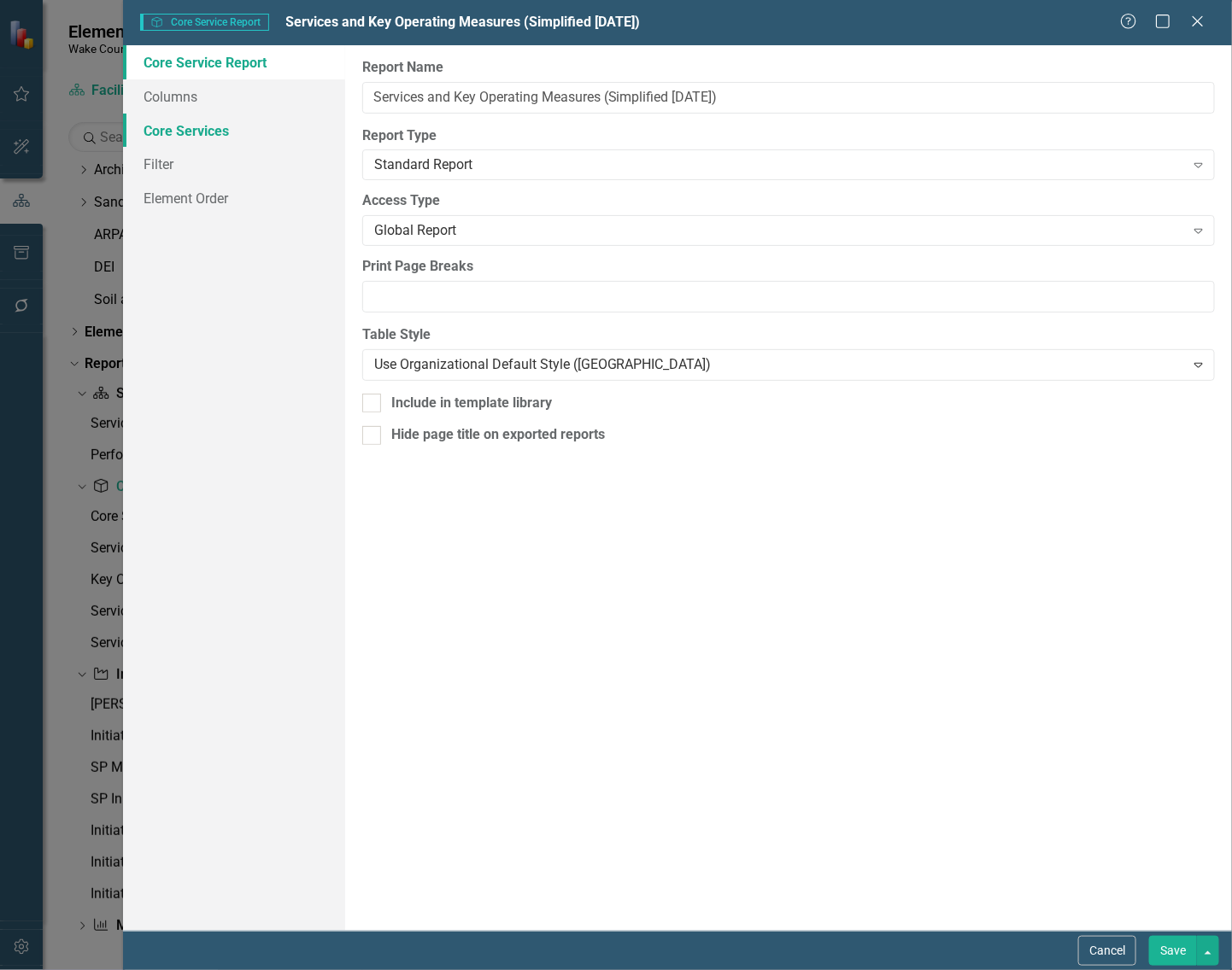
click at [184, 125] on link "Core Services" at bounding box center [233, 131] width 222 height 34
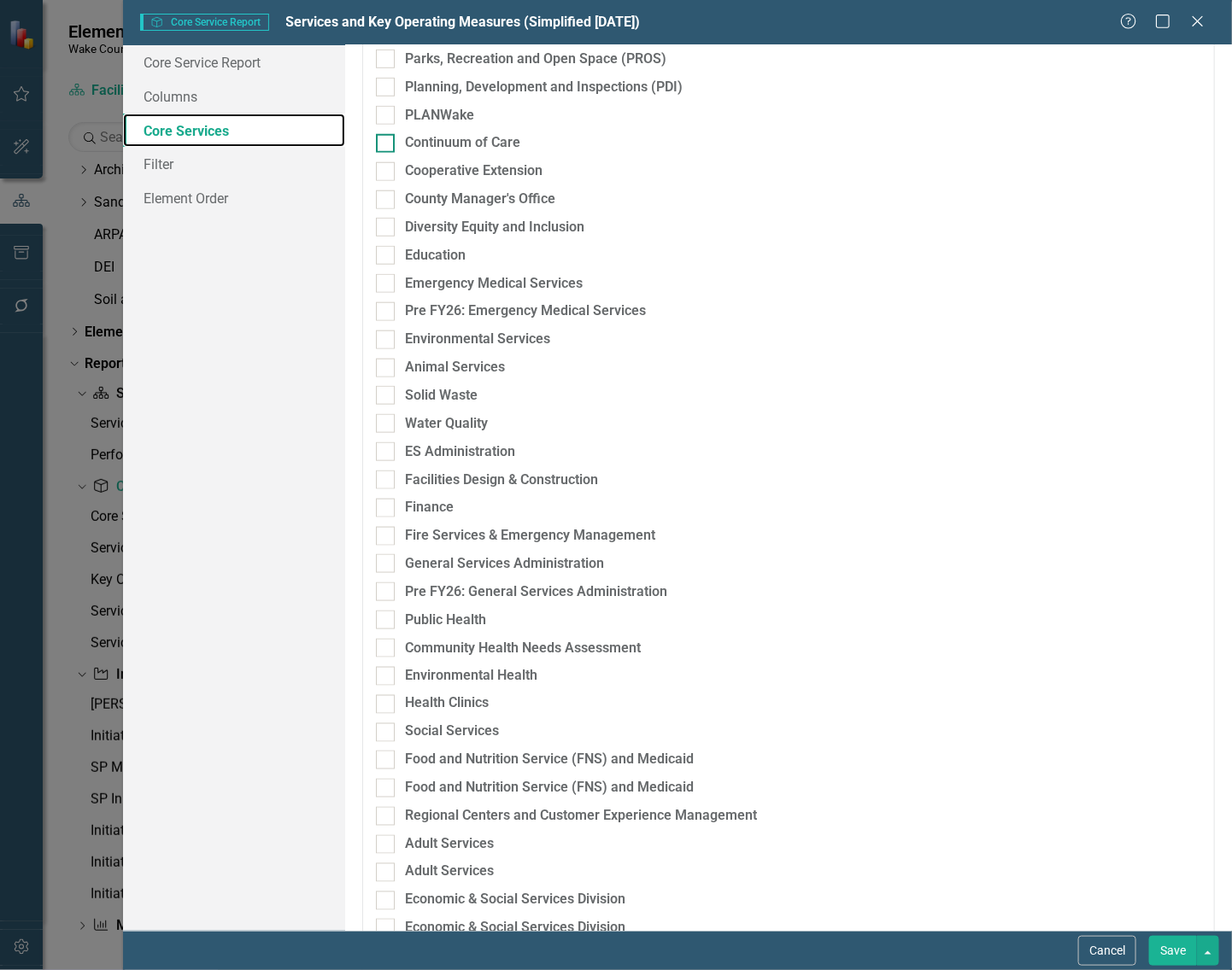
scroll to position [747, 0]
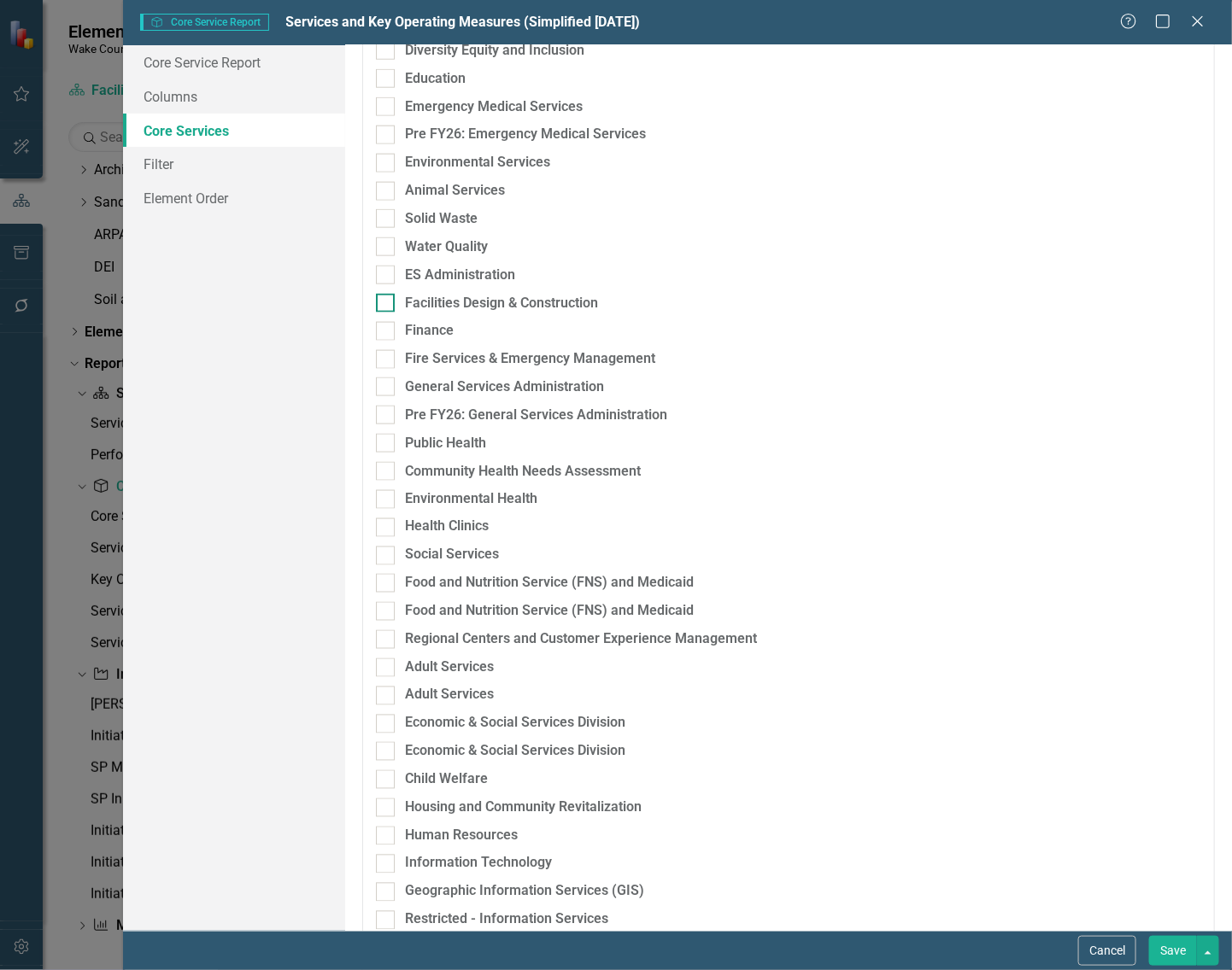
click at [385, 301] on input "Facilities Design & Construction" at bounding box center [381, 299] width 11 height 11
checkbox input "true"
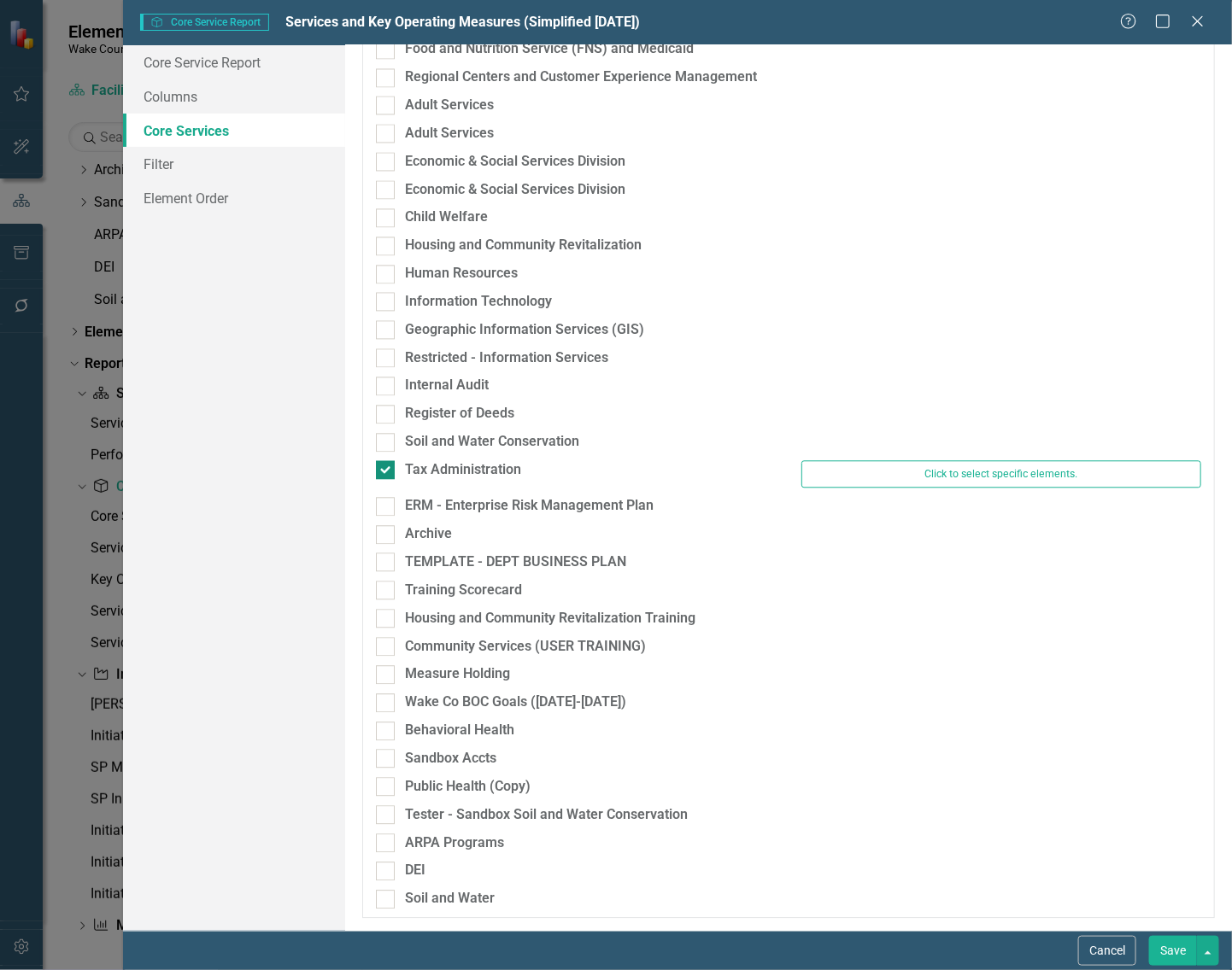
click at [389, 465] on div at bounding box center [385, 469] width 18 height 18
click at [387, 465] on input "Tax Administration" at bounding box center [381, 465] width 11 height 11
checkbox input "false"
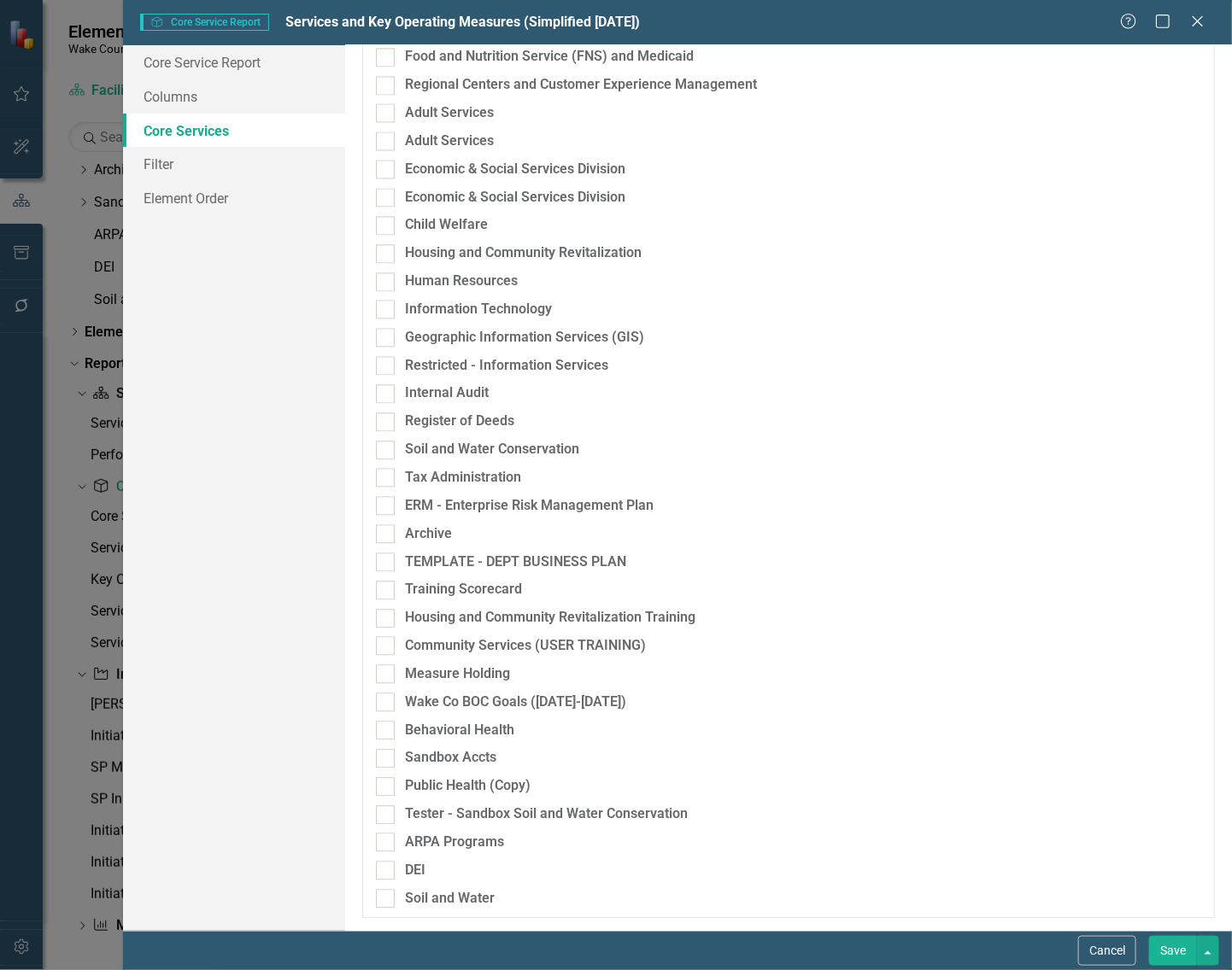
click at [1172, 950] on button "Save" at bounding box center [1172, 951] width 48 height 30
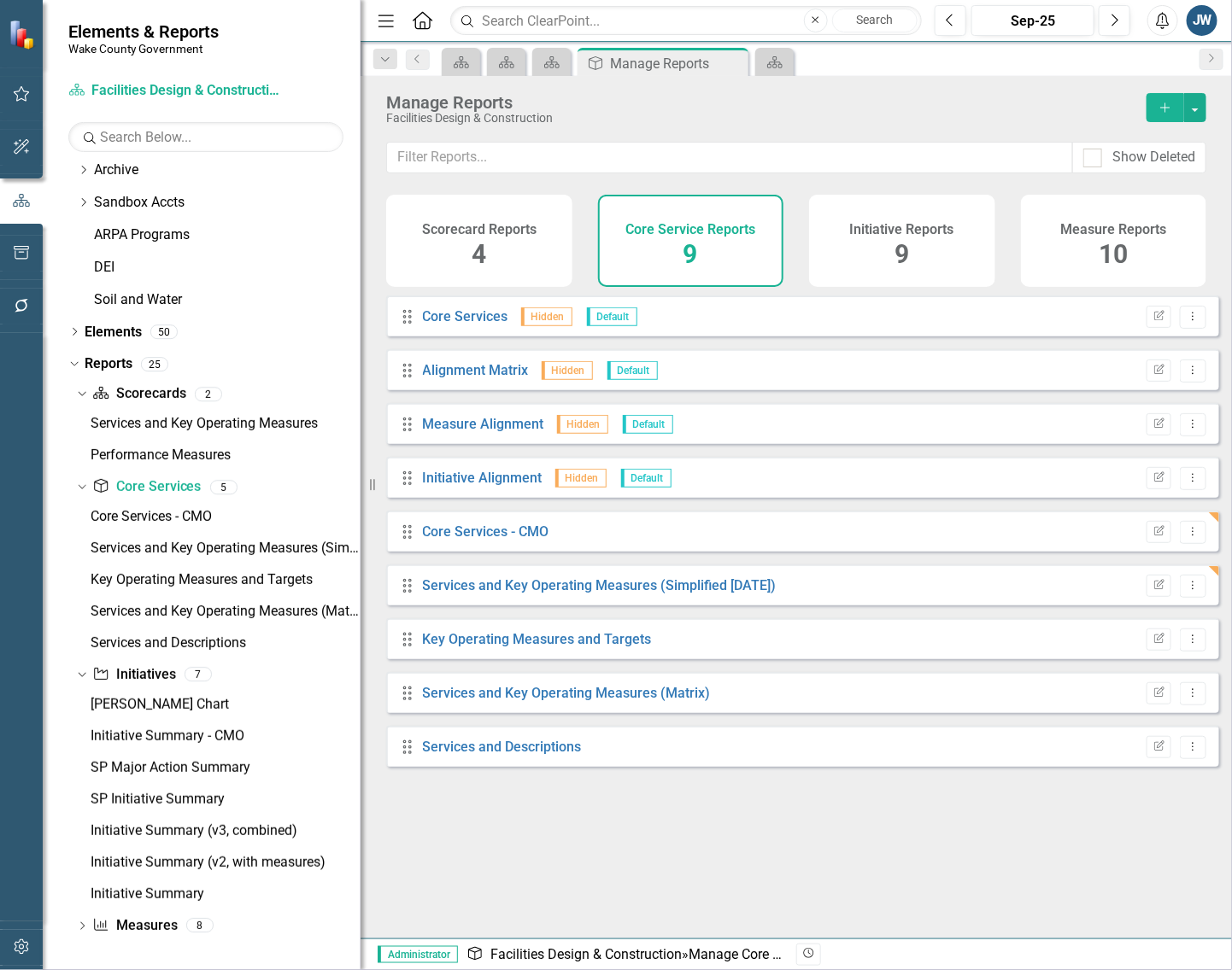
click at [542, 843] on div "Drag Core Services Hidden Default Edit Report Dropdown Menu Drag Alignment Matr…" at bounding box center [796, 610] width 871 height 630
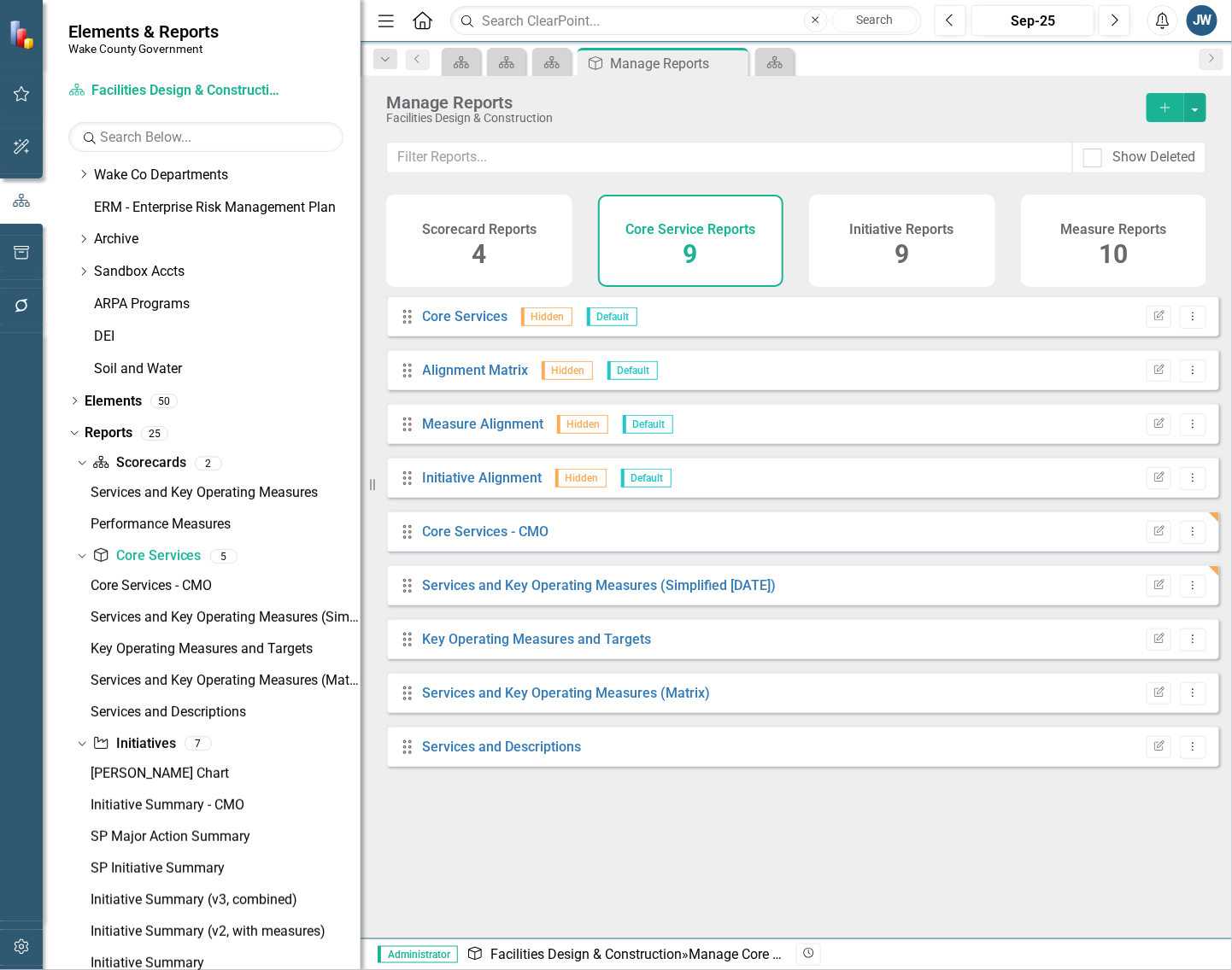
scroll to position [0, 0]
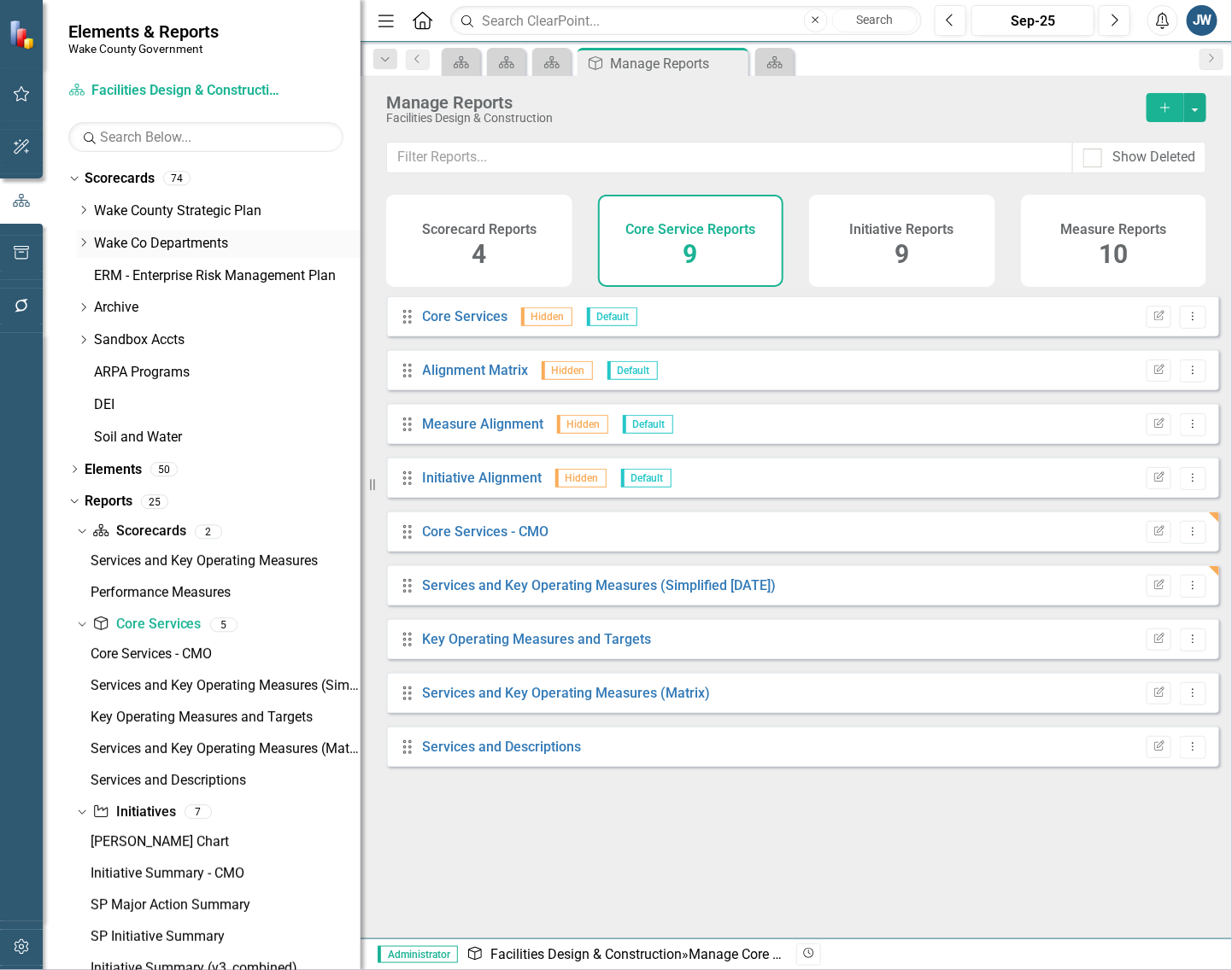
click at [86, 242] on icon "Dropdown" at bounding box center [83, 243] width 13 height 11
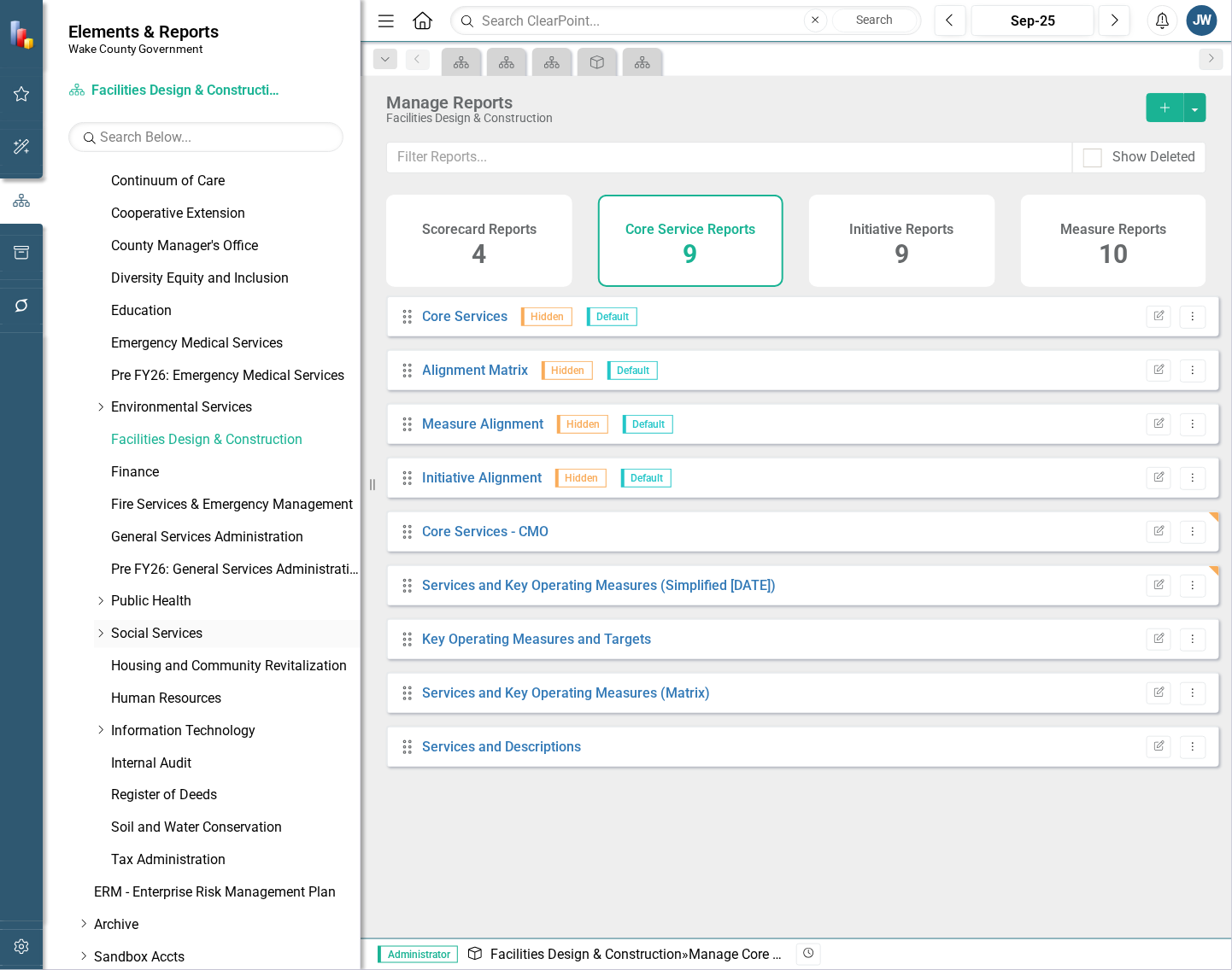
scroll to position [427, 0]
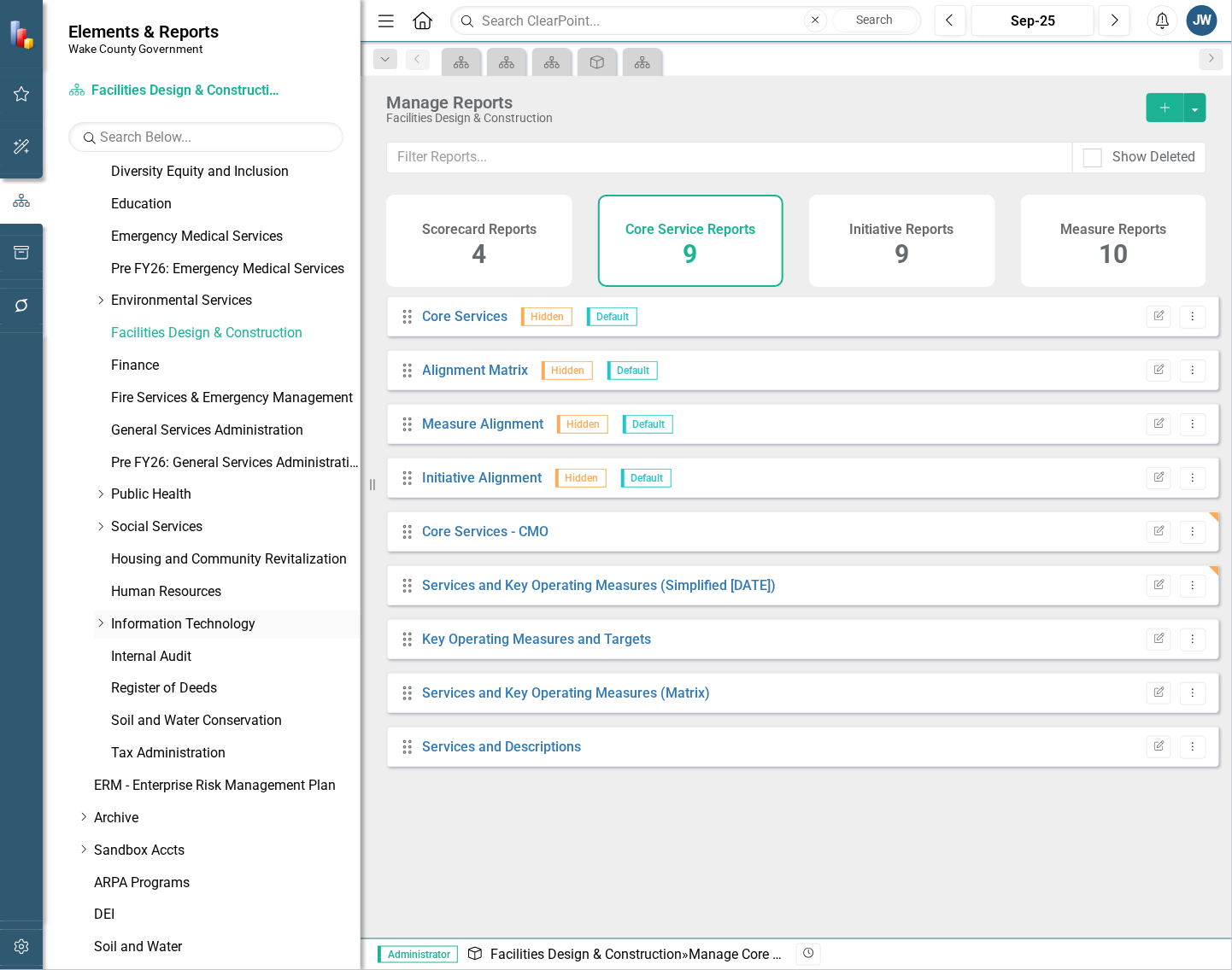
click at [125, 622] on link "Information Technology" at bounding box center [236, 625] width 250 height 19
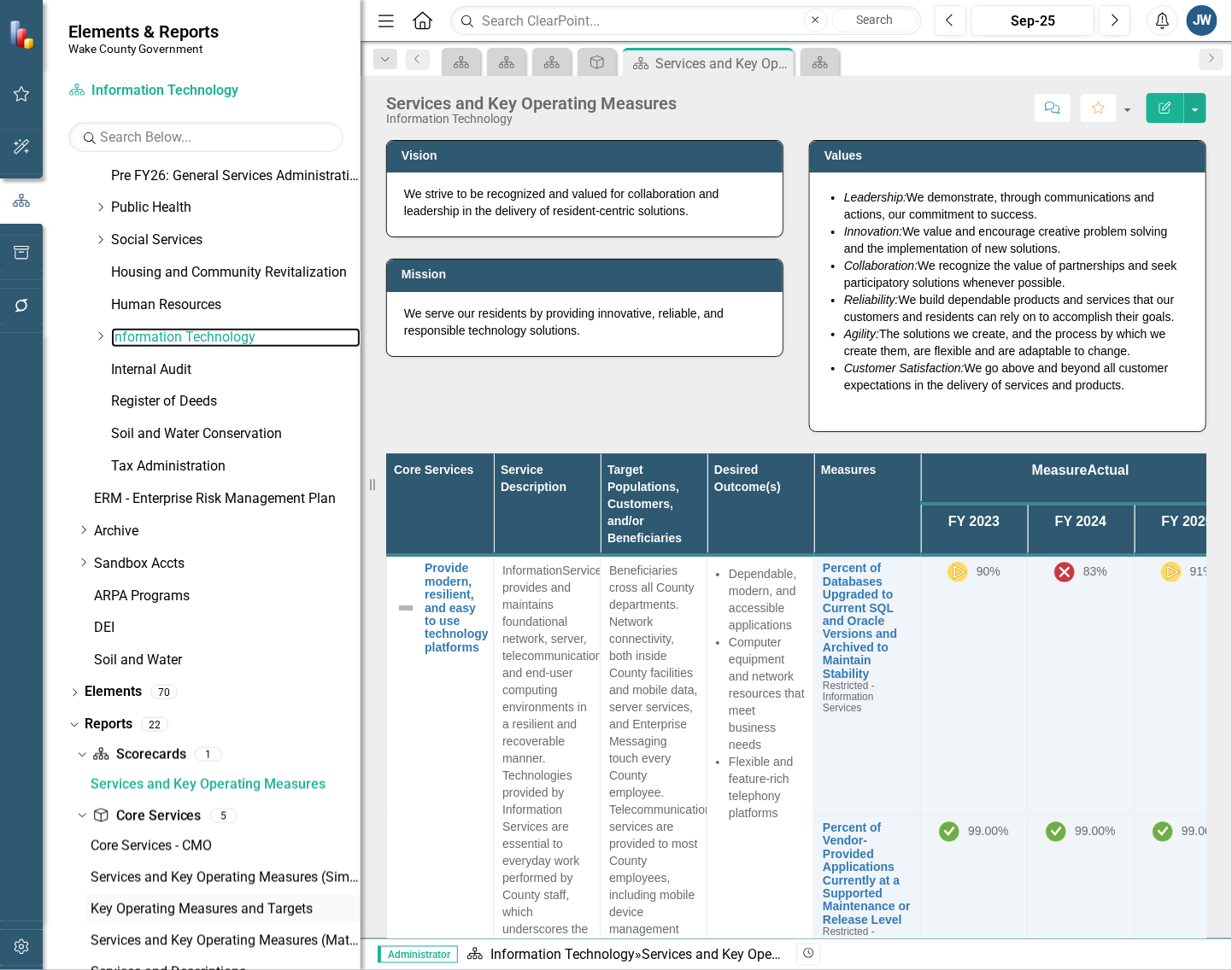
scroll to position [949, 0]
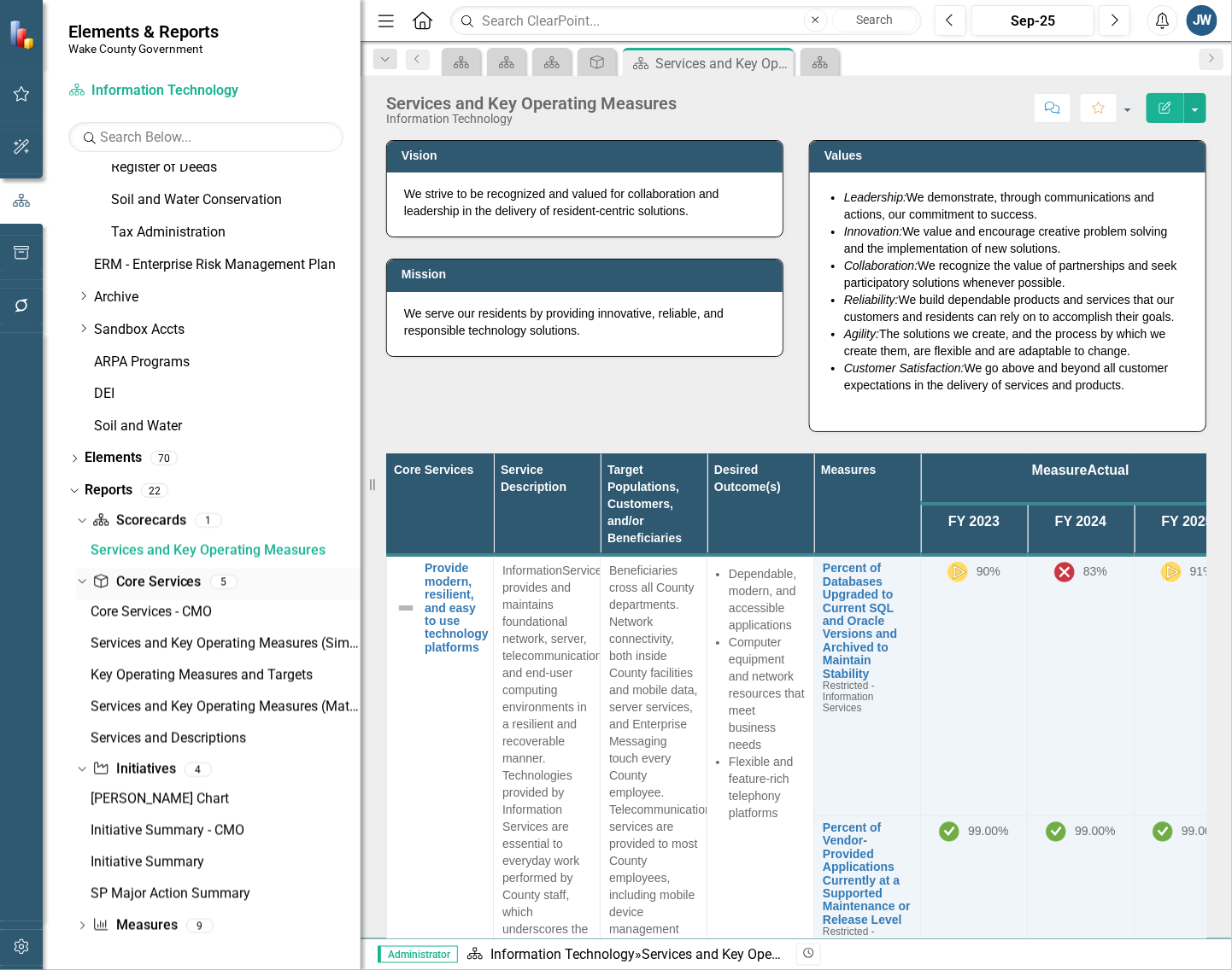
click at [166, 579] on link "Core Service Core Services" at bounding box center [146, 583] width 109 height 19
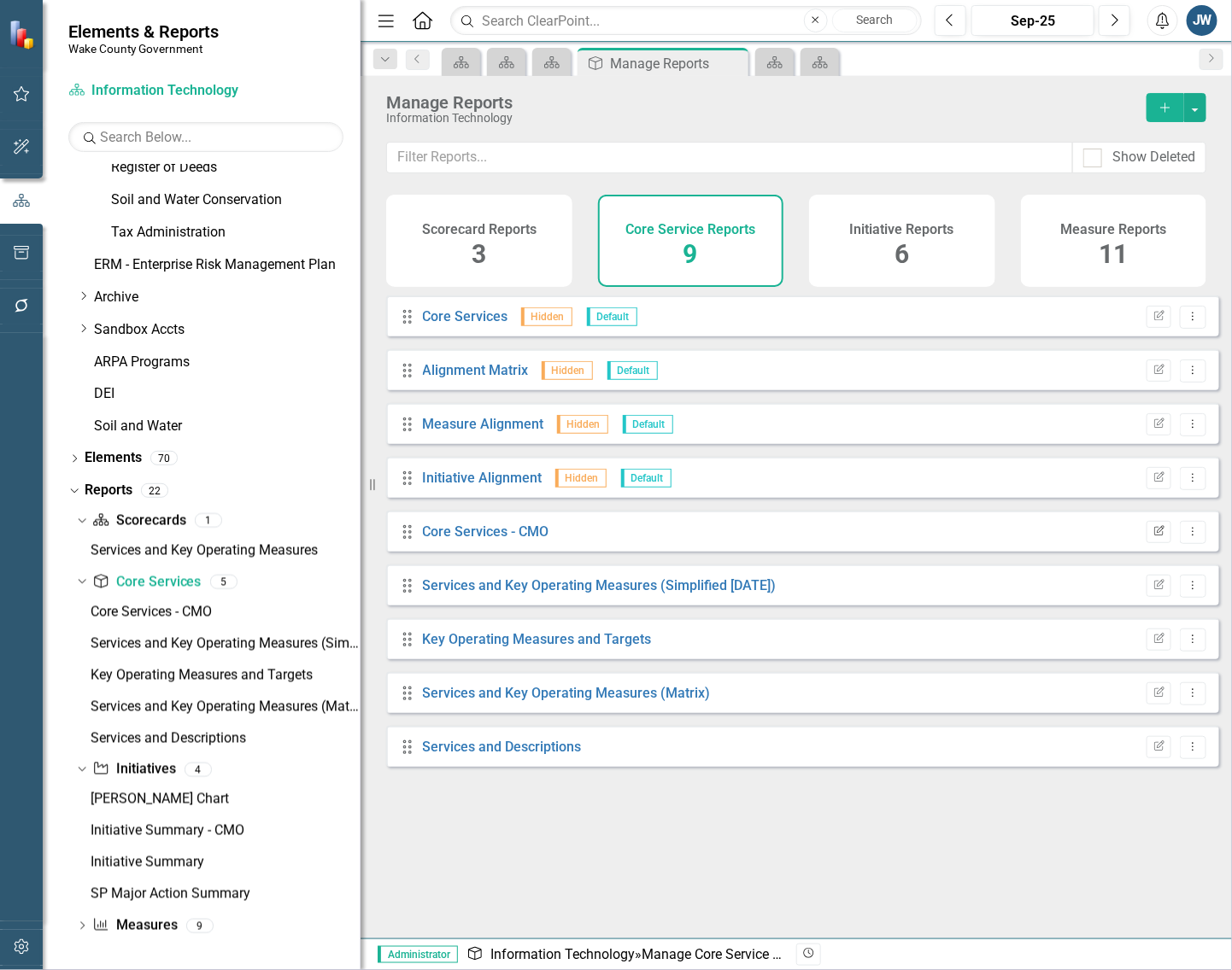
click at [1152, 537] on icon "Edit Report" at bounding box center [1158, 532] width 13 height 11
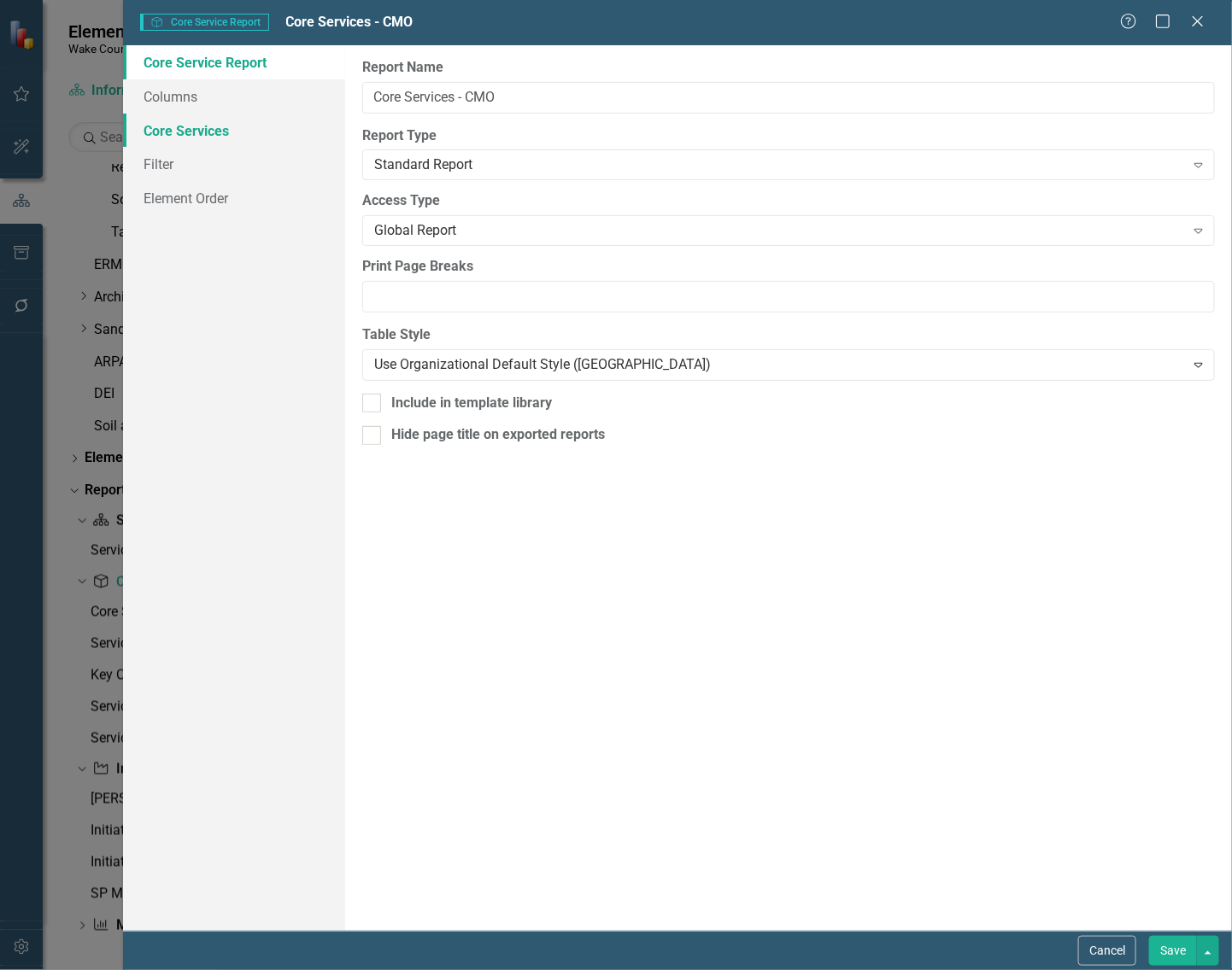
click at [215, 128] on link "Core Services" at bounding box center [233, 131] width 222 height 34
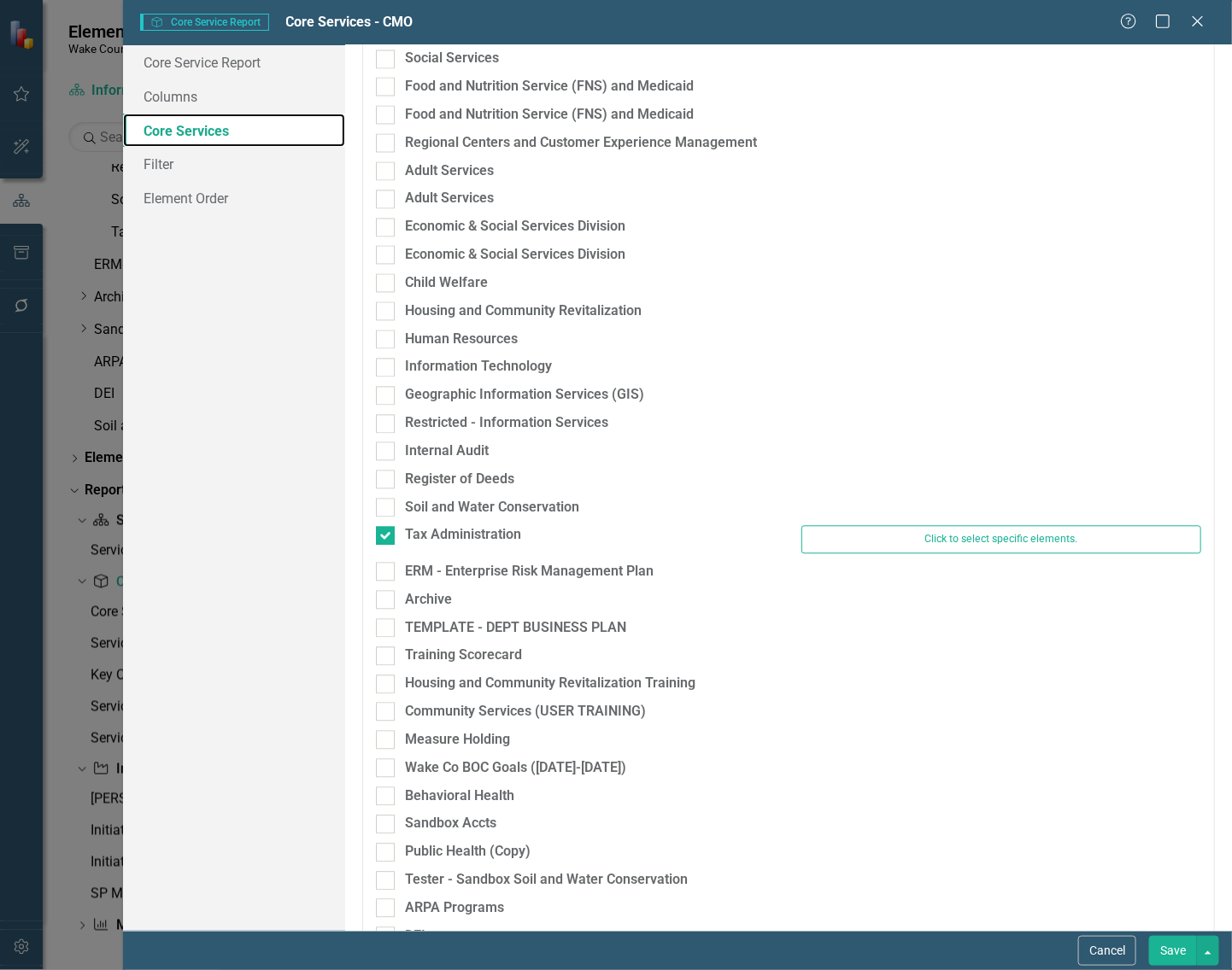
scroll to position [1281, 0]
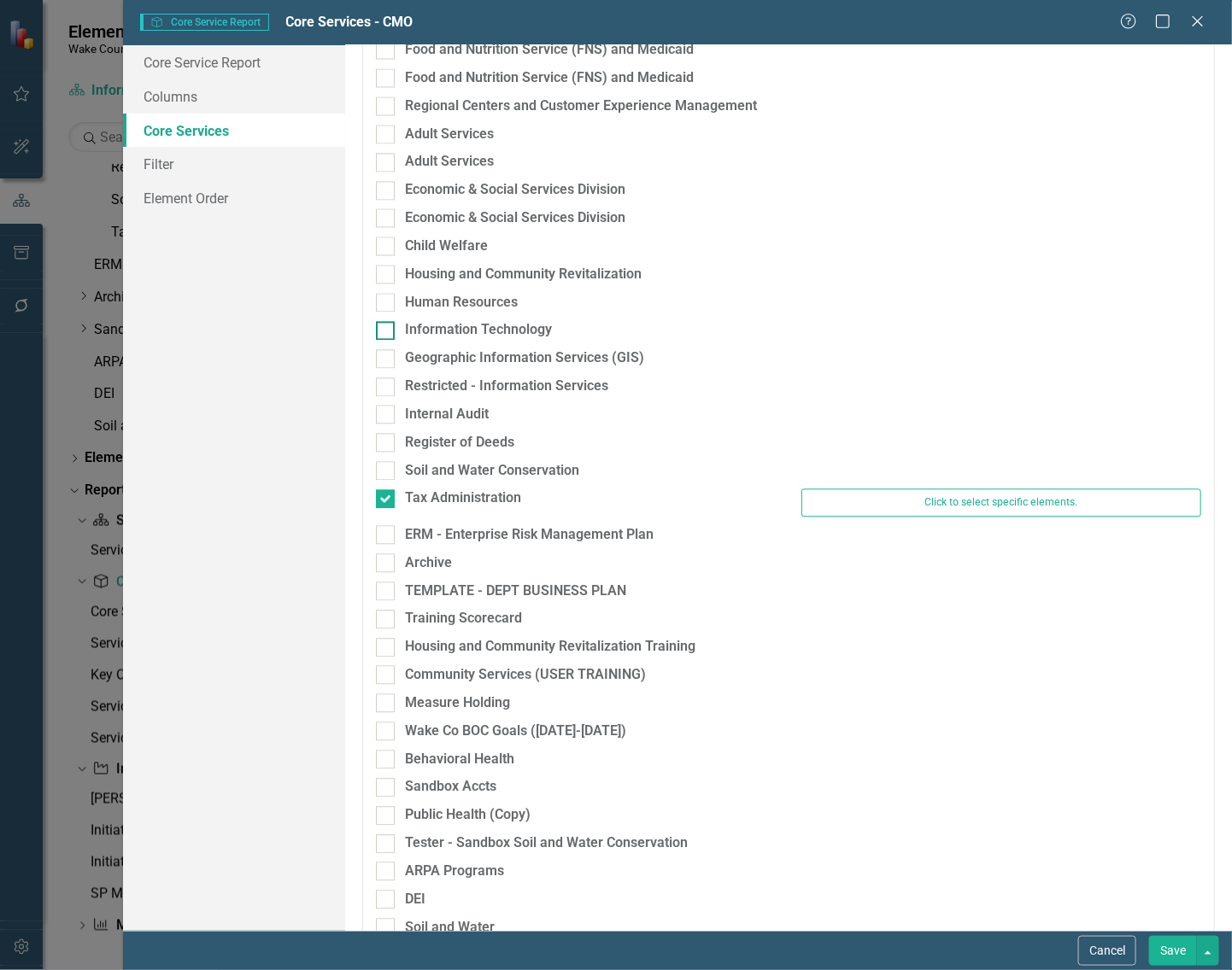
click at [386, 329] on input "Information Technology" at bounding box center [381, 327] width 11 height 11
checkbox input "true"
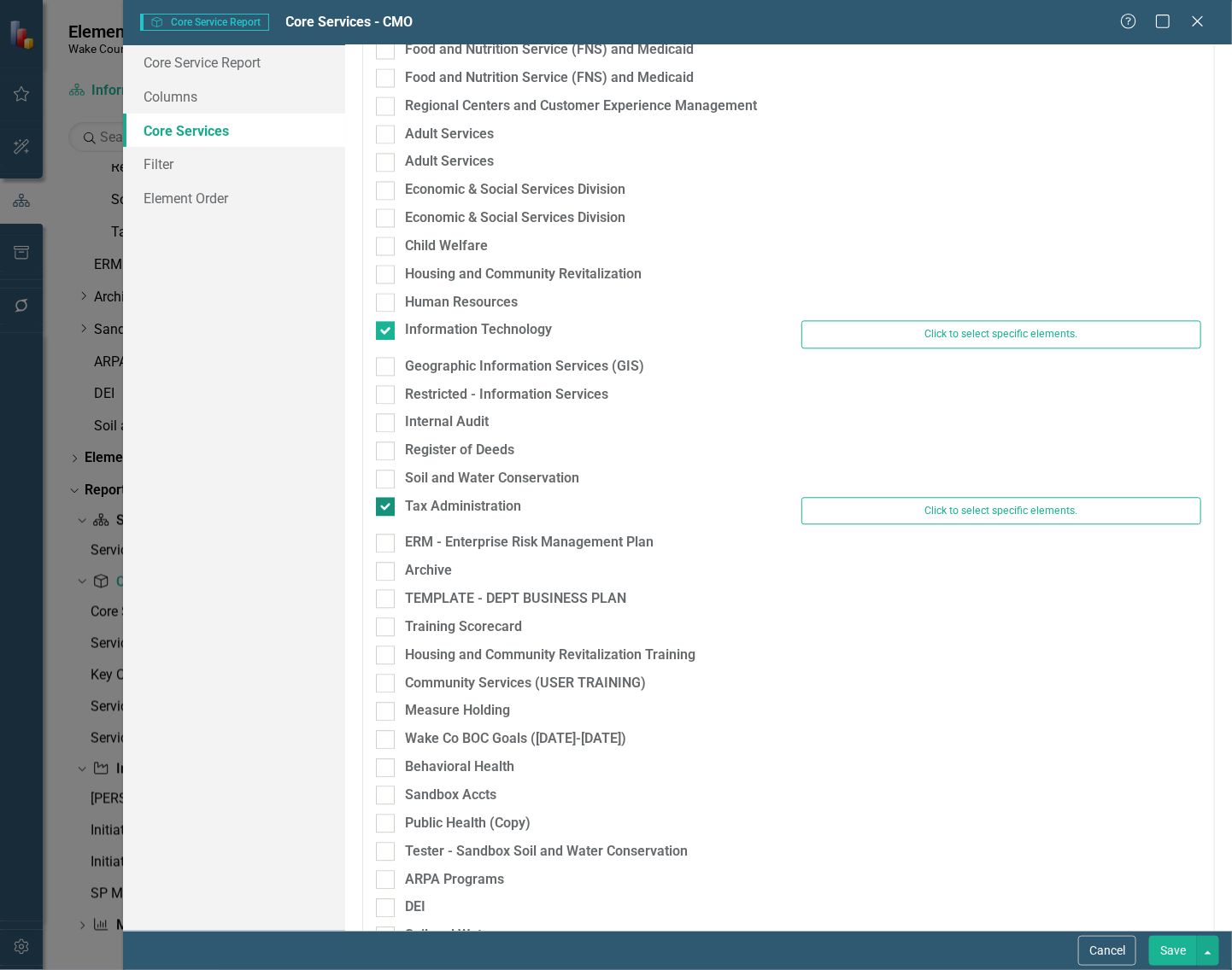
drag, startPoint x: 387, startPoint y: 504, endPoint x: 390, endPoint y: 513, distance: 9.5
click at [386, 506] on div at bounding box center [385, 506] width 18 height 18
click at [386, 506] on input "Tax Administration" at bounding box center [381, 502] width 11 height 11
checkbox input "false"
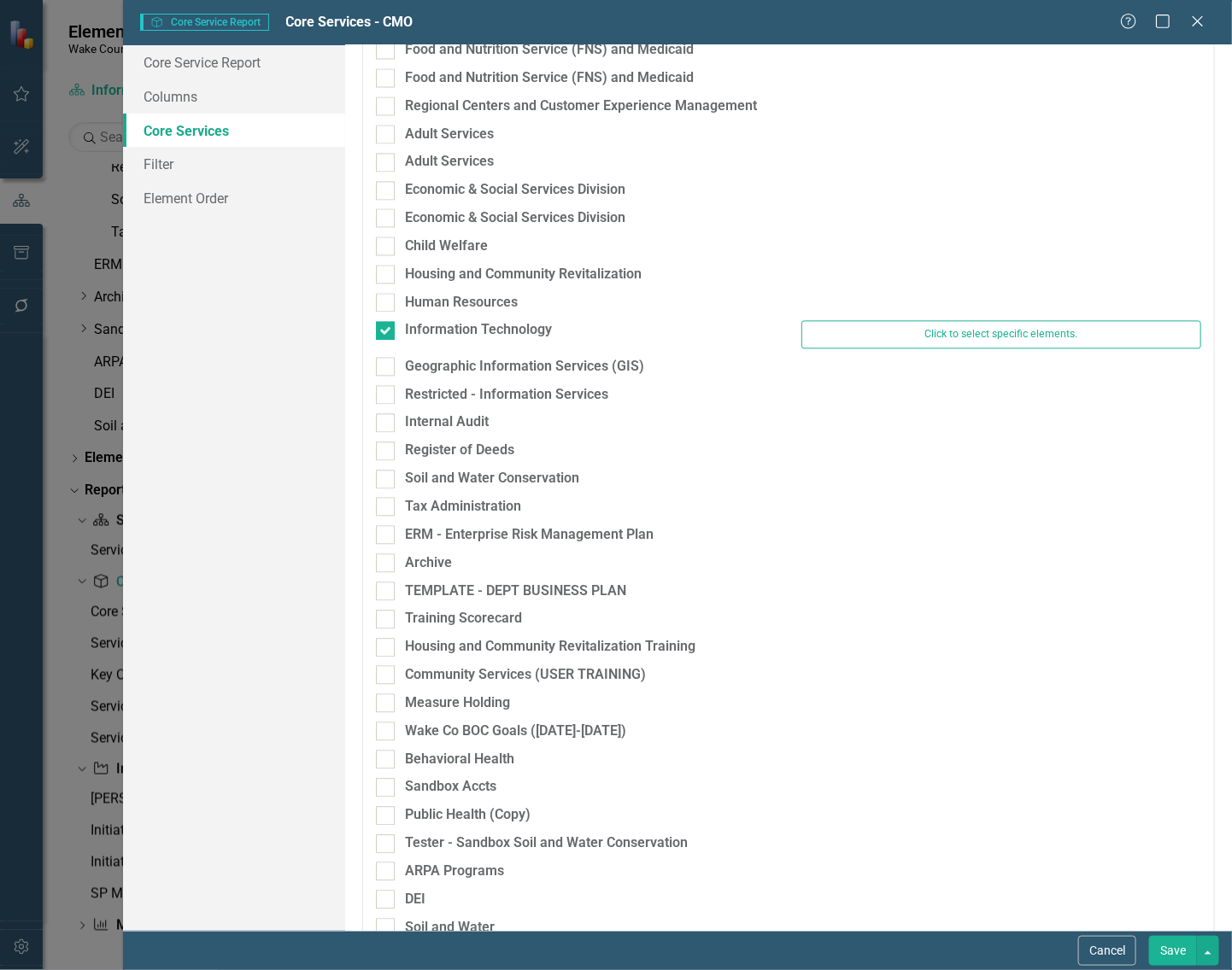
click at [1171, 945] on button "Save" at bounding box center [1172, 951] width 48 height 30
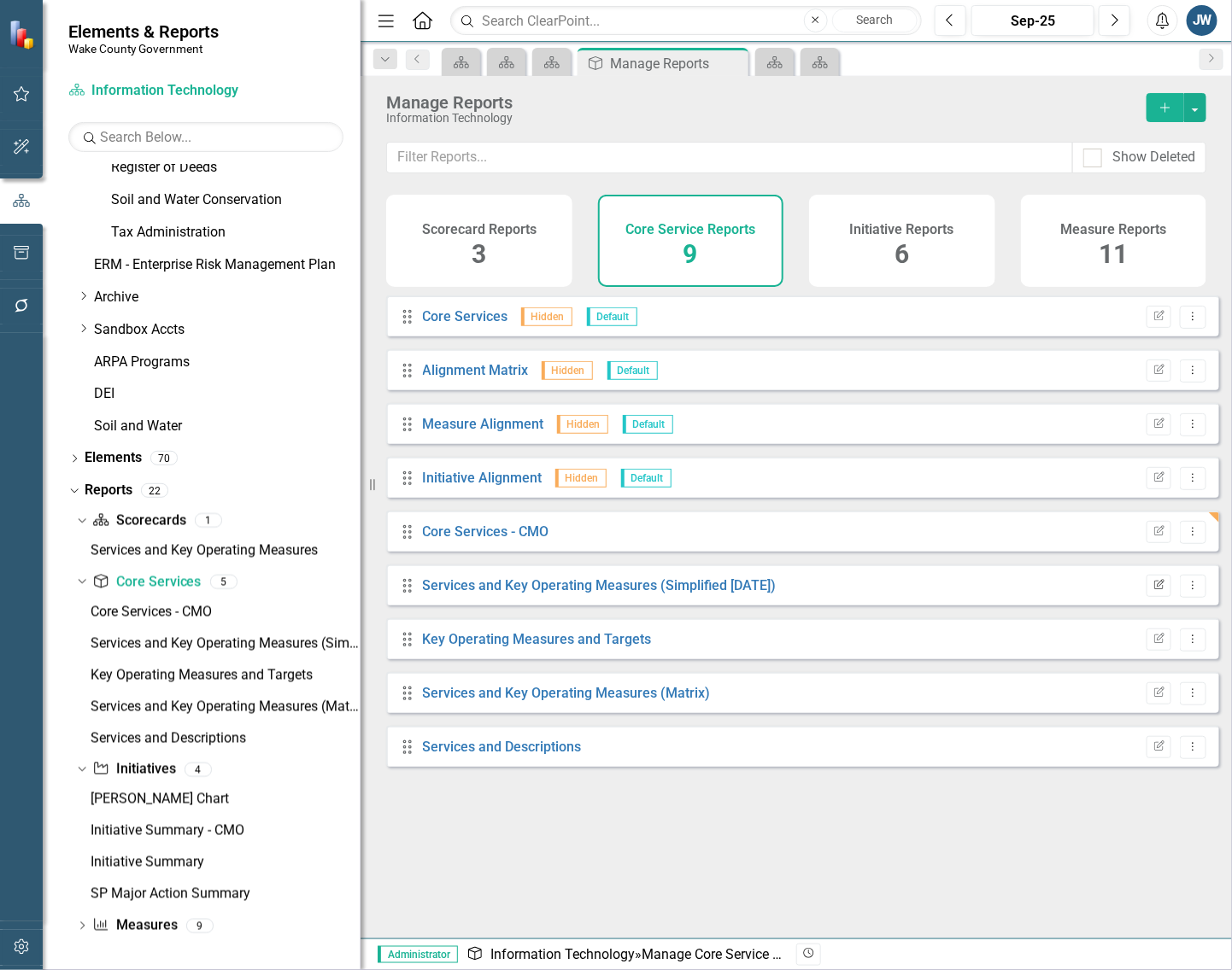
click at [1152, 591] on icon "Edit Report" at bounding box center [1158, 586] width 13 height 11
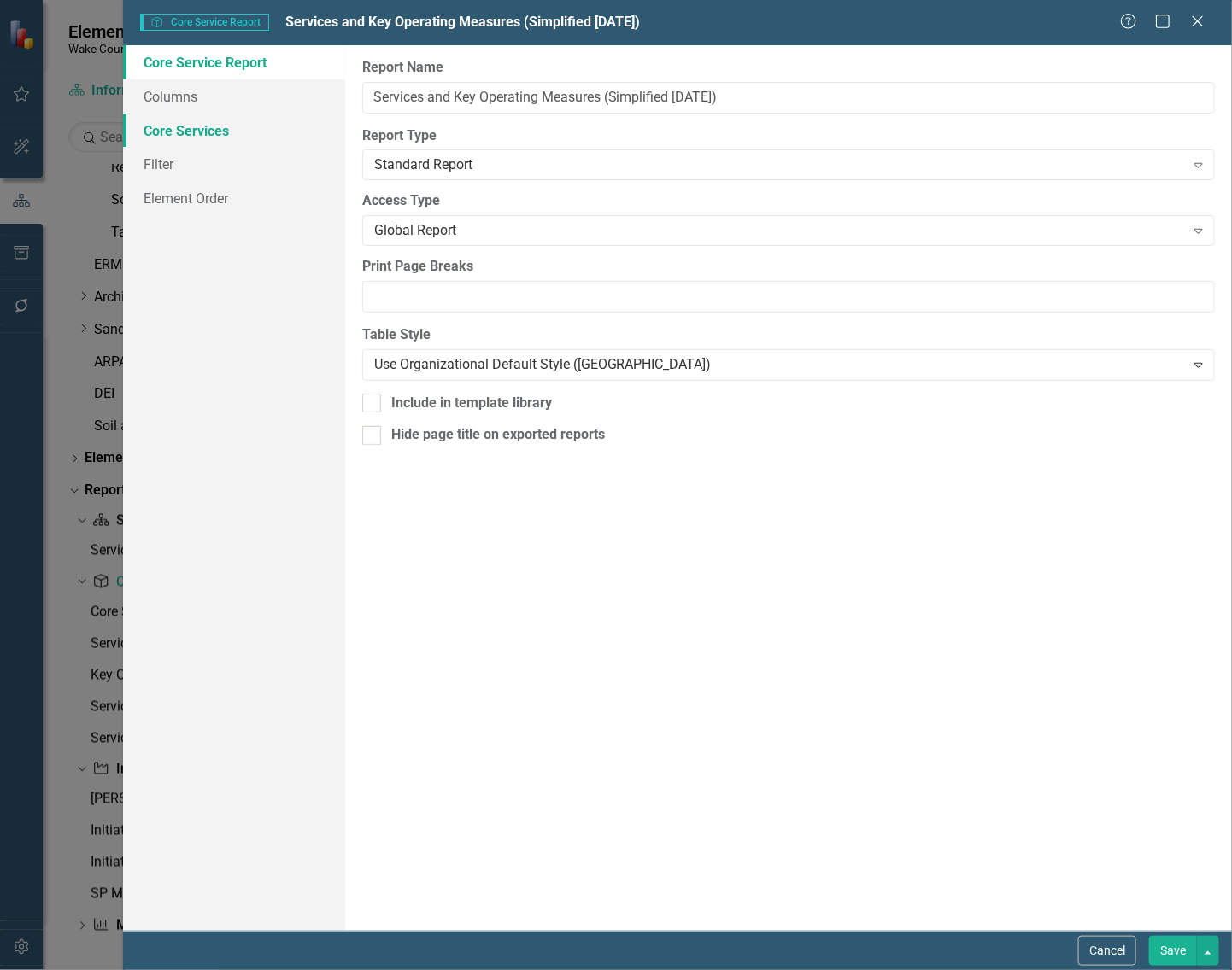
click at [195, 117] on link "Core Services" at bounding box center [233, 131] width 222 height 34
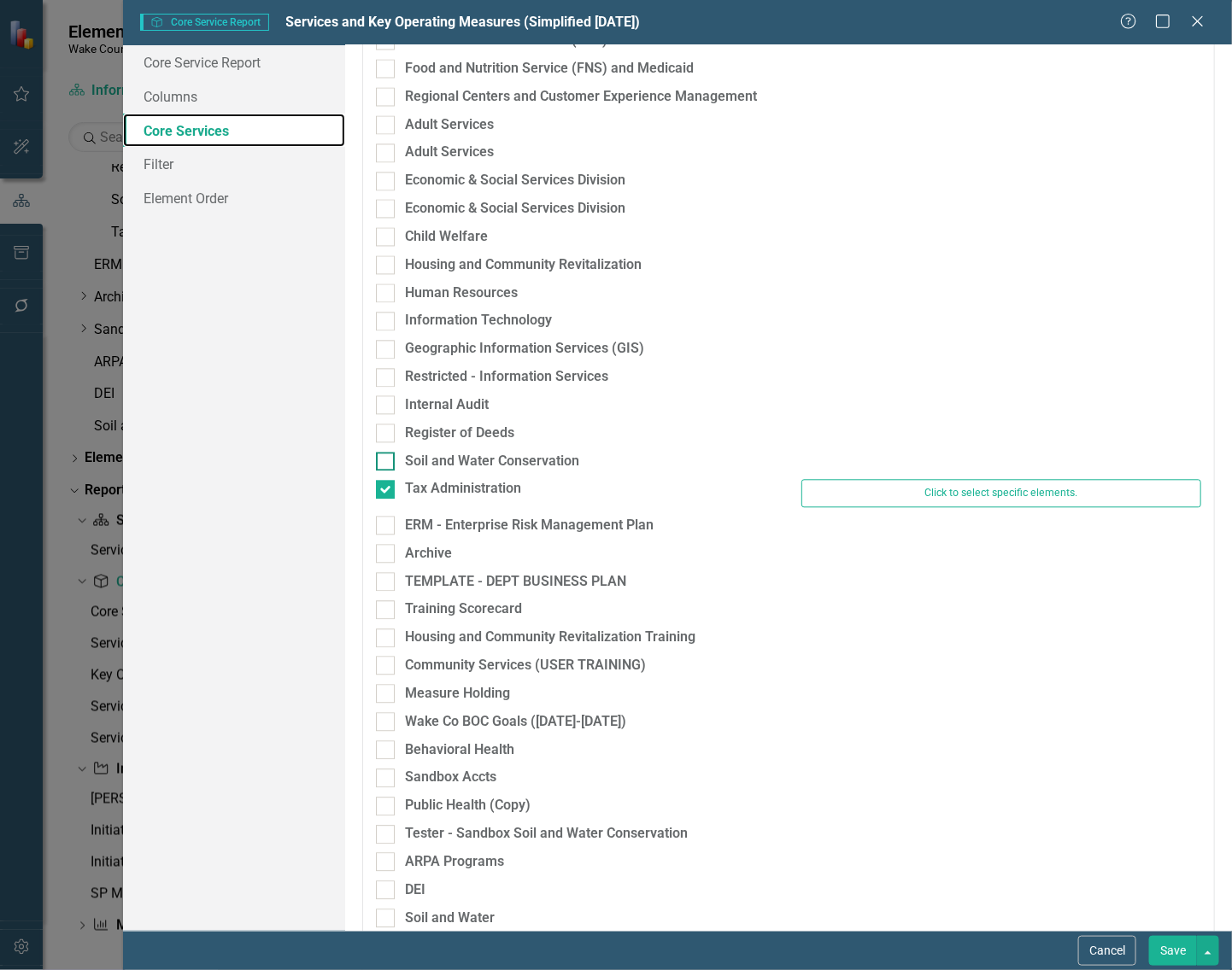
scroll to position [1311, 0]
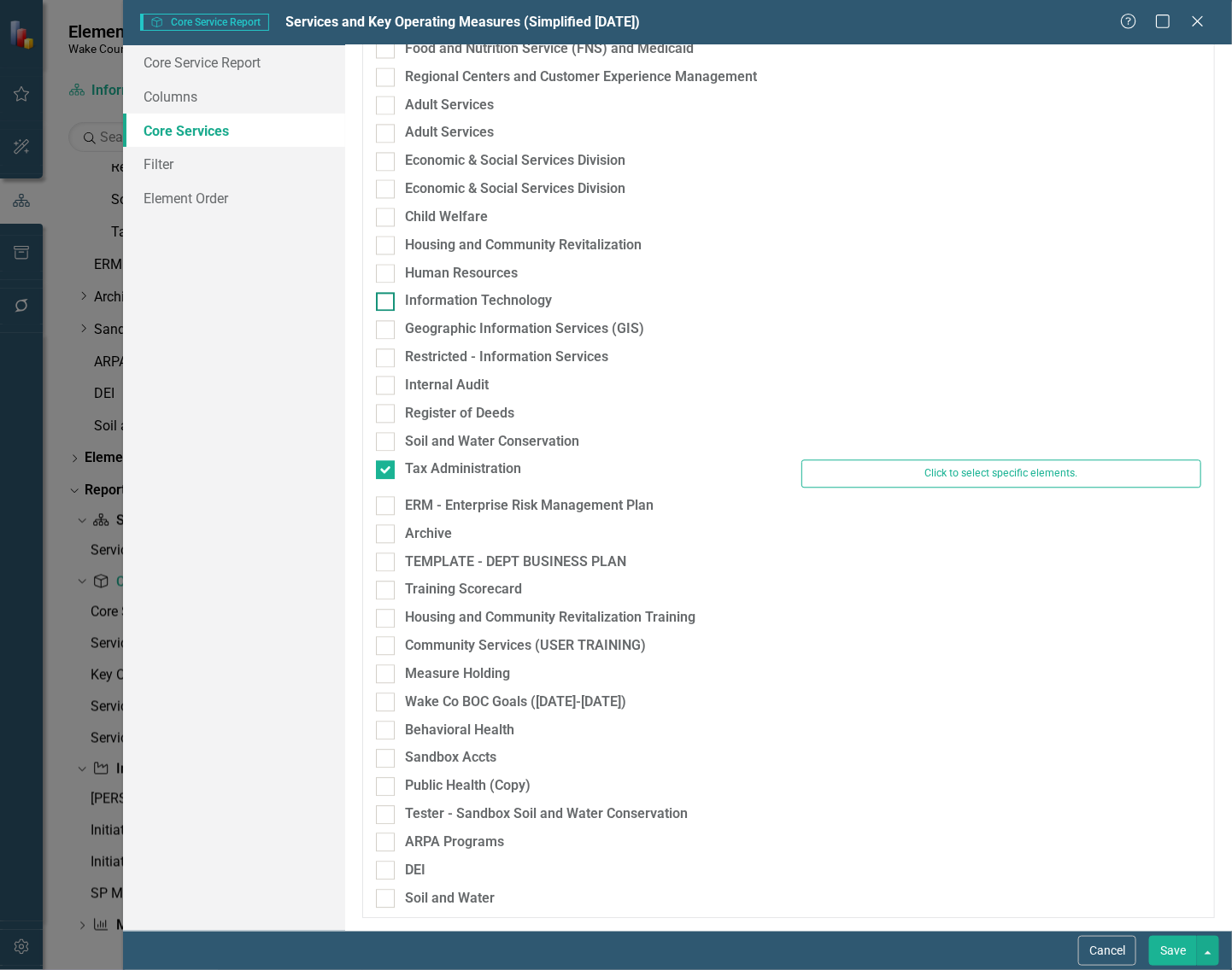
click at [380, 301] on input "Information Technology" at bounding box center [381, 297] width 11 height 11
checkbox input "true"
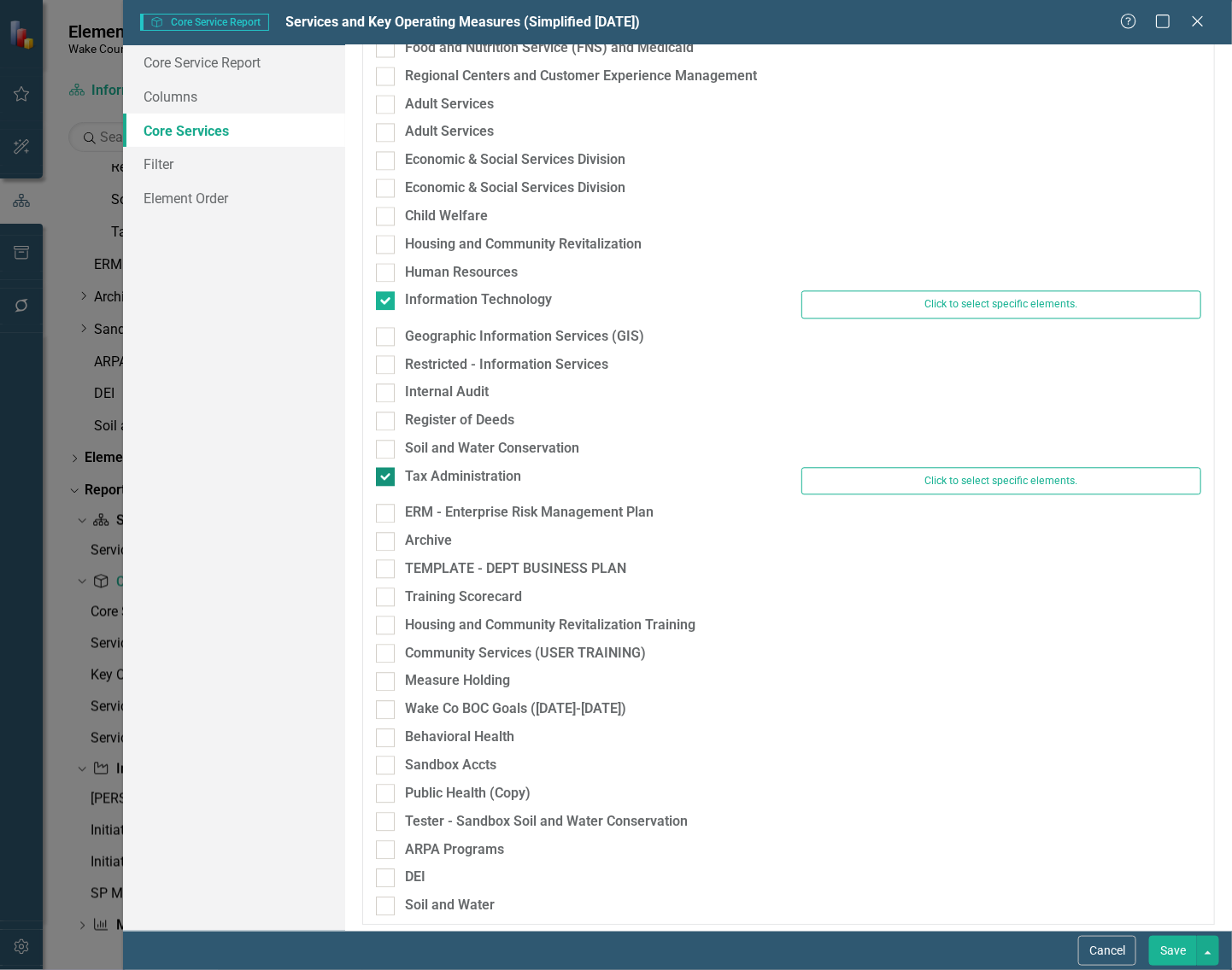
click at [390, 470] on div at bounding box center [385, 476] width 18 height 18
click at [387, 470] on input "Tax Administration" at bounding box center [381, 472] width 11 height 11
checkbox input "false"
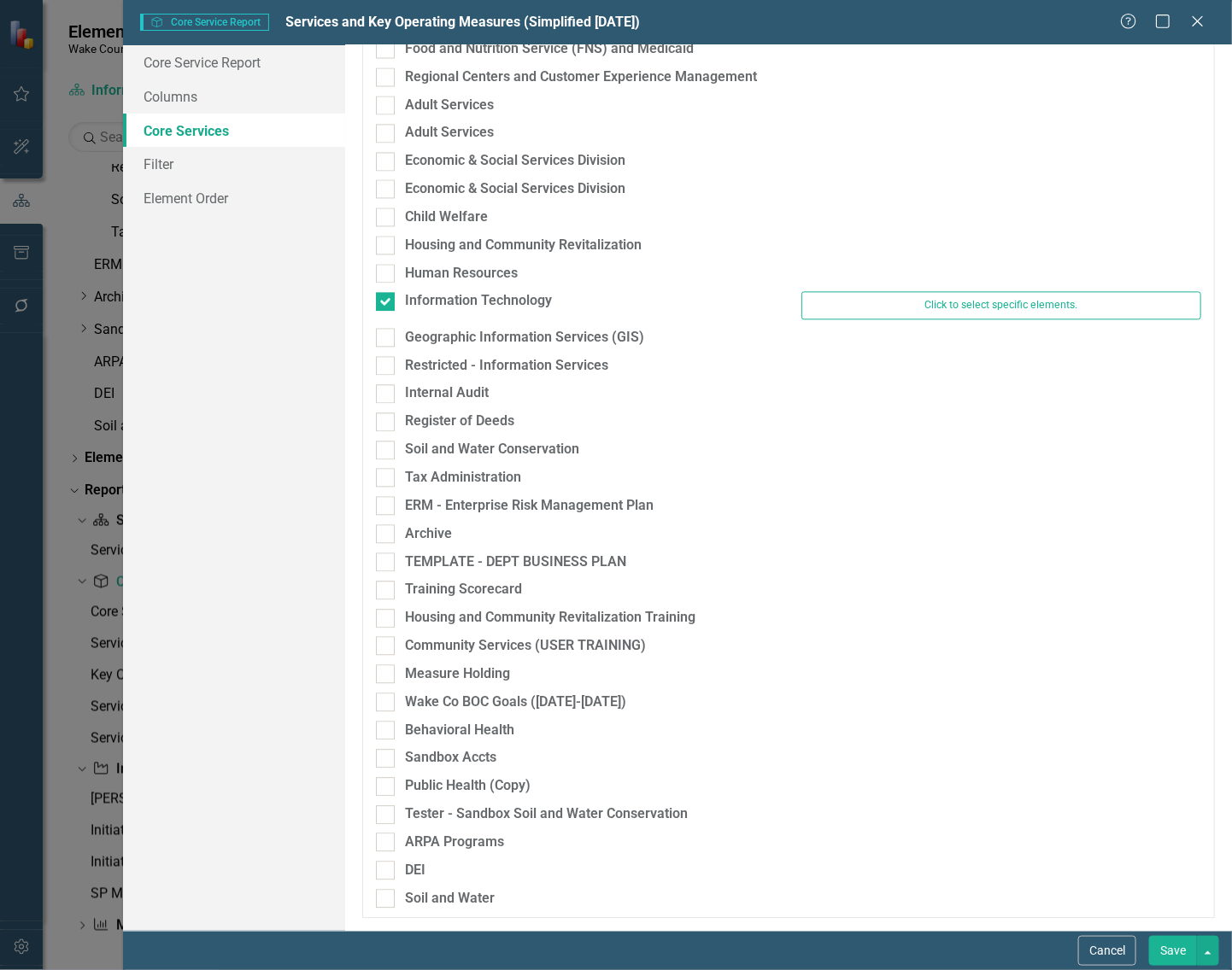
click at [1174, 949] on button "Save" at bounding box center [1172, 951] width 48 height 30
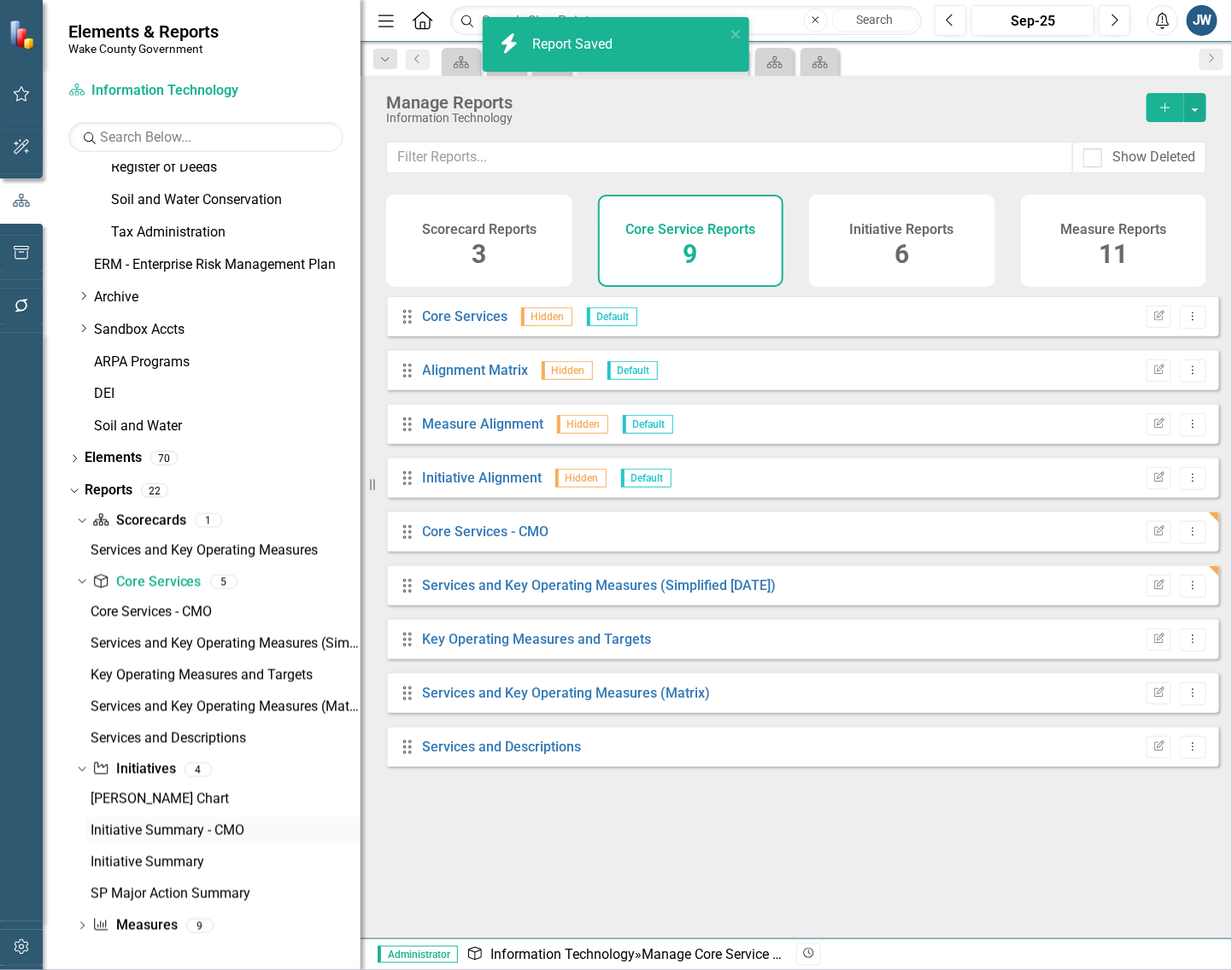
click at [159, 829] on div "Initiative Summary - CMO" at bounding box center [225, 832] width 270 height 16
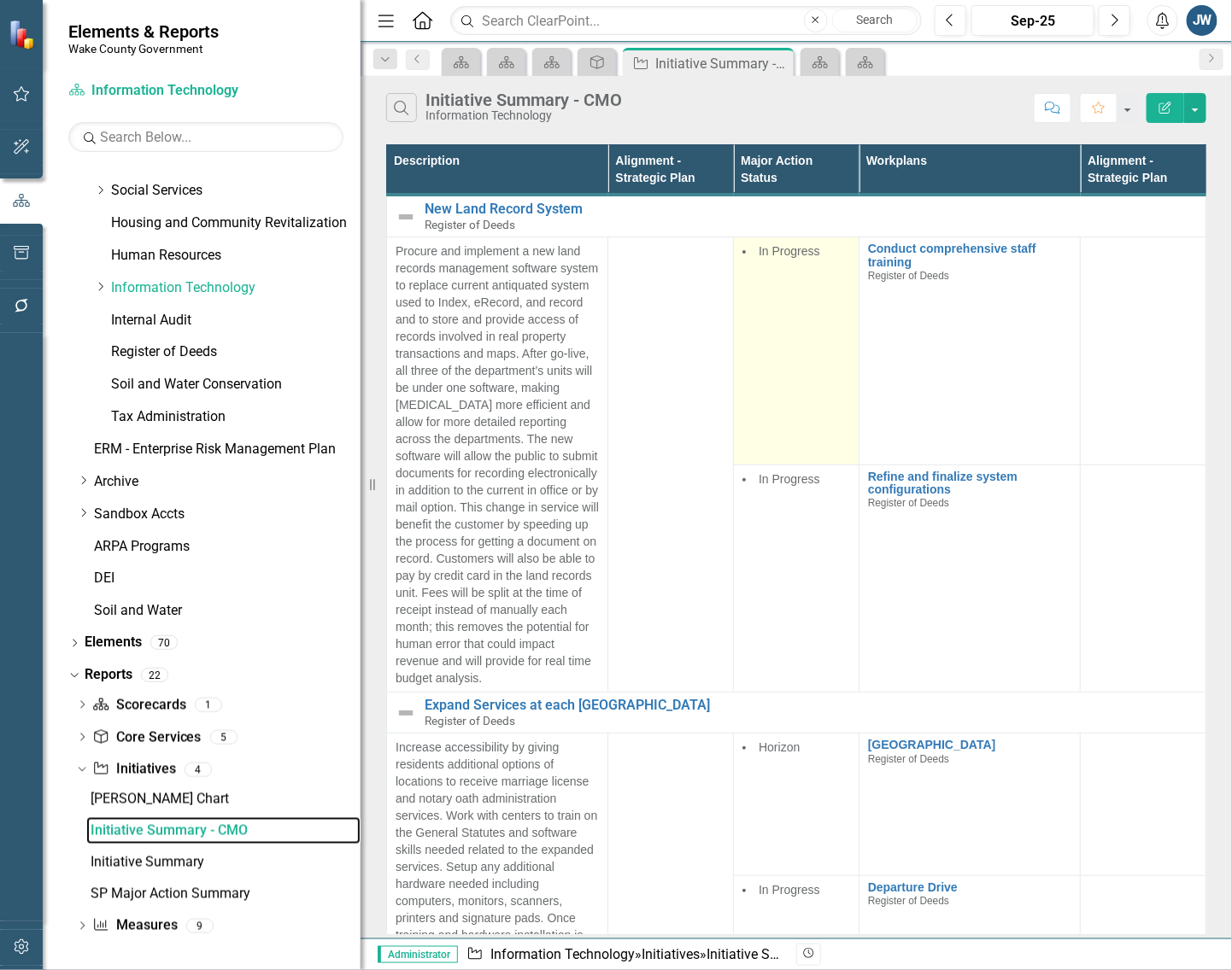
scroll to position [638, 0]
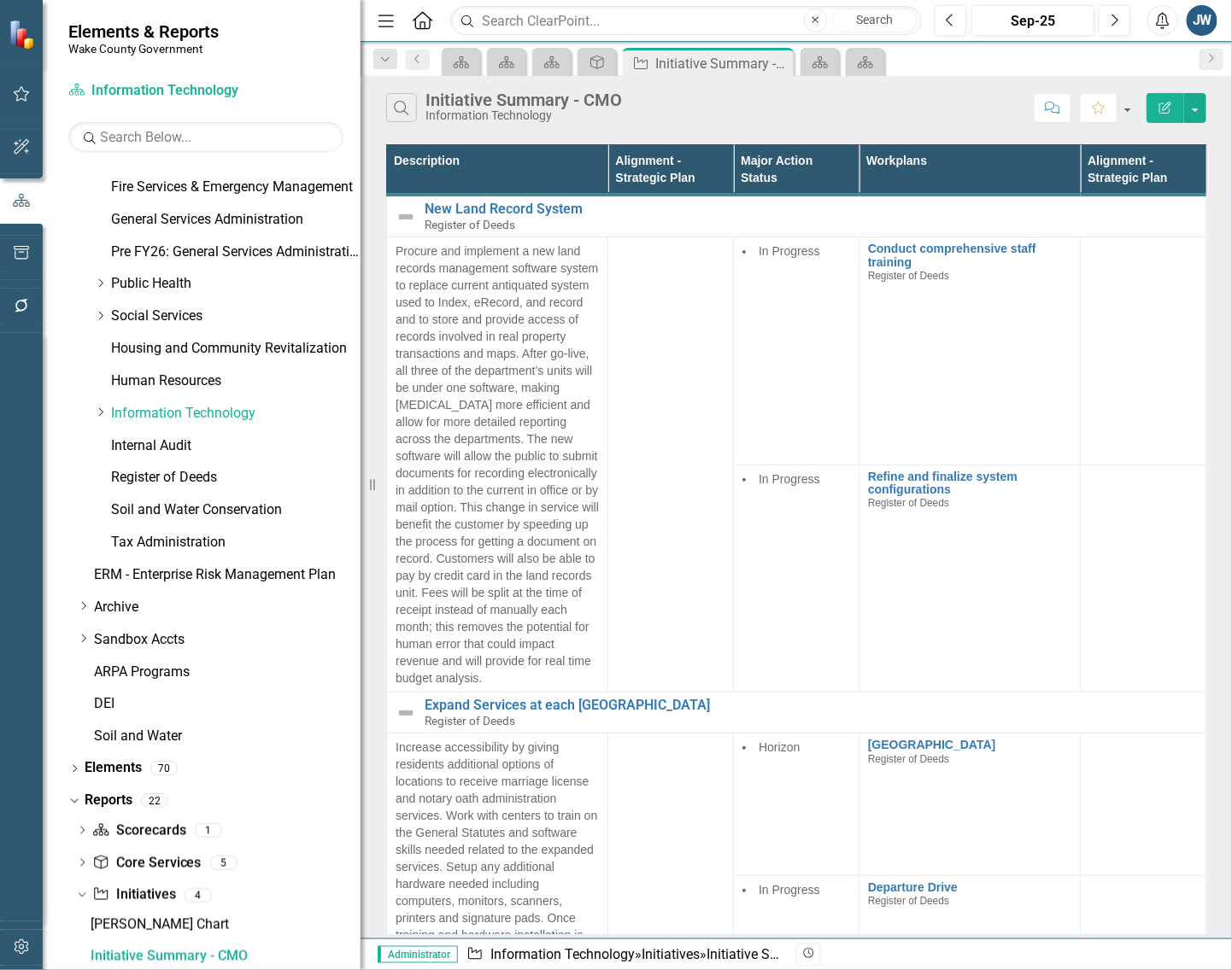
click at [1155, 103] on button "Edit Report" at bounding box center [1165, 108] width 38 height 30
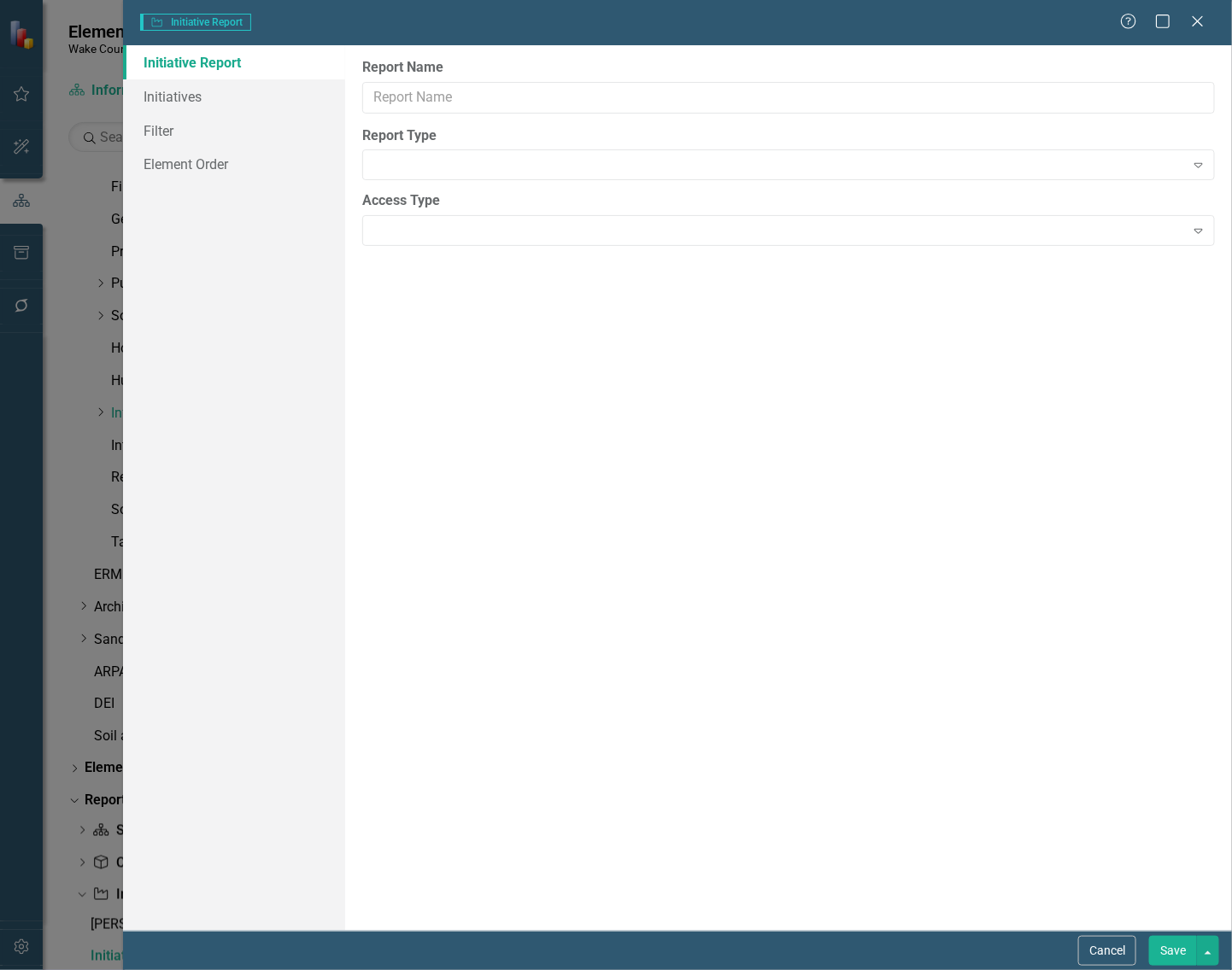
type input "Initiative Summary - CMO"
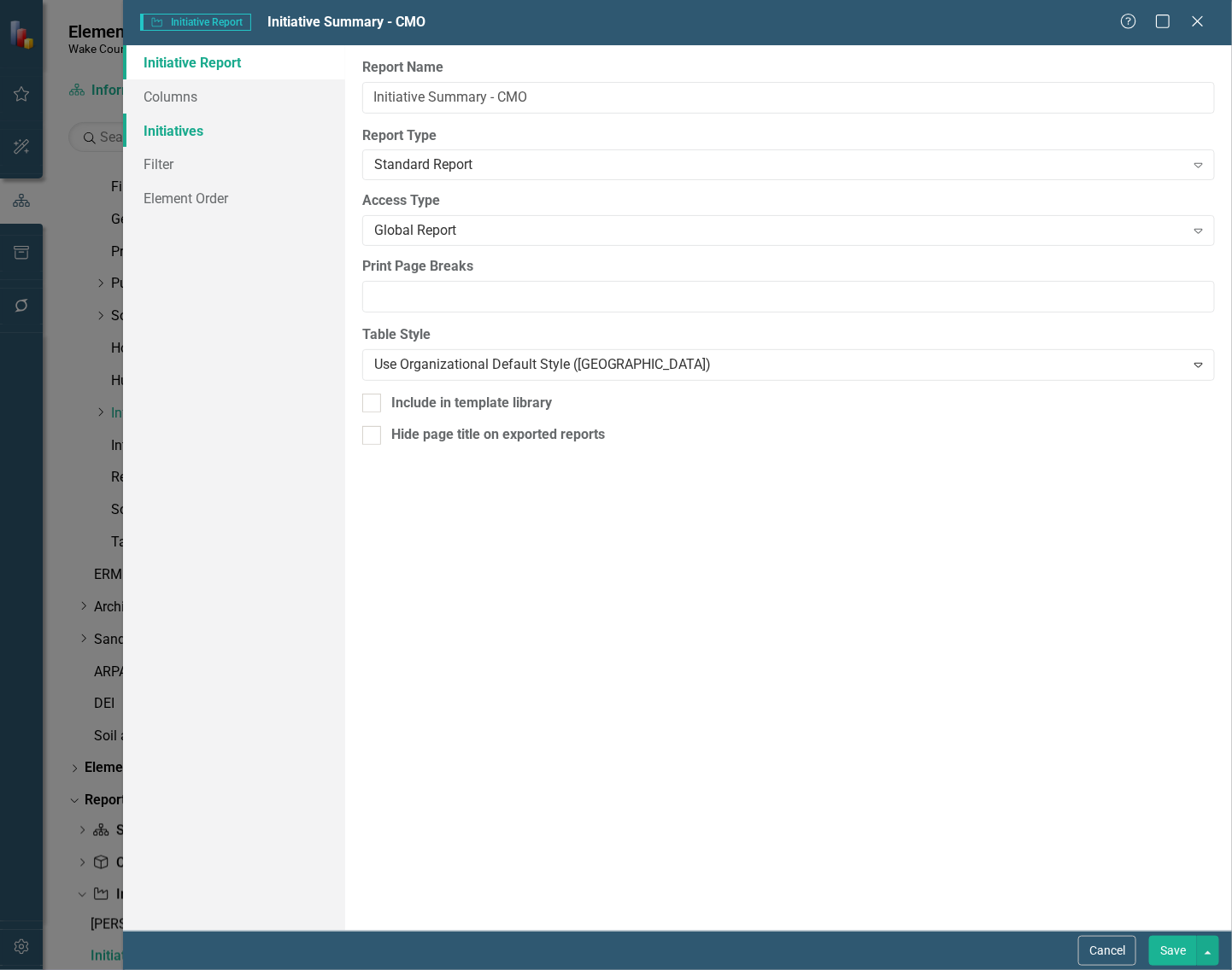
drag, startPoint x: 160, startPoint y: 130, endPoint x: 182, endPoint y: 135, distance: 22.6
click at [160, 130] on link "Initiatives" at bounding box center [233, 131] width 222 height 34
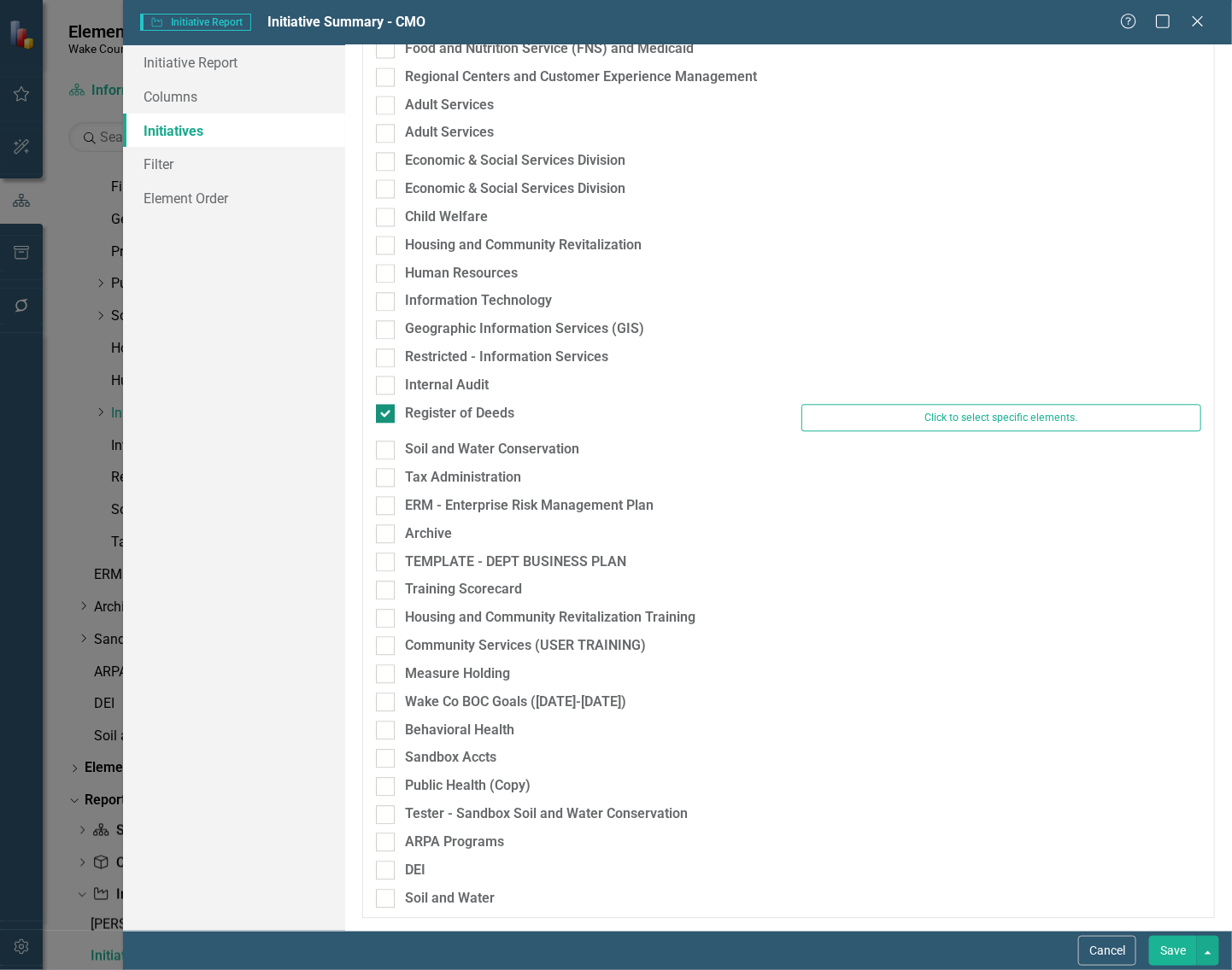
click at [381, 404] on input "Register of Deeds" at bounding box center [381, 409] width 11 height 11
checkbox input "false"
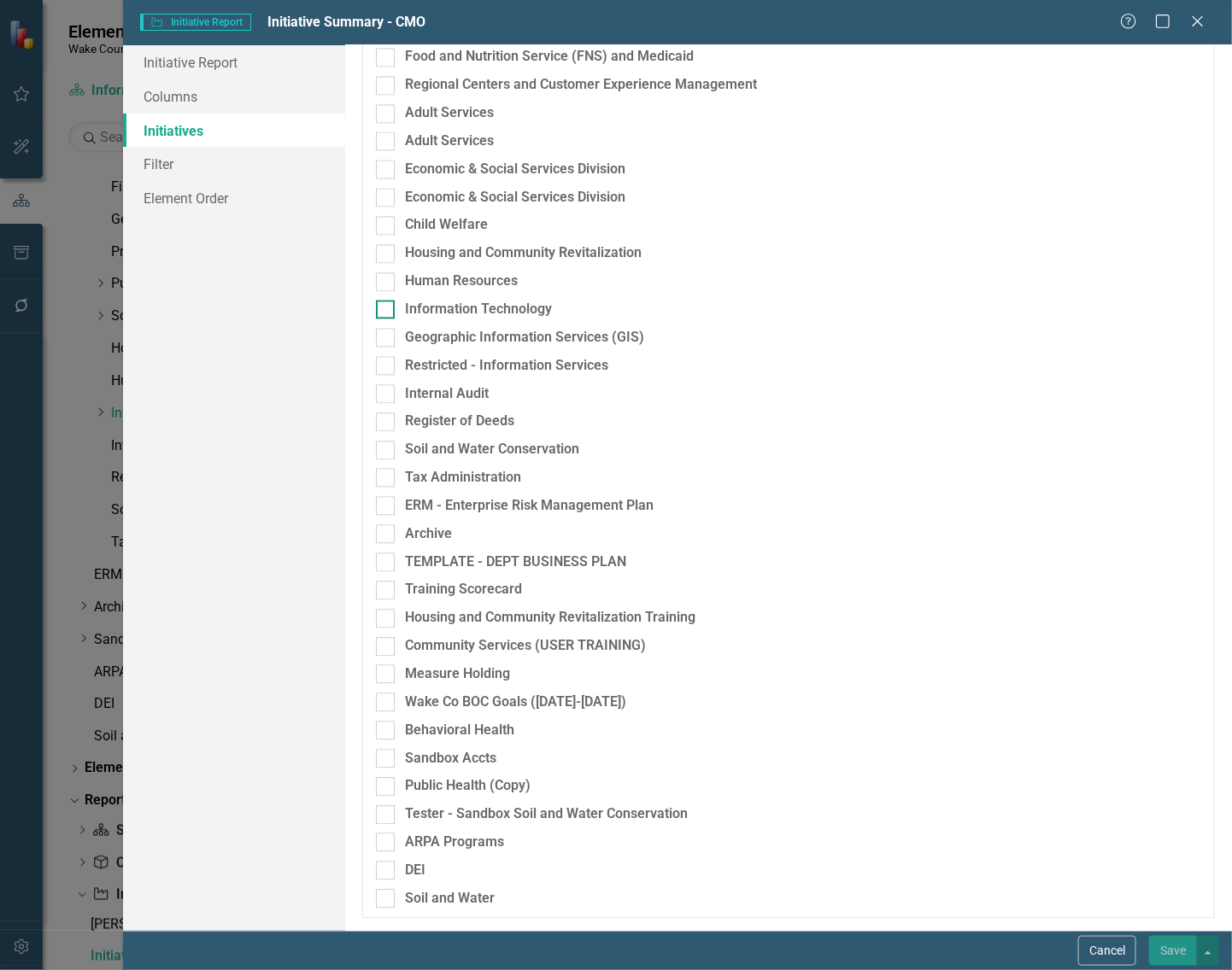
click at [382, 310] on input "Information Technology" at bounding box center [381, 305] width 11 height 11
checkbox input "true"
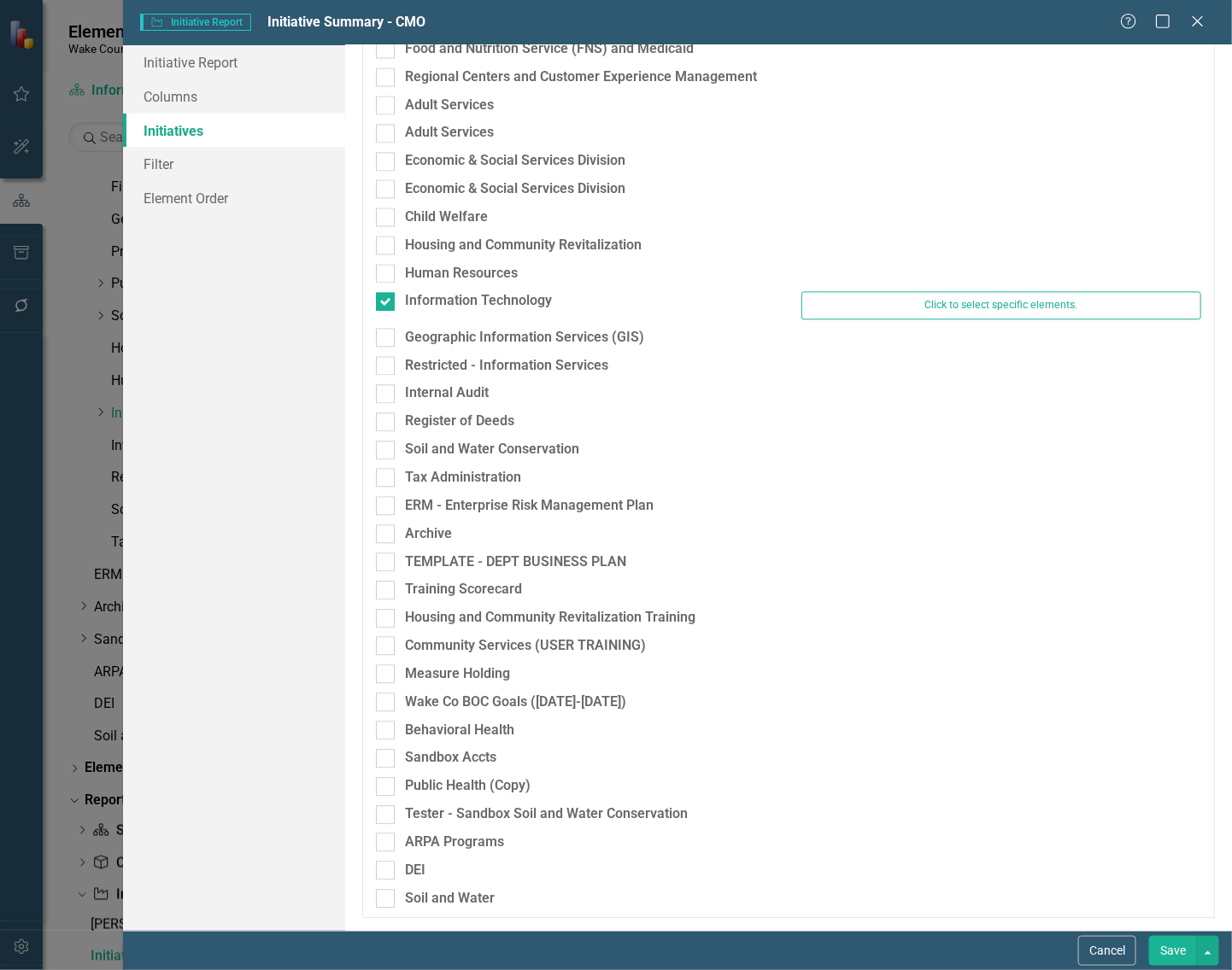
scroll to position [1302, 0]
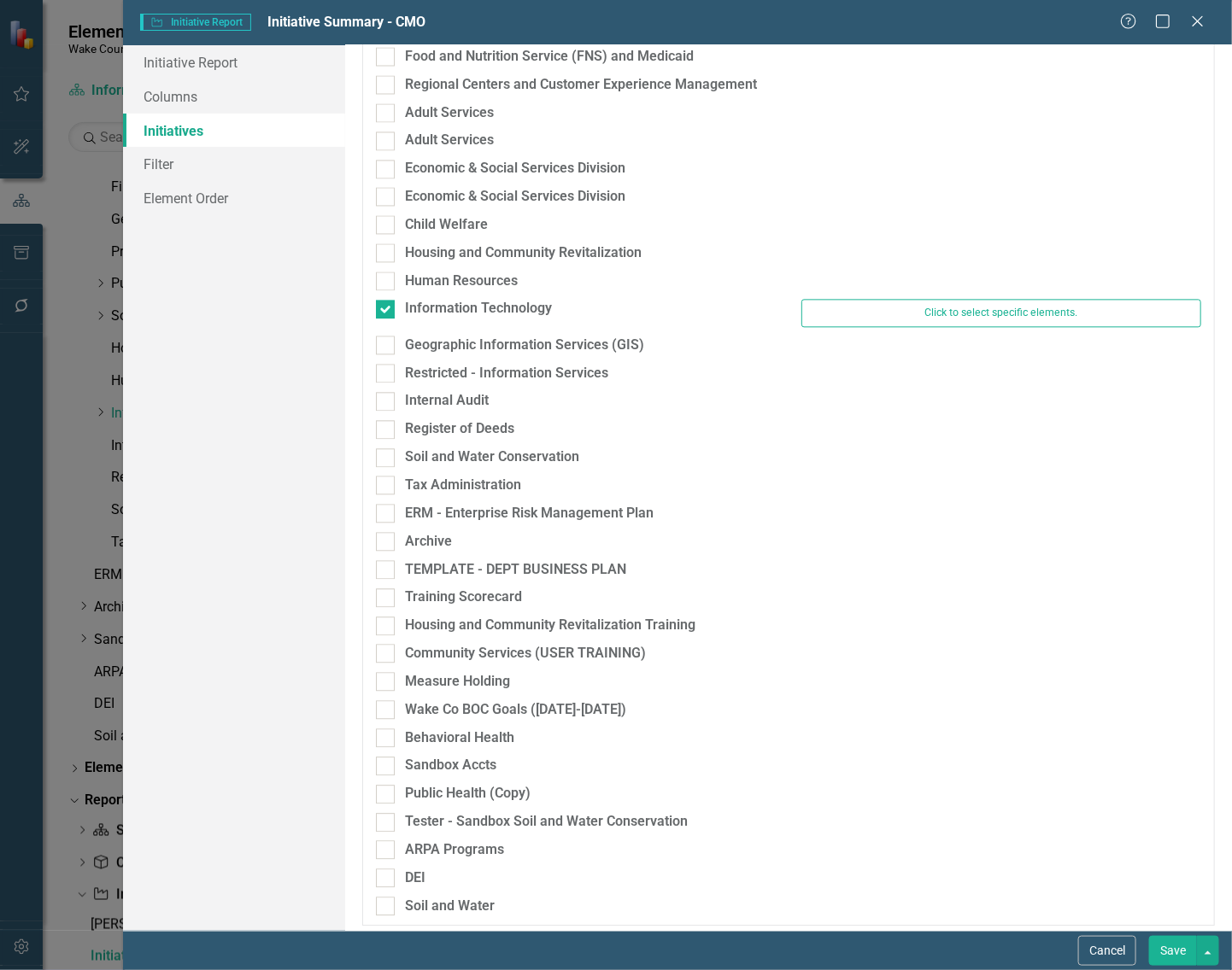
click at [1168, 945] on button "Save" at bounding box center [1172, 951] width 48 height 30
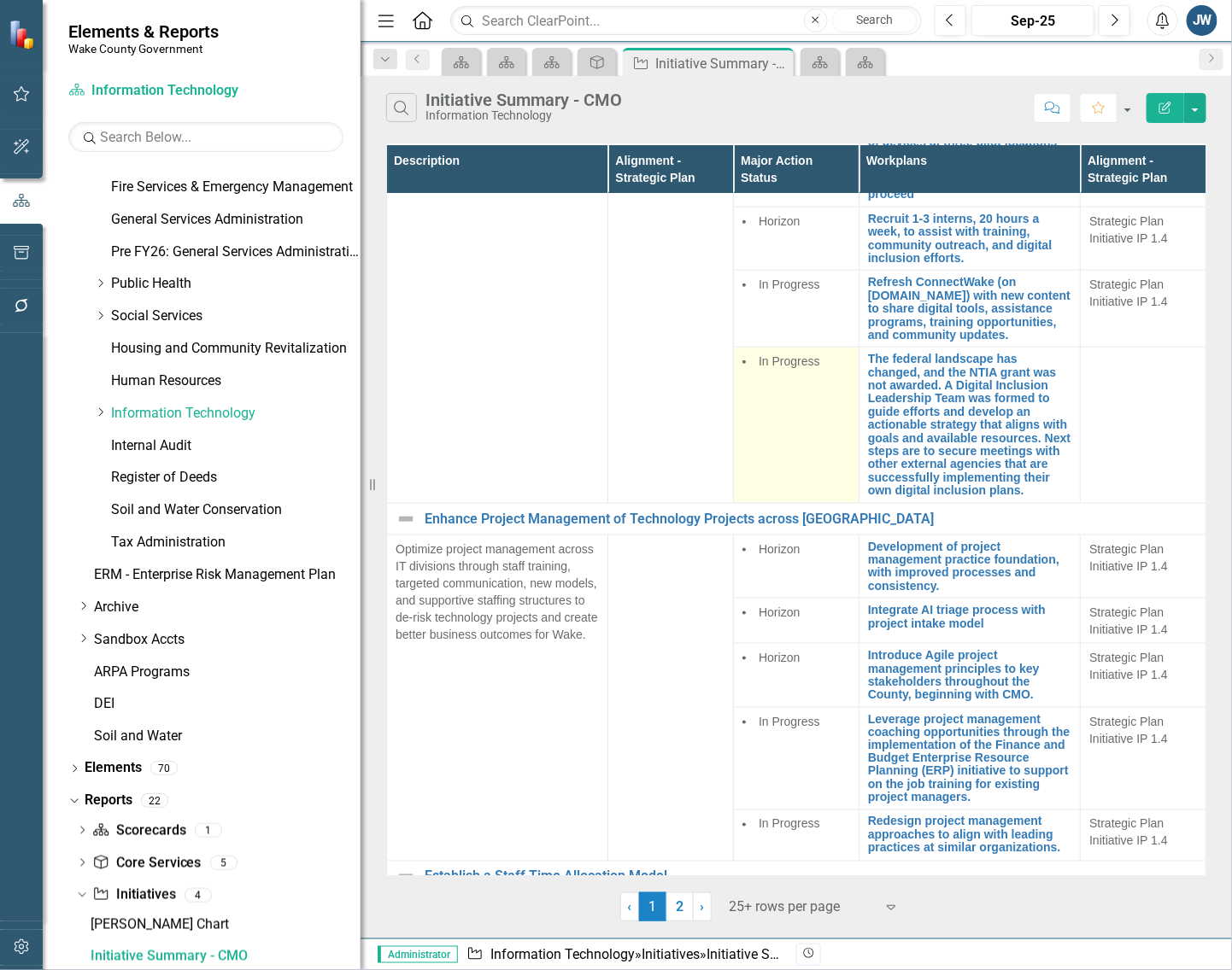
scroll to position [0, 0]
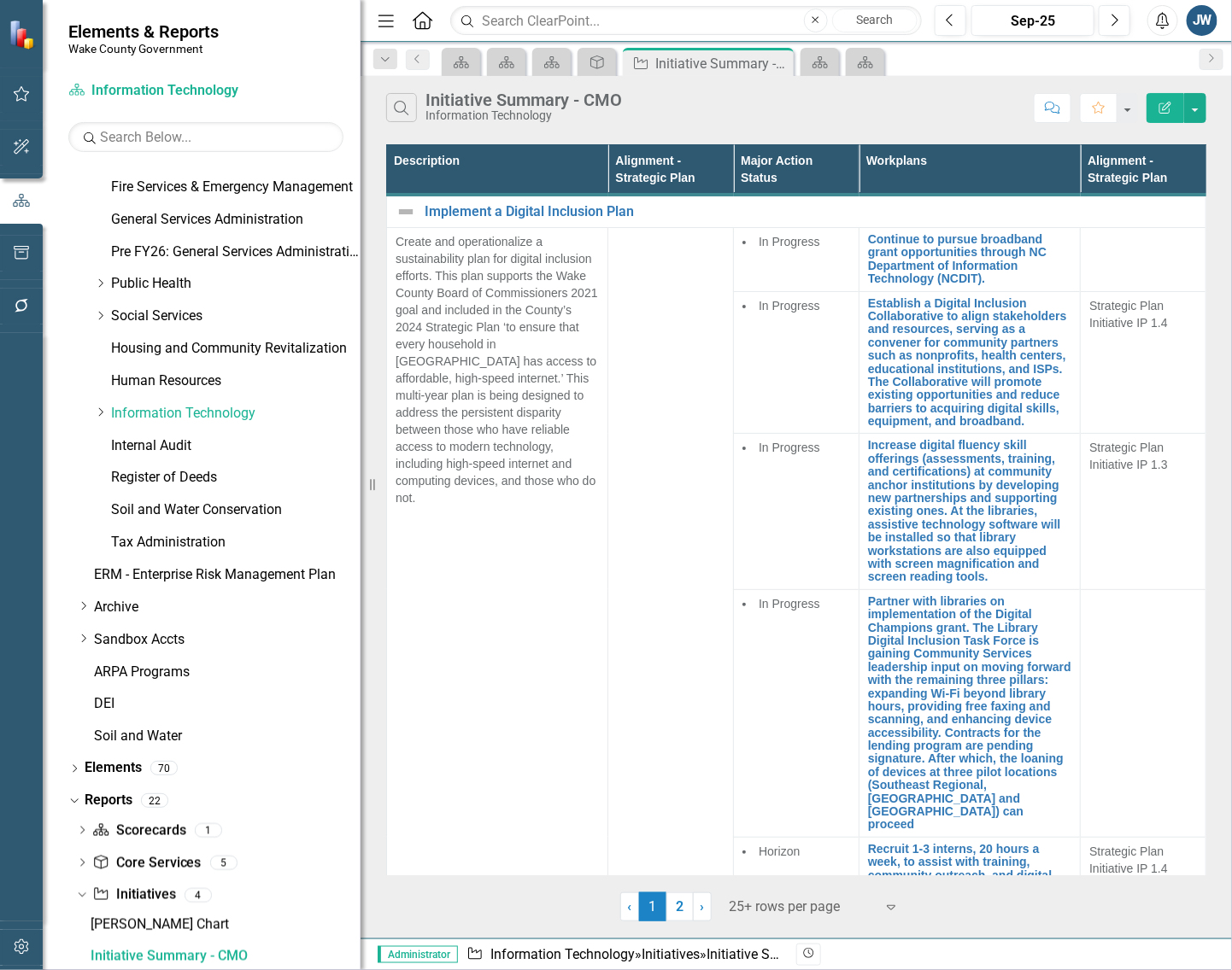
click at [1158, 111] on icon "Edit Report" at bounding box center [1165, 108] width 16 height 12
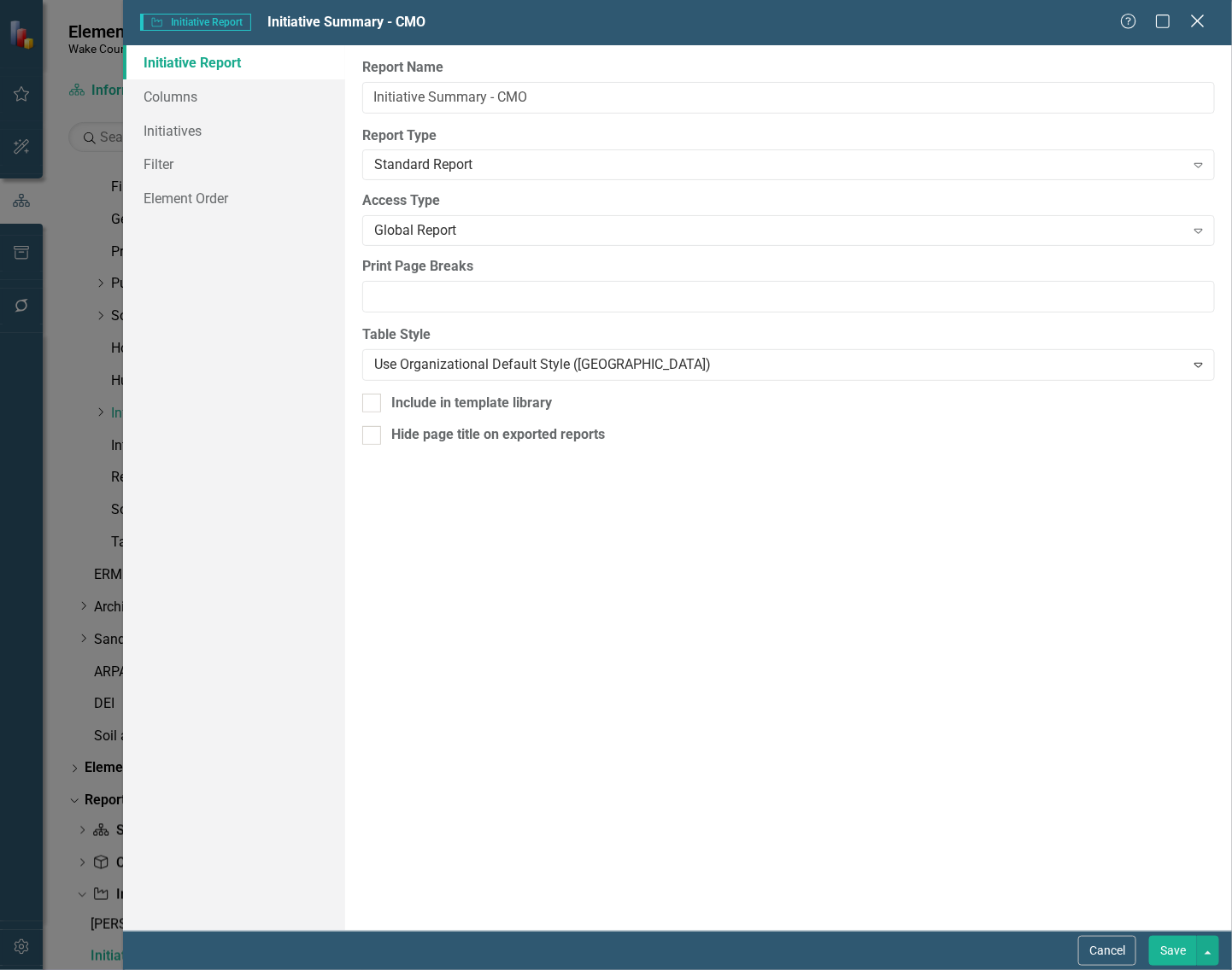
click at [1196, 18] on icon at bounding box center [1197, 21] width 13 height 13
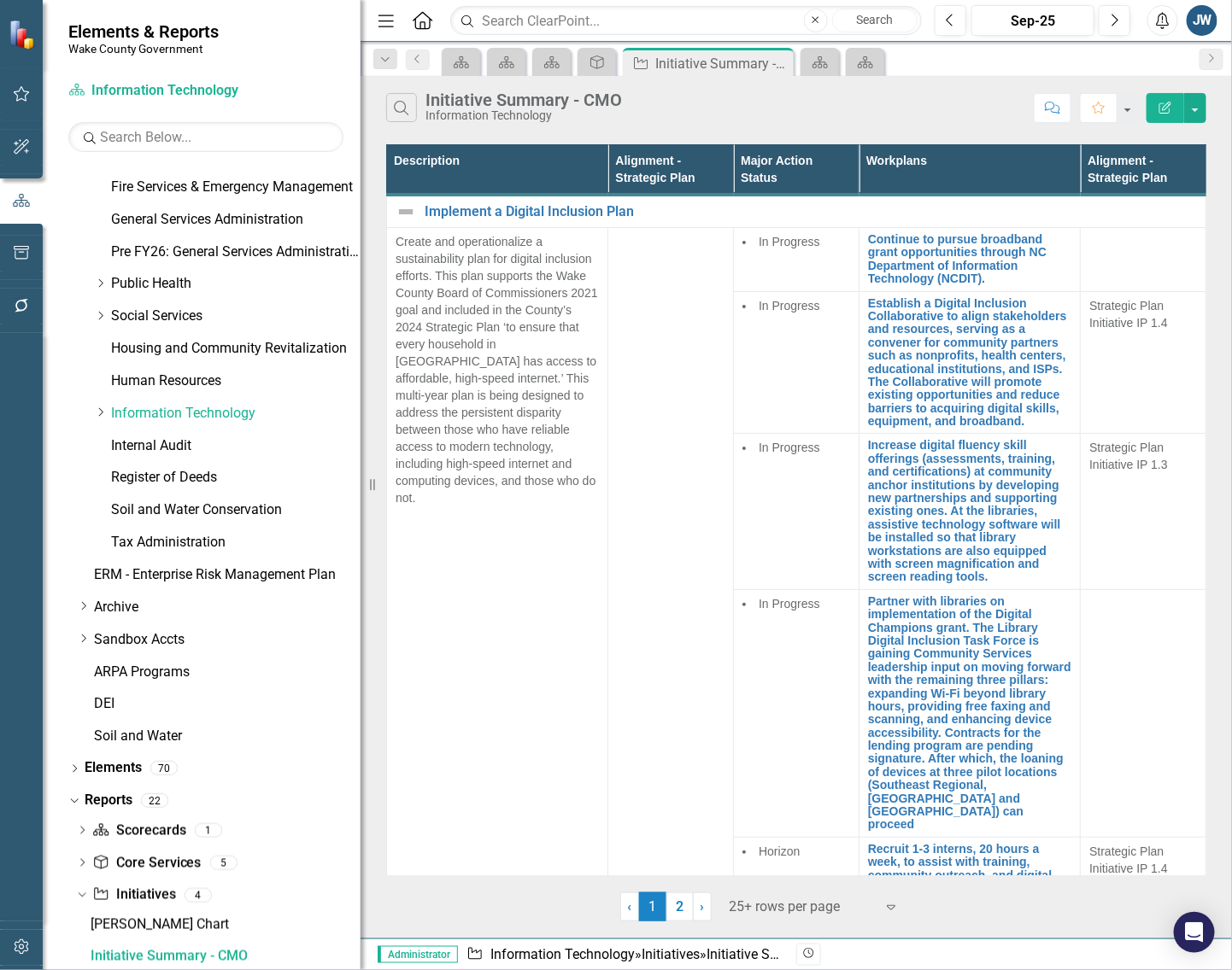
scroll to position [764, 0]
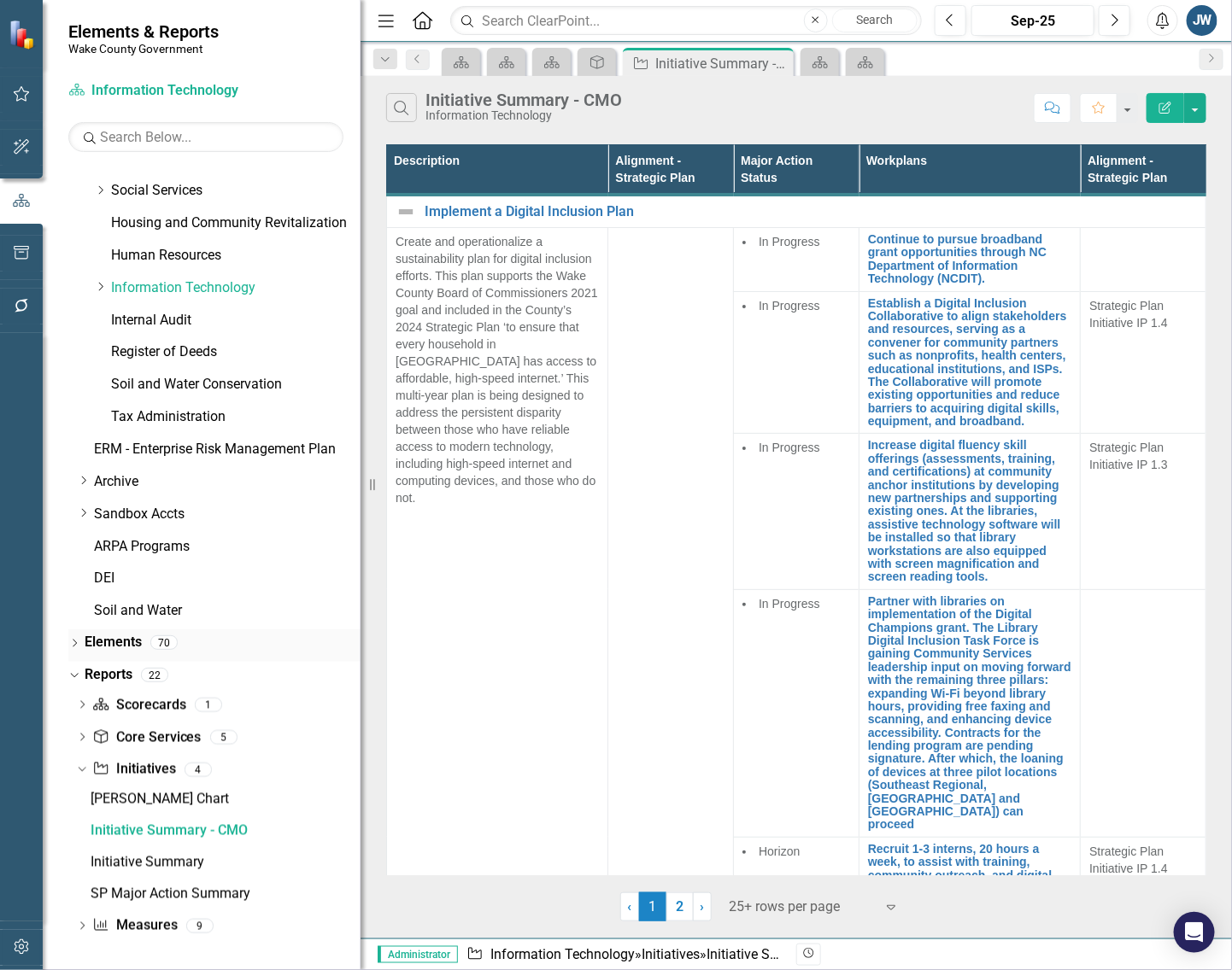
click at [80, 638] on div "Dropdown" at bounding box center [74, 645] width 12 height 15
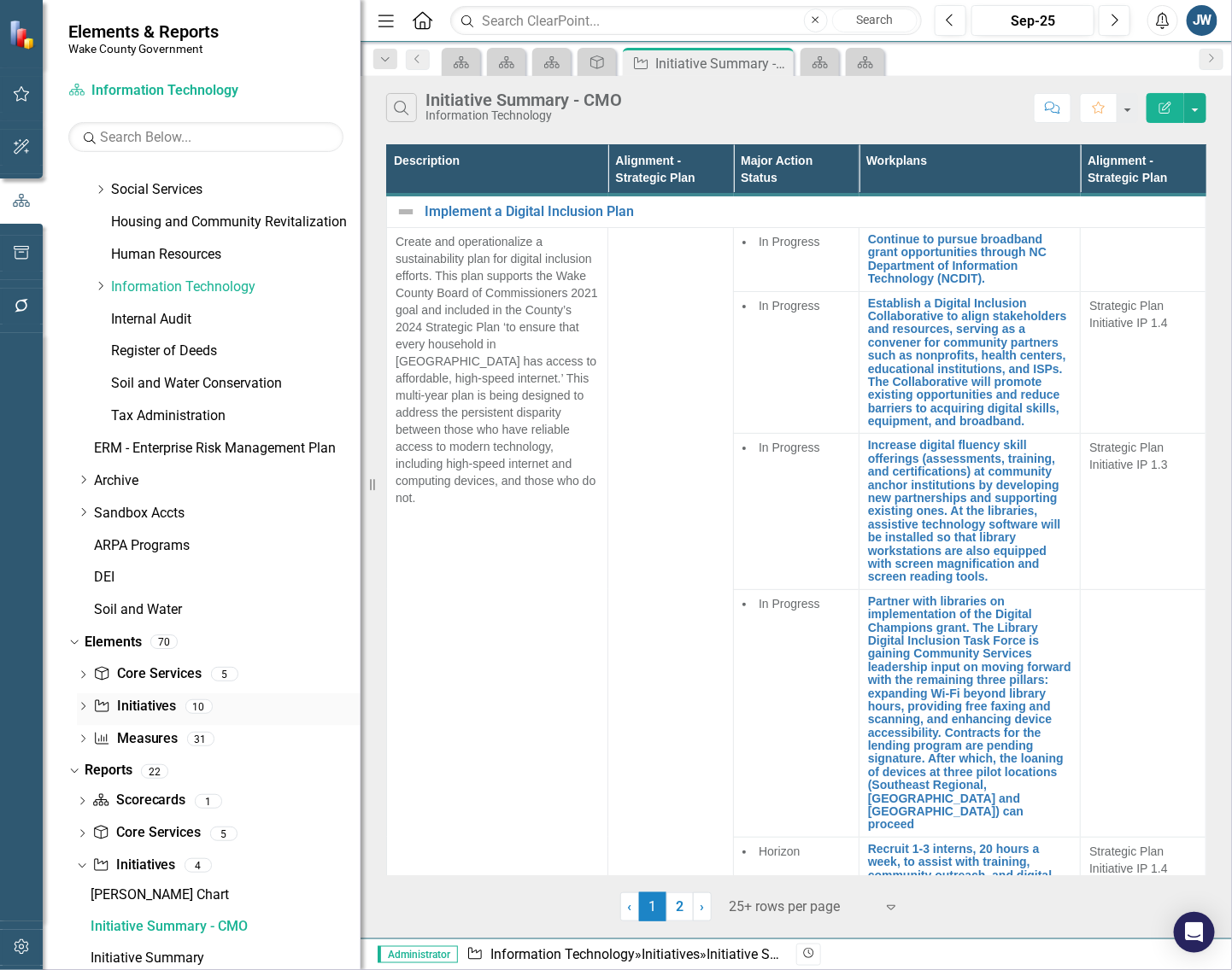
click at [139, 701] on link "Initiative Initiatives" at bounding box center [134, 707] width 83 height 19
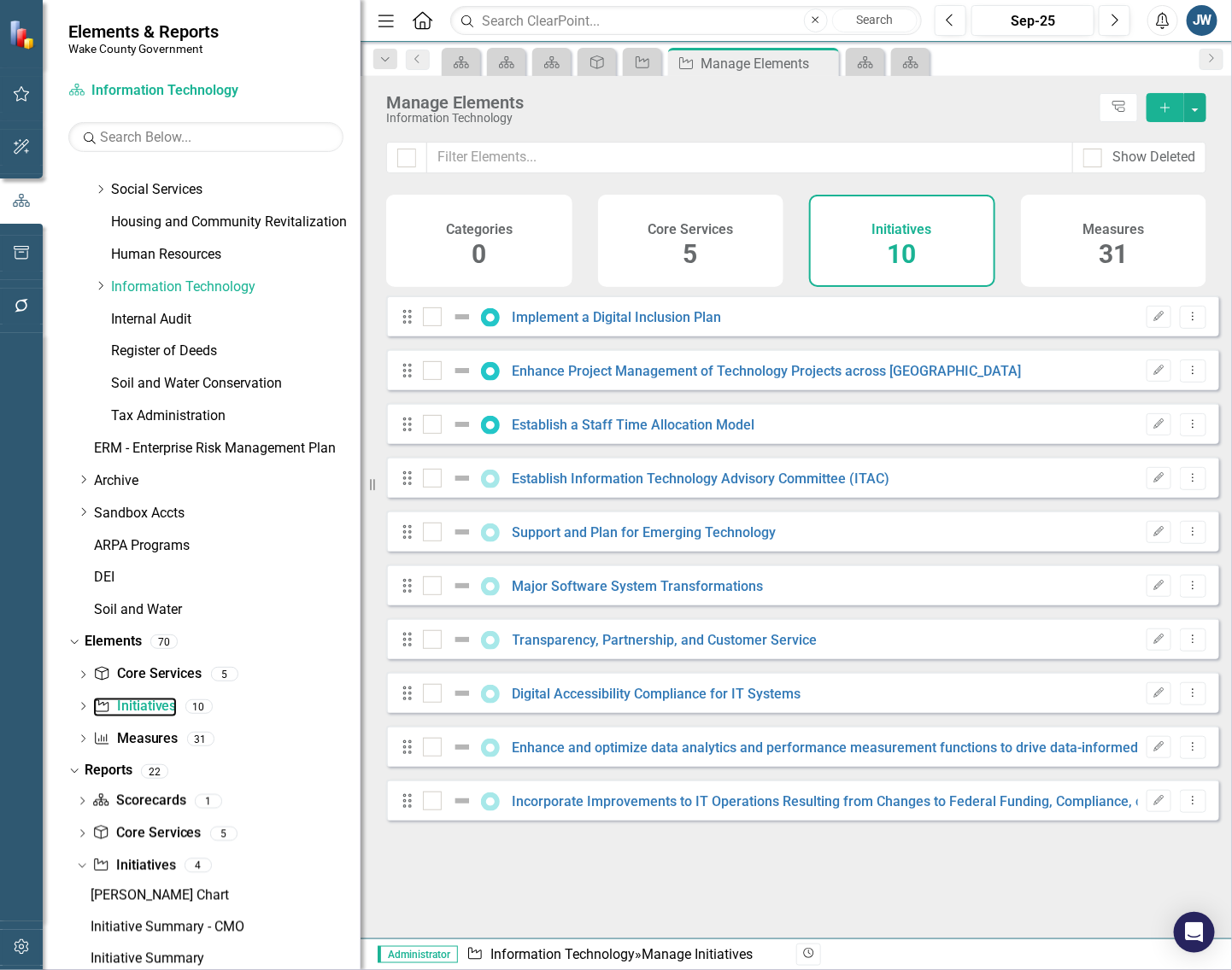
checkbox input "false"
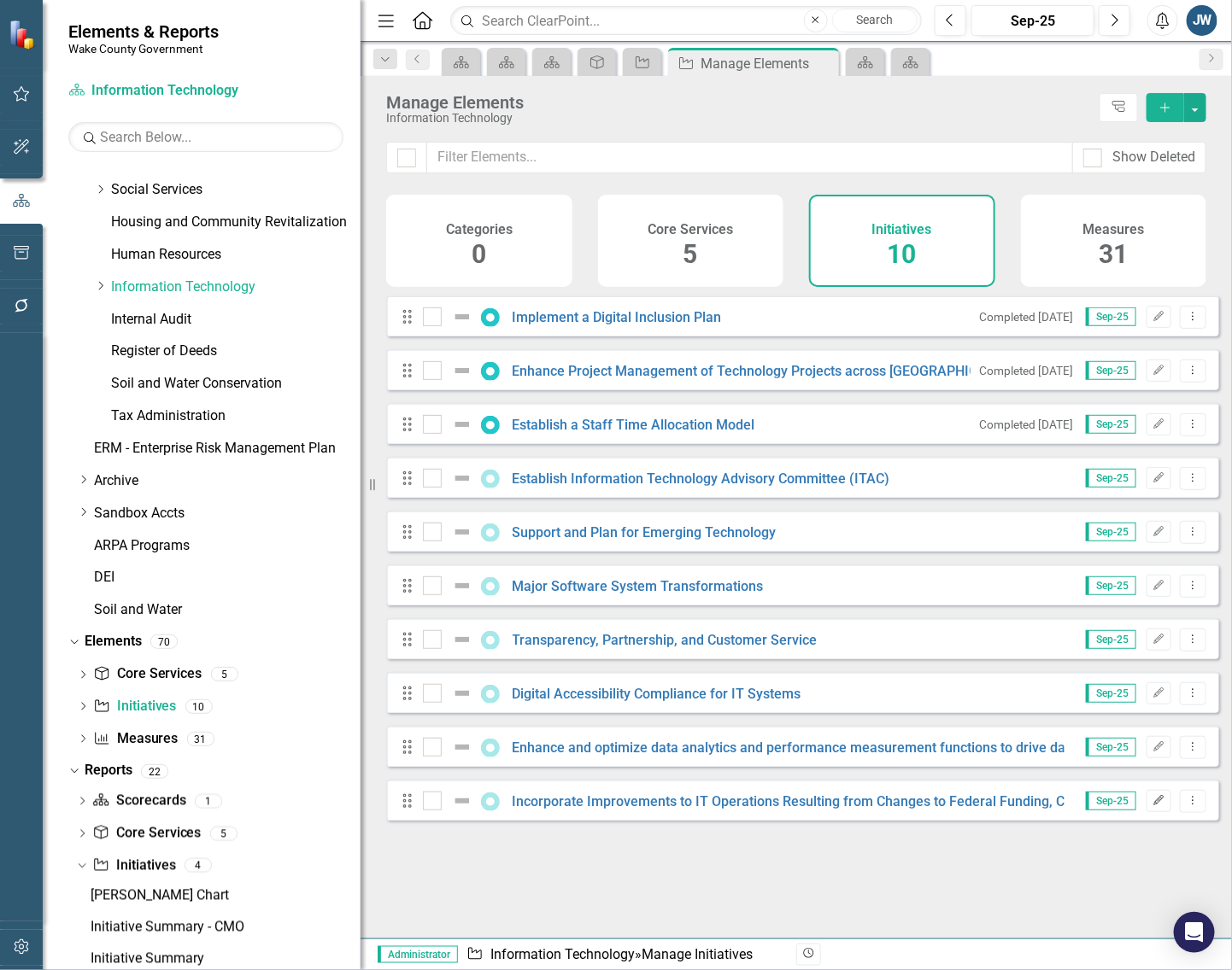
click at [1152, 806] on icon "Edit" at bounding box center [1158, 801] width 13 height 11
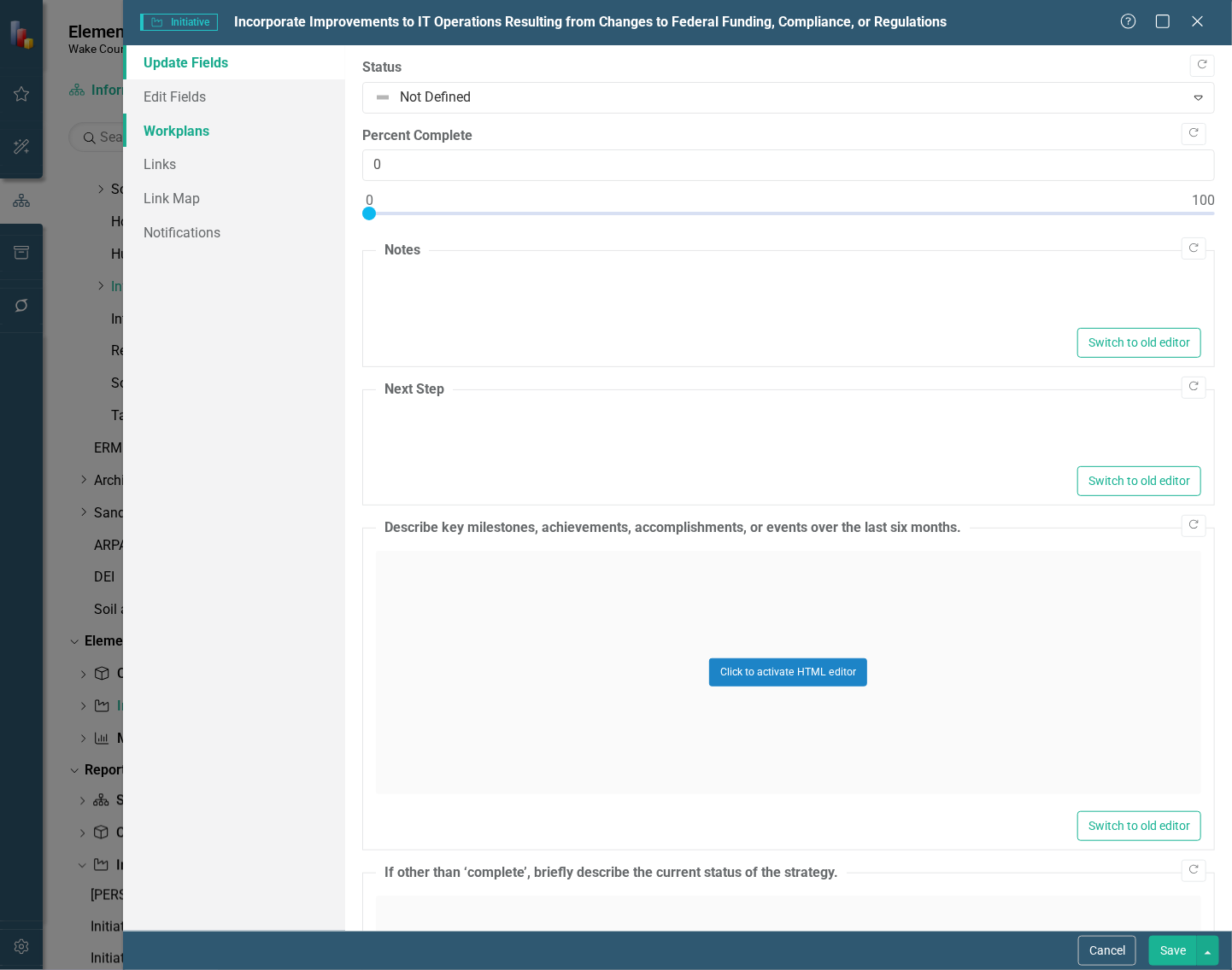
click at [203, 124] on link "Workplans" at bounding box center [233, 131] width 222 height 34
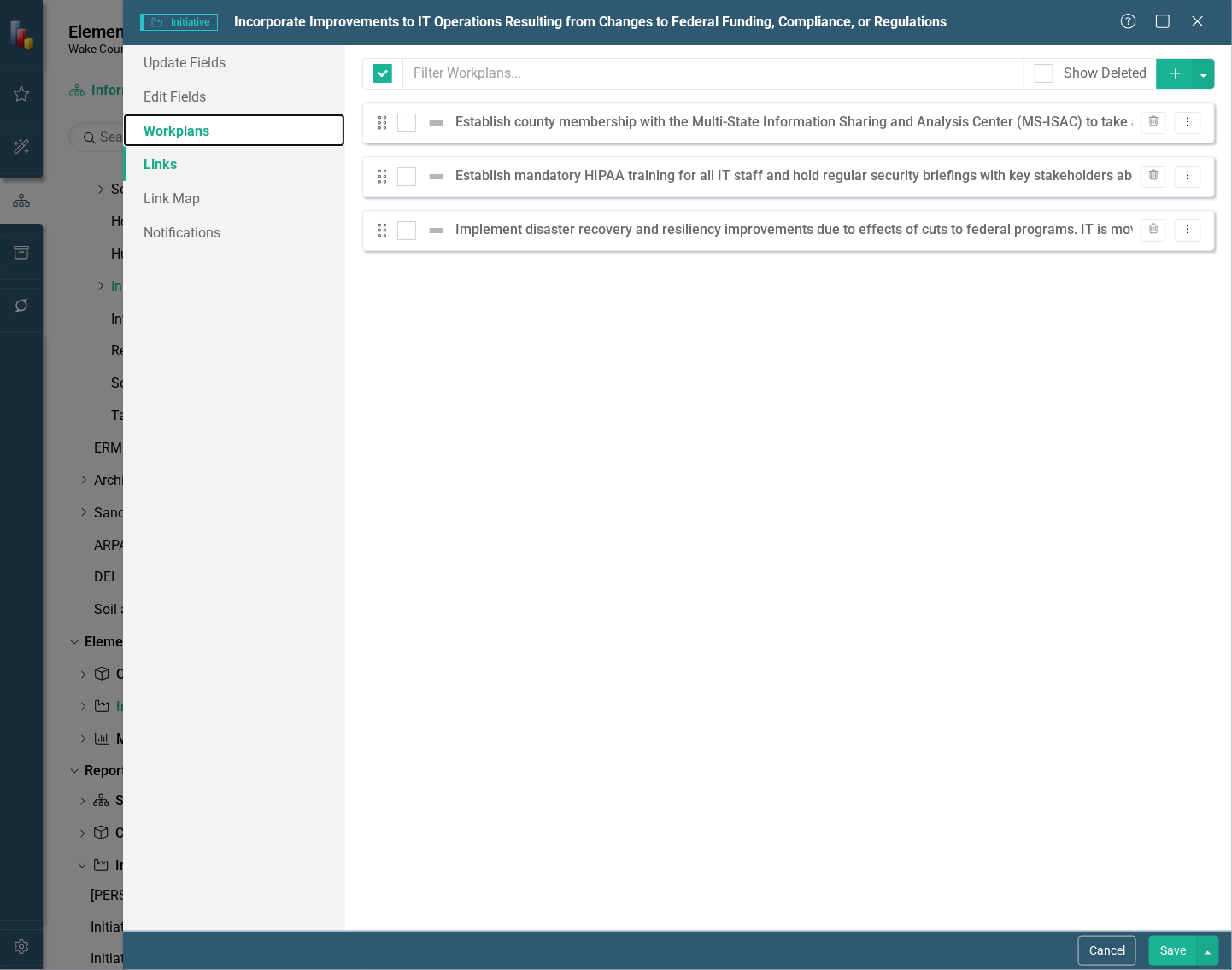
checkbox input "false"
click at [1183, 122] on icon "Dropdown Menu" at bounding box center [1187, 122] width 15 height 11
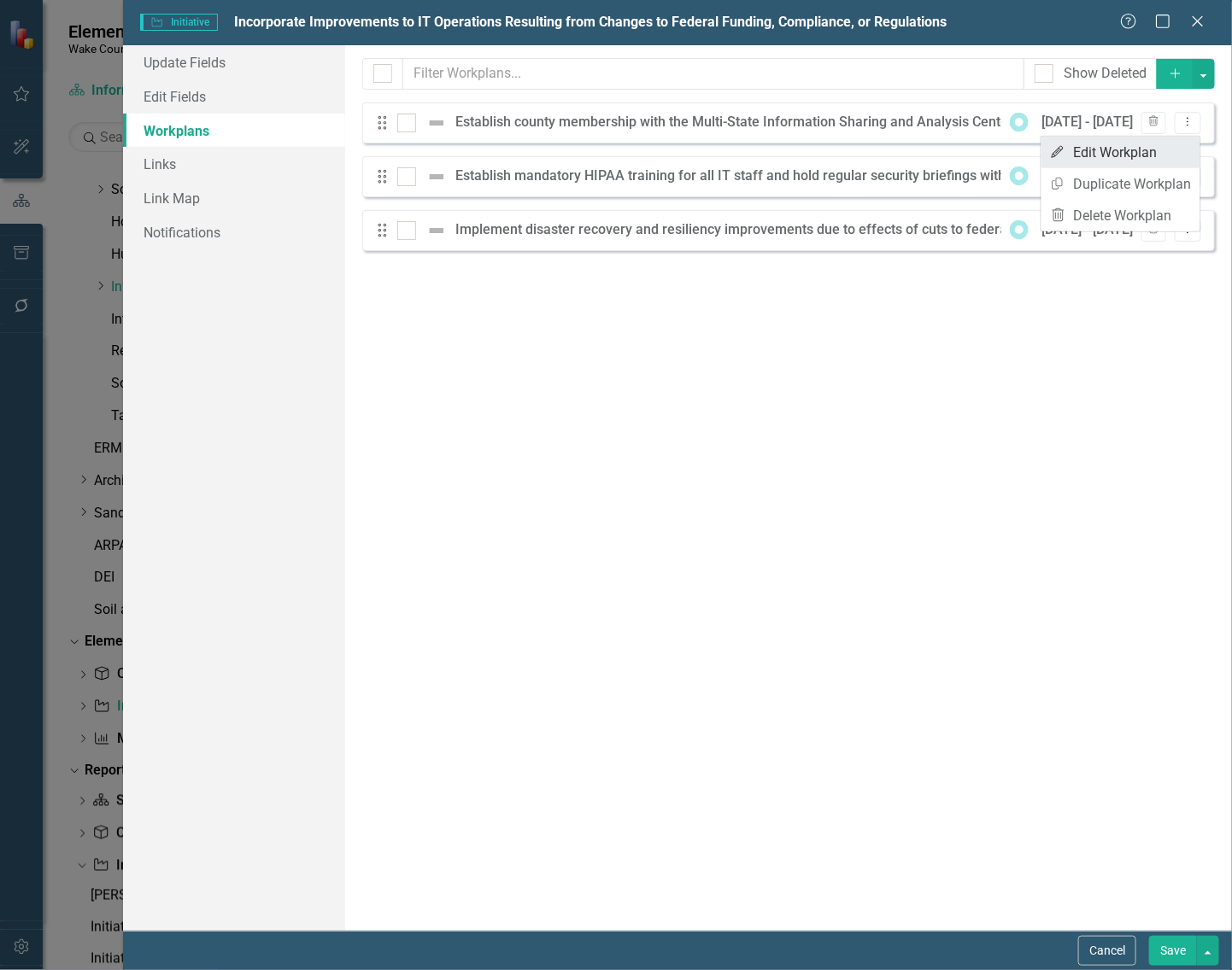
click at [1134, 147] on link "Edit Edit Workplan" at bounding box center [1120, 152] width 159 height 32
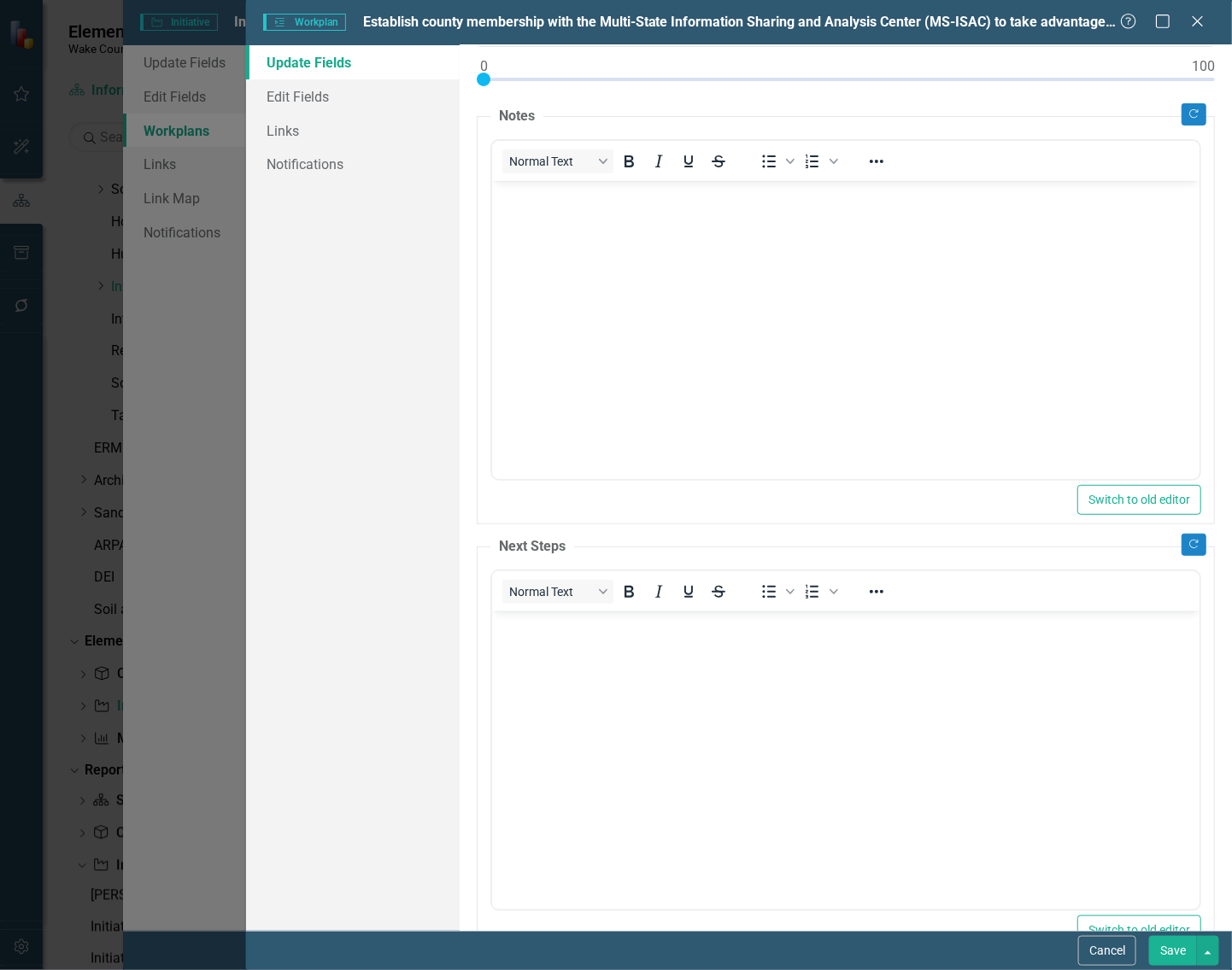
scroll to position [186, 0]
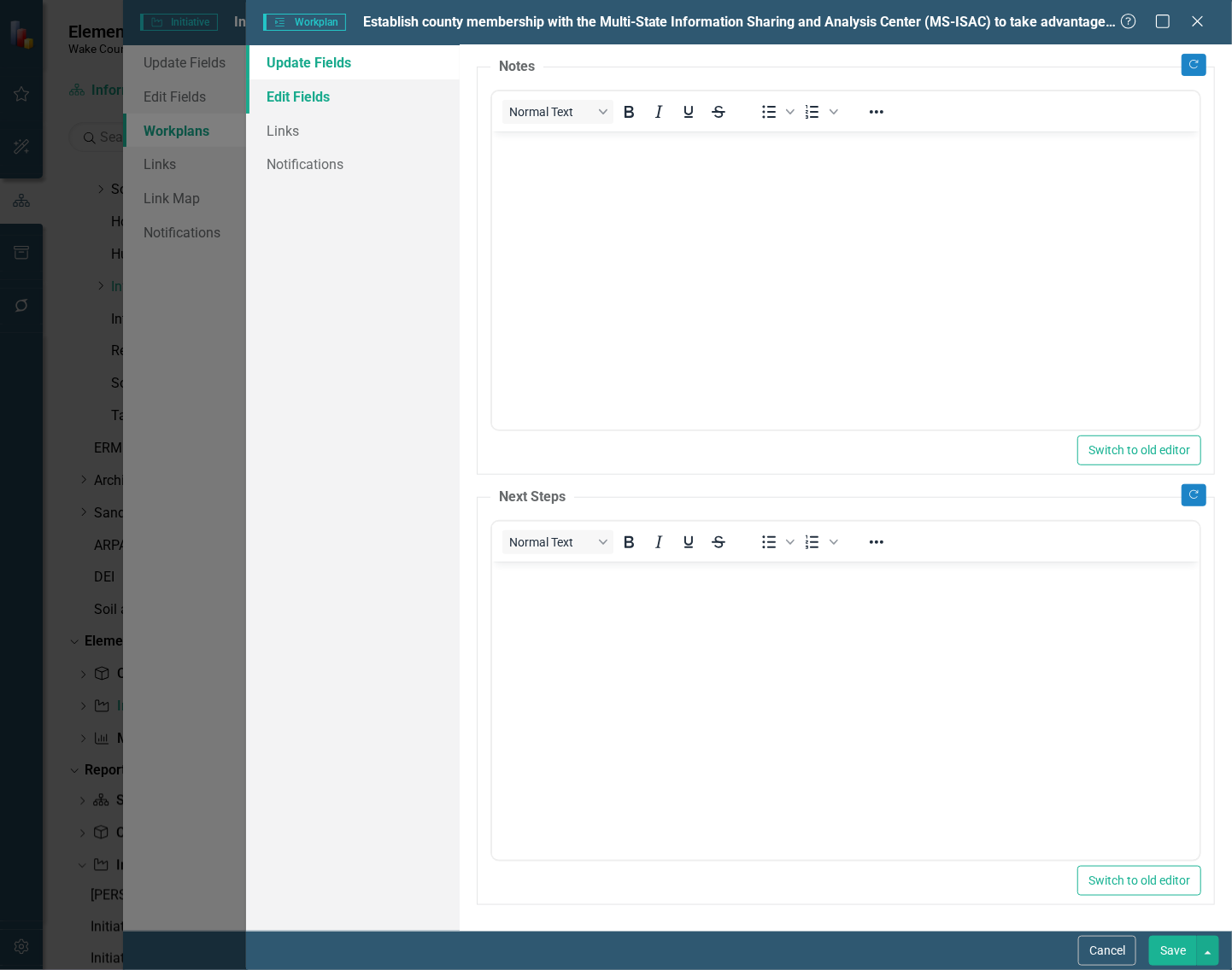
click at [304, 85] on link "Edit Fields" at bounding box center [353, 96] width 214 height 34
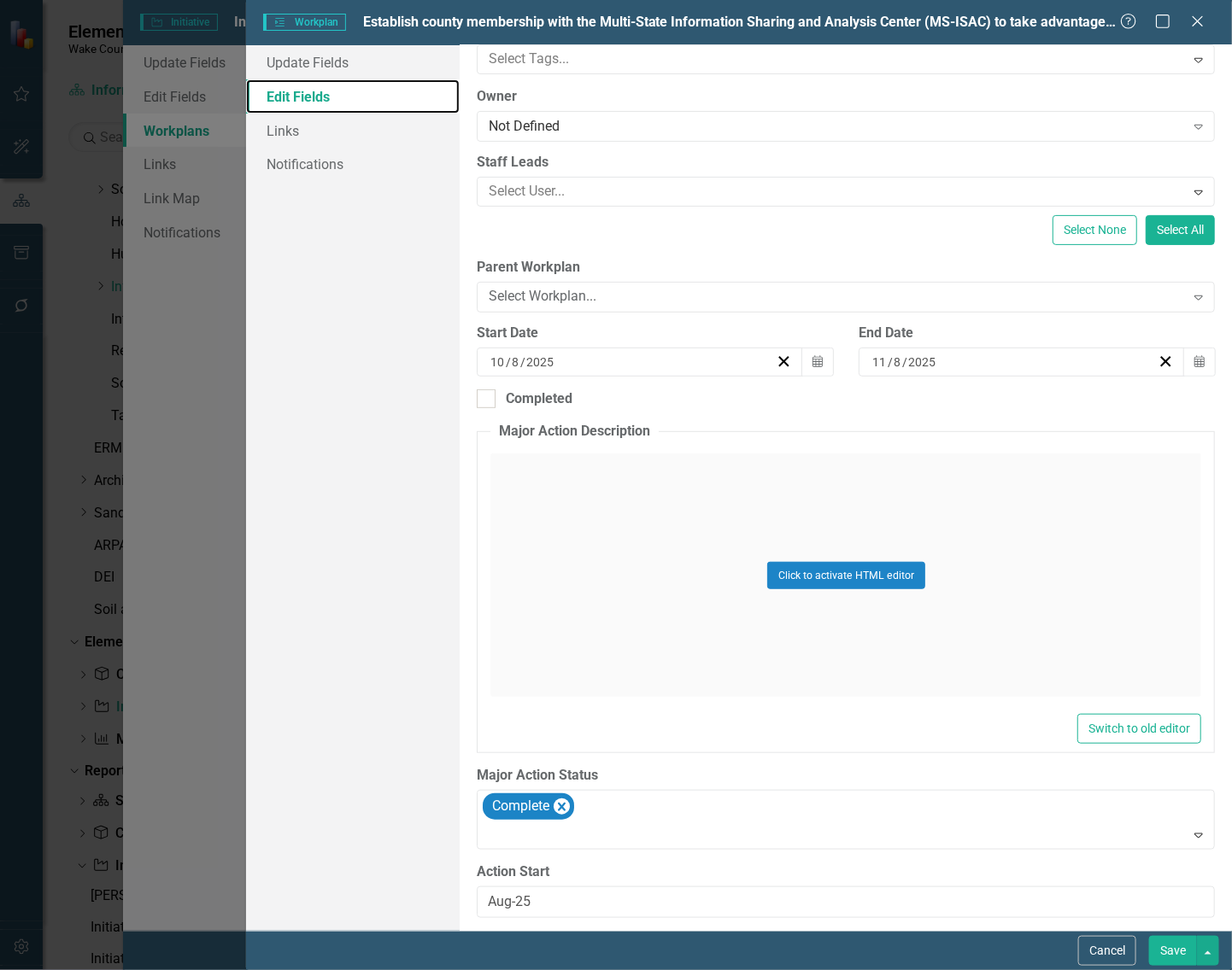
scroll to position [257, 0]
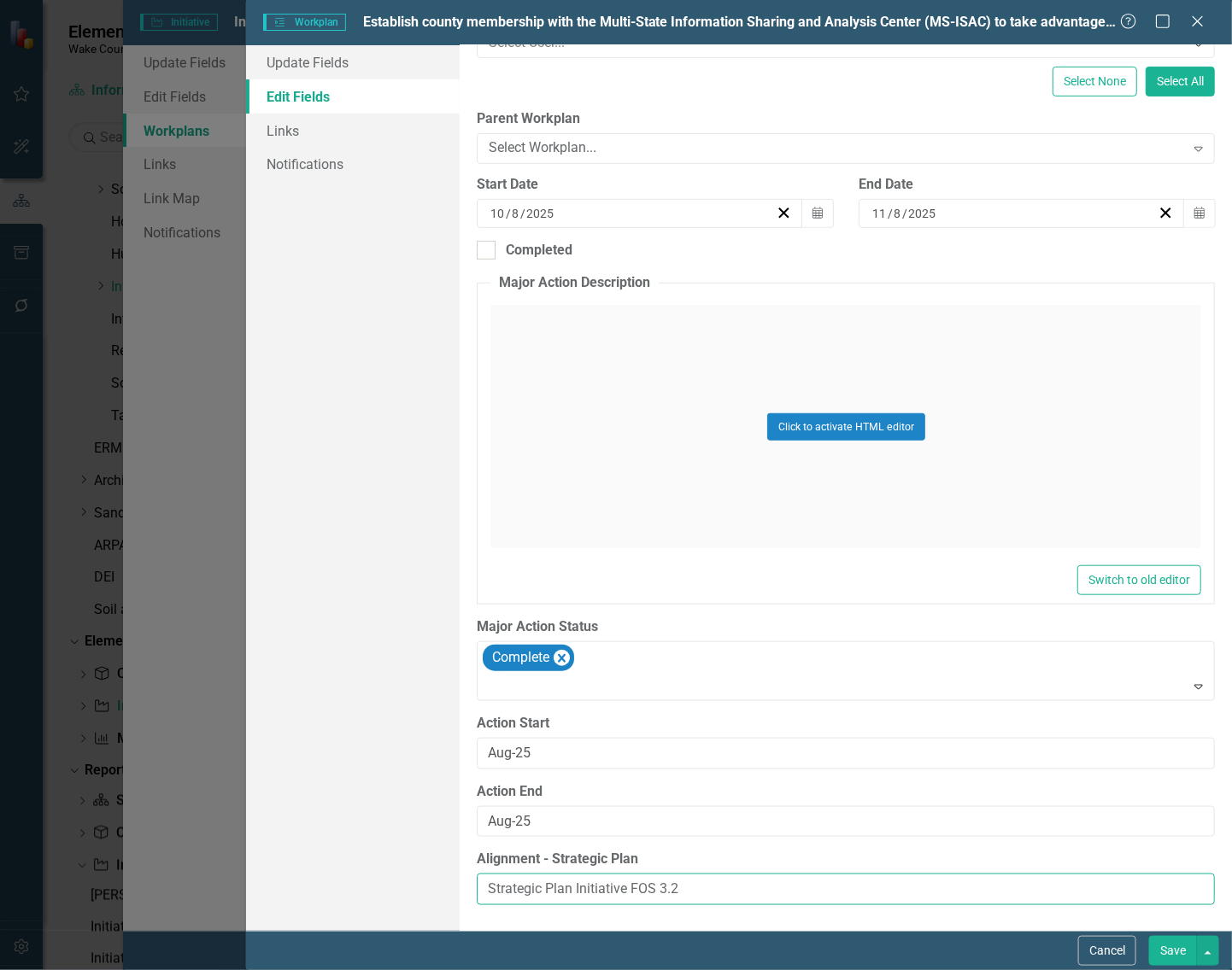
drag, startPoint x: 709, startPoint y: 893, endPoint x: 356, endPoint y: 867, distance: 354.0
click at [356, 867] on div "Update Fields Edit Fields Links Notifications "Update" fields in ClearPoint are…" at bounding box center [739, 488] width 986 height 886
click at [1170, 951] on button "Save" at bounding box center [1172, 951] width 48 height 30
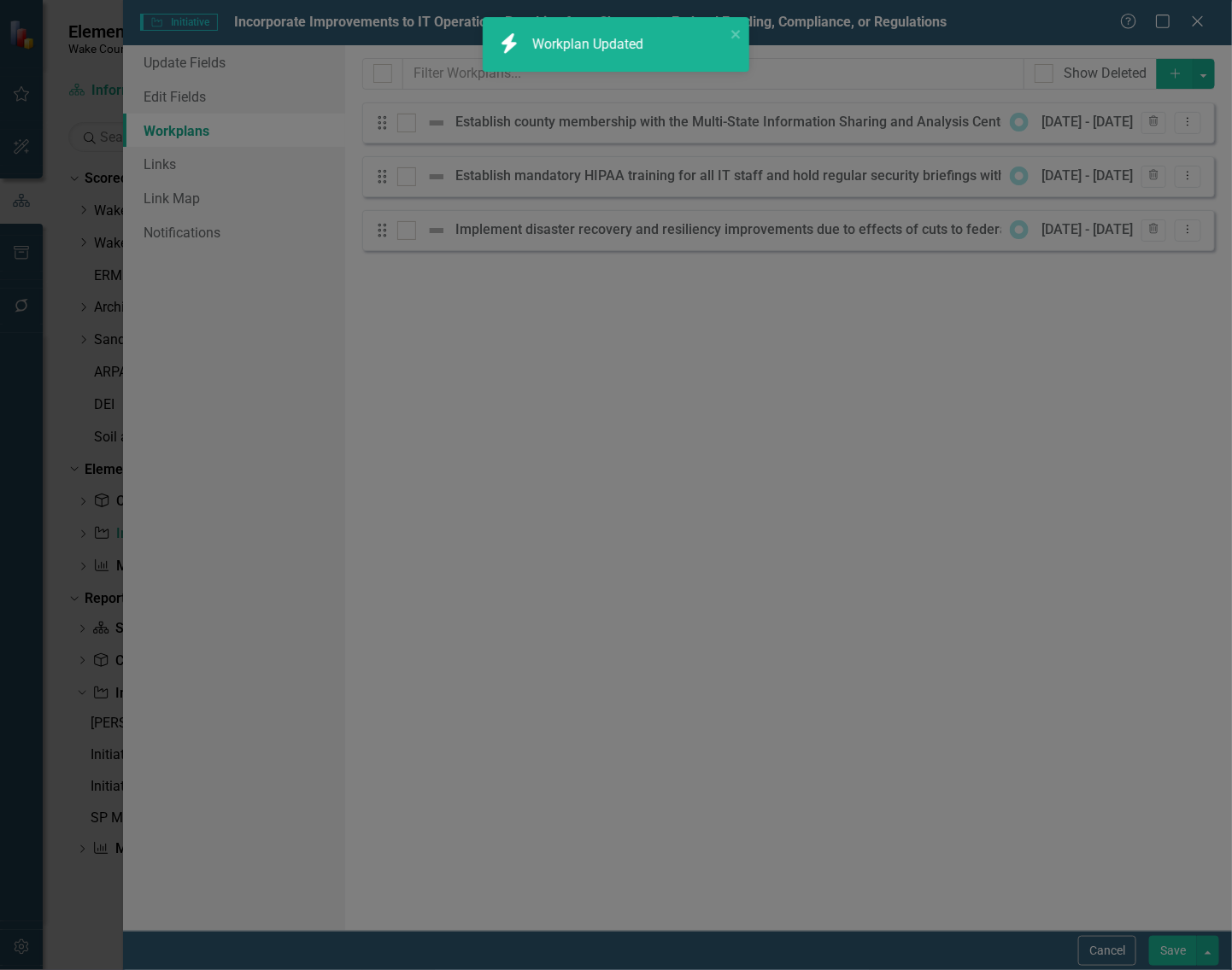
scroll to position [0, 0]
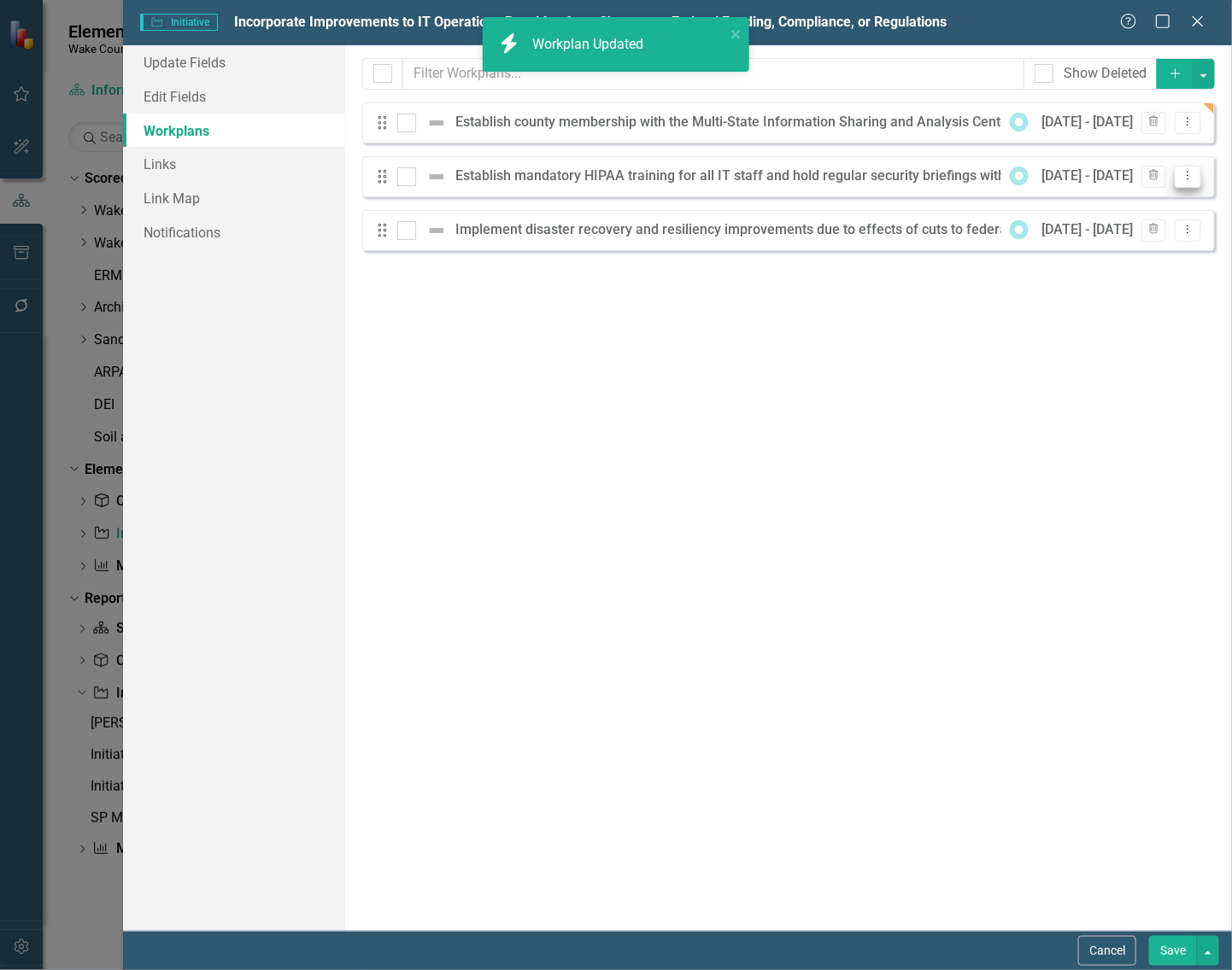
click at [1194, 176] on icon "Dropdown Menu" at bounding box center [1187, 175] width 15 height 11
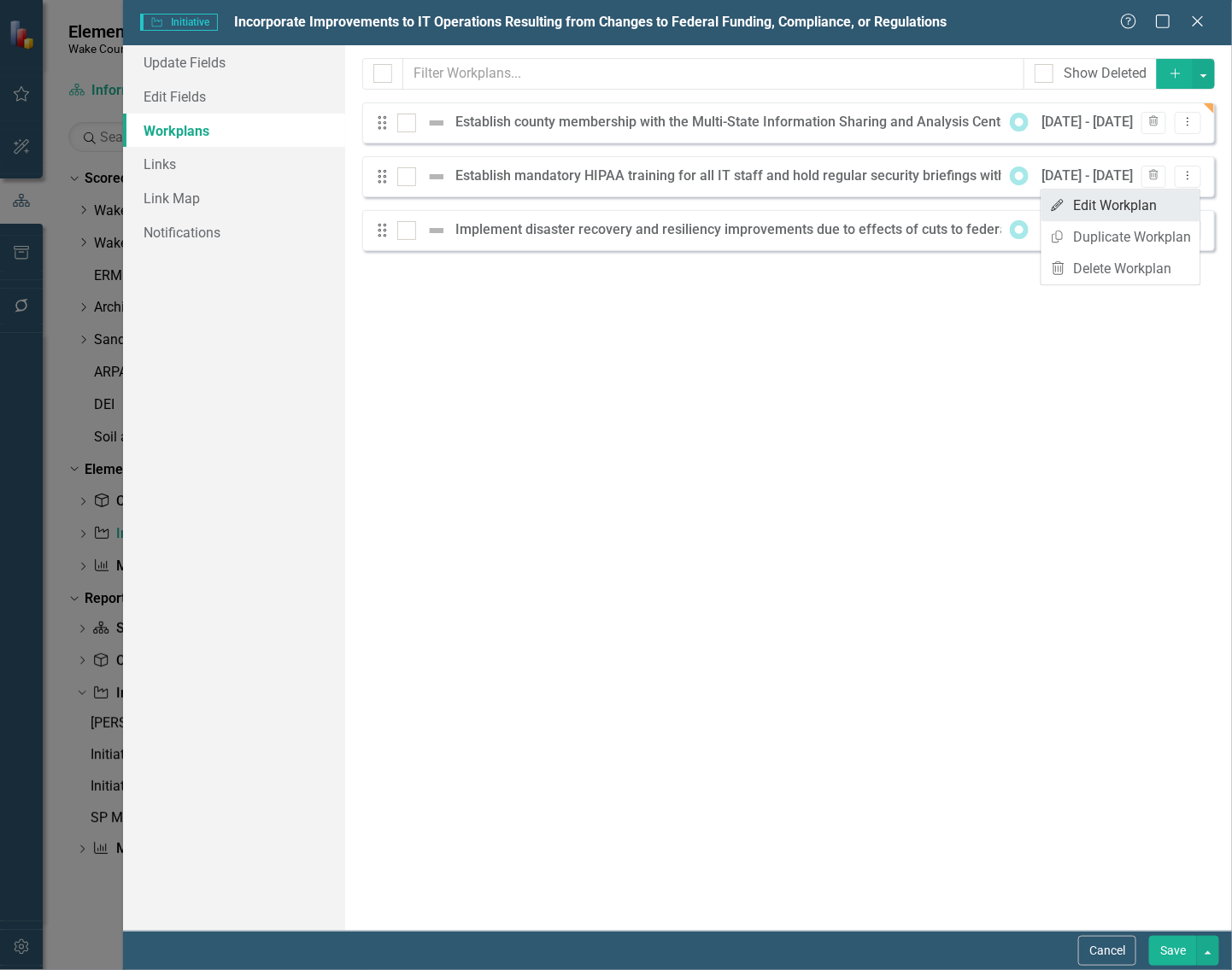
click at [1112, 202] on link "Edit Edit Workplan" at bounding box center [1120, 205] width 159 height 32
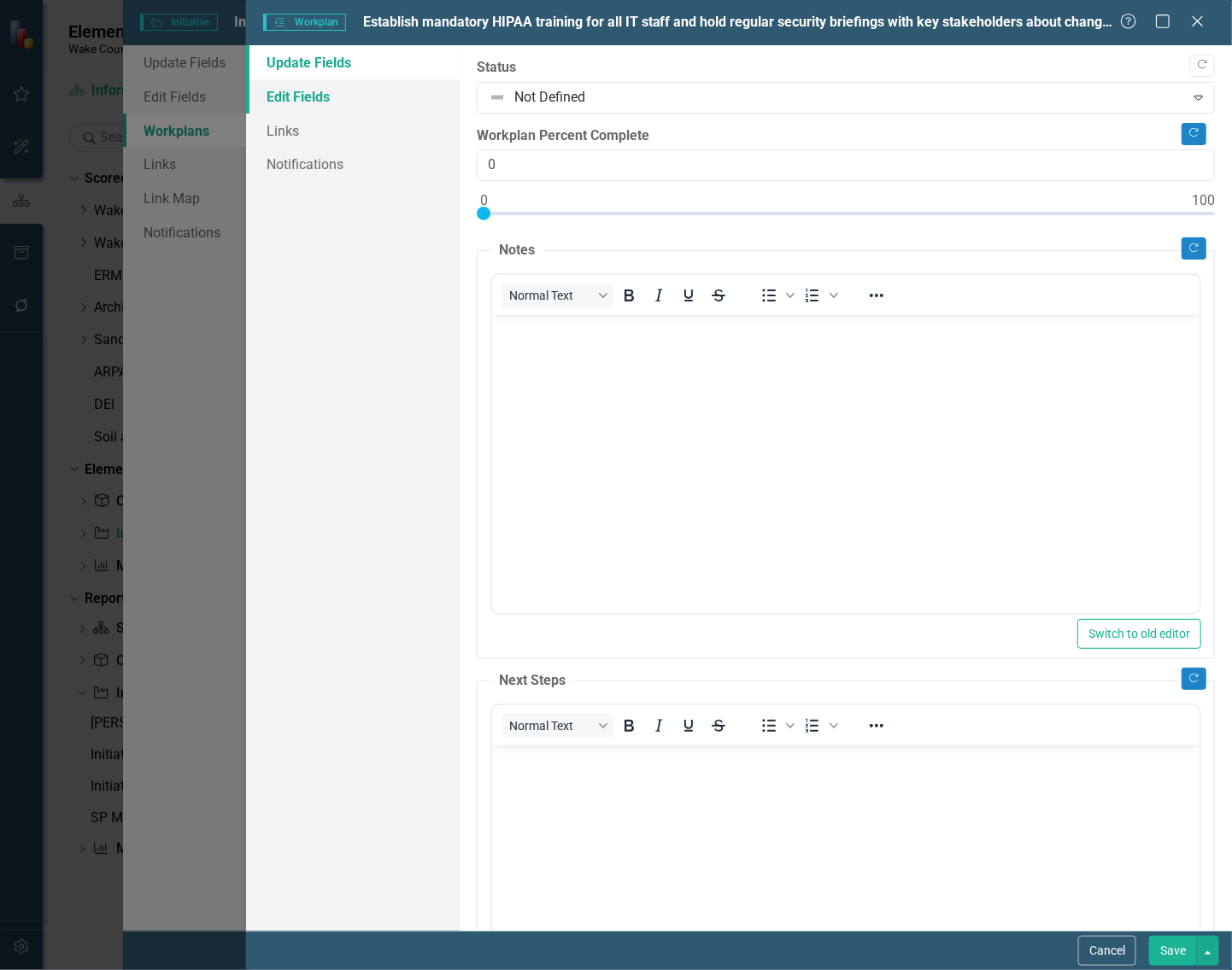
click at [300, 103] on link "Edit Fields" at bounding box center [353, 96] width 214 height 34
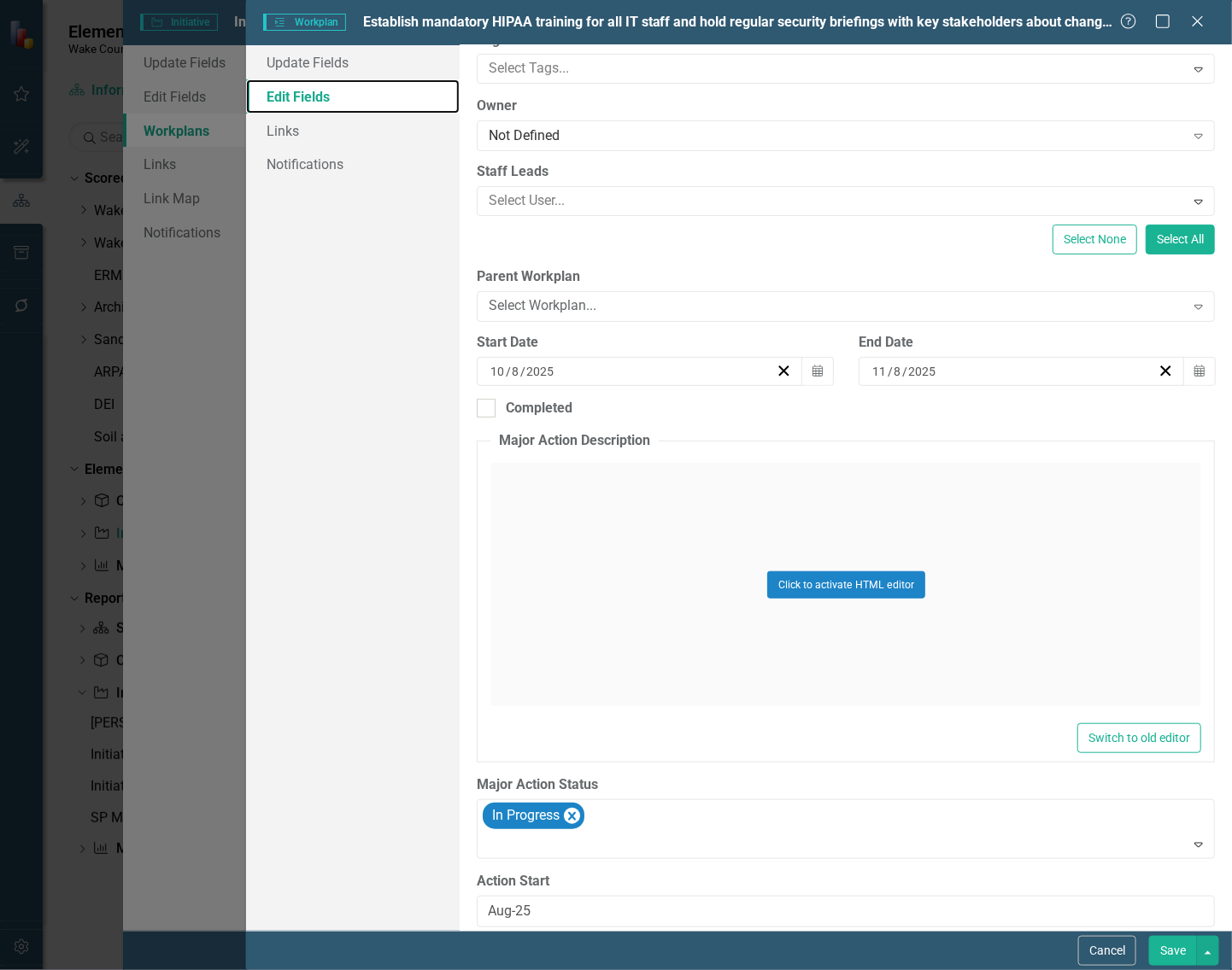
scroll to position [257, 0]
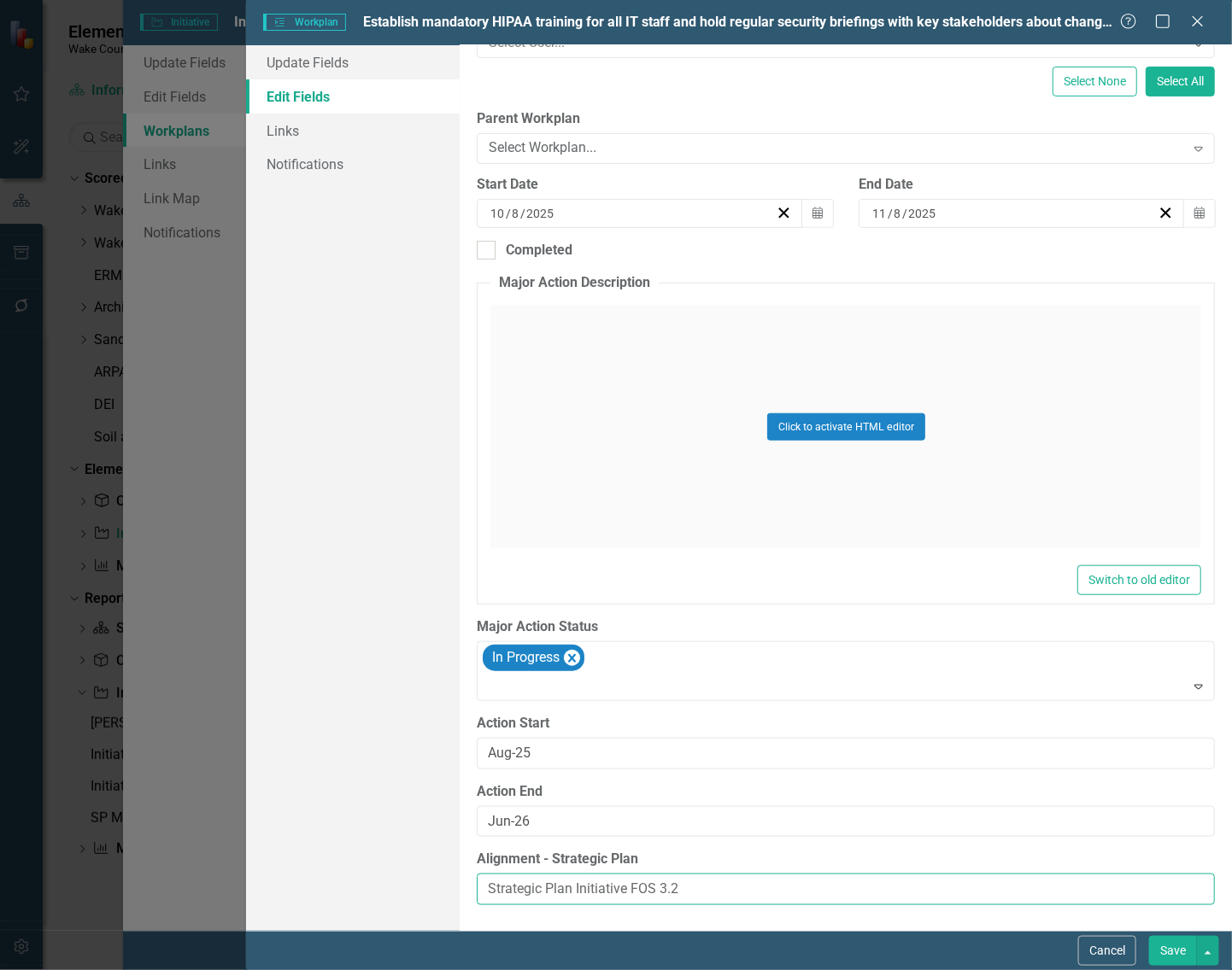
drag, startPoint x: 515, startPoint y: 885, endPoint x: 402, endPoint y: 893, distance: 113.3
click at [402, 893] on div "Update Fields Edit Fields Links Notifications "Update" fields in ClearPoint are…" at bounding box center [739, 488] width 986 height 886
click at [1167, 945] on button "Save" at bounding box center [1172, 951] width 48 height 30
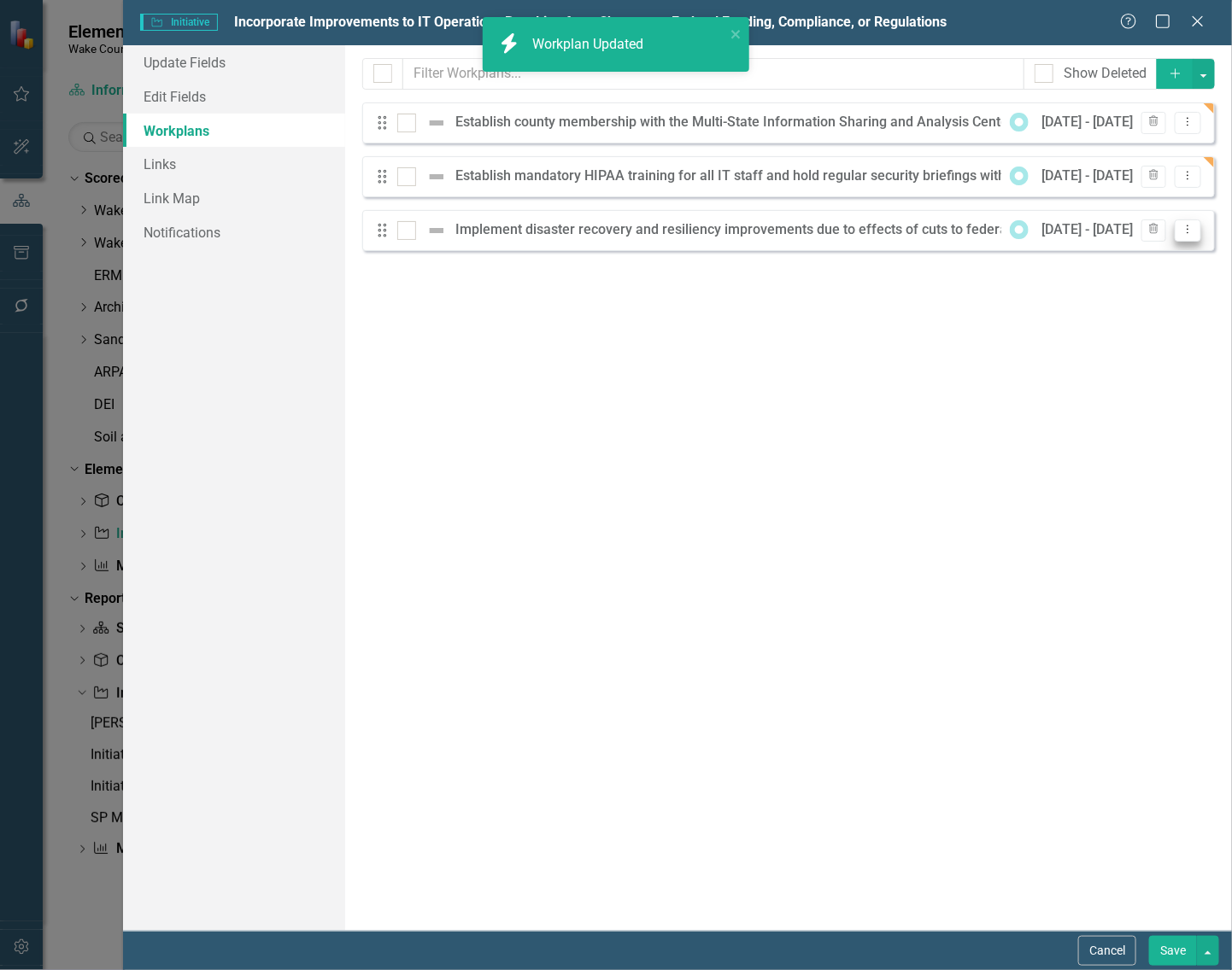
click at [1189, 230] on icon "Dropdown Menu" at bounding box center [1187, 229] width 15 height 11
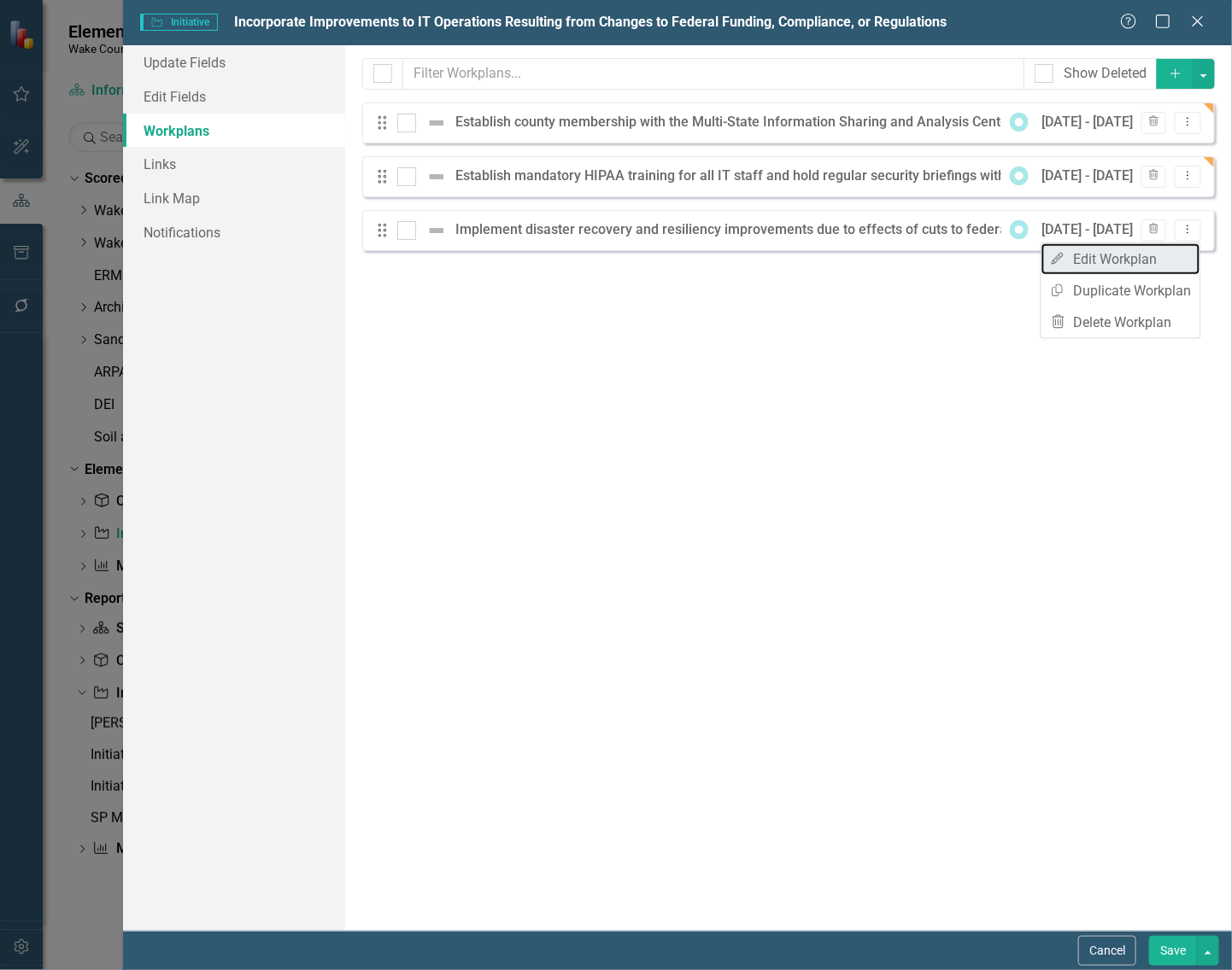
click at [1094, 263] on link "Edit Edit Workplan" at bounding box center [1120, 259] width 159 height 32
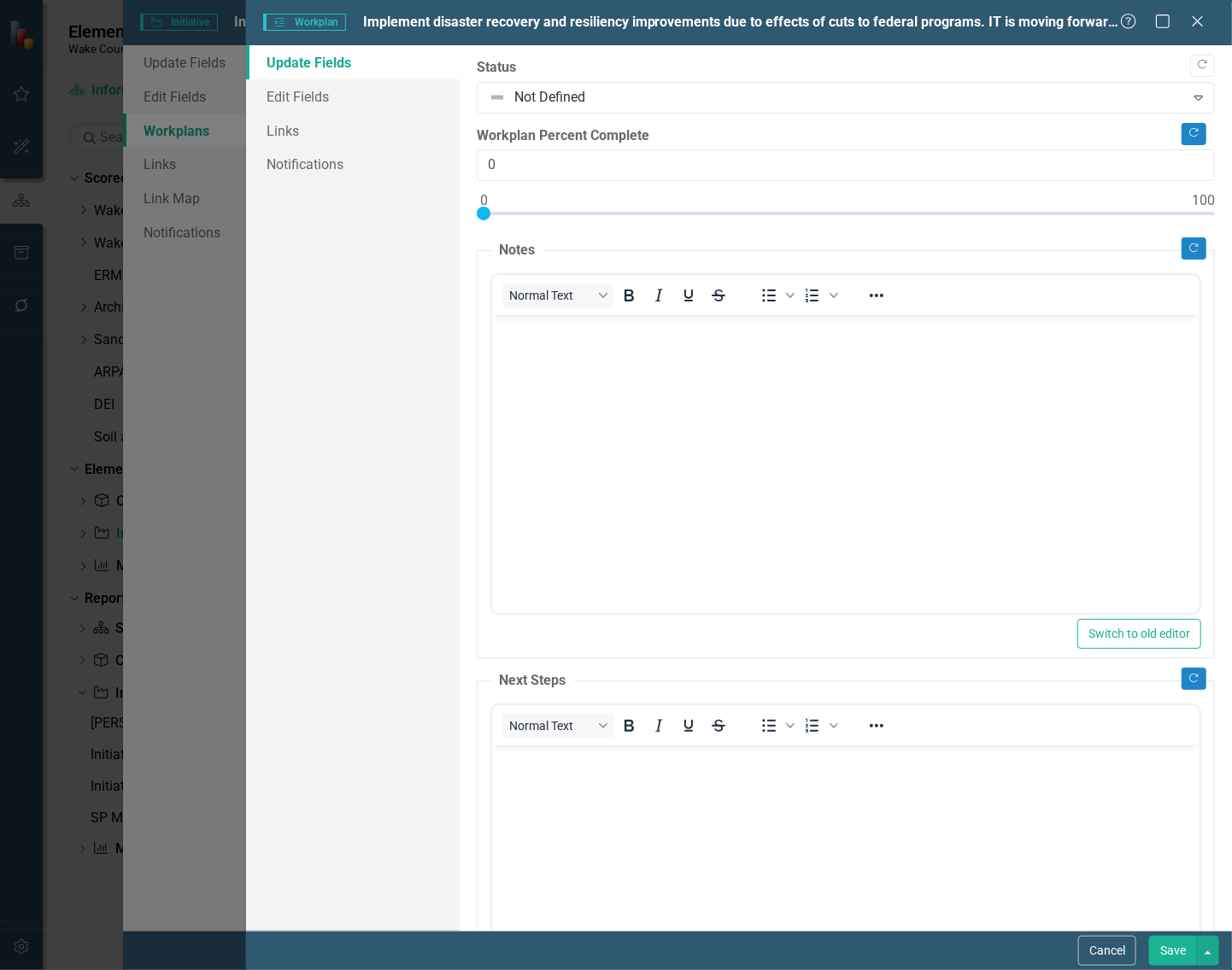
scroll to position [0, 0]
click at [290, 100] on link "Edit Fields" at bounding box center [353, 96] width 214 height 34
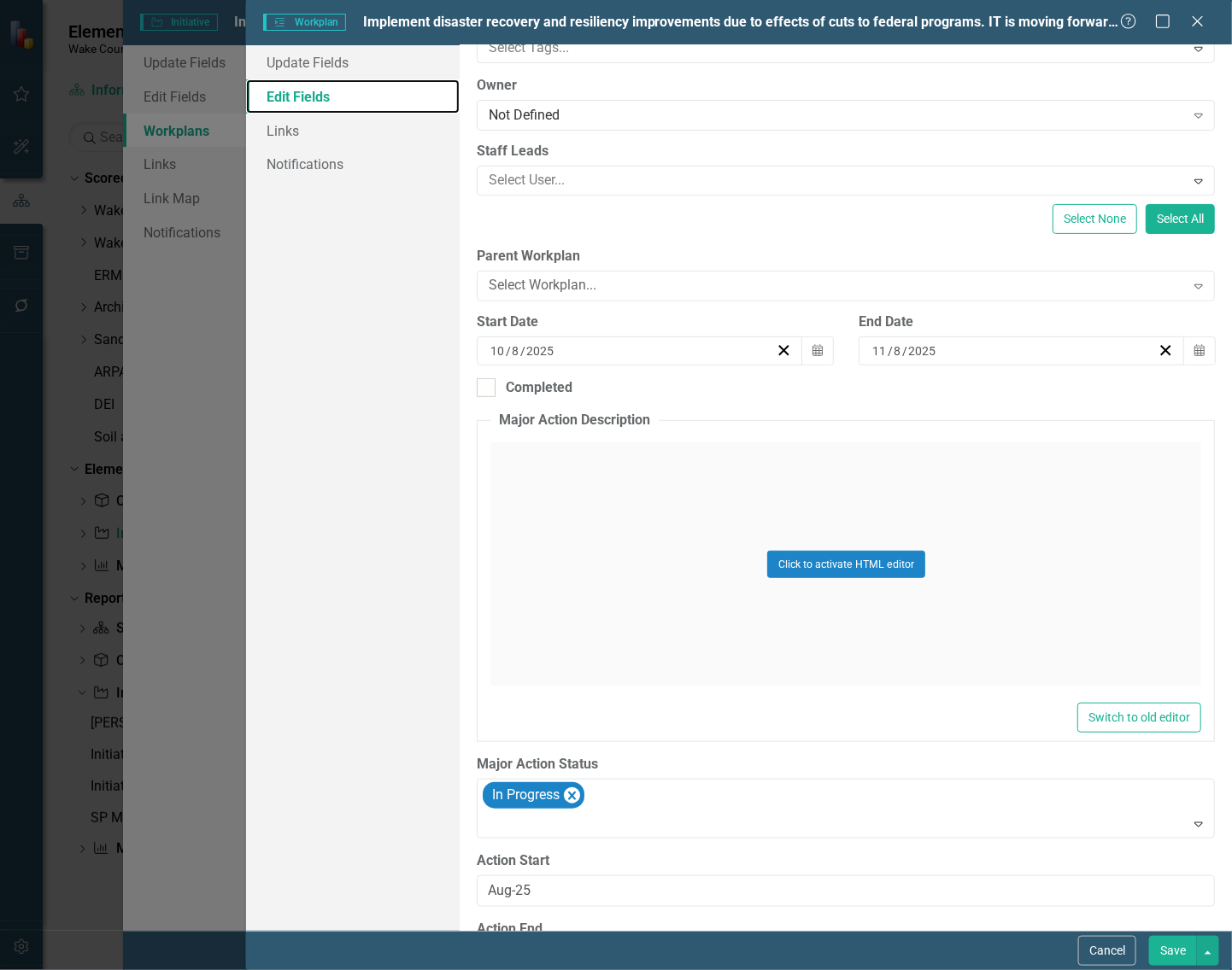
scroll to position [257, 0]
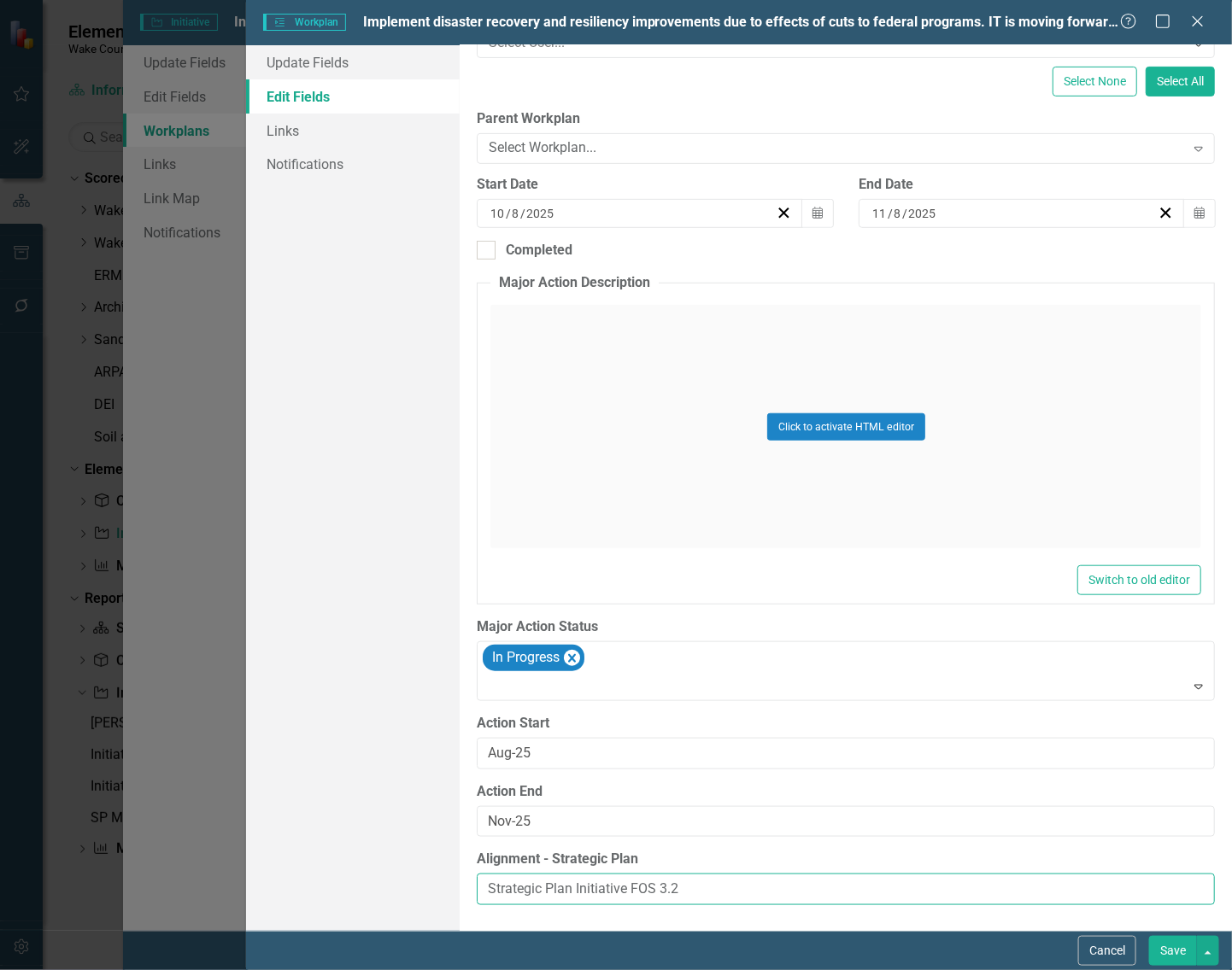
drag, startPoint x: 693, startPoint y: 887, endPoint x: 479, endPoint y: 875, distance: 214.3
click at [479, 875] on input "Strategic Plan Initiative FOS 3.2" at bounding box center [846, 889] width 738 height 32
click at [1167, 955] on button "Save" at bounding box center [1172, 951] width 48 height 30
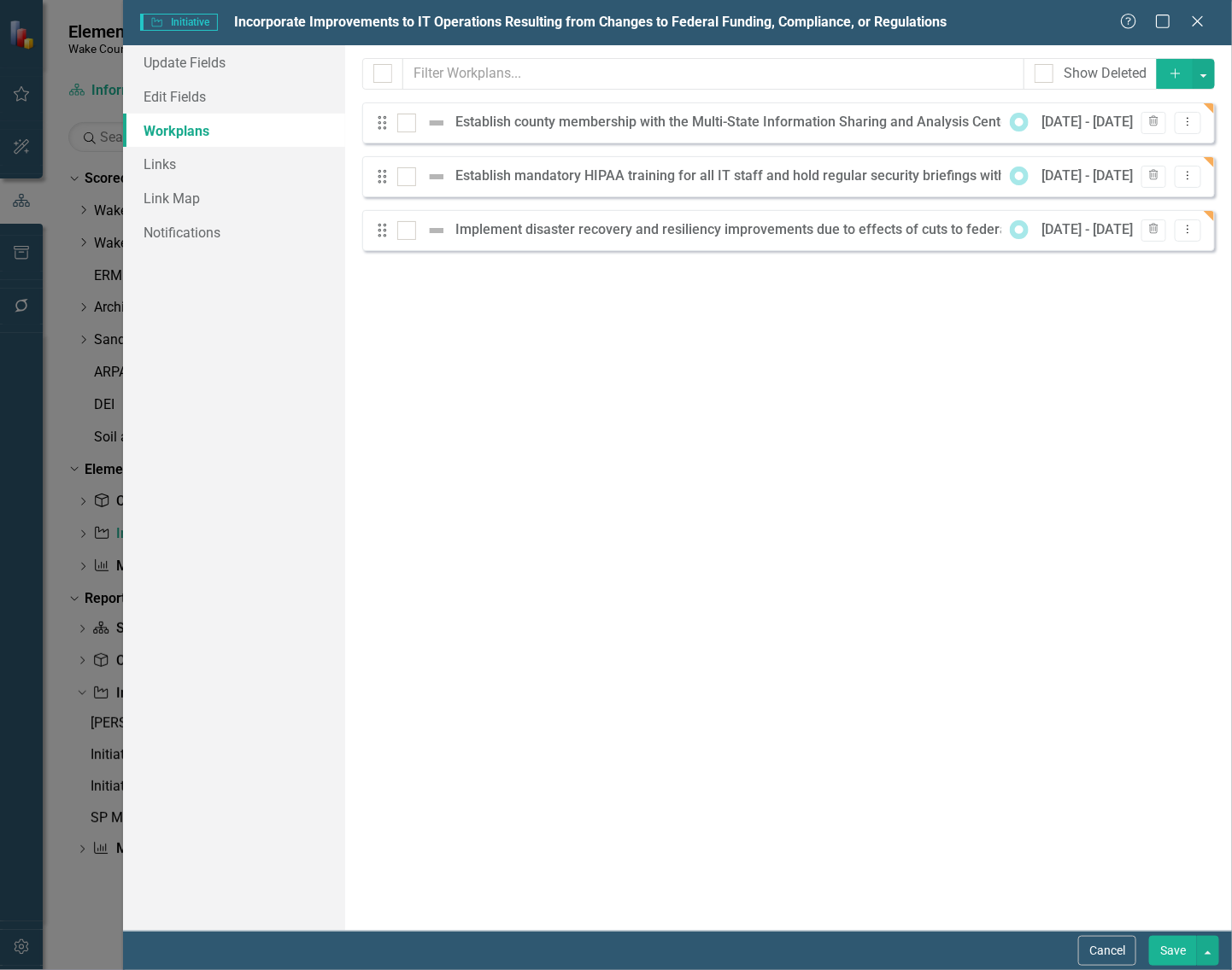
click at [673, 386] on div "Milestones allow you to break down your projects (or initiatives) into smaller …" at bounding box center [789, 488] width 887 height 886
click at [1167, 949] on button "Save" at bounding box center [1172, 951] width 48 height 30
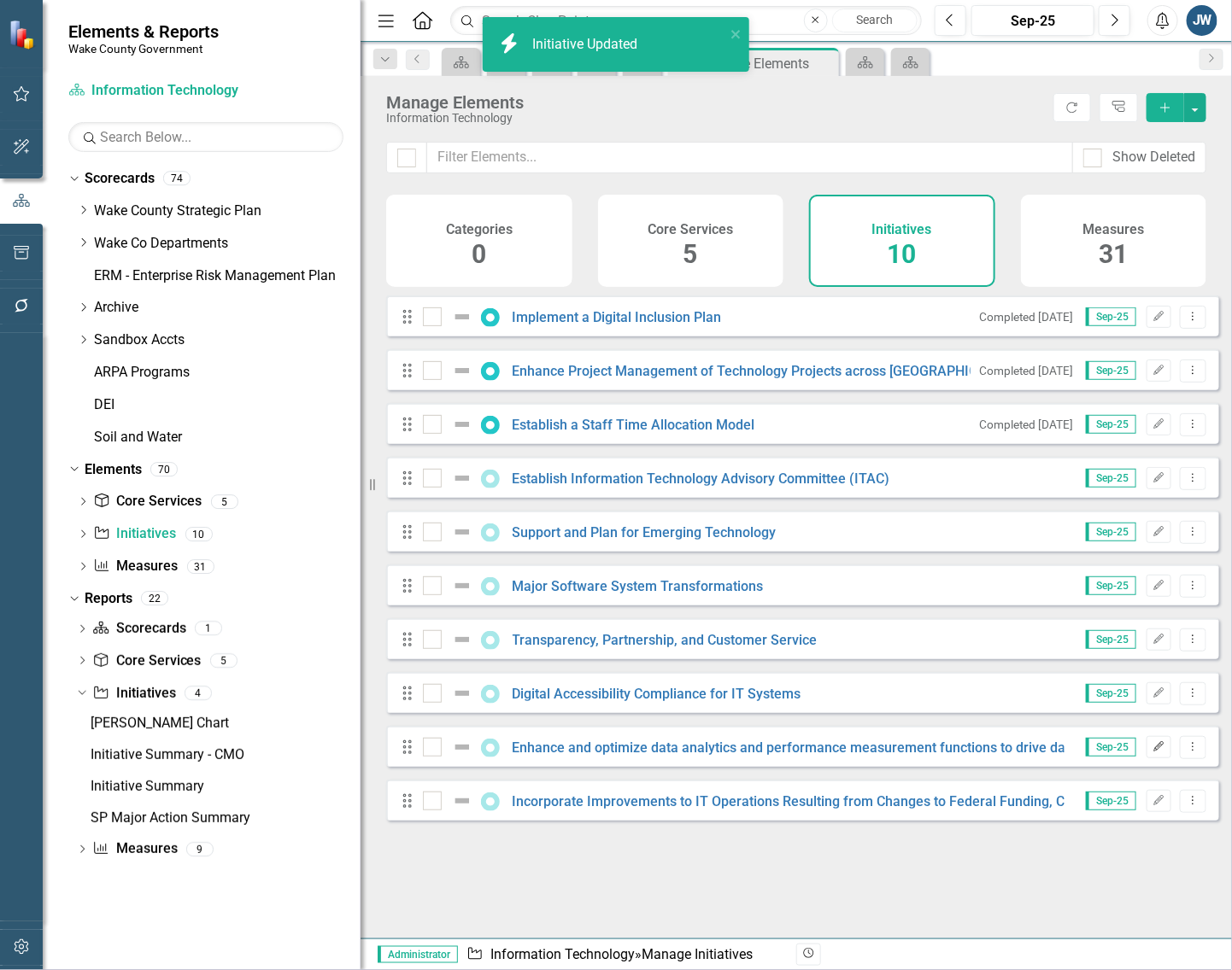
click at [1154, 752] on icon "button" at bounding box center [1159, 747] width 11 height 11
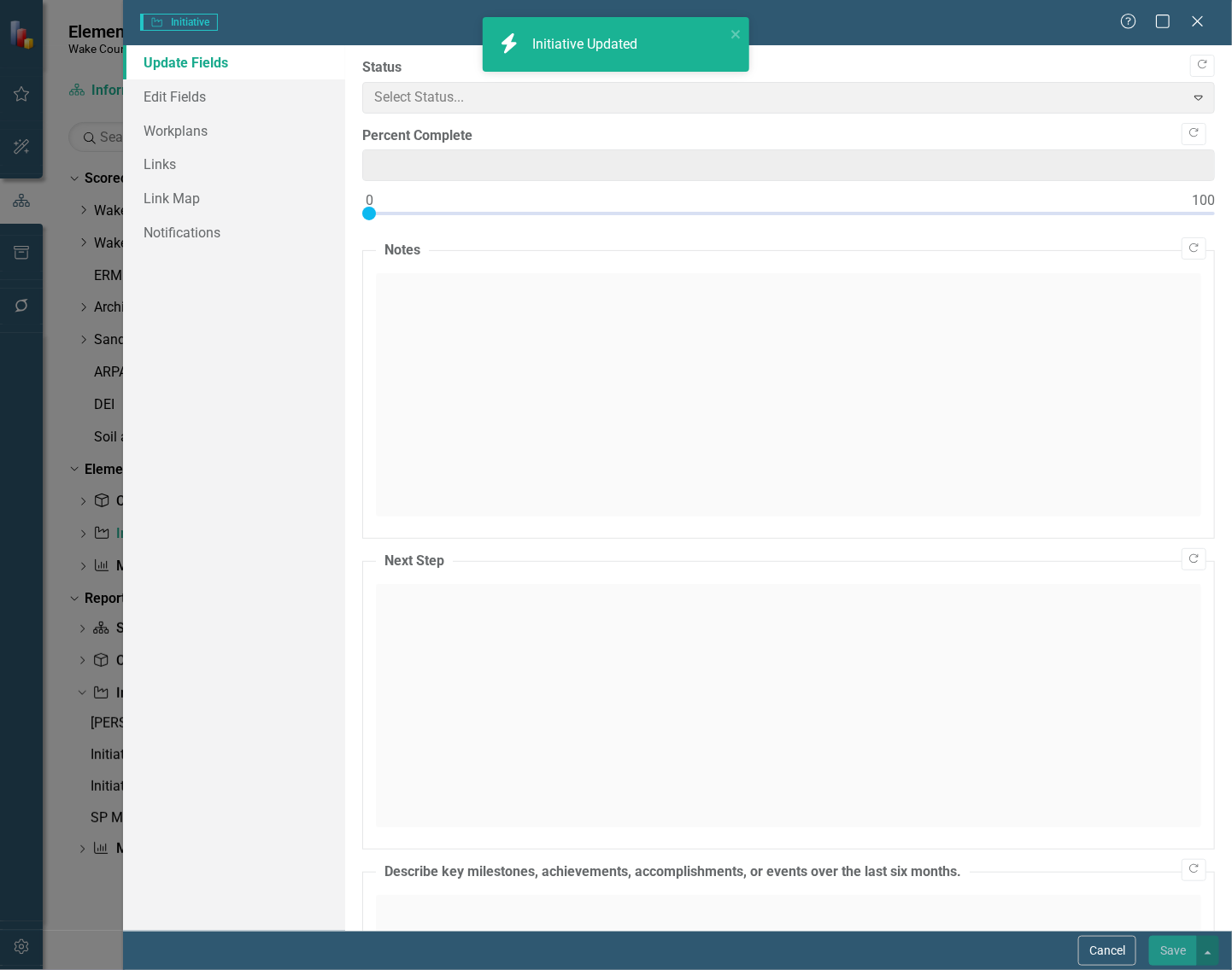
type input "0"
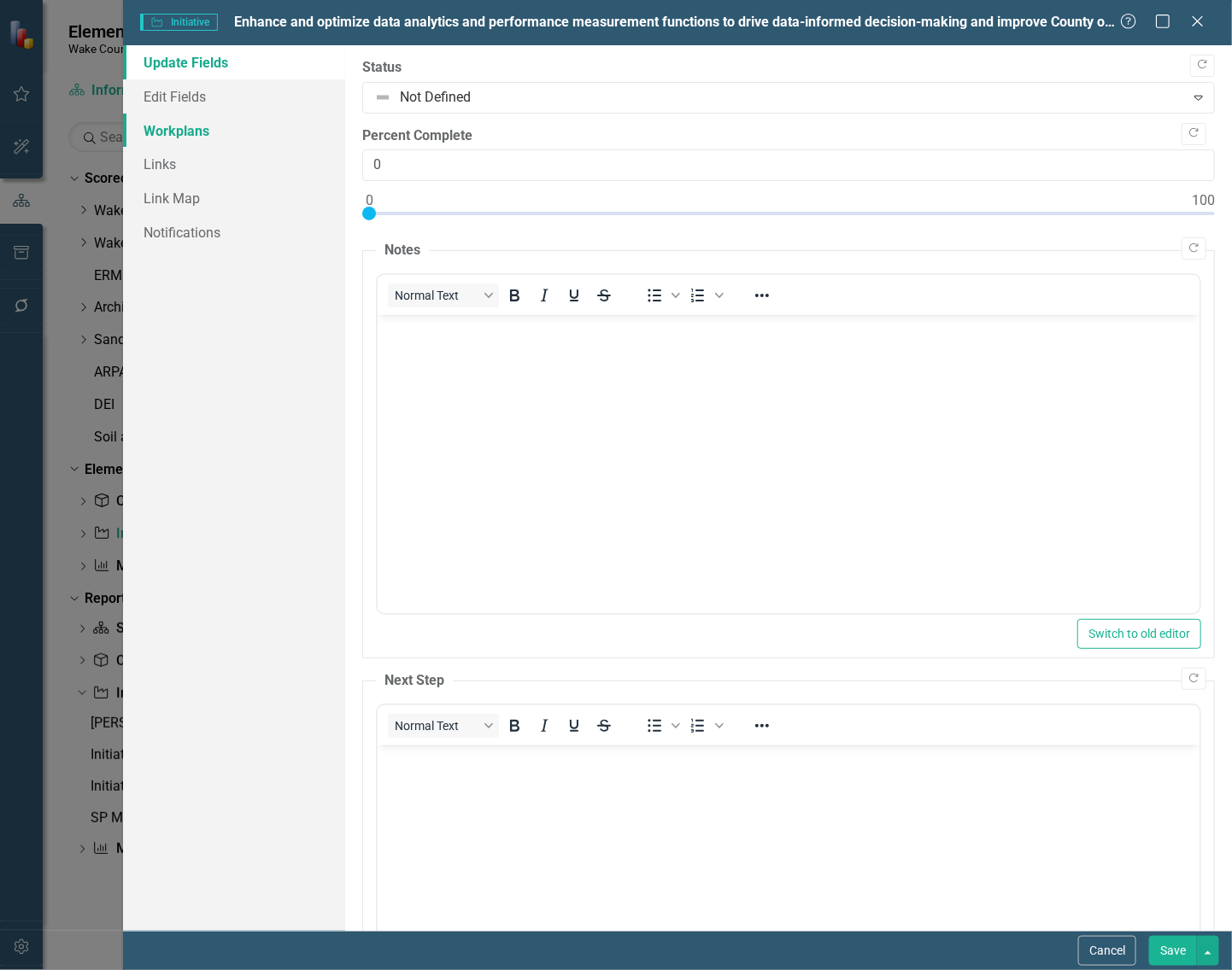
scroll to position [0, 0]
click at [188, 130] on link "Workplans" at bounding box center [233, 131] width 222 height 34
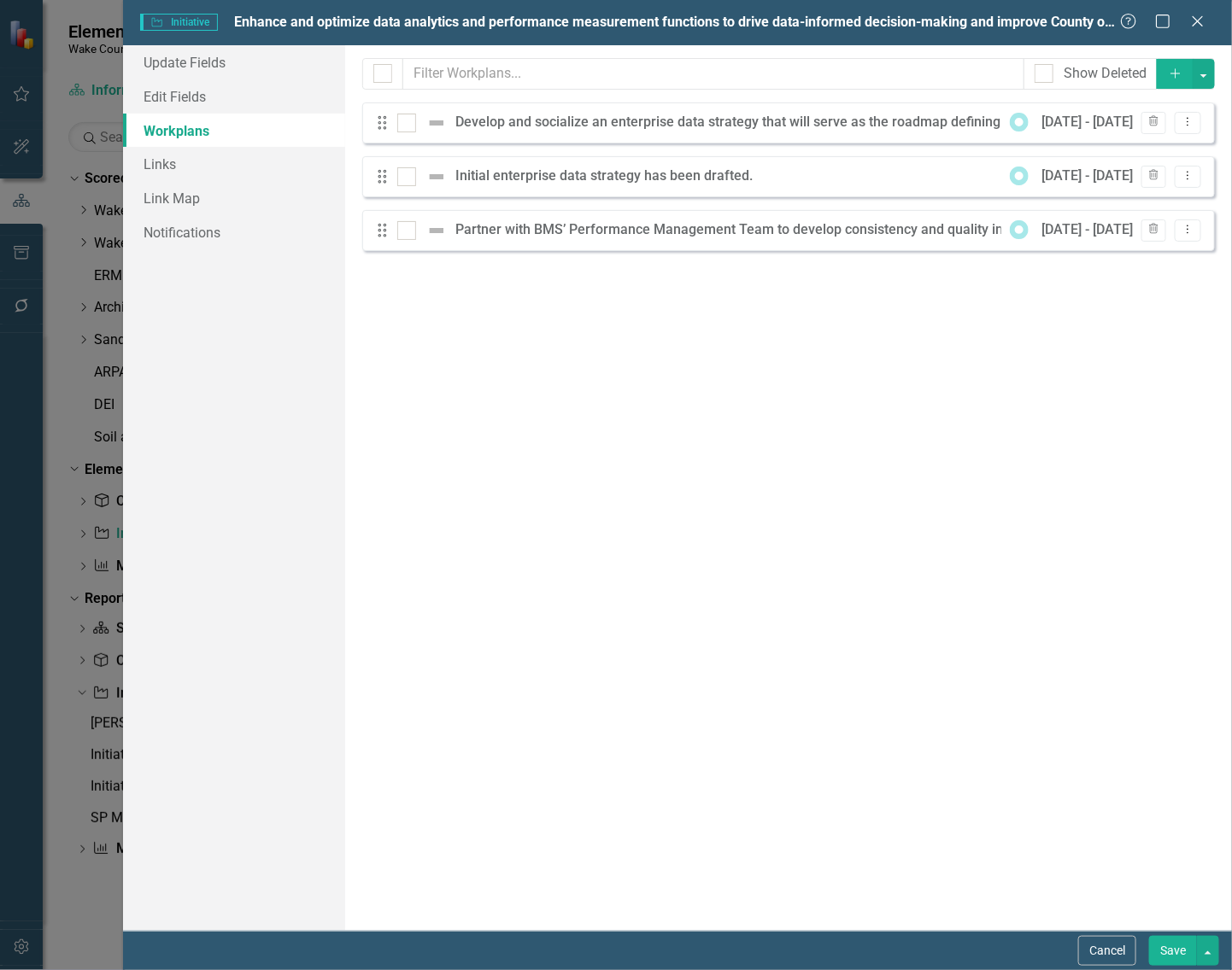
click at [1172, 130] on div "[DATE] - [DATE] Trash Dropdown Menu" at bounding box center [1101, 124] width 200 height 23
click at [1085, 949] on button "Cancel" at bounding box center [1107, 951] width 58 height 30
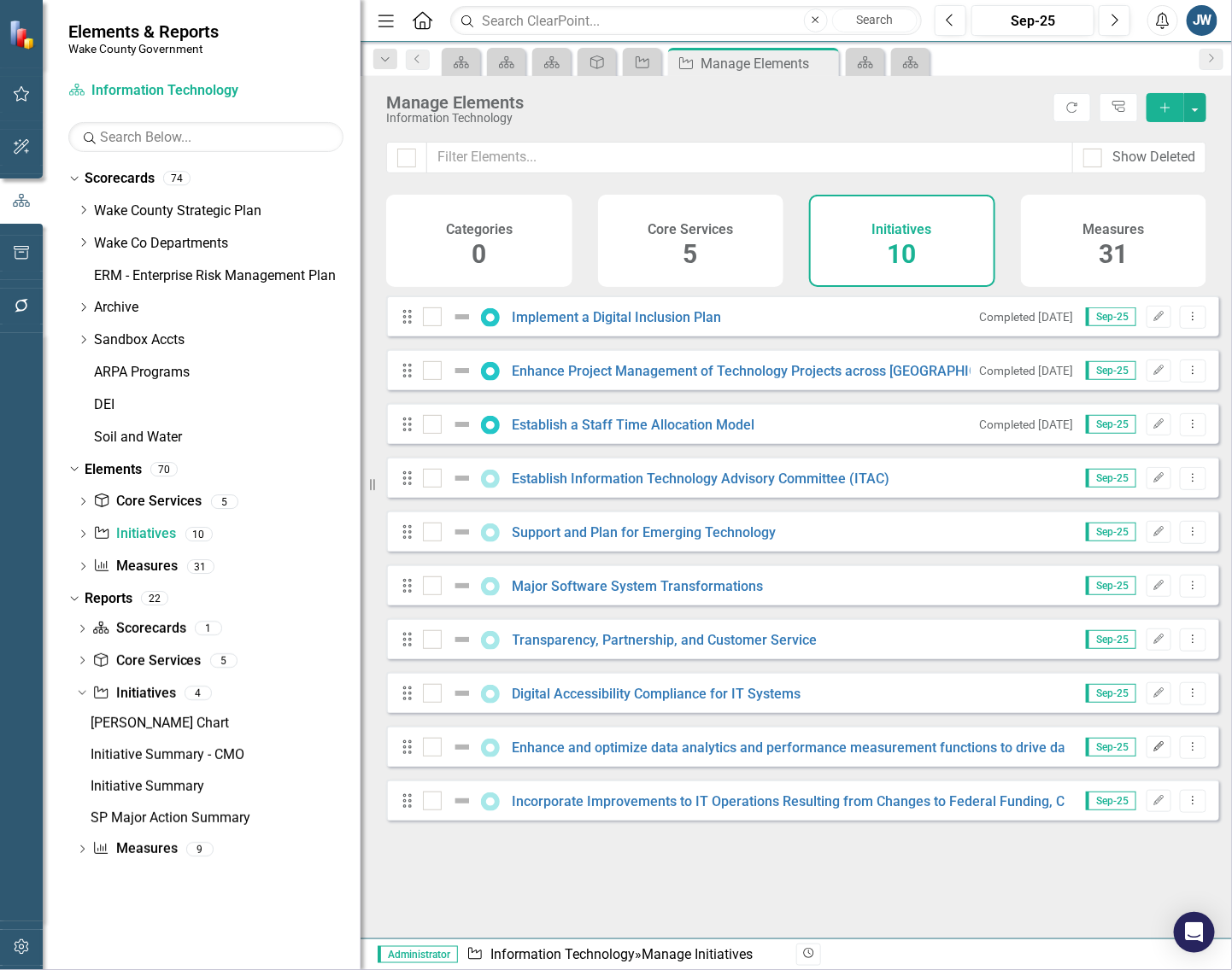
click at [1152, 753] on icon "Edit" at bounding box center [1158, 747] width 13 height 11
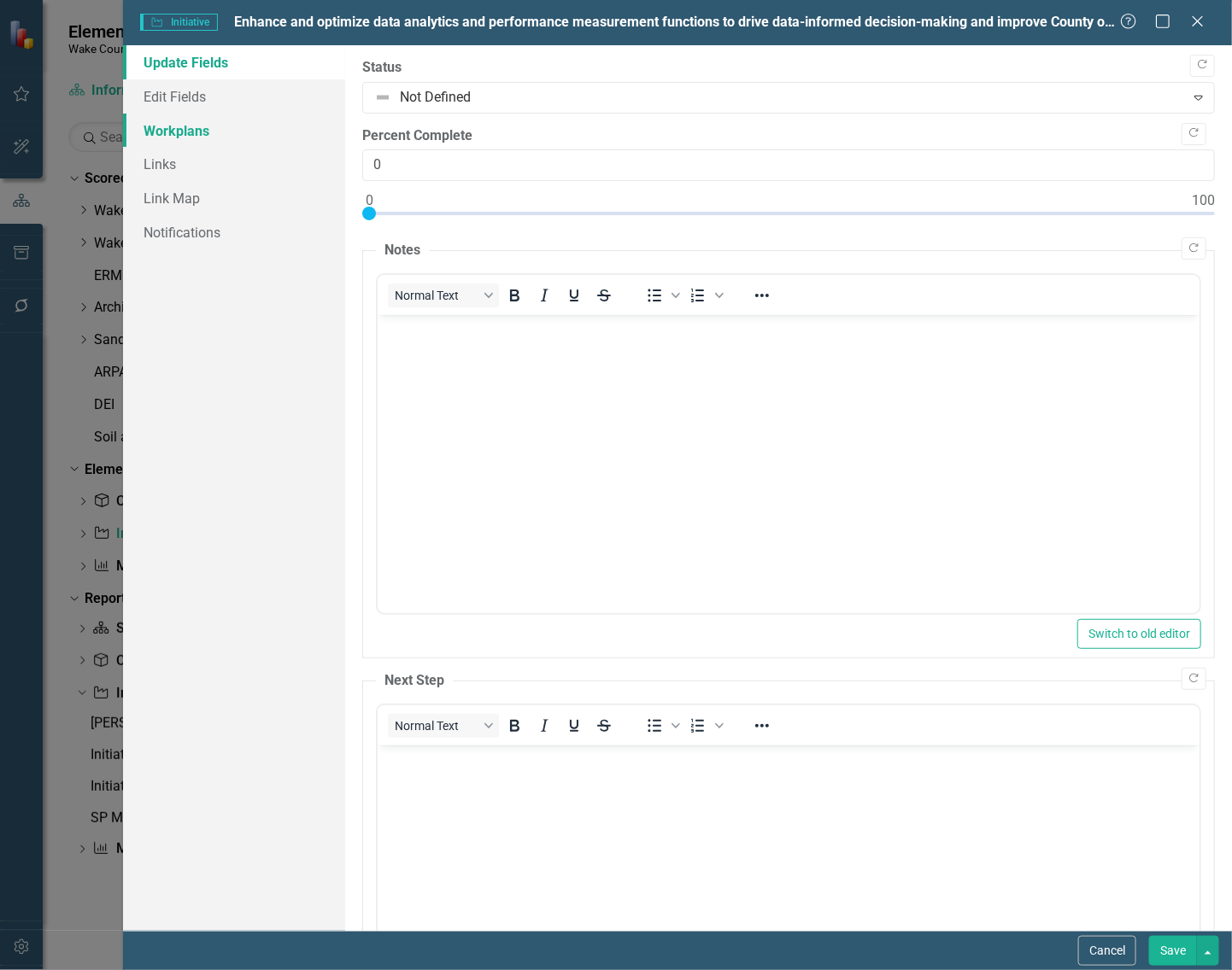
click at [159, 129] on link "Workplans" at bounding box center [233, 131] width 222 height 34
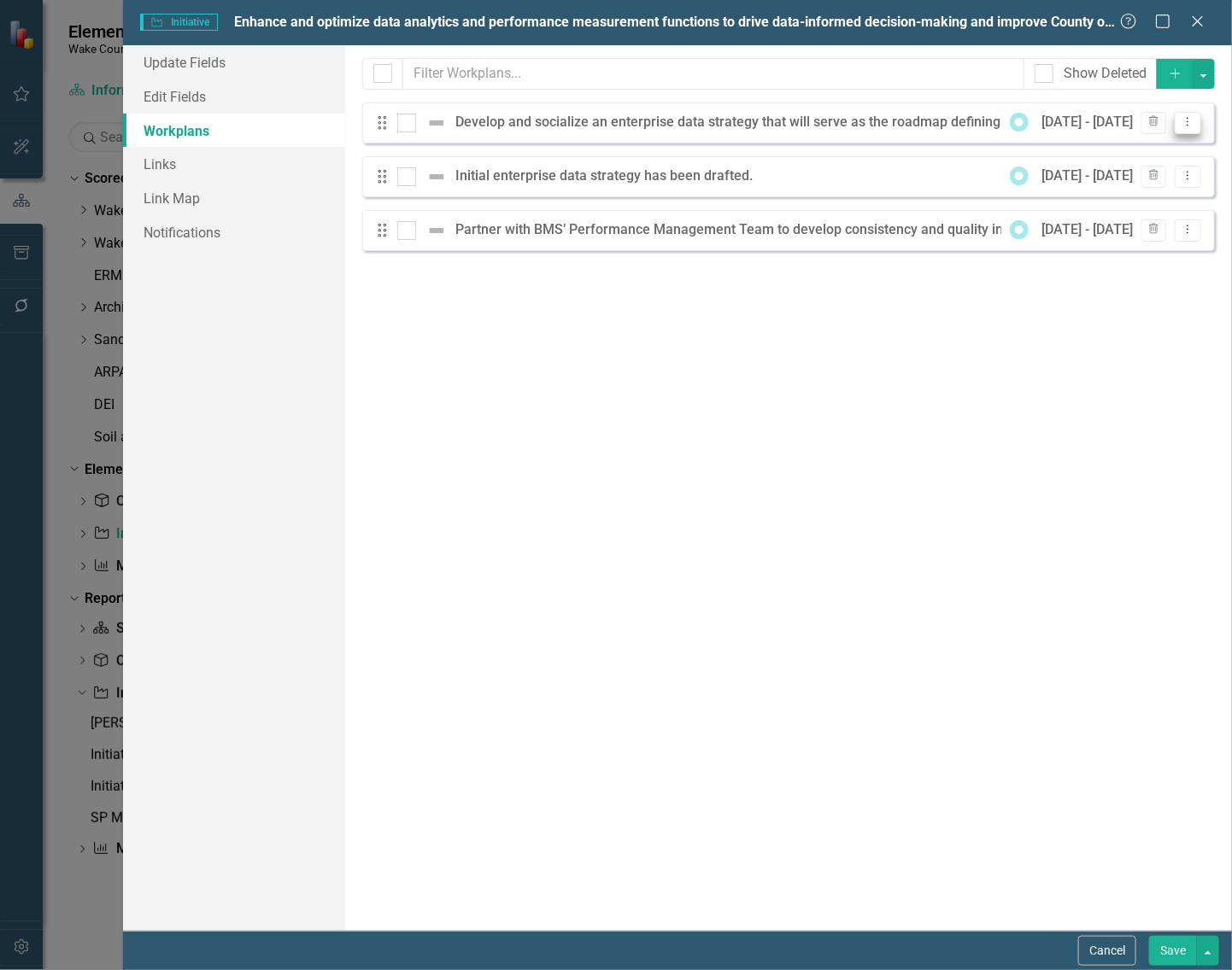
click at [1190, 121] on icon "Dropdown Menu" at bounding box center [1187, 122] width 15 height 11
click at [1090, 152] on link "Edit Edit Workplan" at bounding box center [1120, 152] width 159 height 32
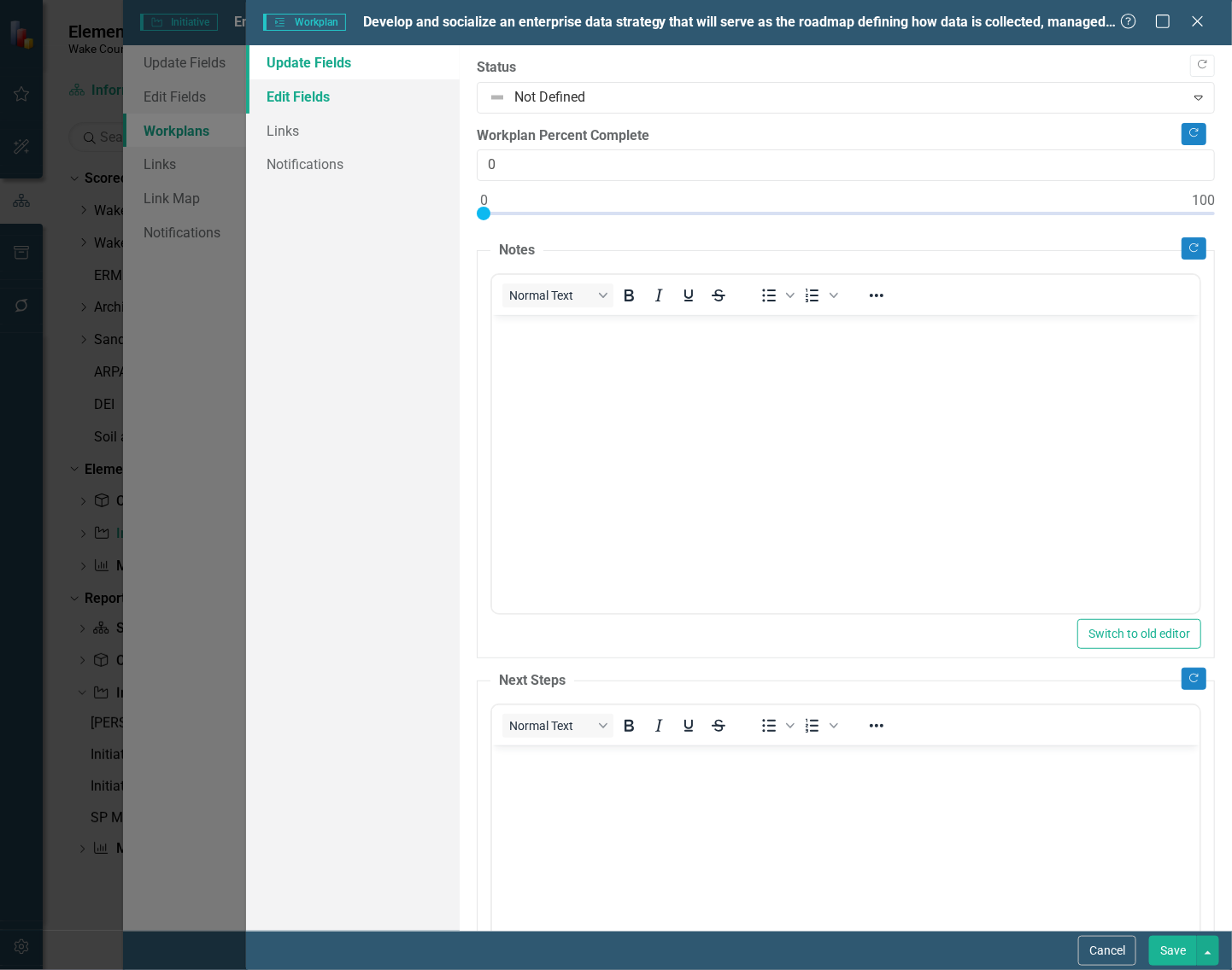
click at [296, 95] on link "Edit Fields" at bounding box center [353, 96] width 214 height 34
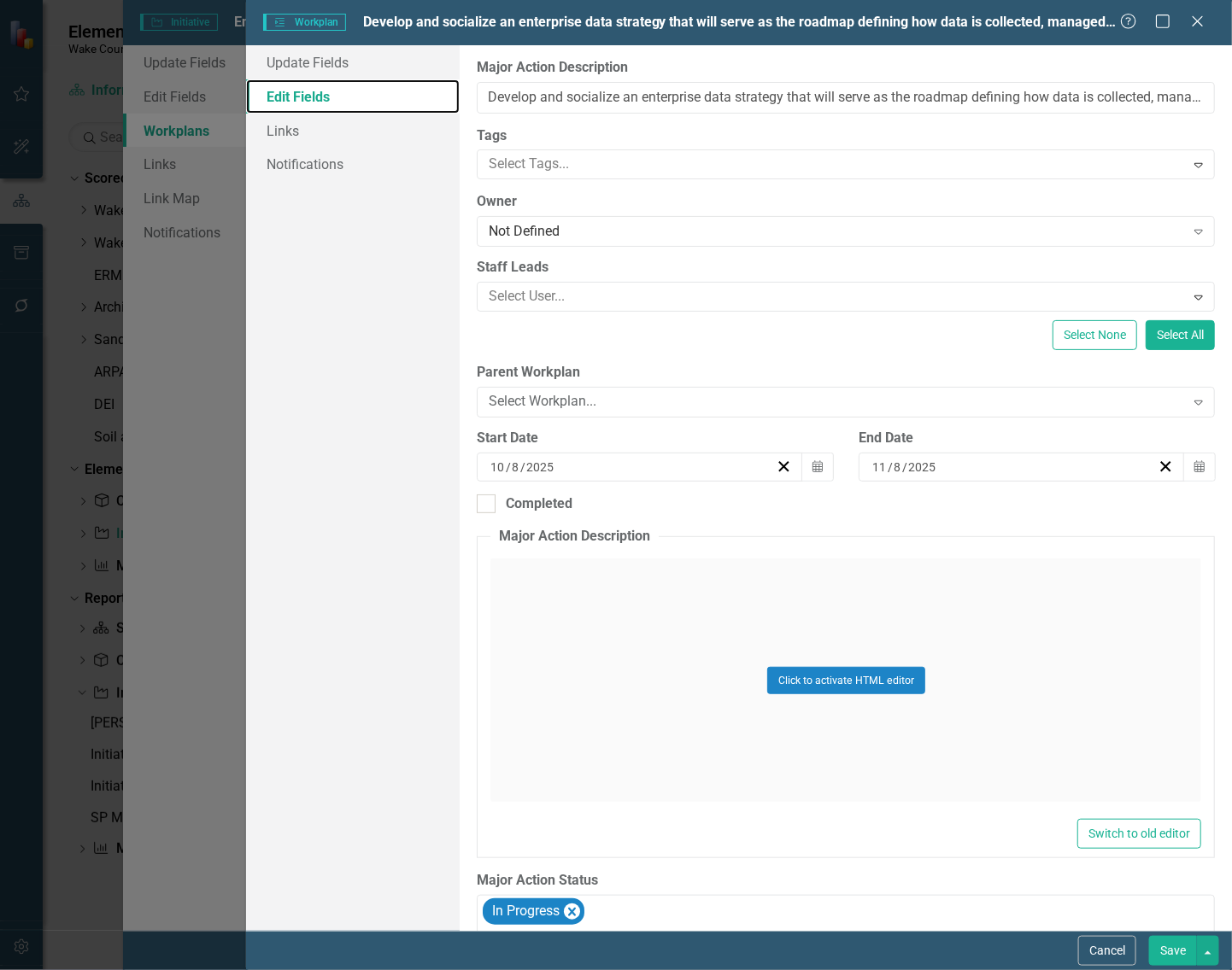
scroll to position [257, 0]
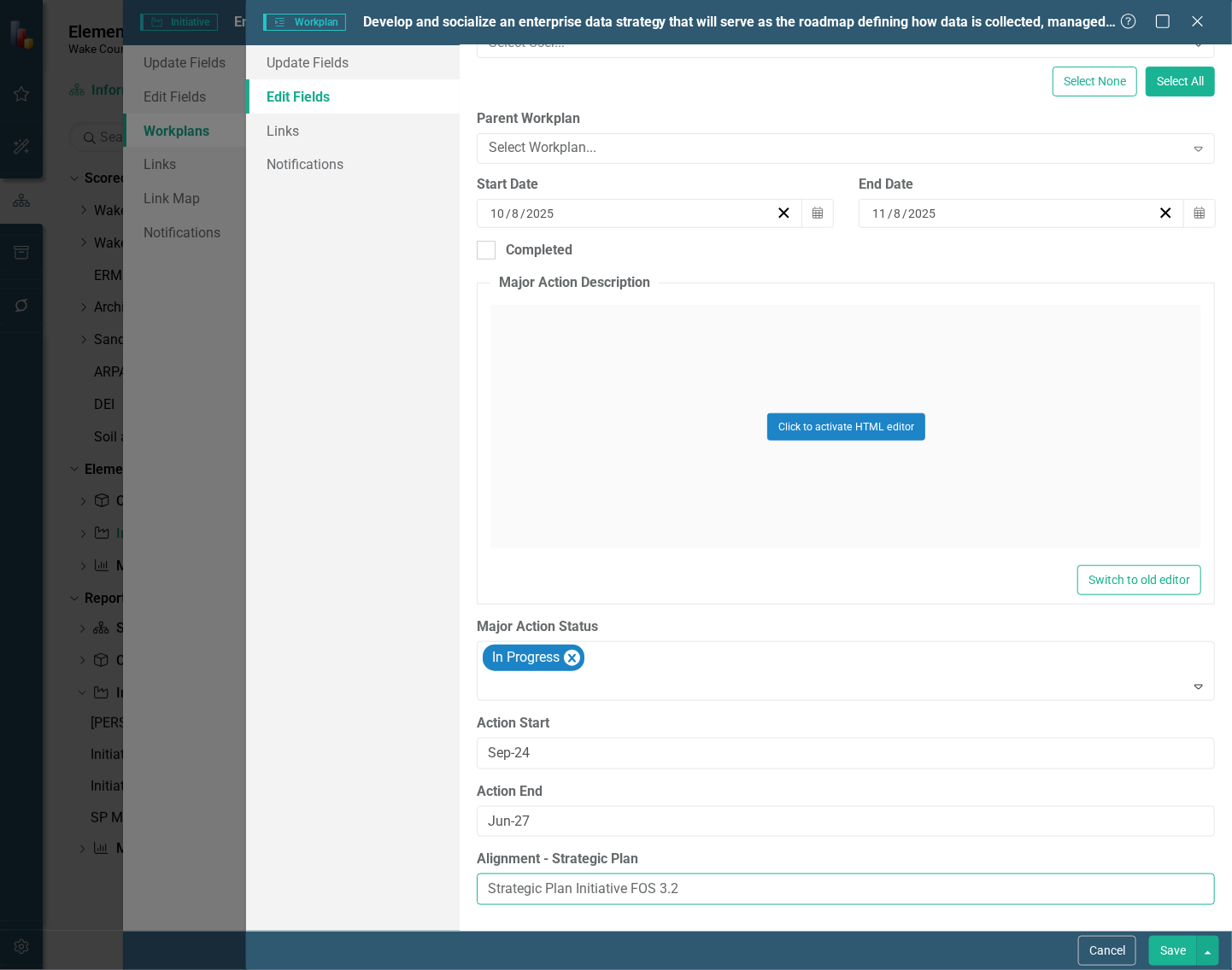
drag, startPoint x: 607, startPoint y: 897, endPoint x: 373, endPoint y: 881, distance: 234.5
click at [373, 881] on div "Update Fields Edit Fields Links Notifications "Update" fields in ClearPoint are…" at bounding box center [739, 488] width 986 height 886
click at [1163, 946] on button "Save" at bounding box center [1172, 951] width 48 height 30
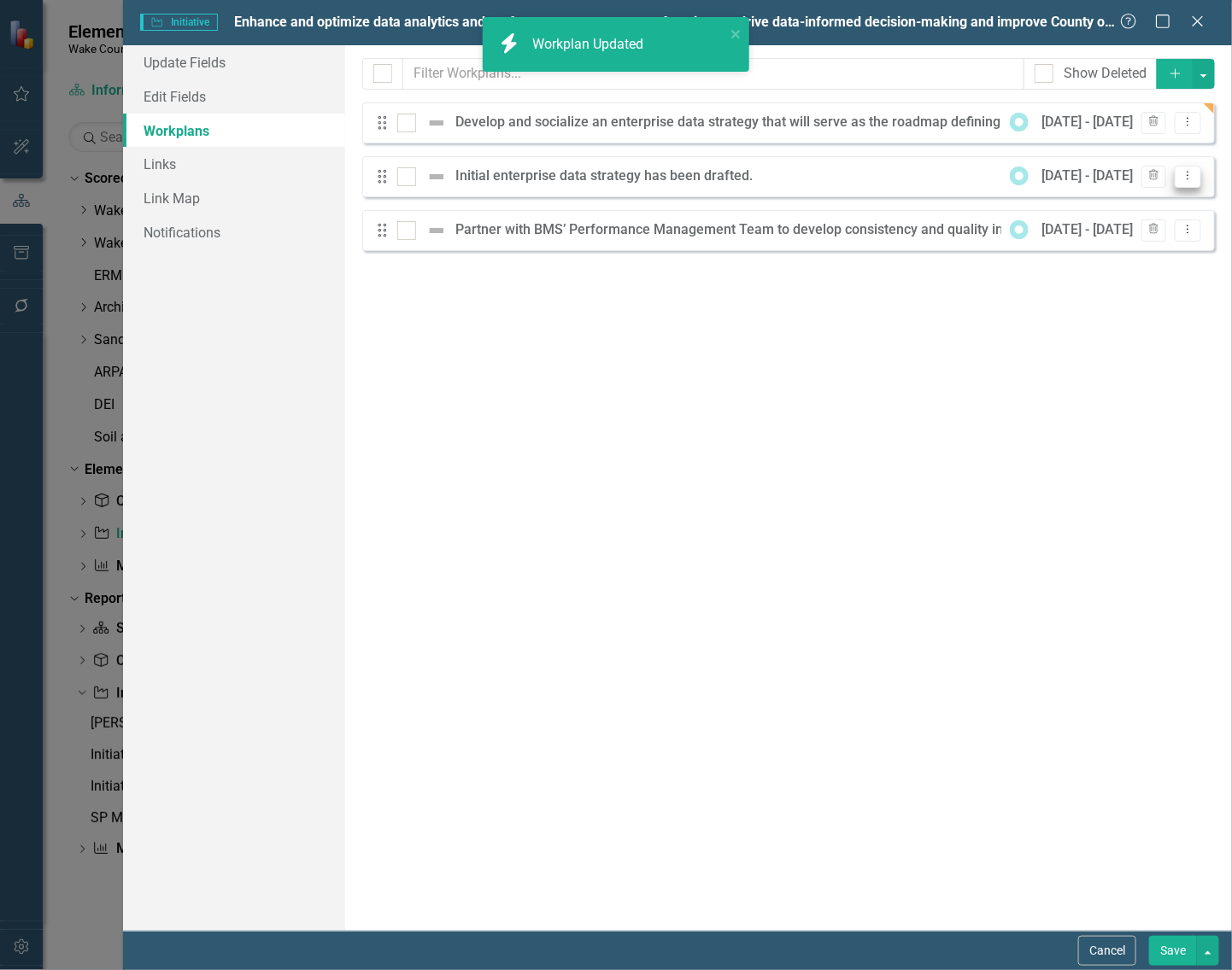
click at [1181, 173] on icon "Dropdown Menu" at bounding box center [1187, 175] width 15 height 11
click at [1087, 201] on link "Edit Edit Workplan" at bounding box center [1120, 205] width 159 height 32
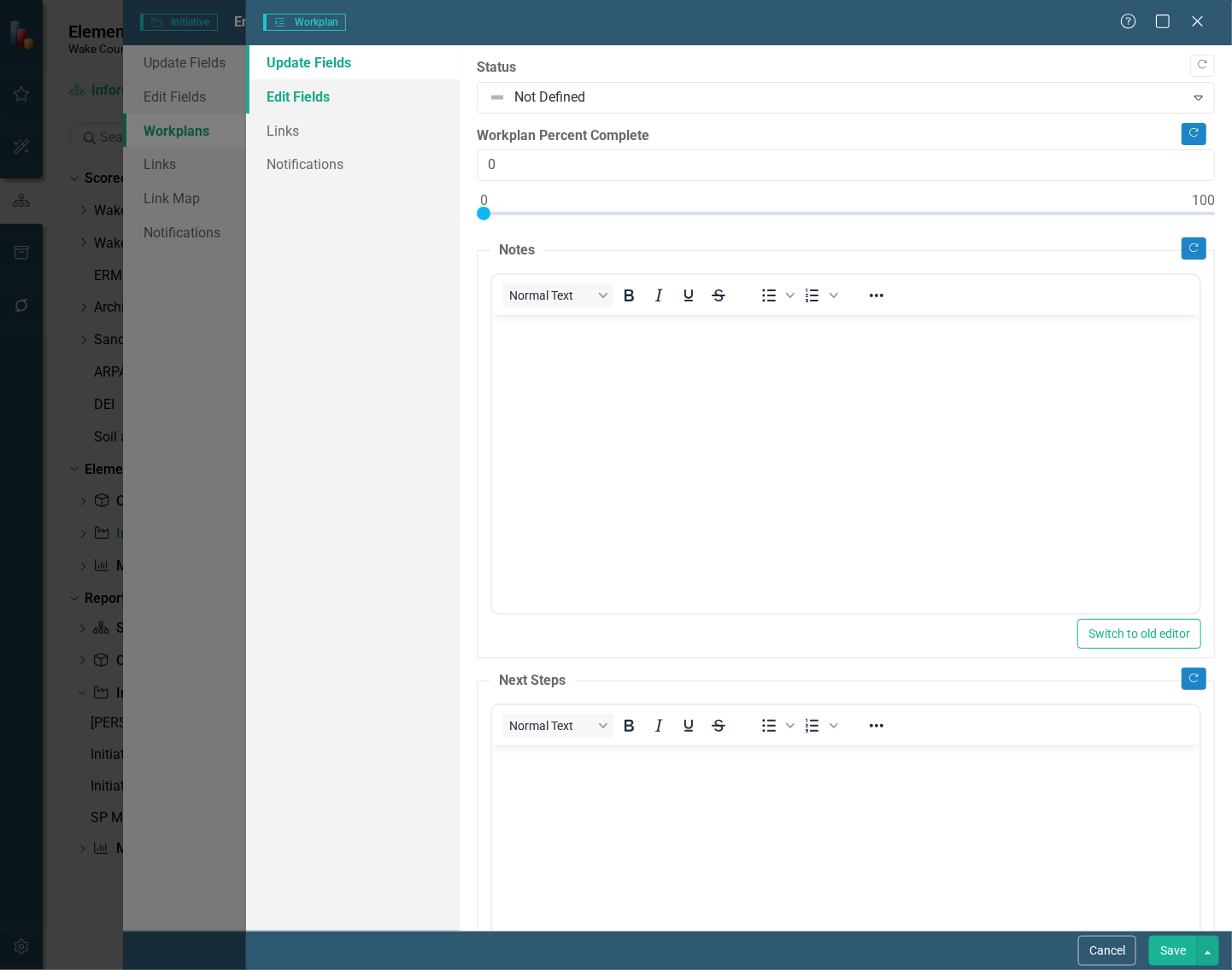
scroll to position [0, 0]
click at [285, 89] on link "Edit Fields" at bounding box center [353, 96] width 214 height 34
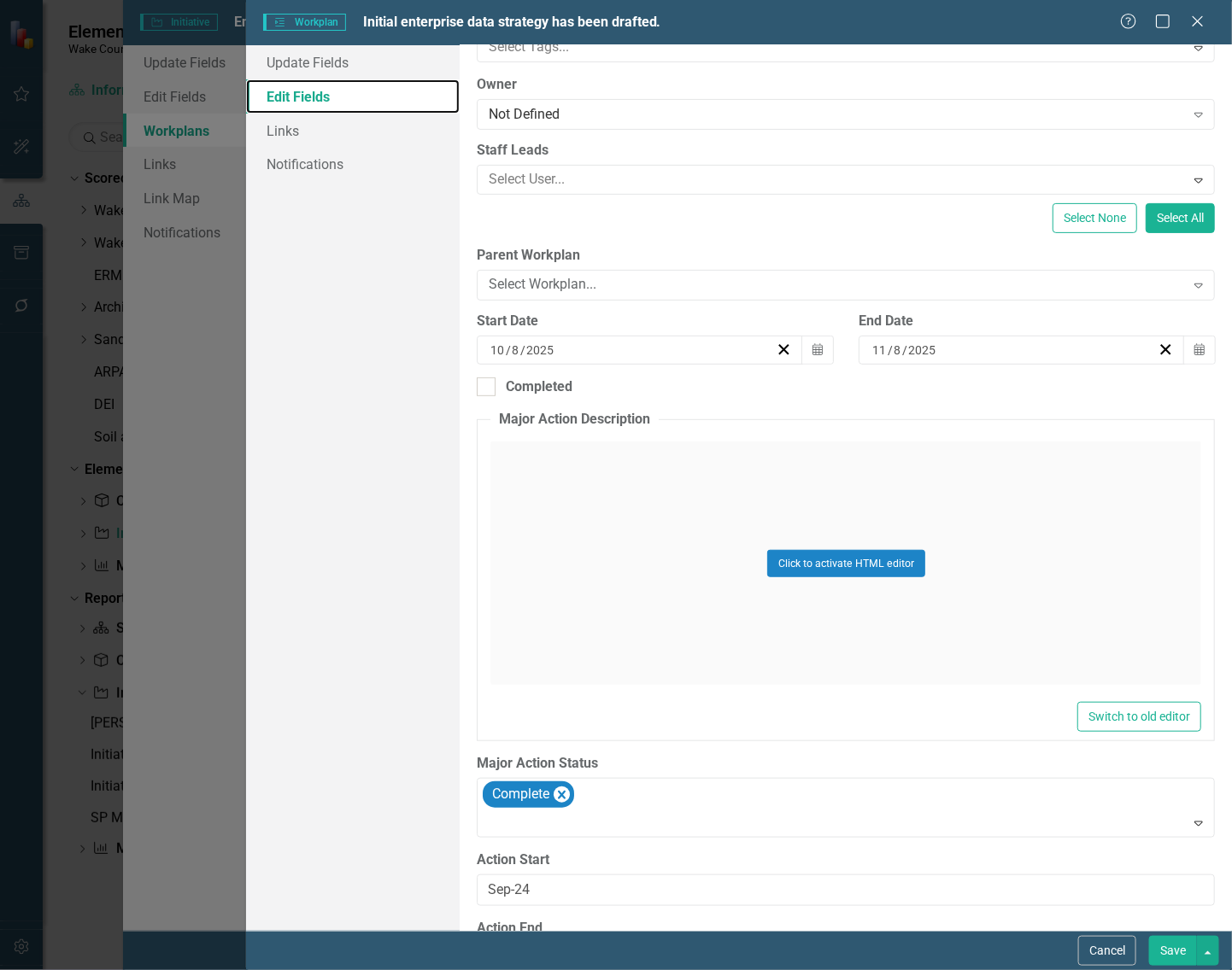
scroll to position [257, 0]
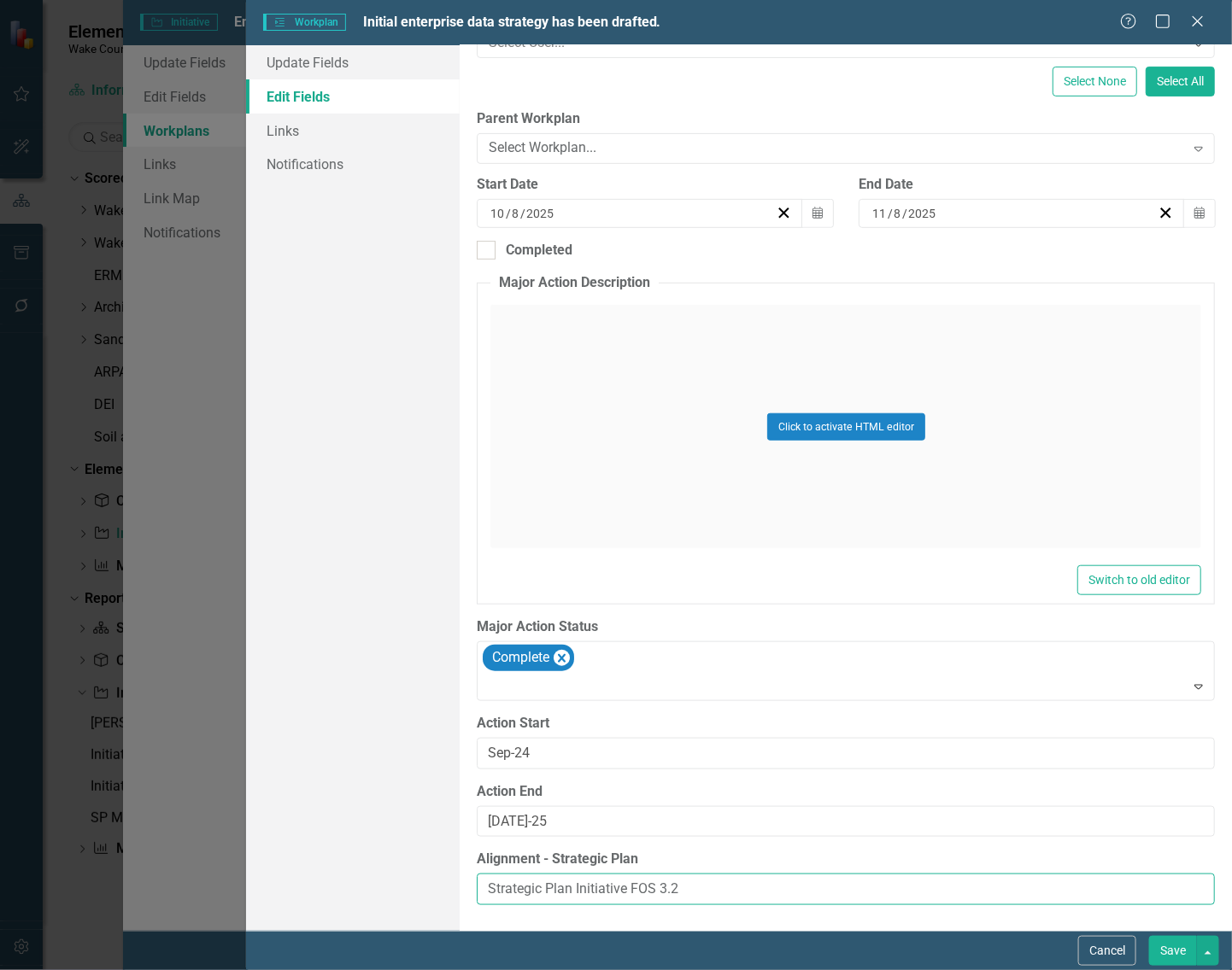
drag, startPoint x: 690, startPoint y: 874, endPoint x: 681, endPoint y: 902, distance: 29.4
click at [423, 880] on div "Update Fields Edit Fields Links Notifications "Update" fields in ClearPoint are…" at bounding box center [739, 488] width 986 height 886
click at [1164, 945] on button "Save" at bounding box center [1172, 951] width 48 height 30
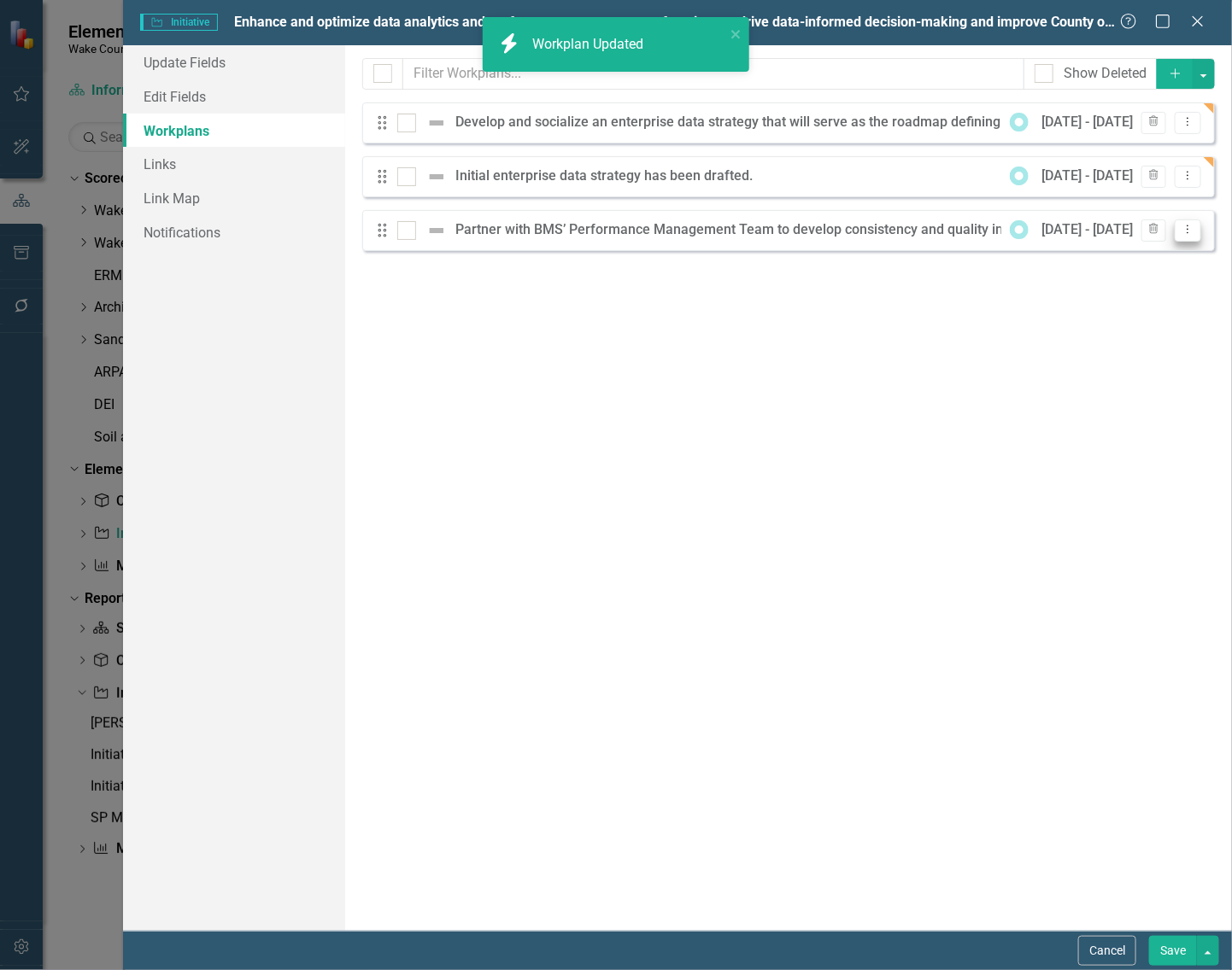
click at [1186, 220] on button "Dropdown Menu" at bounding box center [1187, 231] width 26 height 23
click at [1143, 258] on link "Edit Edit Workplan" at bounding box center [1120, 259] width 159 height 32
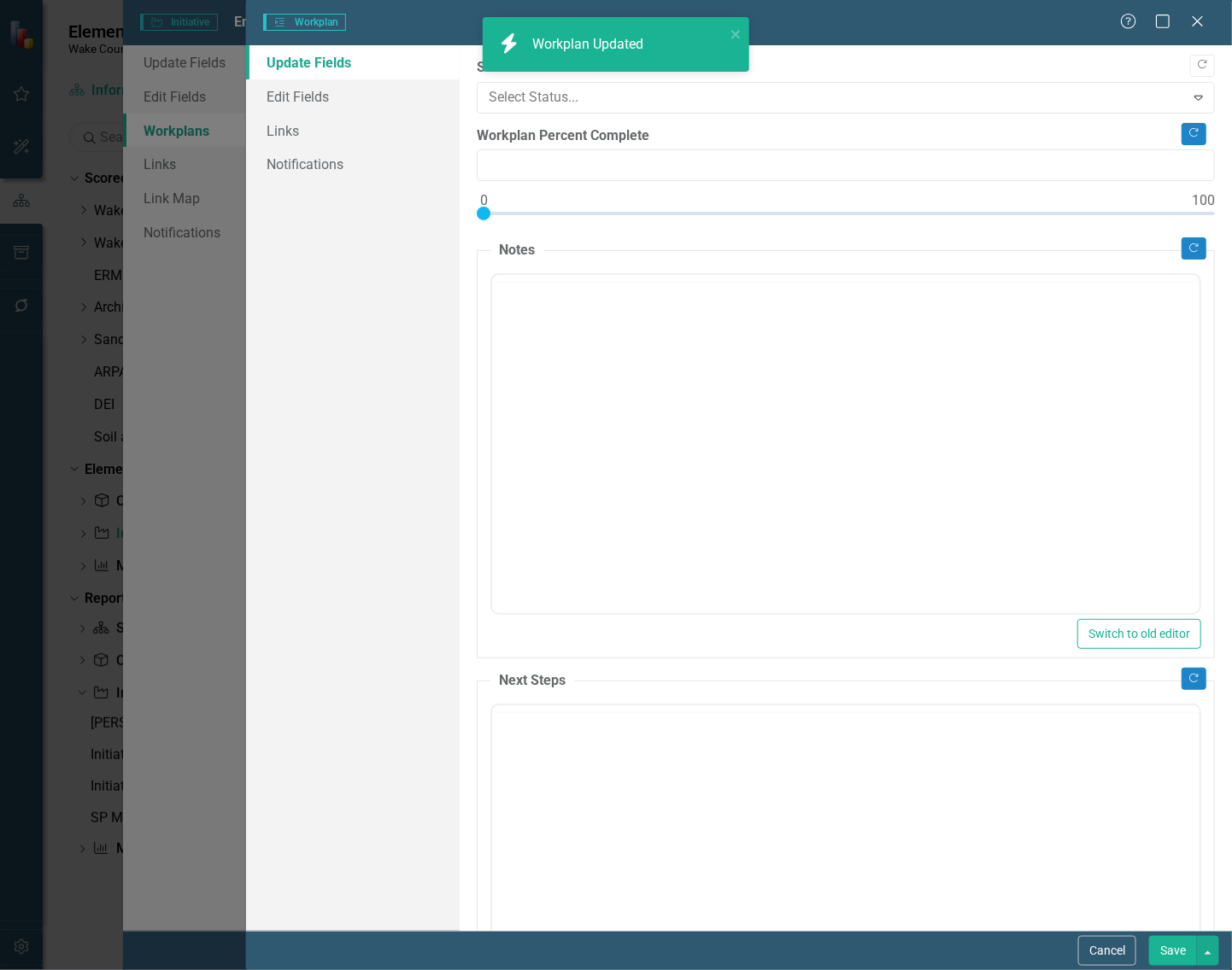
type input "0"
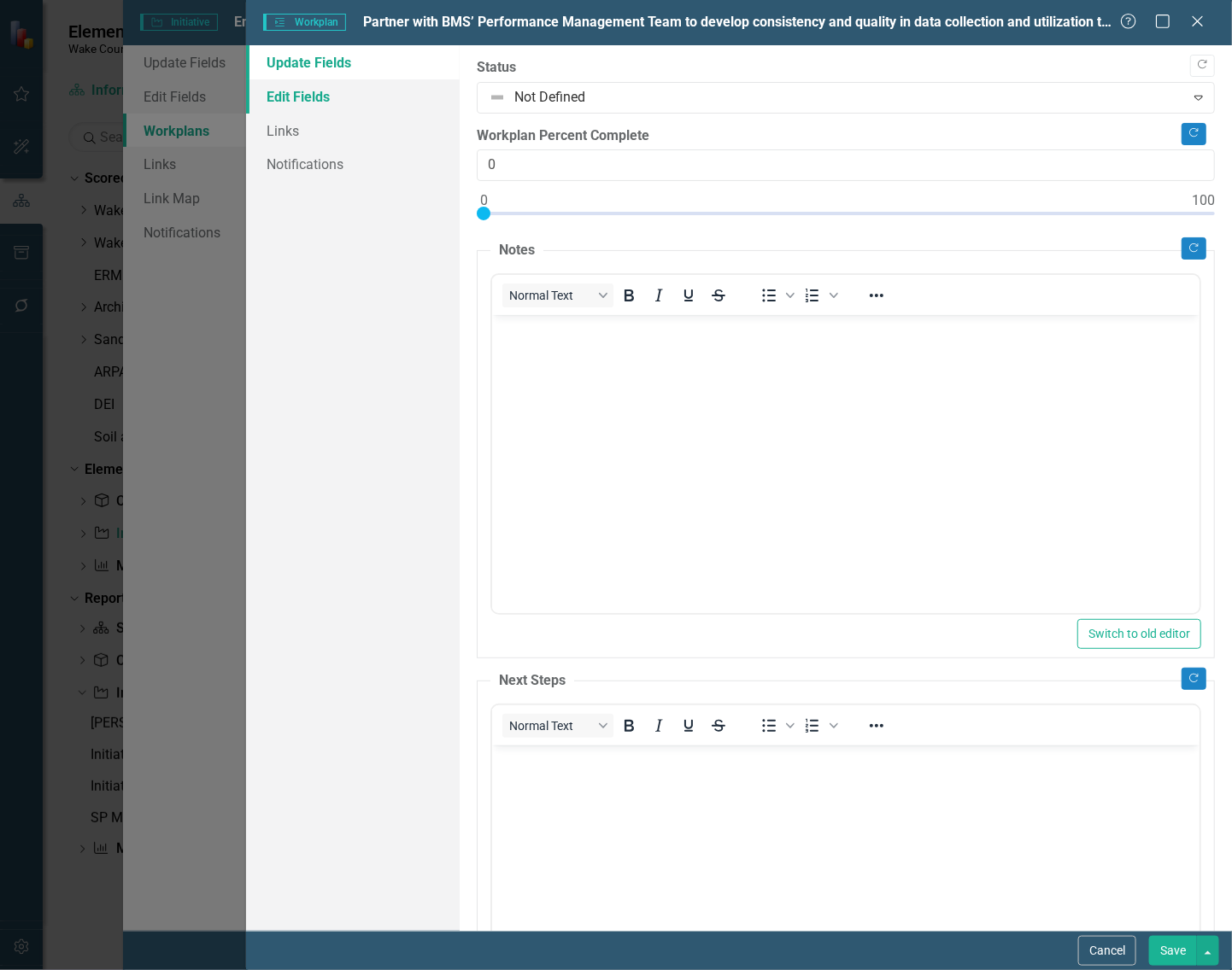
click at [275, 100] on link "Edit Fields" at bounding box center [353, 96] width 214 height 34
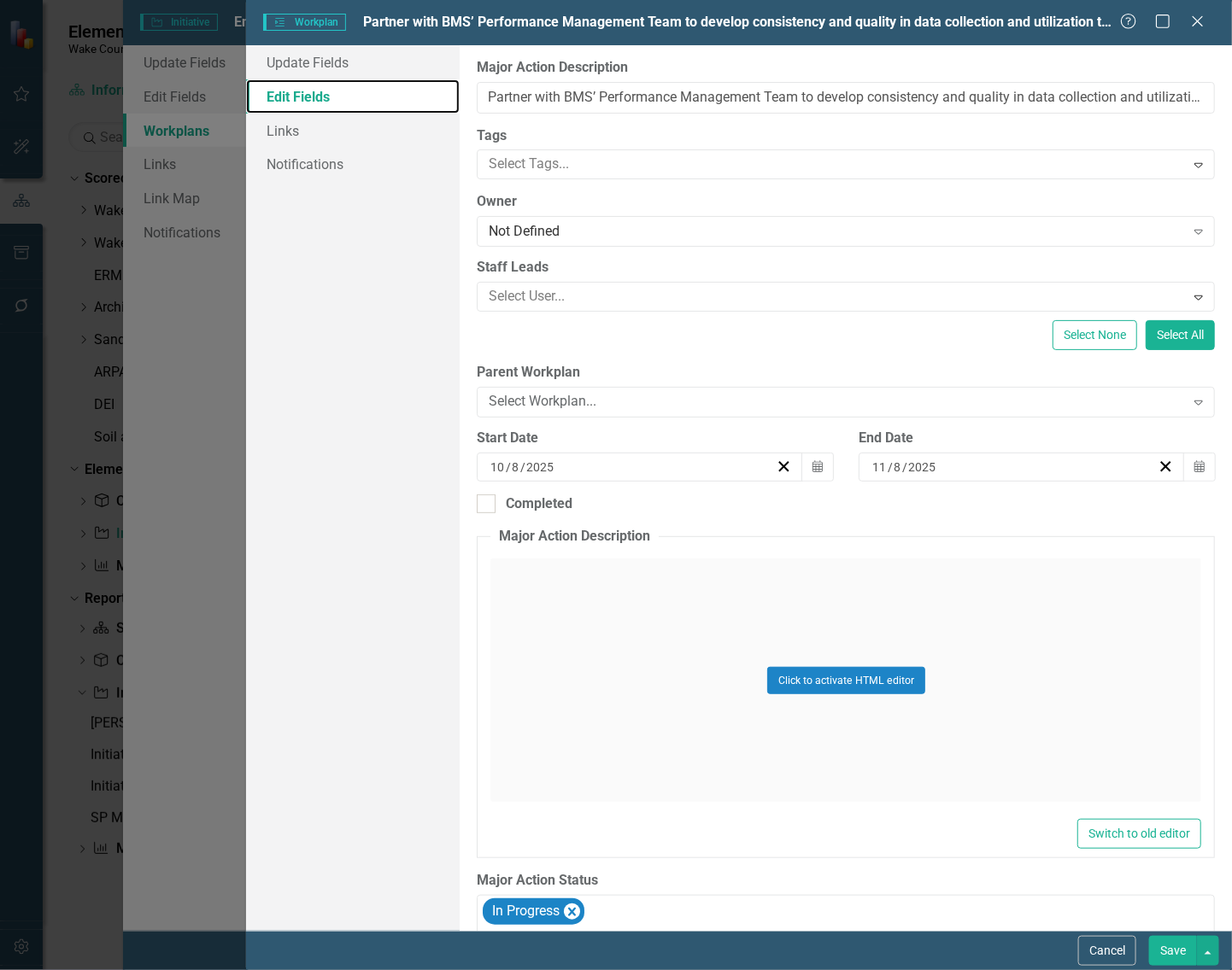
scroll to position [257, 0]
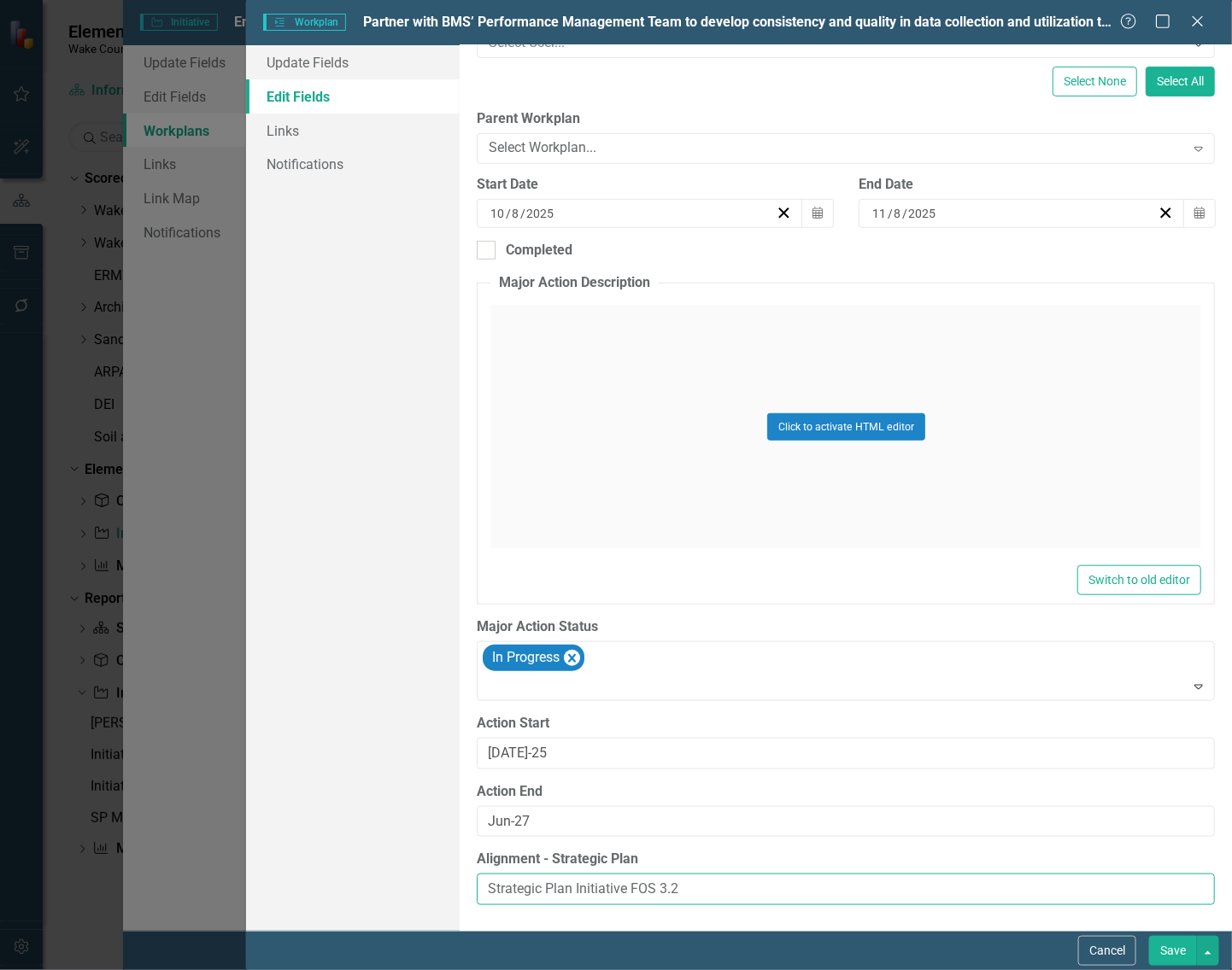
drag, startPoint x: 697, startPoint y: 890, endPoint x: 427, endPoint y: 880, distance: 270.2
click at [421, 877] on div "Update Fields Edit Fields Links Notifications "Update" fields in ClearPoint are…" at bounding box center [739, 488] width 986 height 886
click at [1174, 941] on button "Save" at bounding box center [1172, 951] width 48 height 30
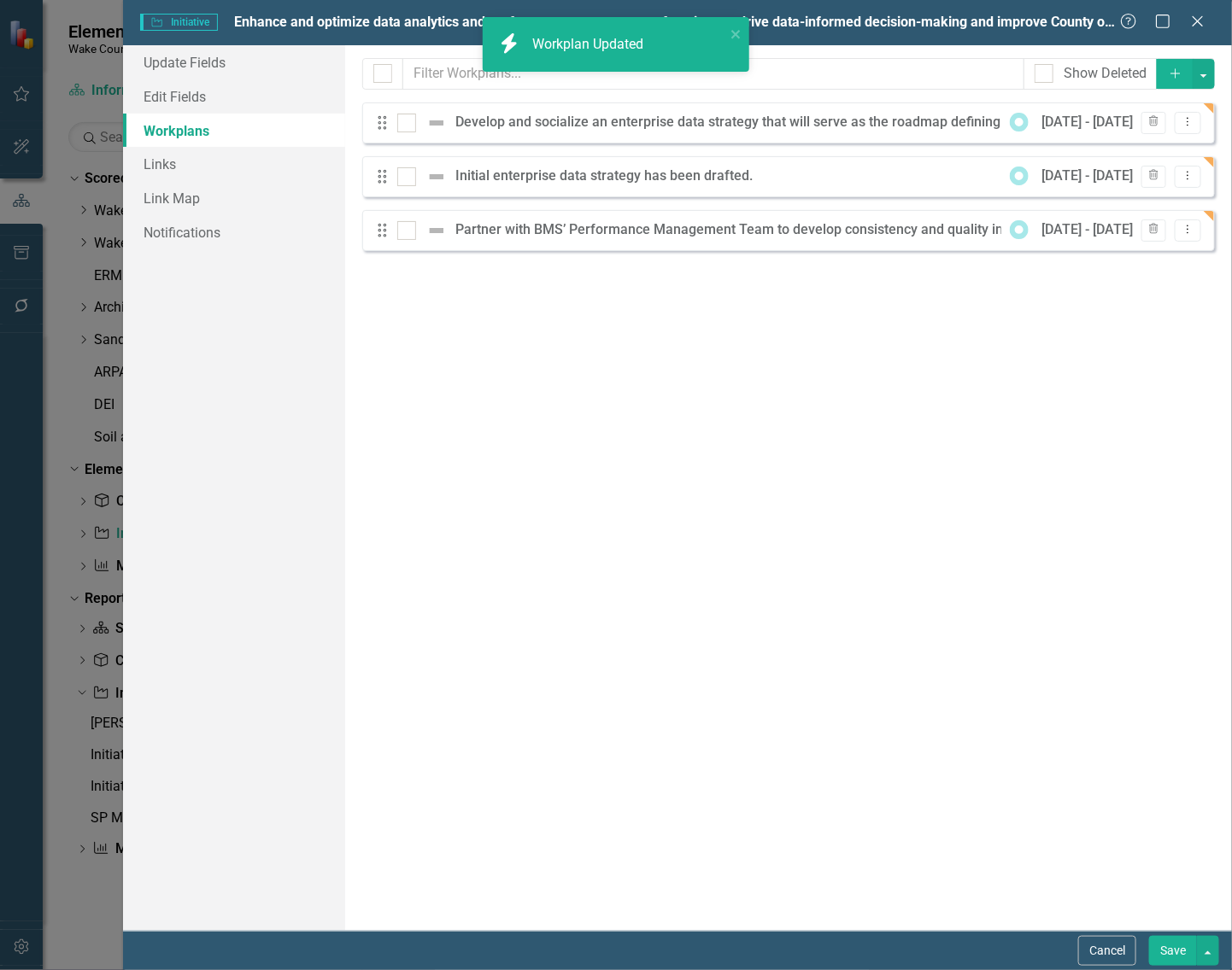
click at [1158, 950] on button "Save" at bounding box center [1172, 951] width 48 height 30
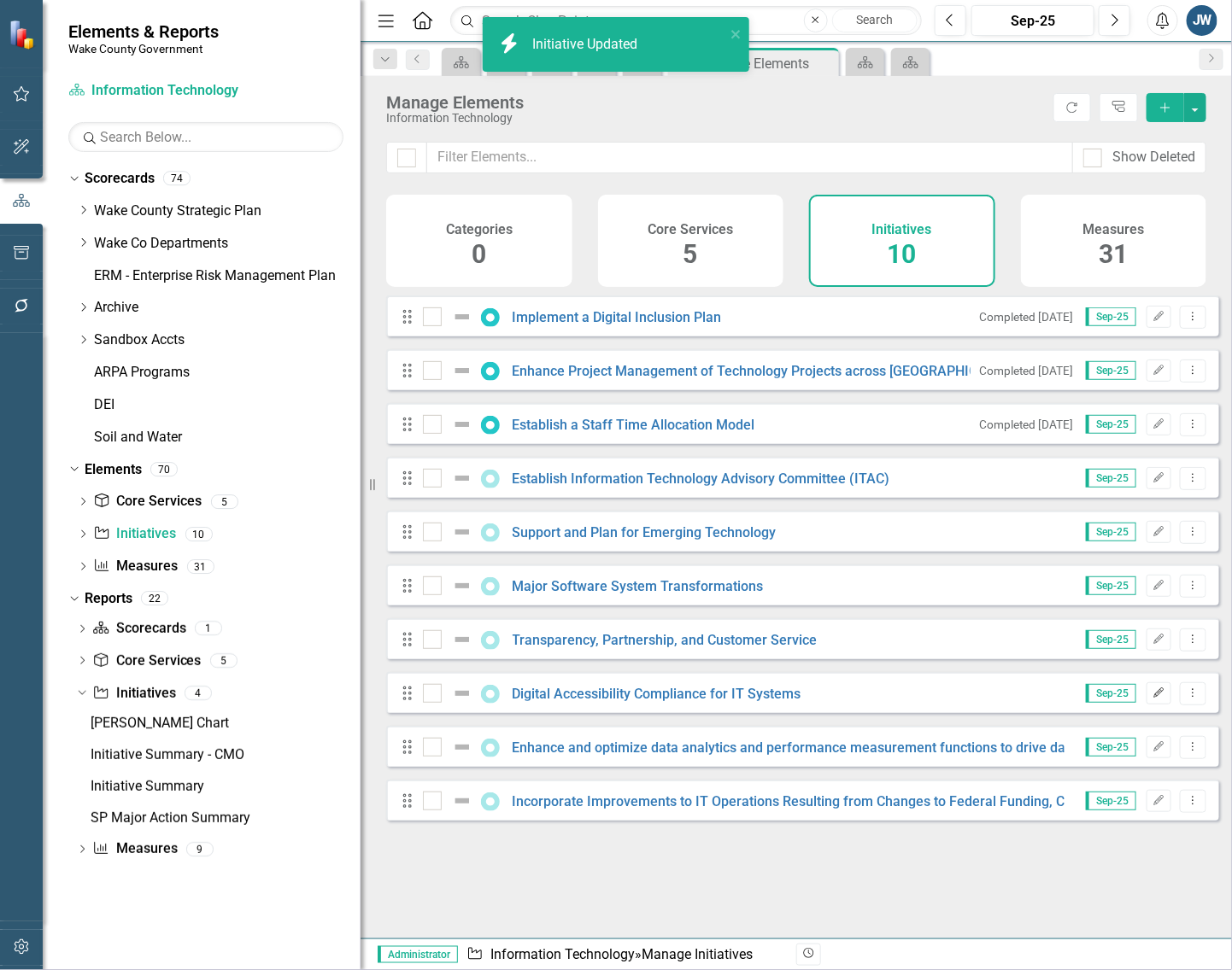
click at [1152, 698] on icon "Edit" at bounding box center [1158, 694] width 13 height 11
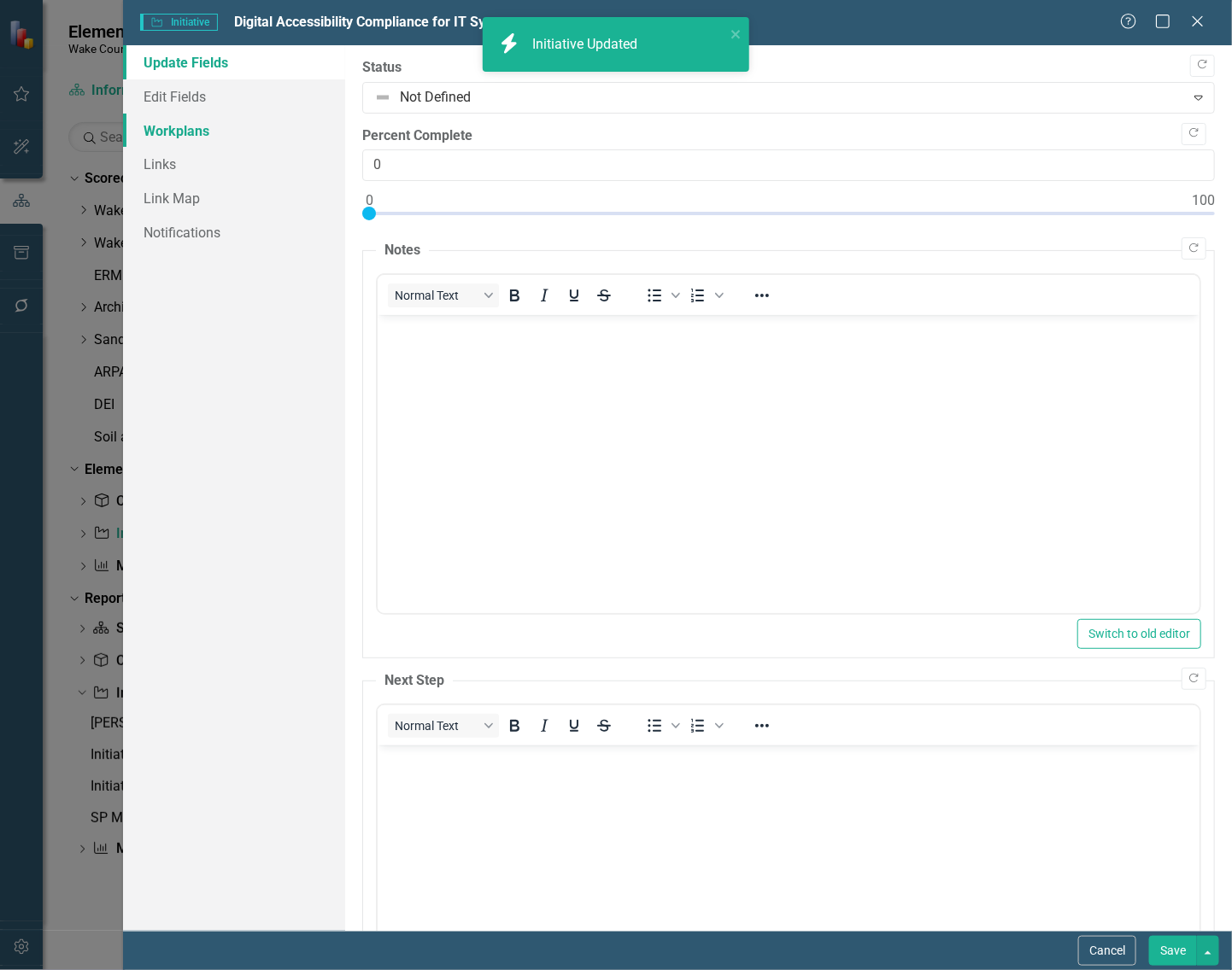
click at [203, 124] on link "Workplans" at bounding box center [233, 131] width 222 height 34
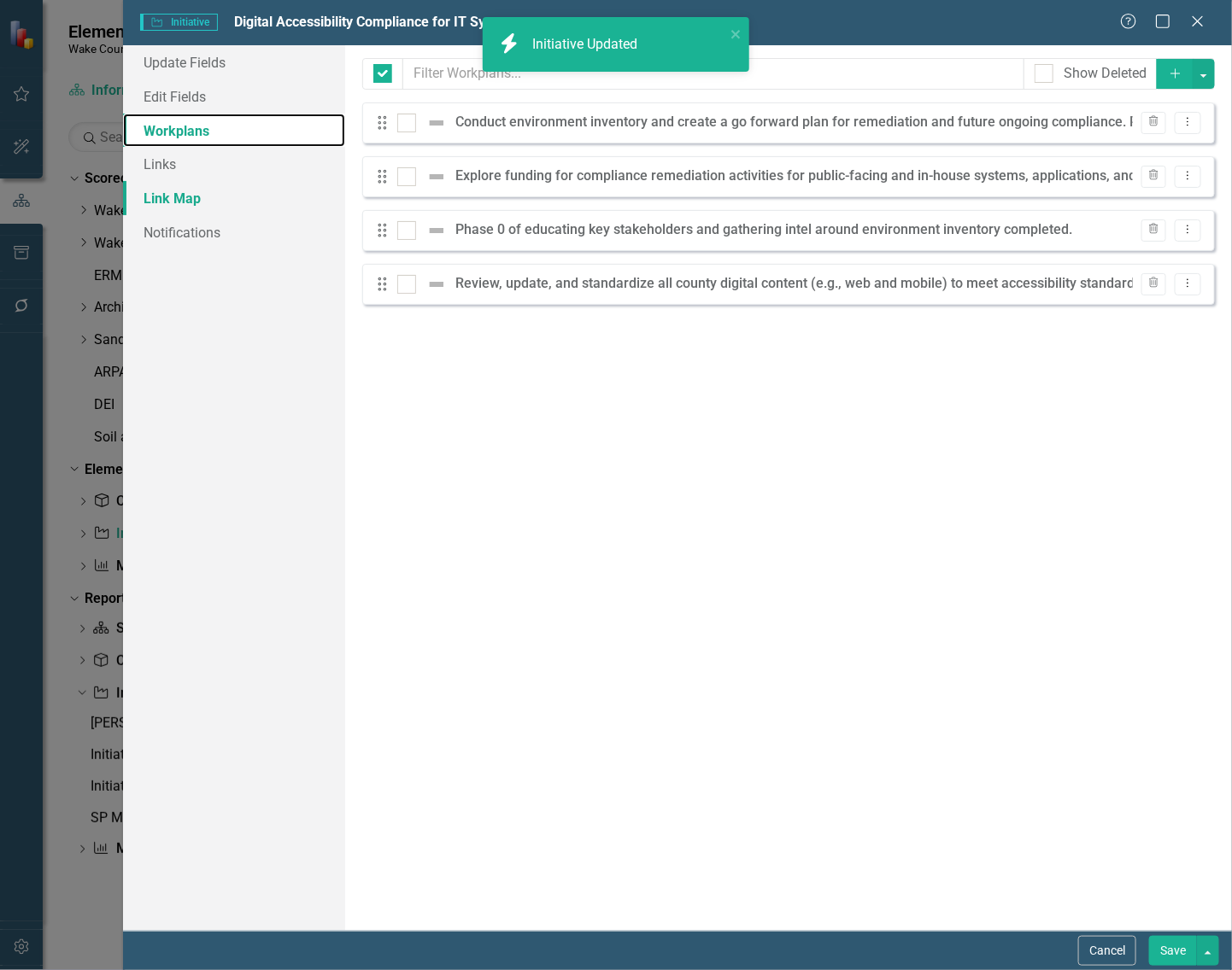
checkbox input "false"
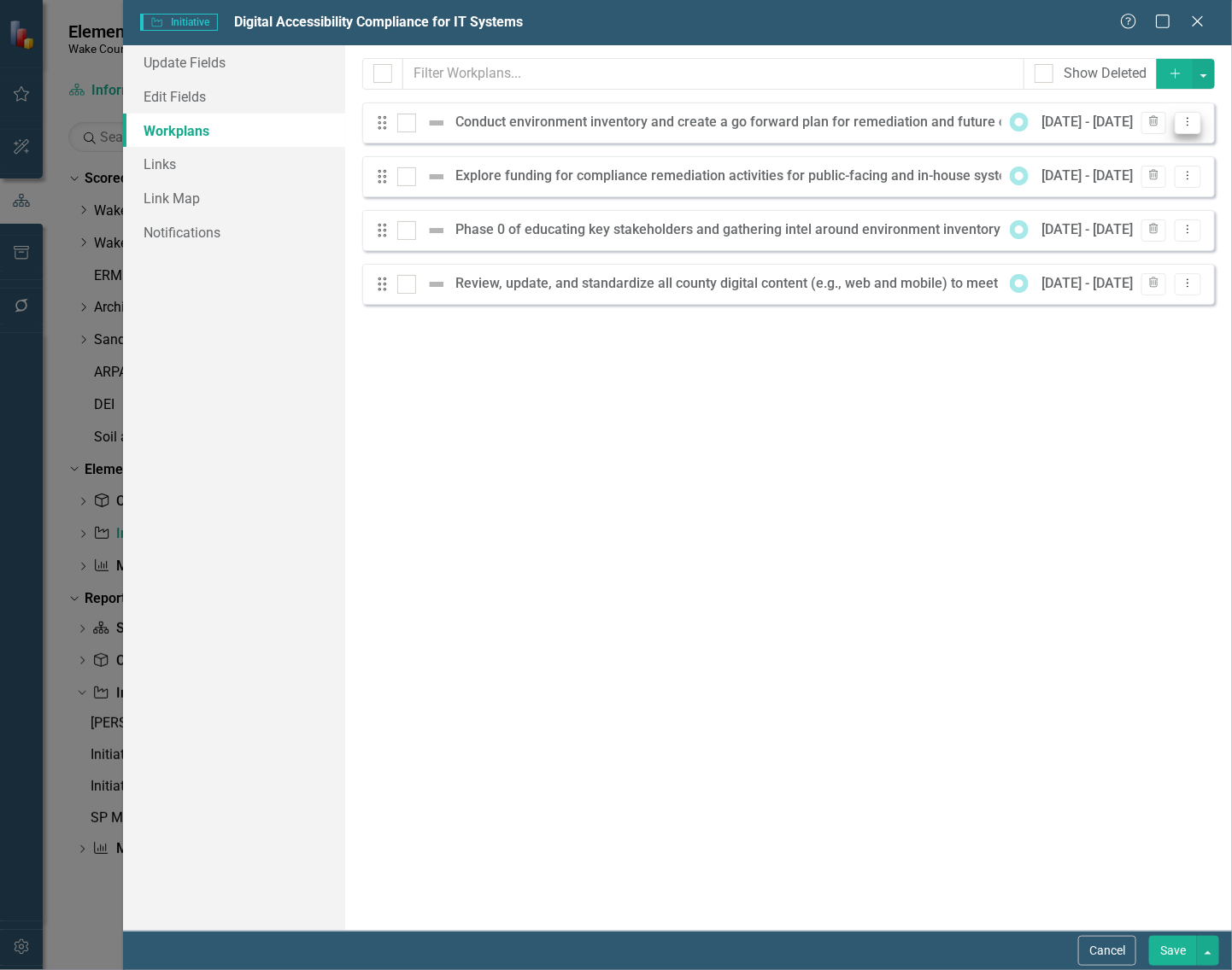
click at [1184, 122] on icon "Dropdown Menu" at bounding box center [1187, 122] width 15 height 11
click at [842, 474] on div "Milestones allow you to break down your projects (or initiatives) into smaller …" at bounding box center [789, 488] width 887 height 886
click at [1185, 118] on icon "Dropdown Menu" at bounding box center [1187, 122] width 15 height 11
click at [1104, 152] on link "Edit Edit Workplan" at bounding box center [1120, 152] width 159 height 32
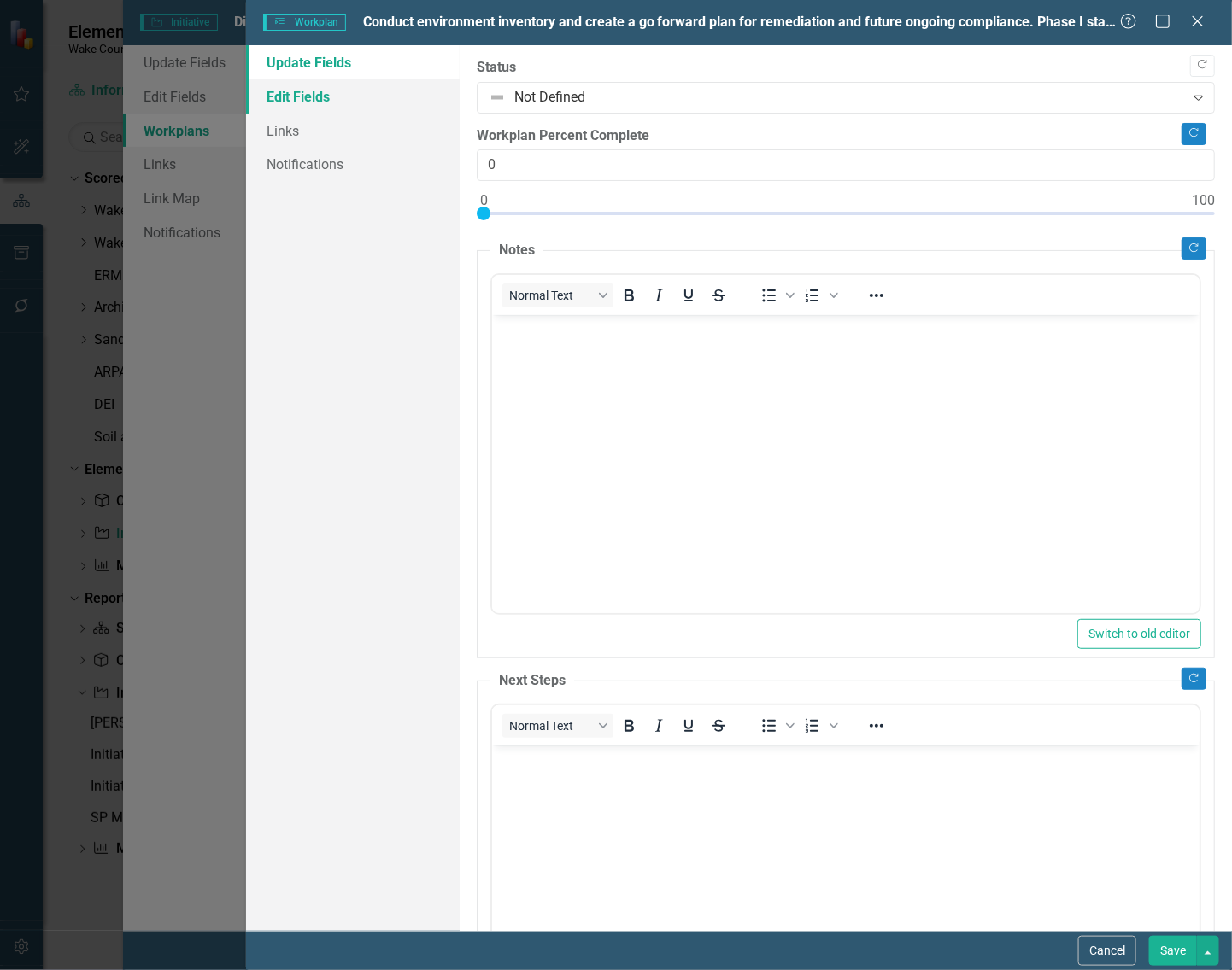
click at [308, 96] on link "Edit Fields" at bounding box center [353, 96] width 214 height 34
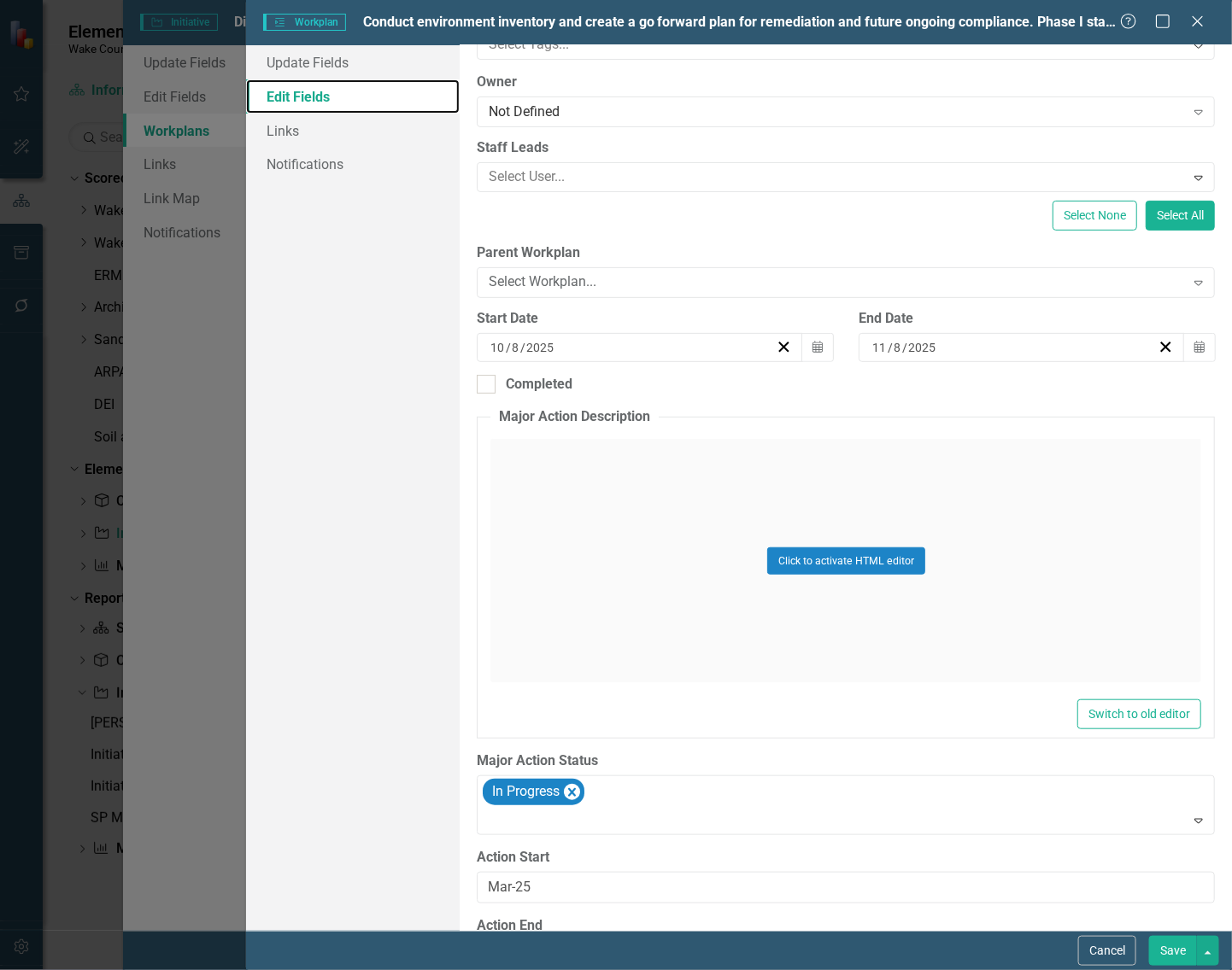
scroll to position [257, 0]
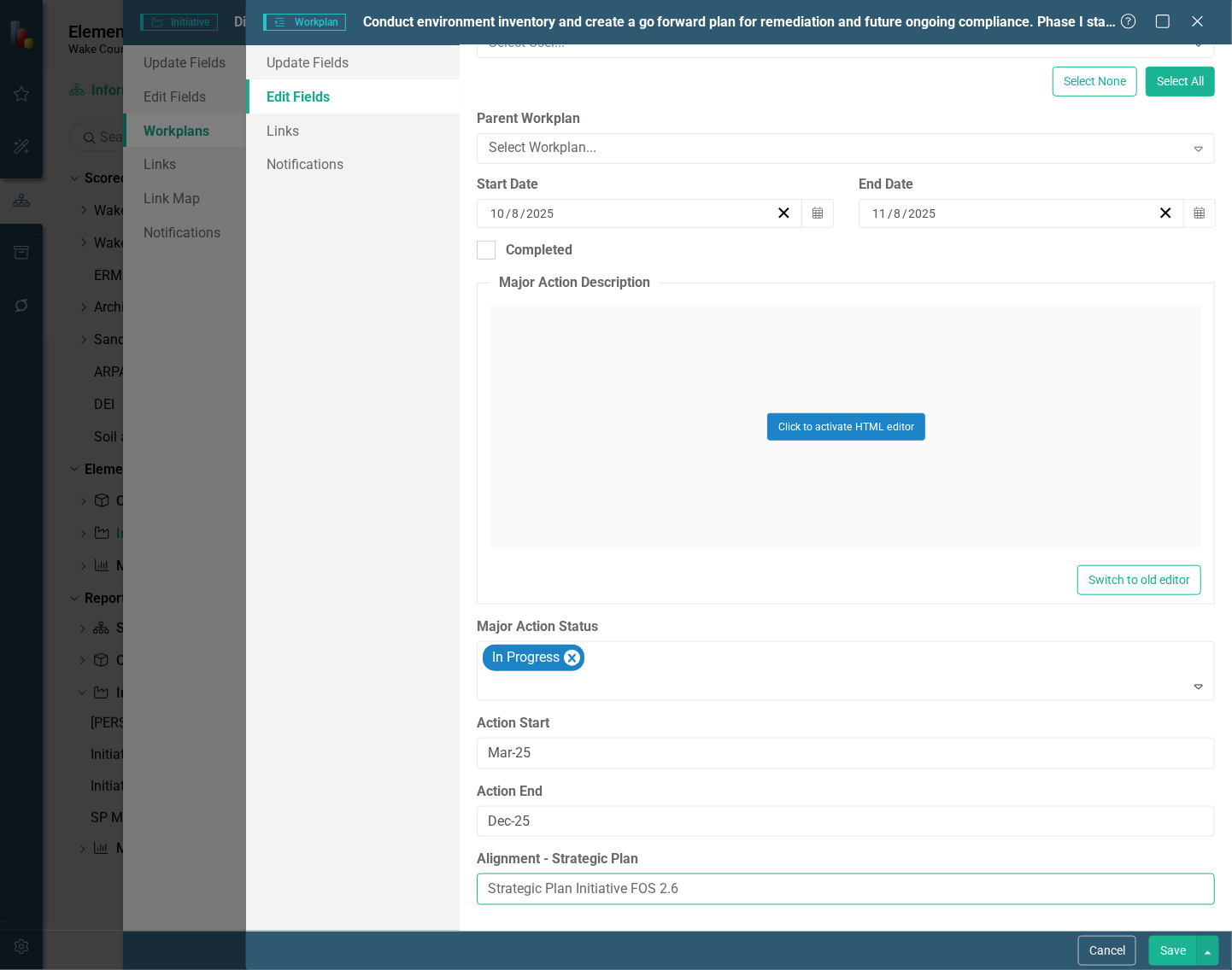
drag, startPoint x: 713, startPoint y: 886, endPoint x: 353, endPoint y: 880, distance: 360.0
click at [353, 880] on div "Update Fields Edit Fields Links Notifications "Update" fields in ClearPoint are…" at bounding box center [739, 488] width 986 height 886
click at [1172, 949] on button "Save" at bounding box center [1172, 951] width 48 height 30
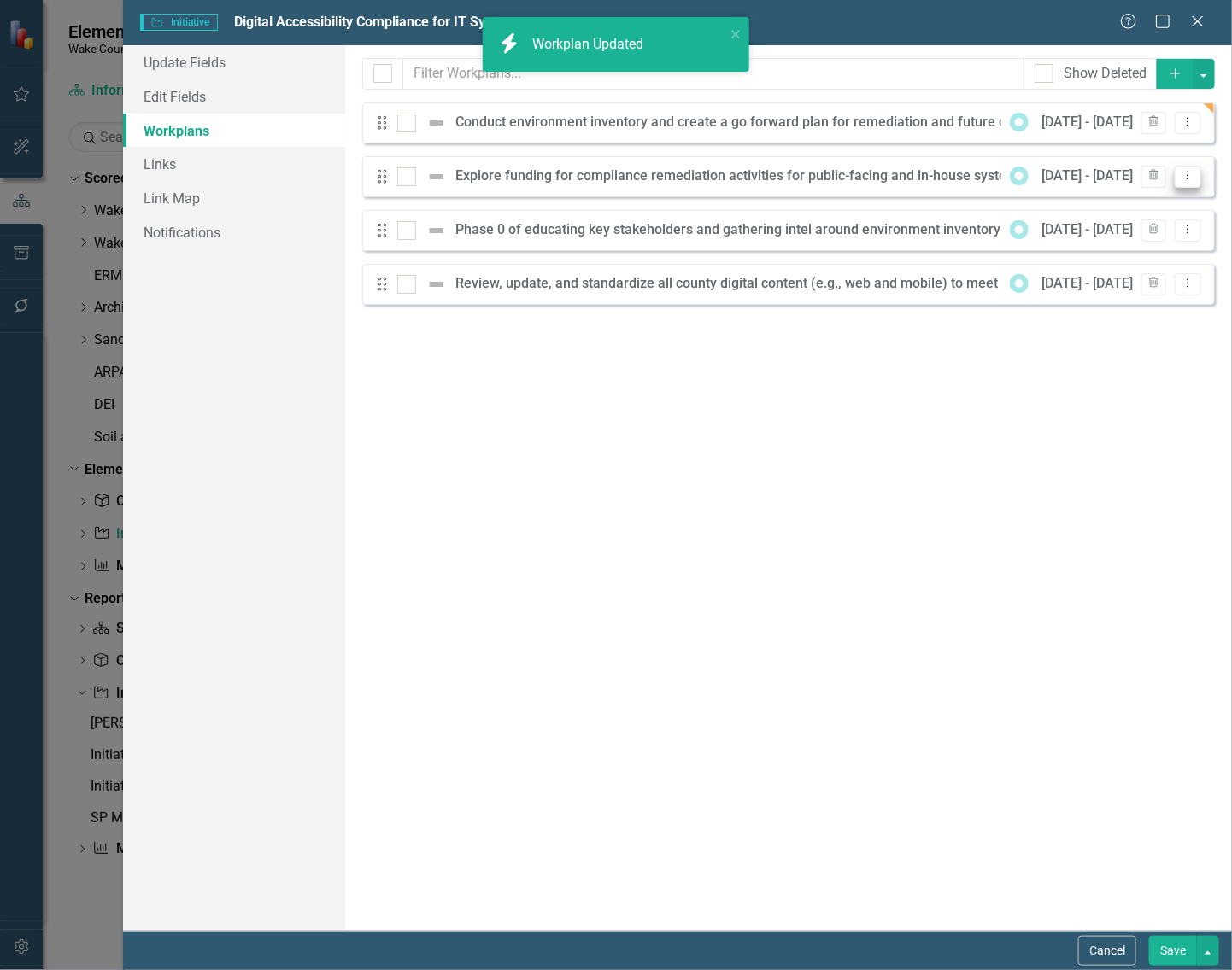
click at [1189, 173] on icon "Dropdown Menu" at bounding box center [1187, 175] width 15 height 11
click at [1101, 195] on link "Edit Edit Workplan" at bounding box center [1120, 205] width 159 height 32
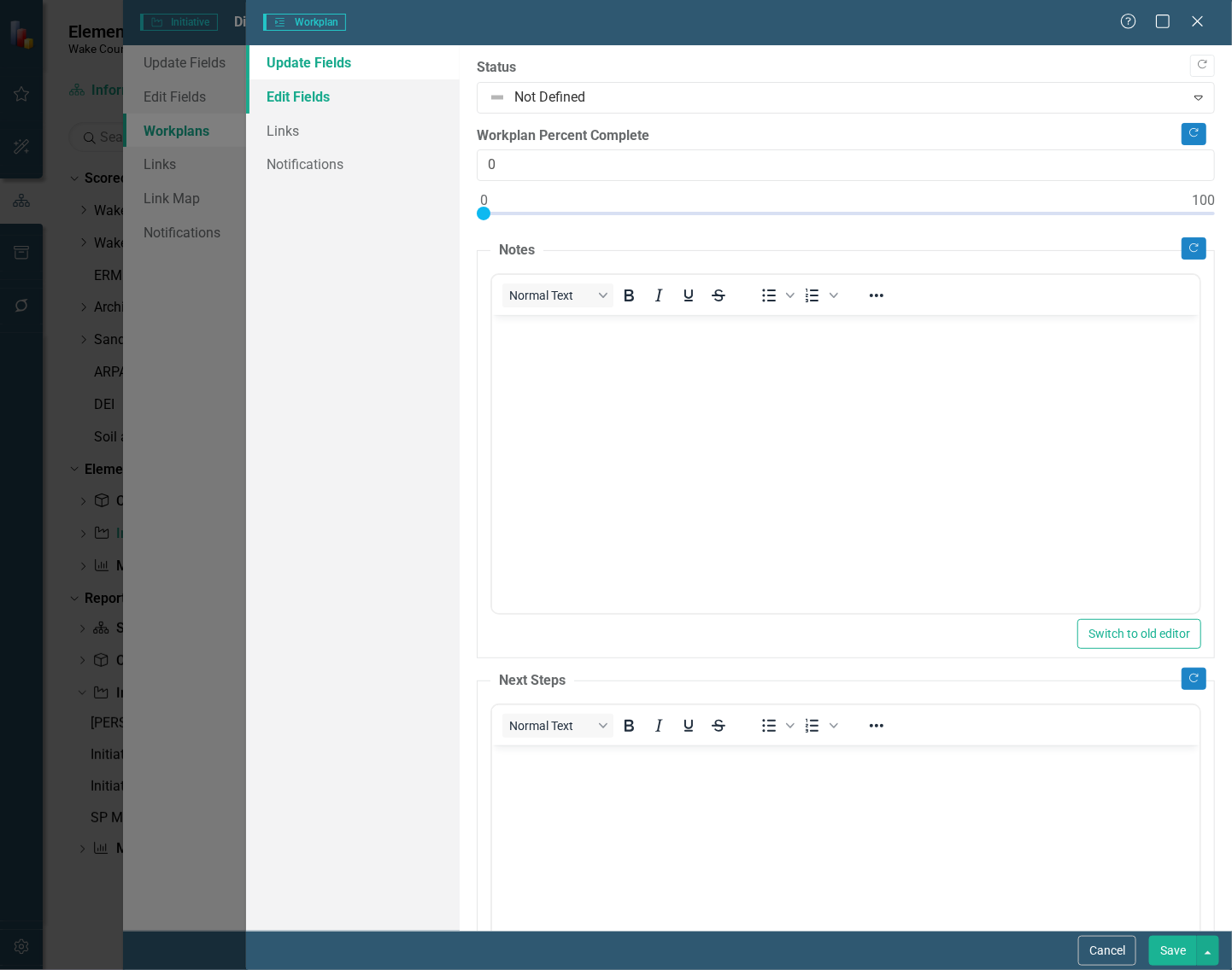
scroll to position [0, 0]
click at [318, 100] on link "Edit Fields" at bounding box center [353, 96] width 214 height 34
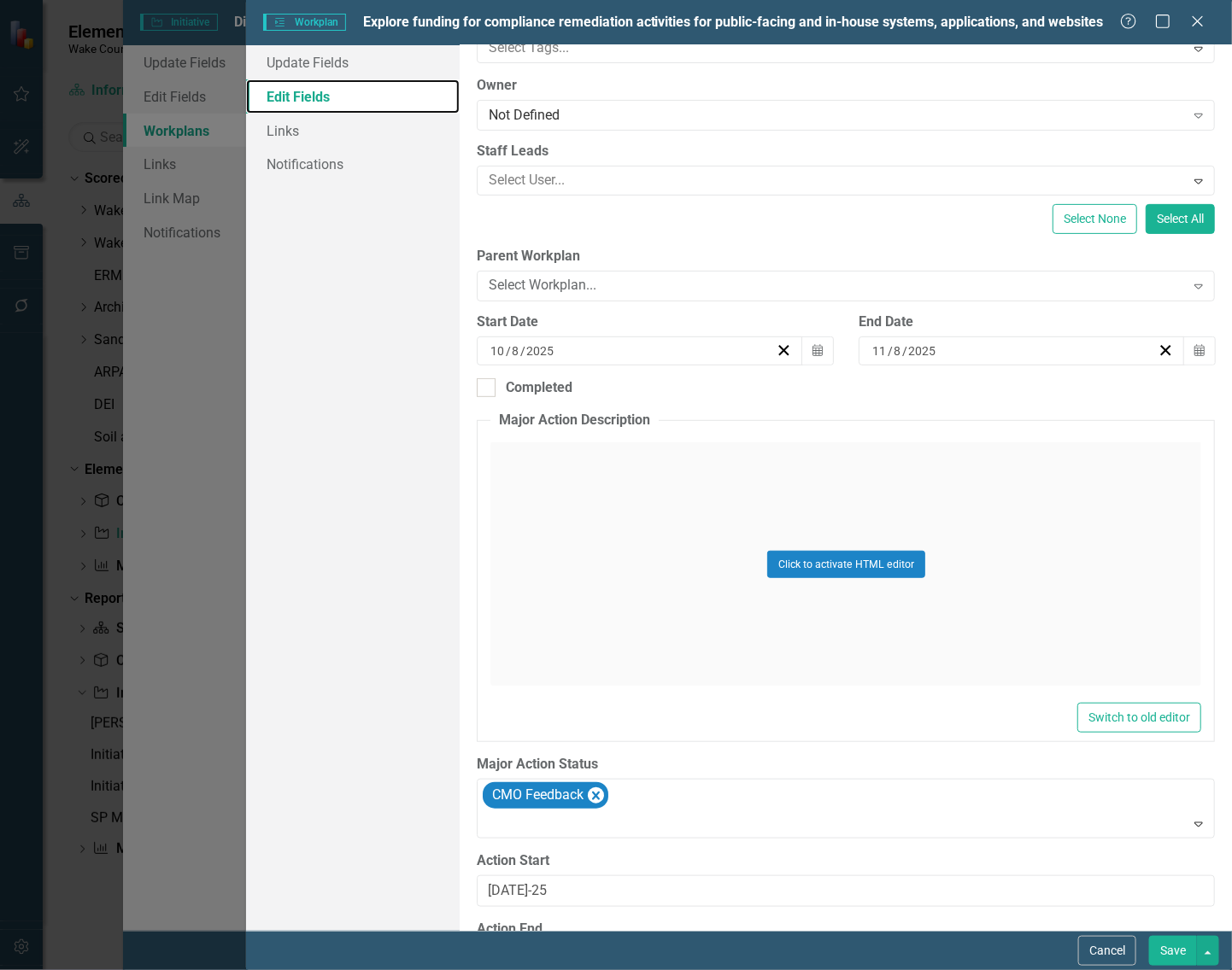
scroll to position [257, 0]
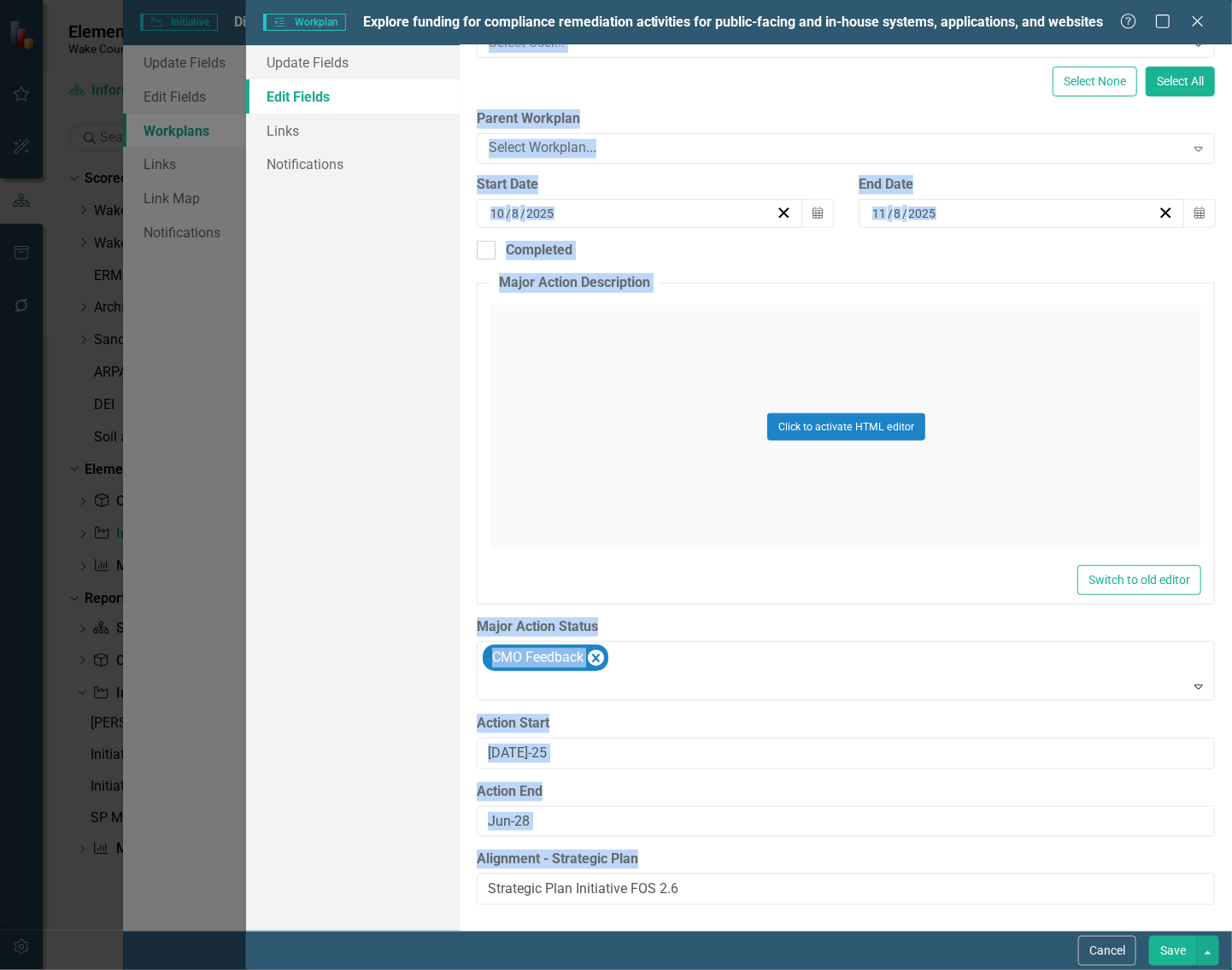
drag, startPoint x: 693, startPoint y: 861, endPoint x: 435, endPoint y: 881, distance: 258.8
click at [435, 881] on div "Update Fields Edit Fields Links Notifications "Update" fields in ClearPoint are…" at bounding box center [739, 488] width 986 height 886
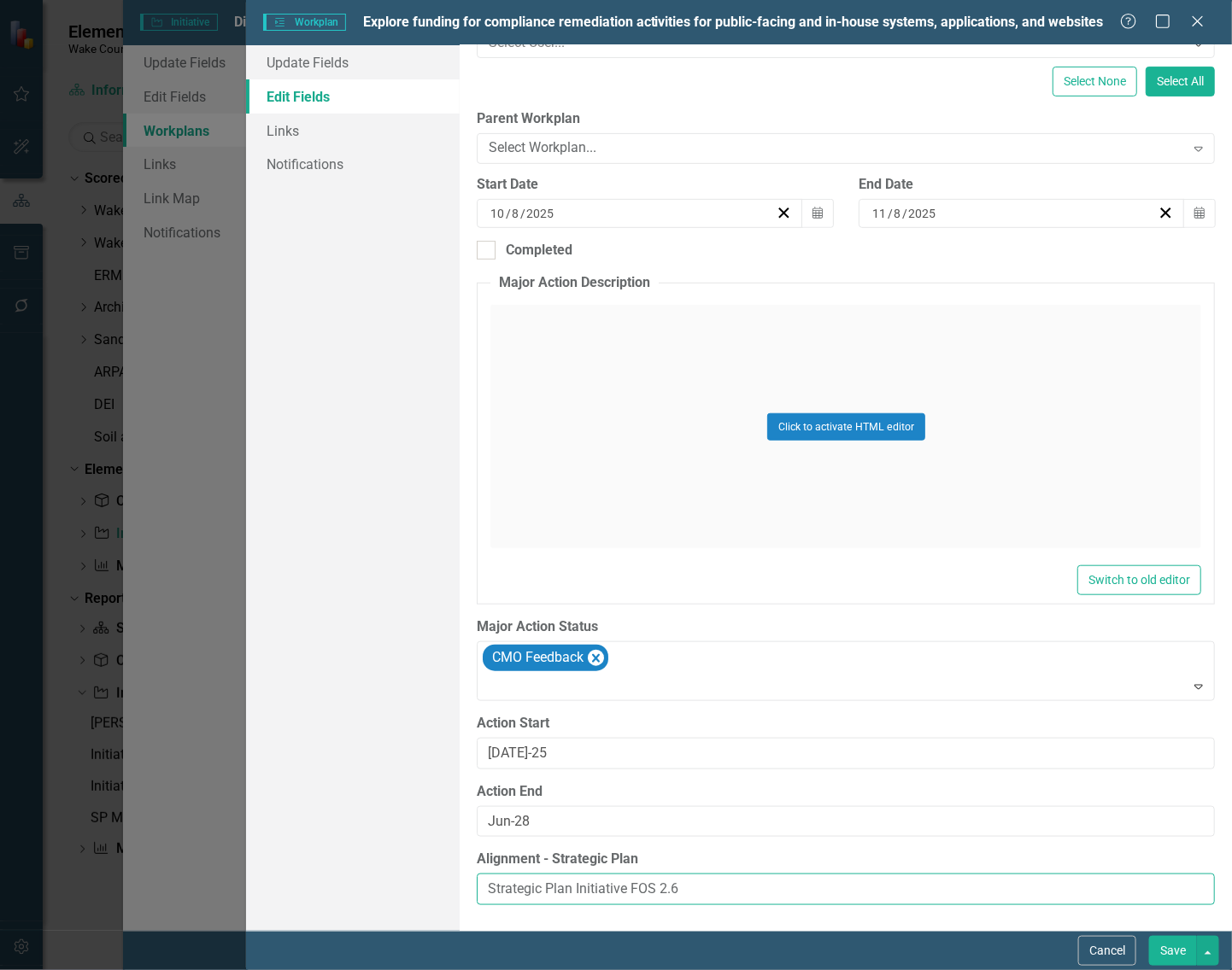
drag, startPoint x: 733, startPoint y: 885, endPoint x: 651, endPoint y: 896, distance: 82.7
click at [408, 891] on div "Update Fields Edit Fields Links Notifications "Update" fields in ClearPoint are…" at bounding box center [739, 488] width 986 height 886
click at [1167, 946] on button "Save" at bounding box center [1172, 951] width 48 height 30
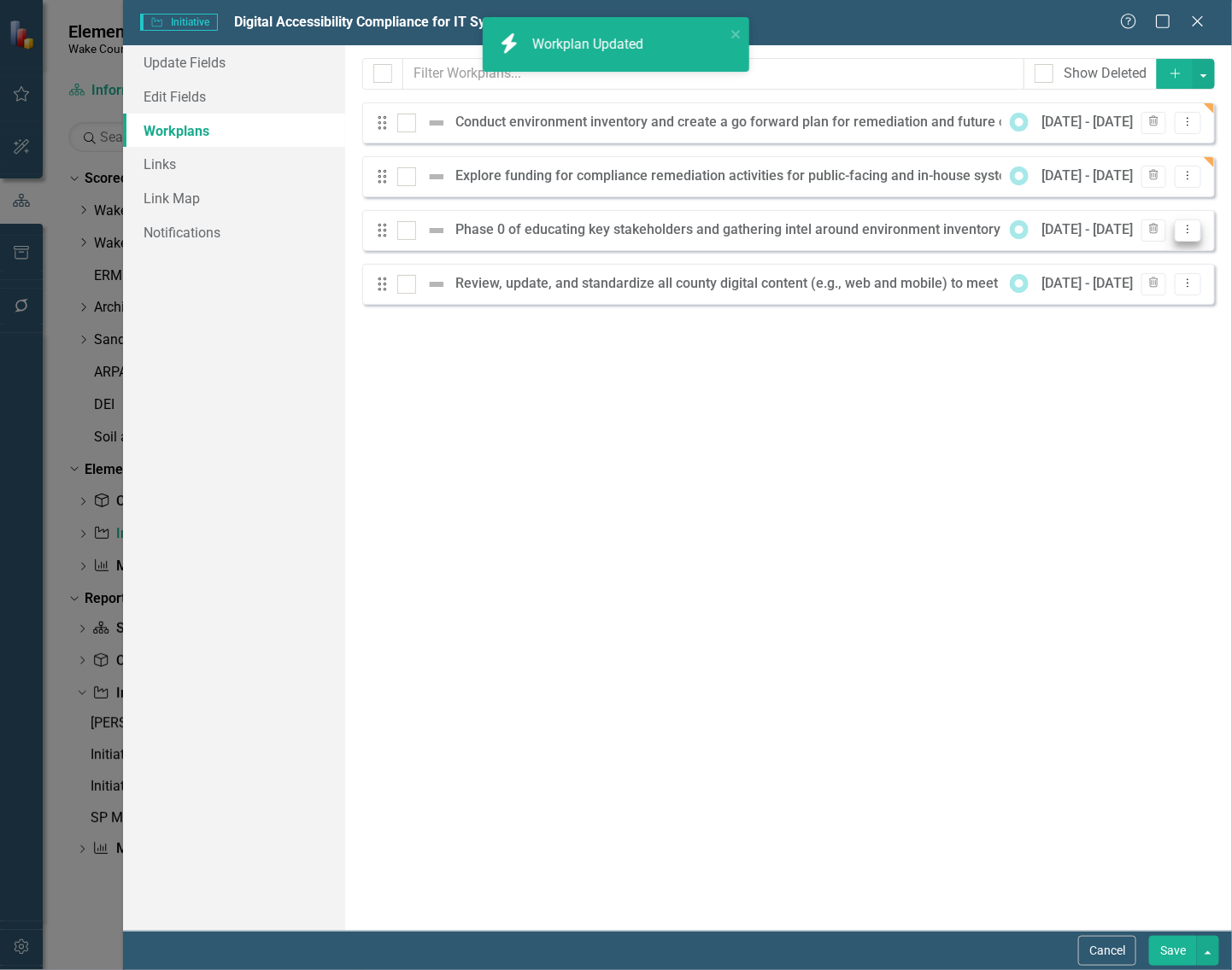
click at [1188, 227] on icon "Dropdown Menu" at bounding box center [1187, 229] width 15 height 11
click at [1090, 260] on link "Edit Edit Workplan" at bounding box center [1120, 259] width 159 height 32
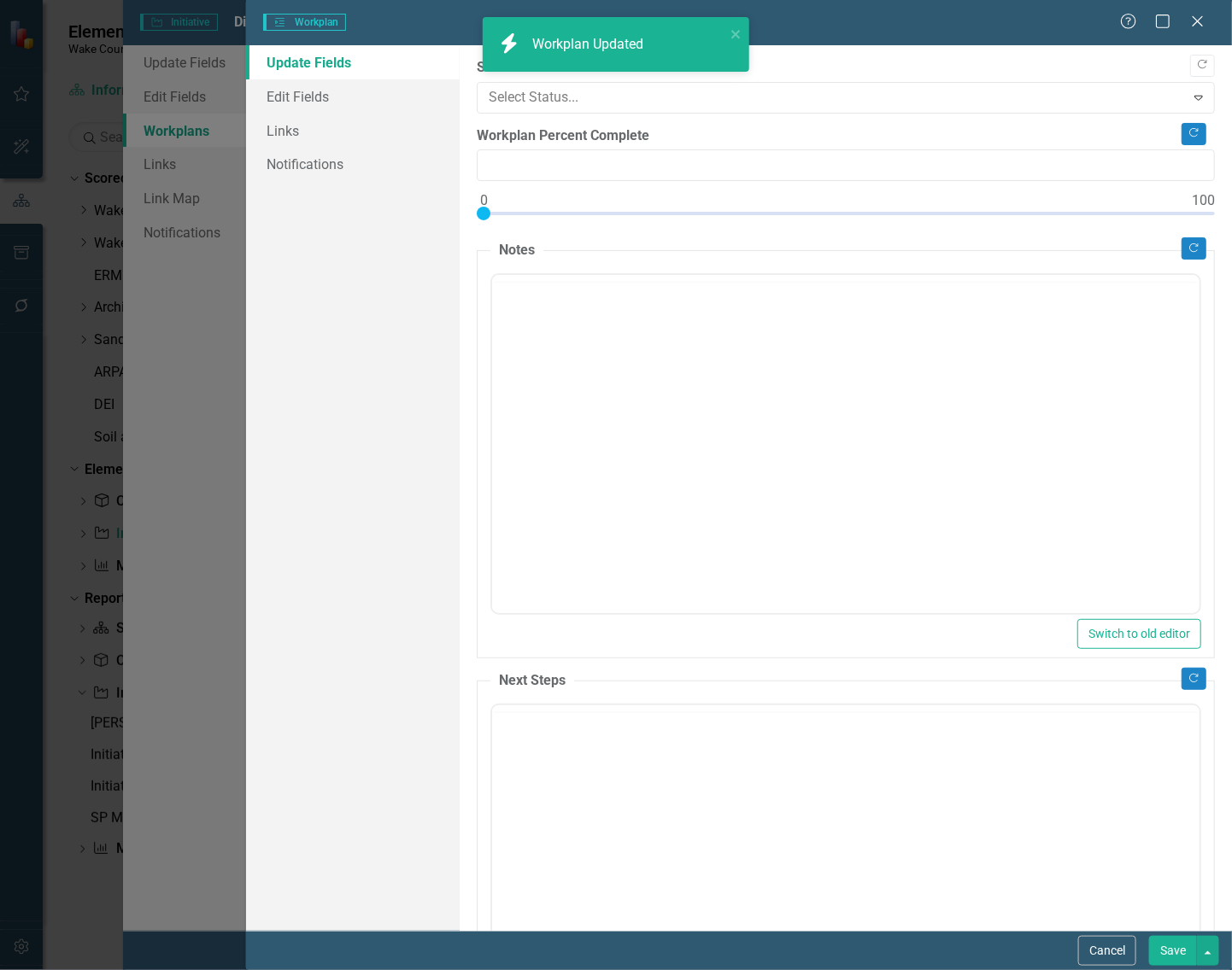
type input "0"
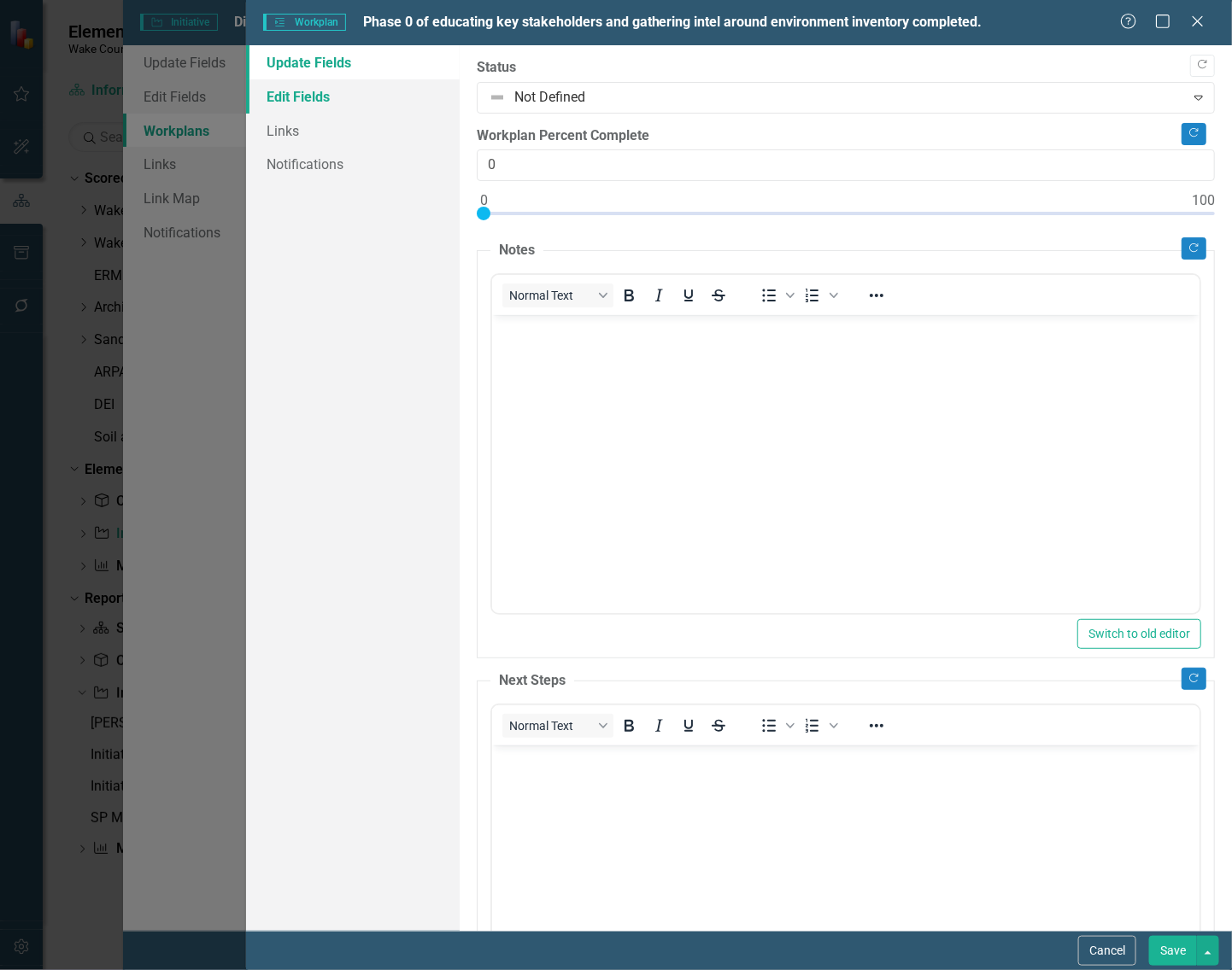
scroll to position [0, 0]
click at [287, 95] on link "Edit Fields" at bounding box center [353, 96] width 214 height 34
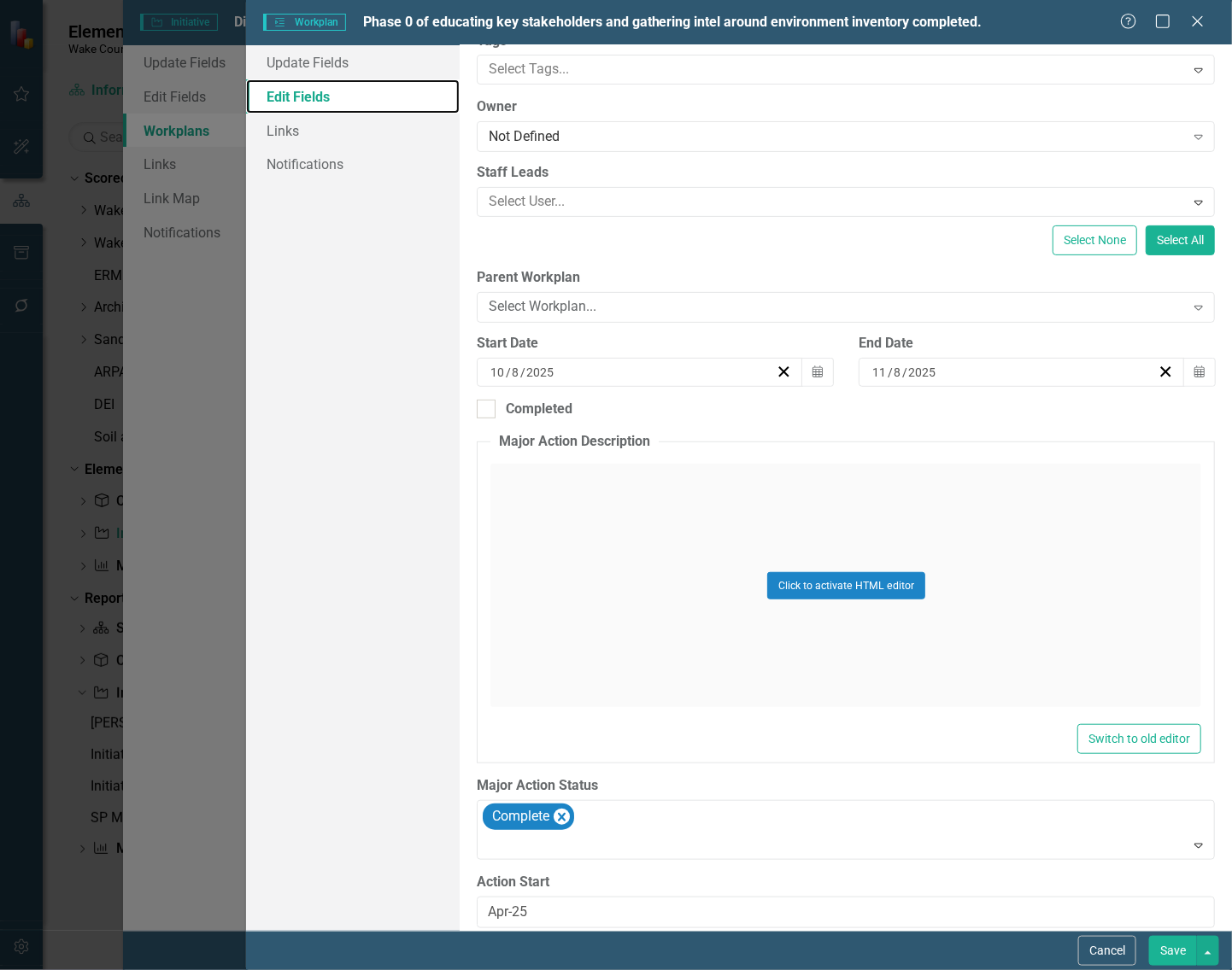
scroll to position [257, 0]
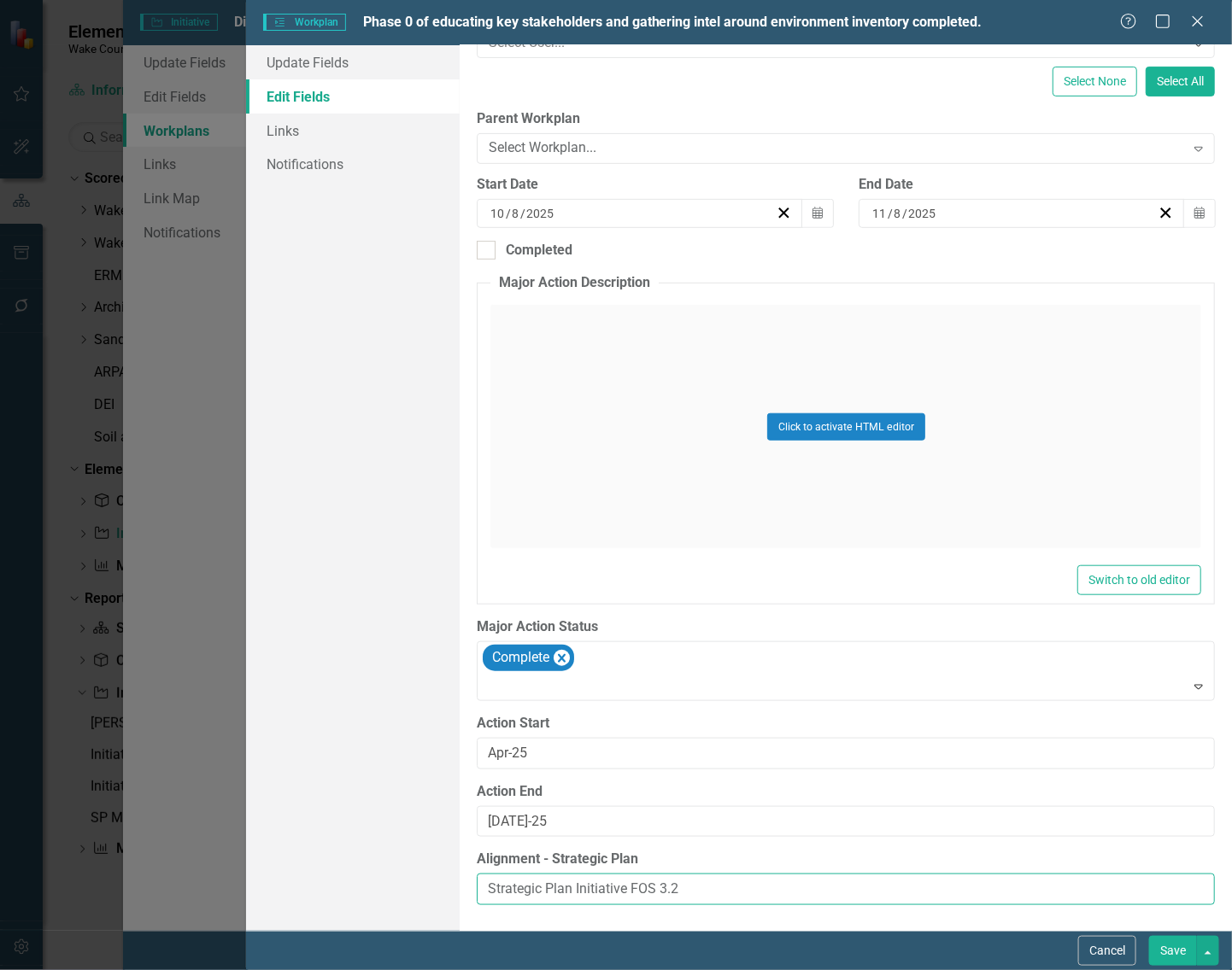
drag, startPoint x: 698, startPoint y: 893, endPoint x: 584, endPoint y: 884, distance: 114.4
click at [408, 846] on div "Update Fields Edit Fields Links Notifications "Update" fields in ClearPoint are…" at bounding box center [739, 488] width 986 height 886
click at [1175, 951] on button "Save" at bounding box center [1172, 951] width 48 height 30
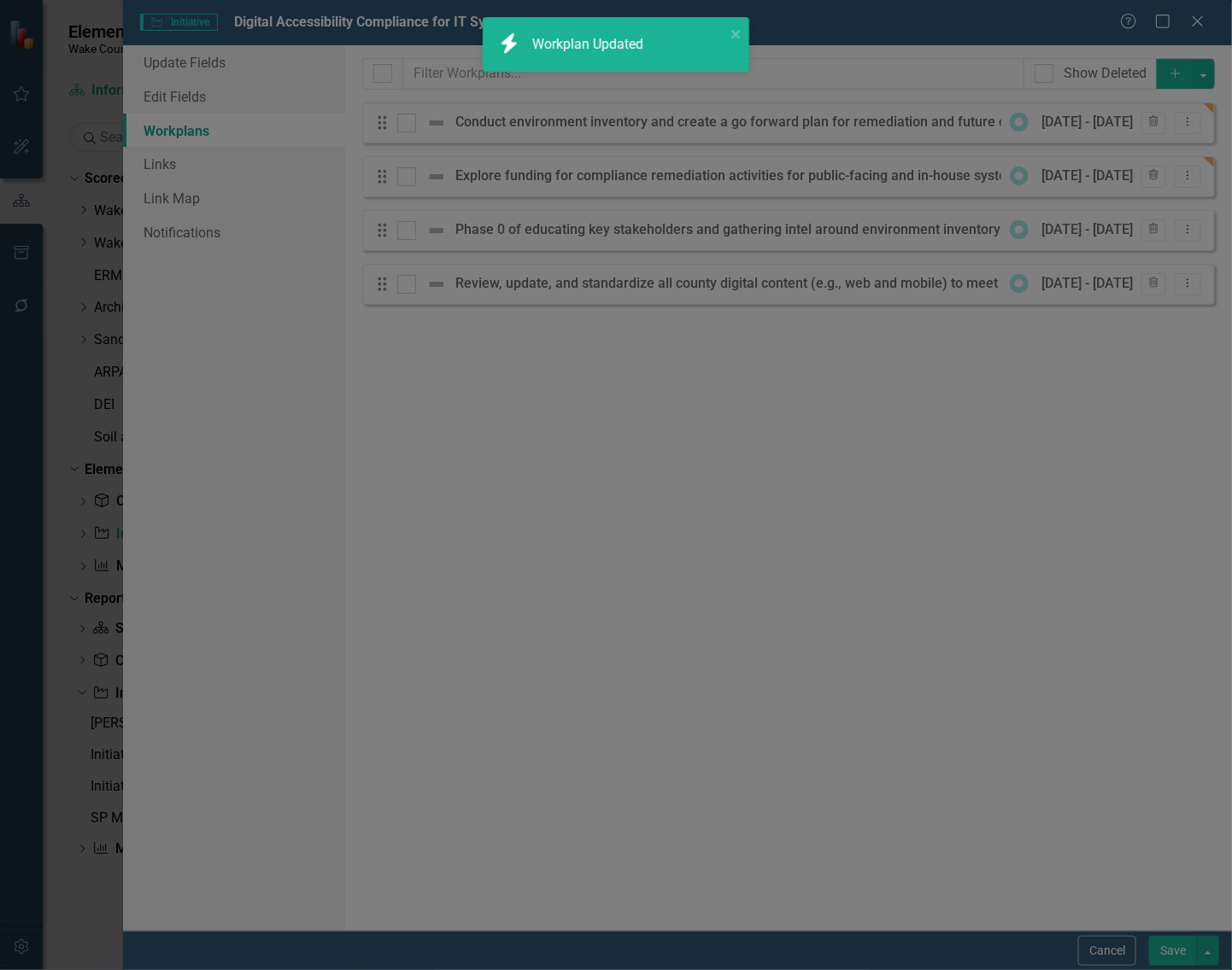
click at [1162, 949] on button "Save" at bounding box center [1172, 951] width 48 height 30
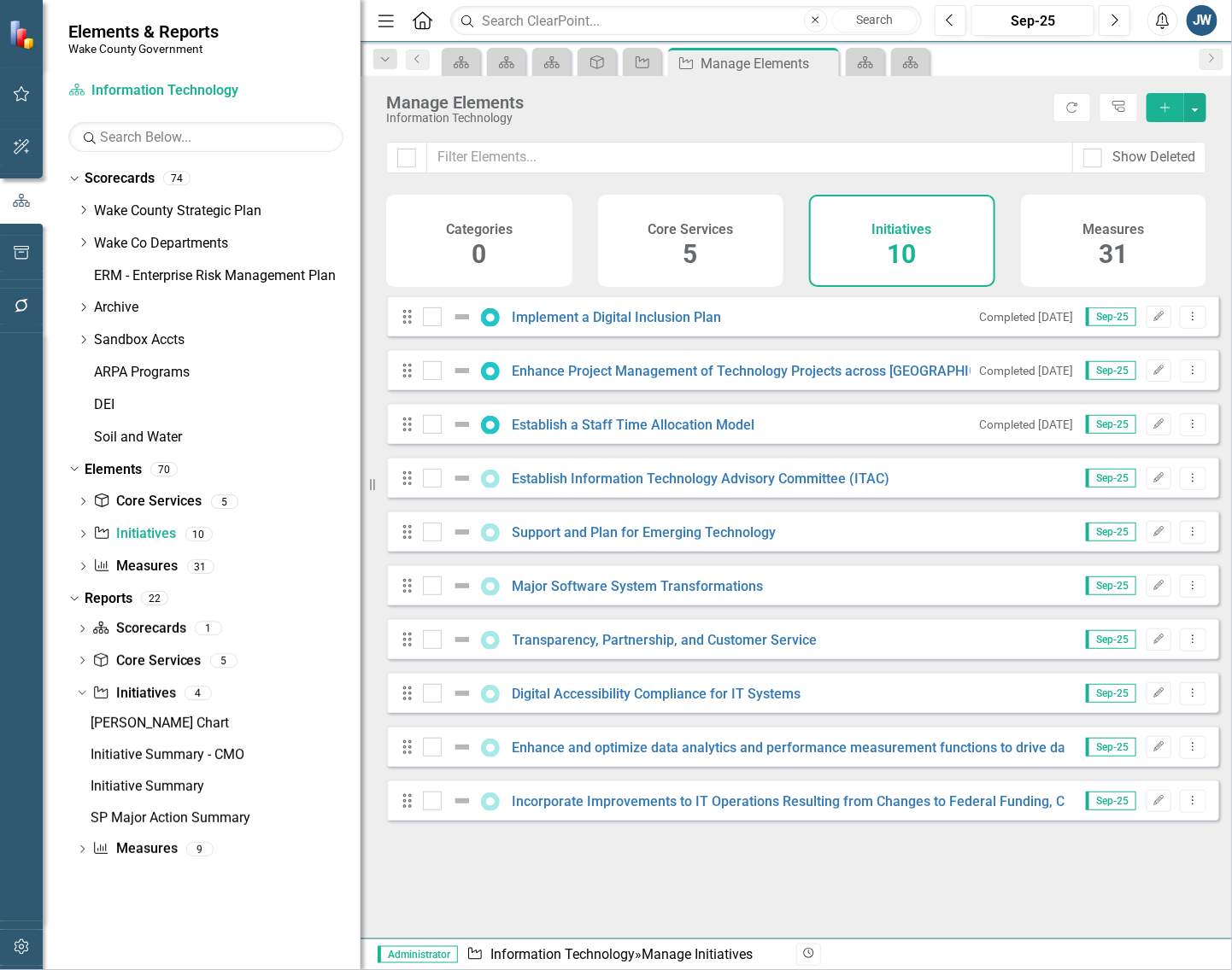
drag, startPoint x: 85, startPoint y: 215, endPoint x: 85, endPoint y: 232, distance: 17.0
click at [86, 215] on icon "Dropdown" at bounding box center [83, 210] width 13 height 11
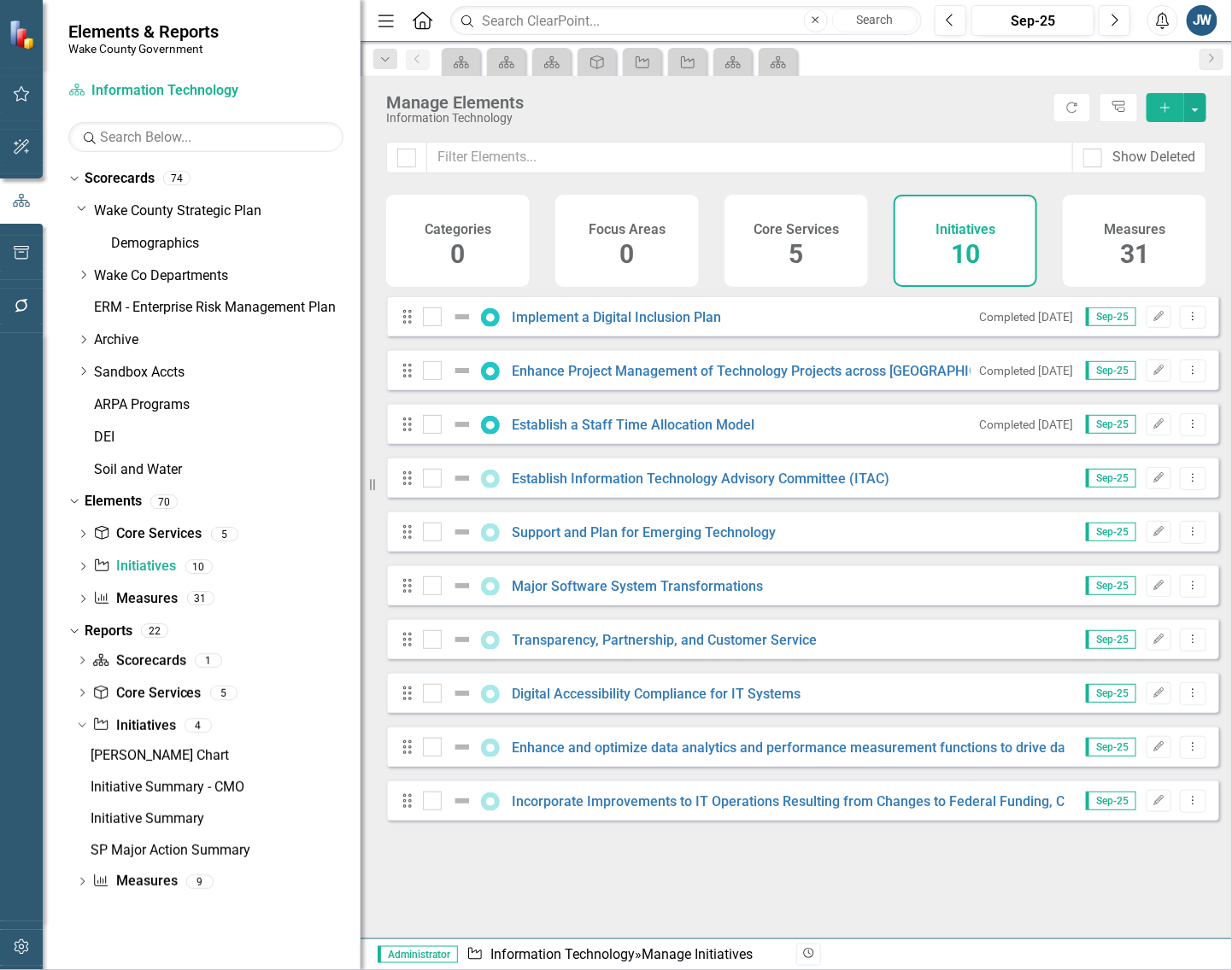
click at [85, 245] on div "Dropdown Wake County Strategic Plan Demographics Dropdown Wake Co Departments D…" at bounding box center [219, 343] width 284 height 291
click at [84, 273] on icon "Dropdown" at bounding box center [83, 275] width 13 height 11
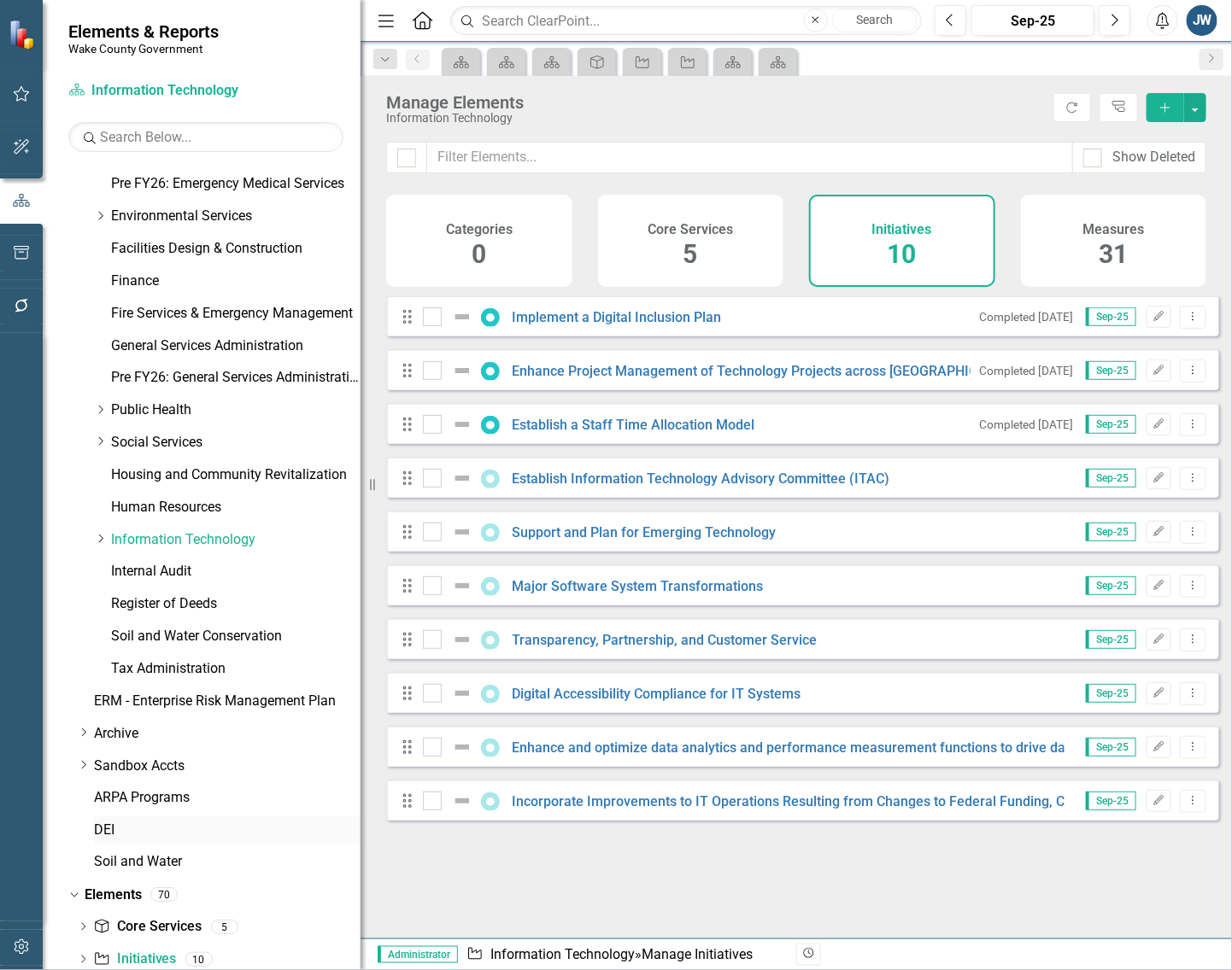
scroll to position [534, 0]
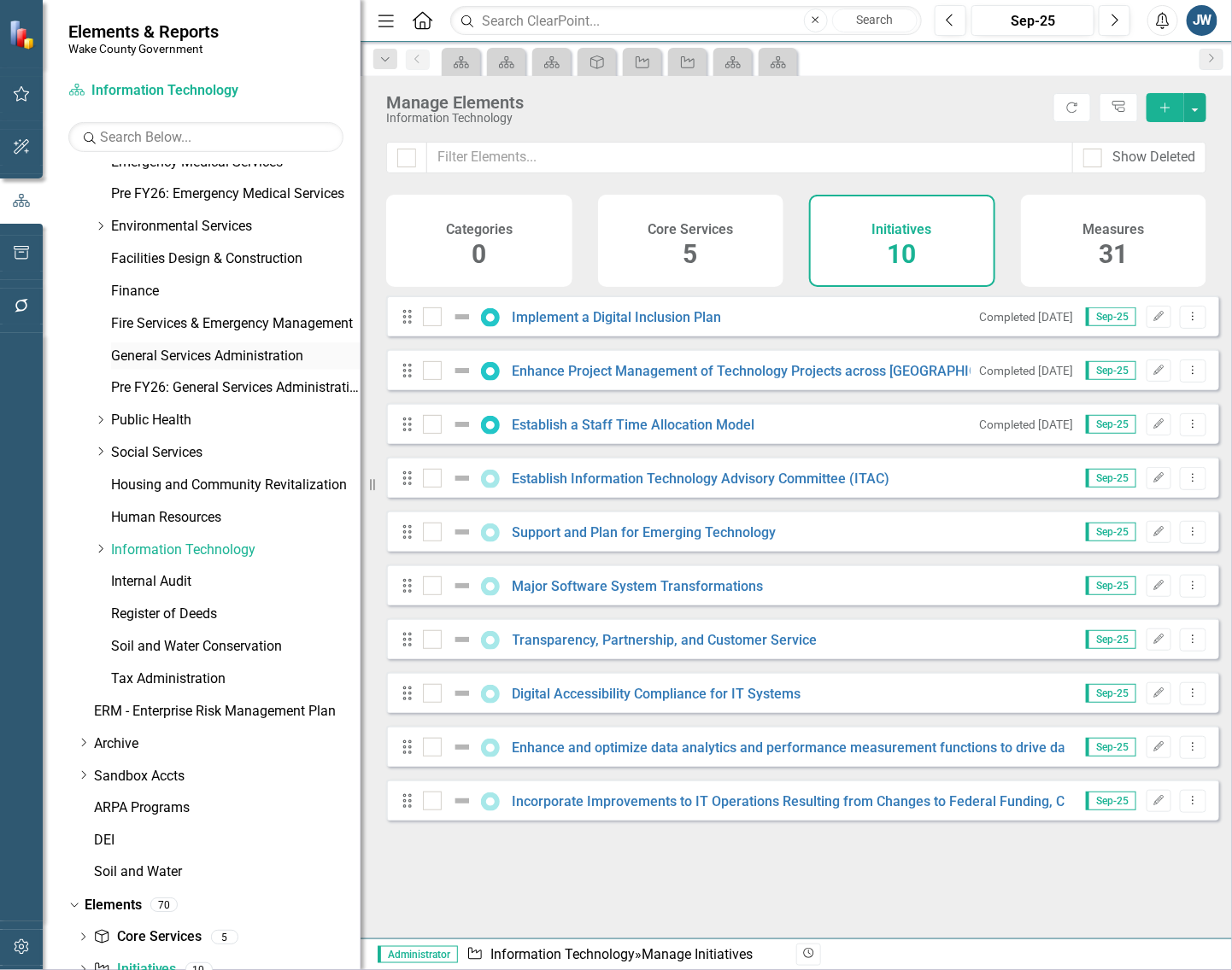
click at [189, 352] on link "General Services Administration" at bounding box center [236, 357] width 250 height 19
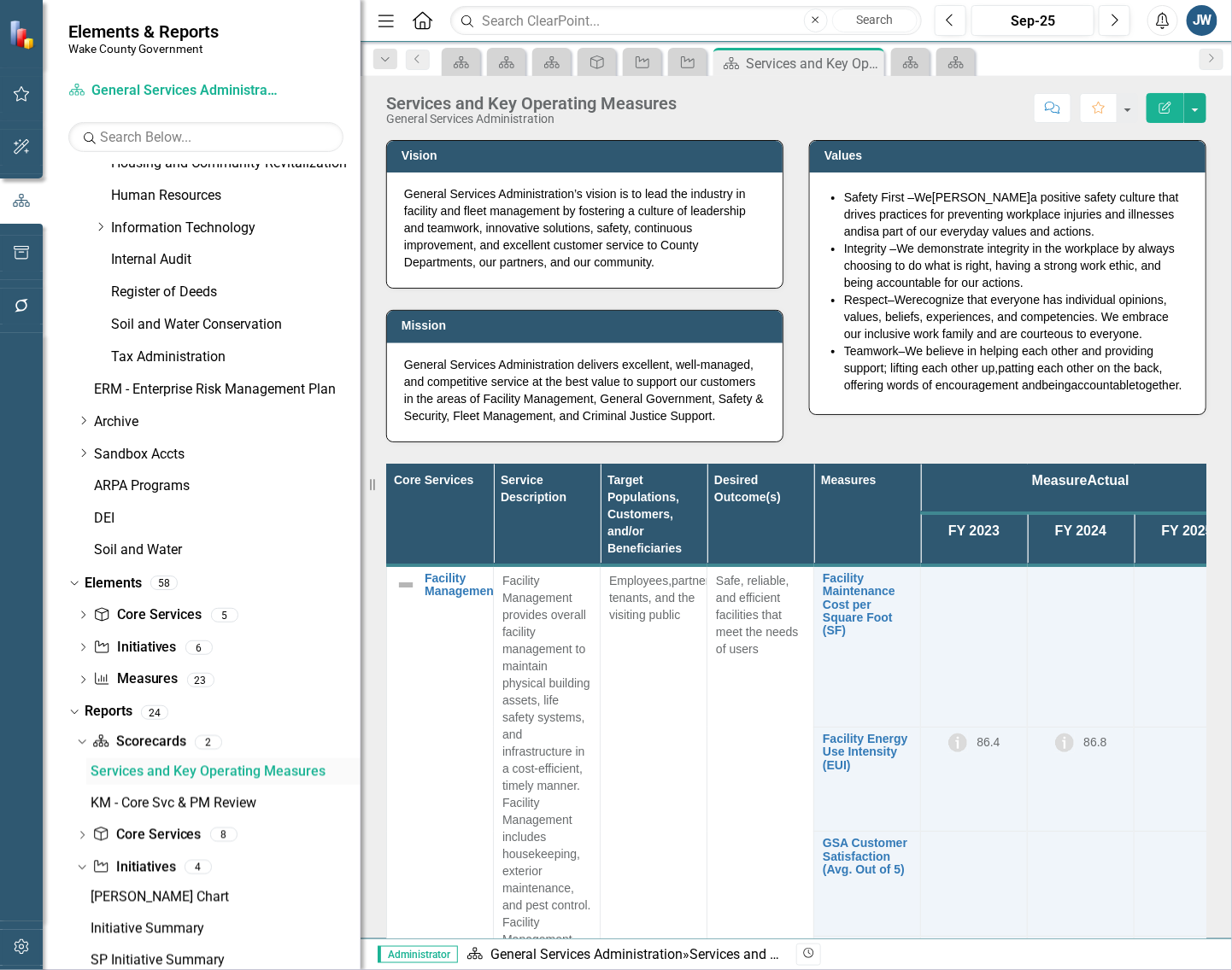
scroll to position [954, 0]
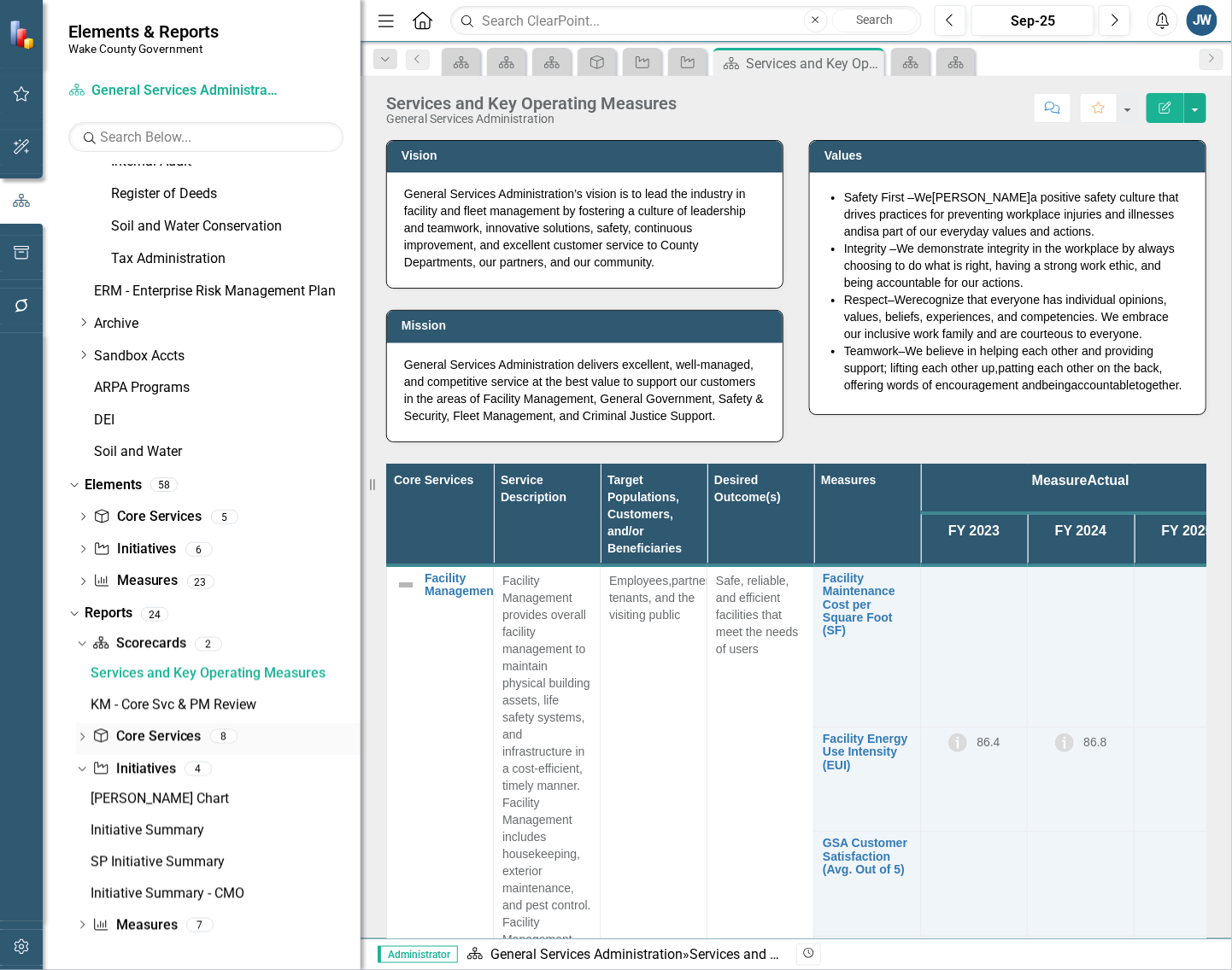
click at [164, 728] on link "Core Service Core Services" at bounding box center [146, 737] width 109 height 19
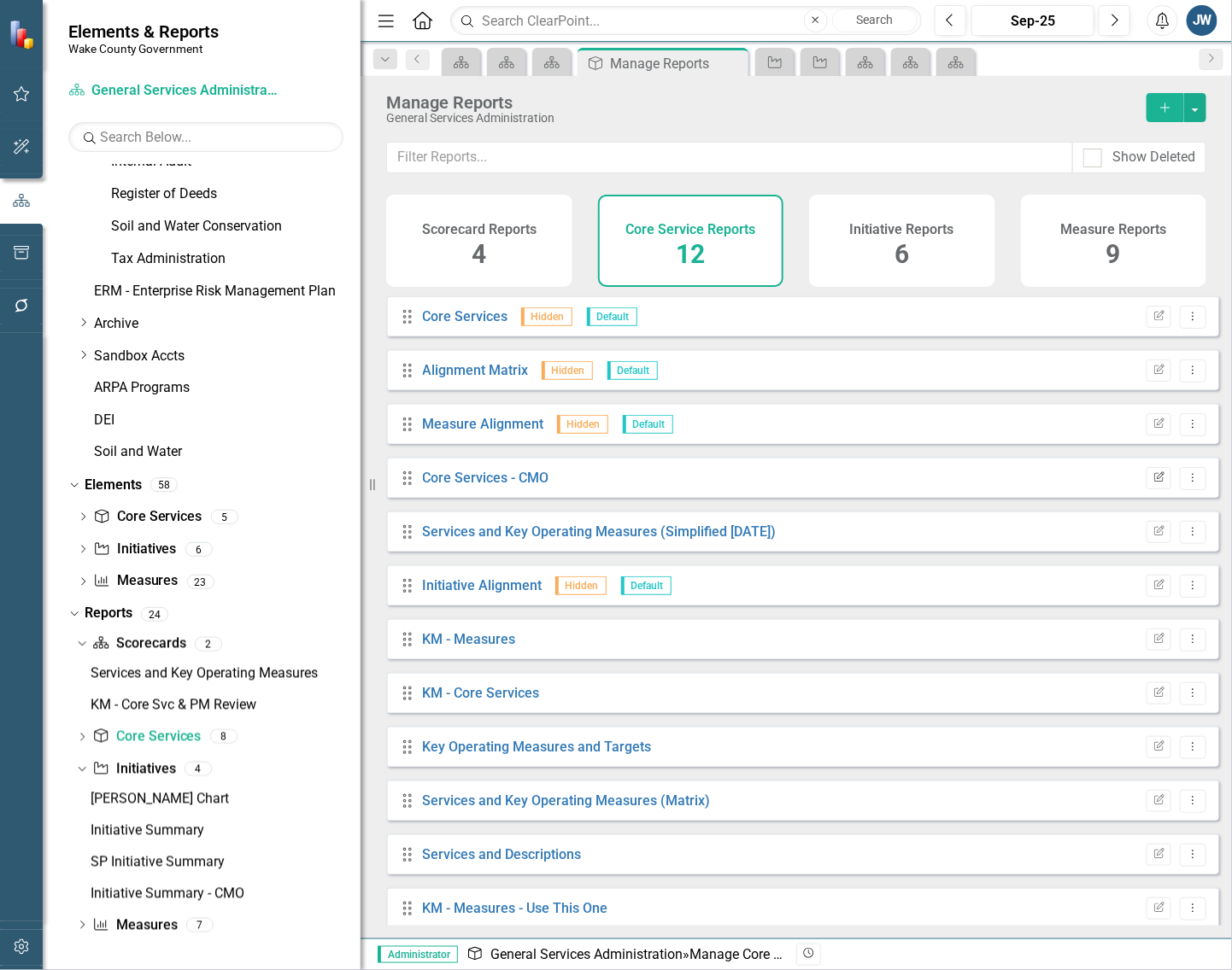
click at [1154, 482] on icon "button" at bounding box center [1159, 477] width 11 height 11
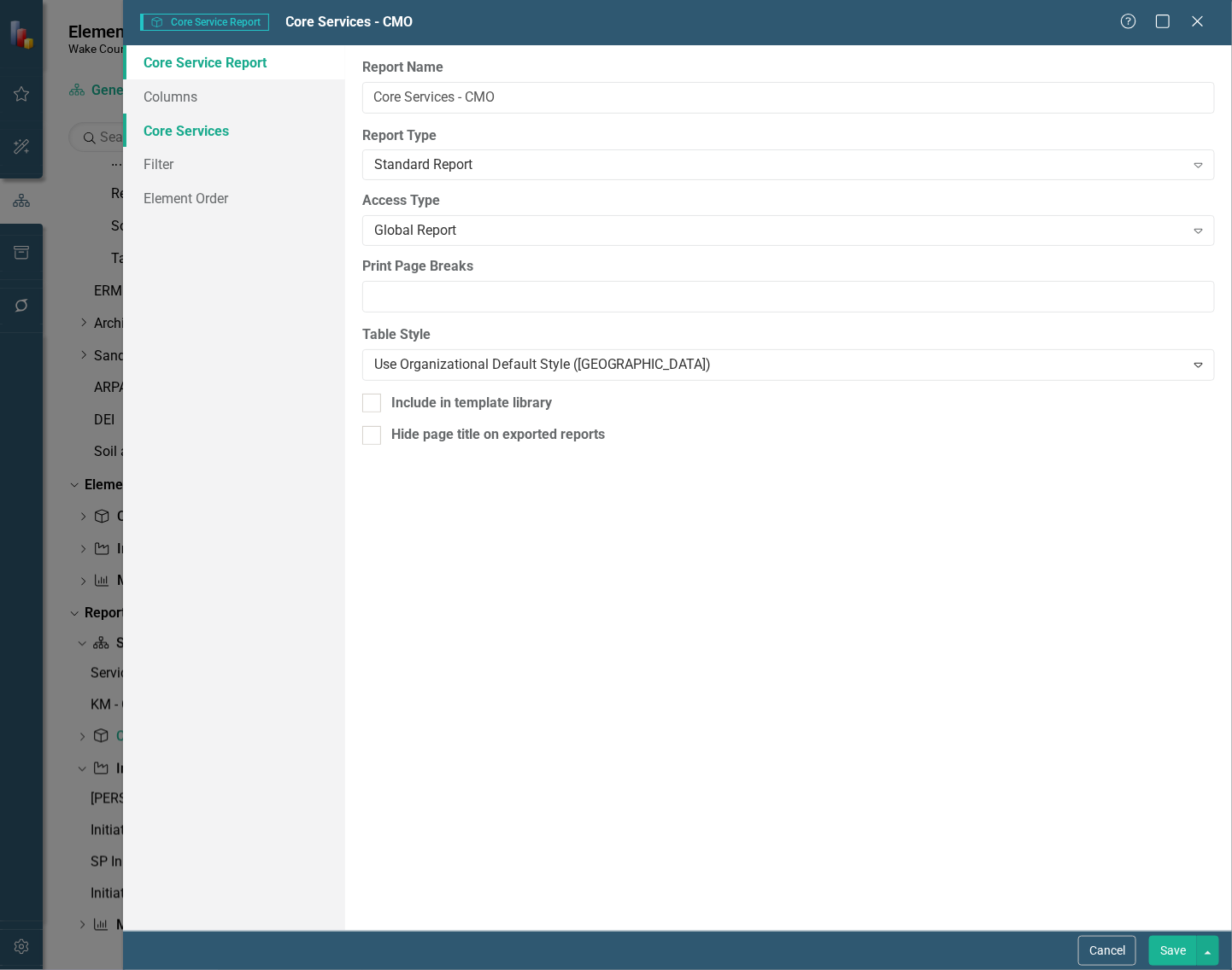
click at [164, 124] on link "Core Services" at bounding box center [233, 131] width 222 height 34
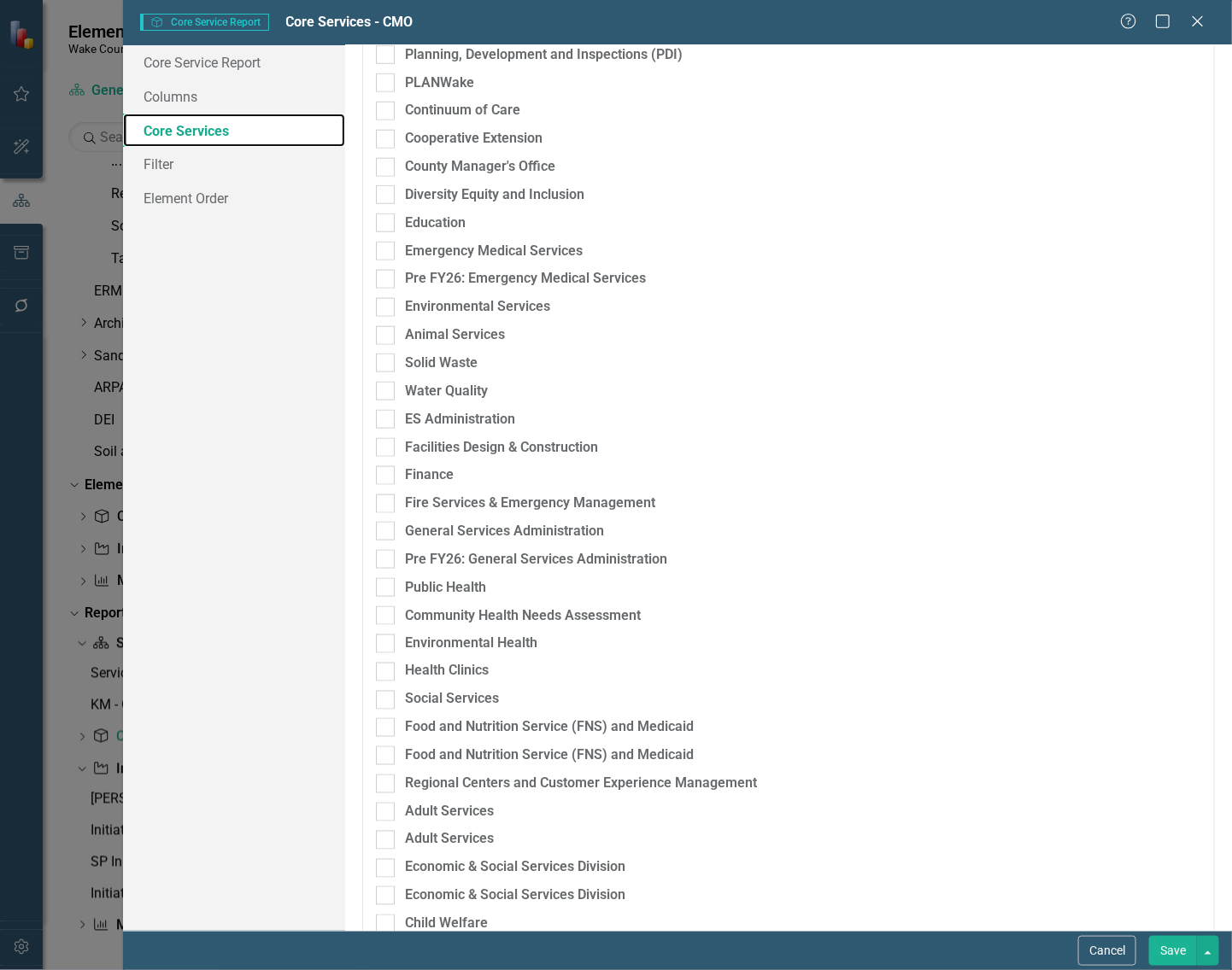
scroll to position [641, 0]
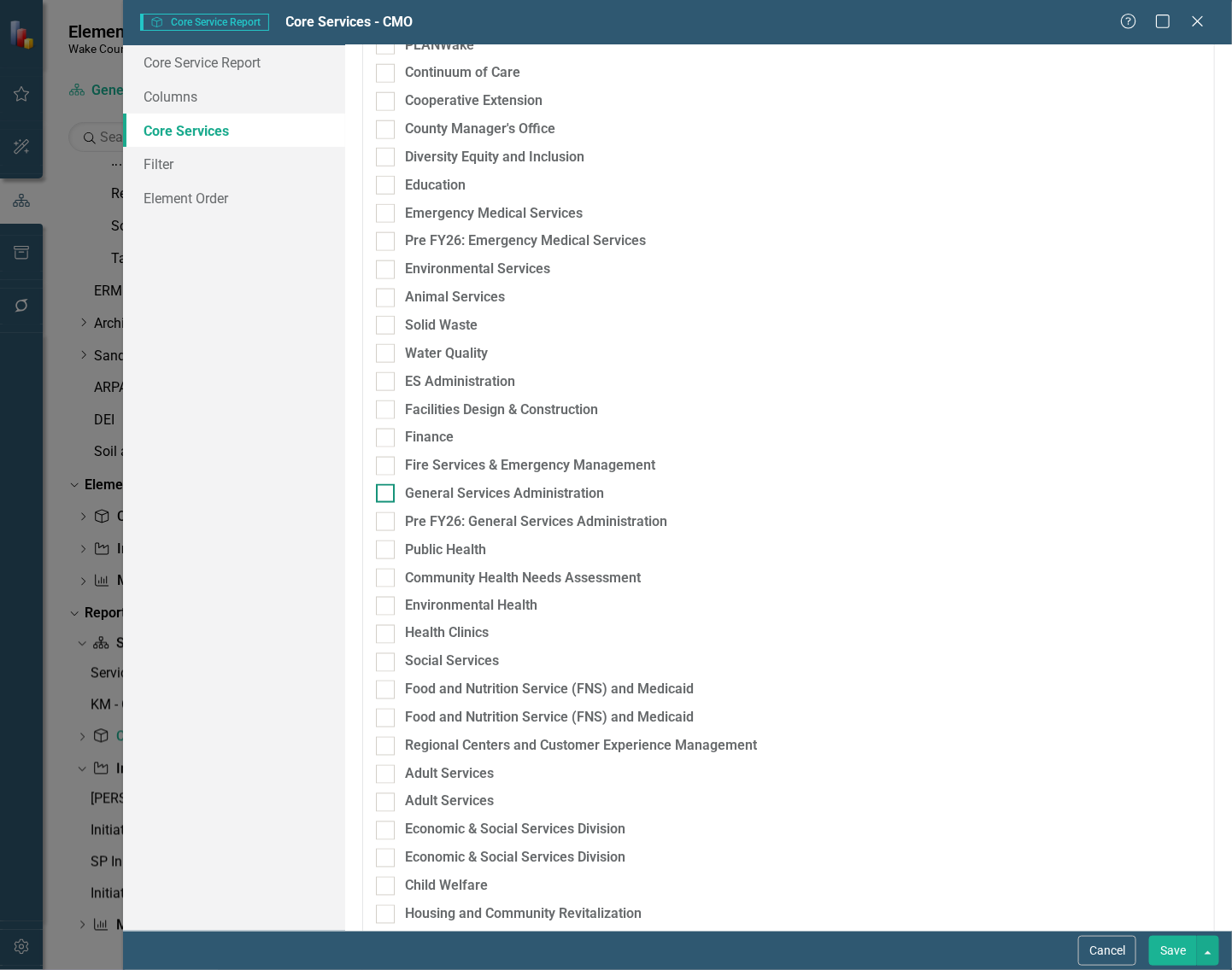
click at [386, 495] on input "General Services Administration" at bounding box center [381, 490] width 11 height 11
checkbox input "true"
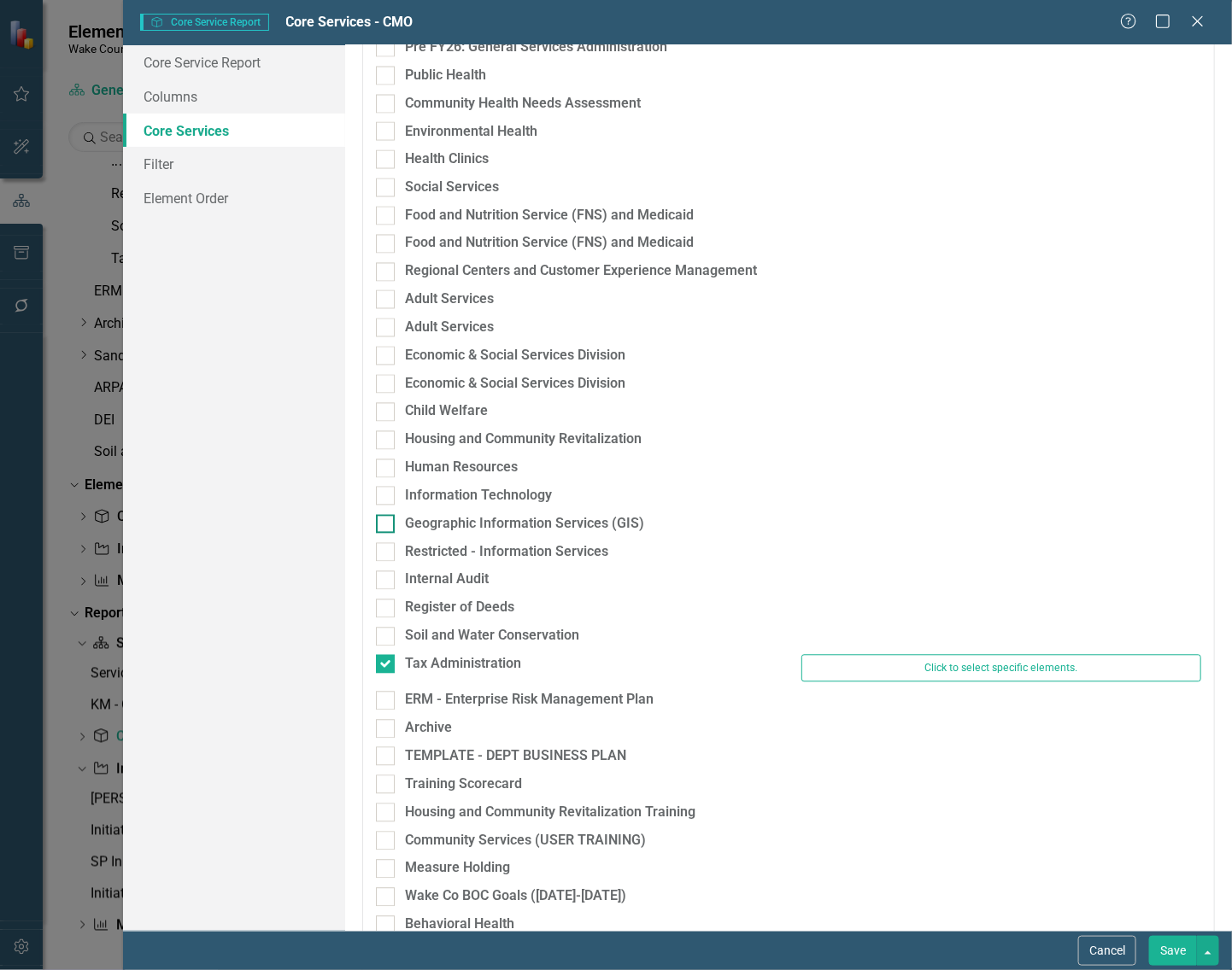
scroll to position [1174, 0]
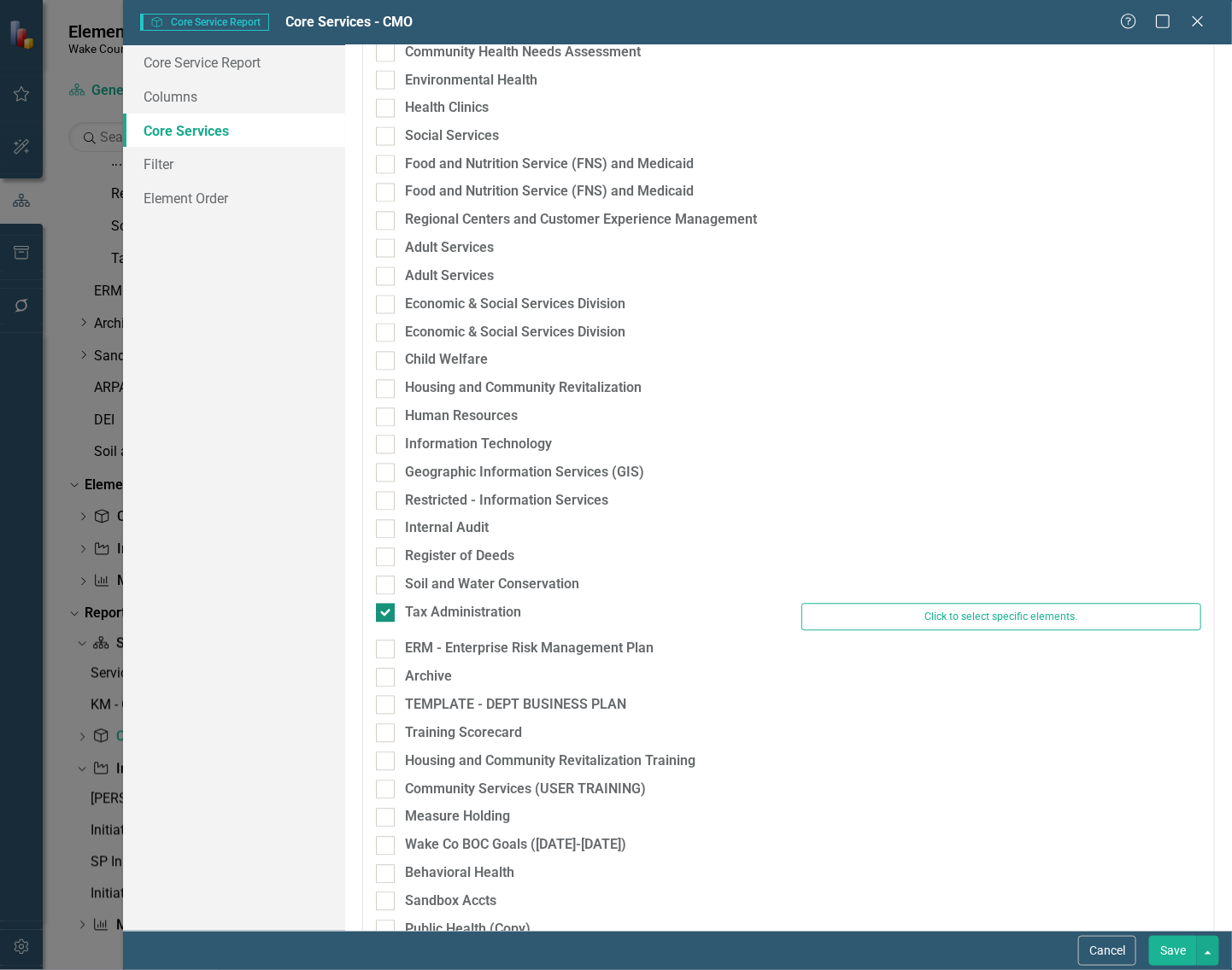
click at [387, 613] on div at bounding box center [385, 612] width 18 height 18
click at [387, 613] on input "Tax Administration" at bounding box center [381, 609] width 11 height 11
checkbox input "false"
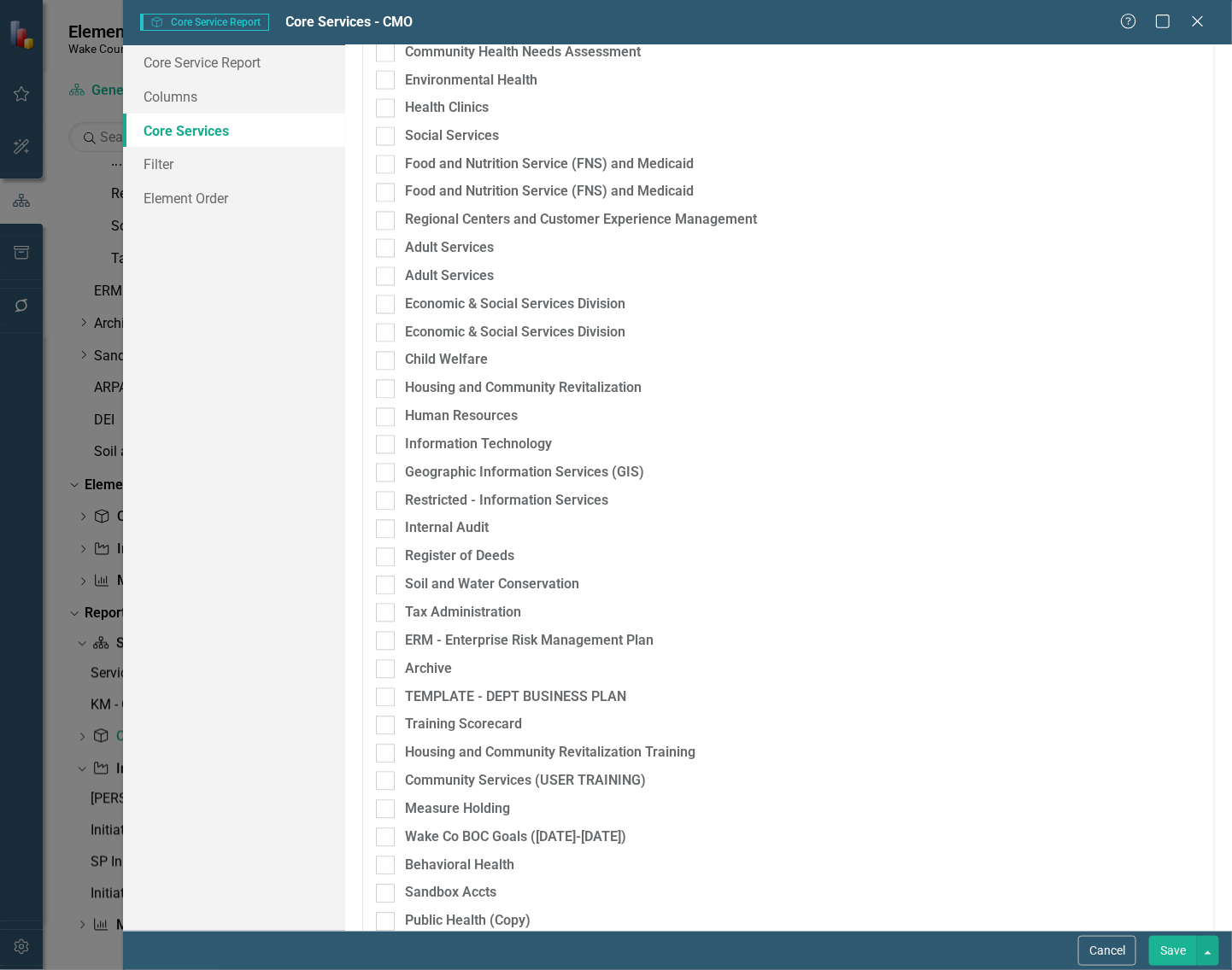
click at [1158, 946] on button "Save" at bounding box center [1172, 951] width 48 height 30
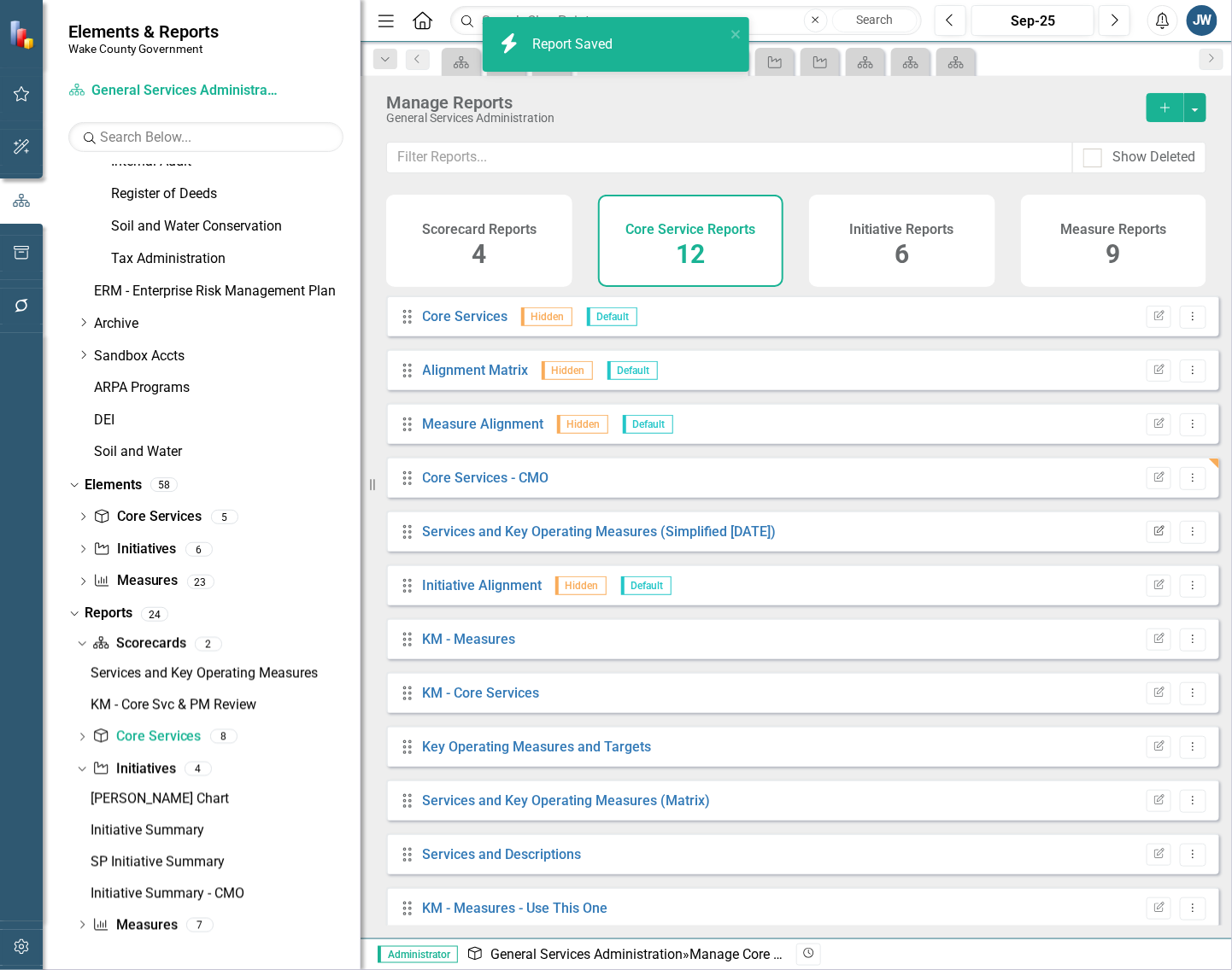
click at [1152, 537] on icon "Edit Report" at bounding box center [1158, 532] width 13 height 11
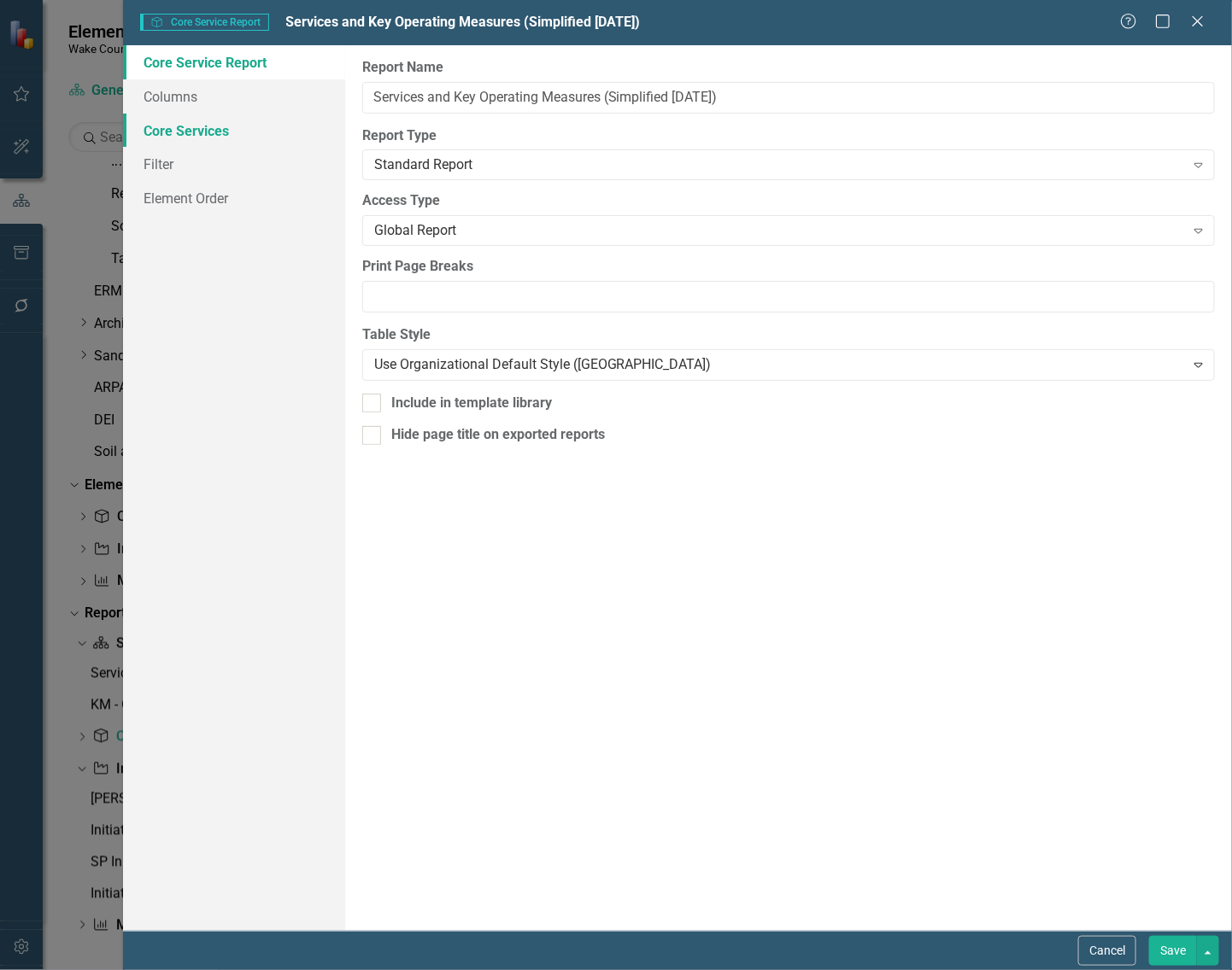
click at [198, 117] on link "Core Services" at bounding box center [233, 131] width 222 height 34
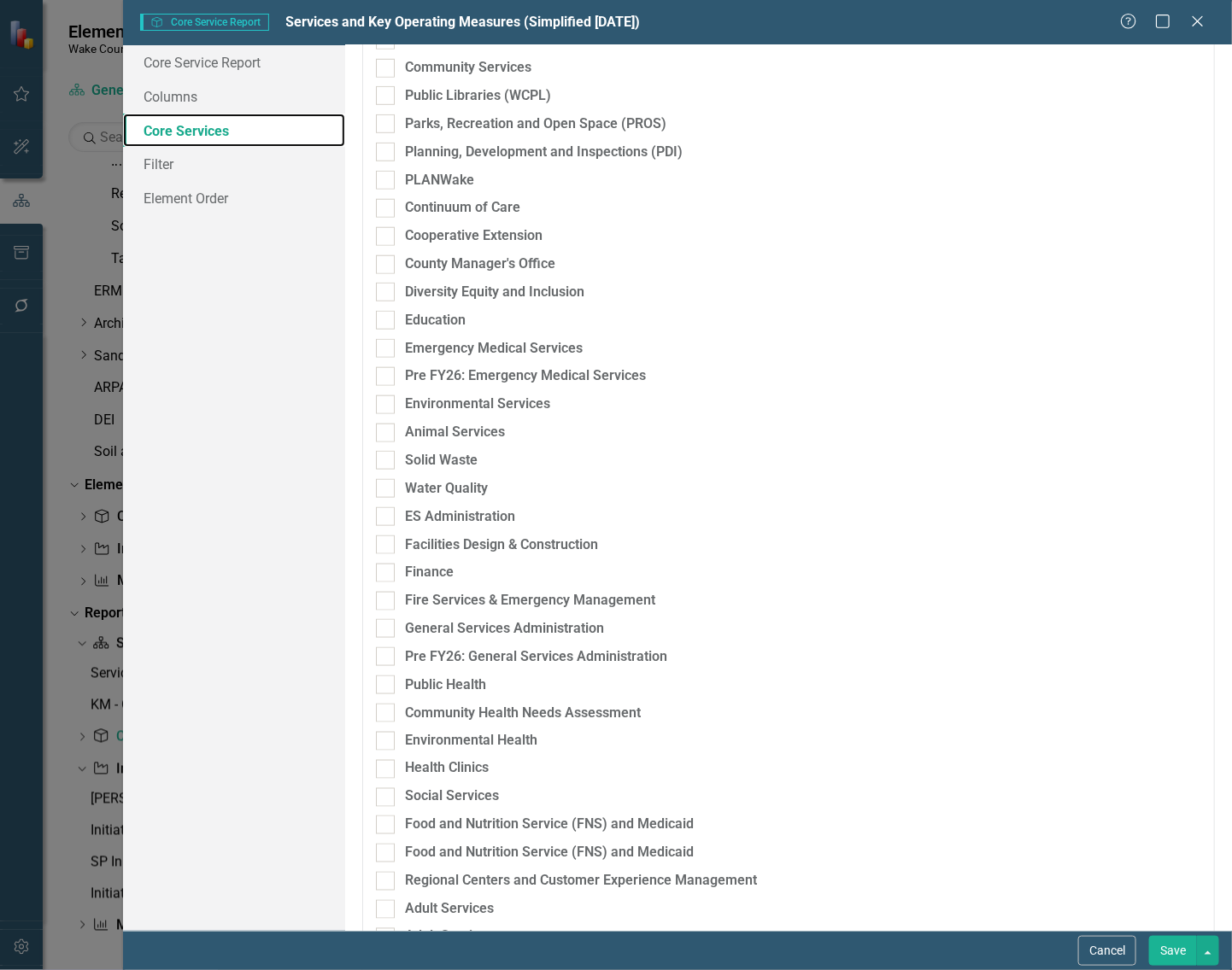
scroll to position [534, 0]
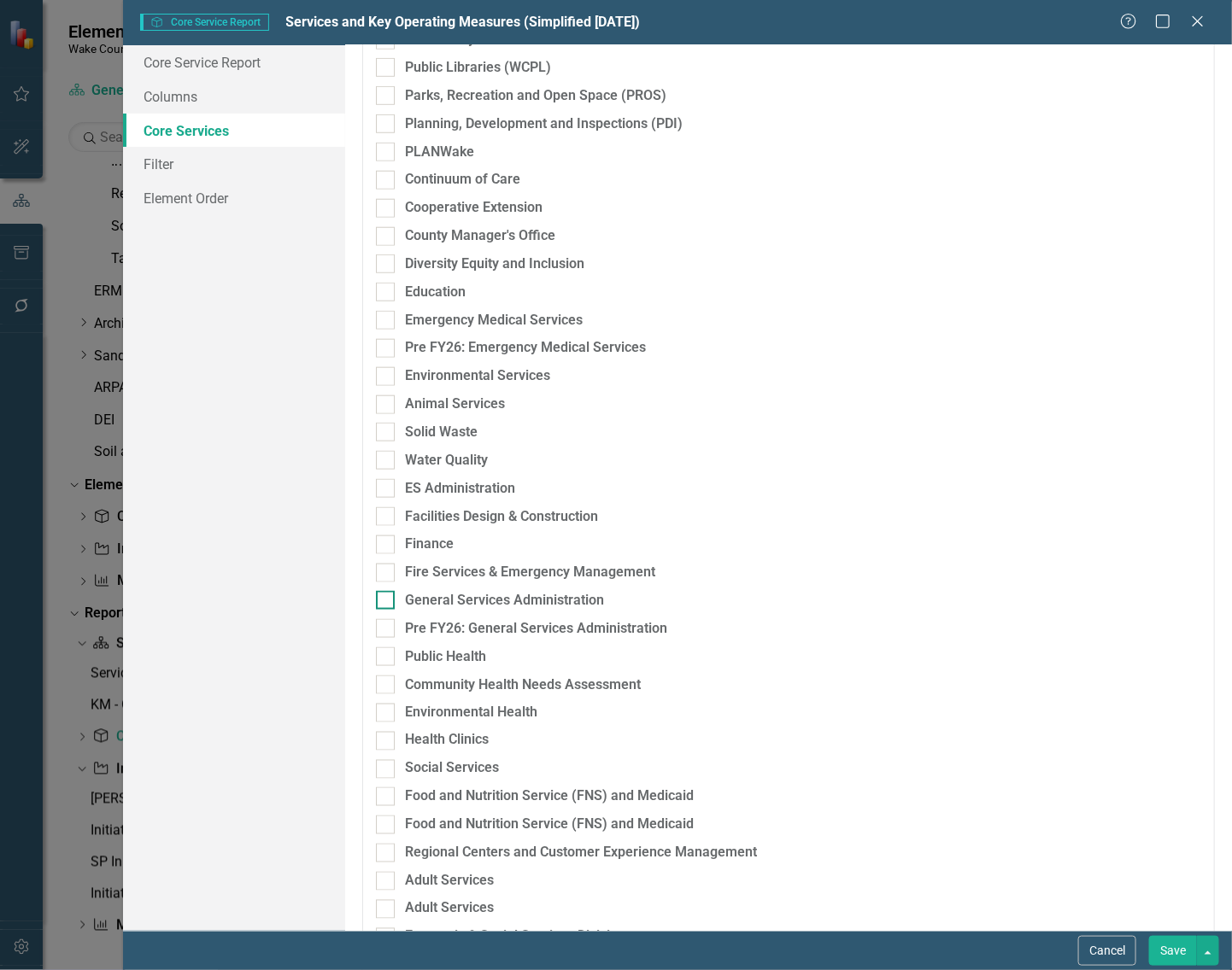
click at [387, 598] on div at bounding box center [385, 600] width 18 height 18
click at [387, 598] on input "General Services Administration" at bounding box center [381, 597] width 11 height 11
checkbox input "true"
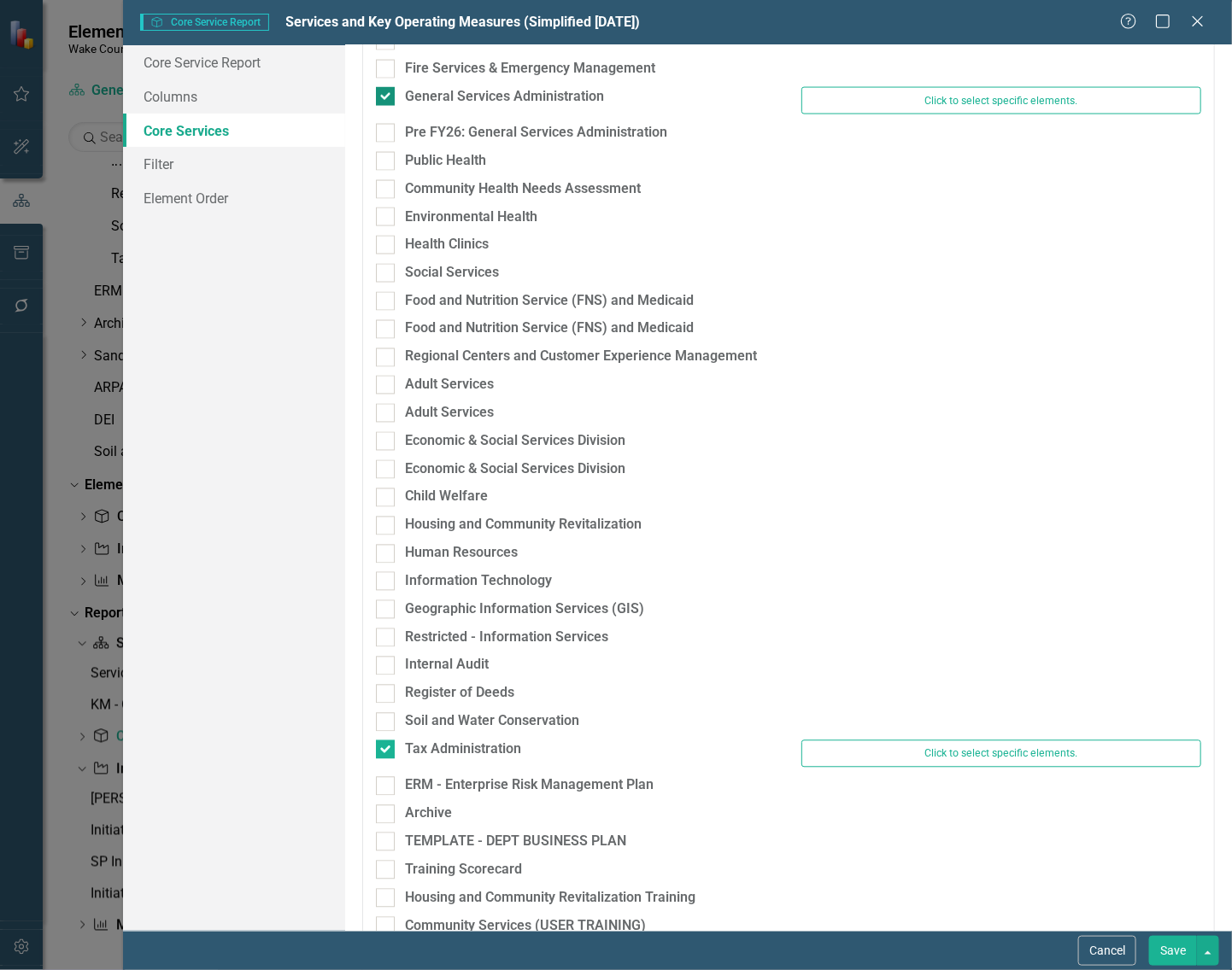
scroll to position [1174, 0]
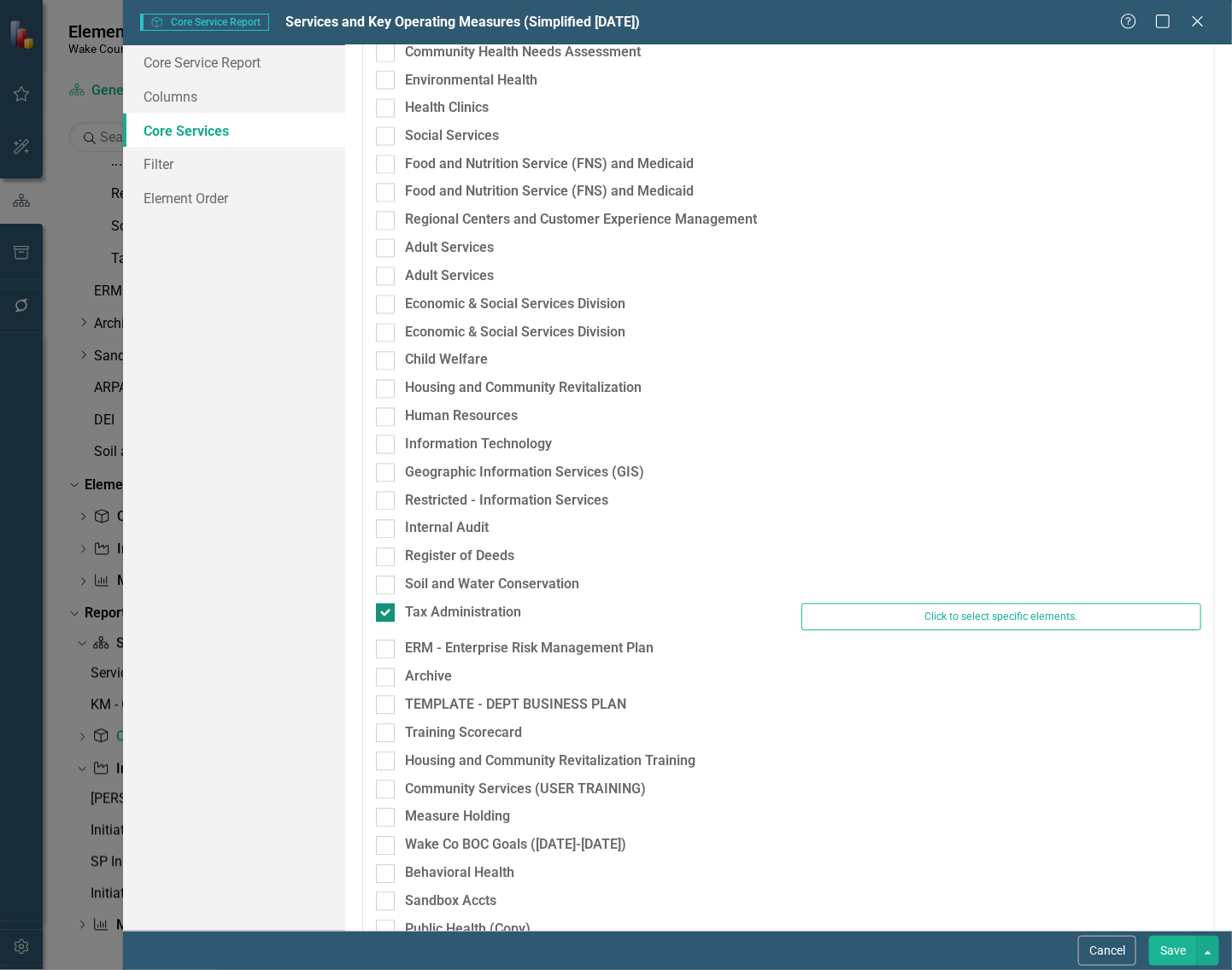
click at [386, 615] on input "Tax Administration" at bounding box center [381, 609] width 11 height 11
checkbox input "false"
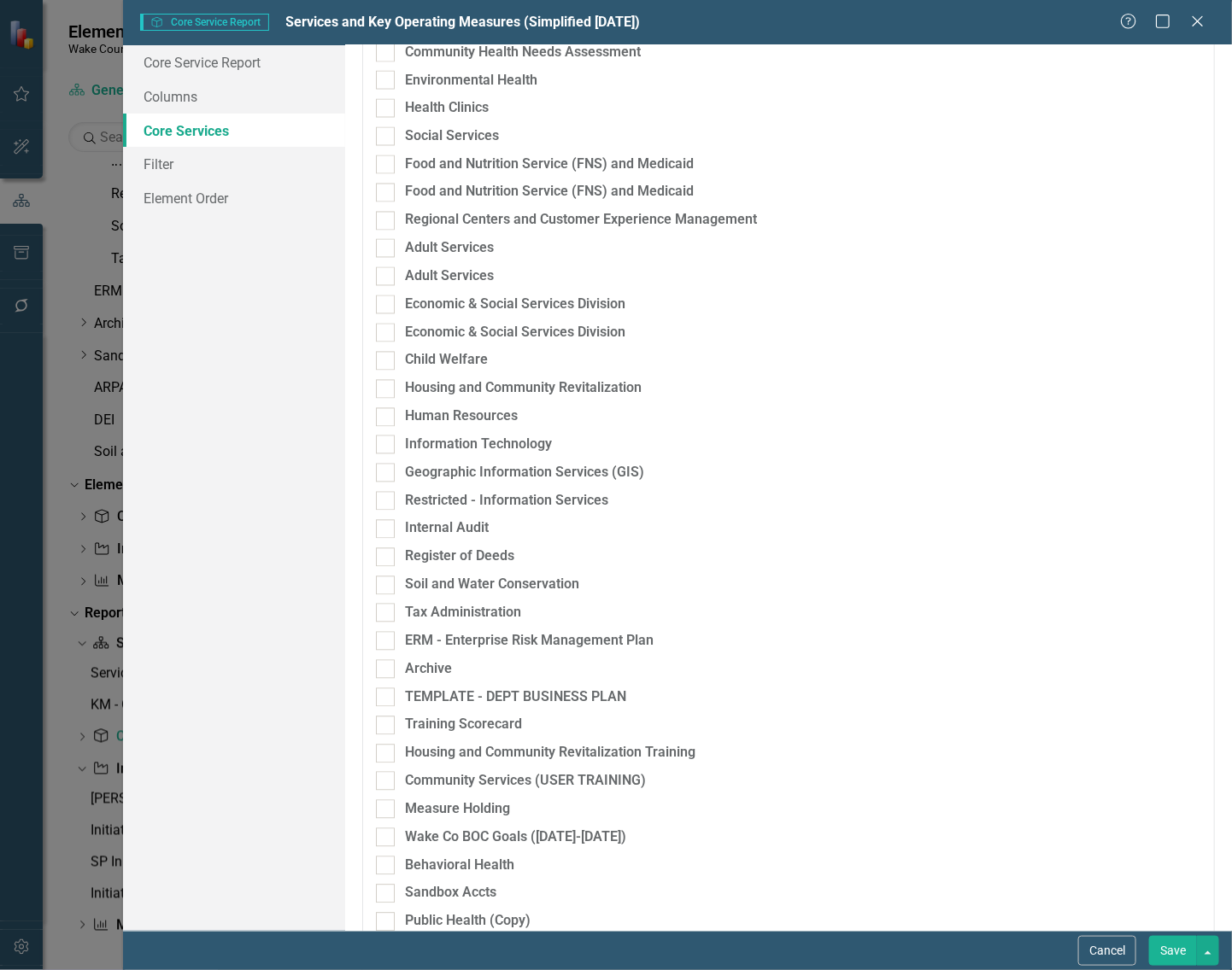
click at [1170, 949] on button "Save" at bounding box center [1172, 951] width 48 height 30
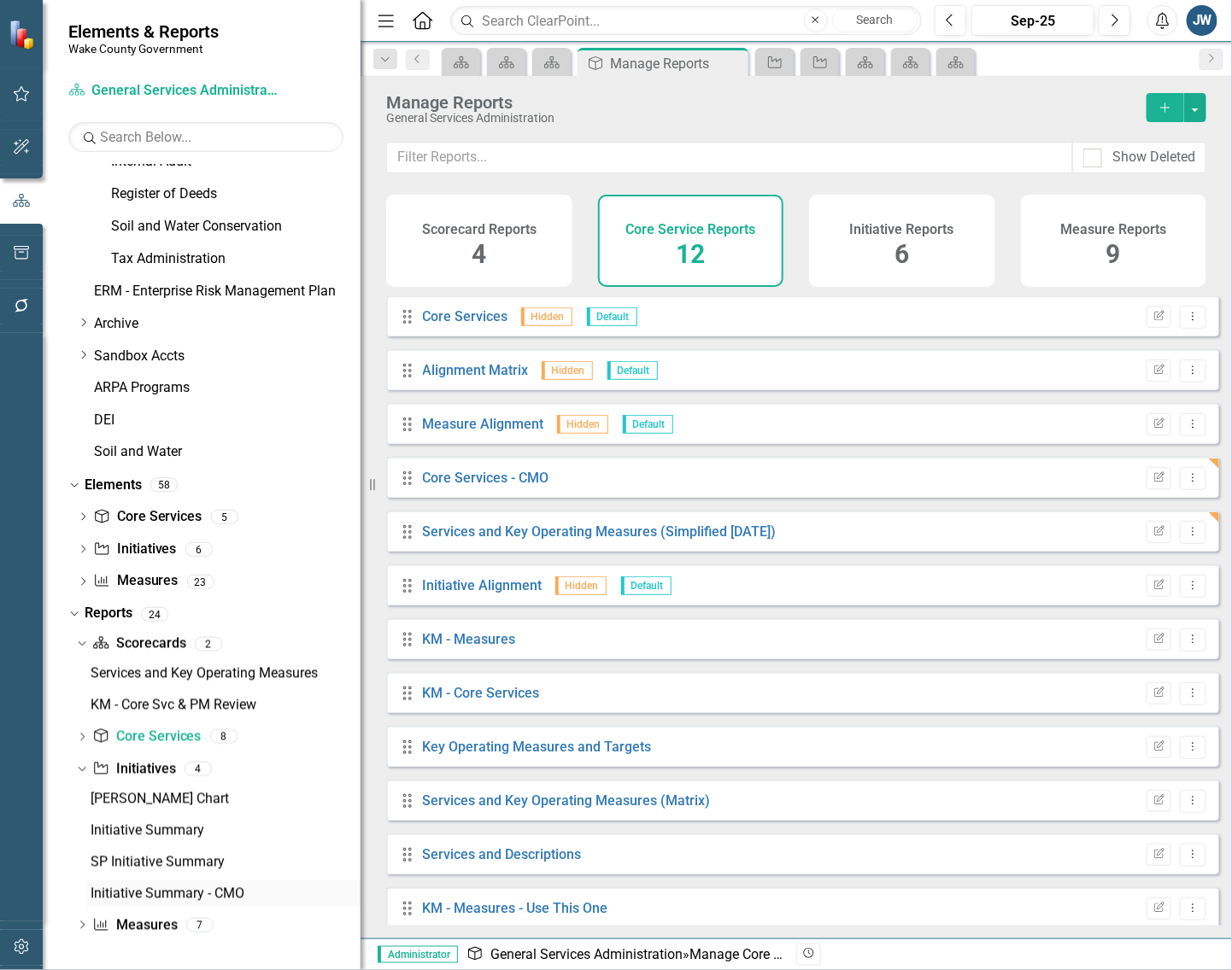
click at [141, 889] on div "Initiative Summary - CMO" at bounding box center [225, 895] width 270 height 16
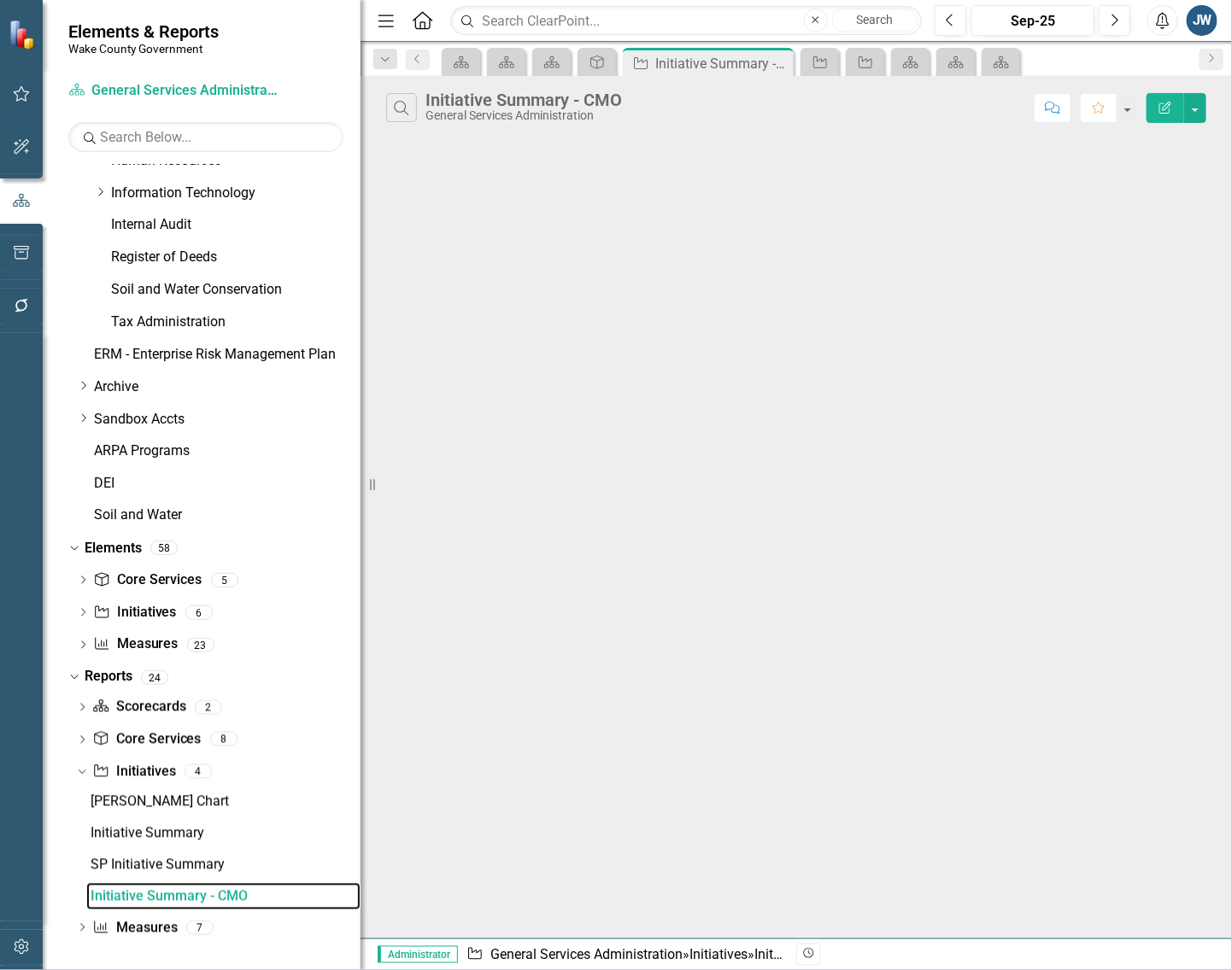
scroll to position [831, 0]
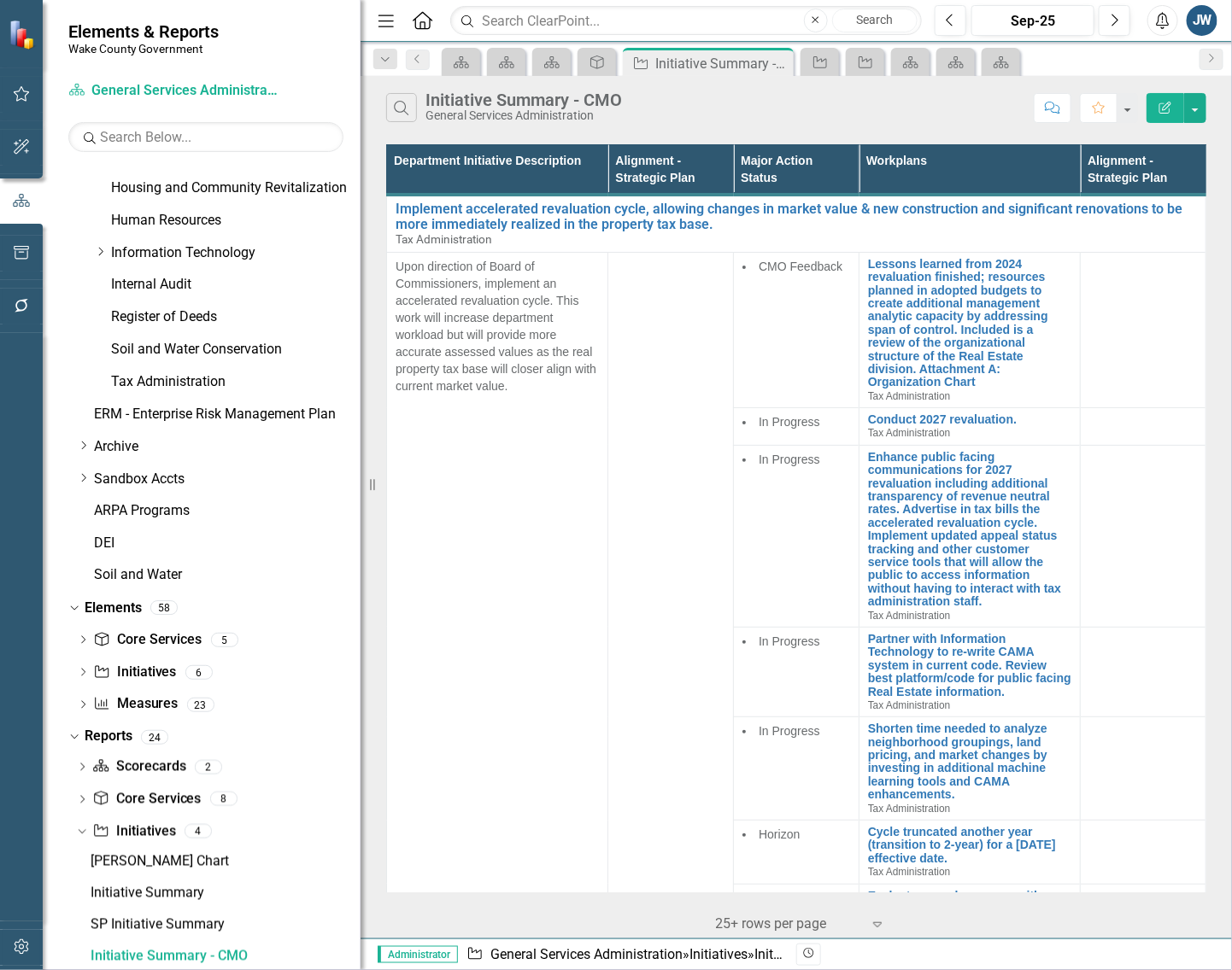
click at [1160, 103] on icon "button" at bounding box center [1165, 108] width 12 height 12
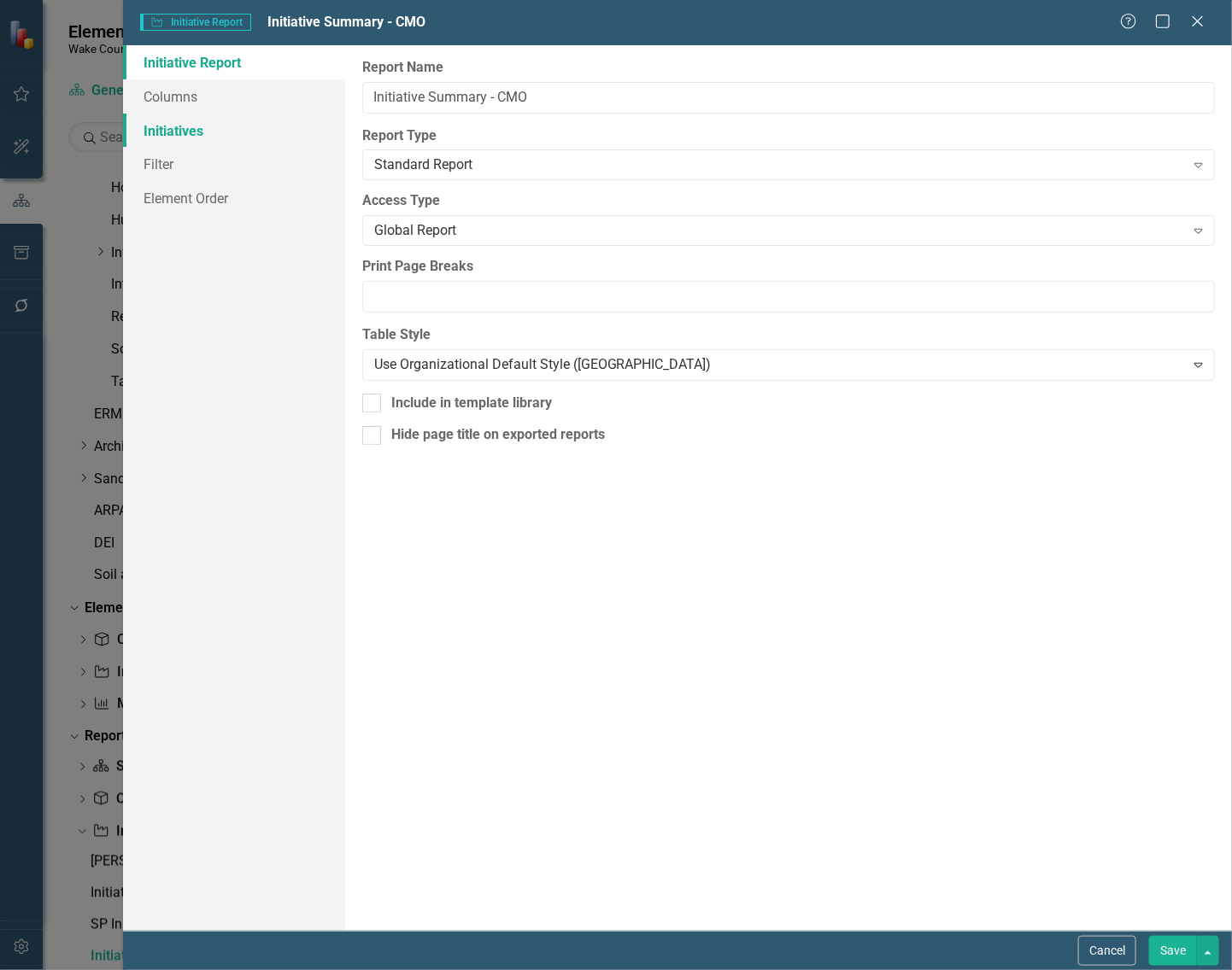
click at [202, 130] on link "Initiatives" at bounding box center [233, 131] width 222 height 34
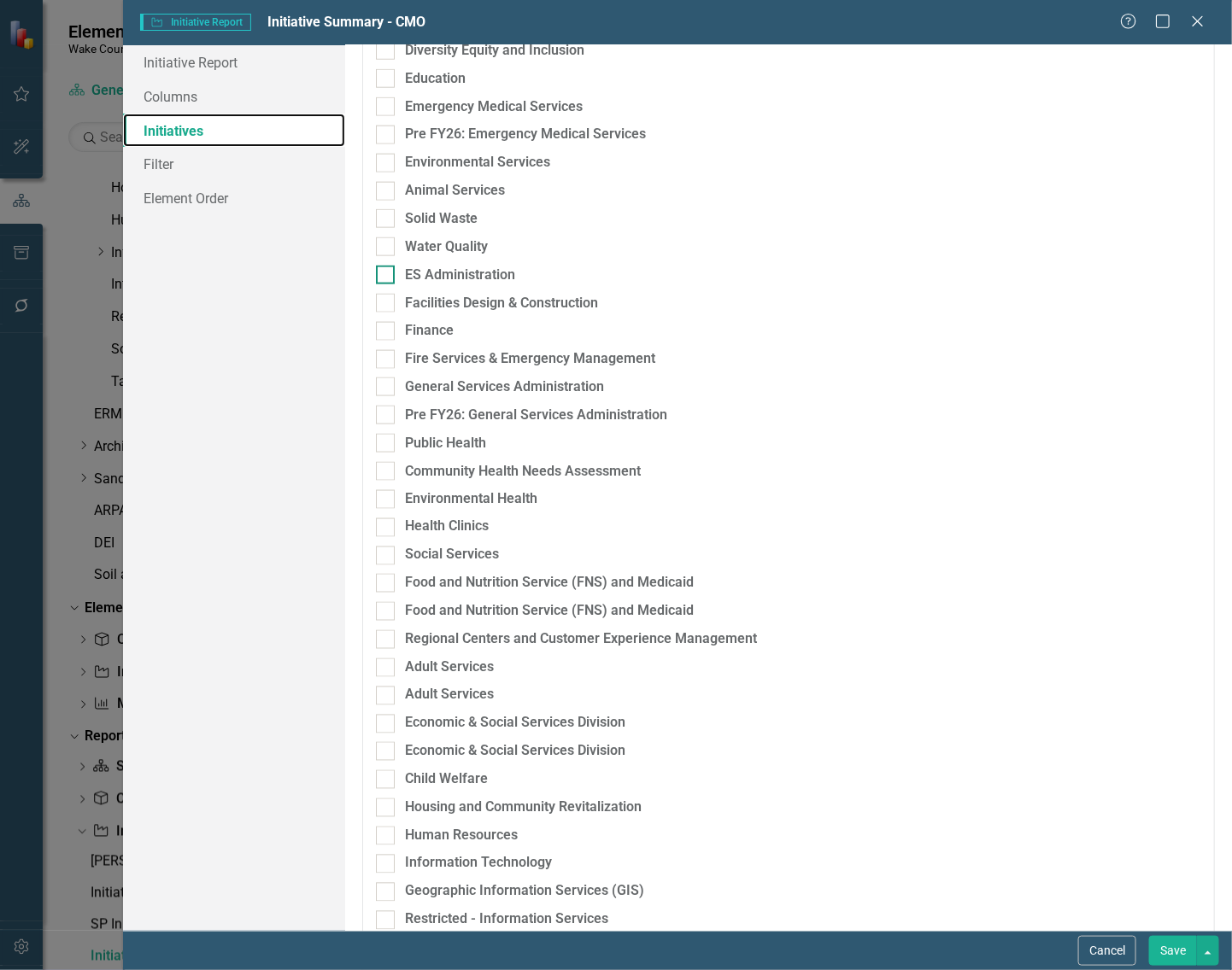
scroll to position [641, 0]
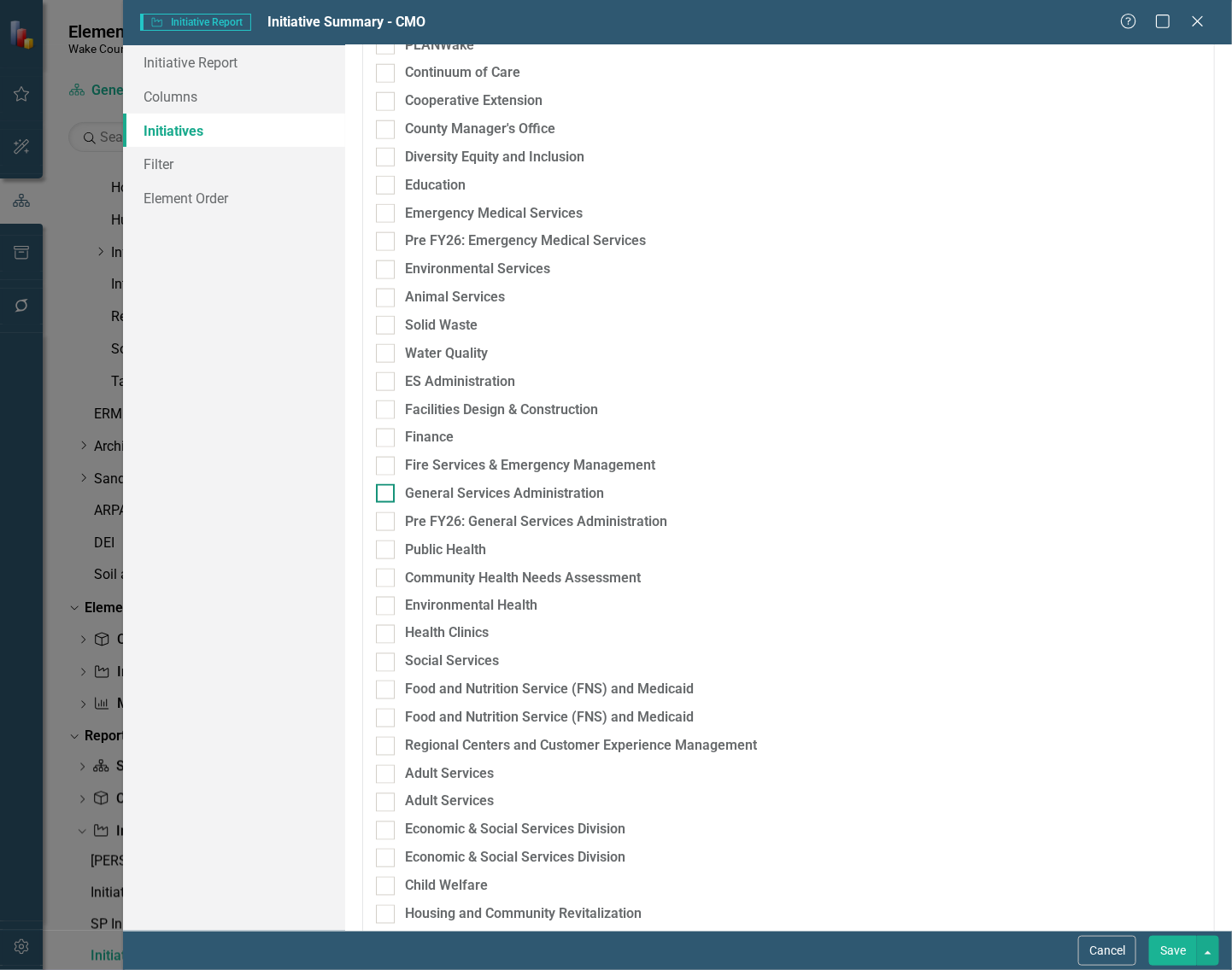
click at [386, 492] on input "General Services Administration" at bounding box center [381, 490] width 11 height 11
checkbox input "true"
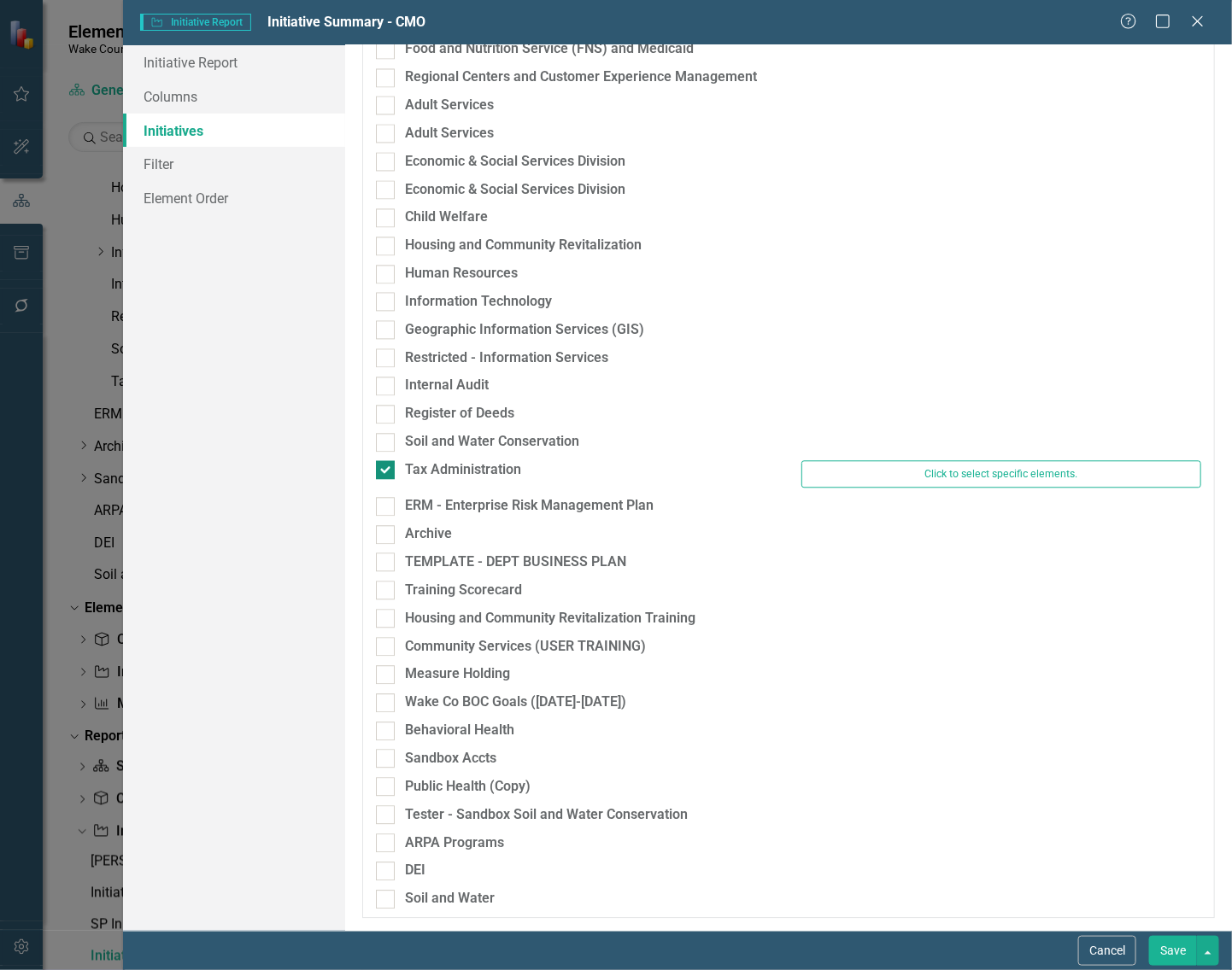
click at [393, 475] on div at bounding box center [385, 469] width 18 height 18
click at [387, 471] on input "Tax Administration" at bounding box center [381, 465] width 11 height 11
checkbox input "false"
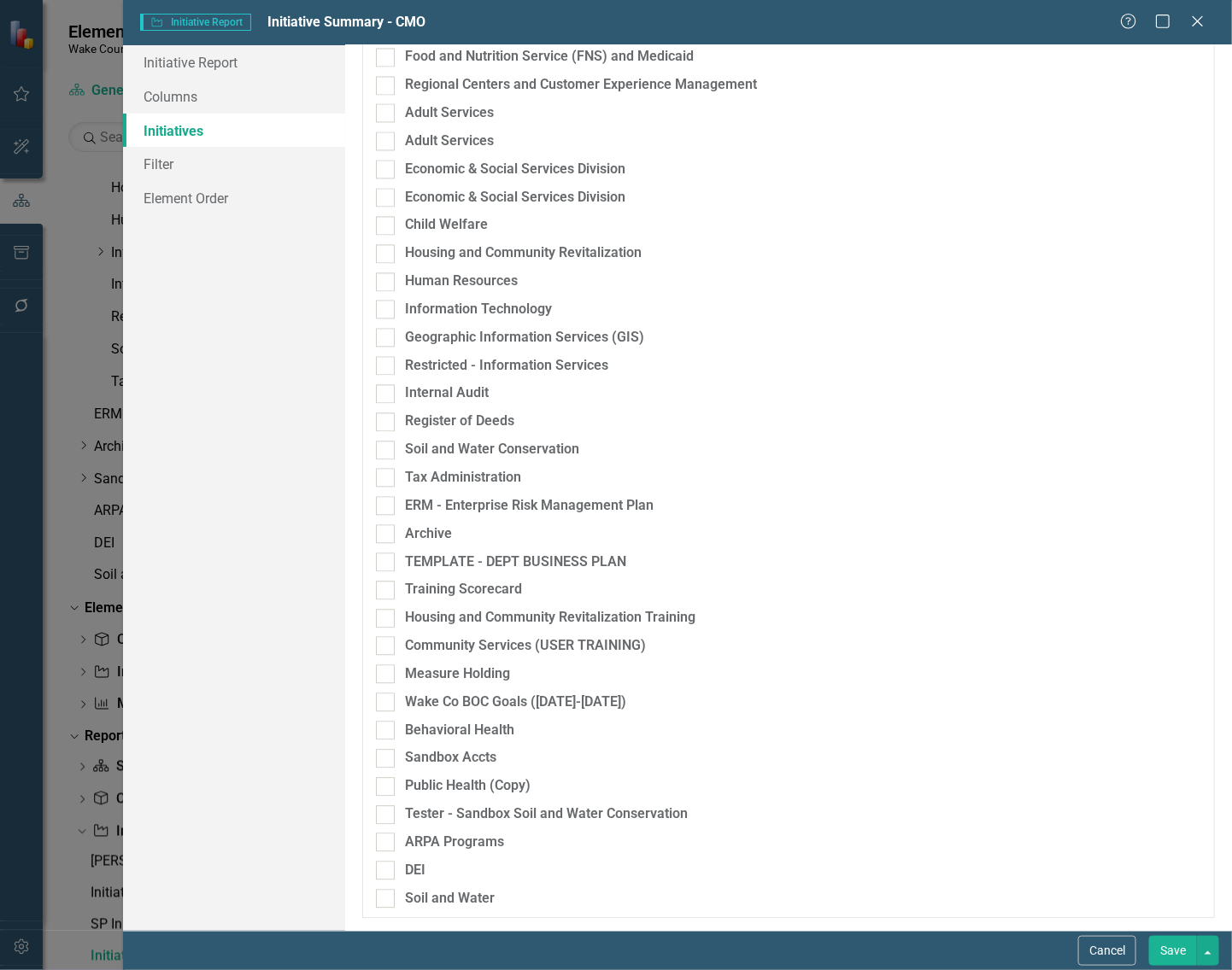
scroll to position [1311, 0]
drag, startPoint x: 1160, startPoint y: 935, endPoint x: 1167, endPoint y: 945, distance: 12.2
click at [1167, 945] on div "Cancel Save" at bounding box center [676, 950] width 1108 height 39
click at [1166, 945] on button "Save" at bounding box center [1172, 951] width 48 height 30
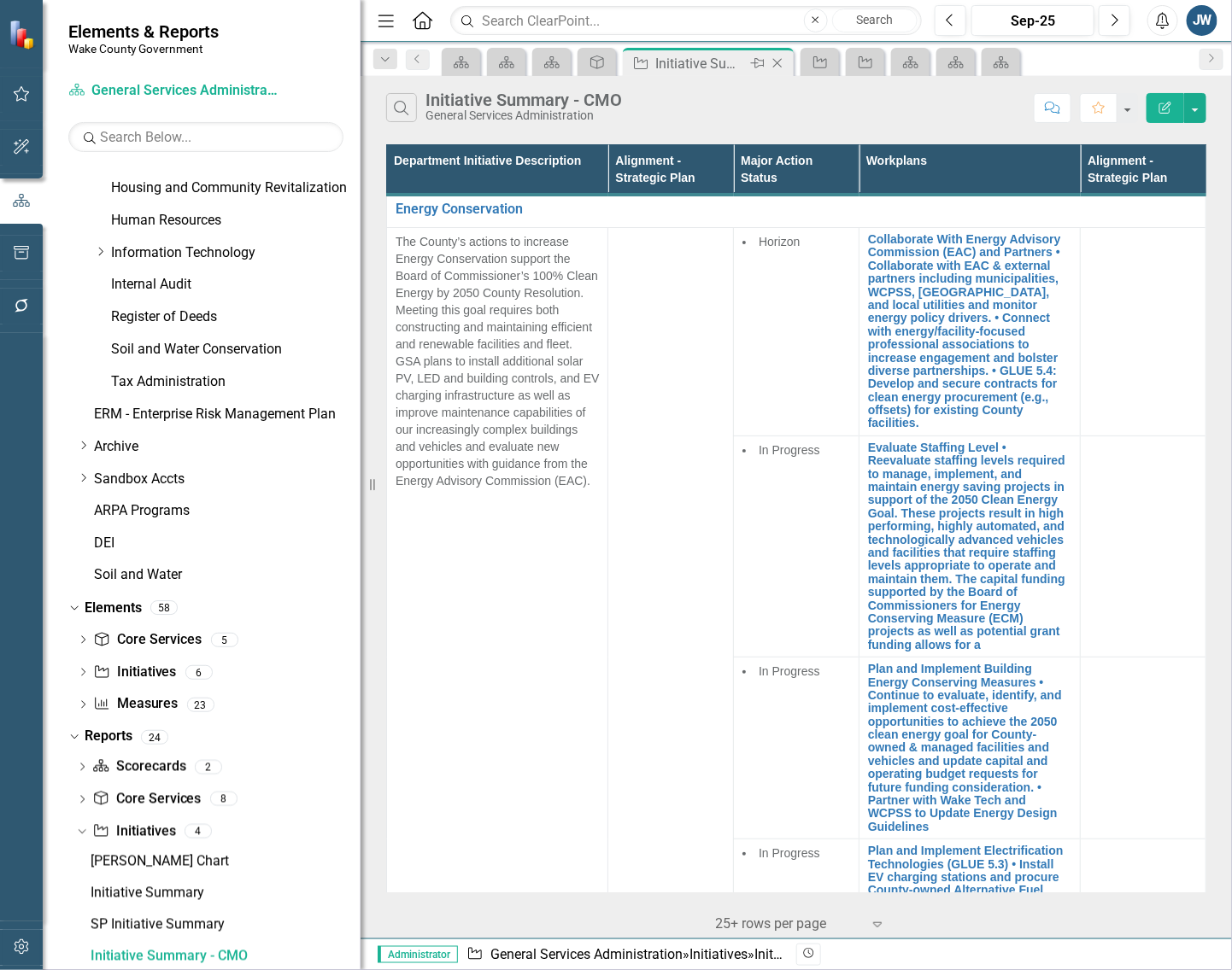
click at [778, 62] on icon "Close" at bounding box center [776, 63] width 17 height 14
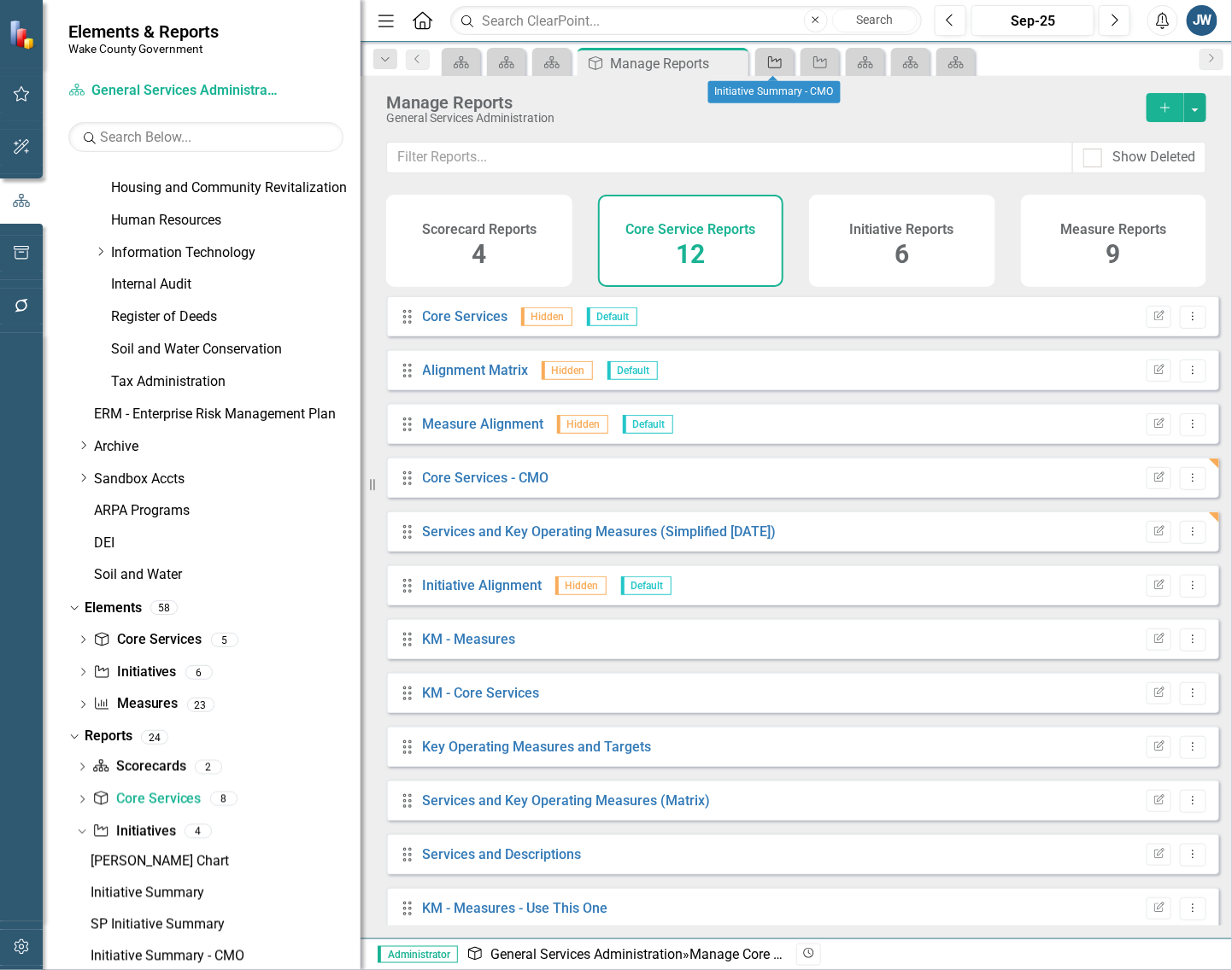
click at [778, 62] on icon "Initiative" at bounding box center [774, 62] width 17 height 14
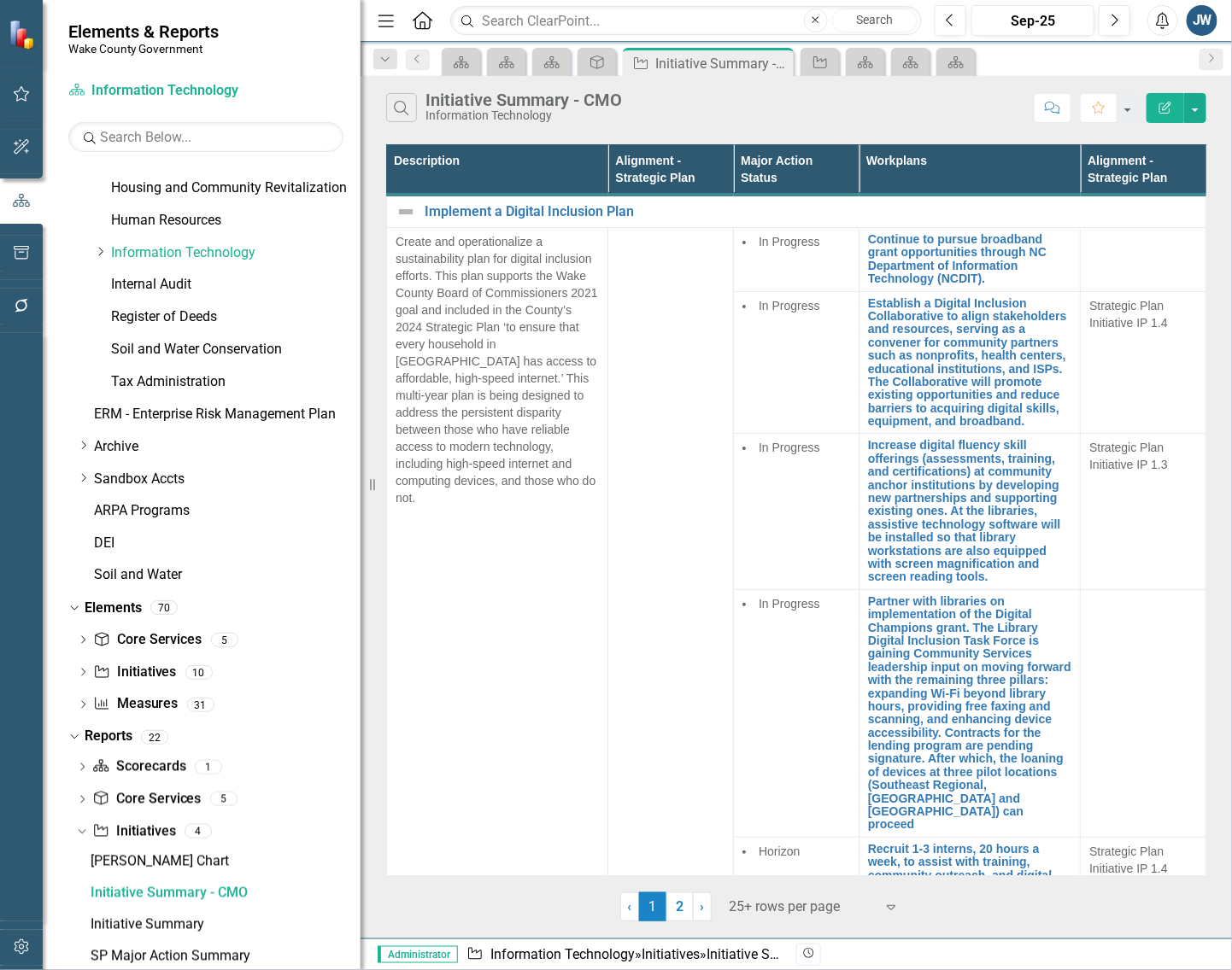
scroll to position [767, 0]
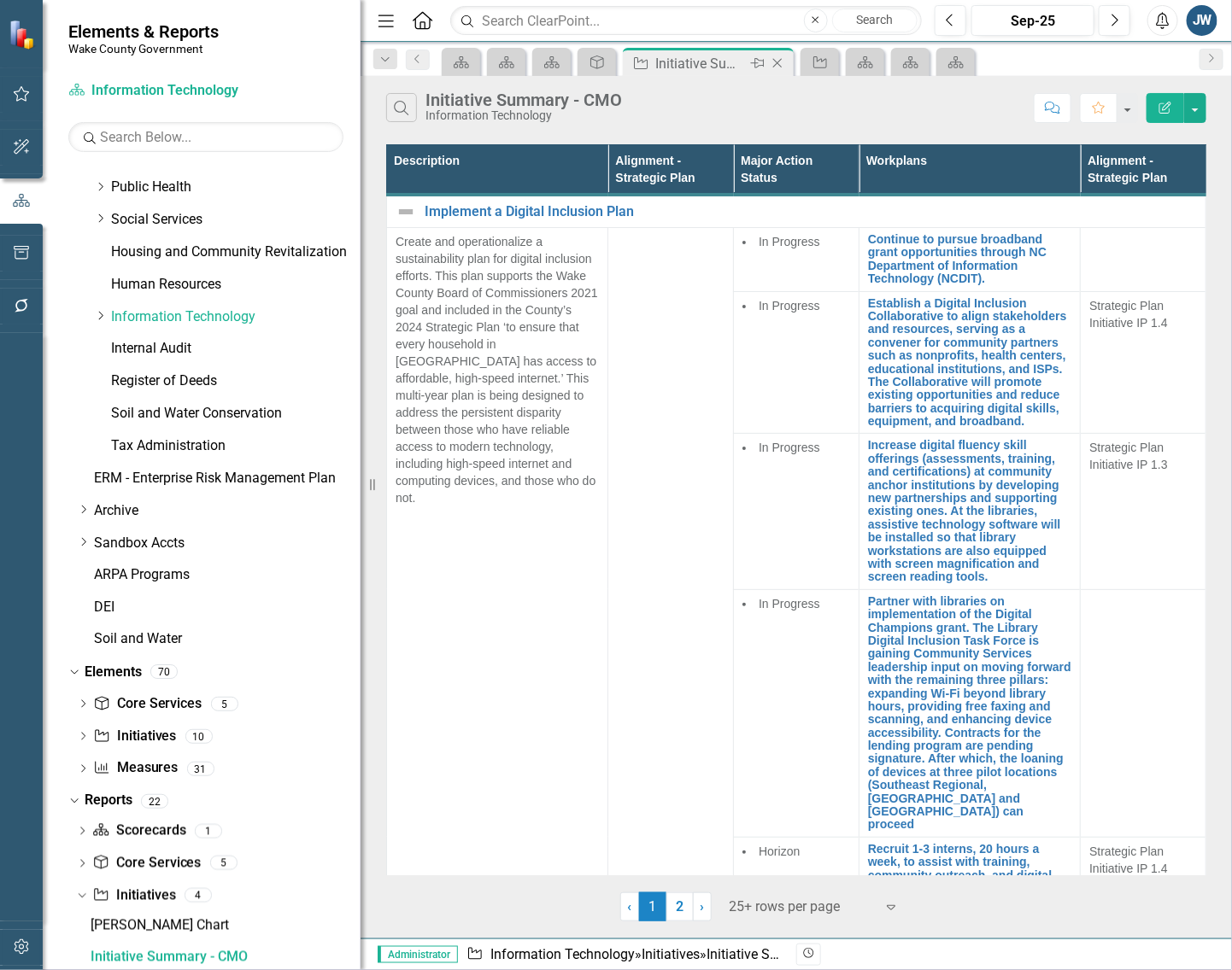
click at [779, 62] on icon "Close" at bounding box center [776, 63] width 17 height 14
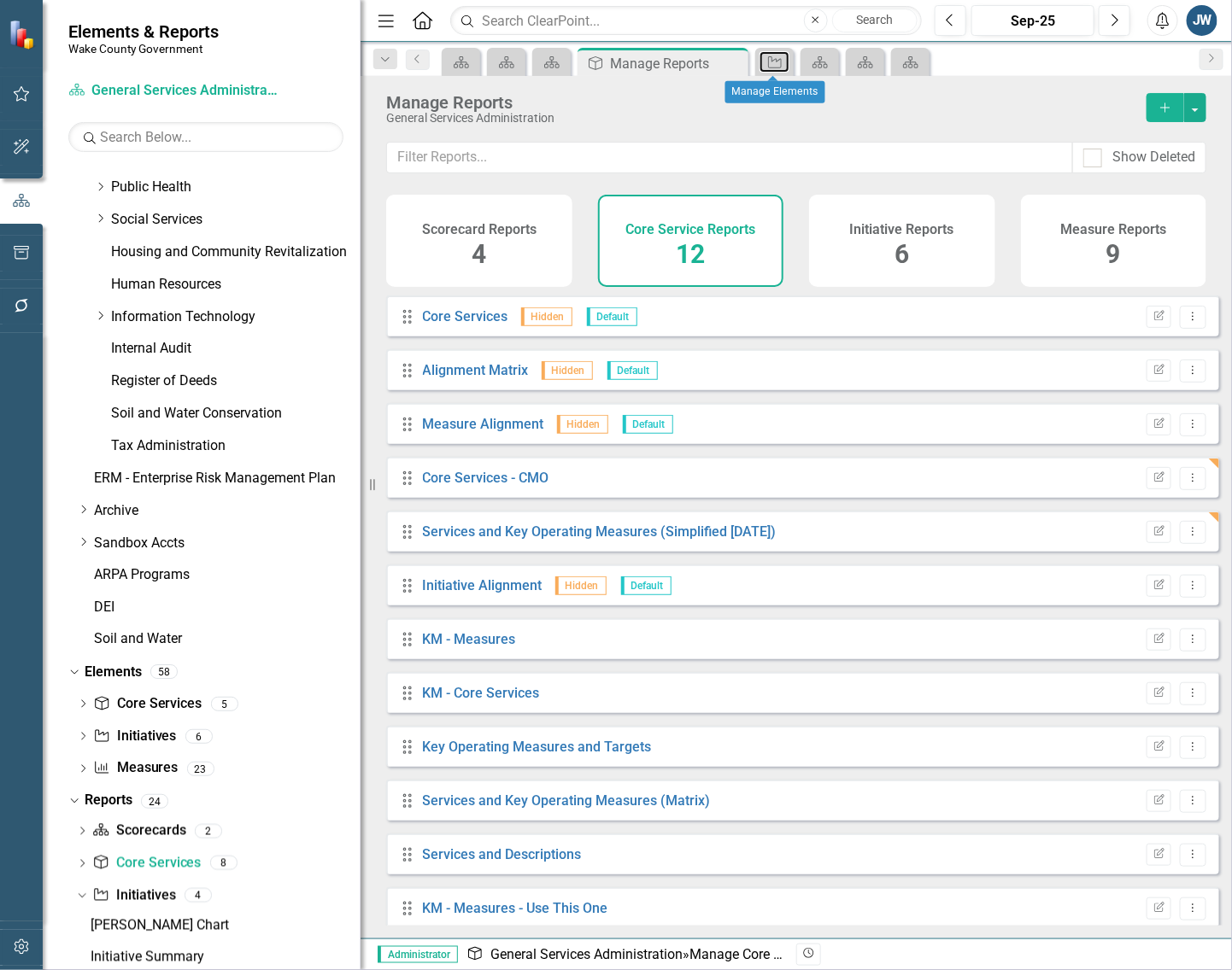
click at [779, 62] on icon "Initiative" at bounding box center [774, 62] width 17 height 14
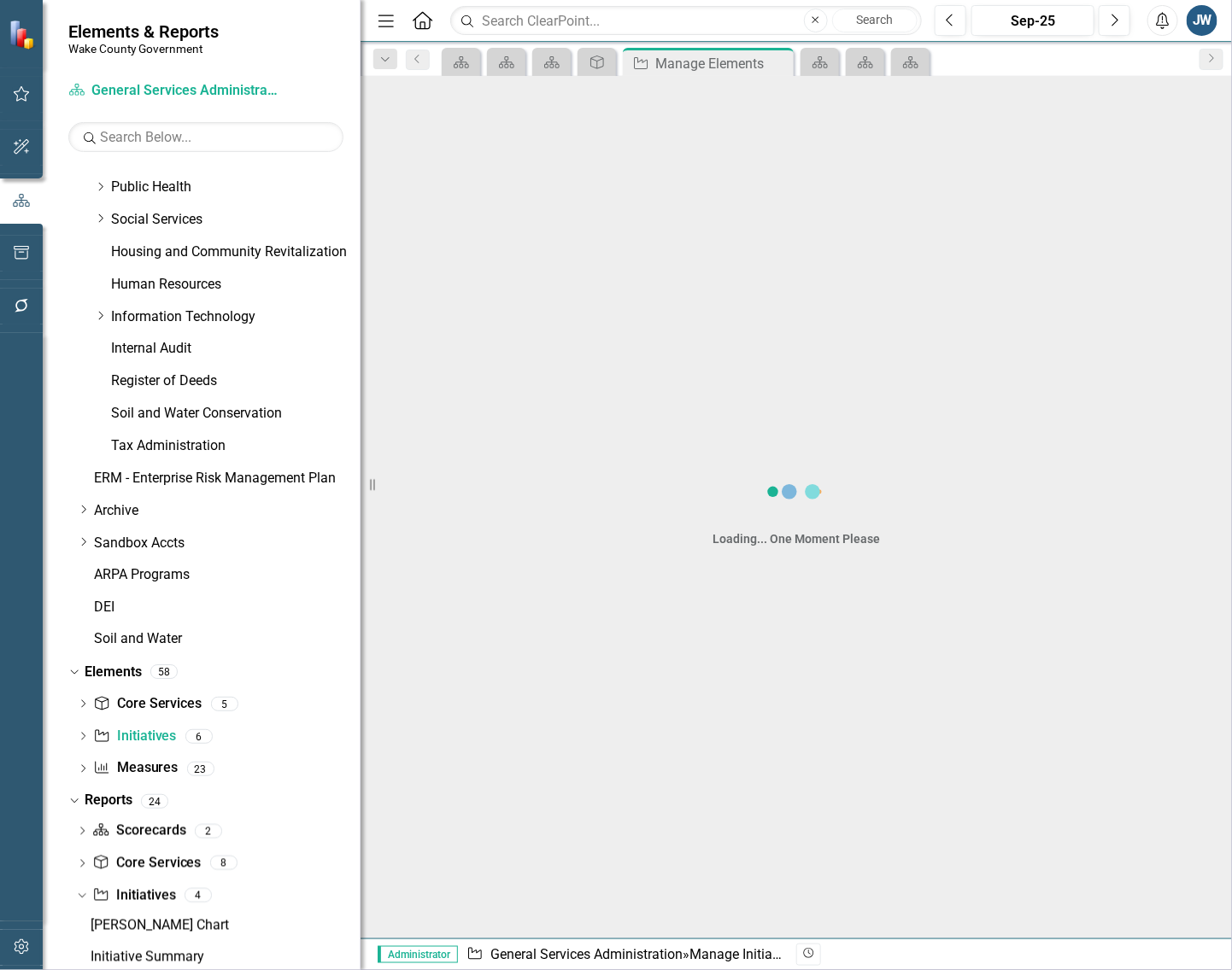
click at [0, 0] on icon "Close" at bounding box center [0, 0] width 0 height 0
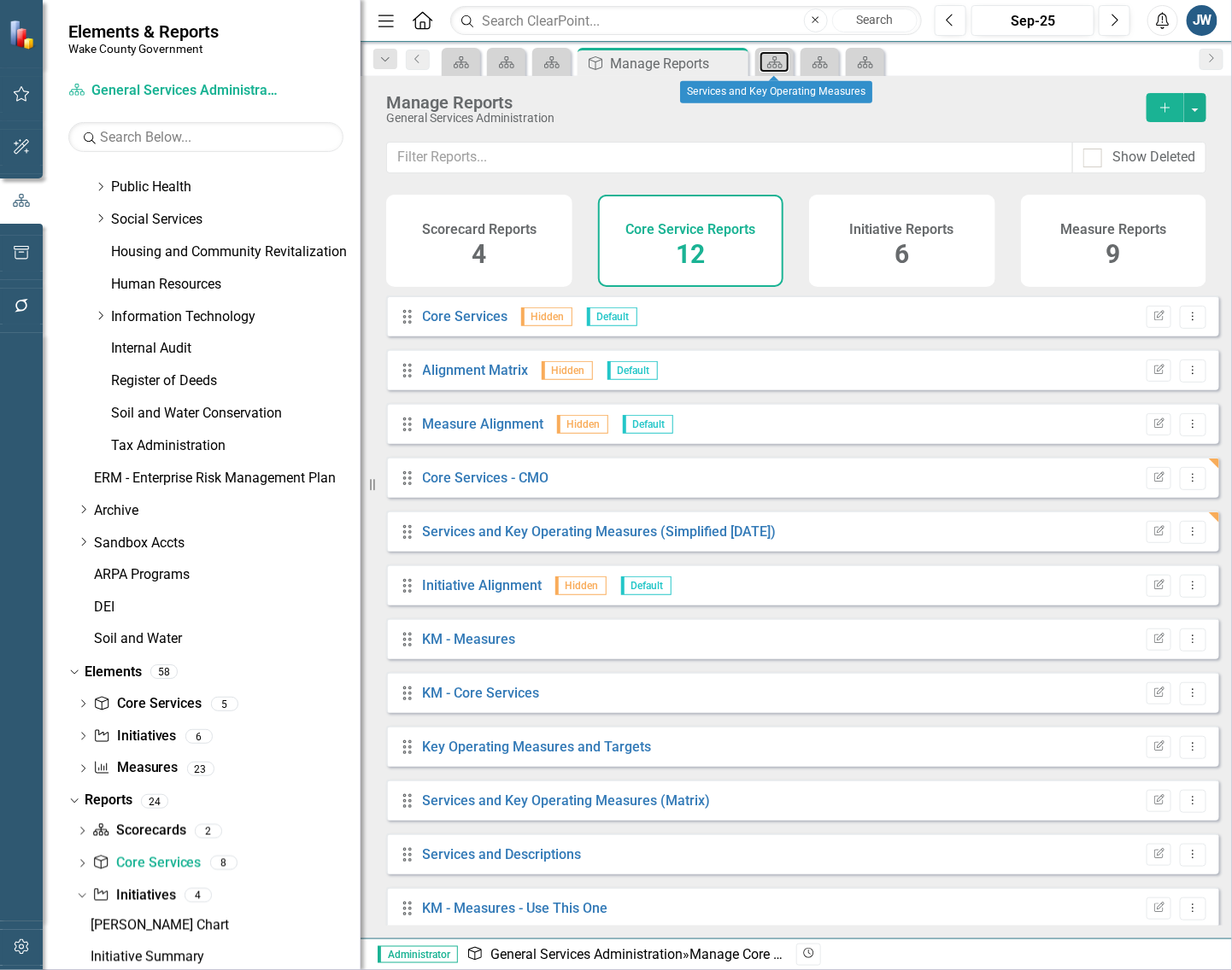
click at [779, 62] on icon "Scorecard" at bounding box center [774, 62] width 17 height 14
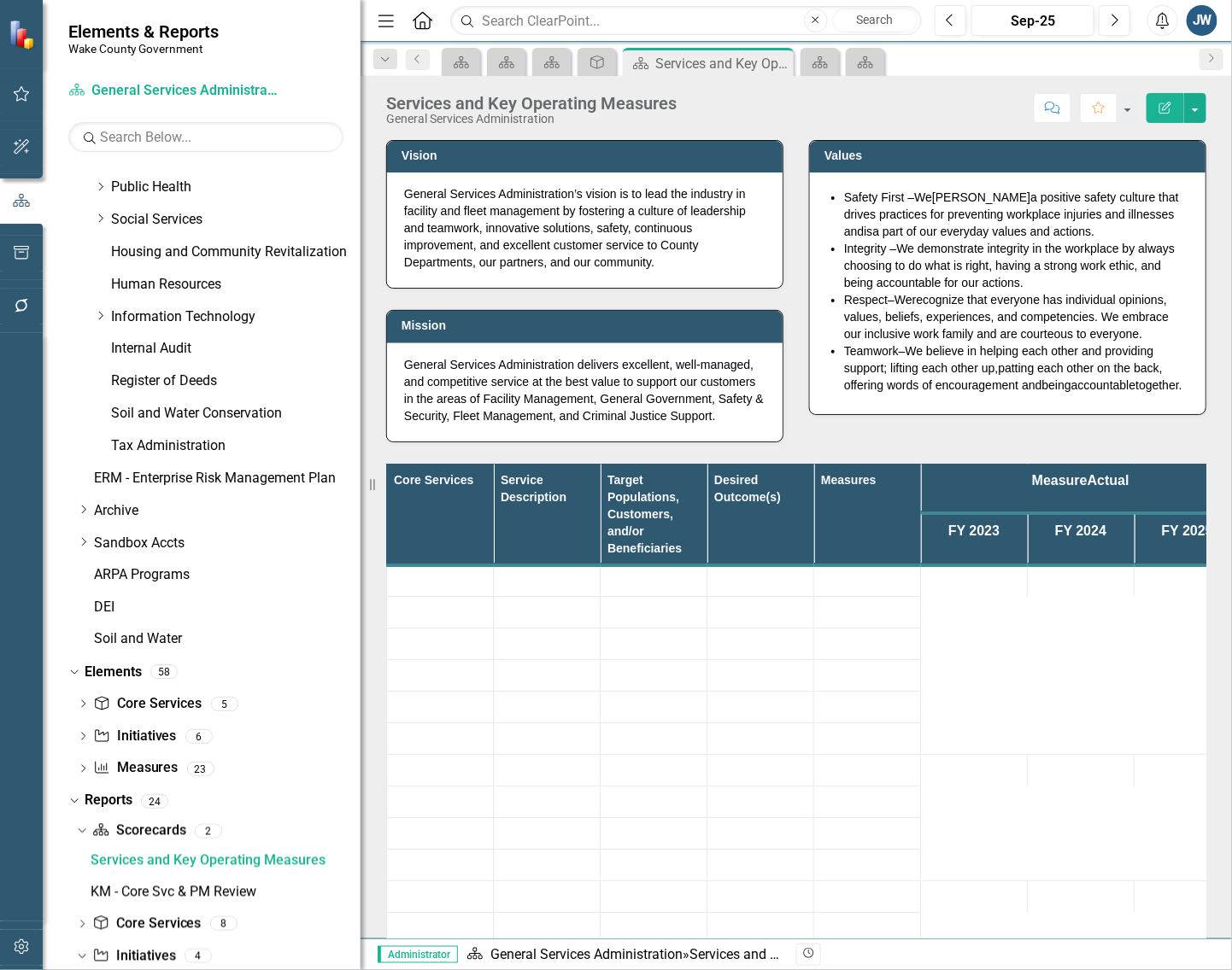
click at [0, 0] on icon "Close" at bounding box center [0, 0] width 0 height 0
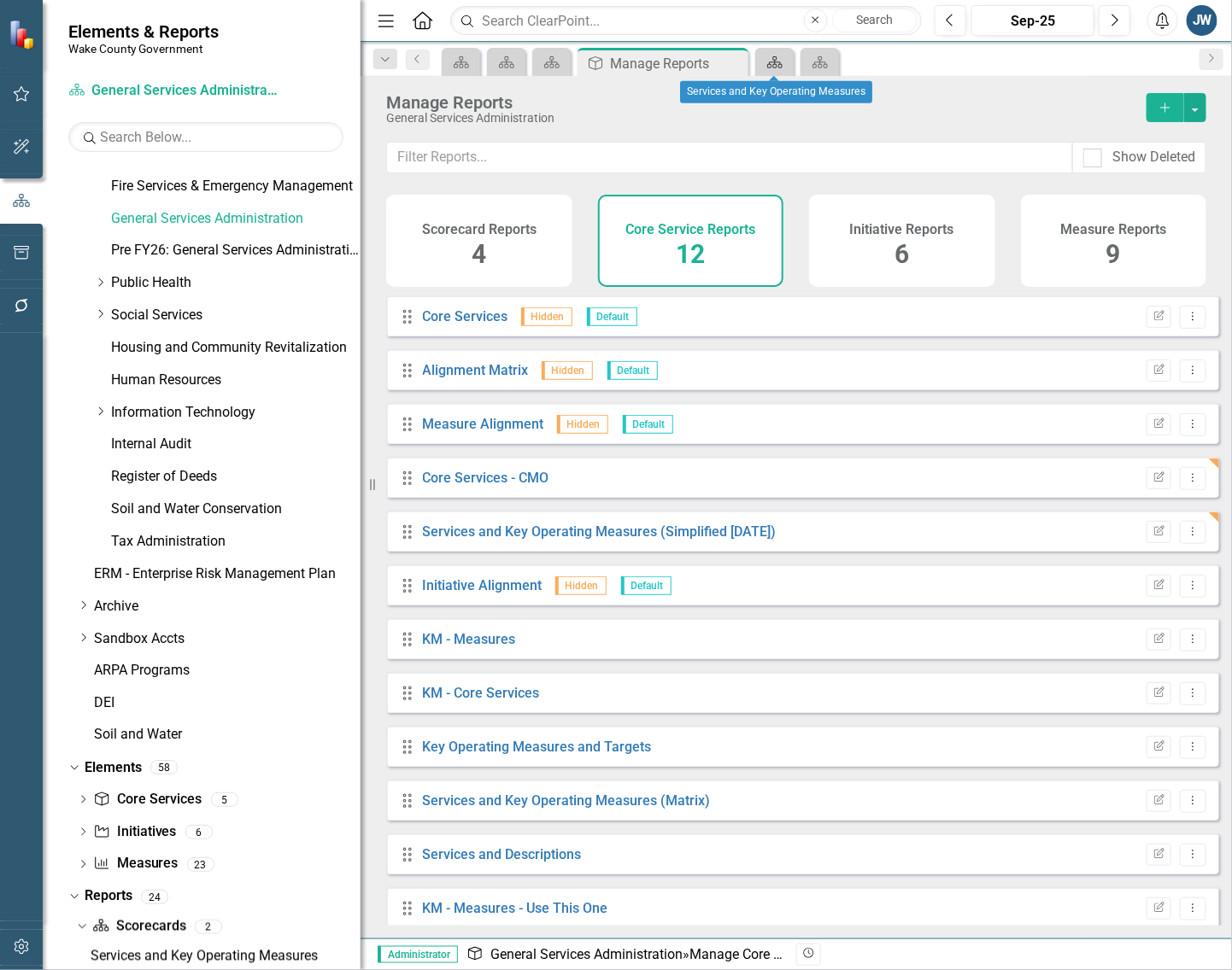
click at [782, 64] on icon at bounding box center [775, 62] width 16 height 12
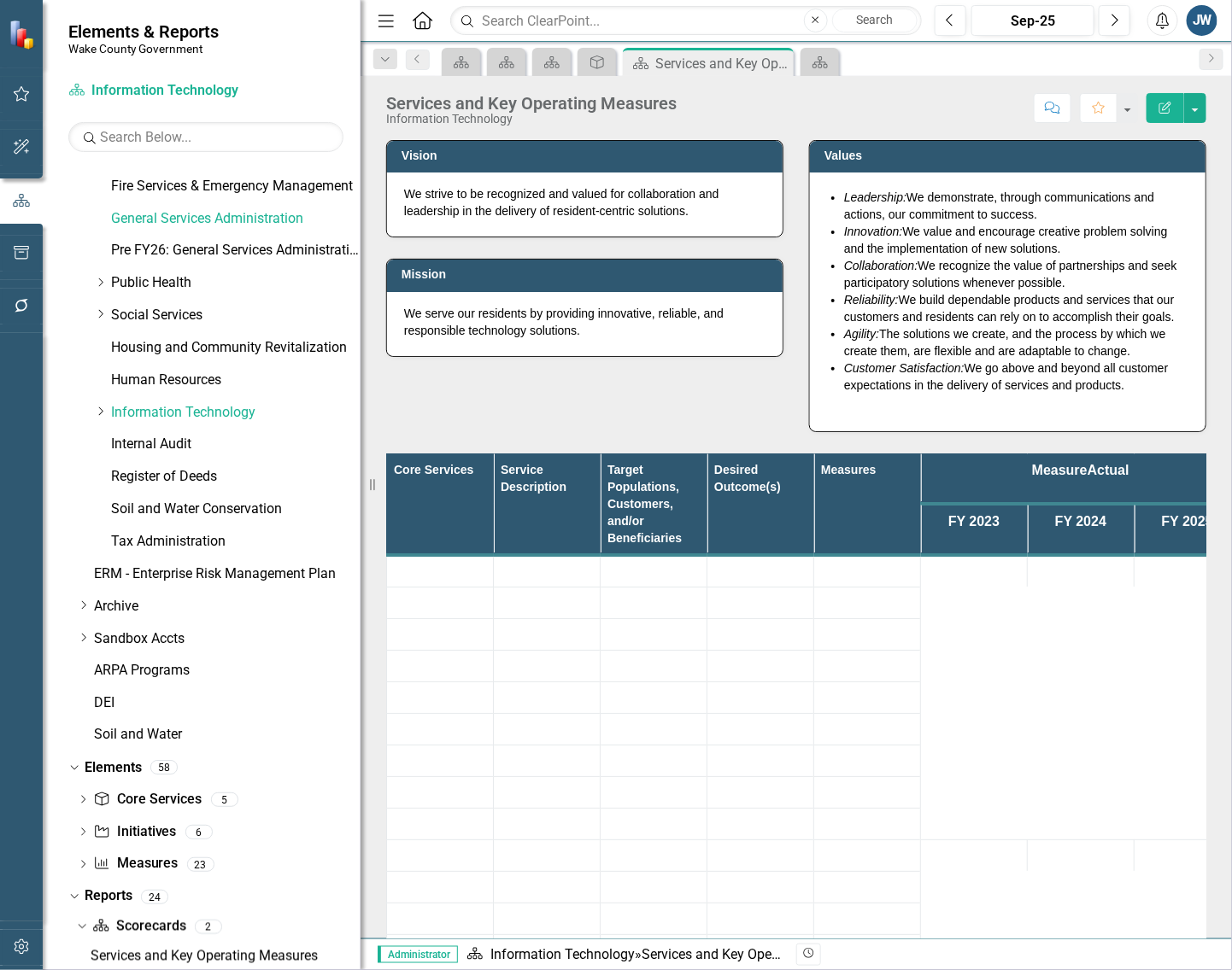
click at [0, 0] on icon "Close" at bounding box center [0, 0] width 0 height 0
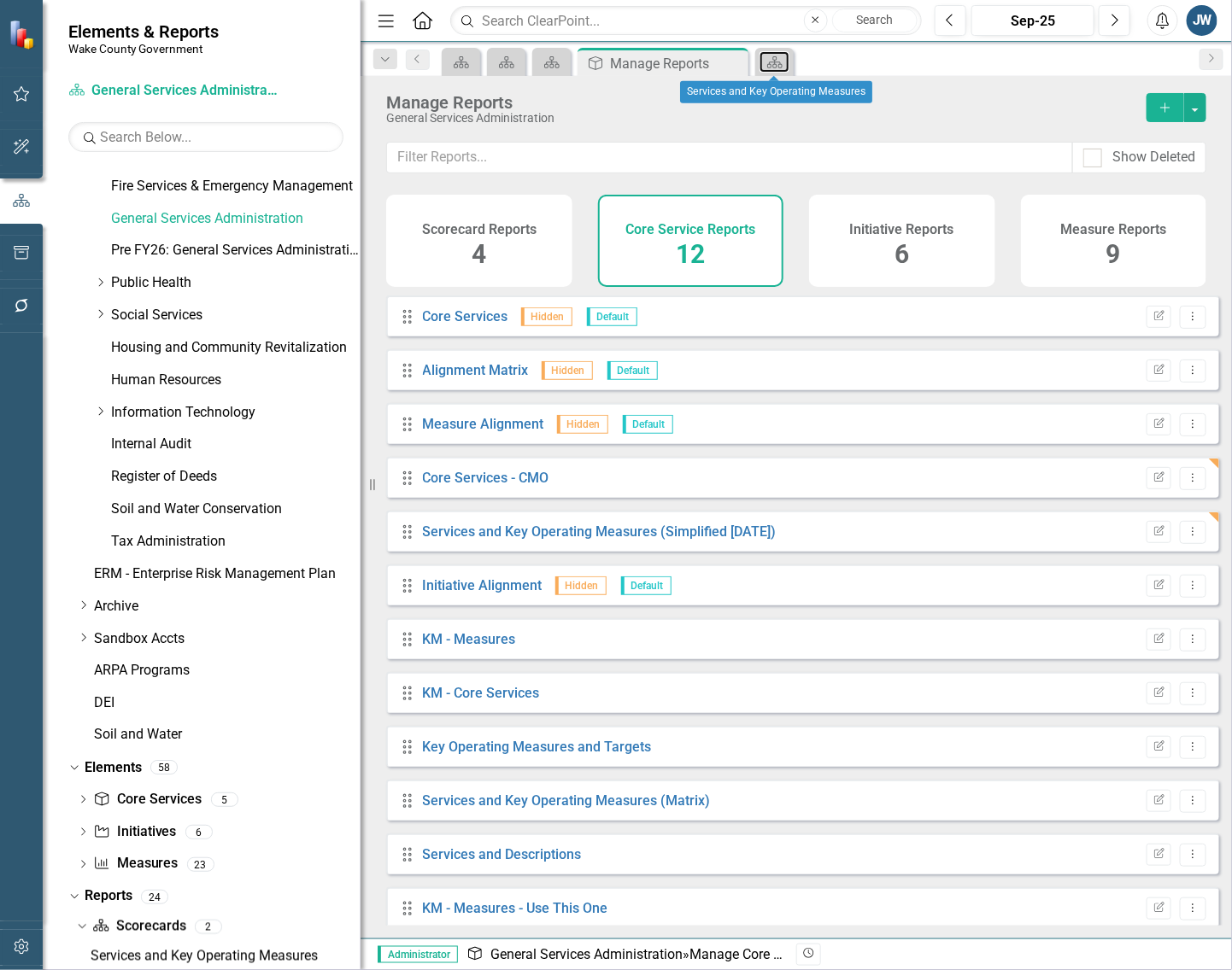
click at [784, 64] on link "Scorecard" at bounding box center [775, 61] width 30 height 21
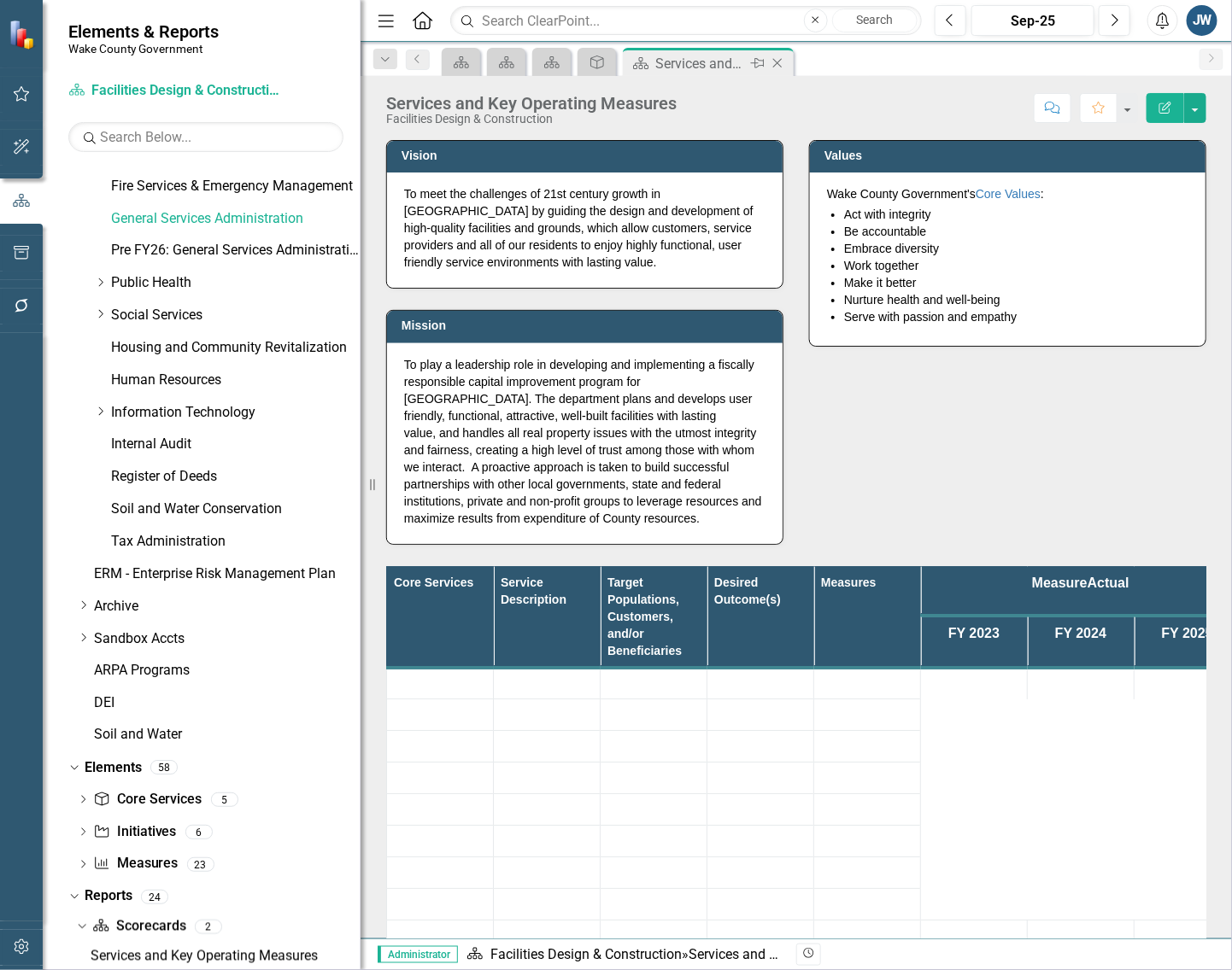
click at [787, 64] on div "Close" at bounding box center [778, 63] width 21 height 21
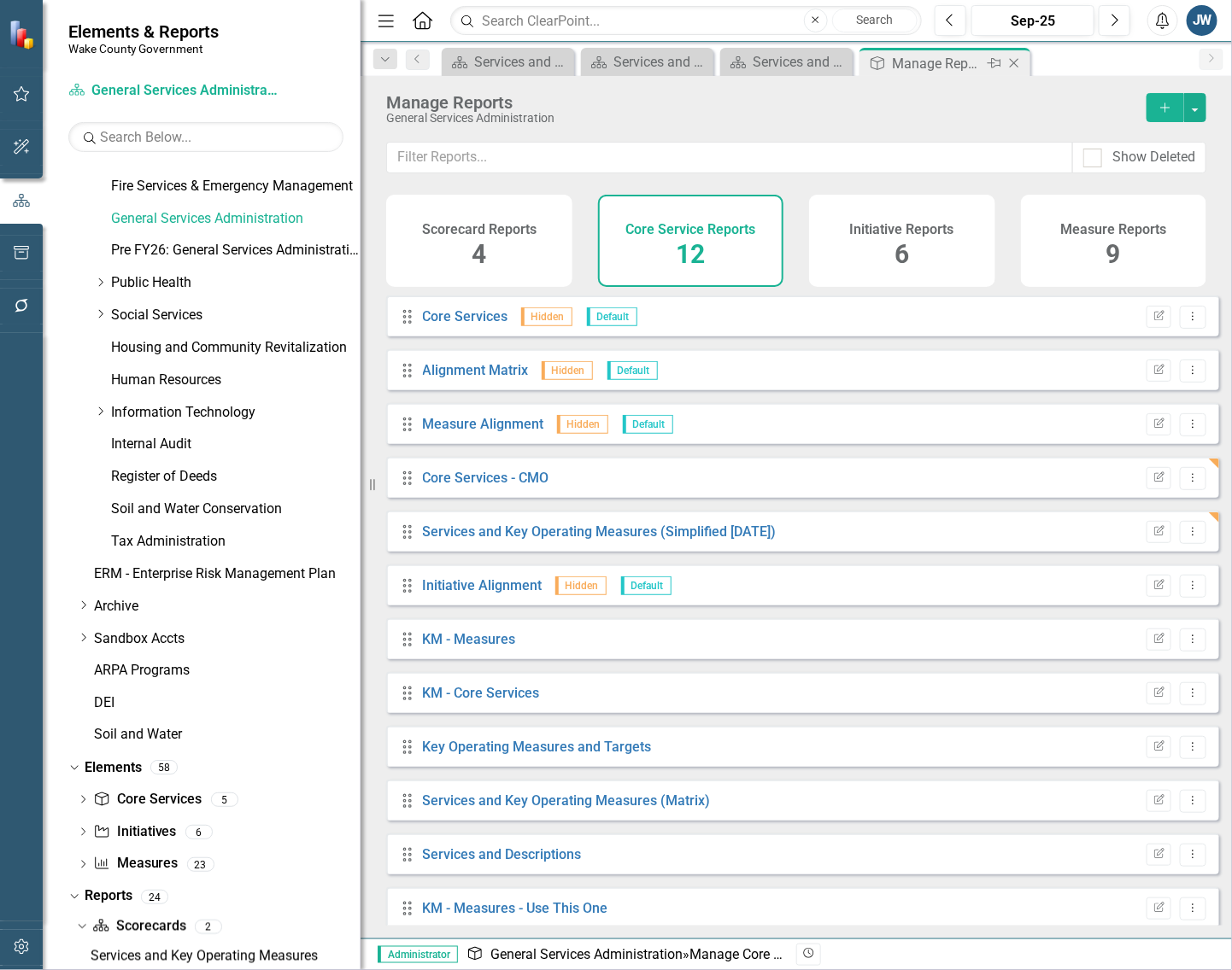
click at [1016, 65] on icon "Close" at bounding box center [1013, 63] width 17 height 14
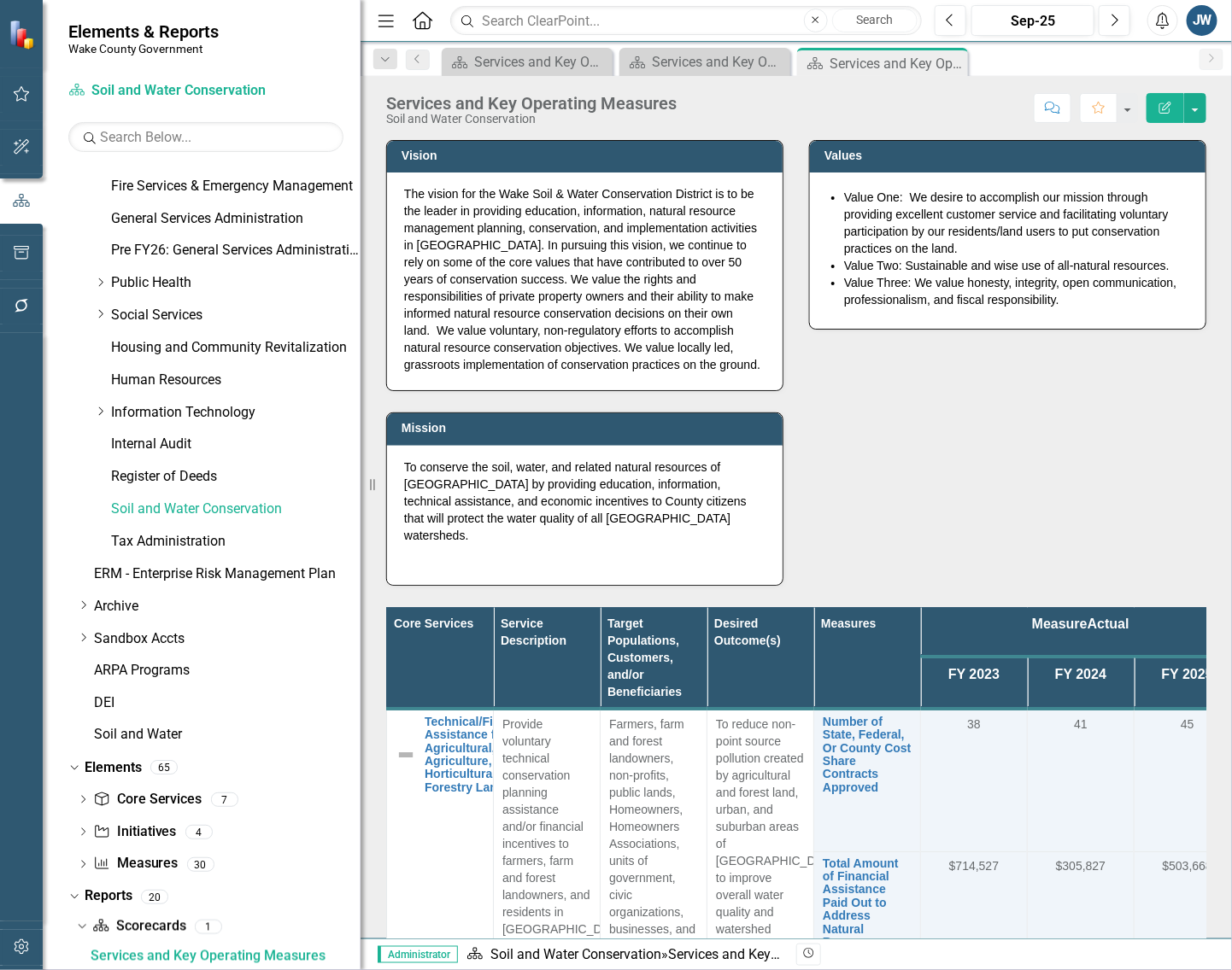
click at [0, 0] on icon "Close" at bounding box center [0, 0] width 0 height 0
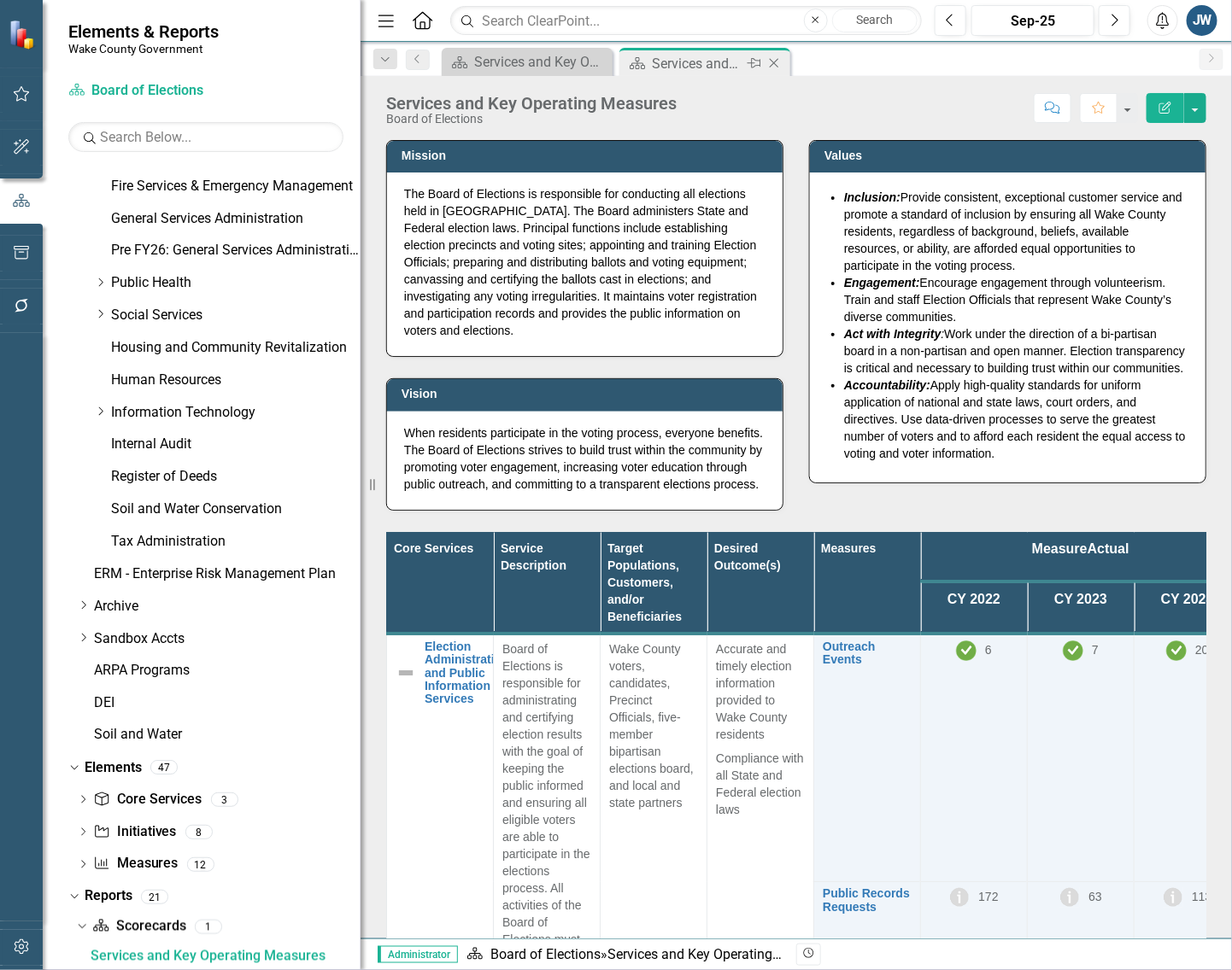
click at [770, 58] on icon "Close" at bounding box center [773, 63] width 17 height 14
